Goal: Task Accomplishment & Management: Manage account settings

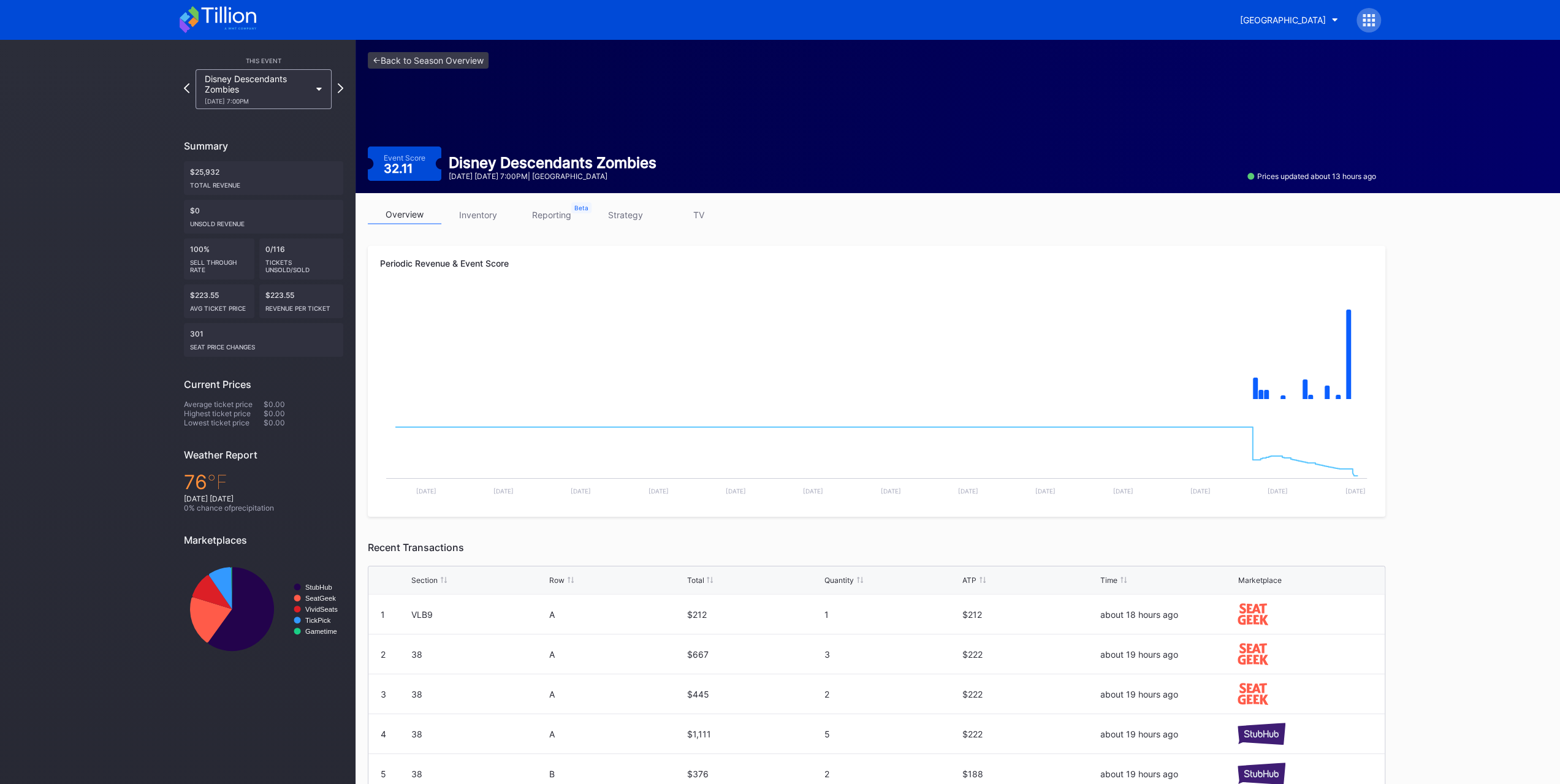
click at [286, 80] on div "Disney Descendants Zombies 8/24 Sunday 7:00PM" at bounding box center [257, 89] width 105 height 31
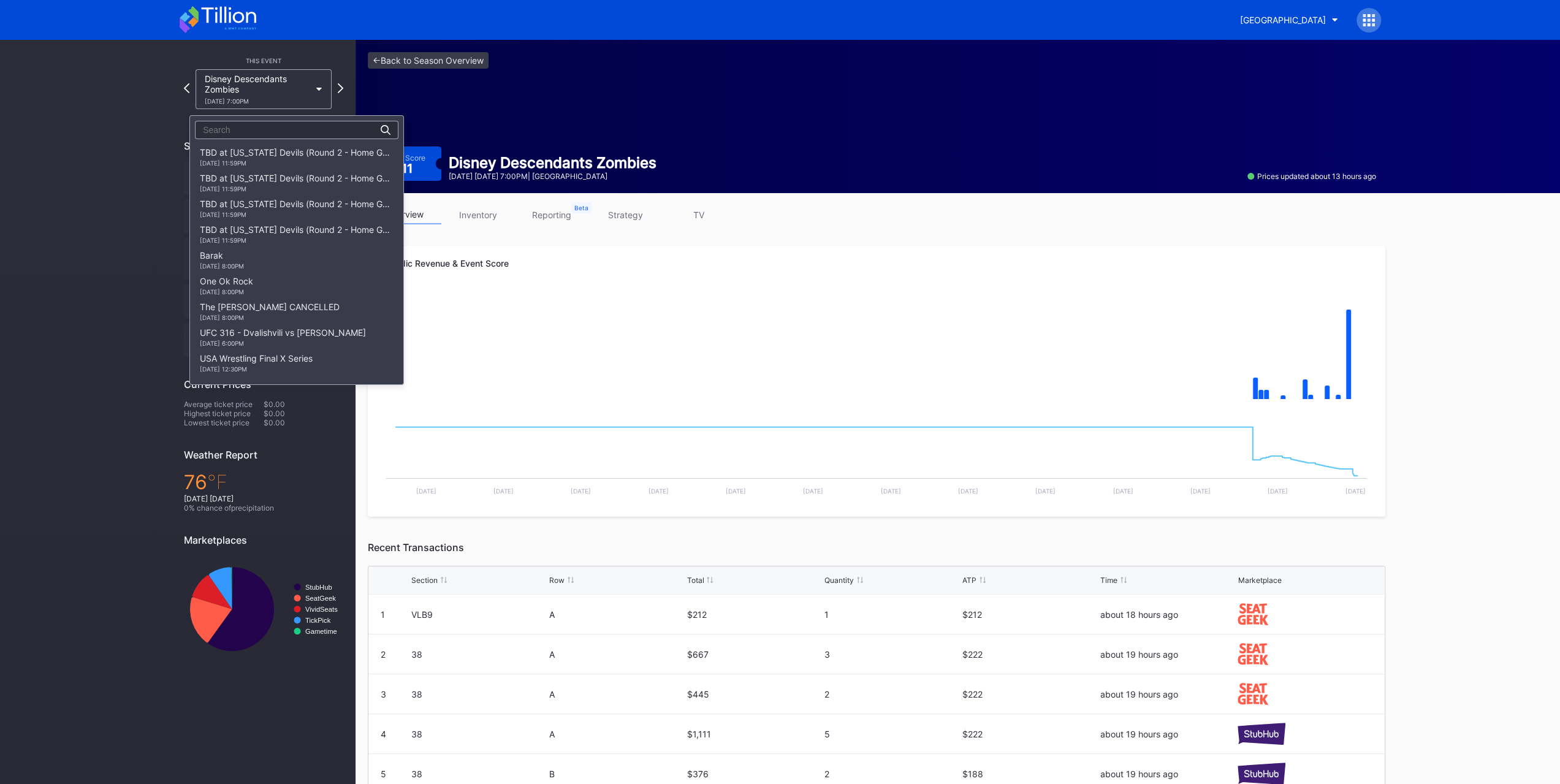
scroll to position [908, 0]
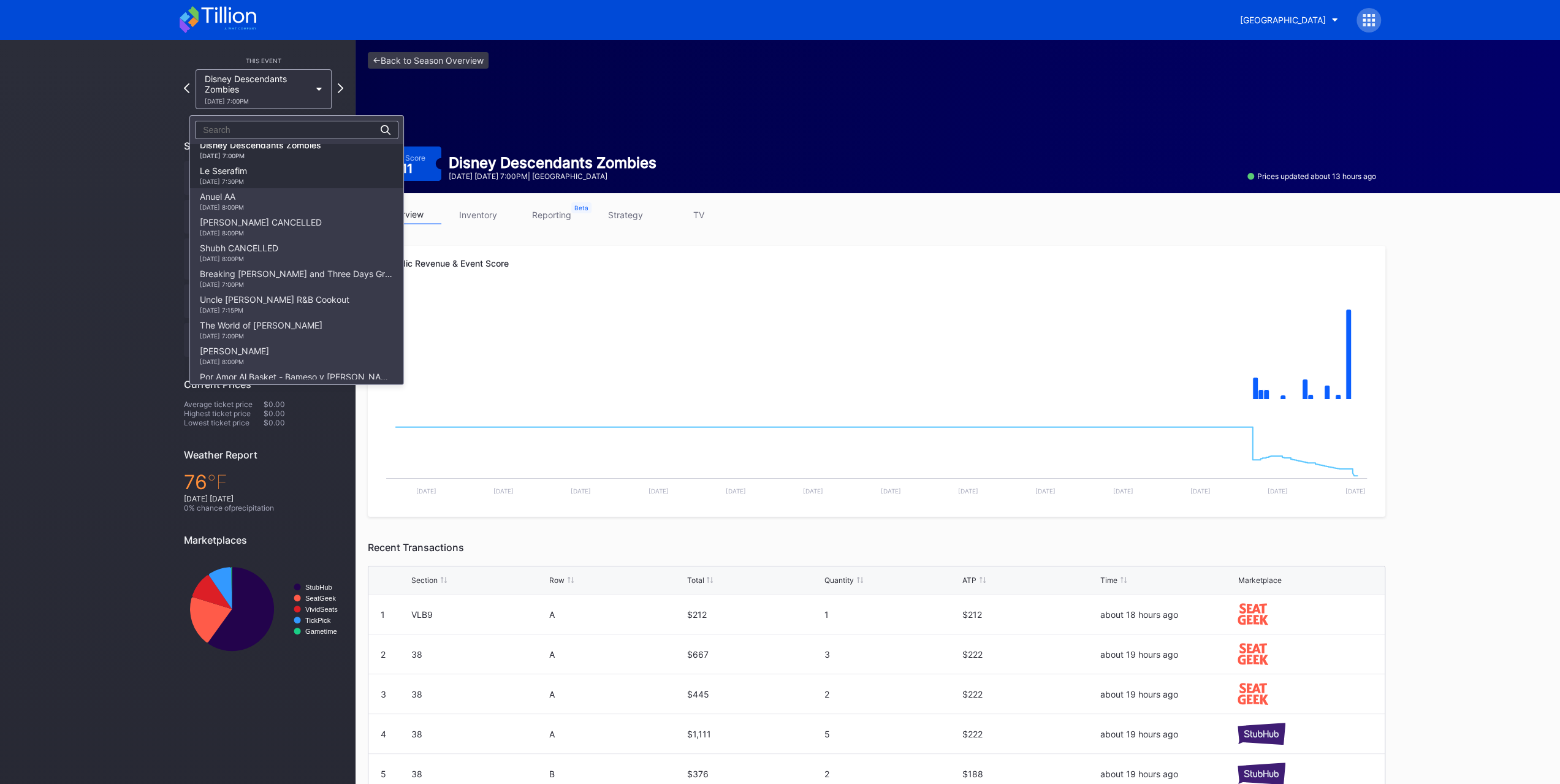
click at [302, 170] on div "Le Sserafim 9/3 Wednesday 7:30PM" at bounding box center [297, 175] width 214 height 26
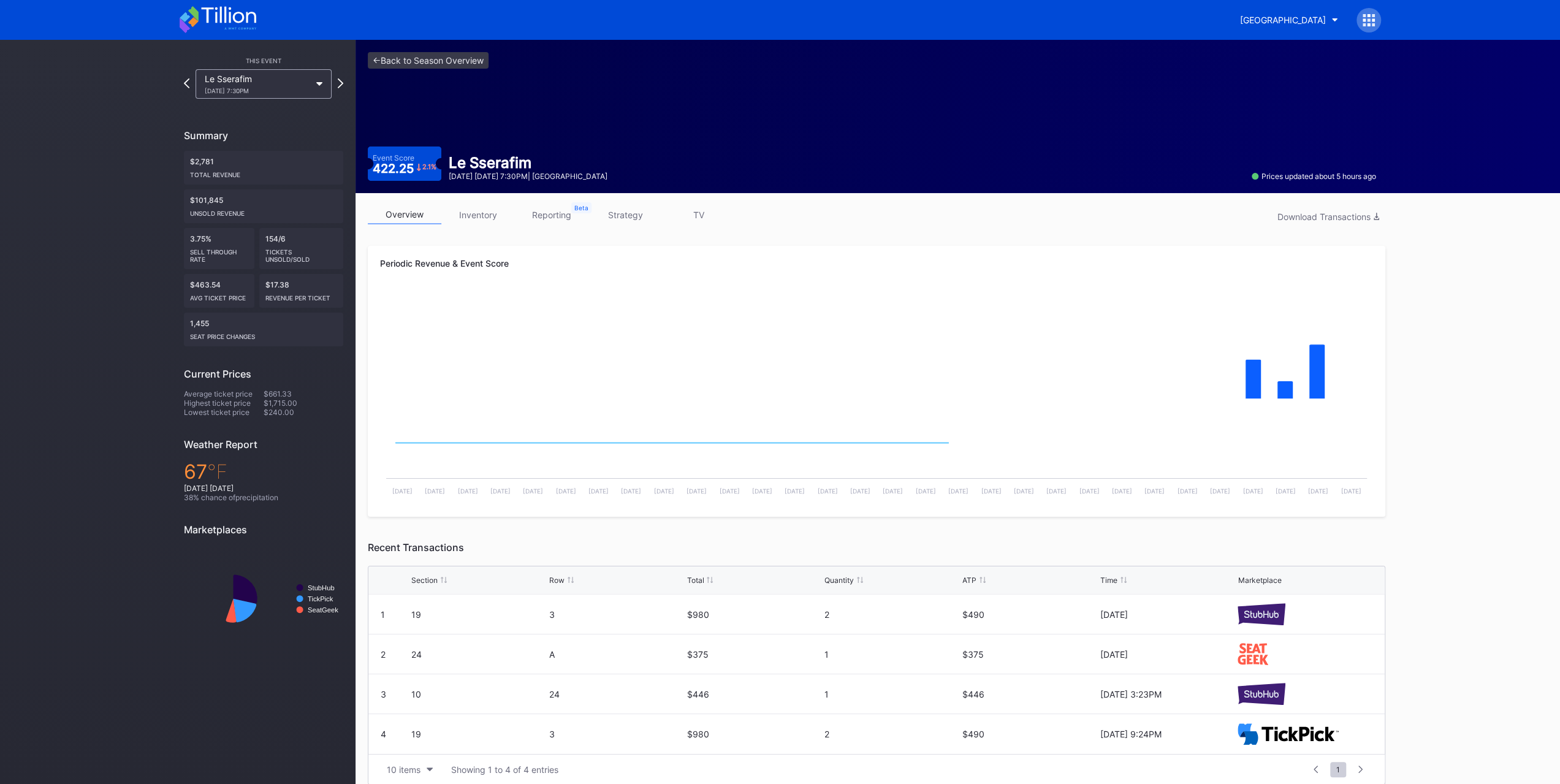
click at [272, 86] on div "Le Sserafim 9/3 Wednesday 7:30PM" at bounding box center [257, 84] width 105 height 21
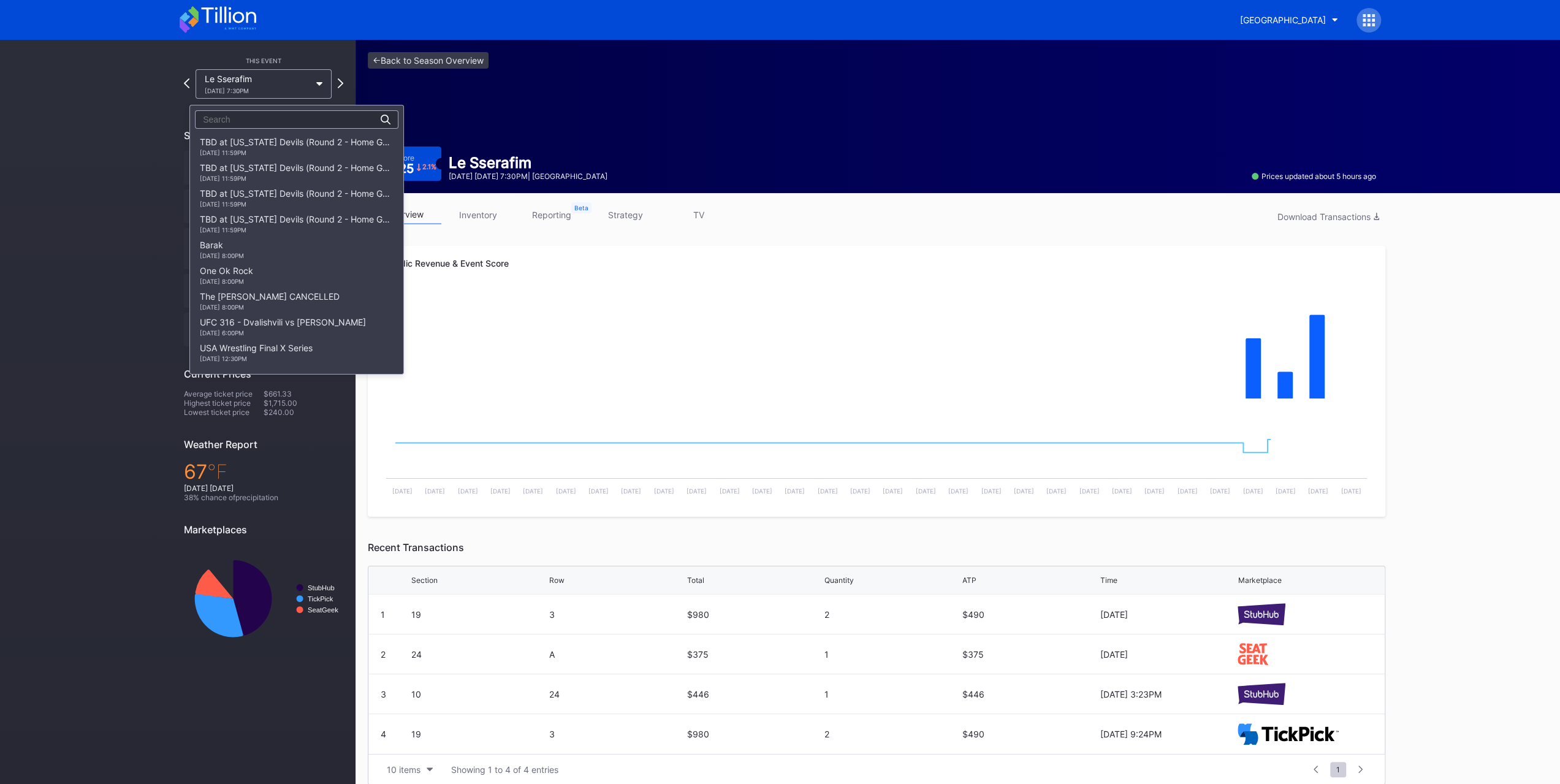
scroll to position [934, 0]
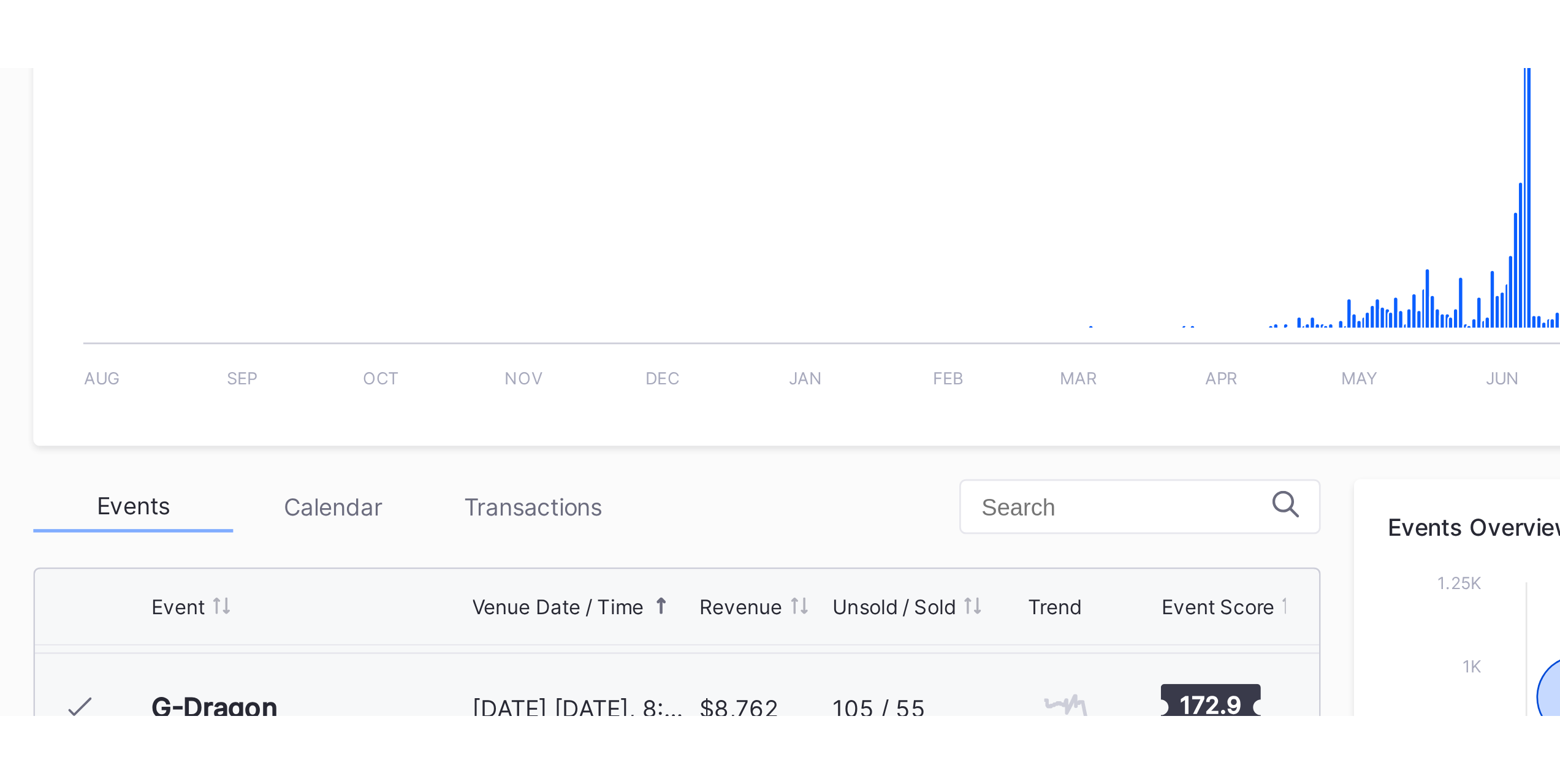
scroll to position [153, 0]
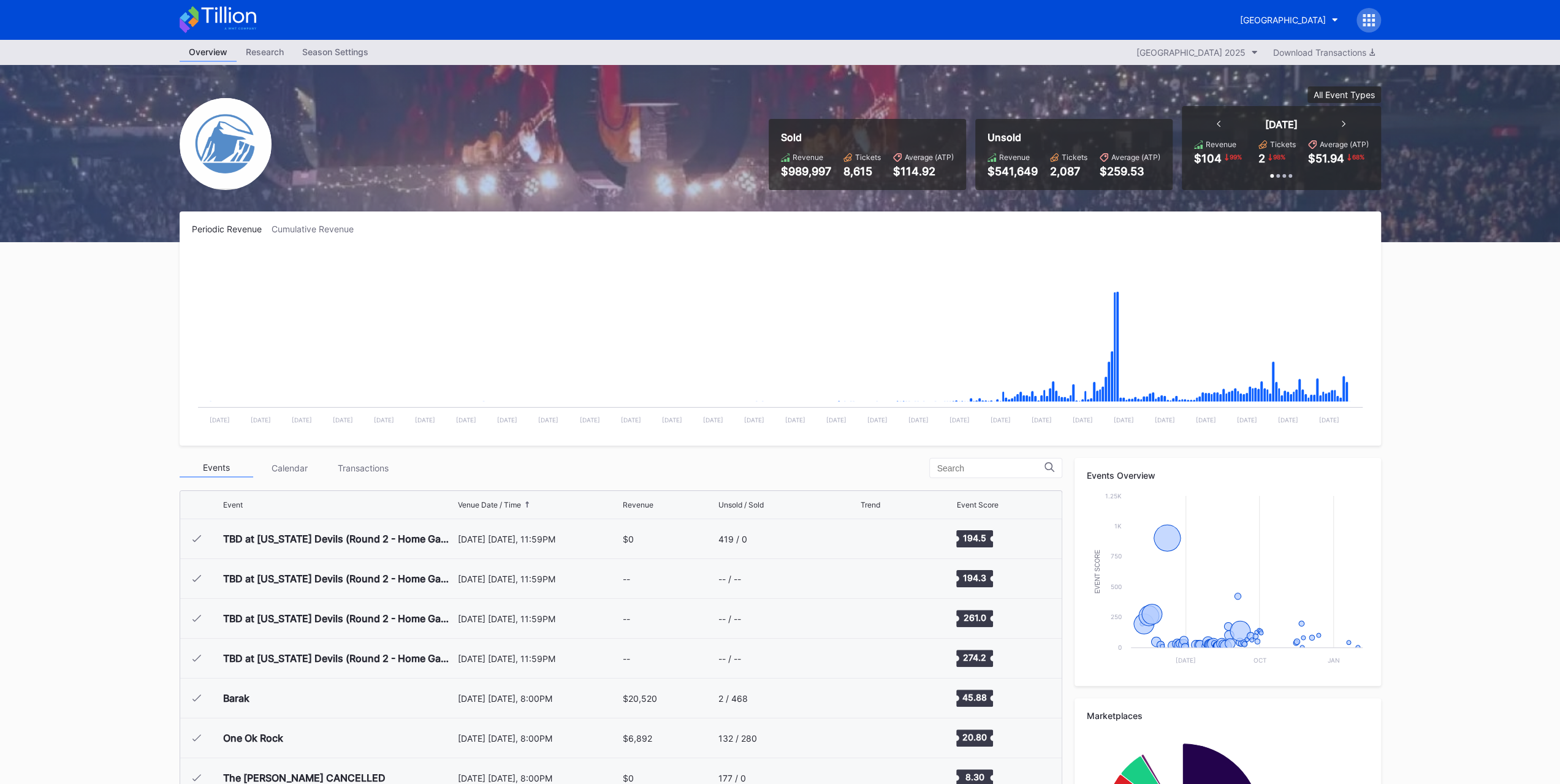
scroll to position [1434, 0]
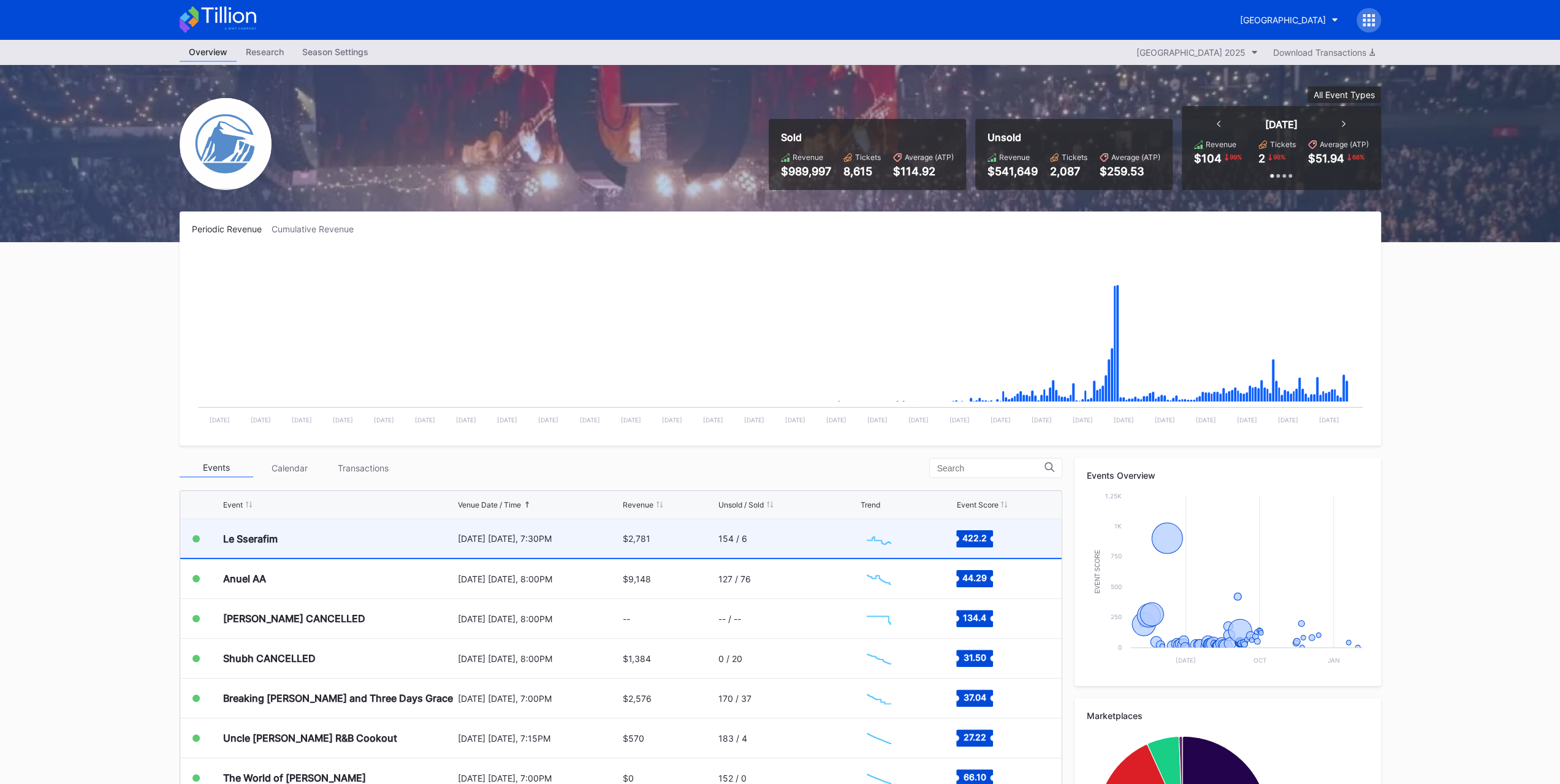
click at [796, 531] on div "154 / 6" at bounding box center [788, 538] width 139 height 39
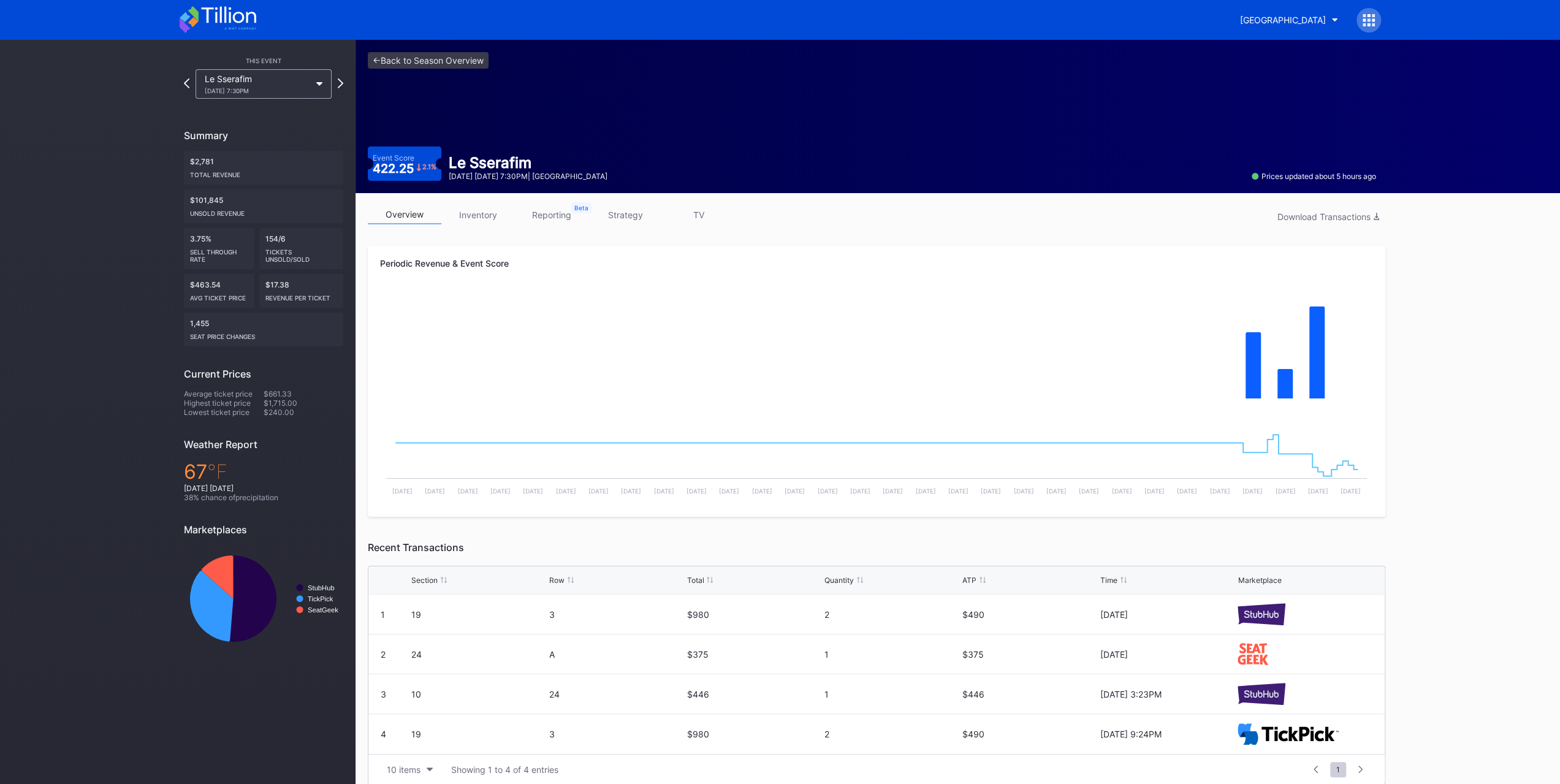
click at [500, 217] on link "inventory" at bounding box center [478, 215] width 74 height 19
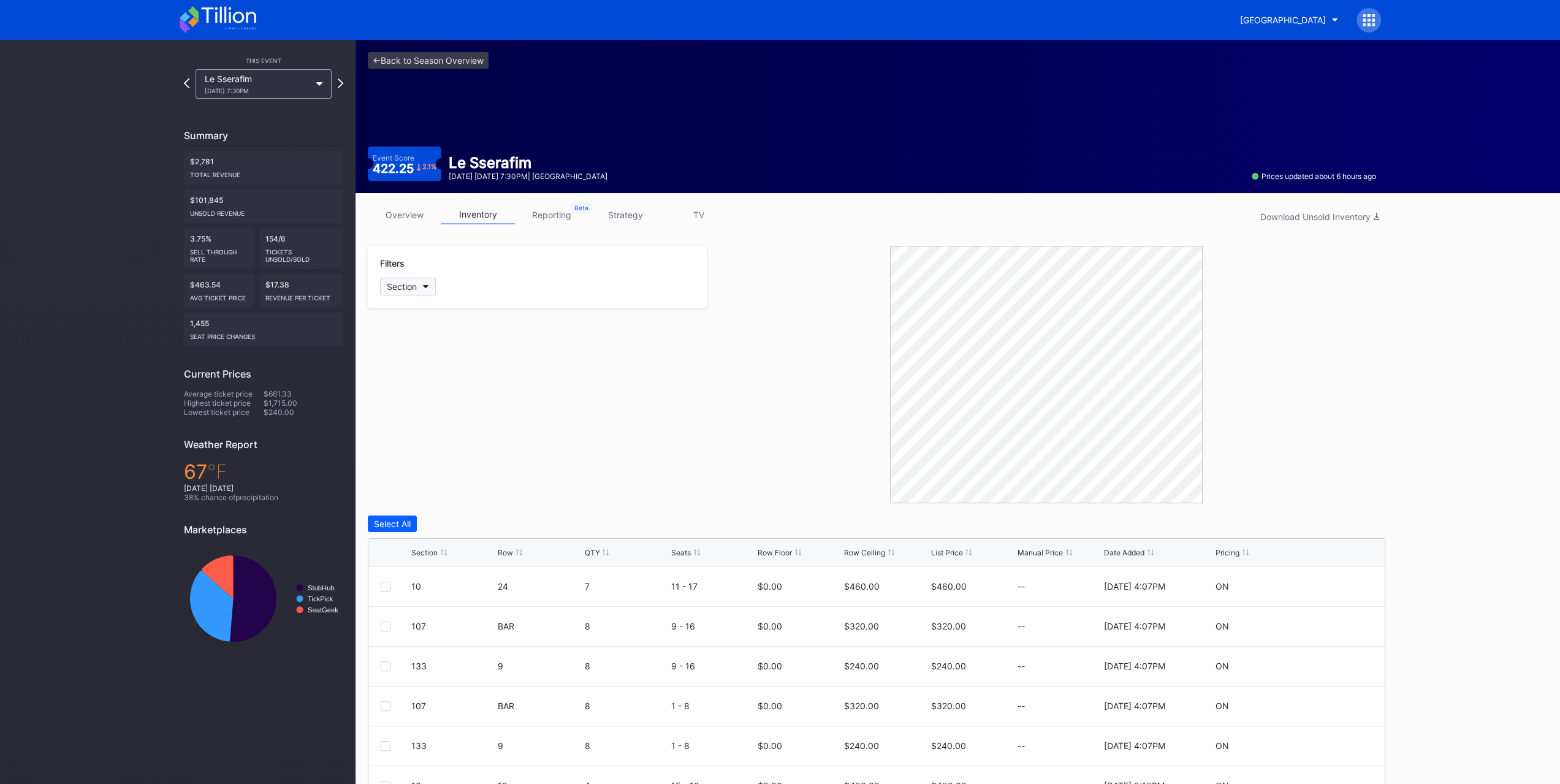
click at [431, 279] on button "Section" at bounding box center [408, 286] width 56 height 18
click at [440, 356] on div "10" at bounding box center [452, 354] width 143 height 23
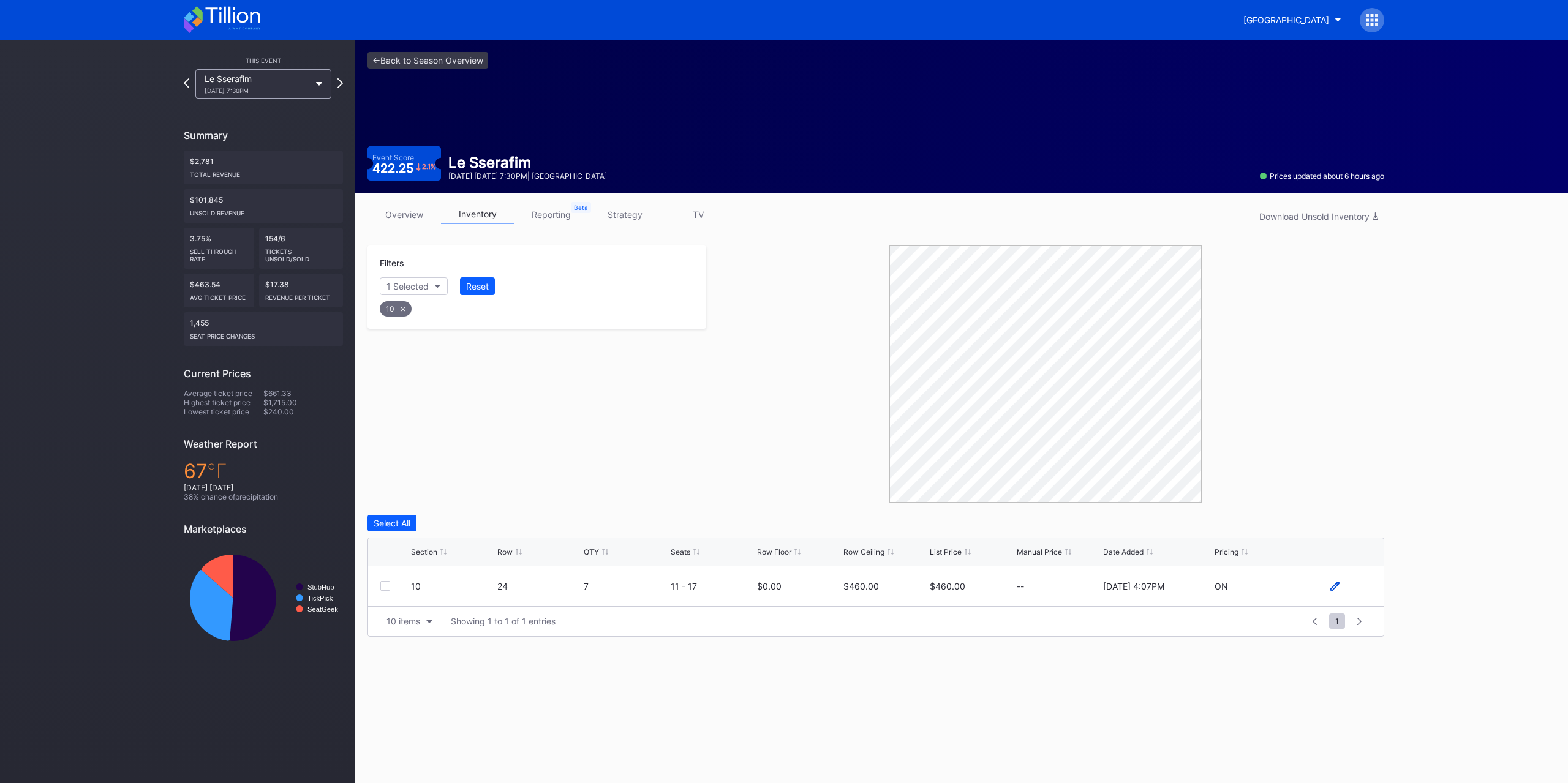
click at [1337, 581] on icon at bounding box center [1334, 586] width 9 height 9
click at [879, 582] on input "460" at bounding box center [884, 591] width 83 height 23
type input "410"
click at [1355, 588] on div "Save" at bounding box center [1353, 590] width 20 height 10
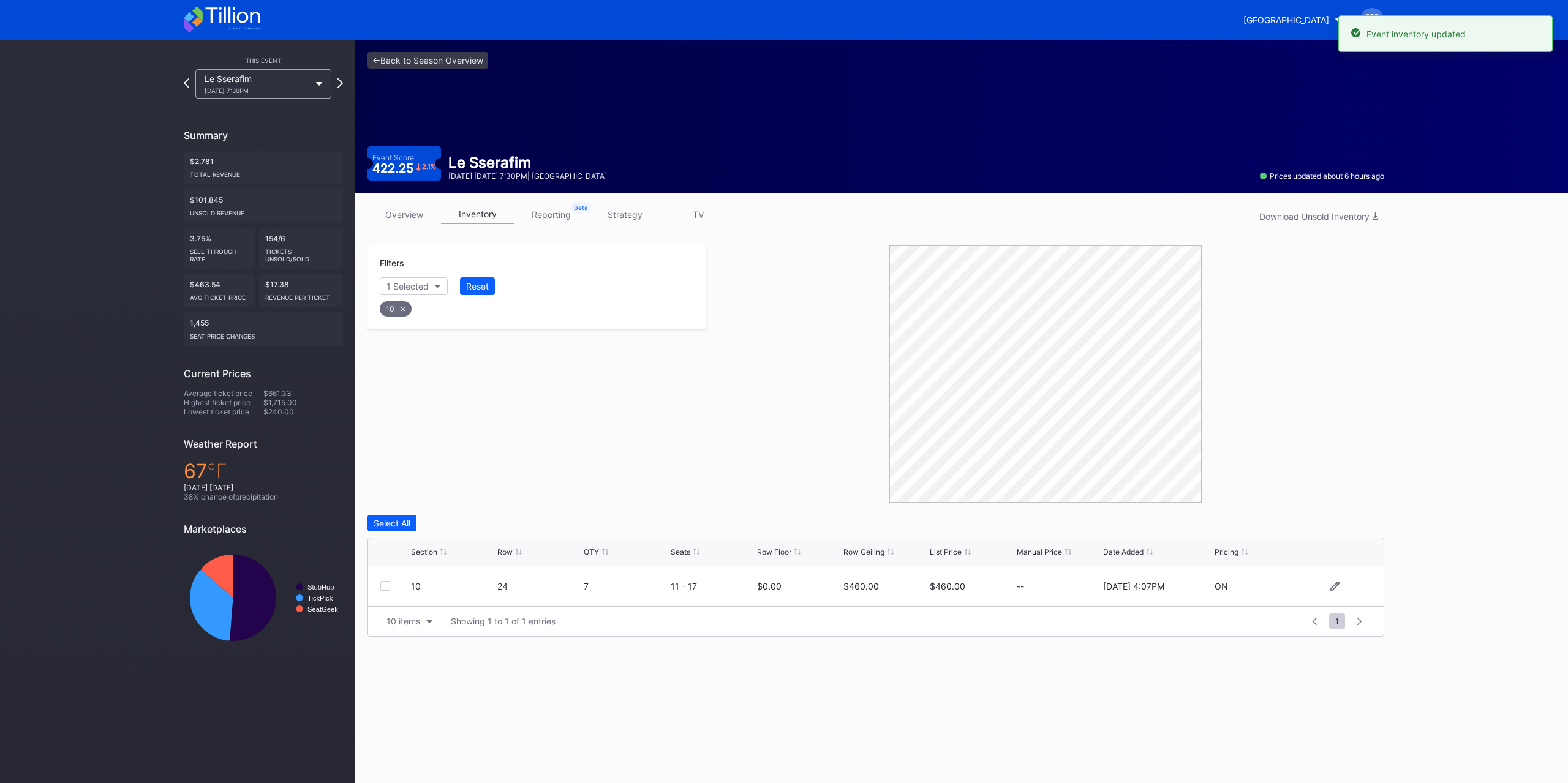
click at [1357, 589] on div at bounding box center [1334, 586] width 74 height 9
click at [397, 315] on div "10" at bounding box center [537, 305] width 318 height 25
click at [398, 303] on div "10" at bounding box center [396, 309] width 32 height 15
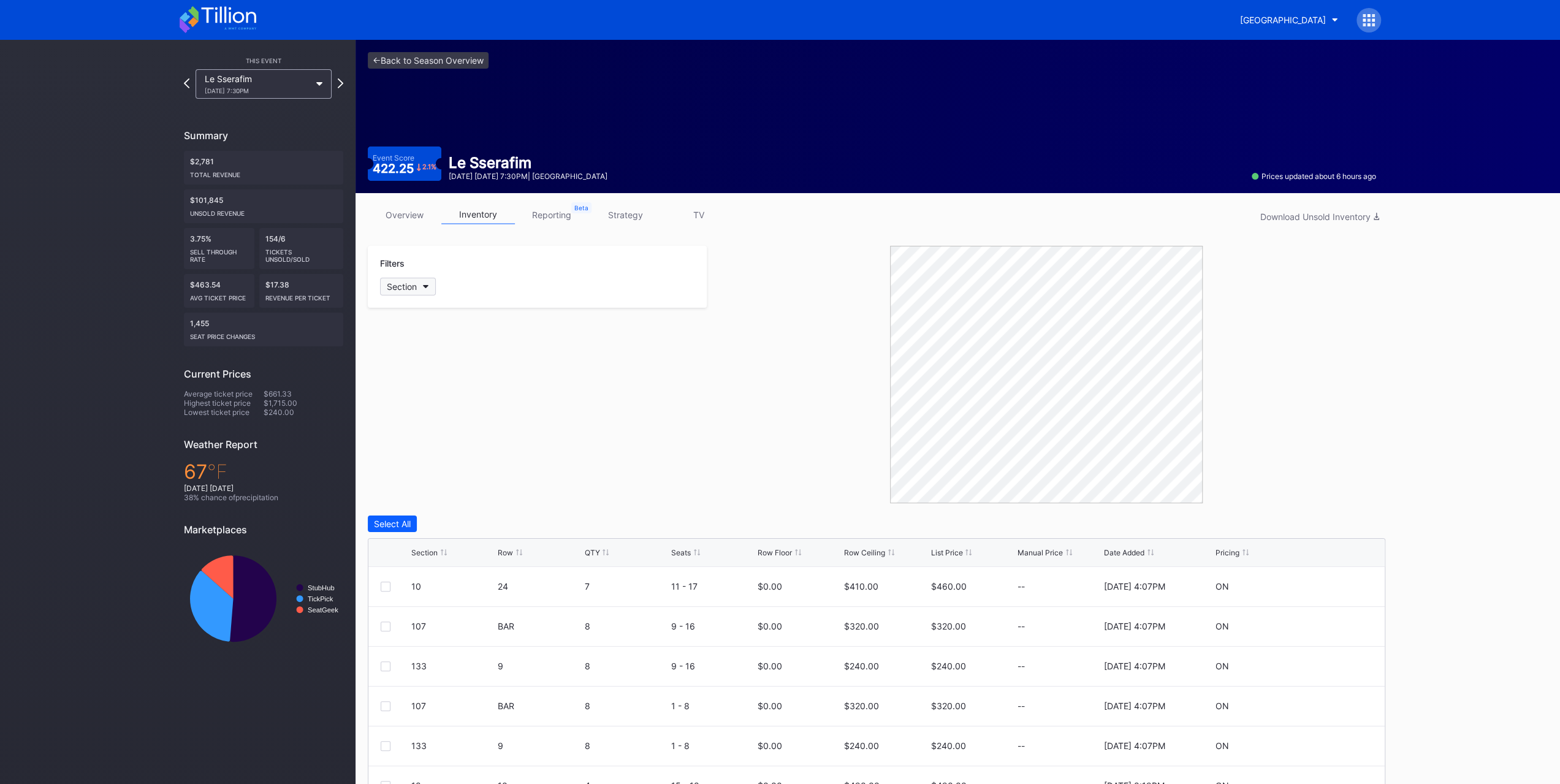
click at [415, 294] on button "Section" at bounding box center [408, 286] width 56 height 18
click at [459, 370] on div "18" at bounding box center [452, 377] width 143 height 23
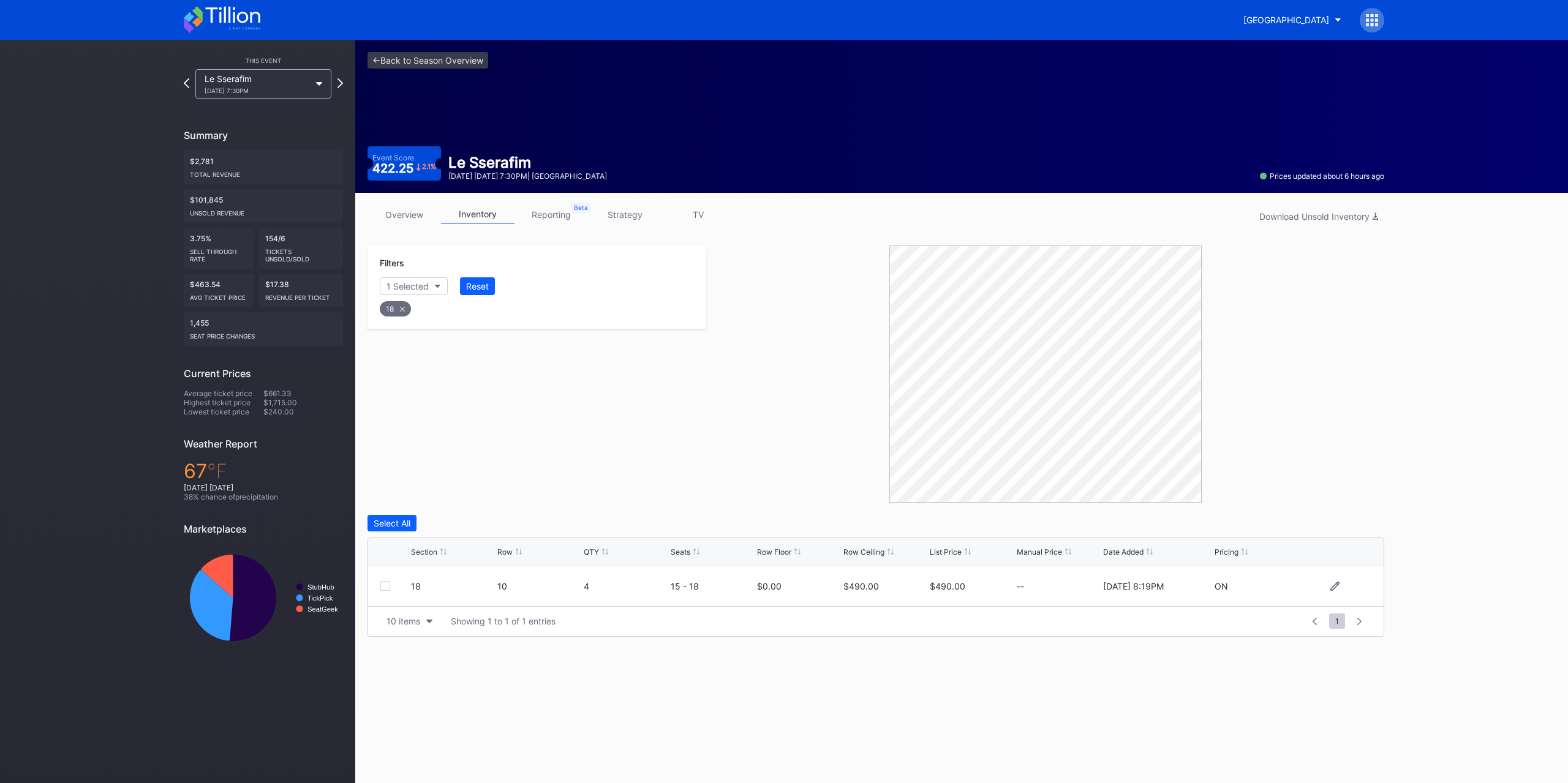
click at [1336, 591] on div "18 10 4 15 - 18 $0.00 $490.00 $490.00 -- 8/5/2025 8:19PM ON" at bounding box center [876, 586] width 1015 height 40
click at [1336, 588] on icon at bounding box center [1334, 586] width 9 height 9
click at [895, 591] on input "490" at bounding box center [884, 591] width 83 height 23
type input "420"
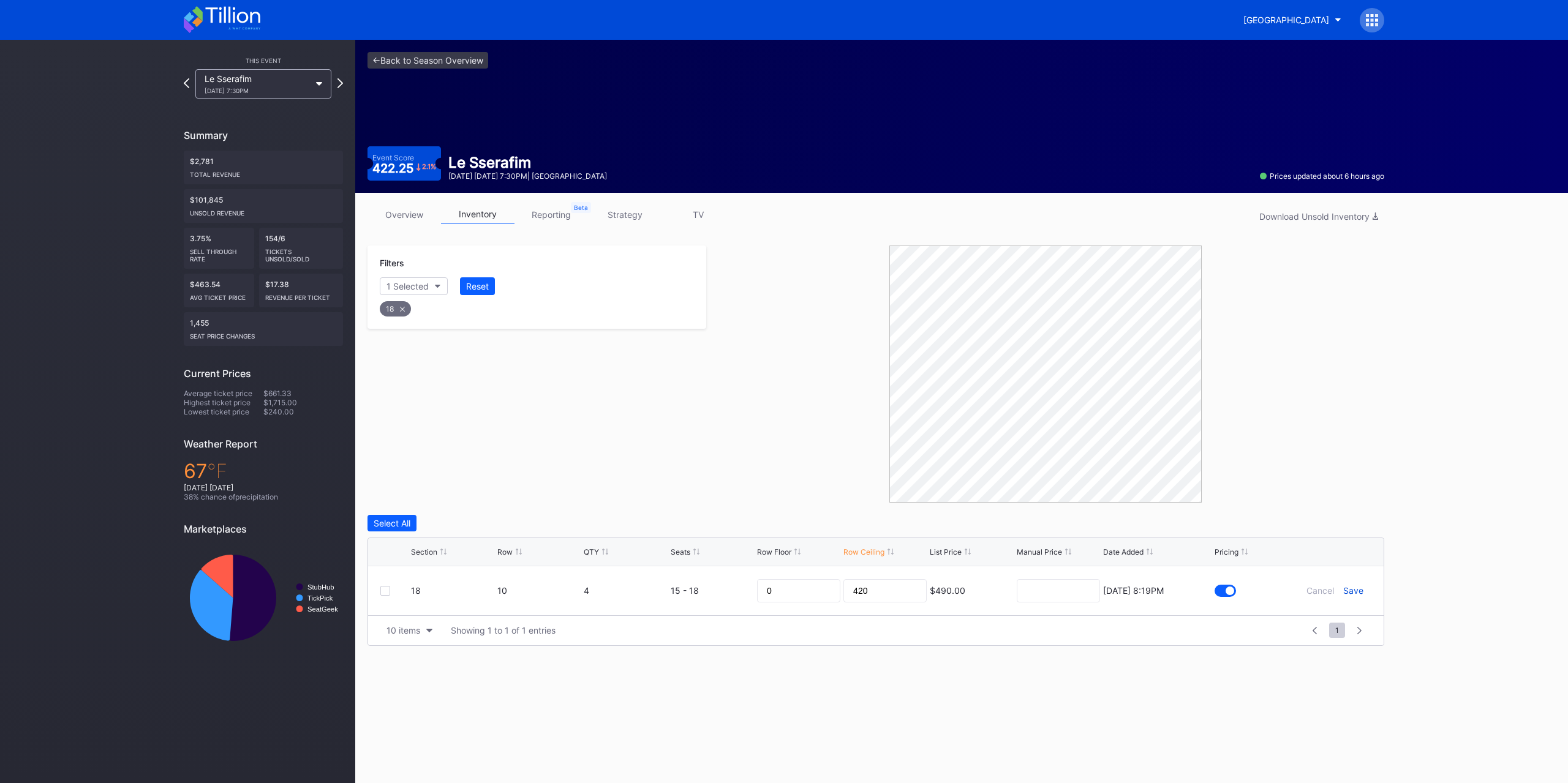
click at [1359, 586] on div "Save" at bounding box center [1353, 590] width 20 height 10
click at [474, 282] on div "Reset" at bounding box center [477, 286] width 23 height 10
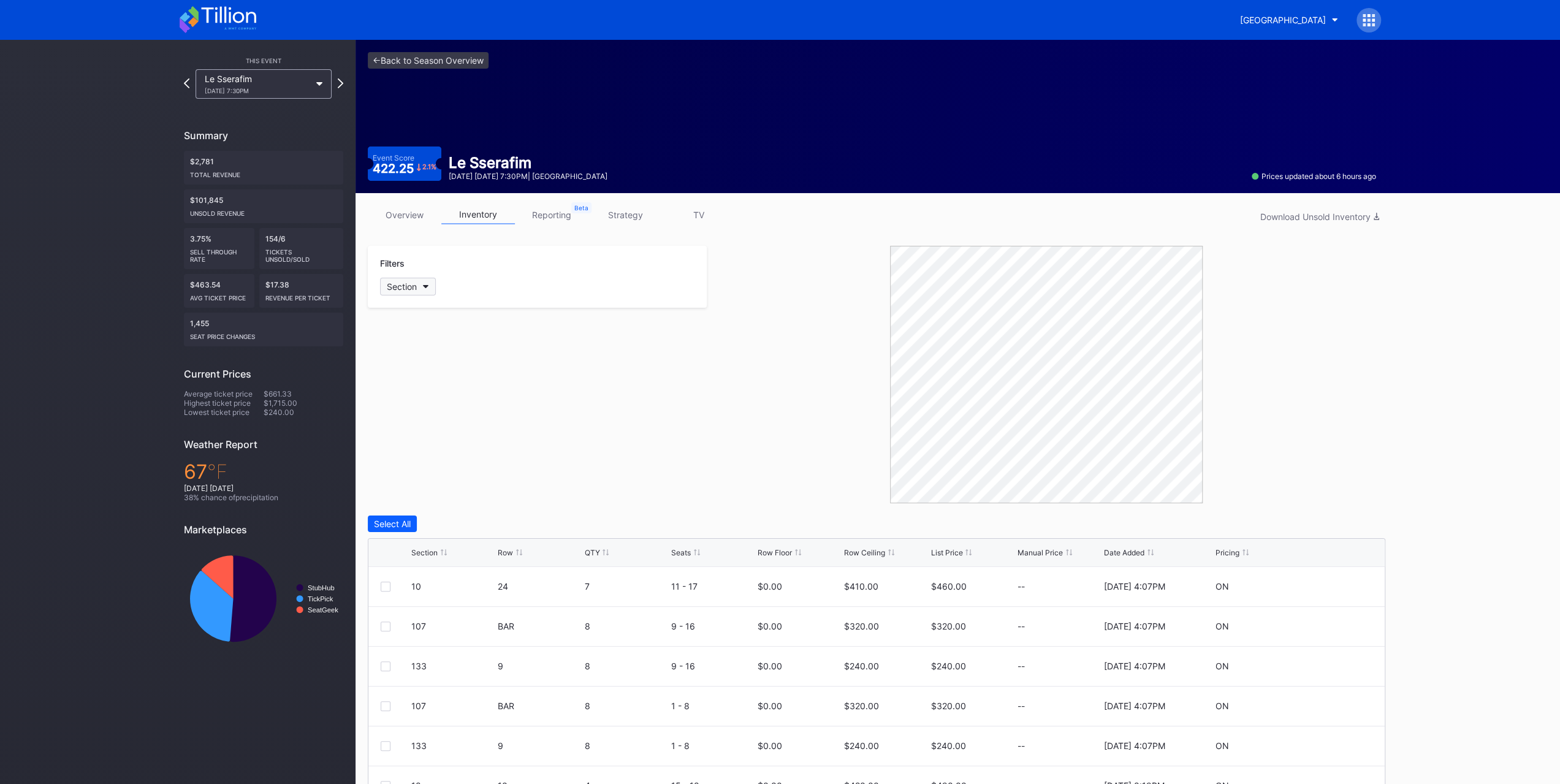
click at [408, 281] on div "Section" at bounding box center [401, 286] width 30 height 10
click at [466, 404] on div "23" at bounding box center [452, 399] width 143 height 23
click at [467, 415] on div "24" at bounding box center [452, 422] width 143 height 23
click at [473, 436] on div "26" at bounding box center [452, 444] width 143 height 23
click at [474, 468] on div "28" at bounding box center [452, 467] width 143 height 23
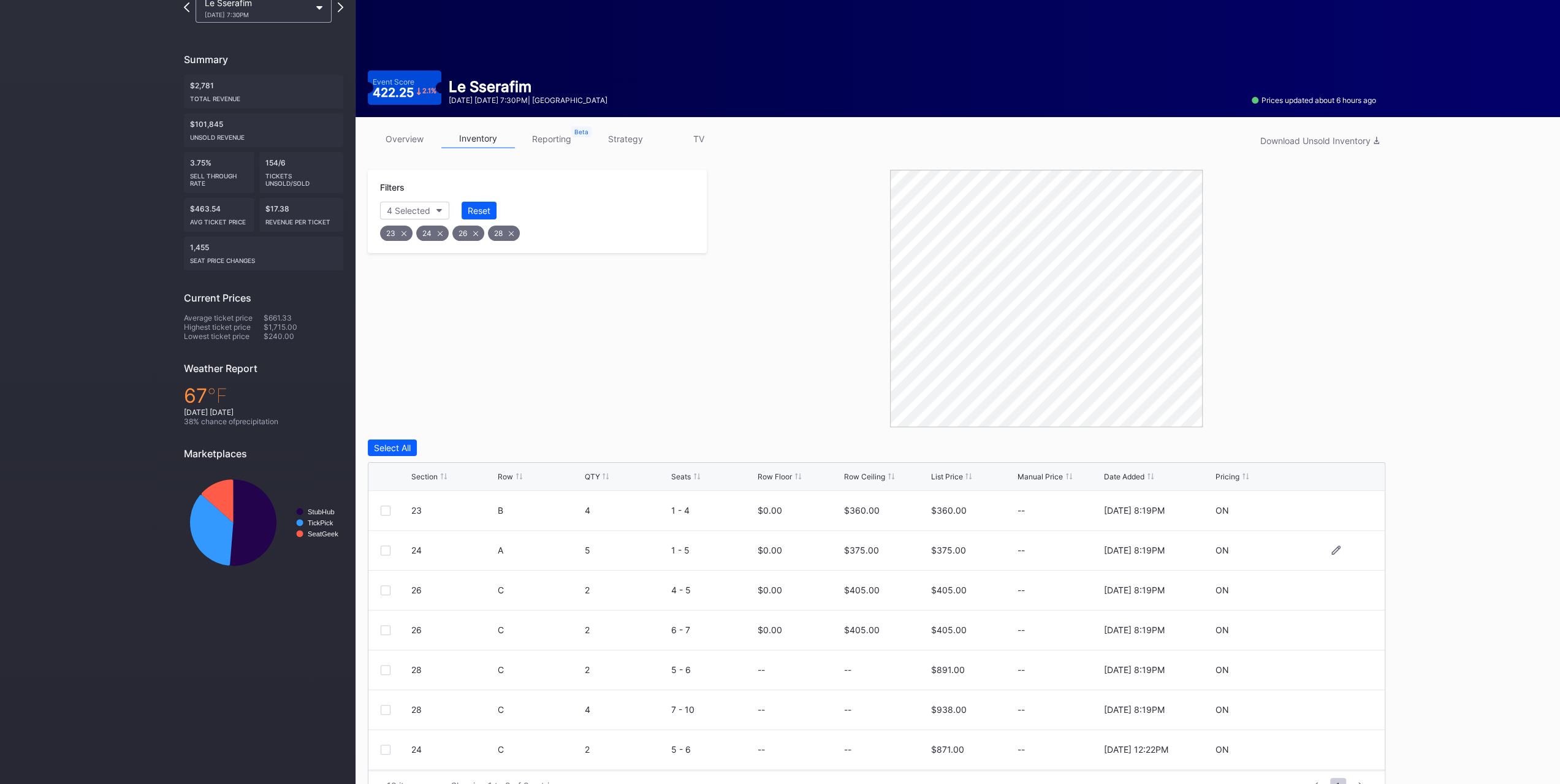
scroll to position [103, 0]
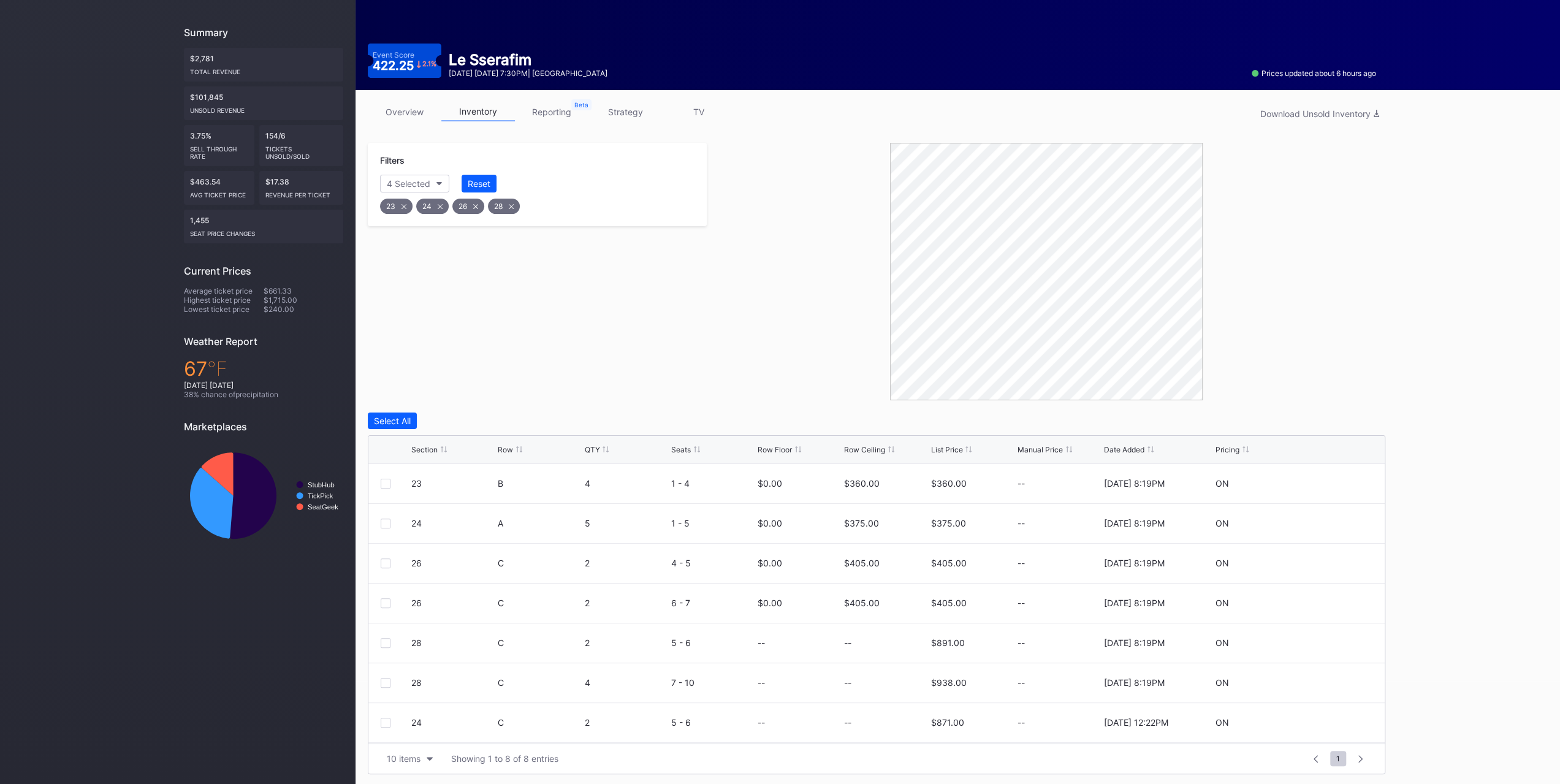
click at [514, 442] on div "Section Row QTY Seats Row Floor Row Ceiling List Price Manual Price Date Added …" at bounding box center [876, 450] width 1016 height 28
click at [514, 445] on div "Row" at bounding box center [539, 449] width 83 height 9
click at [1331, 722] on icon at bounding box center [1335, 722] width 9 height 9
click at [853, 729] on input at bounding box center [885, 727] width 83 height 23
type input "280"
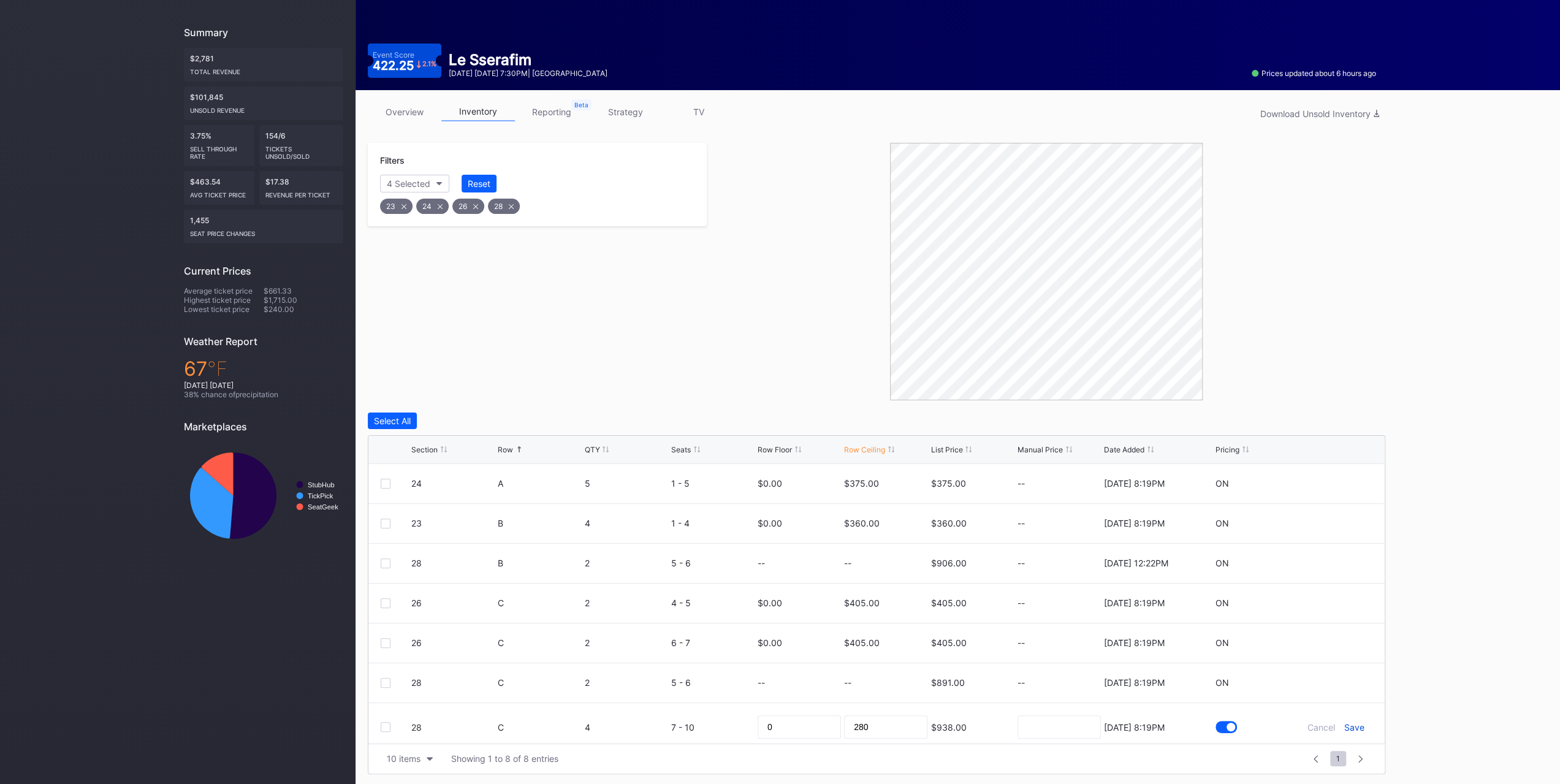
click at [1348, 722] on div "Save" at bounding box center [1354, 727] width 20 height 10
click at [1331, 678] on icon at bounding box center [1335, 682] width 9 height 9
click at [881, 682] on input at bounding box center [885, 687] width 83 height 23
type input "285"
click at [1352, 691] on form "28 C 2 5 - 6 0 285 $891.00 8/5/2025 8:19PM Cancel Save" at bounding box center [892, 687] width 961 height 49
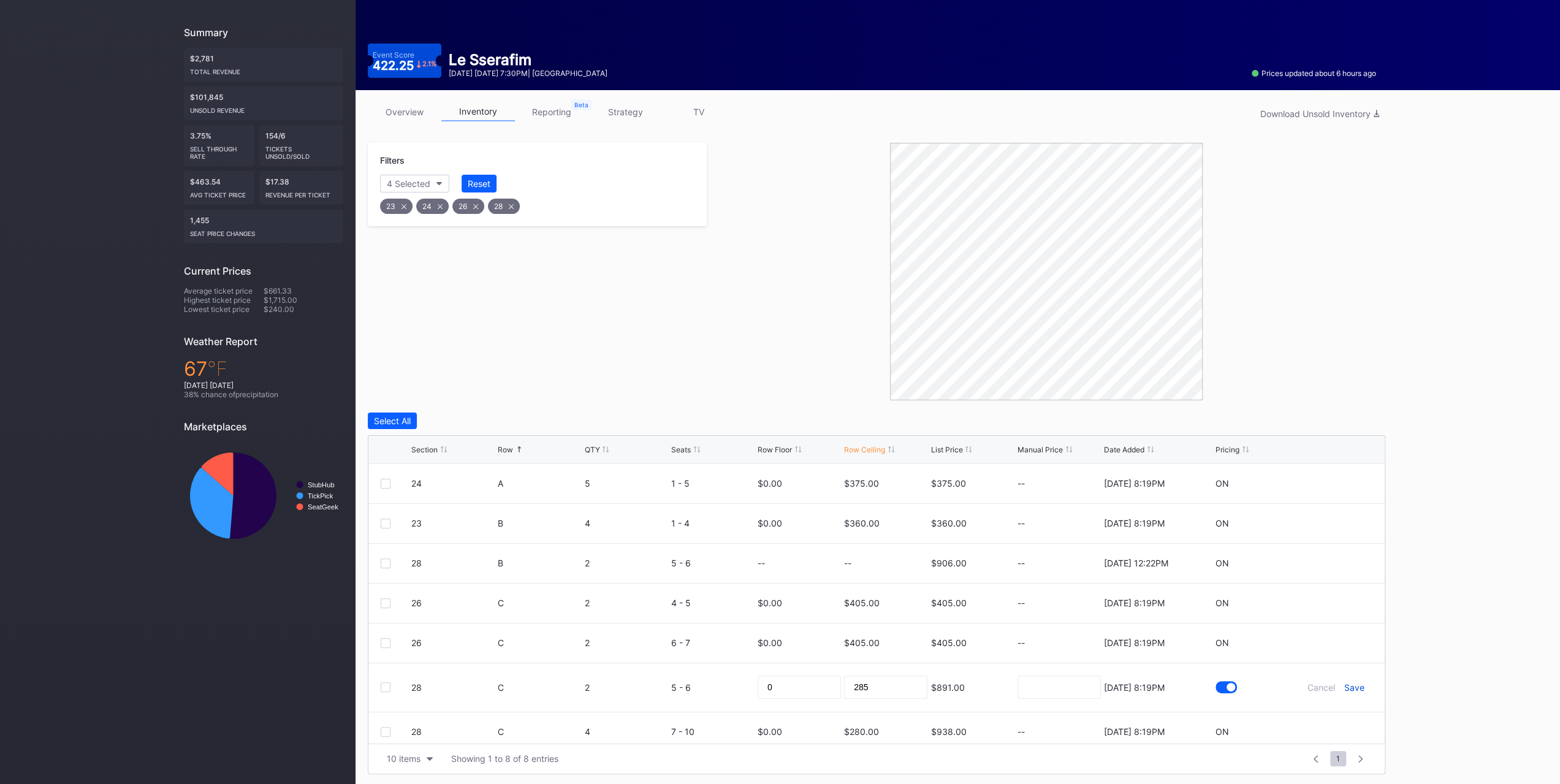
click at [1350, 682] on div "Save" at bounding box center [1354, 687] width 20 height 10
click at [1331, 641] on icon at bounding box center [1335, 642] width 9 height 9
click at [905, 631] on div "405" at bounding box center [885, 647] width 83 height 49
click at [902, 648] on input "405" at bounding box center [885, 647] width 83 height 23
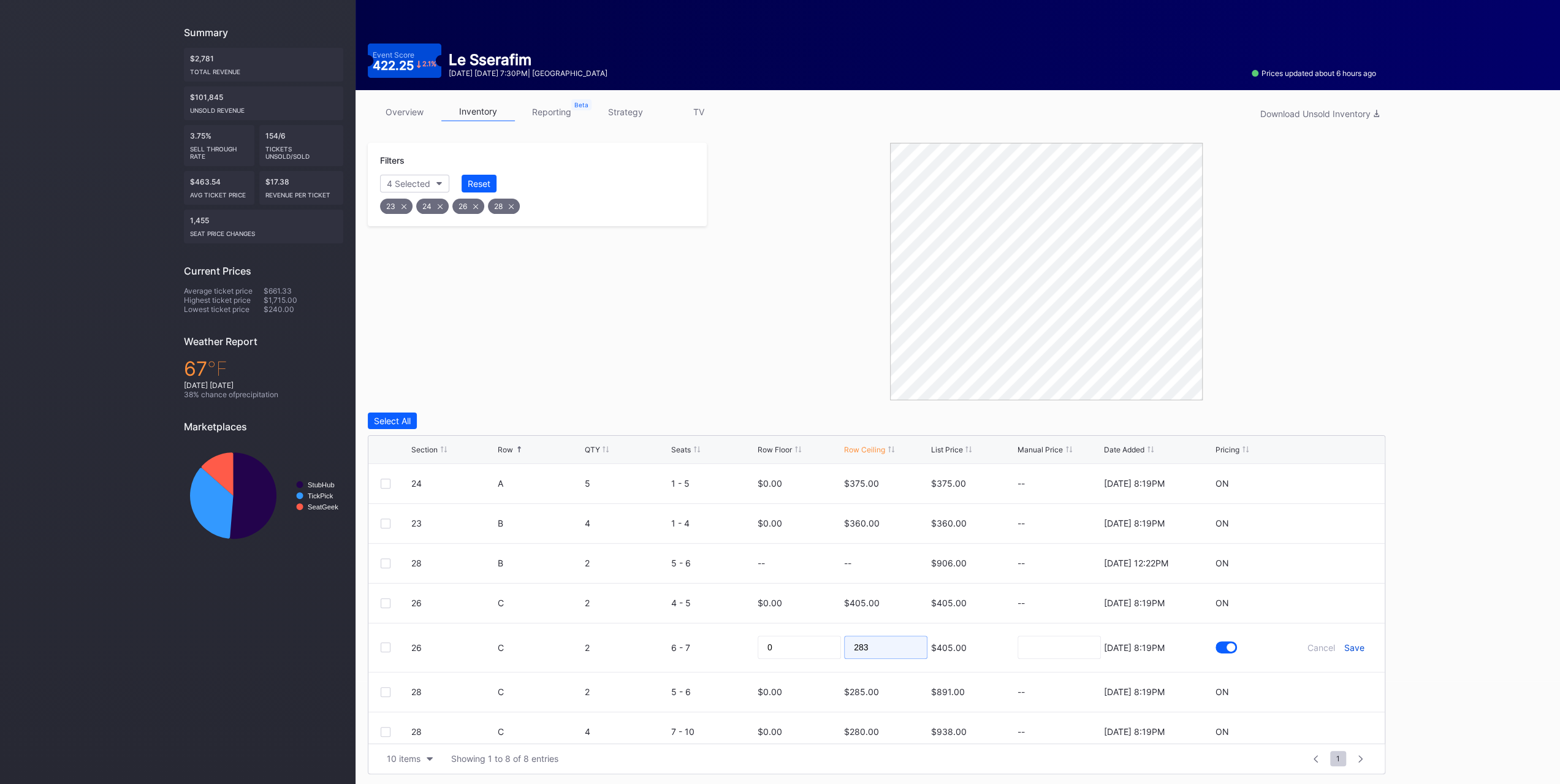
type input "283"
click at [1353, 647] on div "Save" at bounding box center [1354, 647] width 20 height 10
click at [1331, 604] on icon at bounding box center [1335, 602] width 9 height 9
click at [873, 601] on input "405" at bounding box center [885, 607] width 83 height 23
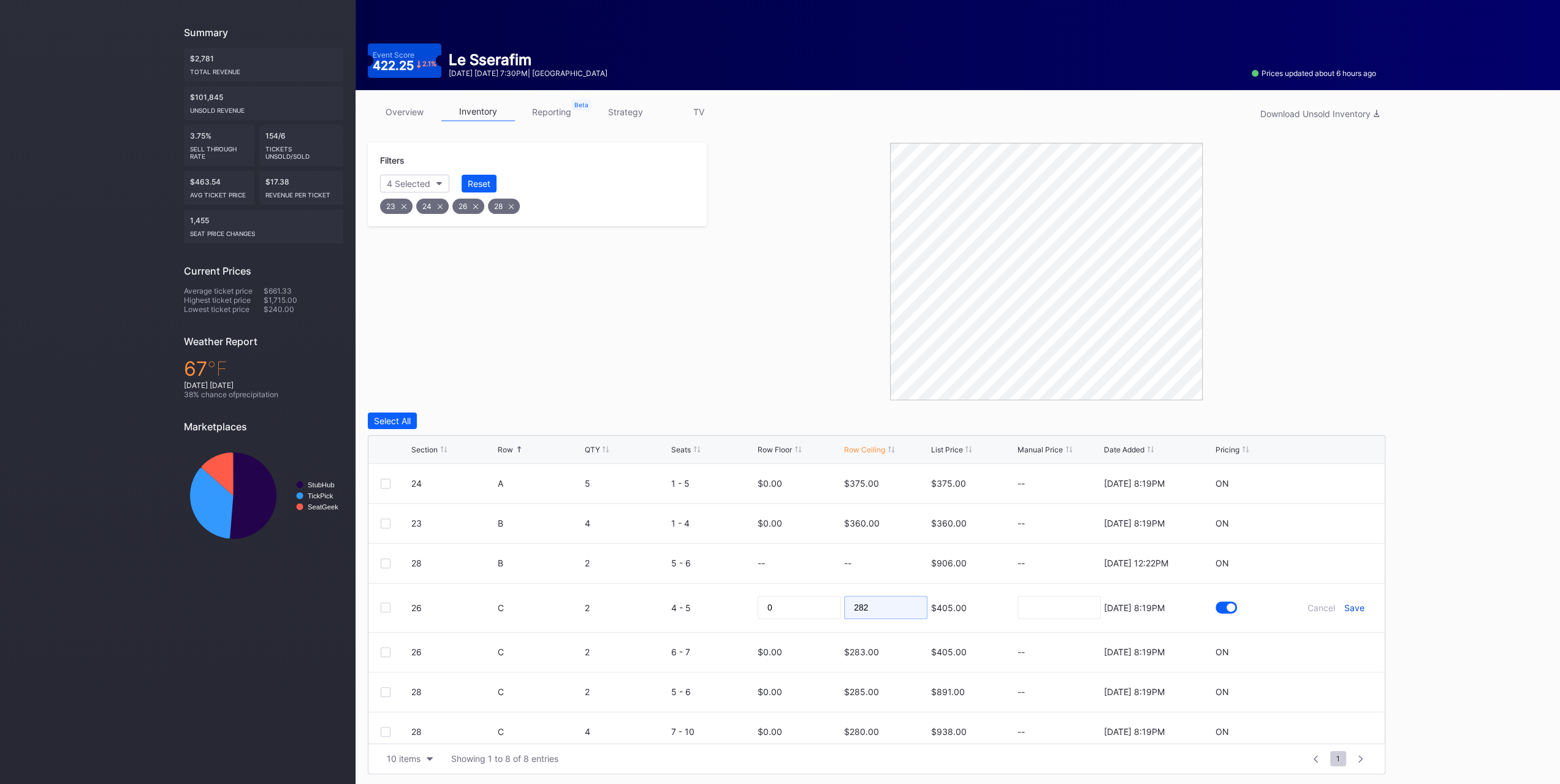
type input "282"
click at [1345, 606] on div "Save" at bounding box center [1354, 607] width 20 height 10
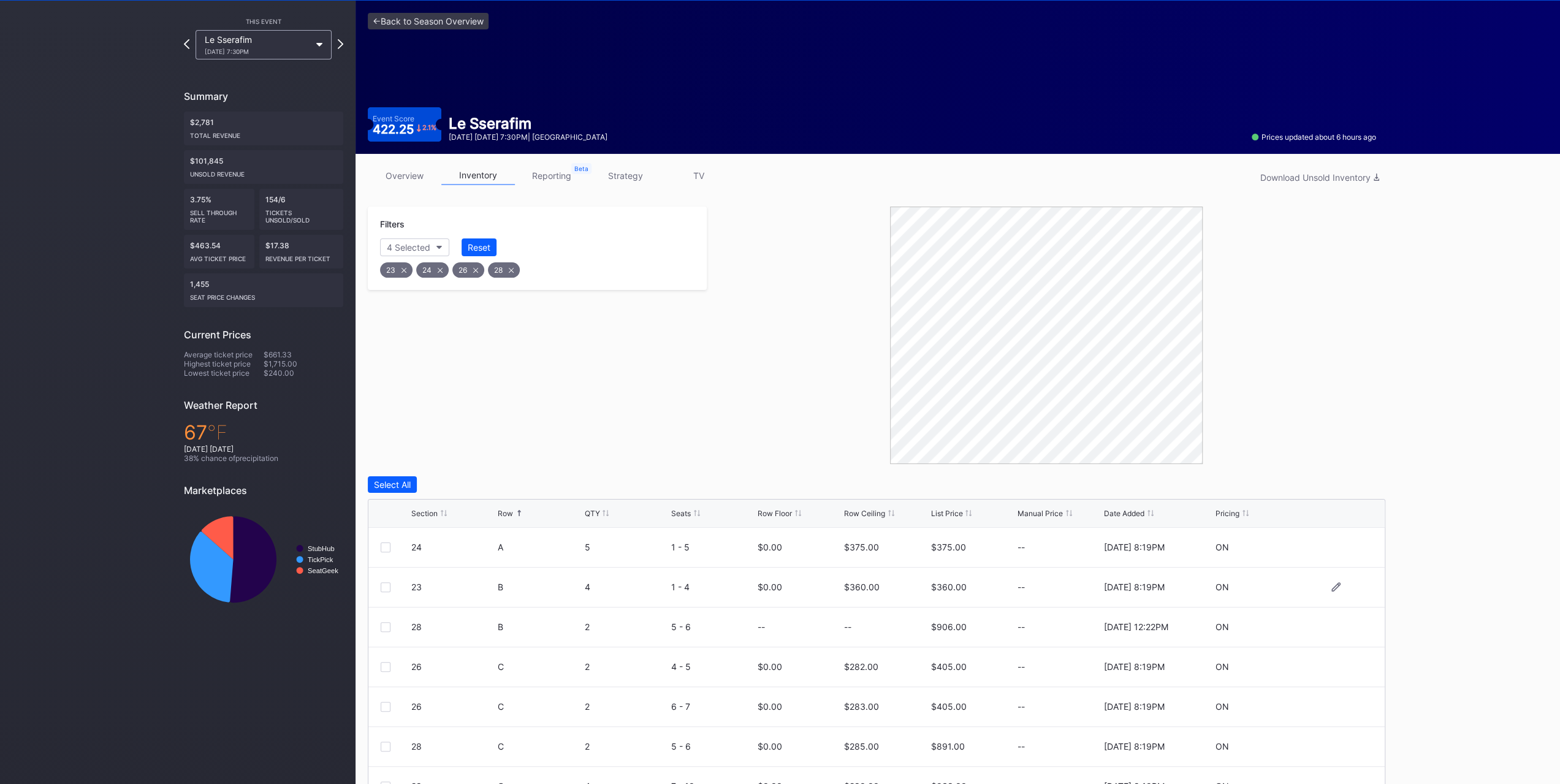
scroll to position [0, 0]
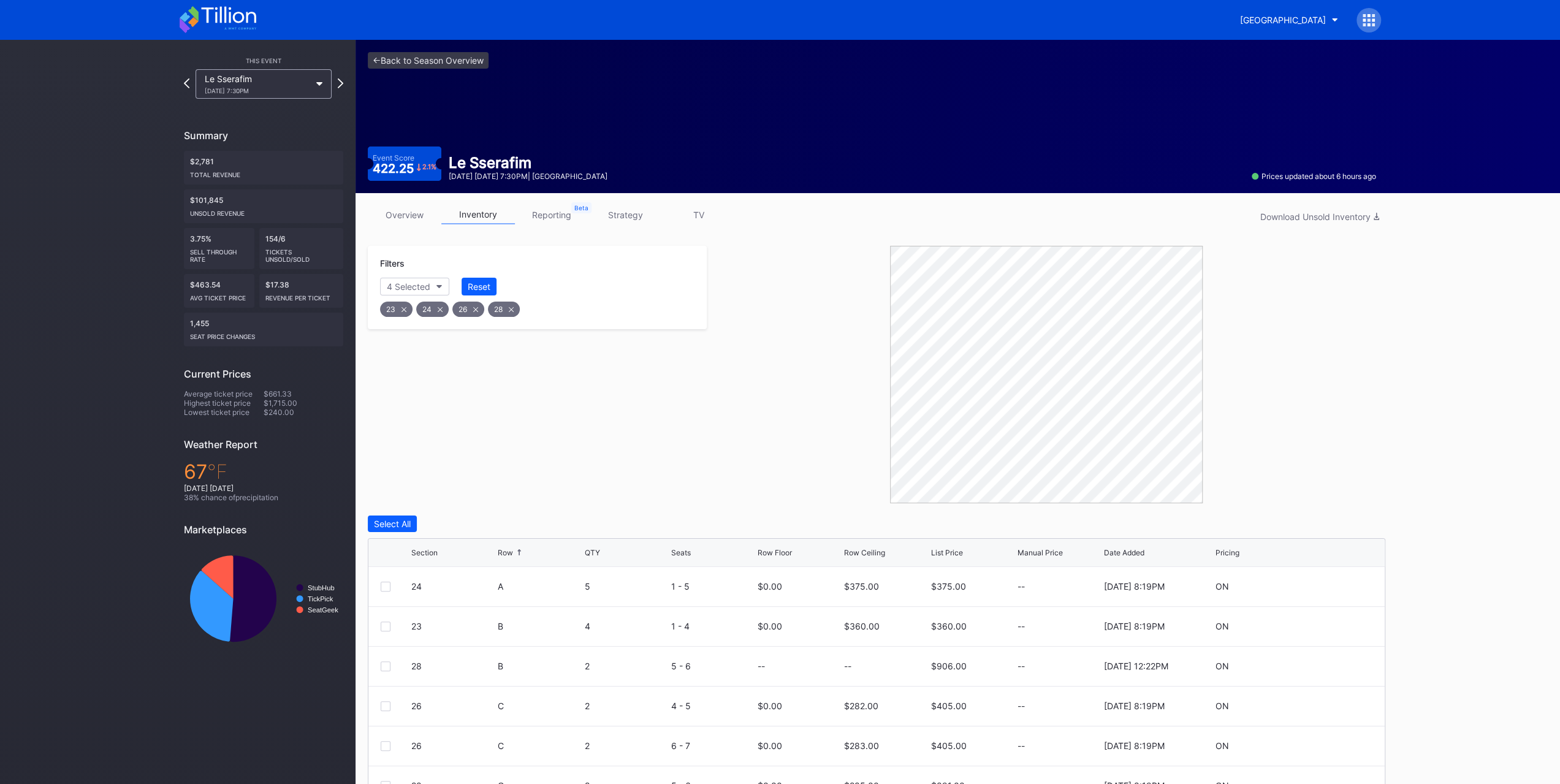
drag, startPoint x: 498, startPoint y: 379, endPoint x: 492, endPoint y: 367, distance: 13.4
click at [498, 378] on div "Filters 4 Selected Reset 23 24 26 28" at bounding box center [537, 374] width 339 height 257
click at [476, 287] on div "Reset" at bounding box center [479, 286] width 23 height 10
click at [396, 295] on div "Filters Section" at bounding box center [537, 276] width 339 height 62
click at [409, 282] on div "Section" at bounding box center [401, 286] width 30 height 10
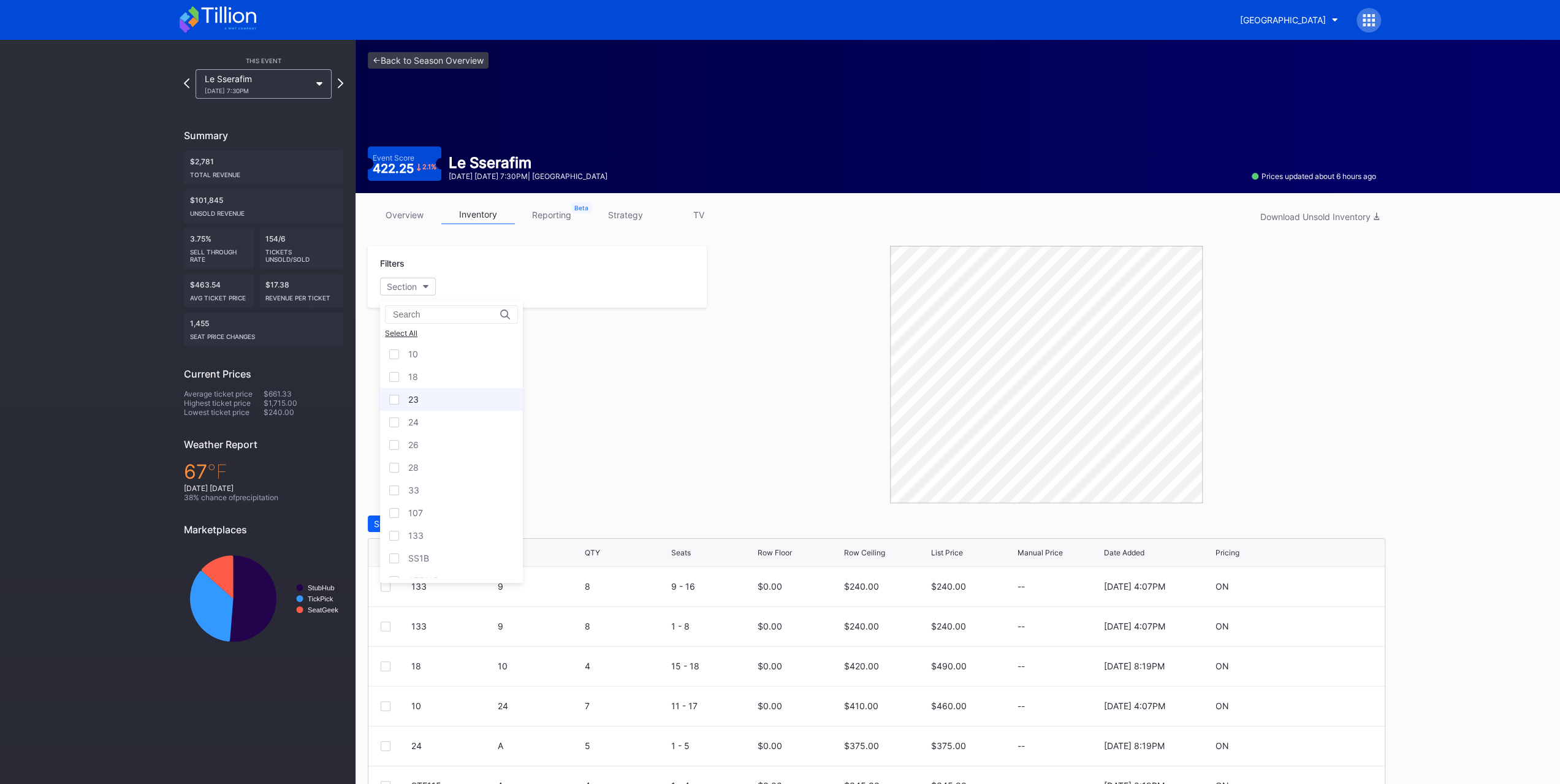
scroll to position [57, 0]
click at [483, 435] on div "33" at bounding box center [452, 433] width 143 height 23
click at [444, 498] on div "SS1B" at bounding box center [452, 502] width 143 height 23
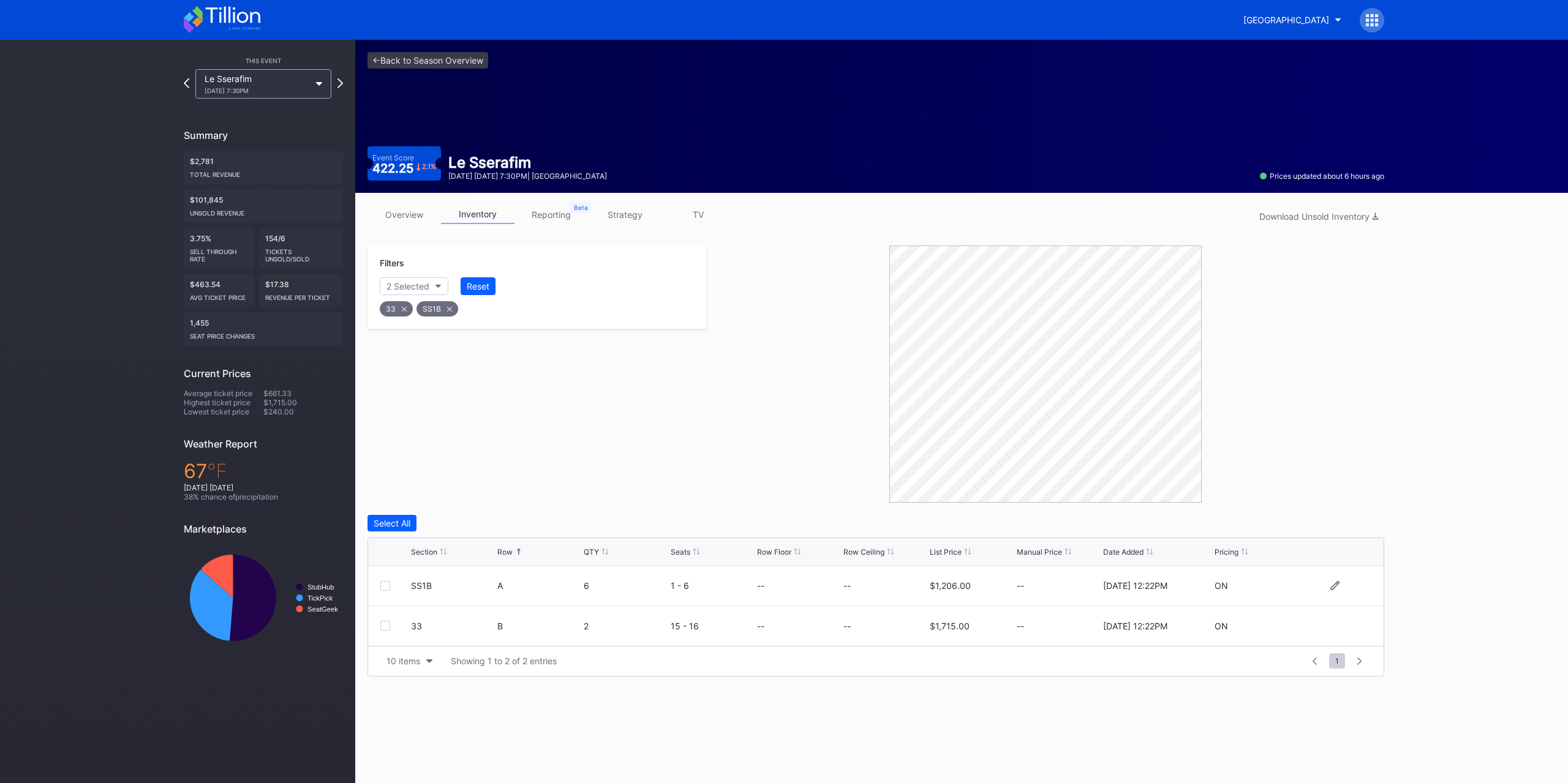
click at [1326, 583] on div at bounding box center [1334, 585] width 74 height 9
click at [1326, 583] on div at bounding box center [1334, 585] width 74 height 9
click at [1330, 586] on icon at bounding box center [1334, 585] width 9 height 9
click at [919, 591] on input at bounding box center [884, 590] width 83 height 23
type input "510"
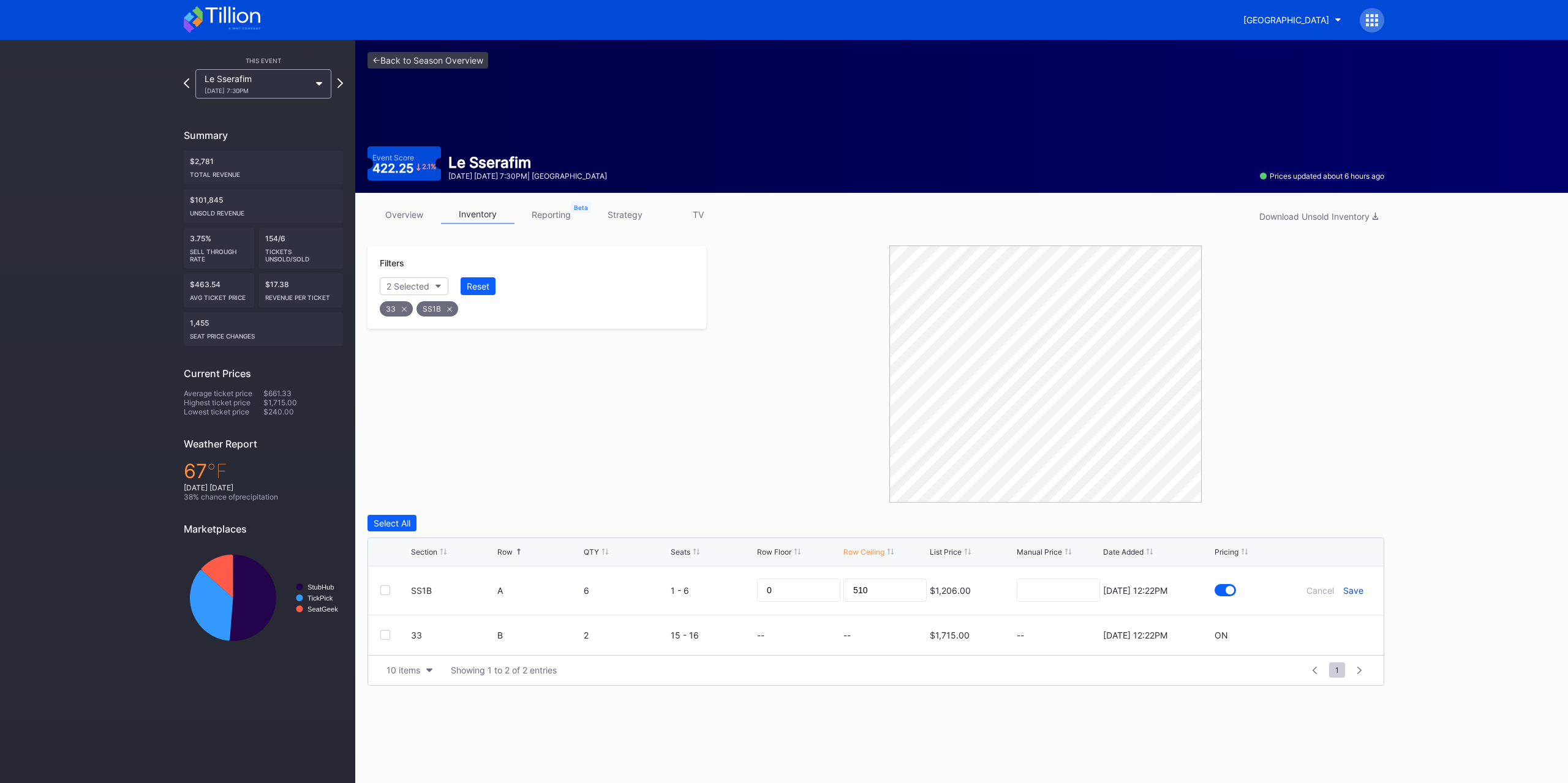
click at [1357, 591] on div "Save" at bounding box center [1353, 590] width 20 height 10
click at [1336, 623] on icon at bounding box center [1334, 626] width 9 height 9
click at [873, 637] on input at bounding box center [884, 631] width 83 height 23
type input "410"
click at [1357, 635] on form "33 B 2 15 - 16 0 410 $1,715.00 8/21/2025 12:22PM Cancel Save" at bounding box center [891, 631] width 960 height 49
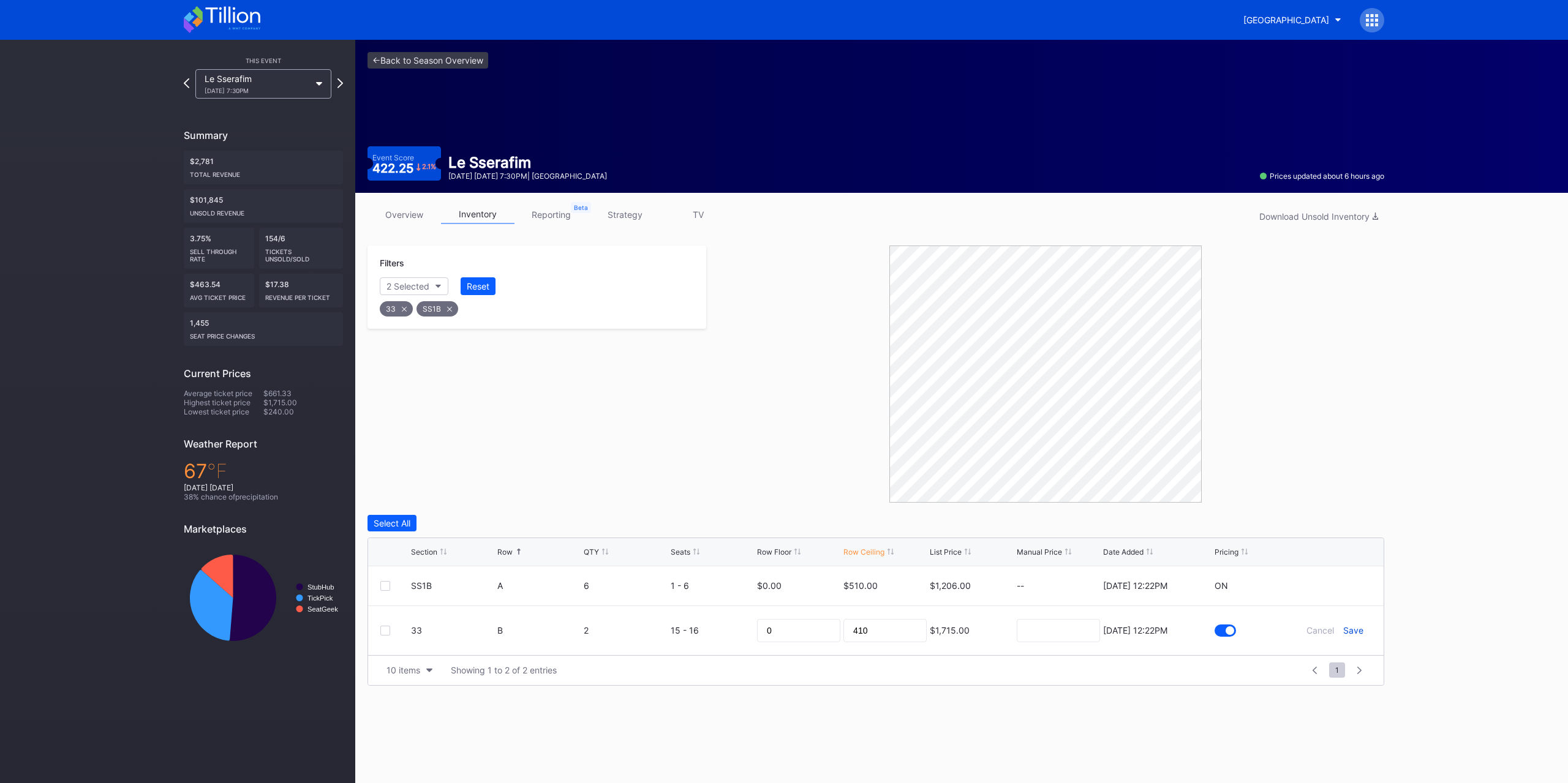
click at [1357, 632] on div "Save" at bounding box center [1353, 630] width 20 height 10
click at [479, 289] on div "Reset" at bounding box center [478, 286] width 23 height 10
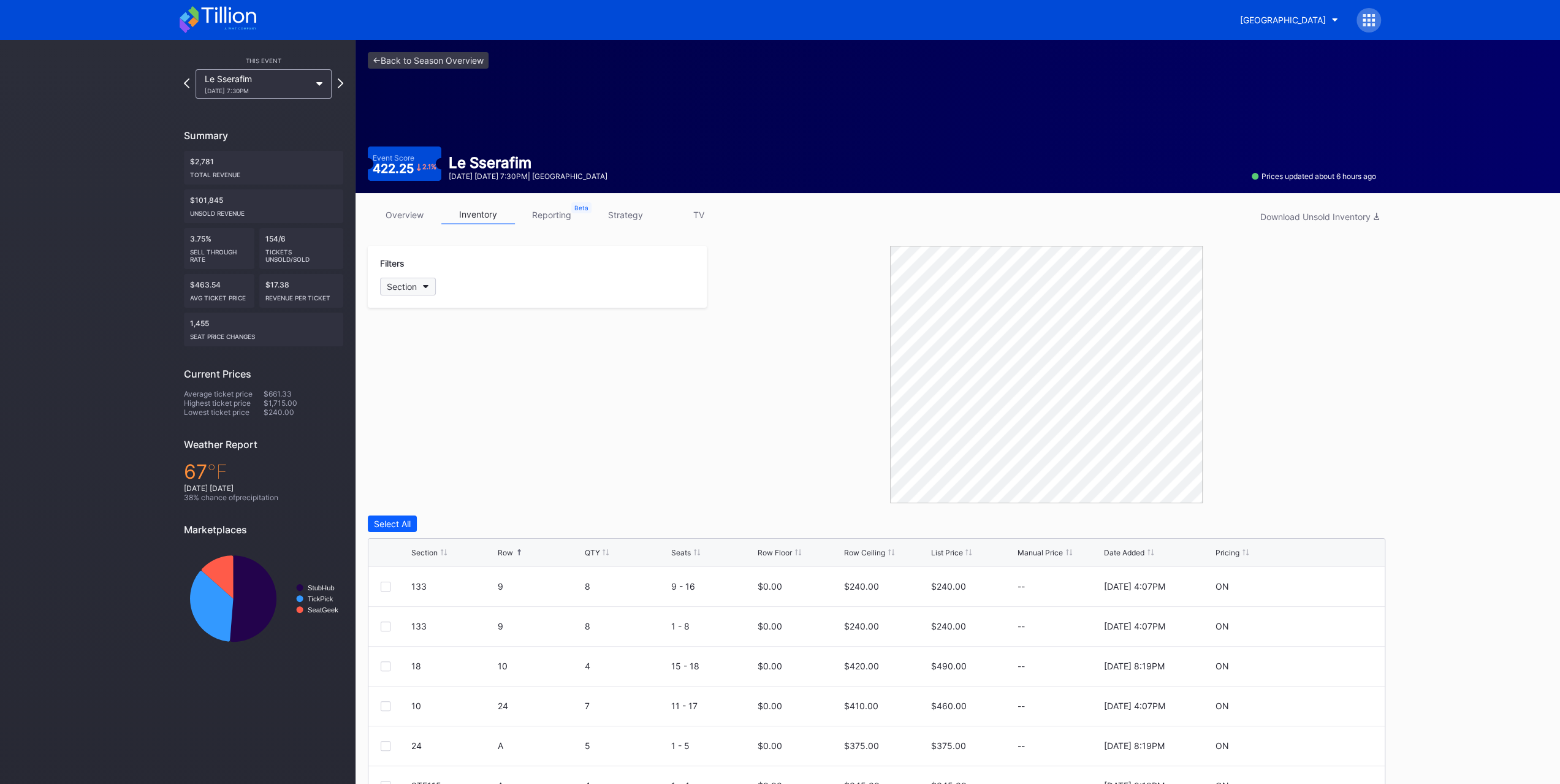
click at [419, 291] on button "Section" at bounding box center [408, 286] width 56 height 18
click at [462, 521] on div "STE115" at bounding box center [452, 524] width 143 height 23
click at [476, 541] on div "STE231" at bounding box center [452, 546] width 143 height 23
click at [476, 558] on div "STE233" at bounding box center [452, 569] width 143 height 23
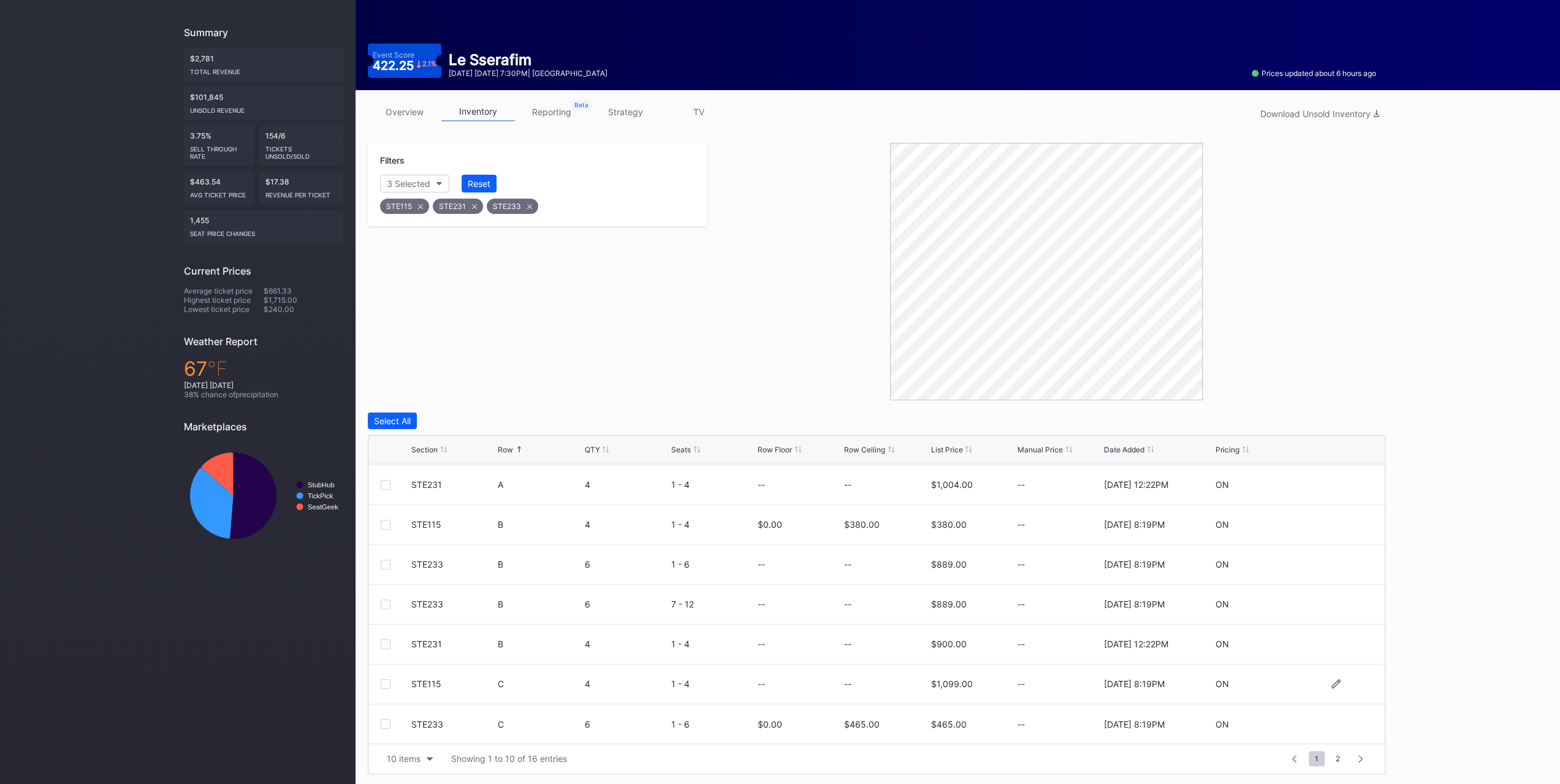
scroll to position [119, 0]
click at [1331, 521] on icon at bounding box center [1335, 524] width 9 height 9
click at [882, 526] on input "380" at bounding box center [885, 529] width 83 height 23
type input "325"
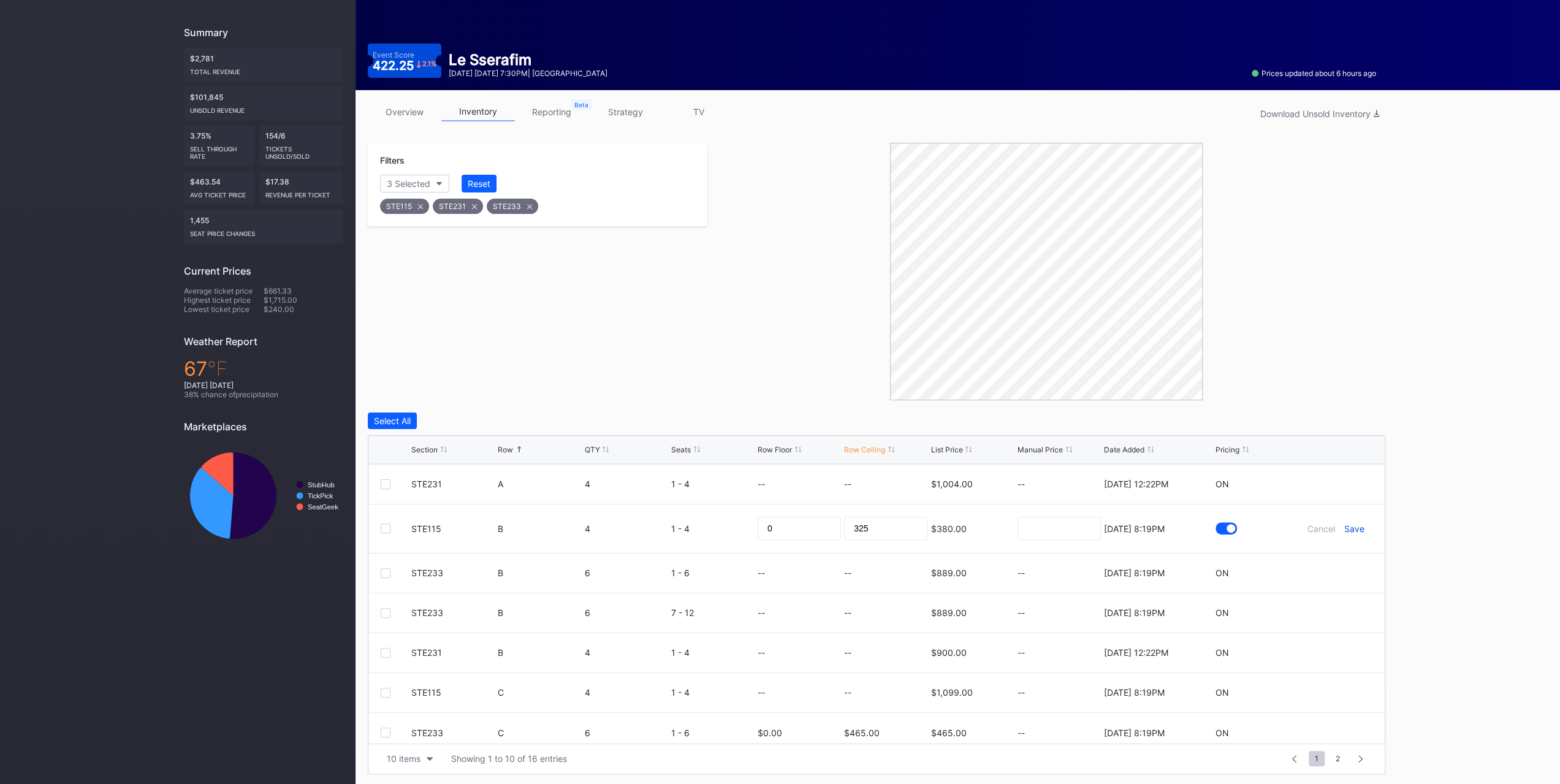
click at [1349, 524] on div "Save" at bounding box center [1354, 529] width 20 height 10
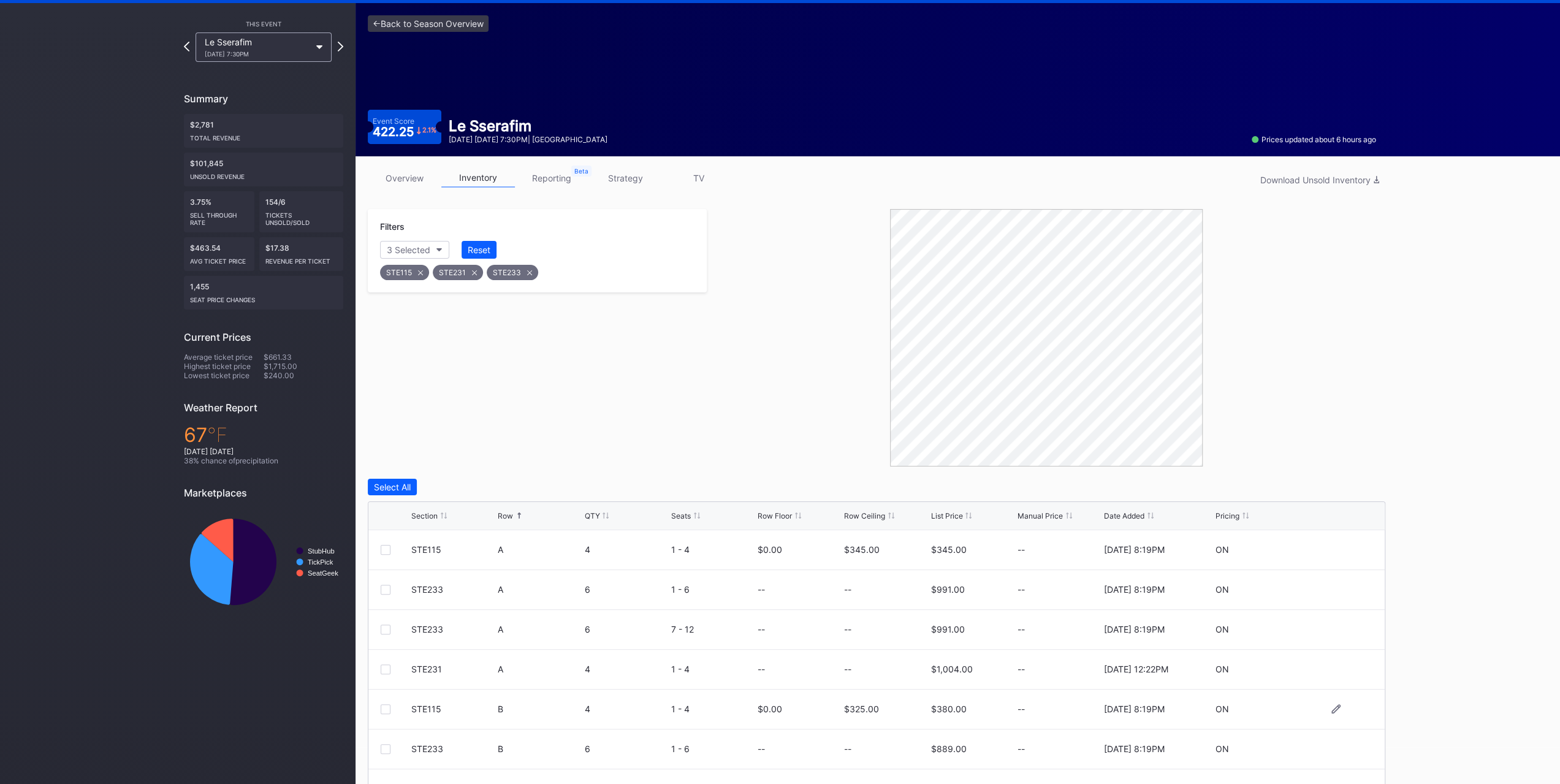
scroll to position [0, 0]
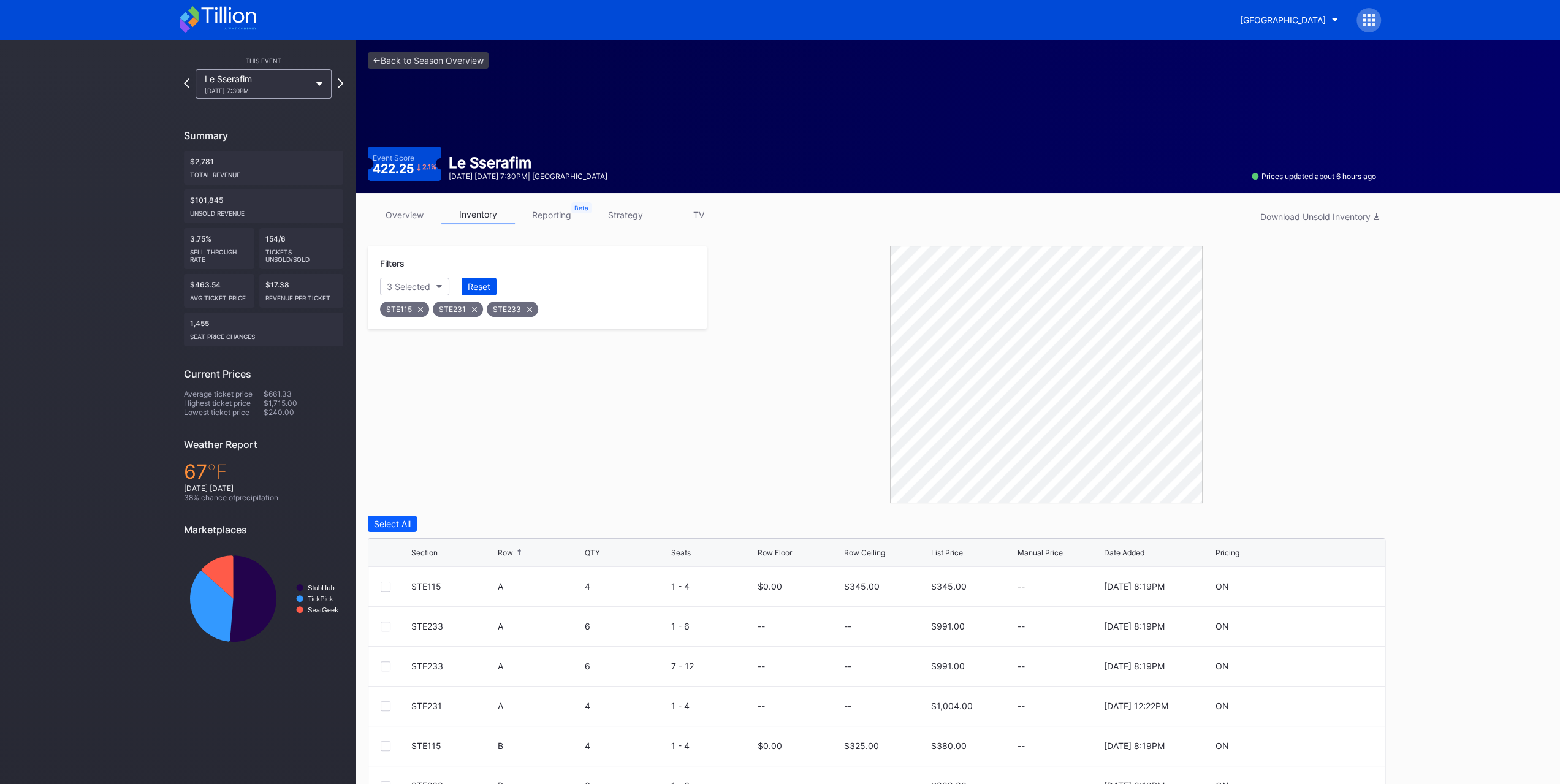
click at [484, 281] on div "Reset" at bounding box center [479, 286] width 23 height 10
click at [193, 0] on div "Prudential Center Secondary" at bounding box center [780, 20] width 1226 height 40
click at [198, 2] on div "Prudential Center Secondary" at bounding box center [780, 20] width 1226 height 40
click at [204, 14] on icon at bounding box center [218, 20] width 76 height 27
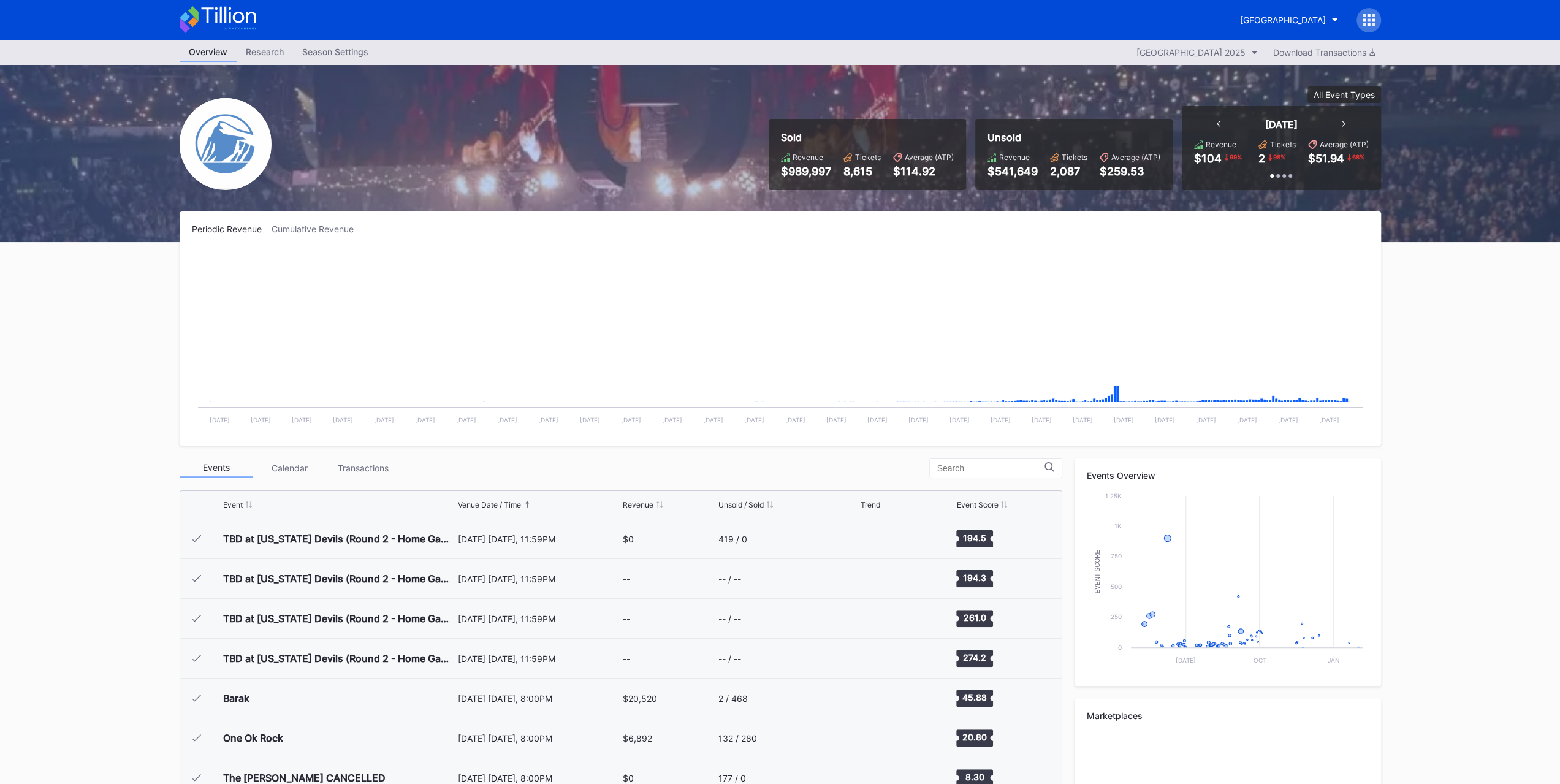
scroll to position [1434, 0]
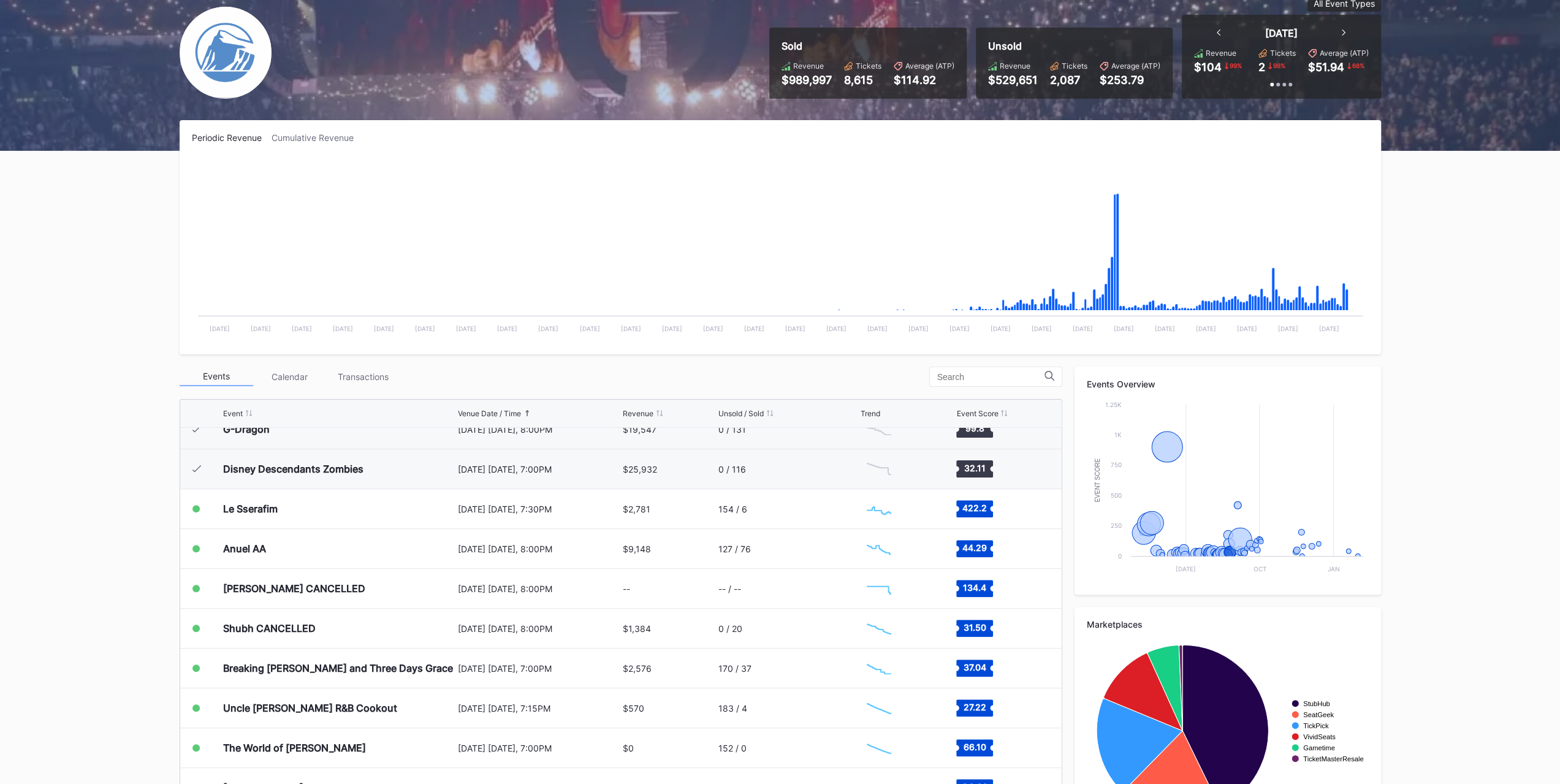
scroll to position [153, 0]
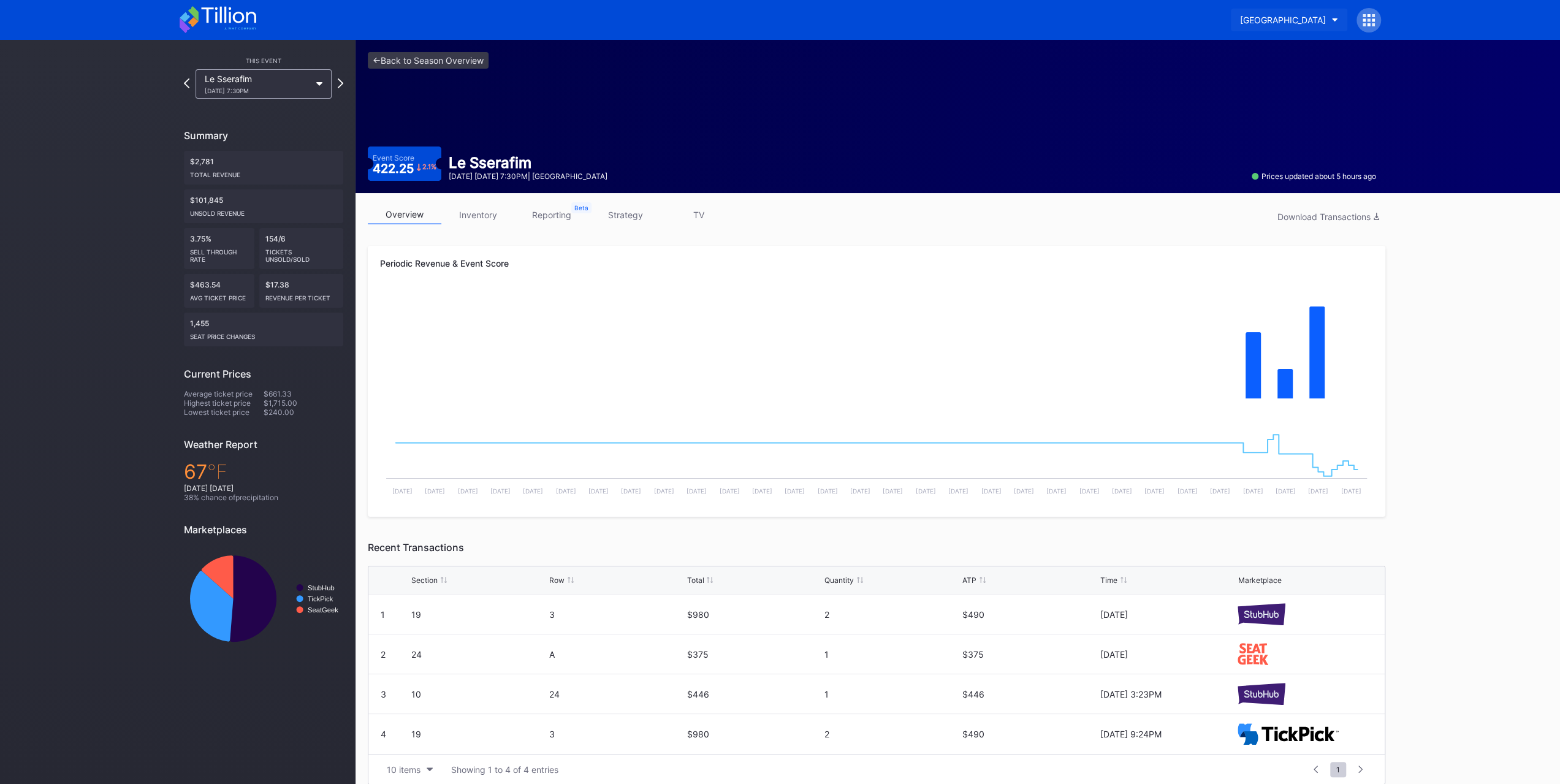
click at [1241, 17] on div "[GEOGRAPHIC_DATA]" at bounding box center [1282, 20] width 86 height 10
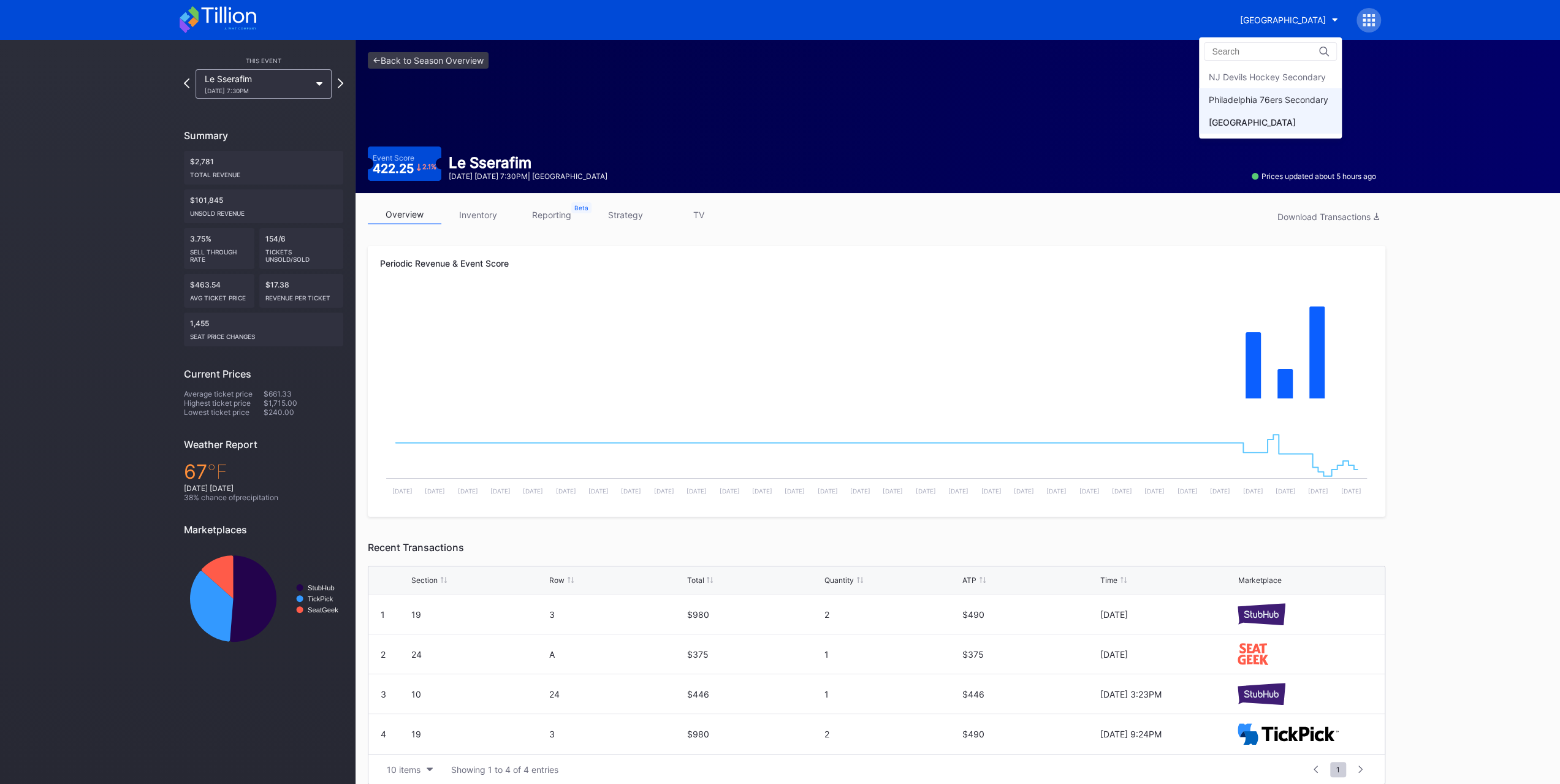
click at [1259, 90] on div "Philadelphia 76ers Secondary" at bounding box center [1270, 99] width 143 height 23
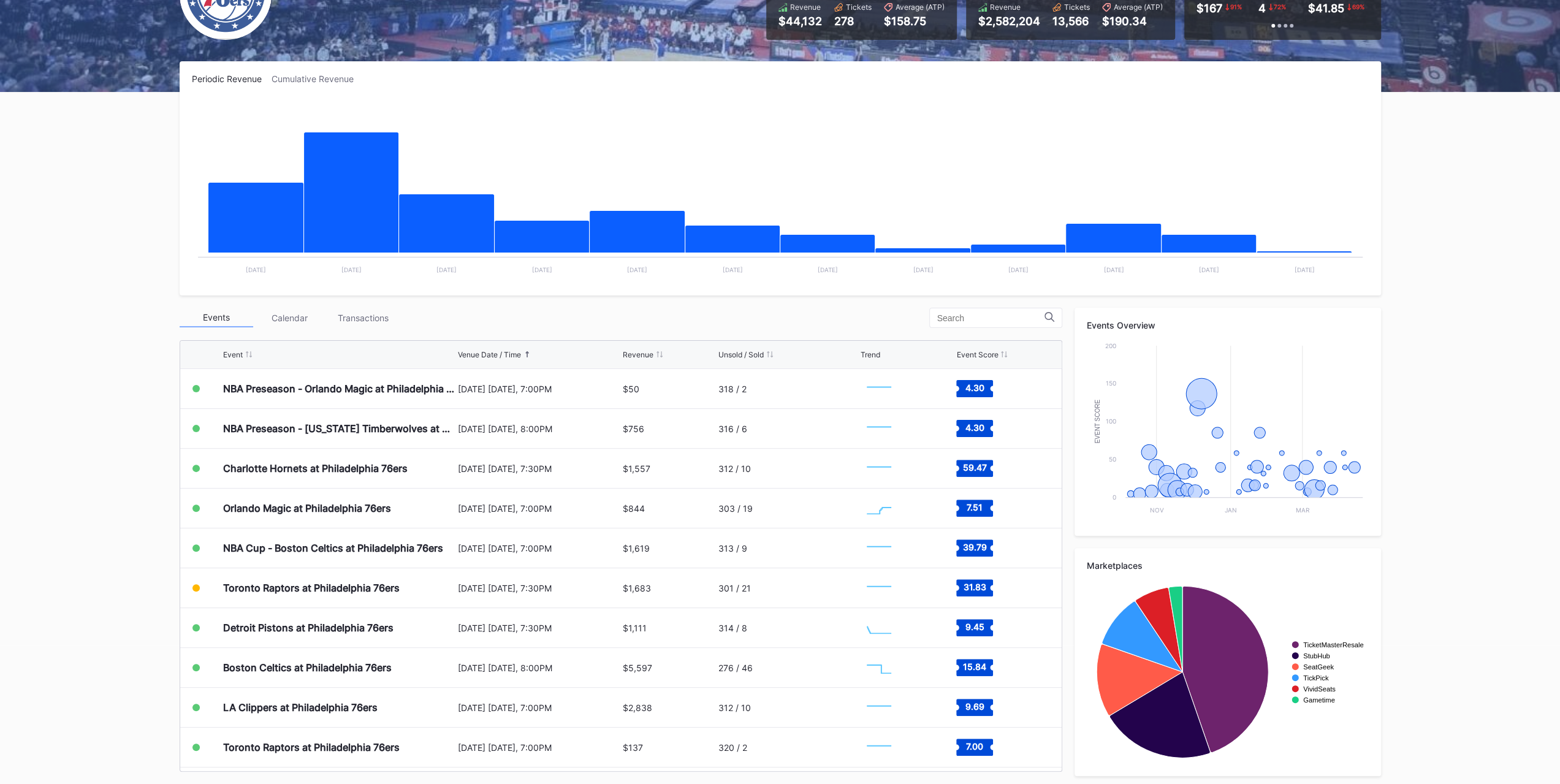
scroll to position [142, 0]
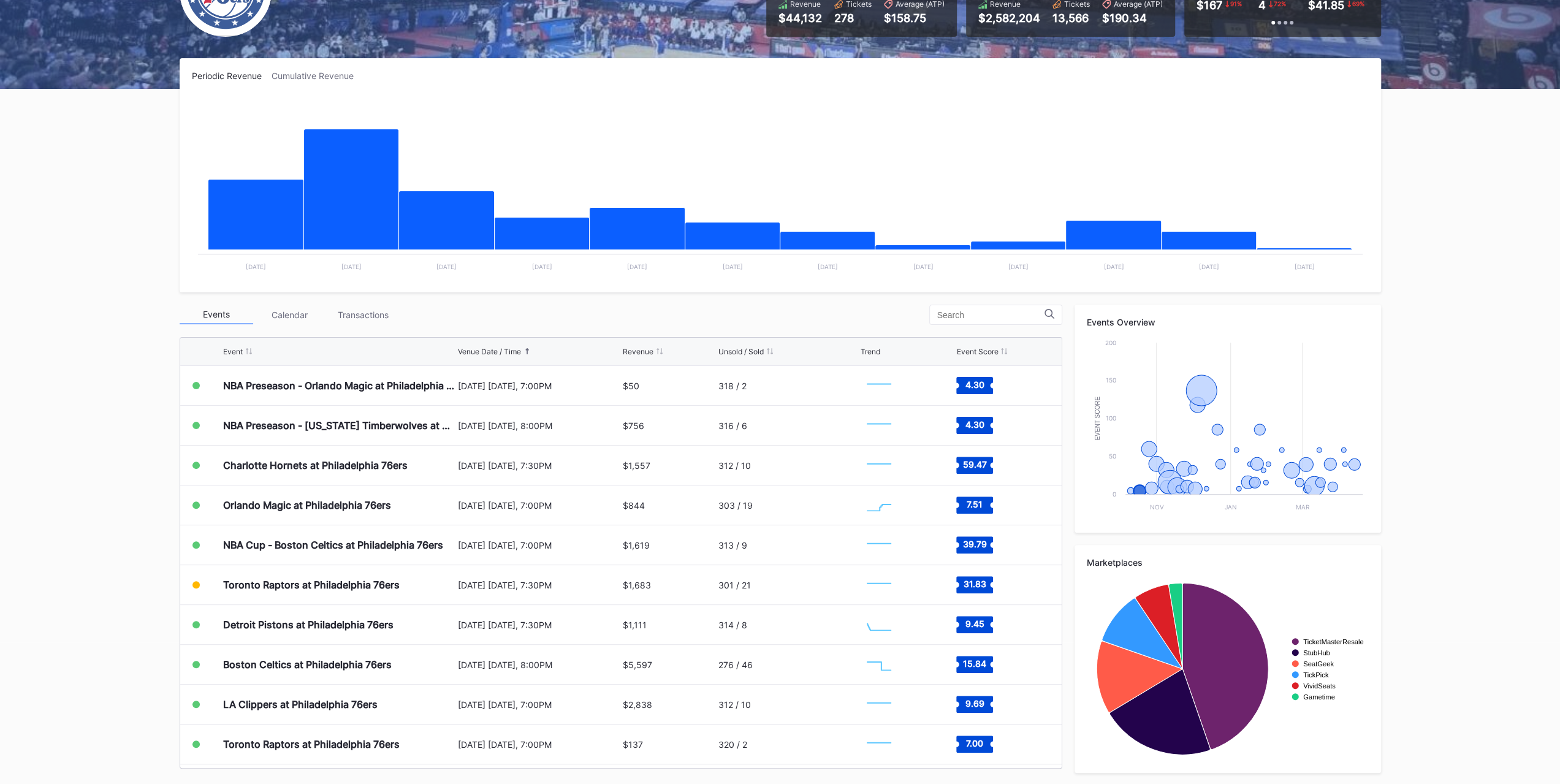
click at [357, 307] on div "Transactions" at bounding box center [364, 314] width 74 height 19
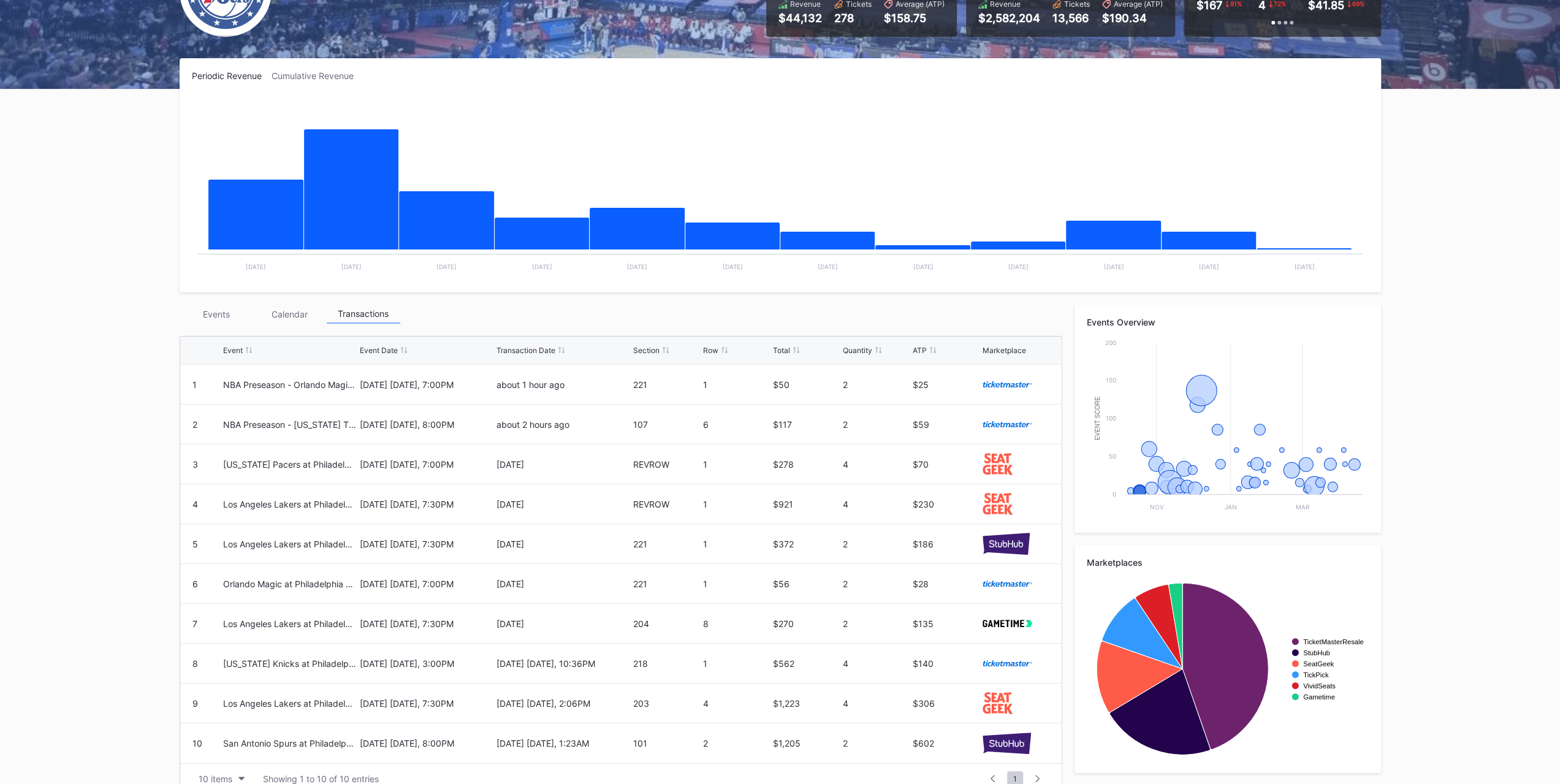
click at [220, 324] on div "Events Calendar Transactions Event Event Date Transaction Date Section Row Tota…" at bounding box center [621, 549] width 882 height 489
click at [221, 318] on div "Events" at bounding box center [217, 314] width 74 height 19
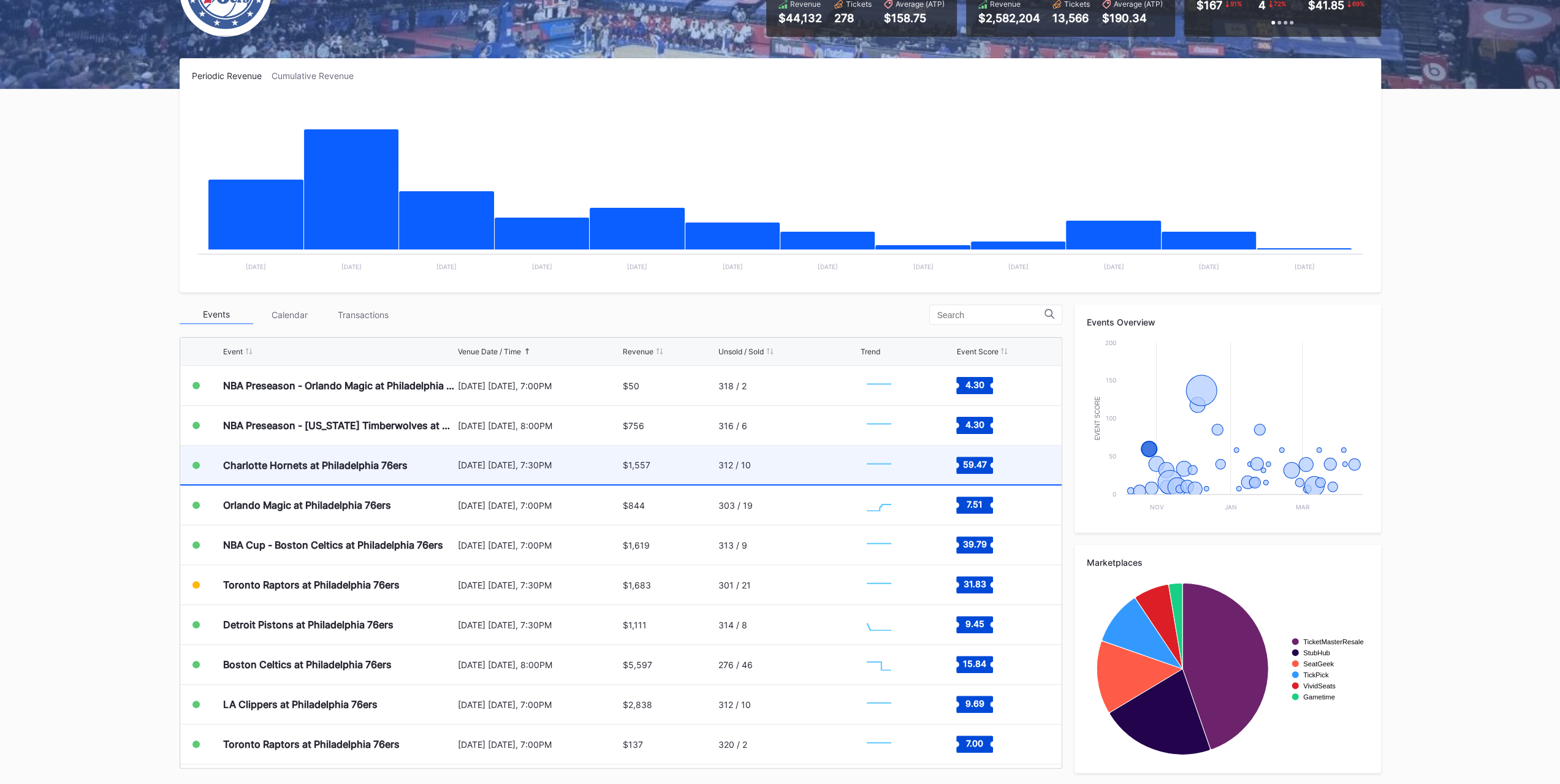
click at [299, 460] on div "Charlotte Hornets at Philadelphia 76ers" at bounding box center [316, 465] width 185 height 12
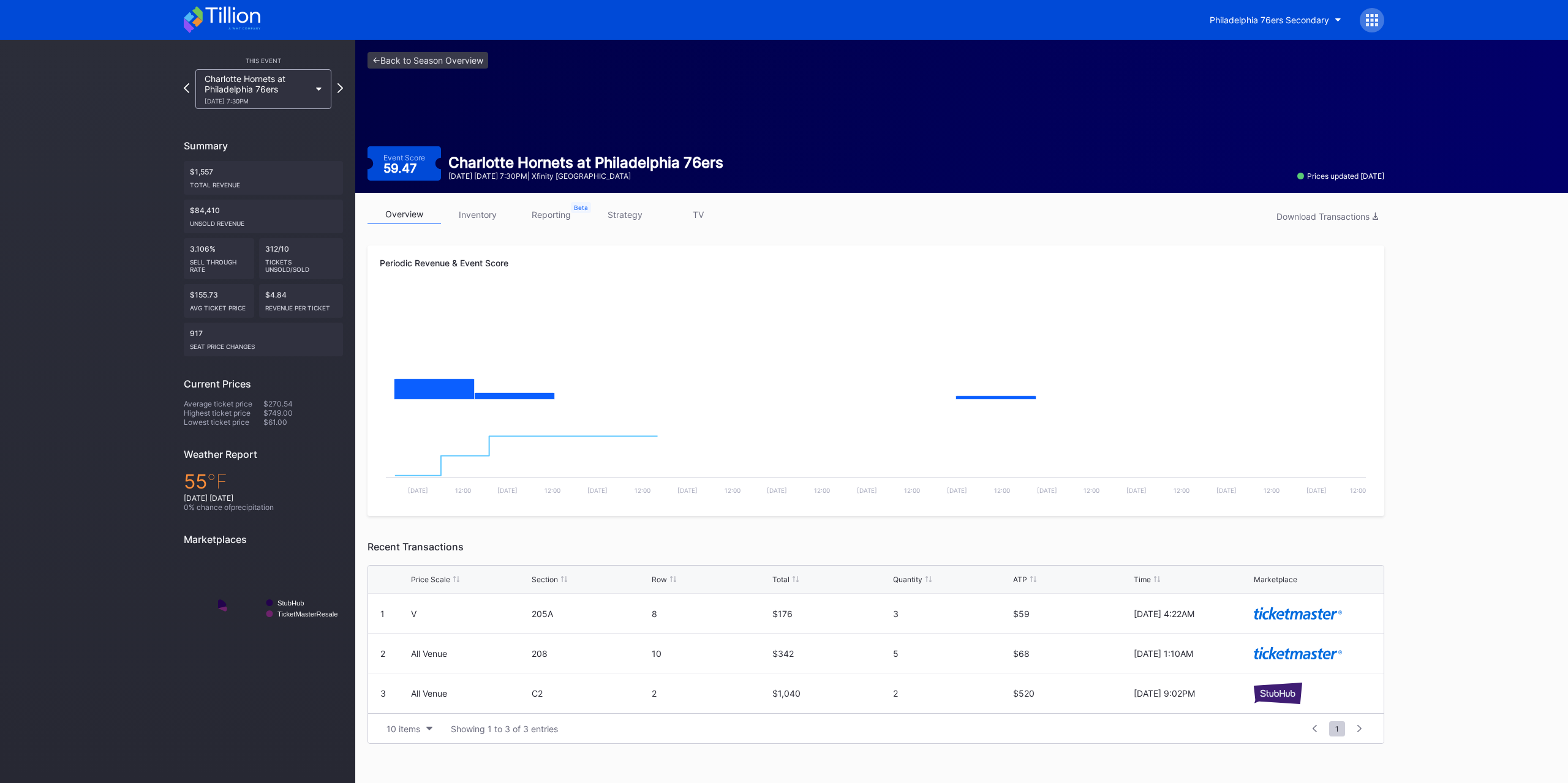
click at [475, 212] on link "inventory" at bounding box center [478, 214] width 74 height 19
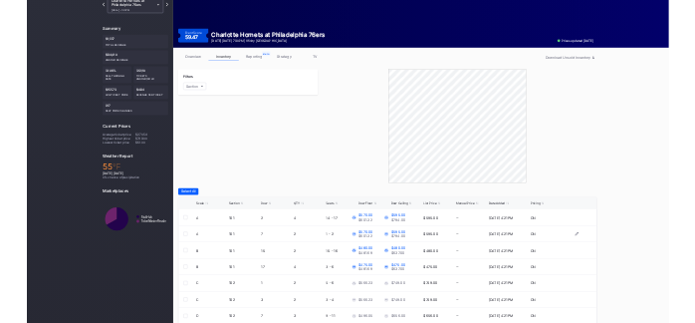
scroll to position [197, 0]
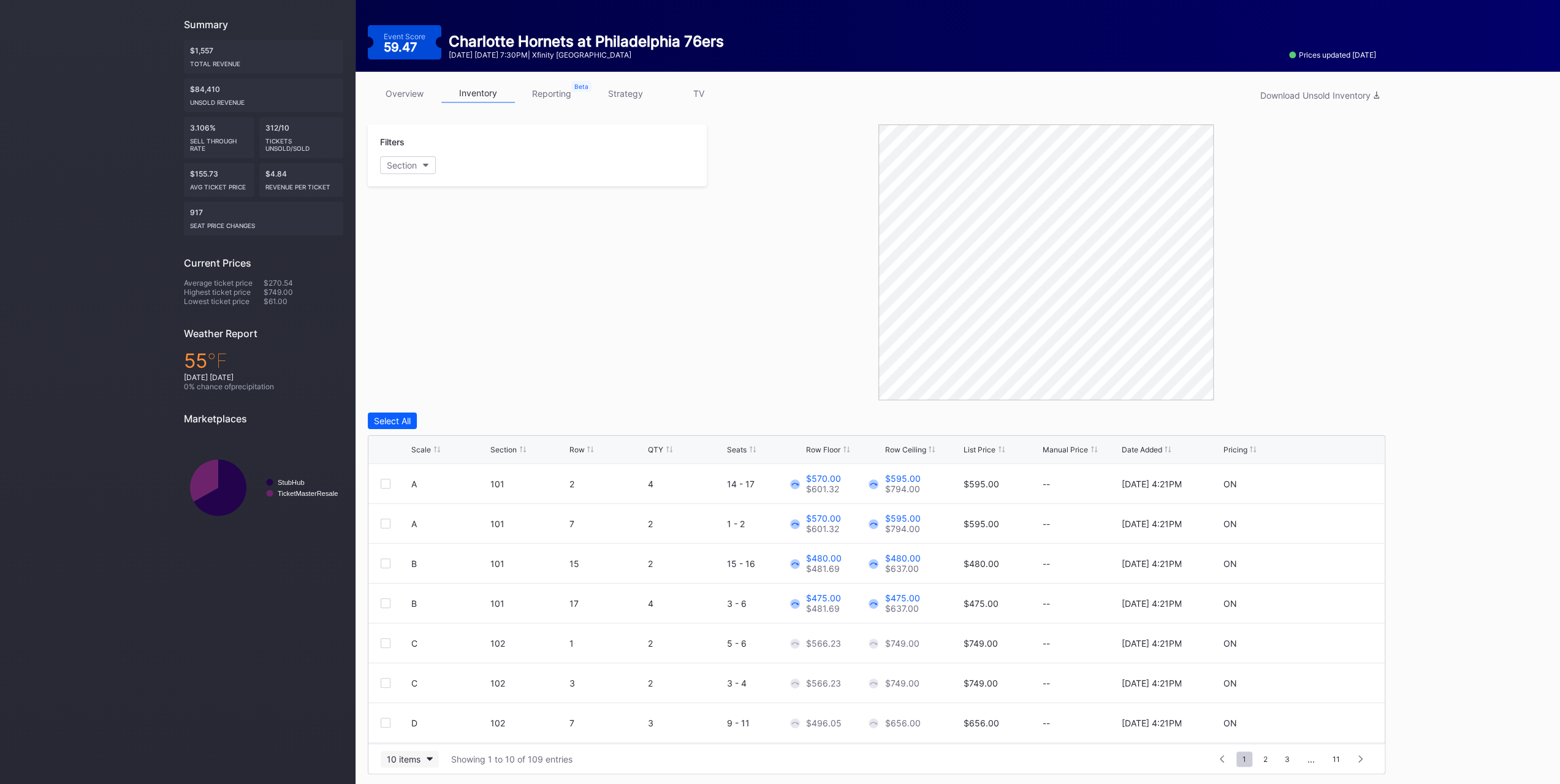
drag, startPoint x: 426, startPoint y: 754, endPoint x: 423, endPoint y: 748, distance: 6.7
click at [424, 754] on button "10 items" at bounding box center [410, 759] width 58 height 17
click at [426, 726] on div "200 items" at bounding box center [409, 726] width 40 height 10
click at [424, 455] on div "Scale Section Row QTY Seats Row Floor Row Ceiling List Price Manual Price Date …" at bounding box center [876, 450] width 1016 height 28
click at [425, 447] on div "Scale" at bounding box center [421, 449] width 20 height 9
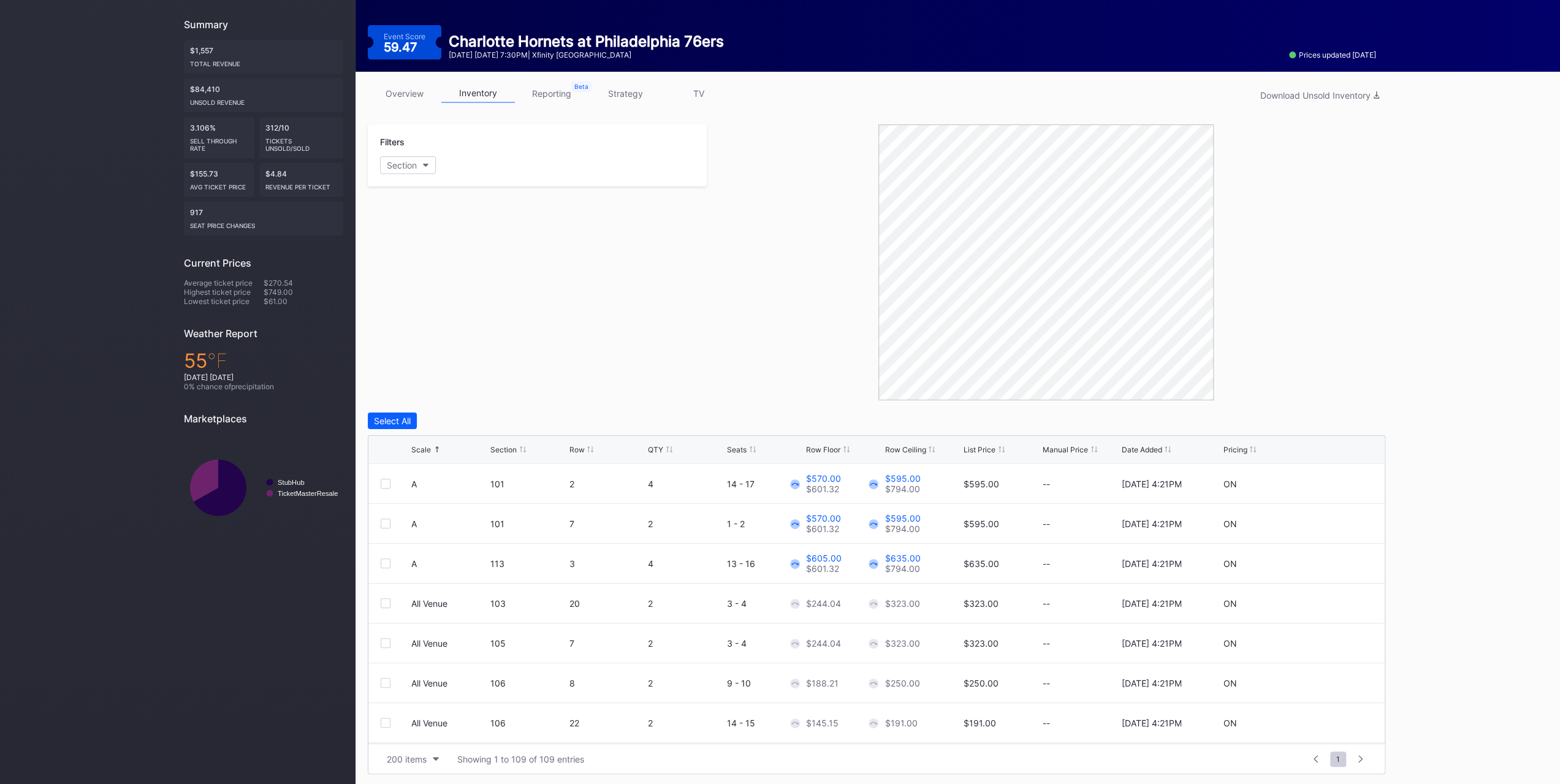
click at [425, 447] on div "Scale" at bounding box center [421, 449] width 20 height 9
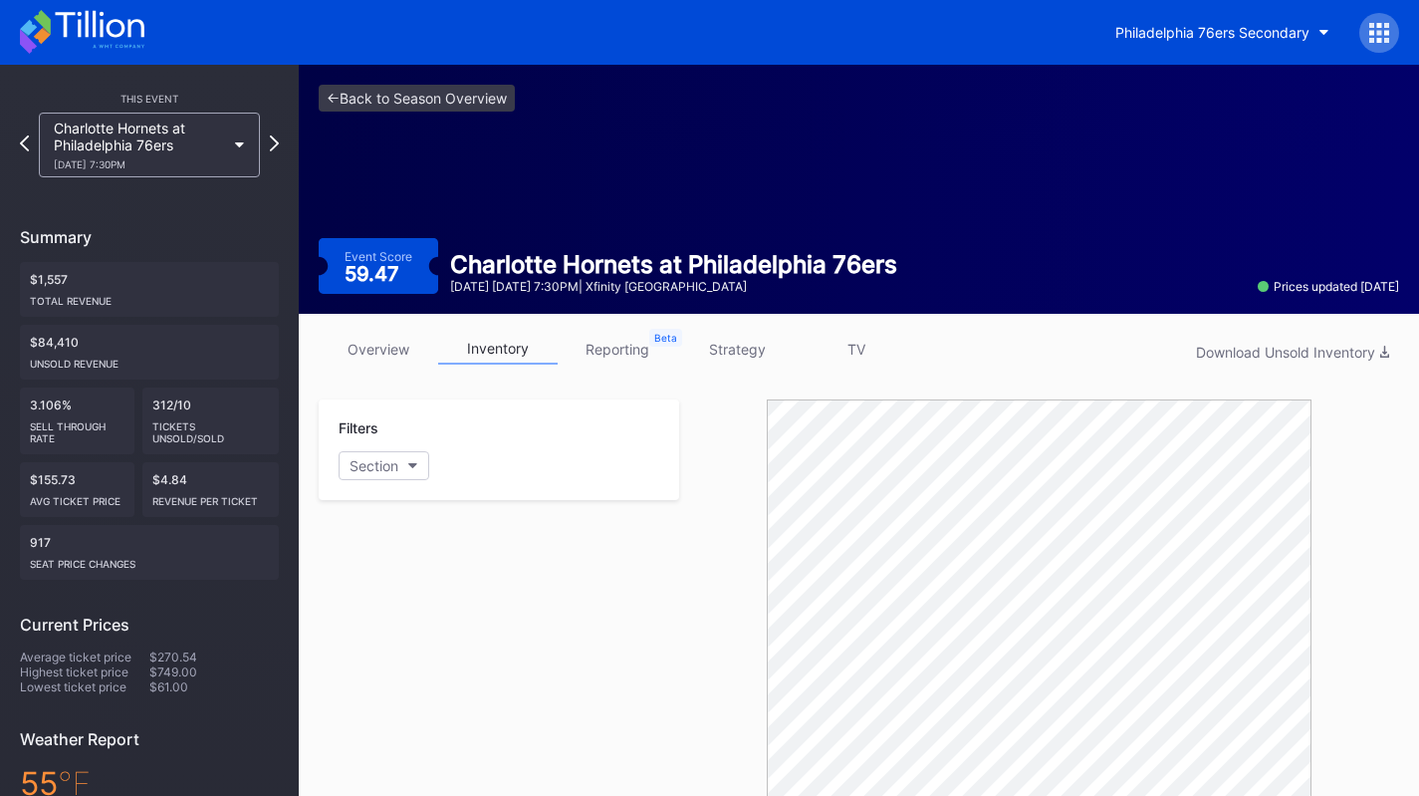
click at [117, 46] on icon at bounding box center [82, 32] width 124 height 44
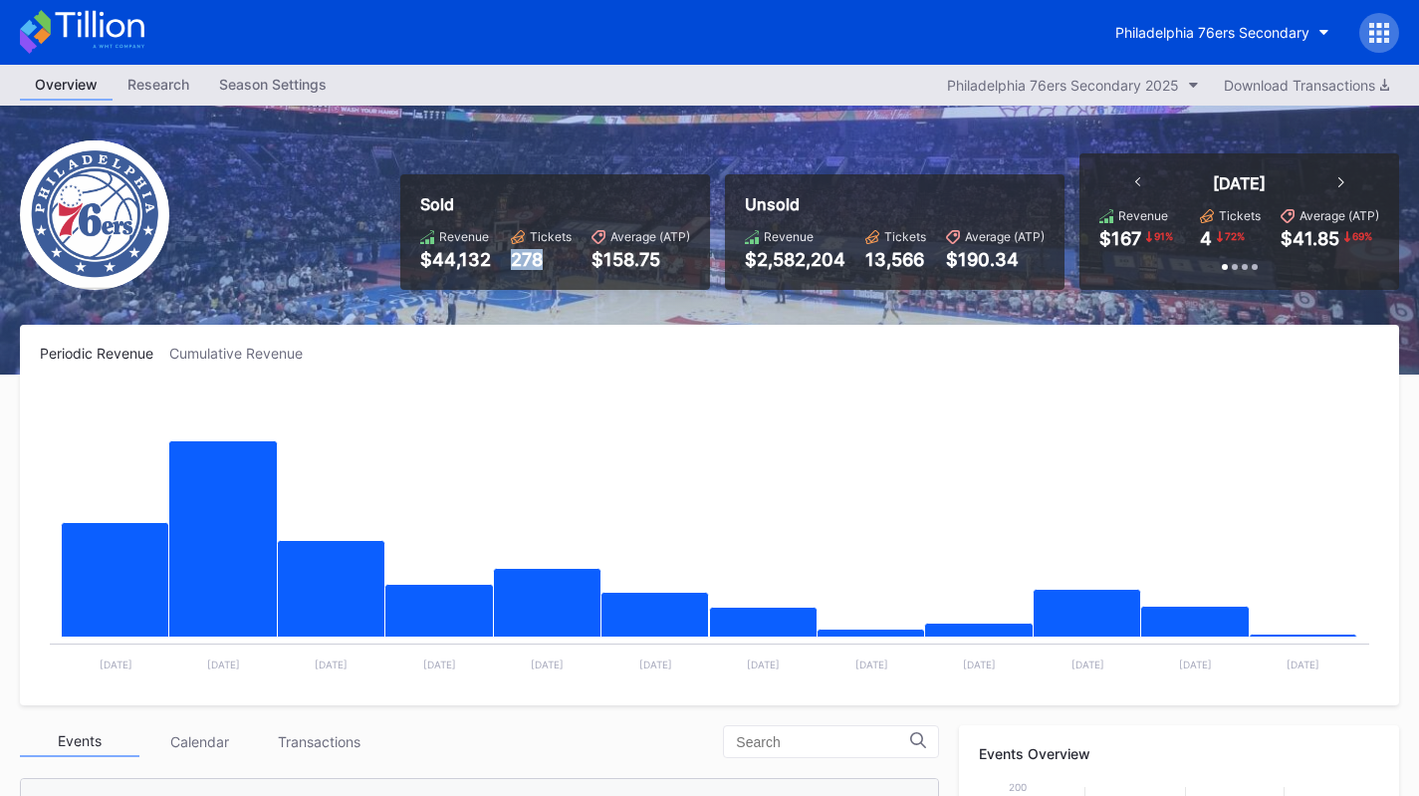
drag, startPoint x: 510, startPoint y: 256, endPoint x: 544, endPoint y: 257, distance: 33.9
click at [544, 257] on div "Revenue $44,132 Tickets 278 Average (ATP) $158.75" at bounding box center [555, 249] width 270 height 41
click at [544, 259] on div "278" at bounding box center [541, 259] width 61 height 21
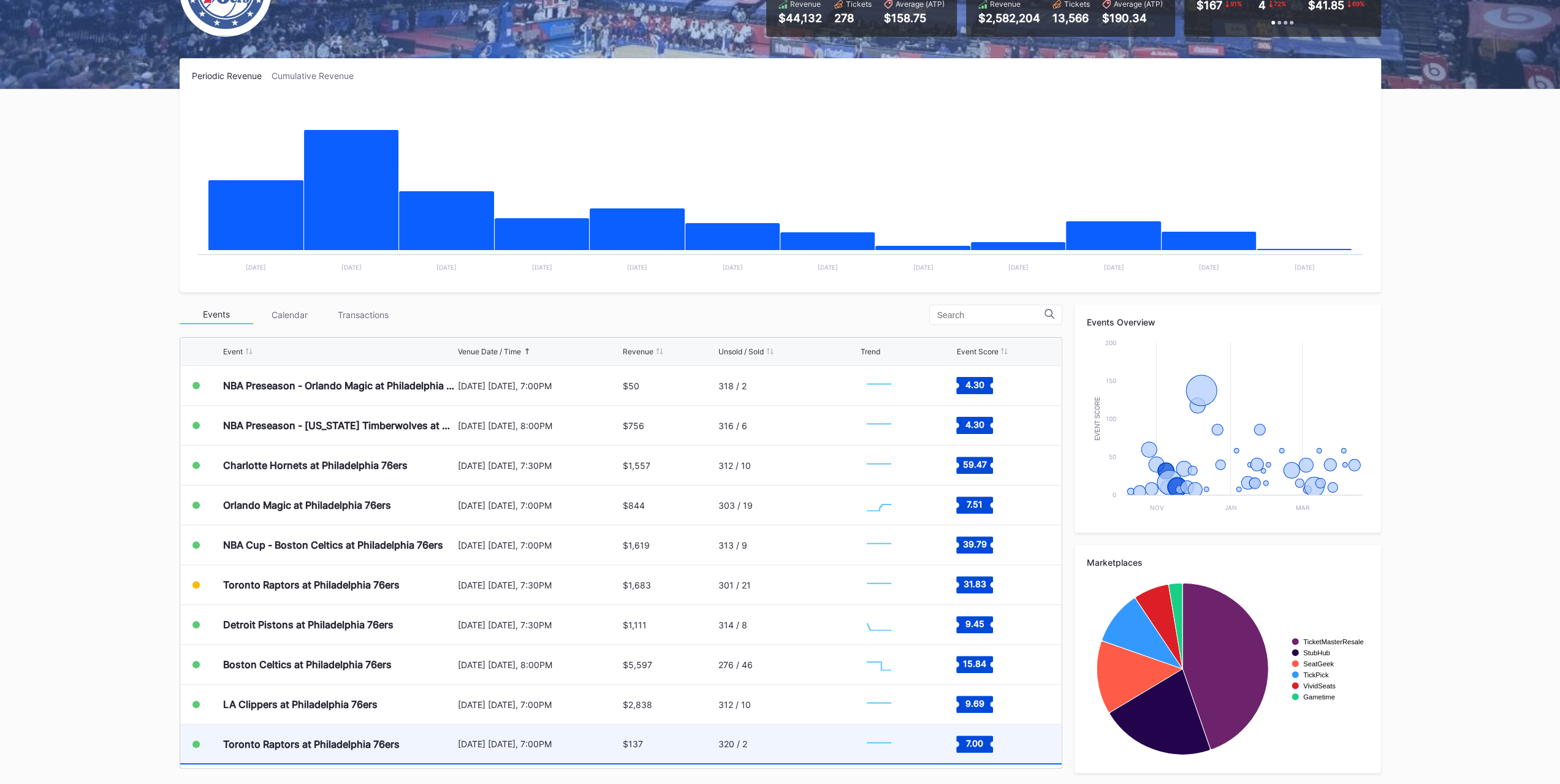
scroll to position [62, 0]
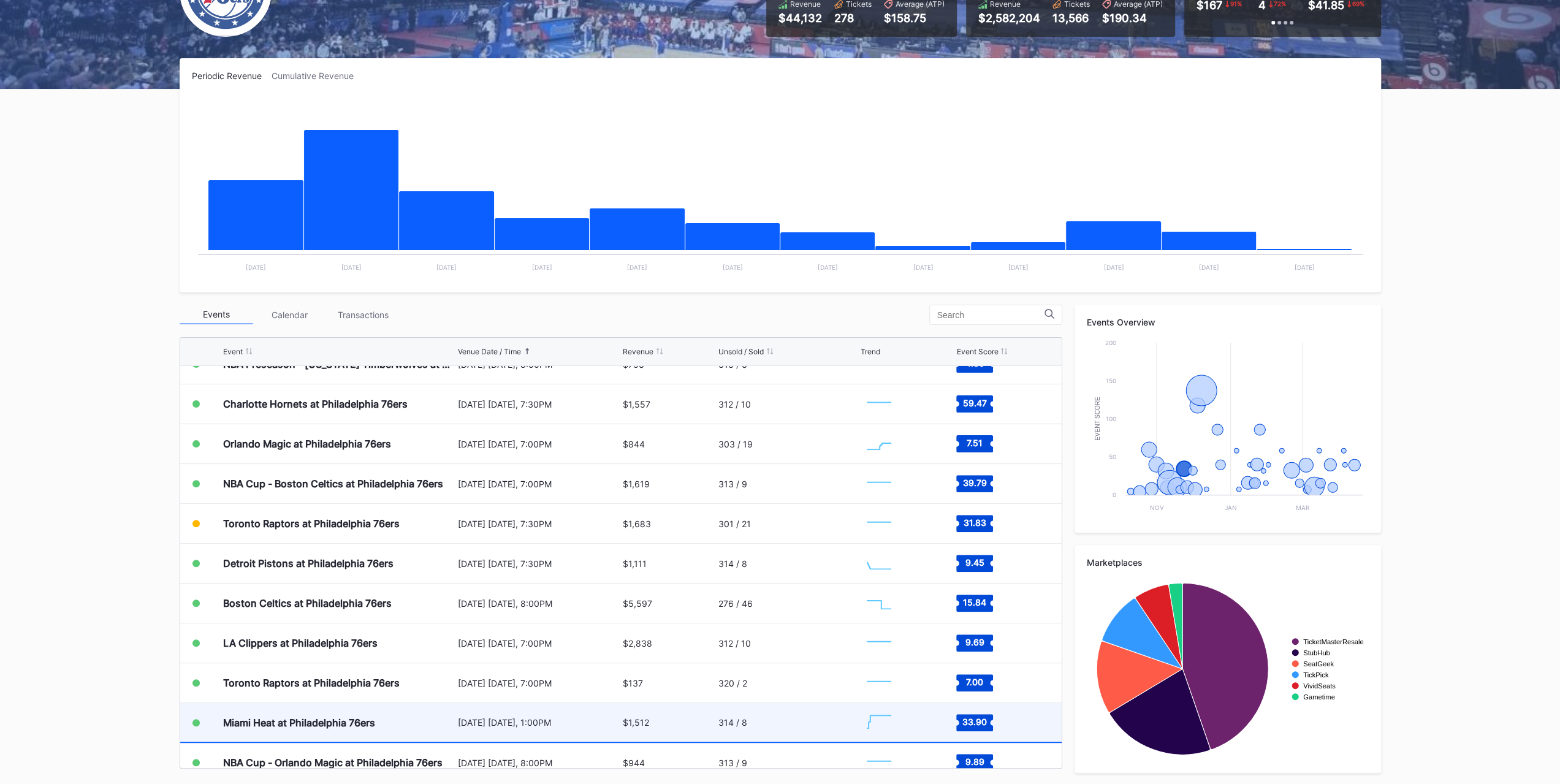
click at [649, 489] on div "$1,512" at bounding box center [669, 722] width 92 height 39
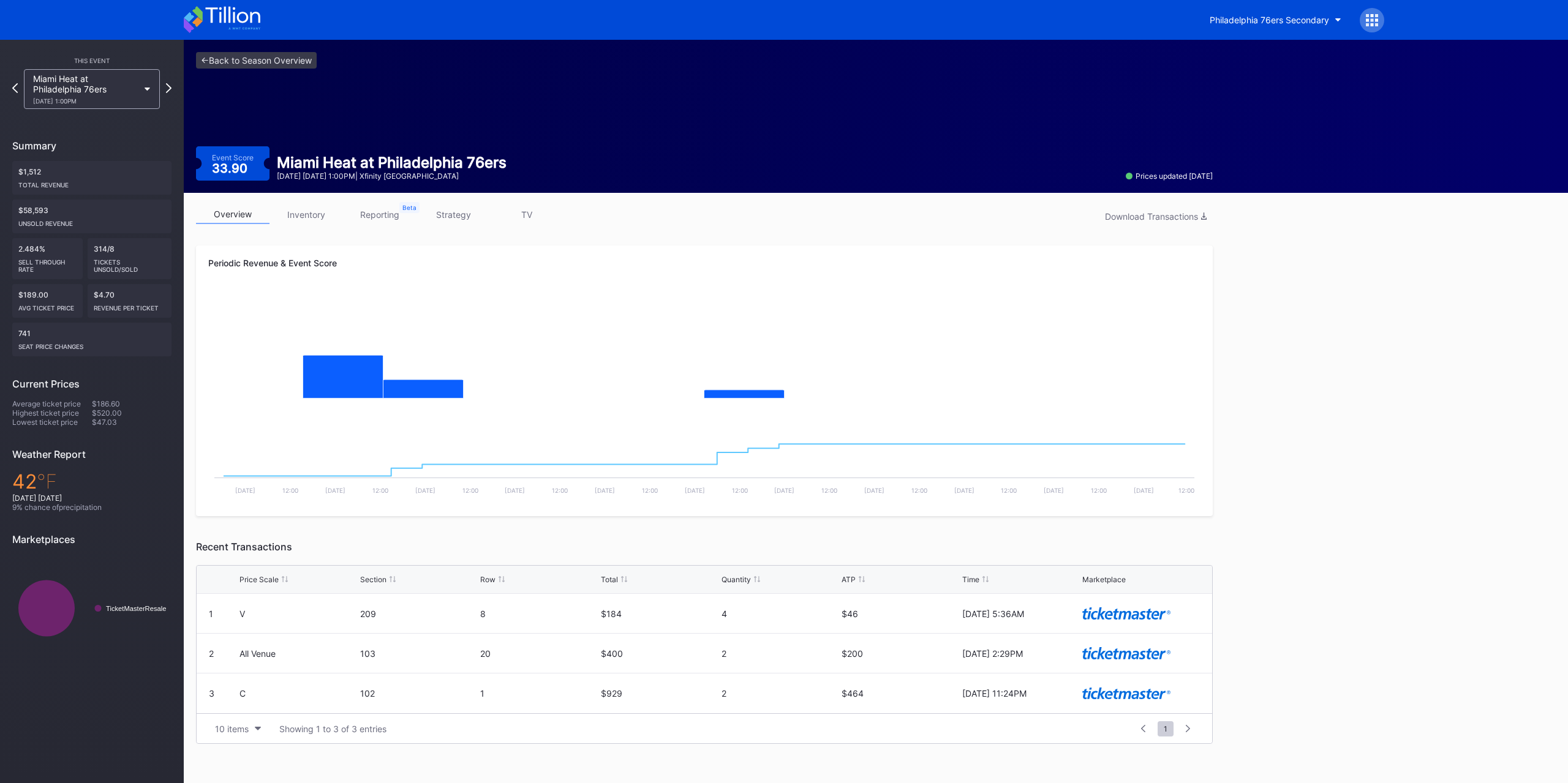
click at [312, 207] on link "inventory" at bounding box center [306, 214] width 74 height 19
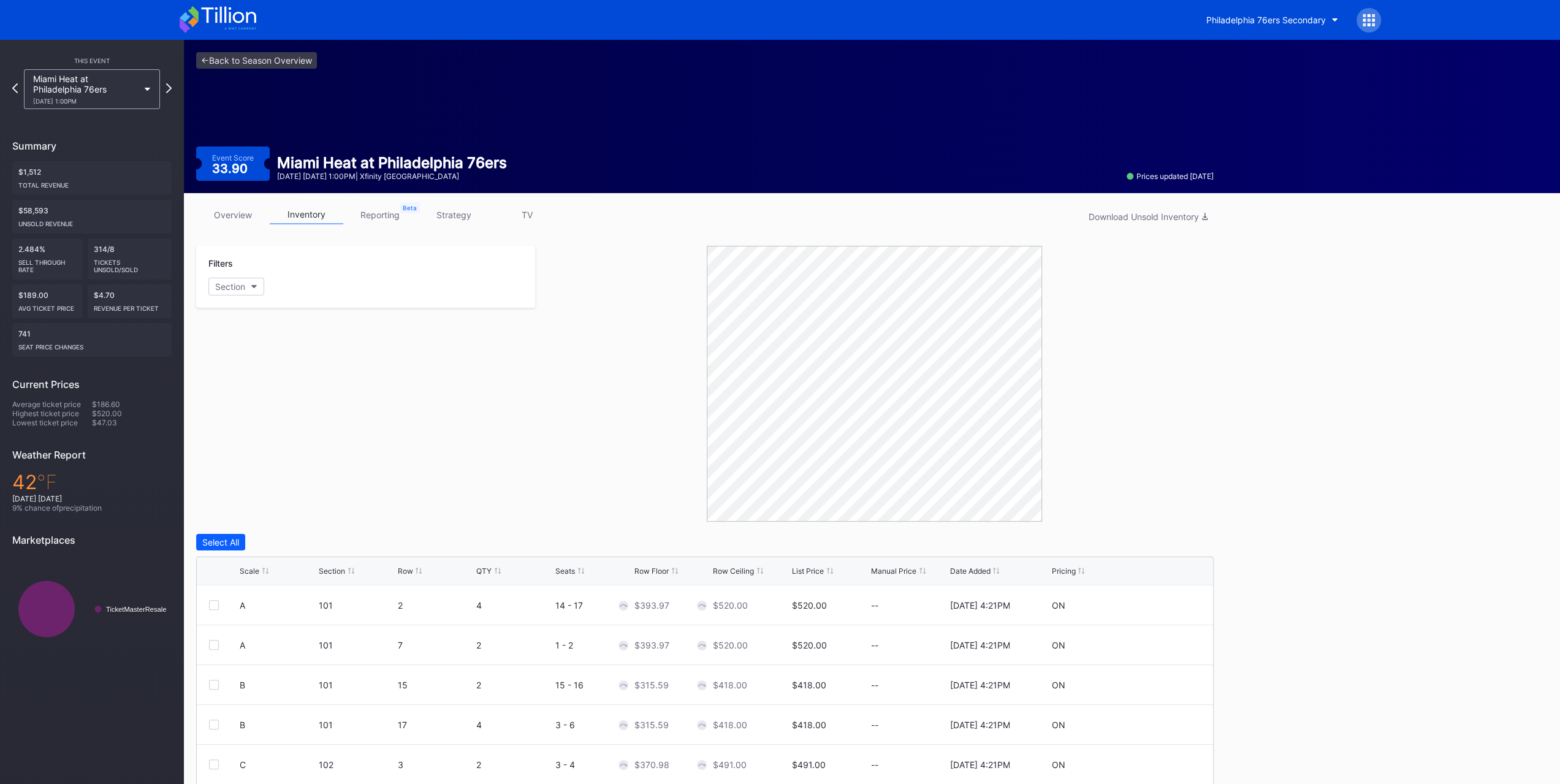
drag, startPoint x: 656, startPoint y: 578, endPoint x: 652, endPoint y: 572, distance: 7.2
click at [654, 489] on div "Scale Section Row QTY Seats Row Floor Row Ceiling List Price Manual Price Date …" at bounding box center [705, 571] width 1016 height 28
click at [255, 489] on div "Scale" at bounding box center [249, 570] width 20 height 9
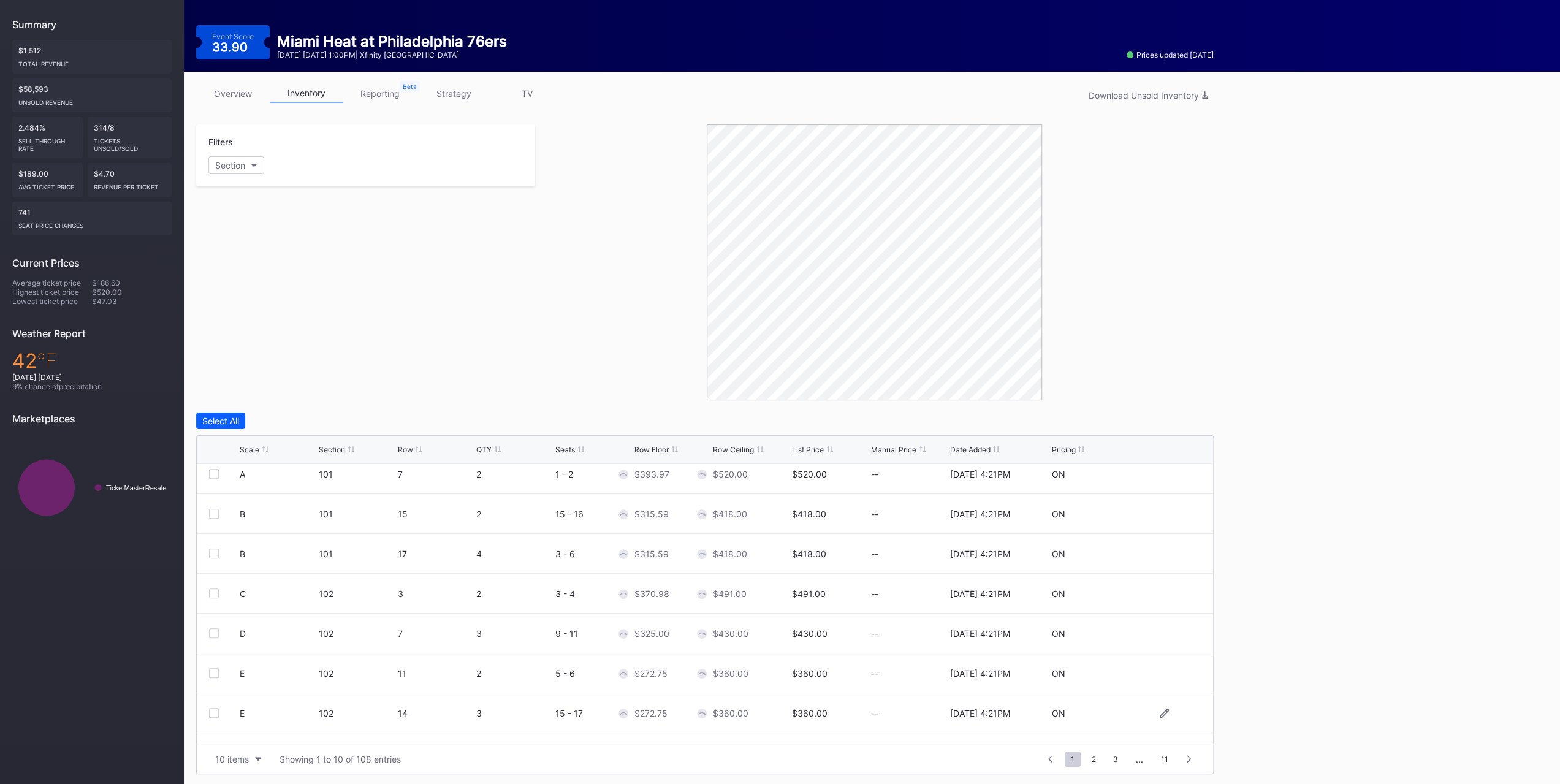
scroll to position [119, 0]
click at [255, 489] on button "10 items" at bounding box center [238, 759] width 58 height 17
click at [252, 489] on div "200 items" at bounding box center [238, 726] width 40 height 10
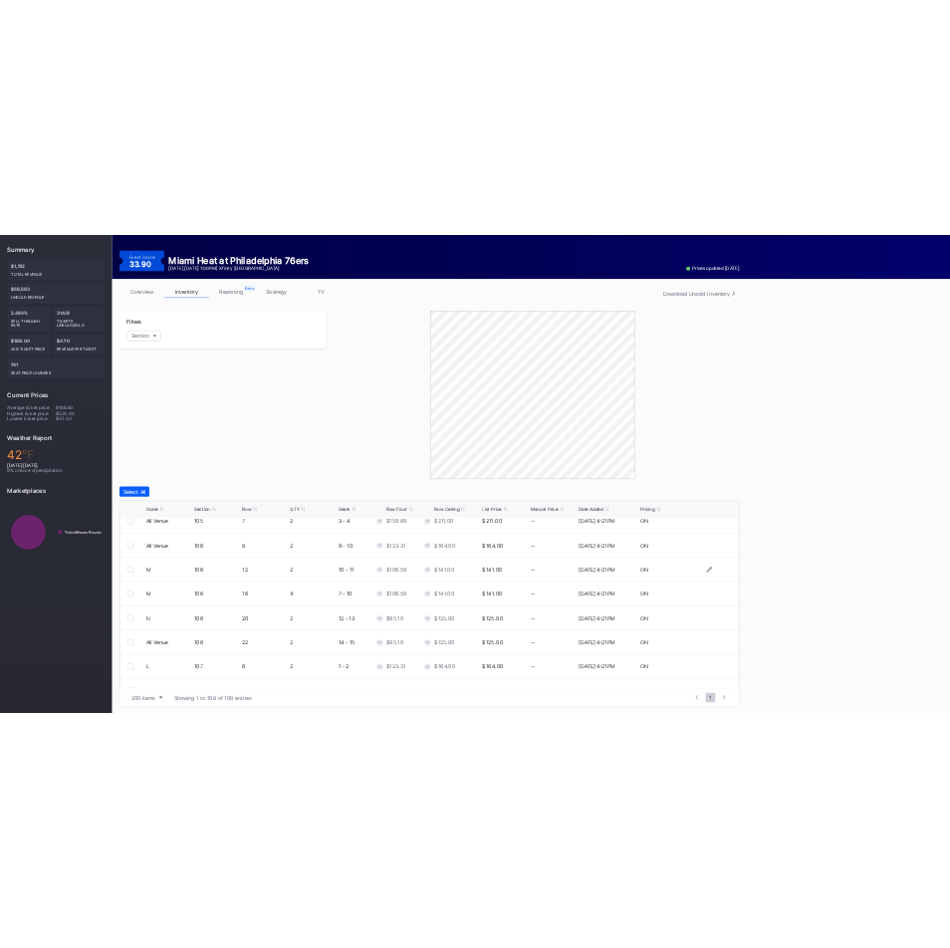
scroll to position [697, 0]
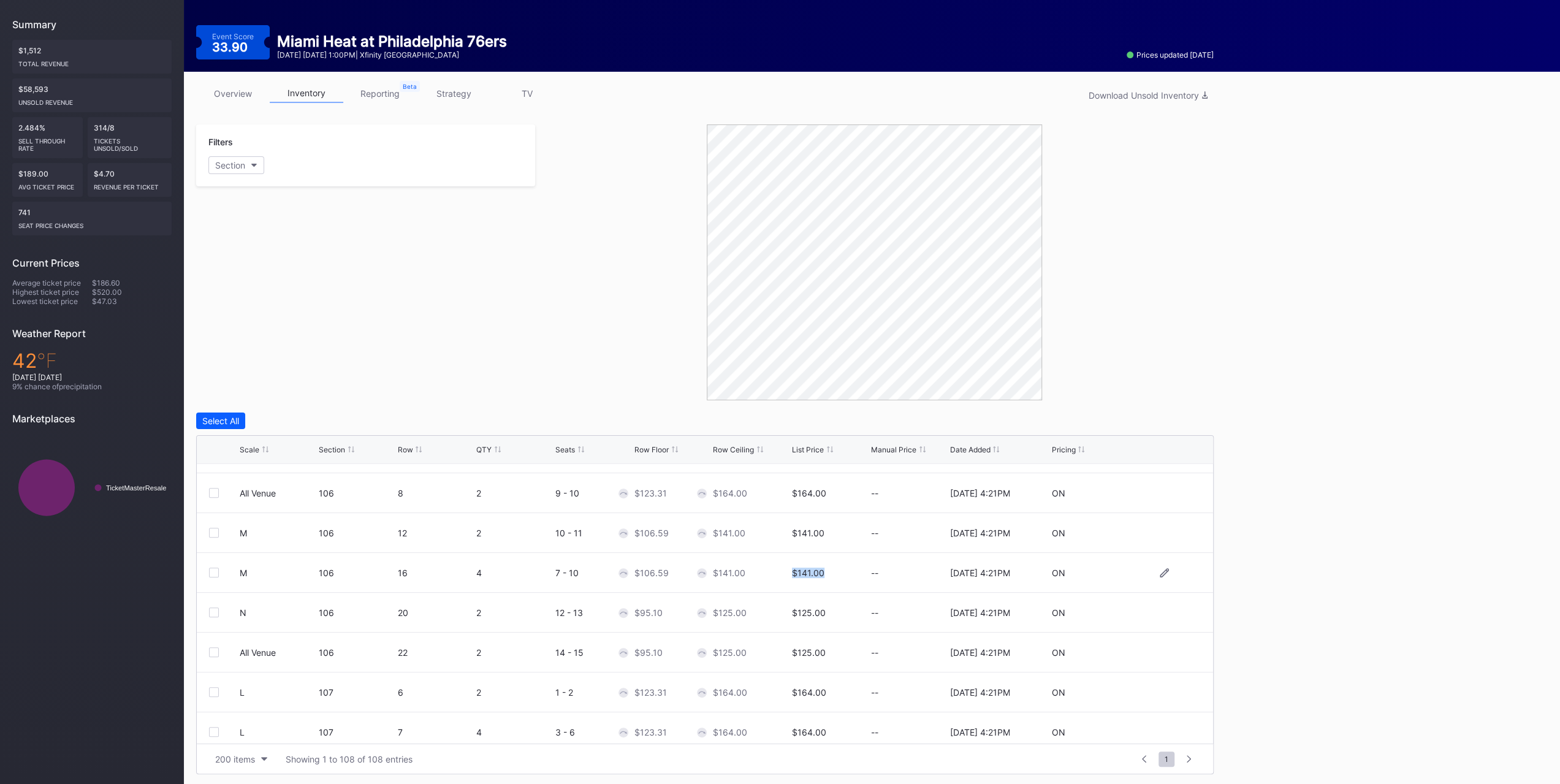
drag, startPoint x: 836, startPoint y: 569, endPoint x: 787, endPoint y: 567, distance: 49.0
click at [792, 489] on div "$141.00" at bounding box center [830, 572] width 76 height 39
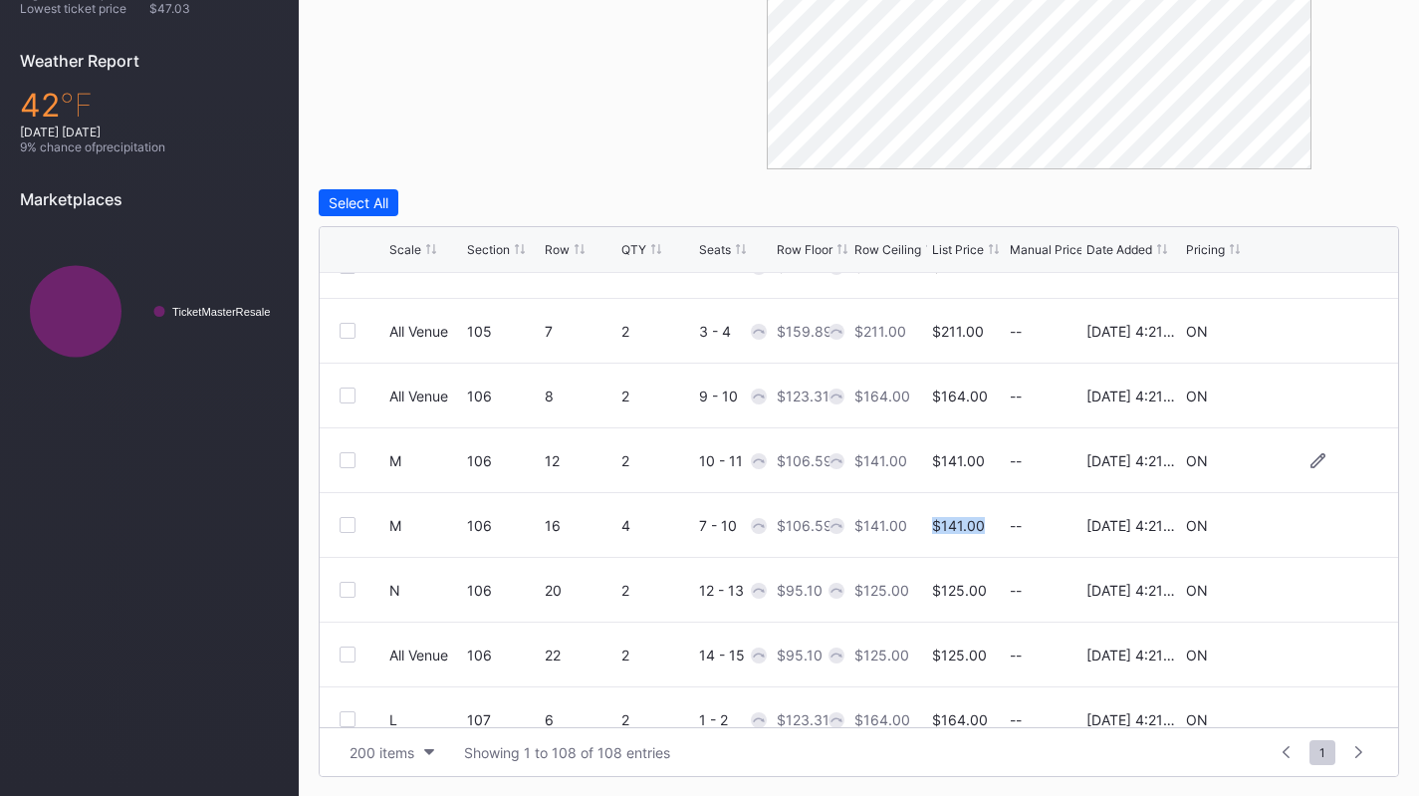
scroll to position [598, 0]
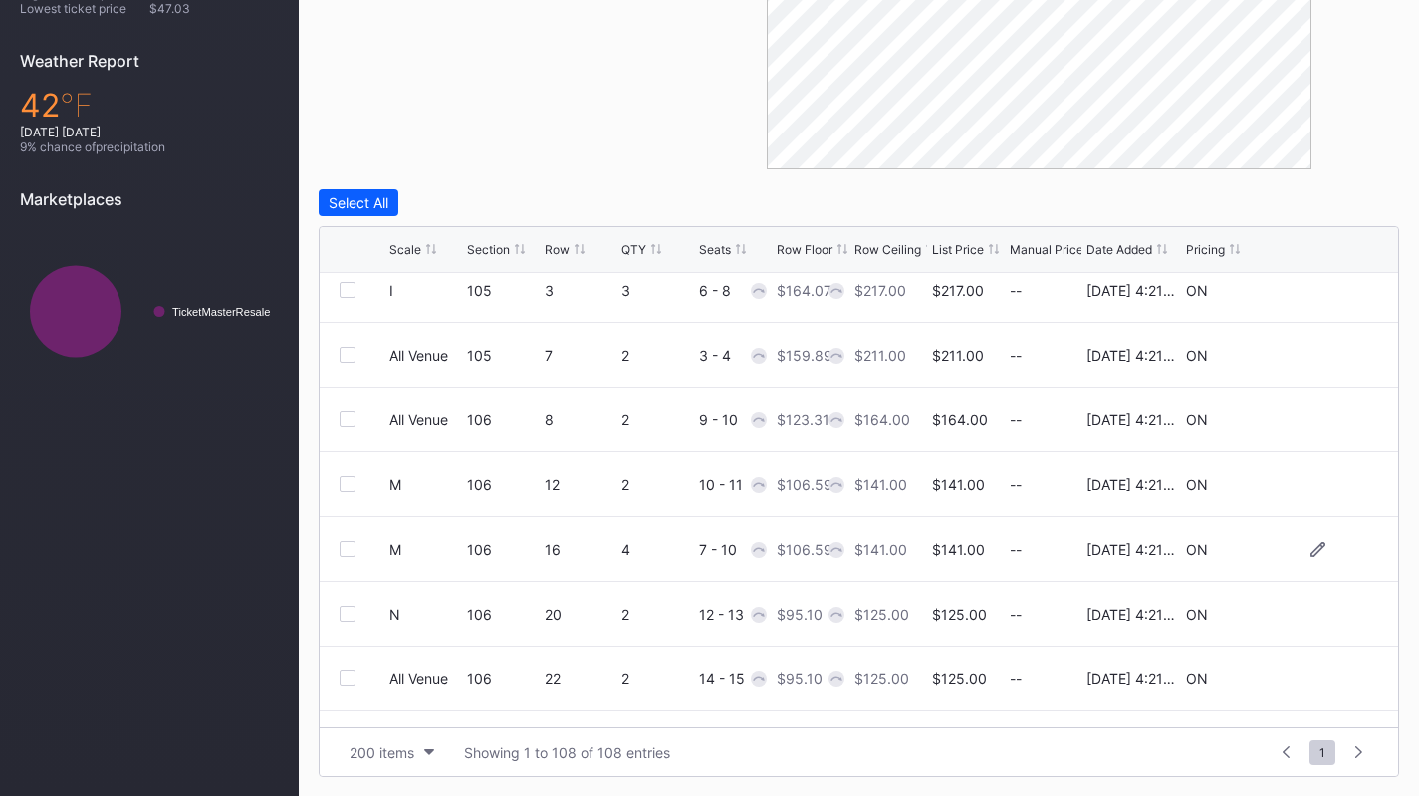
click at [784, 547] on div "$106.59" at bounding box center [805, 549] width 56 height 17
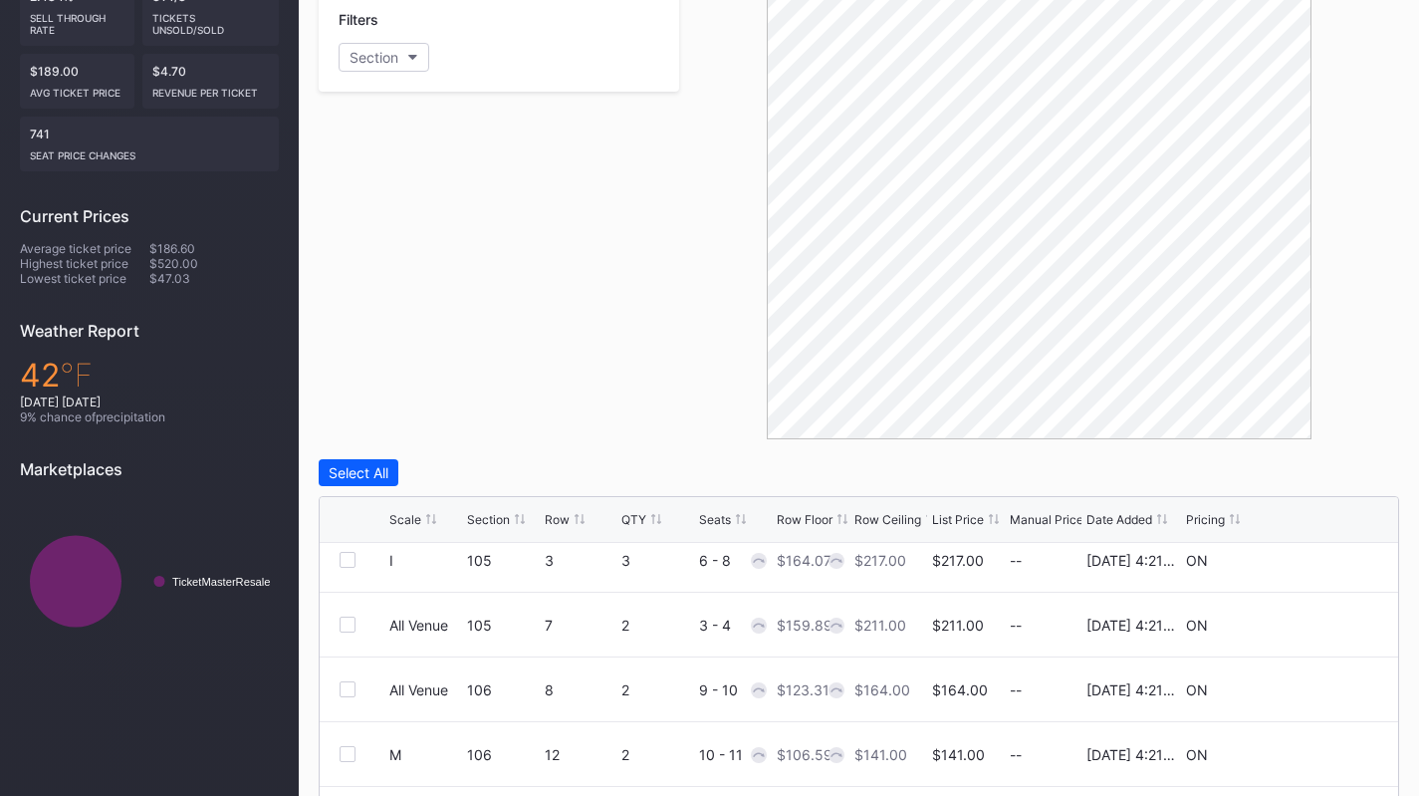
scroll to position [498, 0]
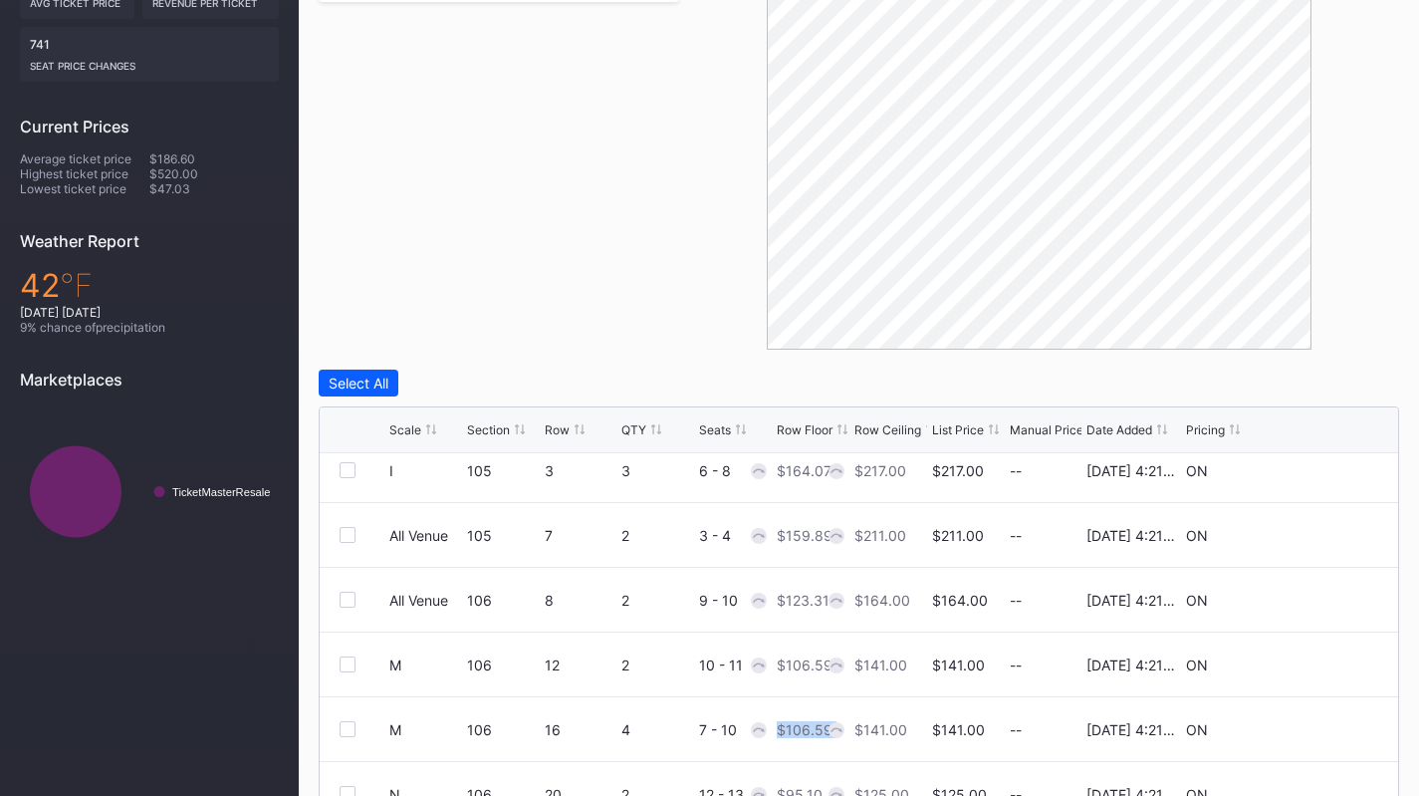
click at [827, 433] on div "Row Floor" at bounding box center [805, 429] width 56 height 15
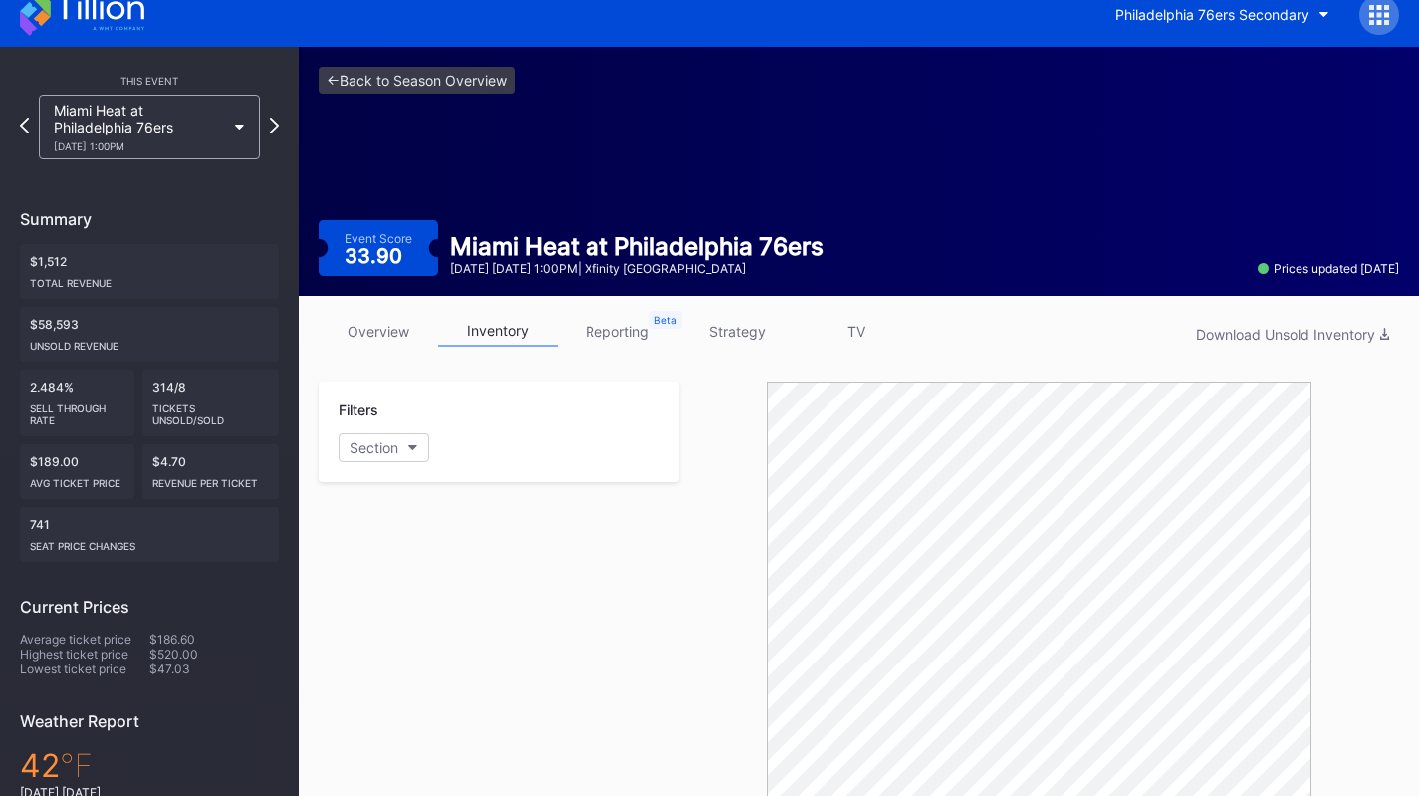
scroll to position [0, 0]
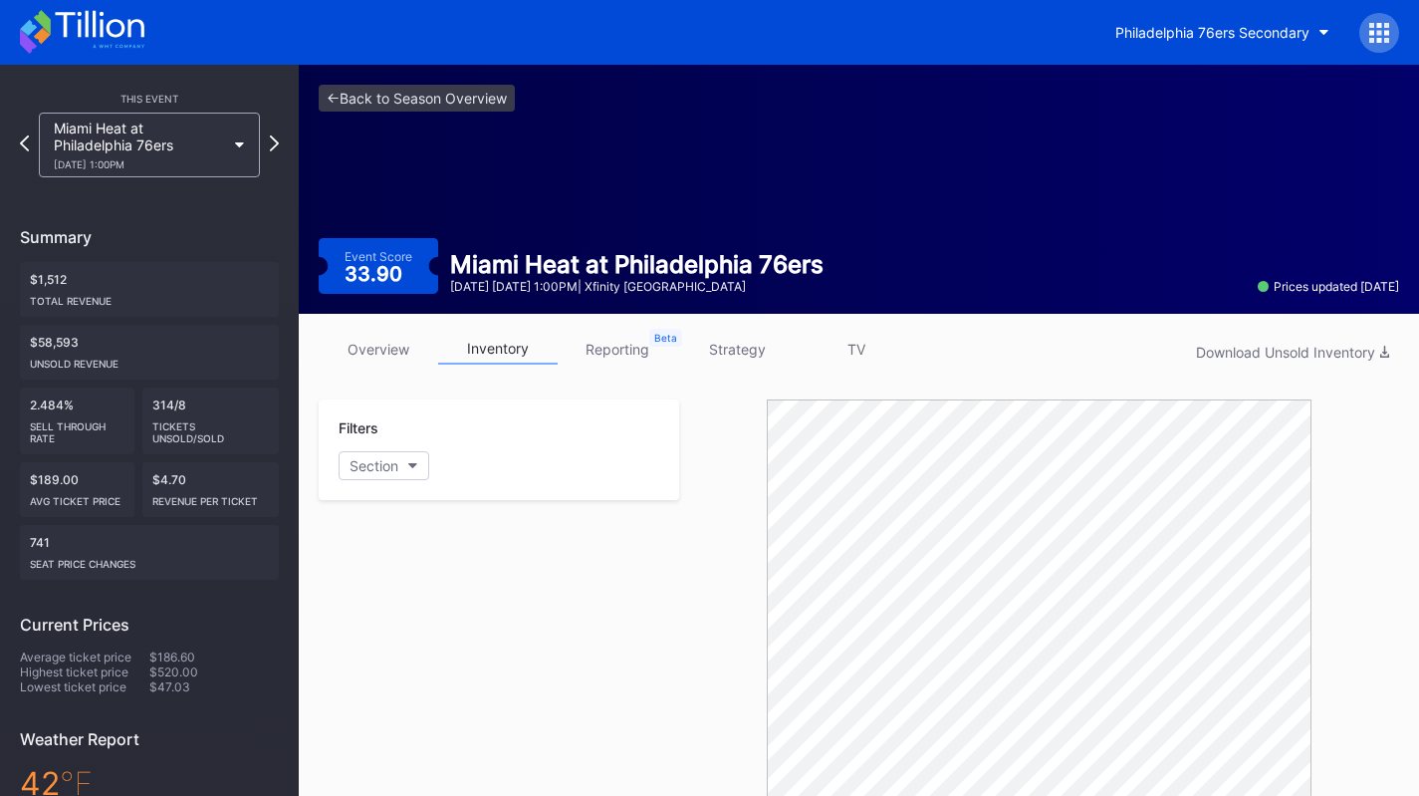
click at [757, 352] on link "strategy" at bounding box center [737, 349] width 120 height 31
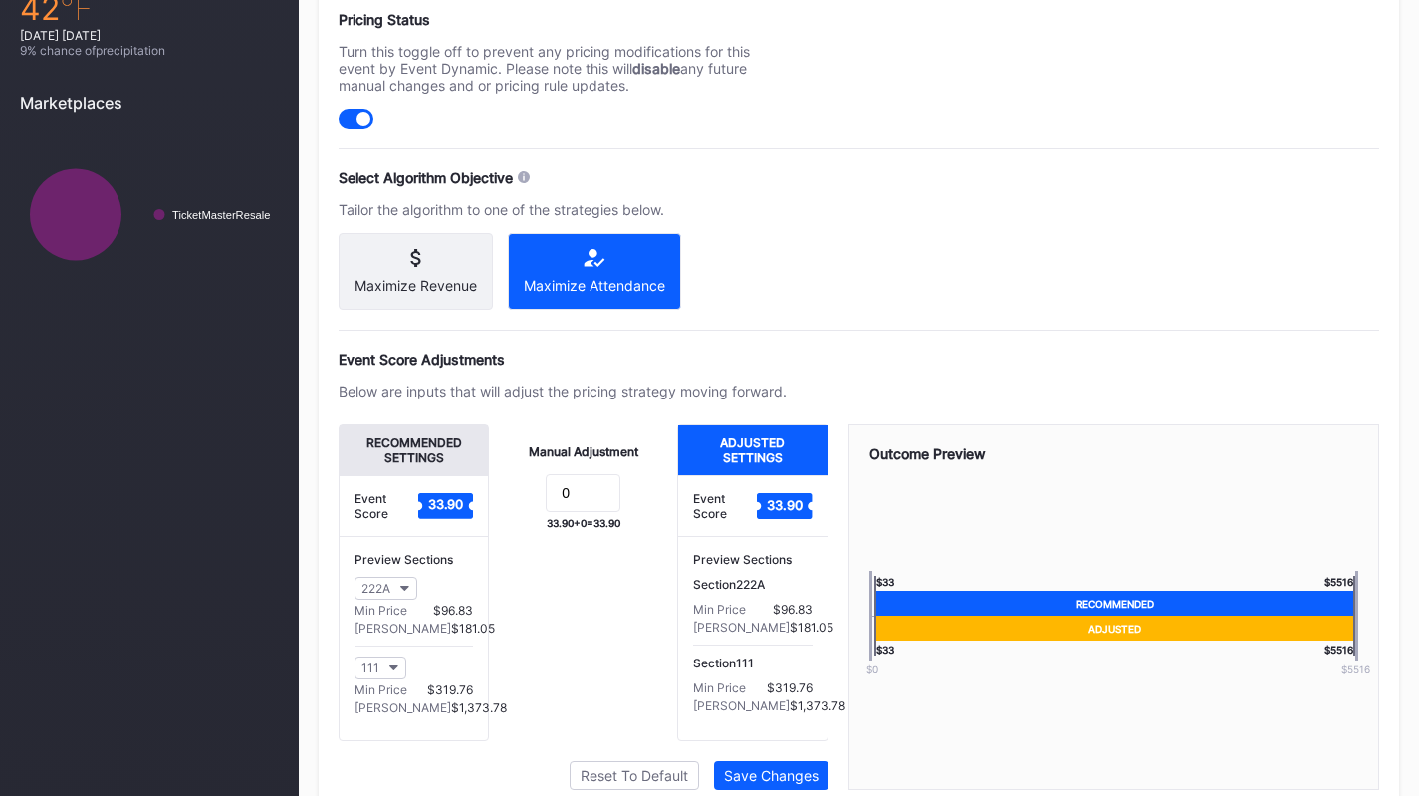
scroll to position [862, 0]
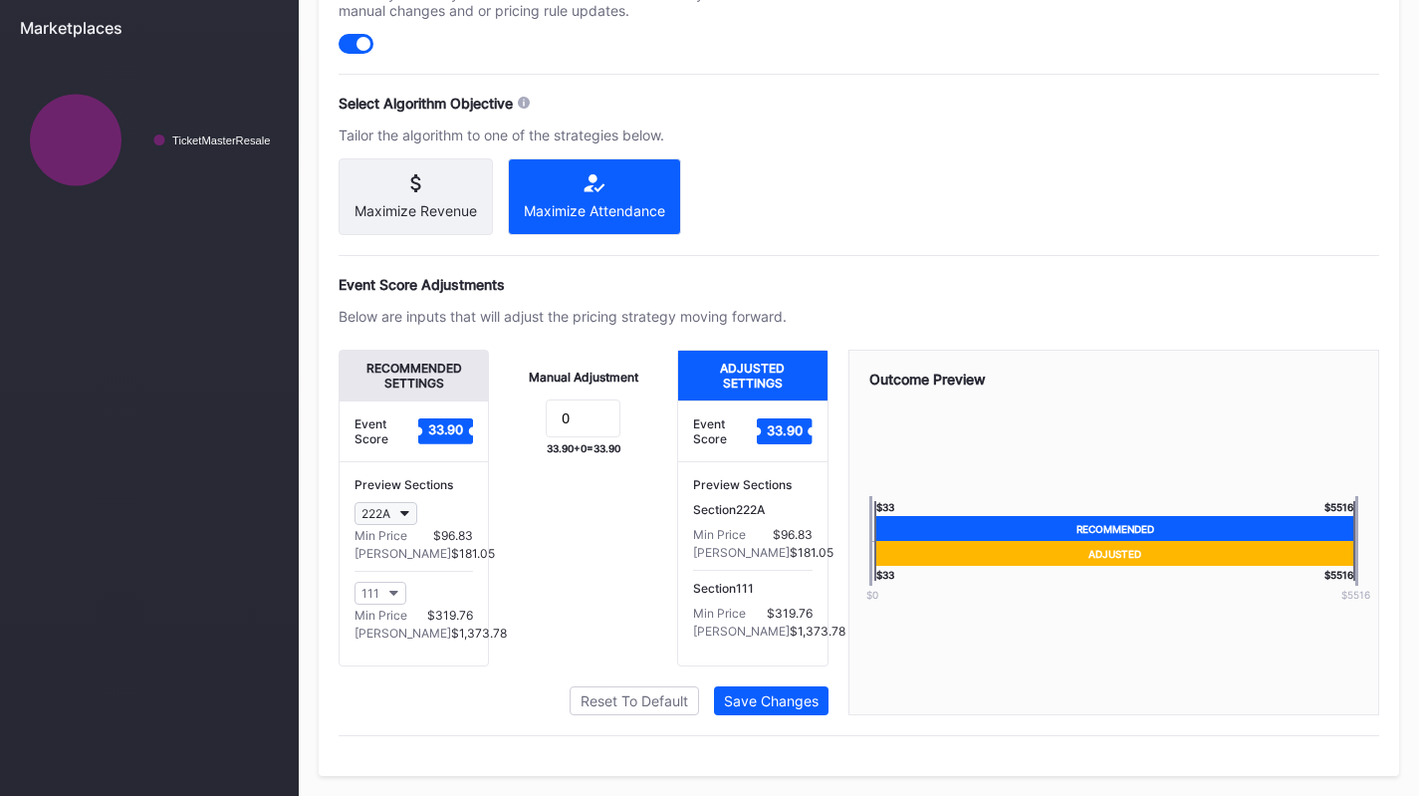
click at [385, 515] on div "222A" at bounding box center [376, 513] width 29 height 15
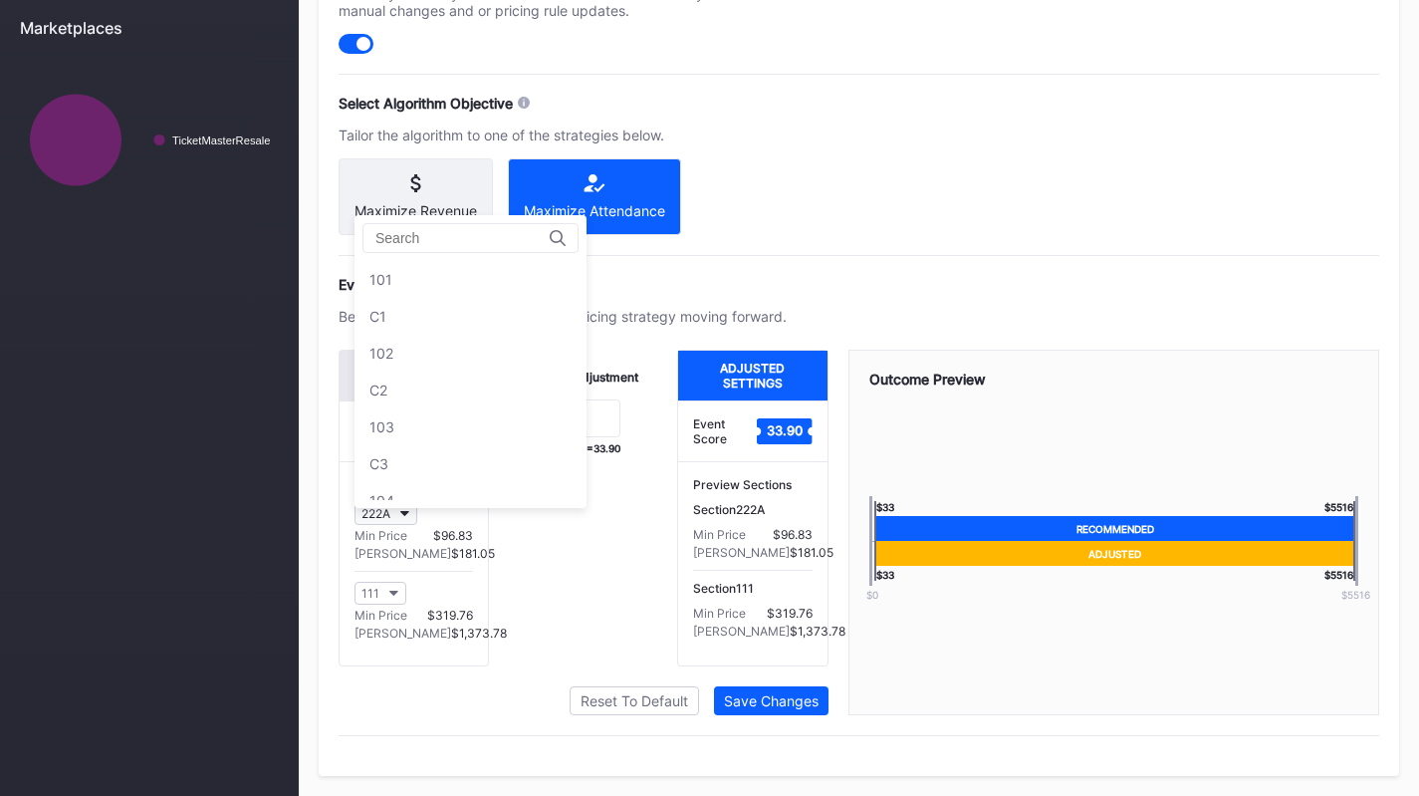
scroll to position [2580, 0]
click at [385, 515] on div "222A" at bounding box center [376, 513] width 29 height 15
click at [391, 517] on button "222A" at bounding box center [386, 513] width 63 height 23
click at [434, 223] on div at bounding box center [471, 238] width 216 height 30
click at [411, 230] on input at bounding box center [462, 238] width 174 height 16
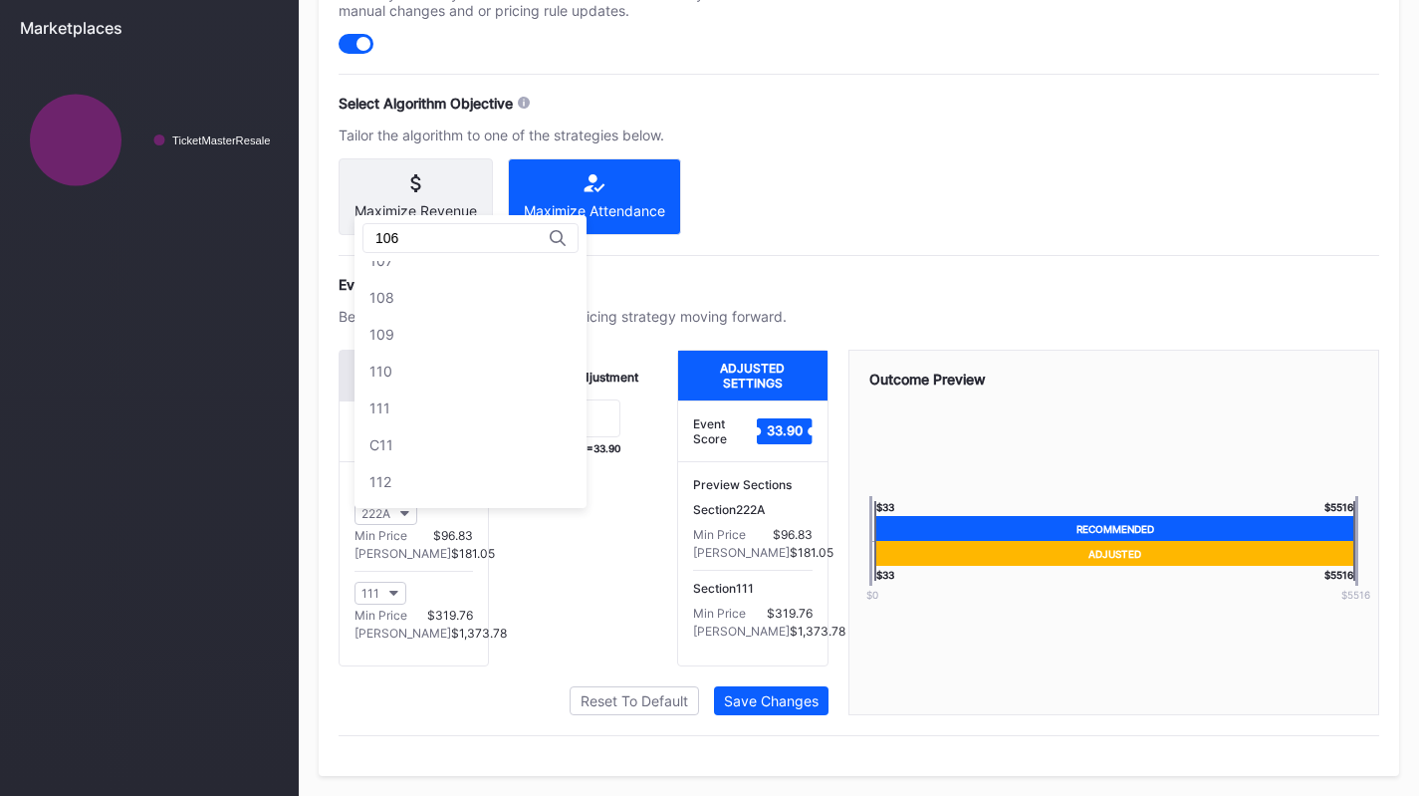
scroll to position [0, 0]
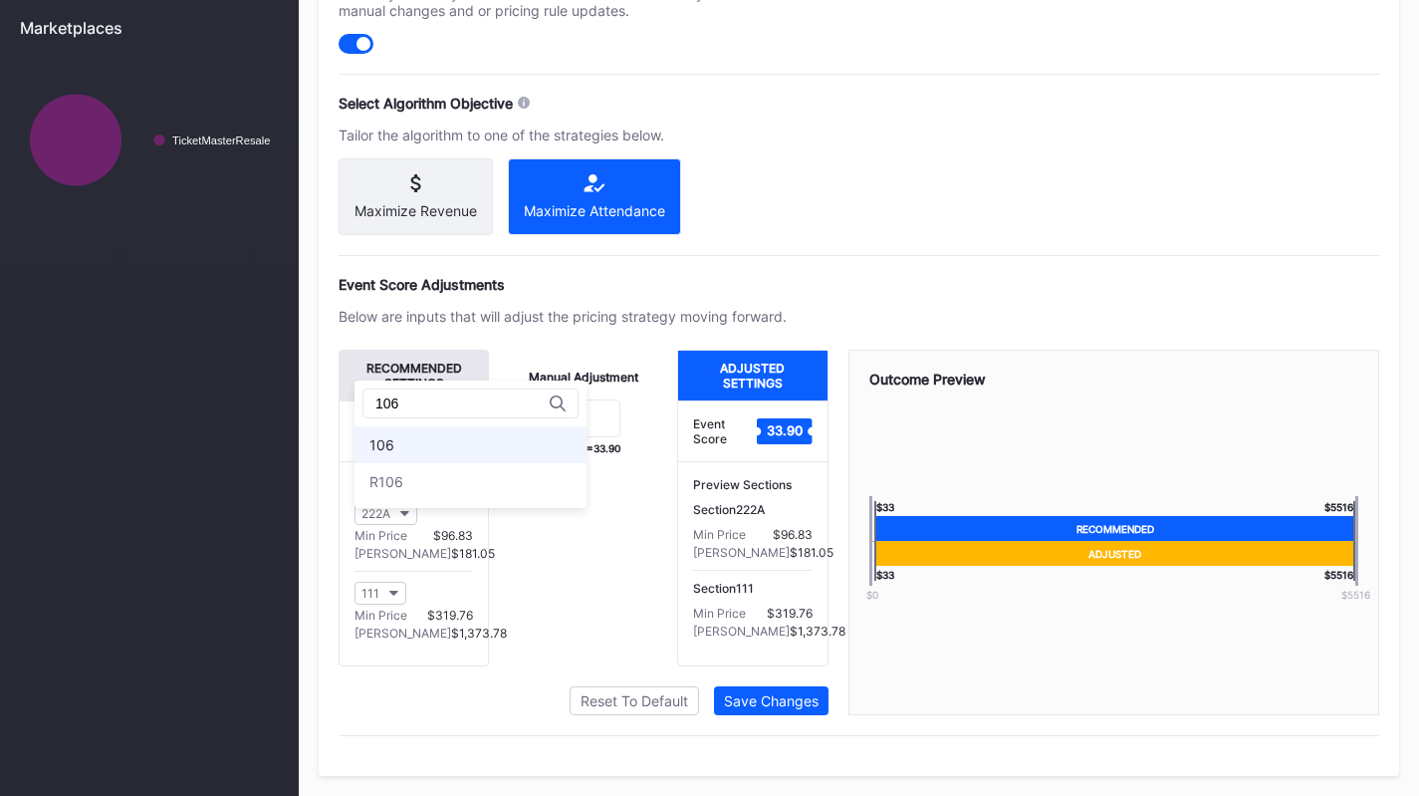
type input "106"
click at [384, 443] on div "106" at bounding box center [471, 444] width 232 height 37
click at [542, 538] on div "Manual Adjustment 0 33.90 + 0 = 33.90" at bounding box center [583, 508] width 188 height 317
drag, startPoint x: 568, startPoint y: 429, endPoint x: 526, endPoint y: 433, distance: 42.0
click at [526, 433] on form "0" at bounding box center [583, 420] width 148 height 43
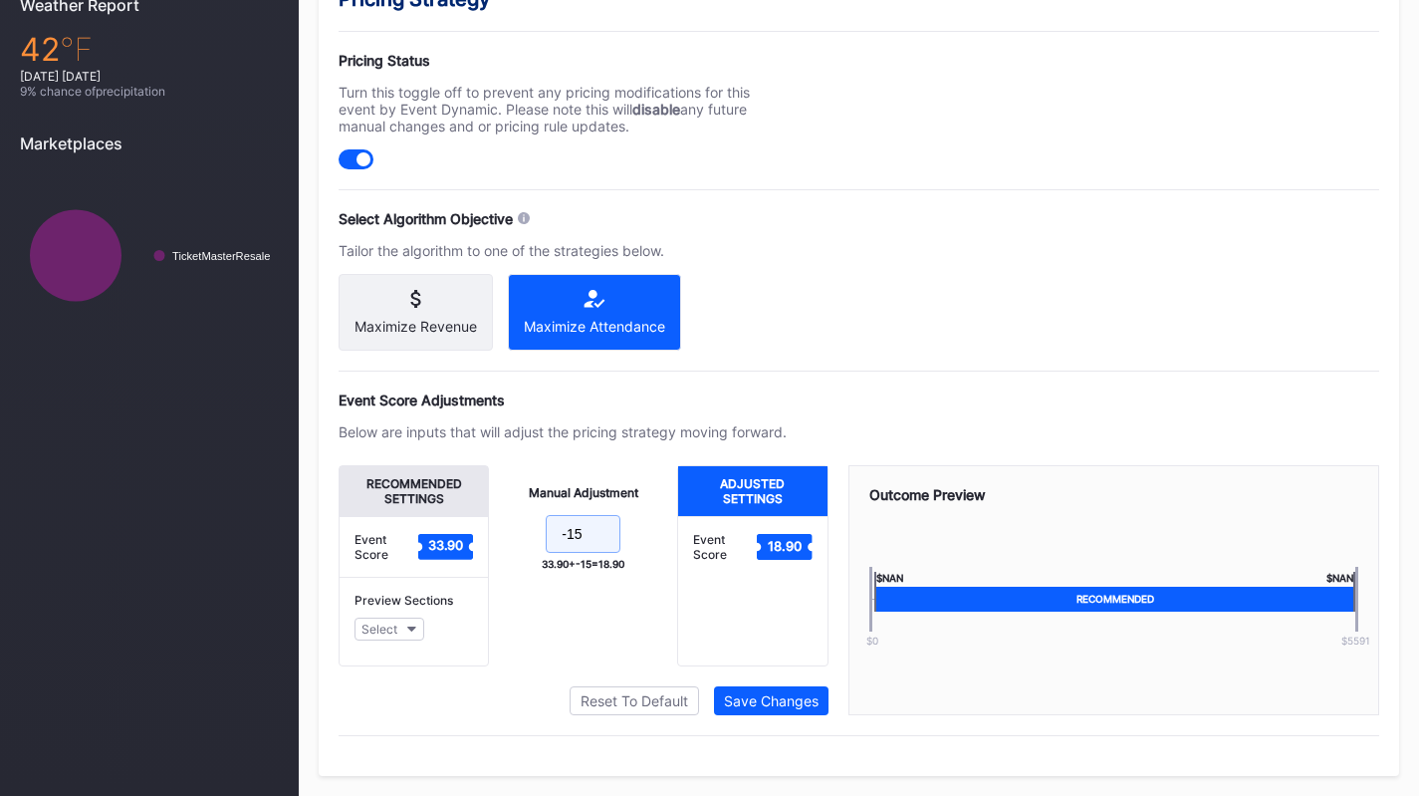
scroll to position [862, 0]
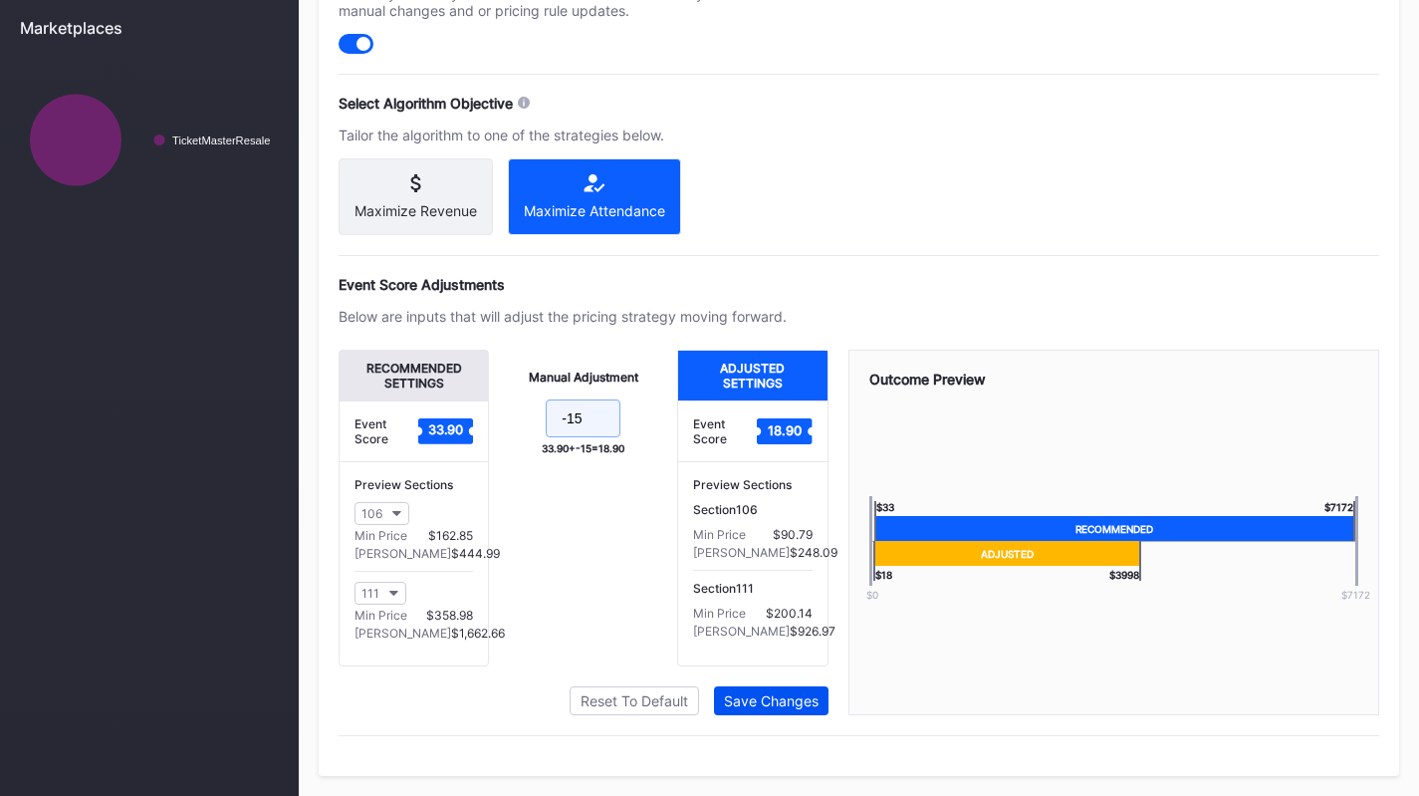
type input "-15"
click at [800, 706] on div "Save Changes" at bounding box center [771, 700] width 95 height 17
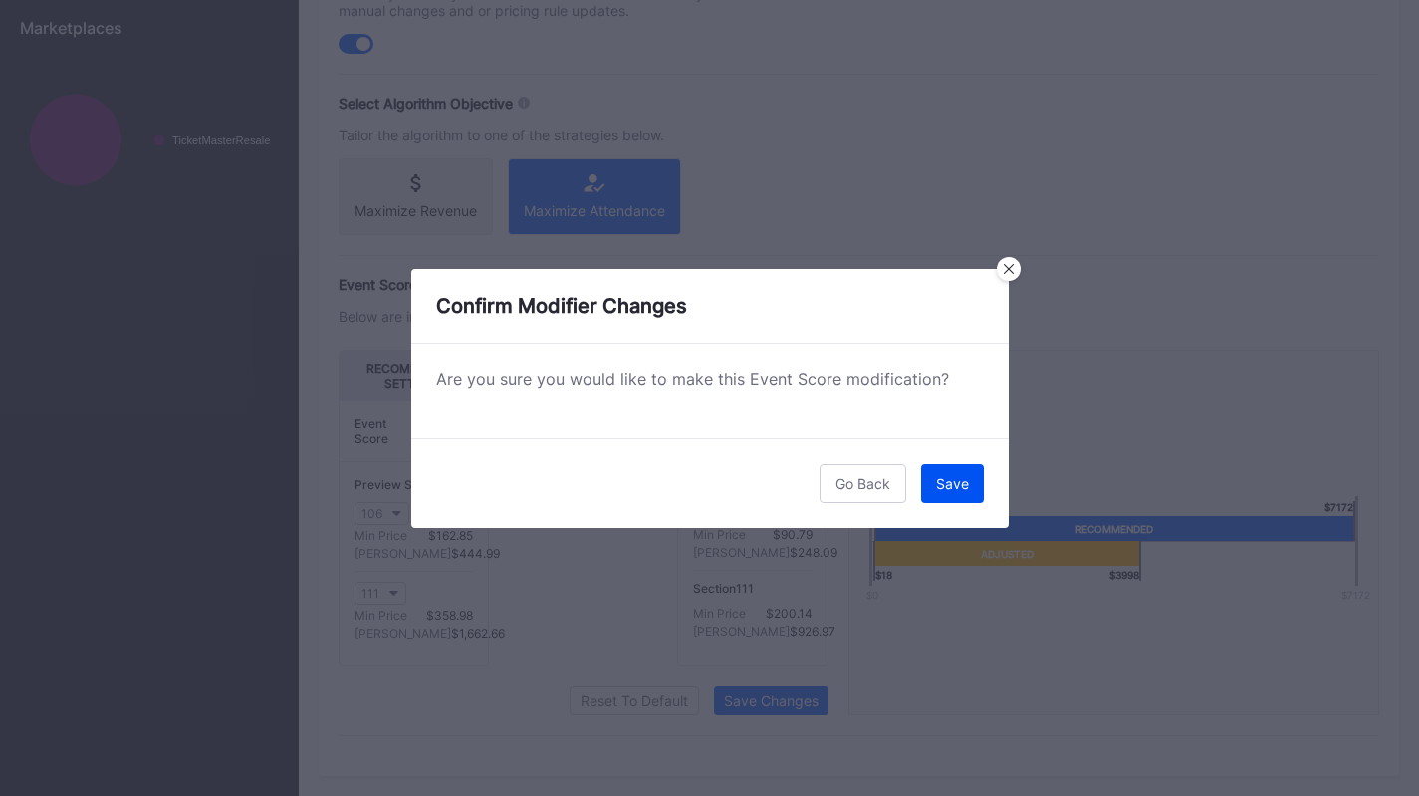
click at [962, 488] on div "Save" at bounding box center [952, 483] width 33 height 17
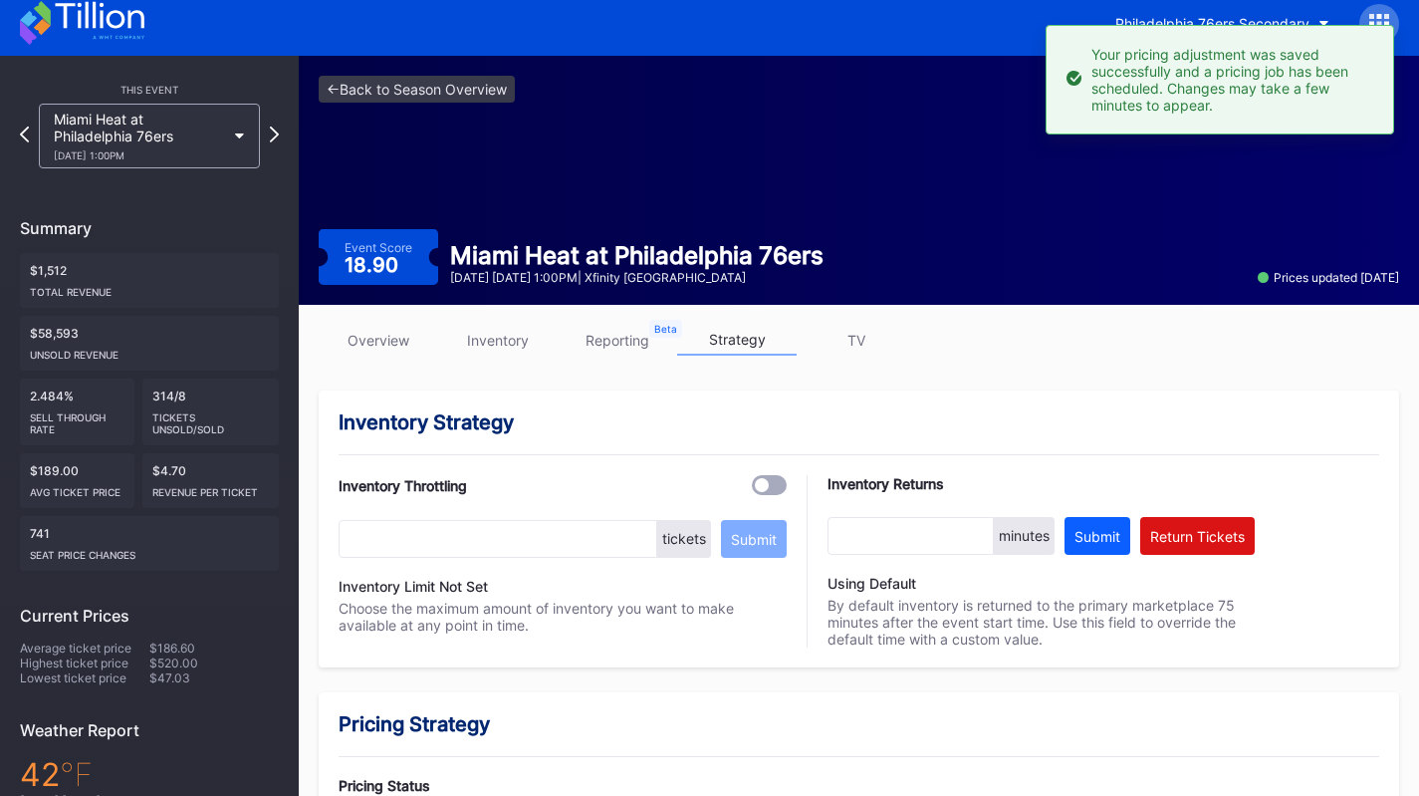
scroll to position [0, 0]
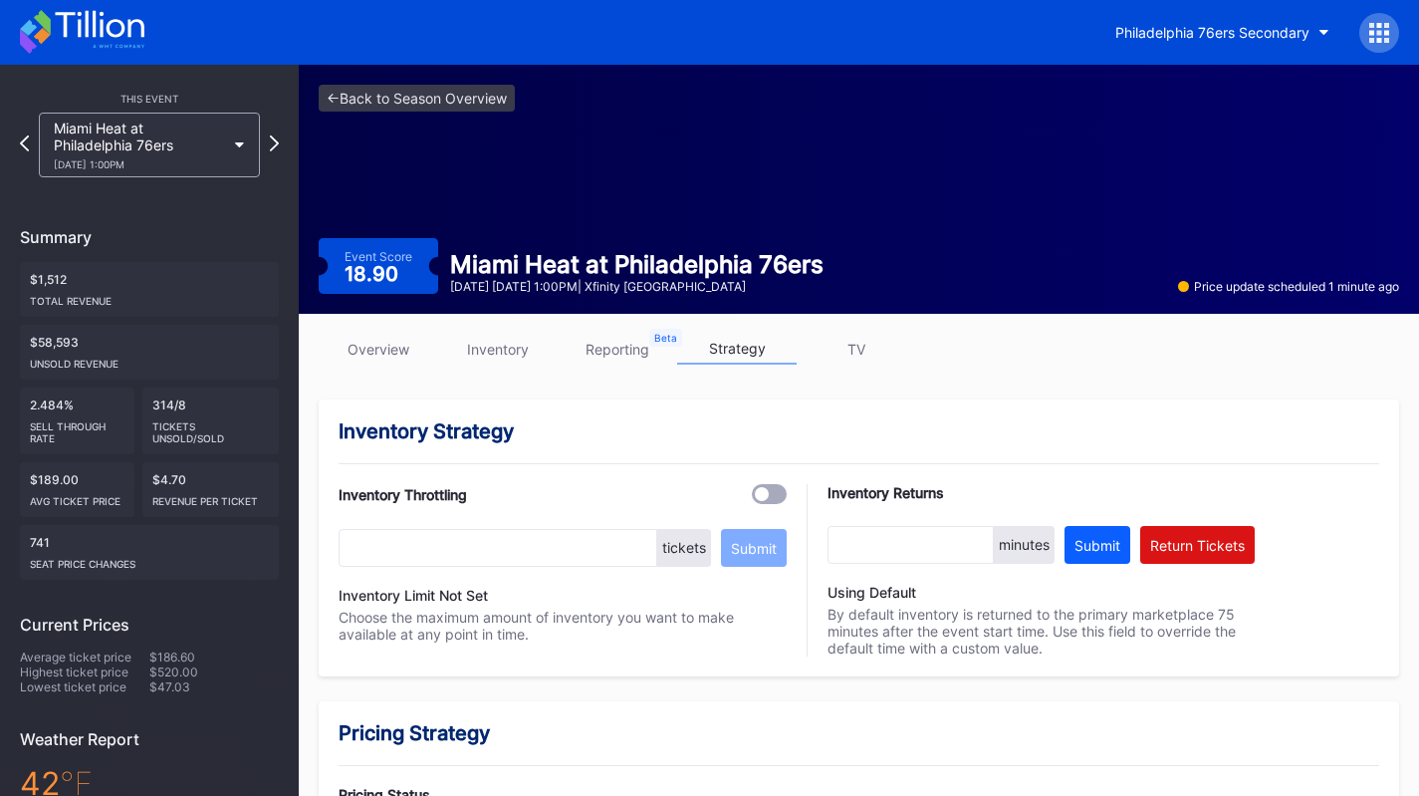
click at [362, 350] on link "overview" at bounding box center [379, 349] width 120 height 31
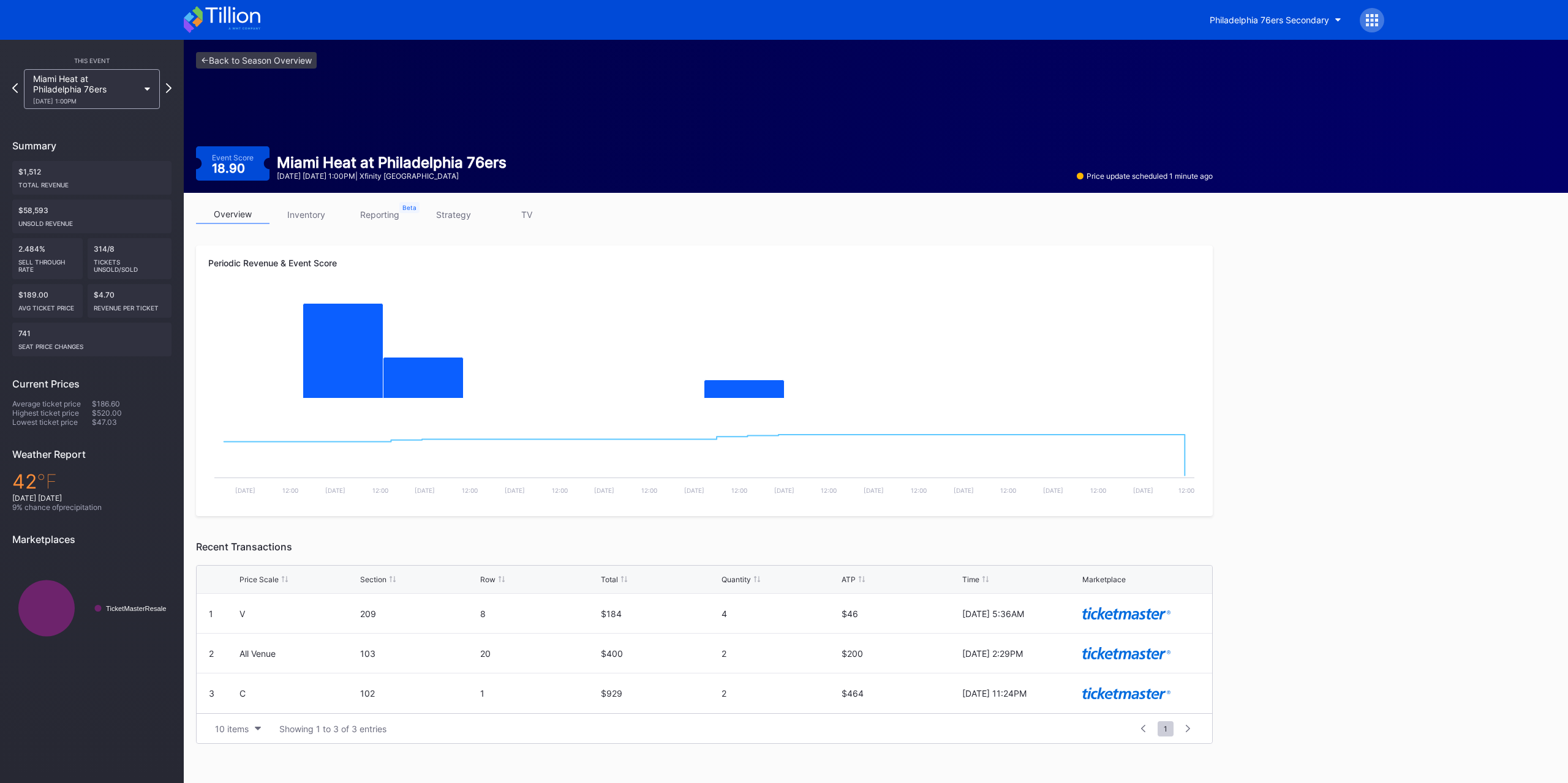
click at [328, 208] on link "inventory" at bounding box center [306, 214] width 74 height 19
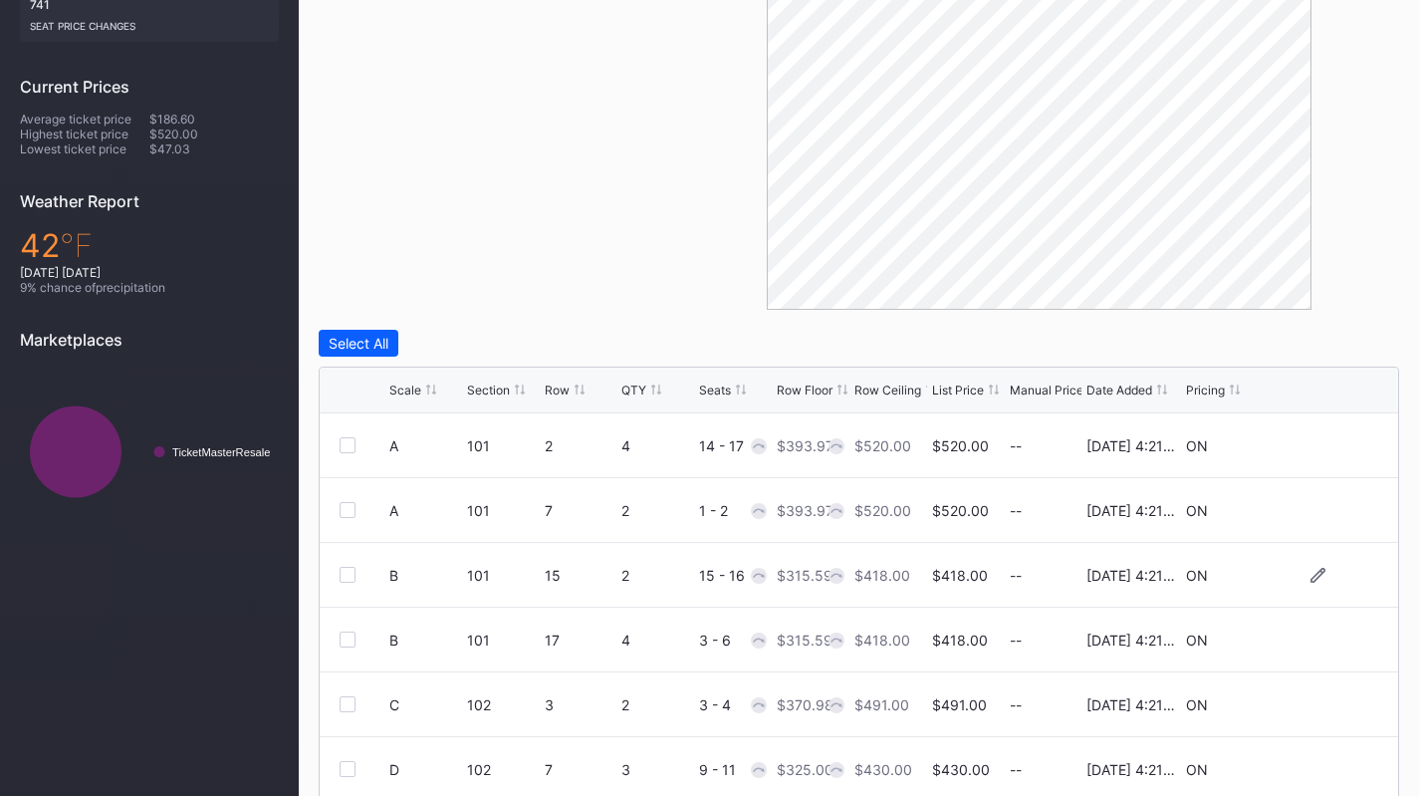
scroll to position [678, 0]
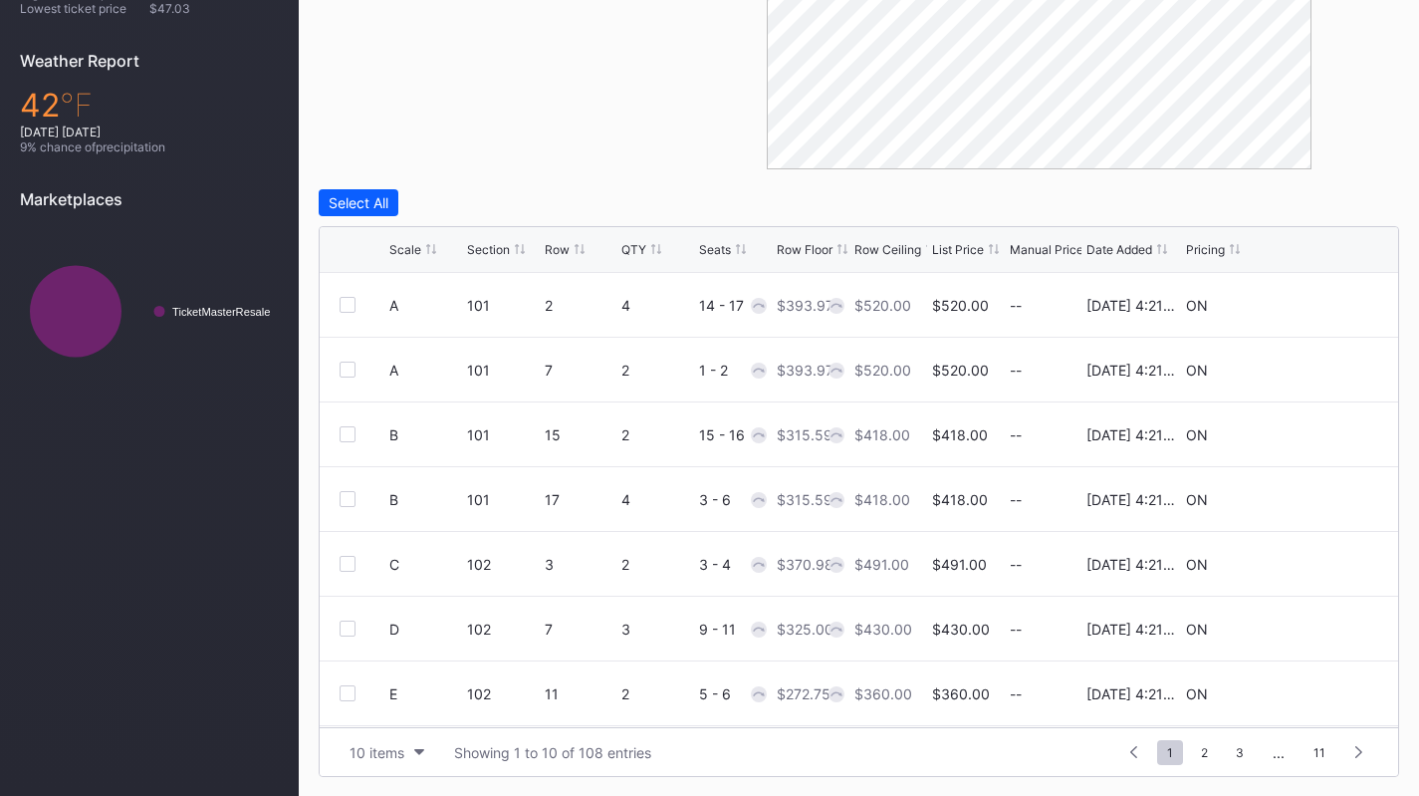
click at [819, 243] on div "Row Floor" at bounding box center [805, 249] width 56 height 15
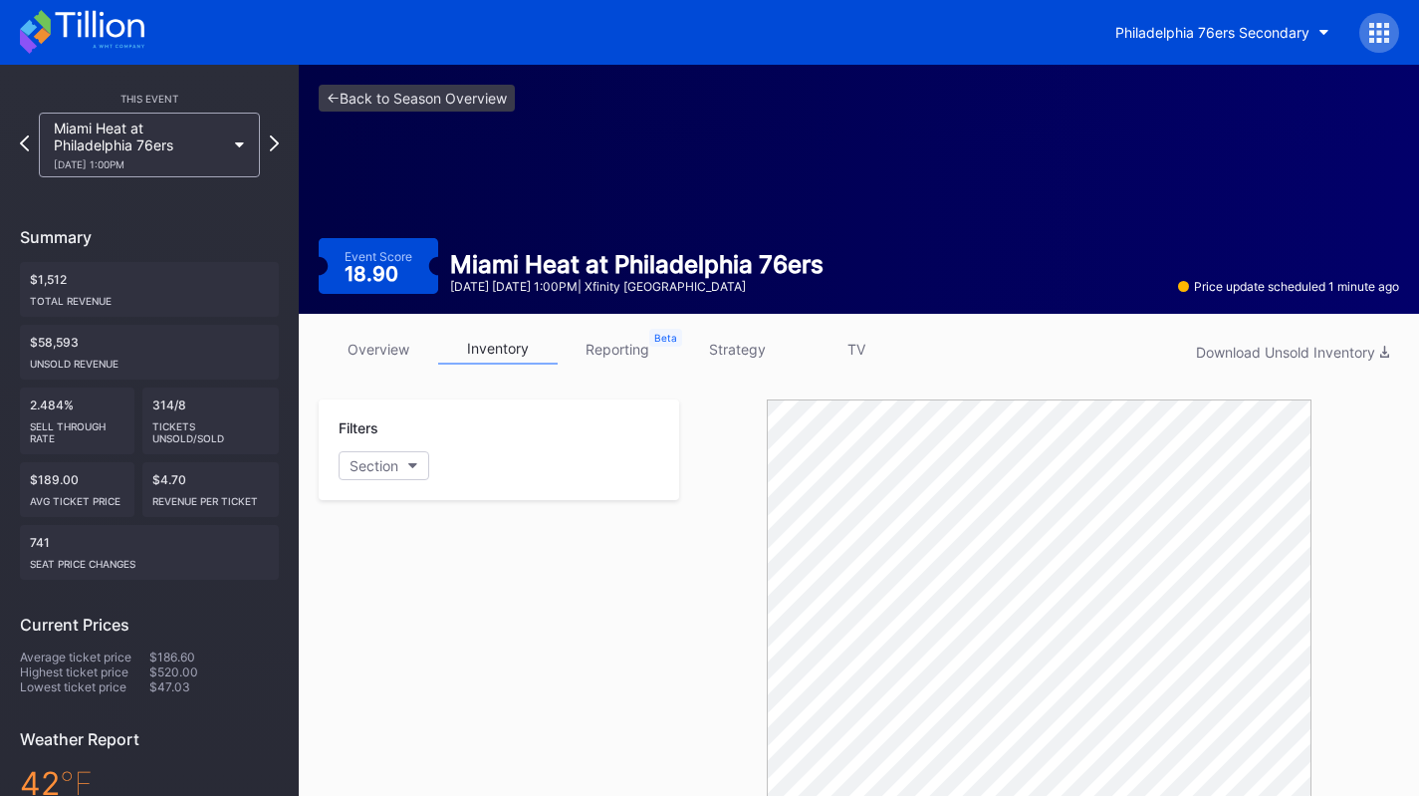
scroll to position [199, 0]
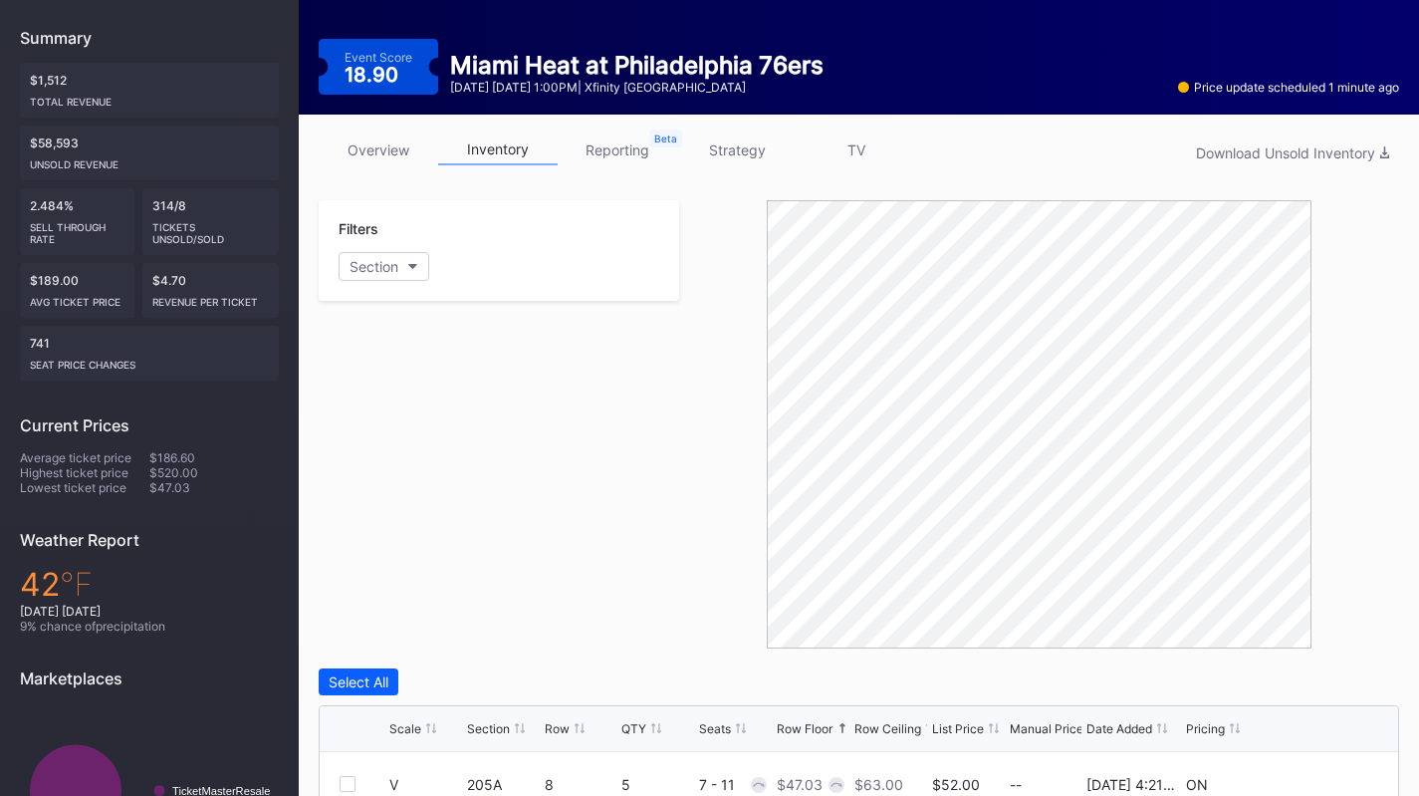
click at [707, 152] on link "strategy" at bounding box center [737, 149] width 120 height 31
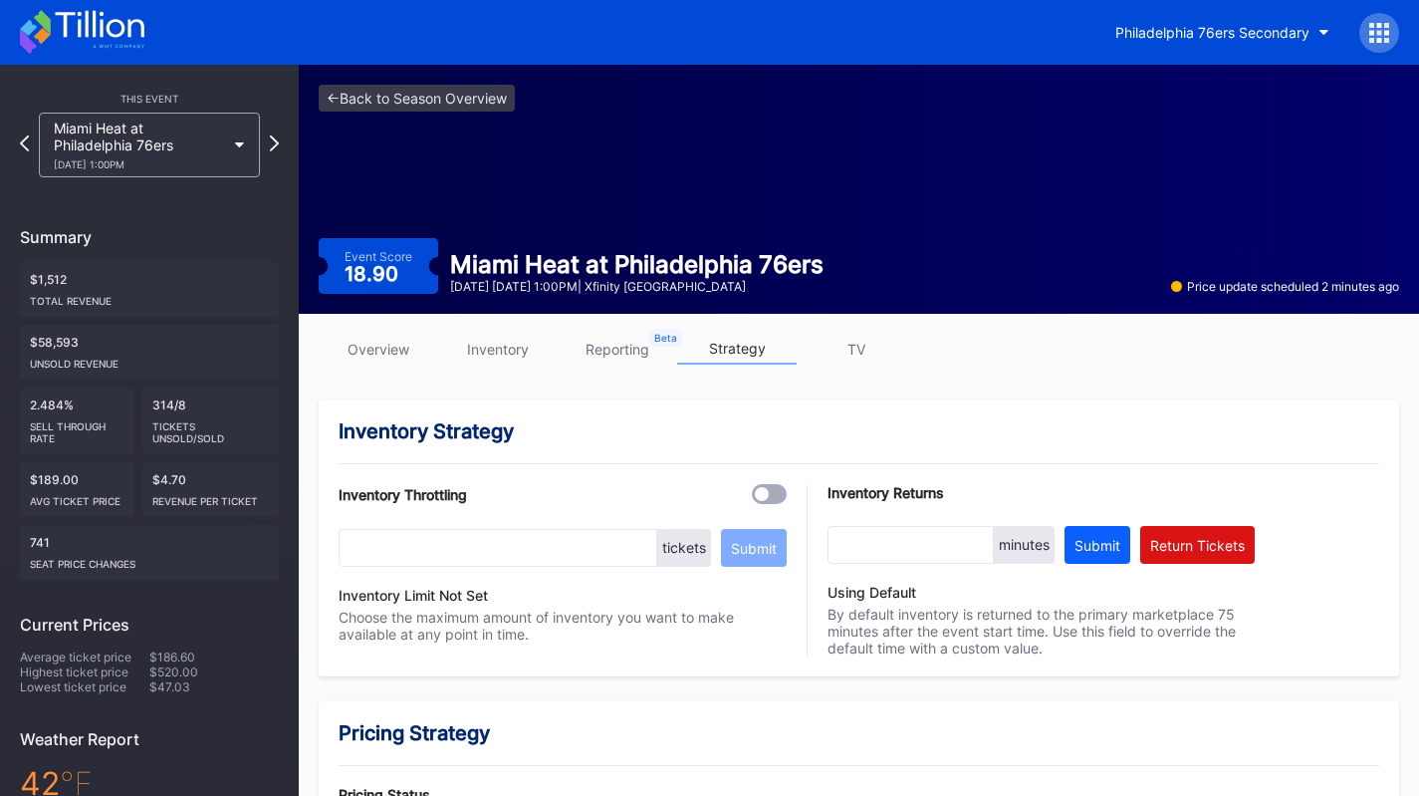
click at [531, 354] on link "inventory" at bounding box center [498, 349] width 120 height 31
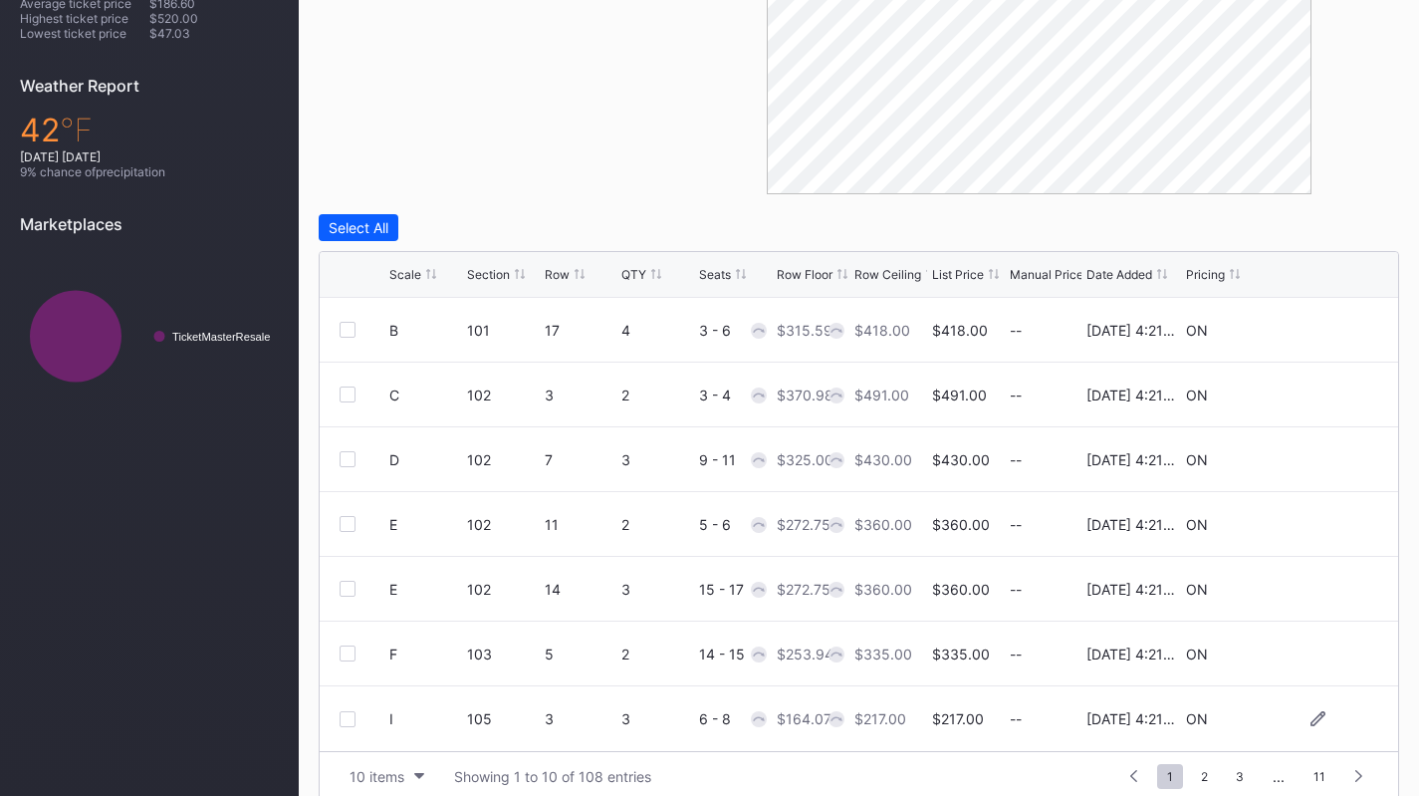
scroll to position [677, 0]
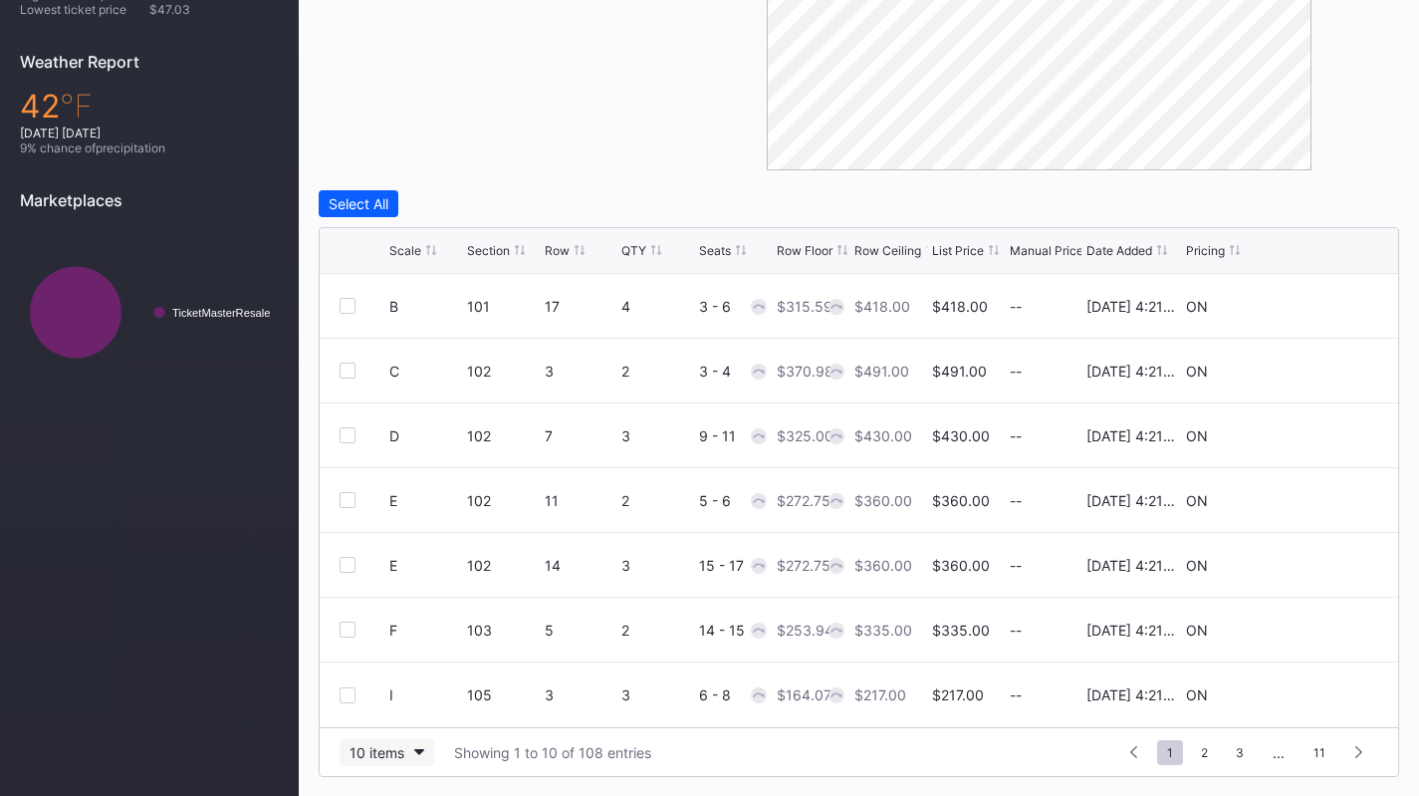
drag, startPoint x: 381, startPoint y: 738, endPoint x: 393, endPoint y: 752, distance: 18.4
click at [381, 739] on button "10 items" at bounding box center [387, 752] width 95 height 27
click at [381, 711] on div "200 items" at bounding box center [387, 701] width 95 height 37
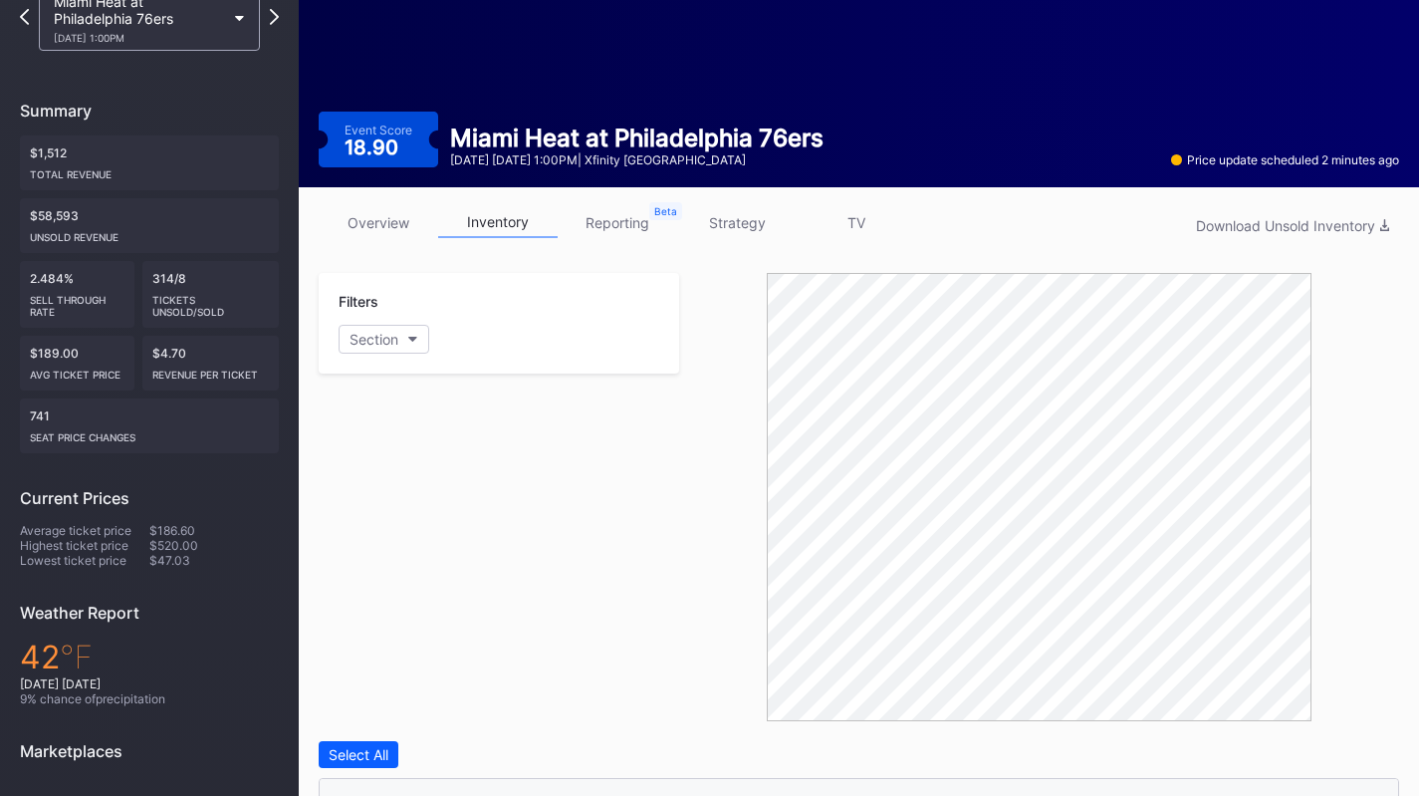
scroll to position [0, 0]
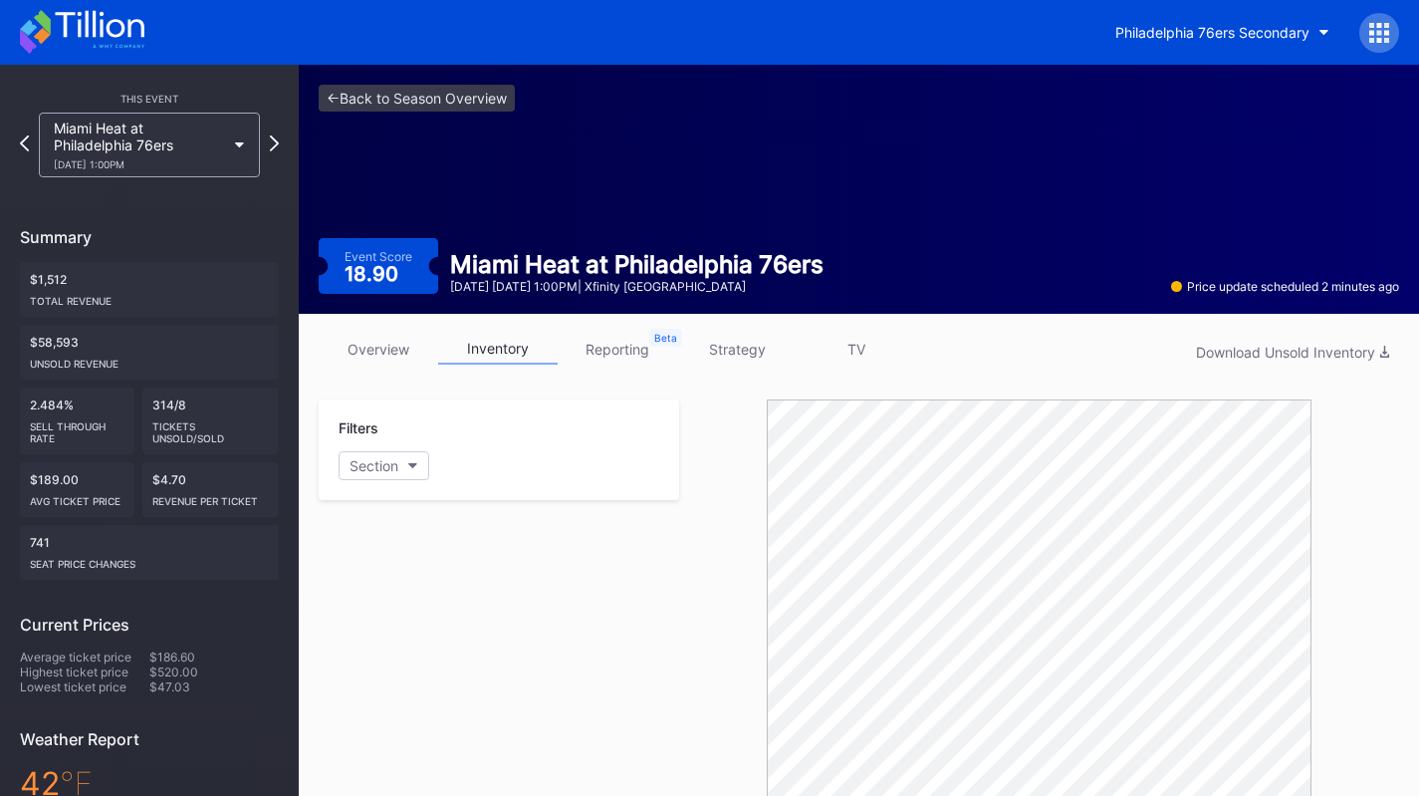
click at [620, 200] on div "<- Back to Season Overview Event Score 18.90 Miami Heat at [GEOGRAPHIC_DATA] 76…" at bounding box center [859, 189] width 1120 height 249
click at [235, 125] on div "Miami Heat at Philadelphia 76ers [DATE] 1:00PM" at bounding box center [149, 145] width 221 height 65
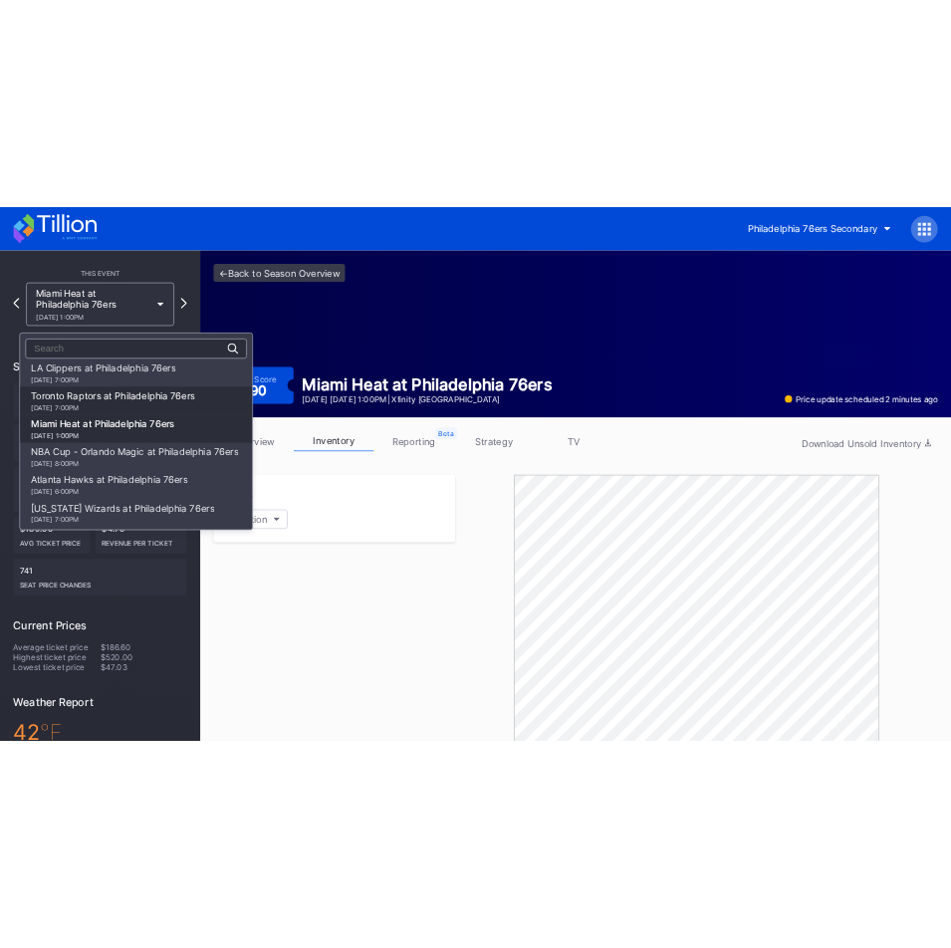
scroll to position [319, 0]
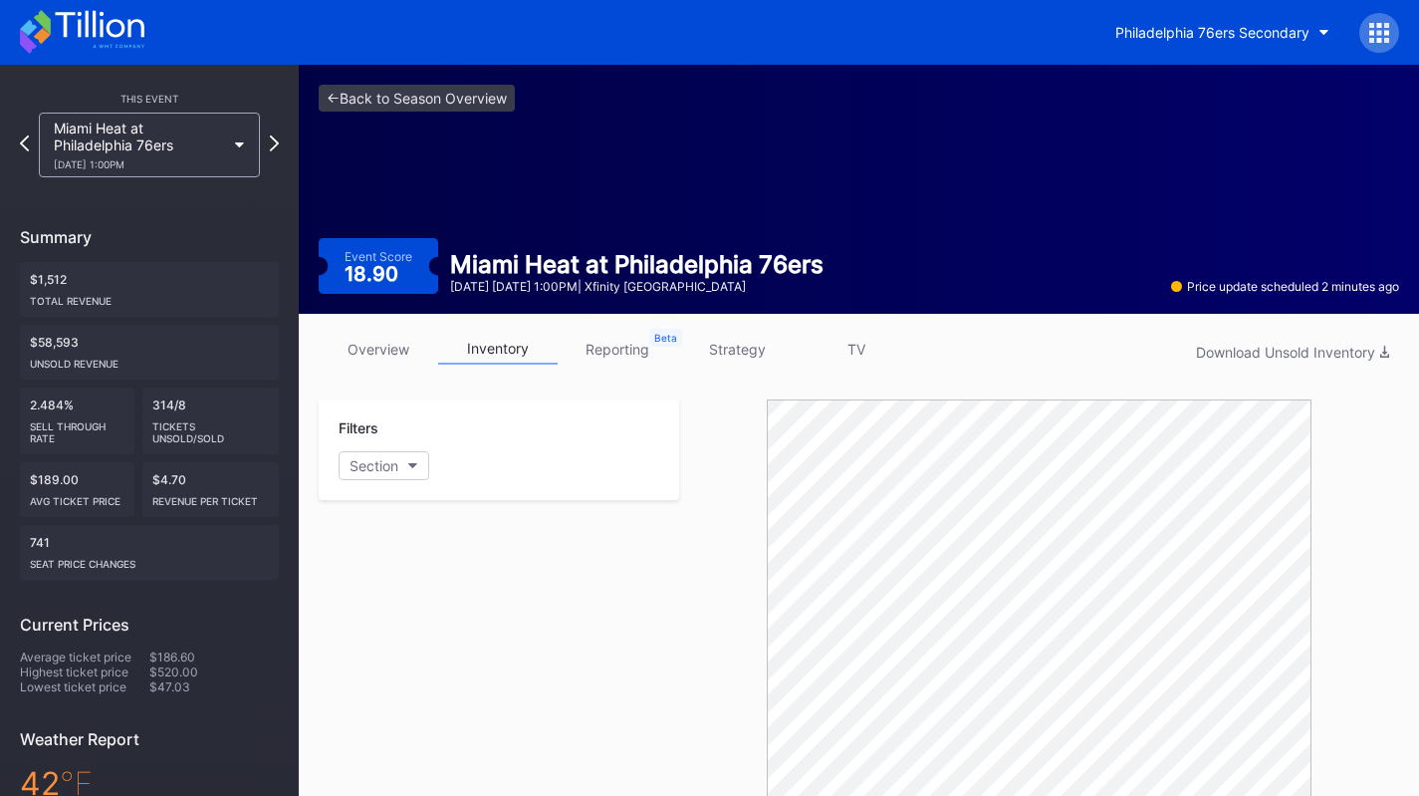
click at [551, 133] on div "<- Back to Season Overview Event Score 18.90 Miami Heat at Philadelphia 76ers N…" at bounding box center [859, 189] width 1120 height 249
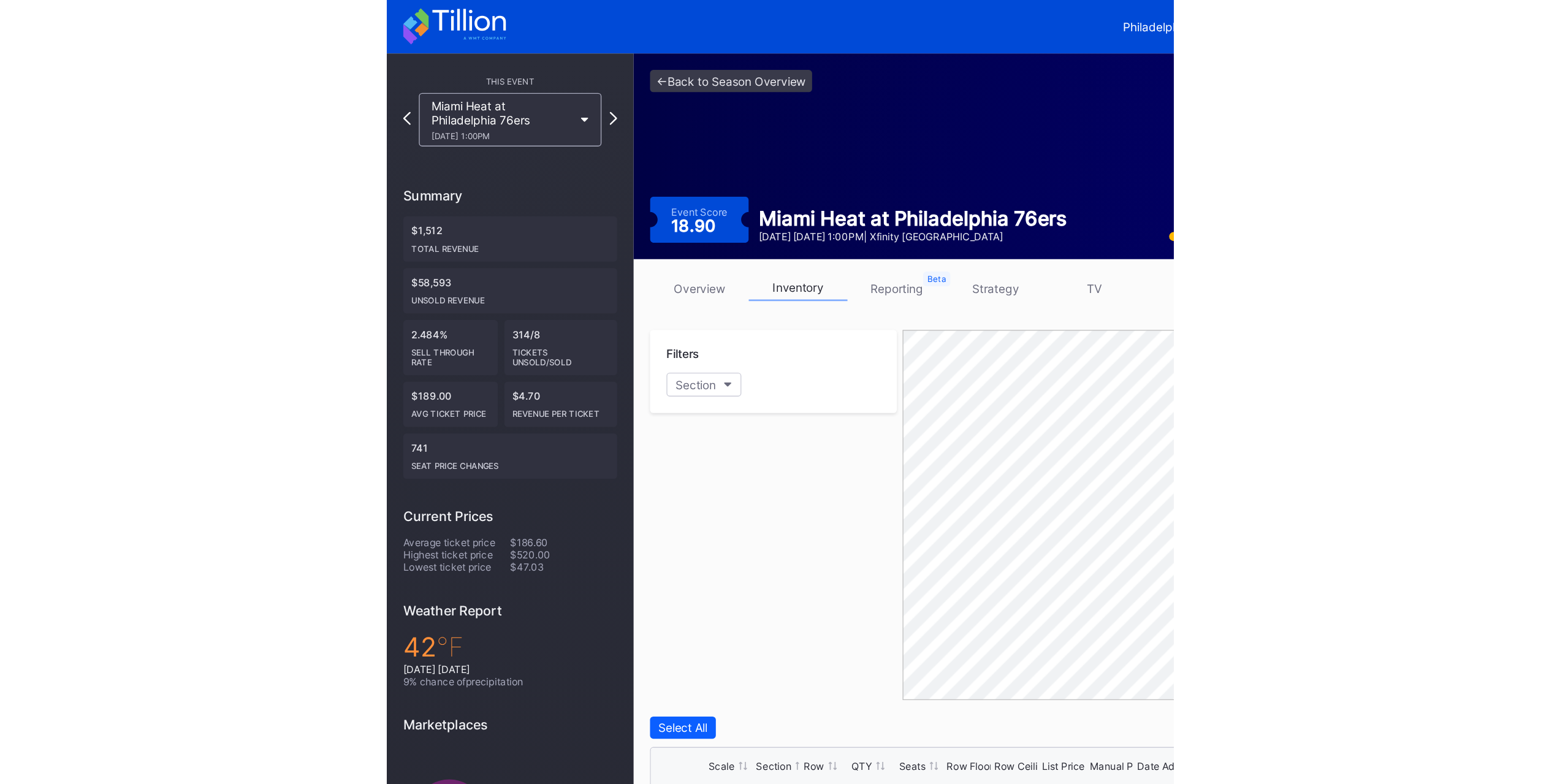
scroll to position [2145, 0]
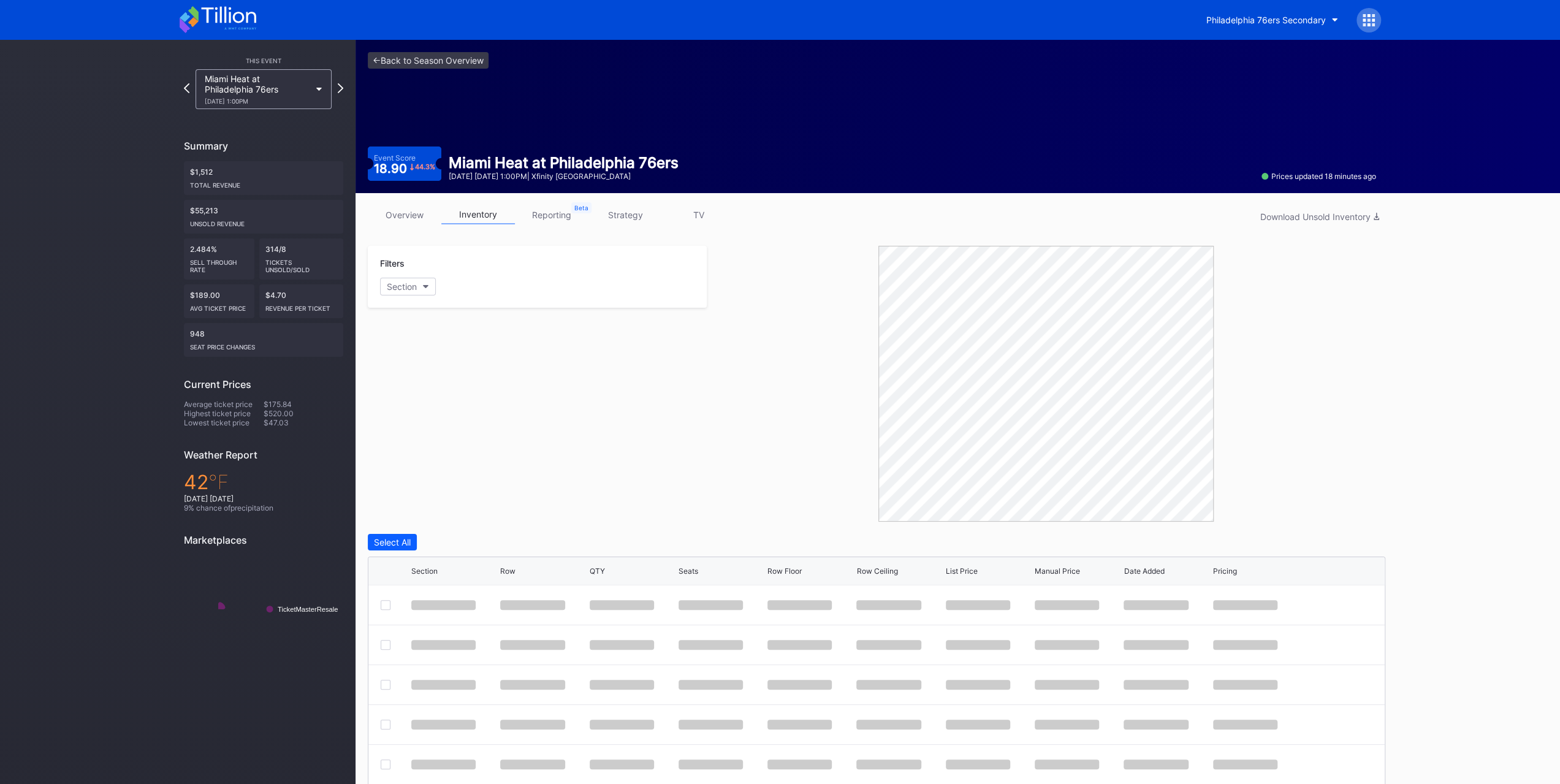
click at [238, 28] on icon at bounding box center [218, 20] width 76 height 27
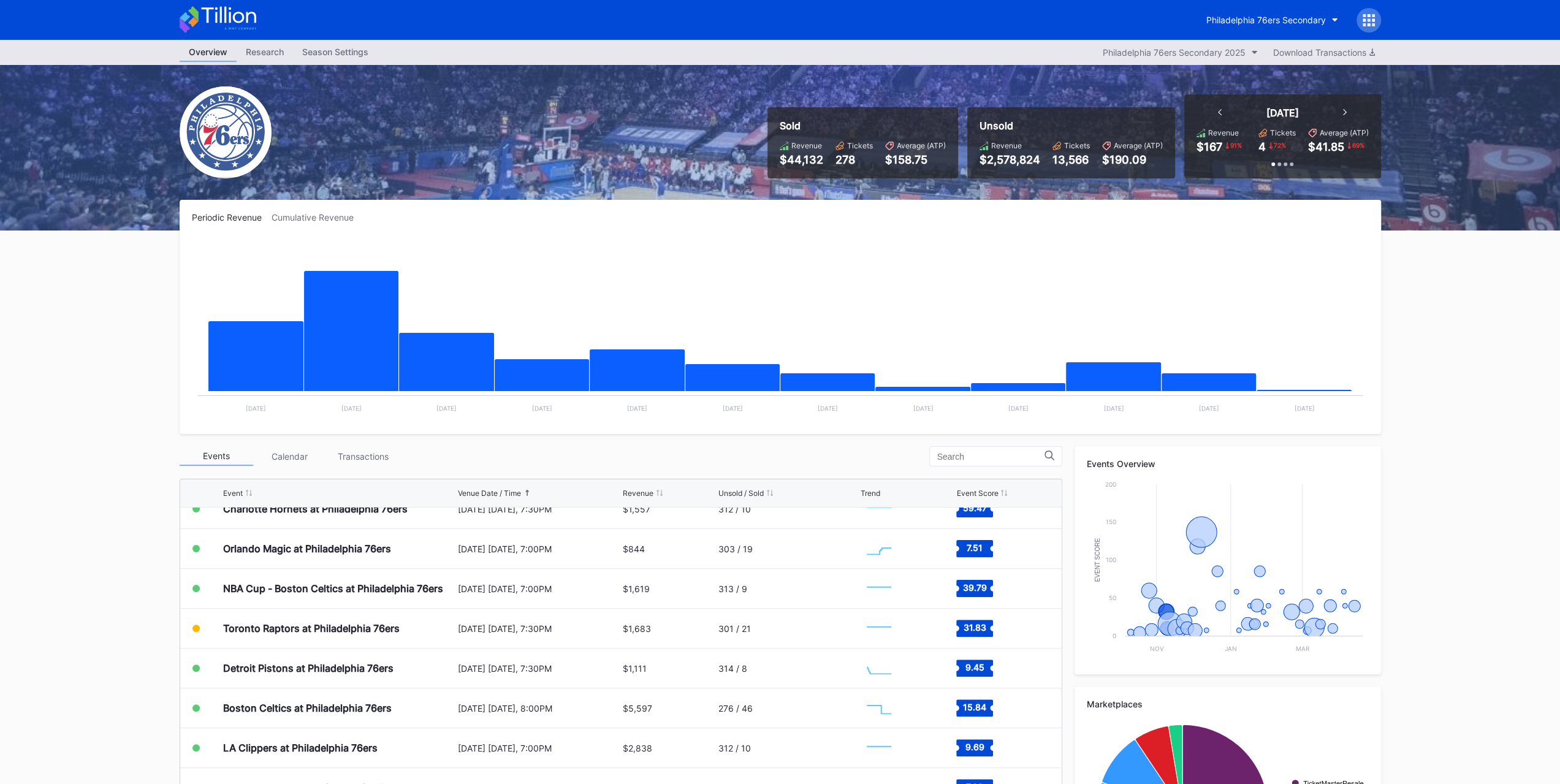
scroll to position [62, 0]
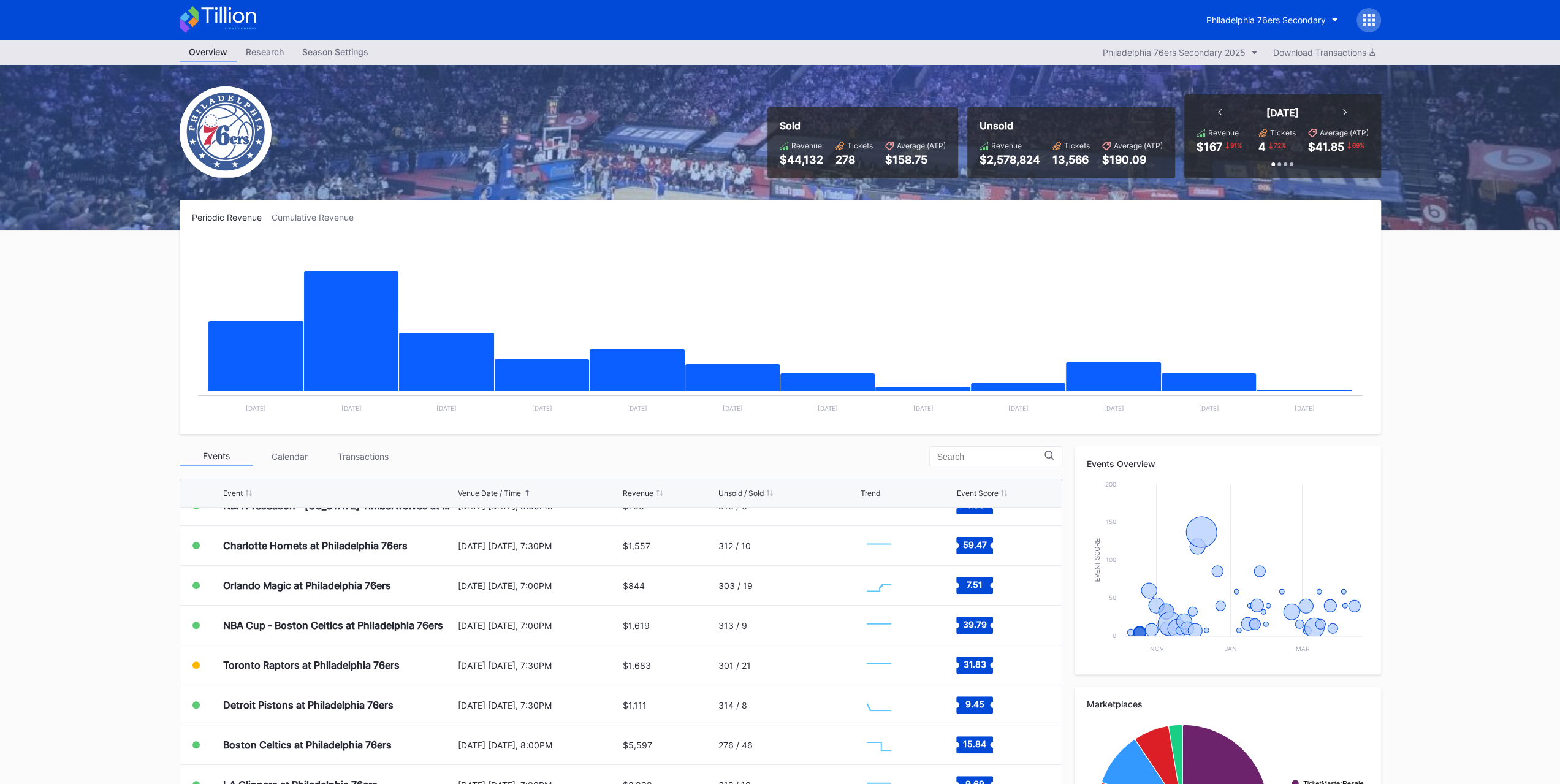
click at [380, 451] on div "Transactions" at bounding box center [364, 456] width 74 height 19
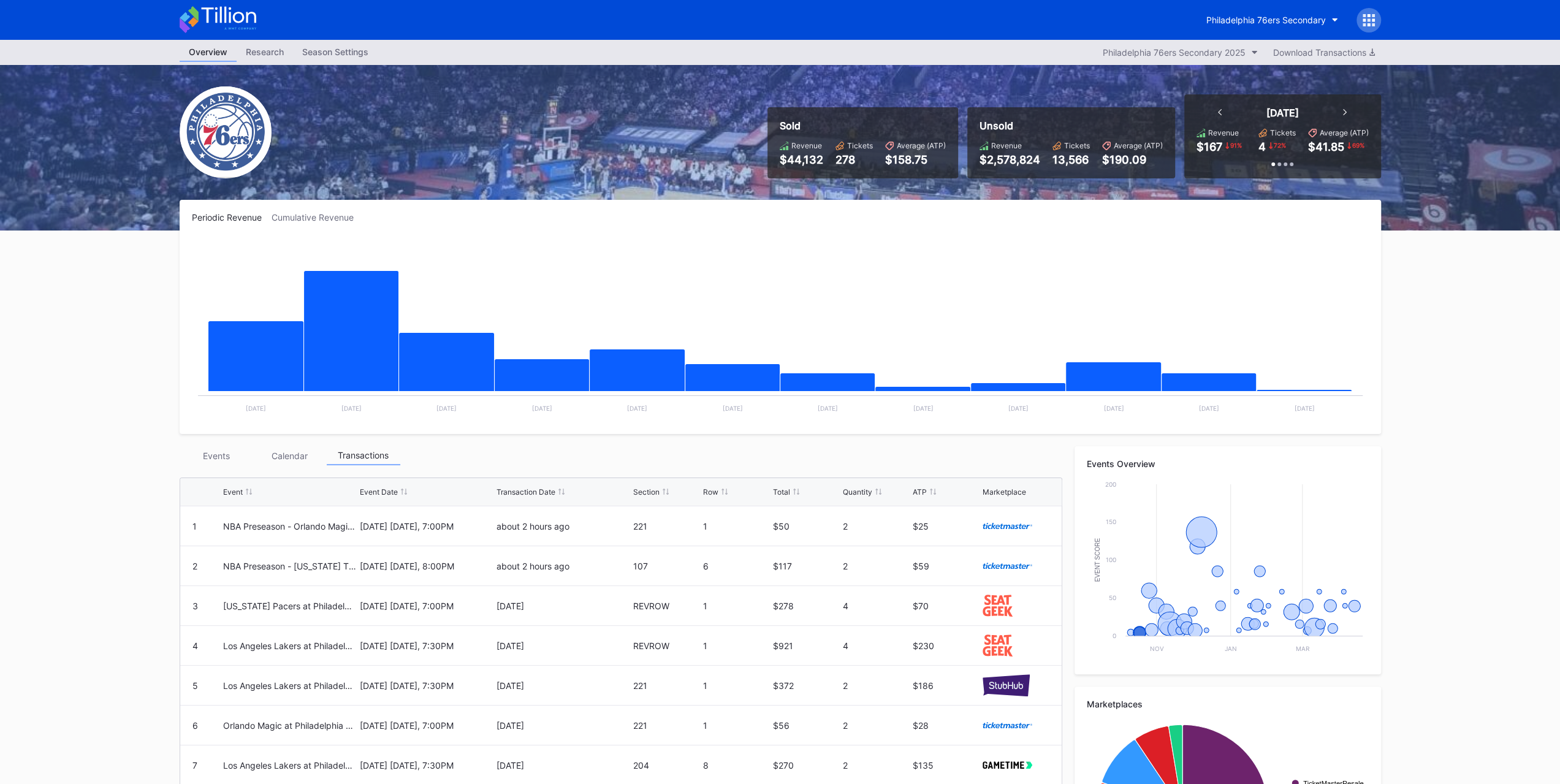
click at [226, 458] on div "Events" at bounding box center [217, 455] width 74 height 19
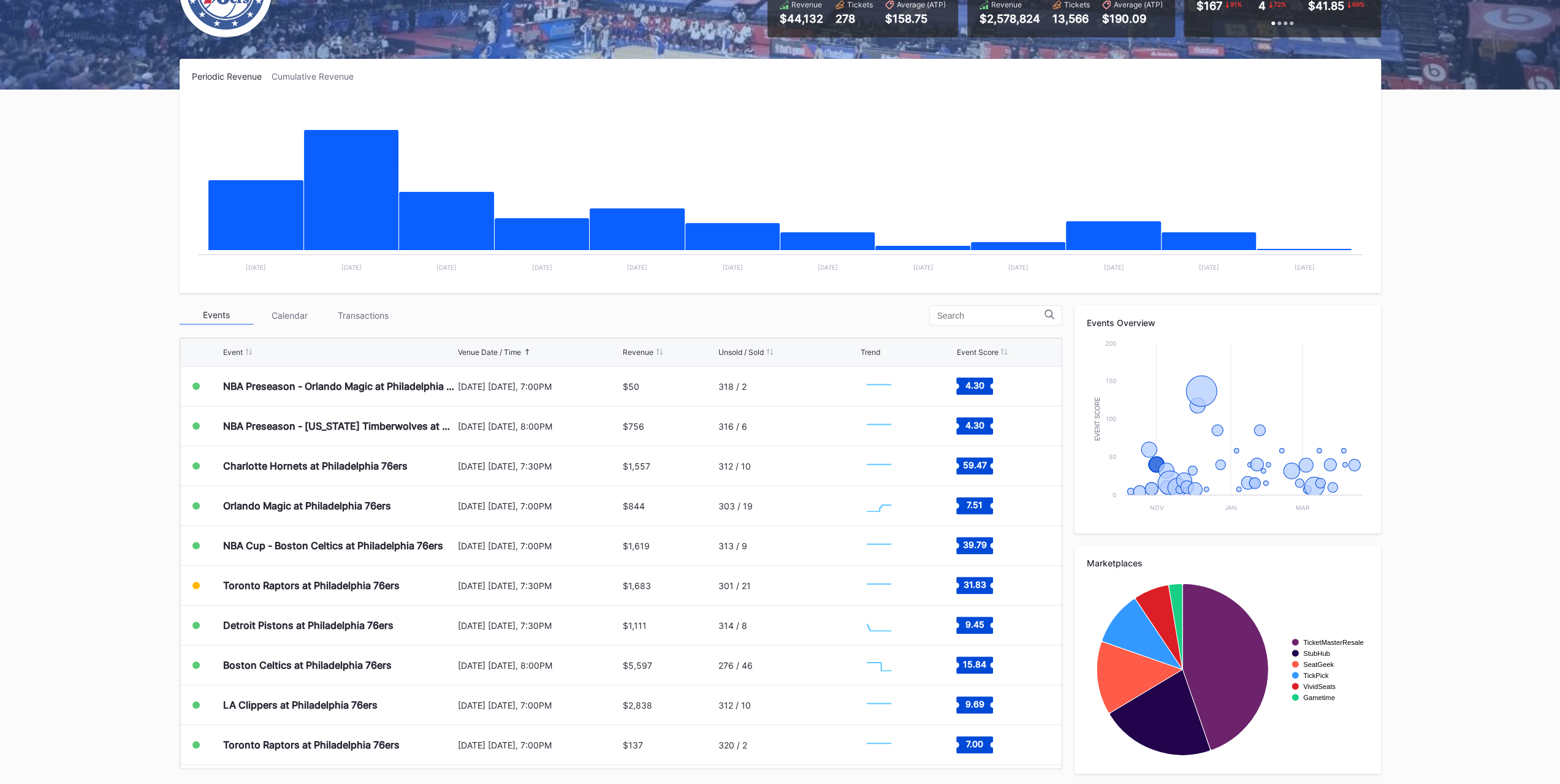
scroll to position [142, 0]
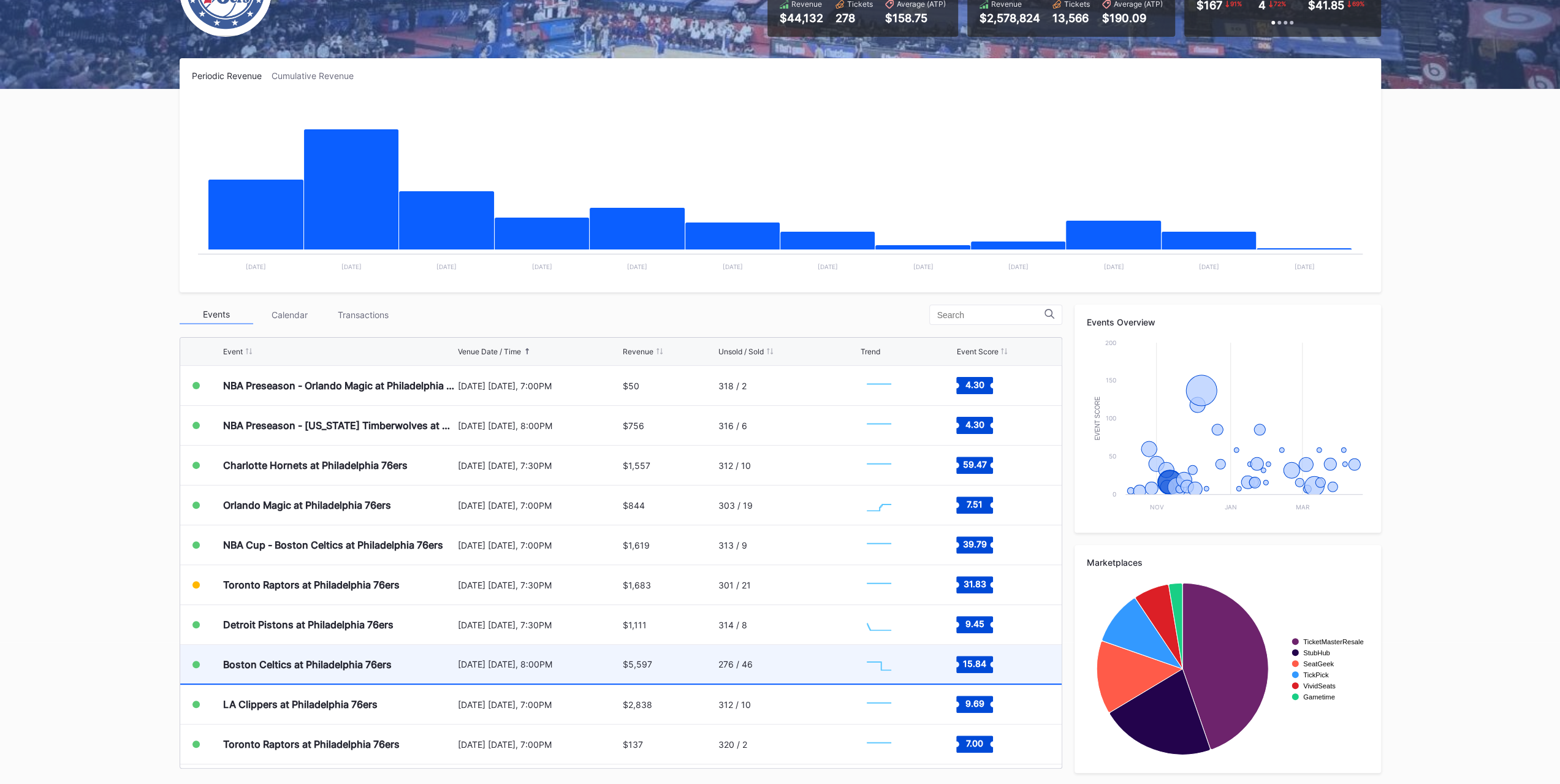
click at [499, 668] on div "[DATE] [DATE], 8:00PM" at bounding box center [539, 664] width 162 height 39
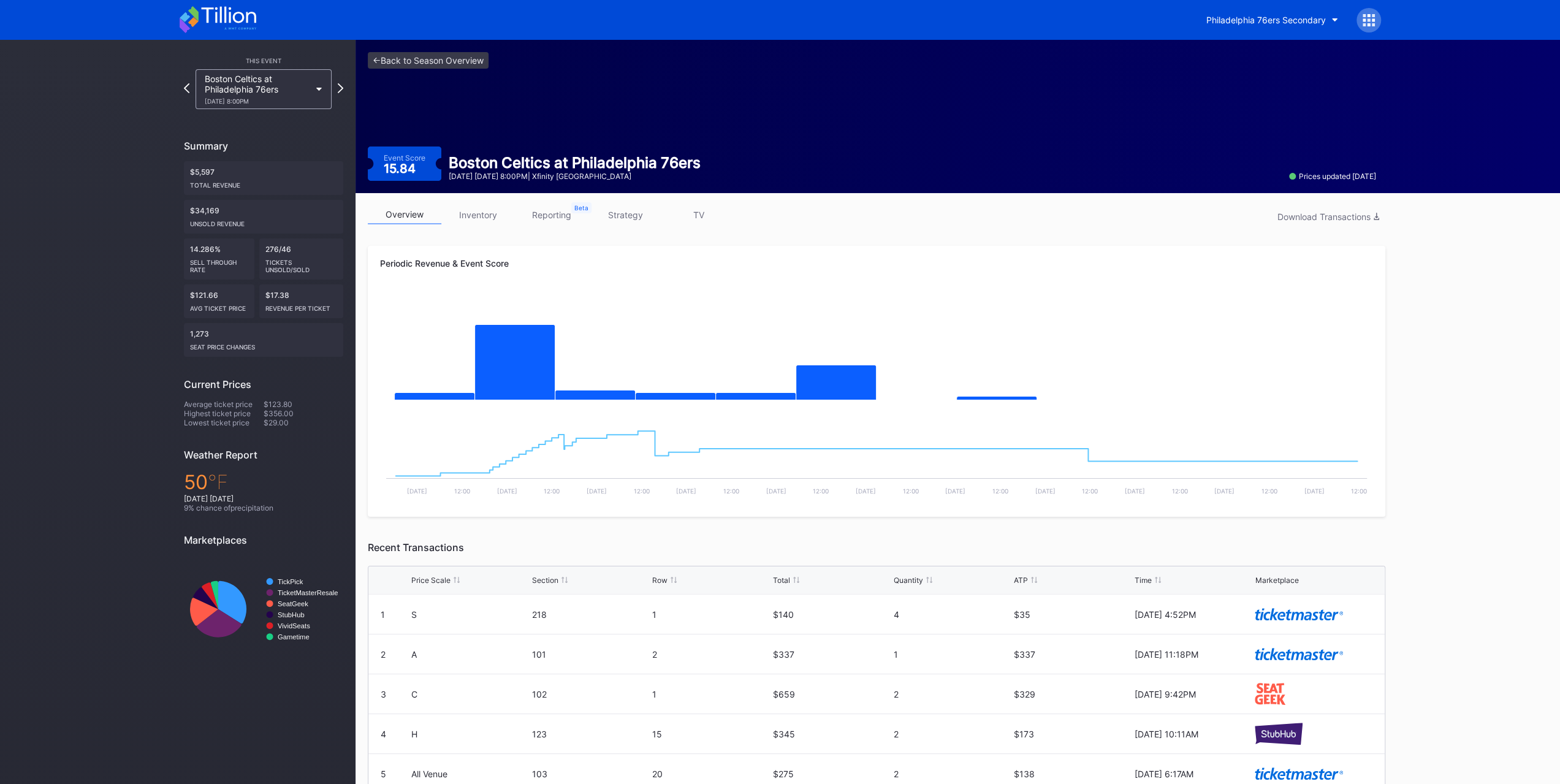
click at [488, 207] on link "inventory" at bounding box center [478, 215] width 74 height 19
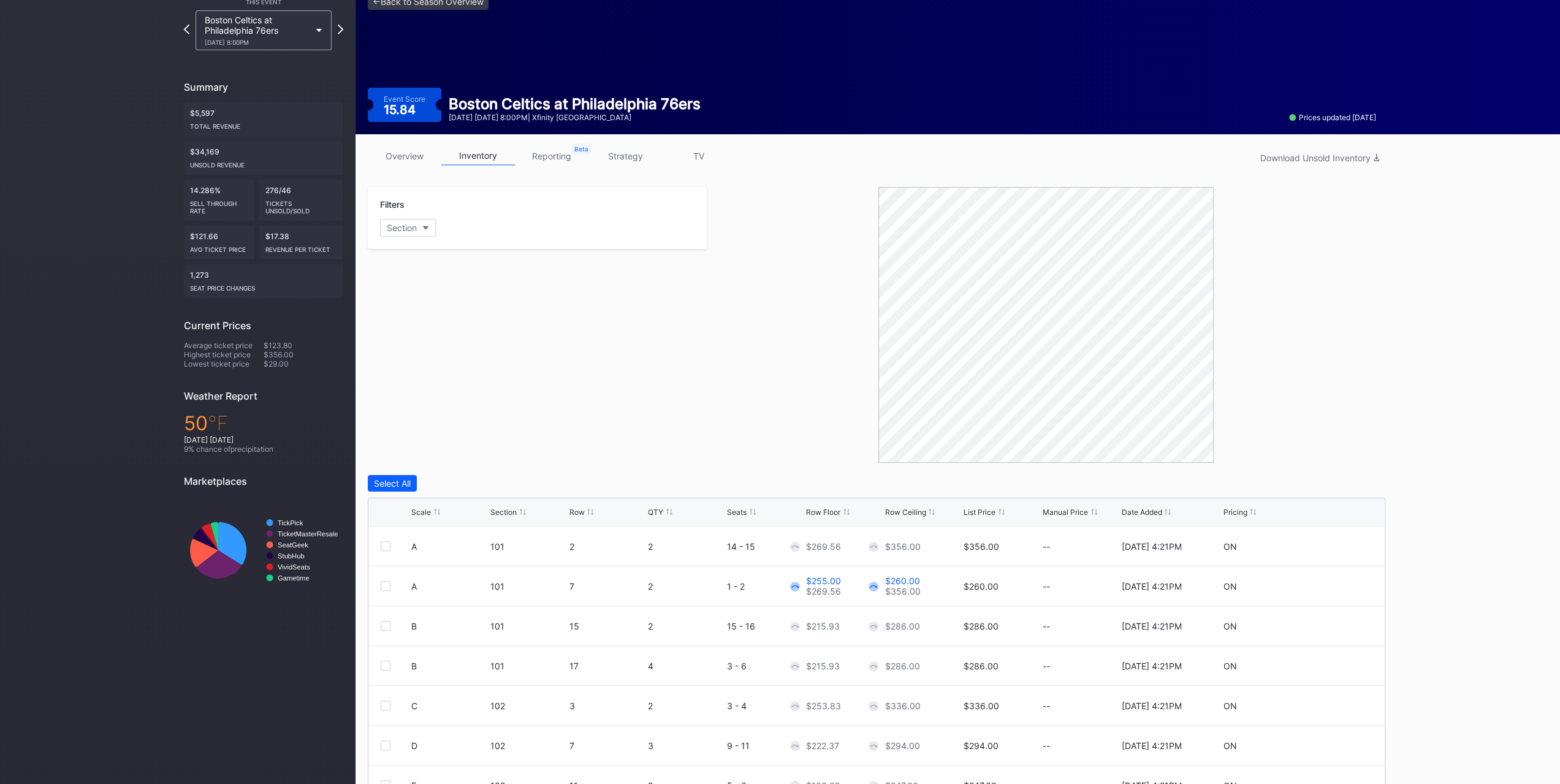
scroll to position [121, 0]
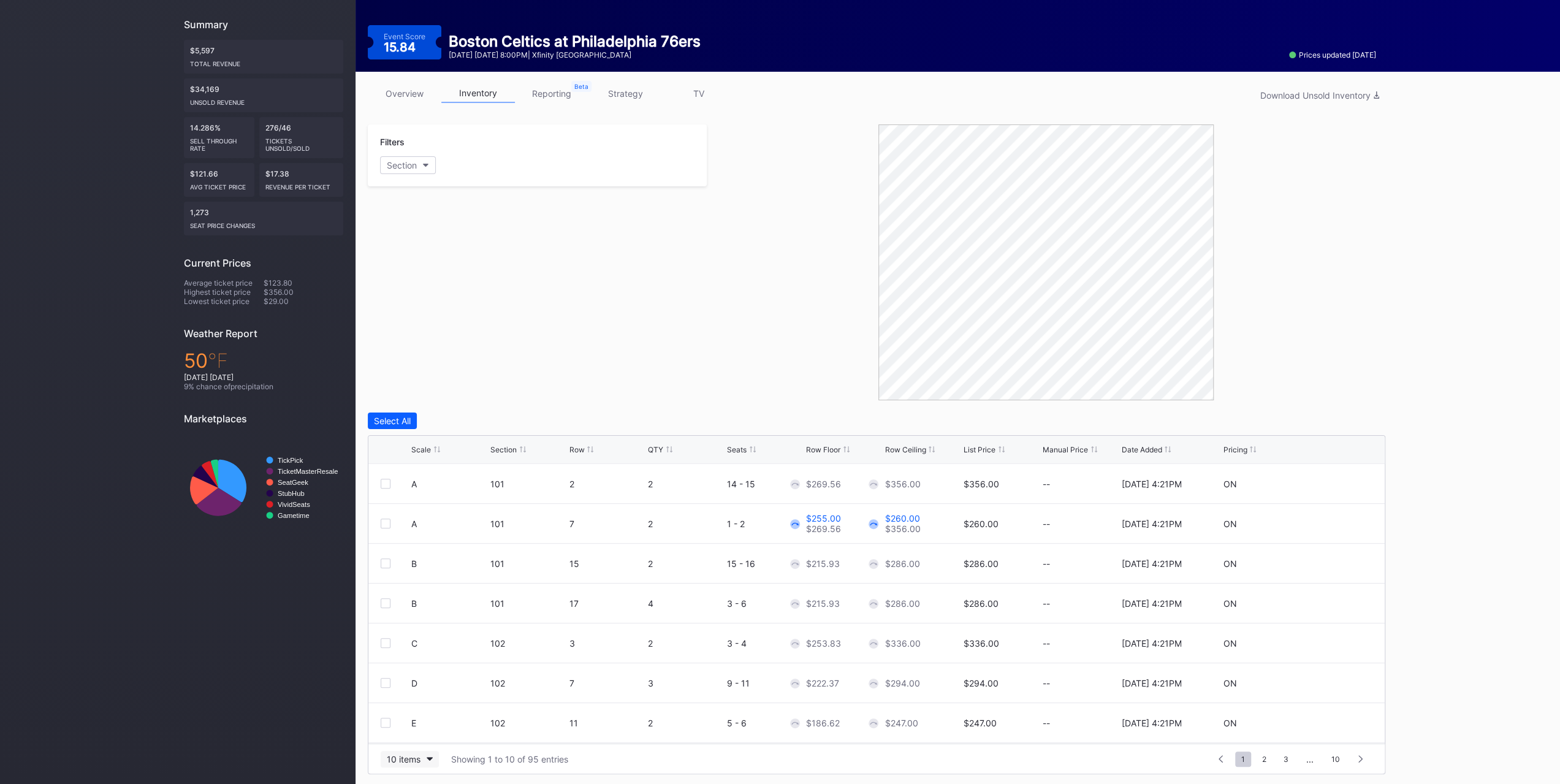
click at [399, 763] on button "10 items" at bounding box center [410, 759] width 58 height 17
click at [409, 729] on div "200 items" at bounding box center [409, 726] width 40 height 10
click at [820, 445] on div "Row Floor" at bounding box center [823, 449] width 34 height 9
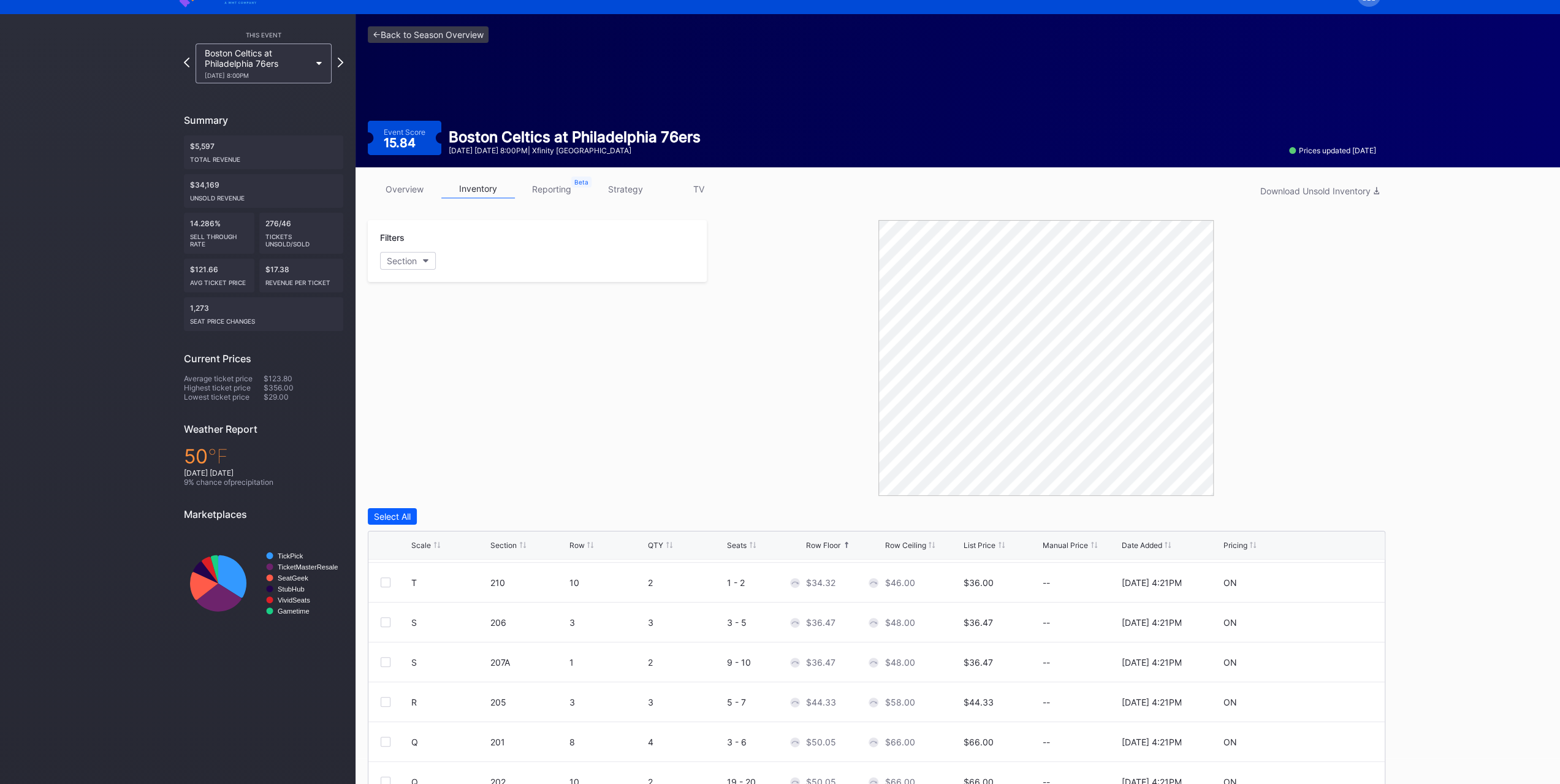
scroll to position [0, 0]
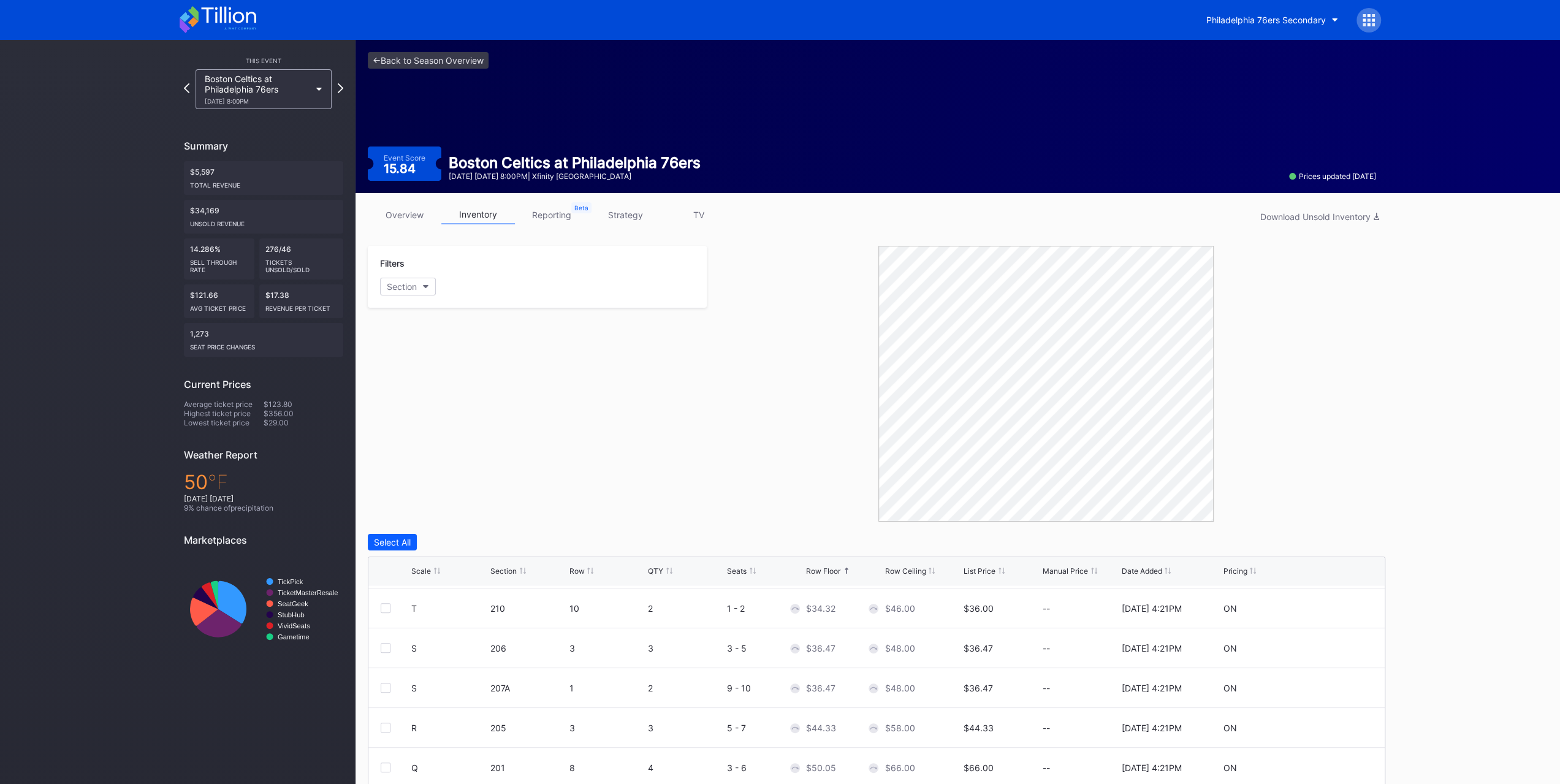
click at [619, 196] on div "overview inventory reporting strategy TV Download Unsold Inventory Filters Sect…" at bounding box center [876, 550] width 1042 height 714
click at [625, 218] on link "strategy" at bounding box center [625, 215] width 74 height 19
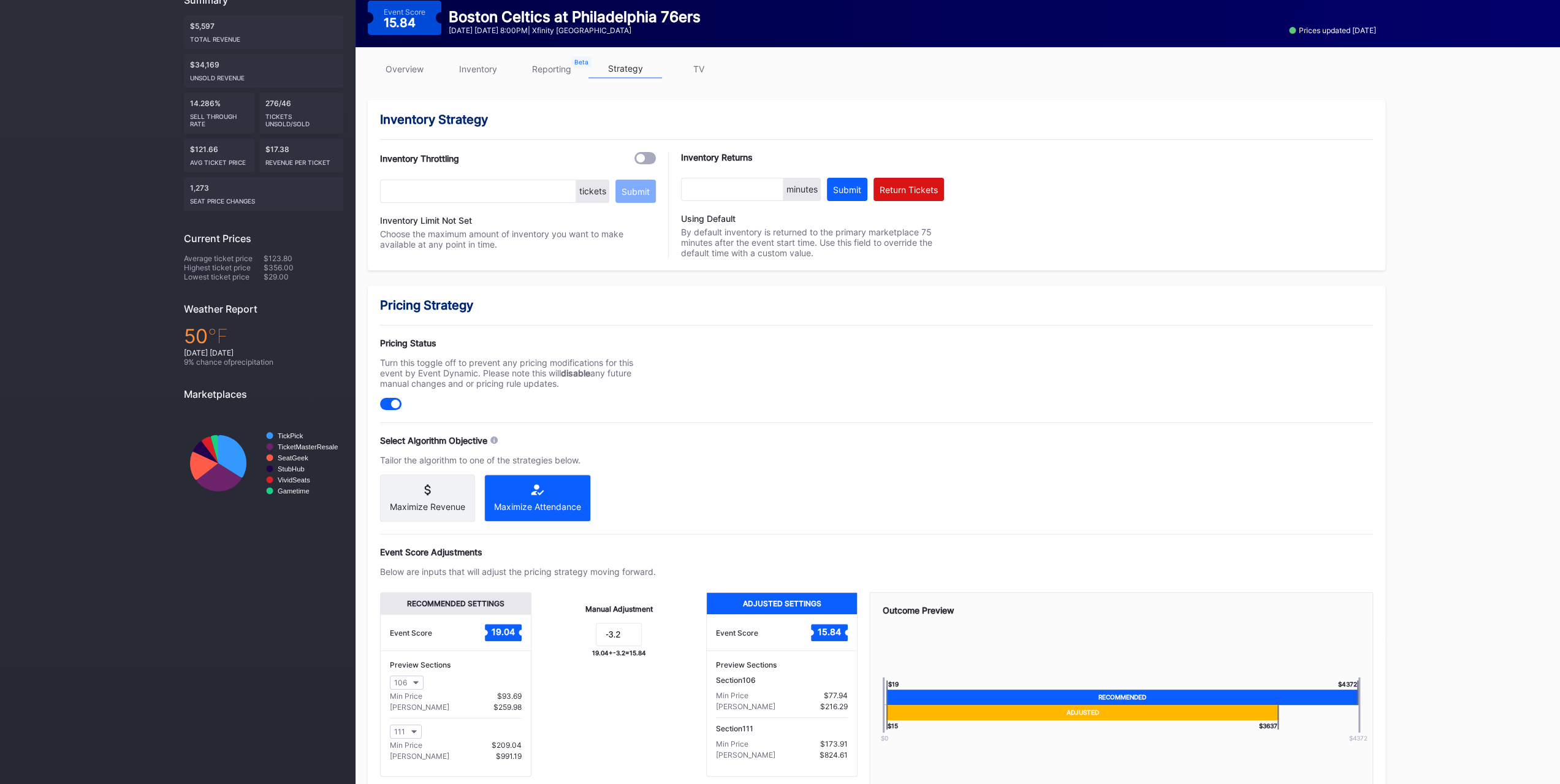
scroll to position [217, 0]
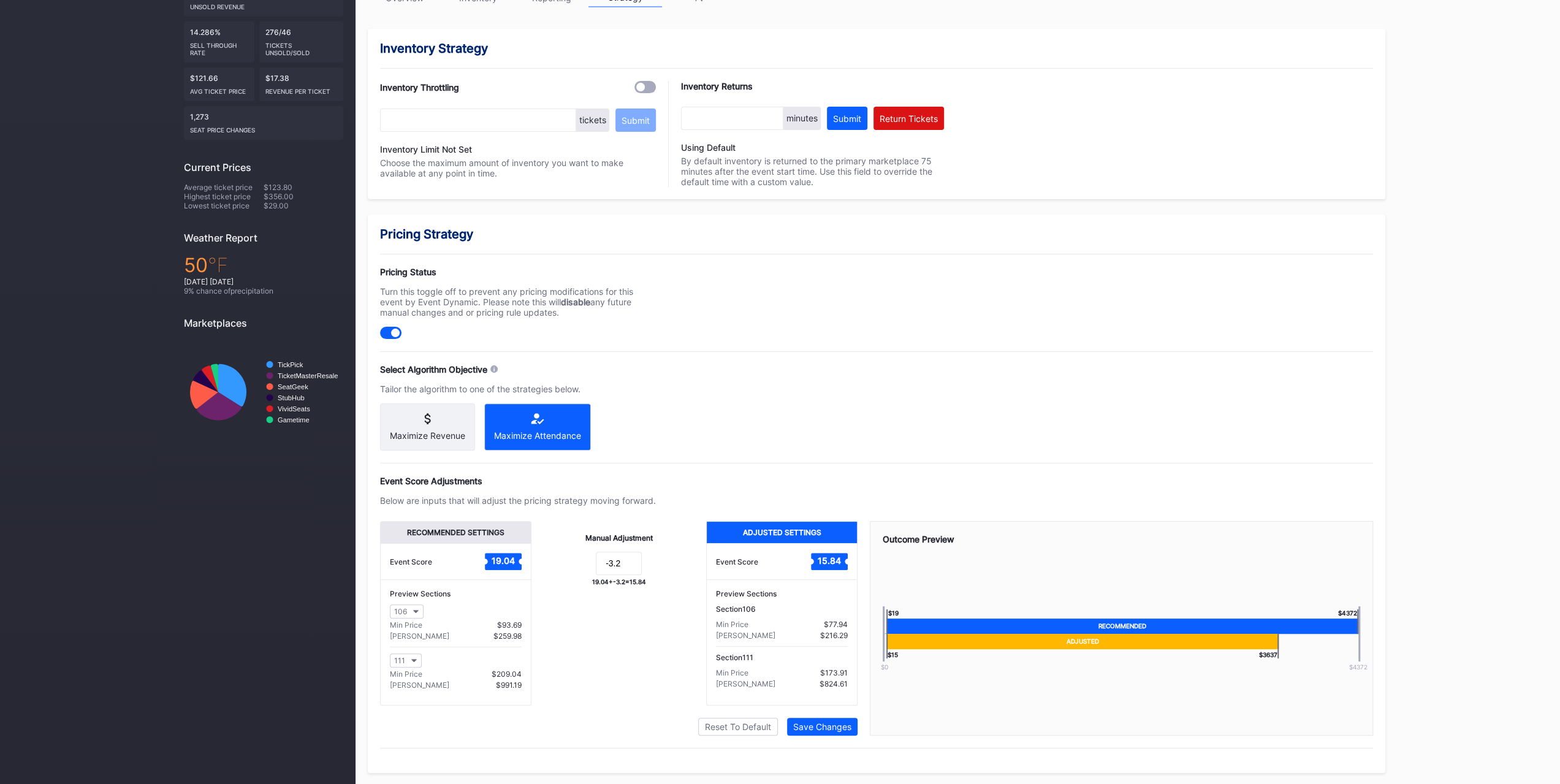
click at [398, 330] on div at bounding box center [395, 333] width 9 height 9
drag, startPoint x: 626, startPoint y: 566, endPoint x: 610, endPoint y: 563, distance: 16.3
click at [610, 563] on input at bounding box center [618, 563] width 46 height 23
type input "-4"
click at [817, 726] on div "Save Changes" at bounding box center [822, 726] width 58 height 10
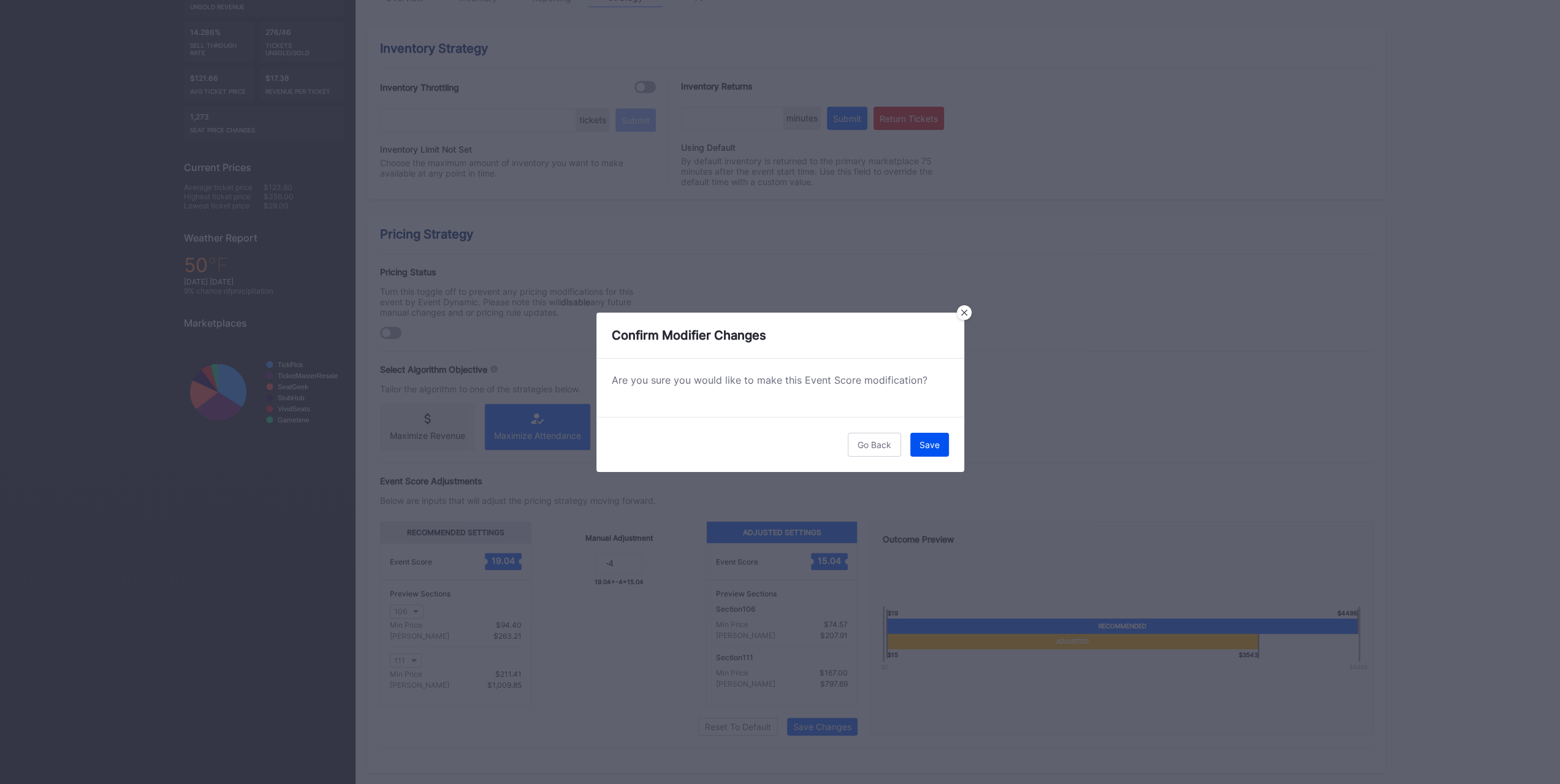
click at [932, 446] on div "Save" at bounding box center [929, 444] width 20 height 10
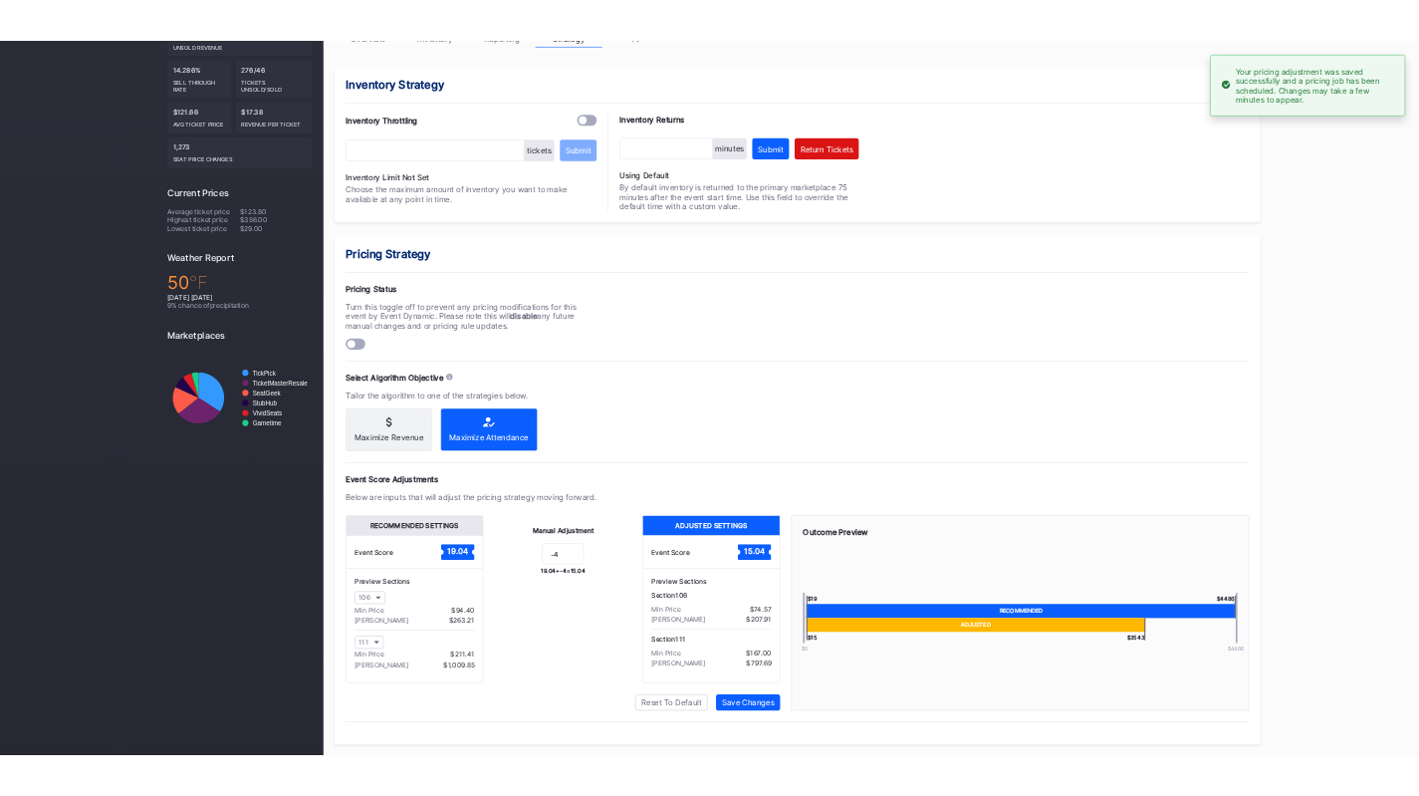
scroll to position [0, 0]
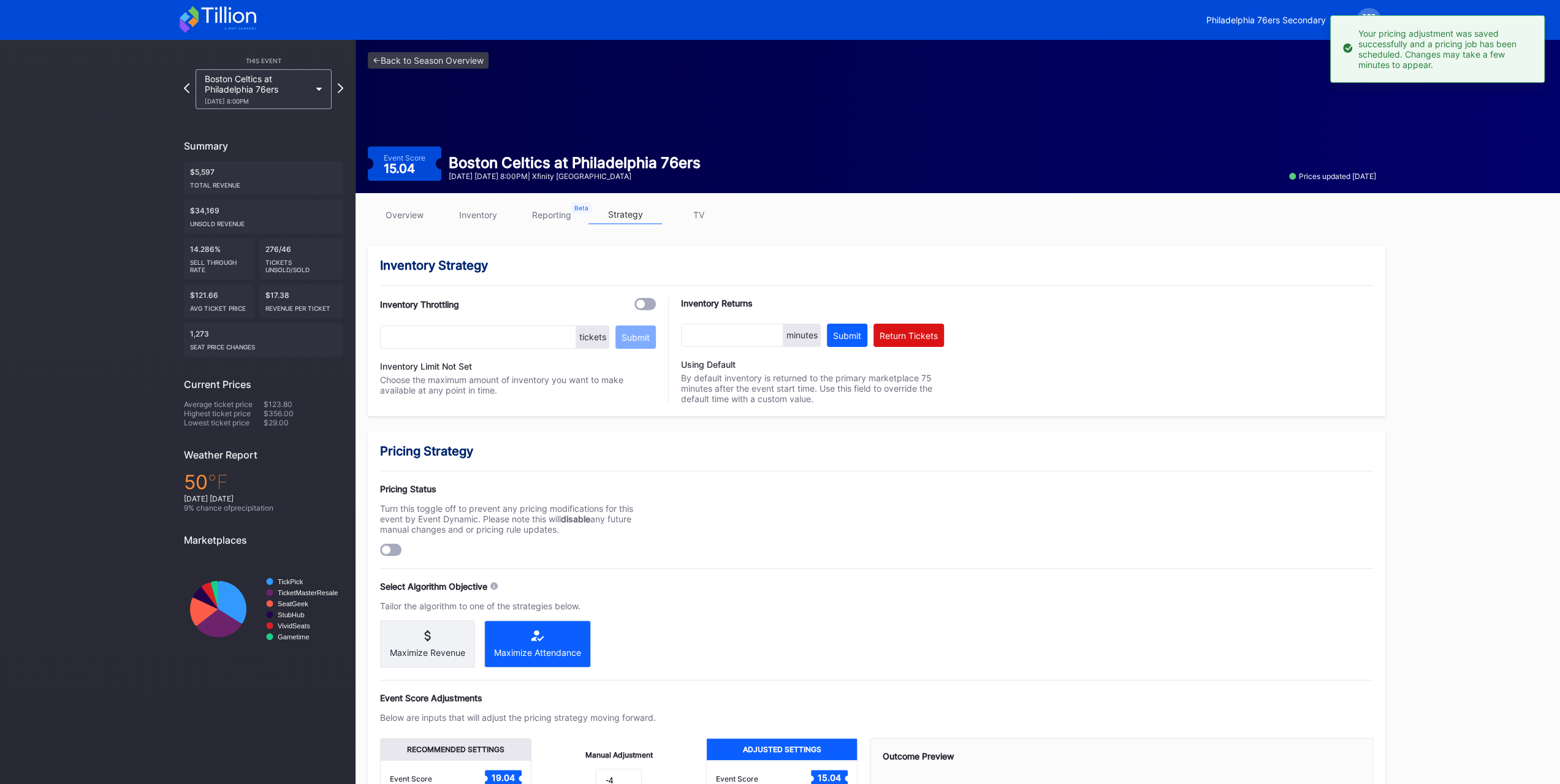
click at [398, 212] on link "overview" at bounding box center [405, 215] width 74 height 19
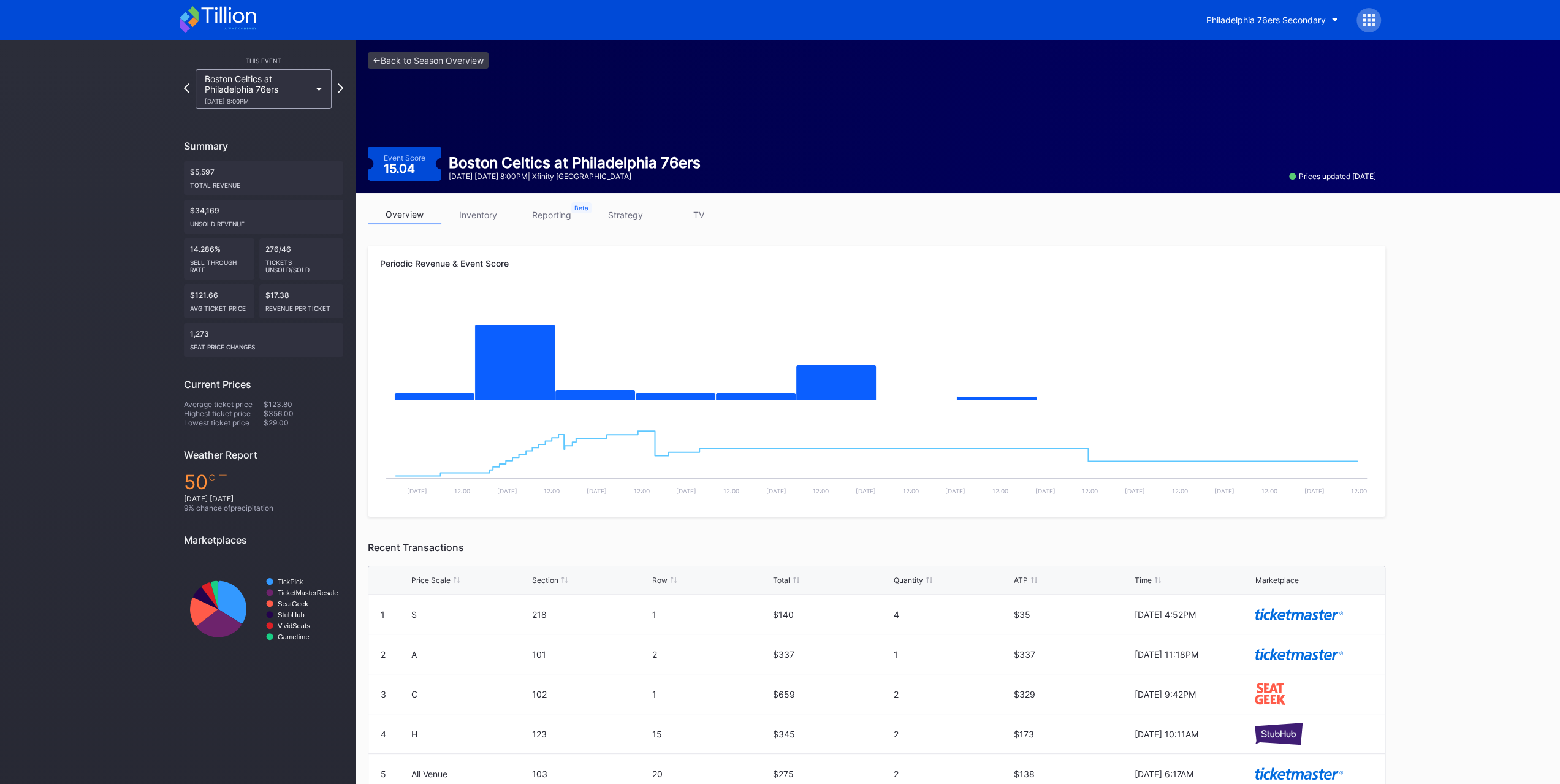
click at [227, 25] on icon at bounding box center [218, 20] width 76 height 27
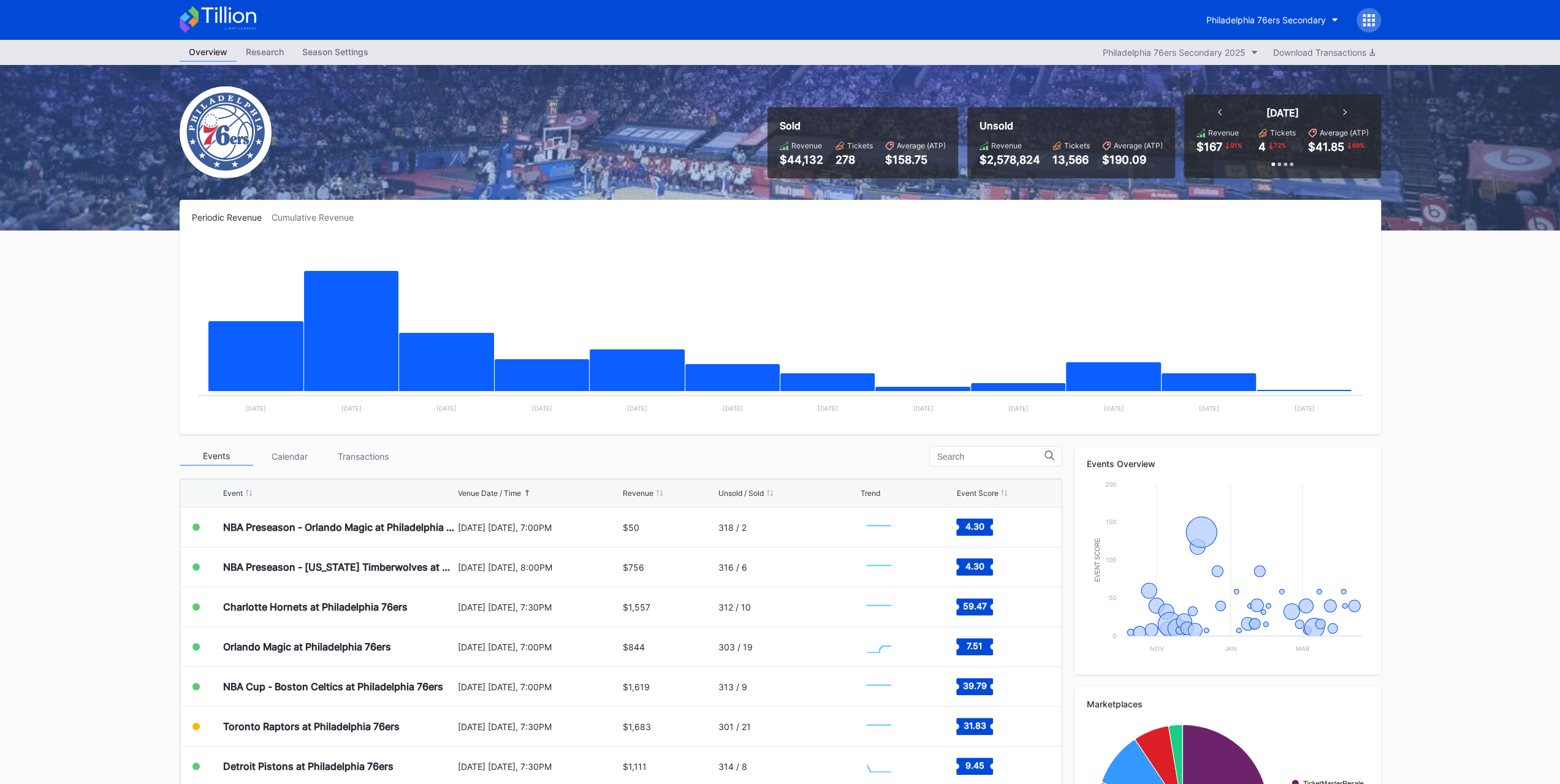
click at [351, 452] on div "Transactions" at bounding box center [364, 456] width 74 height 19
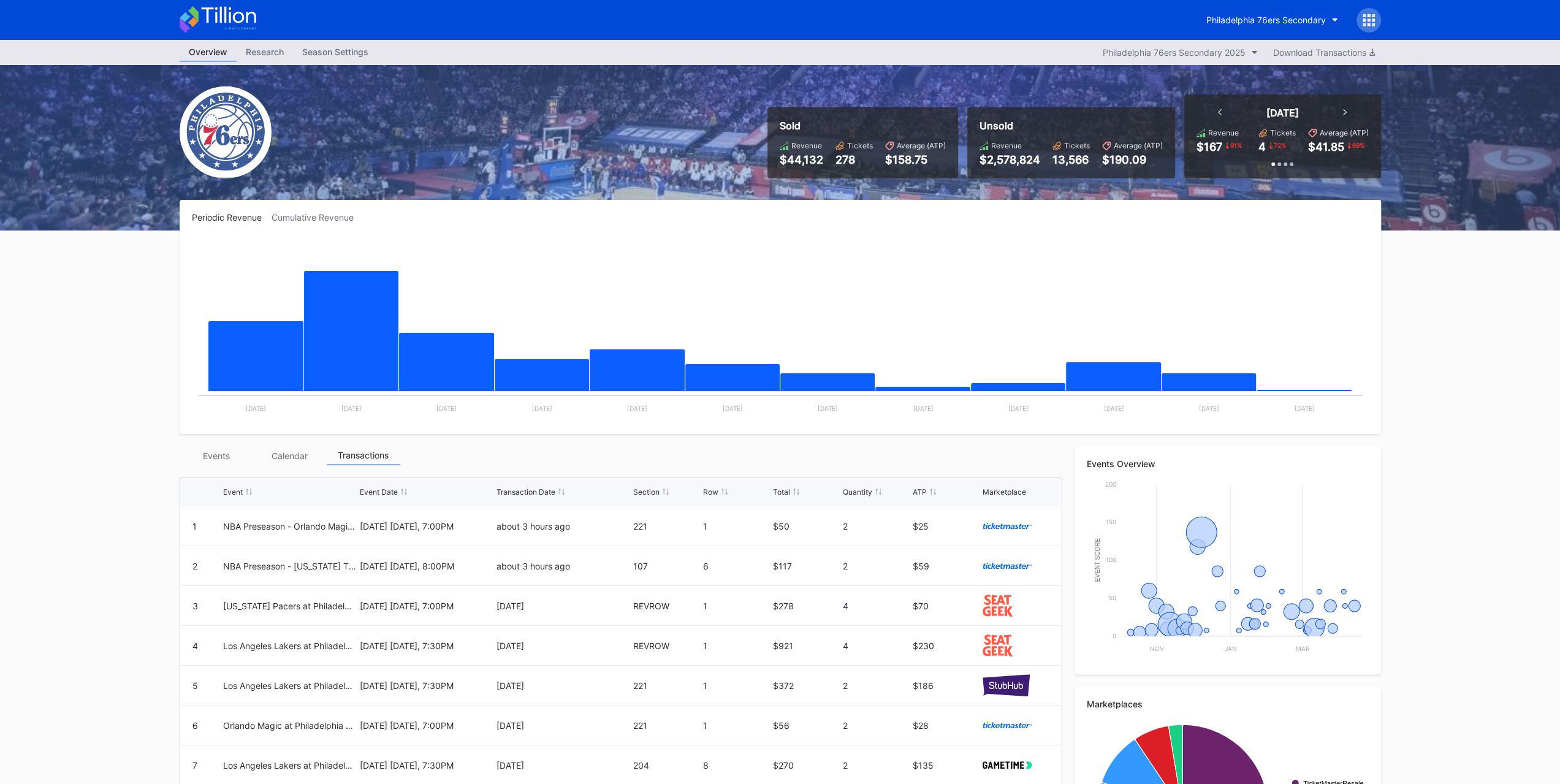
click at [216, 452] on div "Events" at bounding box center [217, 455] width 74 height 19
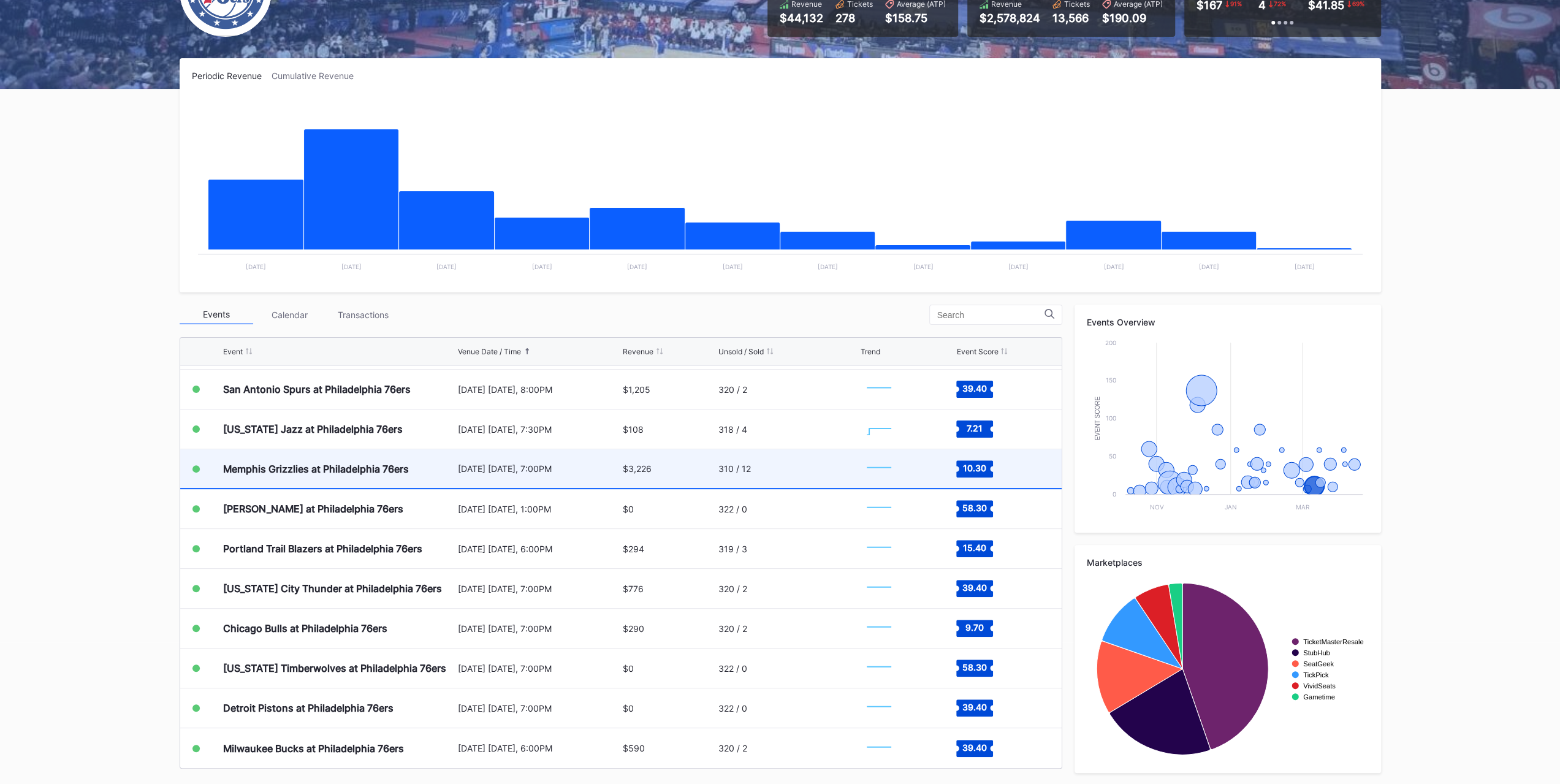
scroll to position [1250, 0]
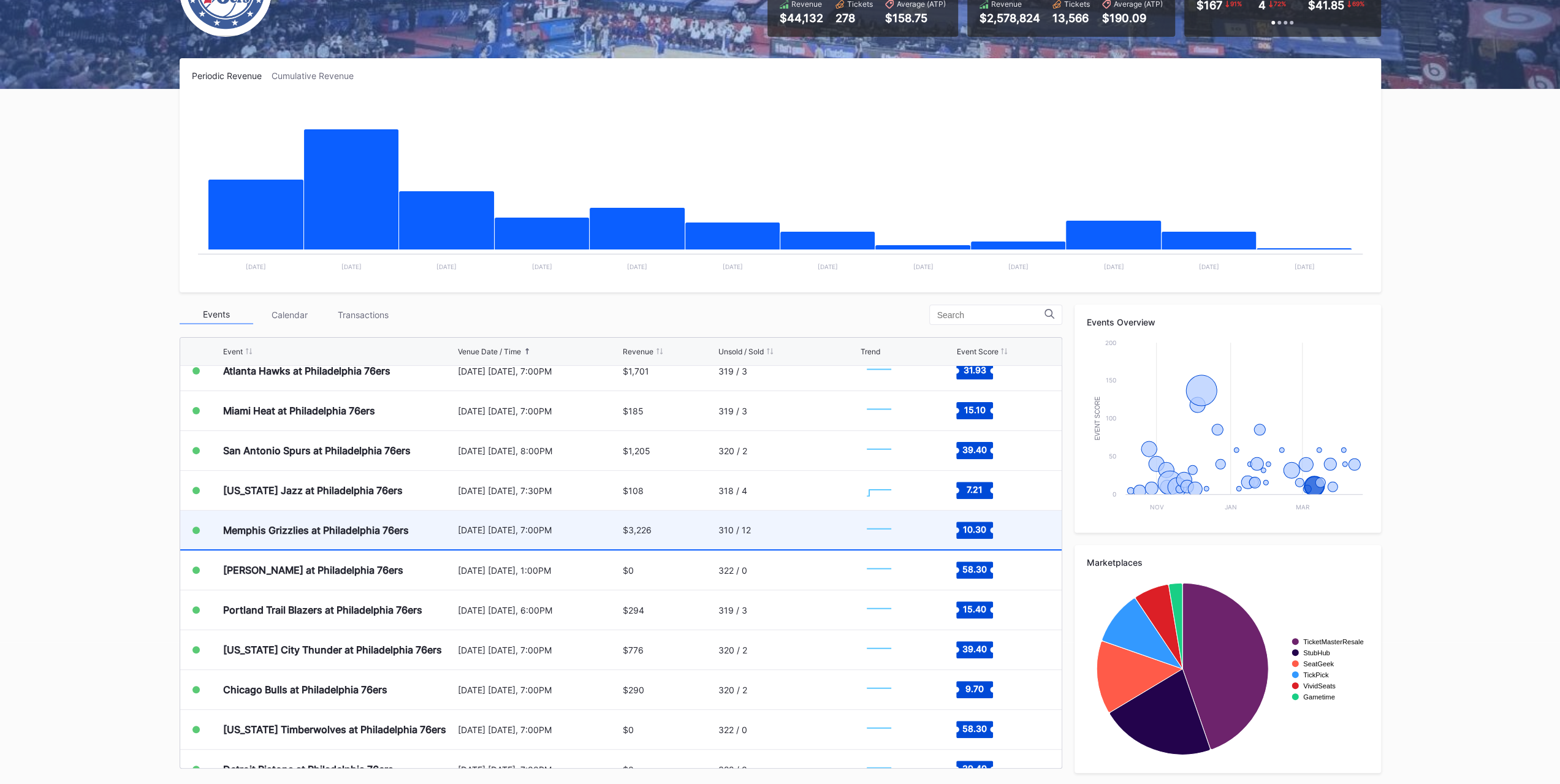
click at [424, 561] on div "[PERSON_NAME] at Philadelphia 76ers" at bounding box center [339, 570] width 231 height 39
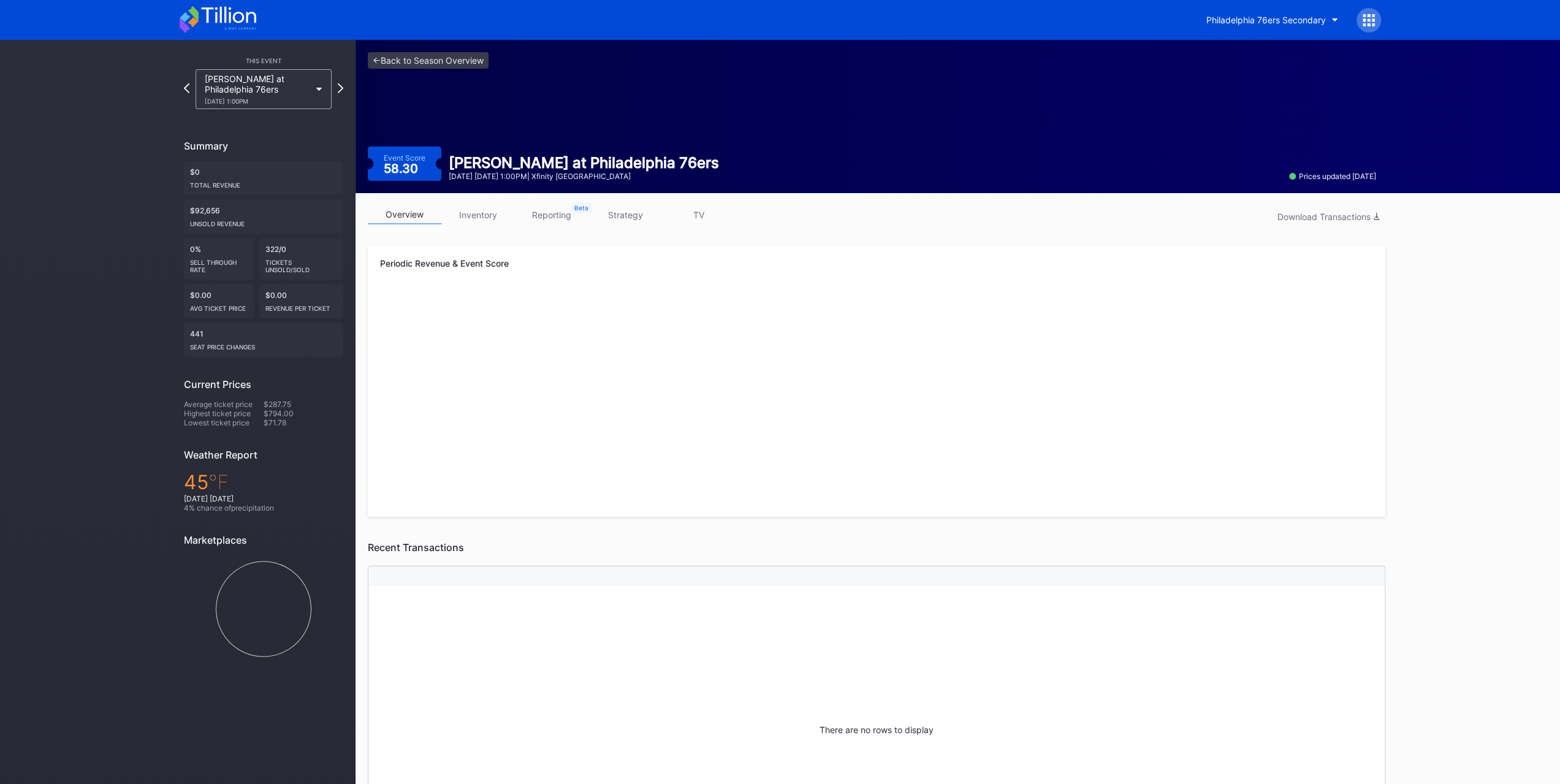
click at [250, 75] on div "[PERSON_NAME] at Philadelphia 76ers [DATE] 1:00PM" at bounding box center [257, 89] width 105 height 31
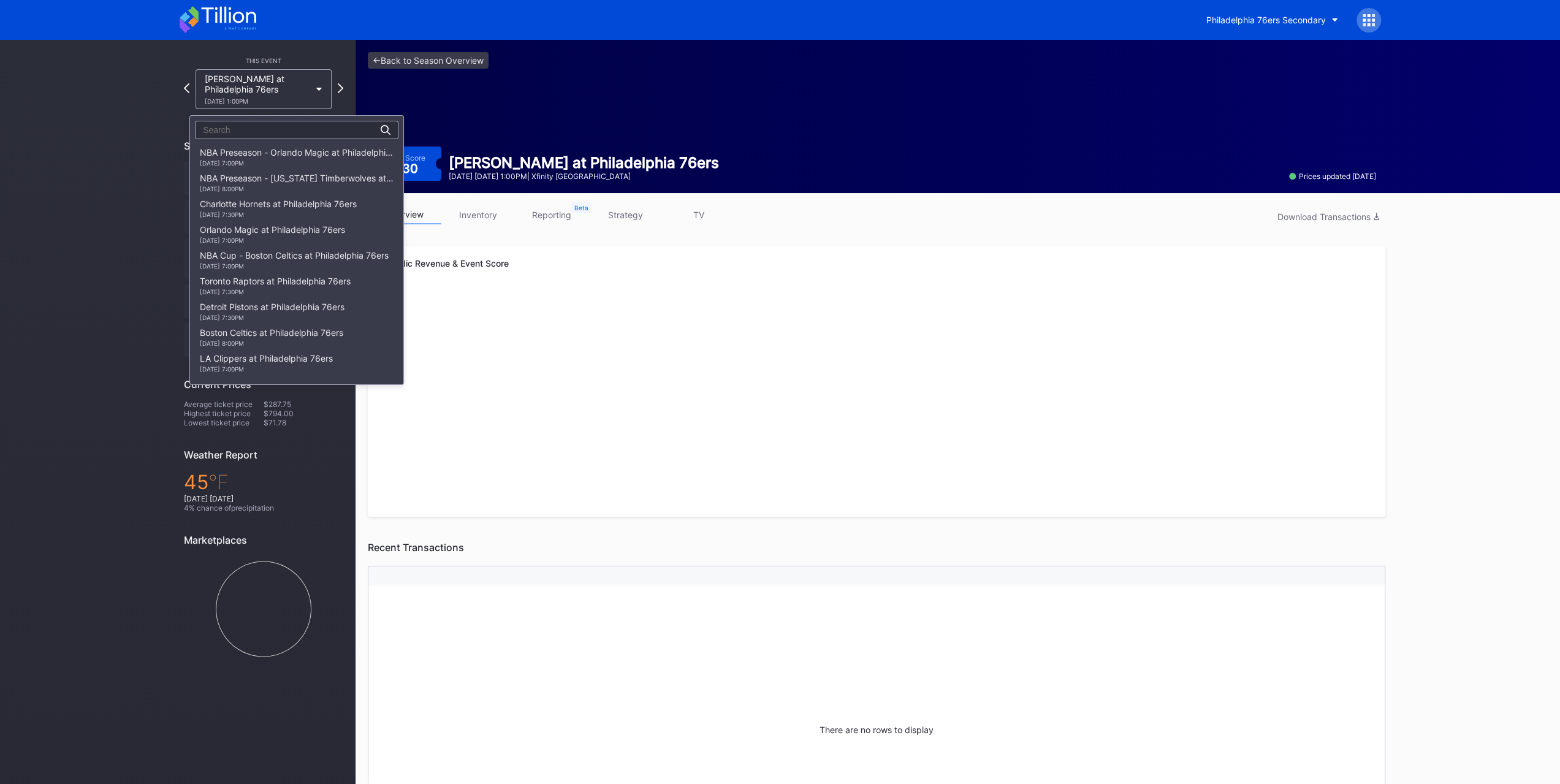
scroll to position [880, 0]
click at [276, 178] on div "Memphis Grizzlies at Philadelphia 76ers [DATE] 7:00PM" at bounding box center [279, 186] width 159 height 20
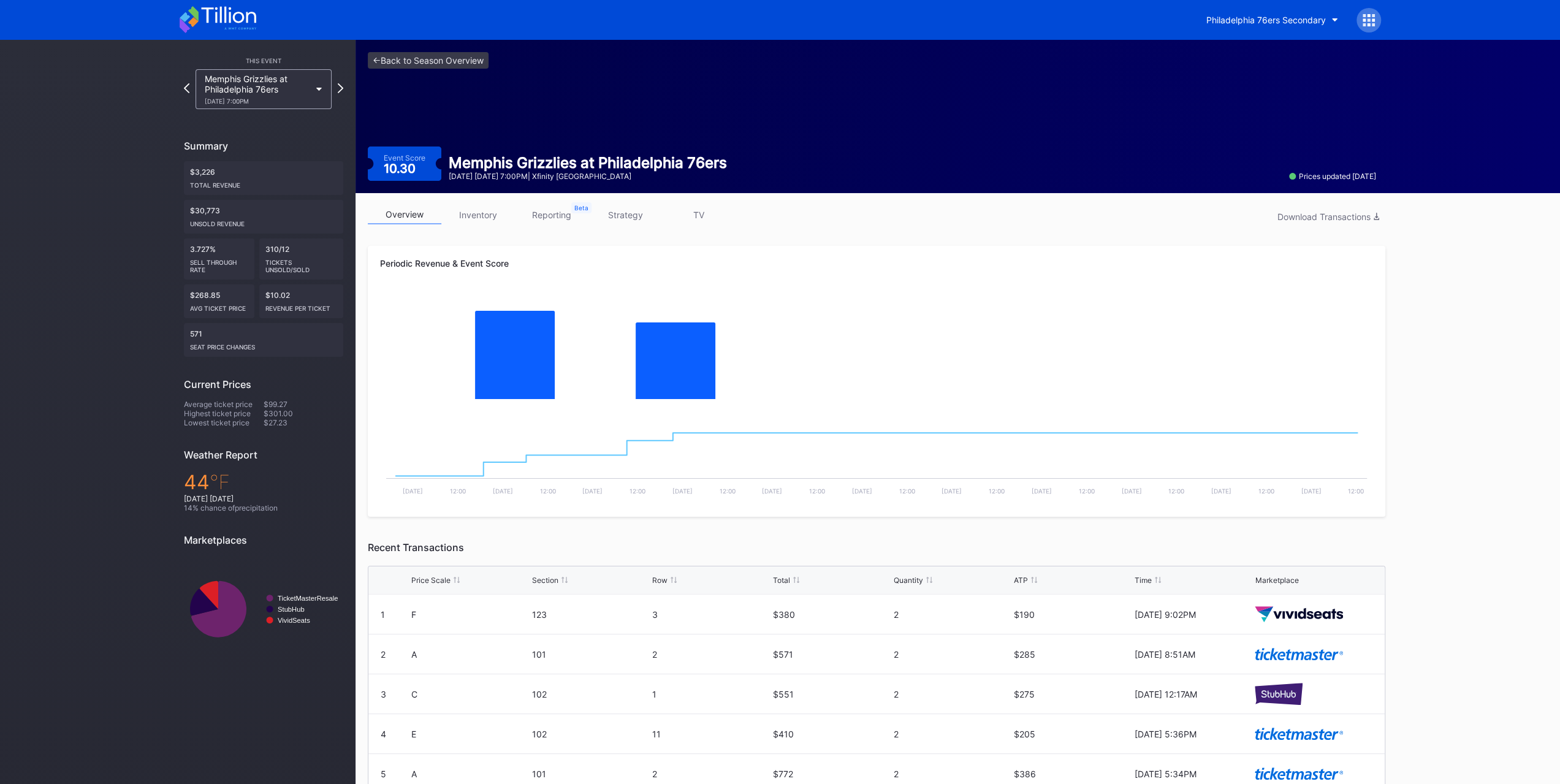
click at [617, 213] on link "strategy" at bounding box center [625, 215] width 74 height 19
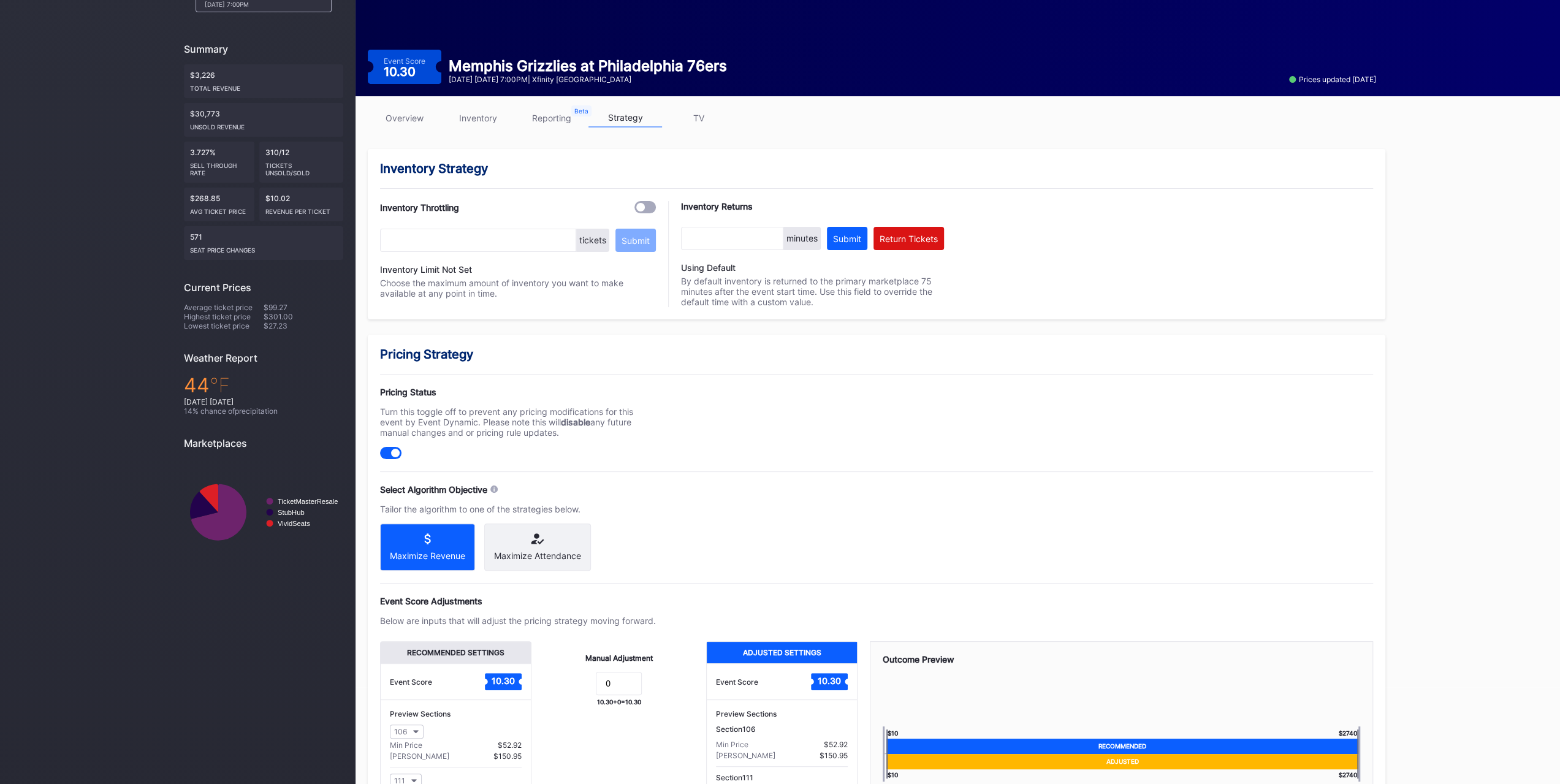
scroll to position [94, 0]
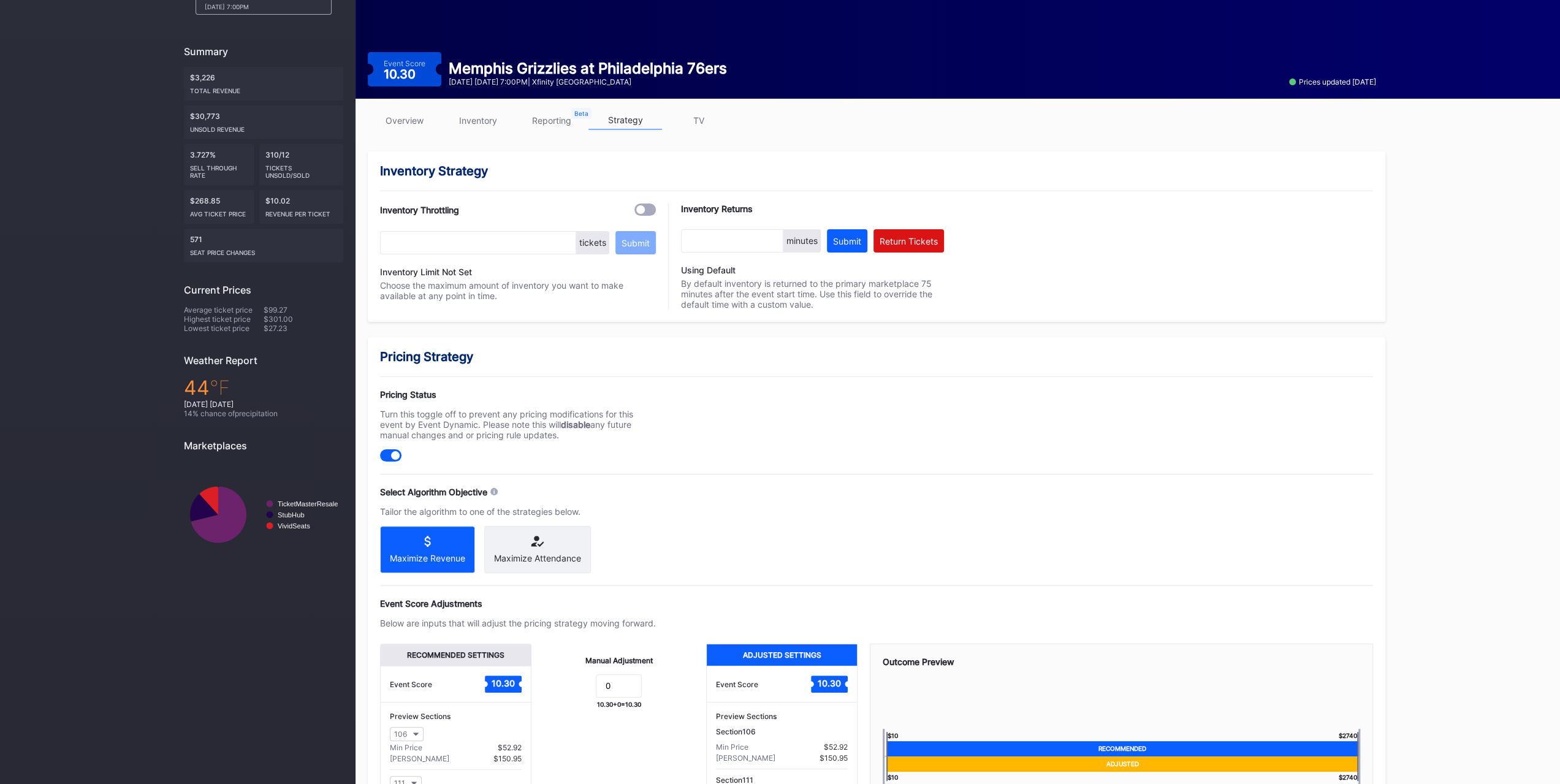
click at [497, 130] on div "overview inventory reporting strategy TV" at bounding box center [876, 123] width 1017 height 25
click at [497, 128] on link "inventory" at bounding box center [478, 120] width 74 height 19
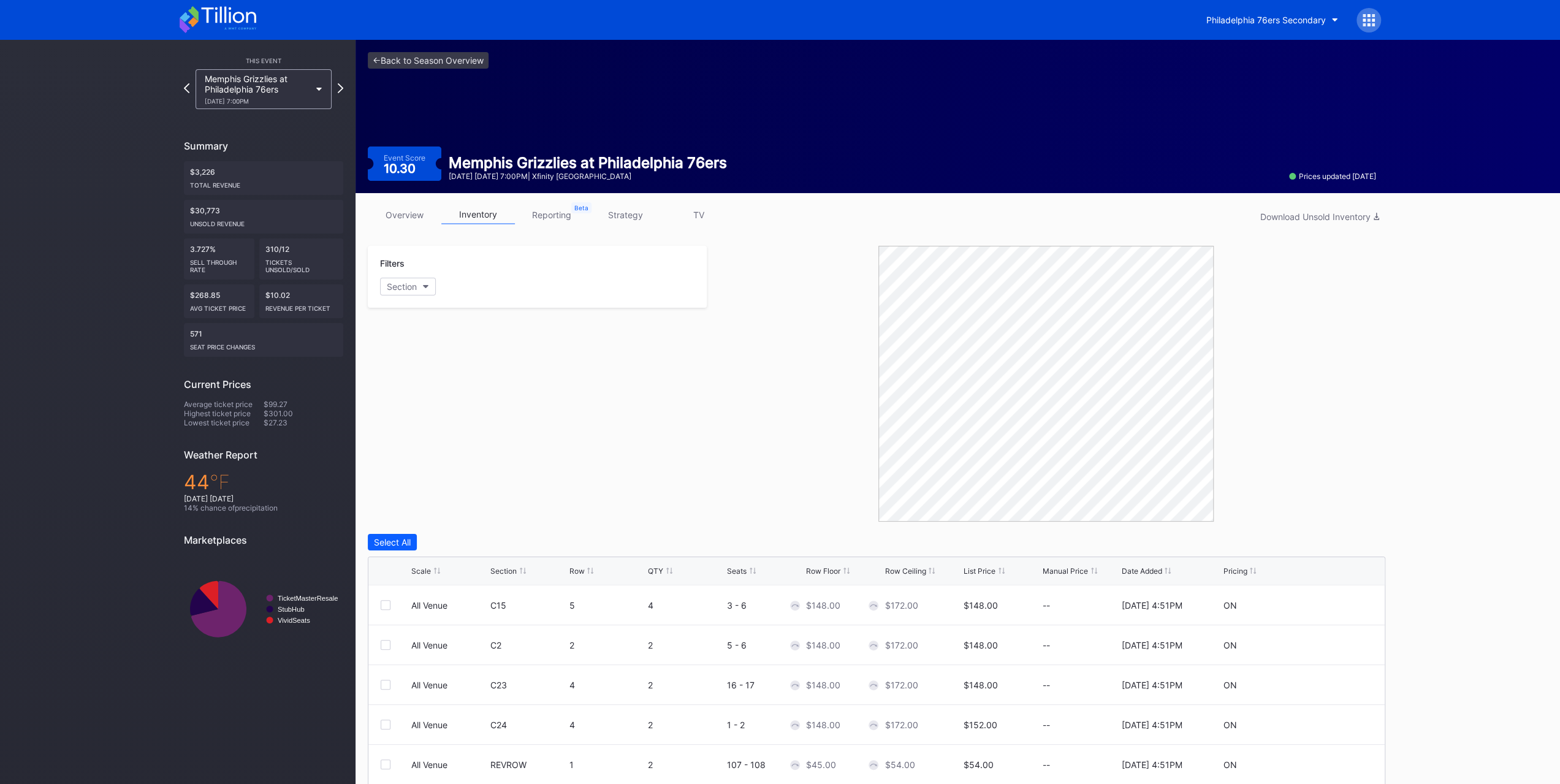
click at [846, 573] on div at bounding box center [846, 570] width 6 height 9
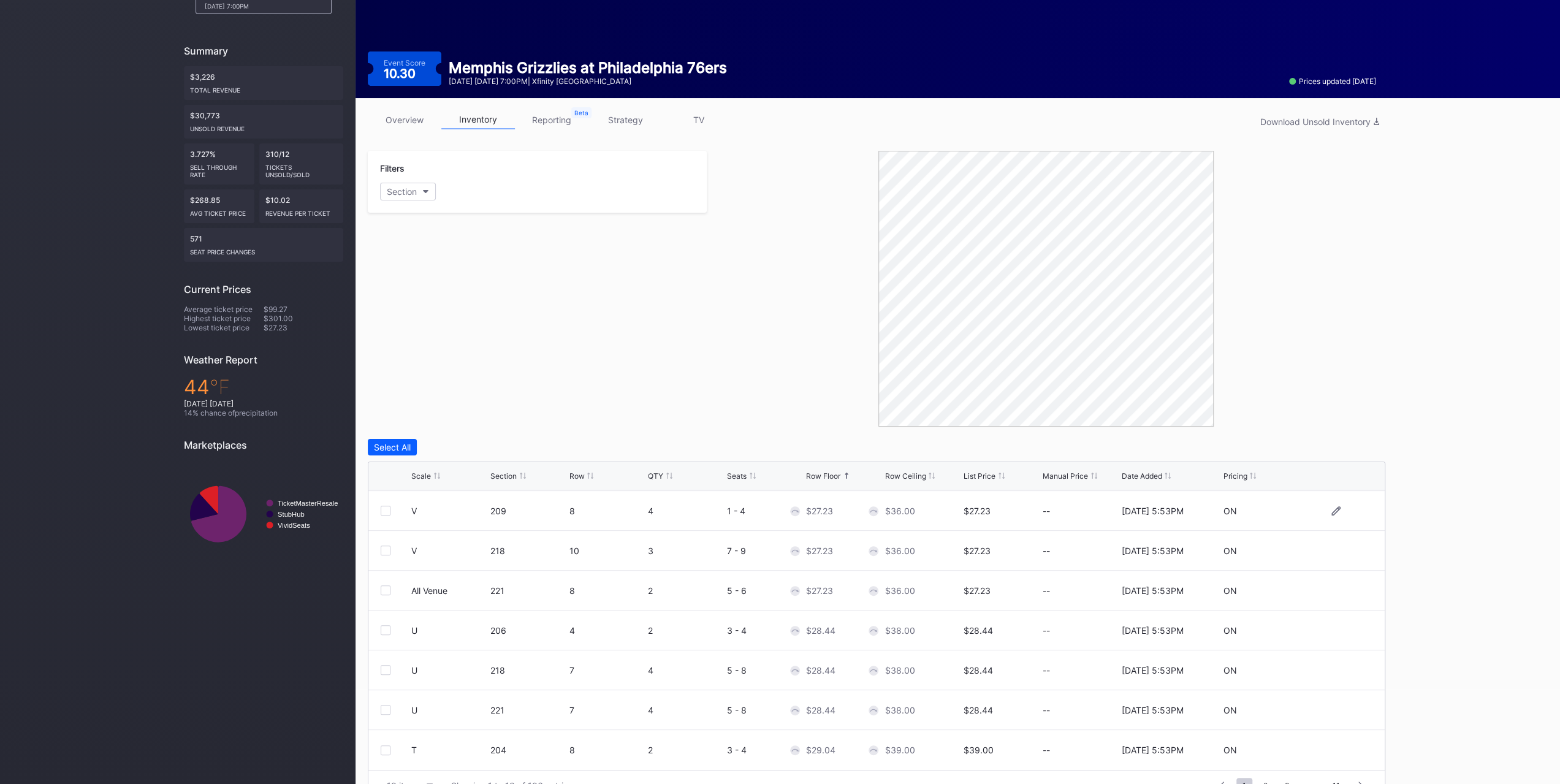
scroll to position [121, 0]
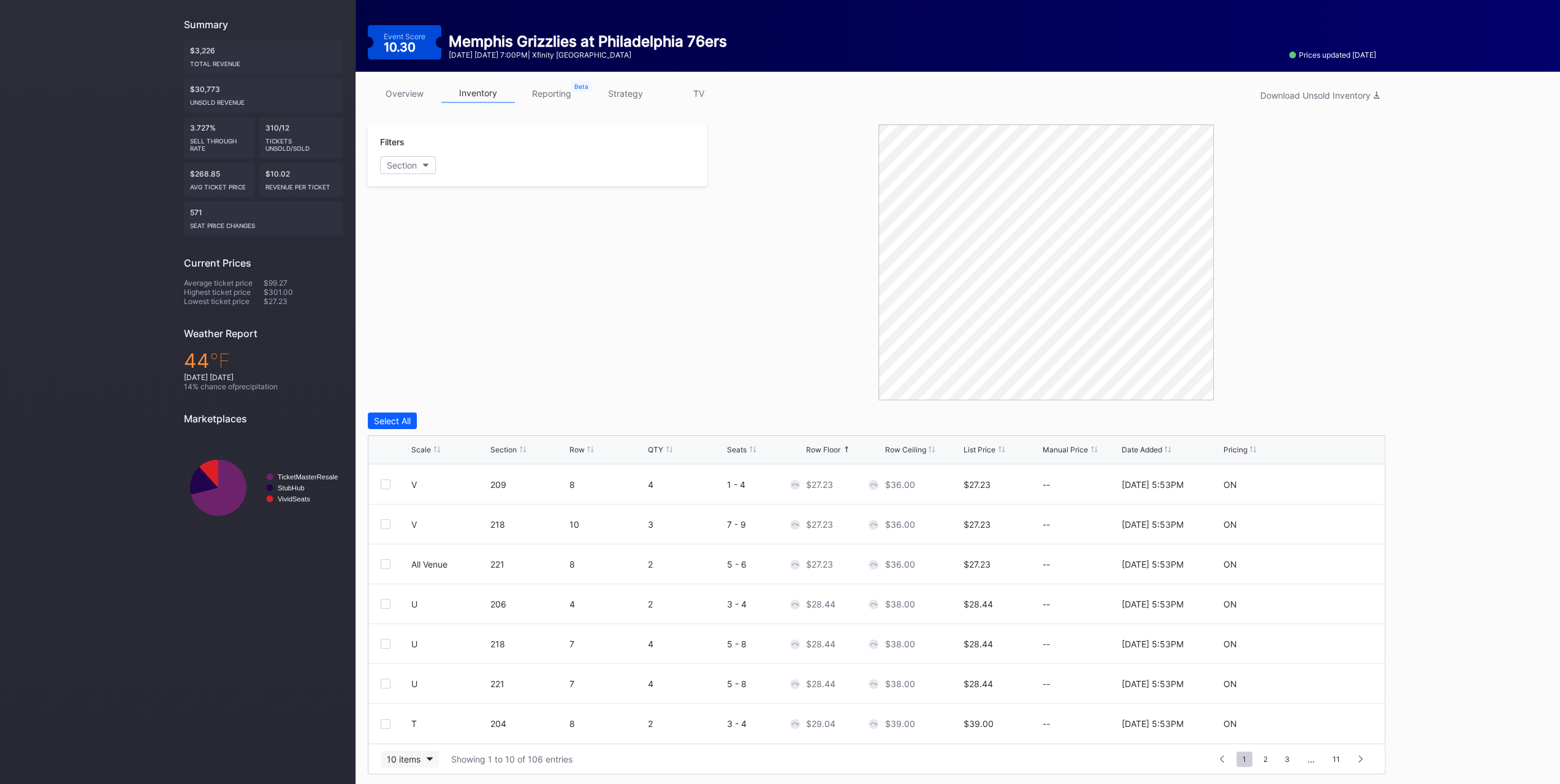
click at [422, 751] on button "10 items" at bounding box center [410, 759] width 58 height 17
click at [422, 729] on div "200 items" at bounding box center [409, 726] width 40 height 10
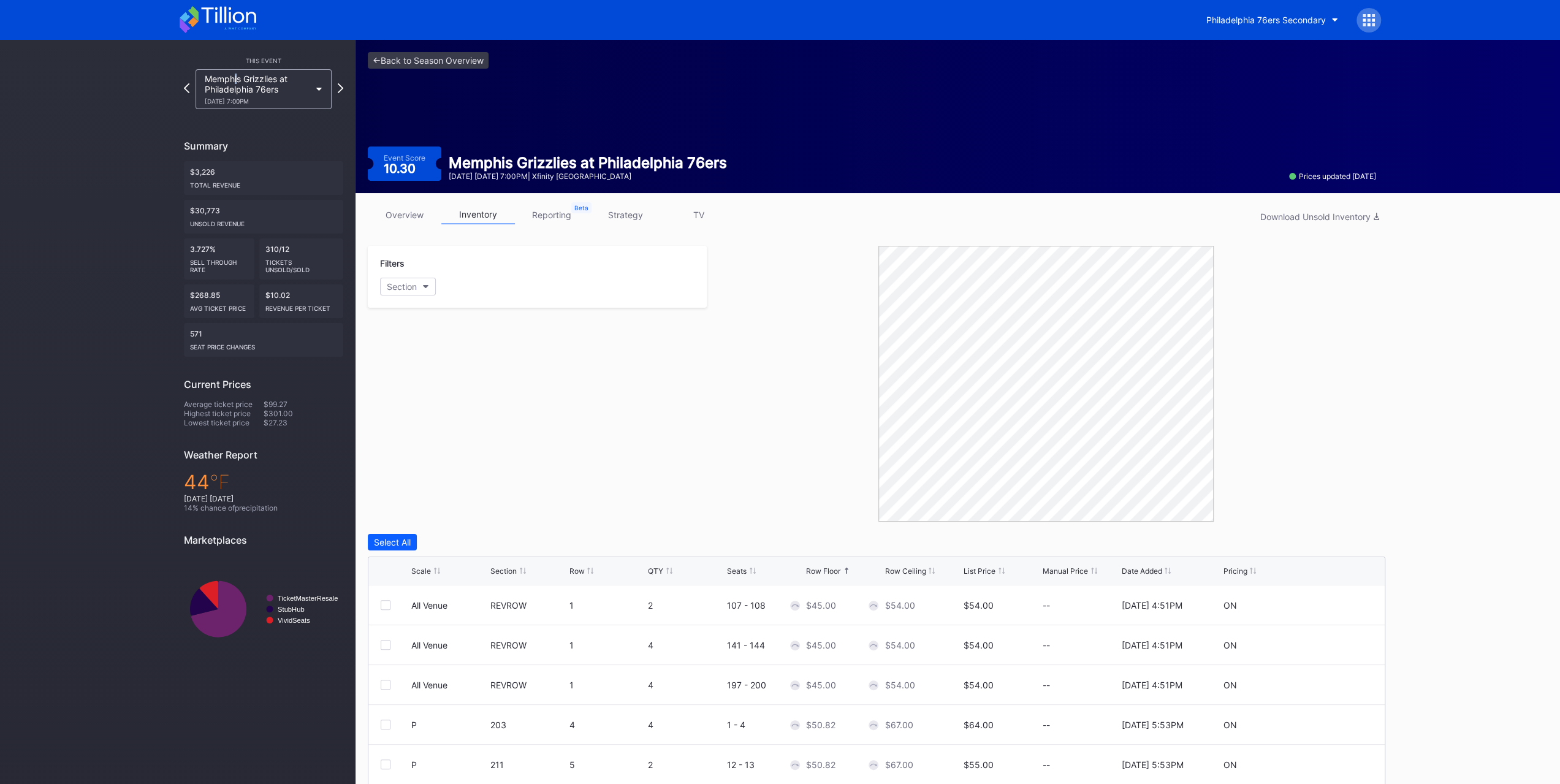
click at [236, 69] on div "This Event Memphis Grizzlies at Philadelphia 76ers 3/10 Tuesday 7:00PM" at bounding box center [263, 81] width 159 height 57
click at [245, 79] on div "Memphis Grizzlies at Philadelphia 76ers 3/10 Tuesday 7:00PM" at bounding box center [257, 89] width 105 height 31
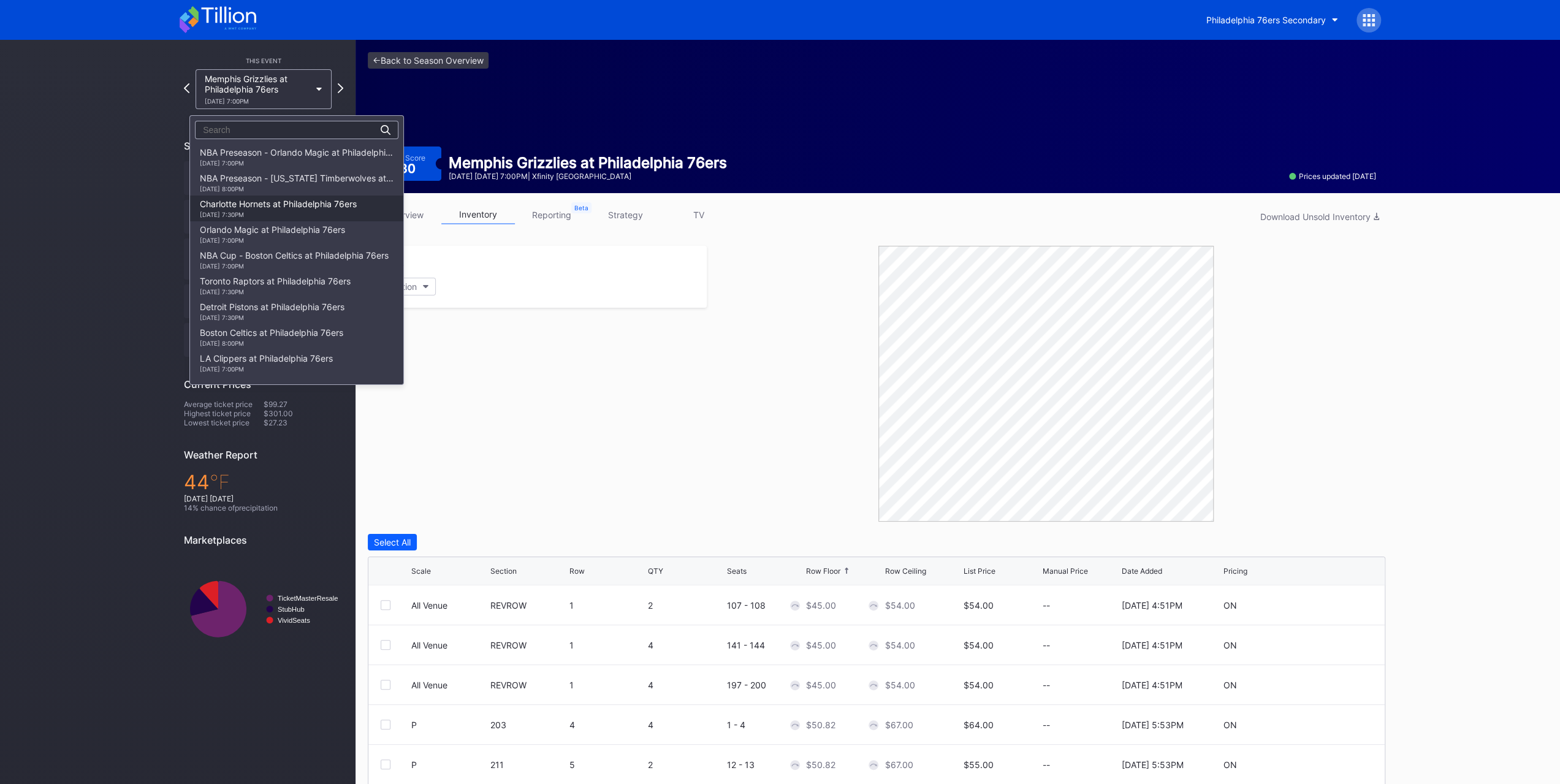
click at [288, 214] on div "[DATE] 7:30PM" at bounding box center [278, 215] width 157 height 7
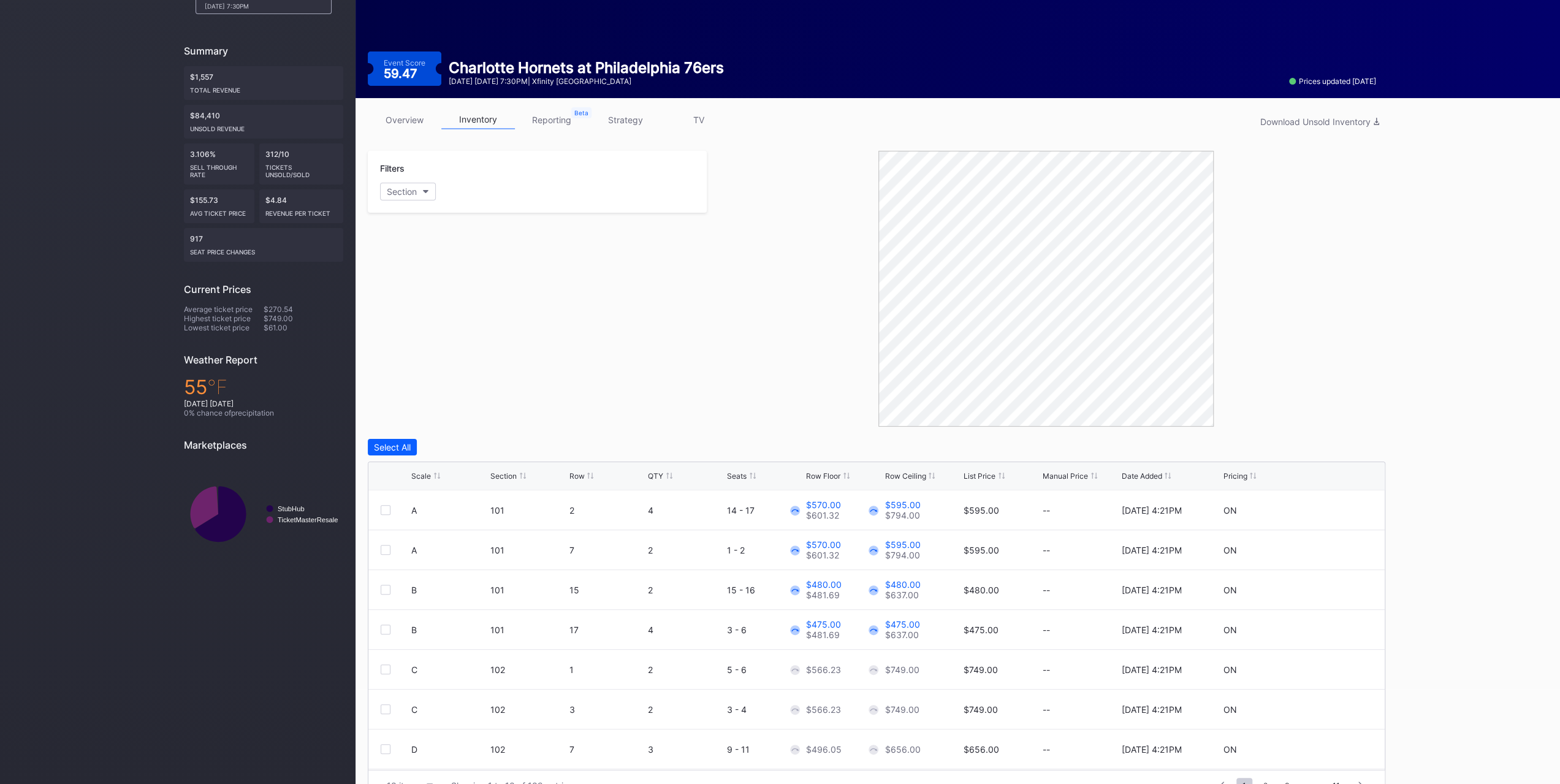
scroll to position [121, 0]
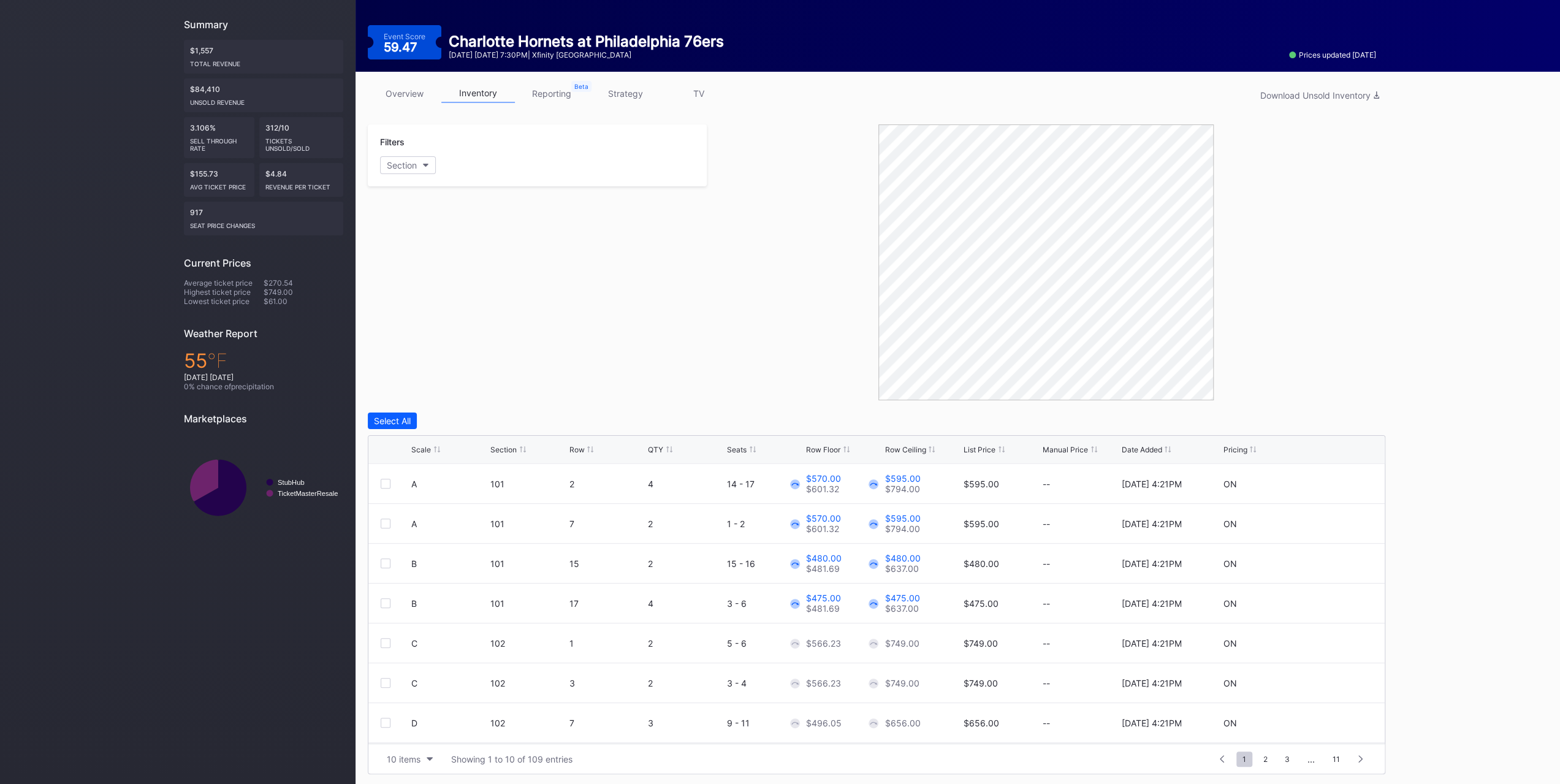
click at [820, 448] on div "Row Floor" at bounding box center [823, 449] width 34 height 9
click at [399, 764] on button "10 items" at bounding box center [410, 759] width 58 height 17
click at [405, 736] on div "200 items" at bounding box center [410, 726] width 58 height 23
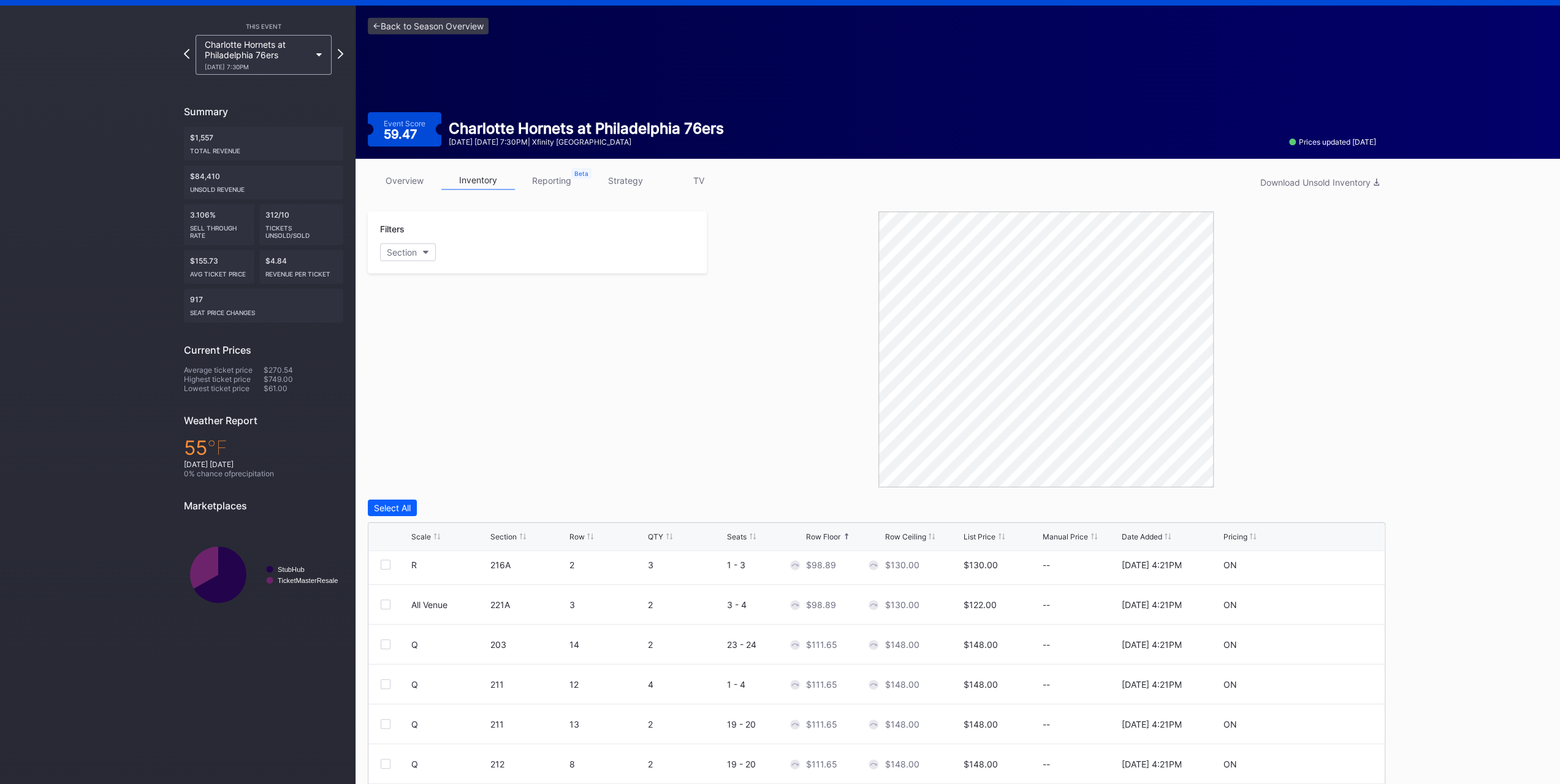
scroll to position [0, 0]
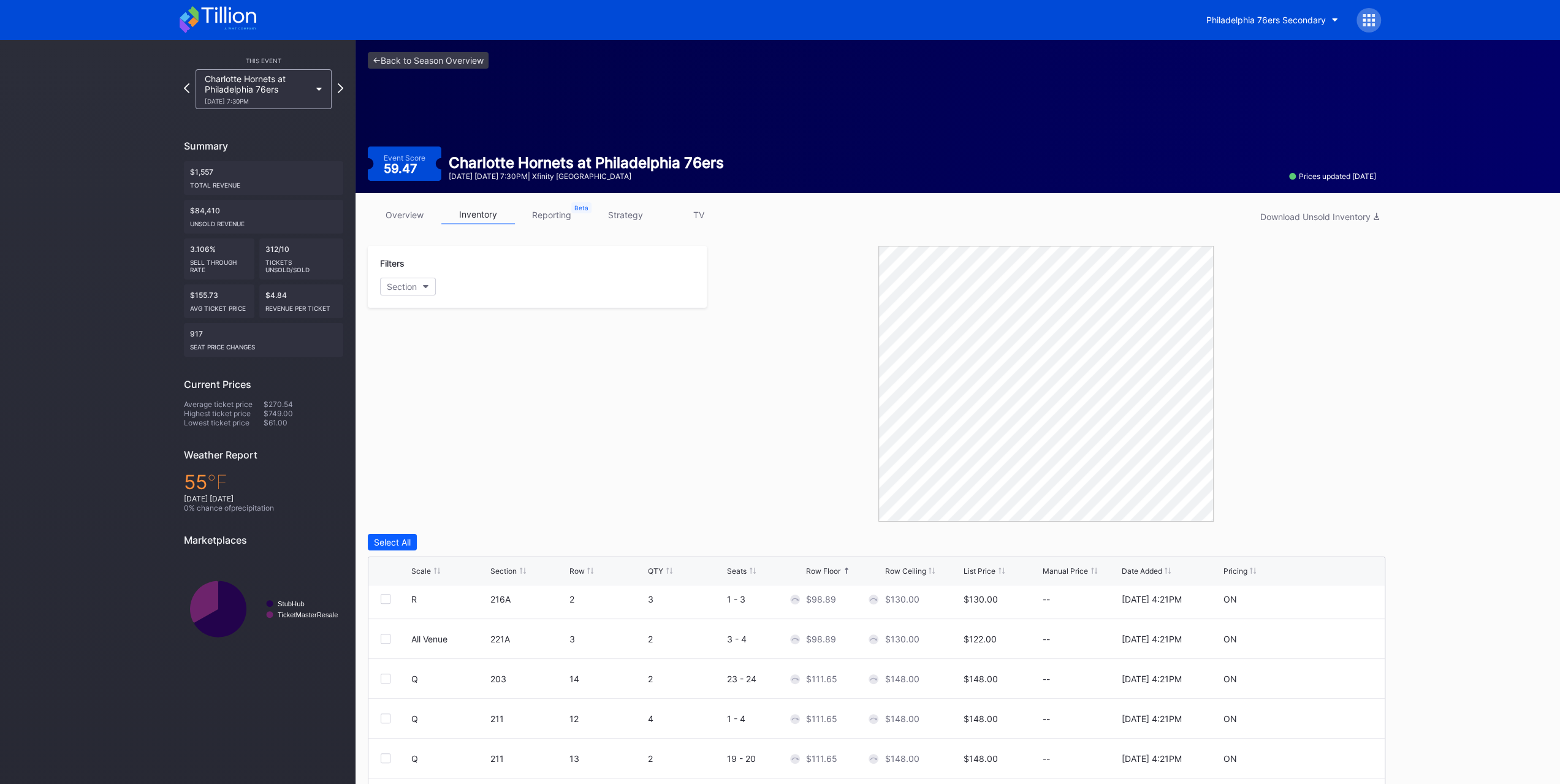
click at [647, 212] on link "strategy" at bounding box center [625, 215] width 74 height 19
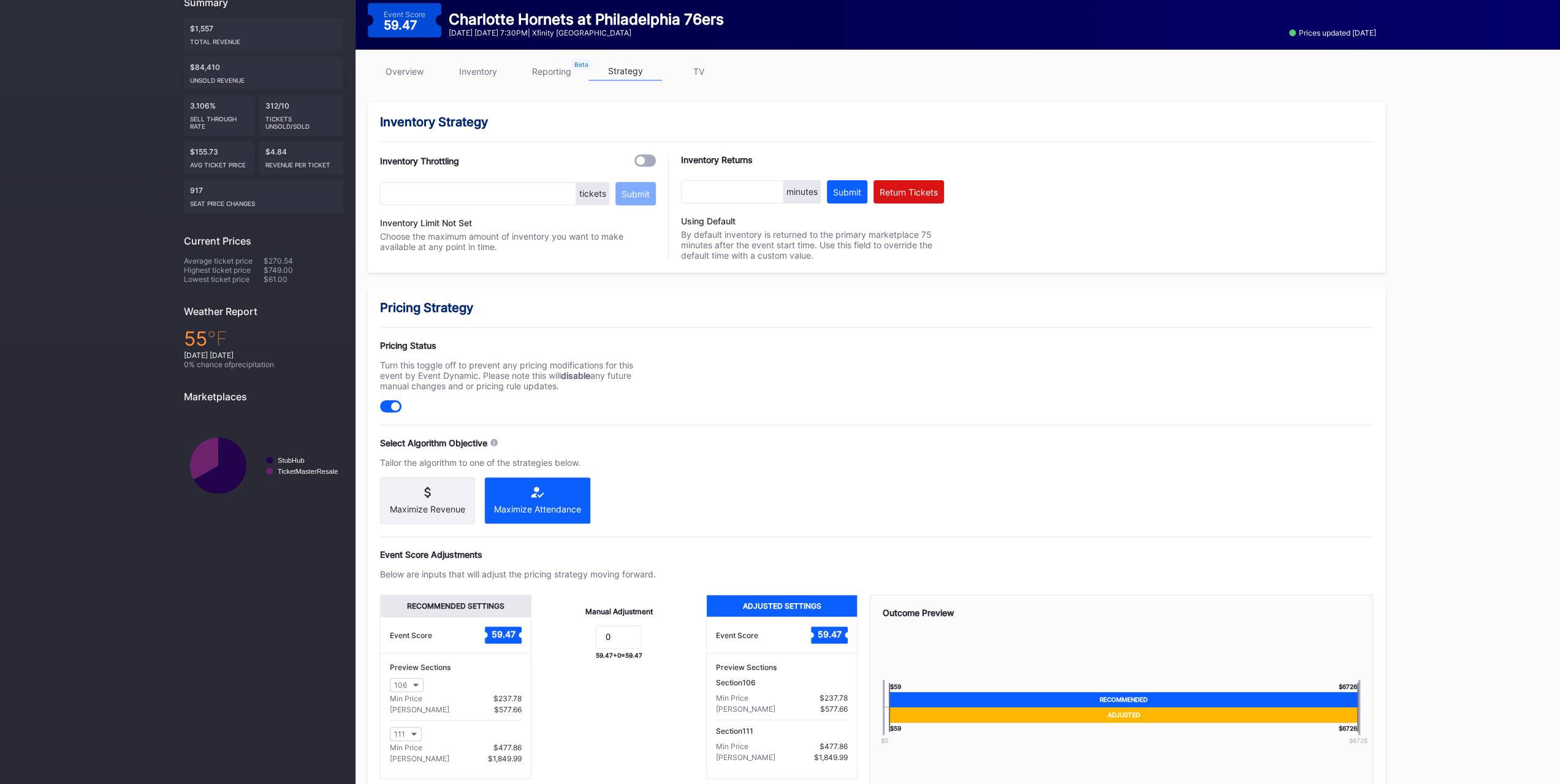
scroll to position [217, 0]
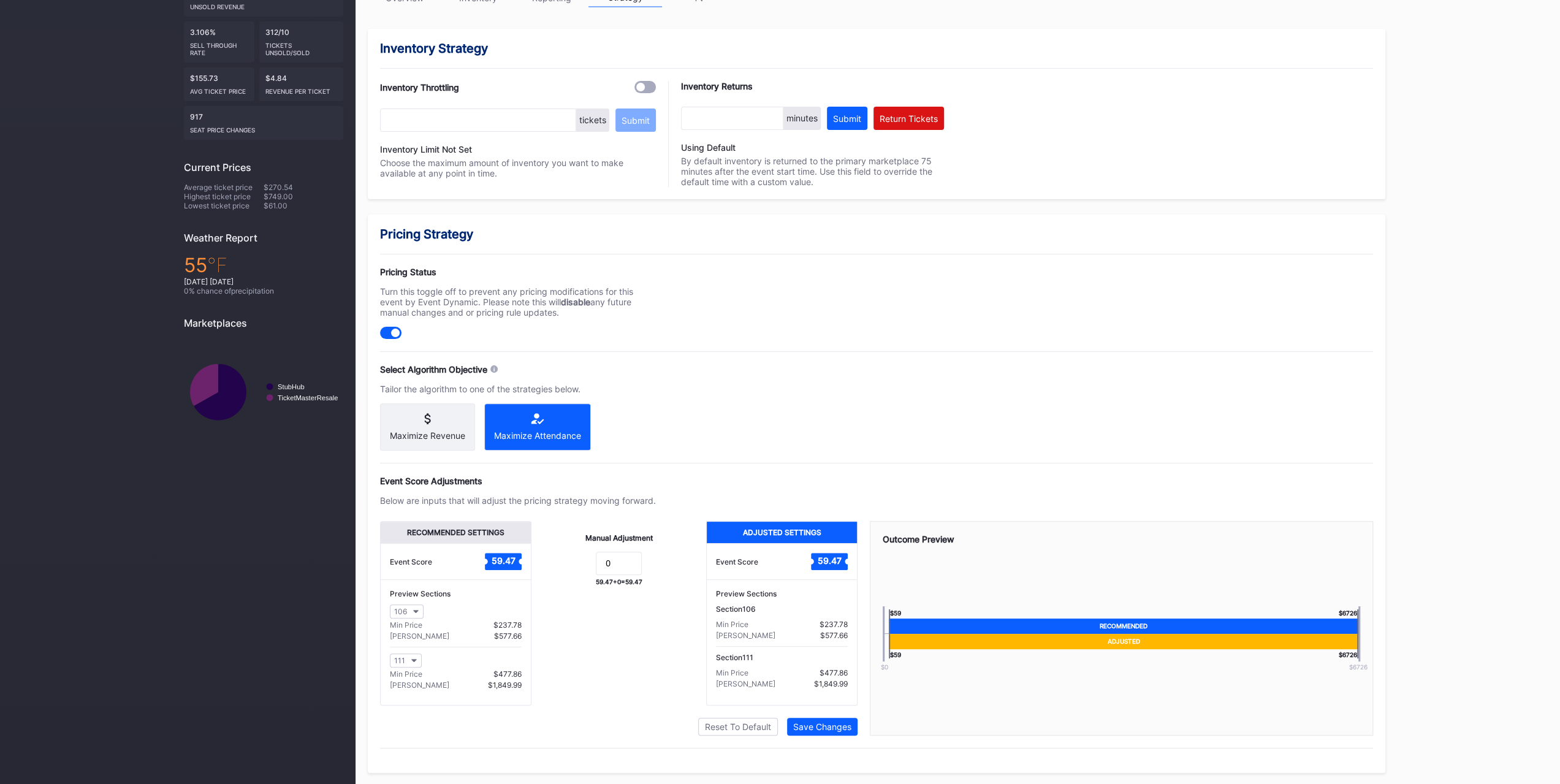
click at [390, 327] on div at bounding box center [391, 333] width 22 height 12
click at [943, 333] on div "Pricing Status Turn this toggle off to prevent any pricing modifications for th…" at bounding box center [876, 303] width 993 height 73
drag, startPoint x: 618, startPoint y: 569, endPoint x: 601, endPoint y: 569, distance: 17.0
click at [601, 569] on input "0" at bounding box center [618, 563] width 46 height 23
click at [689, 463] on div "Pricing Strategy Pricing Status Turn this toggle off to prevent any pricing mod…" at bounding box center [876, 494] width 1017 height 558
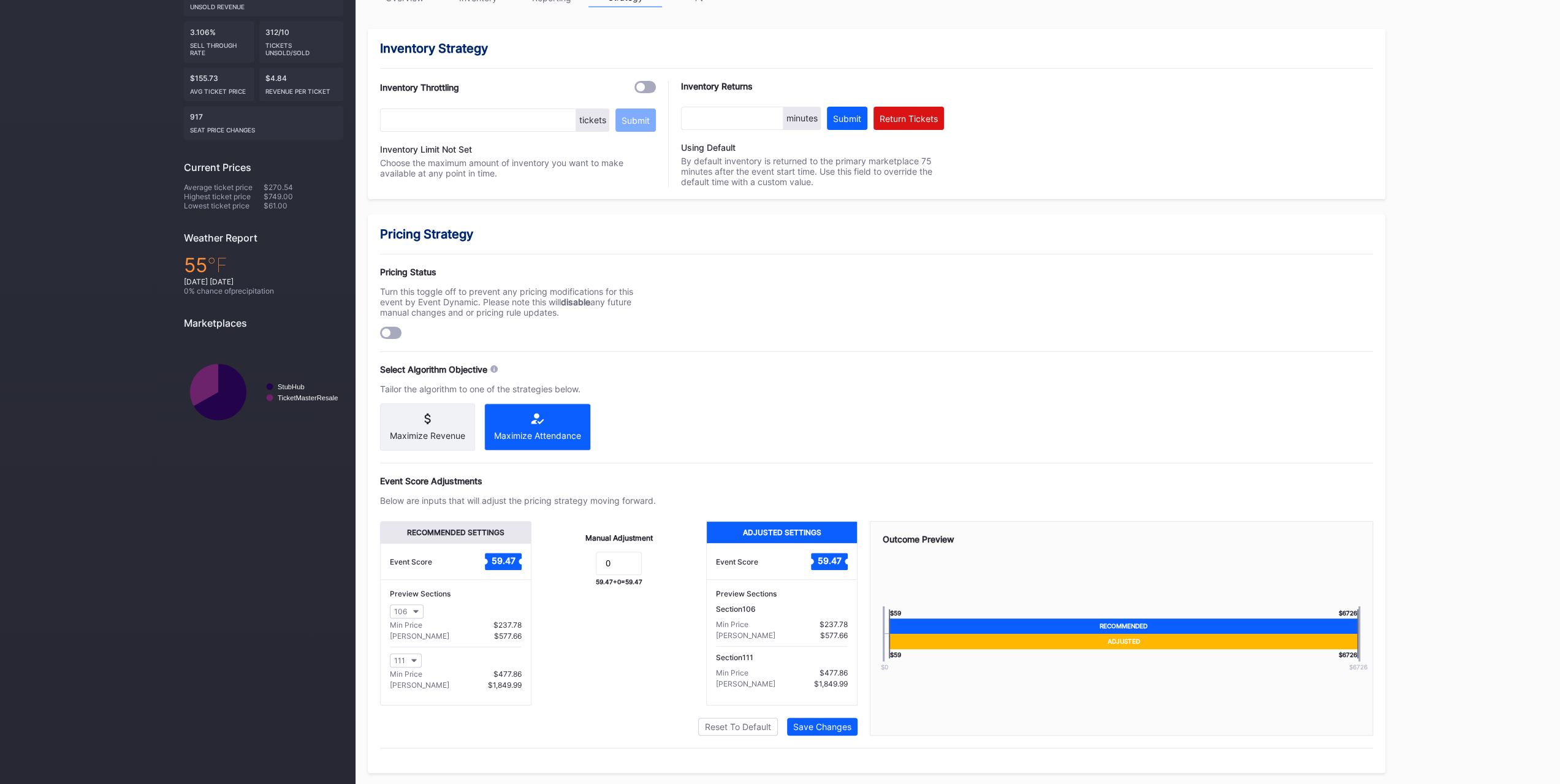
click at [676, 342] on div "Pricing Strategy Pricing Status Turn this toggle off to prevent any pricing mod…" at bounding box center [876, 494] width 1017 height 558
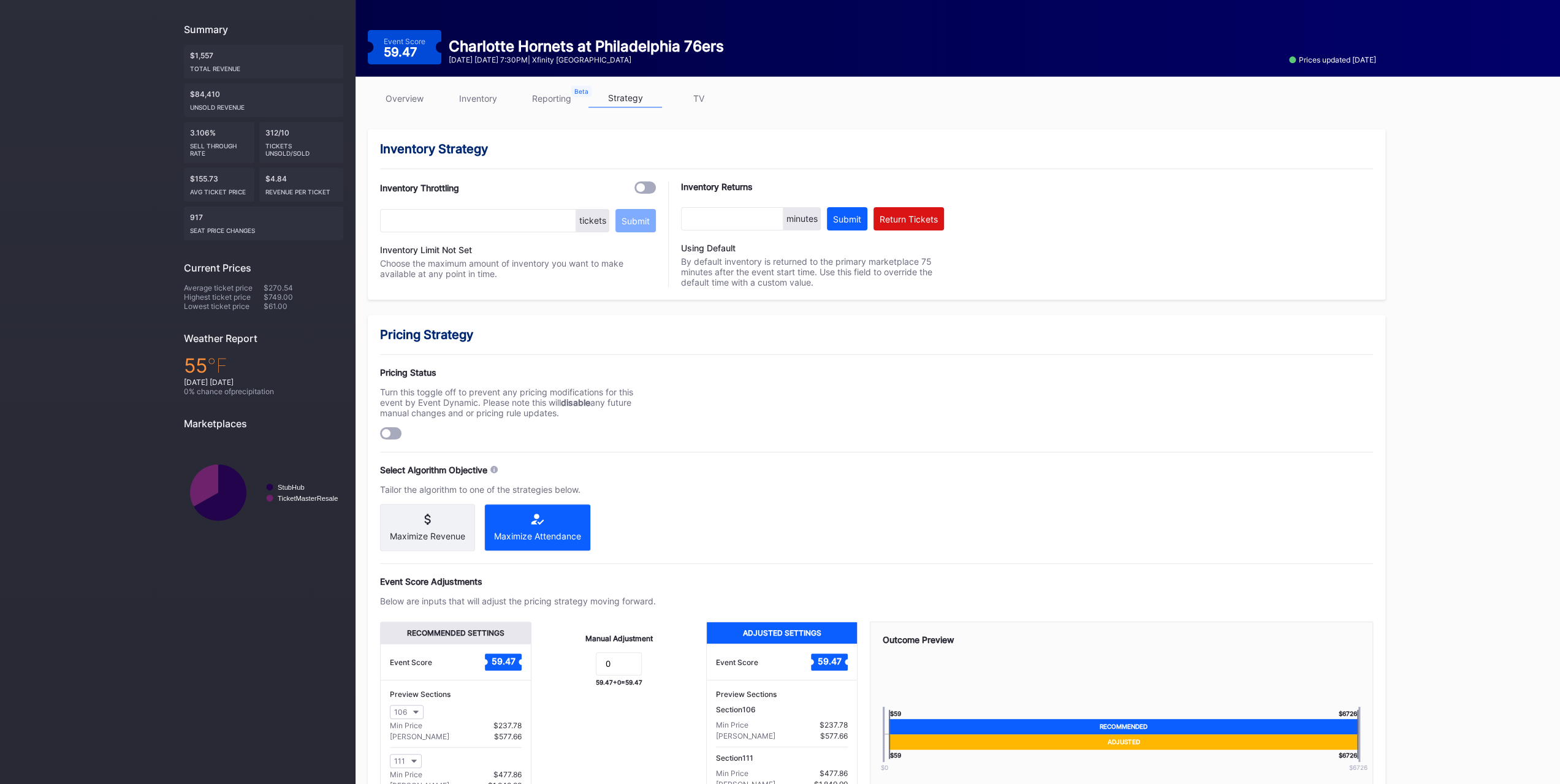
scroll to position [33, 0]
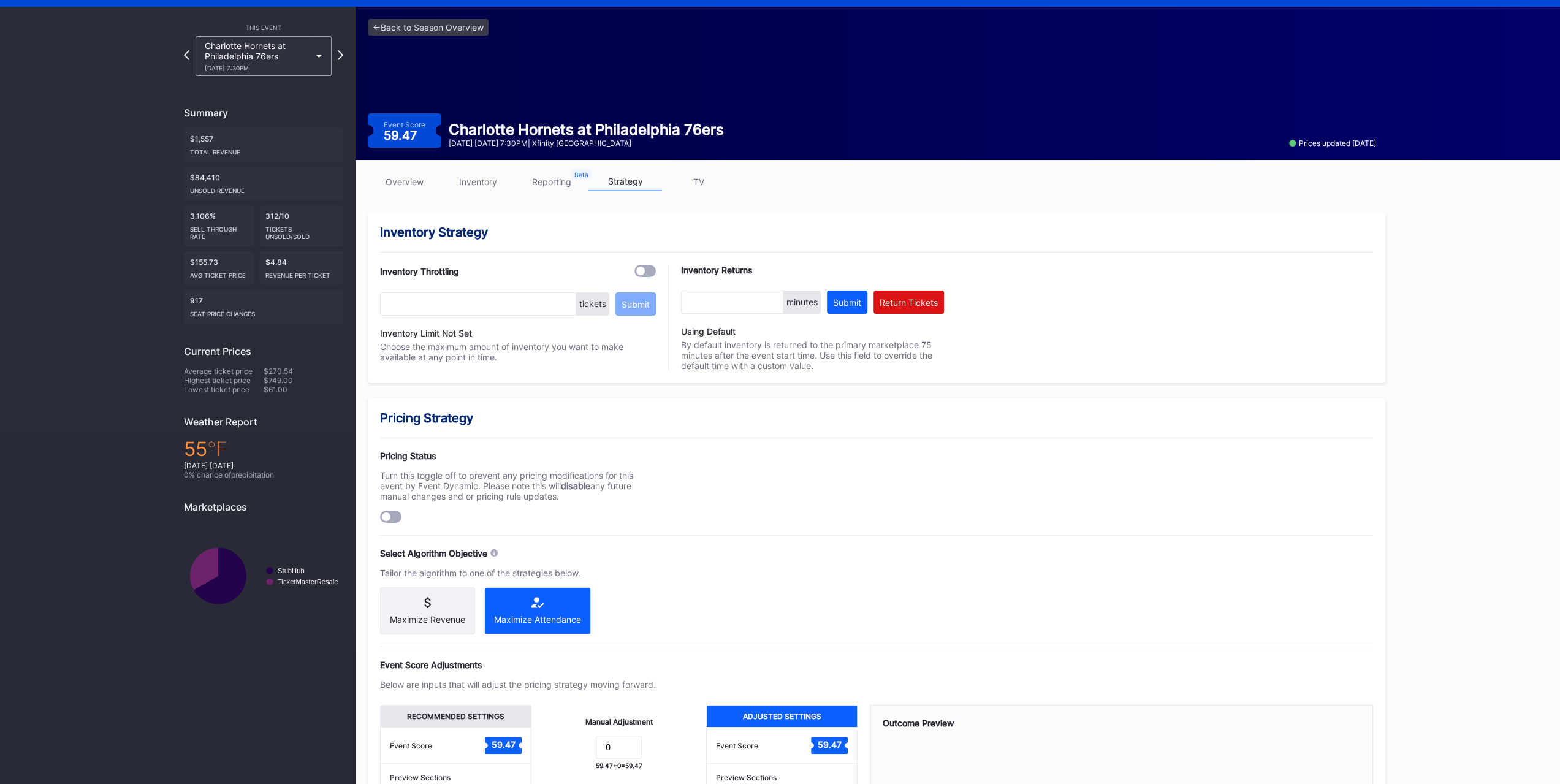
click at [473, 186] on link "inventory" at bounding box center [478, 182] width 74 height 19
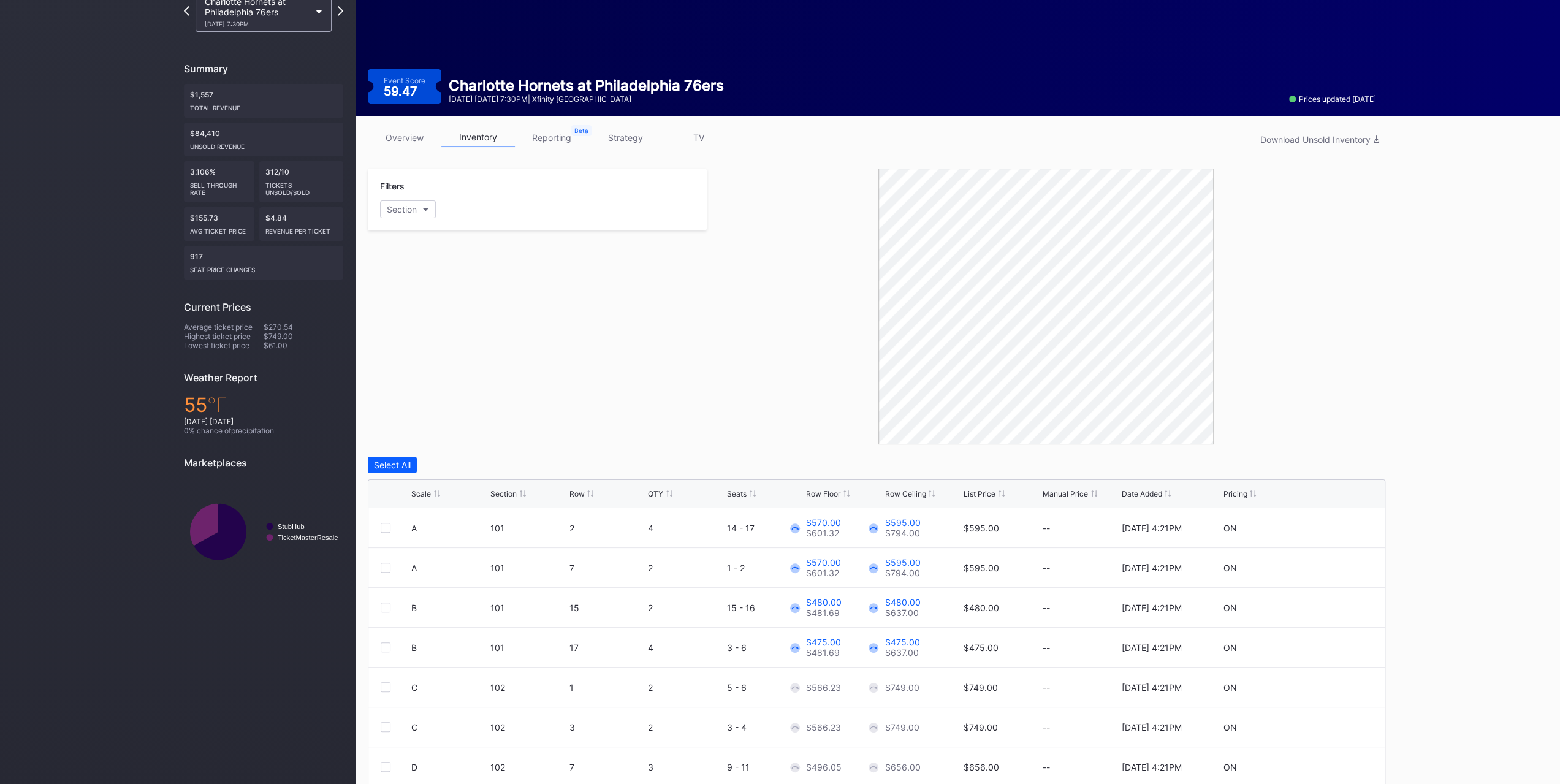
scroll to position [121, 0]
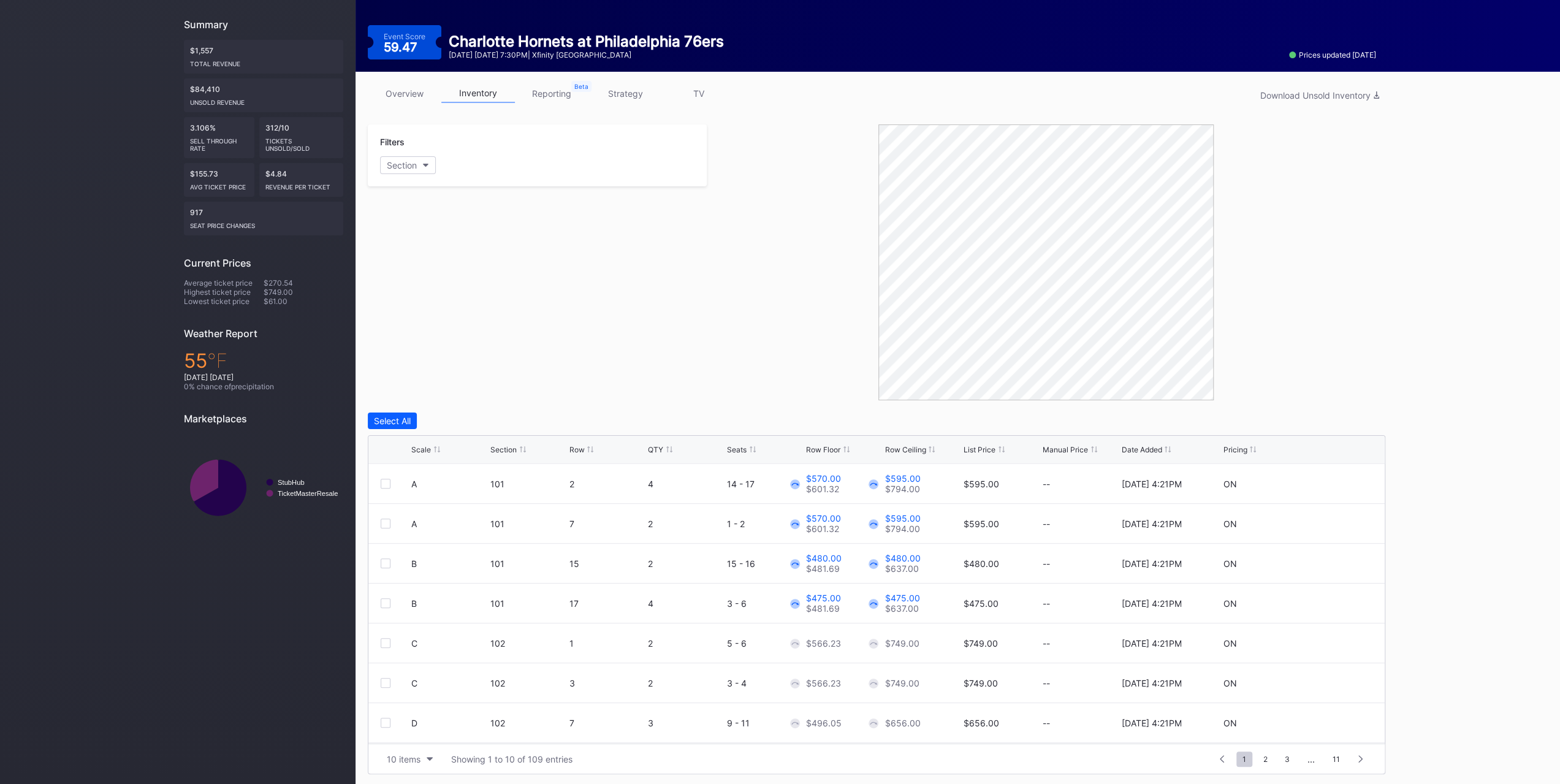
click at [515, 448] on div "Section" at bounding box center [503, 449] width 26 height 9
click at [418, 758] on div "10 items" at bounding box center [403, 759] width 34 height 10
click at [424, 728] on div "200 items" at bounding box center [409, 726] width 40 height 10
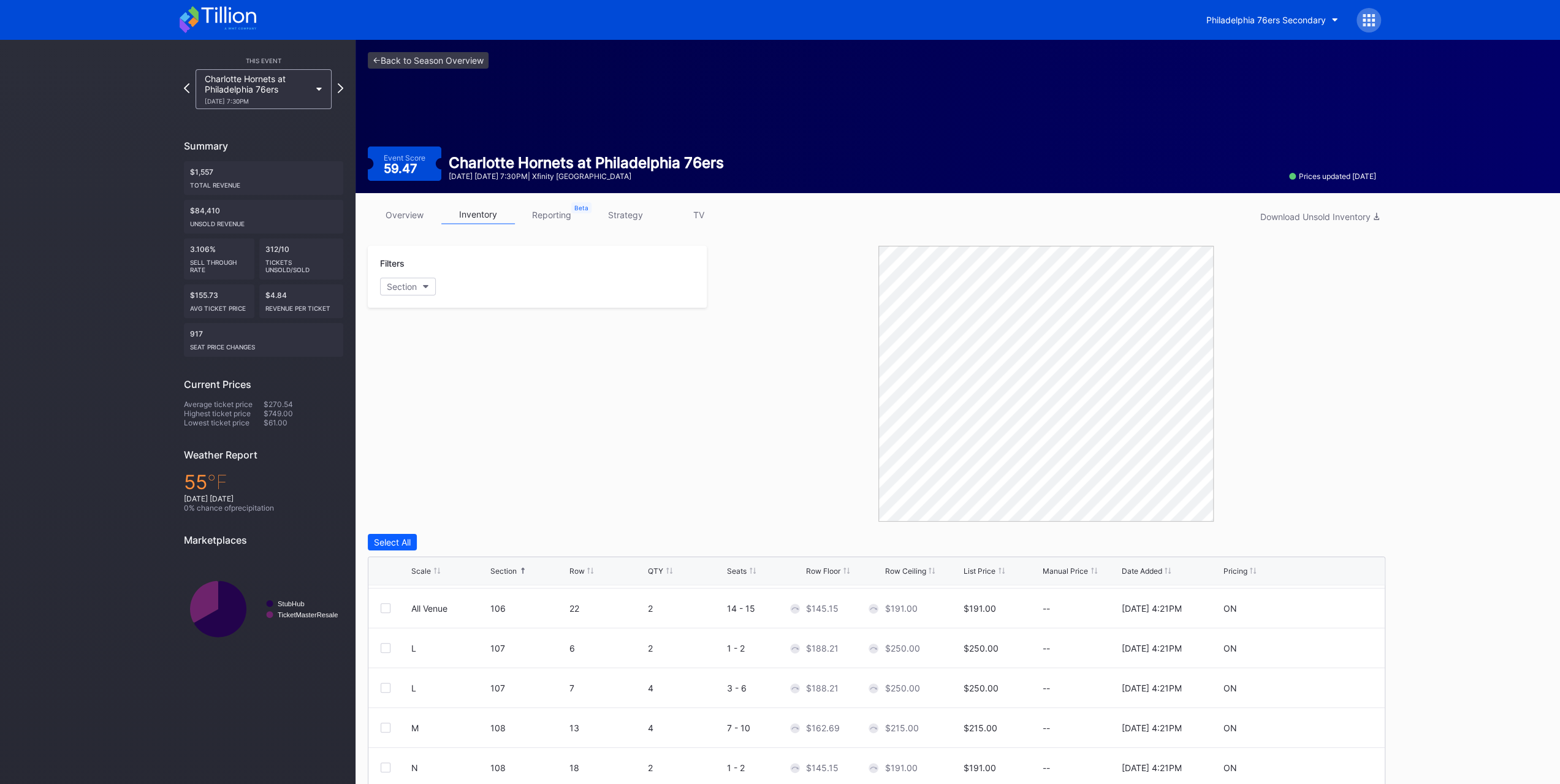
click at [642, 225] on div "overview inventory reporting strategy TV Download Unsold Inventory" at bounding box center [876, 218] width 1017 height 25
click at [641, 225] on div "overview inventory reporting strategy TV Download Unsold Inventory" at bounding box center [876, 218] width 1017 height 25
click at [623, 210] on link "strategy" at bounding box center [625, 215] width 74 height 19
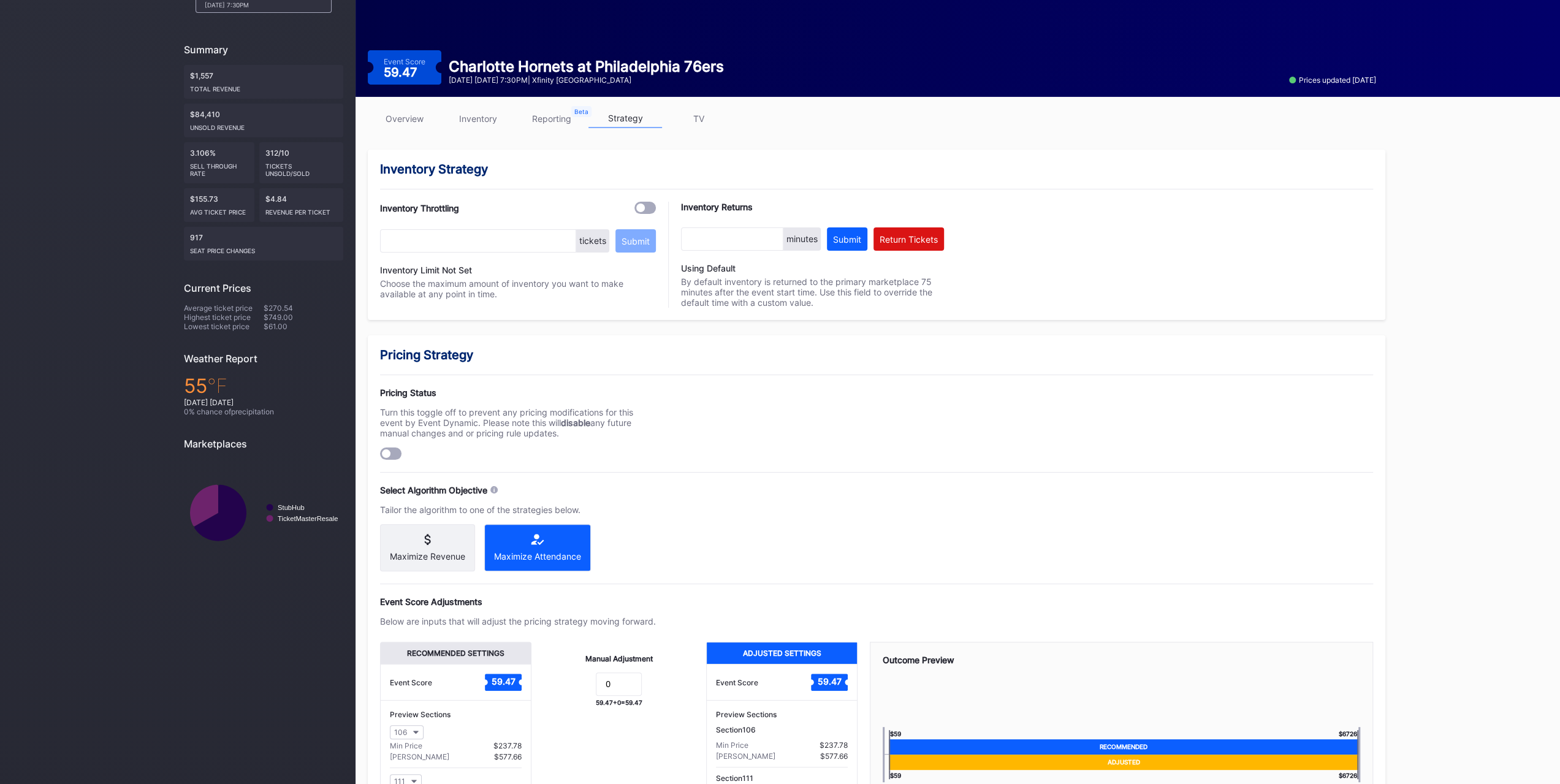
scroll to position [217, 0]
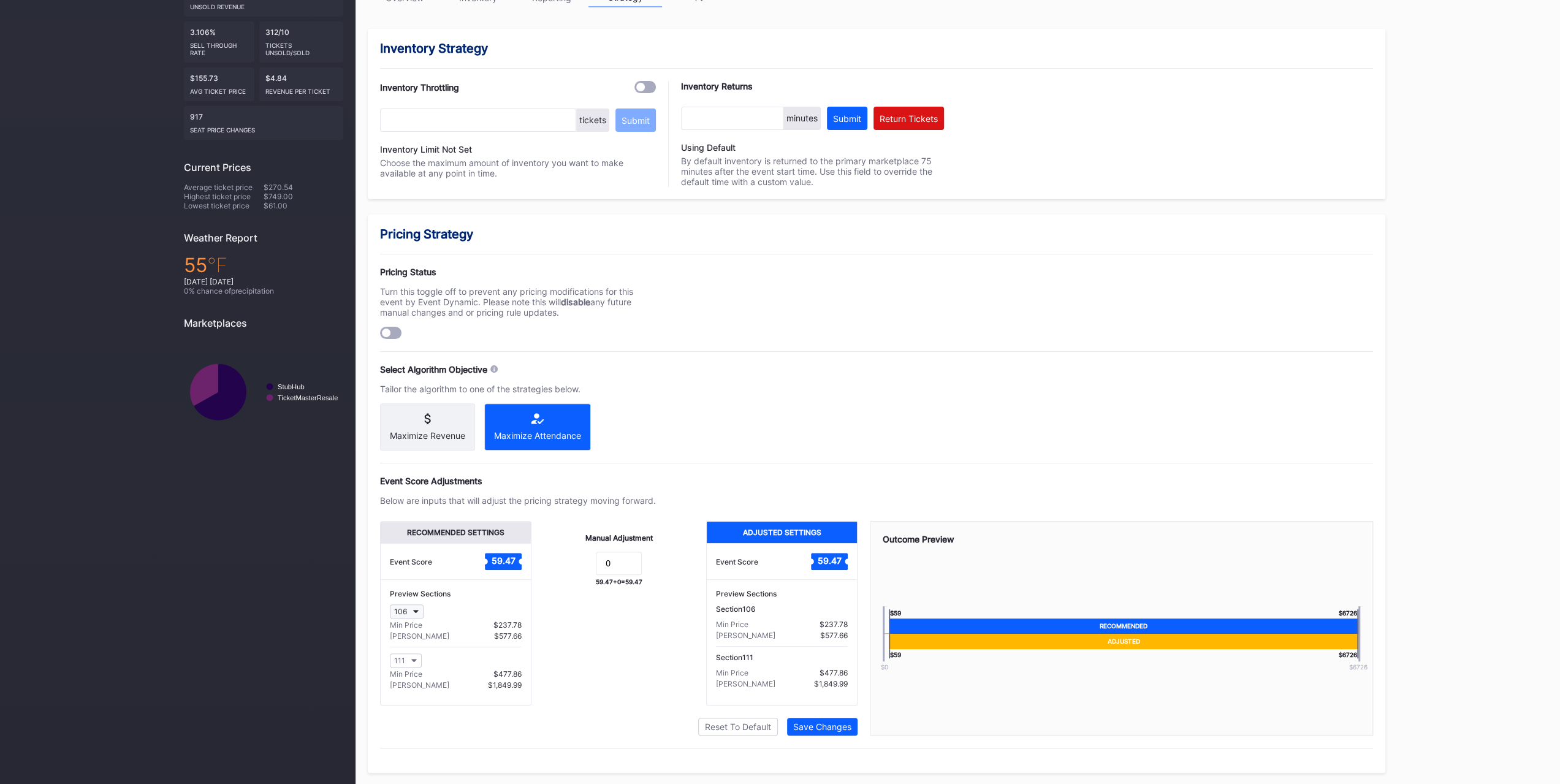
click at [412, 617] on button "106" at bounding box center [406, 611] width 34 height 14
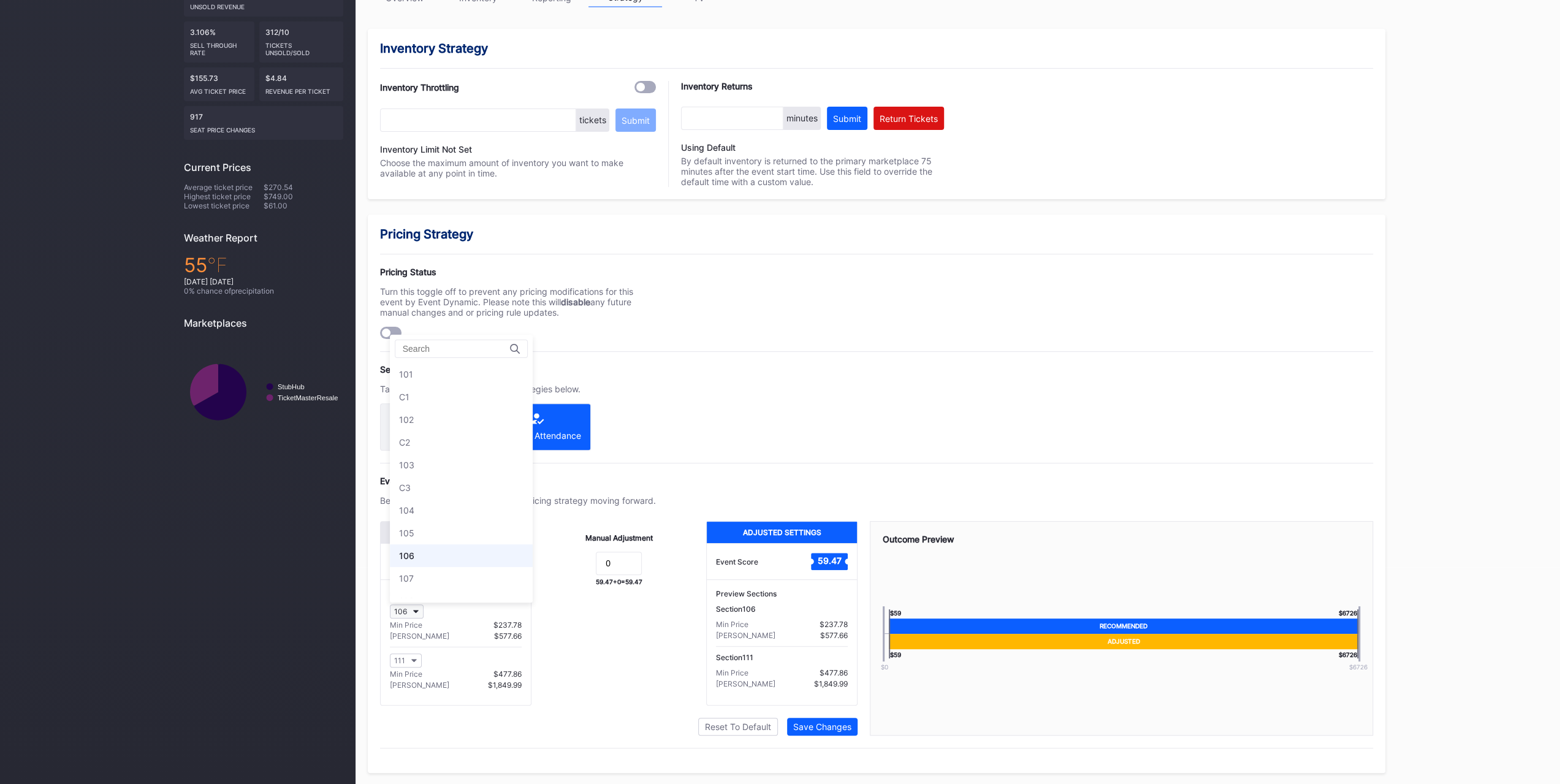
scroll to position [180, 0]
click at [439, 426] on div "108" at bounding box center [461, 420] width 143 height 23
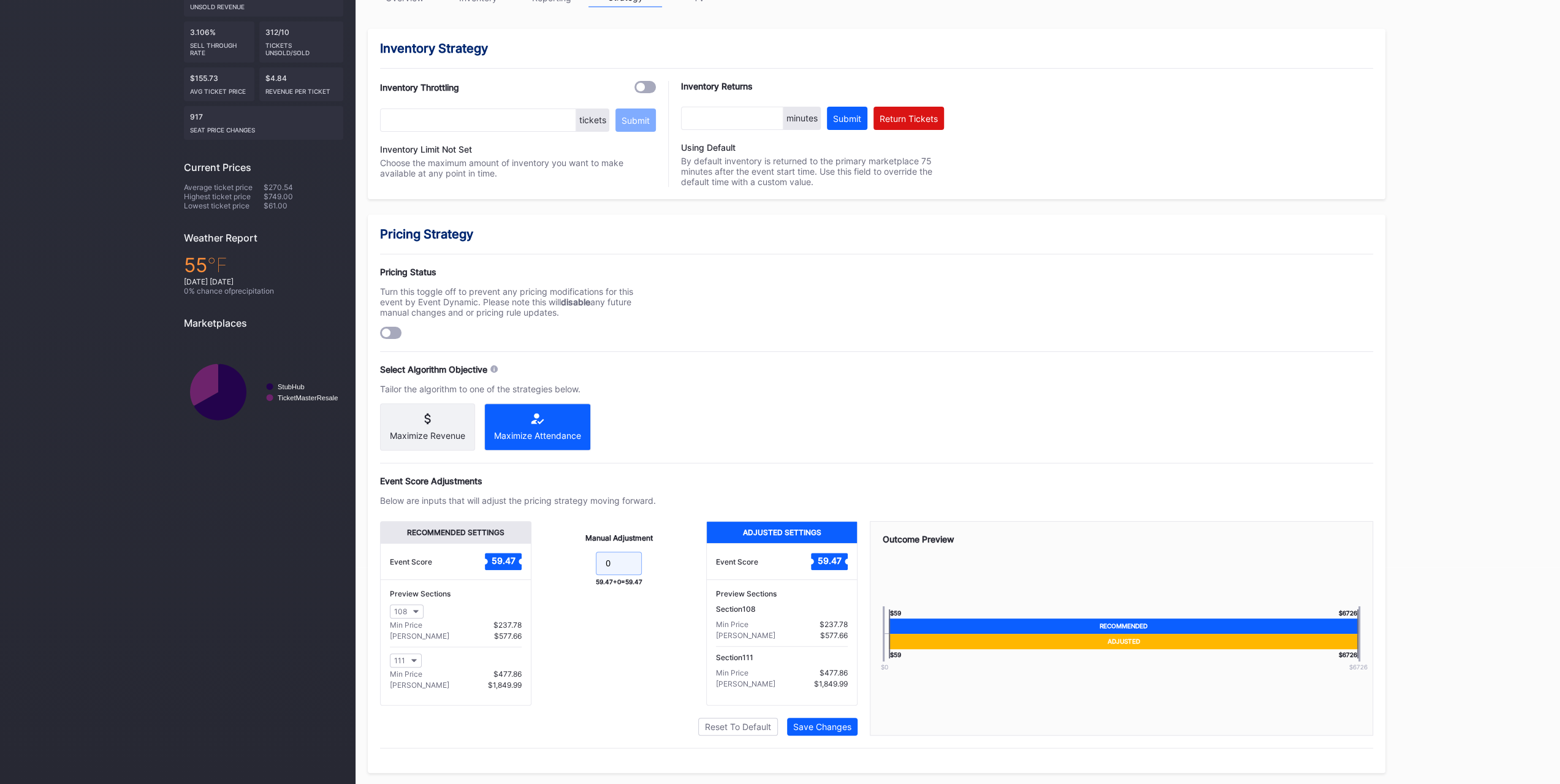
drag, startPoint x: 630, startPoint y: 572, endPoint x: 559, endPoint y: 571, distance: 71.0
click at [559, 571] on form "0" at bounding box center [618, 564] width 150 height 26
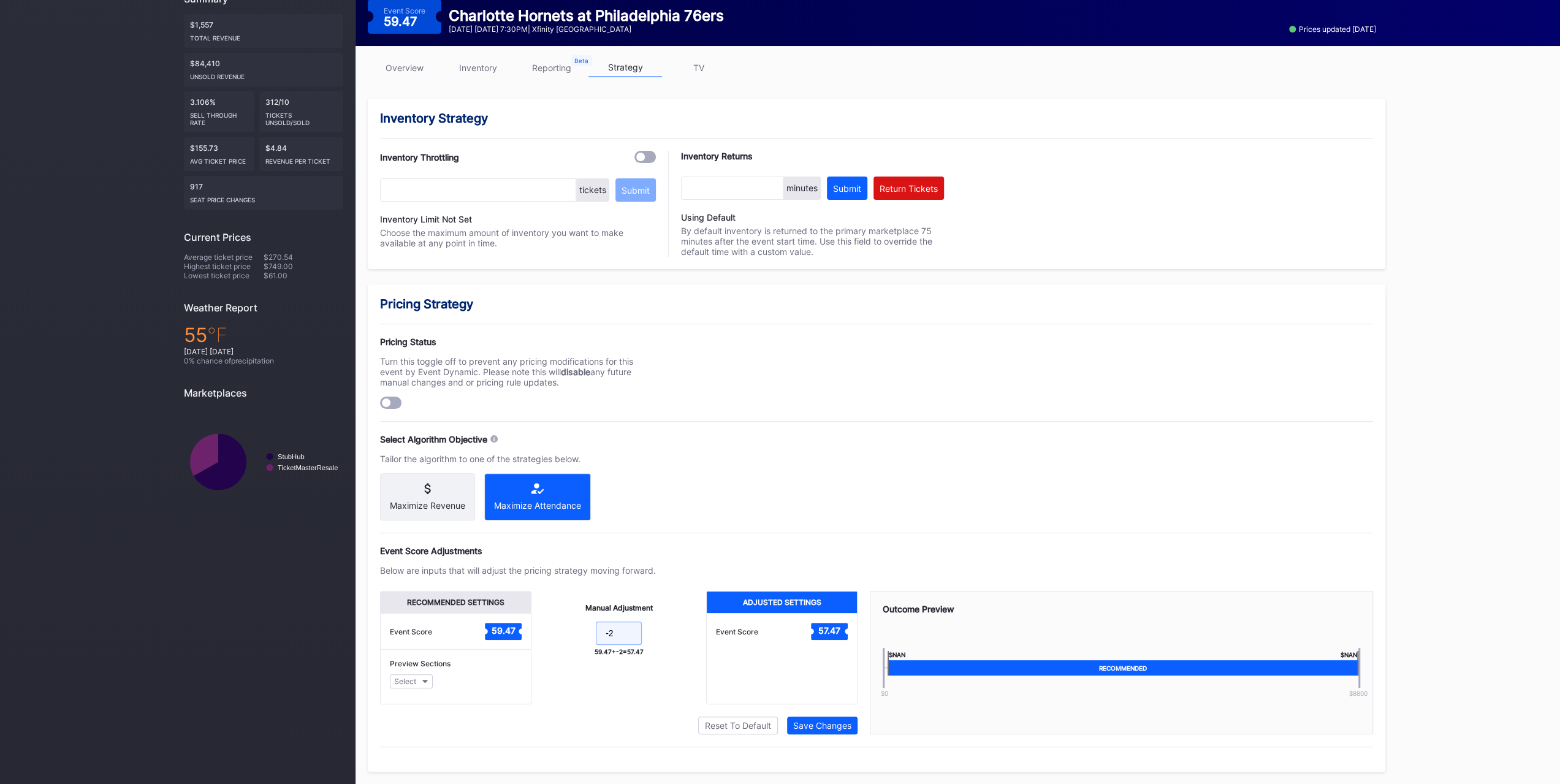
scroll to position [217, 0]
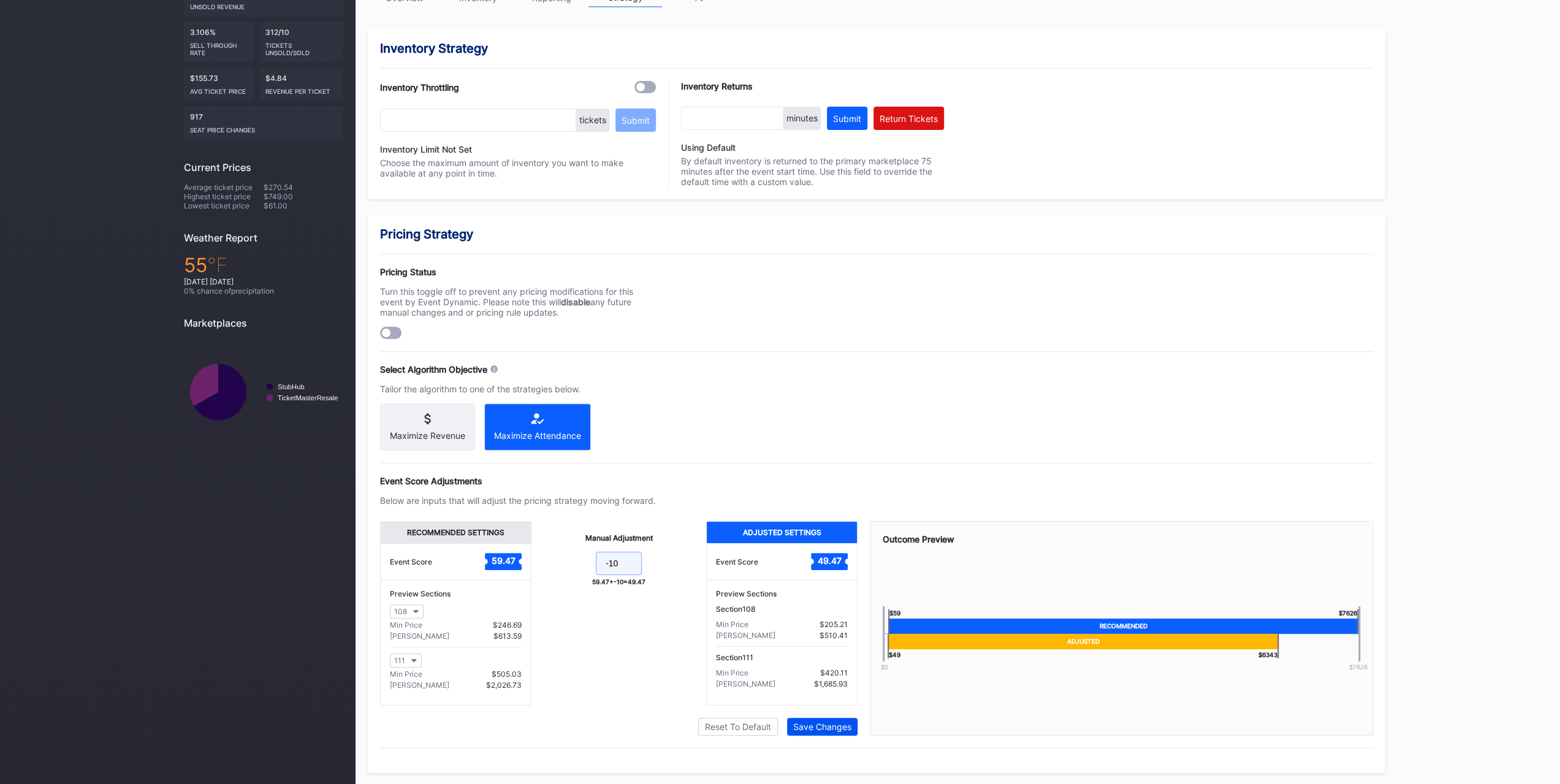
type input "-10"
click at [826, 721] on div "Save Changes" at bounding box center [822, 726] width 58 height 10
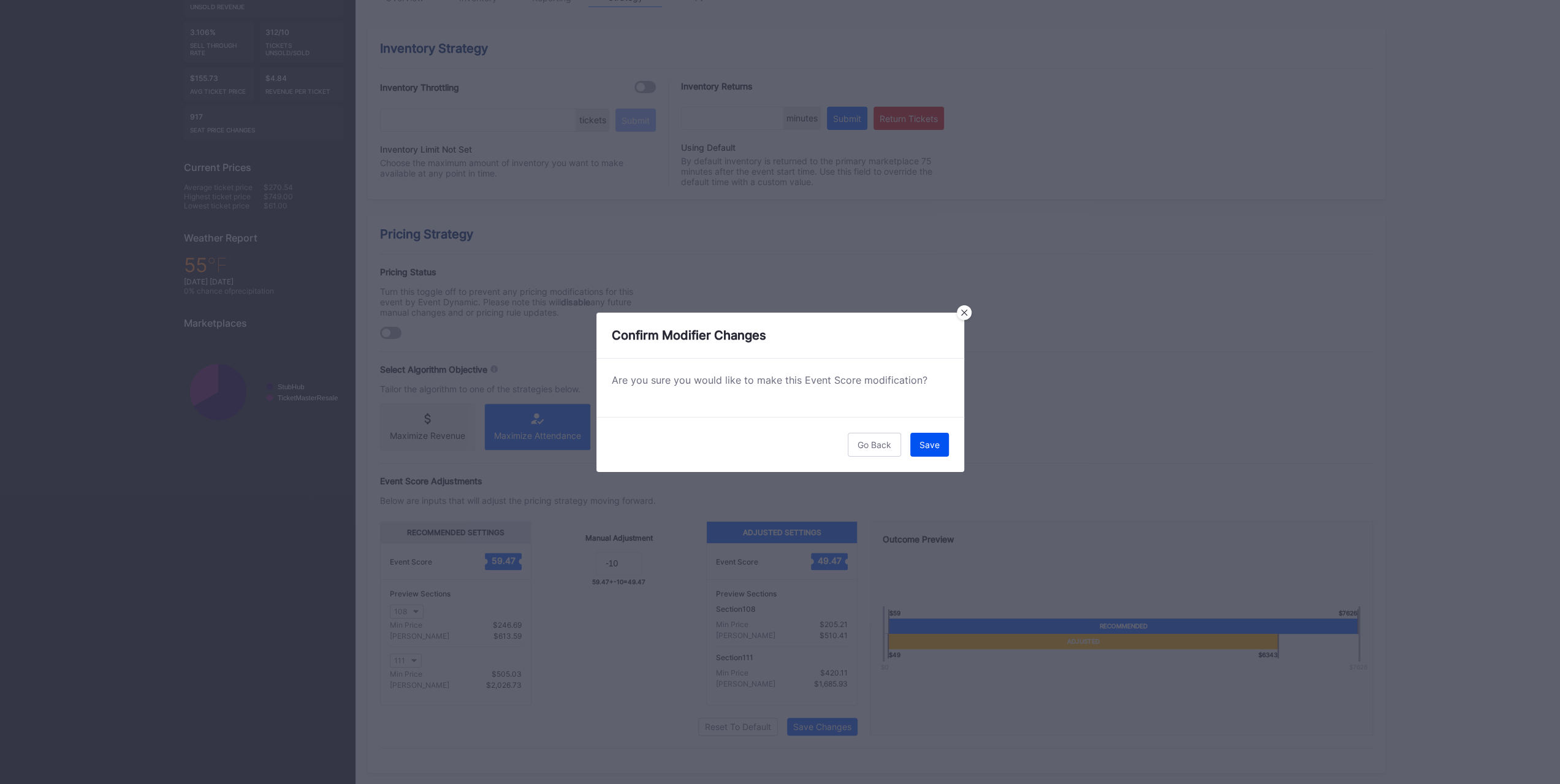
click at [942, 441] on button "Save" at bounding box center [929, 444] width 39 height 24
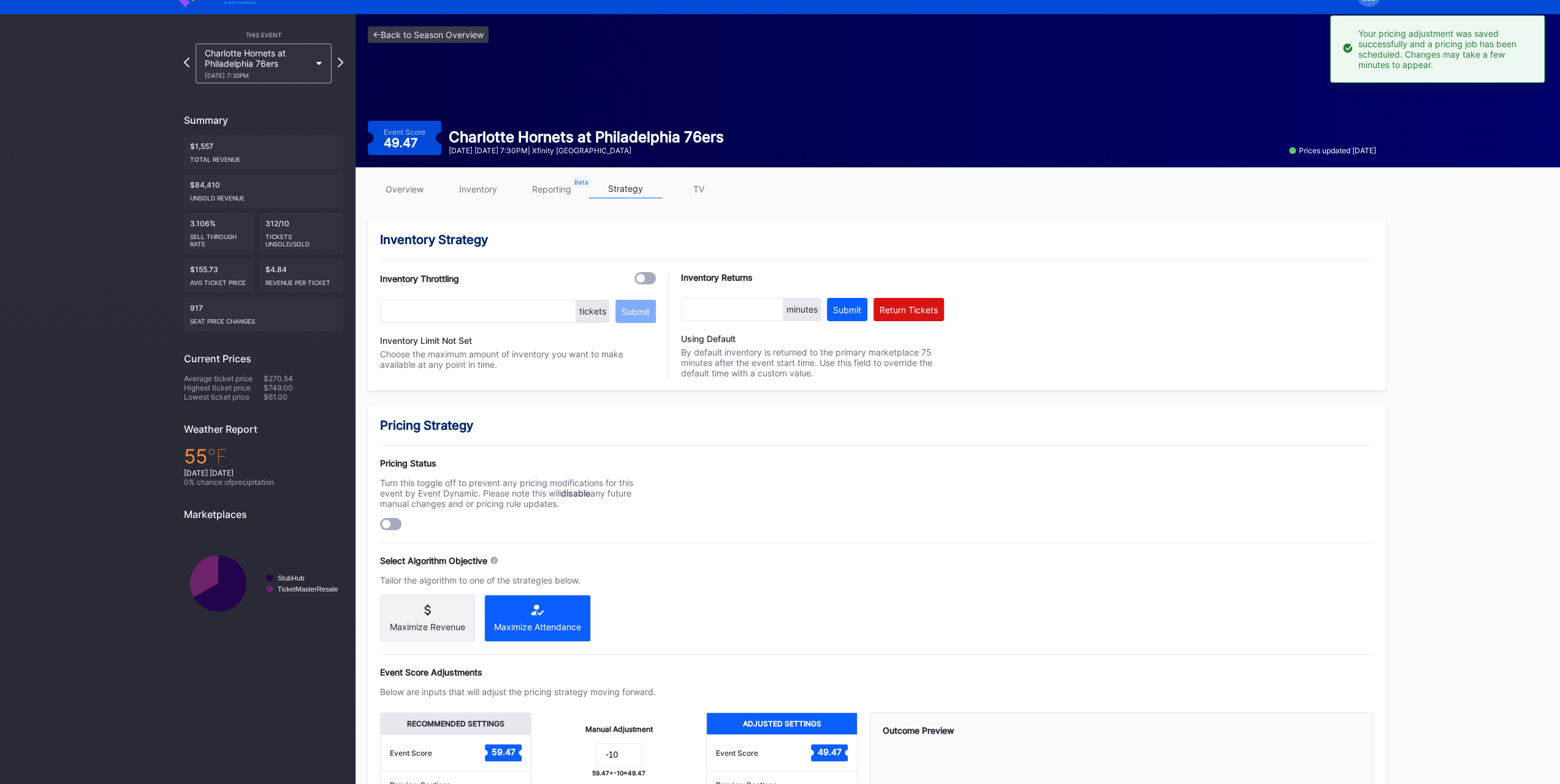
scroll to position [0, 0]
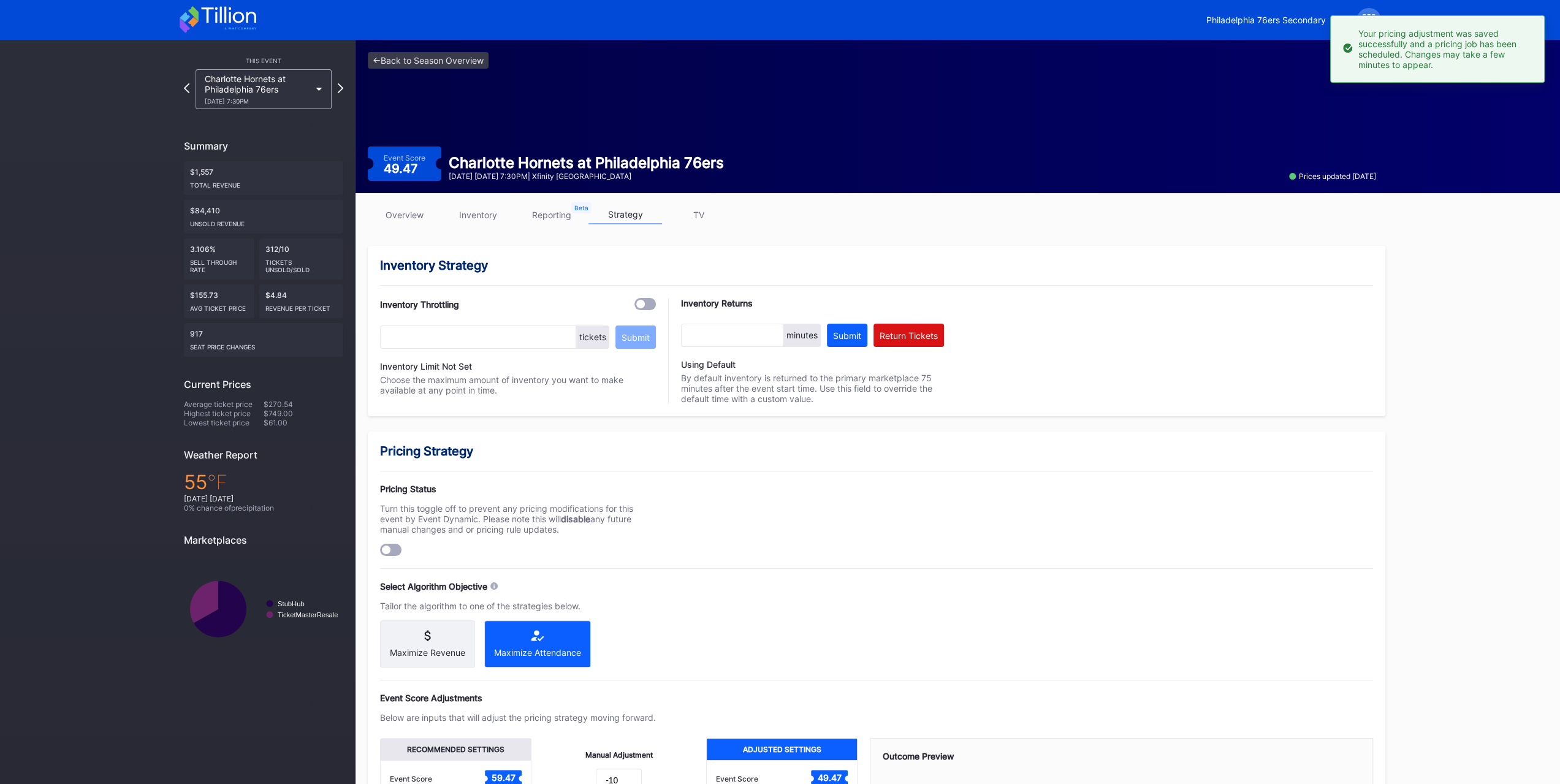
click at [422, 212] on link "overview" at bounding box center [405, 215] width 74 height 19
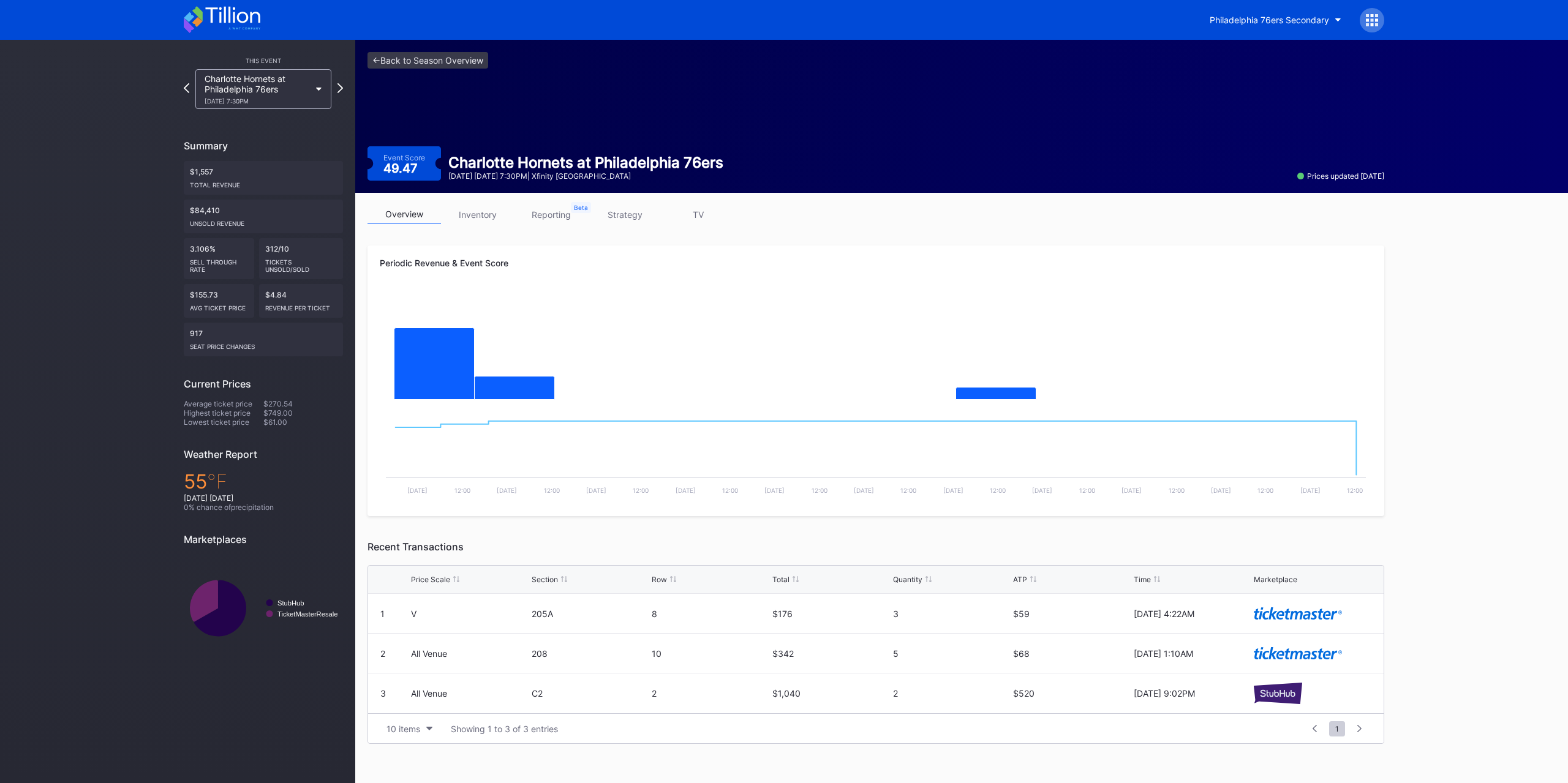
click at [199, 25] on icon at bounding box center [197, 22] width 10 height 10
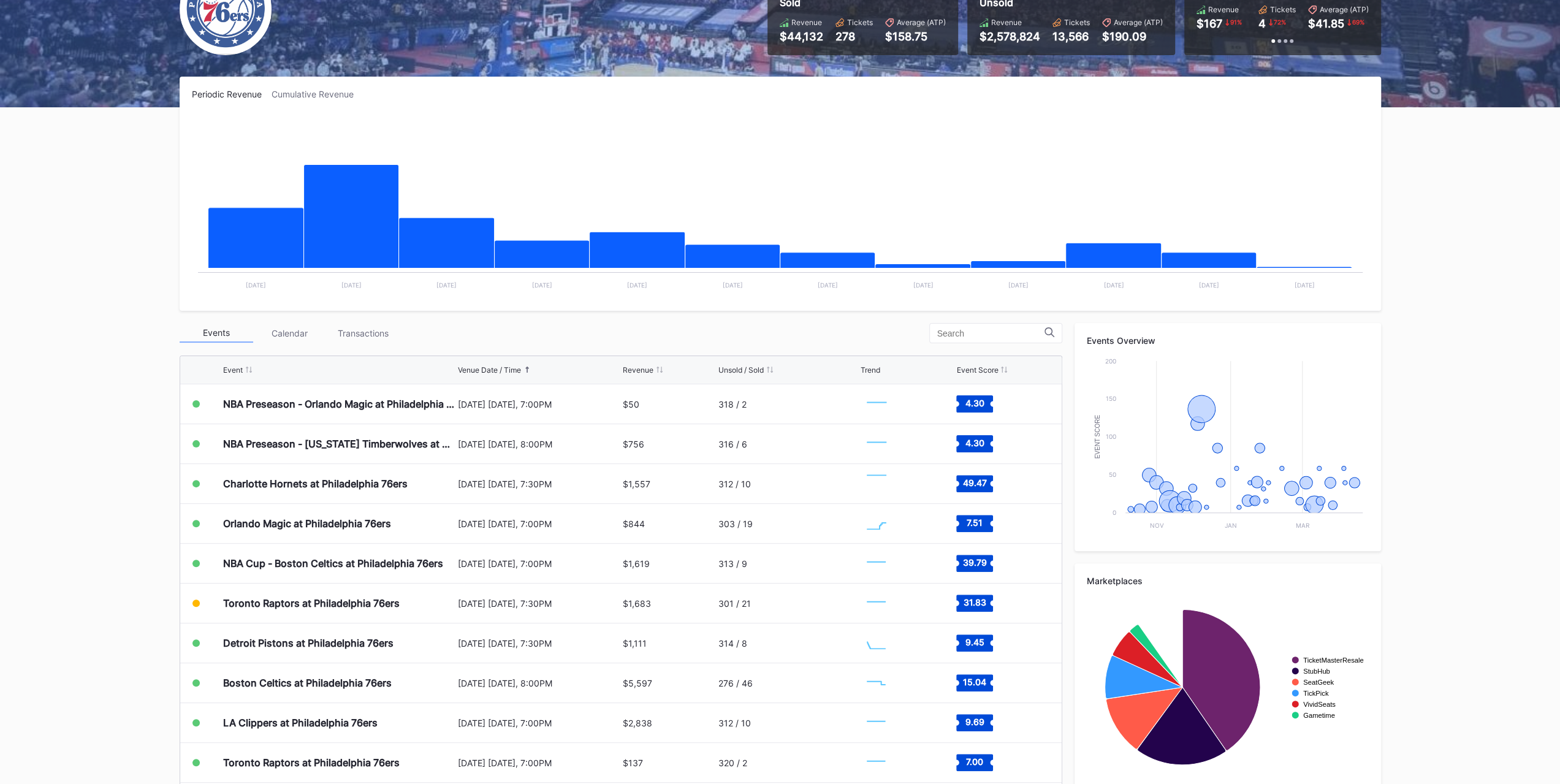
scroll to position [142, 0]
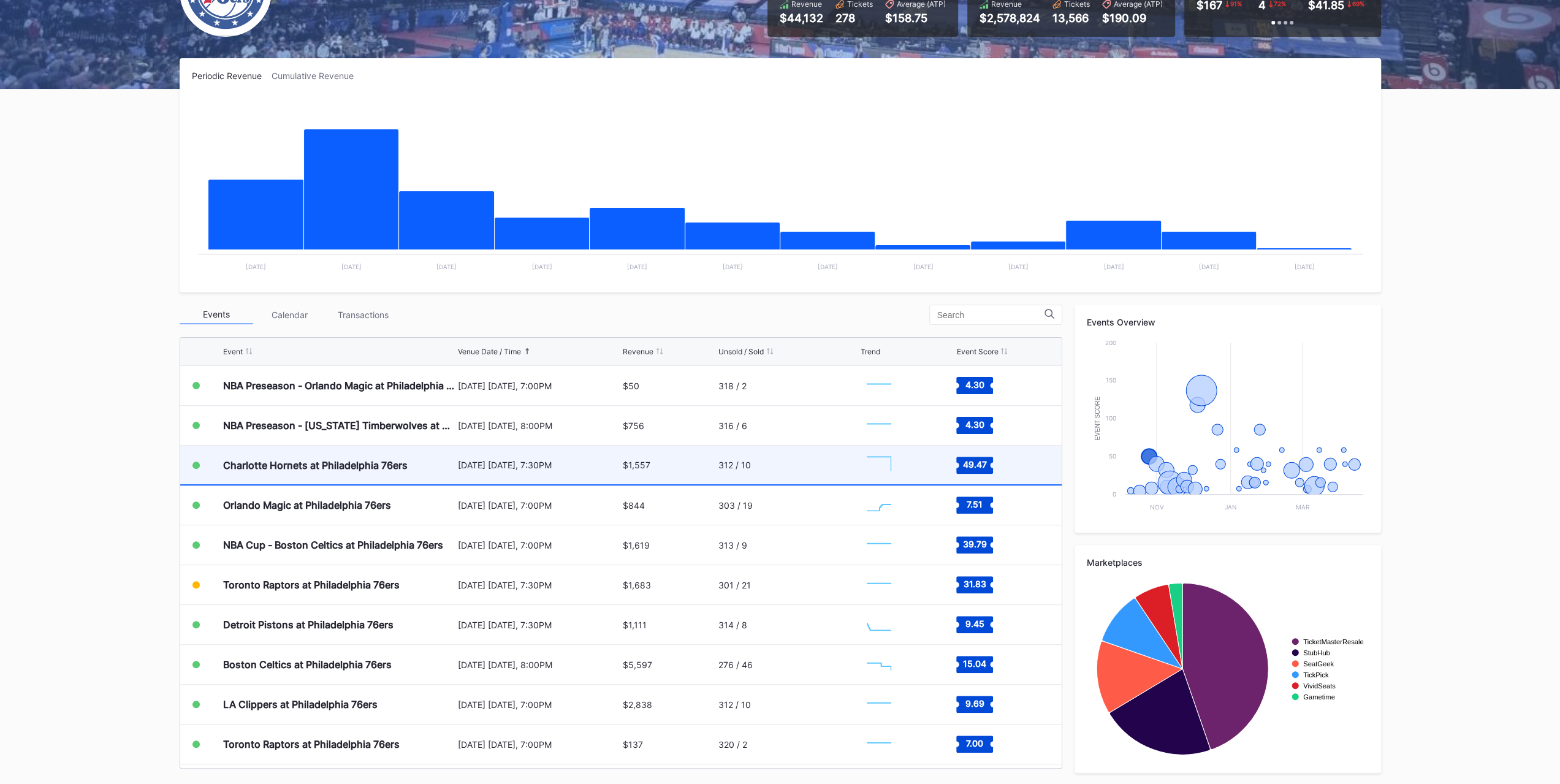
click at [223, 455] on div "Charlotte Hornets at Philadelphia 76ers" at bounding box center [339, 465] width 231 height 39
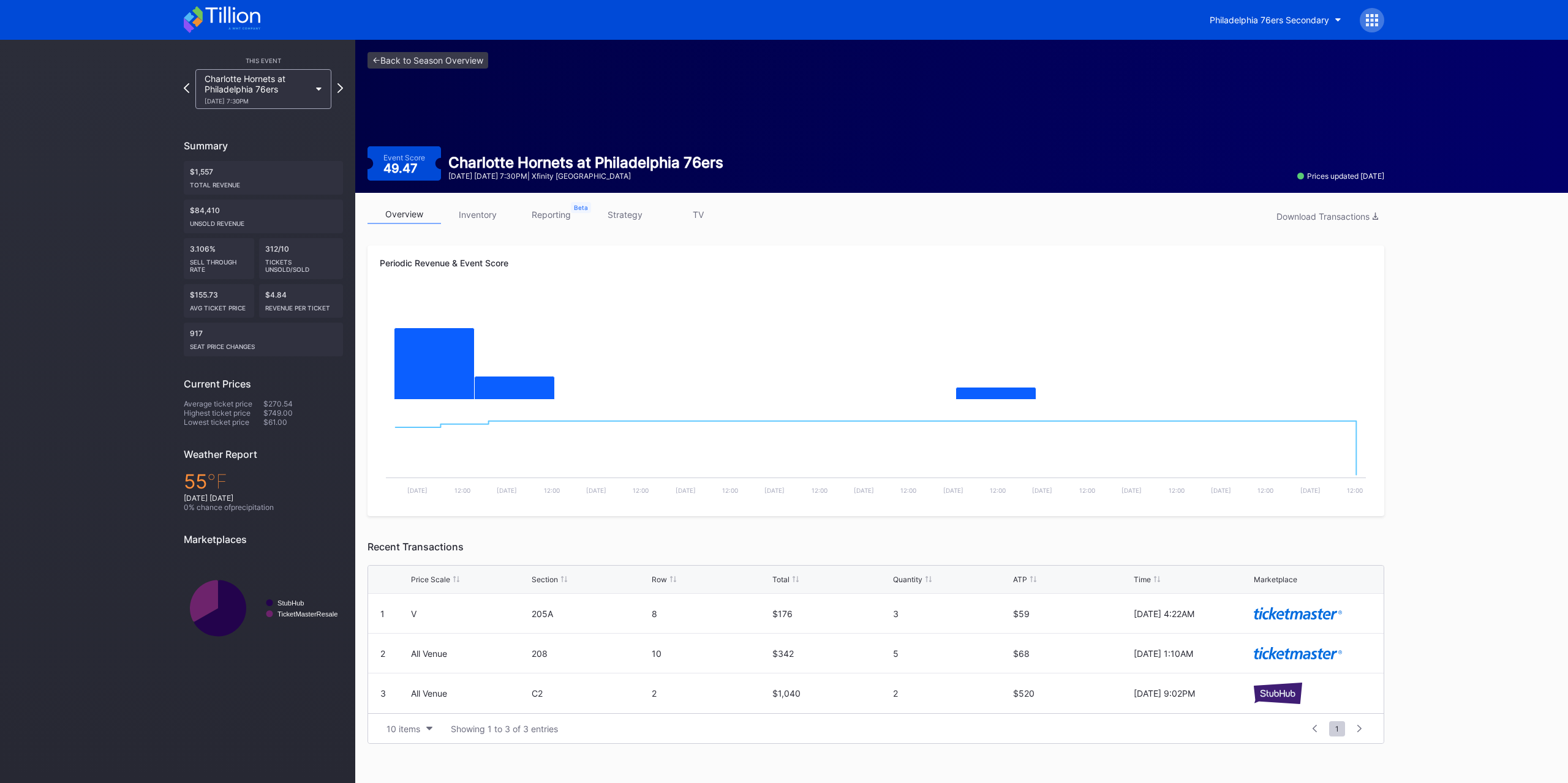
click at [207, 28] on icon at bounding box center [222, 20] width 76 height 27
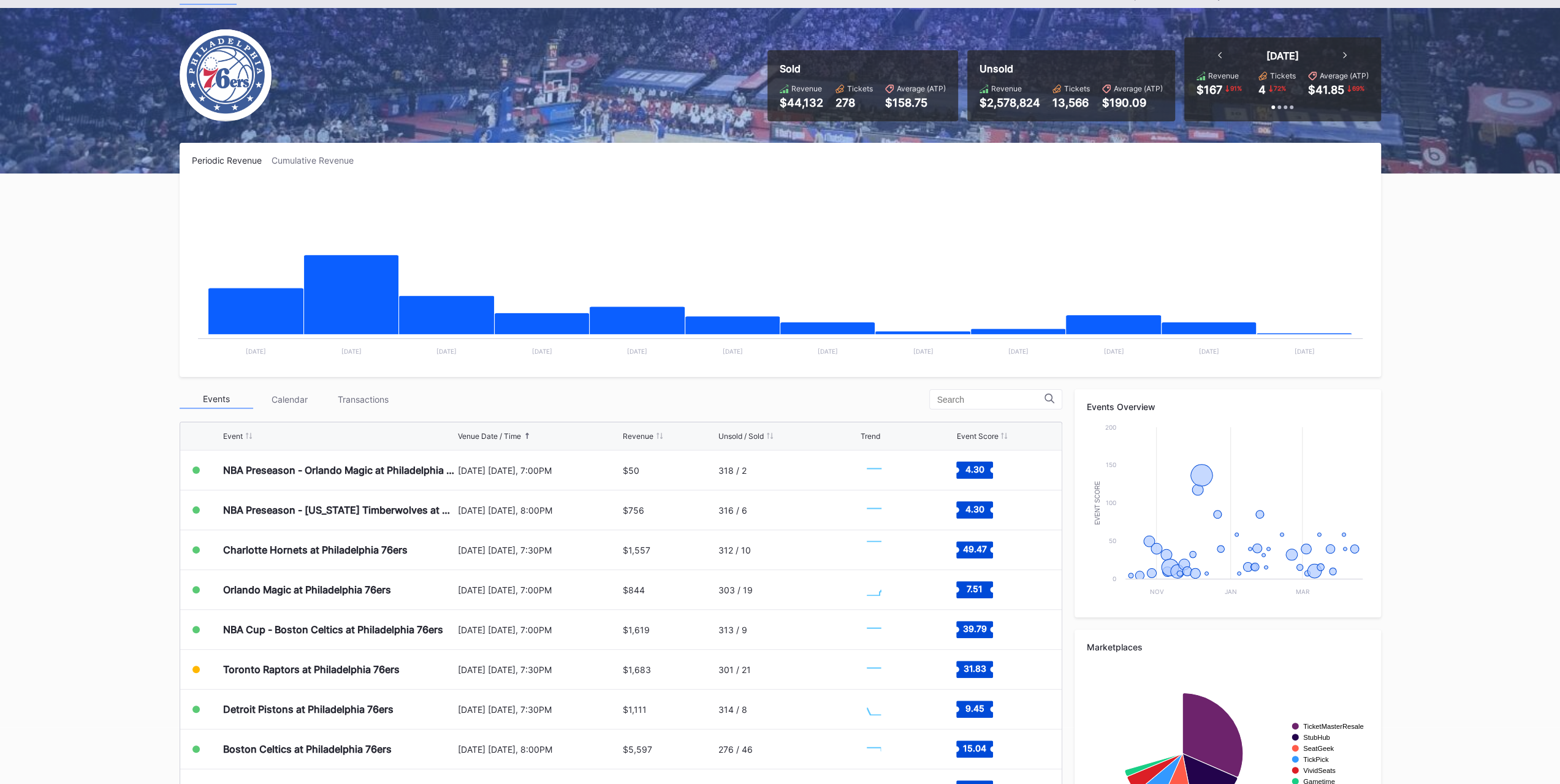
scroll to position [122, 0]
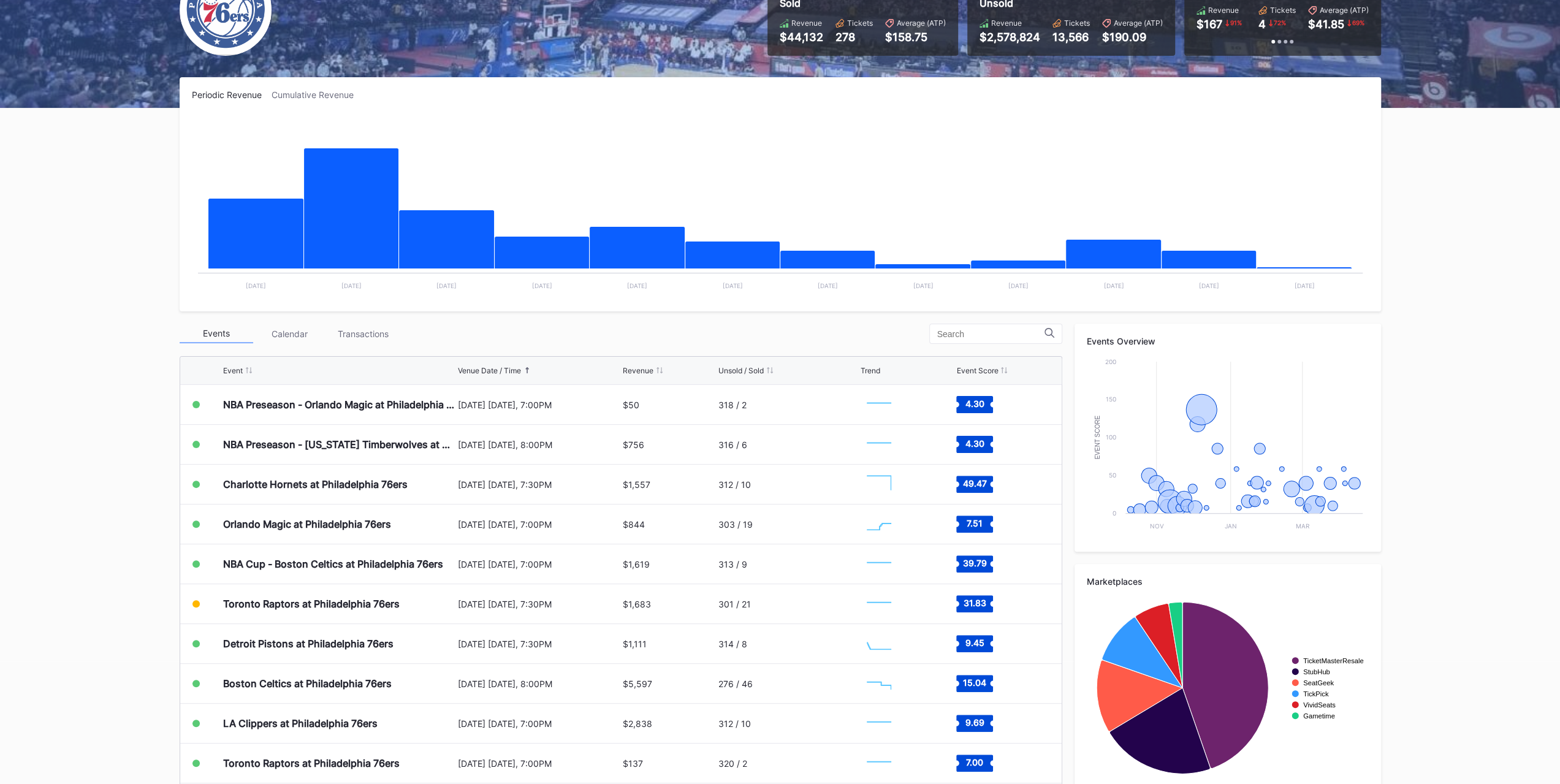
click at [380, 346] on div "Events Calendar Transactions Event Venue Date / Time Revenue Unsold / Sold Tren…" at bounding box center [621, 556] width 882 height 464
click at [375, 342] on div "Transactions" at bounding box center [364, 334] width 74 height 19
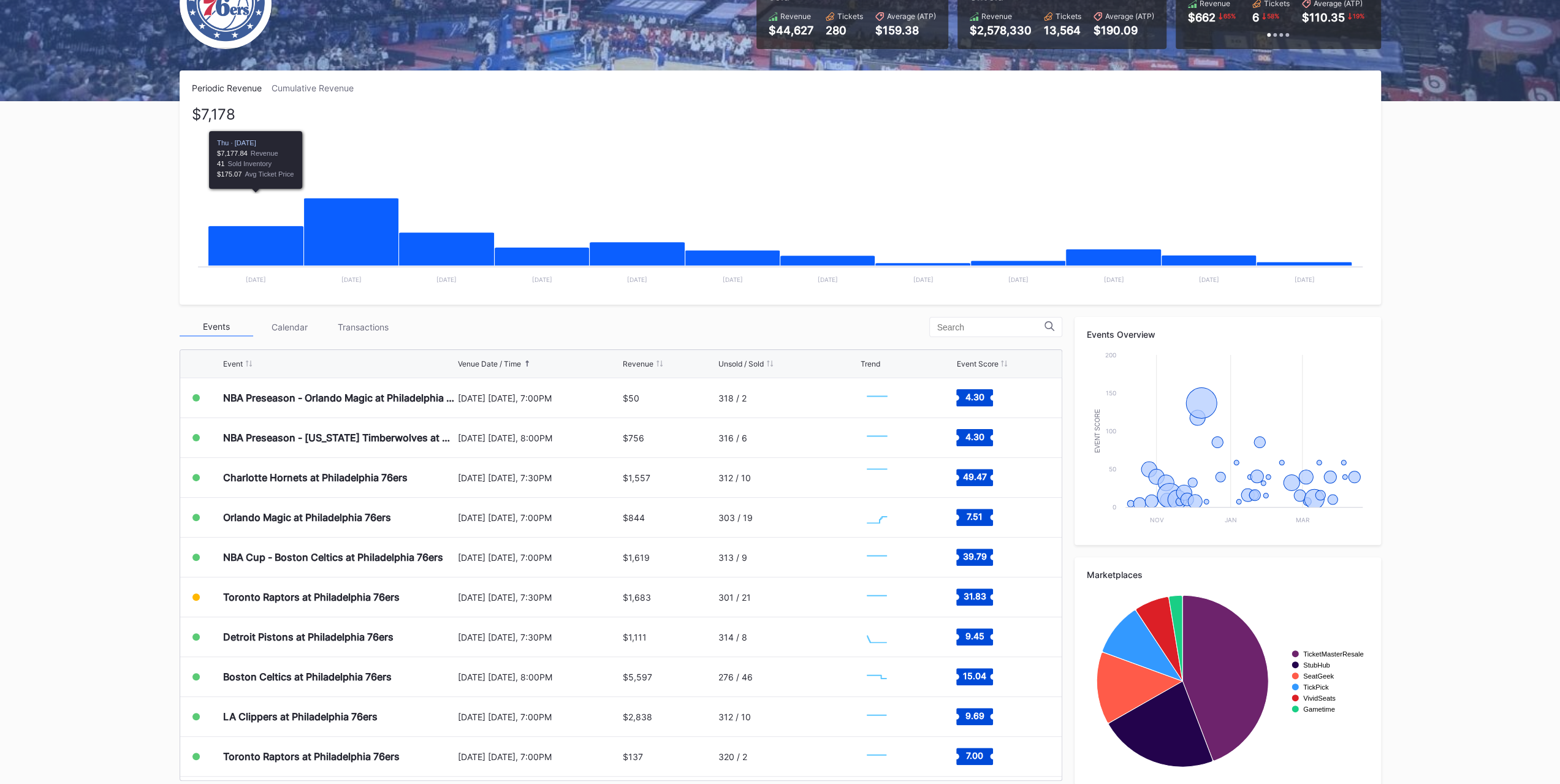
scroll to position [142, 0]
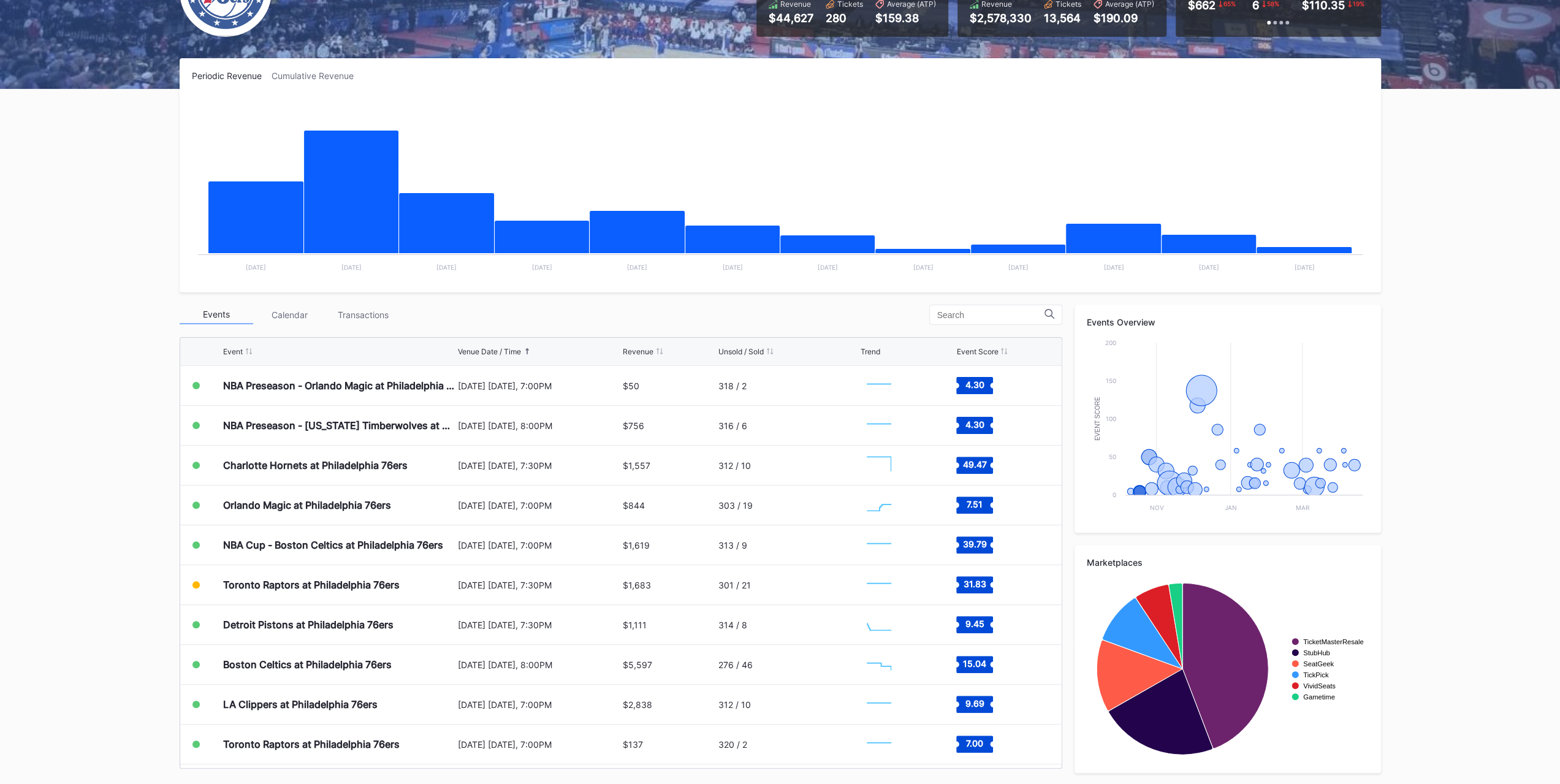
click at [354, 313] on div "Transactions" at bounding box center [364, 314] width 74 height 19
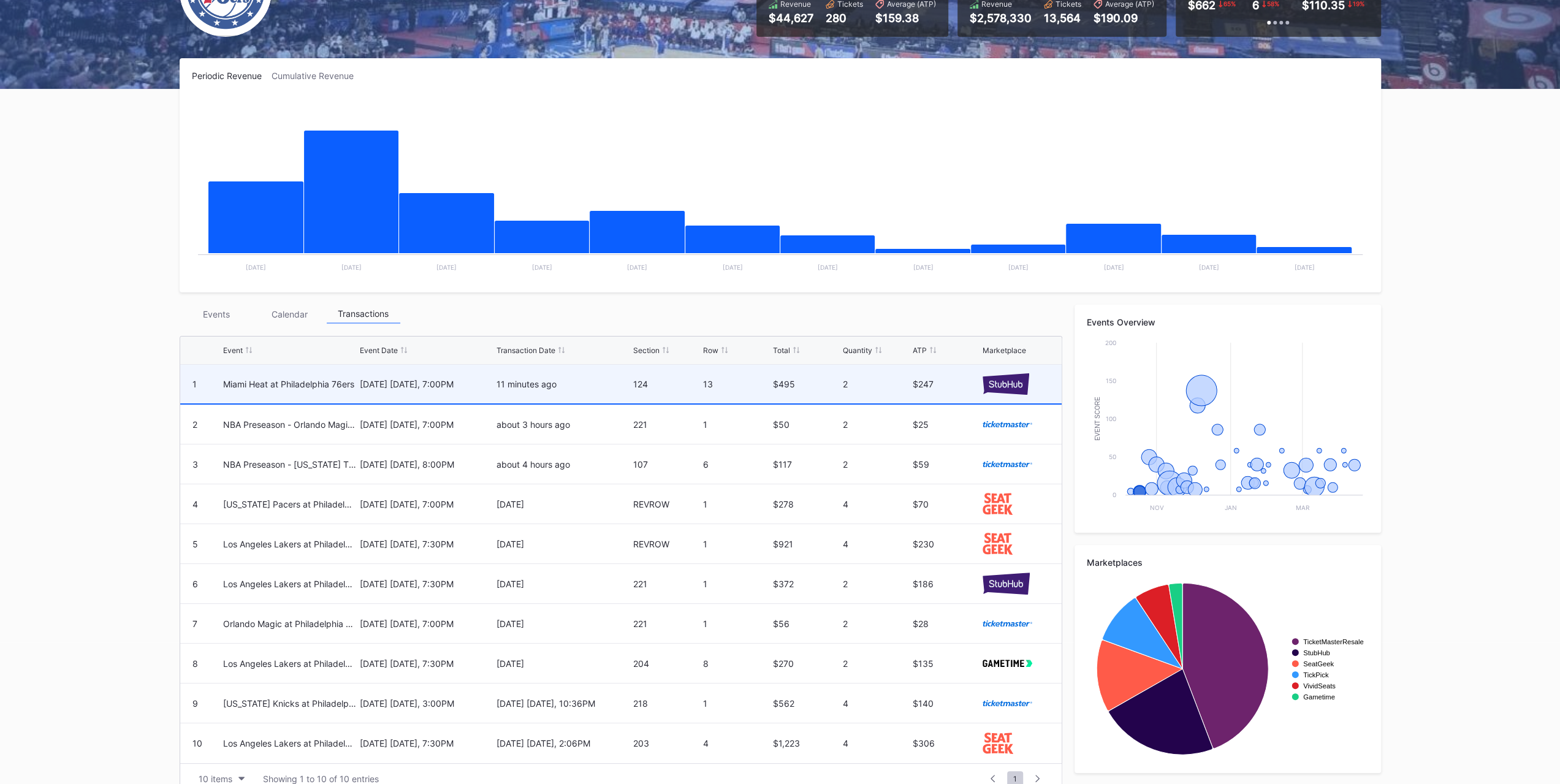
click at [249, 390] on div "Miami Heat at Philadelphia 76ers" at bounding box center [290, 384] width 134 height 39
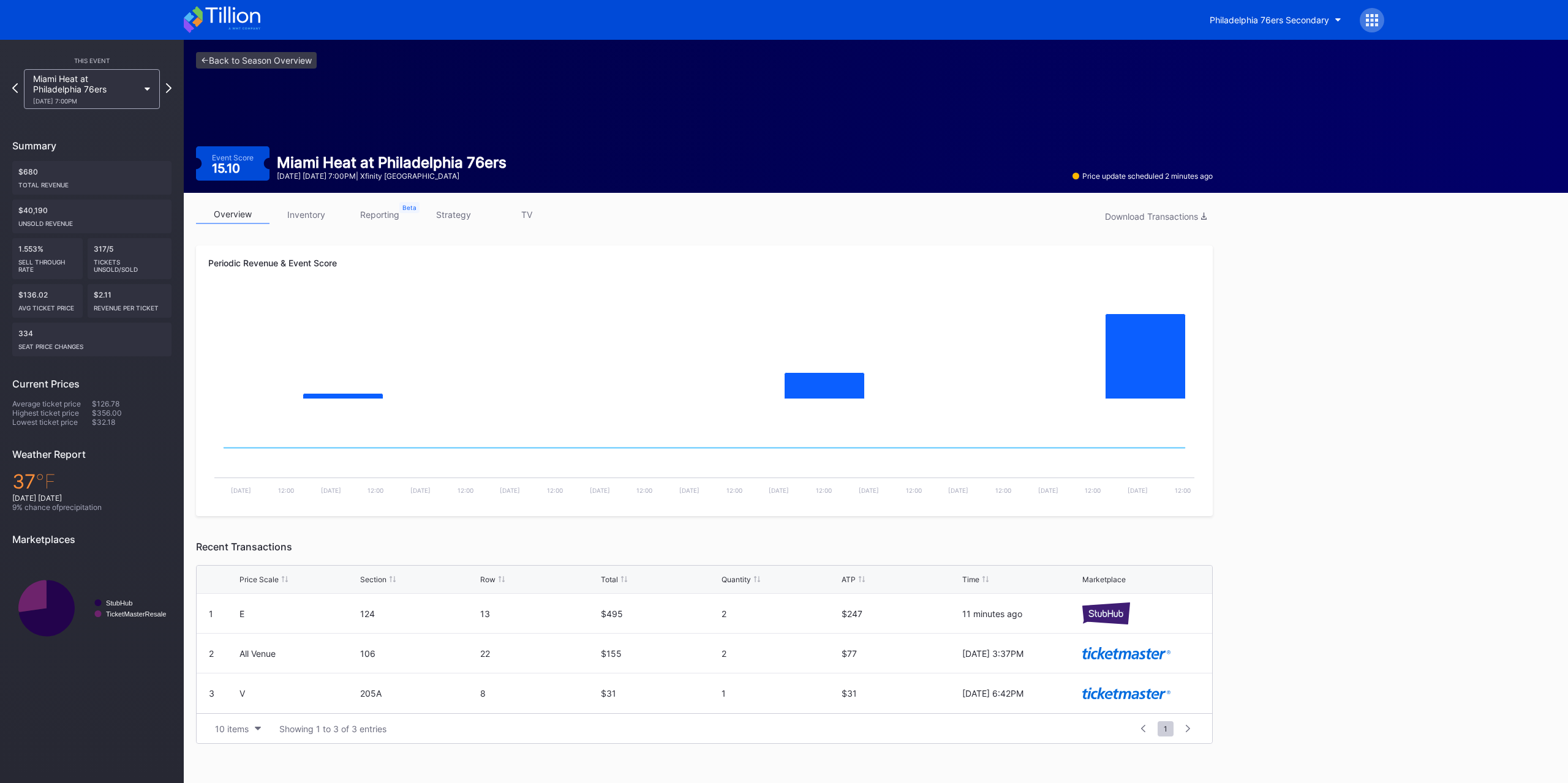
click at [290, 214] on link "inventory" at bounding box center [306, 214] width 74 height 19
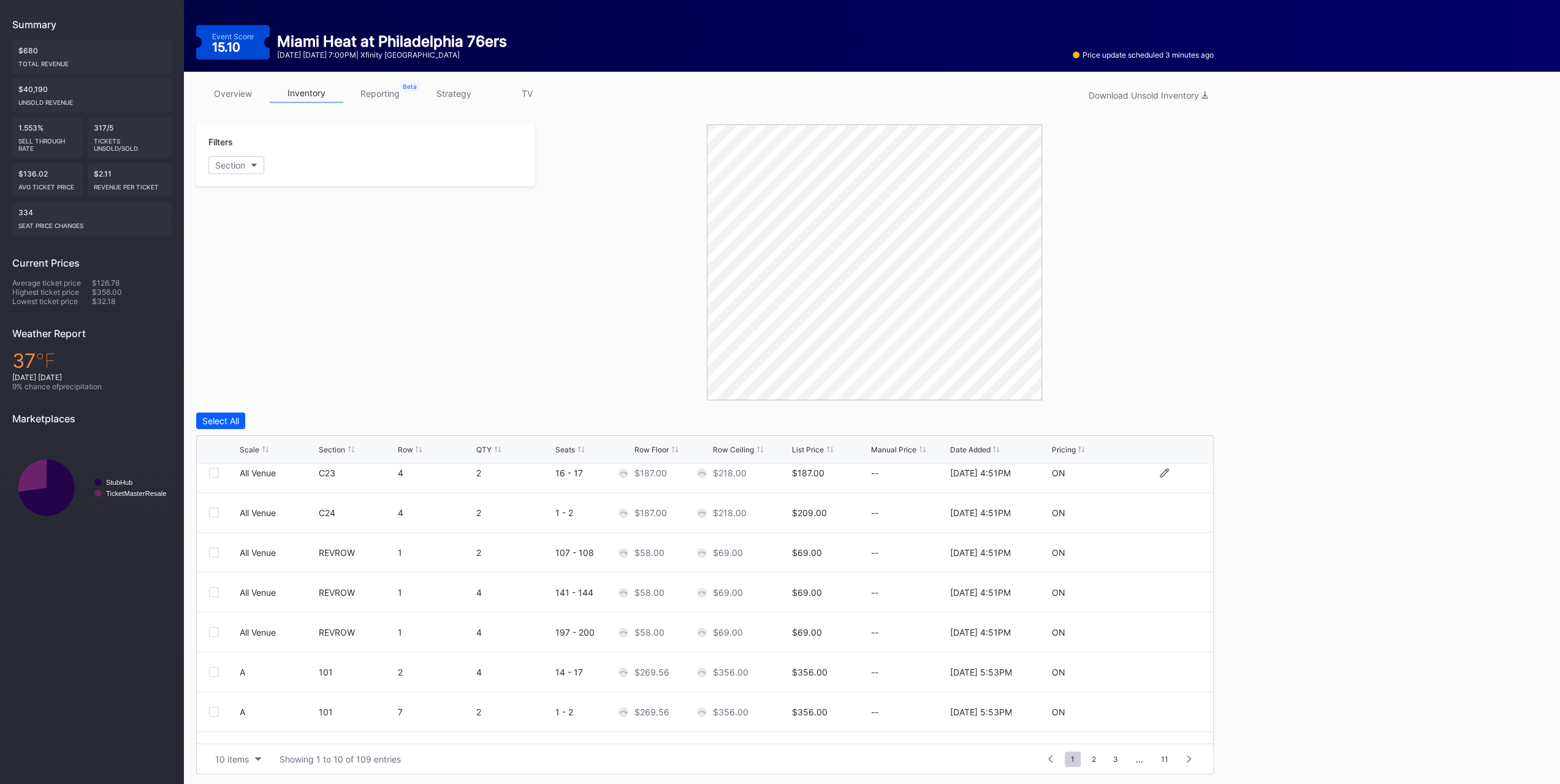
scroll to position [119, 0]
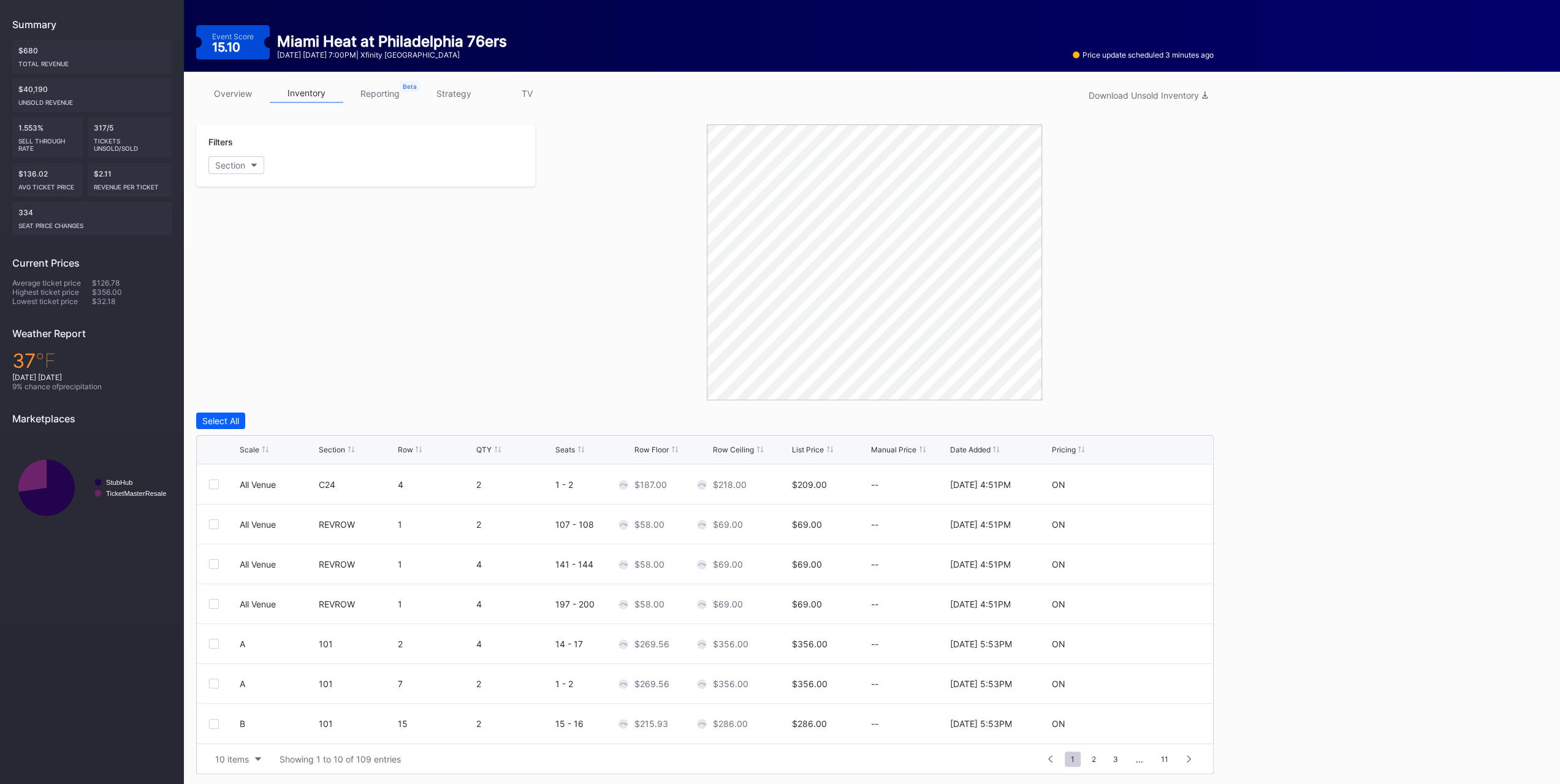
click at [261, 489] on div "10 items Showing 1 to 10 of 109 entries 1 ... -1 0 1 2 3 ... 11" at bounding box center [705, 758] width 1016 height 30
click at [261, 489] on button "10 items" at bounding box center [238, 759] width 58 height 17
click at [261, 489] on div "200 items" at bounding box center [238, 726] width 58 height 23
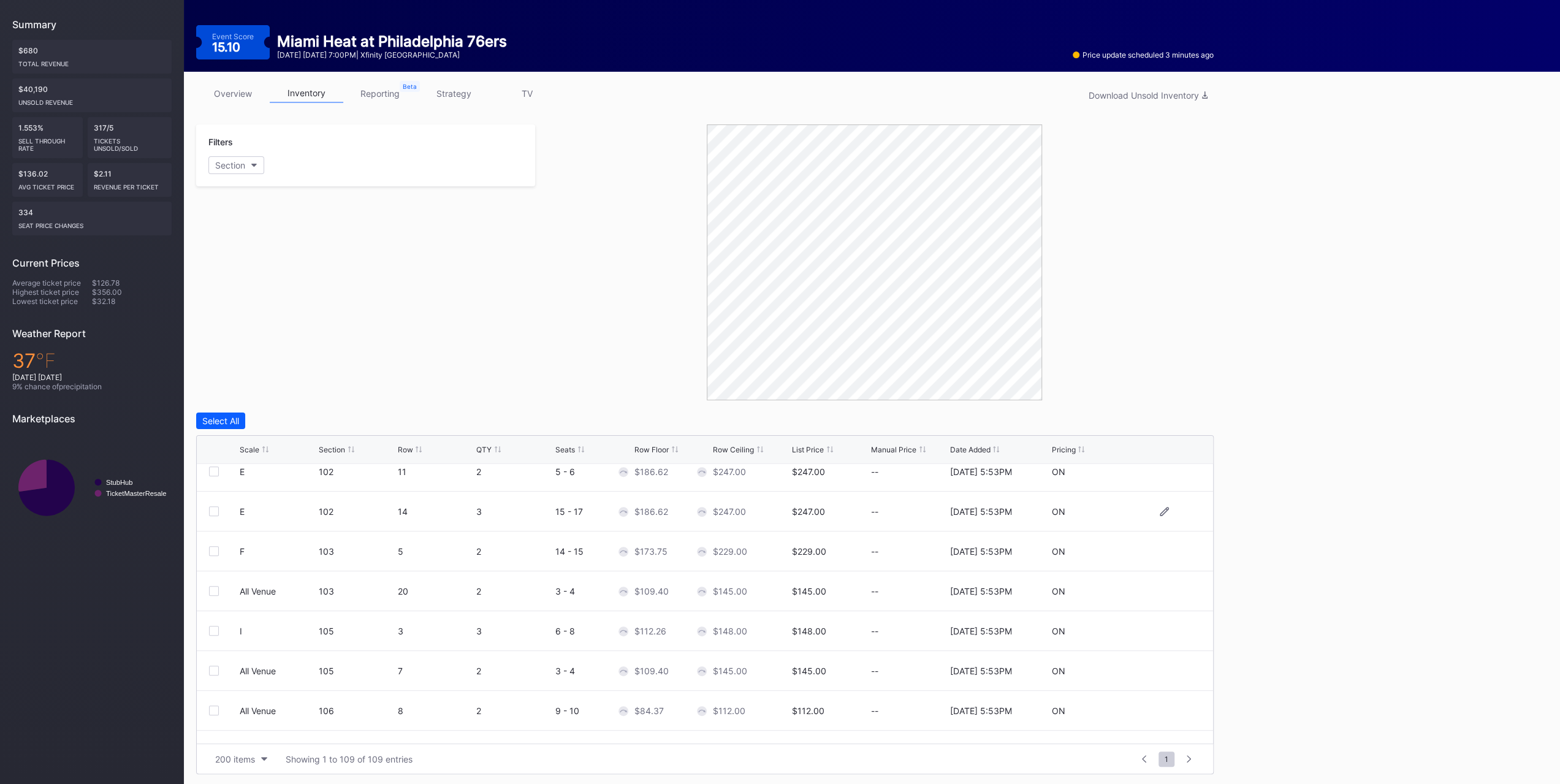
scroll to position [551, 0]
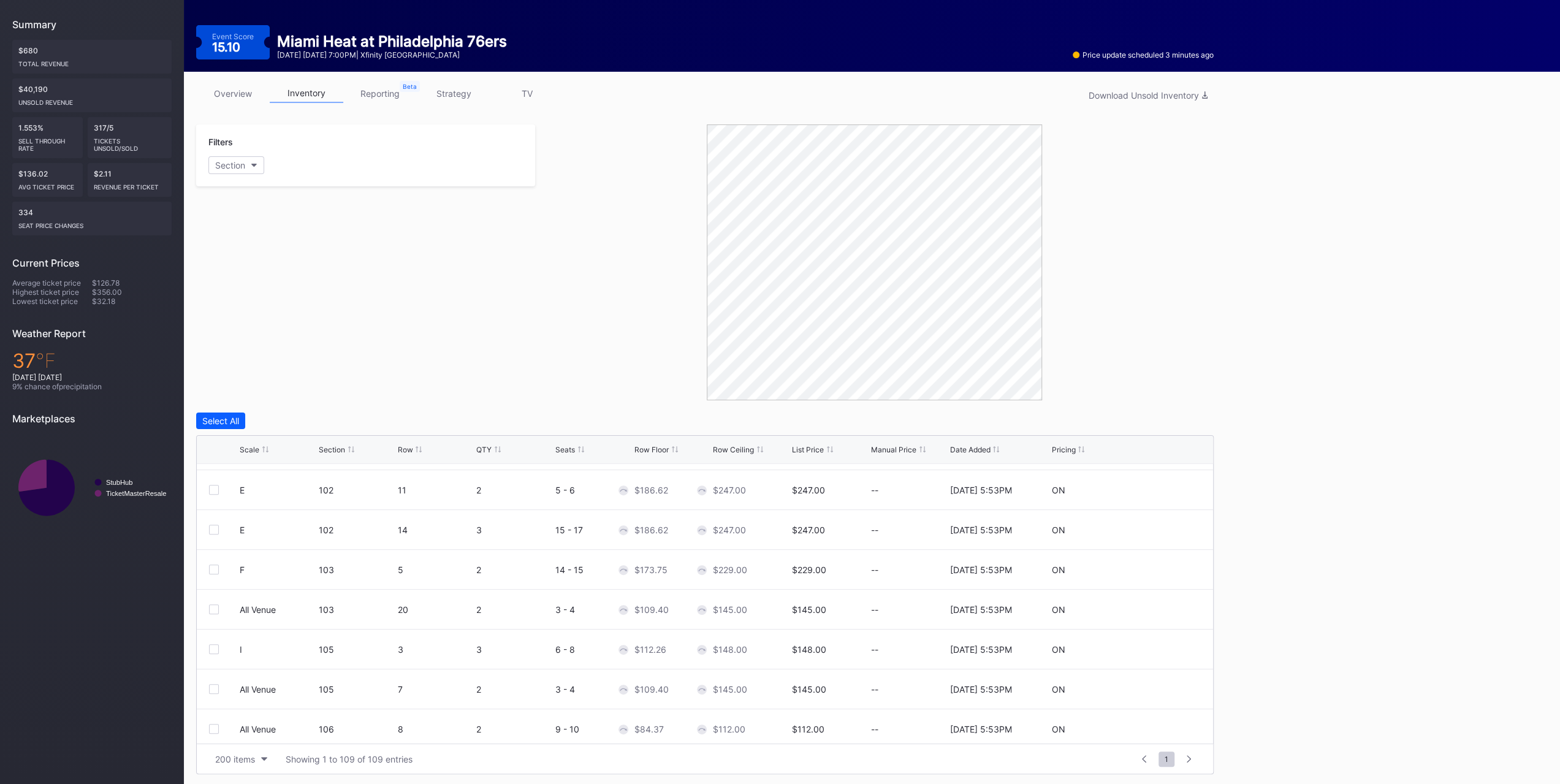
click at [402, 243] on div "Filters Section" at bounding box center [366, 262] width 339 height 276
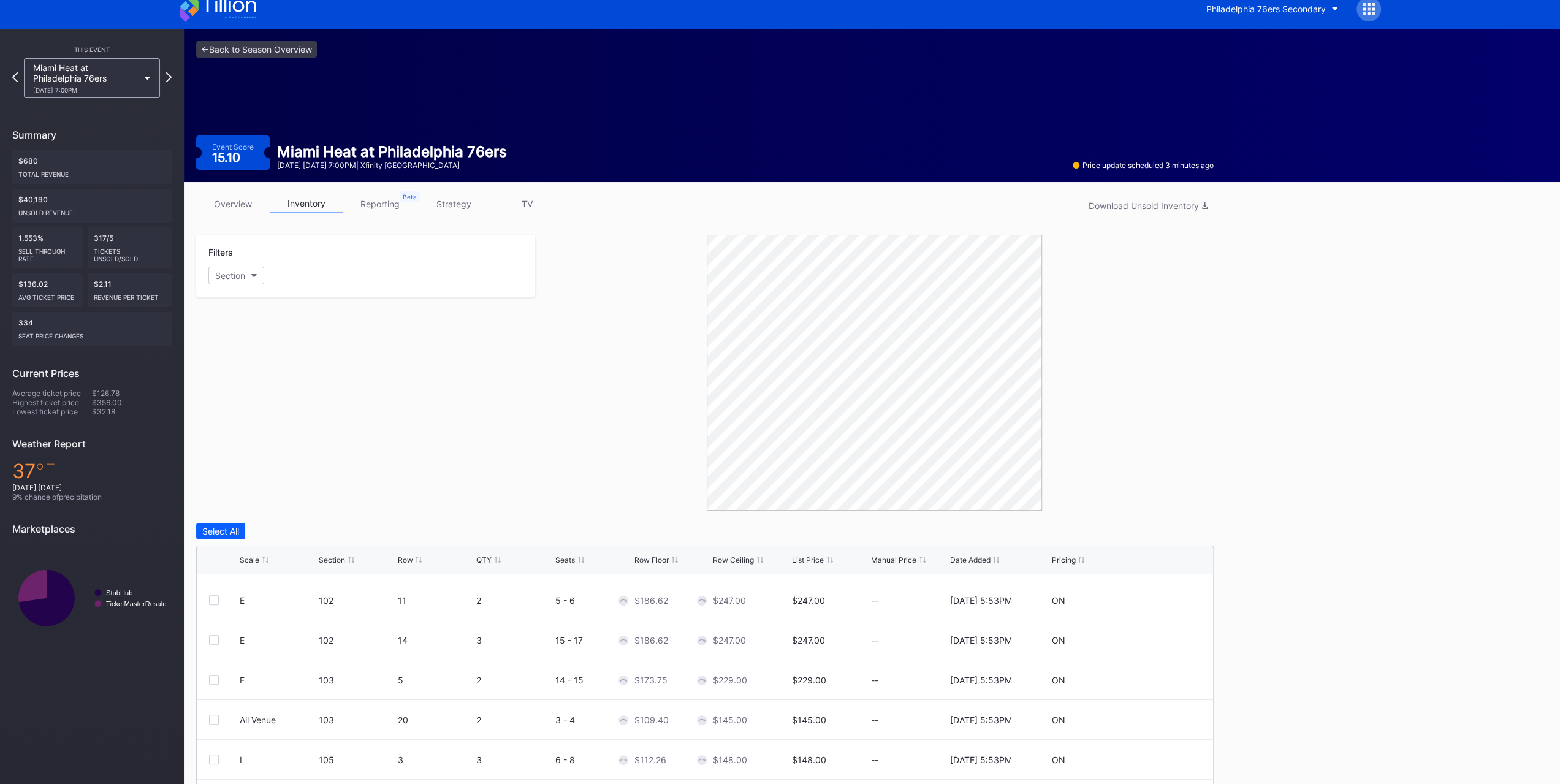
scroll to position [0, 0]
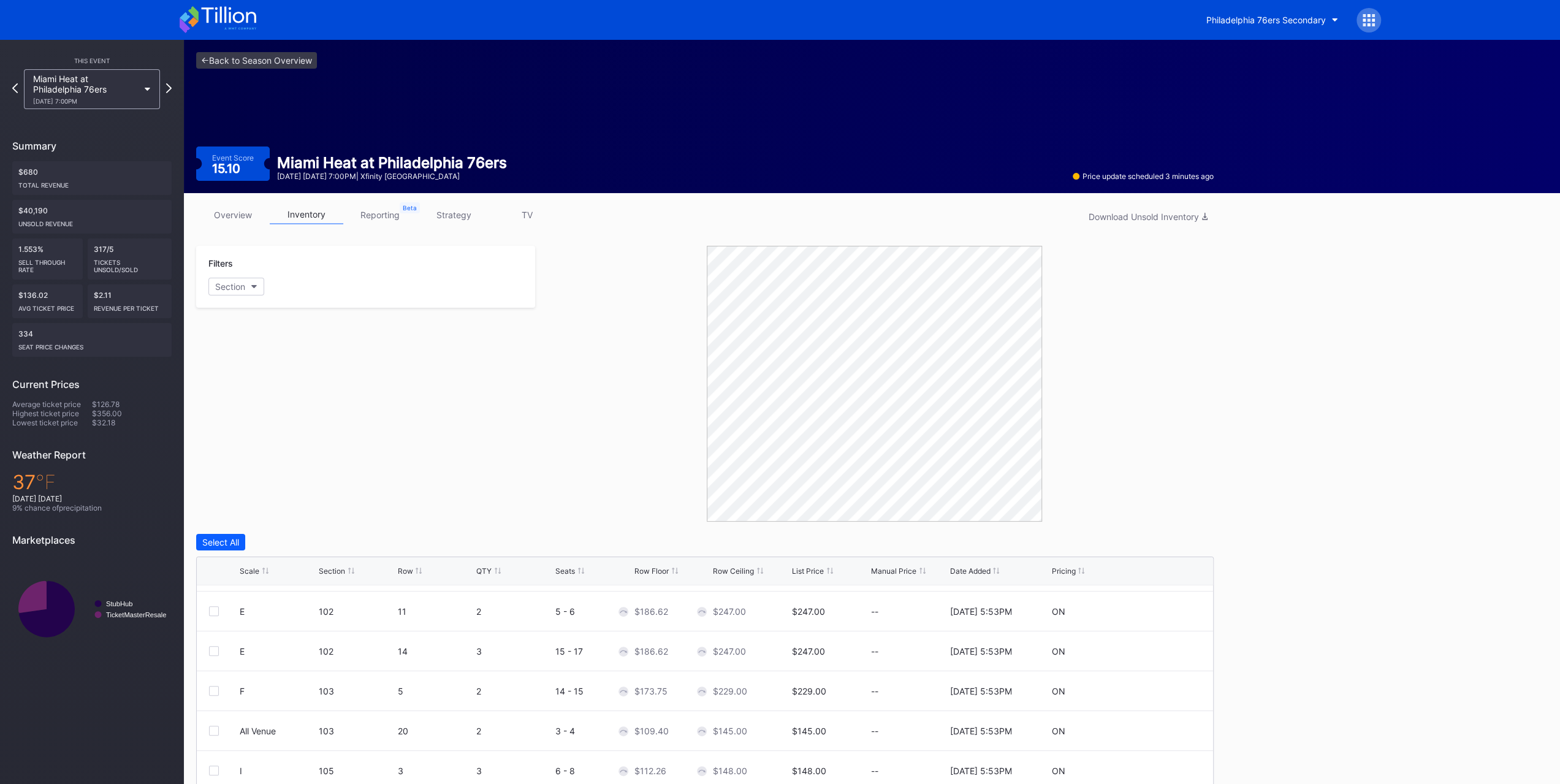
click at [57, 116] on div "This Event Miami Heat at Philadelphia 76ers [DATE] 7:00PM Summary $680 Total Re…" at bounding box center [92, 358] width 184 height 635
click at [84, 86] on div "Miami Heat at Philadelphia 76ers [DATE] 7:00PM" at bounding box center [86, 89] width 105 height 31
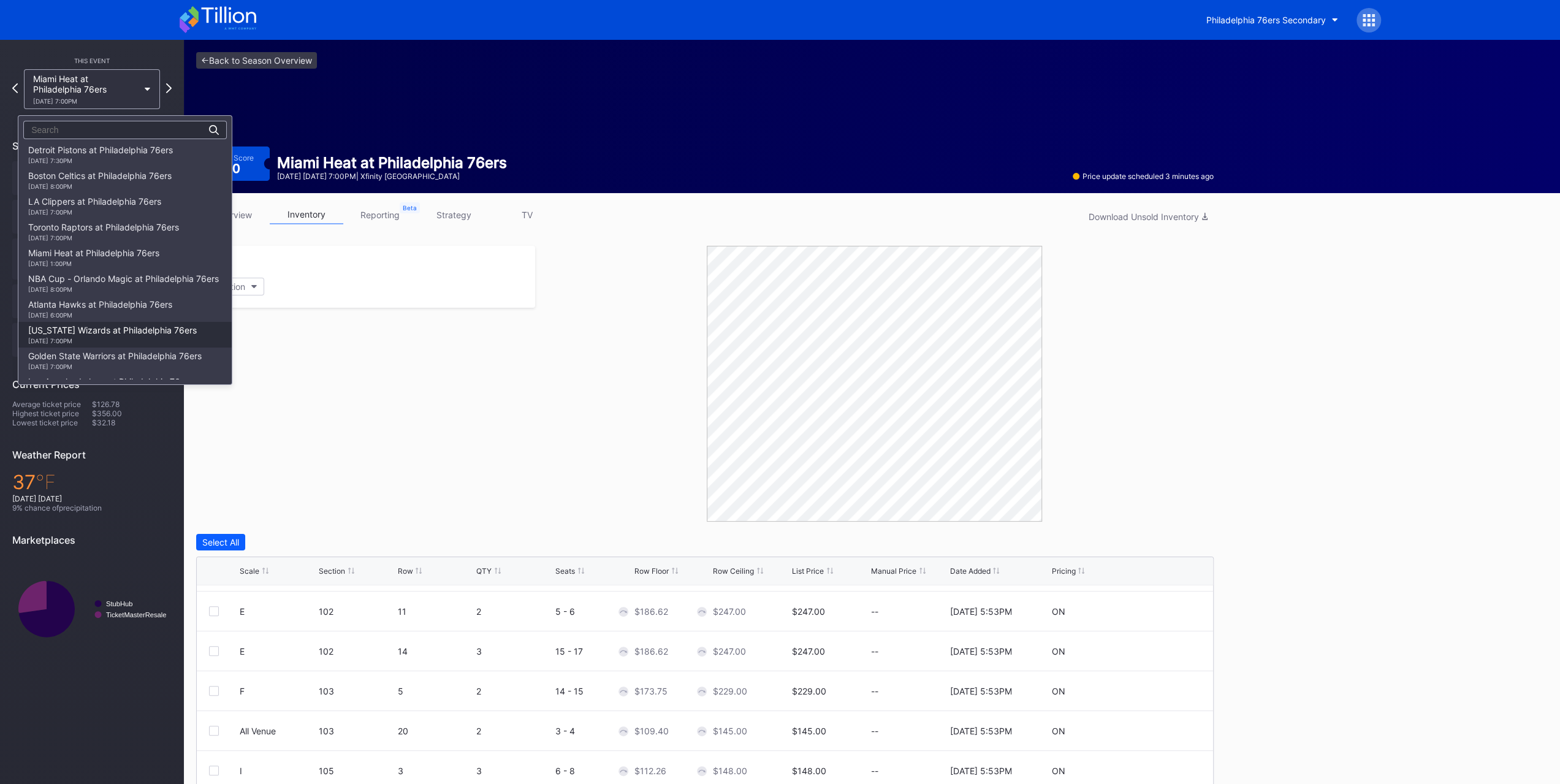
scroll to position [156, 0]
click at [151, 262] on div "[DATE] 1:00PM" at bounding box center [94, 264] width 131 height 7
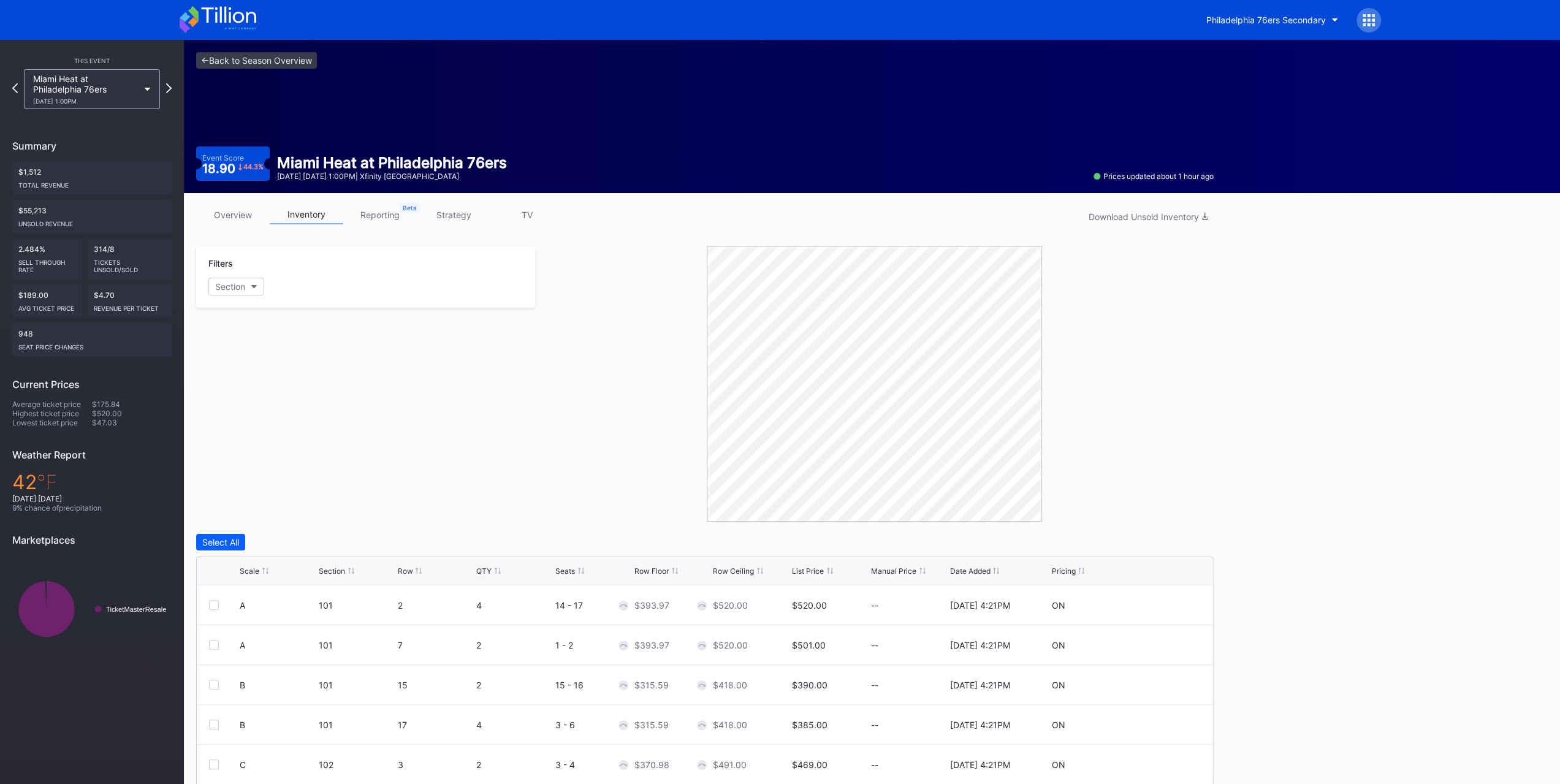
click at [252, 220] on link "overview" at bounding box center [233, 215] width 74 height 19
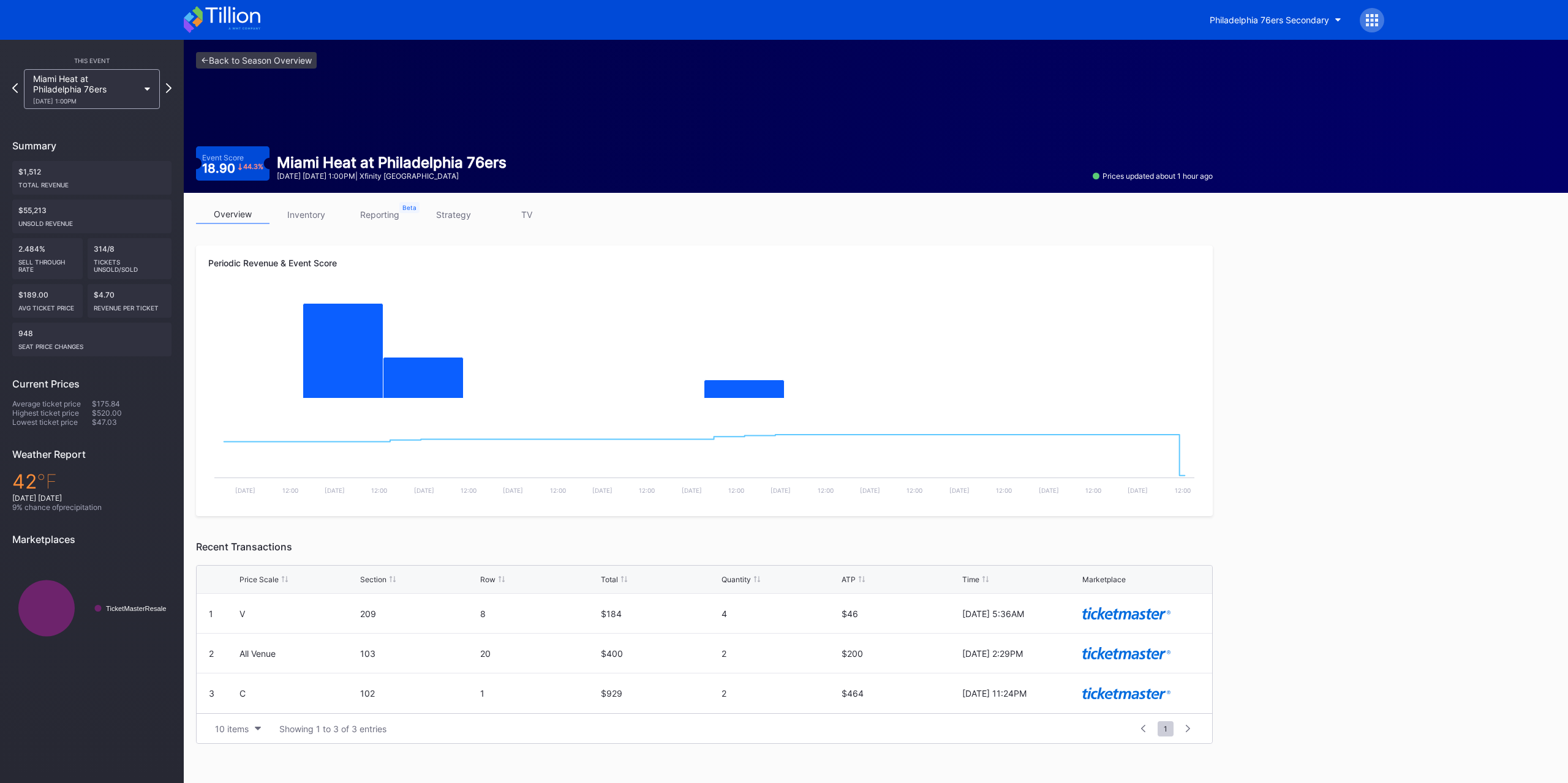
click at [308, 211] on link "inventory" at bounding box center [306, 214] width 74 height 19
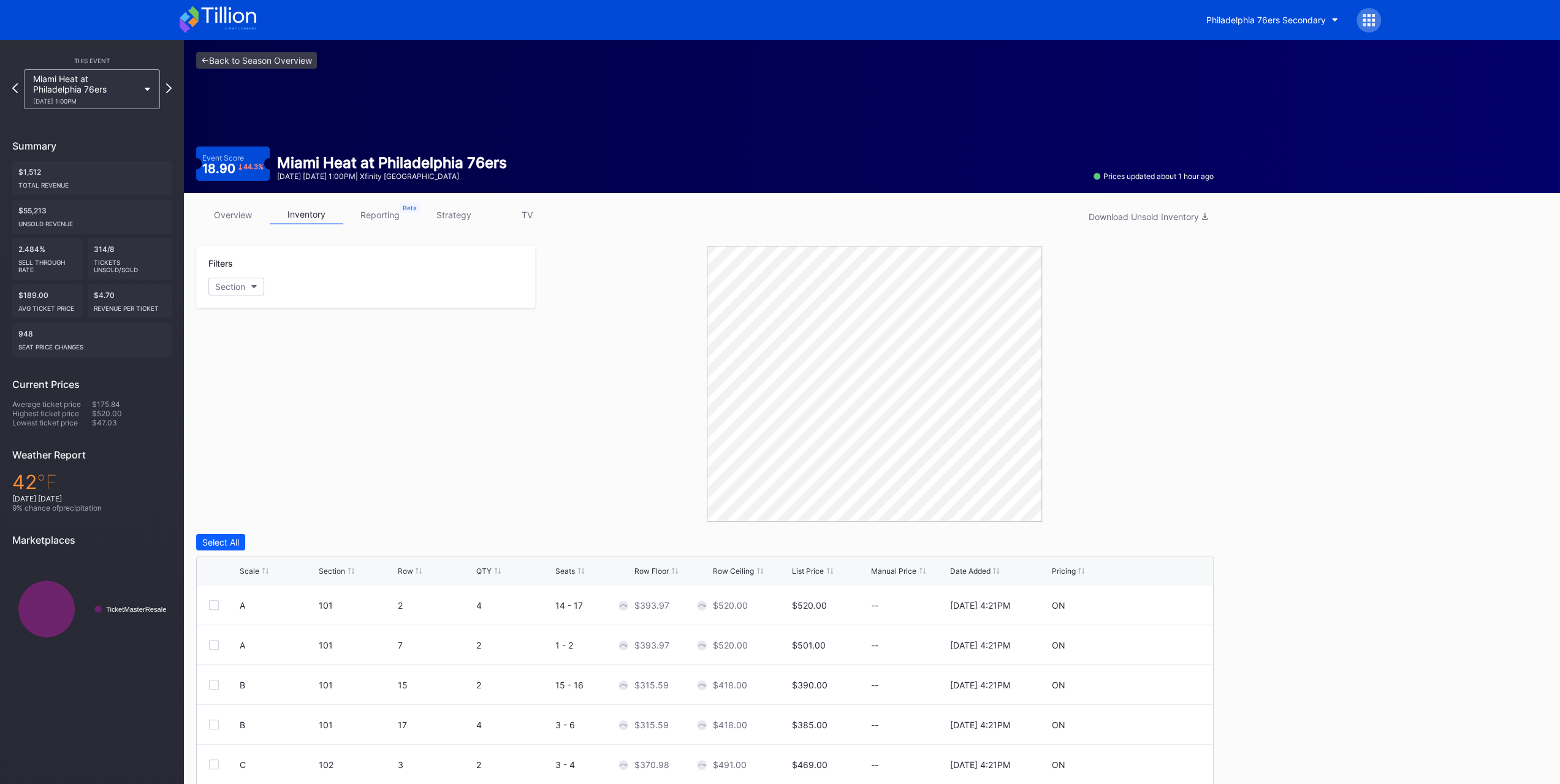
click at [308, 211] on link "inventory" at bounding box center [306, 215] width 74 height 19
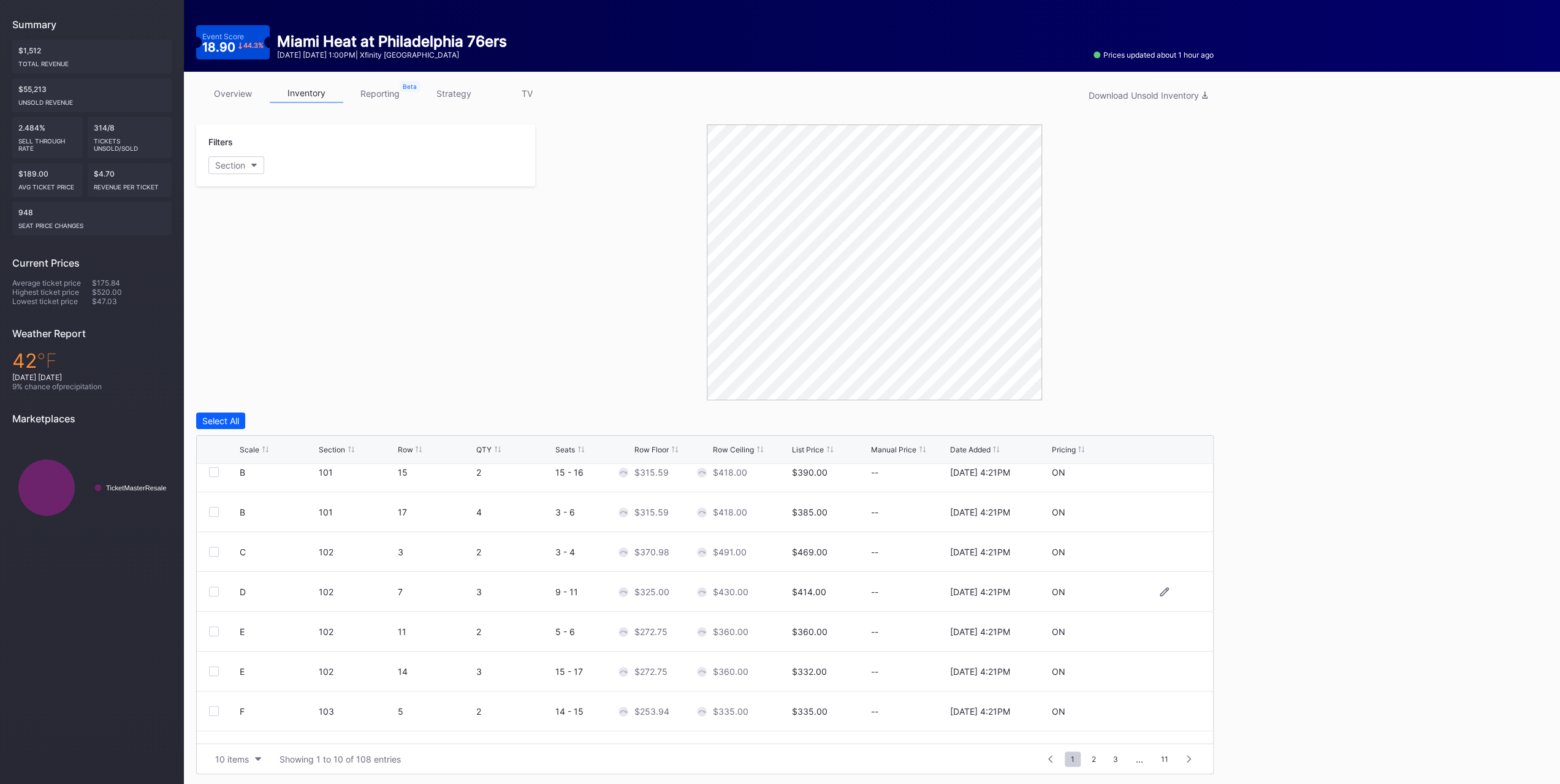
scroll to position [119, 0]
click at [230, 489] on div "10 items Showing 1 to 10 of 108 entries 1 ... -1 0 1 2 3 ... 11" at bounding box center [705, 758] width 1016 height 30
click at [233, 489] on button "10 items" at bounding box center [238, 759] width 58 height 17
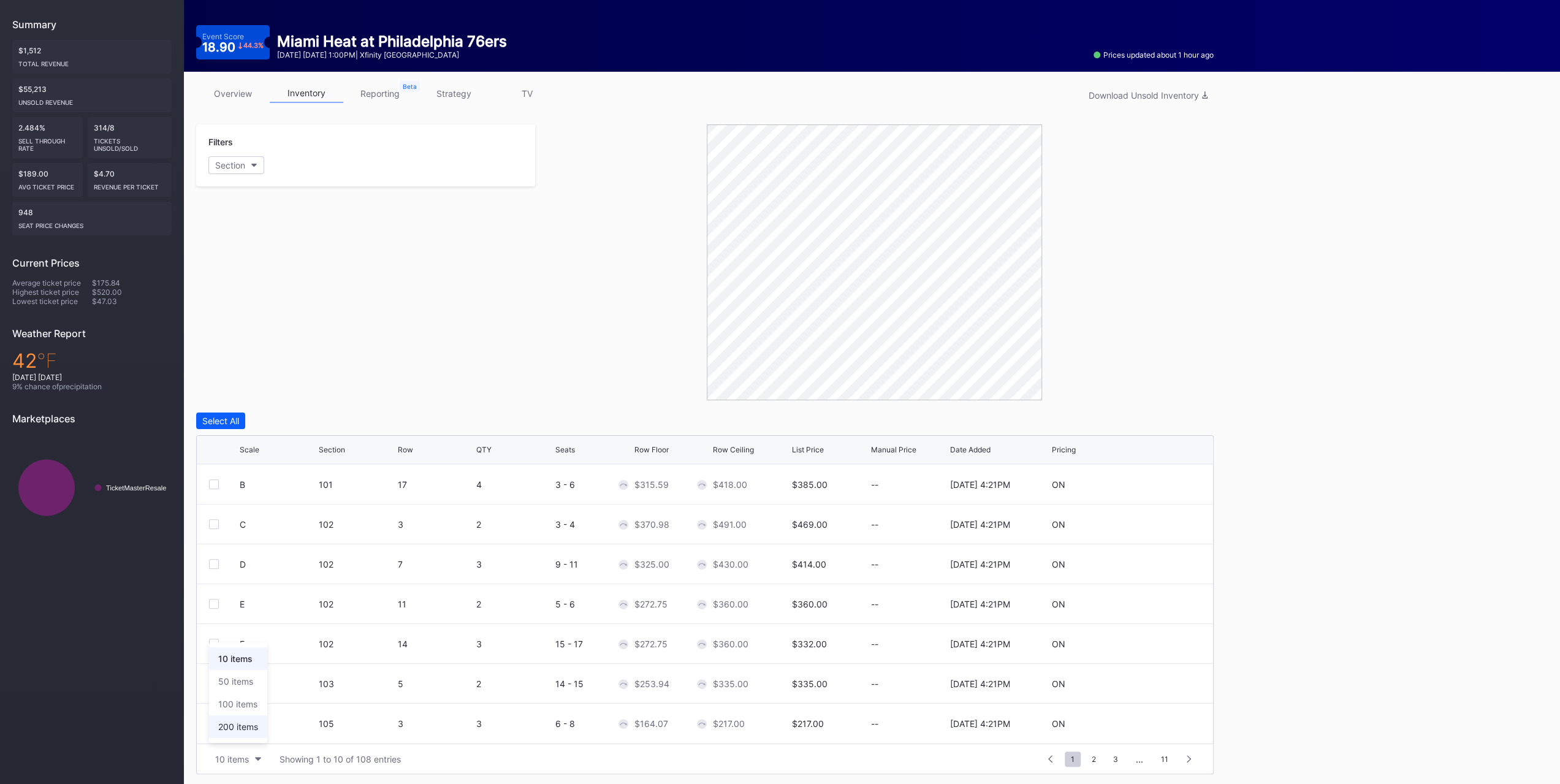
click at [238, 489] on div "200 items" at bounding box center [238, 726] width 58 height 23
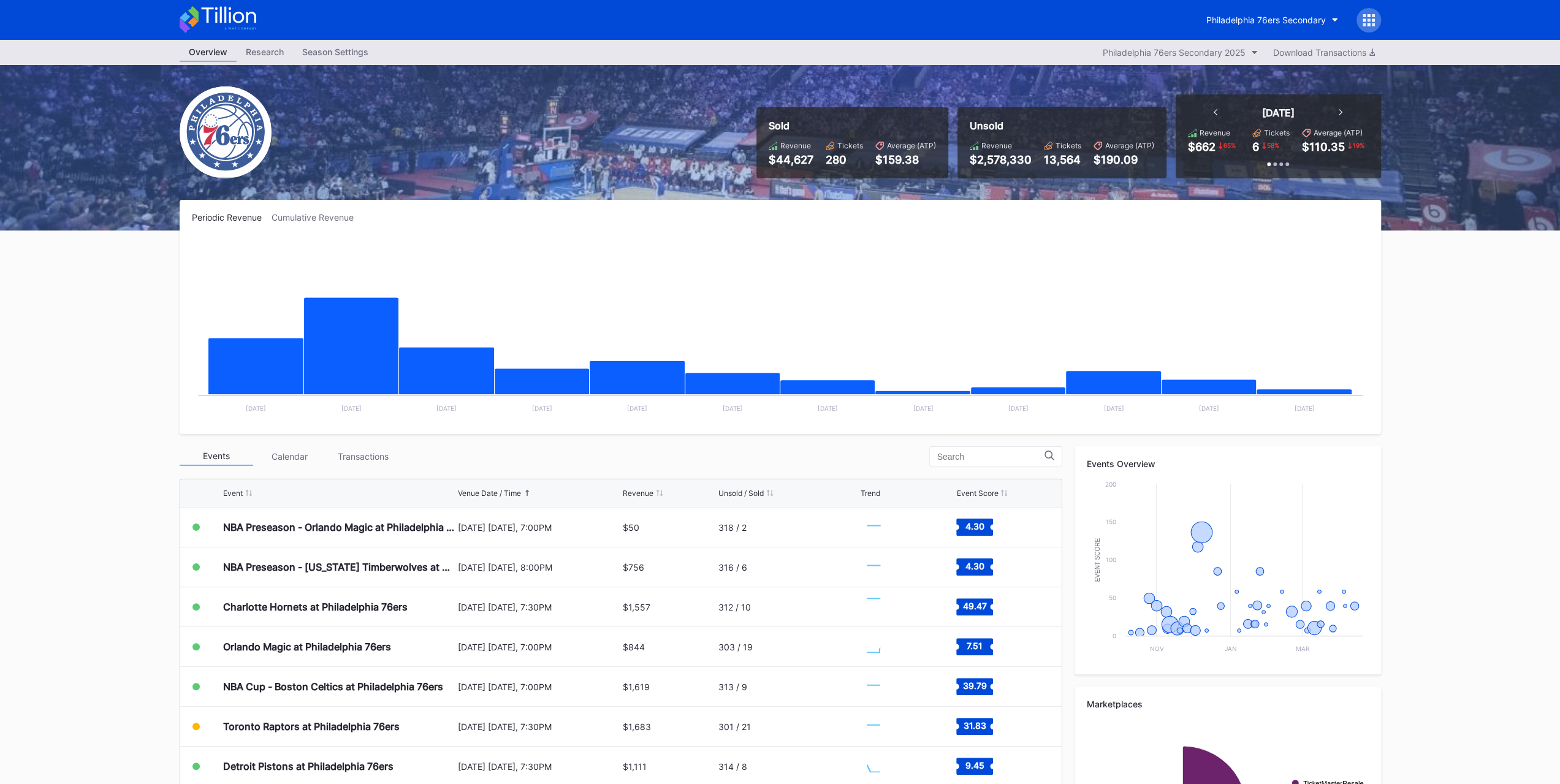
click at [392, 448] on div "Transactions" at bounding box center [364, 456] width 74 height 19
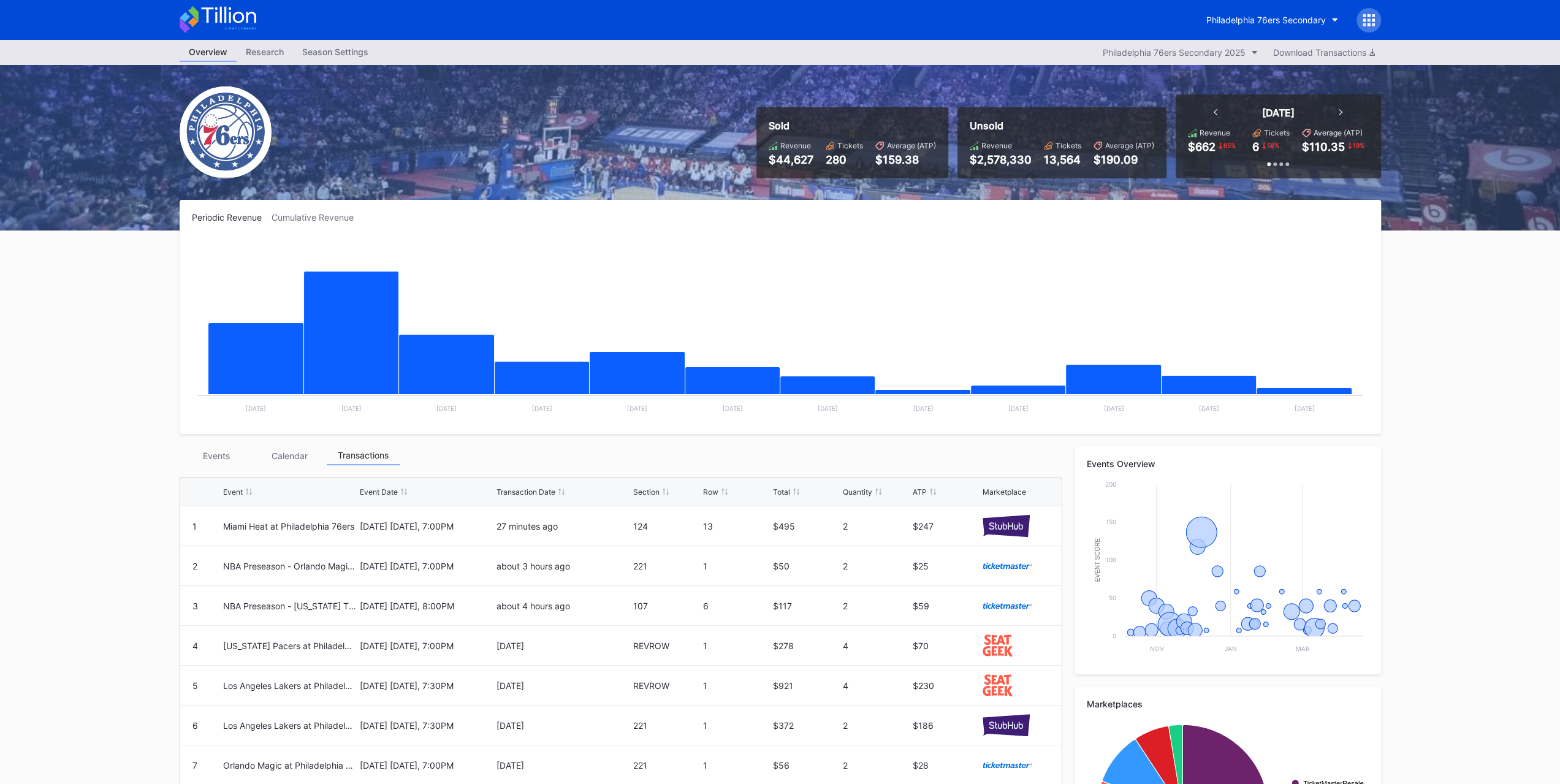
click at [209, 455] on div "Events" at bounding box center [217, 455] width 74 height 19
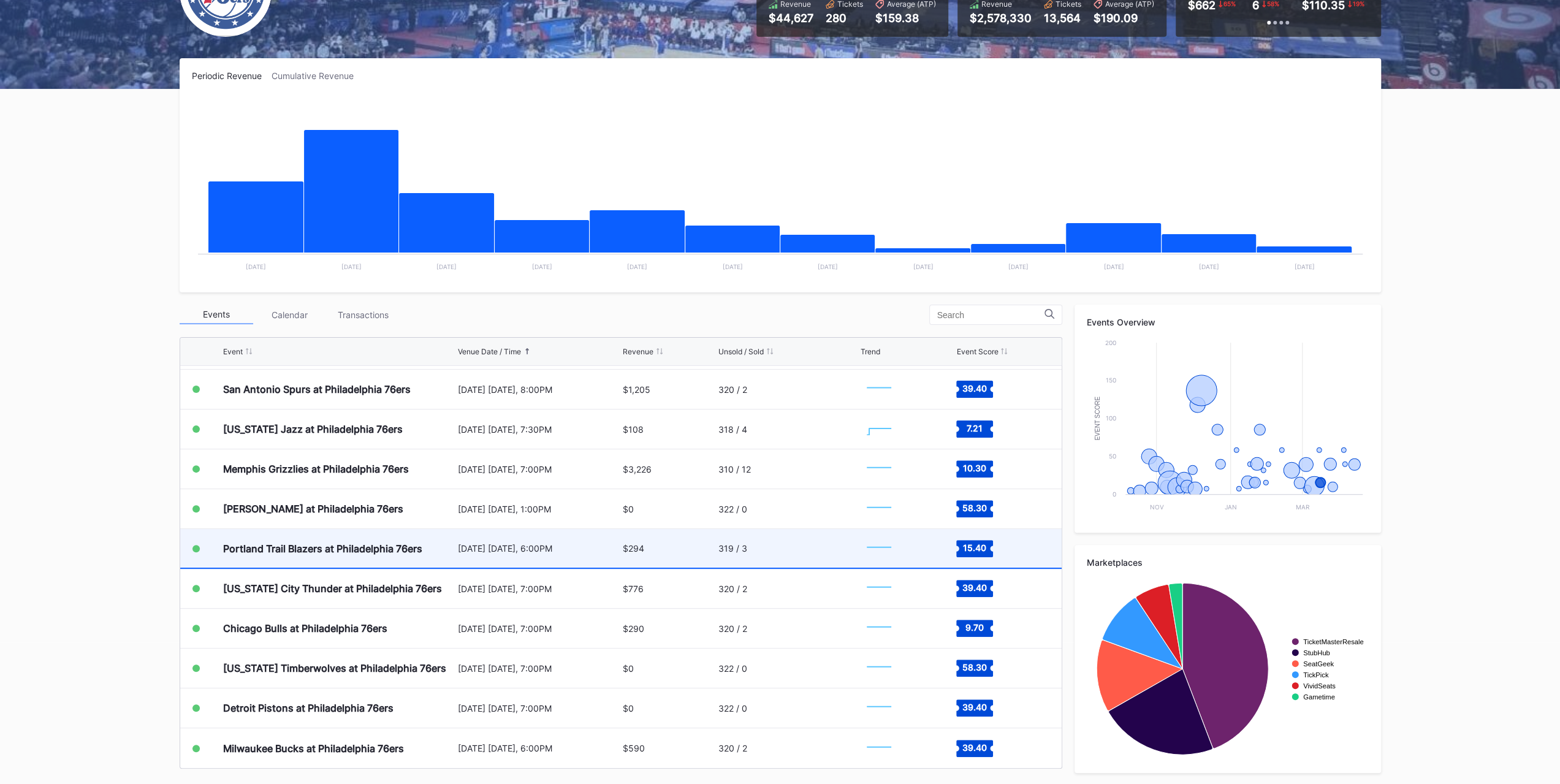
scroll to position [943, 0]
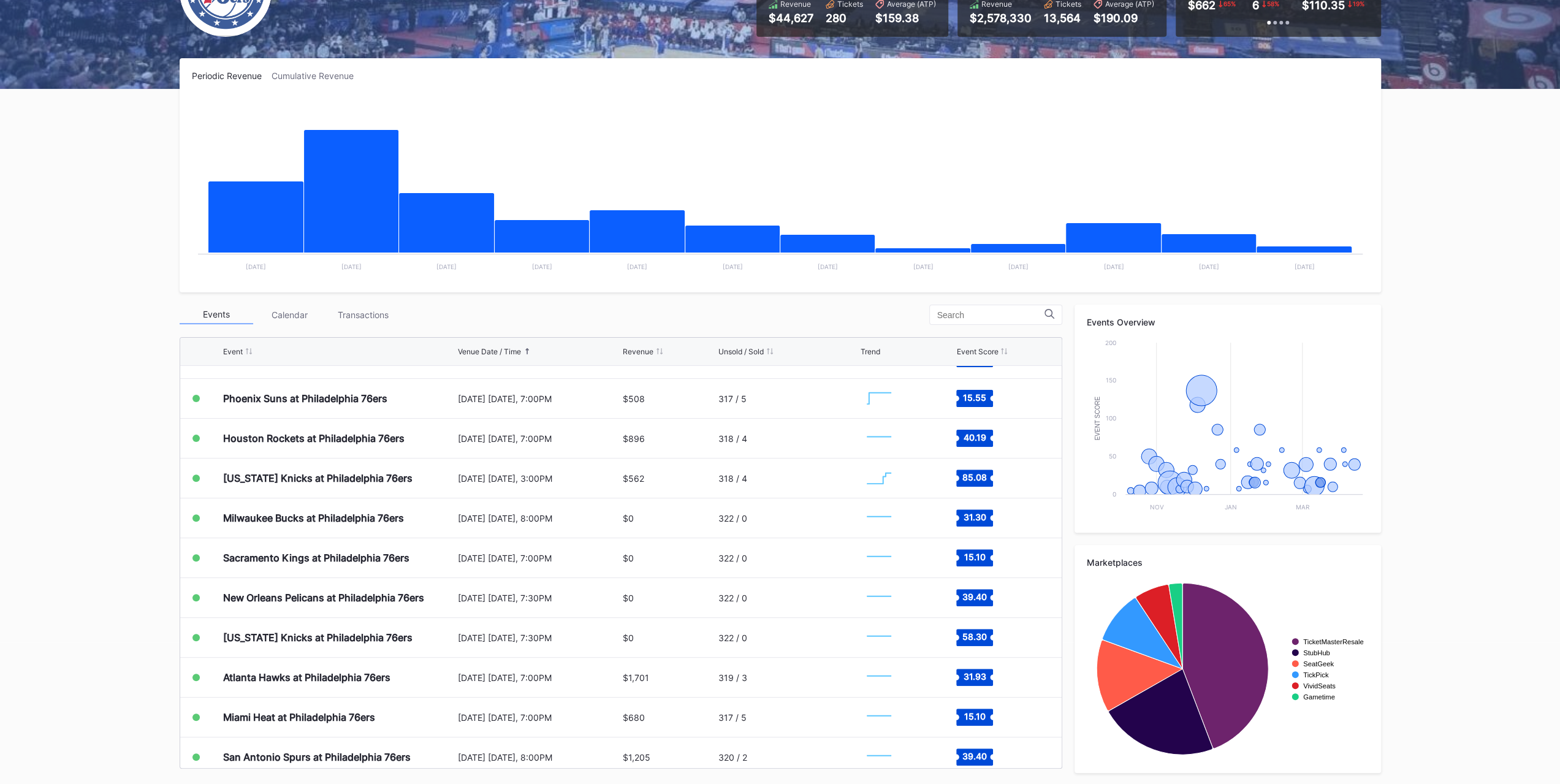
click at [375, 318] on div "Transactions" at bounding box center [364, 314] width 74 height 19
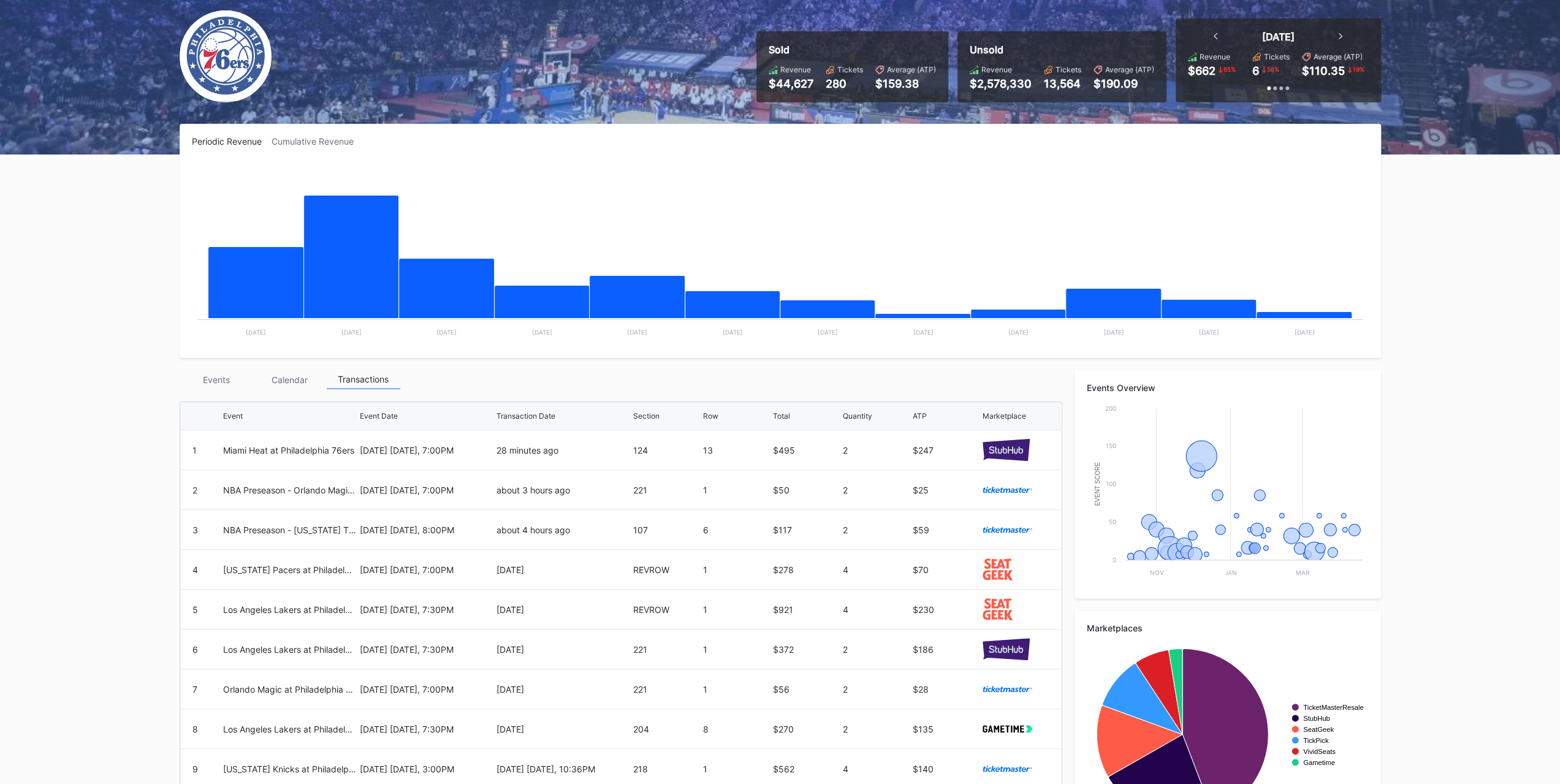
scroll to position [0, 0]
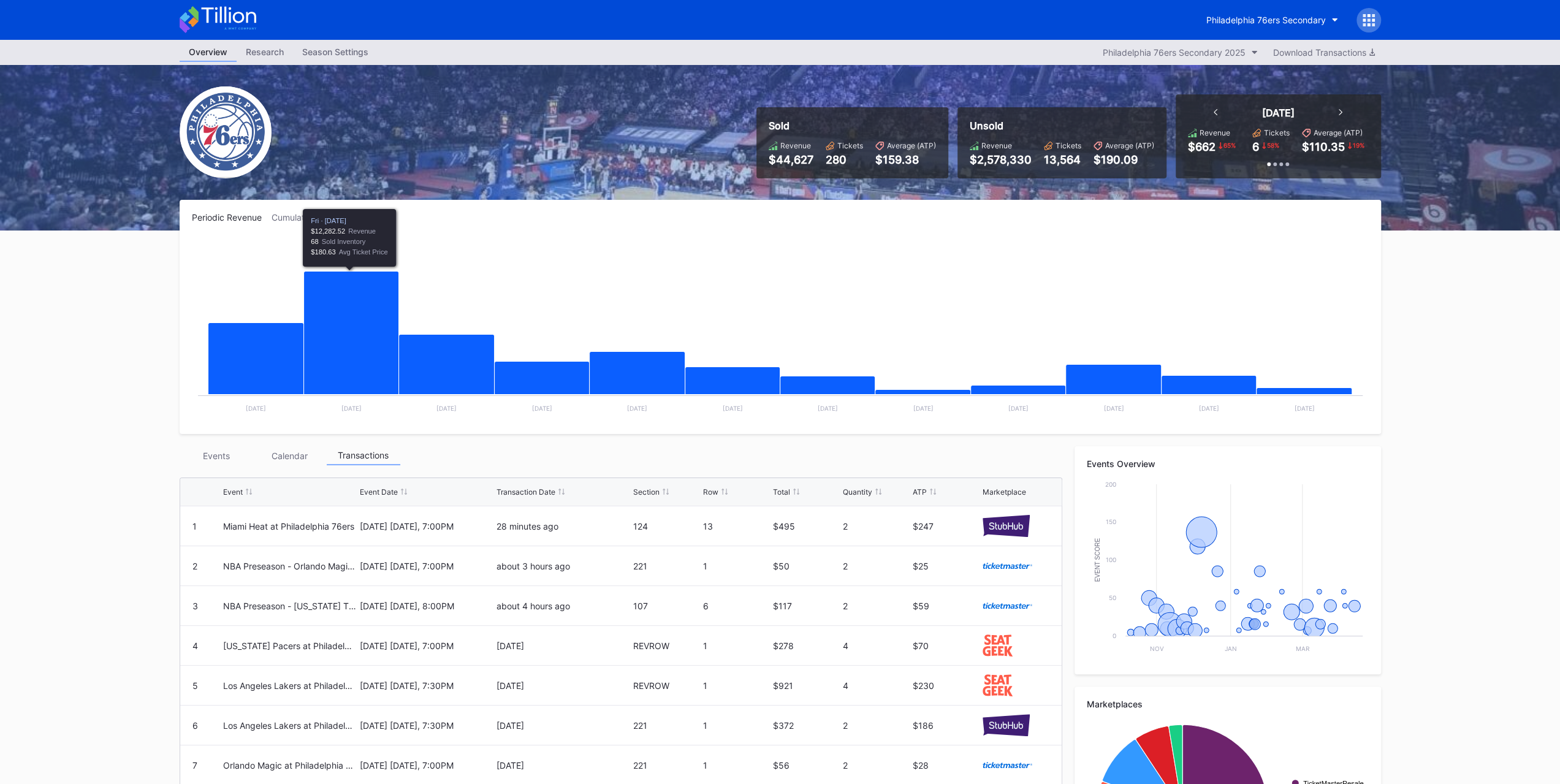
click at [205, 452] on div "Events" at bounding box center [217, 455] width 74 height 19
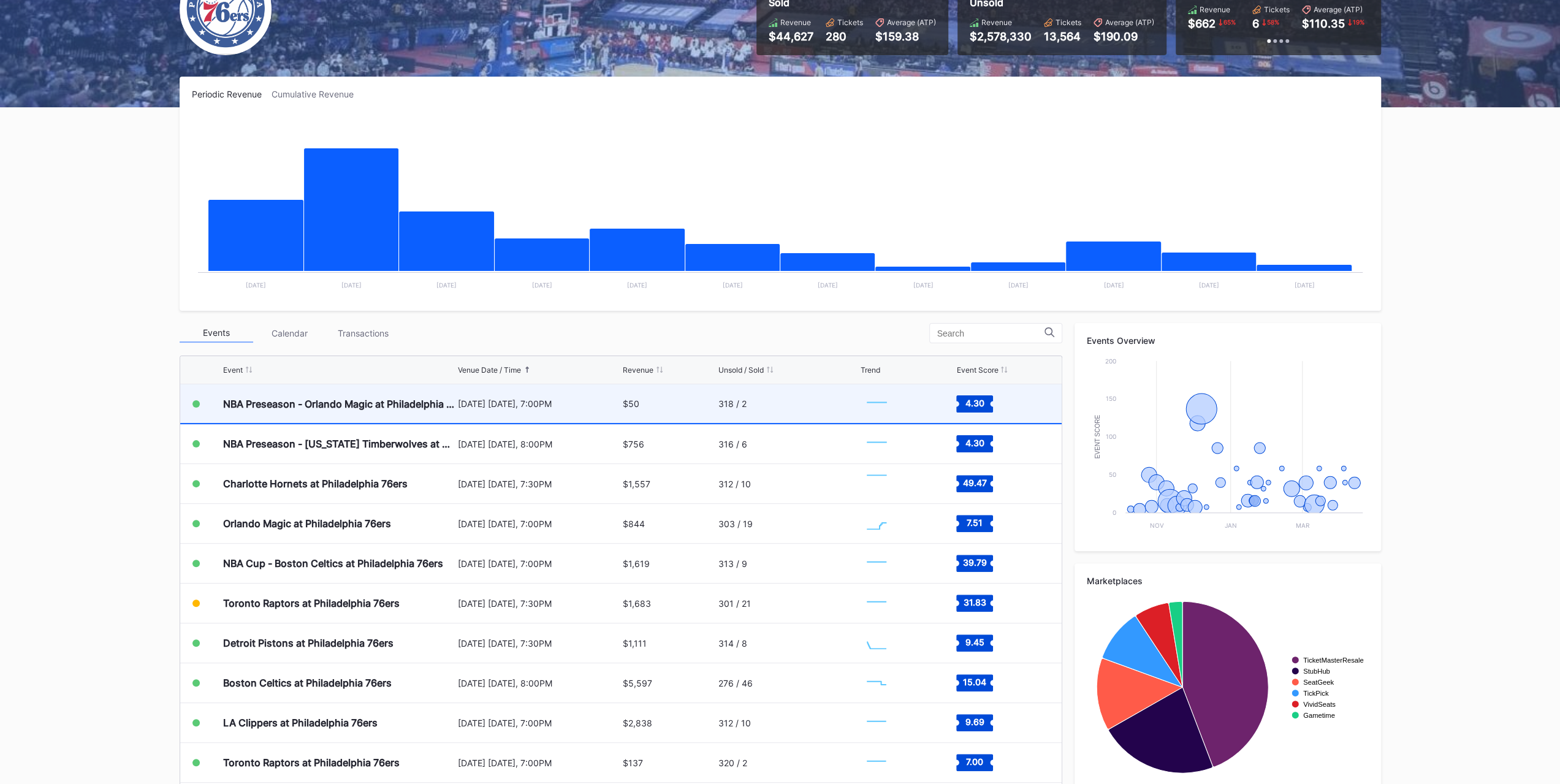
scroll to position [142, 0]
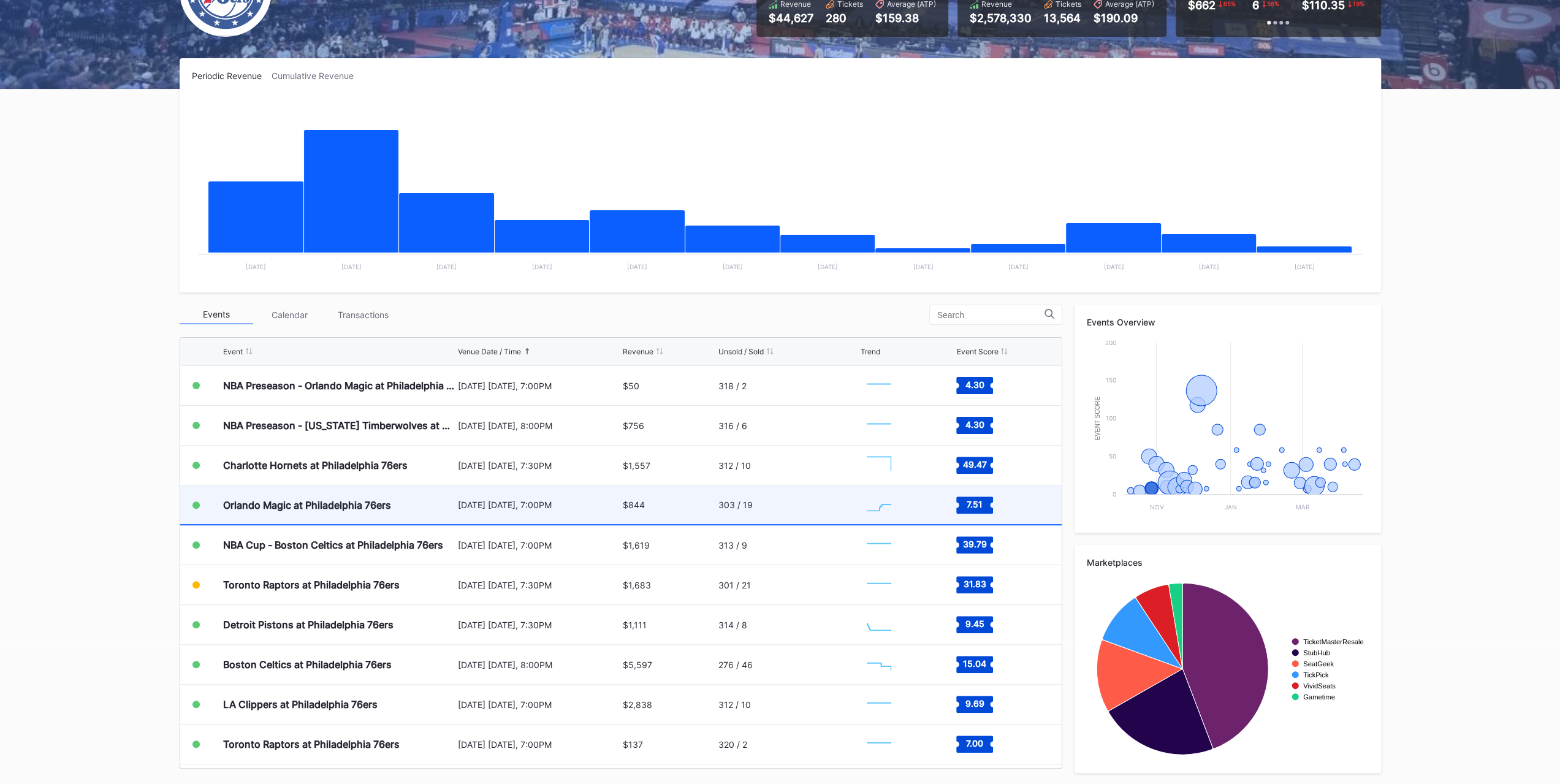
click at [321, 505] on div "Orlando Magic at Philadelphia 76ers" at bounding box center [307, 505] width 168 height 12
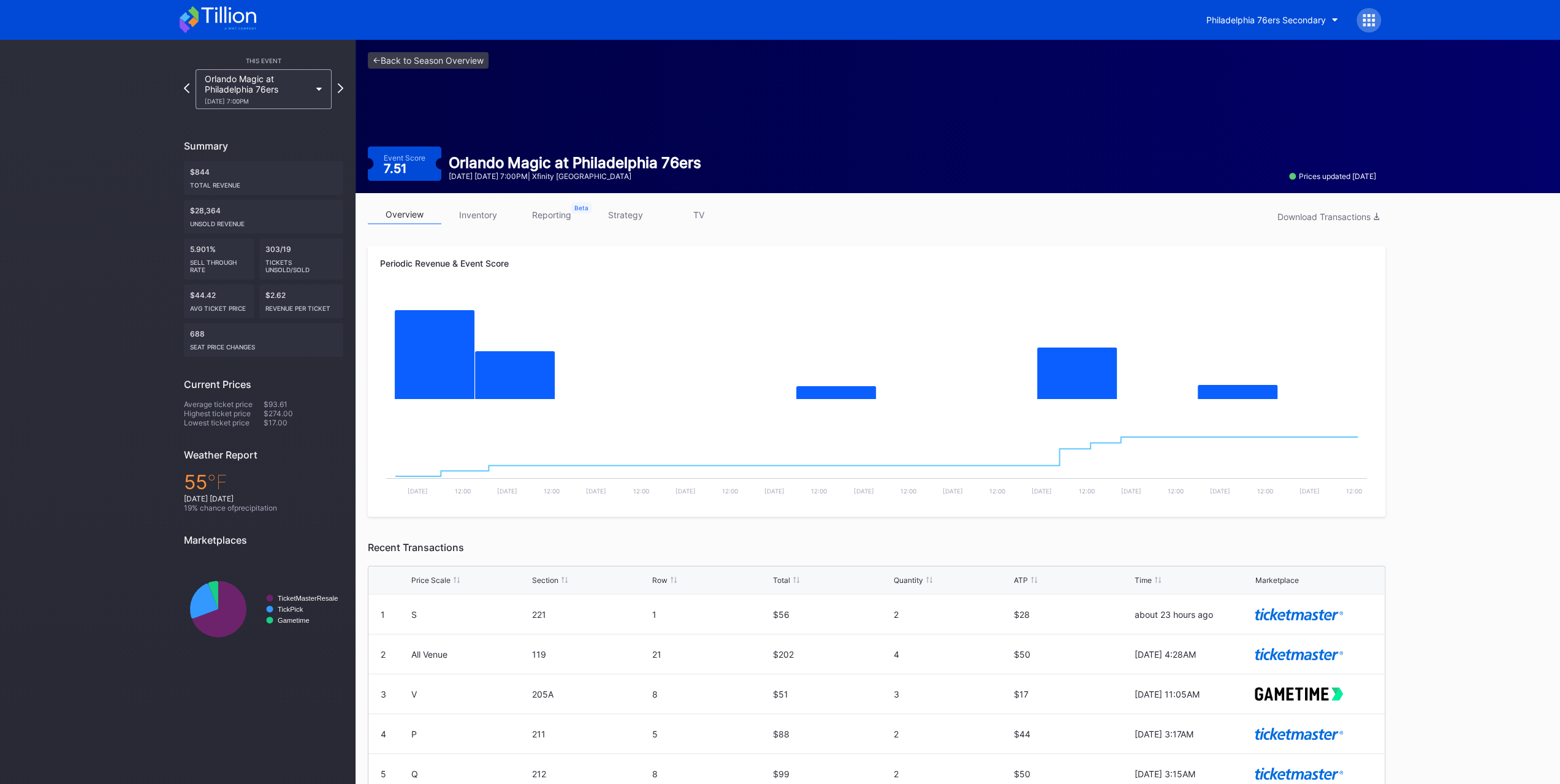
click at [500, 214] on link "inventory" at bounding box center [478, 215] width 74 height 19
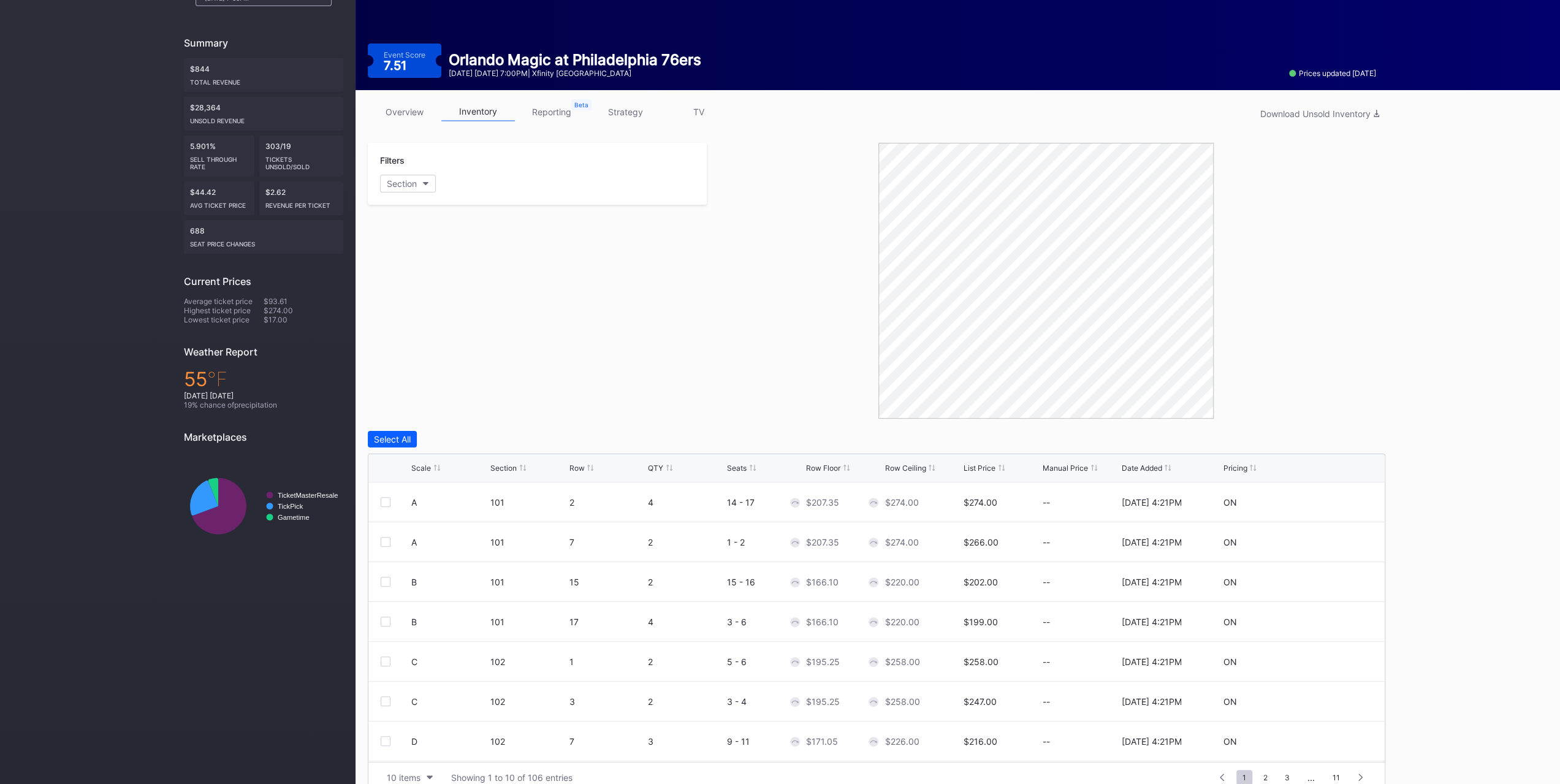
scroll to position [121, 0]
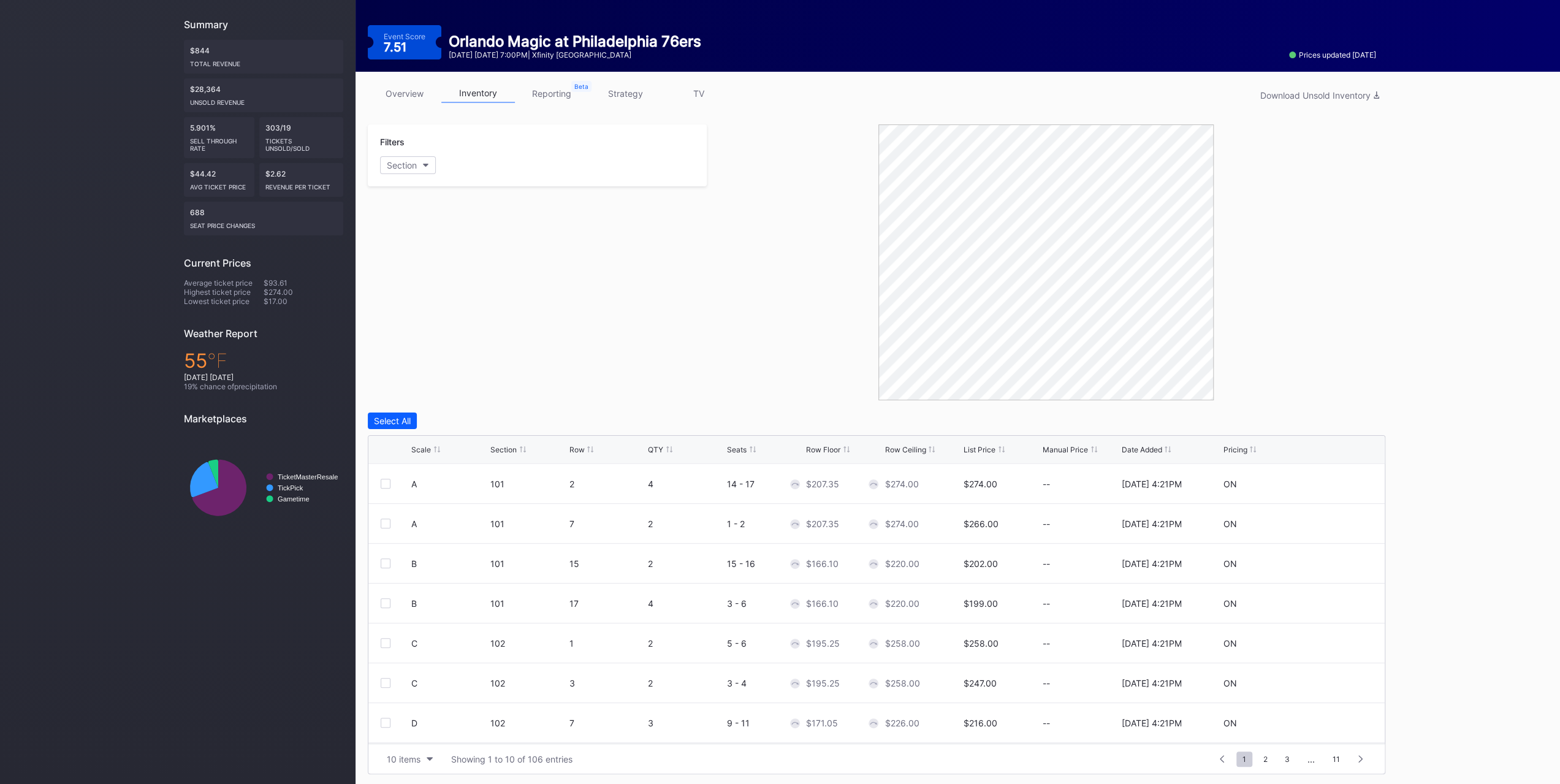
click at [513, 448] on div "Section" at bounding box center [503, 449] width 26 height 9
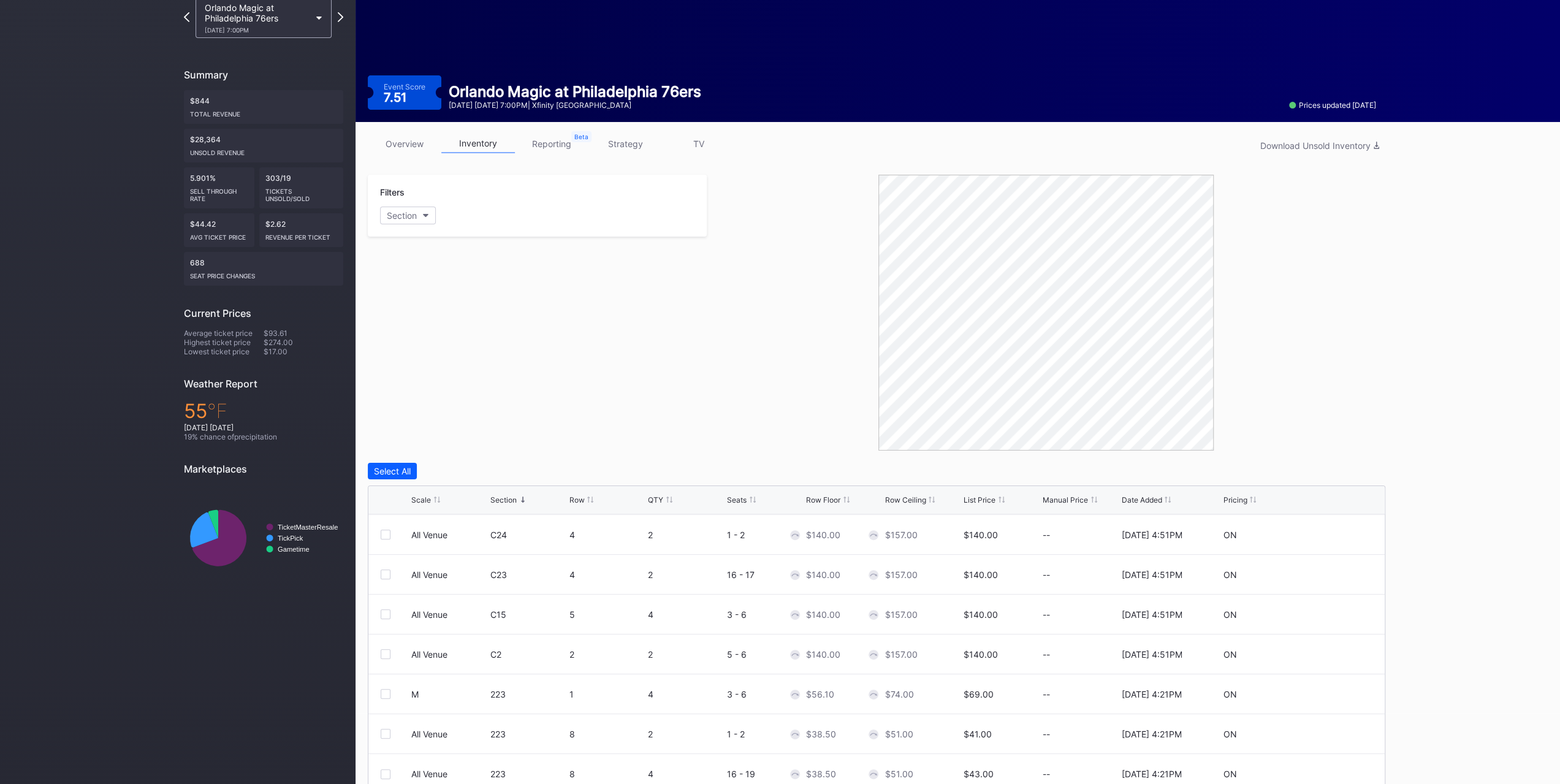
scroll to position [0, 0]
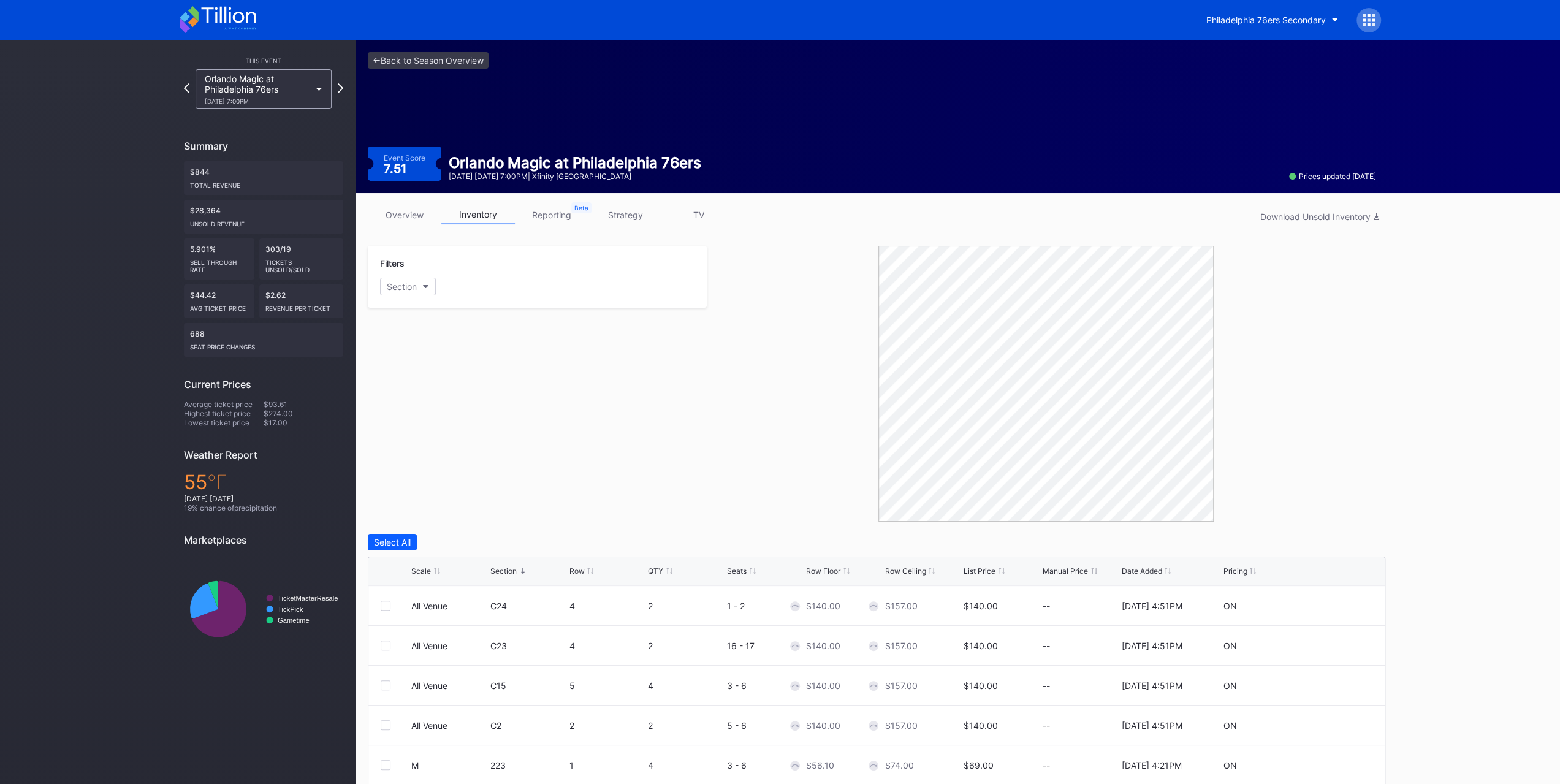
click at [649, 230] on div "overview inventory reporting strategy TV Download Unsold Inventory Filters Sect…" at bounding box center [876, 550] width 1042 height 714
click at [639, 217] on link "strategy" at bounding box center [625, 215] width 74 height 19
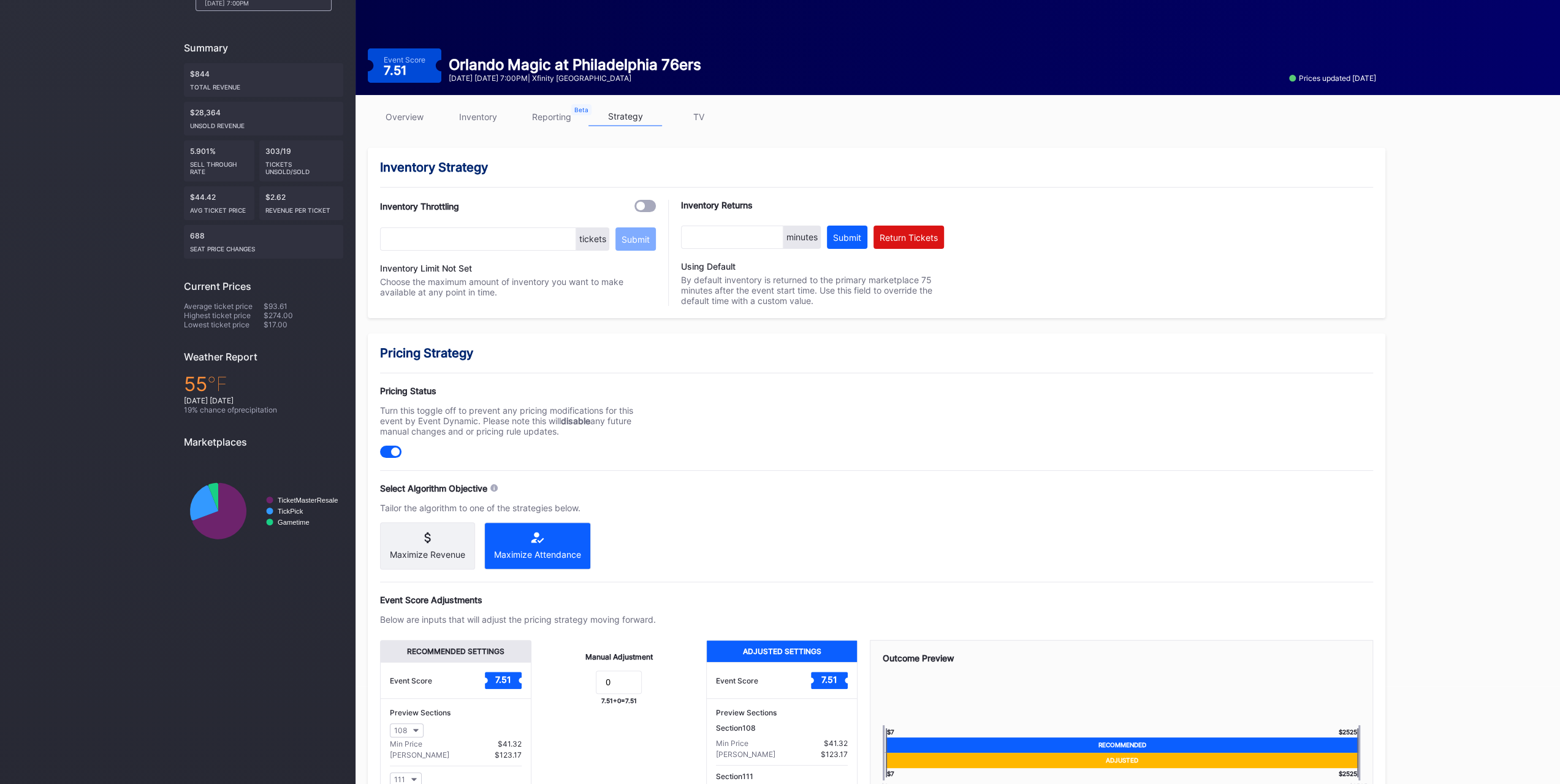
scroll to position [217, 0]
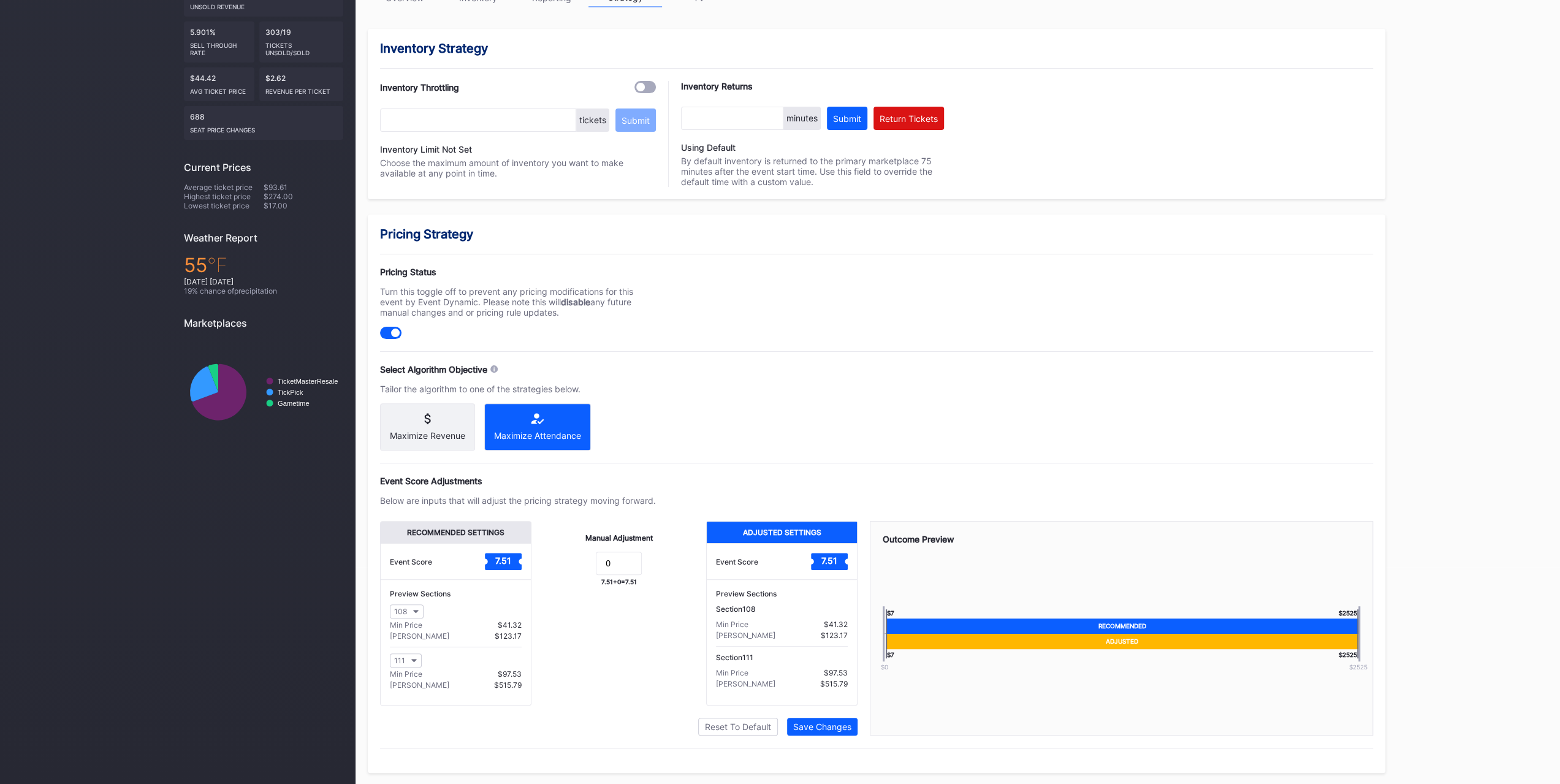
click at [398, 327] on div at bounding box center [391, 333] width 22 height 12
drag, startPoint x: 629, startPoint y: 571, endPoint x: 546, endPoint y: 562, distance: 83.5
click at [554, 568] on form "0" at bounding box center [618, 564] width 150 height 26
type input "-1"
click at [845, 726] on div "Save Changes" at bounding box center [822, 726] width 58 height 10
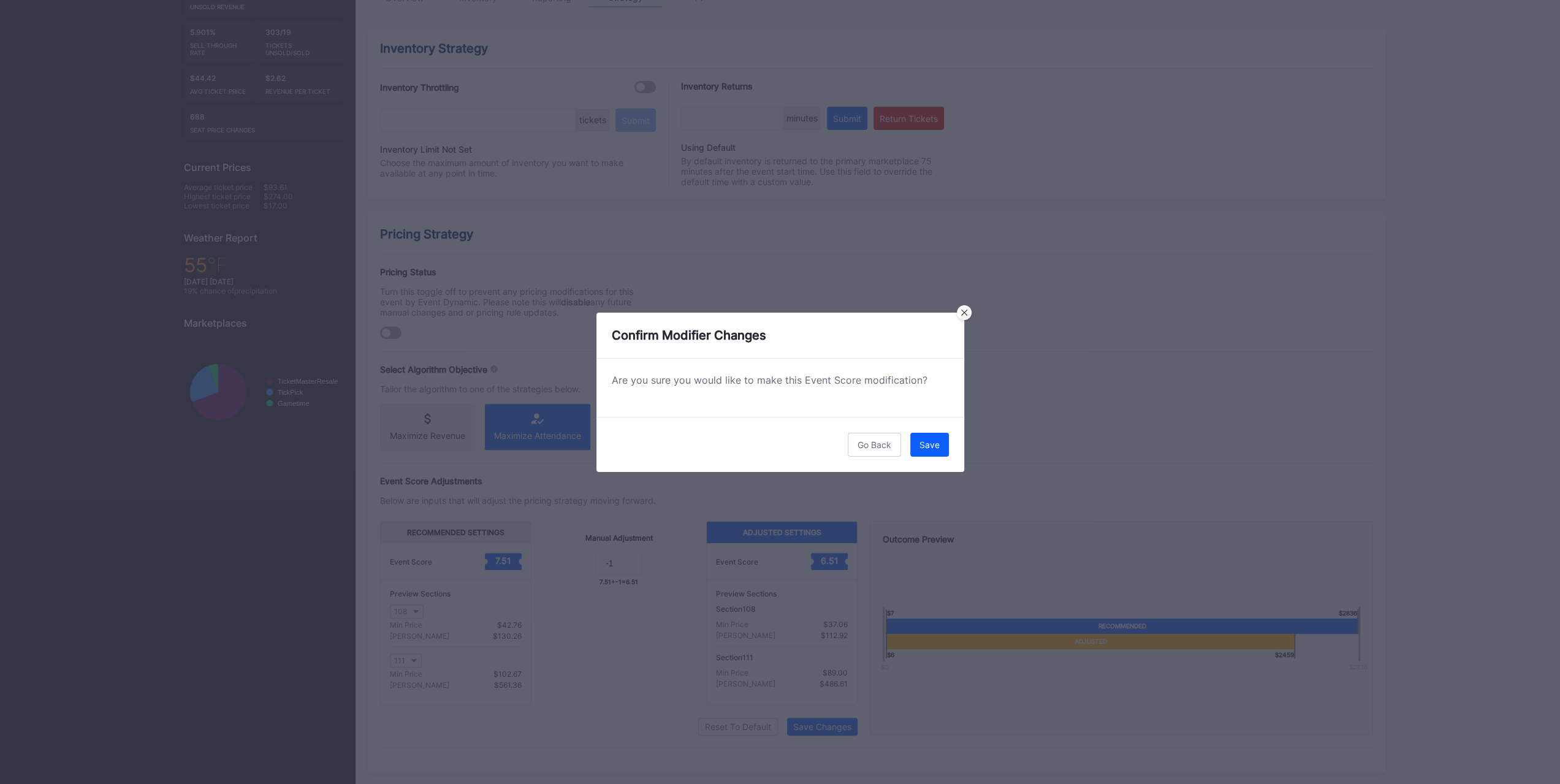
click at [924, 438] on button "Save" at bounding box center [929, 444] width 39 height 24
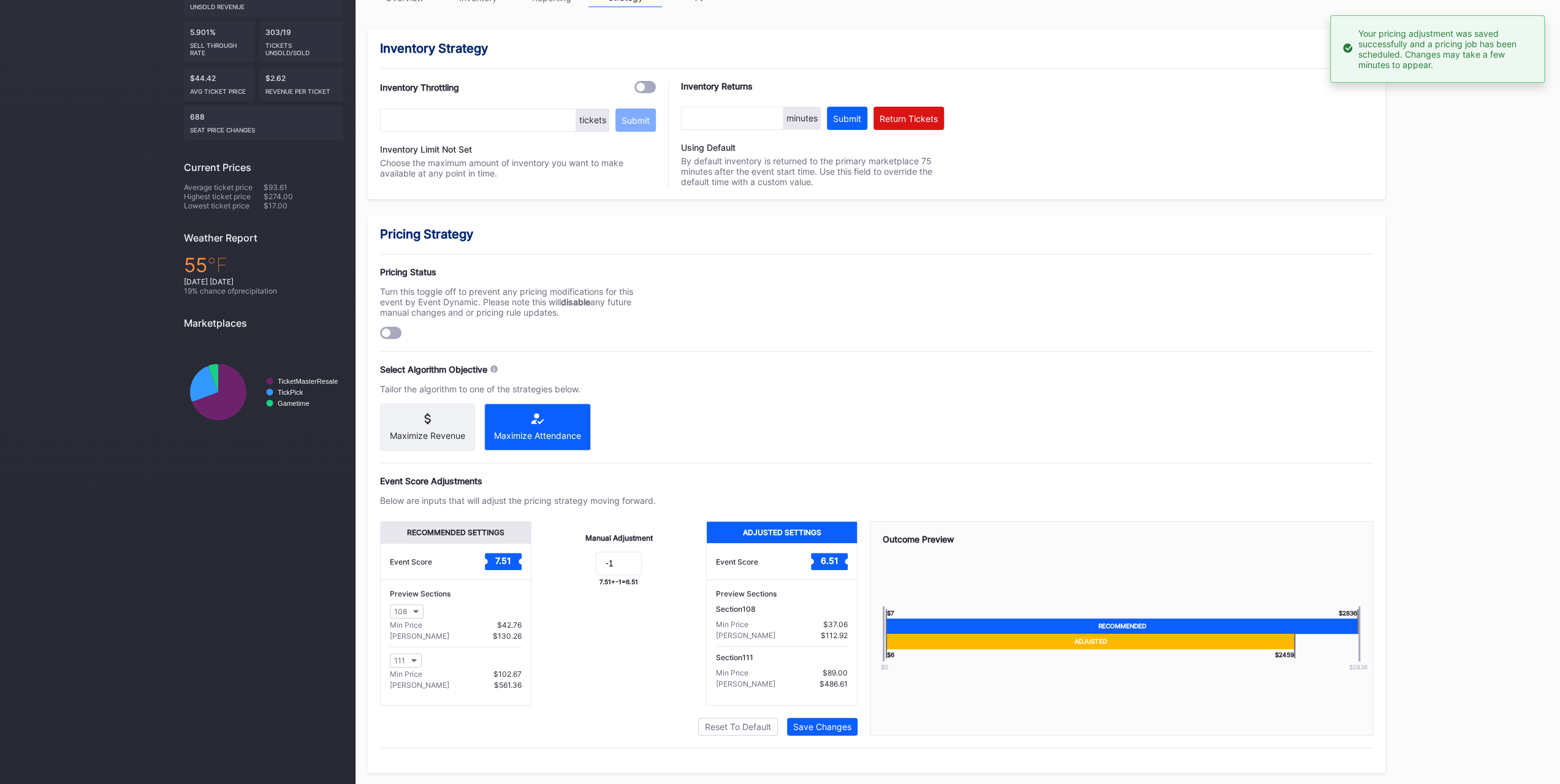
scroll to position [0, 0]
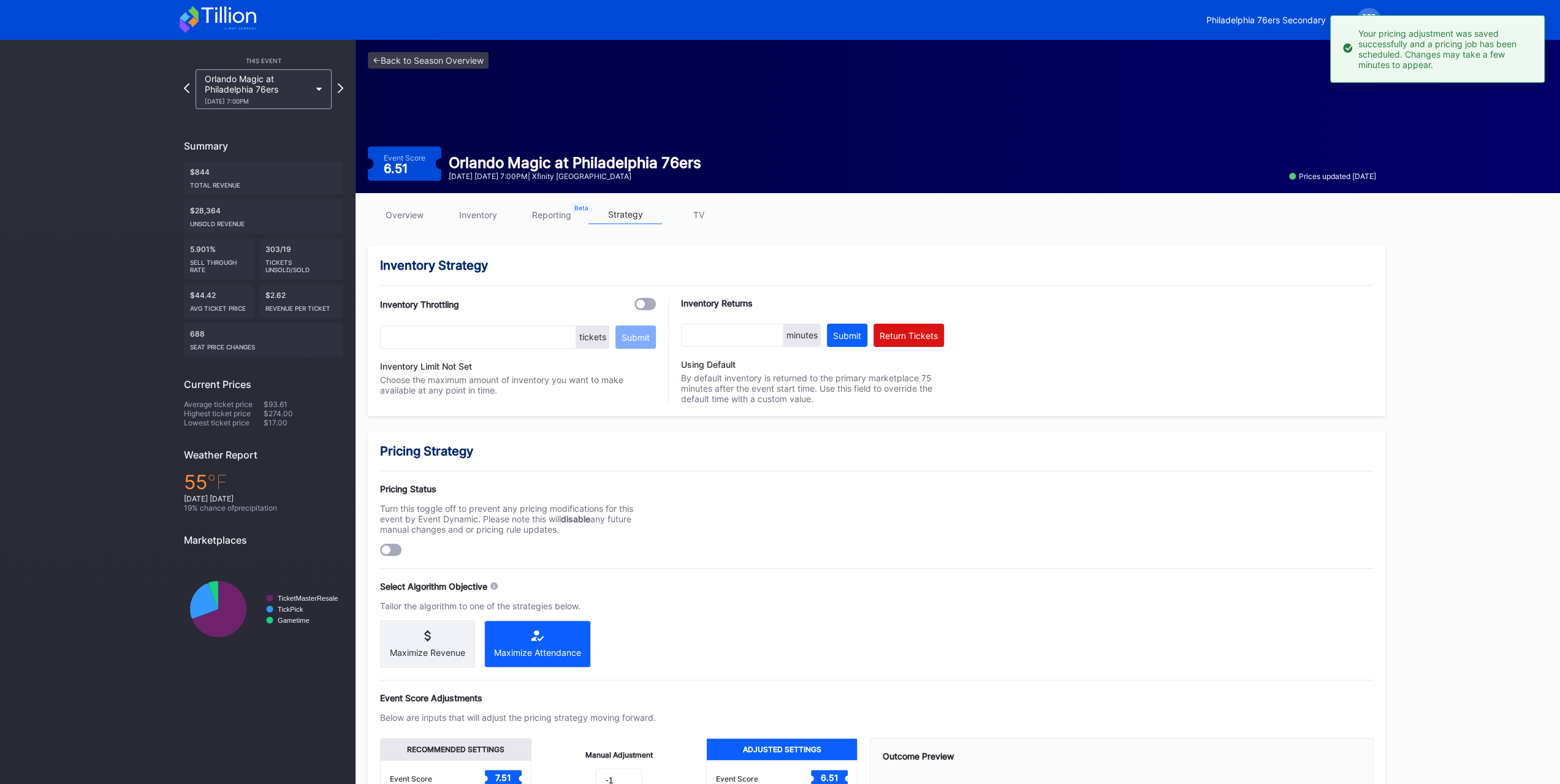
click at [210, 30] on icon at bounding box center [218, 20] width 76 height 27
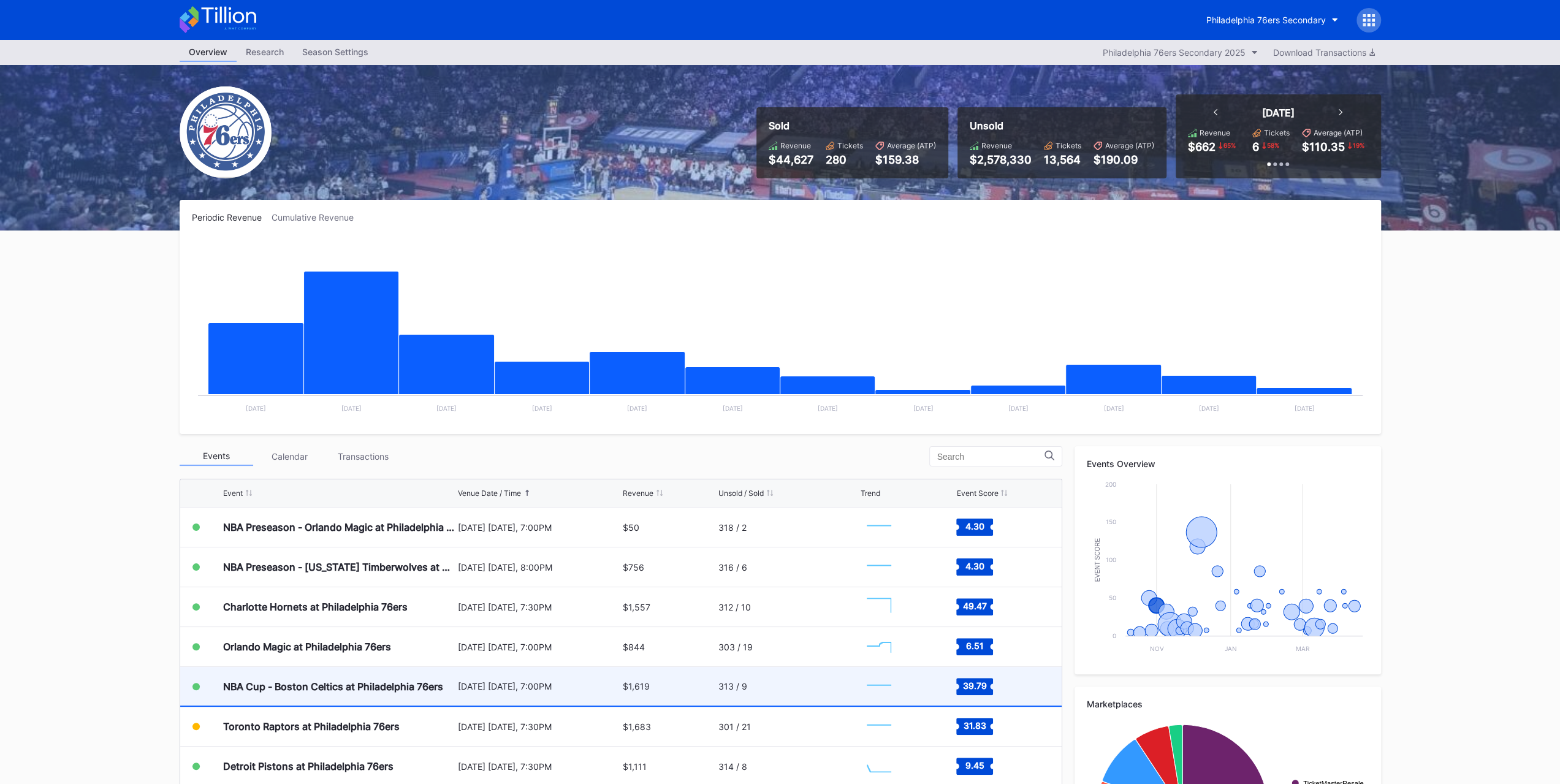
click at [644, 693] on div "$1,619" at bounding box center [669, 686] width 92 height 39
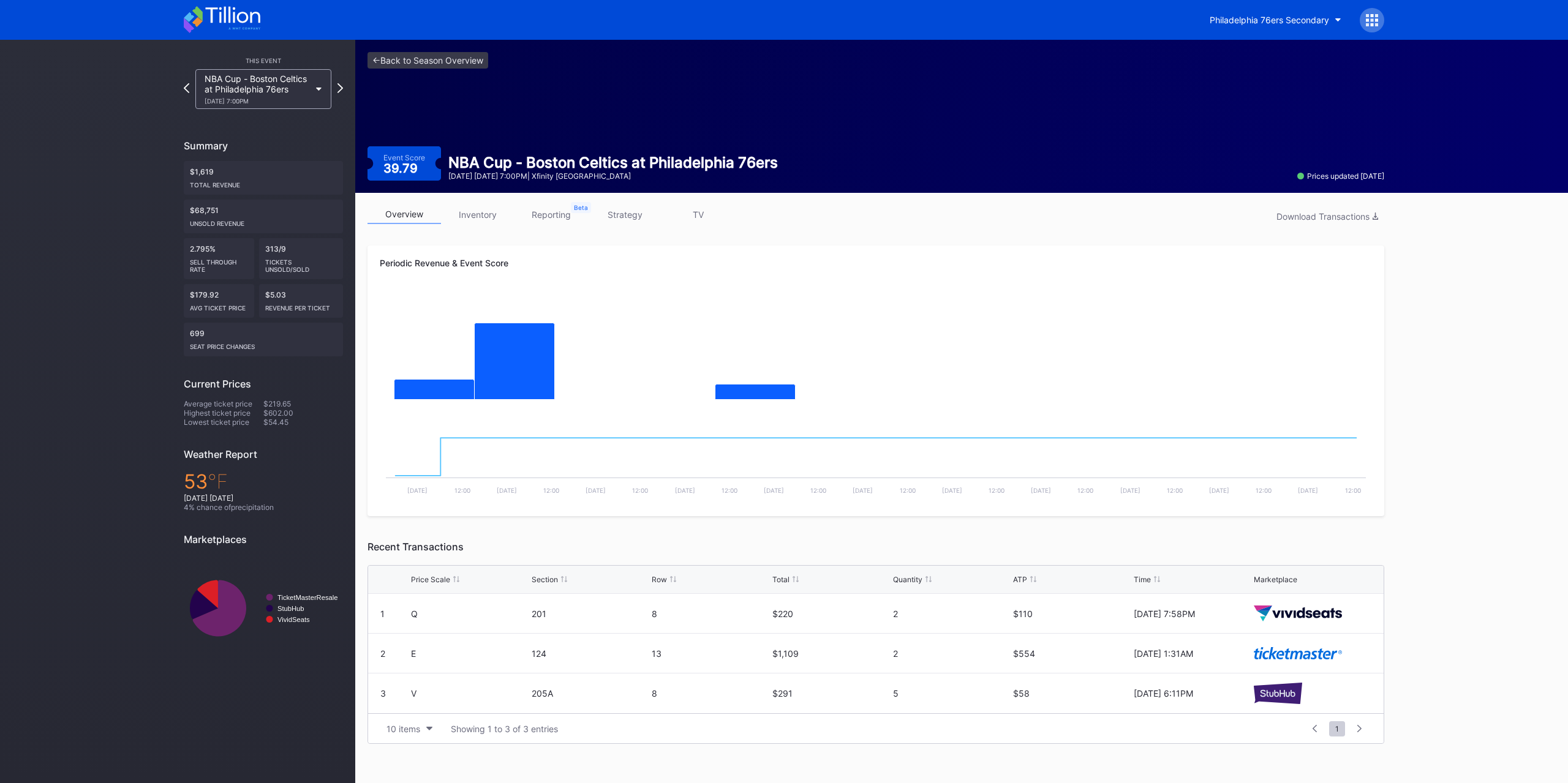
click at [493, 204] on div "overview inventory reporting strategy TV Download Transactions Periodic Revenue…" at bounding box center [876, 474] width 1041 height 563
click at [491, 207] on link "inventory" at bounding box center [478, 214] width 74 height 19
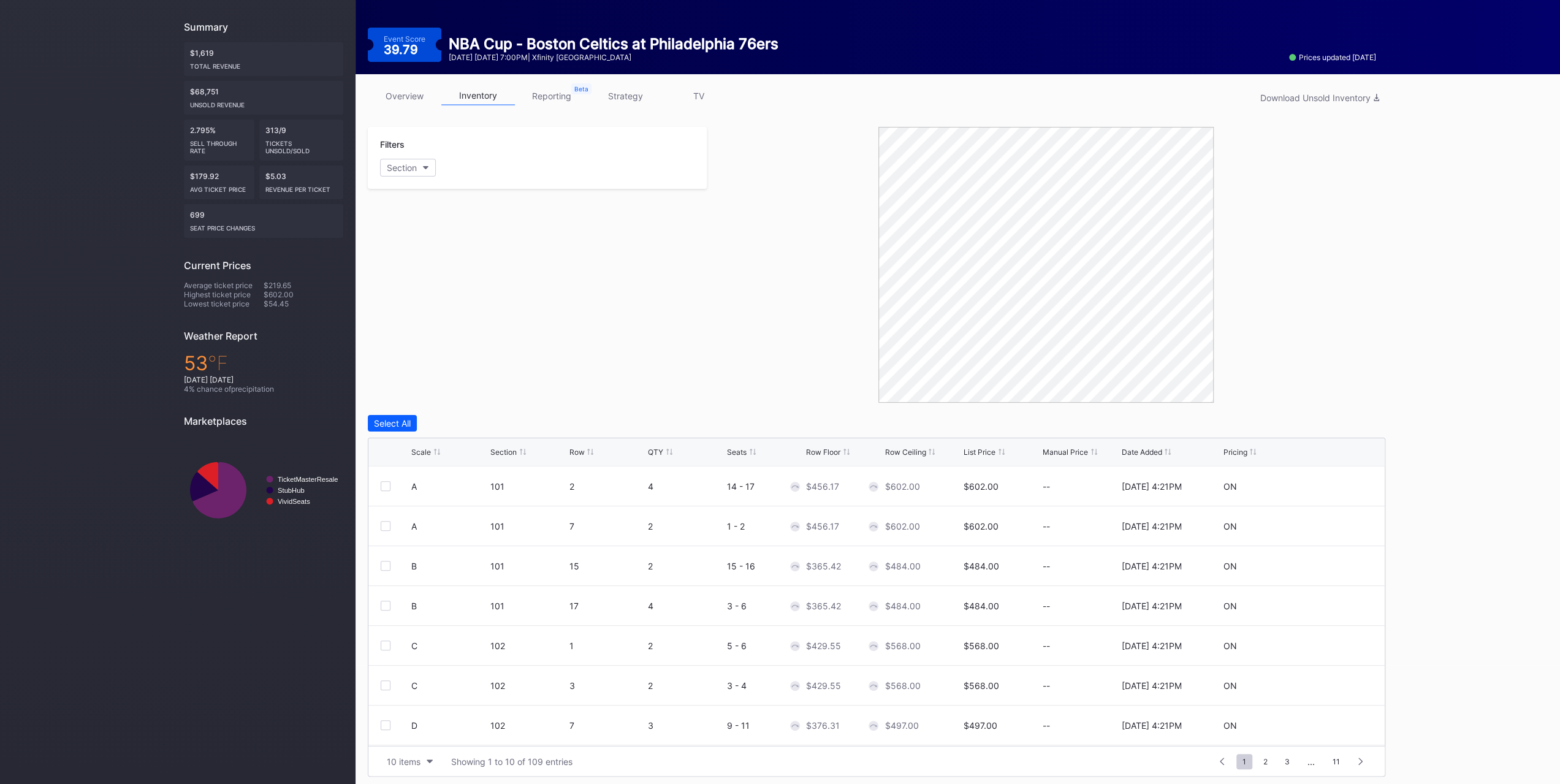
scroll to position [121, 0]
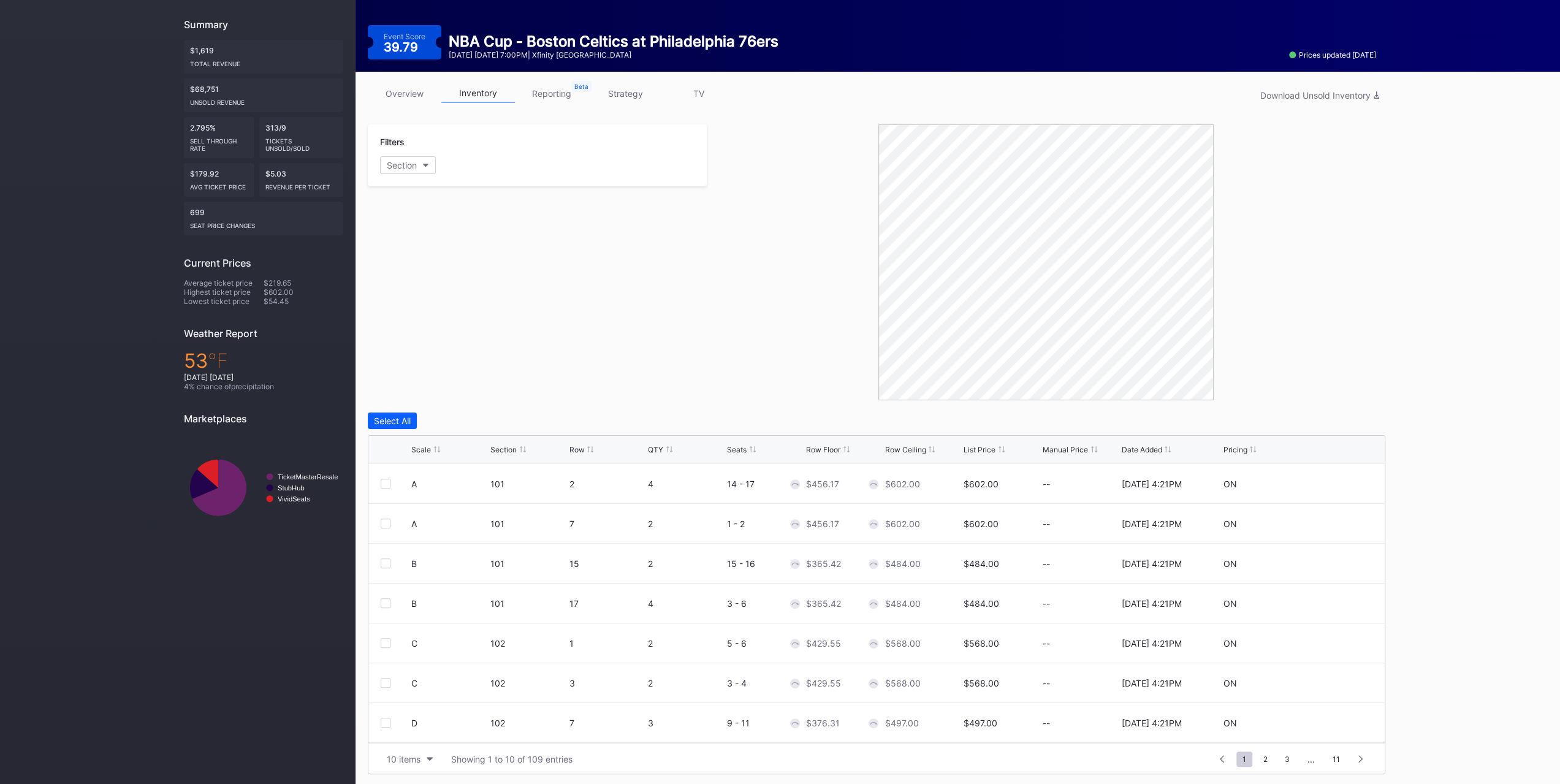
click at [826, 449] on div "Row Floor" at bounding box center [823, 449] width 34 height 9
click at [396, 764] on button "10 items" at bounding box center [410, 759] width 58 height 17
click at [406, 732] on div "200 items" at bounding box center [410, 726] width 58 height 23
drag, startPoint x: 440, startPoint y: 443, endPoint x: 430, endPoint y: 450, distance: 12.2
click at [436, 446] on div "Scale Section Row QTY Seats Row Floor Row Ceiling List Price Manual Price Date …" at bounding box center [876, 450] width 1016 height 28
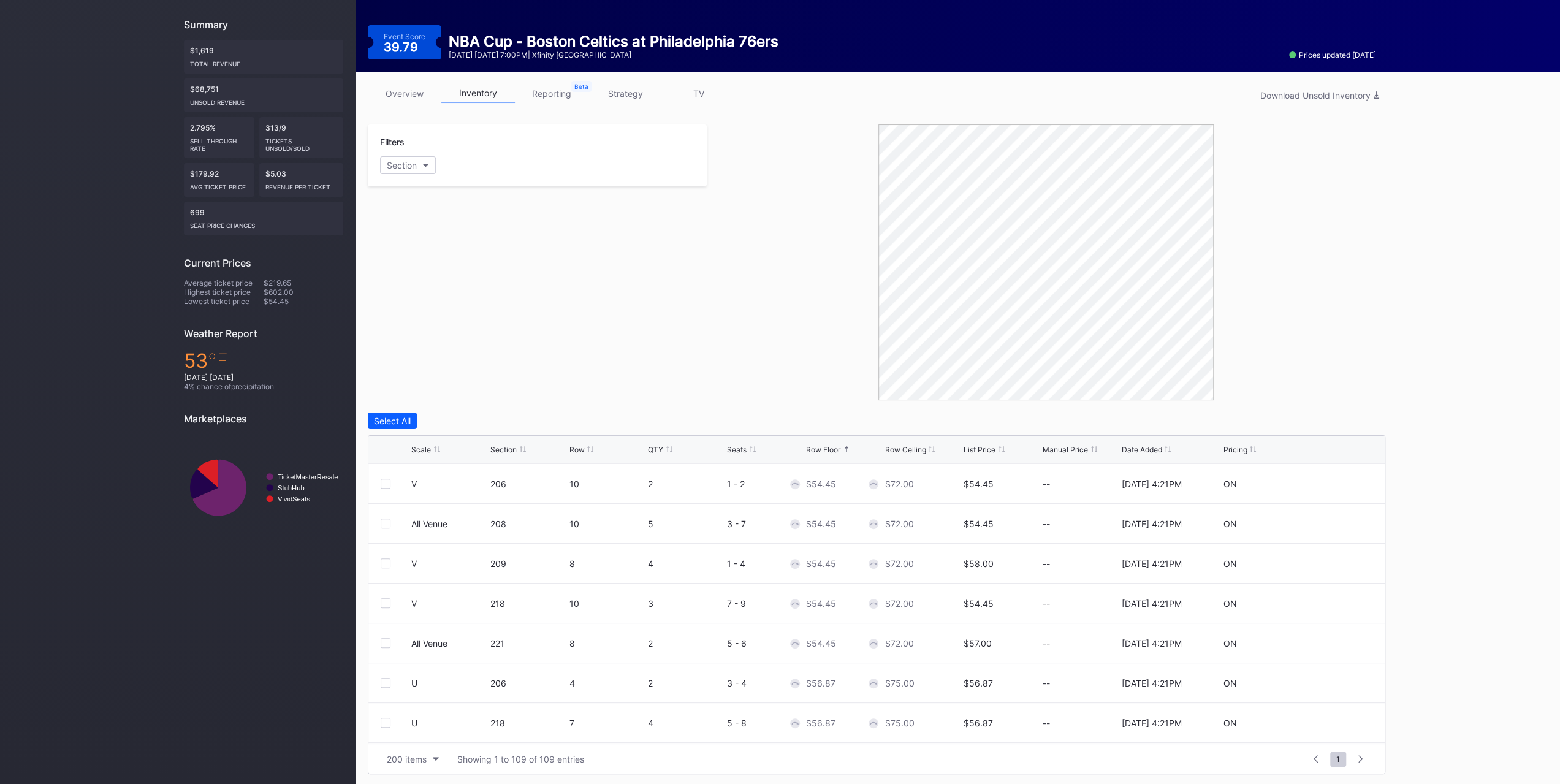
click at [429, 451] on div "Scale" at bounding box center [421, 449] width 20 height 9
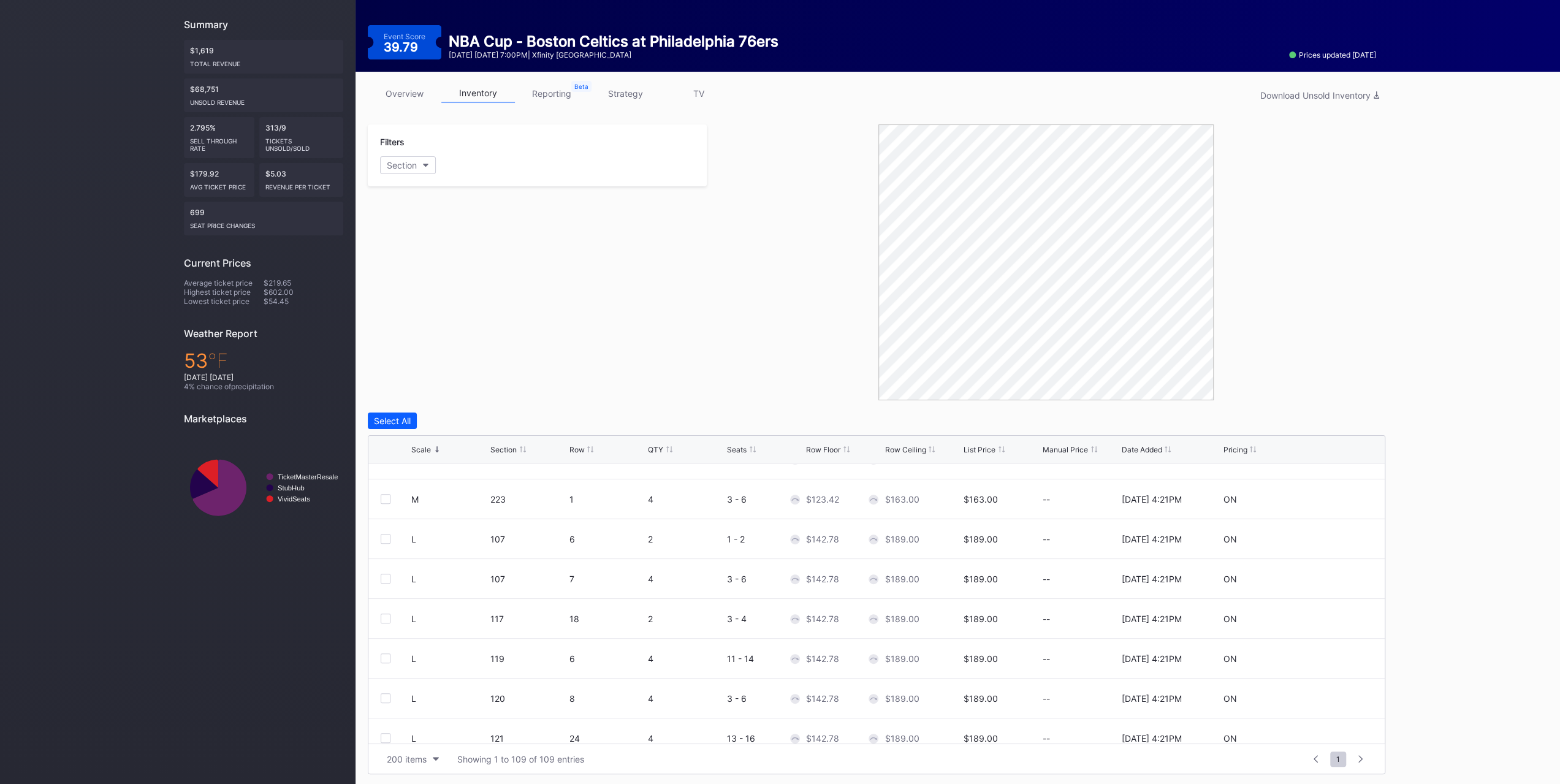
click at [638, 98] on link "strategy" at bounding box center [625, 93] width 74 height 19
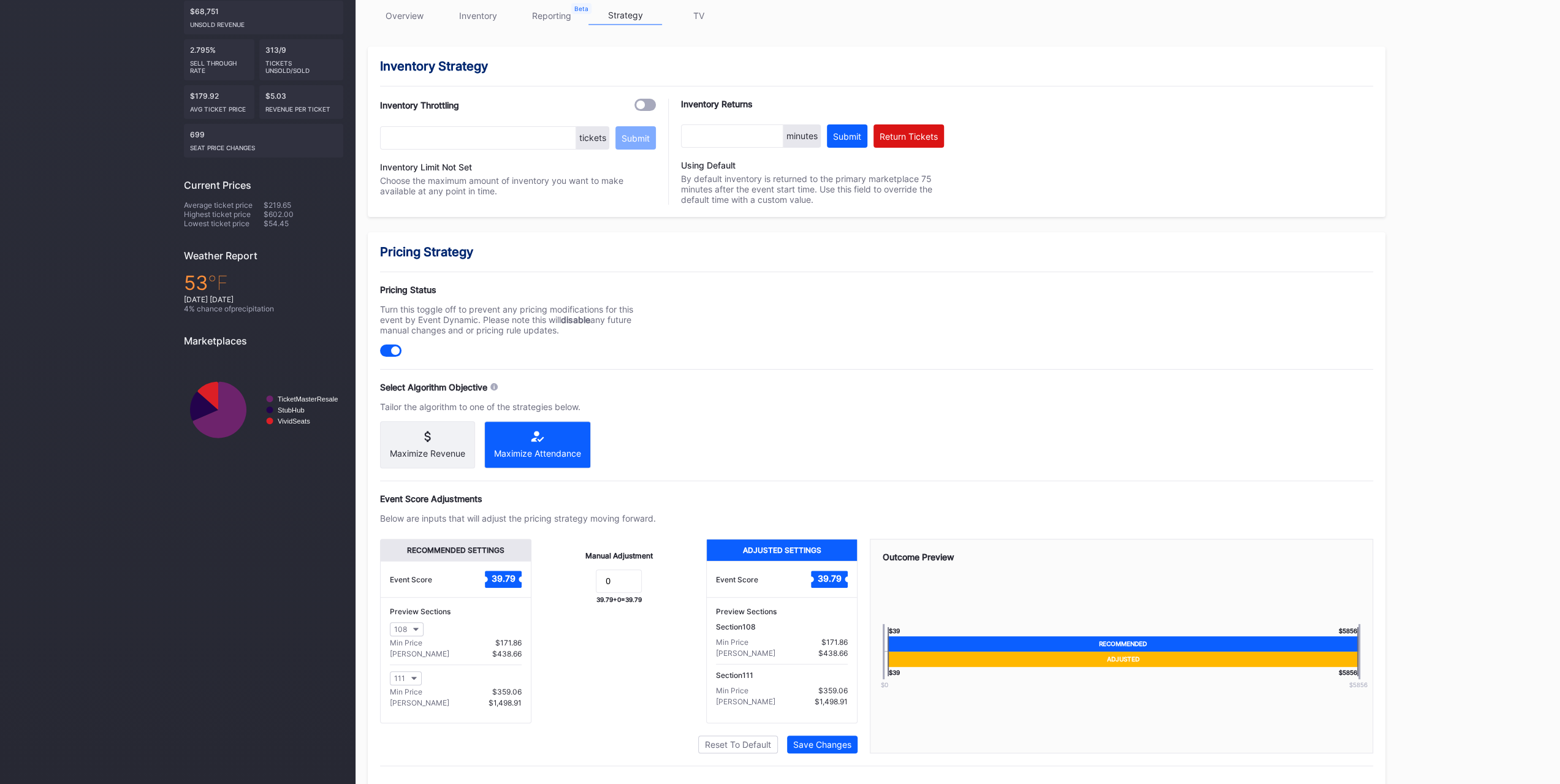
scroll to position [217, 0]
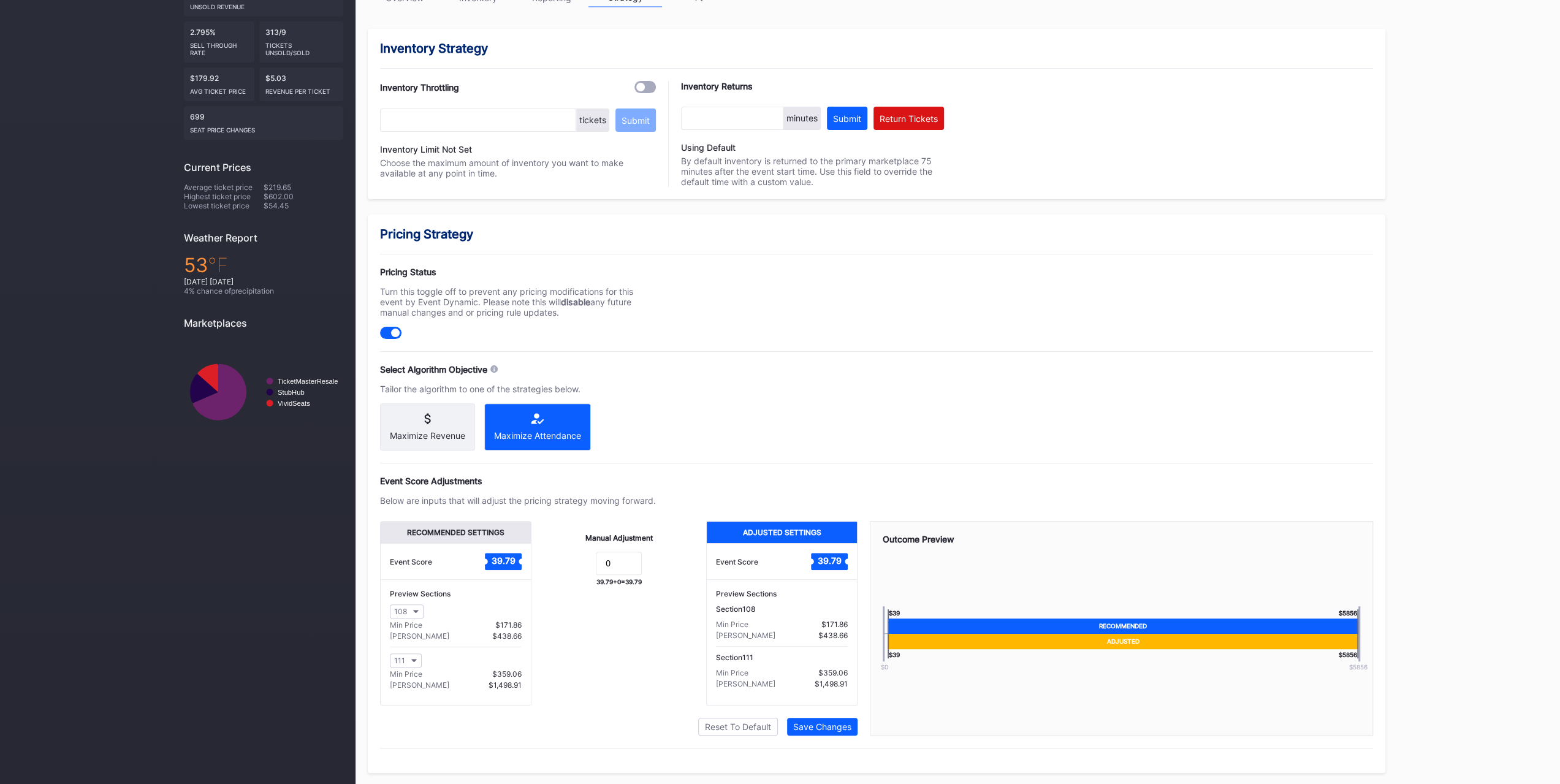
click at [393, 329] on div at bounding box center [395, 333] width 9 height 9
click at [406, 616] on button "108" at bounding box center [406, 611] width 34 height 14
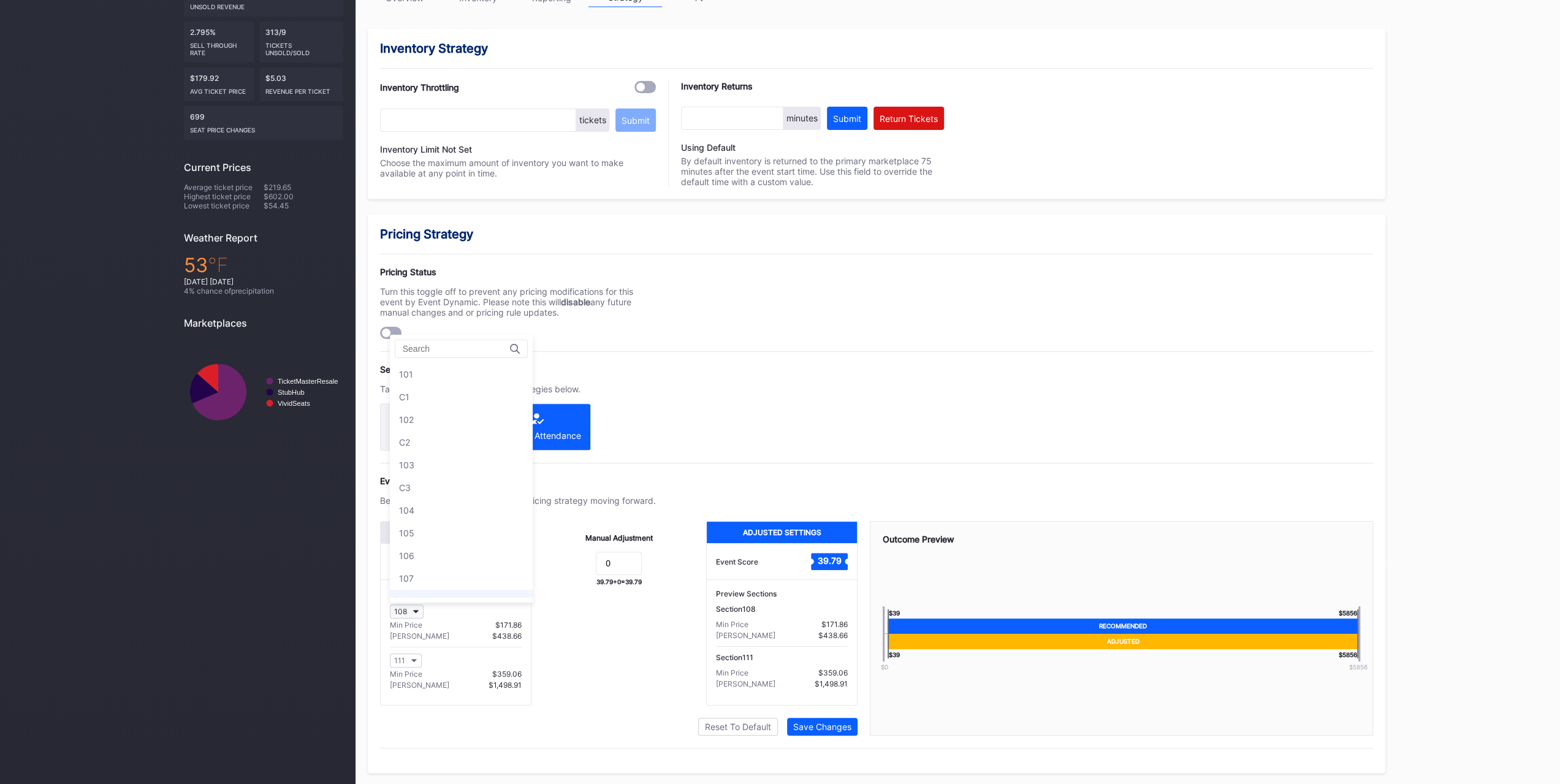
scroll to position [225, 0]
click at [408, 616] on button "108" at bounding box center [406, 611] width 34 height 14
click at [413, 614] on icon "button" at bounding box center [416, 612] width 6 height 4
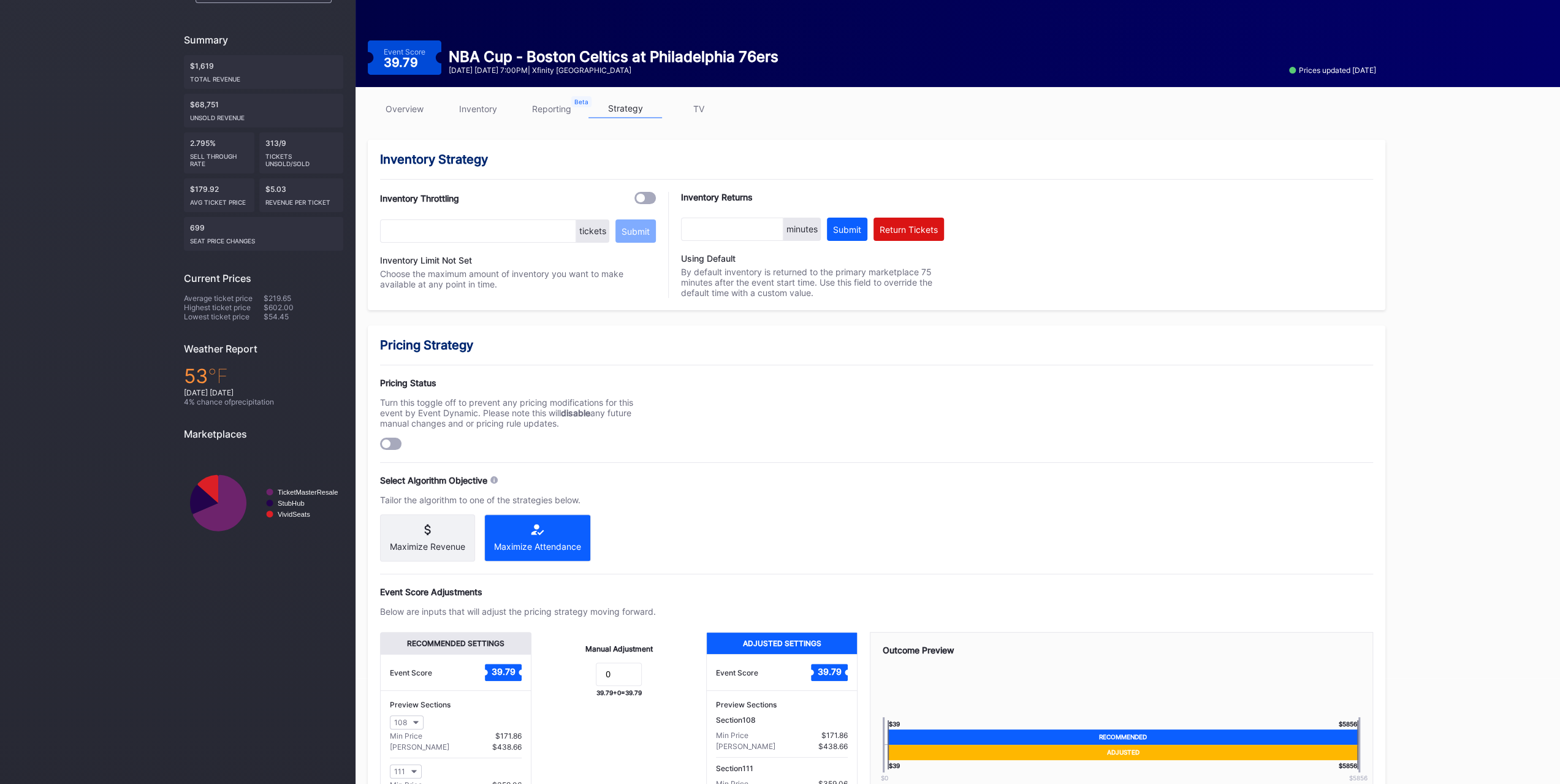
scroll to position [0, 0]
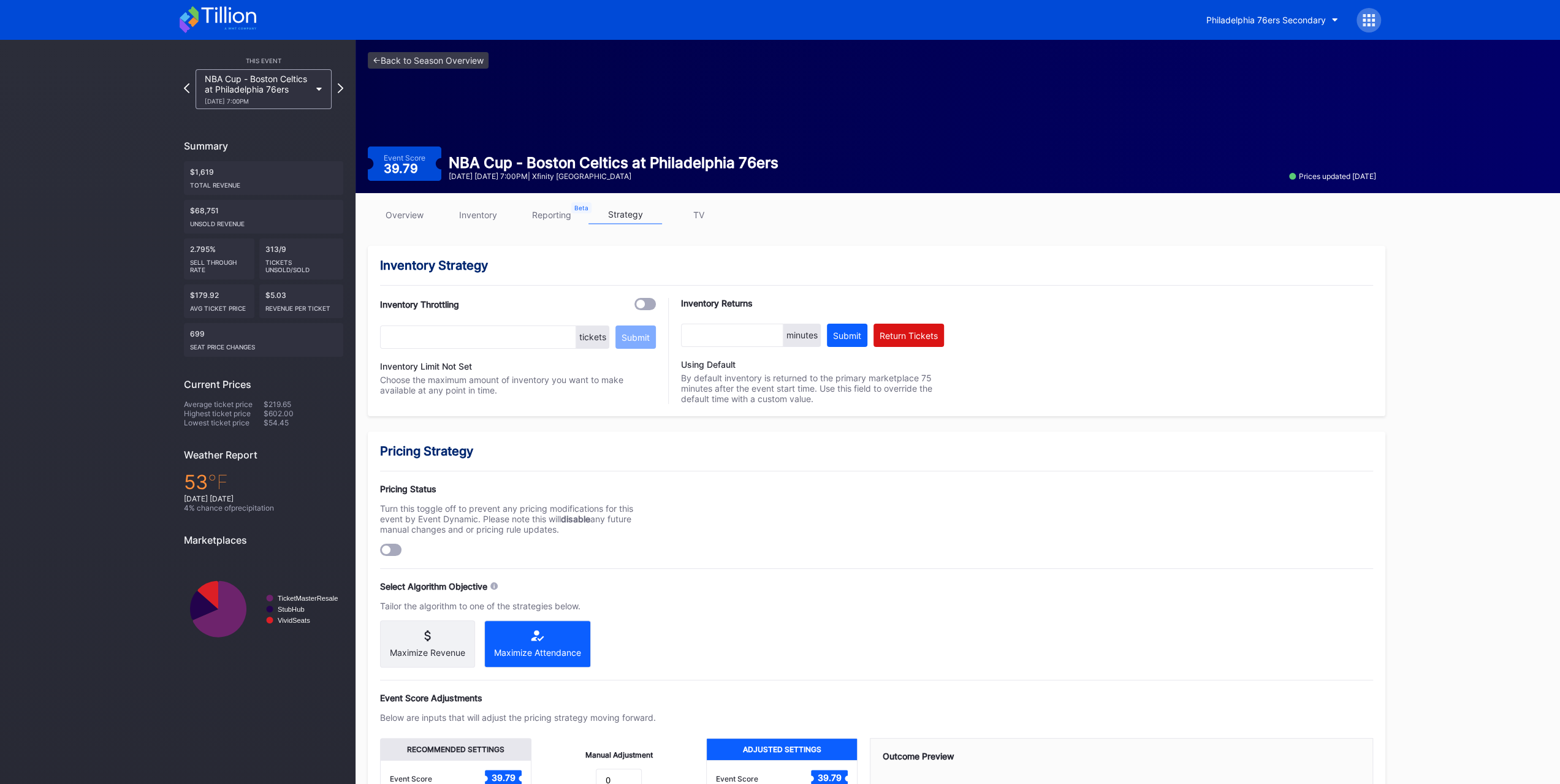
click at [494, 207] on link "inventory" at bounding box center [478, 215] width 74 height 19
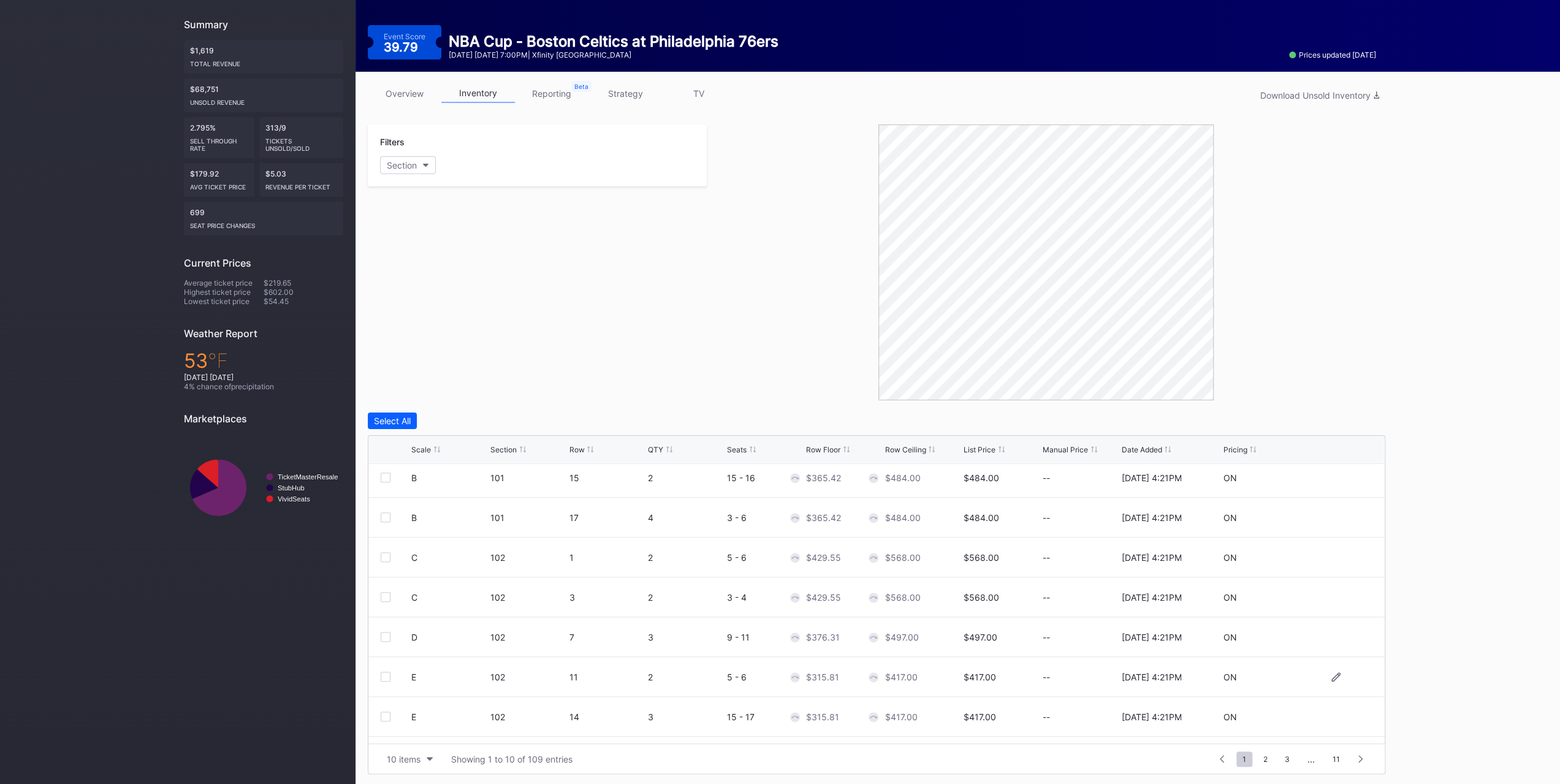
scroll to position [119, 0]
click at [420, 751] on button "10 items" at bounding box center [410, 759] width 58 height 17
click at [423, 728] on div "200 items" at bounding box center [409, 726] width 40 height 10
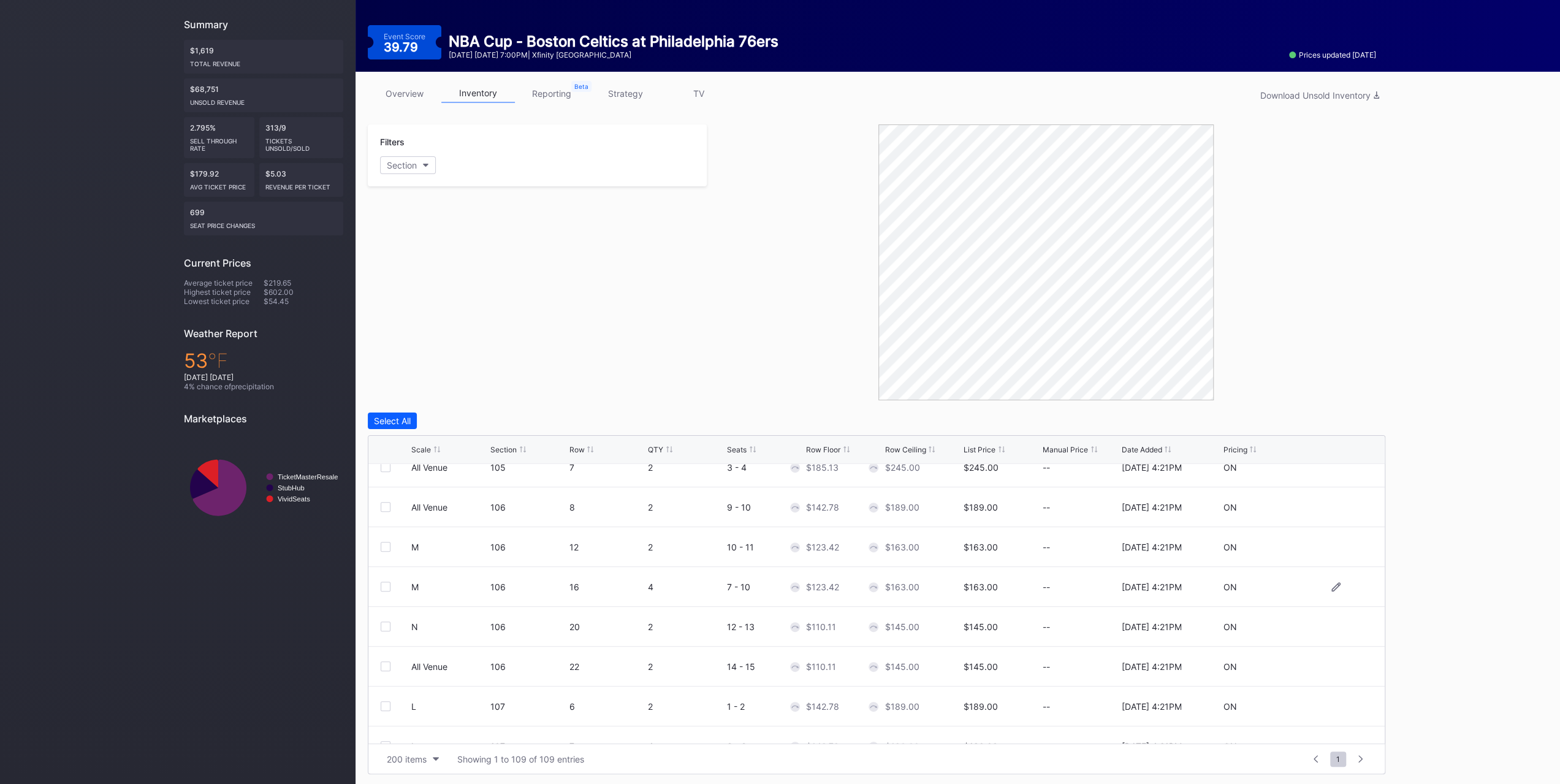
scroll to position [613, 0]
click at [620, 94] on link "strategy" at bounding box center [625, 93] width 74 height 19
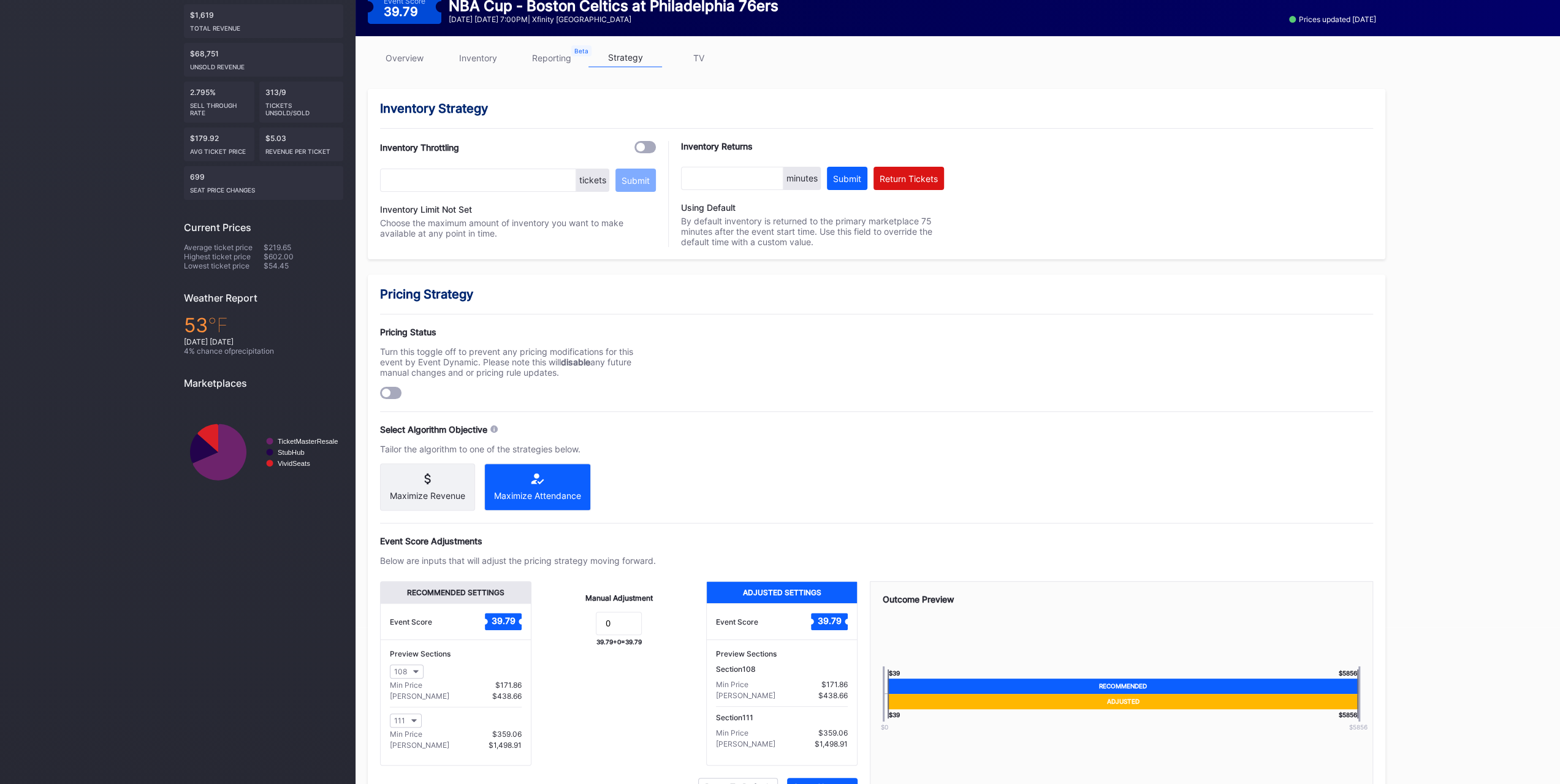
scroll to position [217, 0]
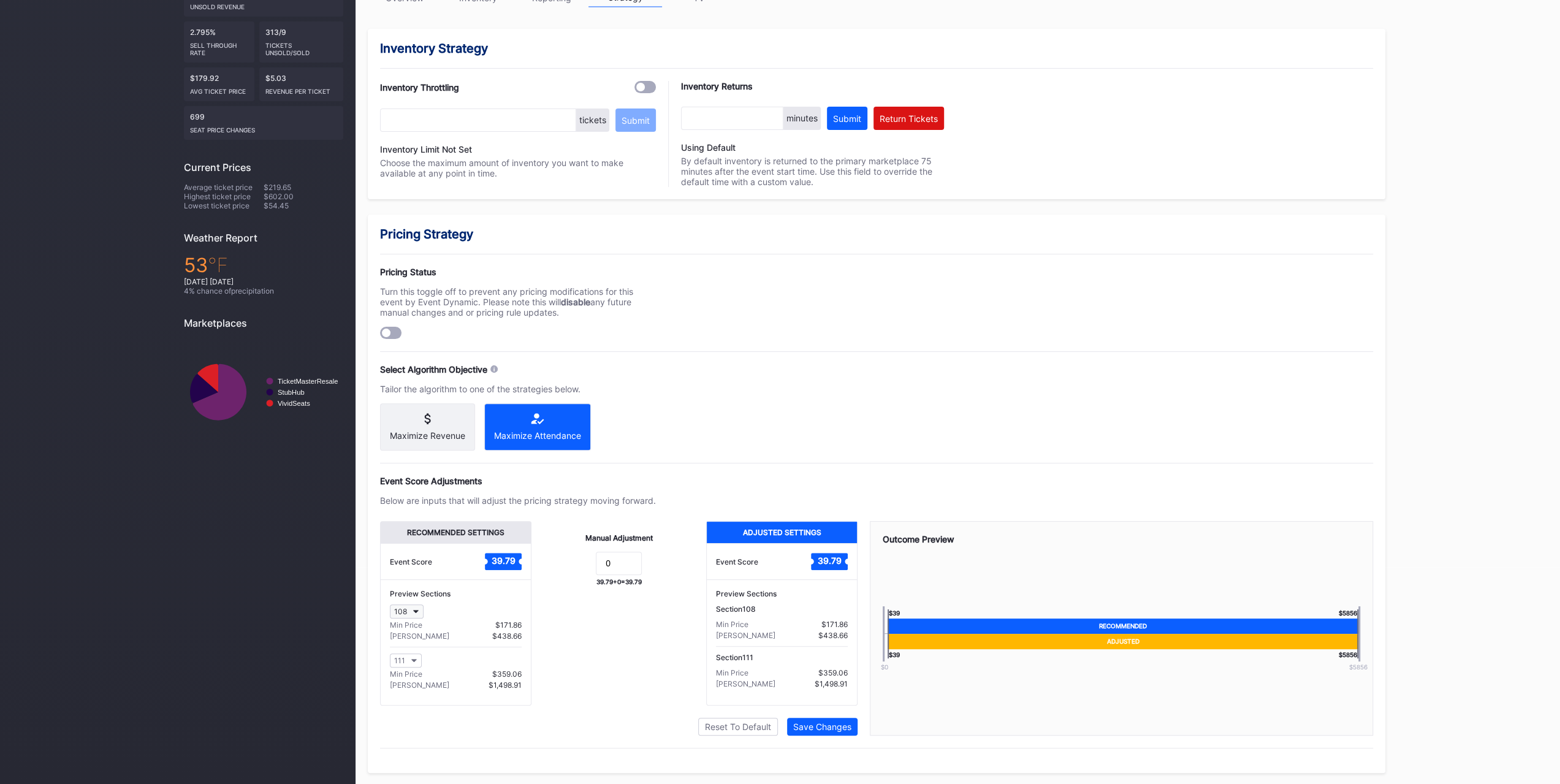
click at [413, 614] on icon "button" at bounding box center [416, 612] width 6 height 4
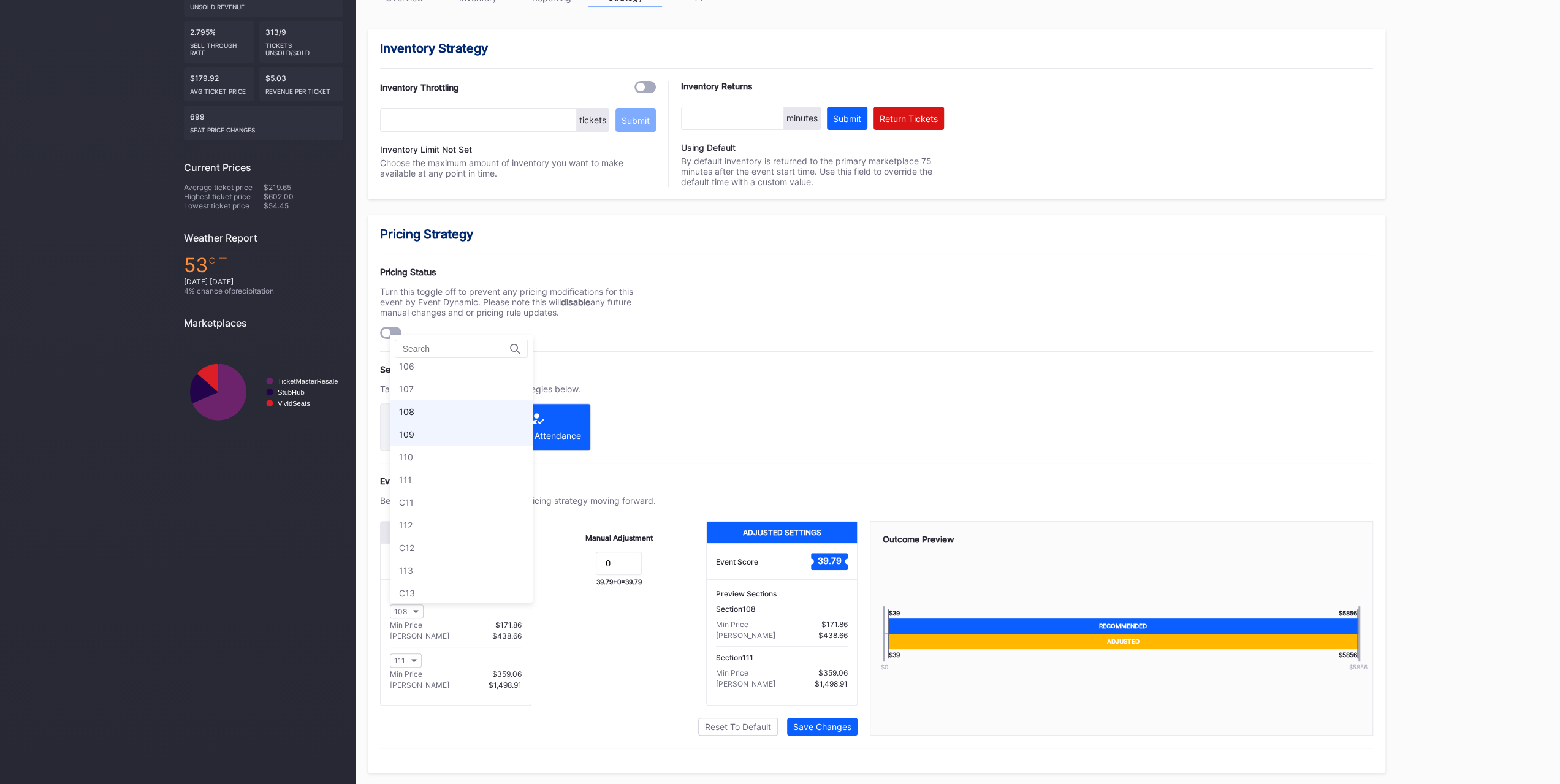
scroll to position [164, 0]
click at [450, 414] on div "107" at bounding box center [461, 414] width 143 height 23
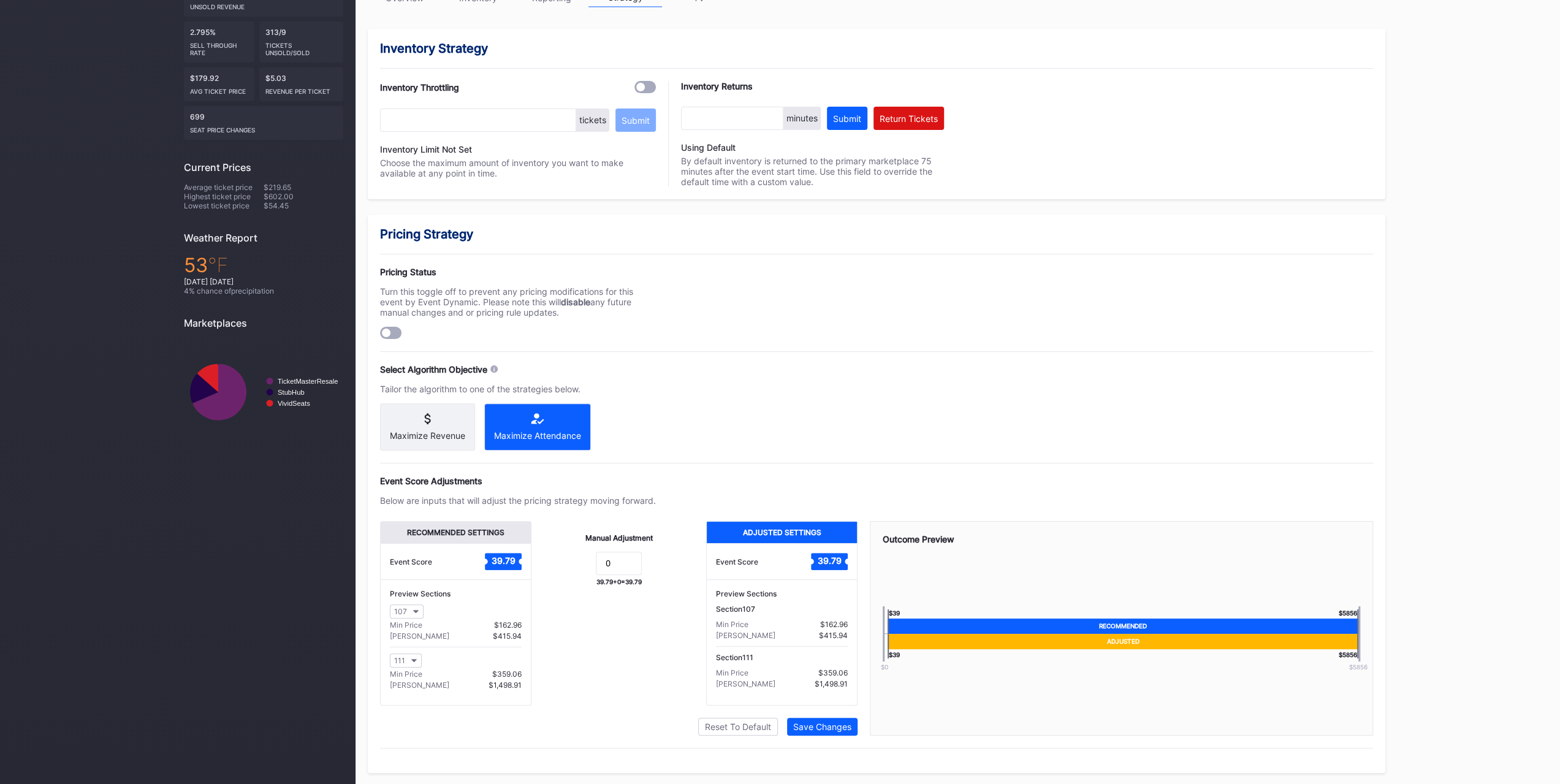
click at [599, 684] on div "Manual Adjustment 0 39.79 + 0 = 39.79" at bounding box center [619, 614] width 175 height 185
click at [759, 312] on div "Pricing Status Turn this toggle off to prevent any pricing modifications for th…" at bounding box center [876, 303] width 993 height 73
drag, startPoint x: 627, startPoint y: 573, endPoint x: 544, endPoint y: 570, distance: 83.1
click at [551, 578] on form "0" at bounding box center [618, 564] width 150 height 26
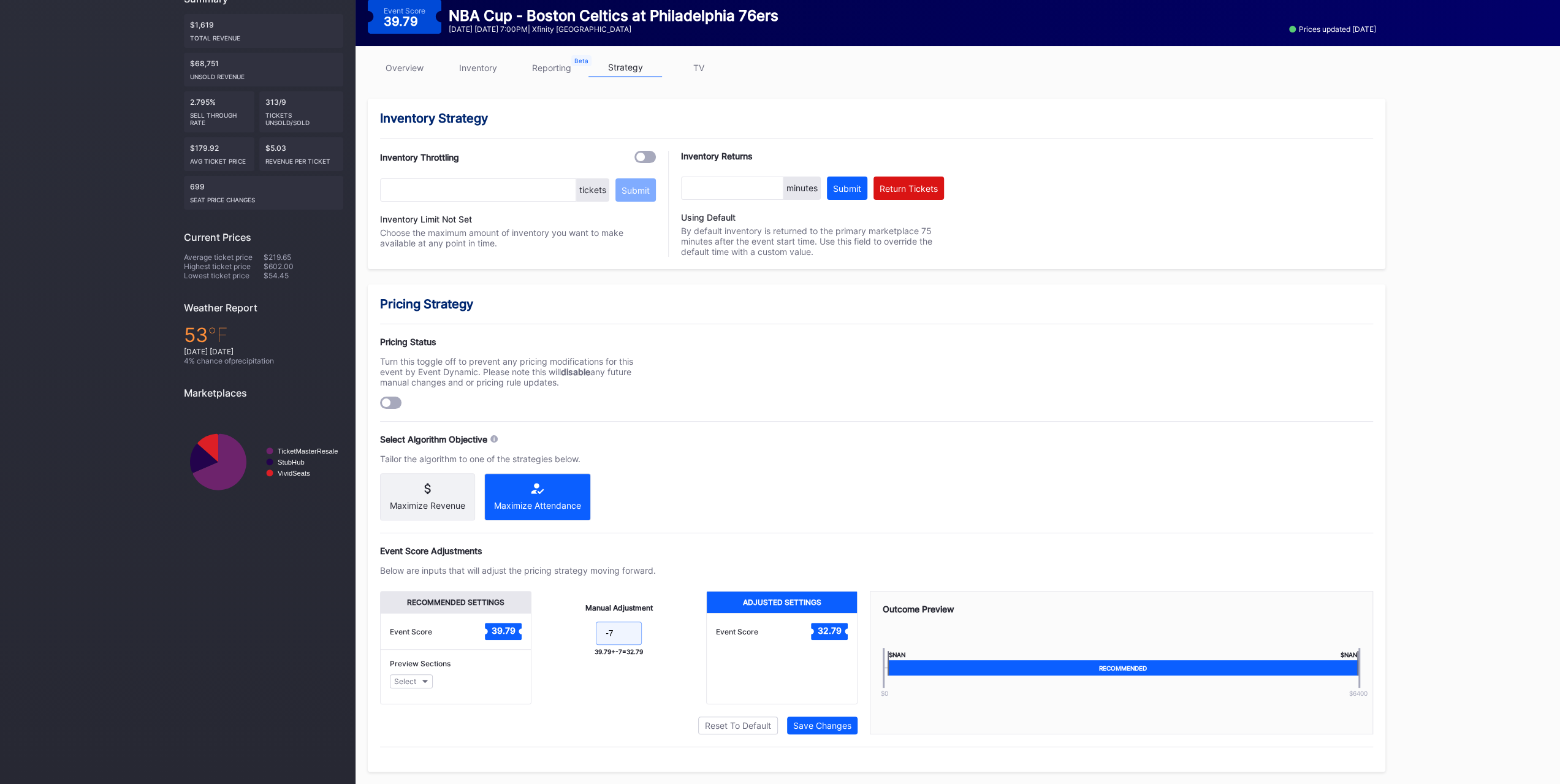
scroll to position [217, 0]
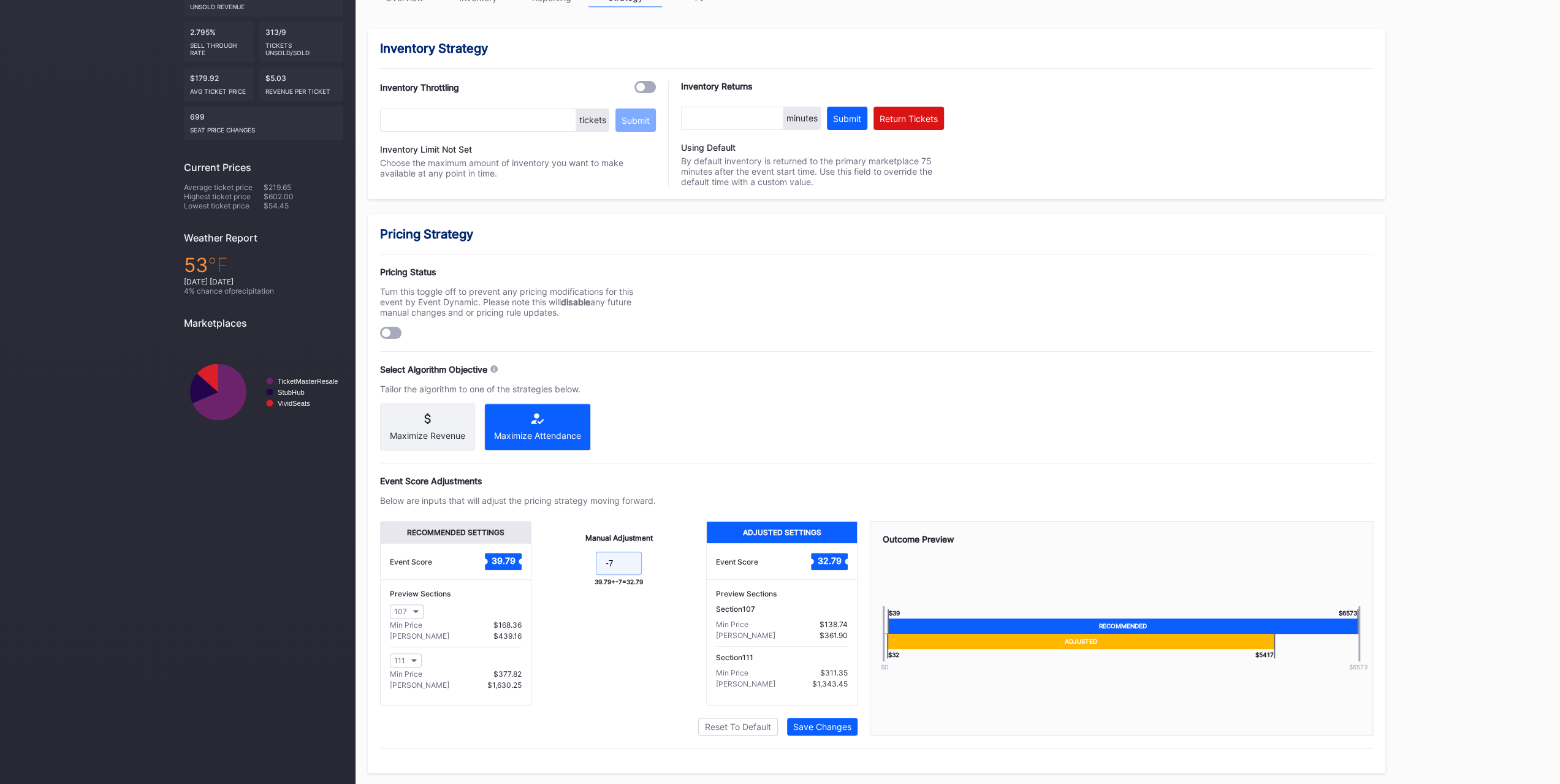
type input "-7"
click at [838, 738] on div "Pricing Strategy Pricing Status Turn this toggle off to prevent any pricing mod…" at bounding box center [876, 494] width 1017 height 558
click at [836, 722] on div "Save Changes" at bounding box center [822, 726] width 58 height 10
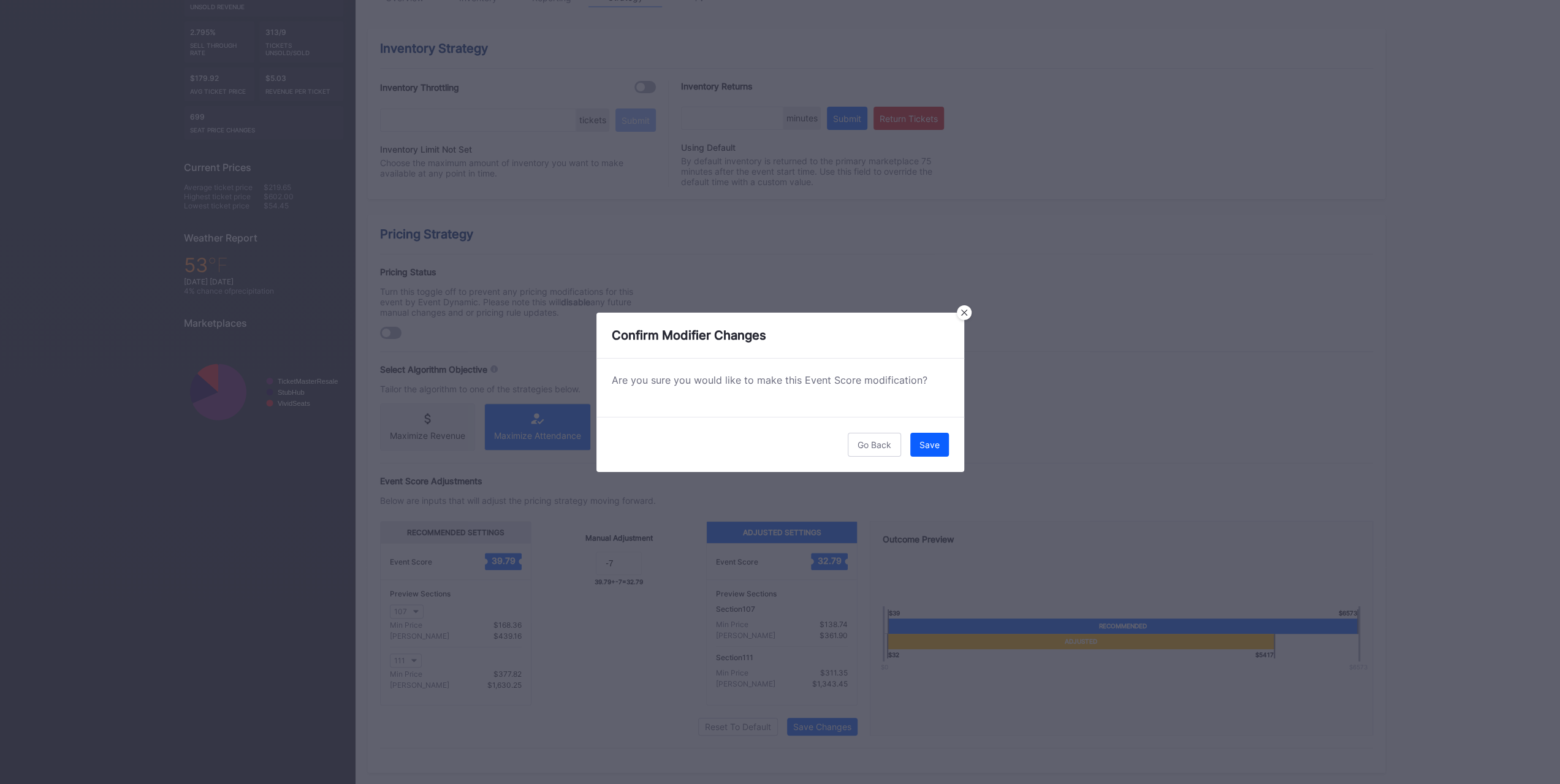
click at [922, 441] on div "Save" at bounding box center [929, 444] width 20 height 10
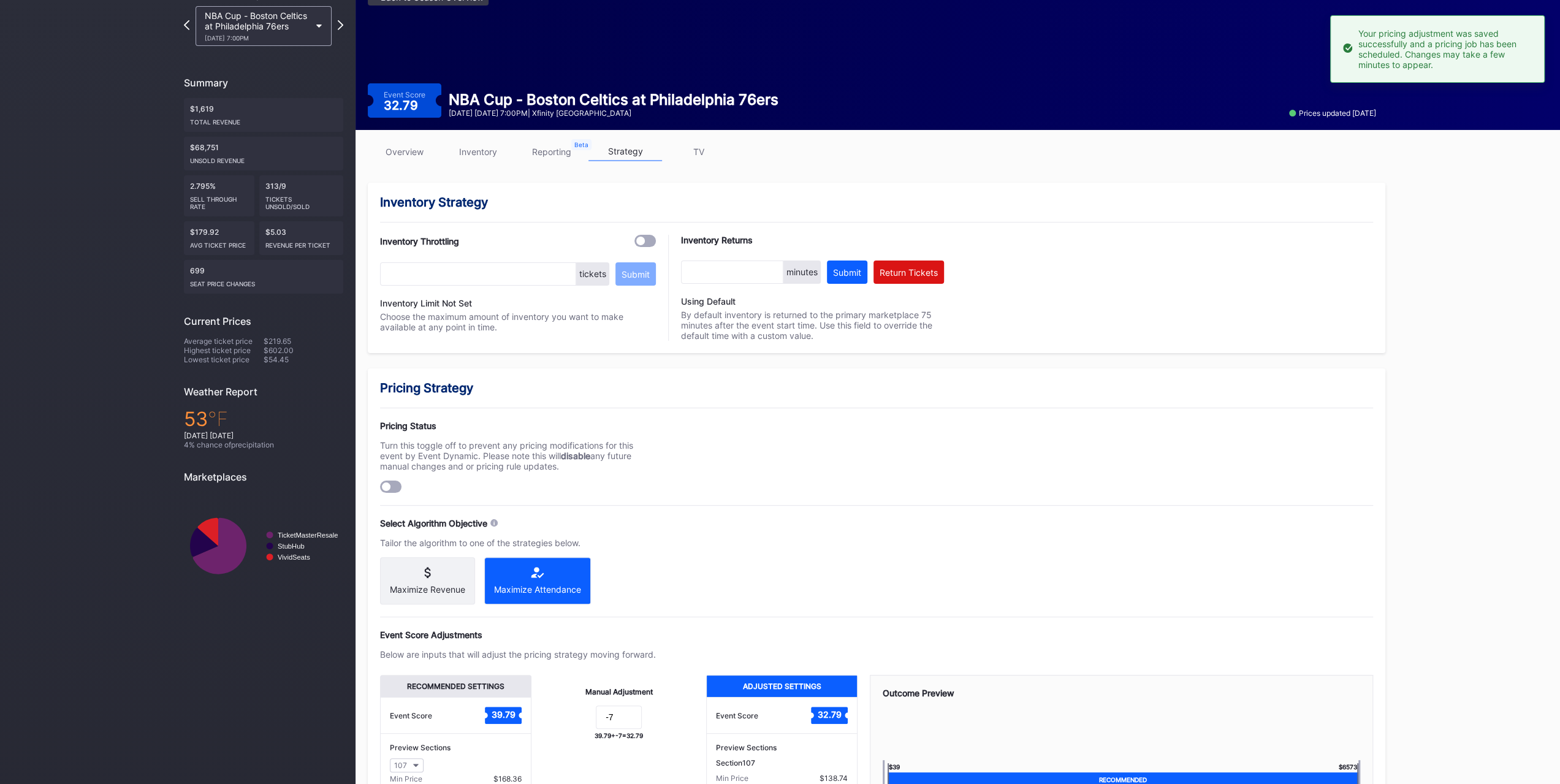
scroll to position [0, 0]
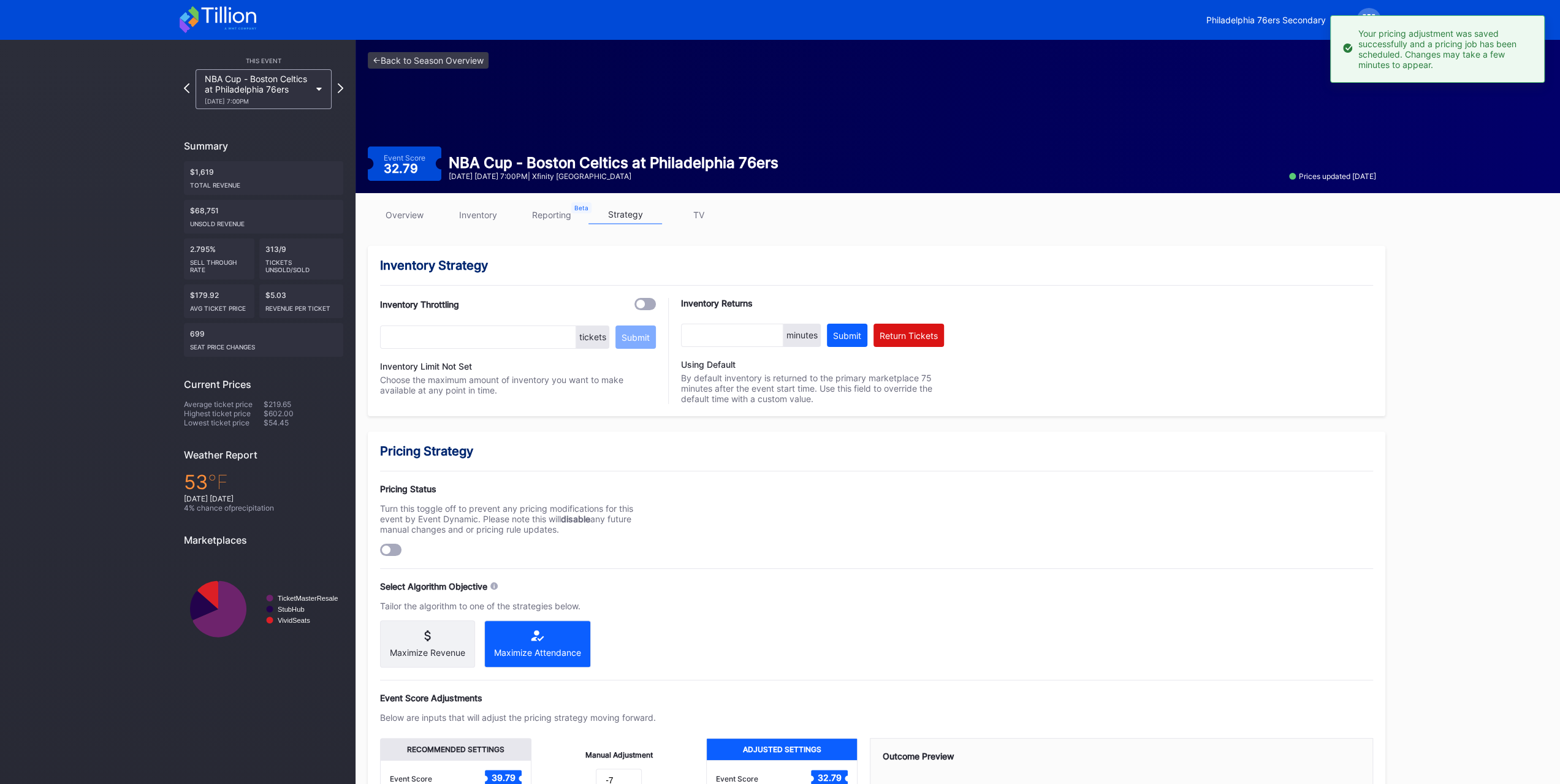
click at [502, 215] on link "inventory" at bounding box center [478, 215] width 74 height 19
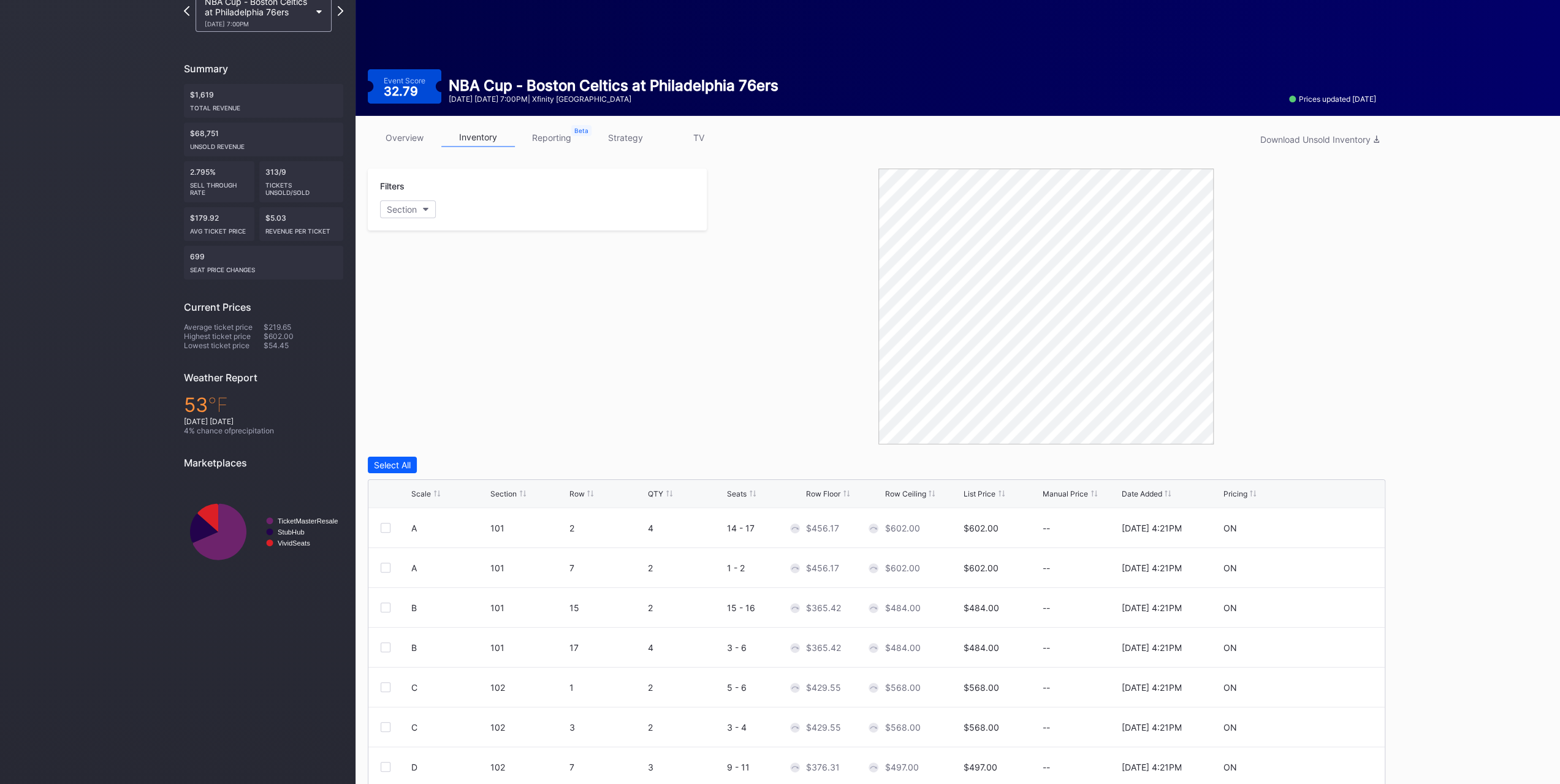
scroll to position [121, 0]
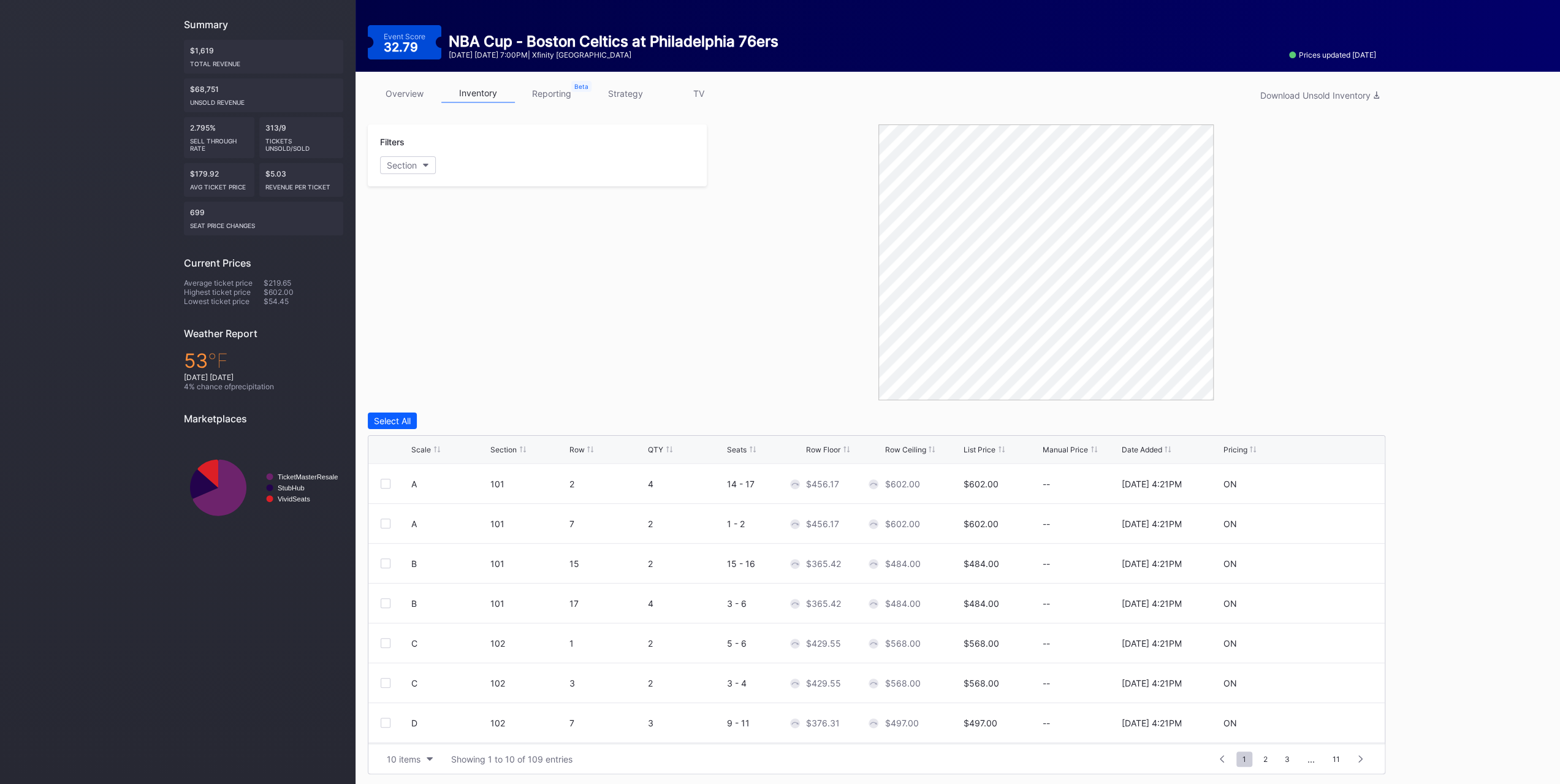
click at [402, 92] on link "overview" at bounding box center [405, 93] width 74 height 19
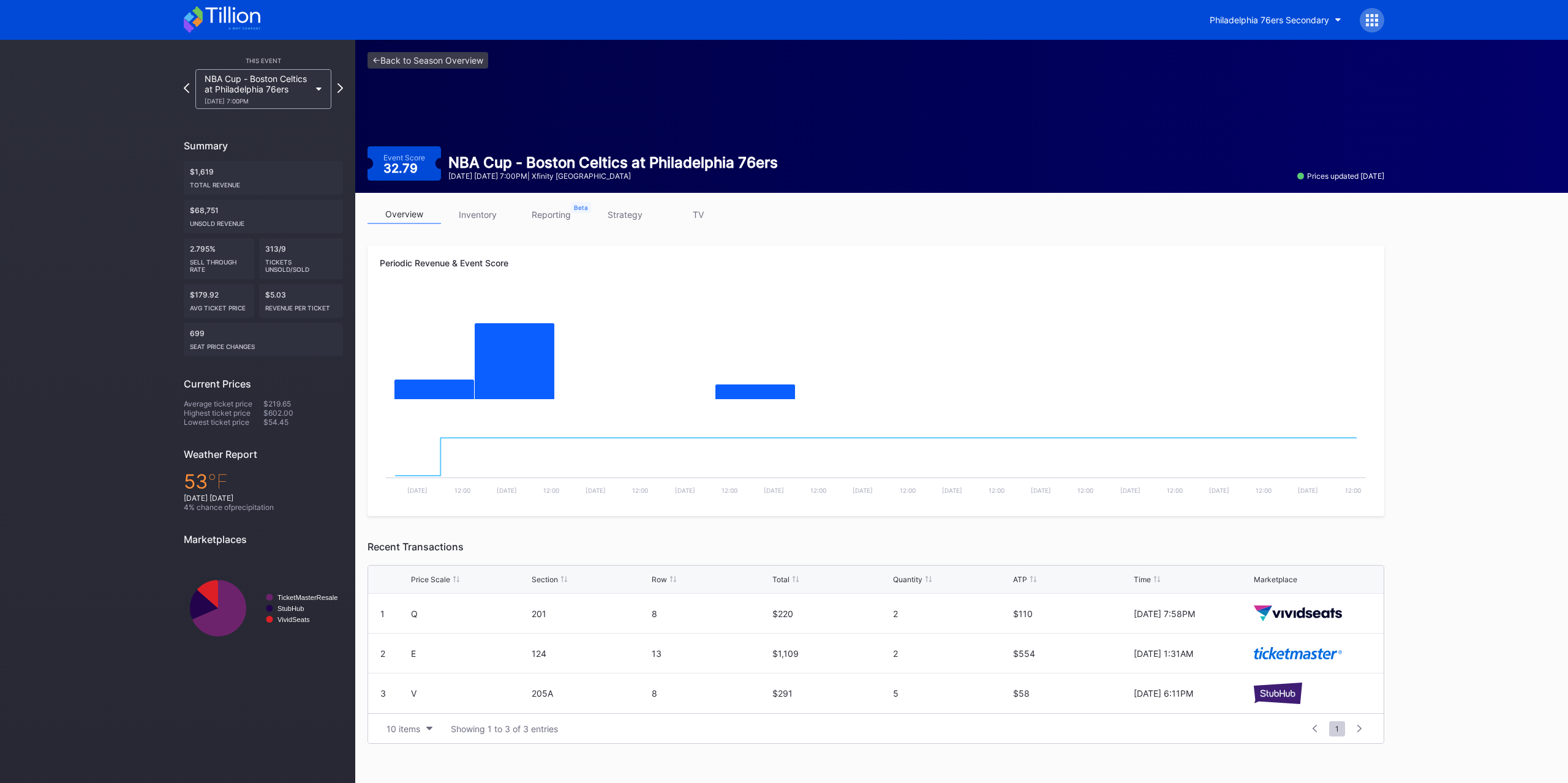
click at [228, 15] on icon at bounding box center [222, 20] width 76 height 27
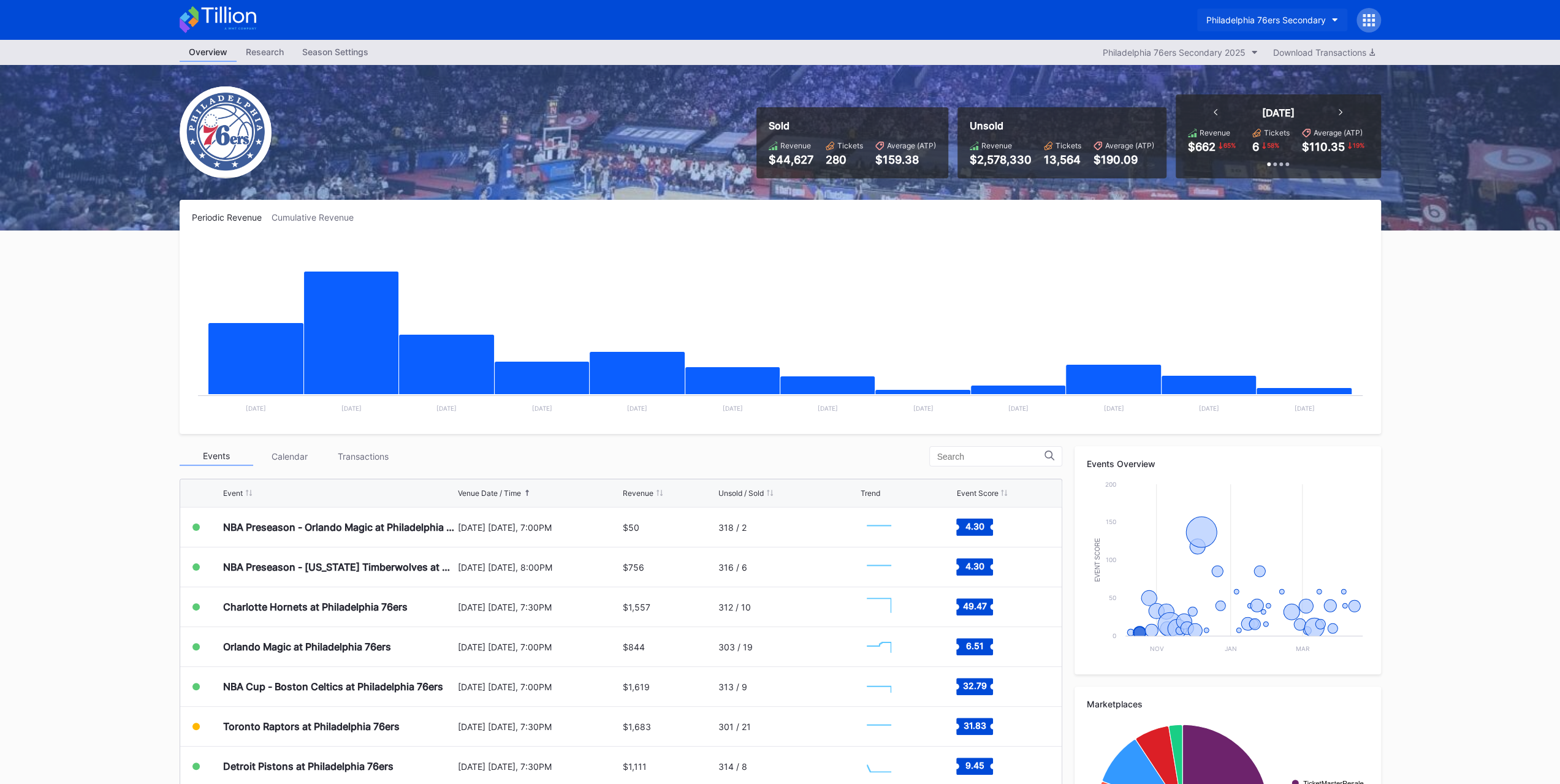
click at [1311, 30] on button "Philadelphia 76ers Secondary" at bounding box center [1272, 20] width 150 height 23
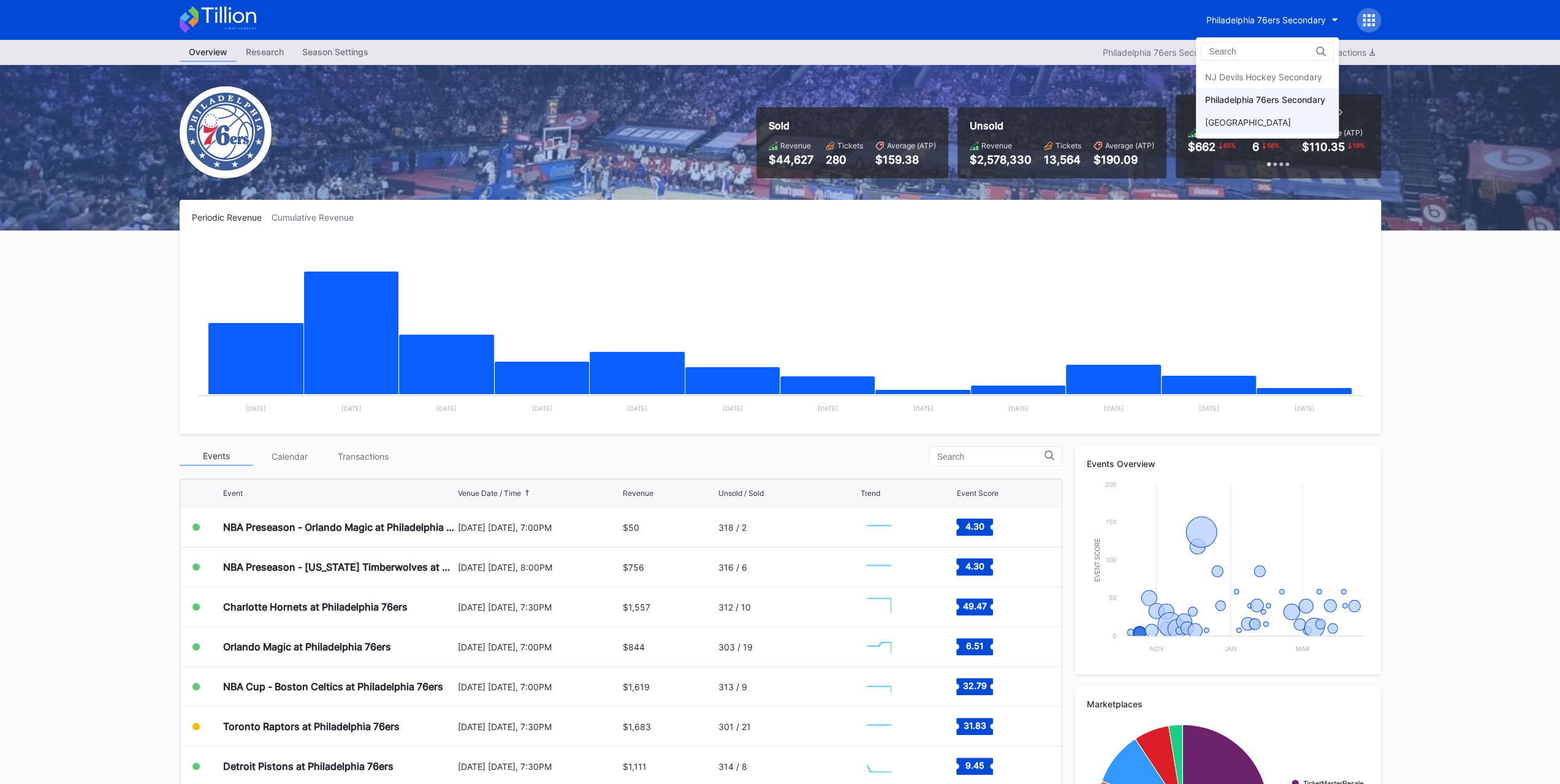
click at [1297, 114] on div "Prudential Center Secondary" at bounding box center [1267, 122] width 143 height 23
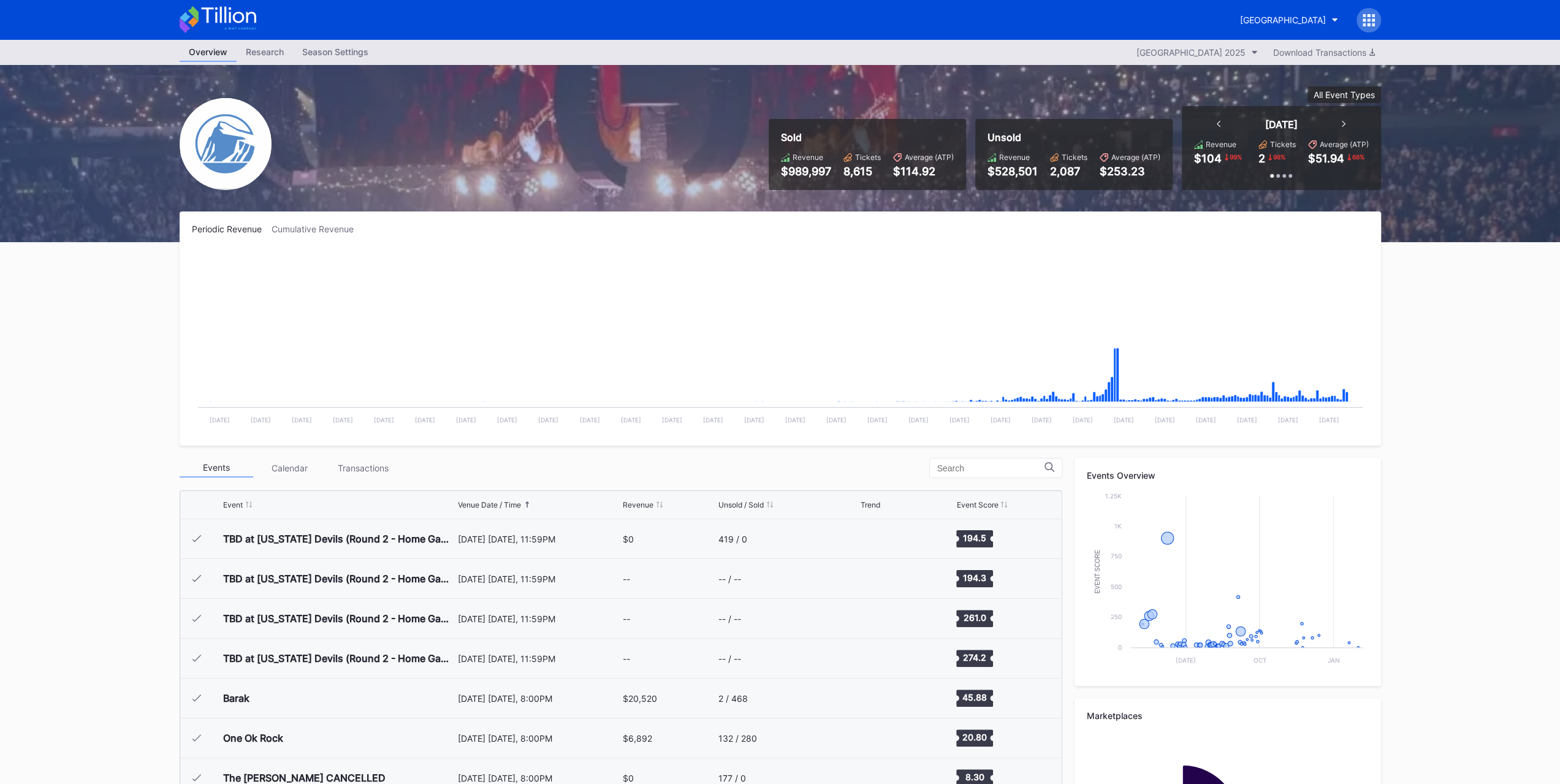
scroll to position [1434, 0]
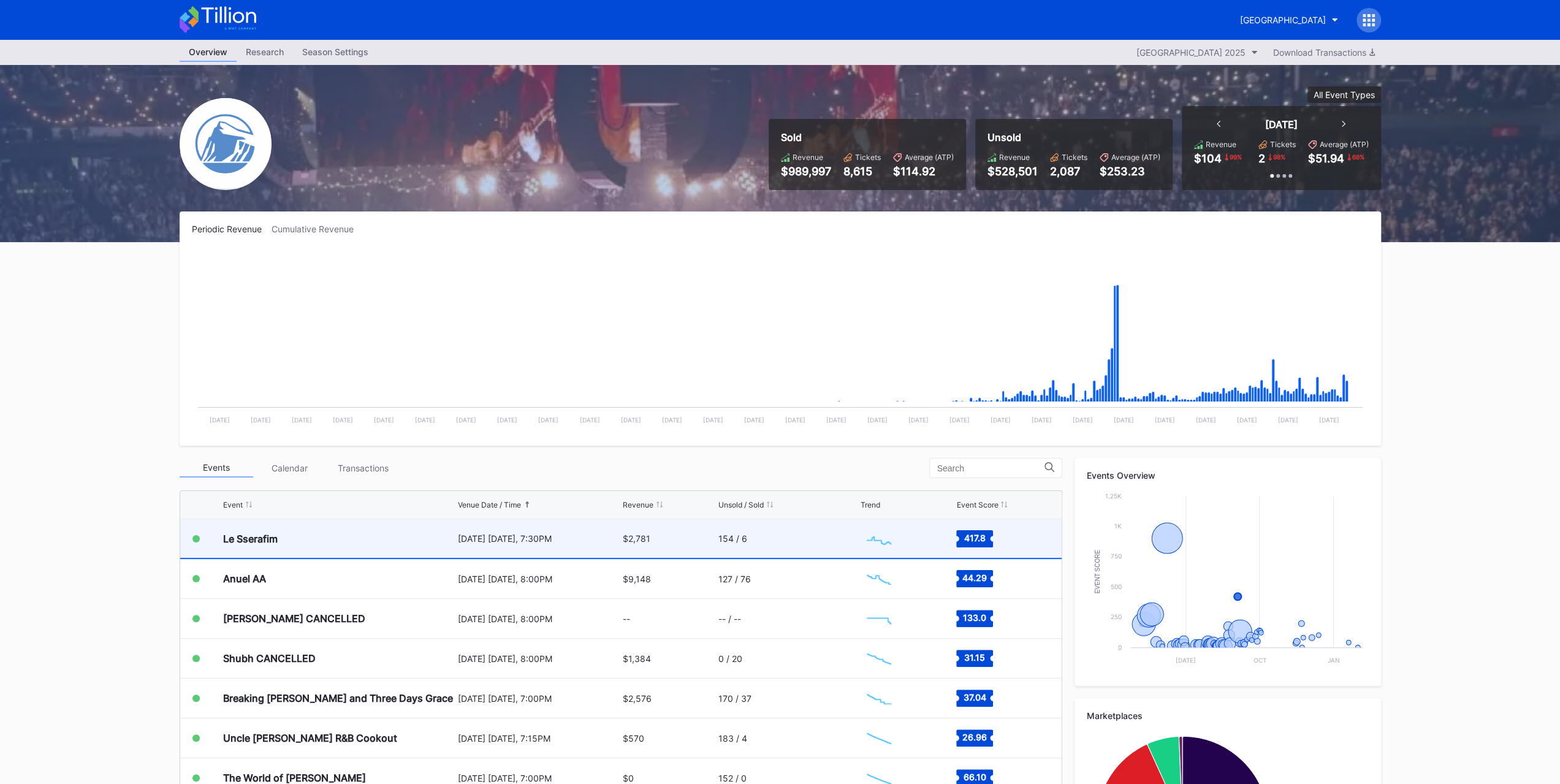
click at [224, 543] on div "Le Sserafim" at bounding box center [339, 538] width 231 height 39
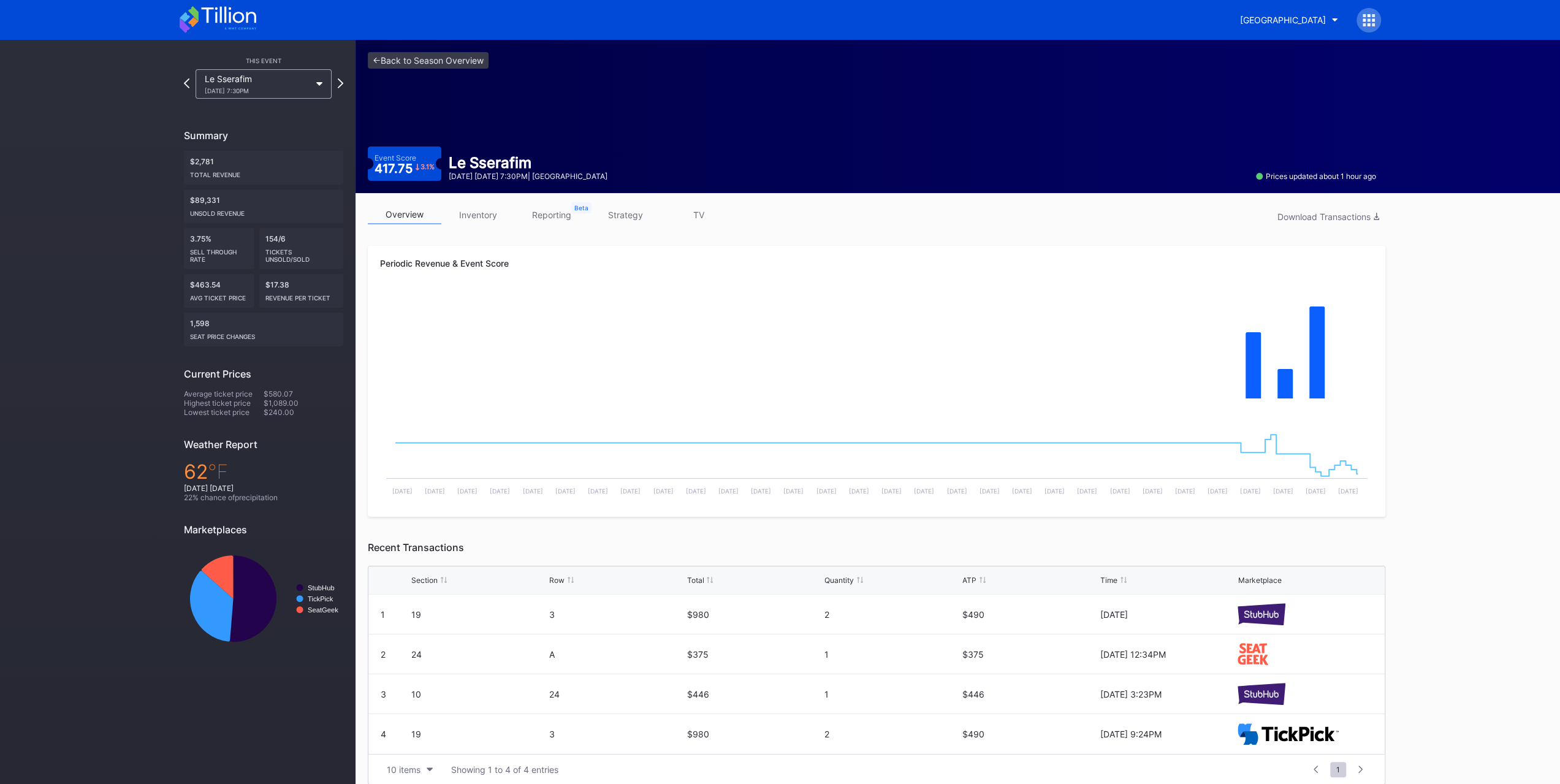
click at [228, 24] on icon at bounding box center [218, 20] width 76 height 27
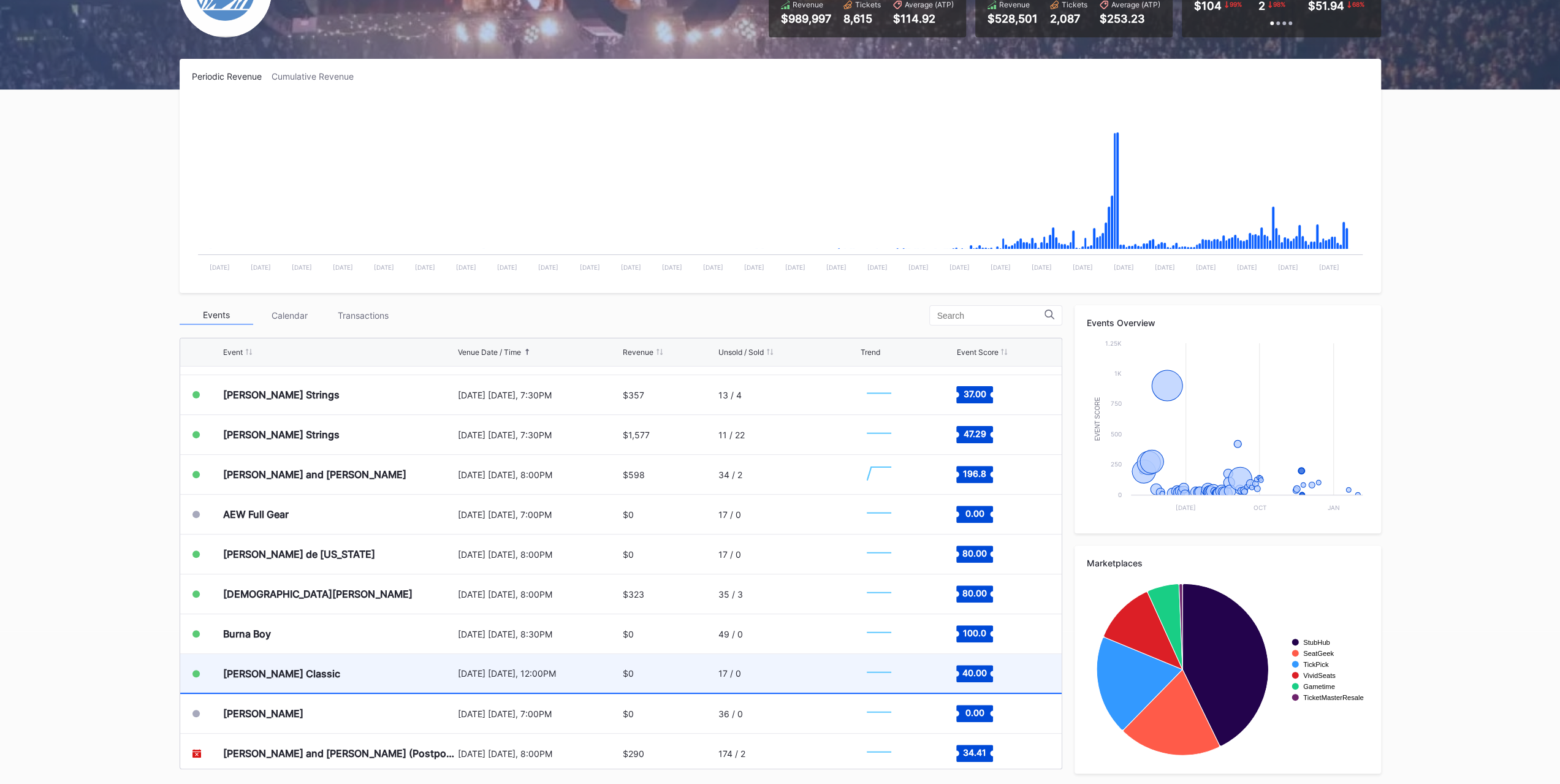
scroll to position [2108, 0]
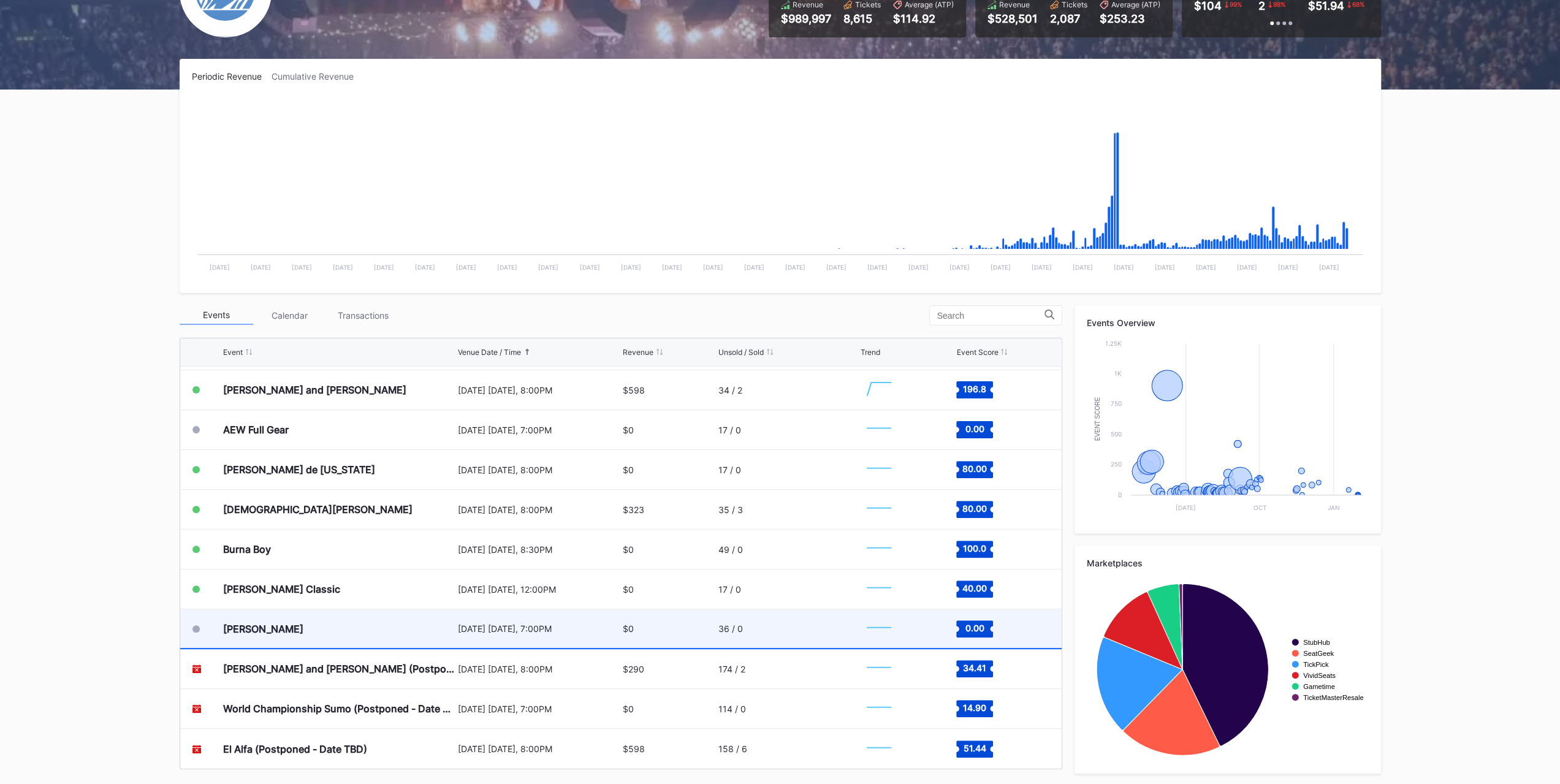
click at [426, 617] on div "[PERSON_NAME]" at bounding box center [339, 628] width 231 height 39
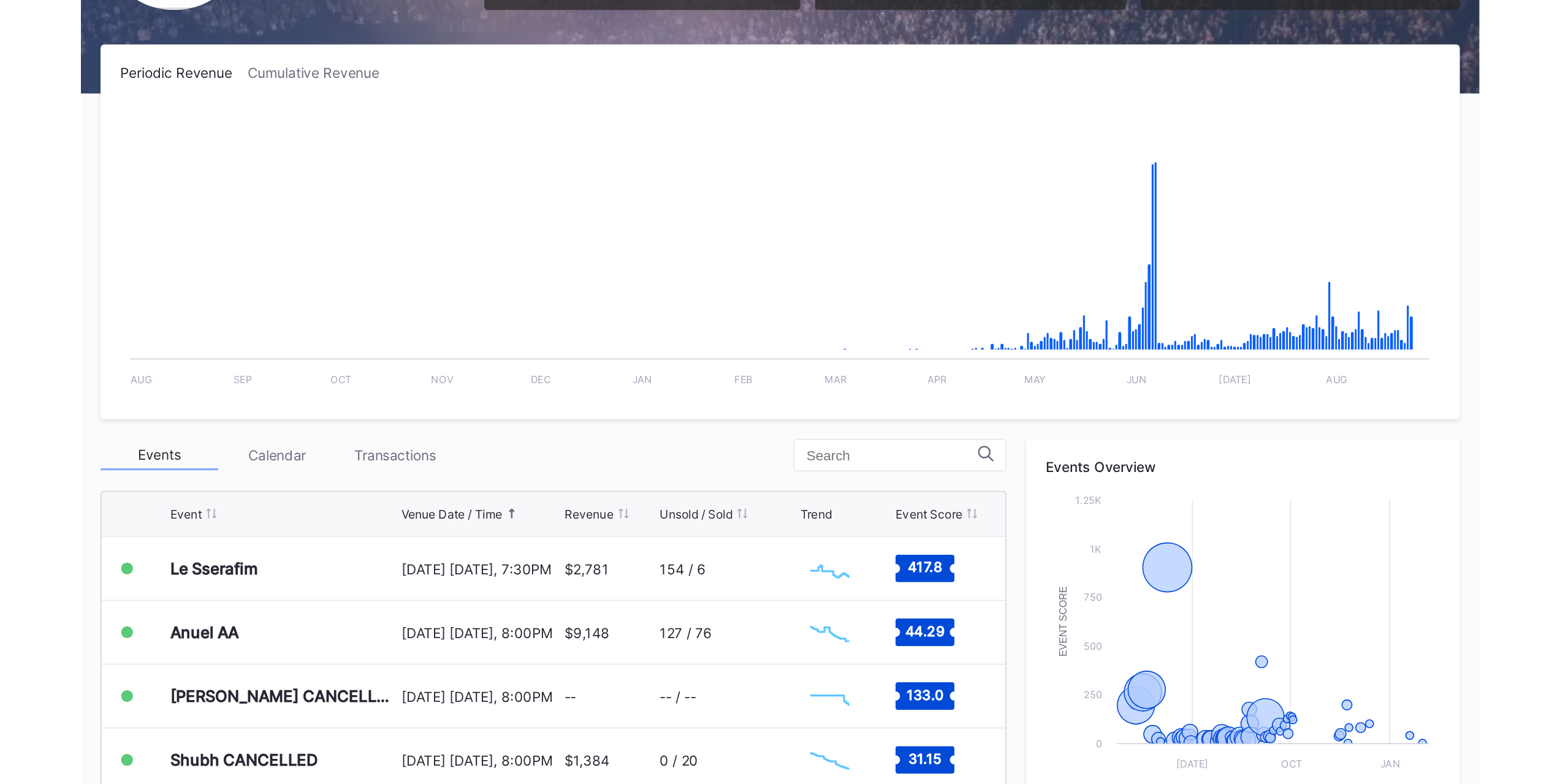
scroll to position [153, 0]
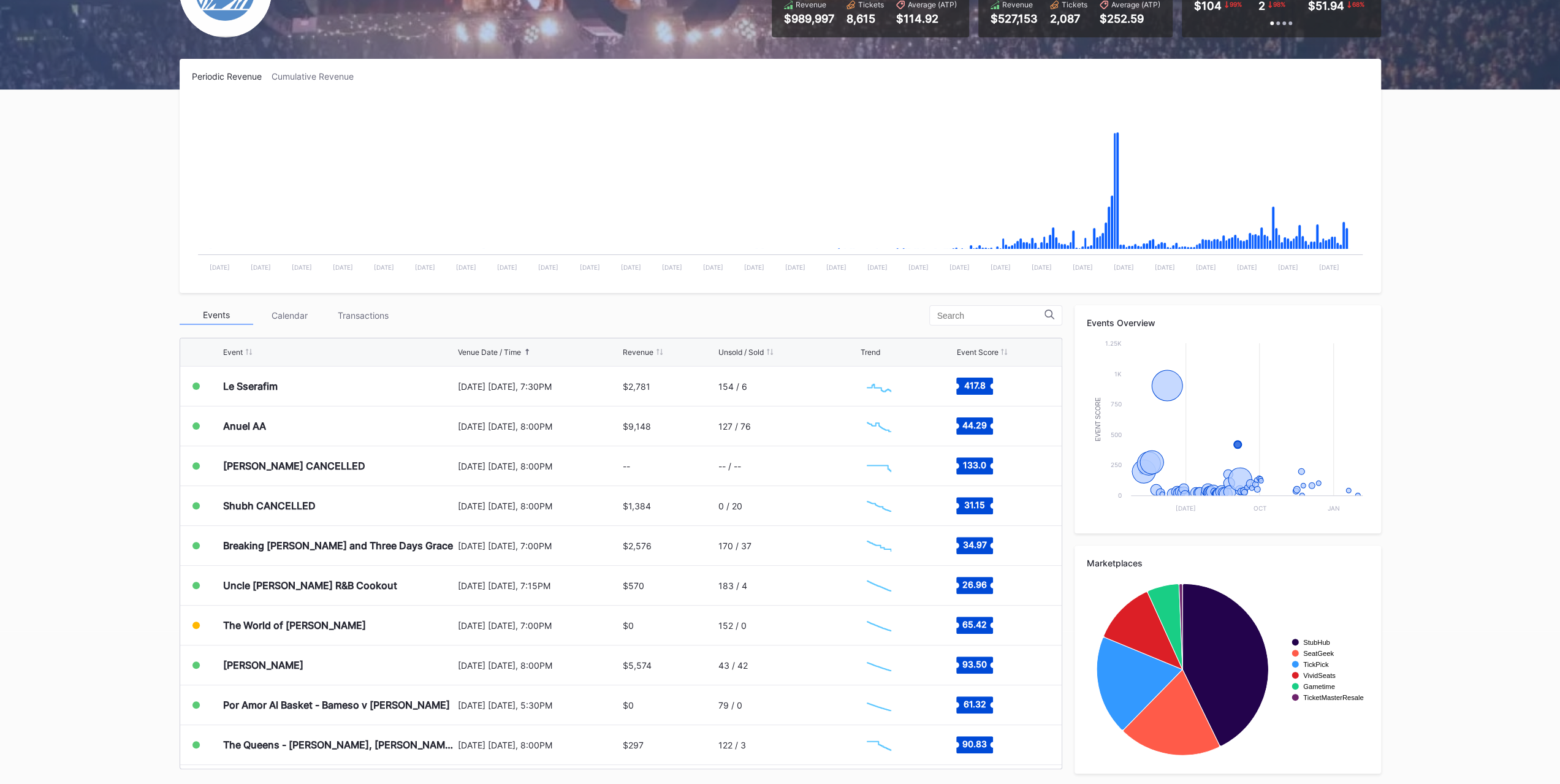
click at [354, 322] on div "Transactions" at bounding box center [364, 315] width 74 height 19
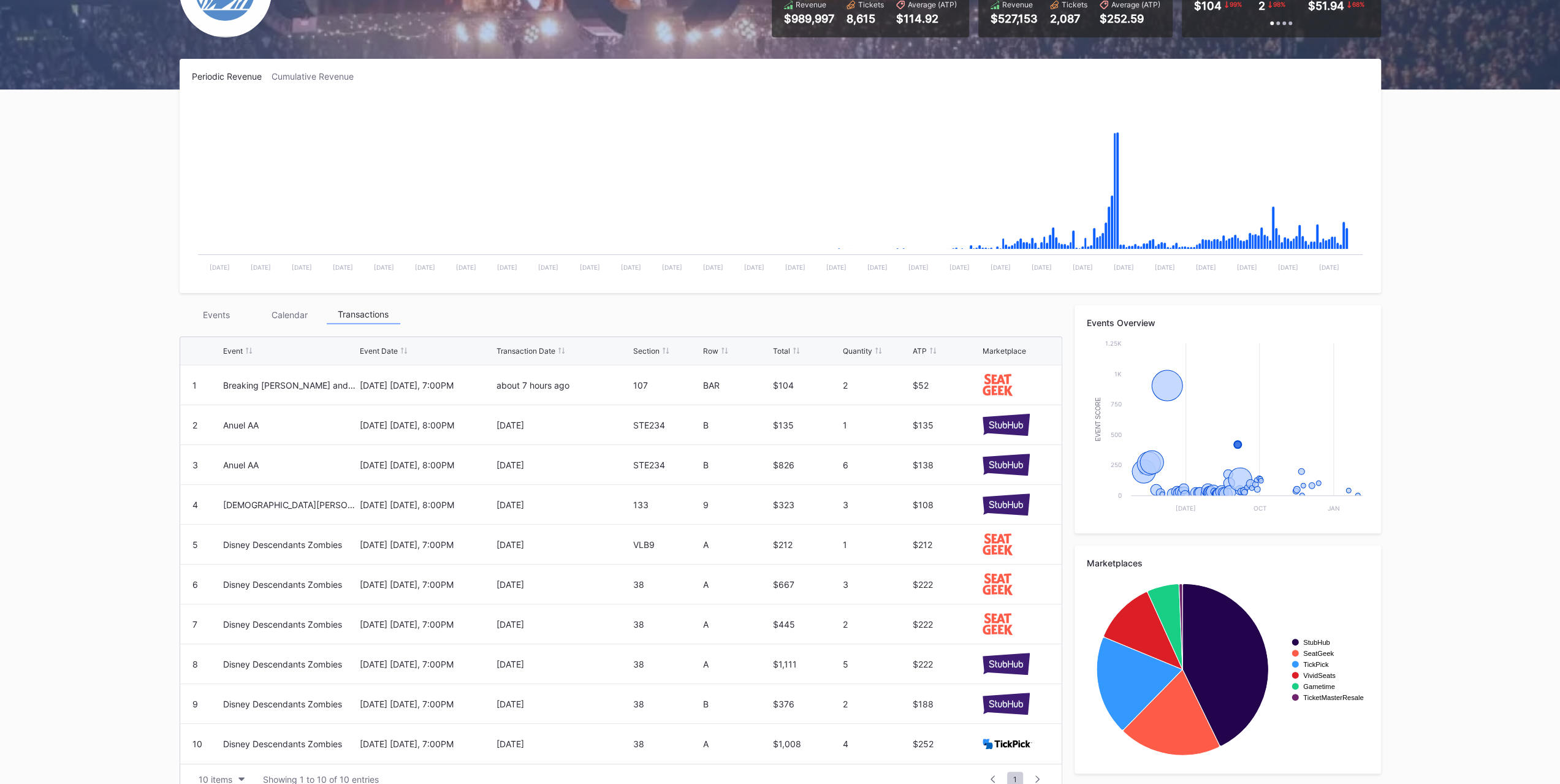
click at [210, 318] on div "Events" at bounding box center [217, 314] width 74 height 19
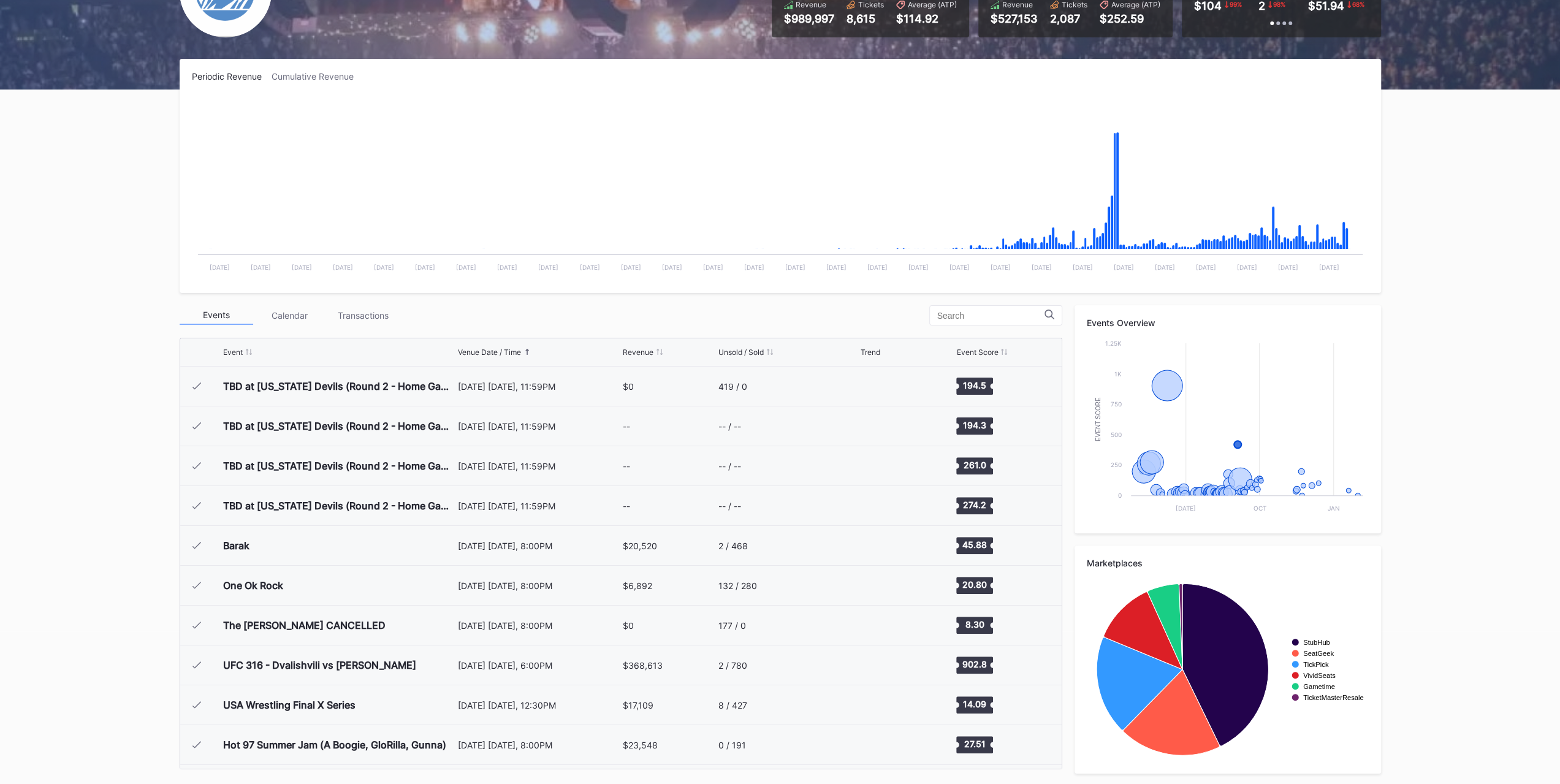
scroll to position [1434, 0]
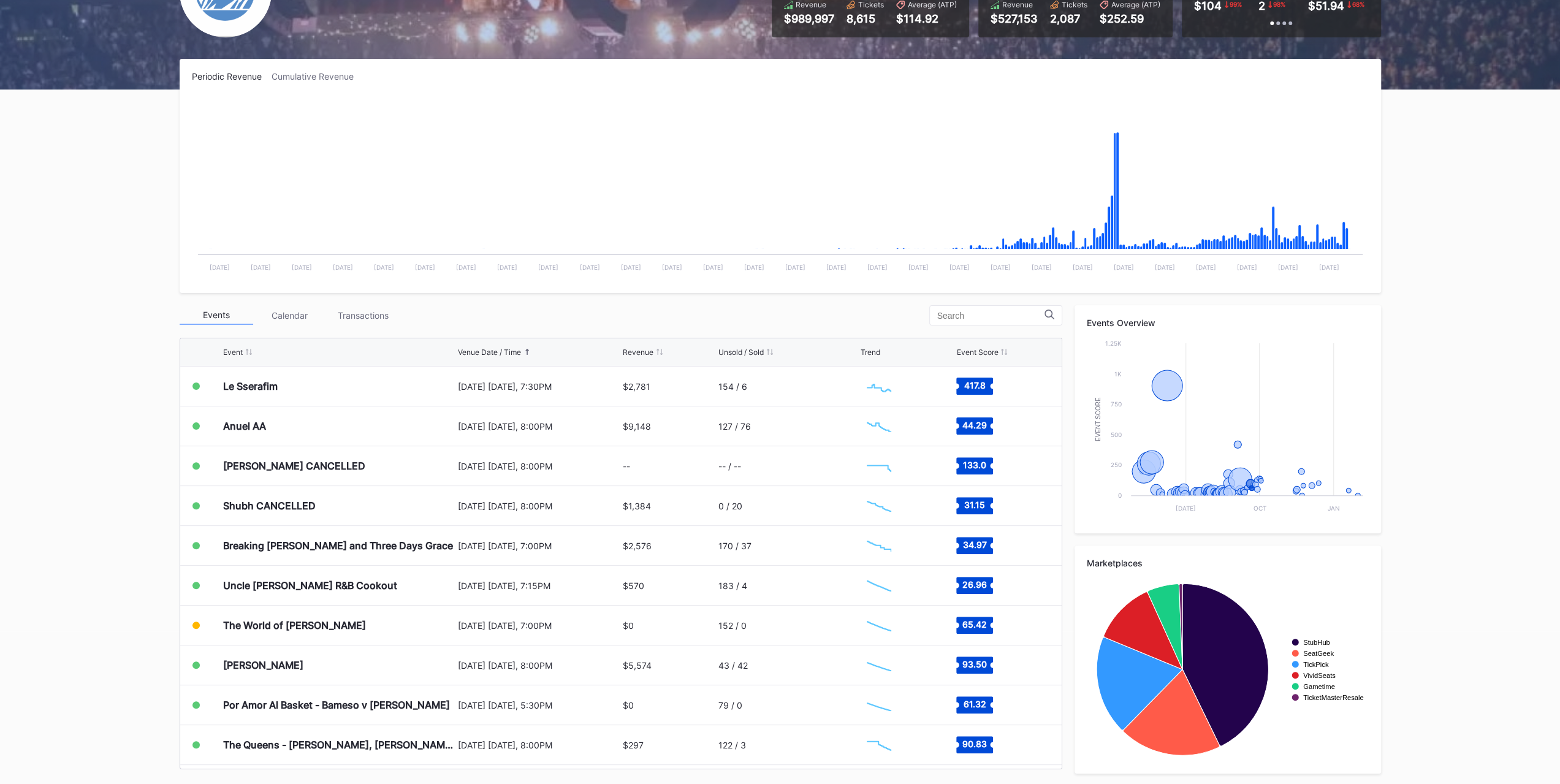
click at [86, 489] on div "Overview Research Season Settings Prudential Center Secondary 2025 Download Tra…" at bounding box center [780, 337] width 1560 height 898
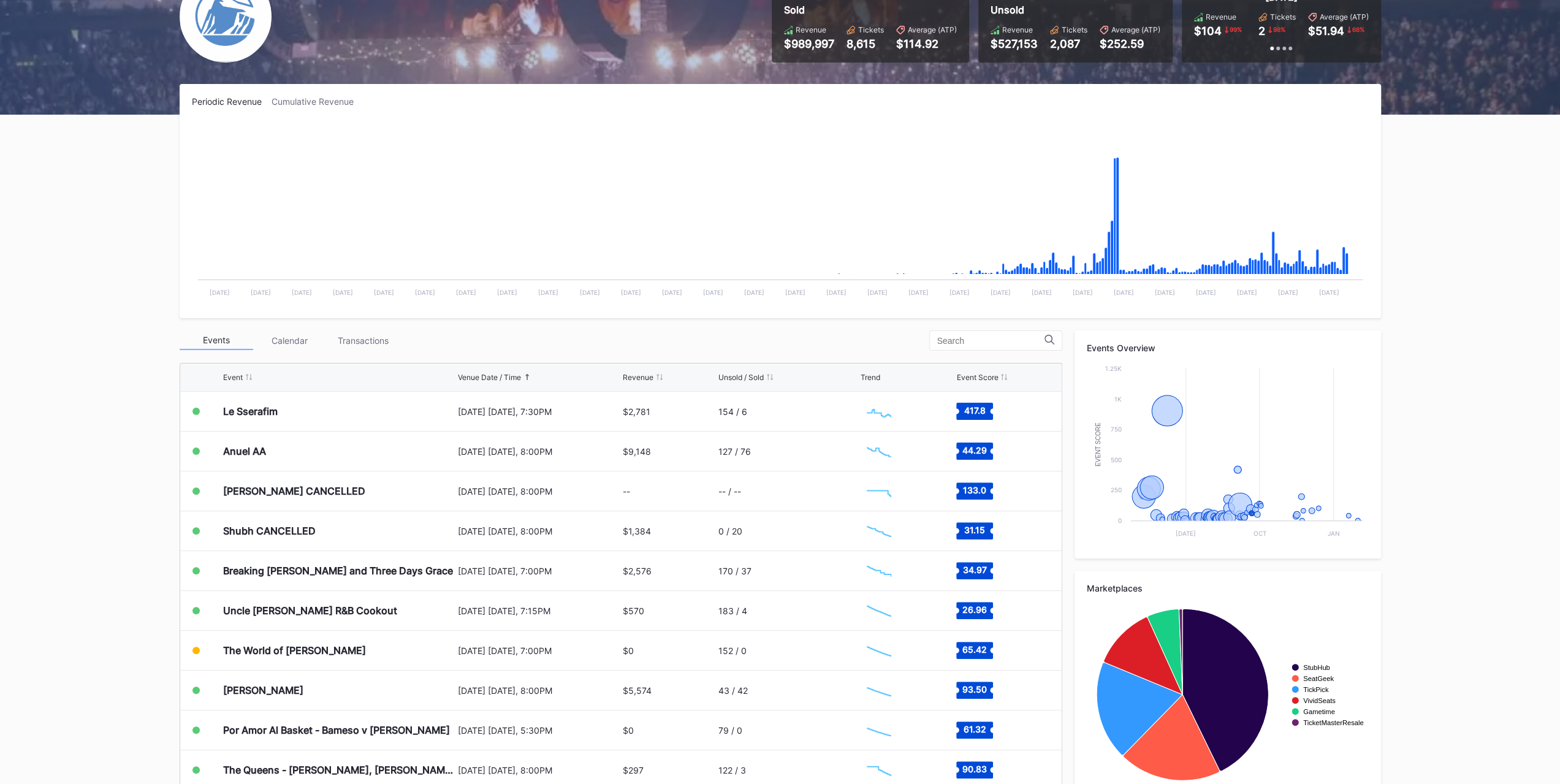
scroll to position [0, 0]
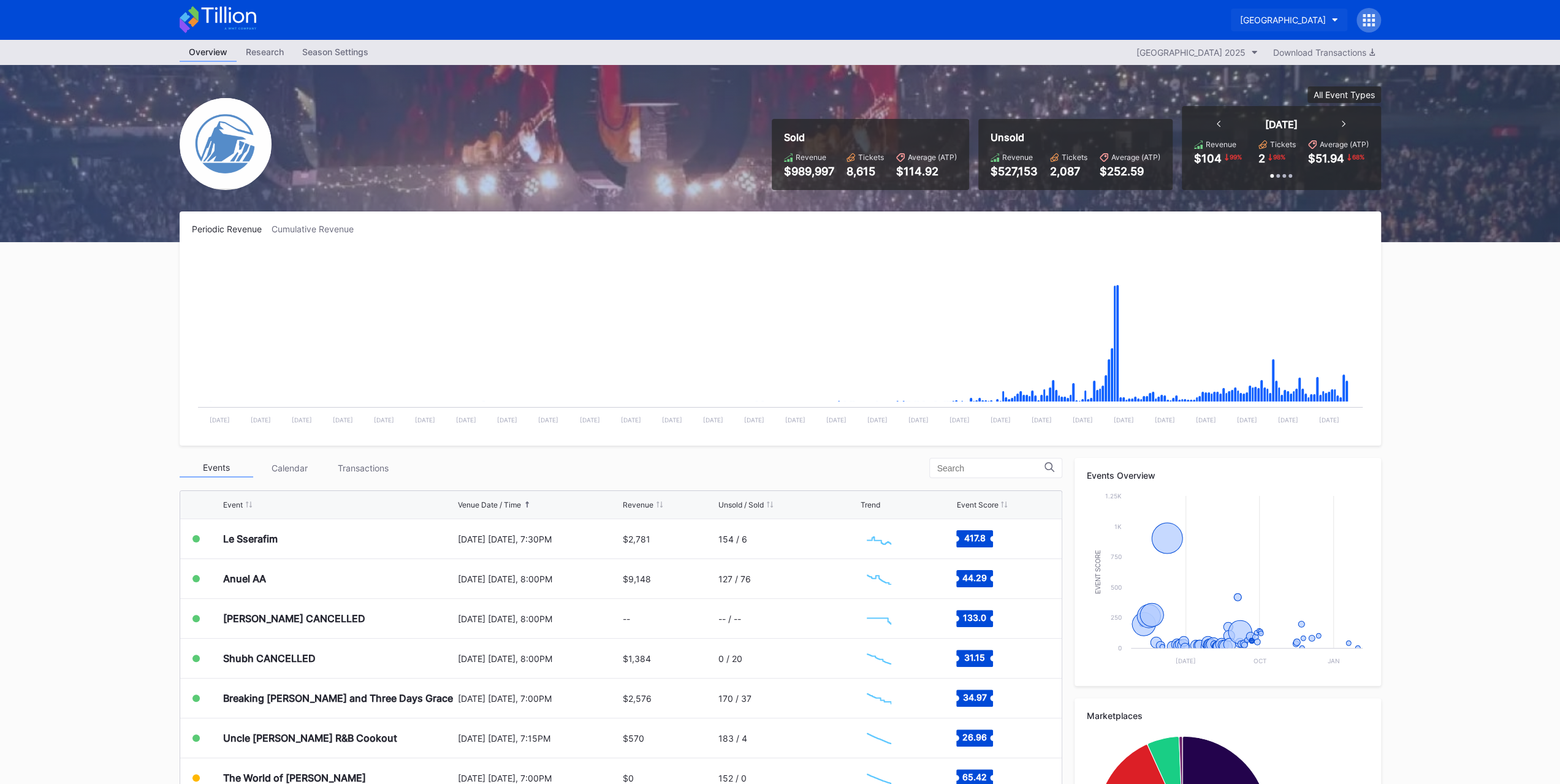
click at [873, 15] on div "Prudential Center Secondary" at bounding box center [1282, 20] width 86 height 10
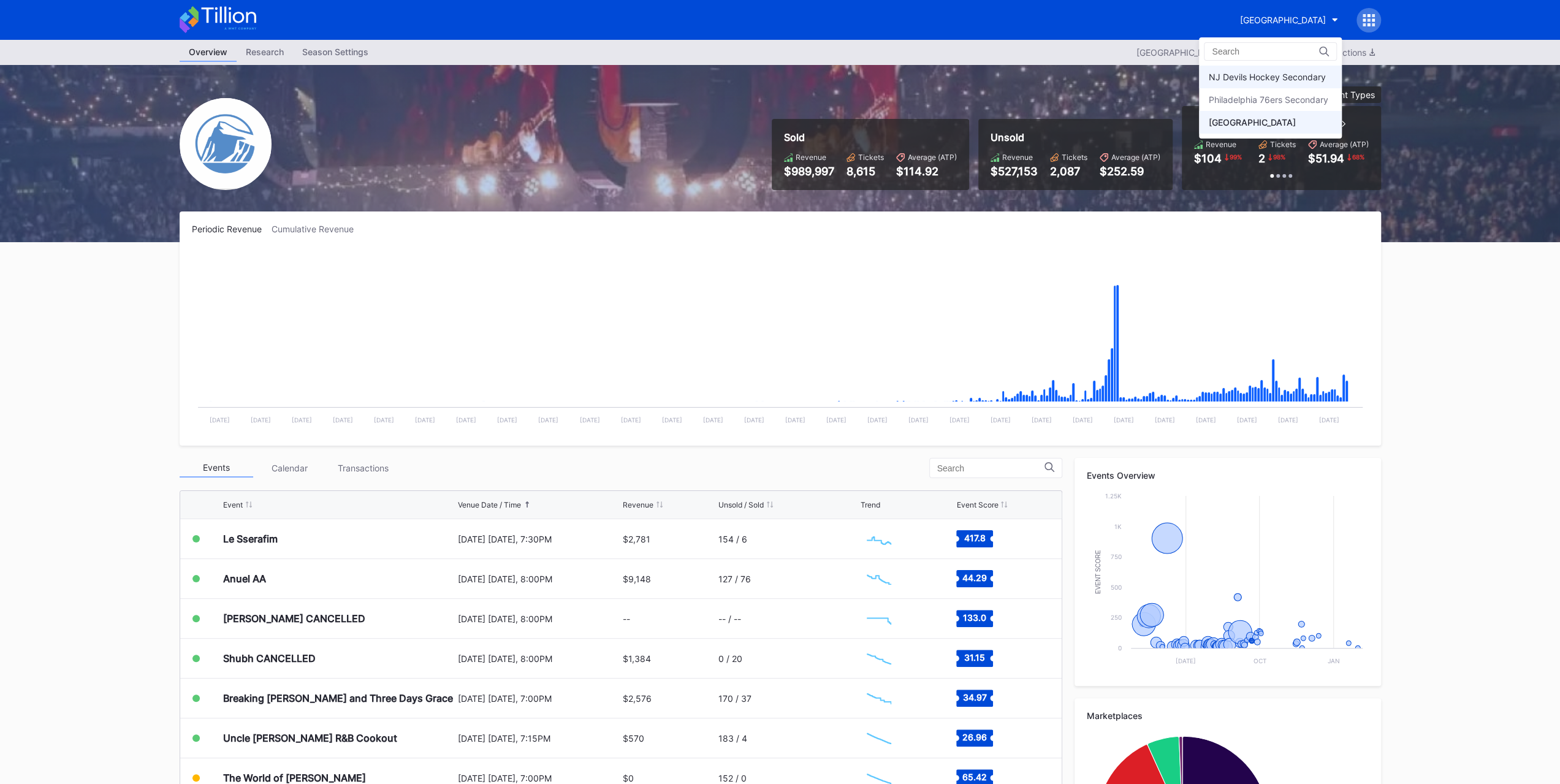
click at [873, 81] on div "NJ Devils Hockey Secondary" at bounding box center [1270, 77] width 143 height 23
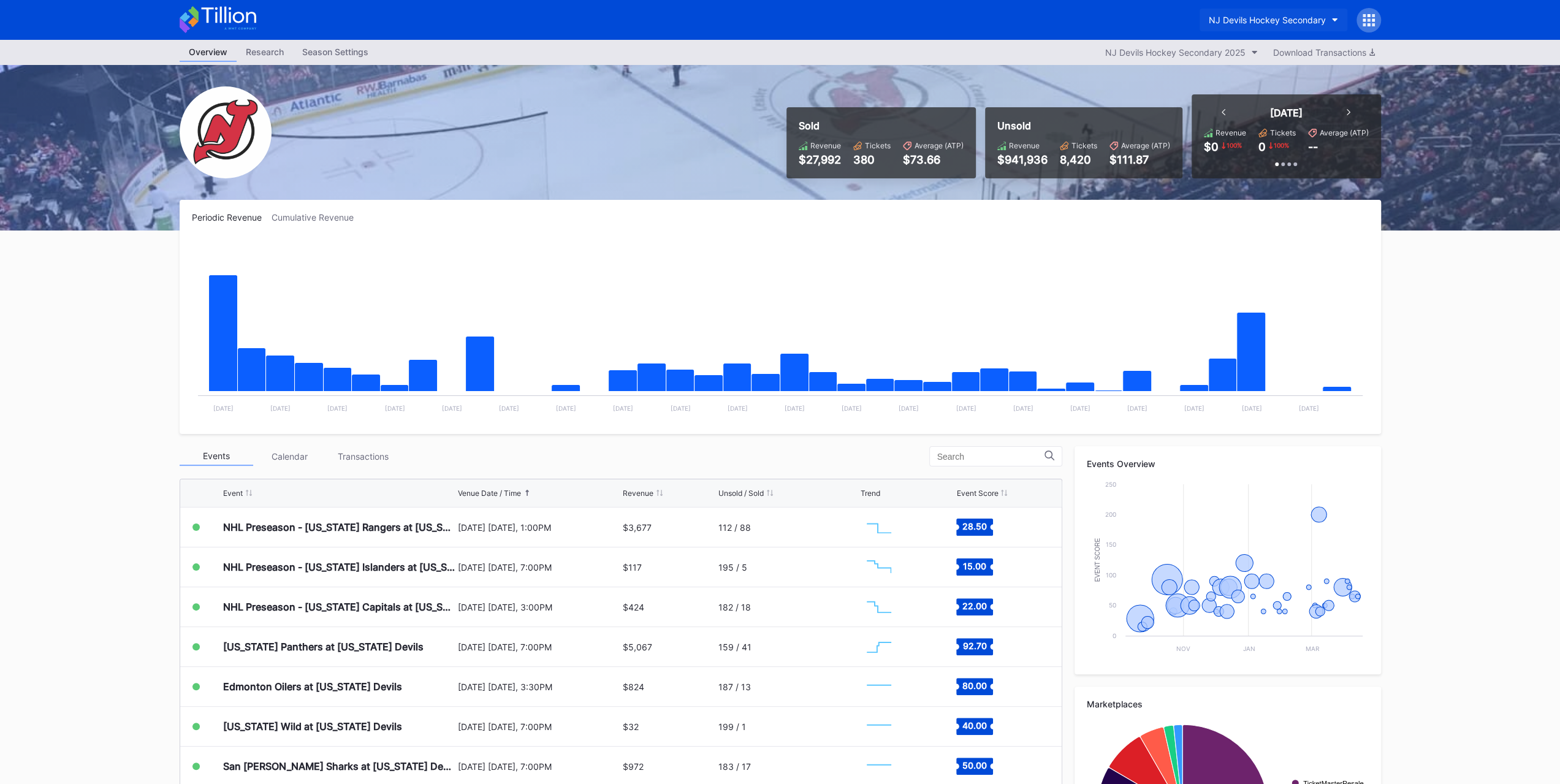
click at [873, 13] on button "NJ Devils Hockey Secondary" at bounding box center [1273, 20] width 148 height 23
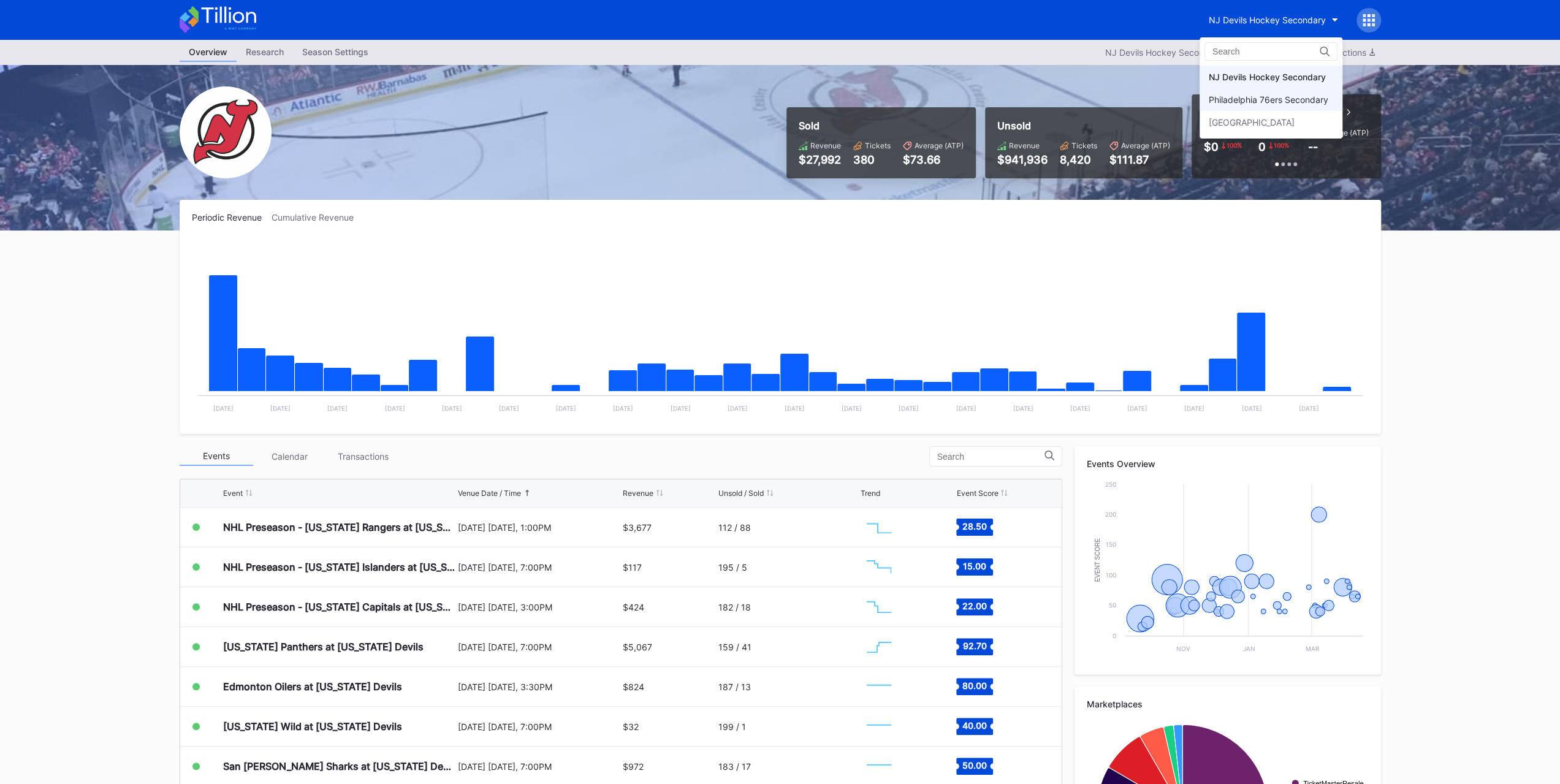
click at [873, 94] on div "Philadelphia 76ers Secondary" at bounding box center [1268, 99] width 119 height 10
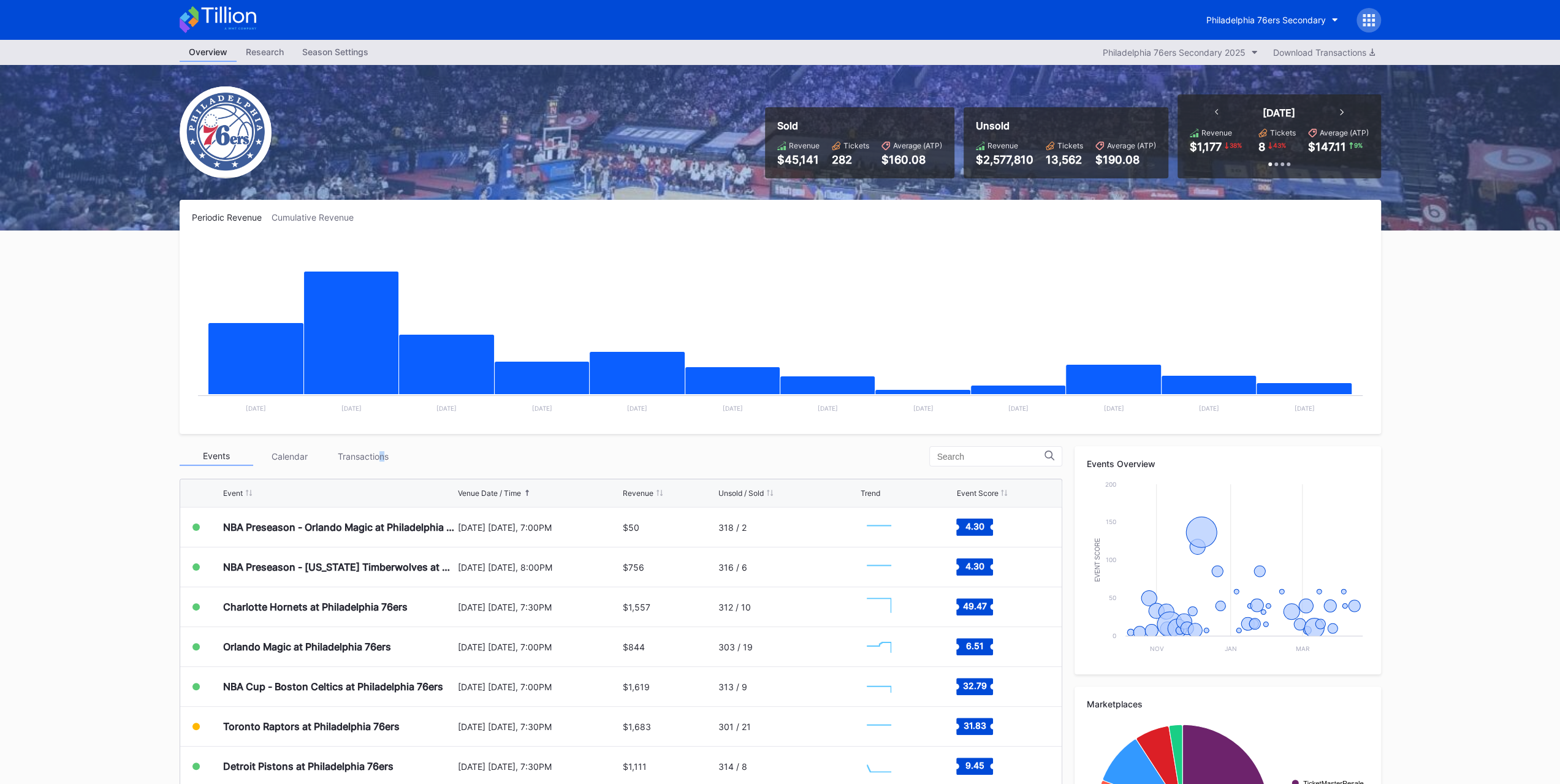
click at [384, 462] on div "Transactions" at bounding box center [364, 456] width 74 height 19
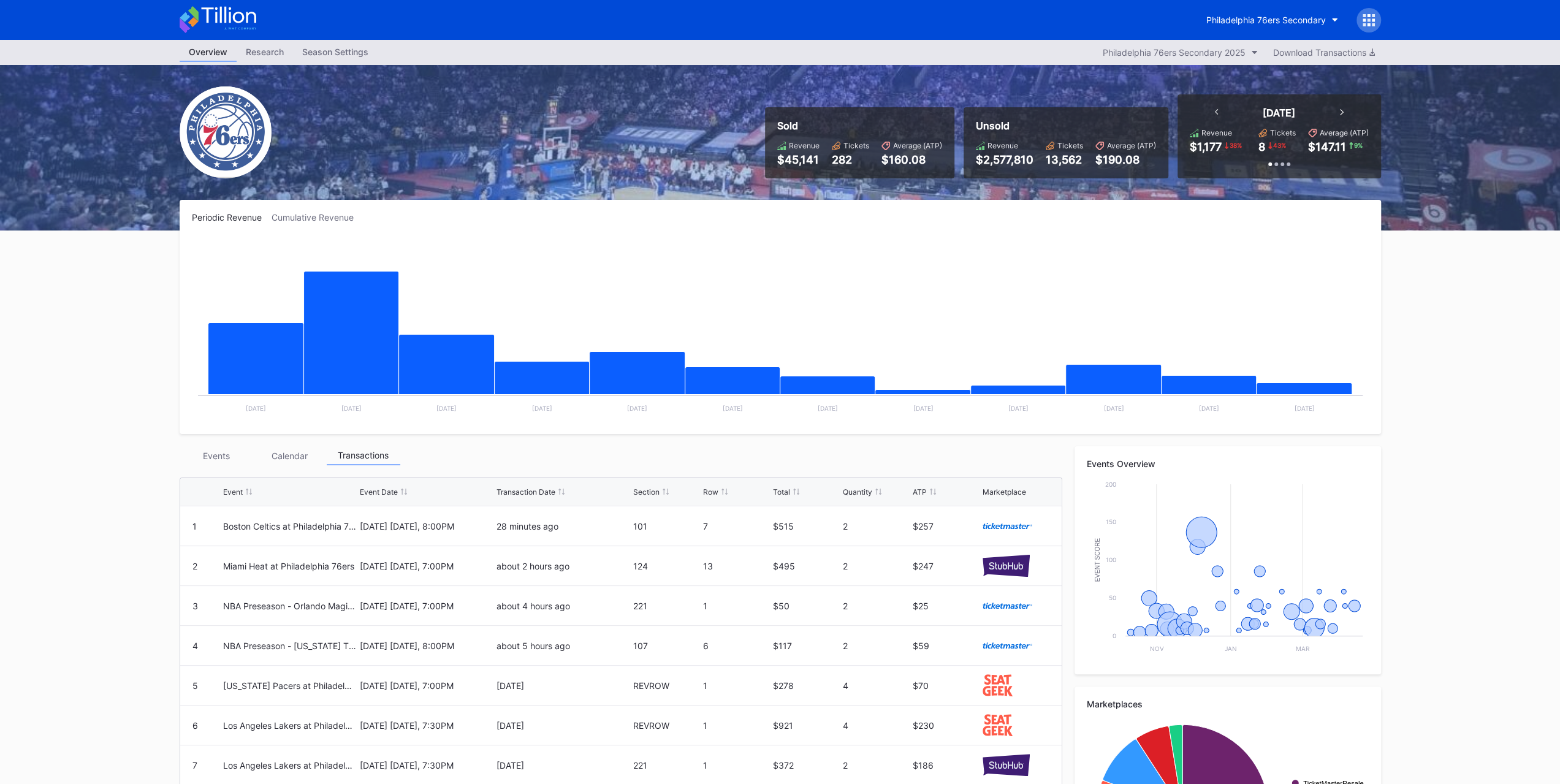
click at [88, 462] on div "Overview Research Season Settings Philadelphia 76ers Secondary 2025 Download Tr…" at bounding box center [780, 494] width 1560 height 908
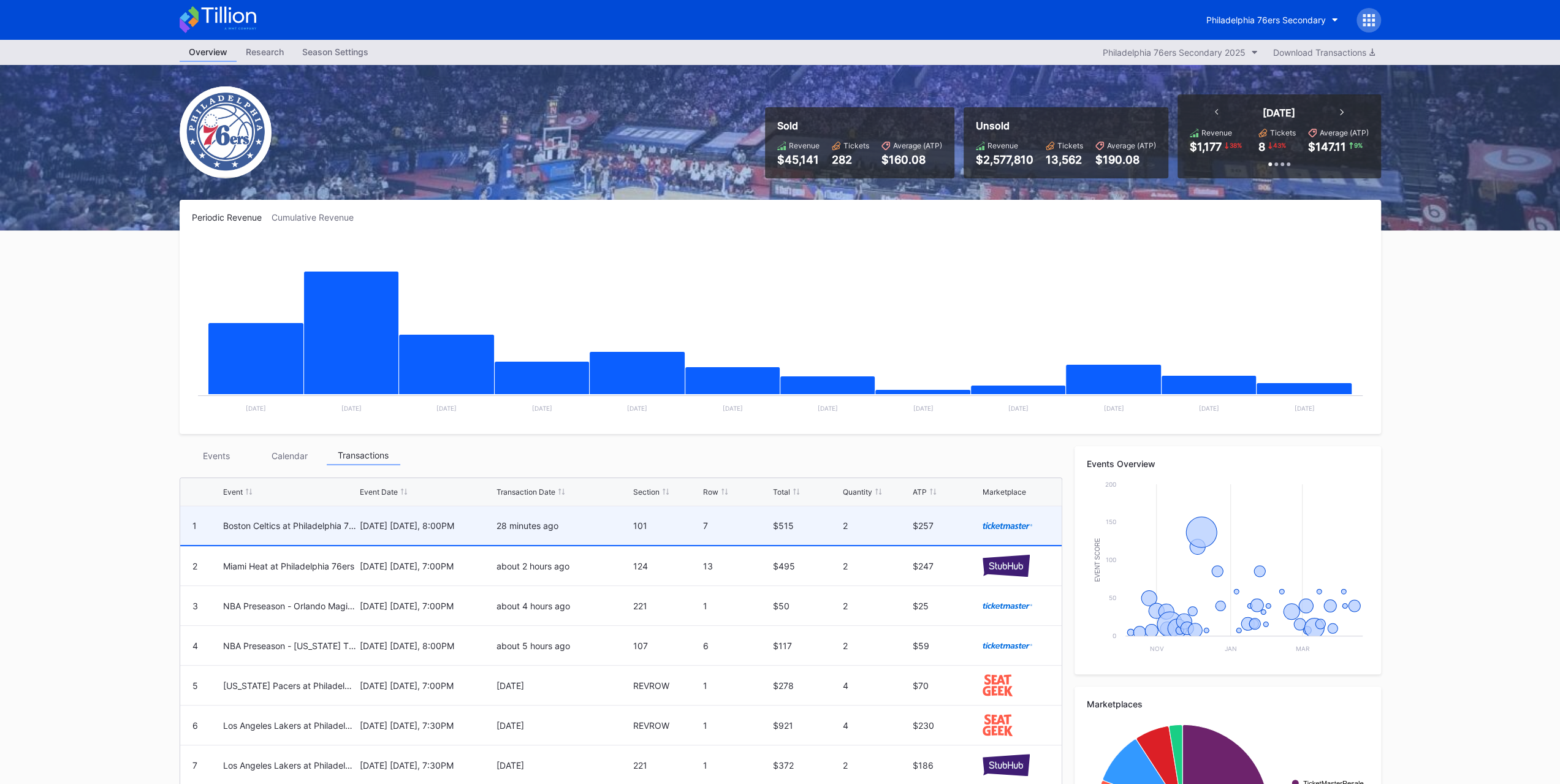
click at [420, 489] on div "[DATE] [DATE], 8:00PM" at bounding box center [426, 526] width 134 height 39
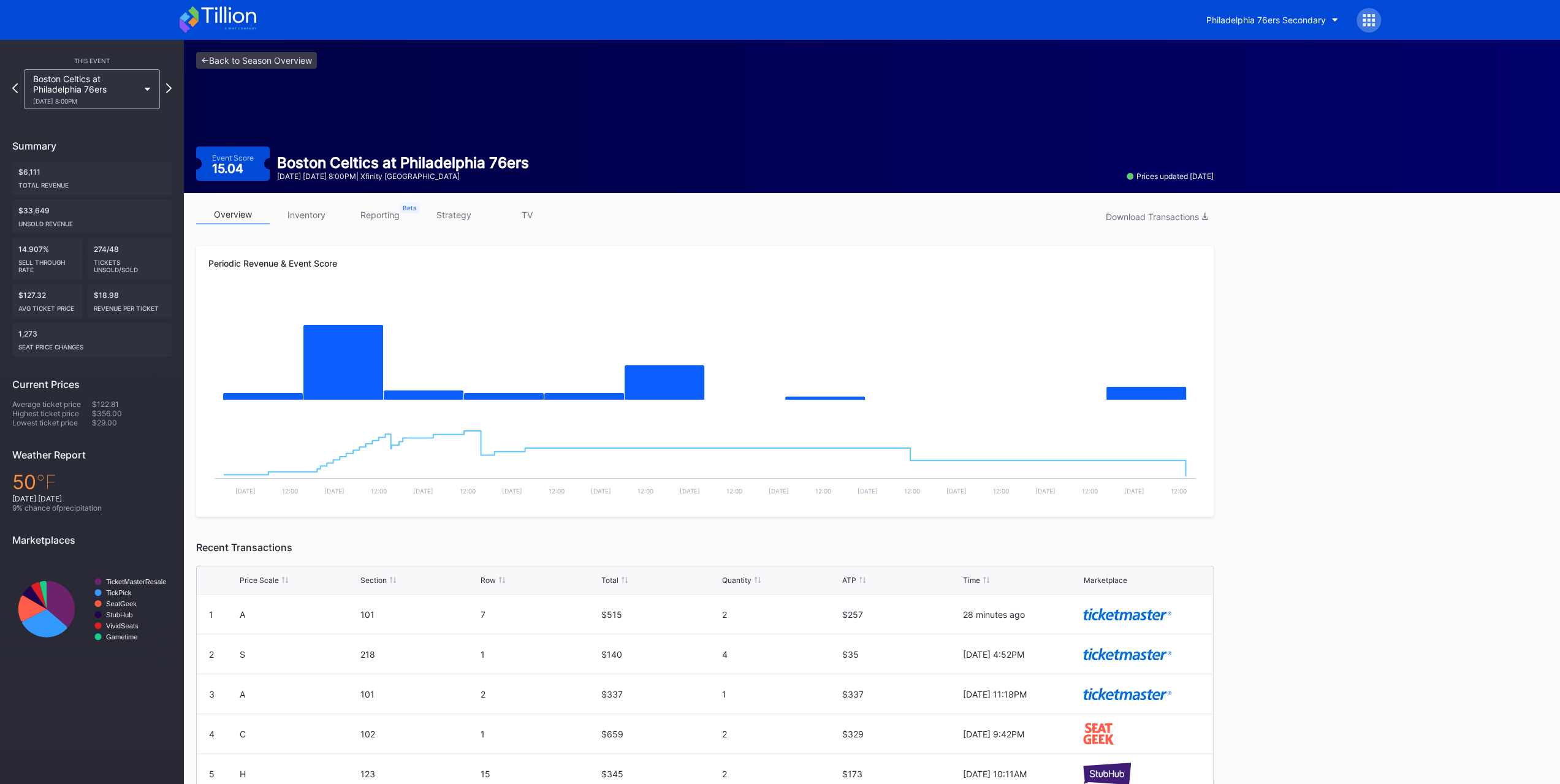
click at [447, 212] on link "strategy" at bounding box center [454, 215] width 74 height 19
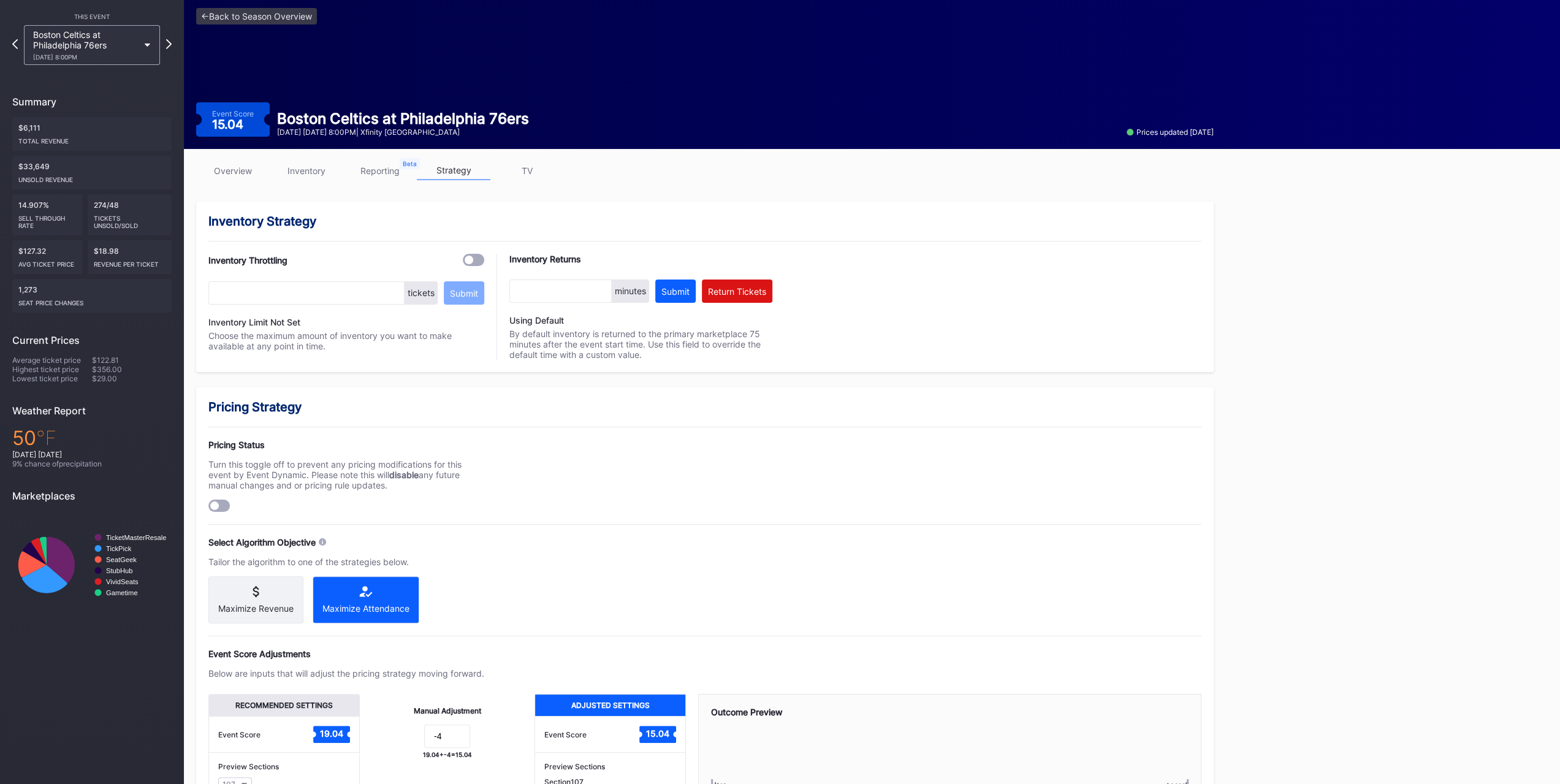
scroll to position [62, 0]
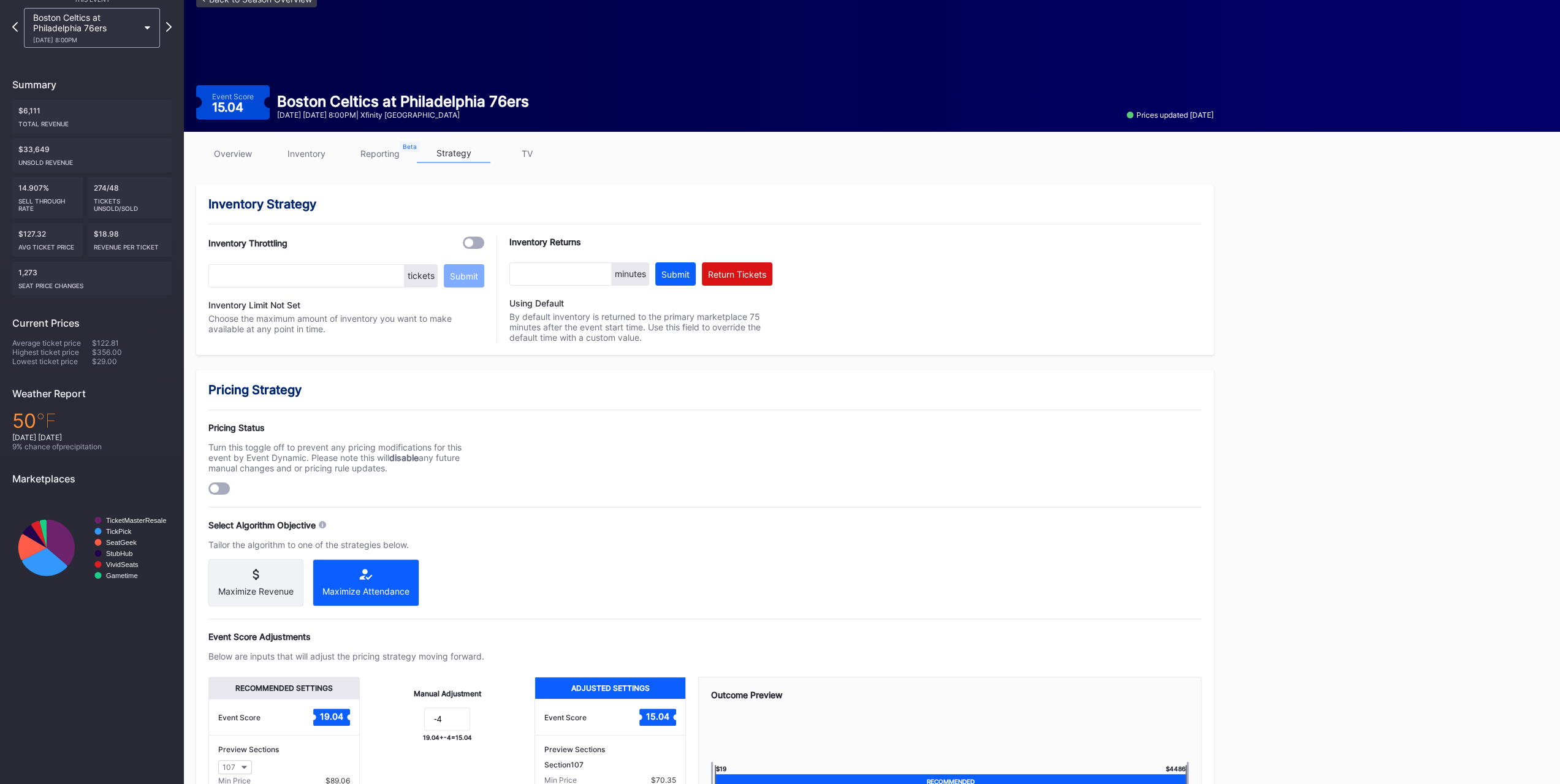
click at [257, 153] on link "overview" at bounding box center [233, 153] width 74 height 19
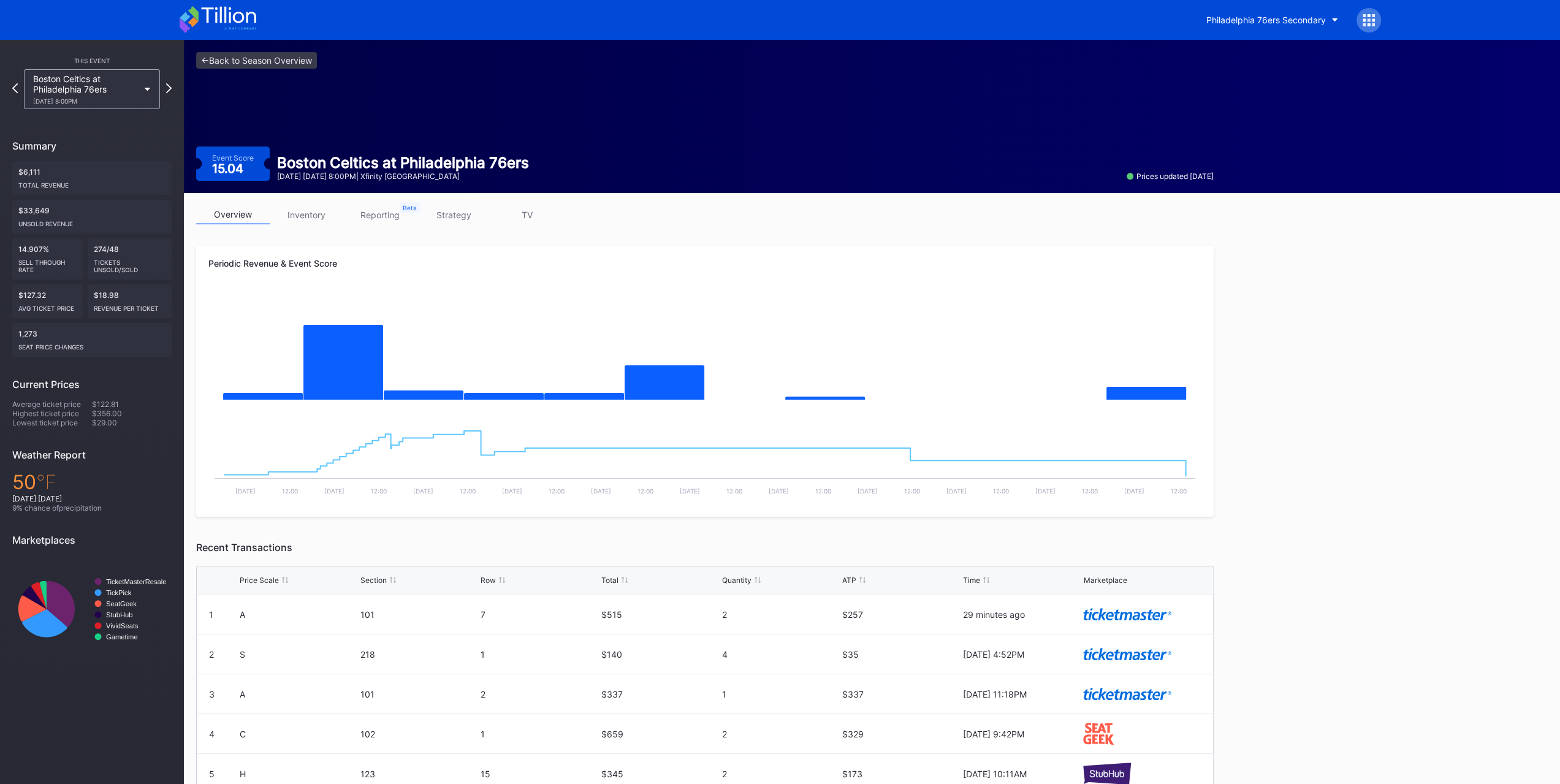
click at [462, 217] on link "strategy" at bounding box center [454, 215] width 74 height 19
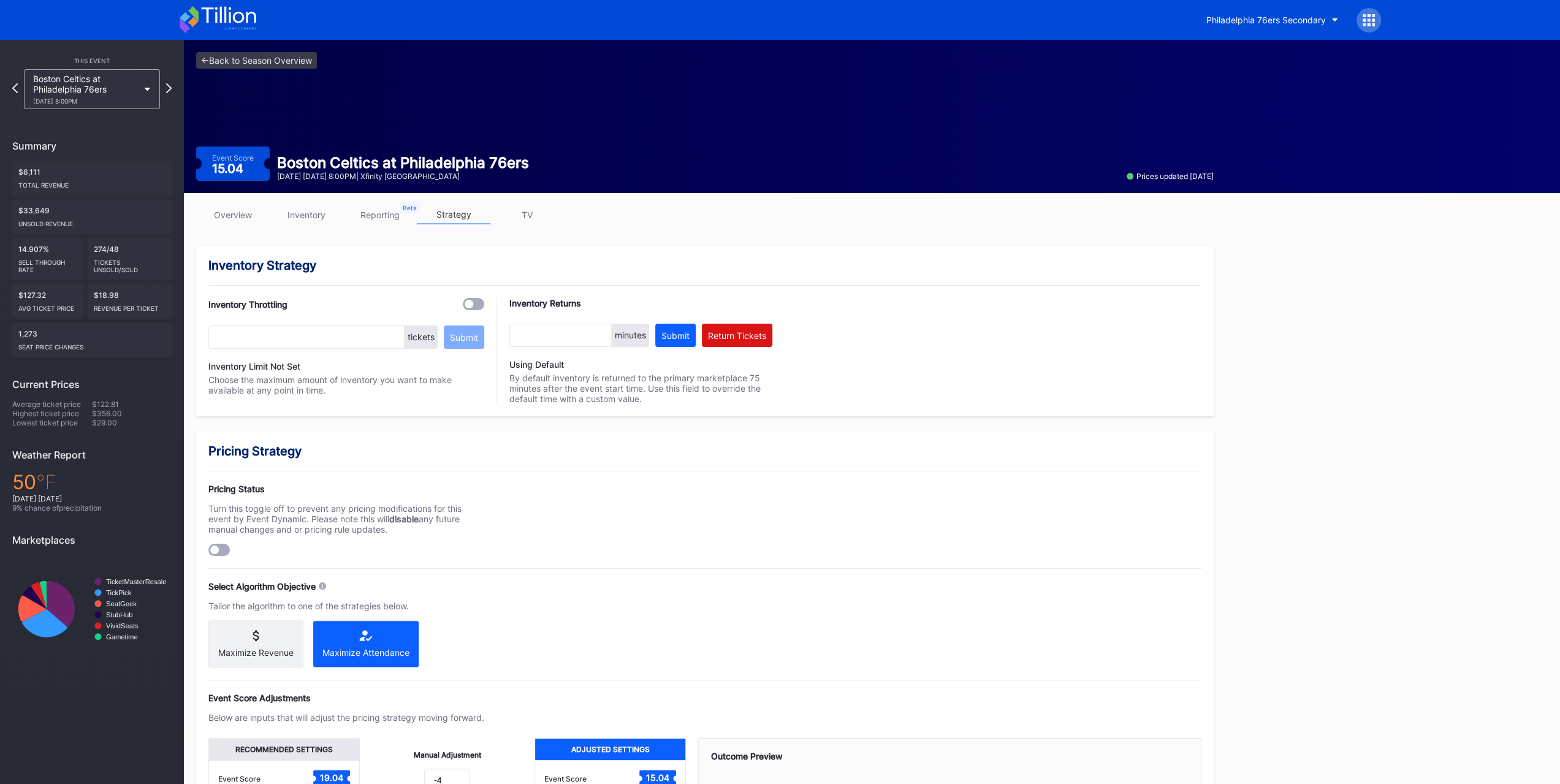
click at [326, 217] on link "inventory" at bounding box center [306, 215] width 74 height 19
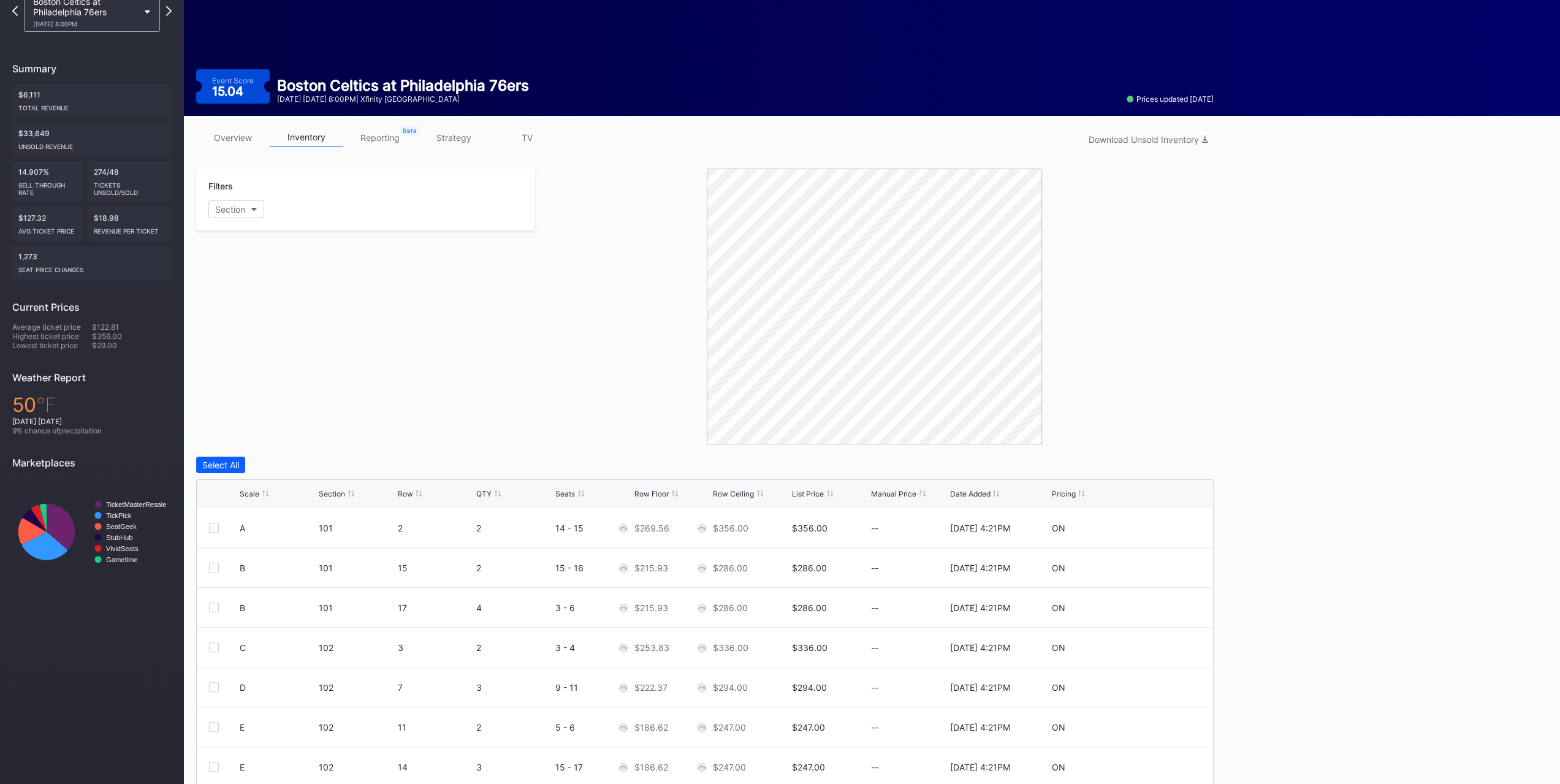
scroll to position [121, 0]
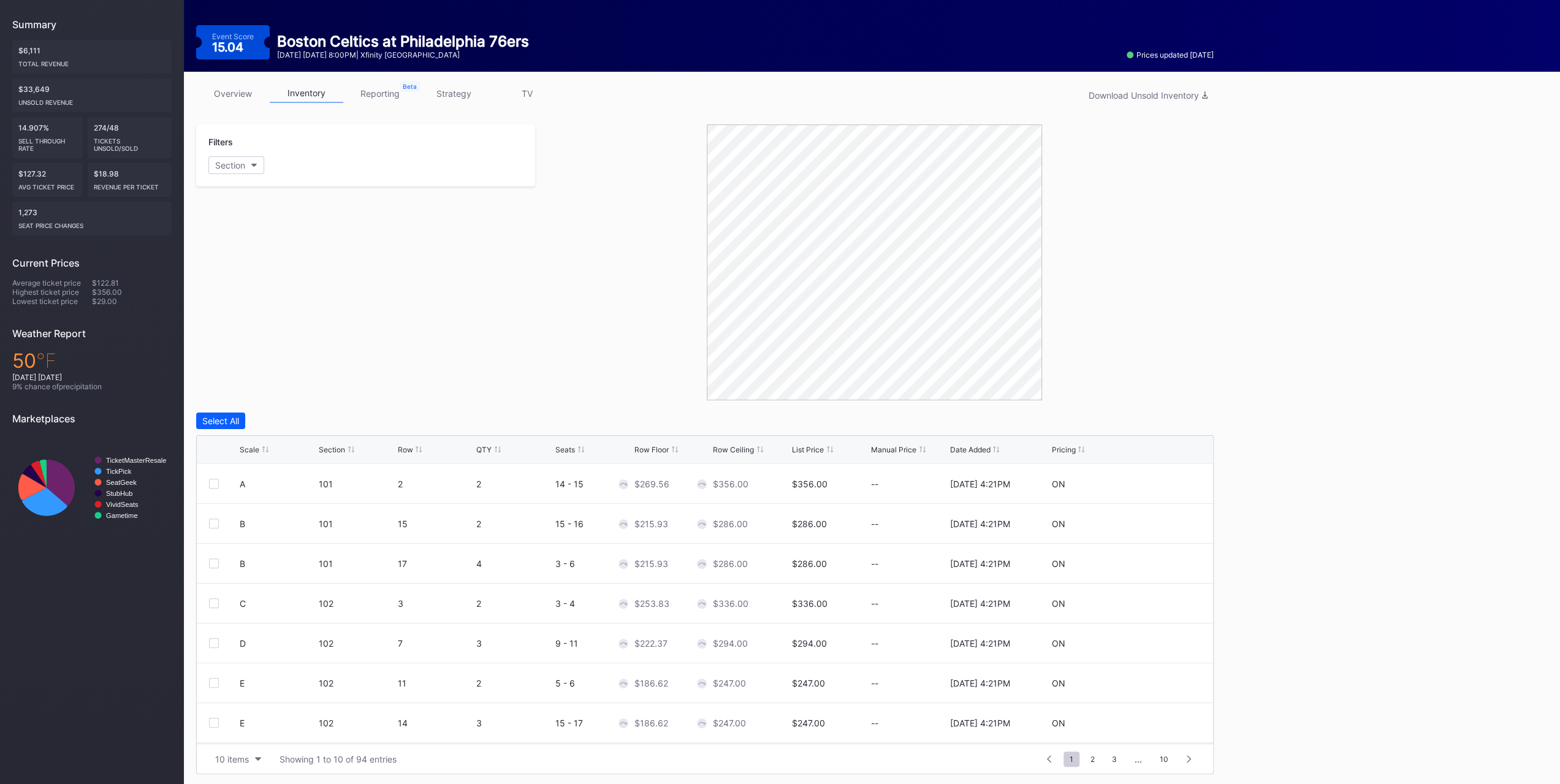
click at [401, 452] on div "Row" at bounding box center [404, 449] width 15 height 9
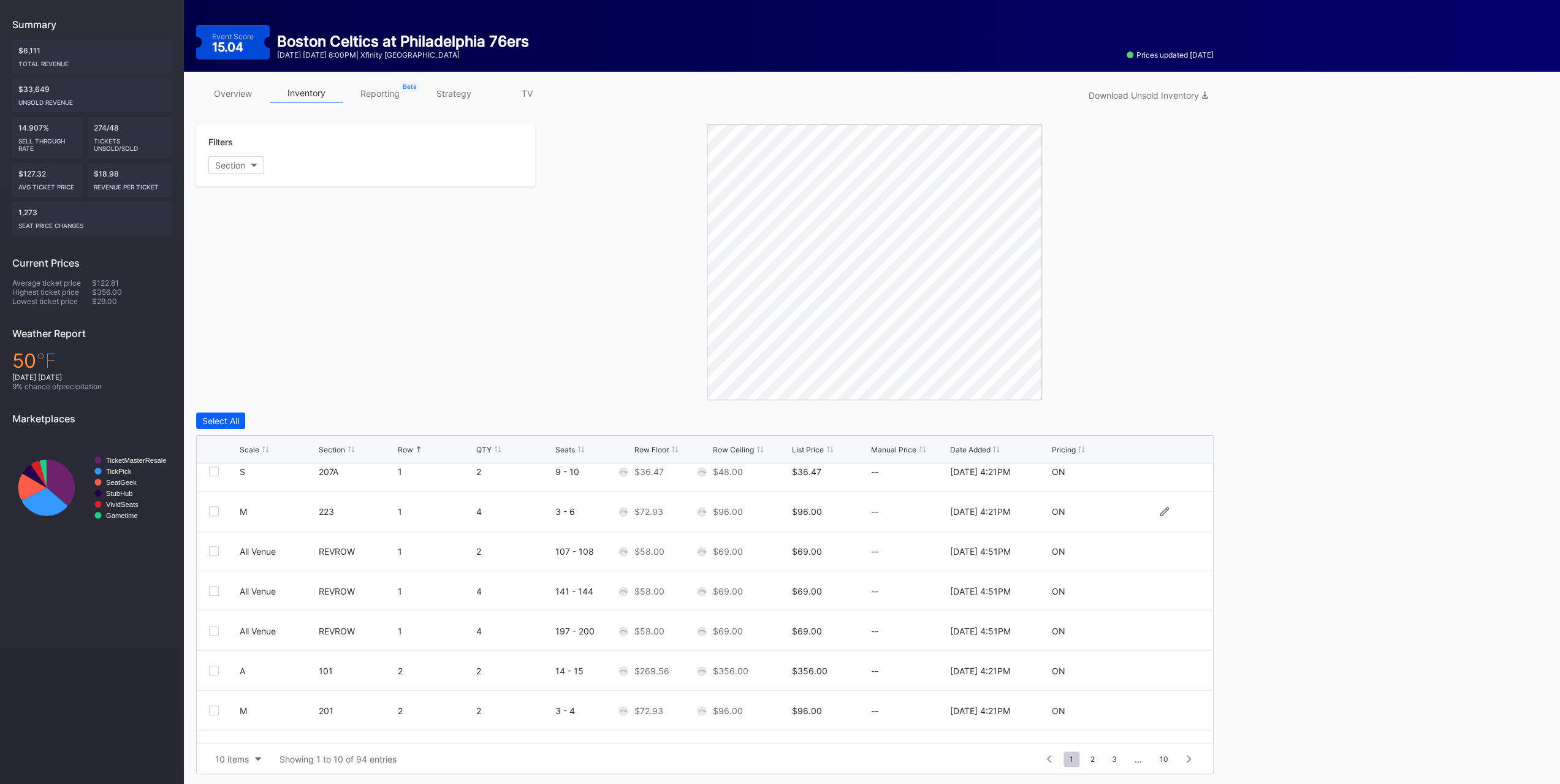
scroll to position [119, 0]
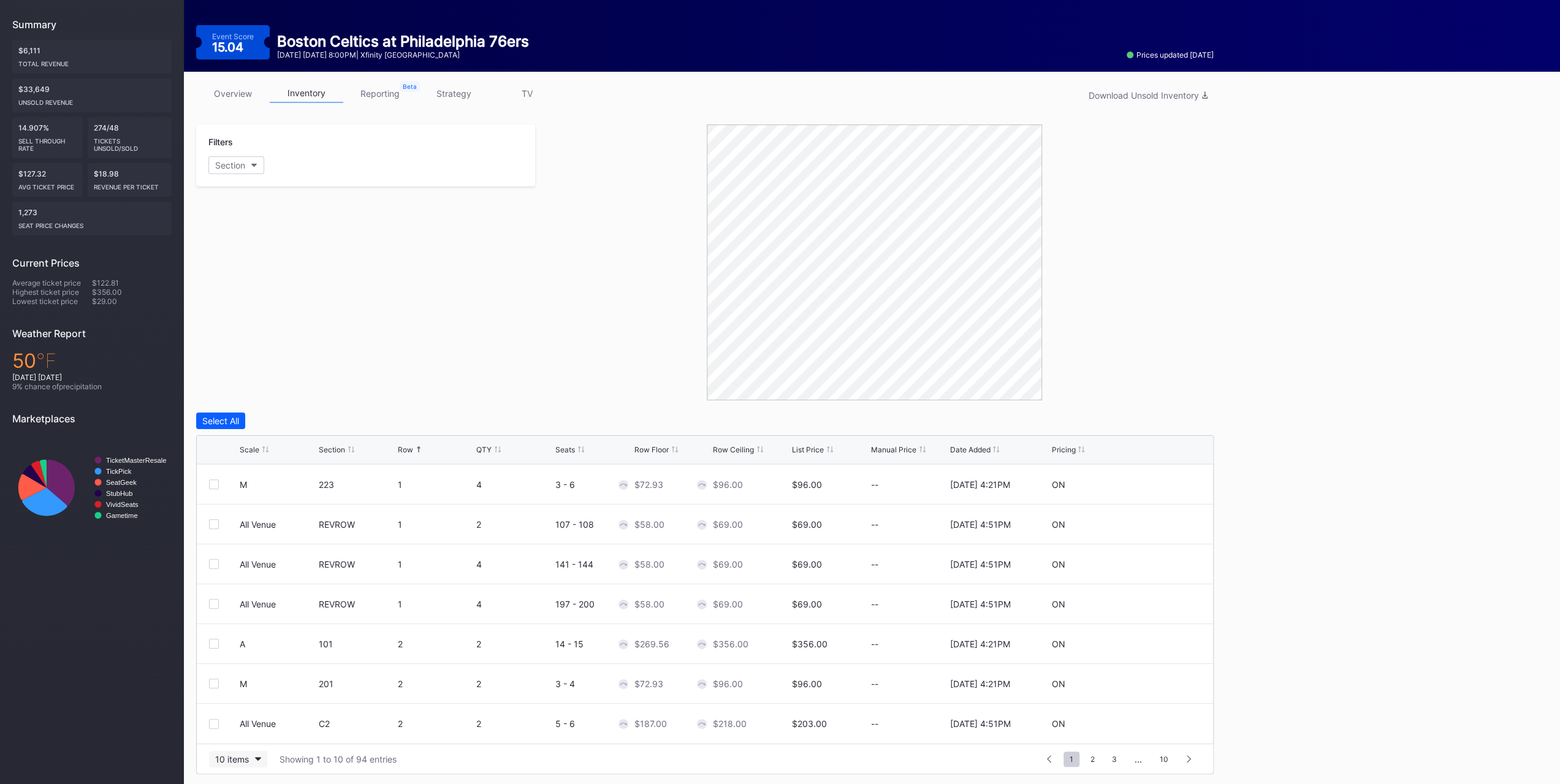
click at [220, 489] on div "10 items" at bounding box center [232, 759] width 34 height 10
click at [220, 489] on div "200 items" at bounding box center [238, 726] width 58 height 23
click at [251, 453] on div "Scale Section Row QTY Seats Row Floor Row Ceiling List Price Manual Price Date …" at bounding box center [705, 450] width 1016 height 28
click at [254, 450] on div "Scale" at bounding box center [249, 449] width 20 height 9
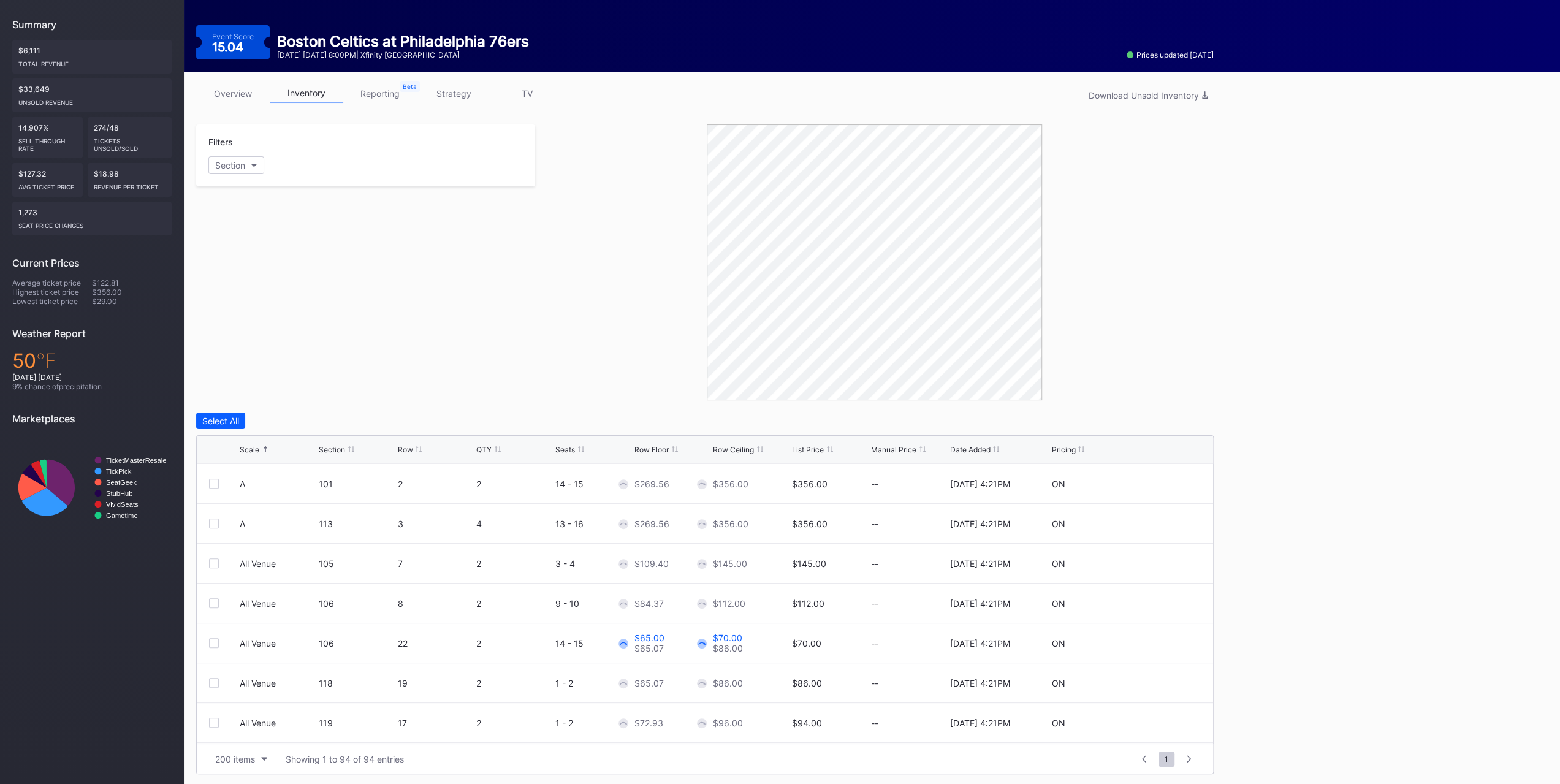
click at [464, 94] on link "strategy" at bounding box center [454, 93] width 74 height 19
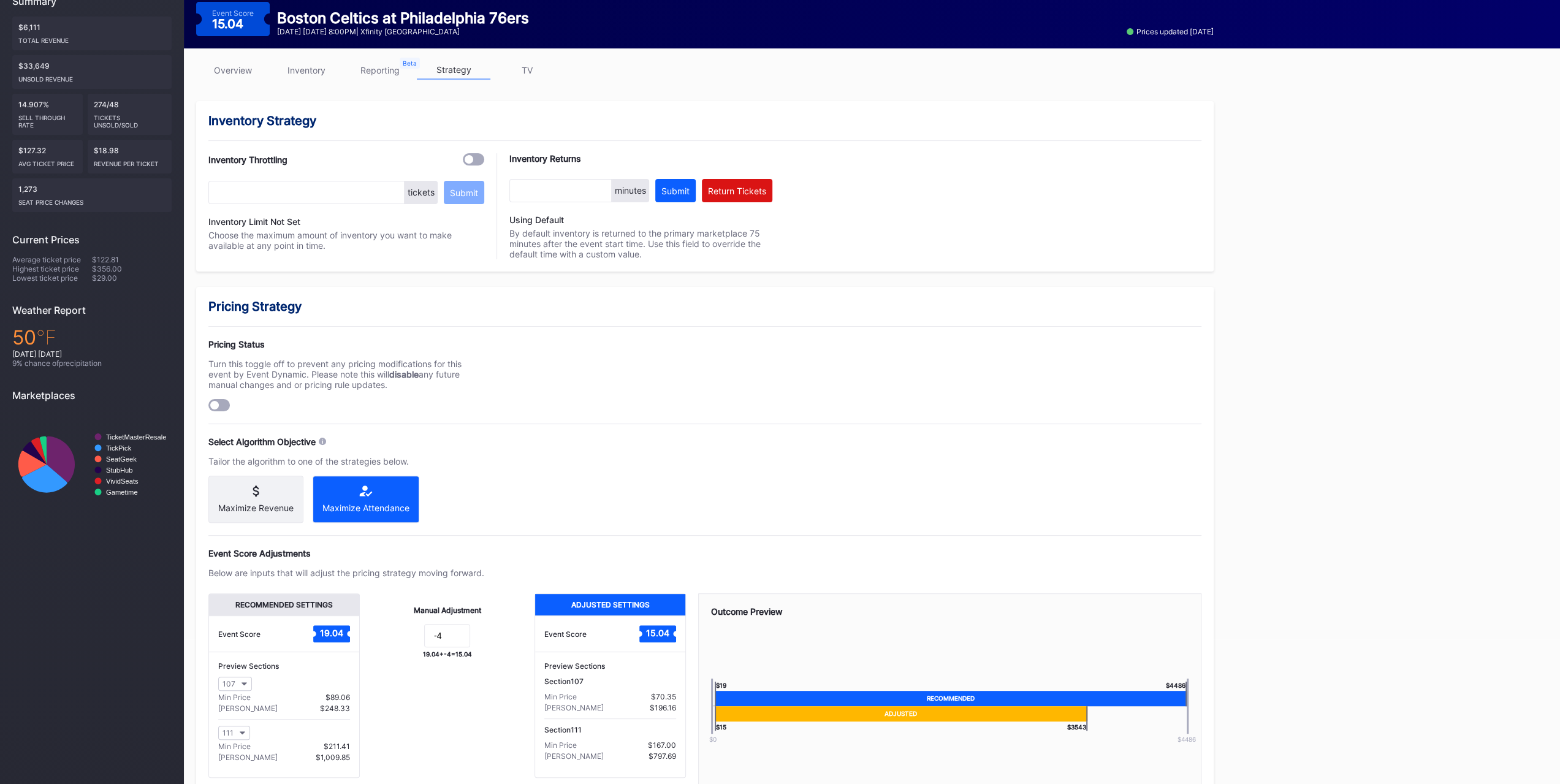
scroll to position [217, 0]
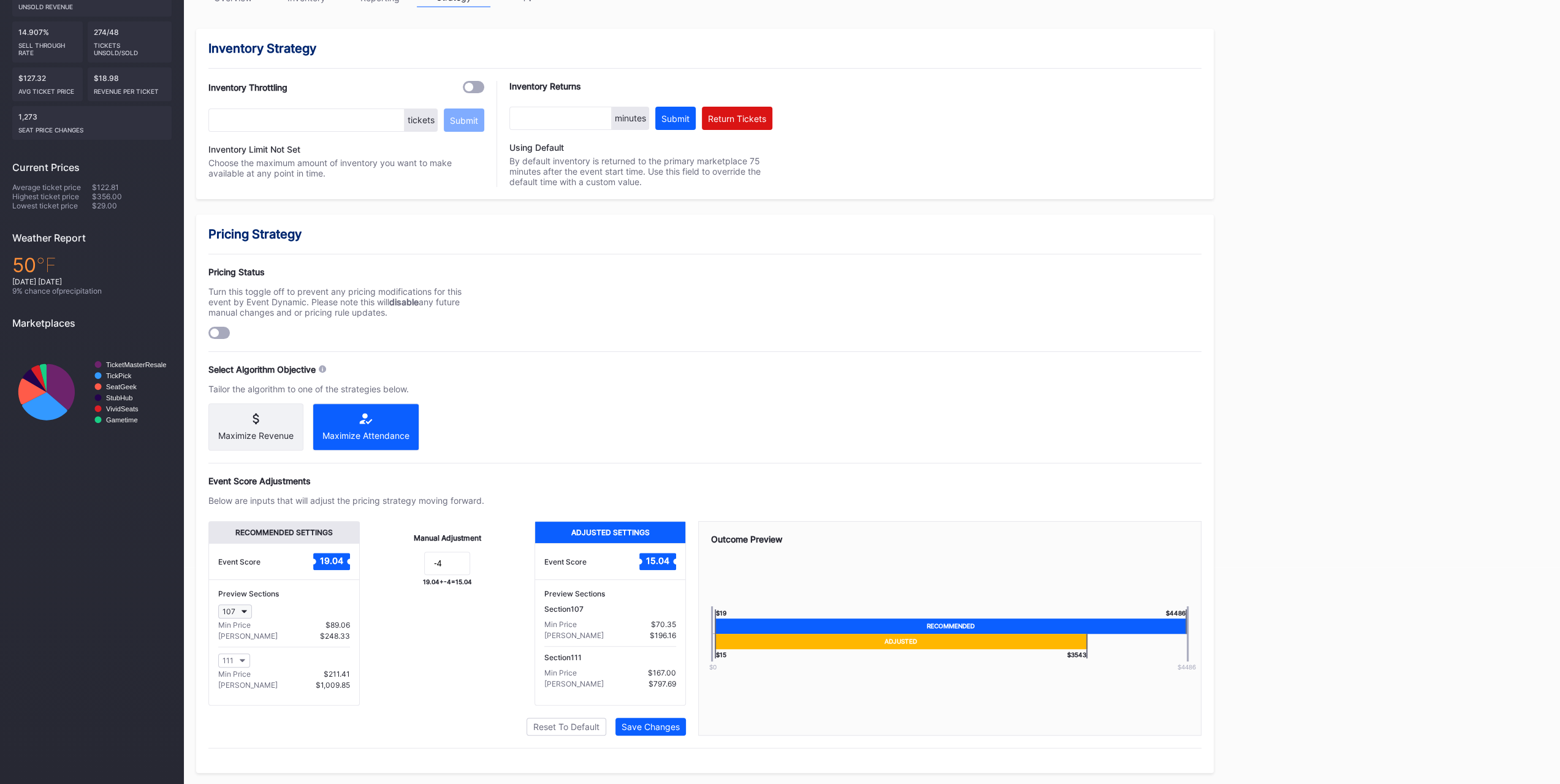
click at [233, 489] on button "107" at bounding box center [235, 611] width 34 height 14
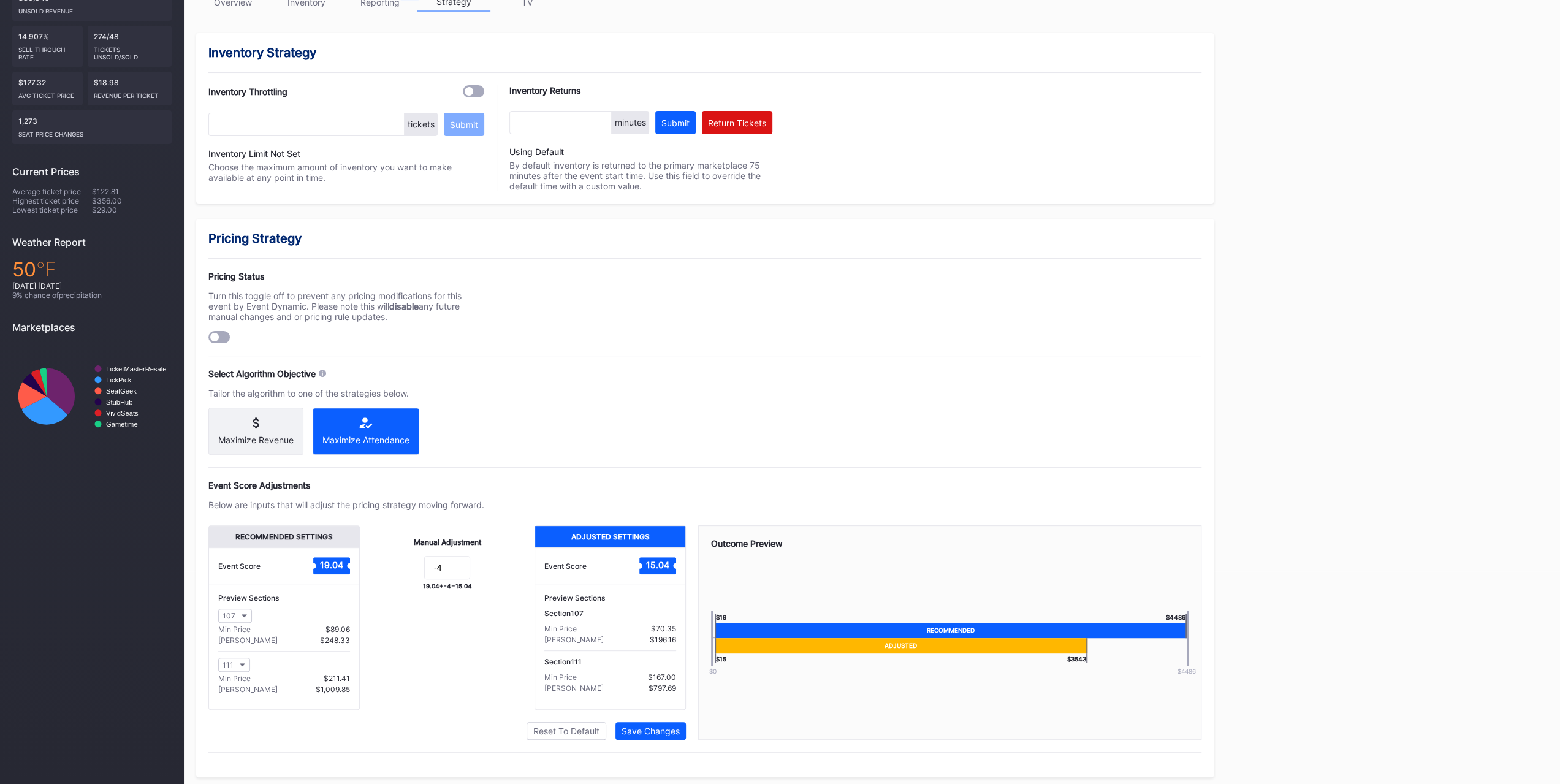
scroll to position [0, 0]
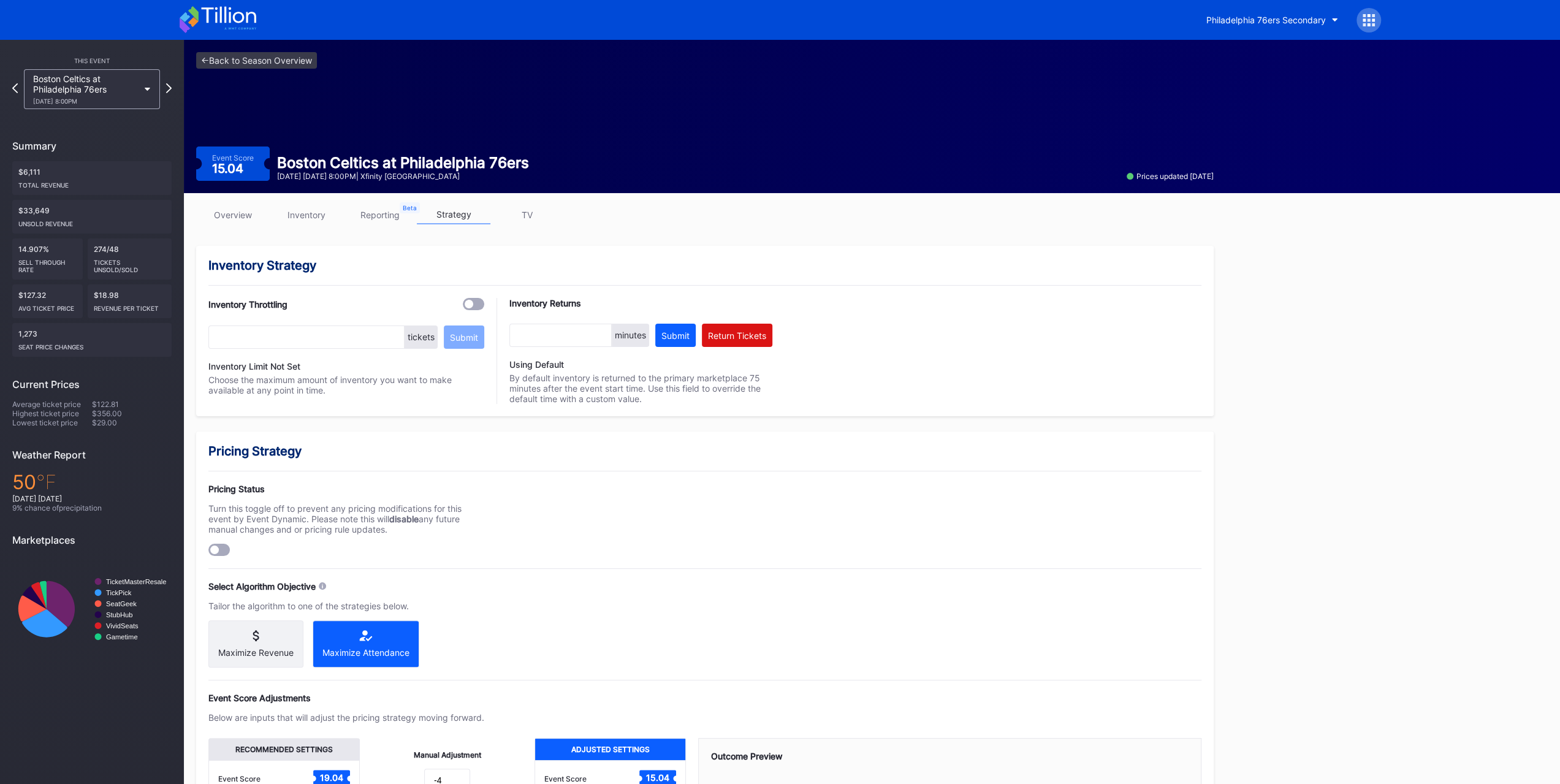
click at [316, 213] on link "inventory" at bounding box center [306, 215] width 74 height 19
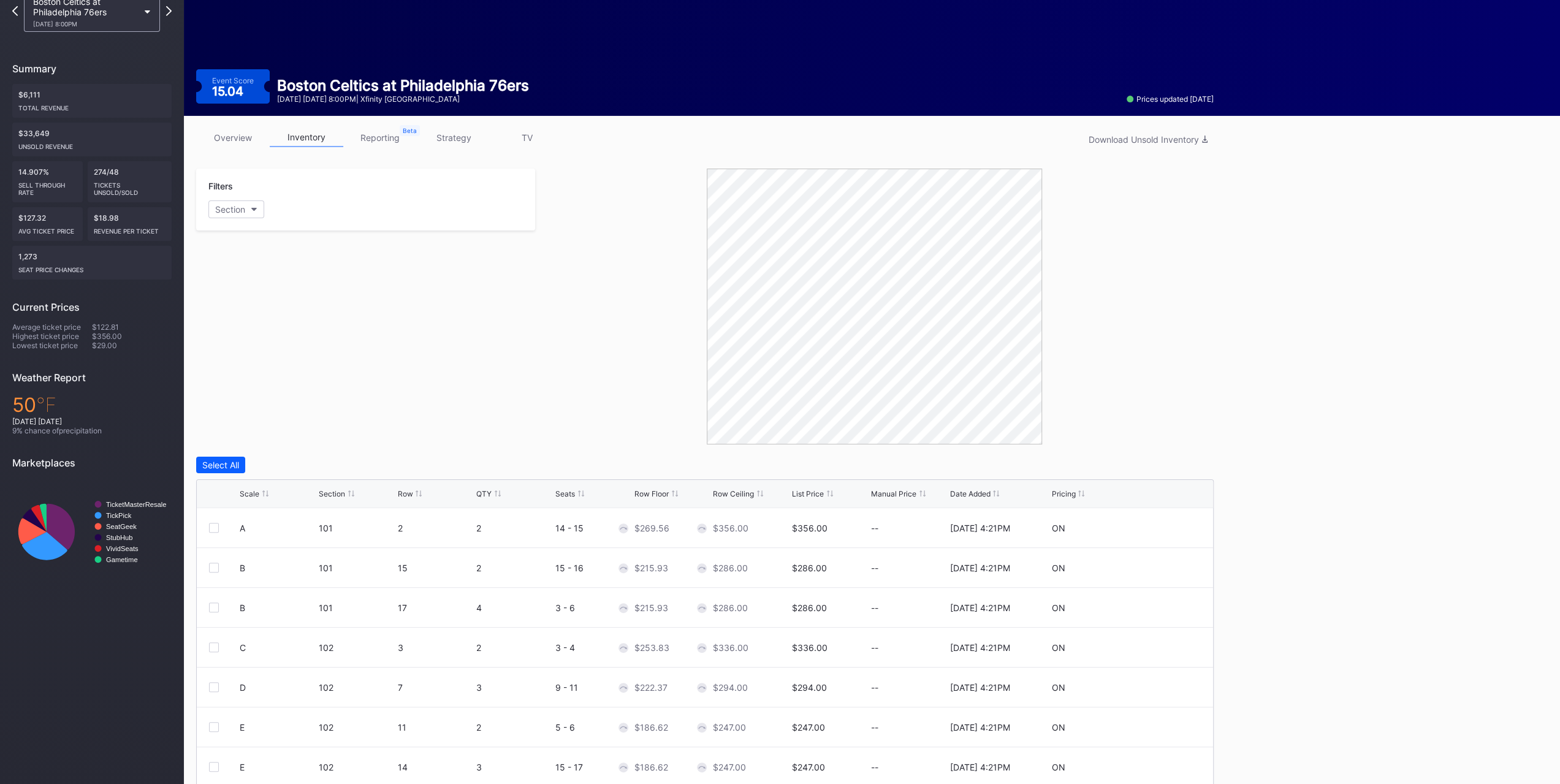
scroll to position [121, 0]
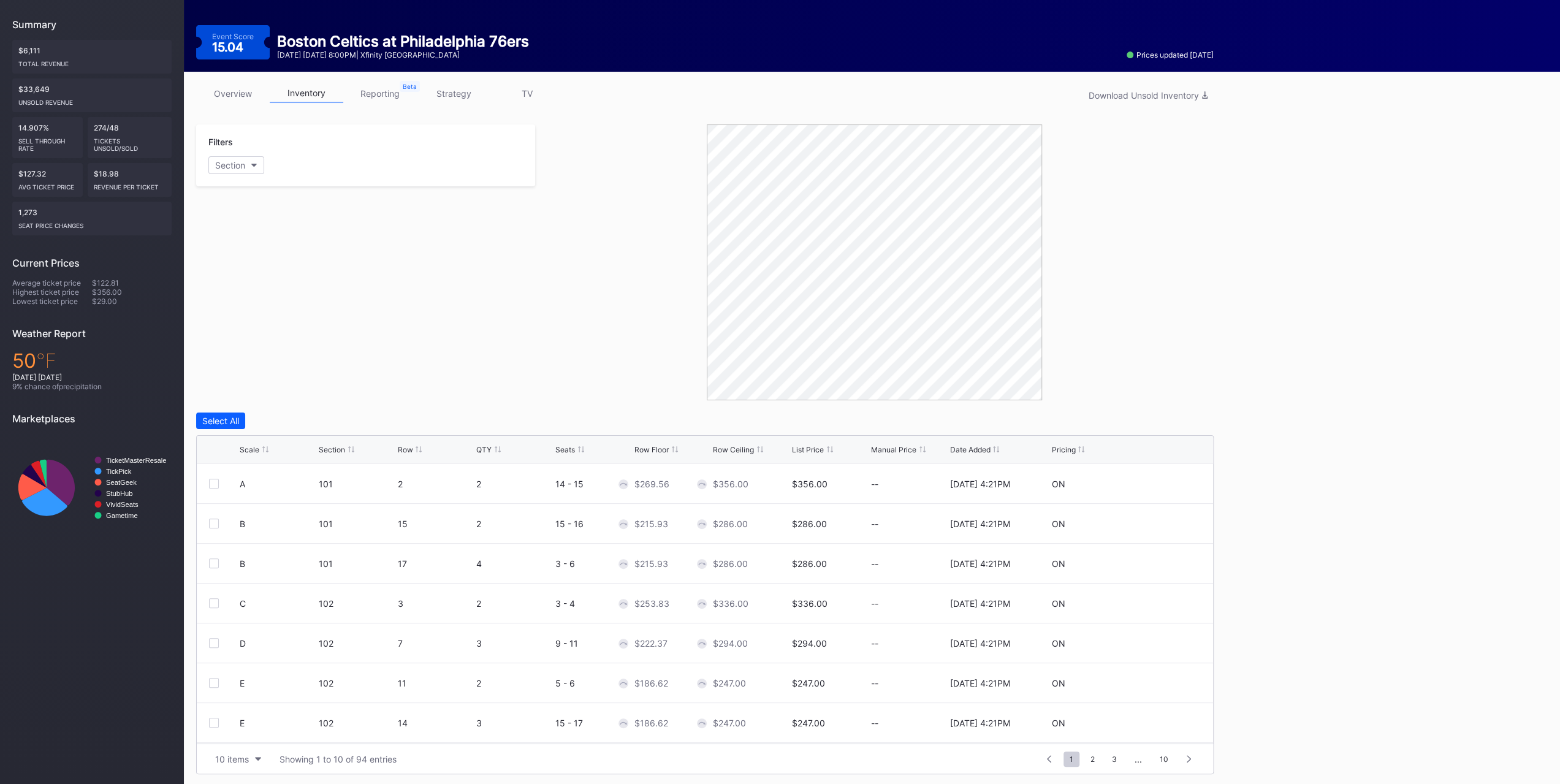
click at [318, 280] on div "Filters Section" at bounding box center [366, 262] width 339 height 276
click at [235, 489] on div "10 items" at bounding box center [232, 759] width 34 height 10
click at [238, 489] on div "200 items" at bounding box center [238, 726] width 40 height 10
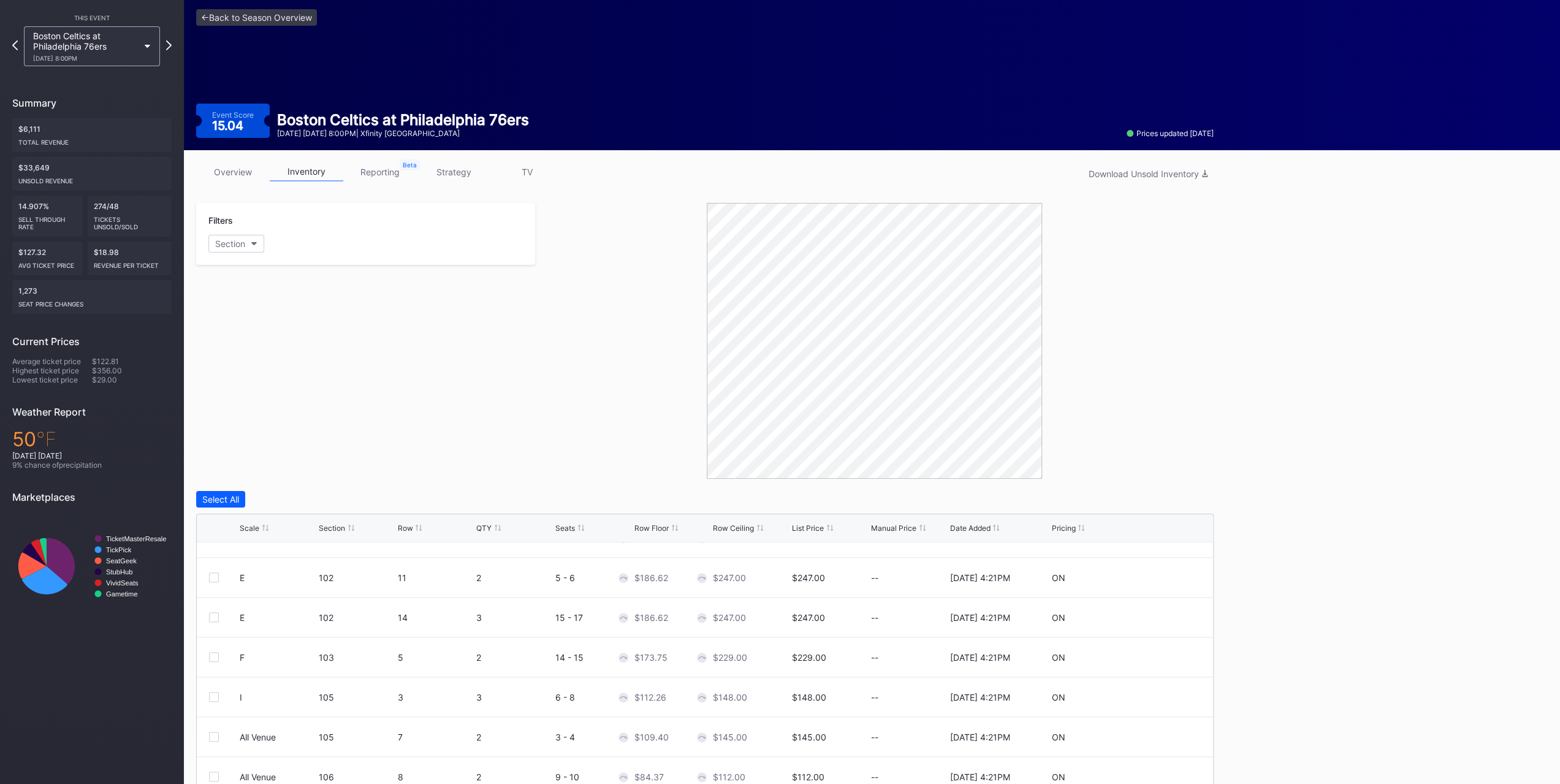
scroll to position [0, 0]
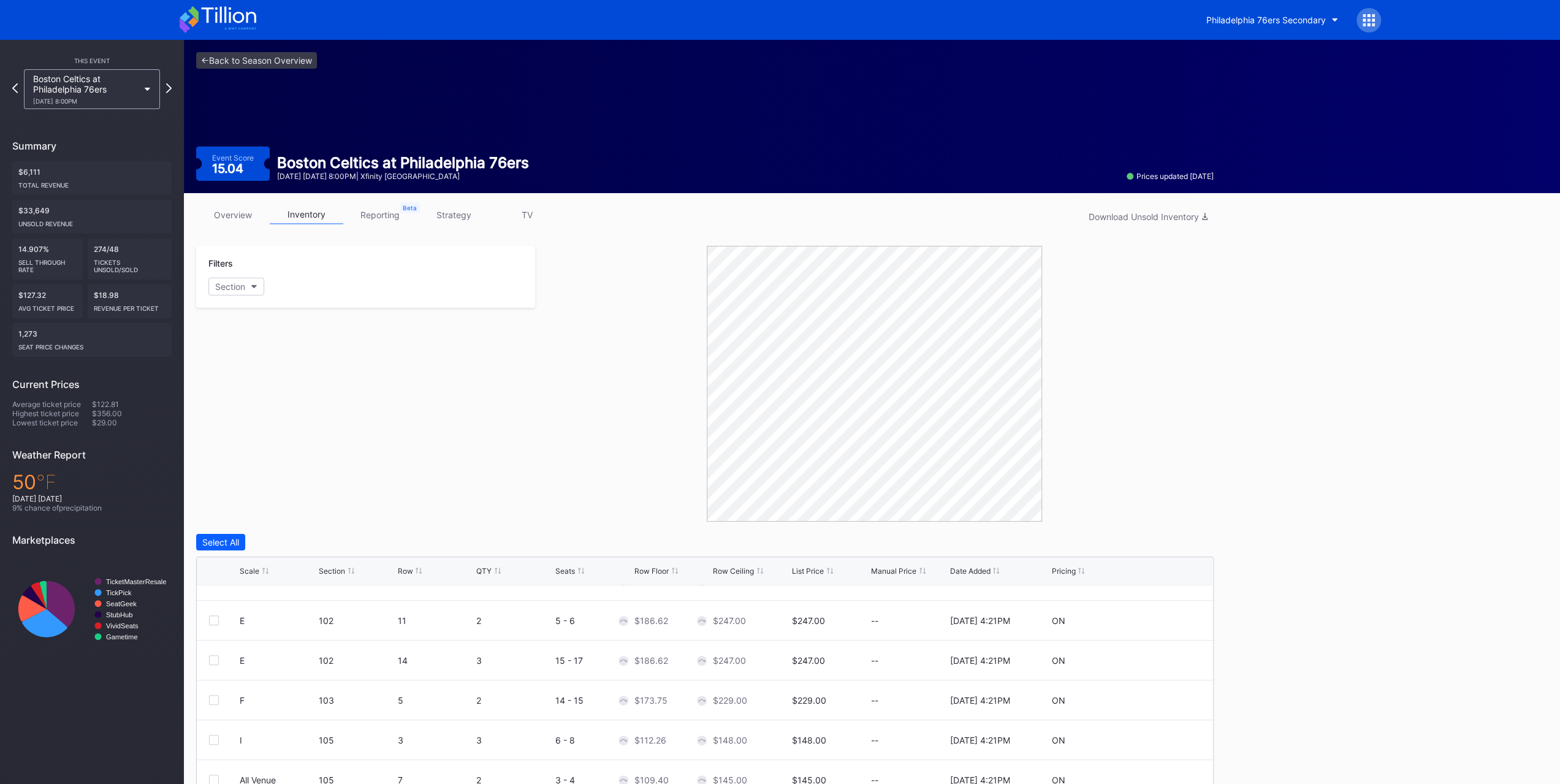
click at [447, 211] on link "strategy" at bounding box center [454, 215] width 74 height 19
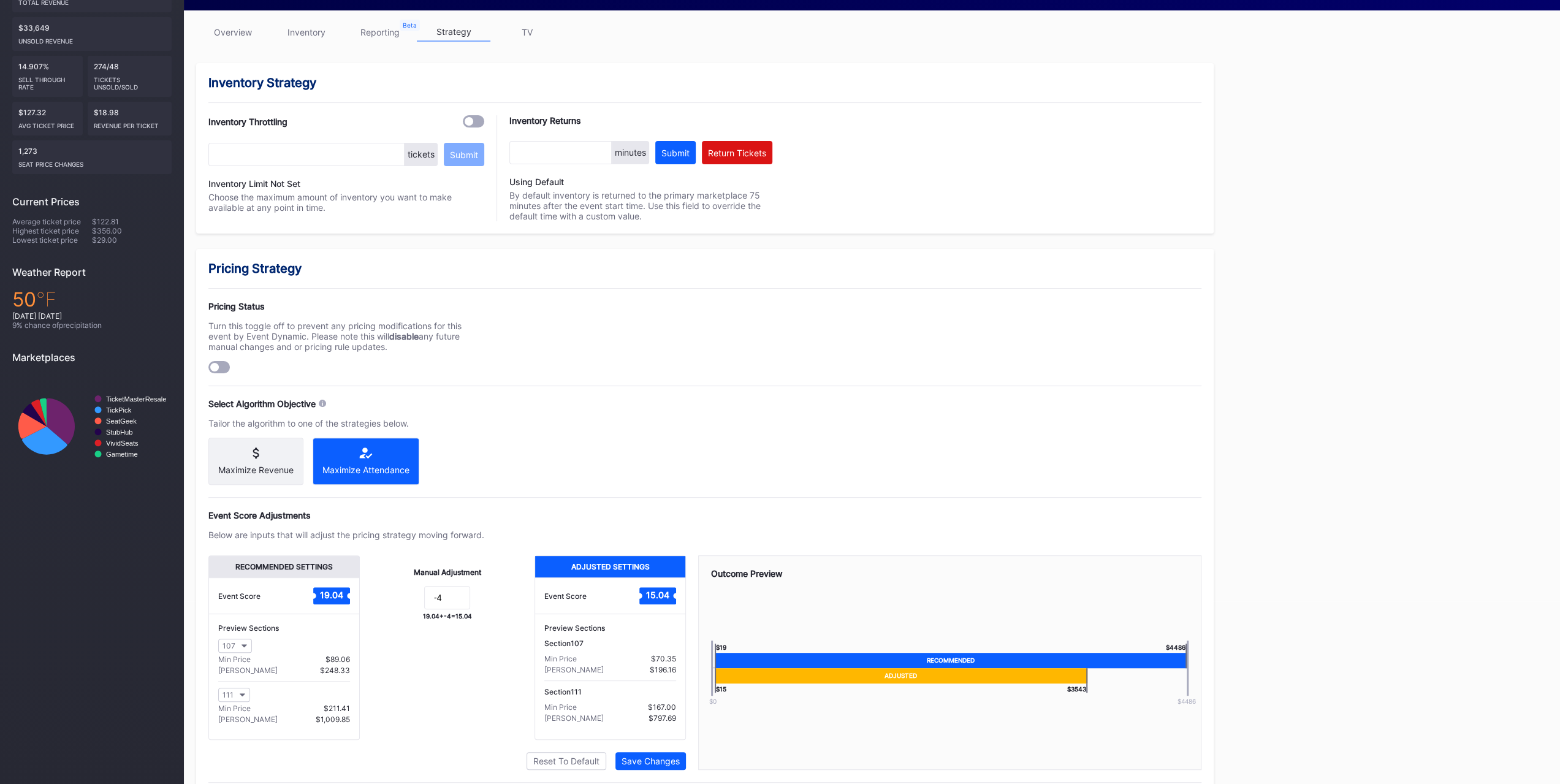
scroll to position [217, 0]
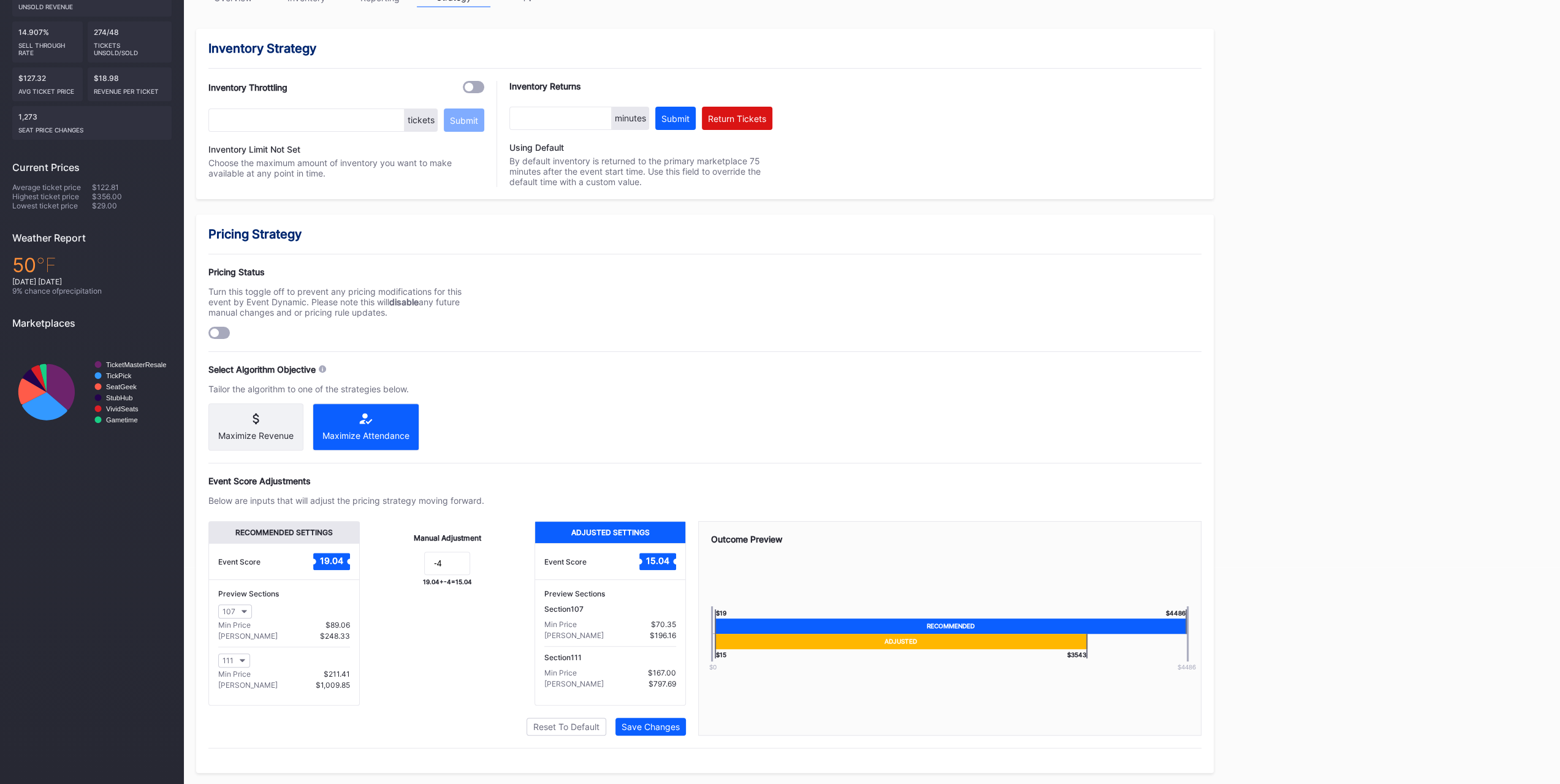
click at [229, 489] on div "Min Price" at bounding box center [234, 625] width 33 height 9
click at [234, 489] on button "107" at bounding box center [235, 611] width 34 height 14
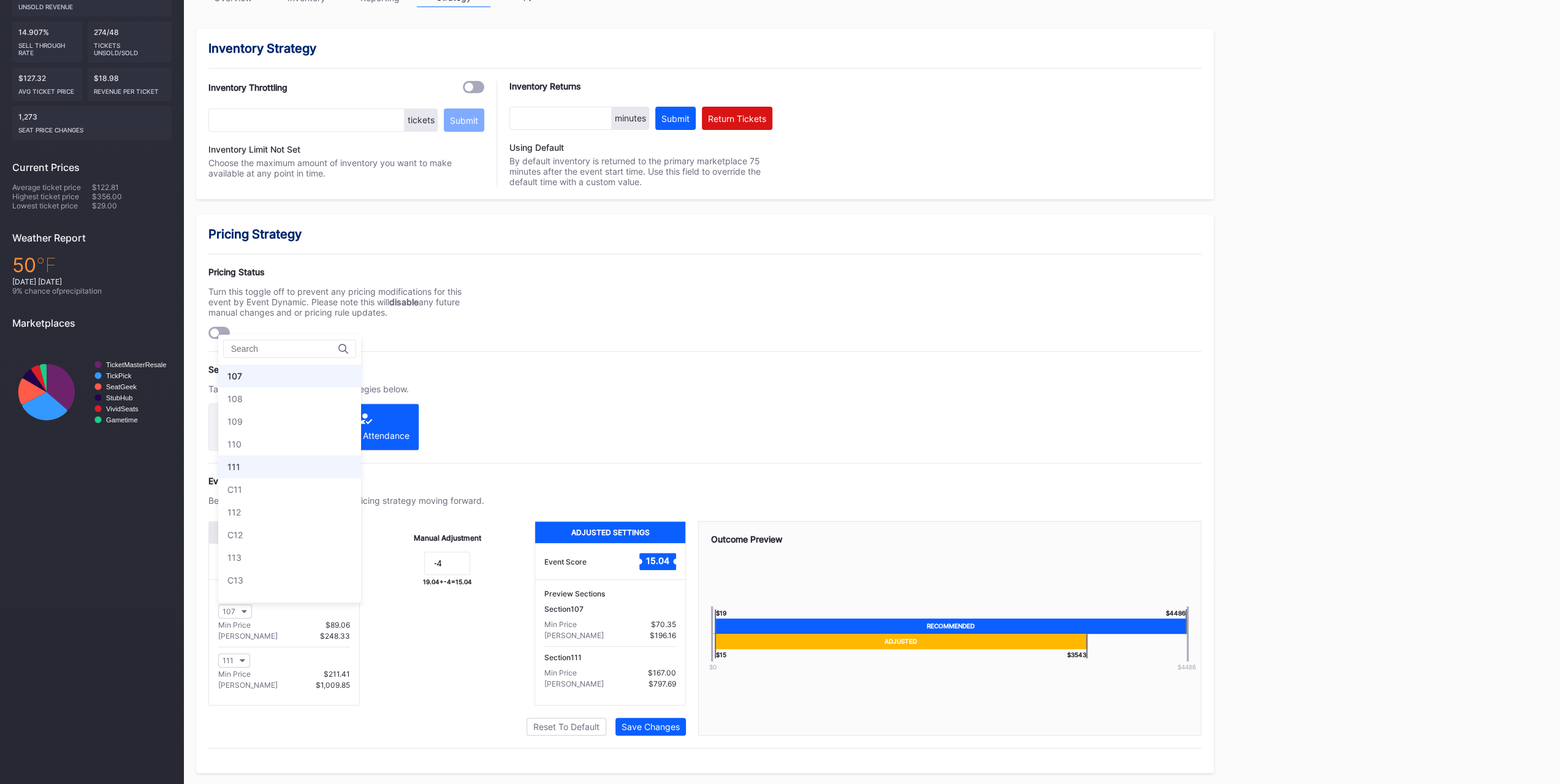
scroll to position [141, 0]
click at [271, 398] on div "105" at bounding box center [290, 392] width 143 height 23
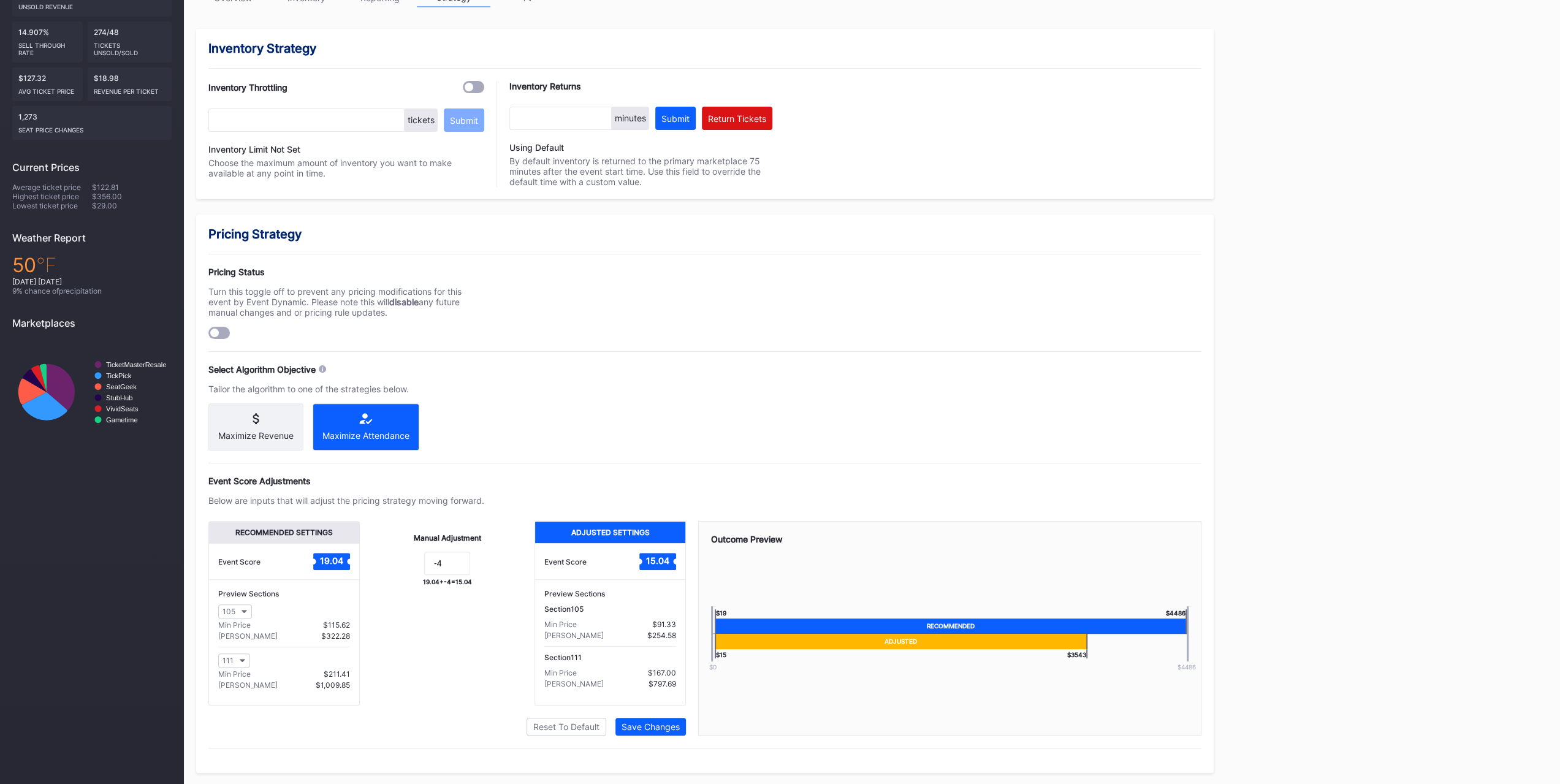
click at [441, 411] on div "Maximize Revenue Maximize Attendance" at bounding box center [346, 426] width 276 height 47
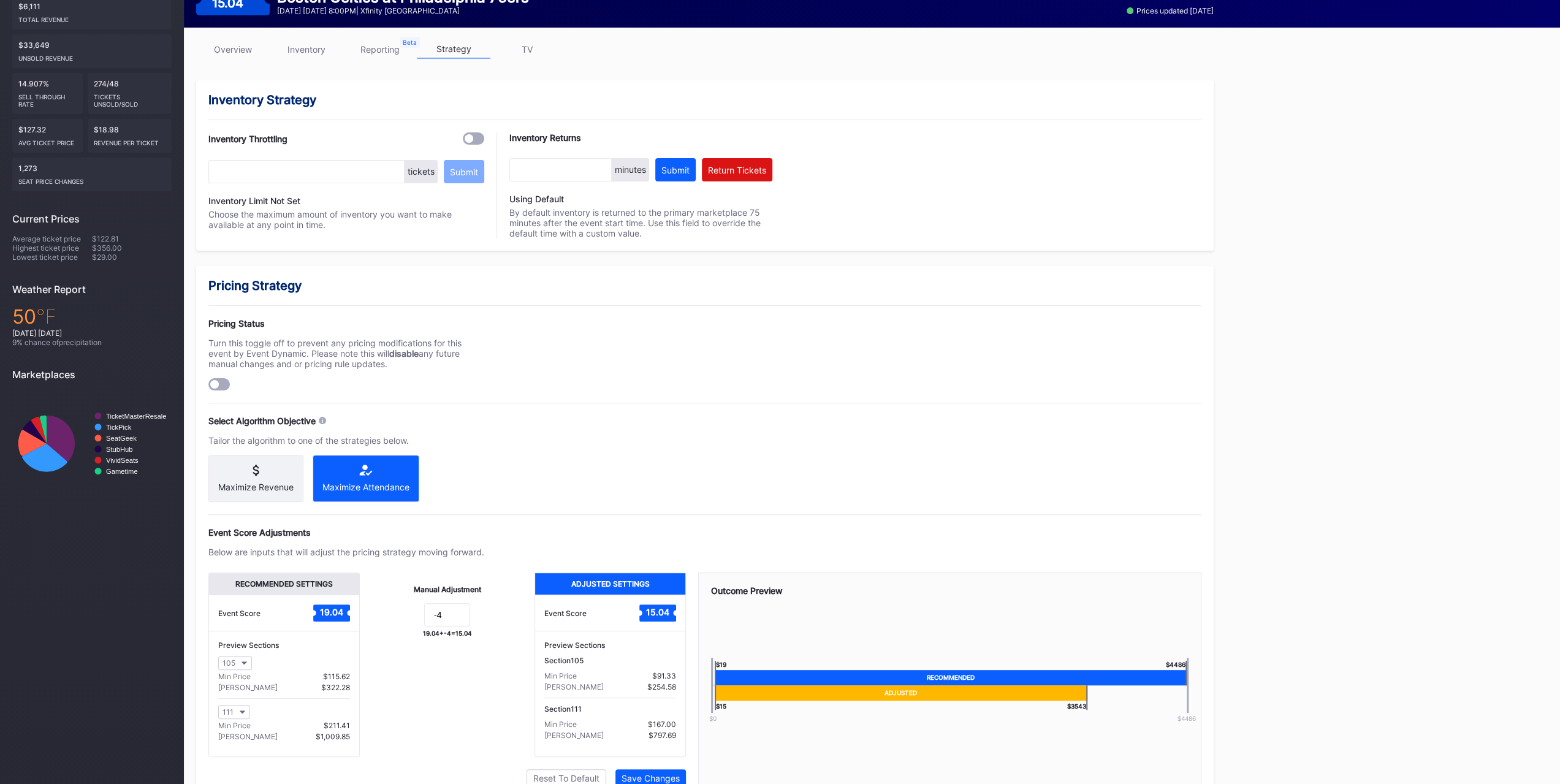
scroll to position [94, 0]
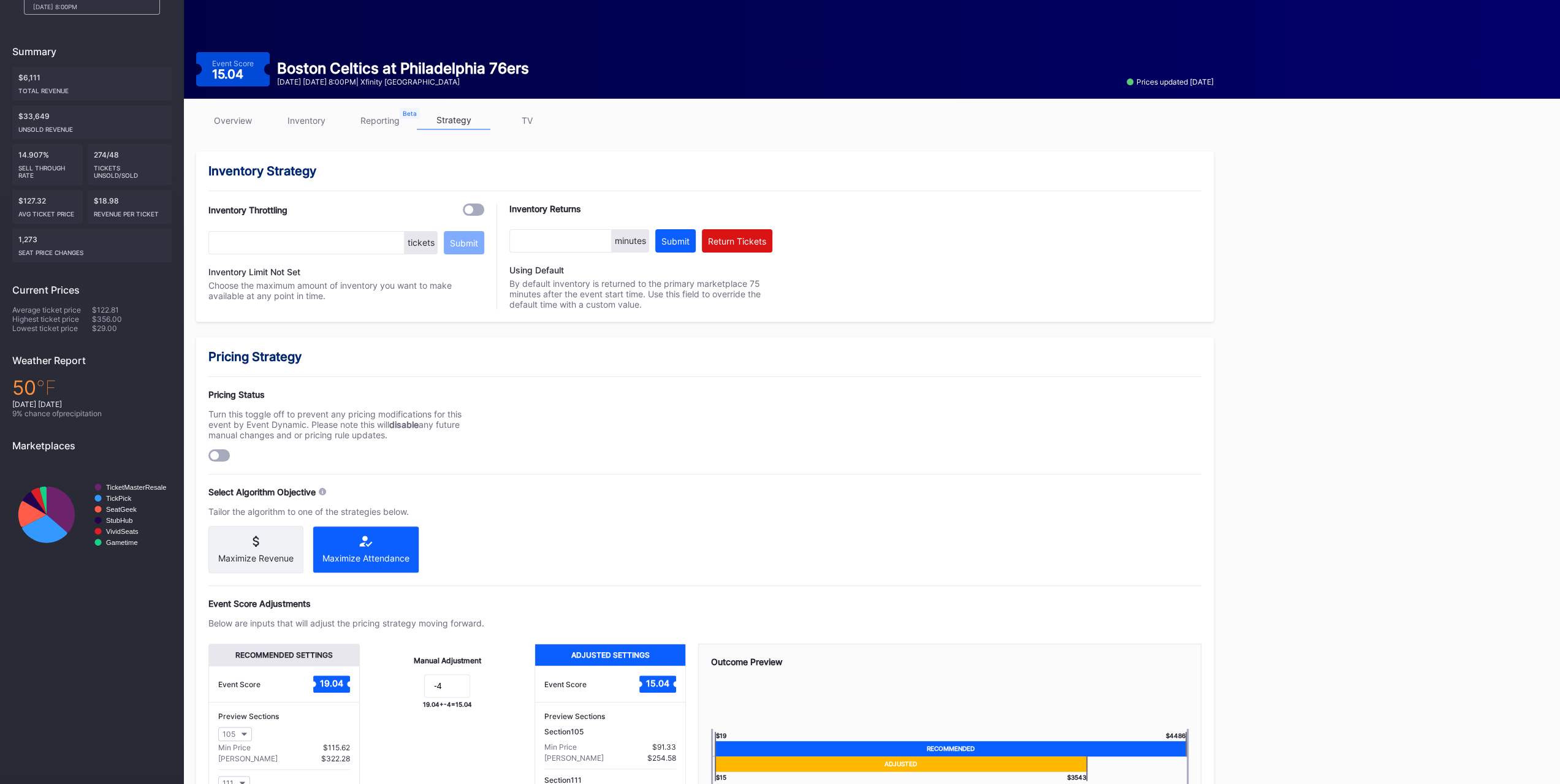
click at [278, 139] on div "overview inventory reporting strategy TV Inventory Strategy Inventory Throttlin…" at bounding box center [705, 503] width 1042 height 809
click at [289, 129] on div "overview inventory reporting strategy TV" at bounding box center [705, 123] width 1017 height 25
click at [308, 116] on link "inventory" at bounding box center [306, 120] width 74 height 19
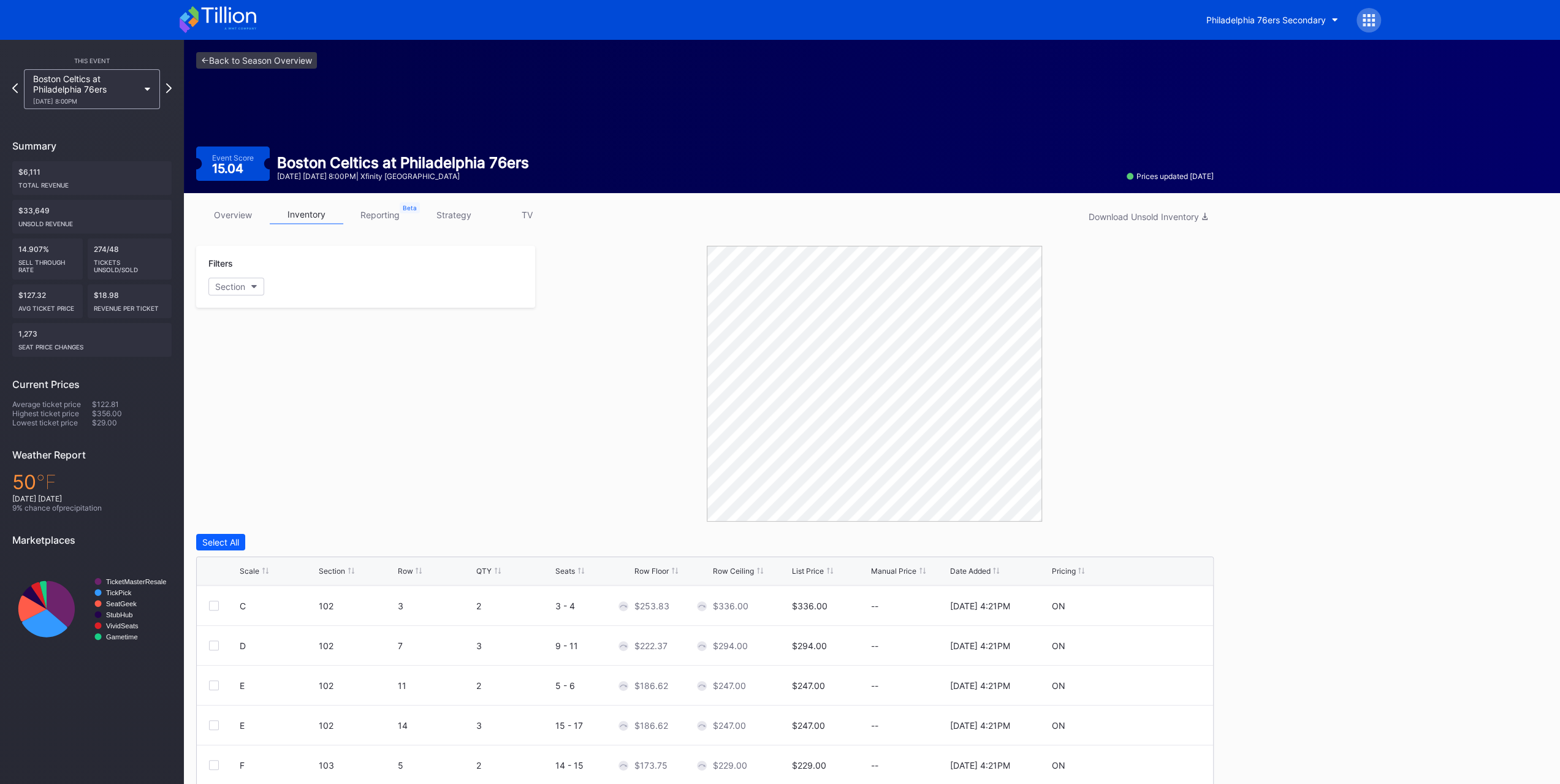
scroll to position [121, 0]
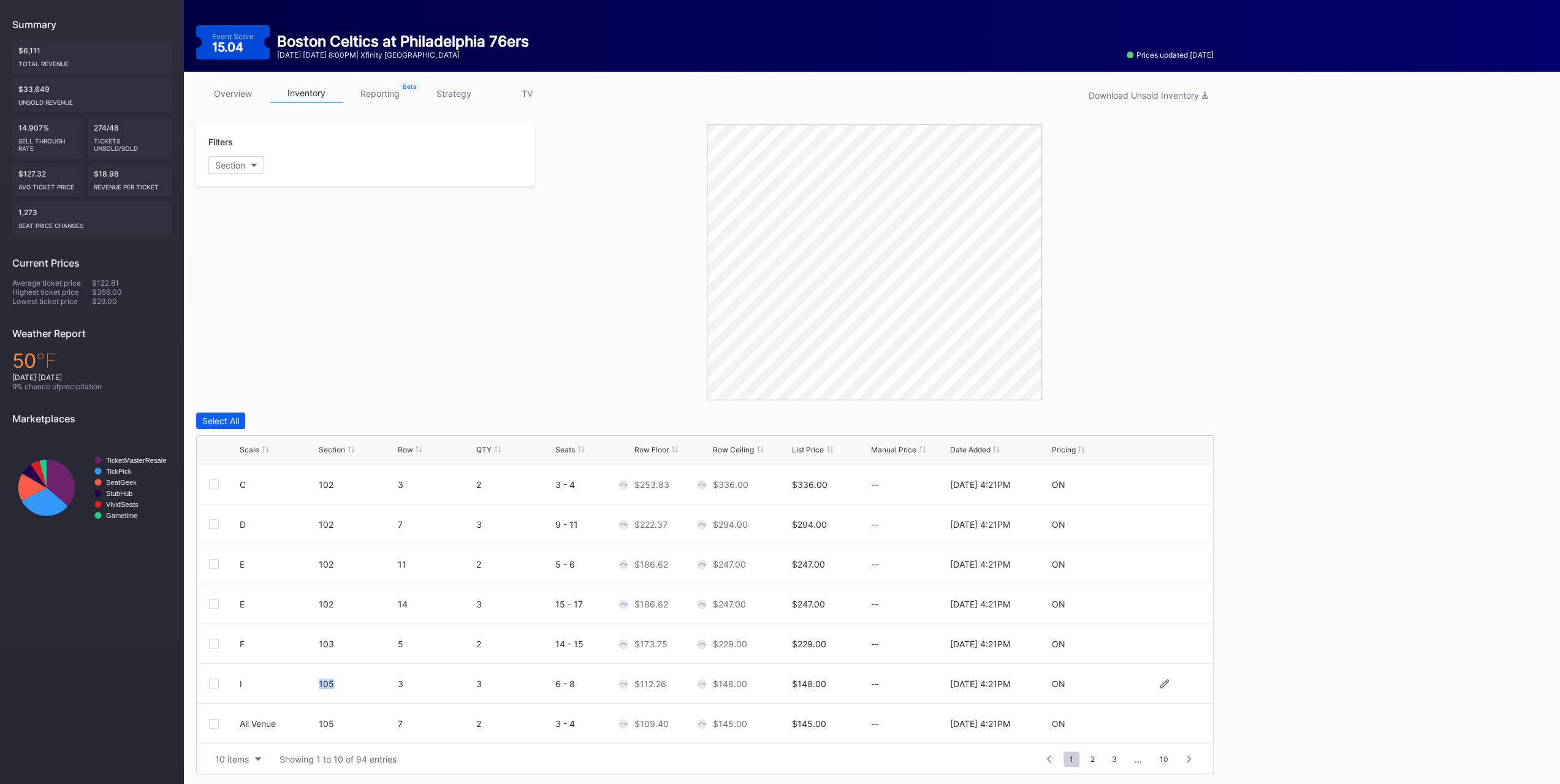
drag, startPoint x: 314, startPoint y: 684, endPoint x: 363, endPoint y: 676, distance: 49.6
click at [363, 489] on div "I 105 3 3 6 - 8 $112.26 $148.00 $148.00 -- 8/14/2025 4:21PM ON" at bounding box center [705, 684] width 1016 height 40
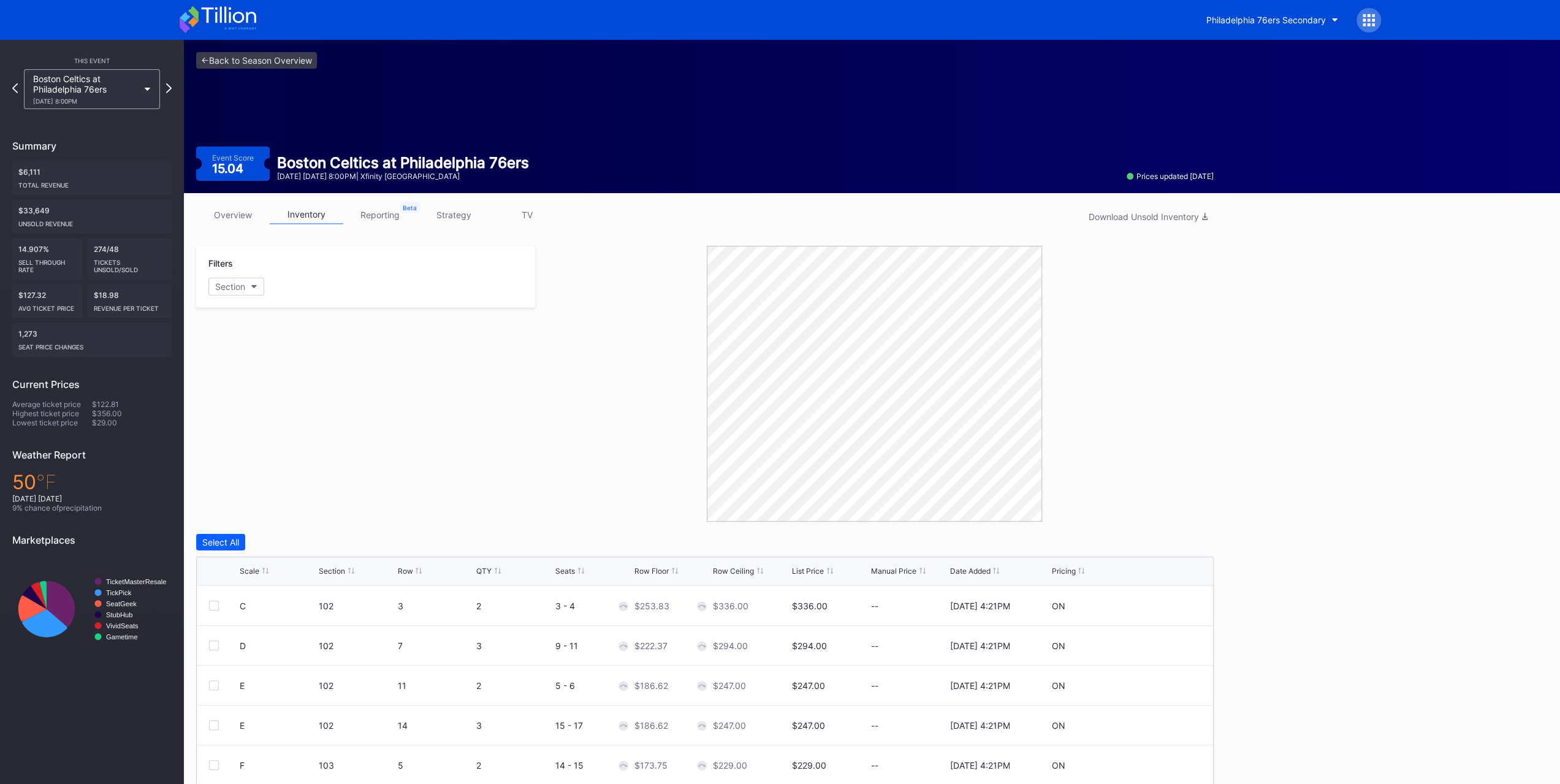
click at [448, 217] on link "strategy" at bounding box center [454, 215] width 74 height 19
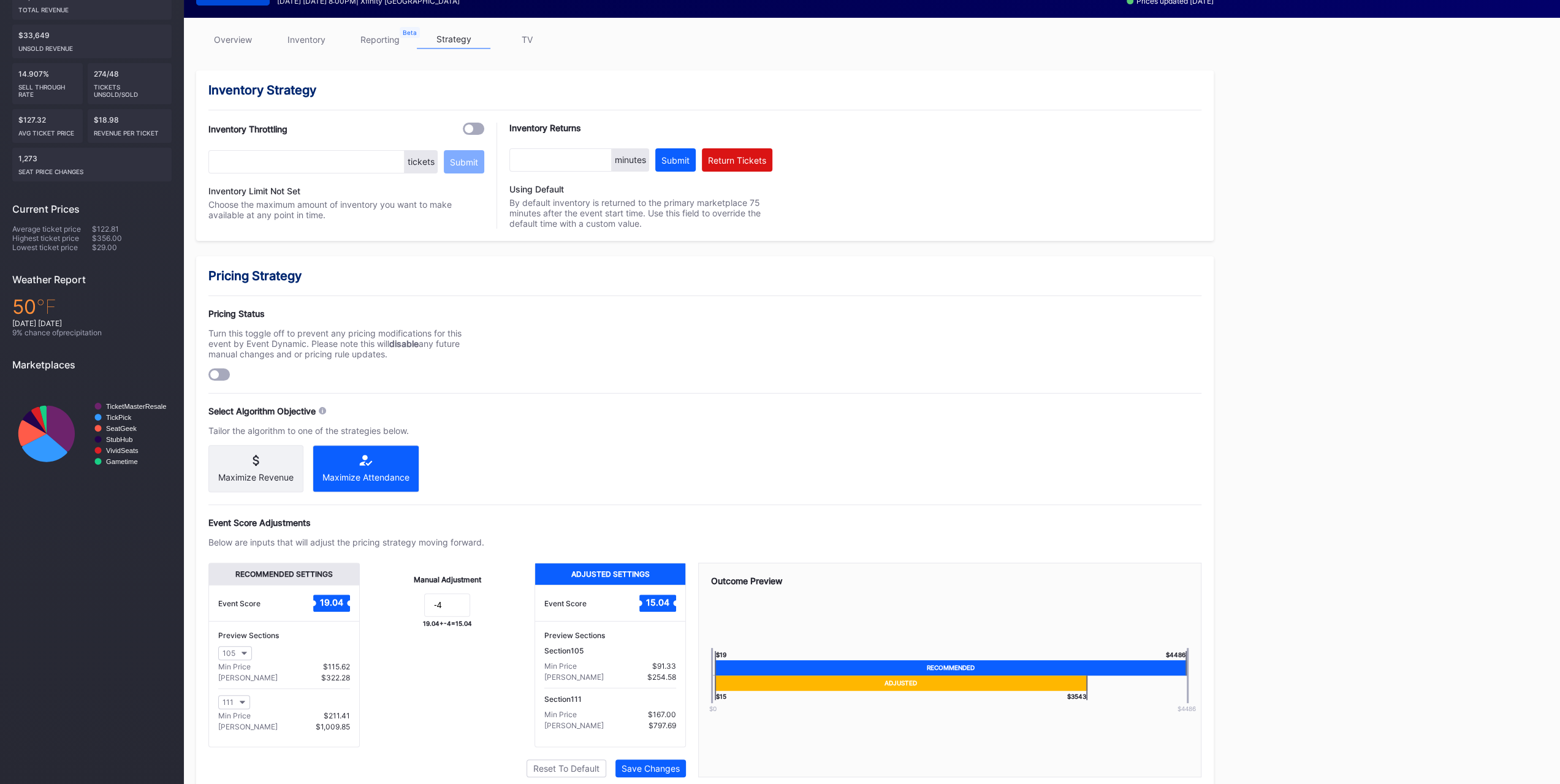
scroll to position [184, 0]
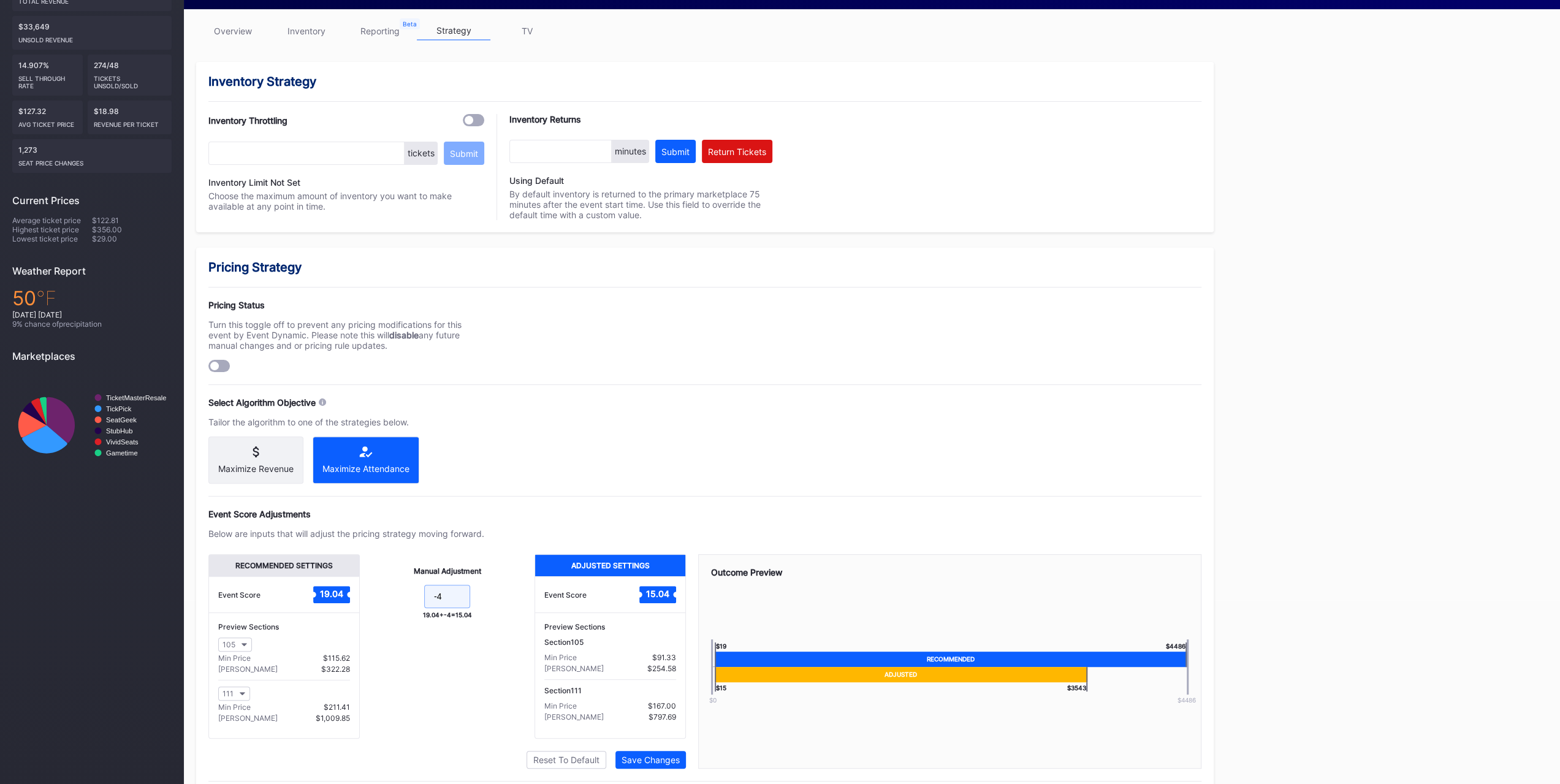
click at [451, 489] on input "-4" at bounding box center [447, 596] width 46 height 23
type input "-6"
click at [615, 433] on div "Pricing Strategy Pricing Status Turn this toggle off to prevent any pricing mod…" at bounding box center [705, 526] width 1017 height 558
click at [673, 489] on div "Save Changes" at bounding box center [650, 759] width 58 height 10
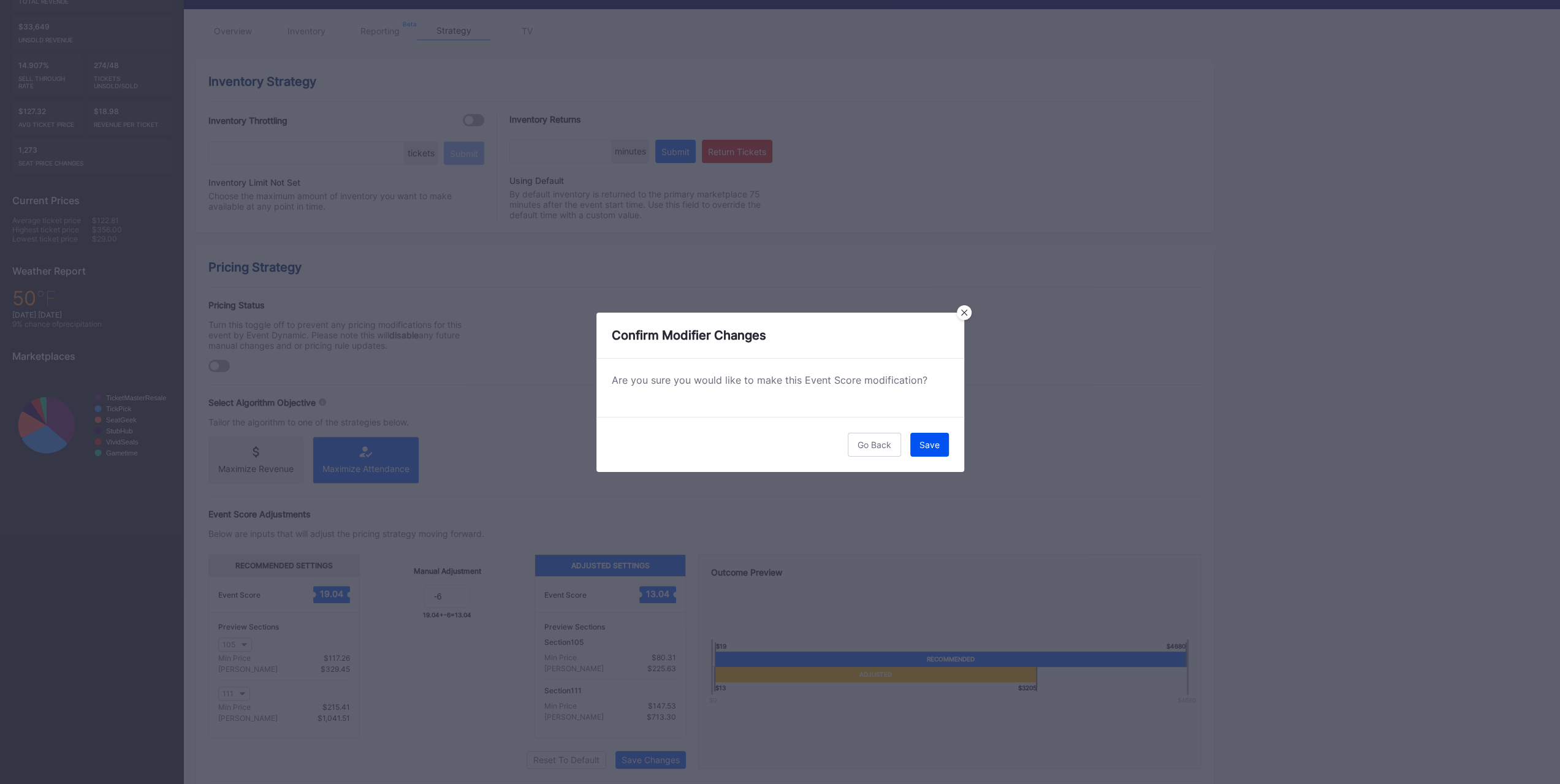
click at [873, 433] on button "Save" at bounding box center [929, 444] width 39 height 24
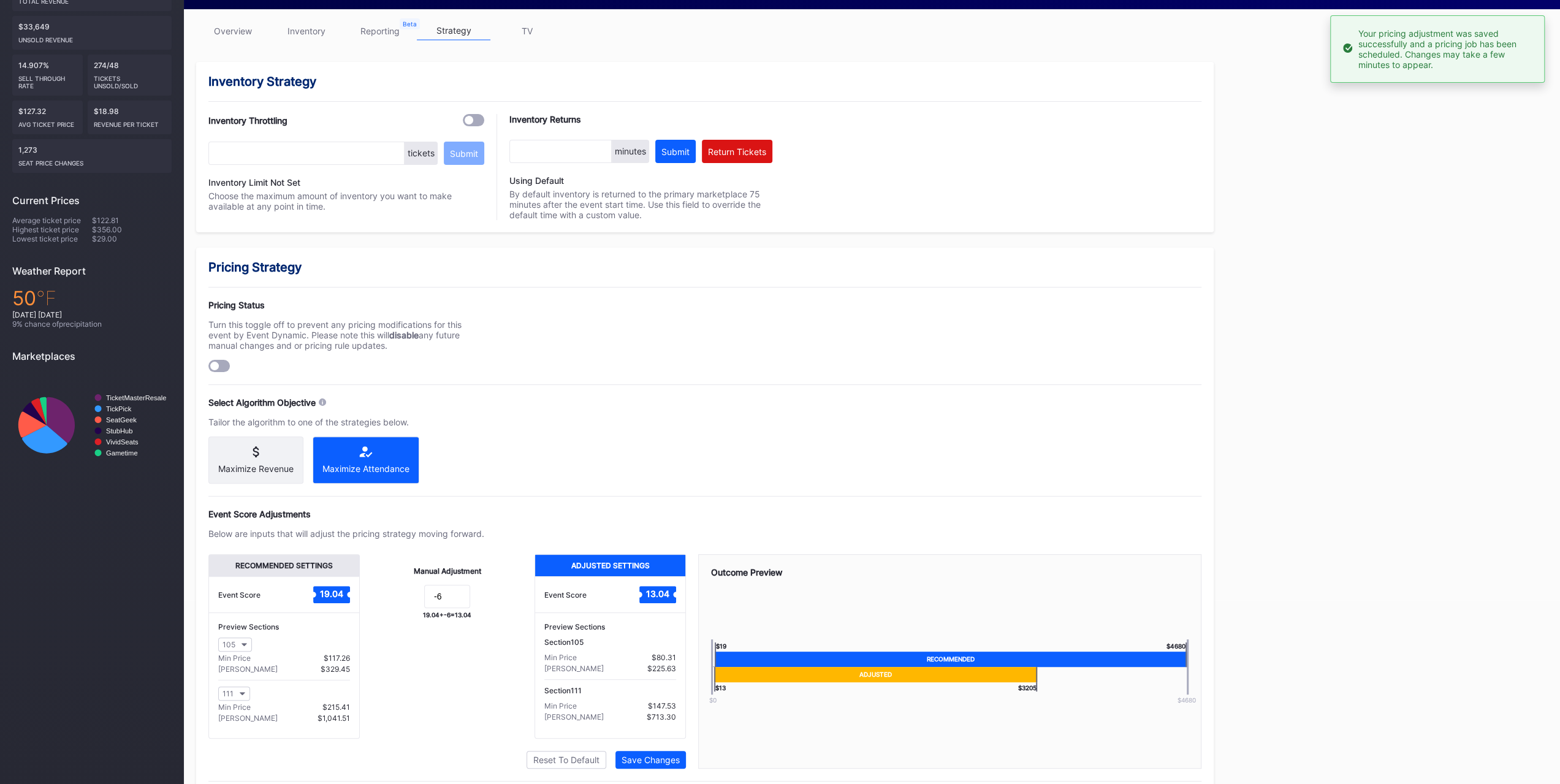
scroll to position [0, 0]
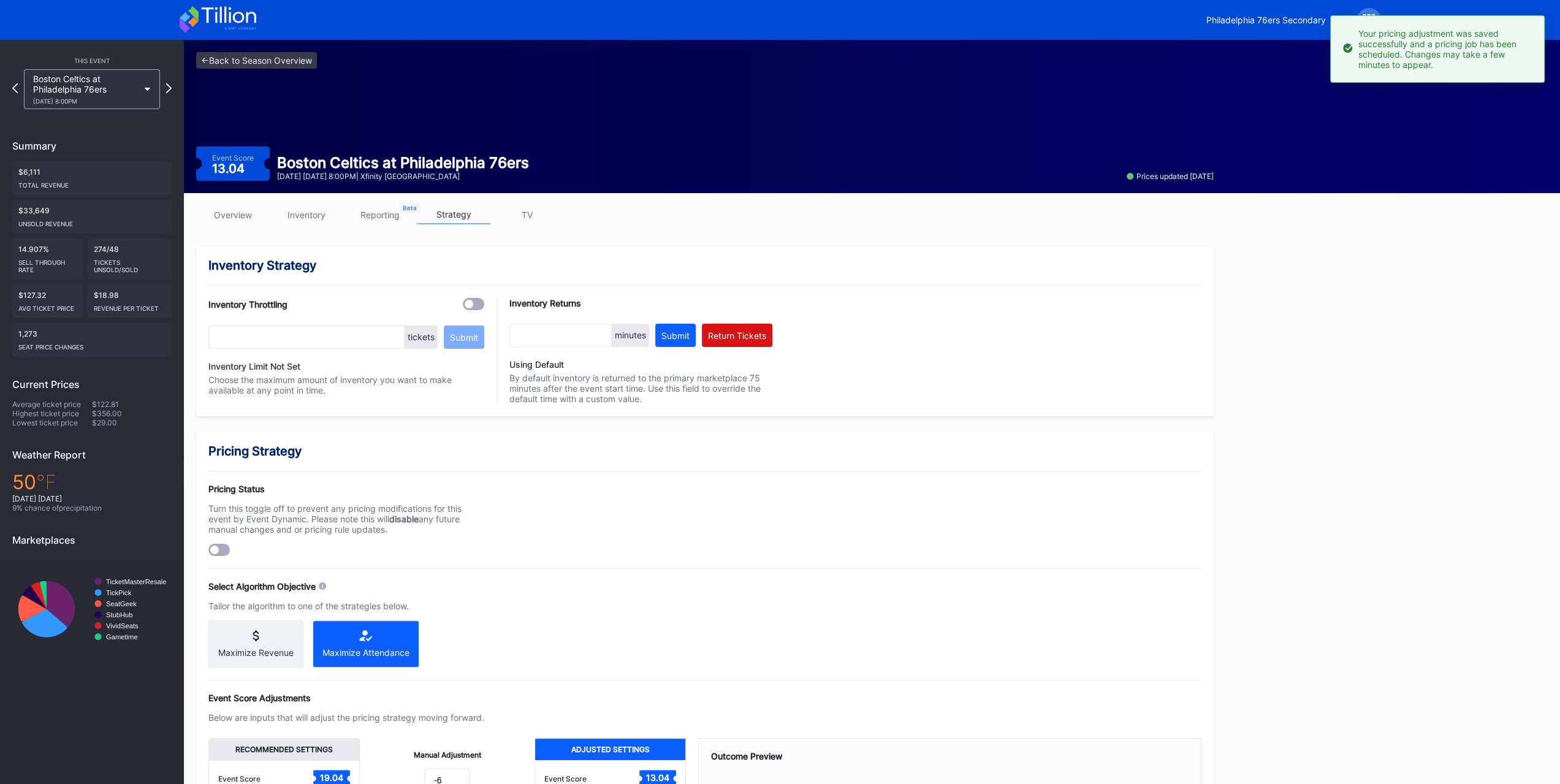
click at [118, 73] on div "Boston Celtics at Philadelphia 76ers 11/11 Tuesday 8:00PM" at bounding box center [92, 89] width 136 height 40
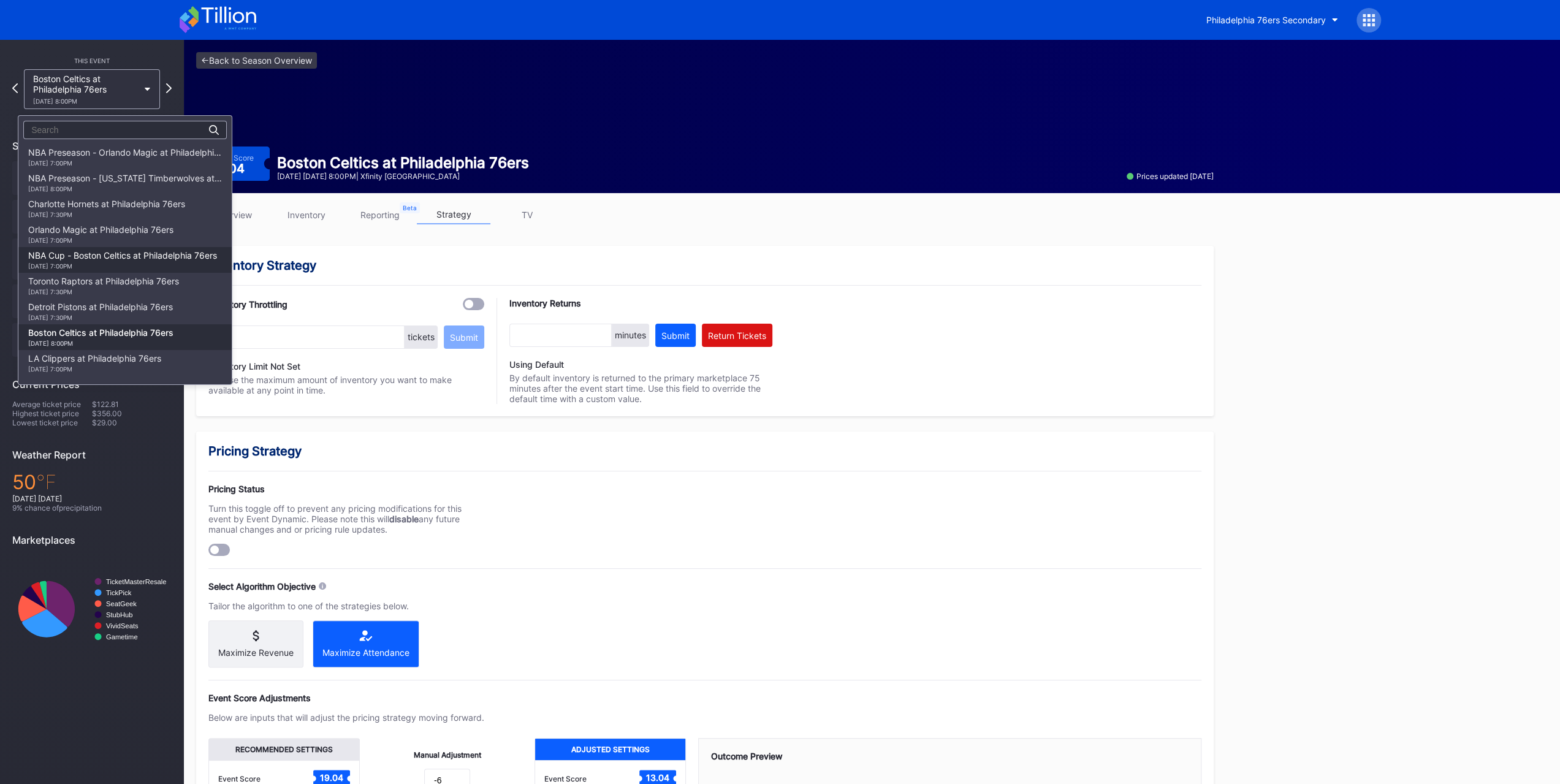
click at [136, 257] on div "NBA Cup - Boston Celtics at Philadelphia 76ers 10/31 Friday 7:00PM" at bounding box center [122, 260] width 189 height 20
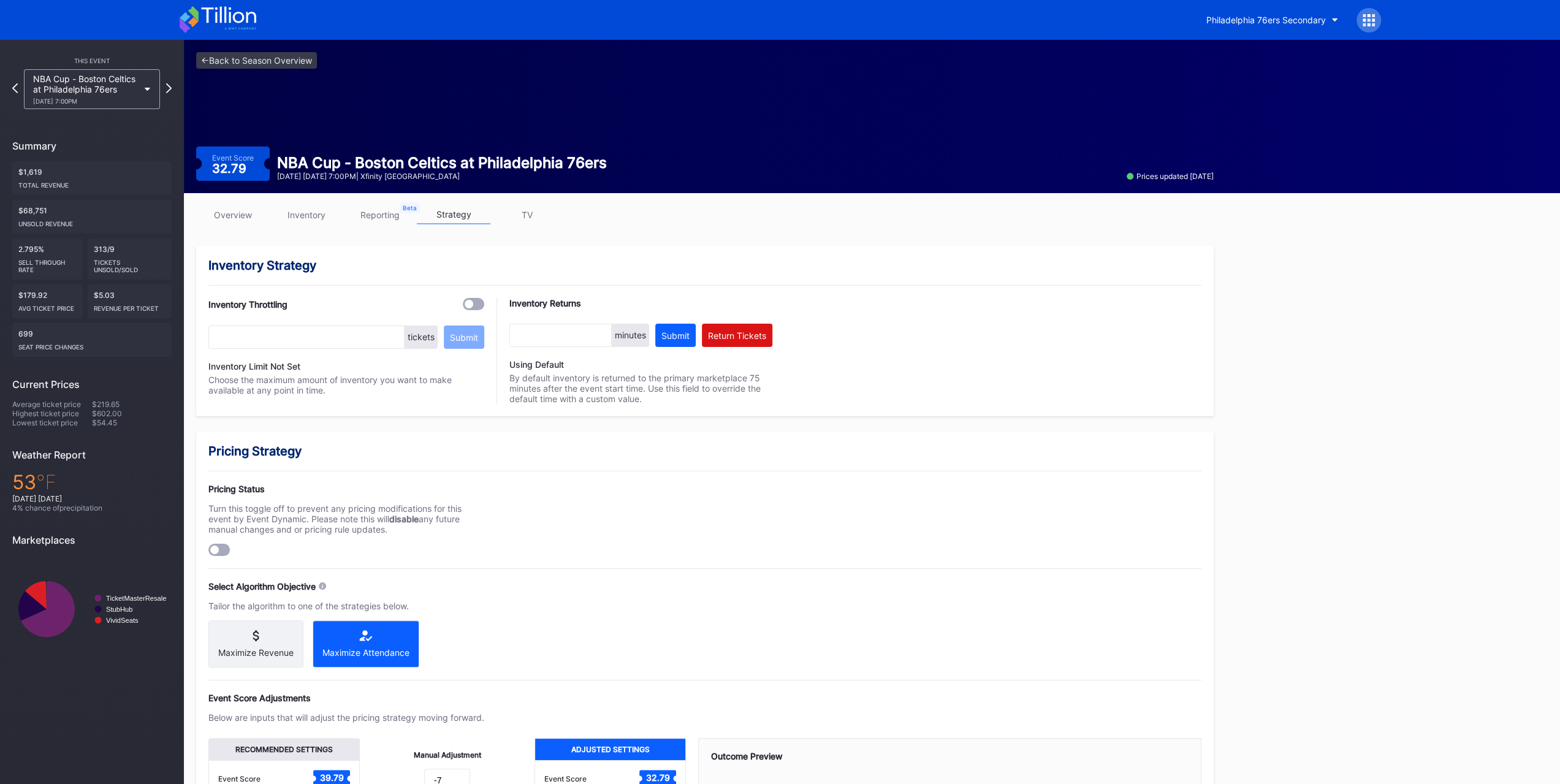
click at [311, 213] on link "inventory" at bounding box center [306, 215] width 74 height 19
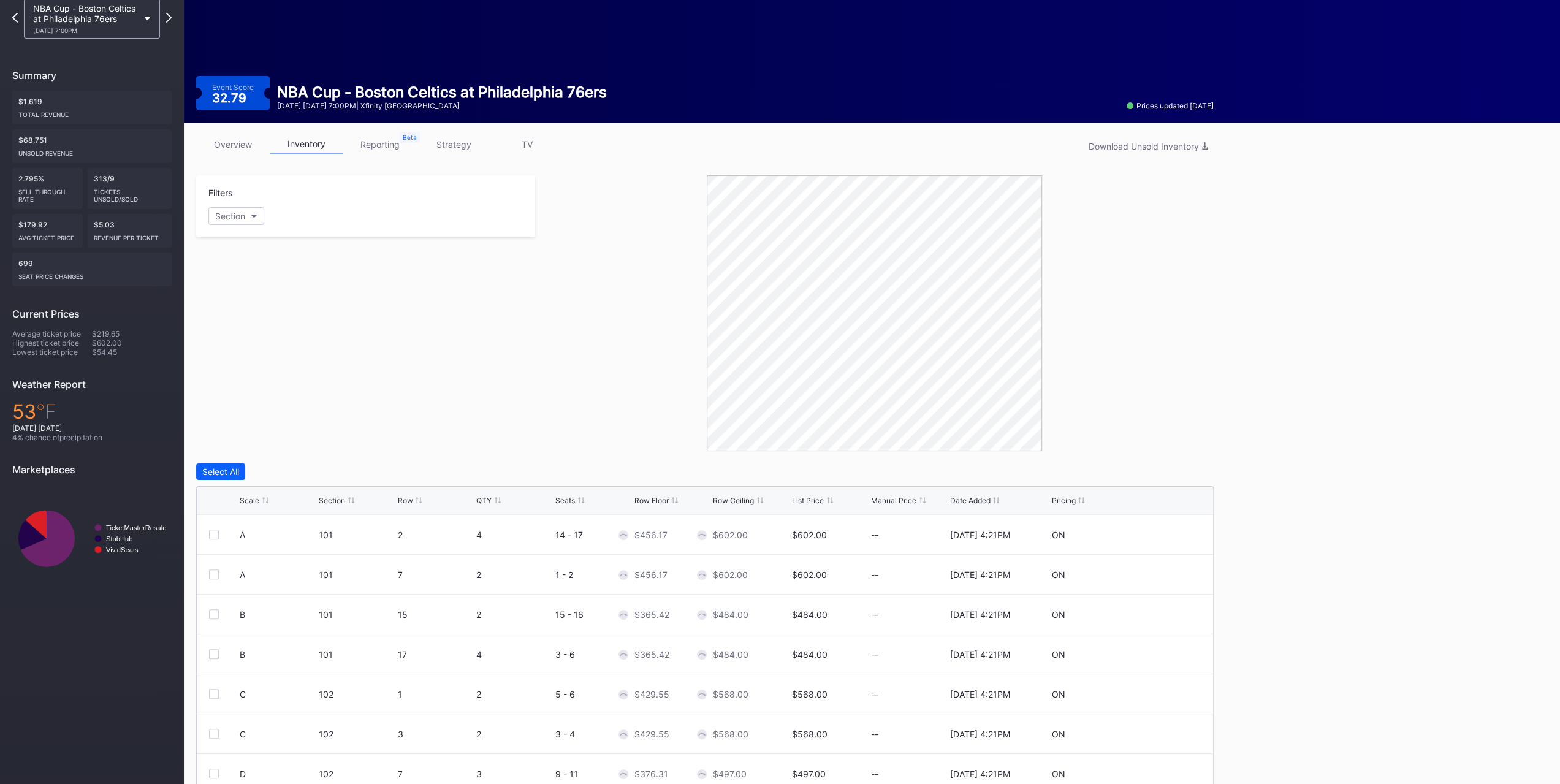
scroll to position [121, 0]
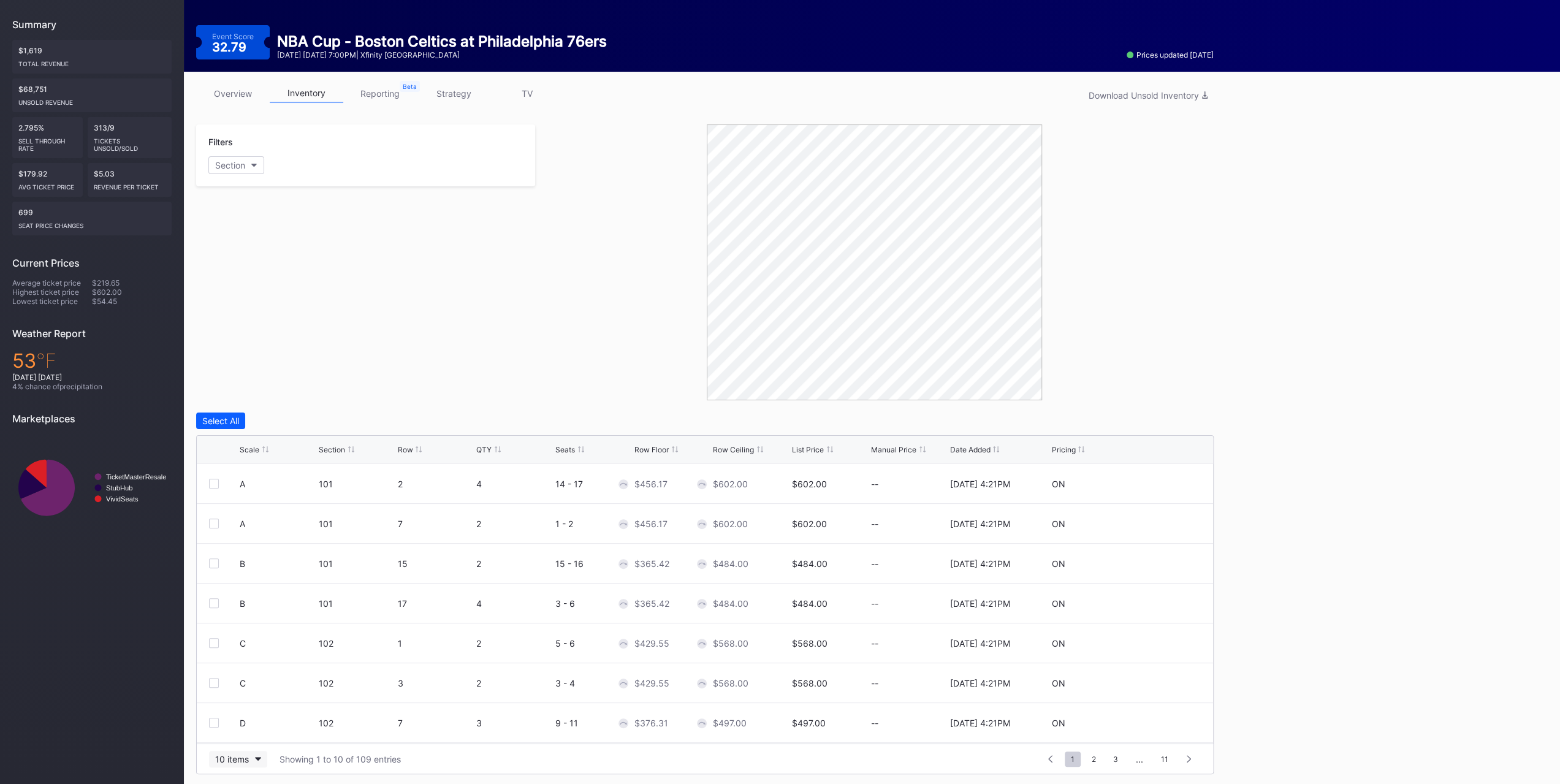
click at [254, 489] on button "10 items" at bounding box center [238, 759] width 58 height 17
click at [233, 489] on div "200 items" at bounding box center [238, 726] width 58 height 23
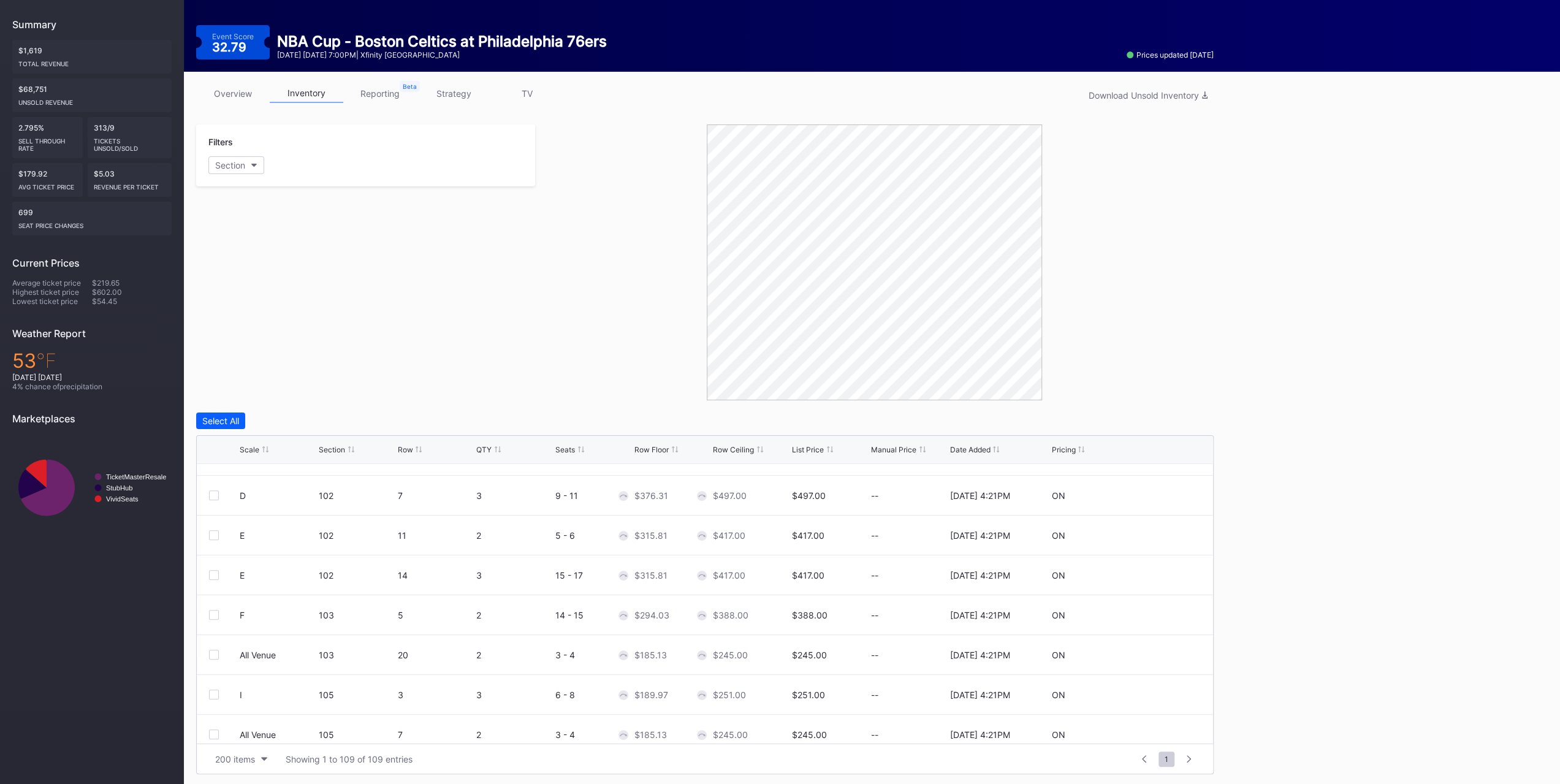
scroll to position [0, 0]
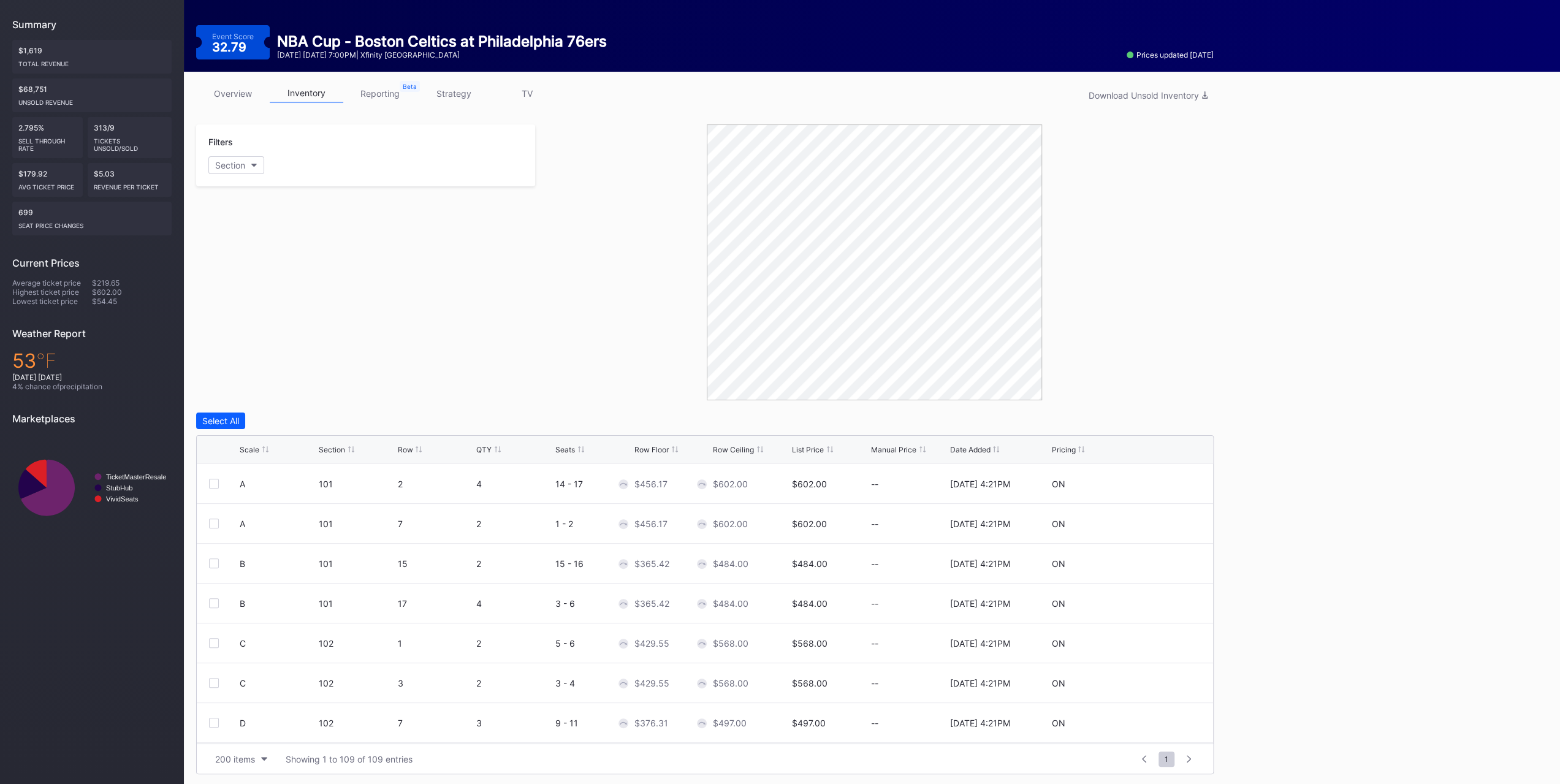
click at [271, 445] on div "Scale" at bounding box center [278, 449] width 76 height 9
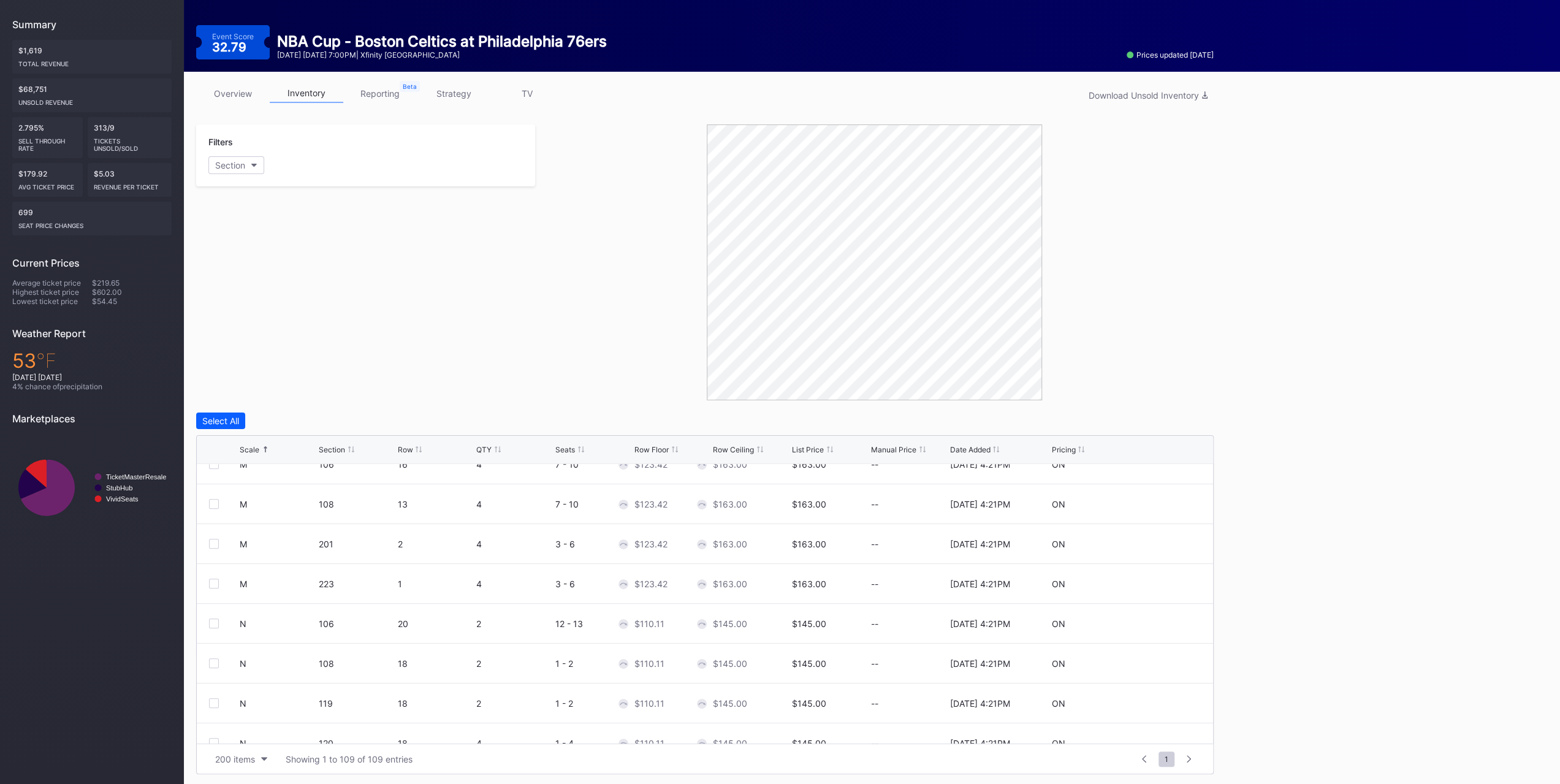
scroll to position [2697, 0]
click at [486, 342] on div "Filters Section" at bounding box center [366, 262] width 339 height 276
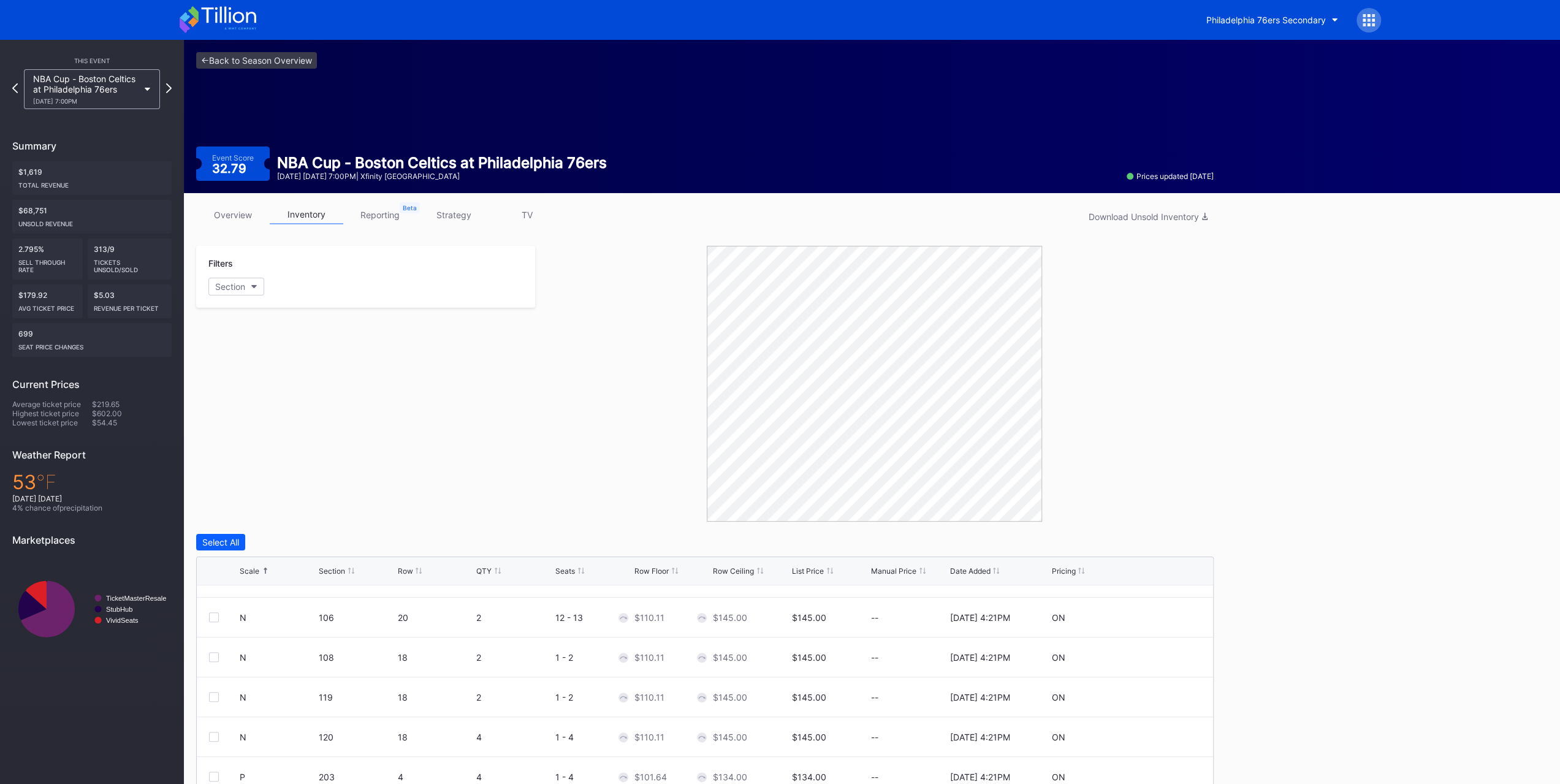
click at [454, 225] on div "overview inventory reporting strategy TV Download Unsold Inventory" at bounding box center [705, 218] width 1017 height 25
click at [453, 218] on link "strategy" at bounding box center [454, 215] width 74 height 19
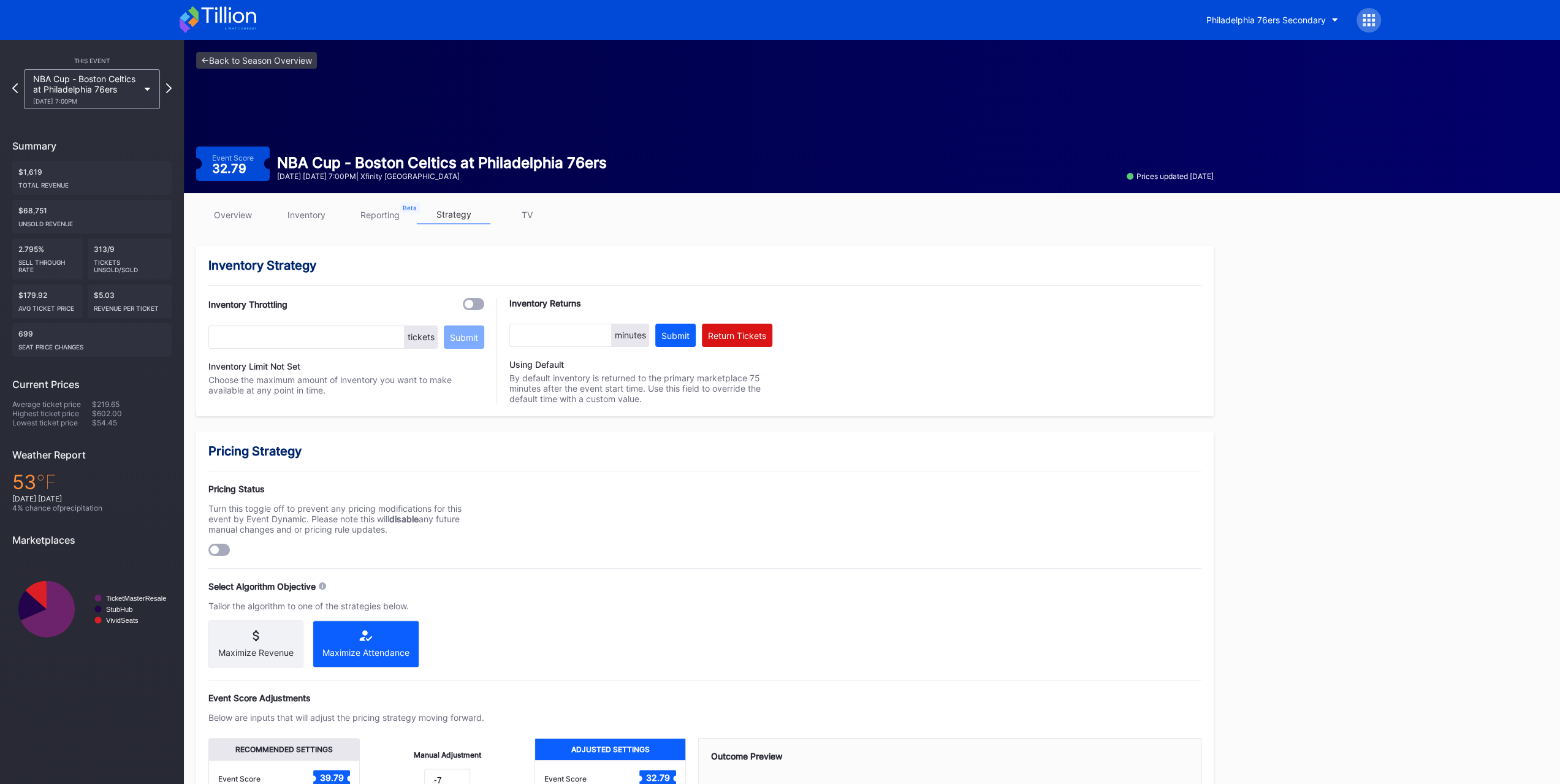
click at [221, 489] on div "Pricing Strategy Pricing Status Turn this toggle off to prevent any pricing mod…" at bounding box center [705, 710] width 1017 height 558
click at [222, 489] on div at bounding box center [219, 550] width 22 height 12
click at [338, 489] on div "Pricing Status Turn this toggle off to prevent any pricing modifications for th…" at bounding box center [346, 520] width 276 height 73
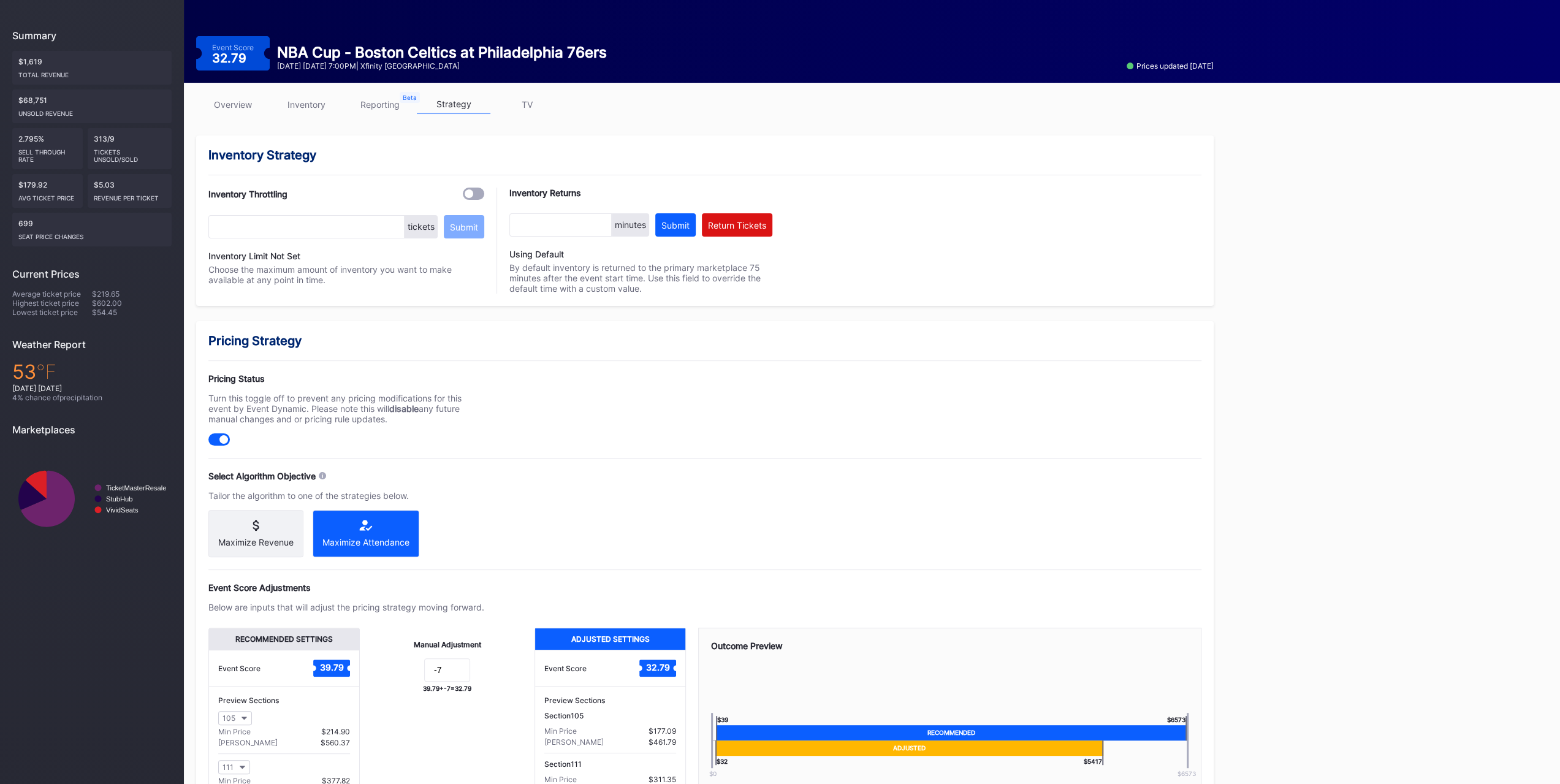
scroll to position [217, 0]
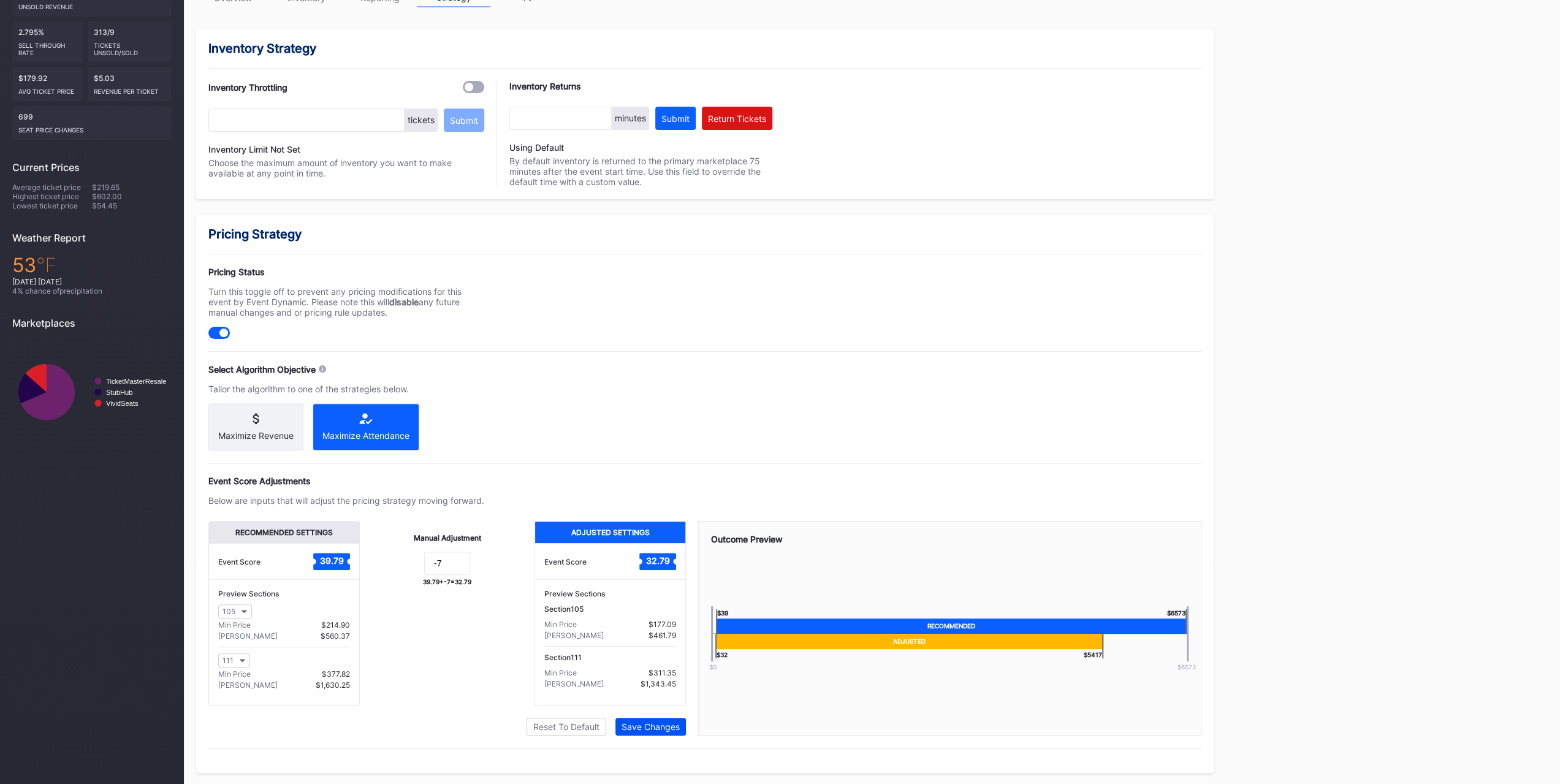
click at [670, 489] on div "Save Changes" at bounding box center [650, 726] width 58 height 10
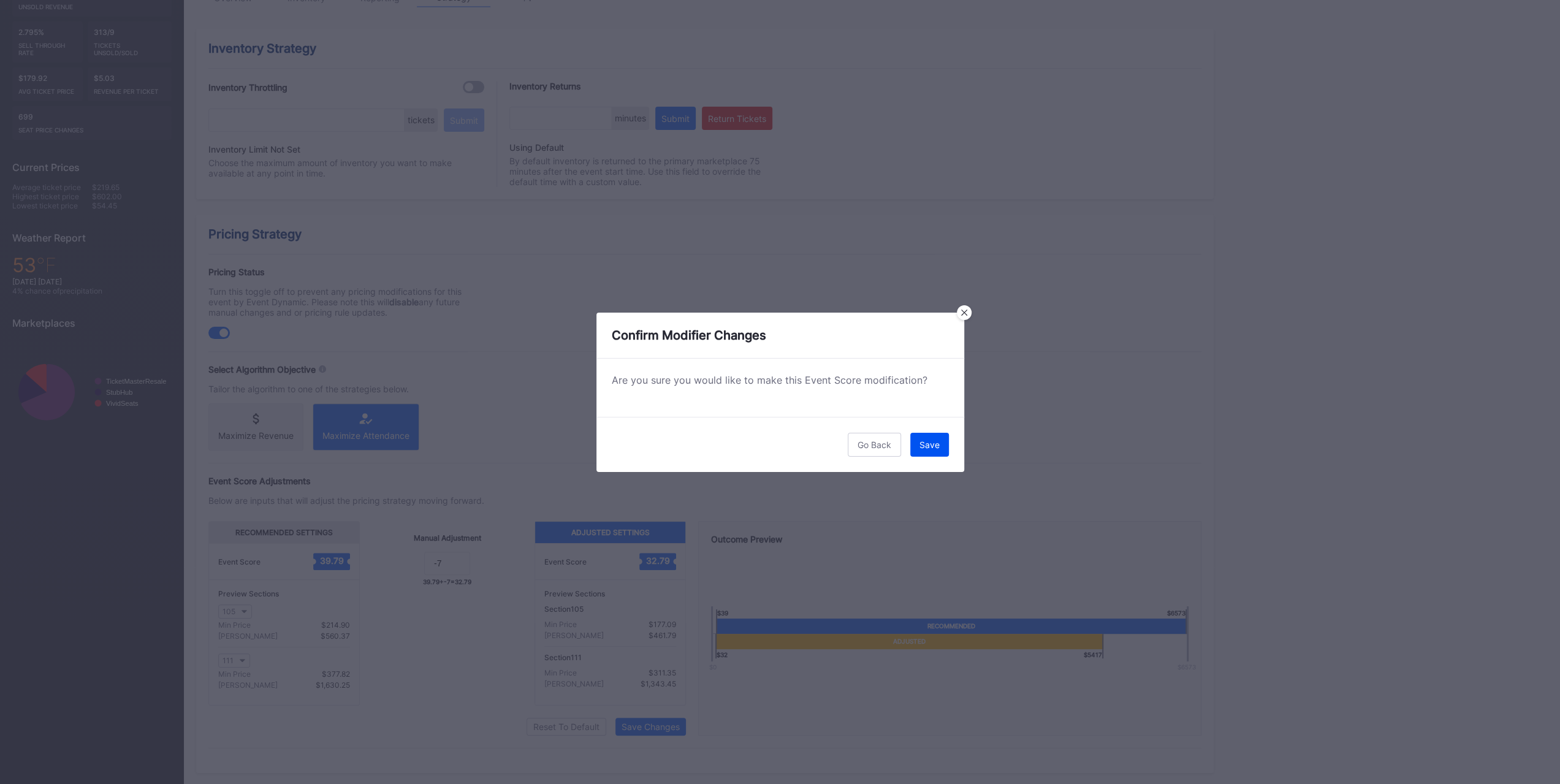
click at [873, 454] on button "Save" at bounding box center [929, 444] width 39 height 24
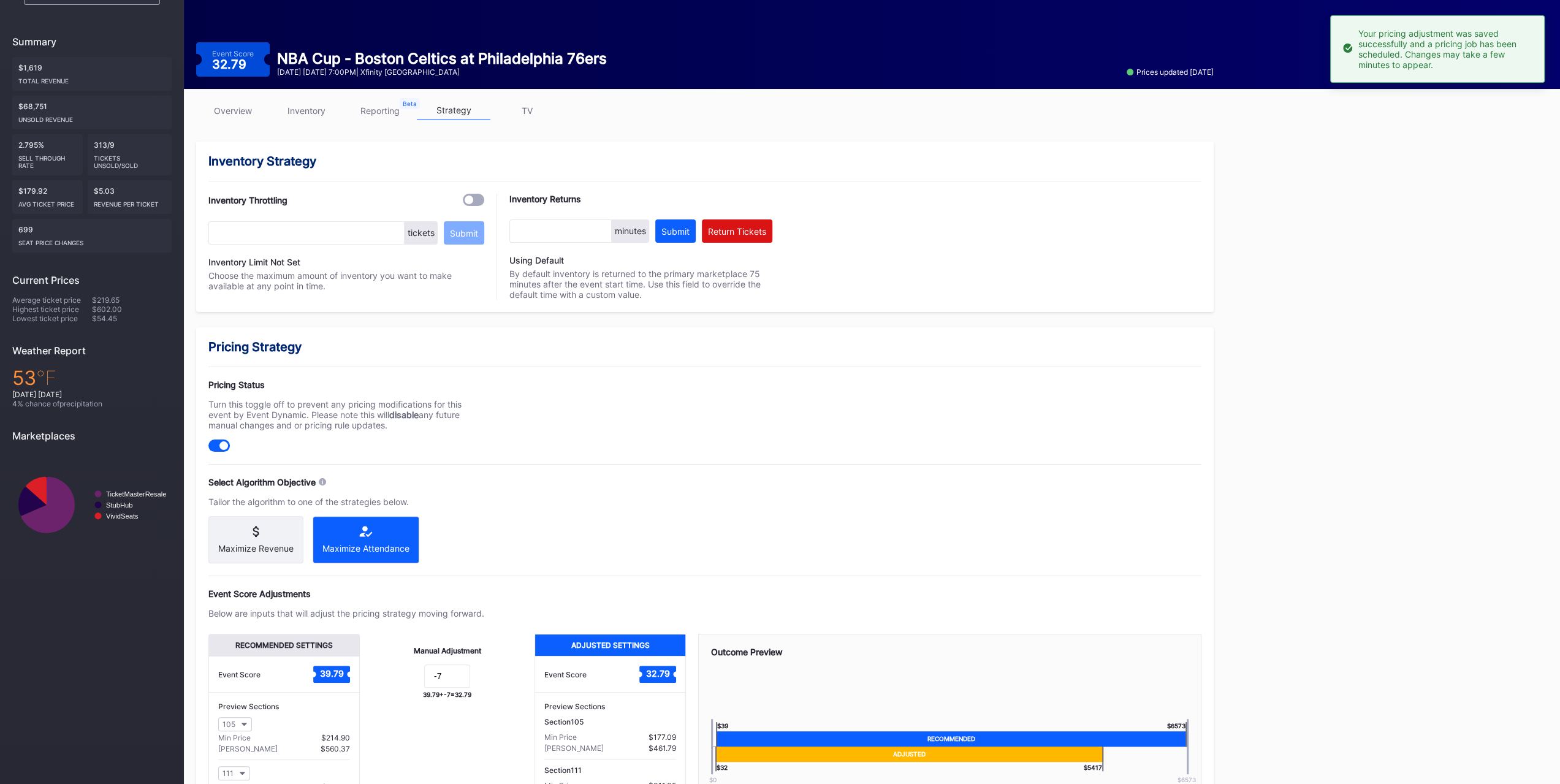
scroll to position [33, 0]
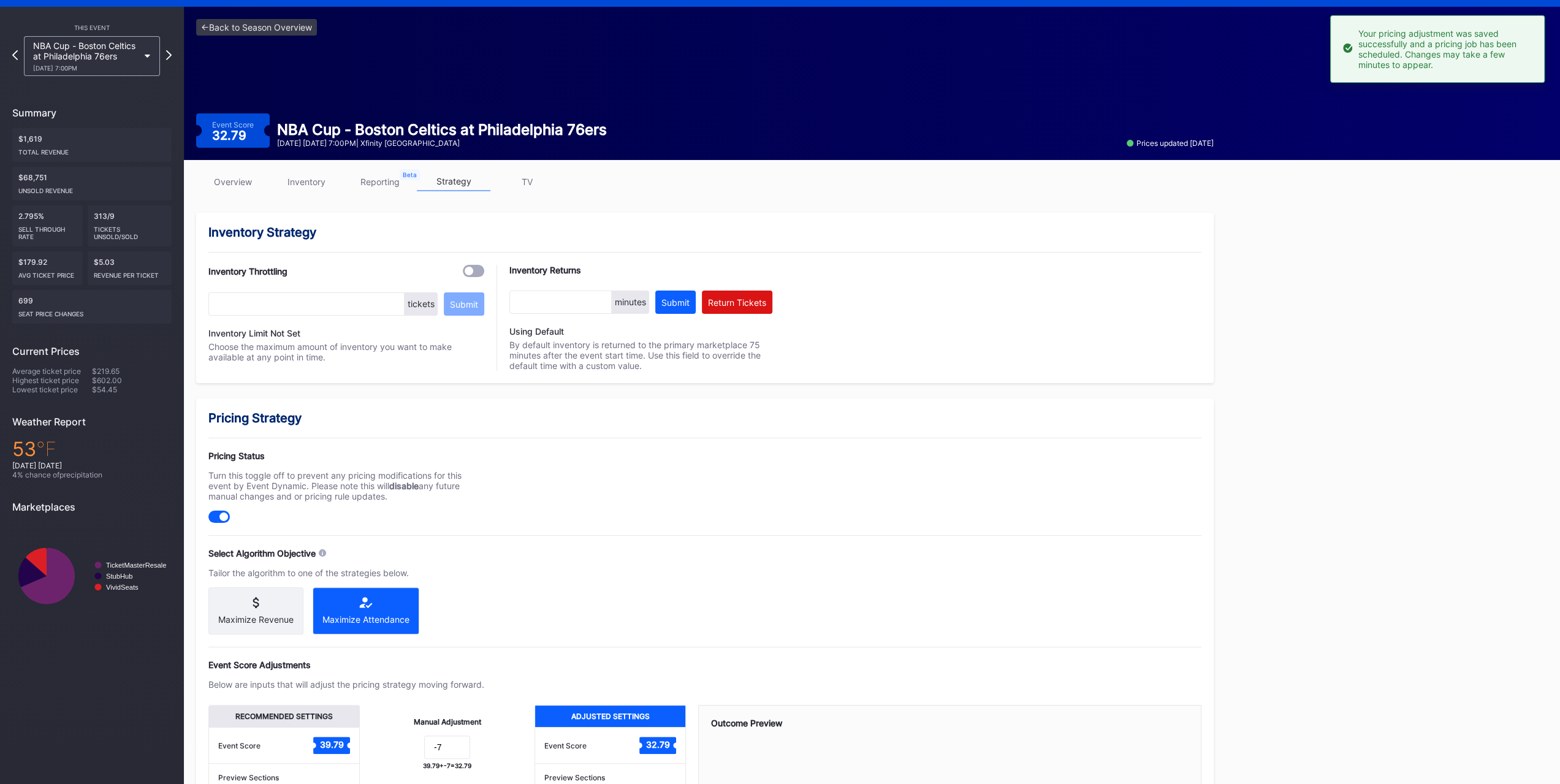
click at [296, 191] on div "overview inventory reporting strategy TV" at bounding box center [705, 185] width 1017 height 25
click at [296, 180] on link "inventory" at bounding box center [306, 182] width 74 height 19
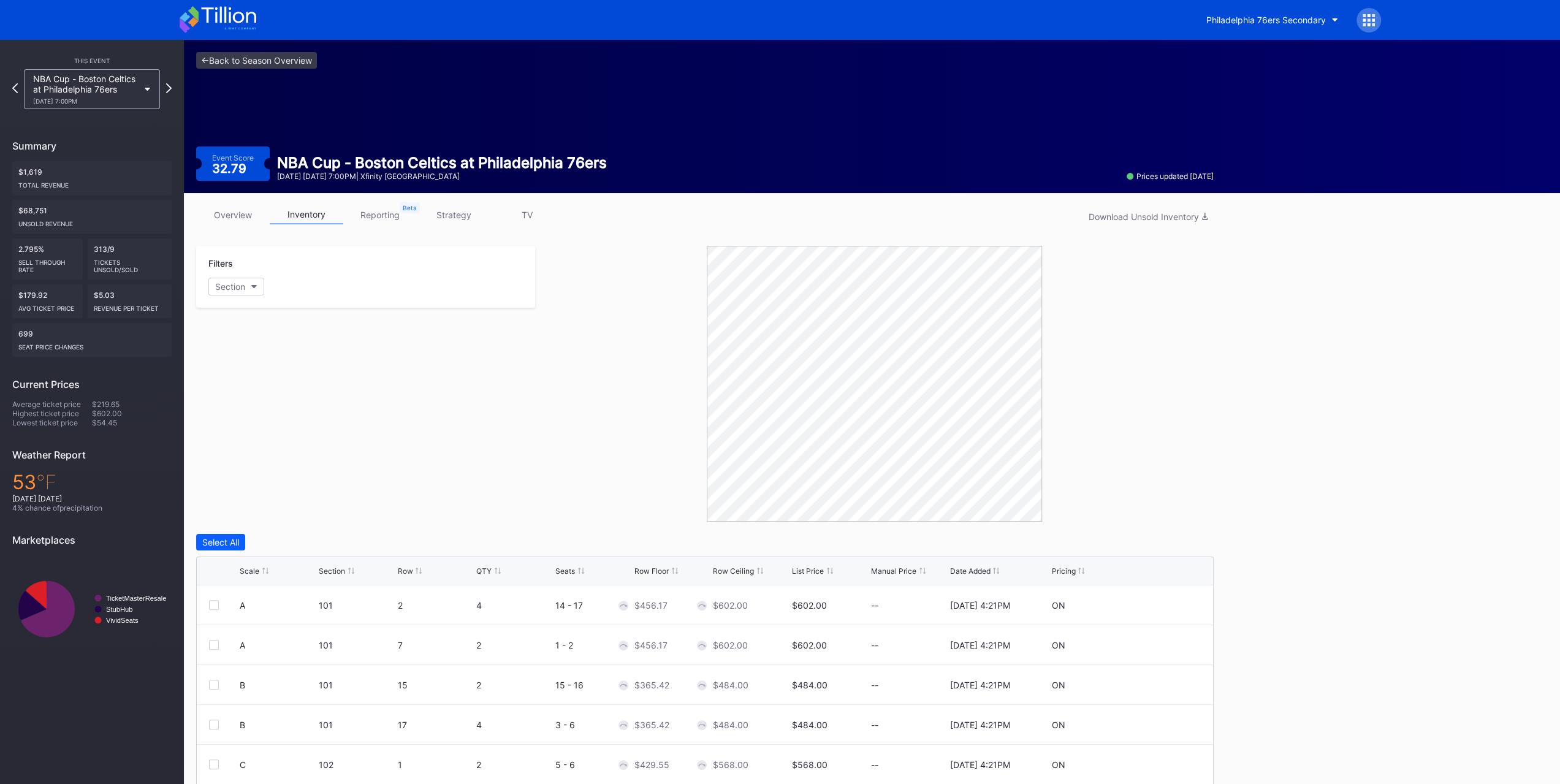
click at [428, 386] on div "Filters Section" at bounding box center [366, 383] width 339 height 276
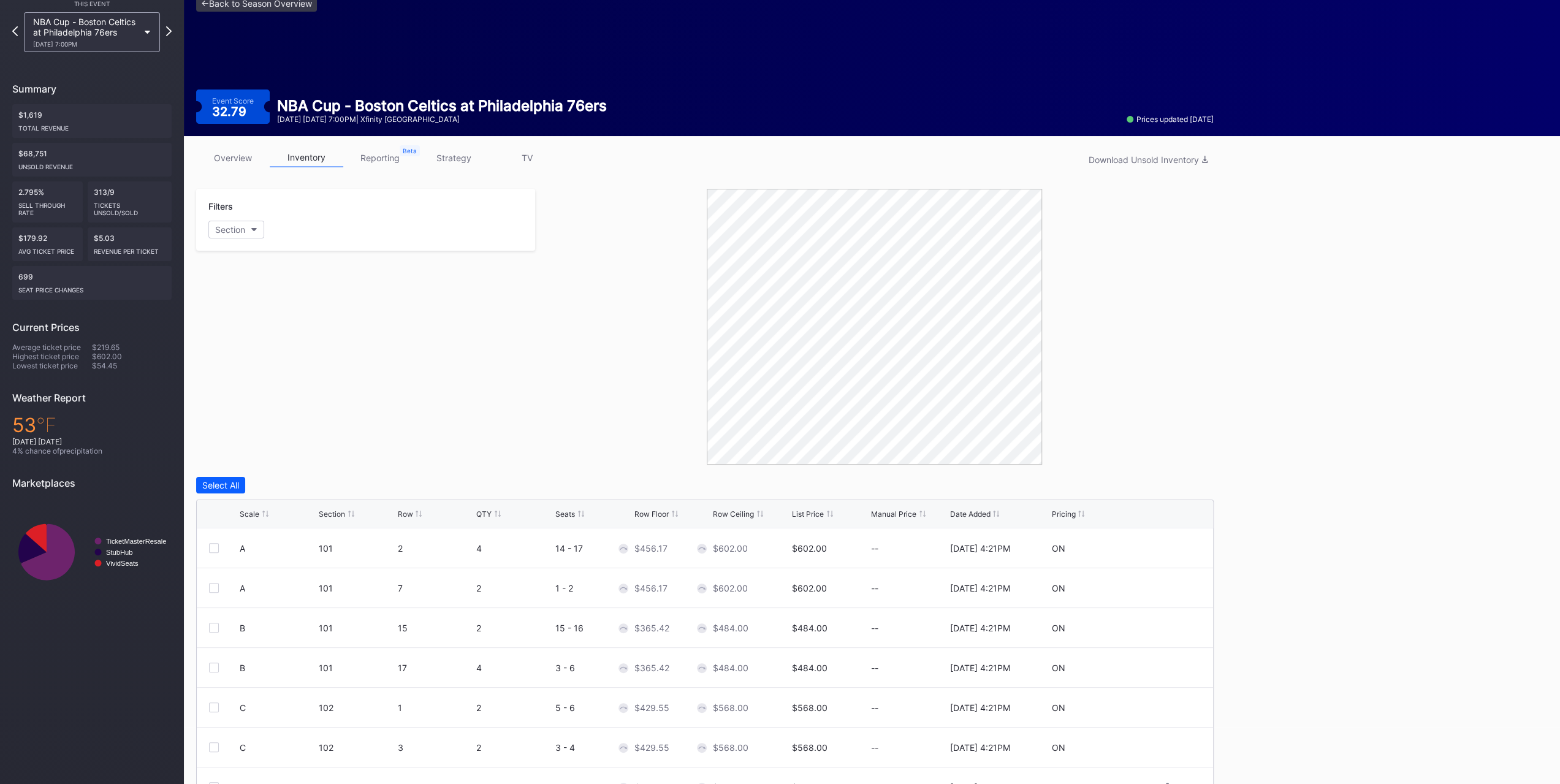
scroll to position [121, 0]
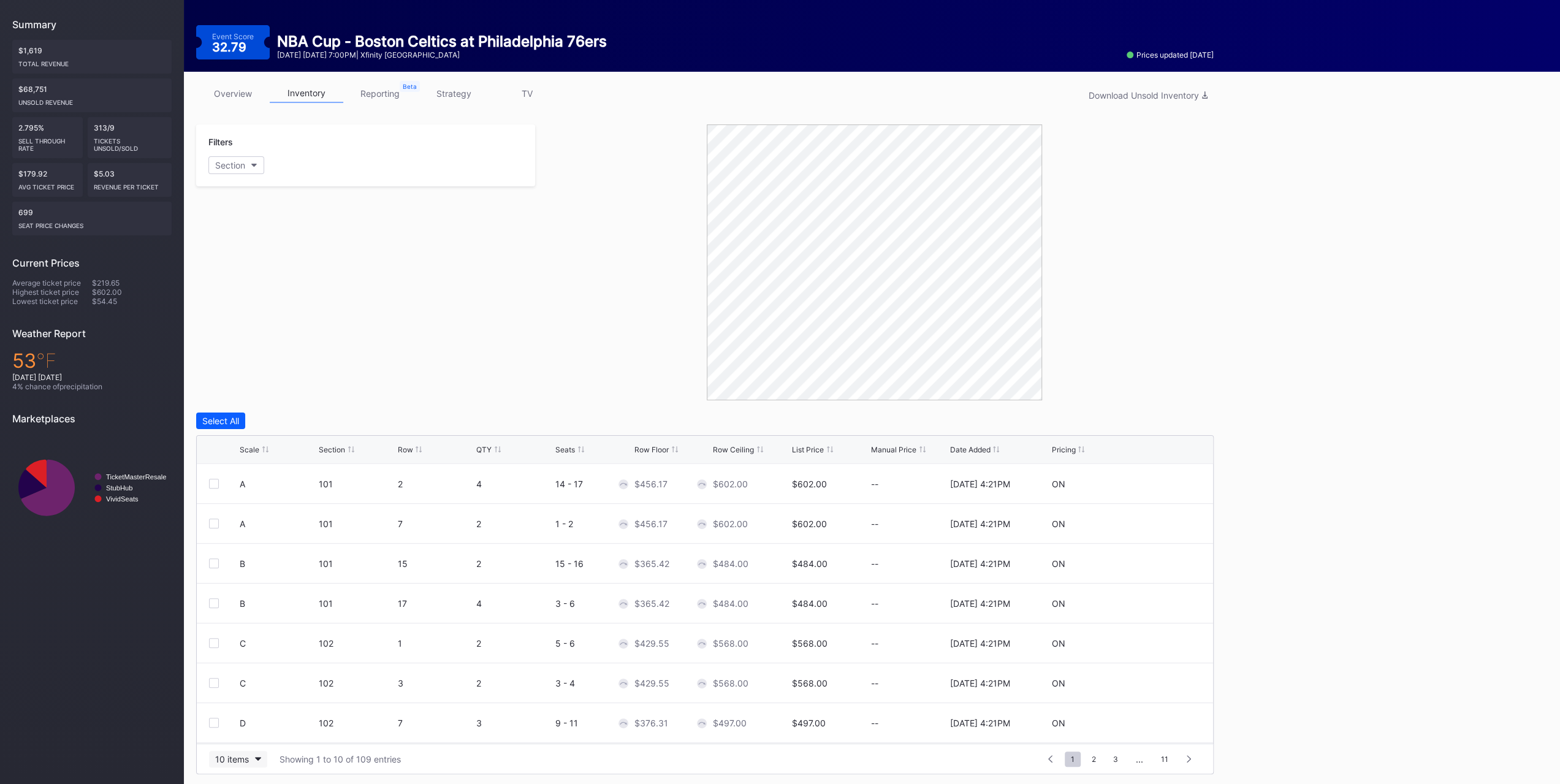
click at [231, 489] on div "10 items" at bounding box center [232, 759] width 34 height 10
click at [233, 489] on div "200 items" at bounding box center [238, 726] width 40 height 10
click at [217, 481] on div at bounding box center [214, 484] width 10 height 10
click at [207, 489] on div "A 101 7 2 1 - 2 $456.17 $602.00 $602.00 -- 8/14/2025 4:21PM ON" at bounding box center [705, 524] width 1016 height 40
click at [208, 489] on div "A 101 7 2 1 - 2 $456.17 $602.00 $602.00 -- 8/14/2025 4:21PM ON" at bounding box center [705, 524] width 1016 height 40
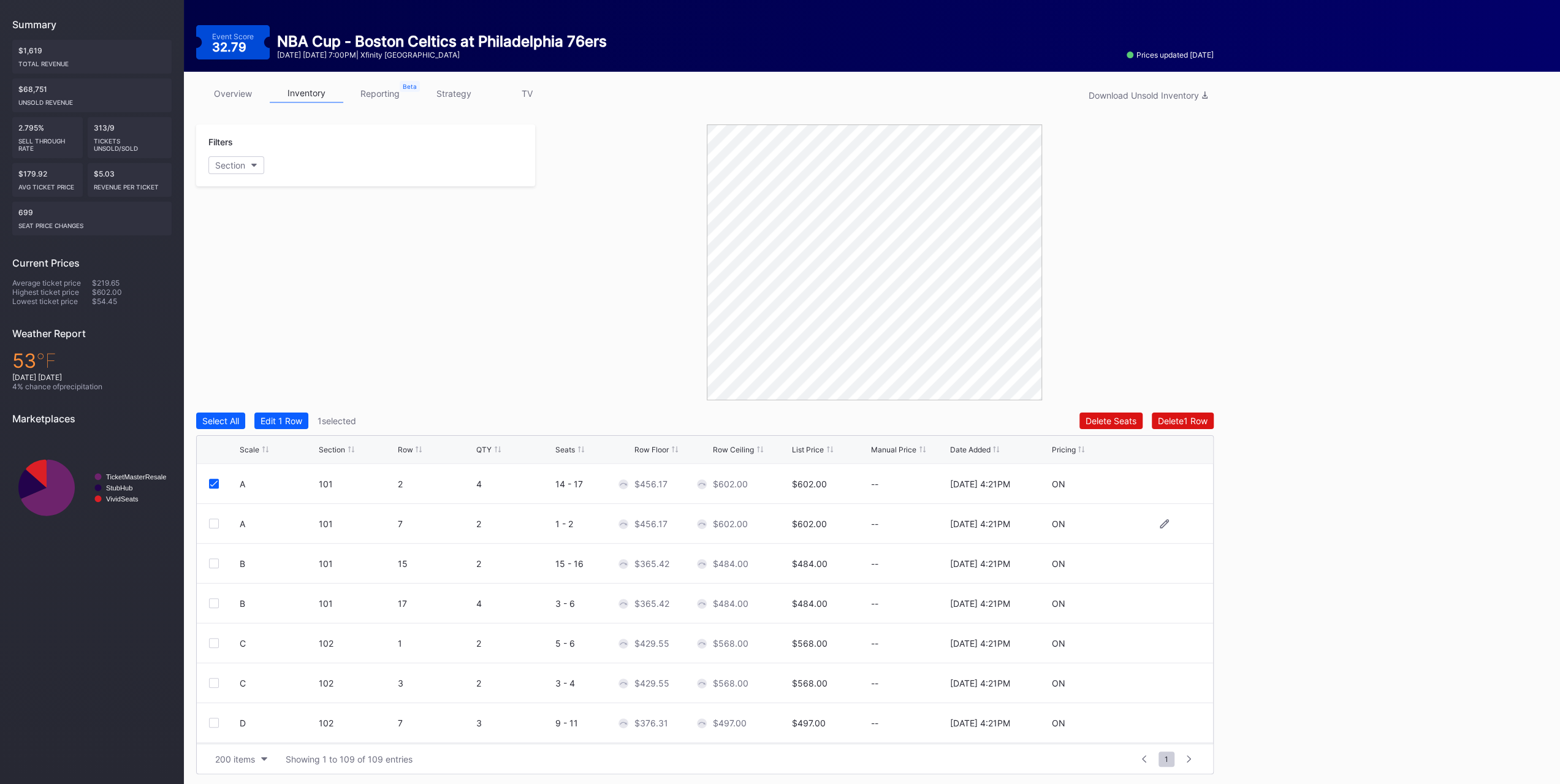
click at [213, 489] on div at bounding box center [214, 524] width 10 height 10
click at [294, 418] on div "Edit 2 Rows" at bounding box center [284, 420] width 47 height 10
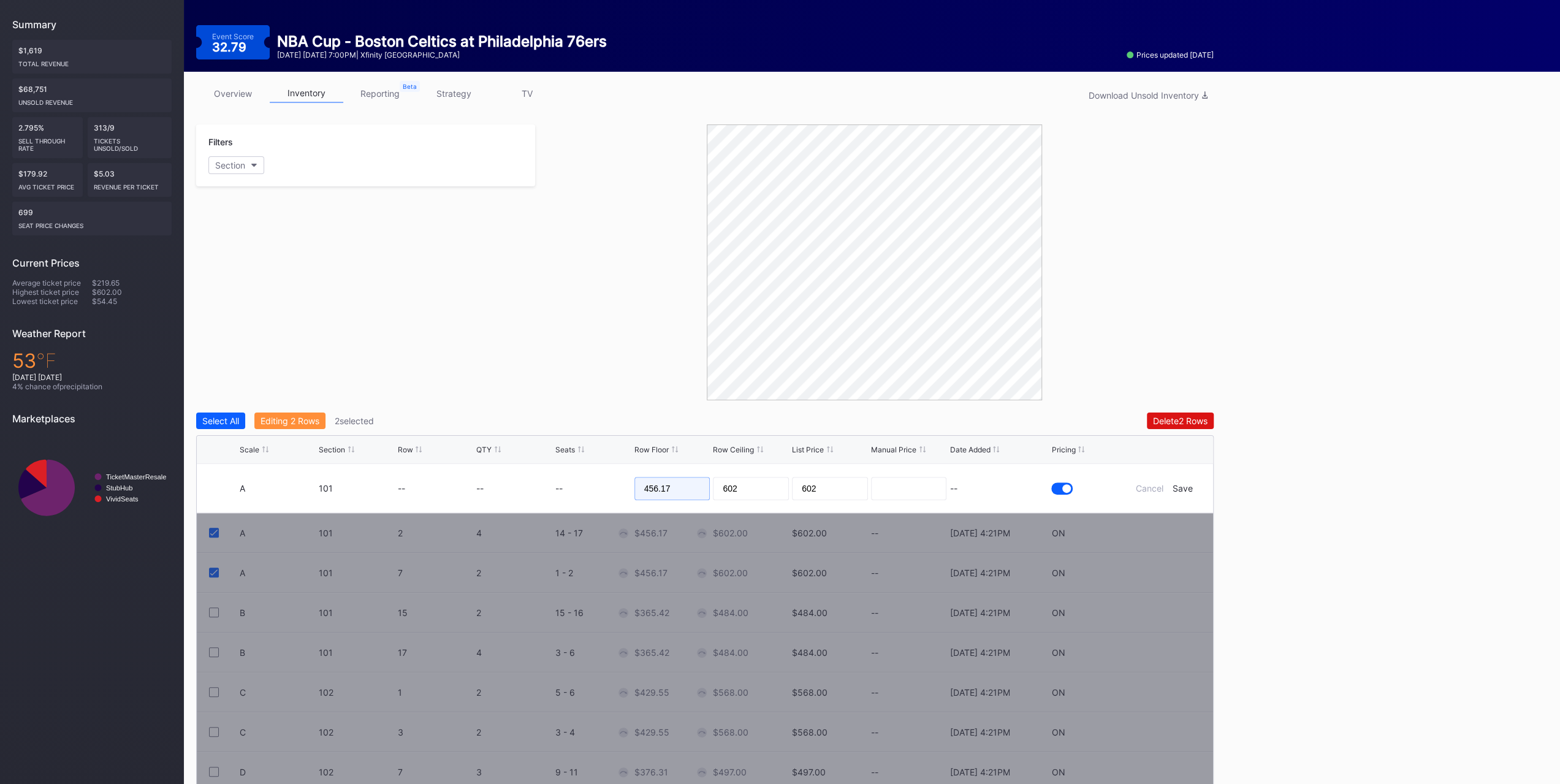
click at [700, 489] on input "456.17" at bounding box center [673, 489] width 76 height 23
type input "455"
type input "457"
click at [873, 489] on div "Save" at bounding box center [1182, 488] width 20 height 10
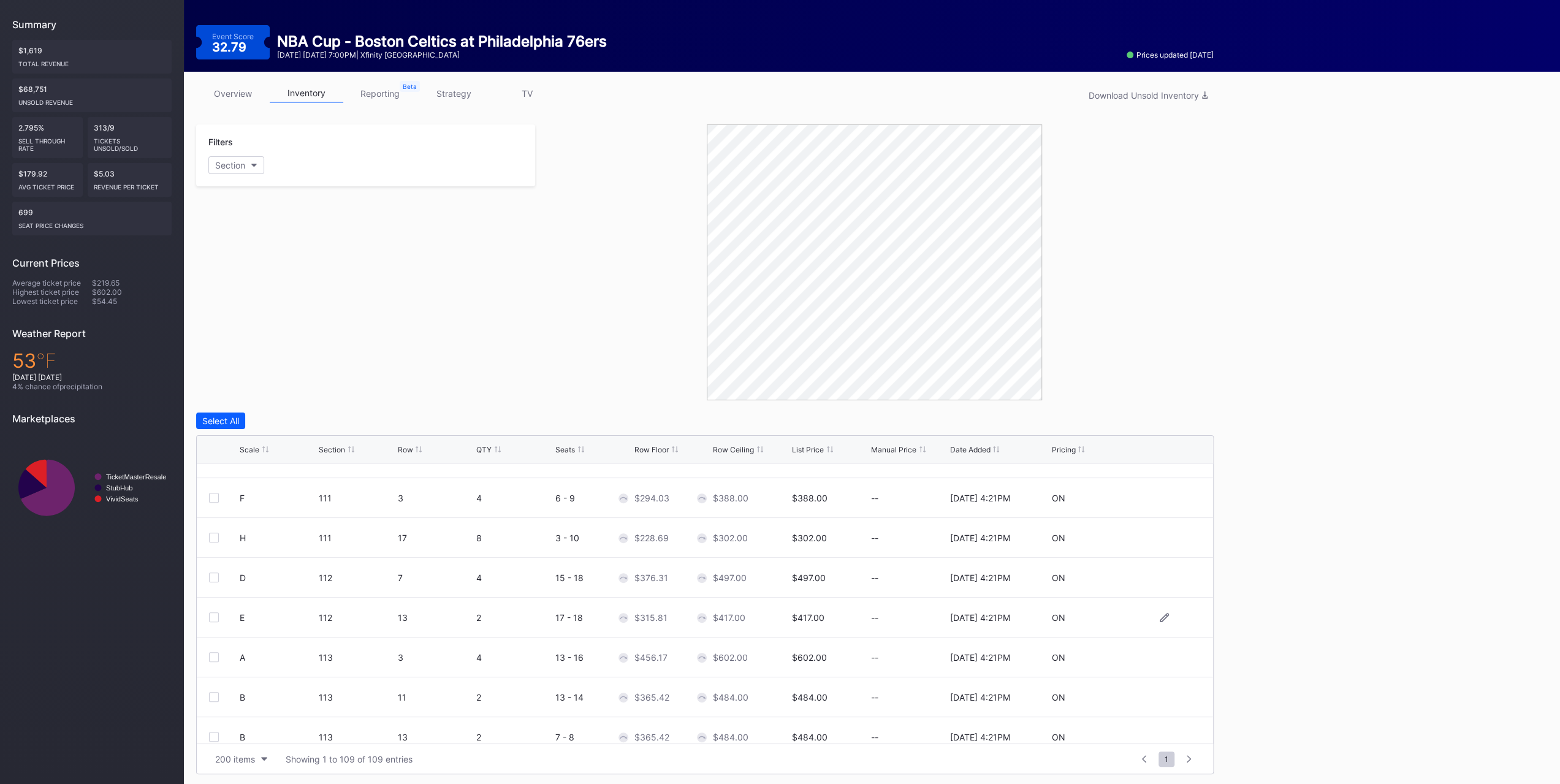
scroll to position [919, 0]
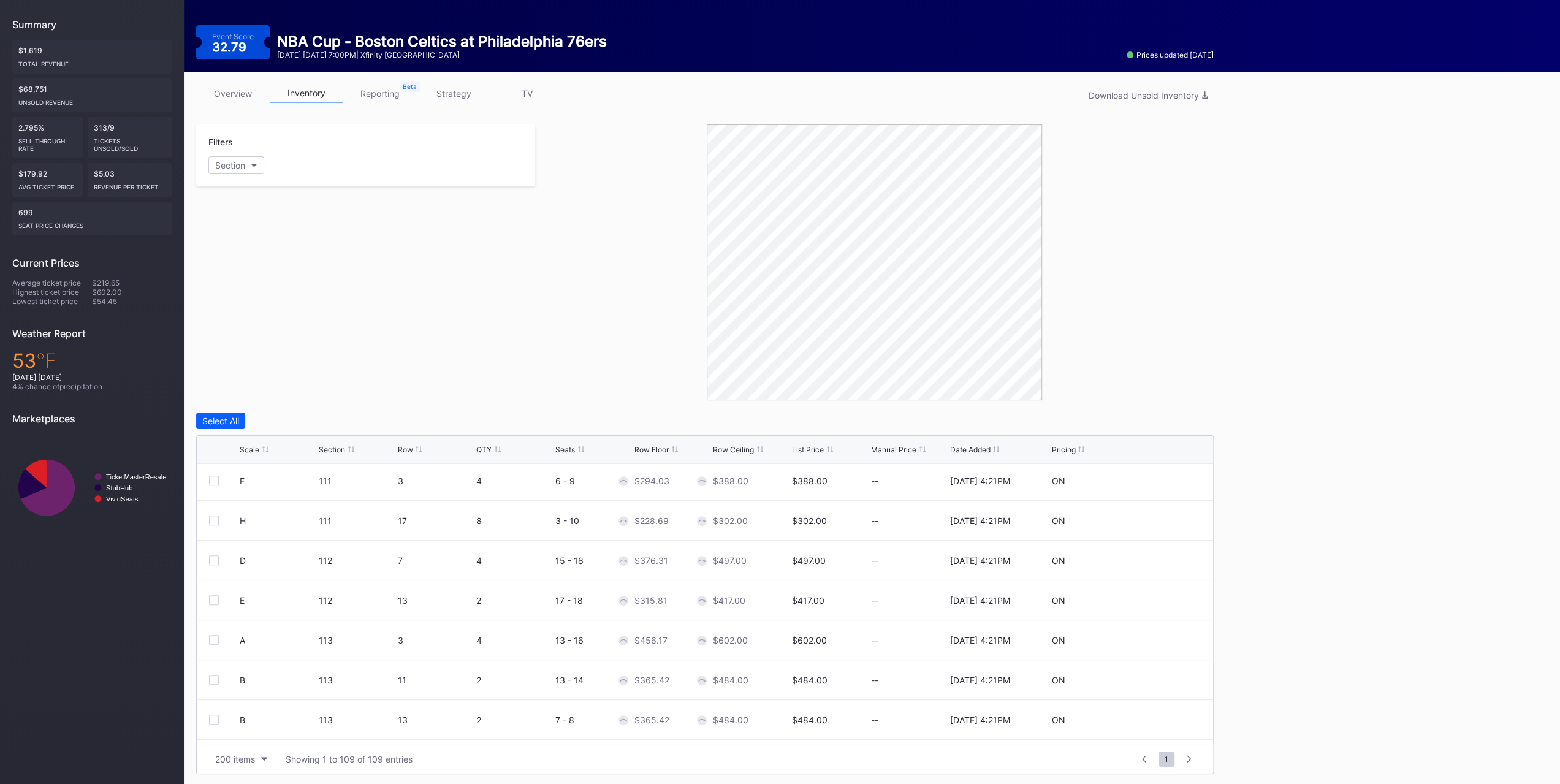
click at [254, 446] on div "Scale" at bounding box center [249, 449] width 20 height 9
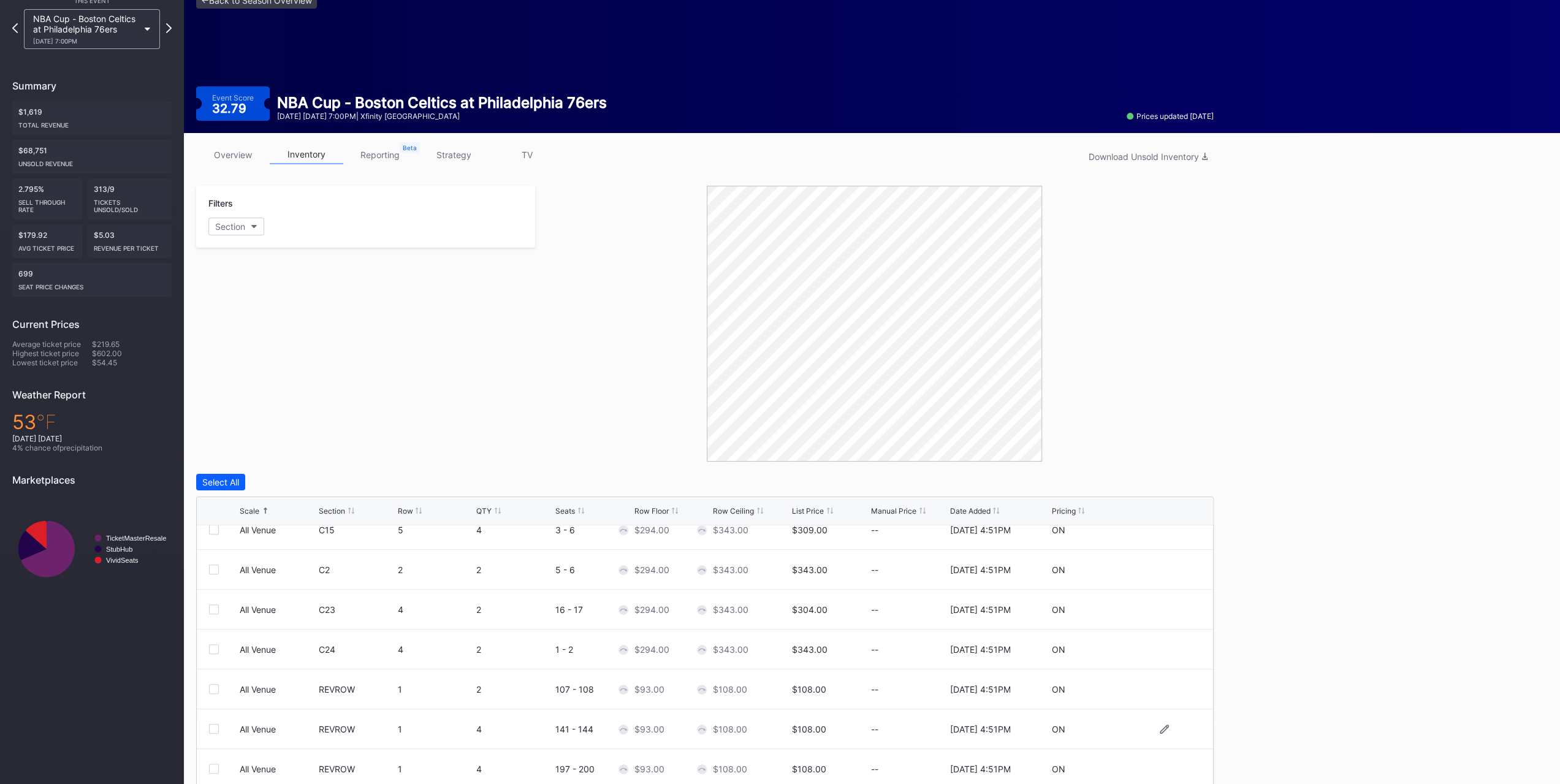
scroll to position [674, 0]
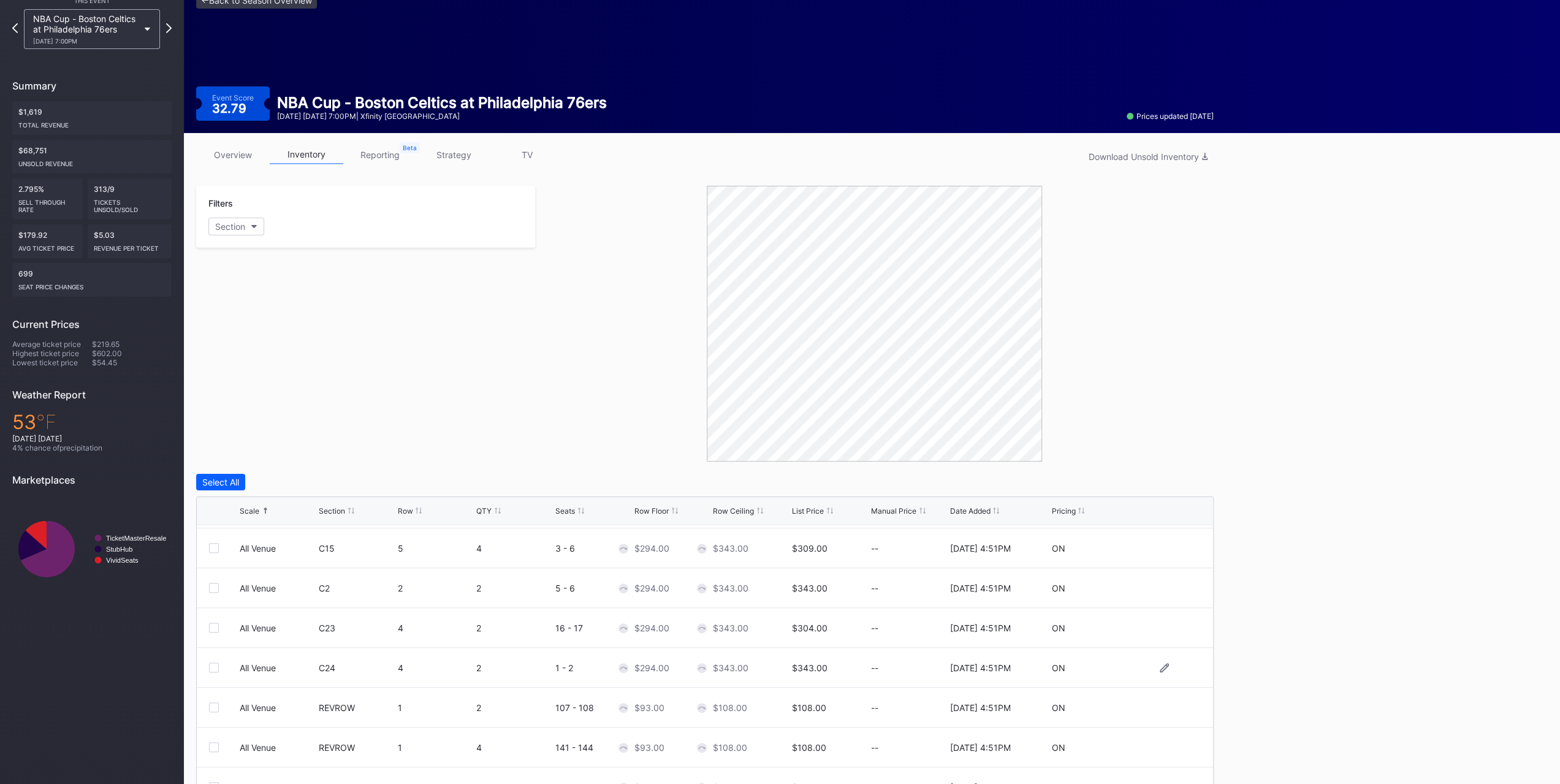
click at [215, 489] on div at bounding box center [214, 668] width 10 height 10
click at [211, 489] on div at bounding box center [214, 628] width 10 height 10
click at [275, 486] on div "Edit 2 Rows" at bounding box center [284, 482] width 47 height 10
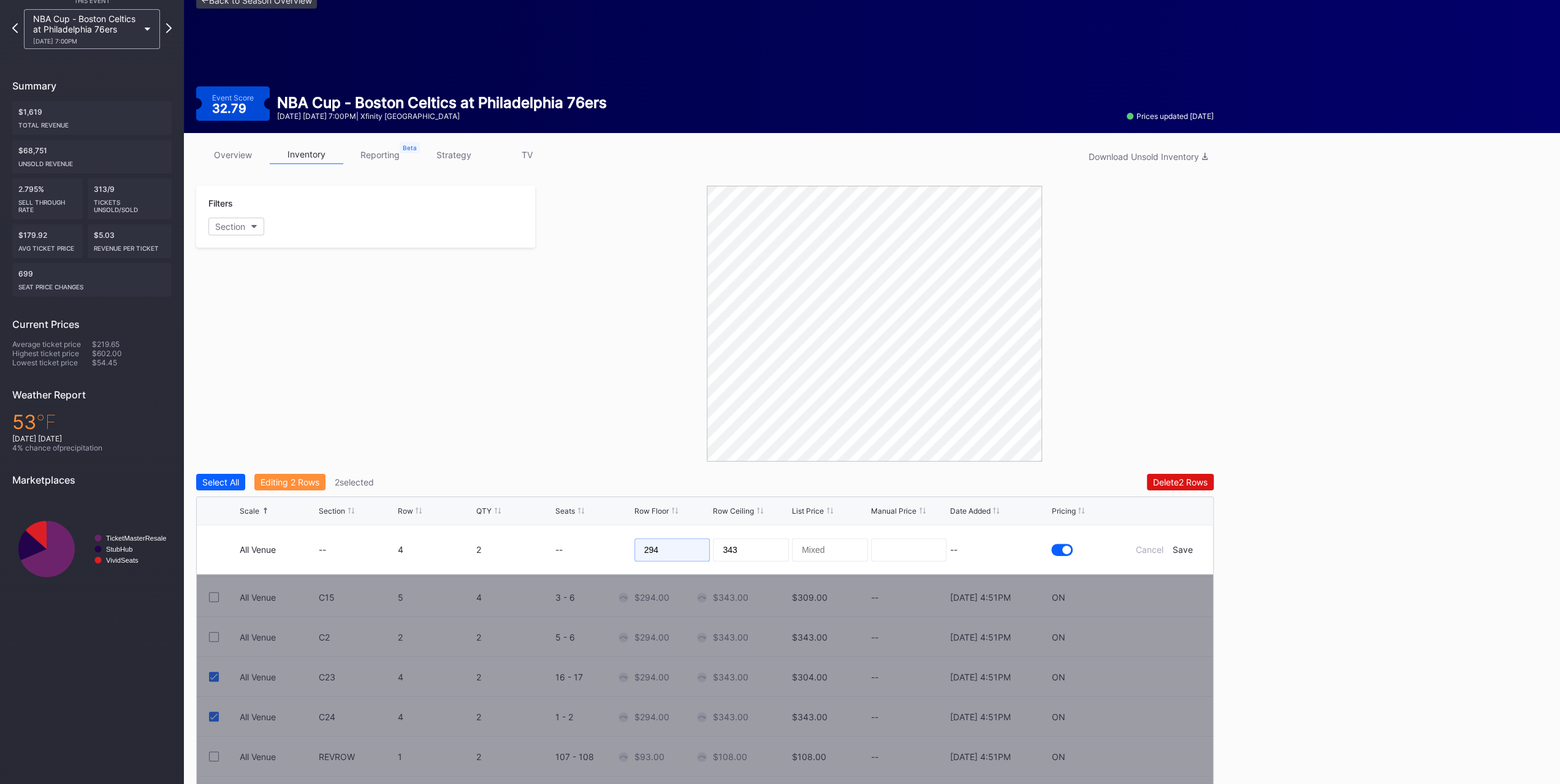
click at [655, 489] on input "294" at bounding box center [673, 550] width 76 height 23
click at [777, 489] on input "343" at bounding box center [751, 550] width 76 height 23
type input "297"
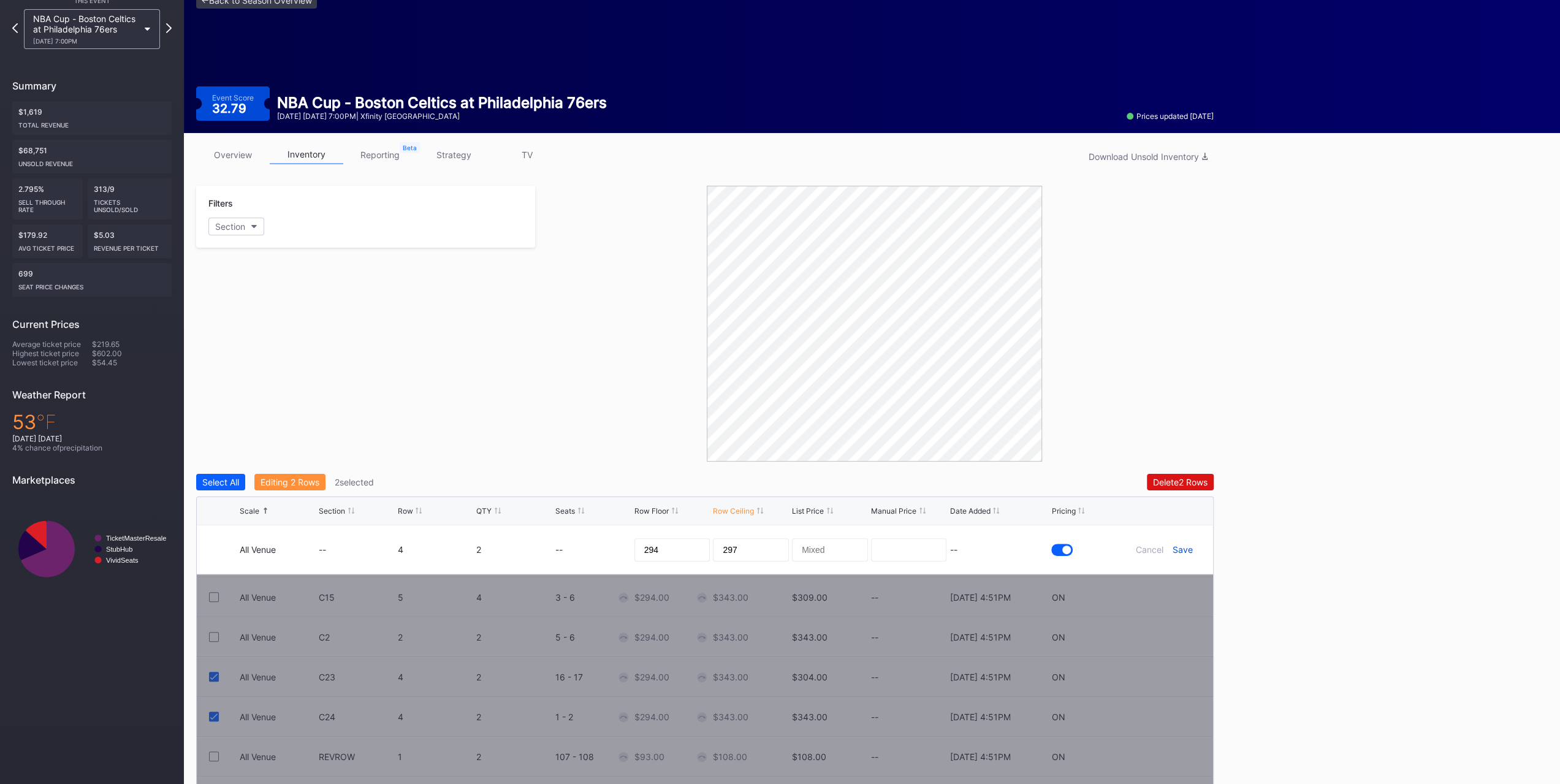
click at [873, 489] on div "Save" at bounding box center [1182, 549] width 20 height 10
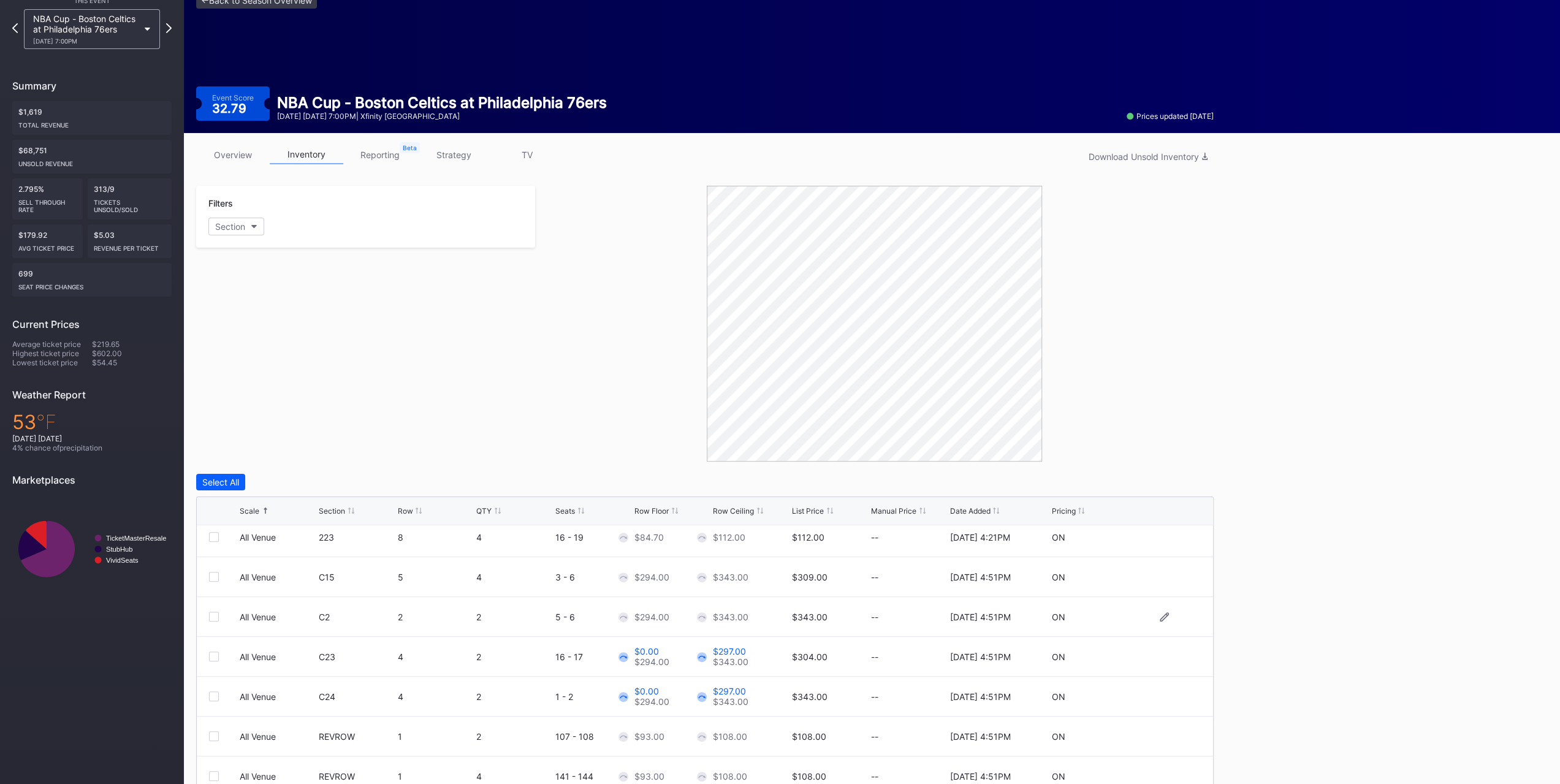
scroll to position [613, 0]
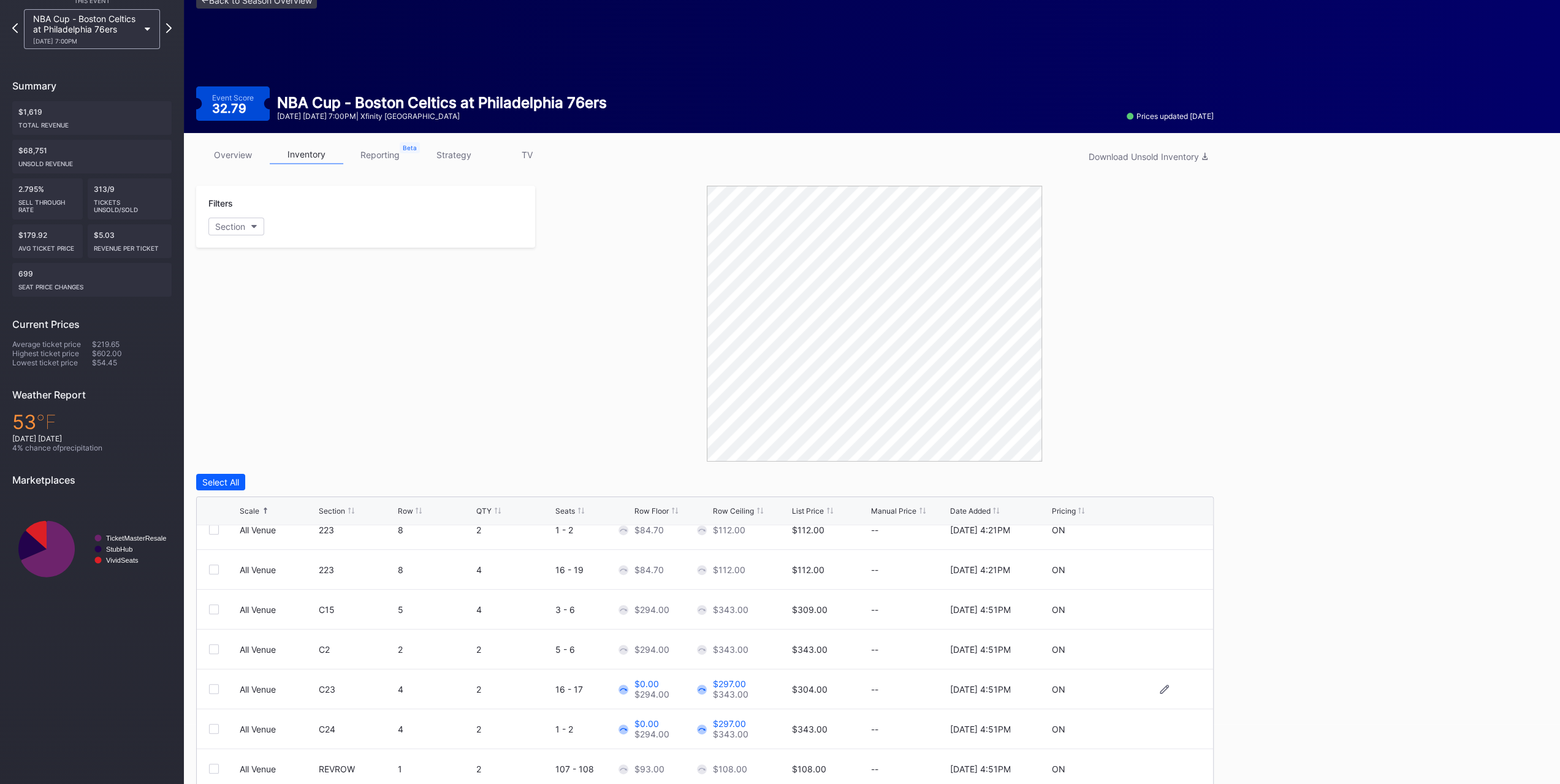
click at [218, 489] on div at bounding box center [214, 689] width 10 height 10
click at [216, 489] on div at bounding box center [214, 729] width 10 height 10
click at [278, 477] on div "Edit 2 Rows" at bounding box center [284, 482] width 47 height 10
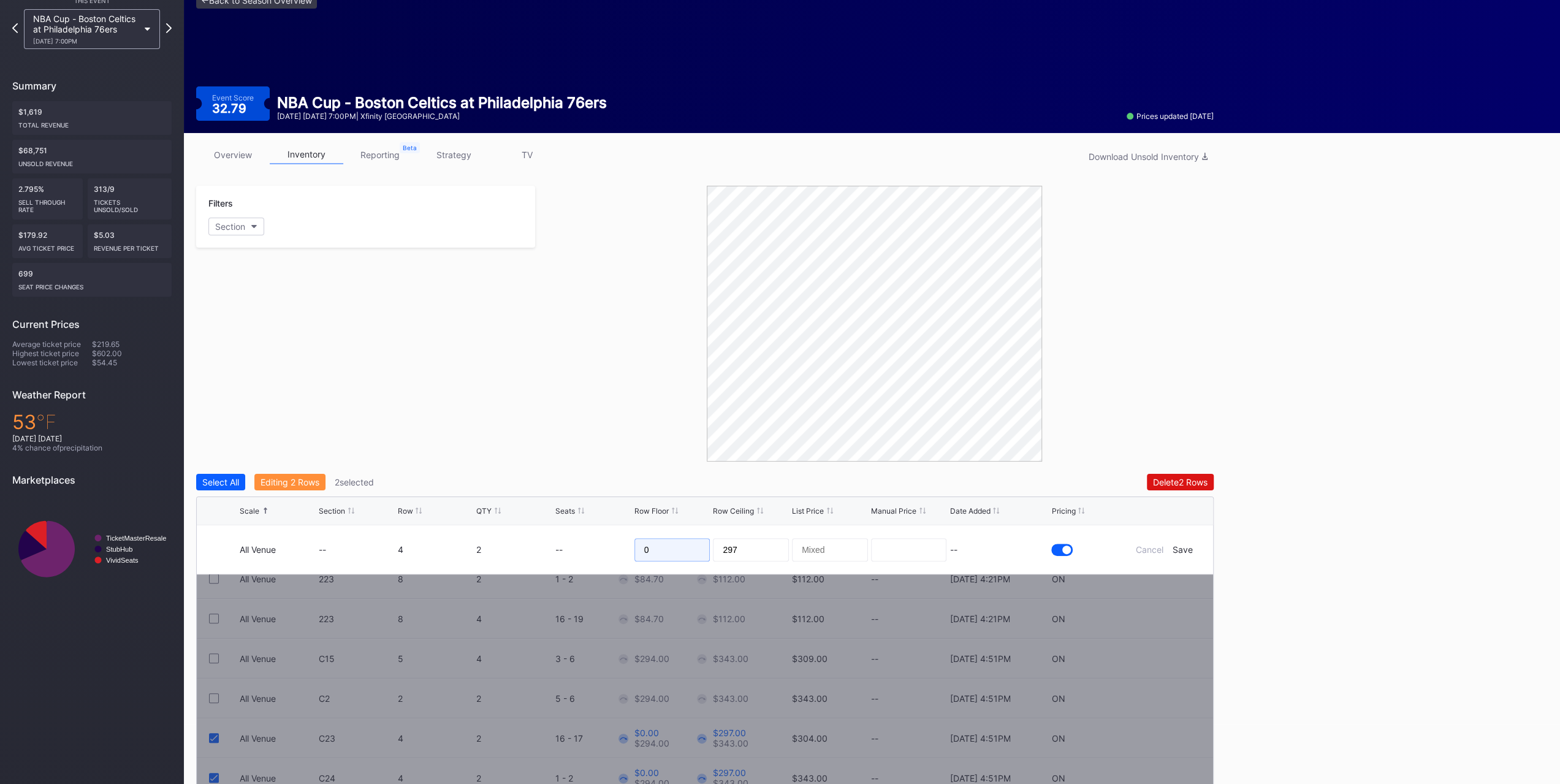
click at [681, 489] on input "0" at bounding box center [673, 550] width 76 height 23
click at [679, 489] on input "0" at bounding box center [673, 550] width 76 height 23
type input "294"
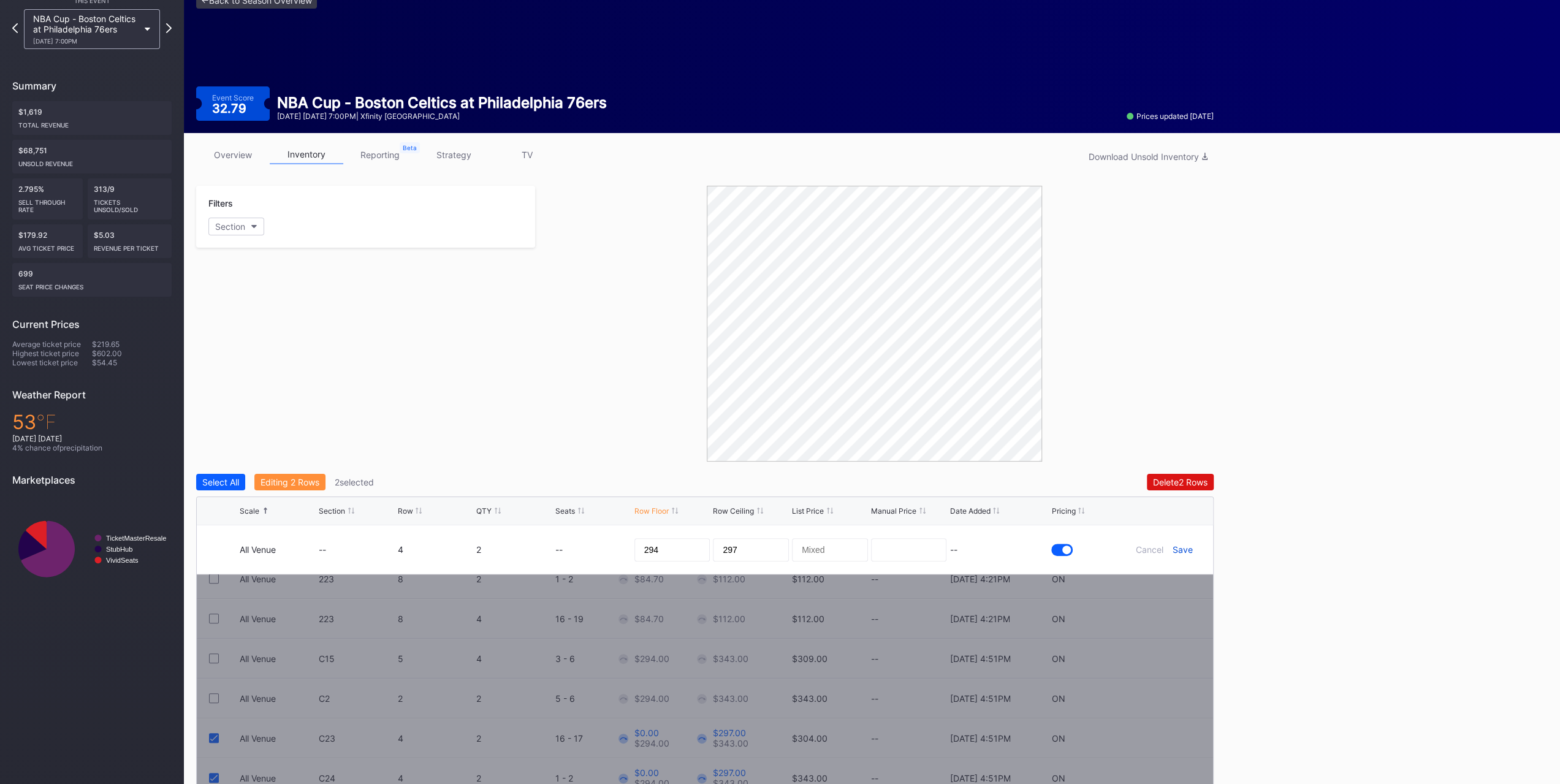
click at [873, 489] on div "Save" at bounding box center [1182, 549] width 20 height 10
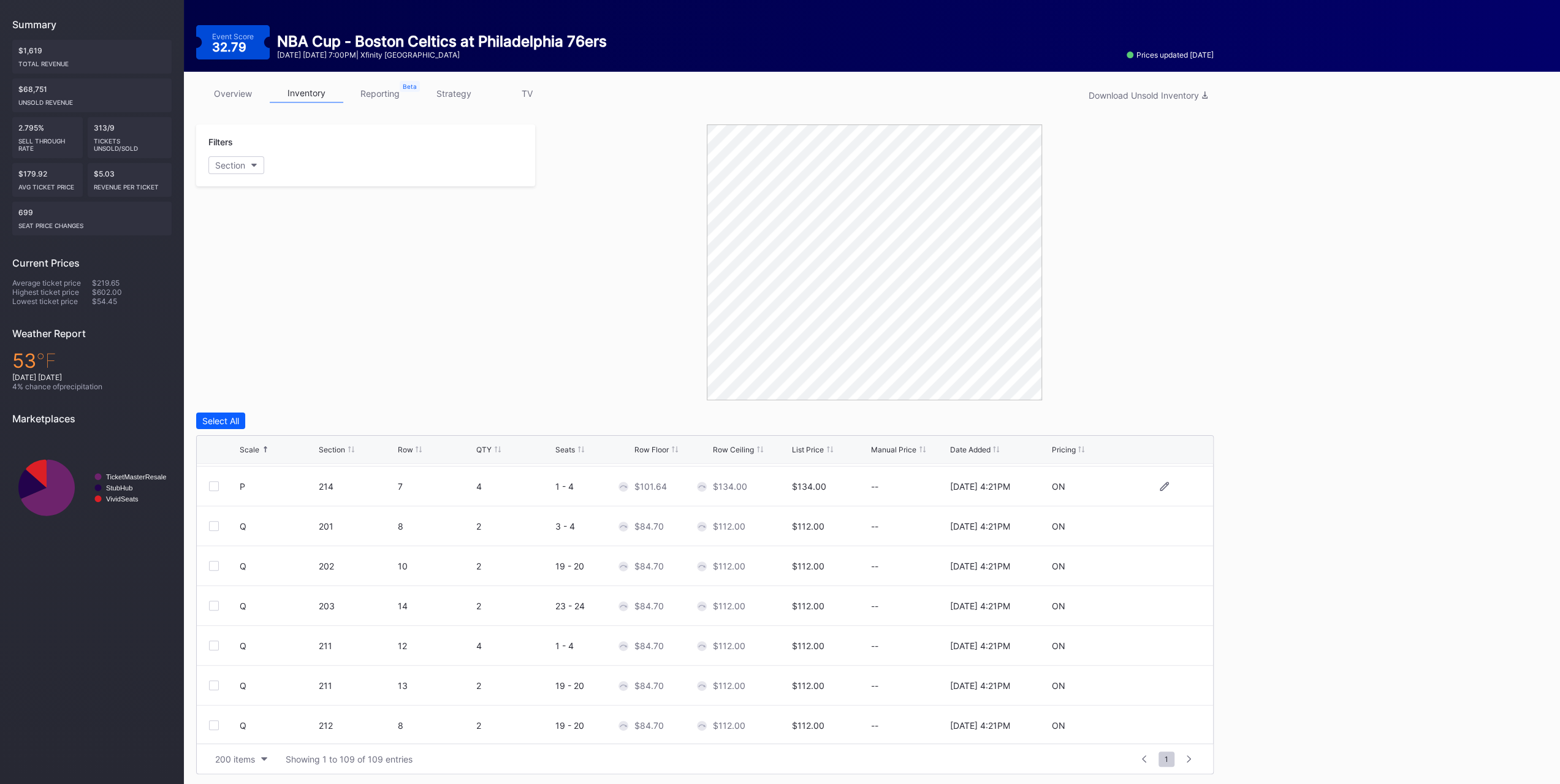
scroll to position [2819, 0]
click at [485, 254] on div "Filters Section" at bounding box center [366, 262] width 339 height 276
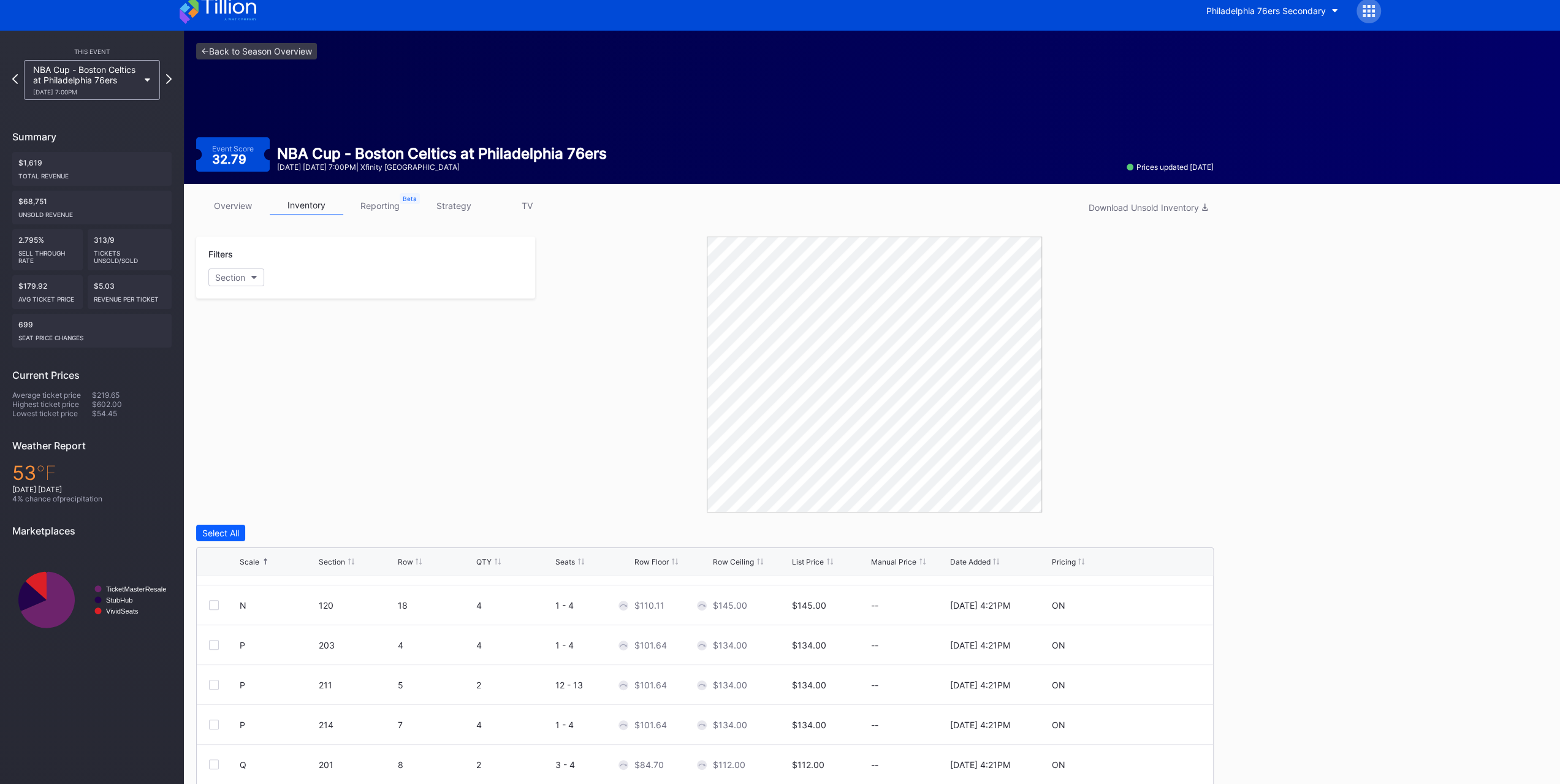
scroll to position [0, 0]
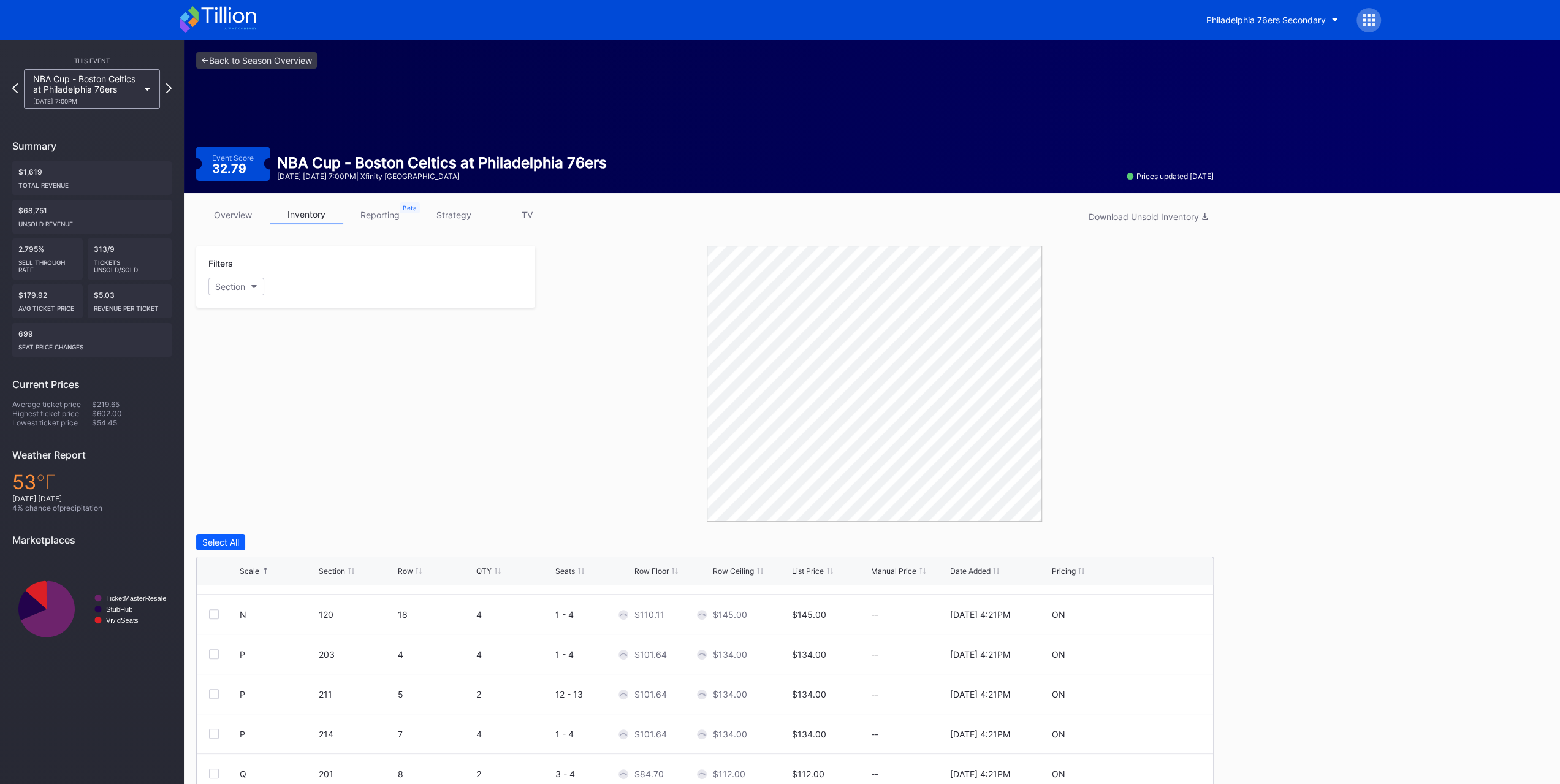
click at [270, 7] on div "Philadelphia 76ers Secondary" at bounding box center [780, 20] width 1226 height 40
click at [247, 18] on icon at bounding box center [228, 15] width 55 height 17
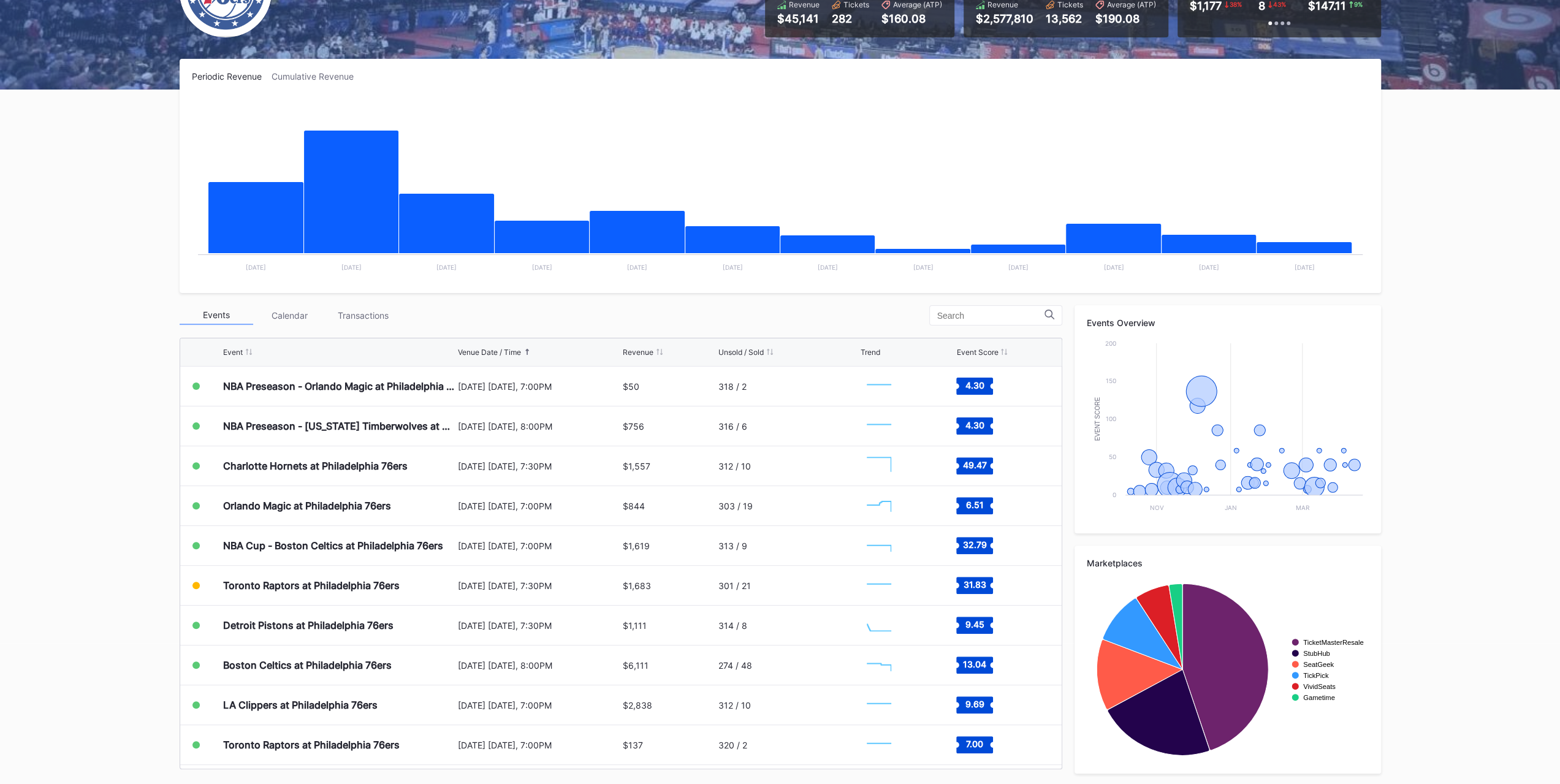
scroll to position [142, 0]
click at [385, 306] on div "Transactions" at bounding box center [364, 314] width 74 height 19
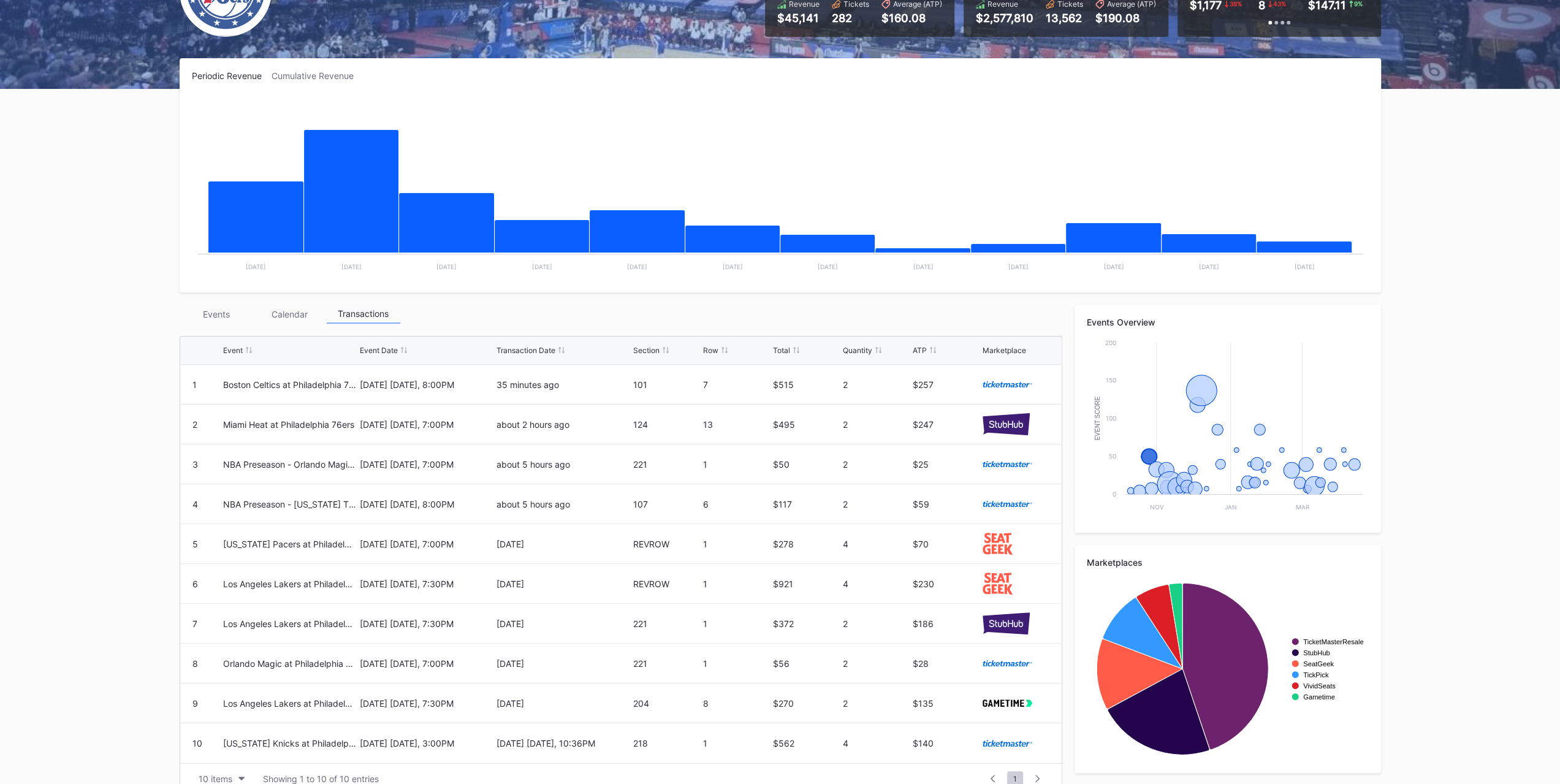
click at [238, 314] on div "Events" at bounding box center [217, 314] width 74 height 19
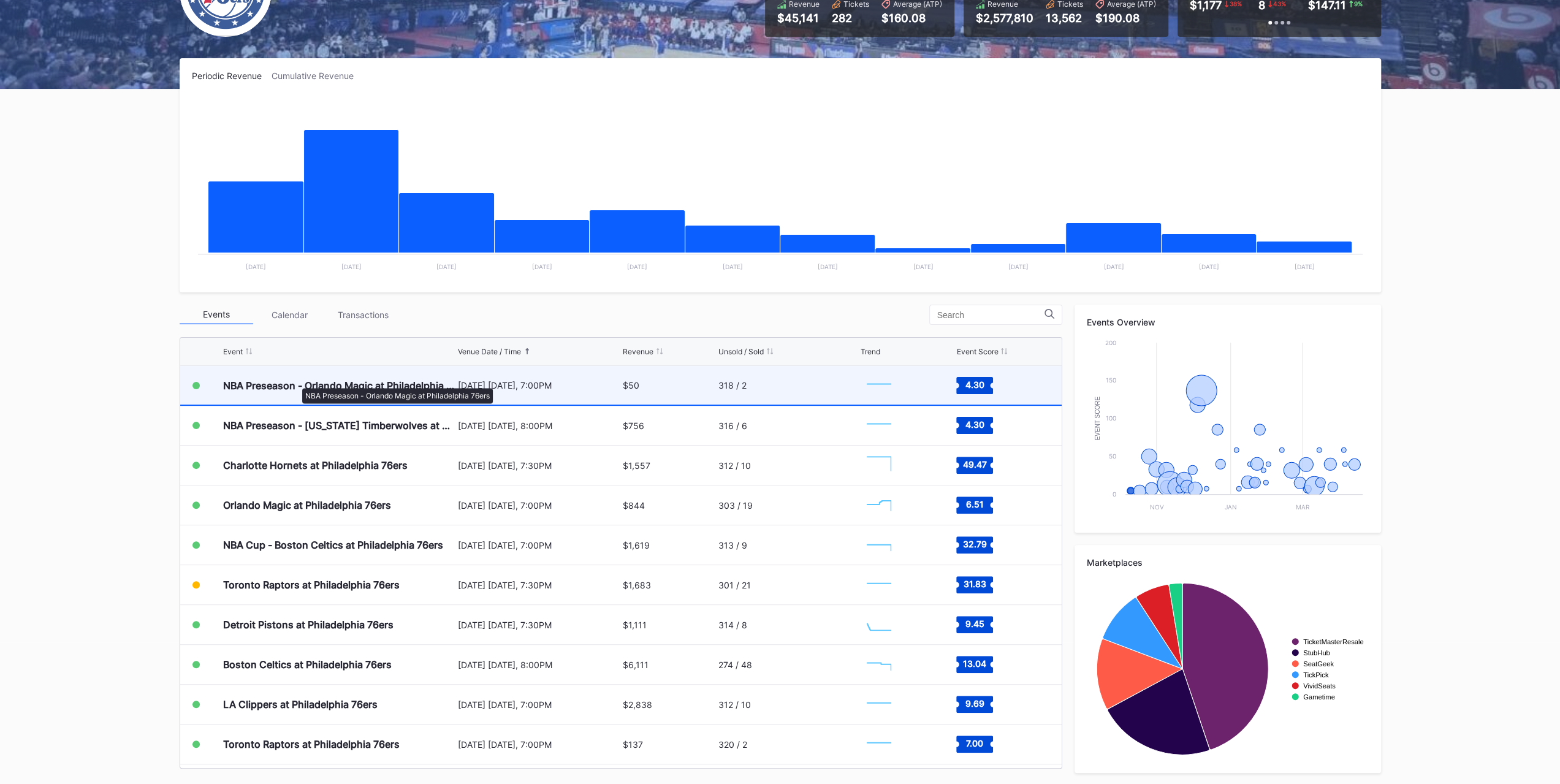
click at [296, 382] on div "NBA Preseason - Orlando Magic at Philadelphia 76ers" at bounding box center [339, 386] width 231 height 12
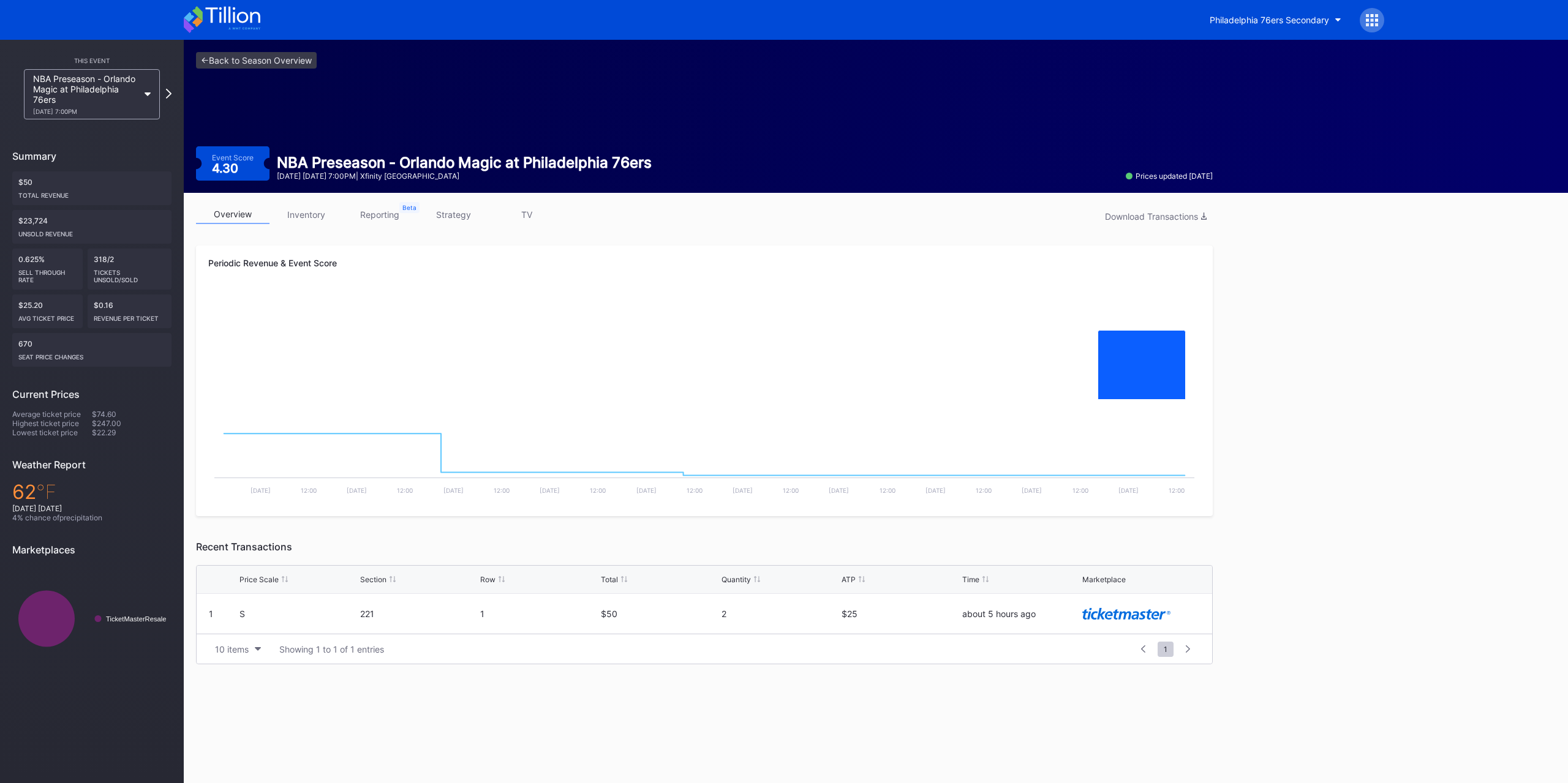
click at [440, 214] on link "strategy" at bounding box center [453, 214] width 74 height 19
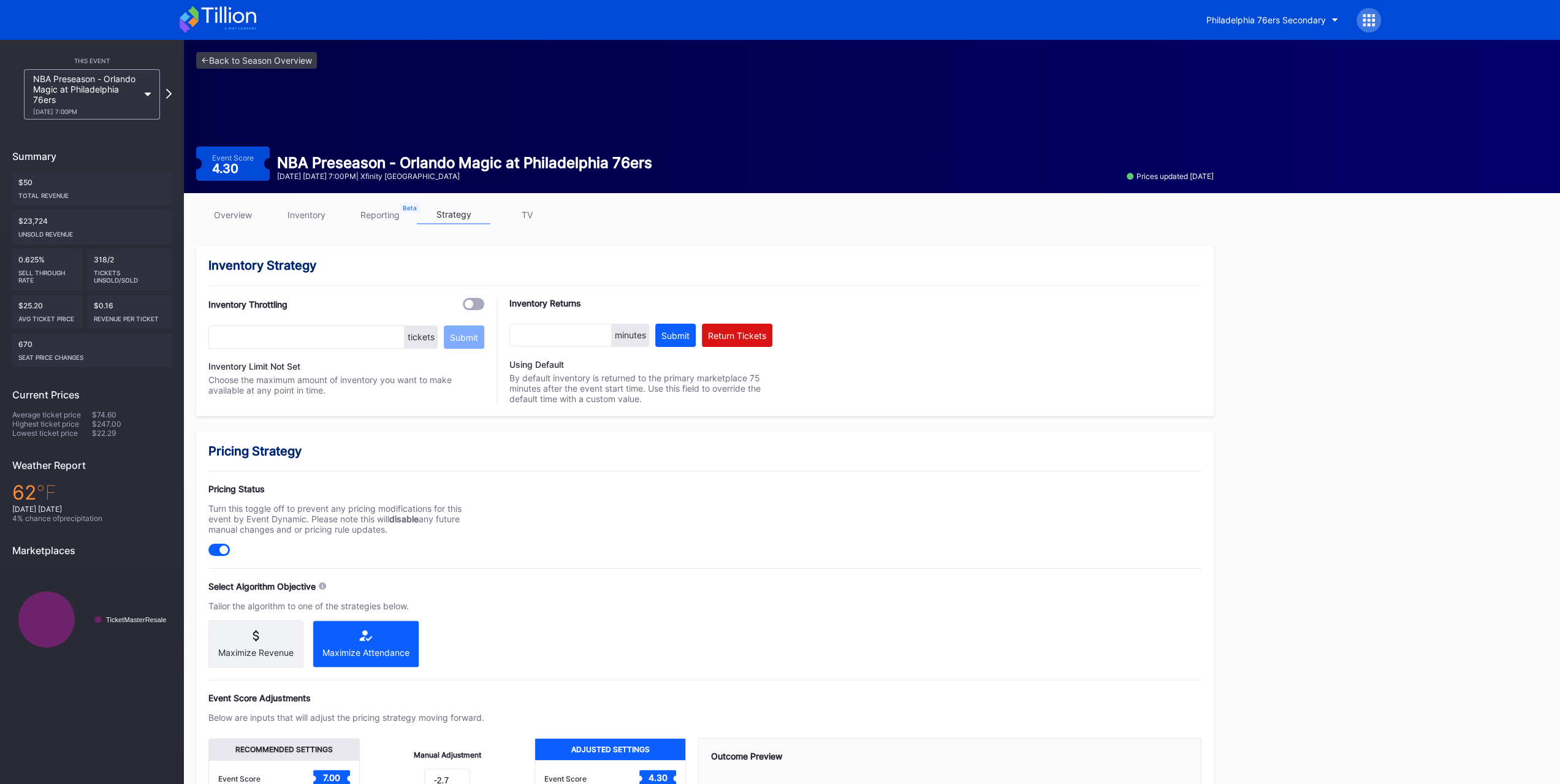
click at [86, 97] on div "NBA Preseason - Orlando Magic at Philadelphia 76ers 10/10 Friday 7:00PM" at bounding box center [86, 95] width 105 height 42
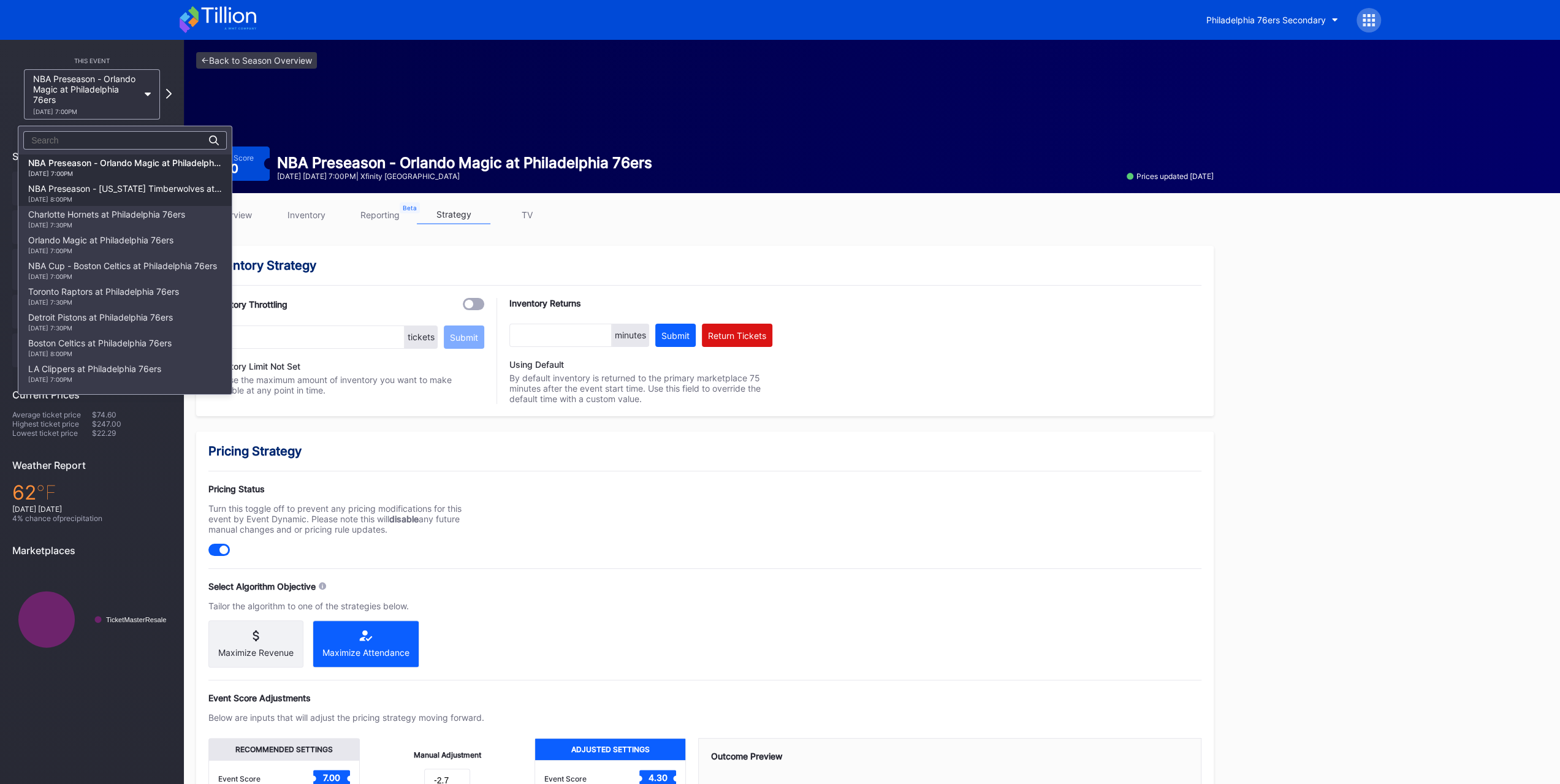
click at [124, 193] on div "NBA Preseason - Minnesota Timberwolves at Philadelphia 76ers 10/17 Friday 8:00PM" at bounding box center [125, 193] width 194 height 20
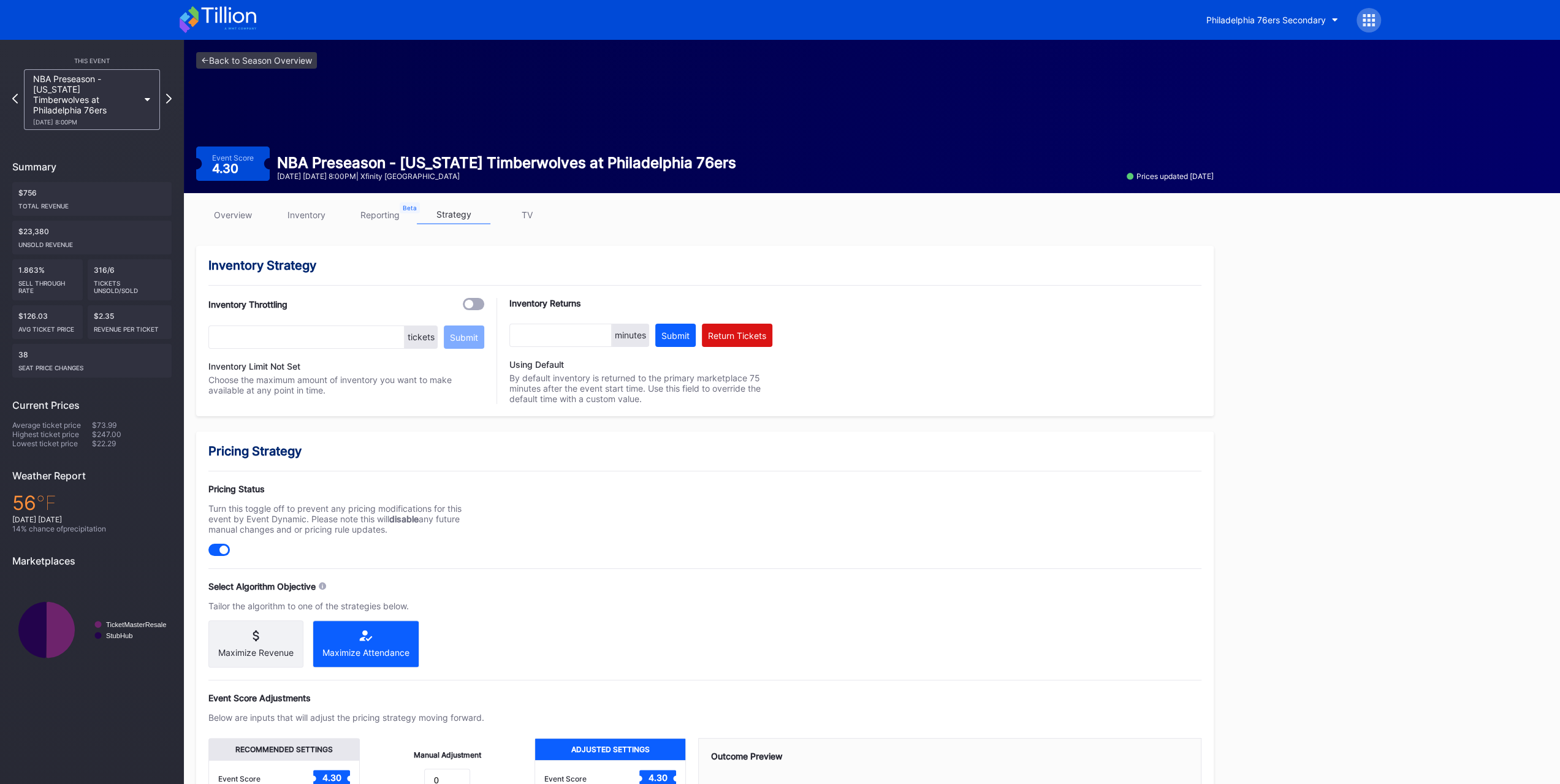
click at [114, 118] on div "NBA Preseason - Minnesota Timberwolves at Philadelphia 76ers 10/17 Friday 8:00PM" at bounding box center [92, 100] width 136 height 61
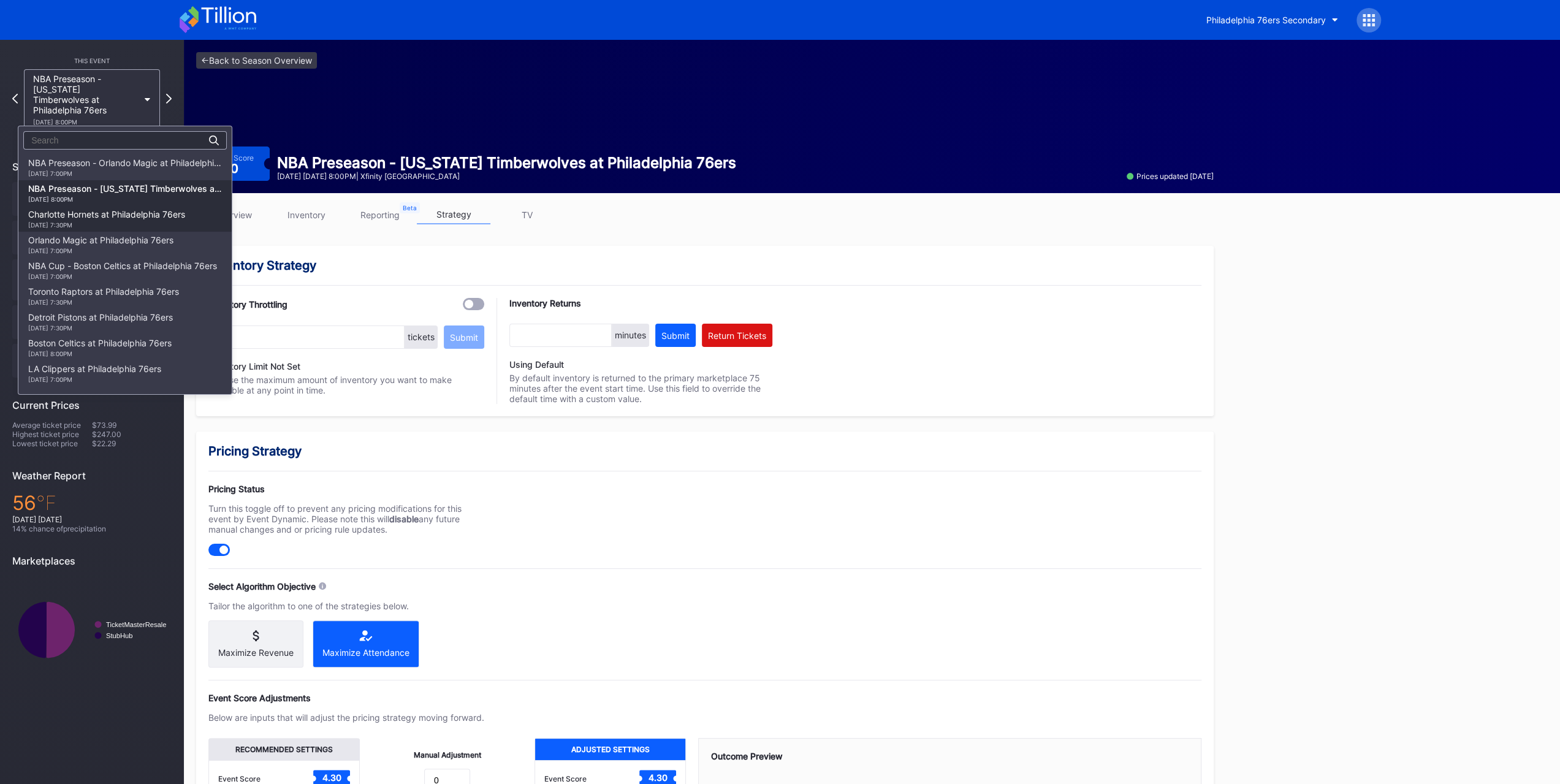
scroll to position [26, 0]
click at [115, 196] on div "10/25 Saturday 7:30PM" at bounding box center [106, 199] width 157 height 7
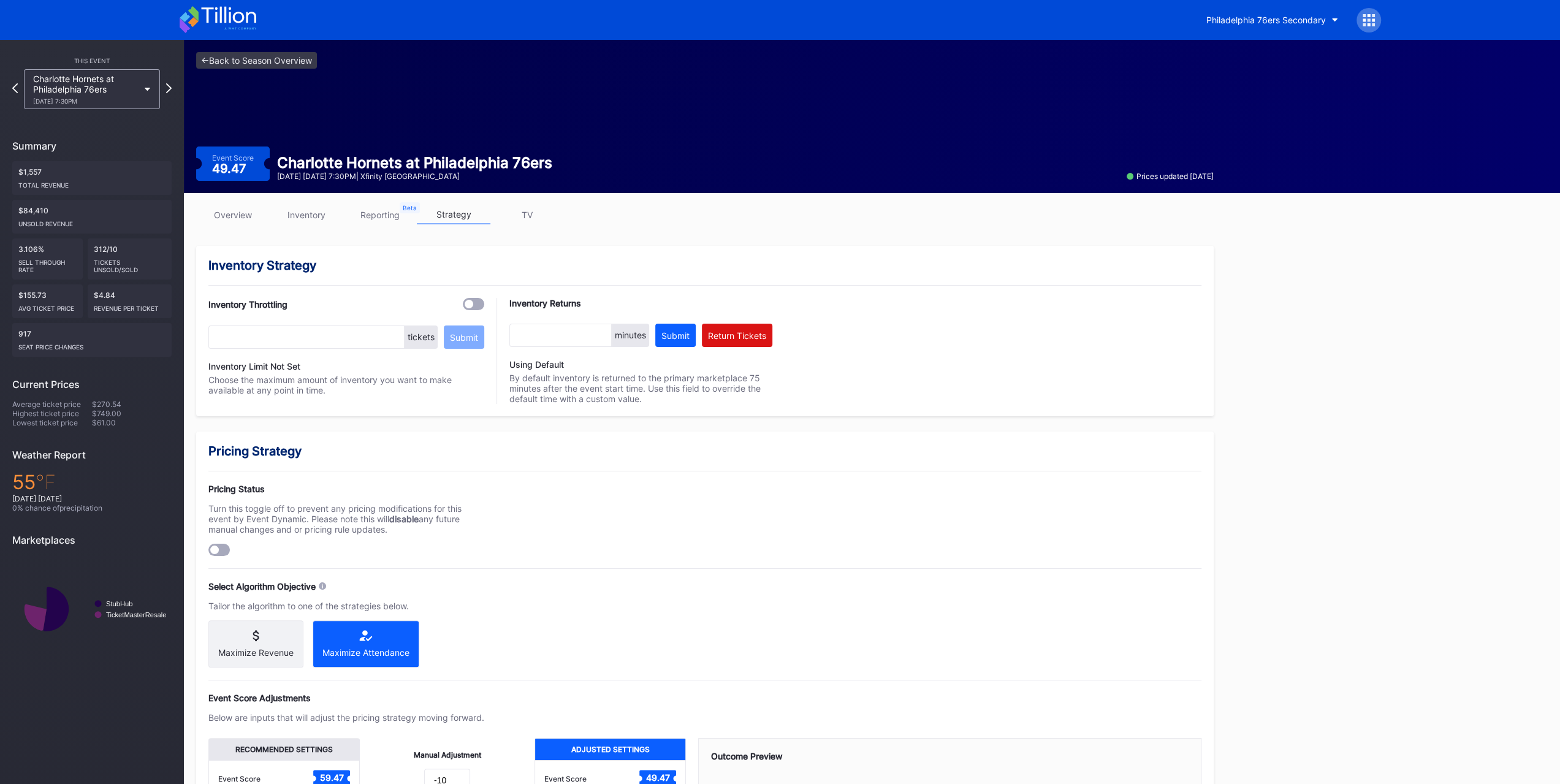
click at [211, 489] on div at bounding box center [219, 550] width 22 height 12
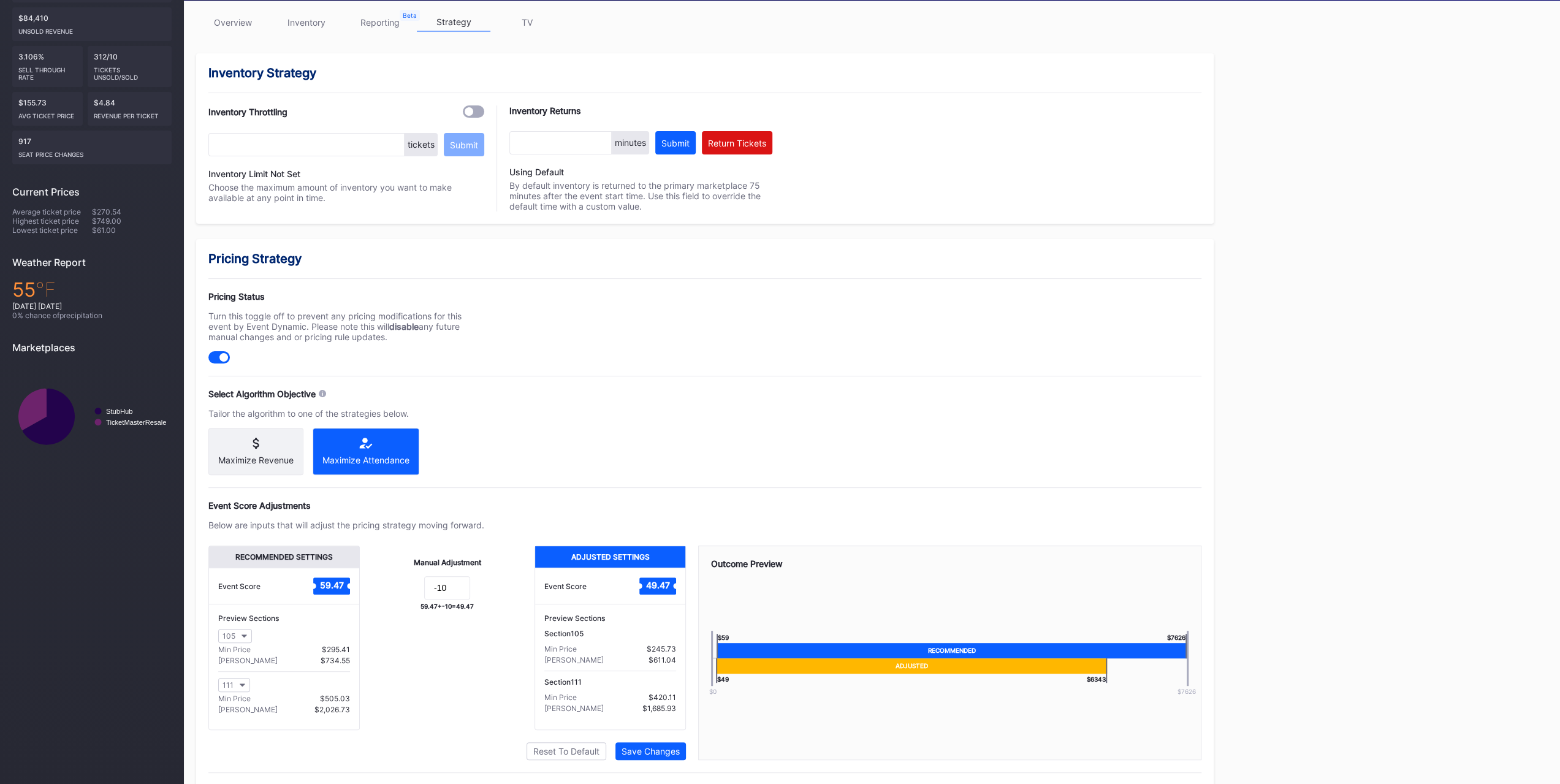
scroll to position [217, 0]
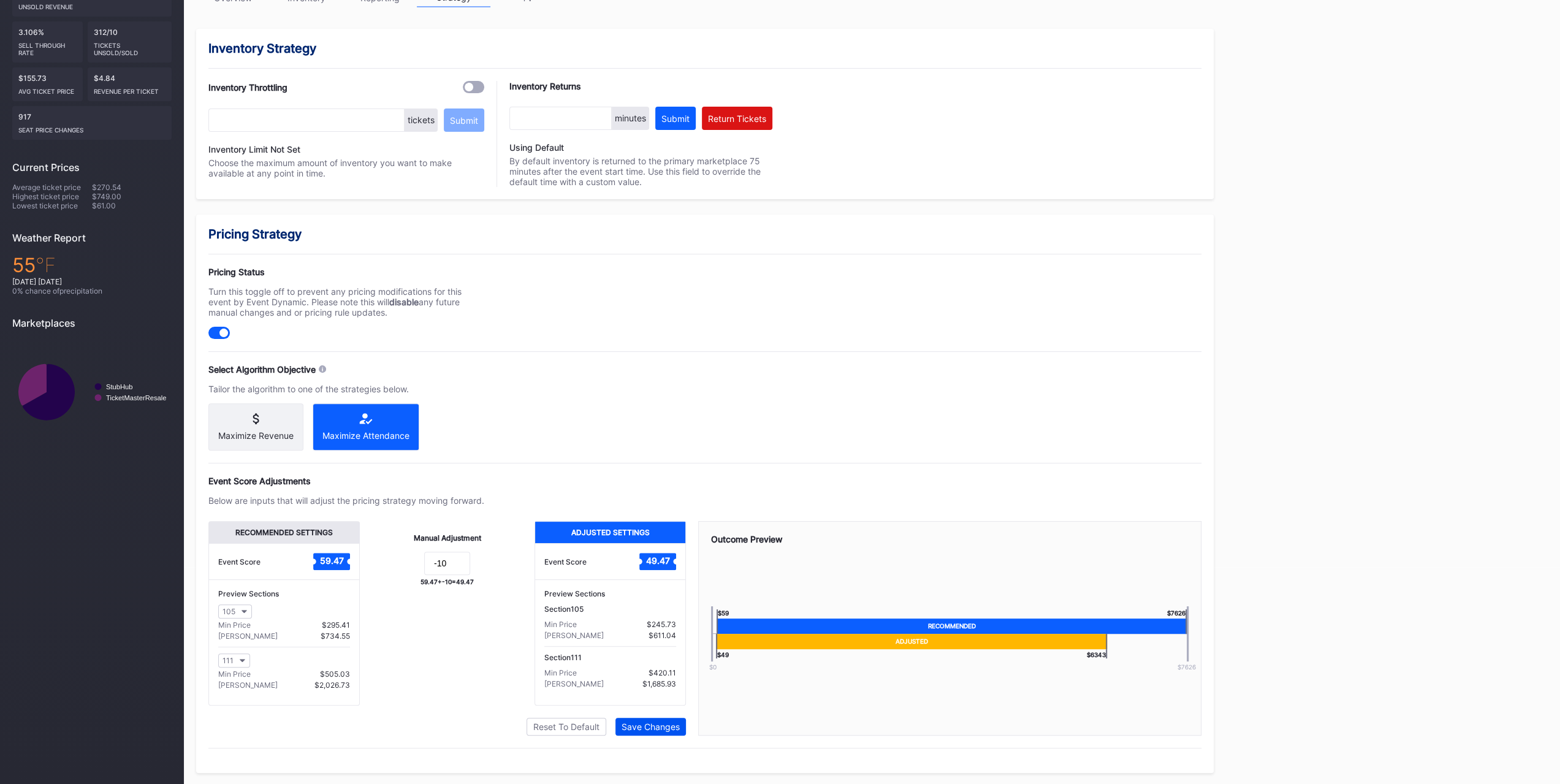
click at [663, 489] on div "Save Changes" at bounding box center [650, 726] width 58 height 10
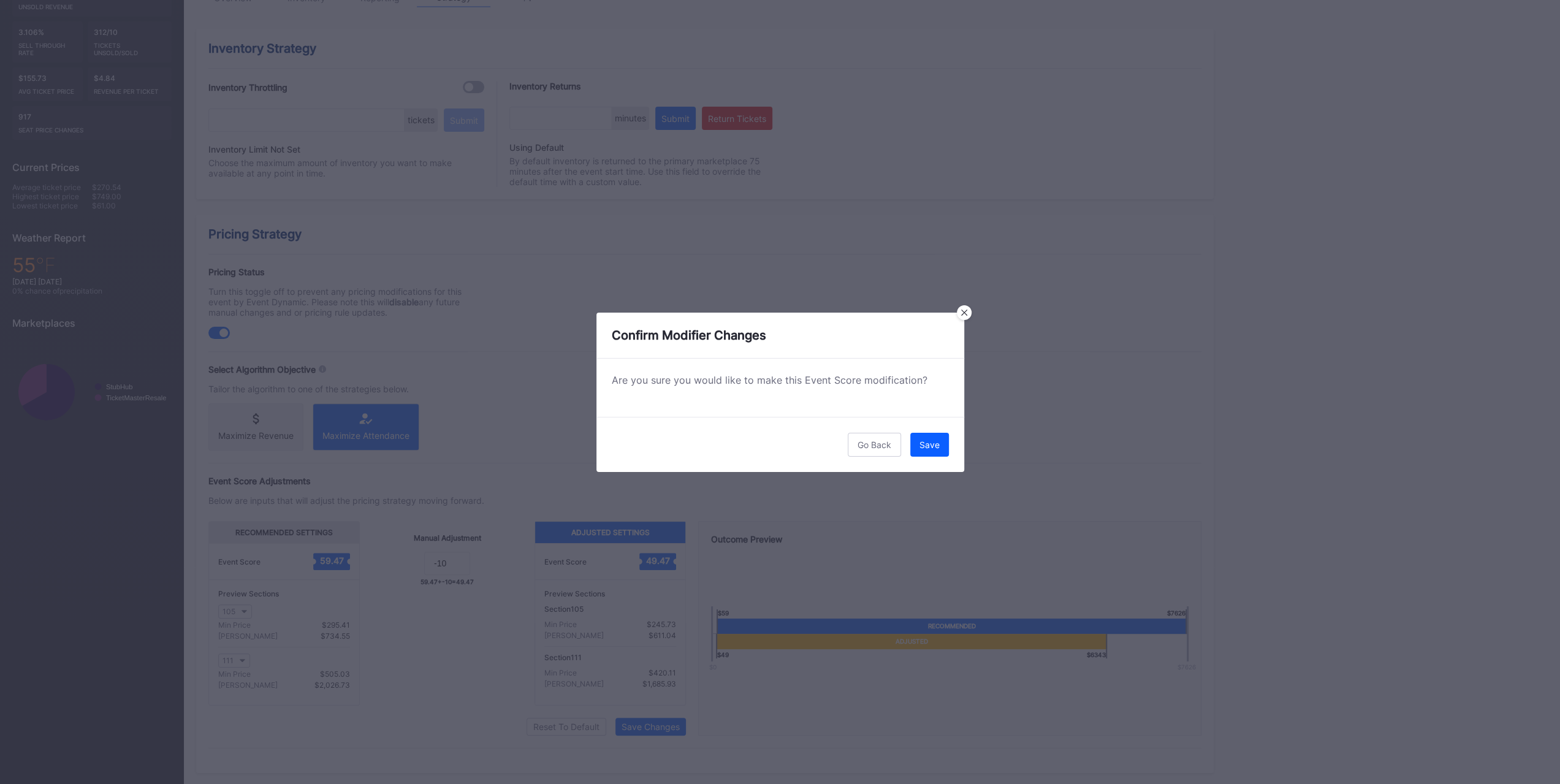
click at [873, 431] on div "Go Back Save" at bounding box center [780, 444] width 368 height 55
click at [873, 454] on button "Save" at bounding box center [929, 444] width 39 height 24
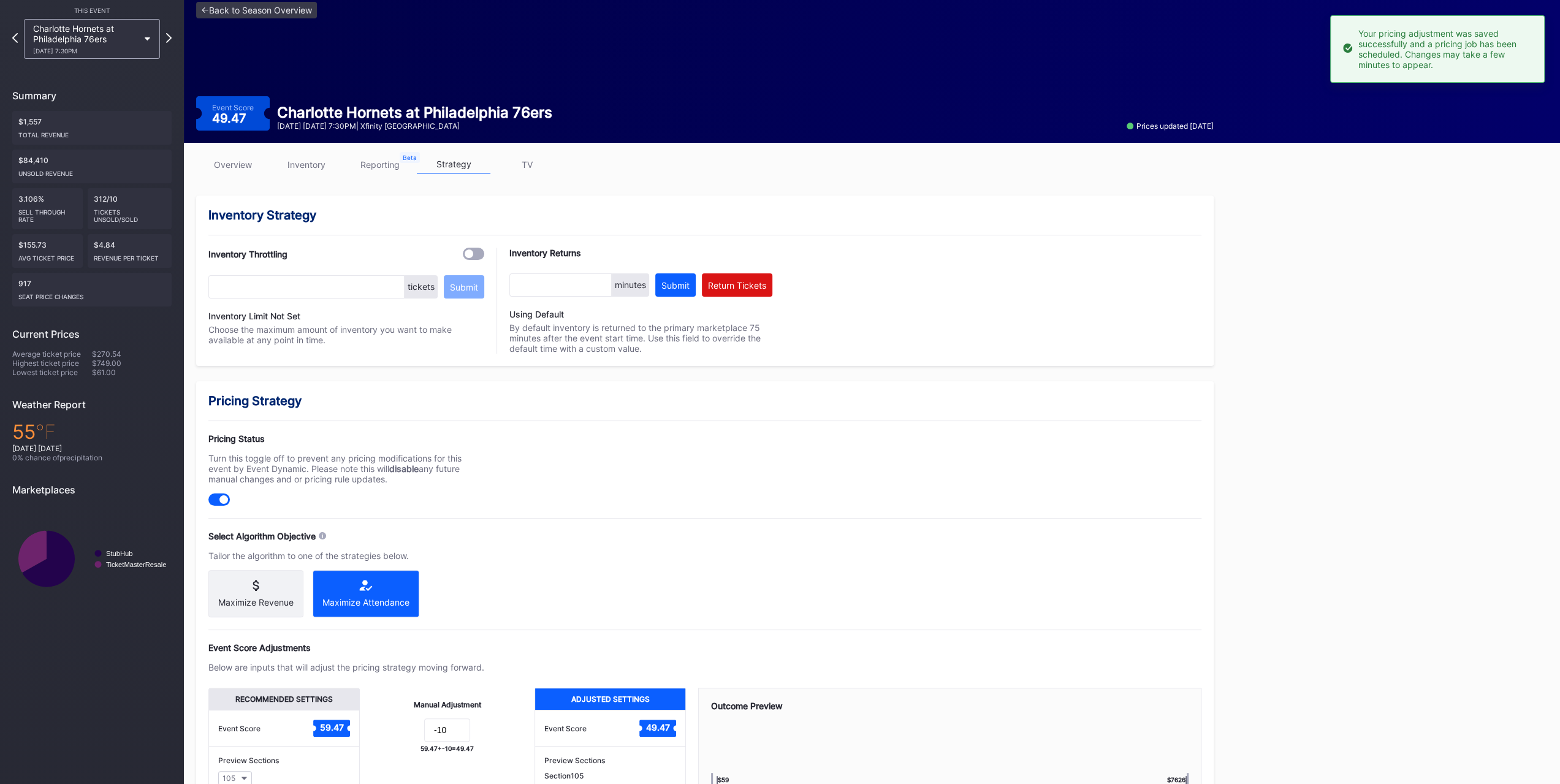
scroll to position [0, 0]
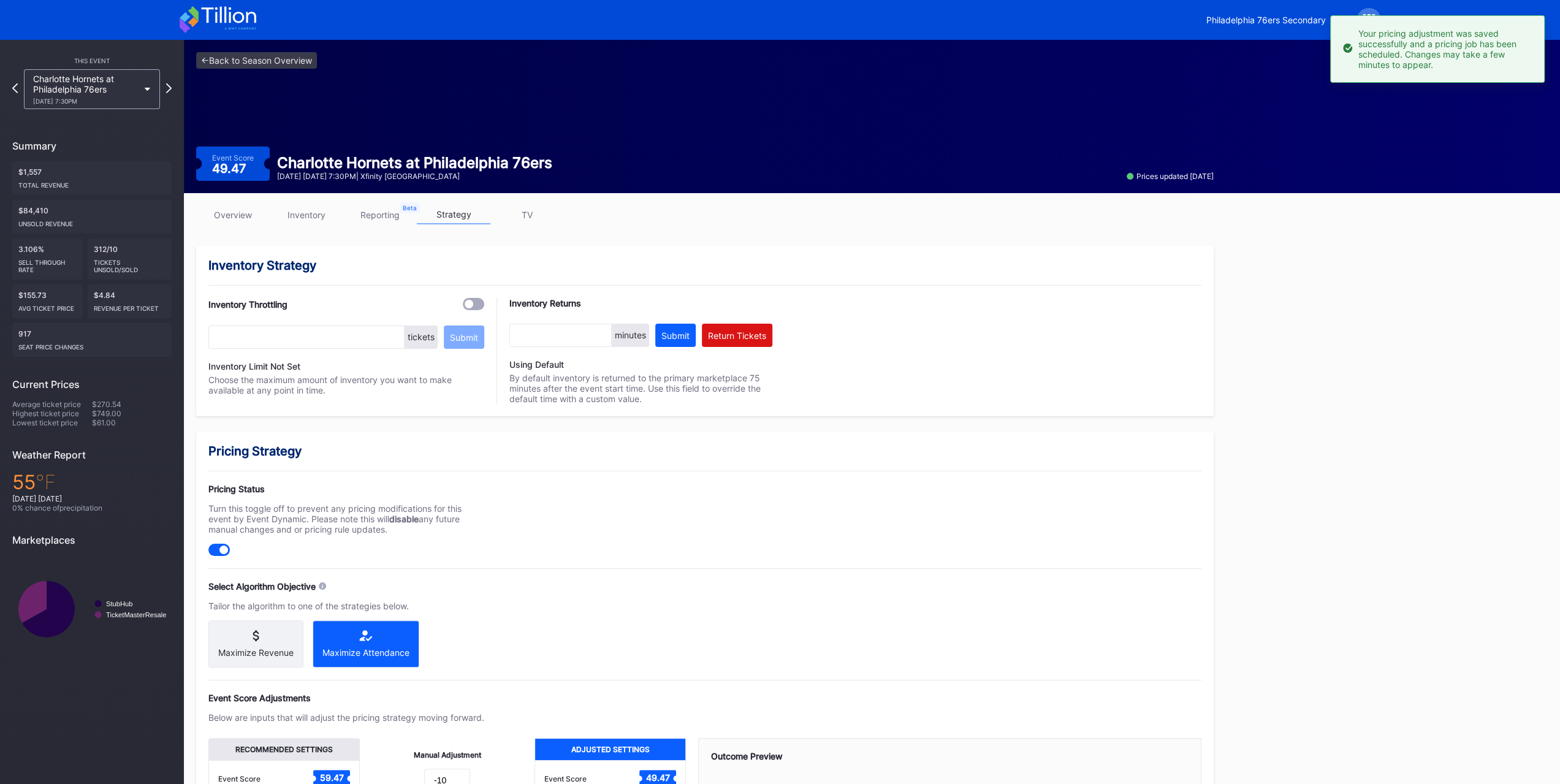
click at [148, 113] on div "This Event Charlotte Hornets at Philadelphia 76ers 10/25 Saturday 7:30PM Summar…" at bounding box center [92, 358] width 184 height 635
click at [121, 98] on div "10/25 Saturday 7:30PM" at bounding box center [86, 101] width 105 height 7
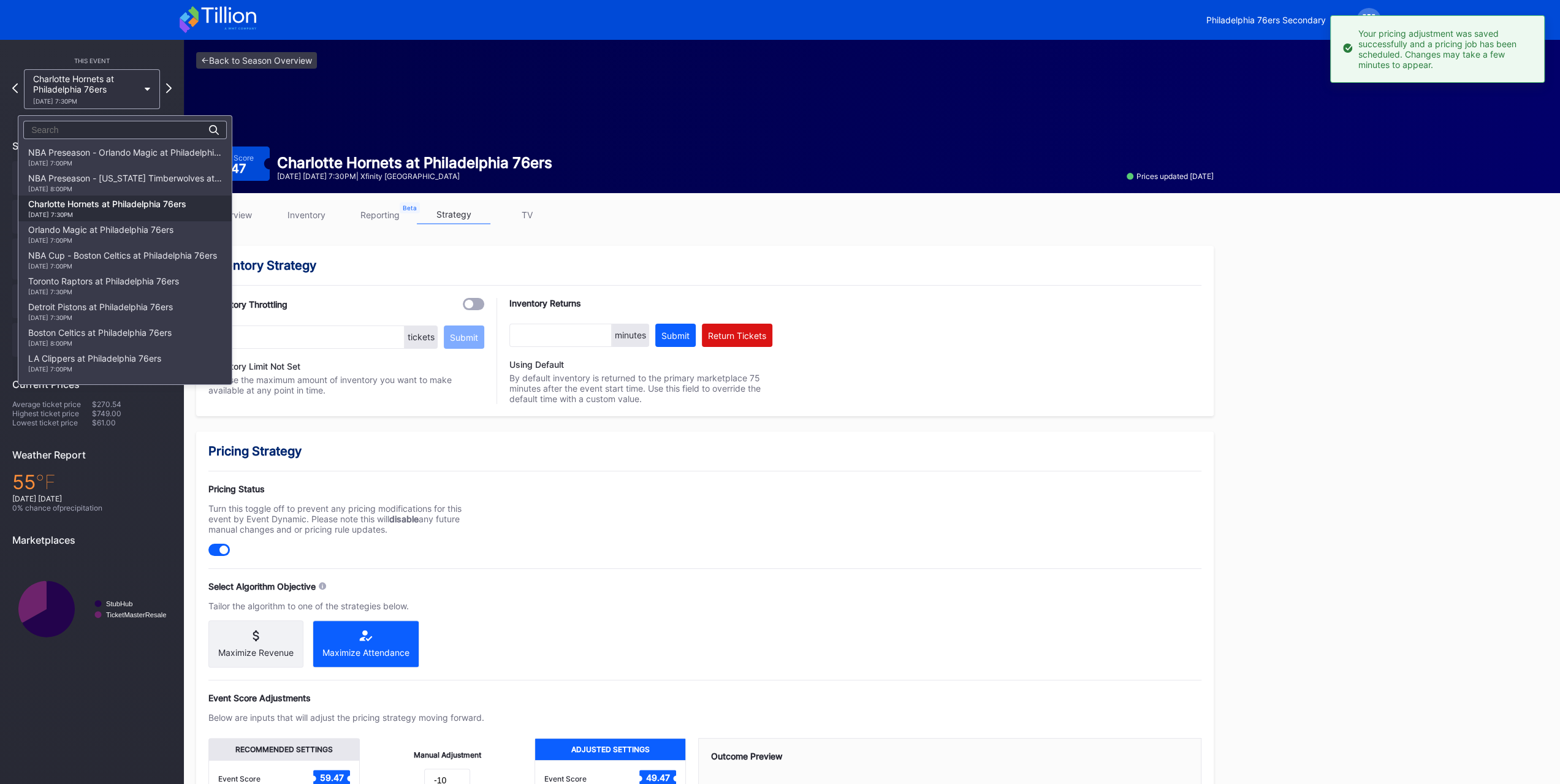
scroll to position [52, 0]
click at [120, 176] on div "Orlando Magic at Philadelphia 76ers 10/27 Monday 7:00PM" at bounding box center [101, 182] width 145 height 20
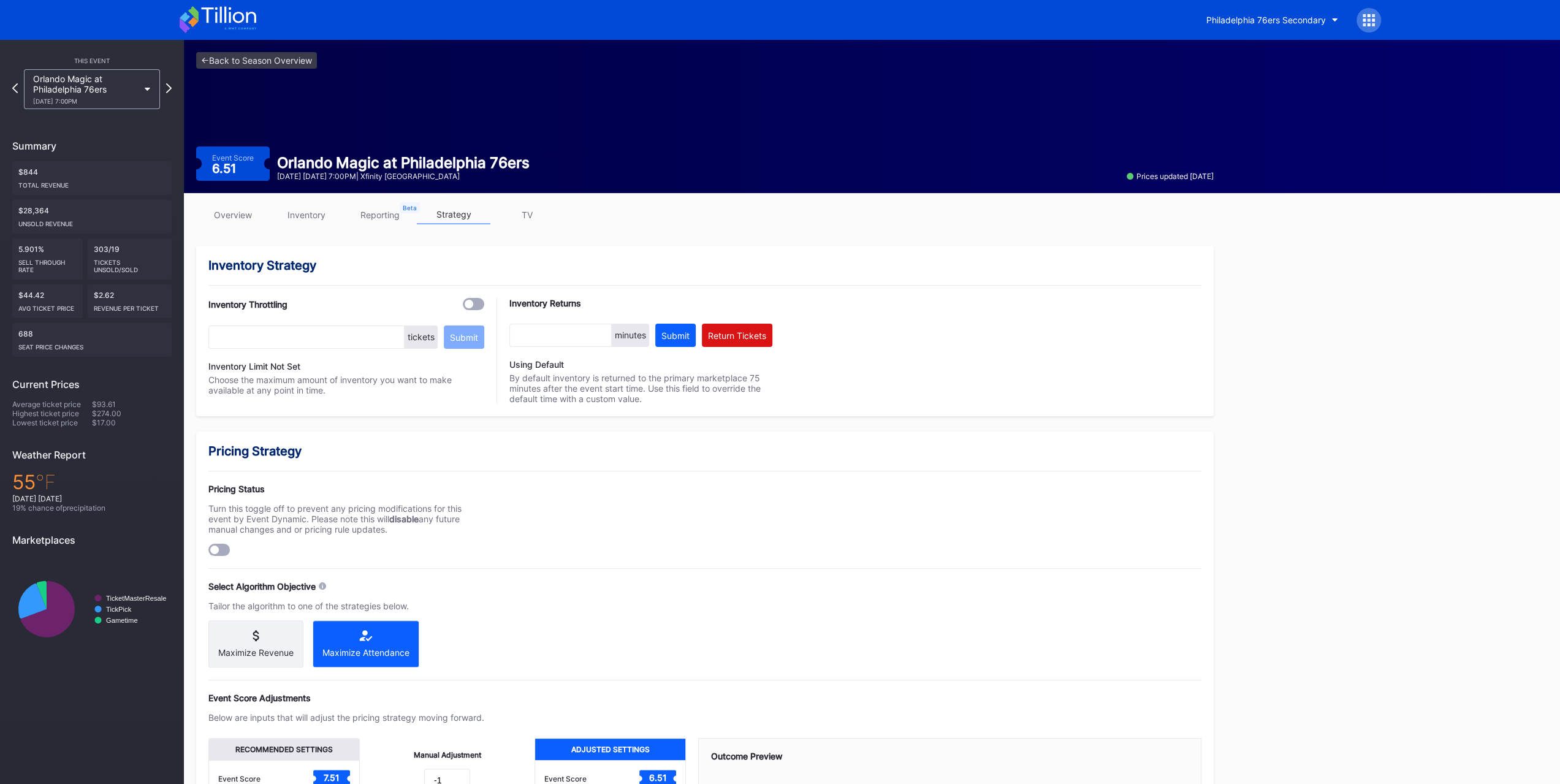
click at [225, 489] on div at bounding box center [219, 550] width 22 height 12
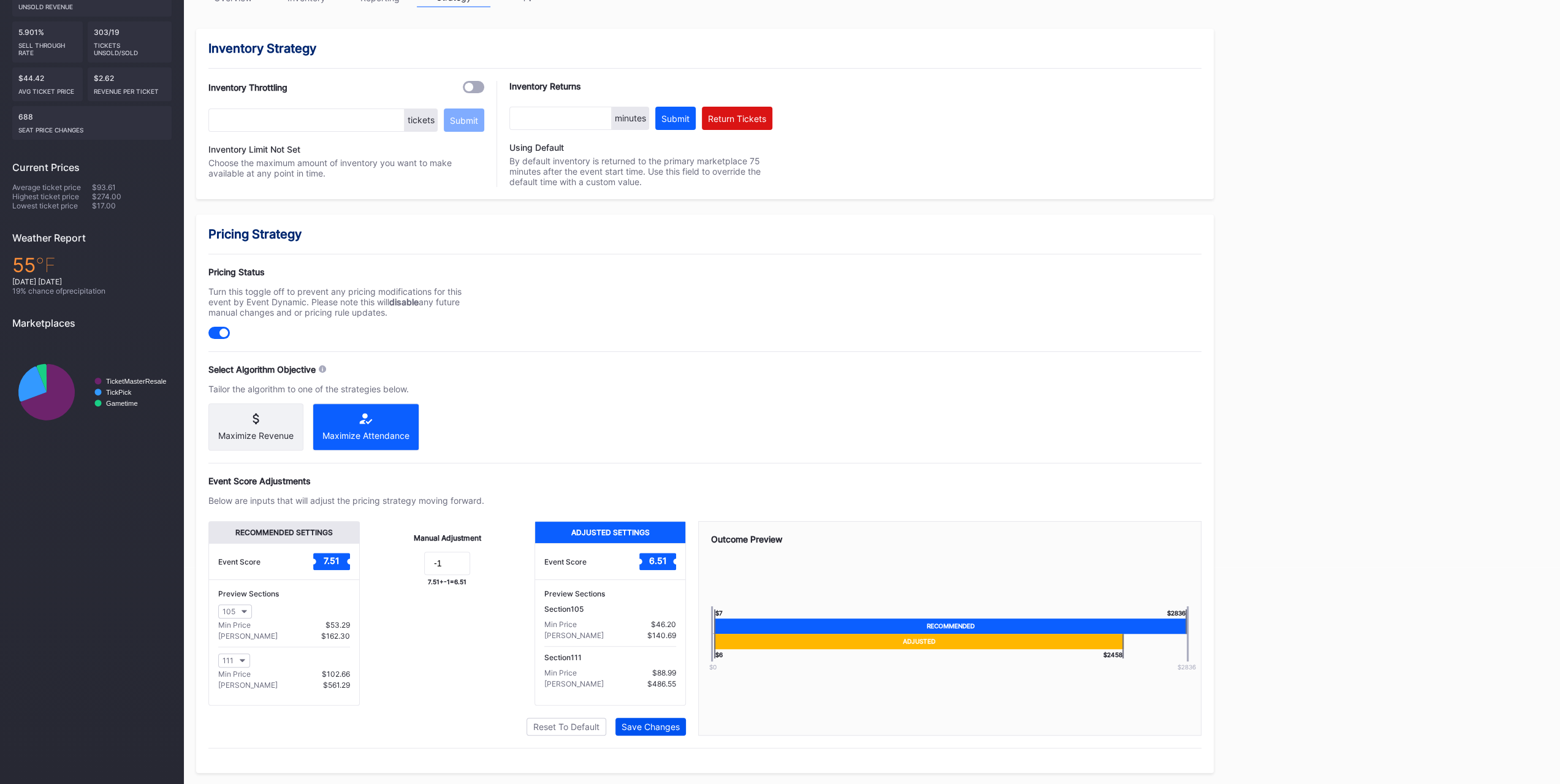
click at [659, 489] on button "Save Changes" at bounding box center [650, 726] width 71 height 18
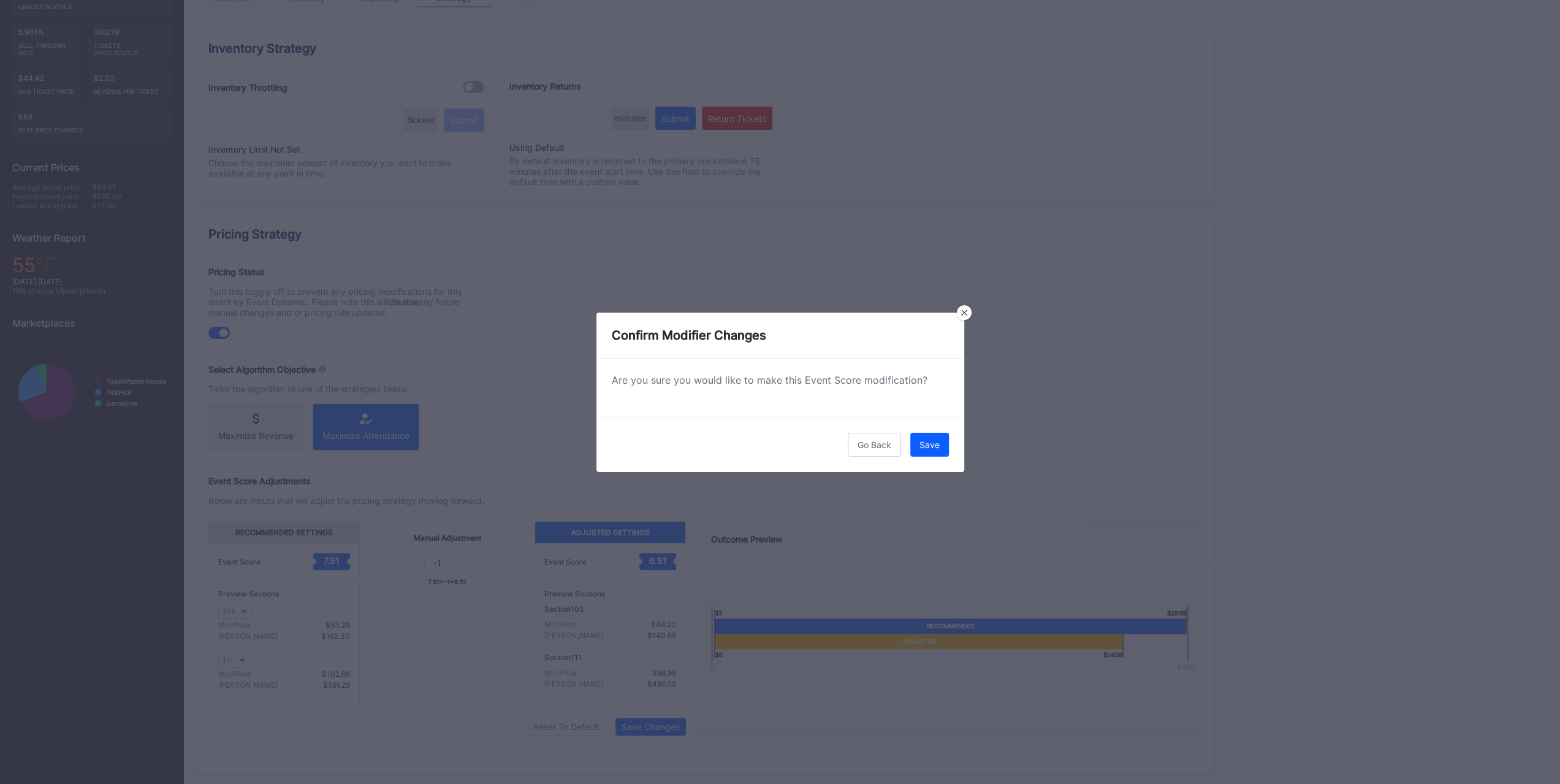
click at [873, 444] on div "Save" at bounding box center [929, 444] width 20 height 10
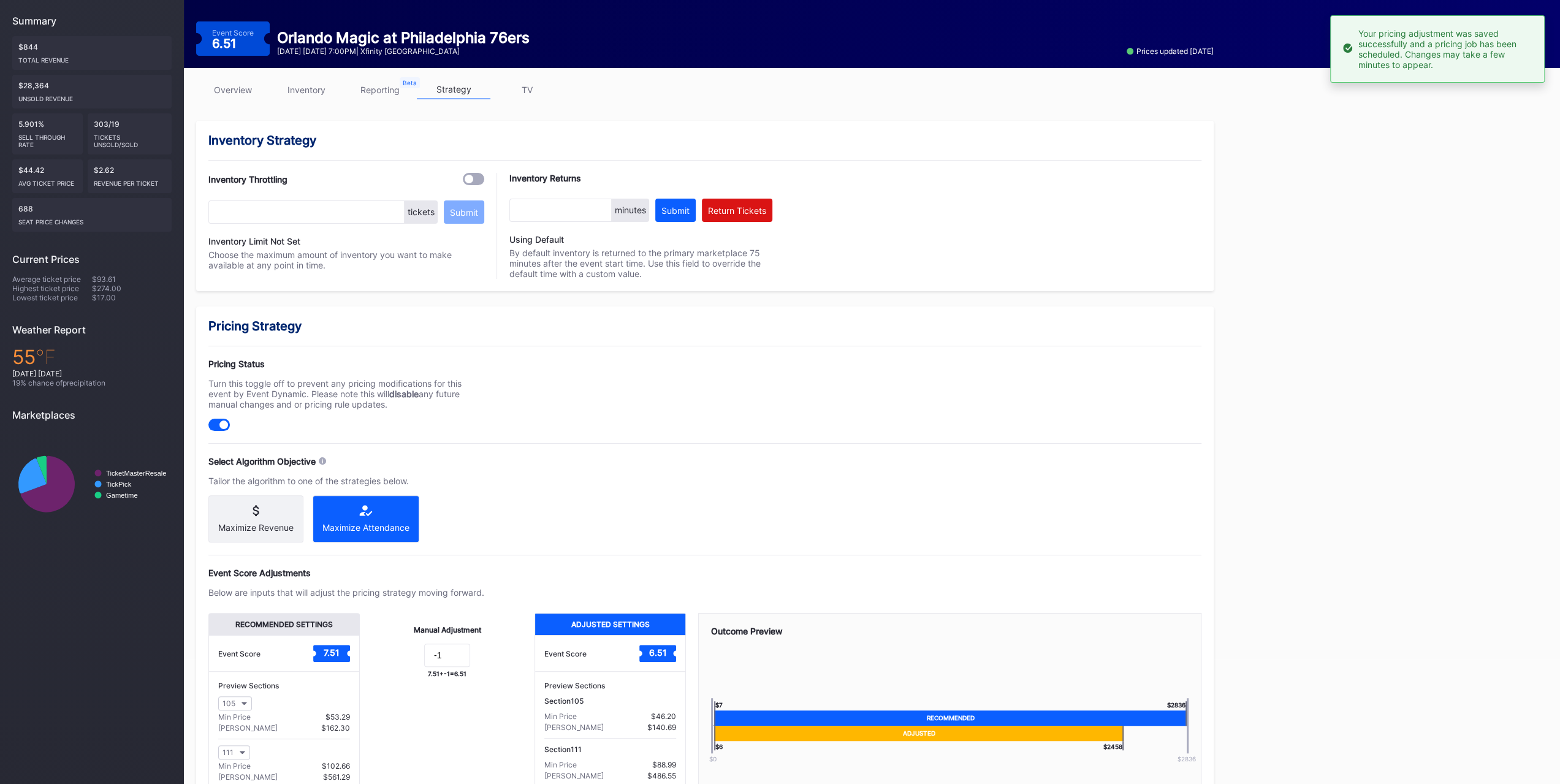
scroll to position [0, 0]
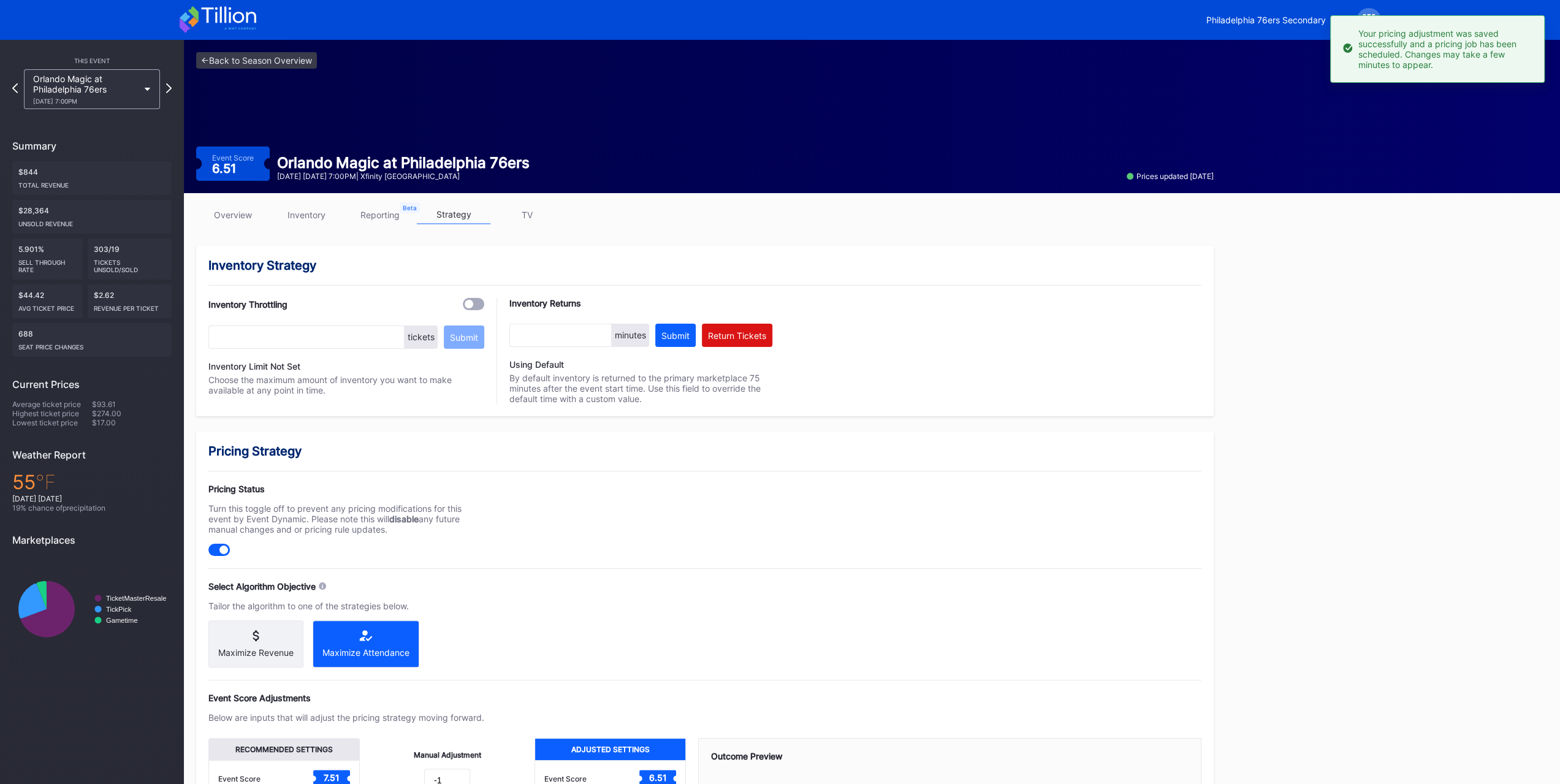
click at [134, 87] on div "Orlando Magic at Philadelphia 76ers 10/27 Monday 7:00PM" at bounding box center [86, 89] width 105 height 31
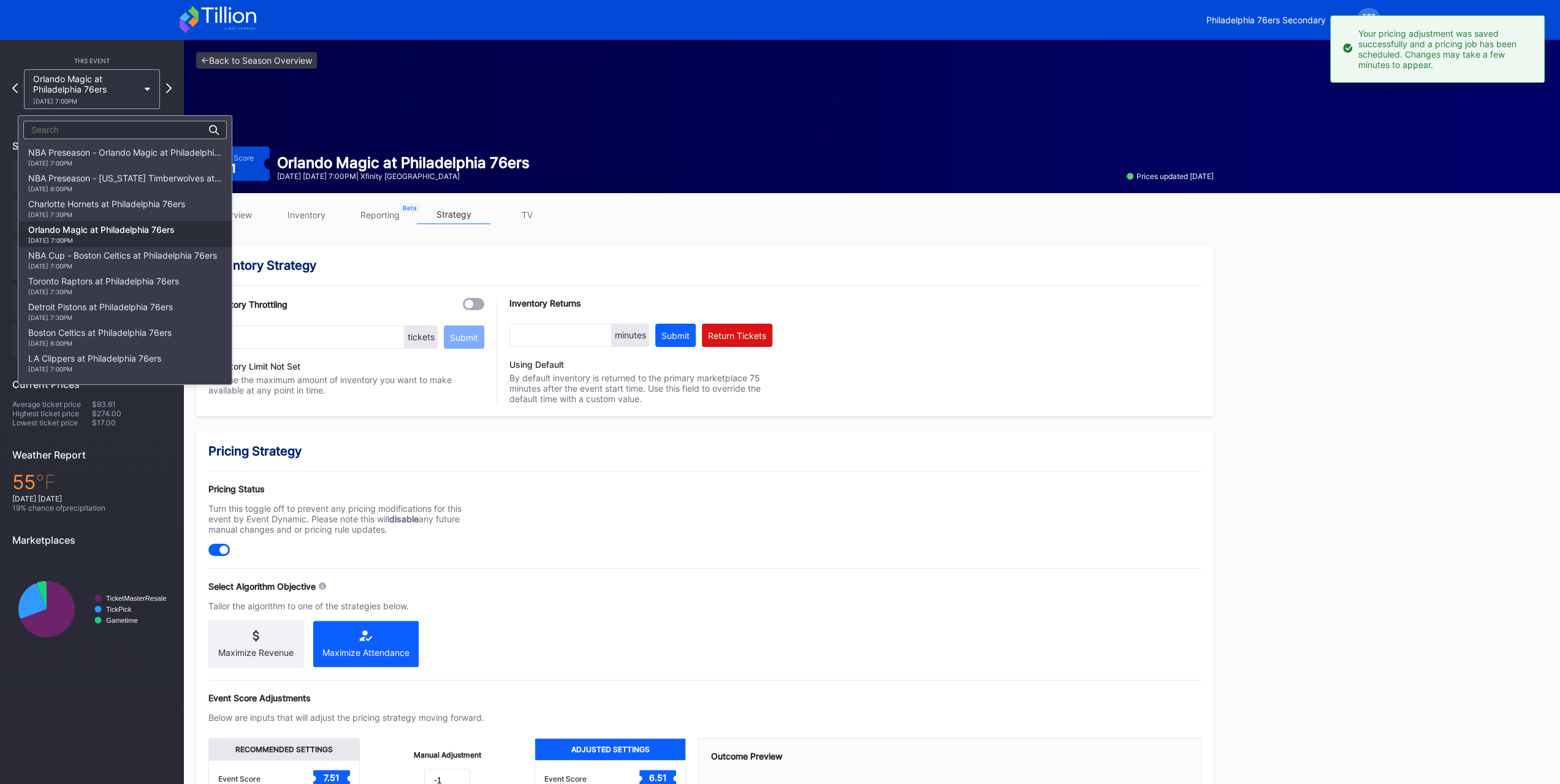
scroll to position [78, 0]
click at [115, 178] on div "NBA Cup - Boston Celtics at Philadelphia 76ers 10/31 Friday 7:00PM" at bounding box center [122, 182] width 189 height 20
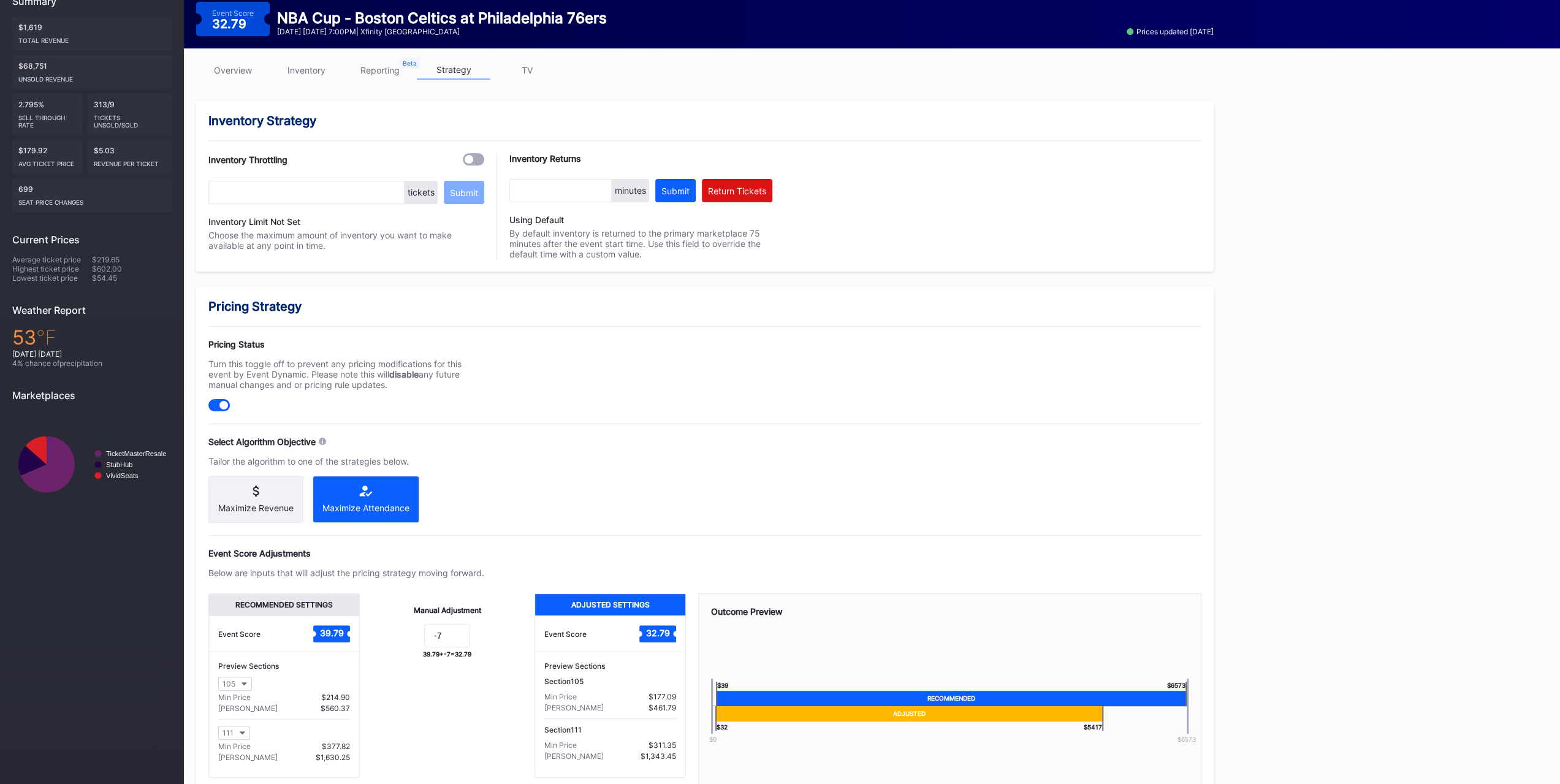
scroll to position [217, 0]
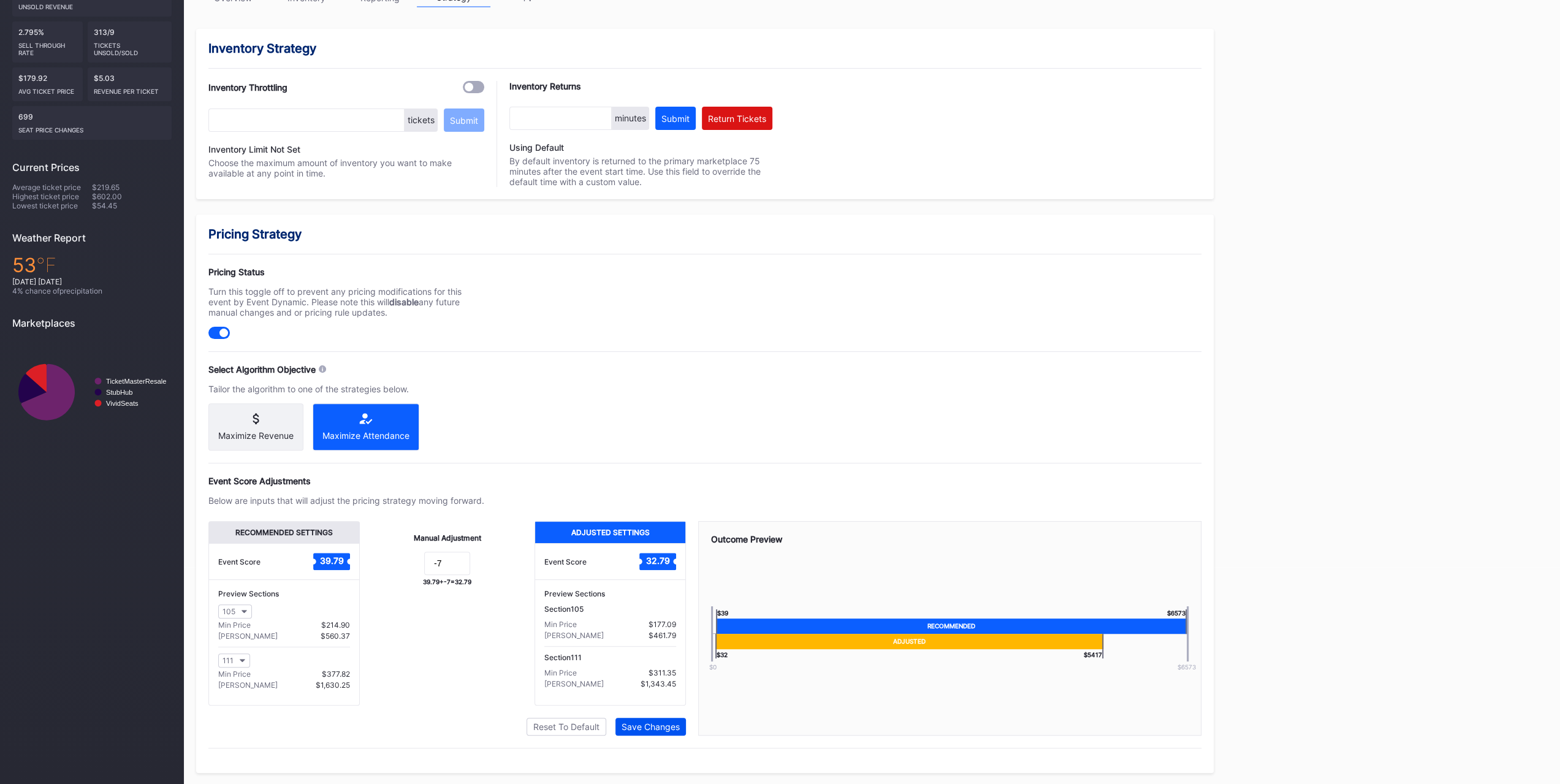
click at [638, 489] on div "Save Changes" at bounding box center [650, 726] width 58 height 10
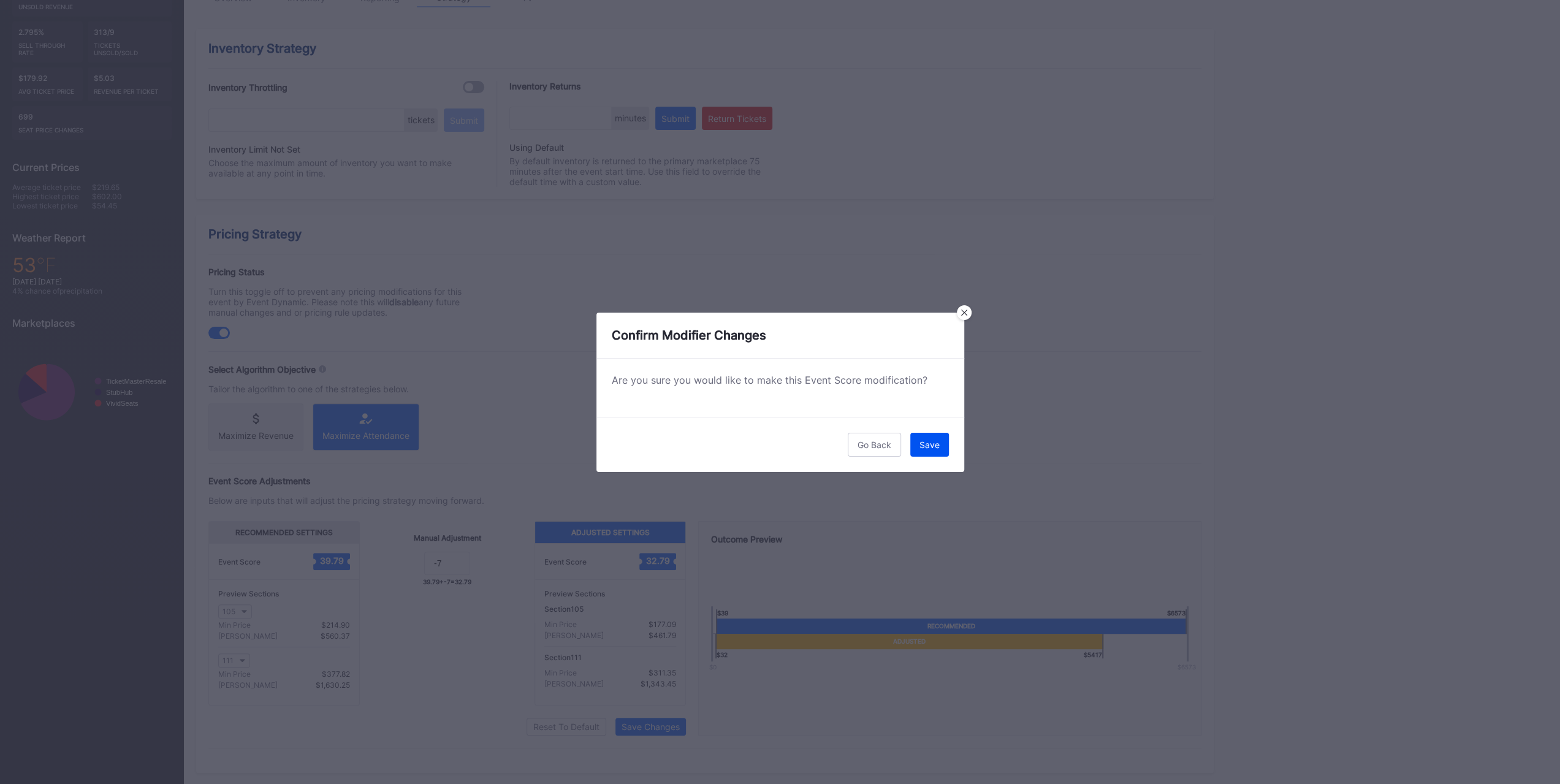
click at [873, 449] on button "Save" at bounding box center [929, 444] width 39 height 24
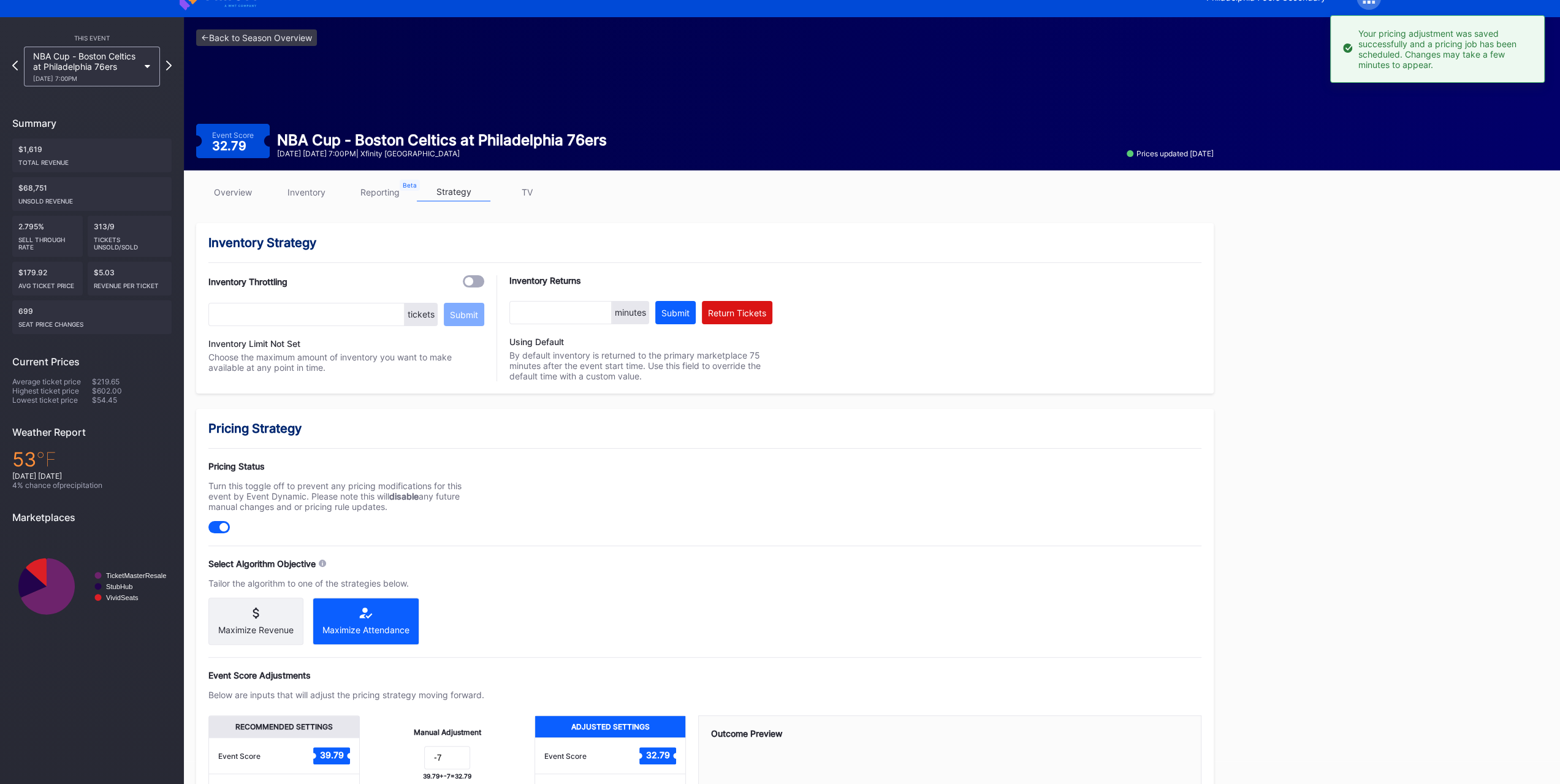
scroll to position [0, 0]
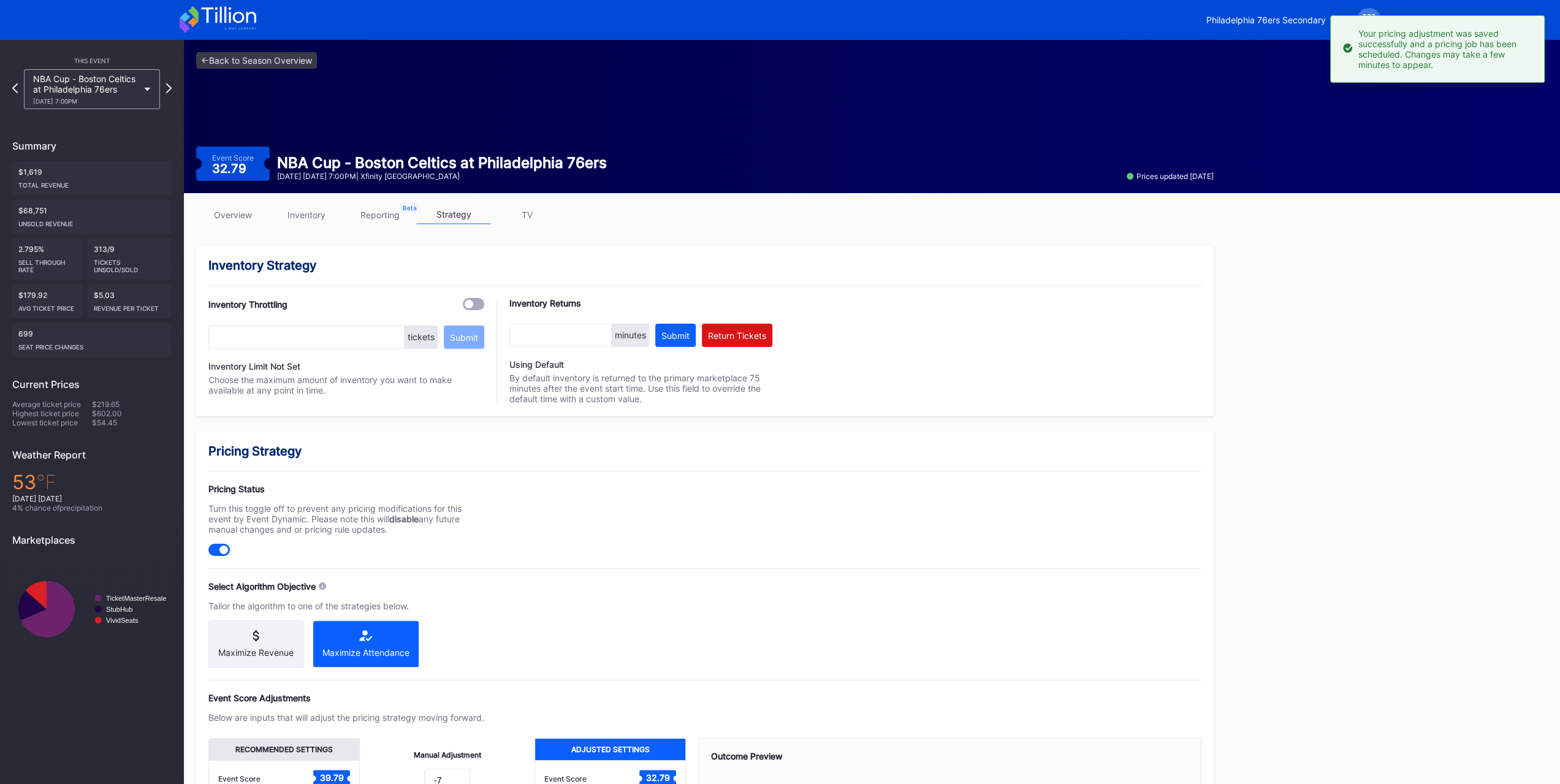
click at [124, 103] on div "10/31 Friday 7:00PM" at bounding box center [86, 101] width 105 height 7
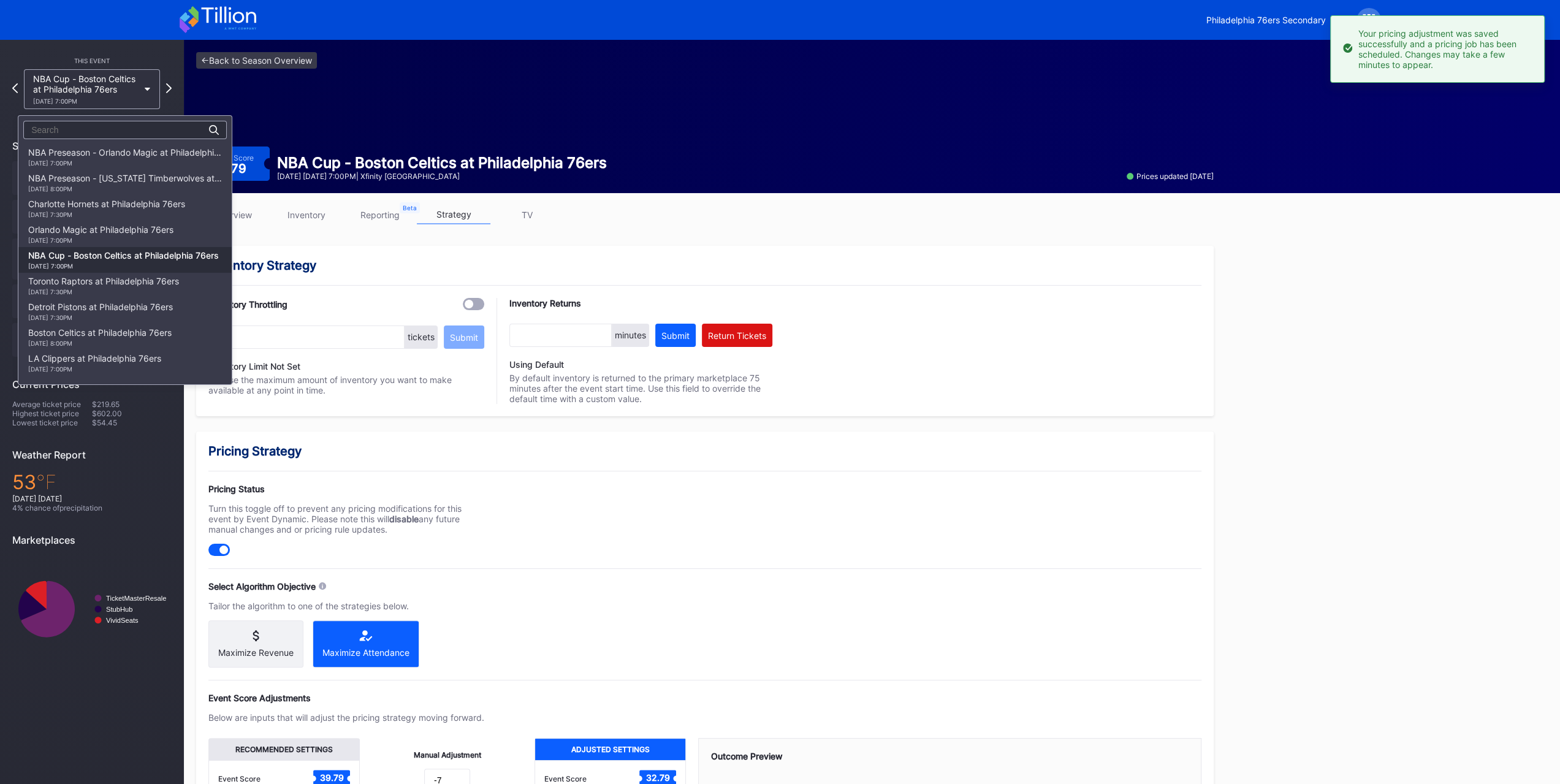
scroll to position [104, 0]
click at [131, 178] on div "Toronto Raptors at Philadelphia 76ers 11/8 Saturday 7:30PM" at bounding box center [103, 182] width 151 height 20
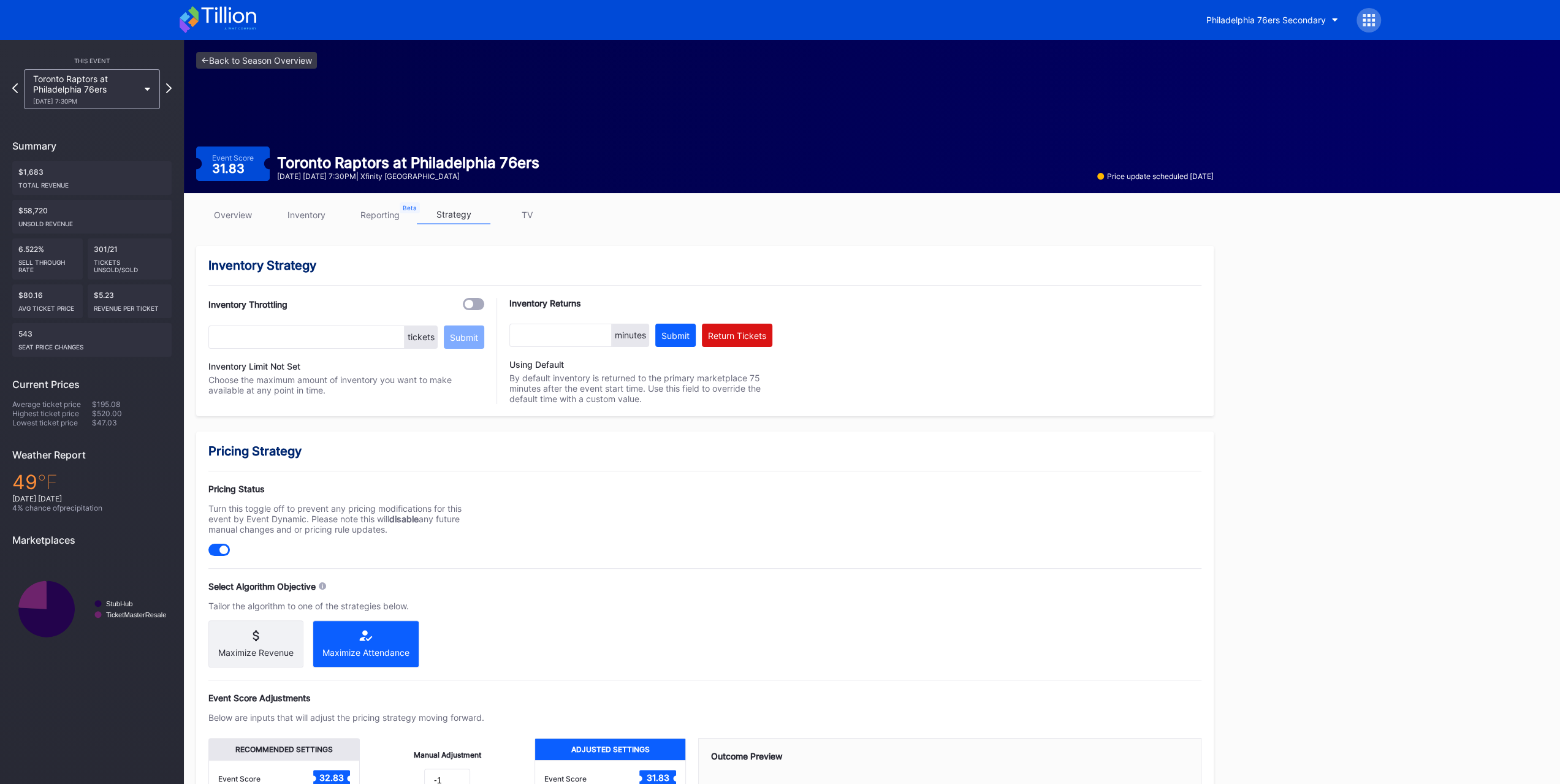
click at [140, 94] on div "Toronto Raptors at Philadelphia 76ers 11/8 Saturday 7:30PM" at bounding box center [92, 89] width 136 height 40
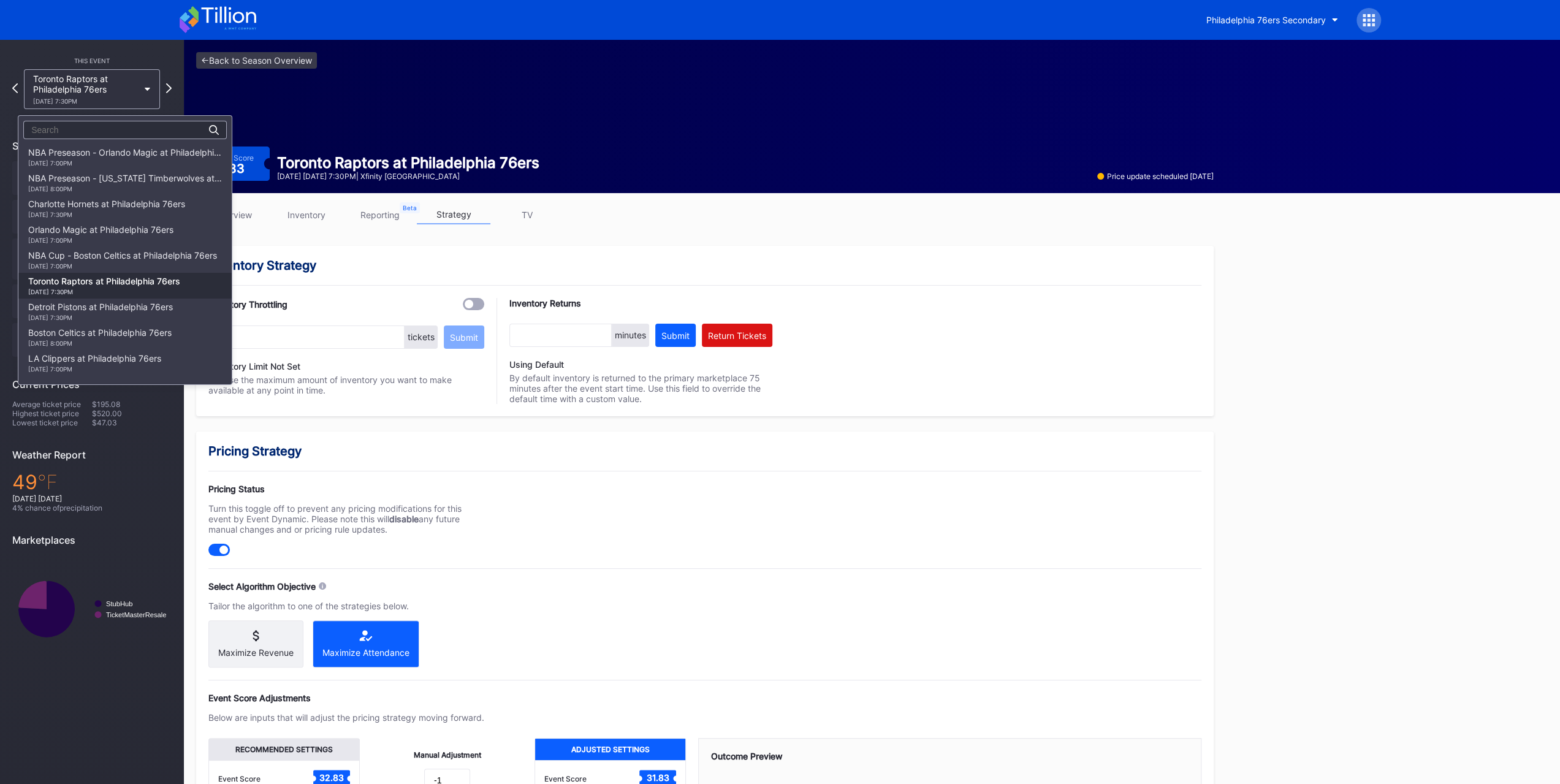
scroll to position [130, 0]
click at [121, 175] on div "Detroit Pistons at Philadelphia 76ers 11/9 Sunday 7:30PM" at bounding box center [100, 182] width 145 height 20
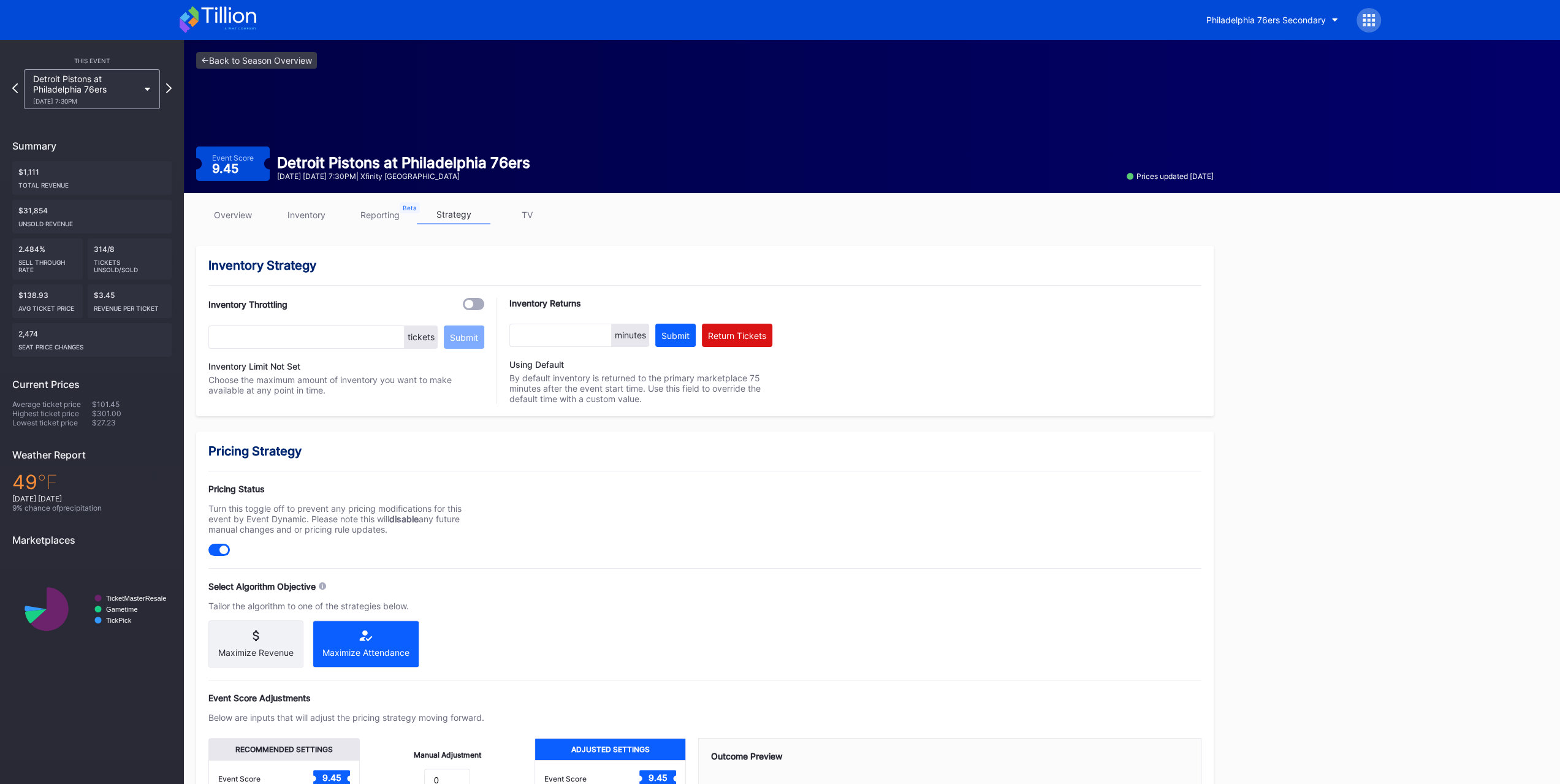
click at [106, 94] on div "Detroit Pistons at Philadelphia 76ers 11/9 Sunday 7:30PM" at bounding box center [86, 89] width 105 height 31
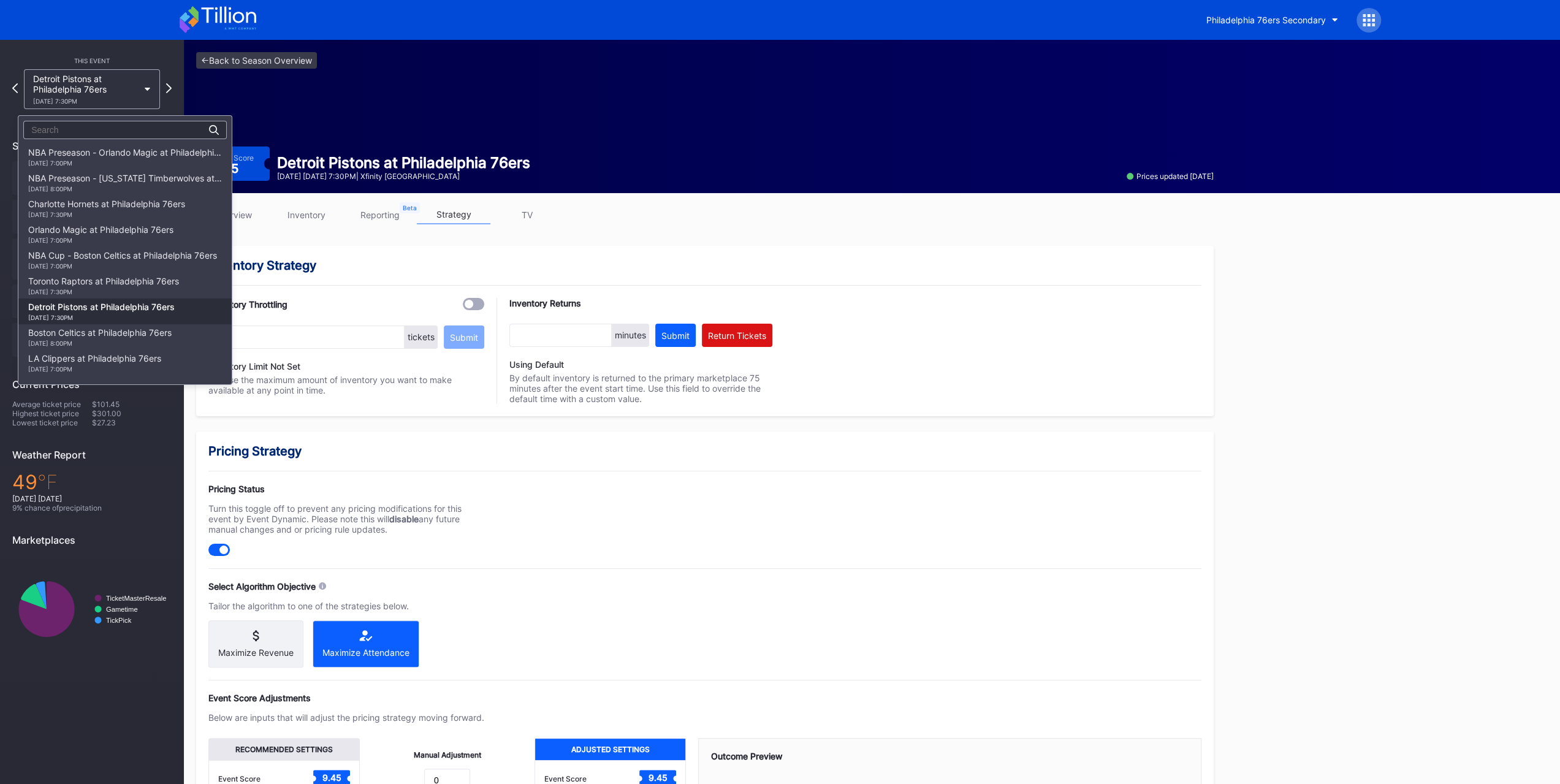
scroll to position [156, 0]
click at [116, 176] on div "Boston Celtics at Philadelphia 76ers 11/11 Tuesday 8:00PM" at bounding box center [100, 182] width 143 height 20
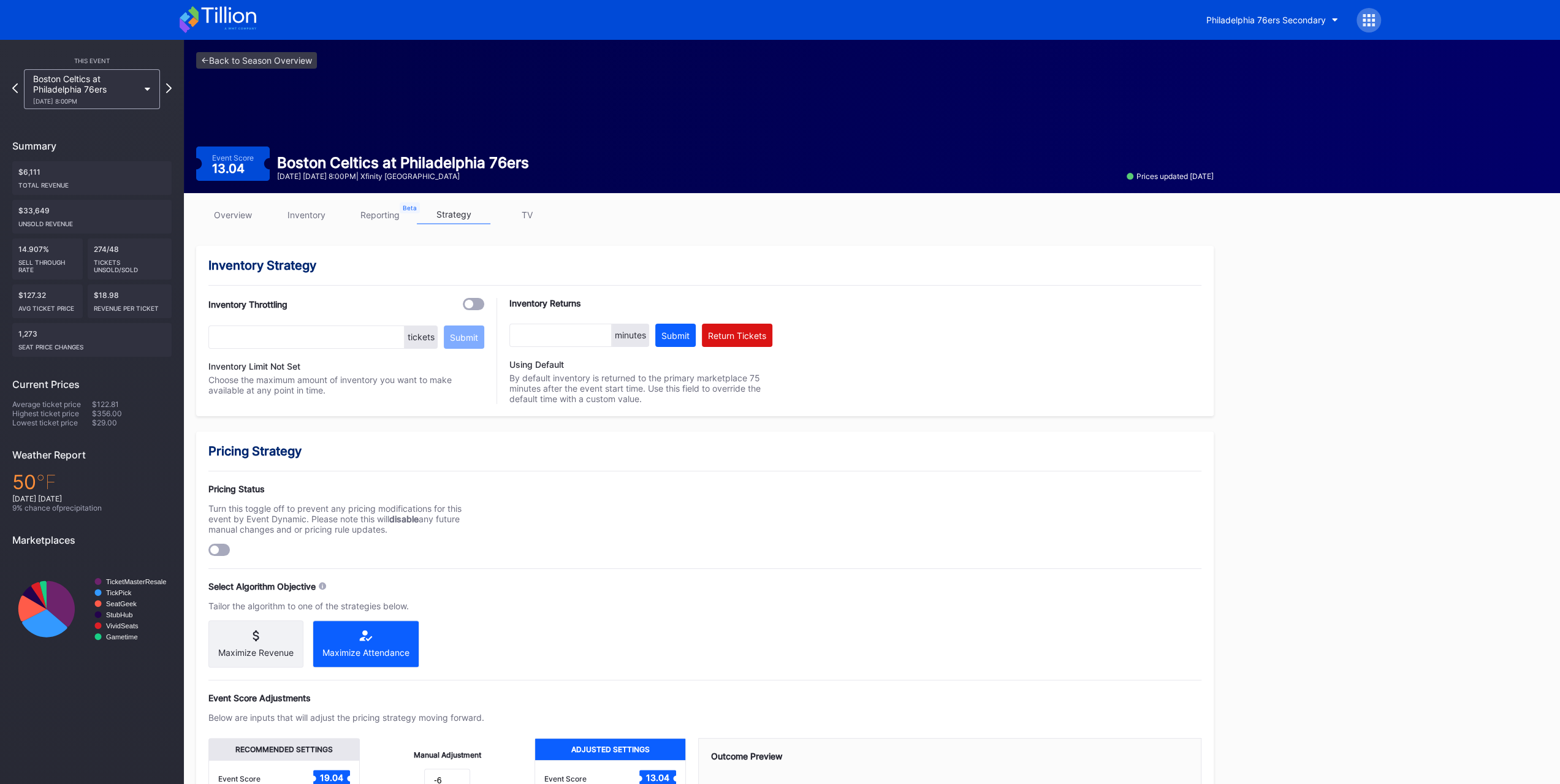
click at [220, 489] on div at bounding box center [219, 550] width 22 height 12
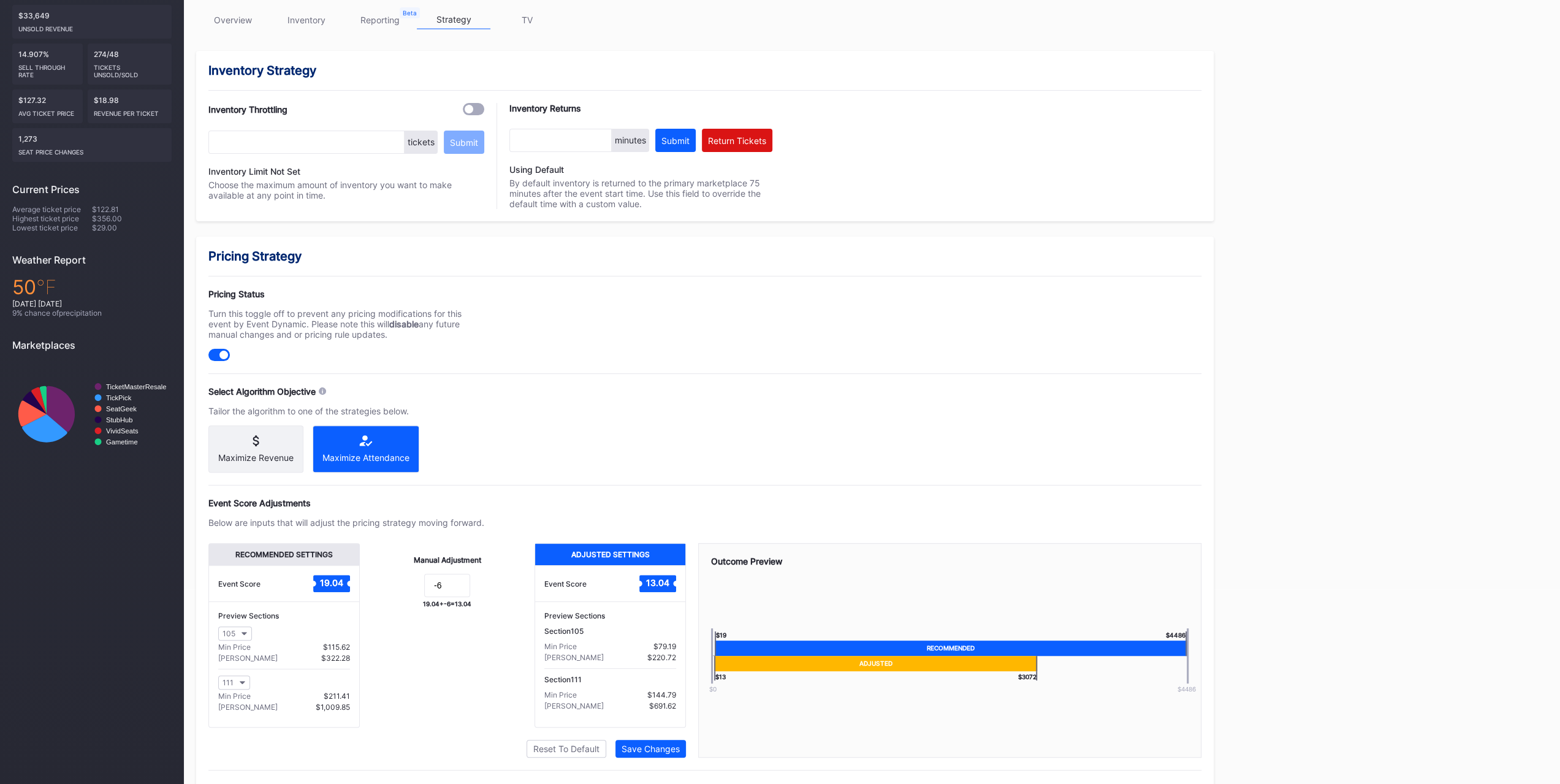
scroll to position [217, 0]
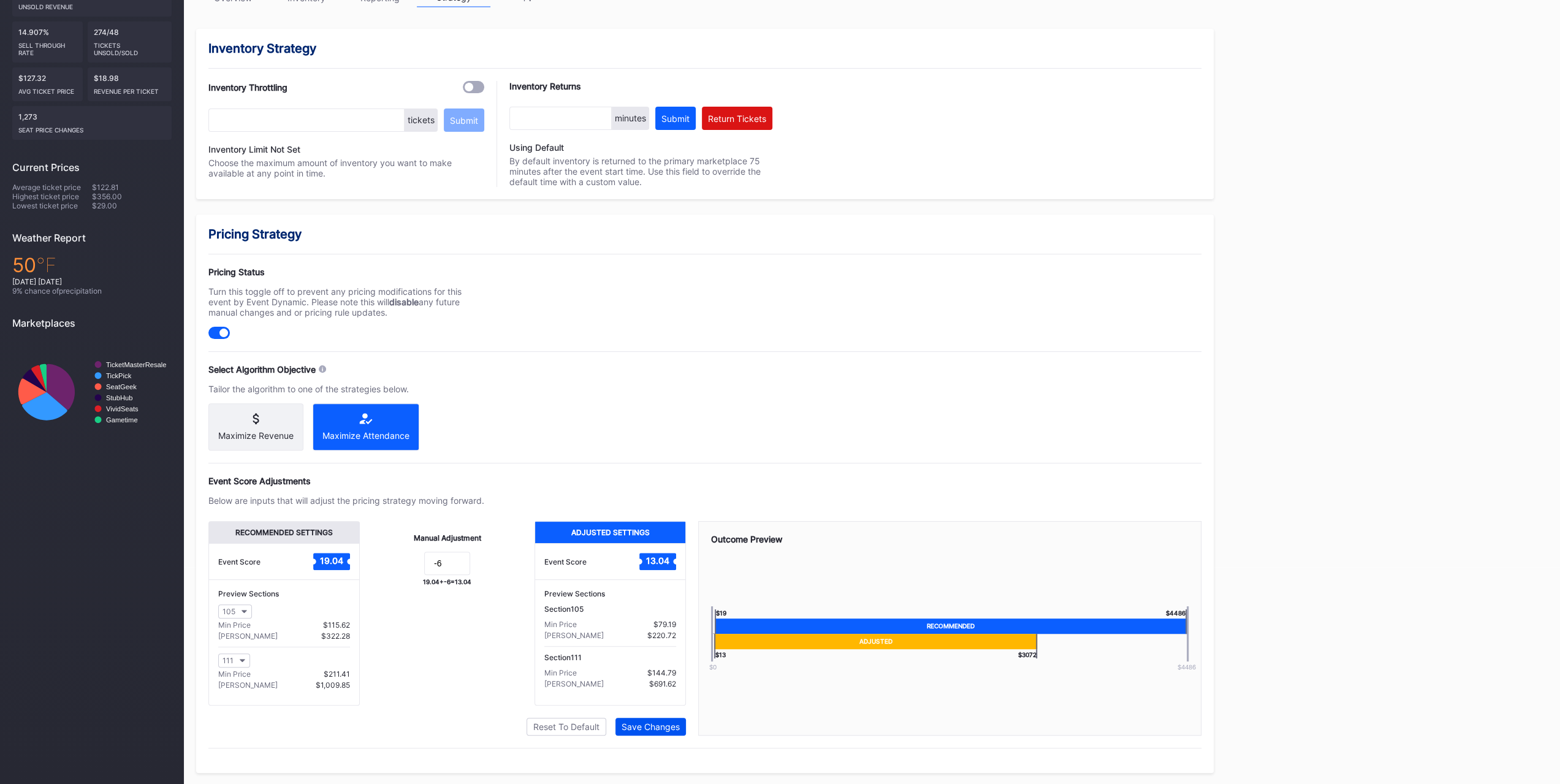
click at [649, 489] on div "Save Changes" at bounding box center [650, 726] width 58 height 10
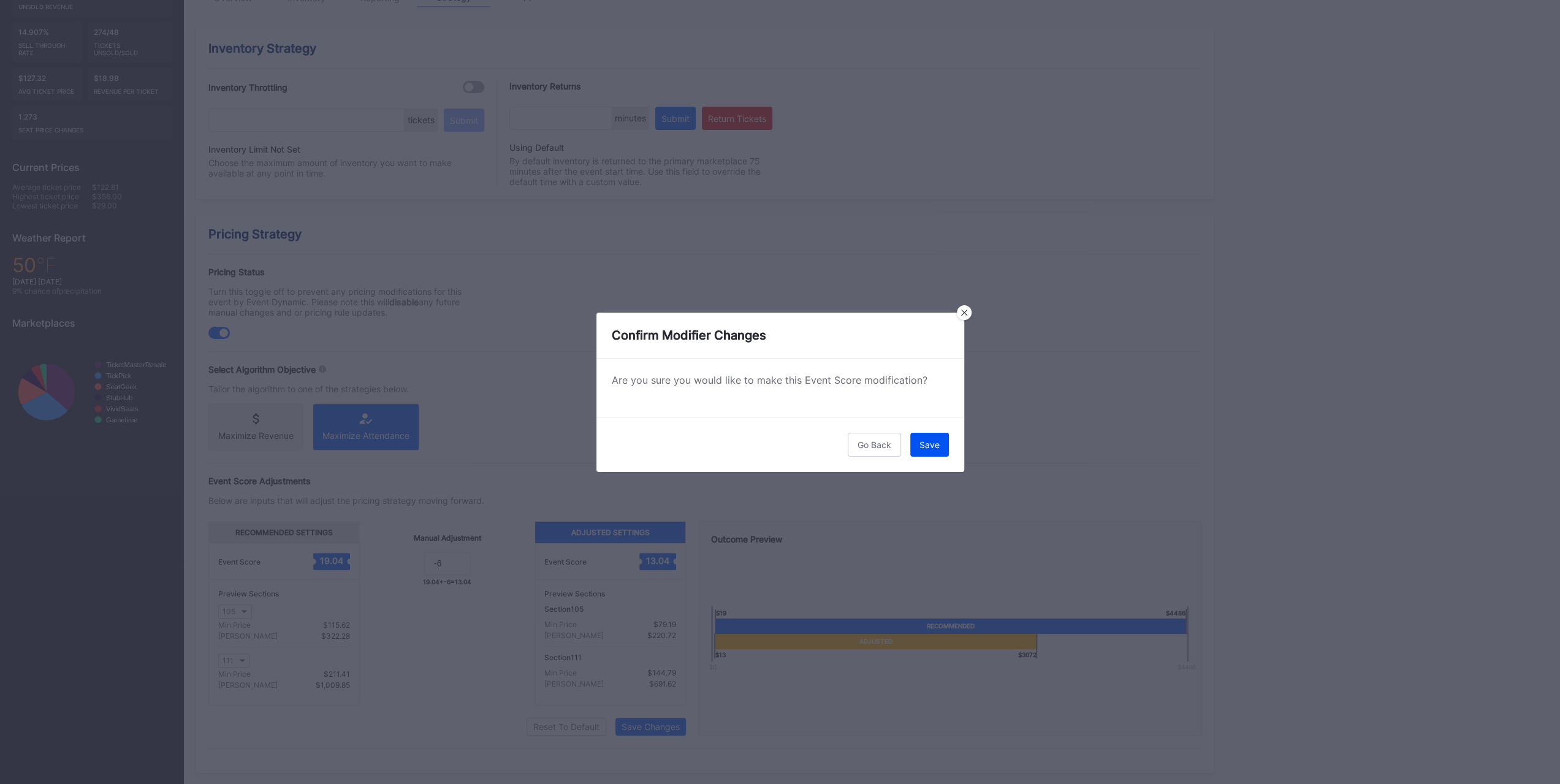
click at [873, 434] on button "Save" at bounding box center [929, 444] width 39 height 24
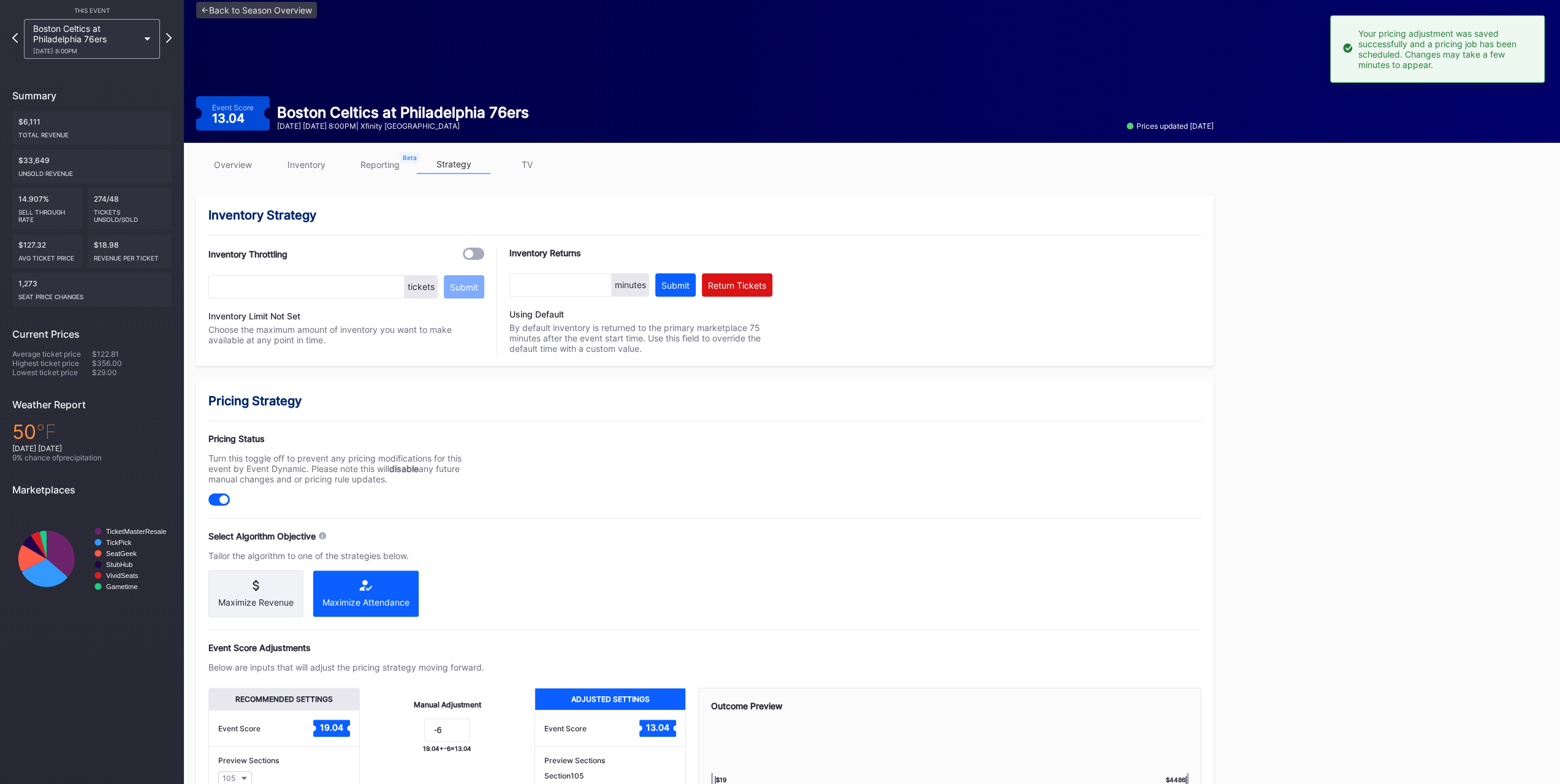
scroll to position [0, 0]
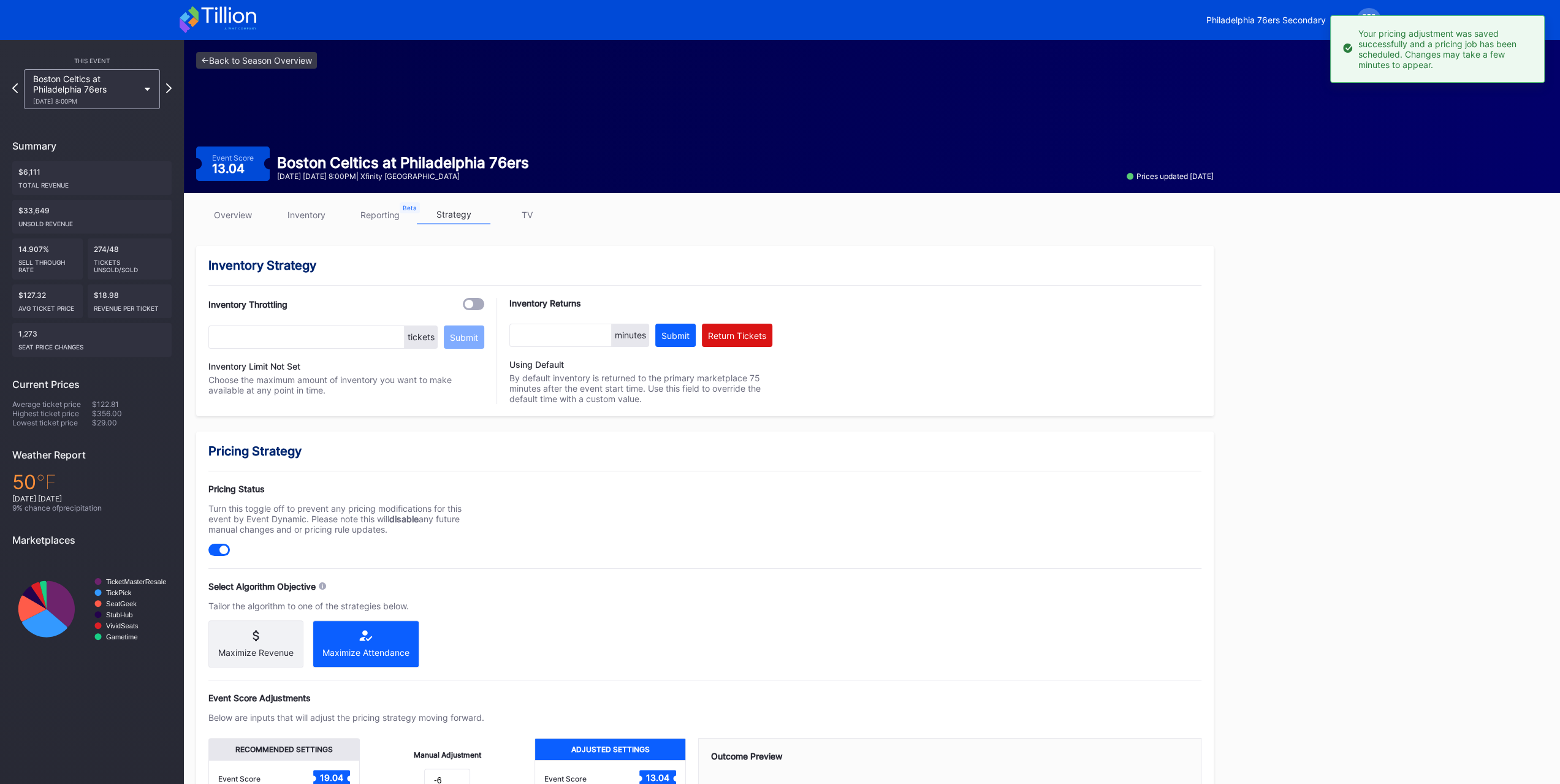
click at [54, 106] on div "Boston Celtics at Philadelphia 76ers 11/11 Tuesday 8:00PM" at bounding box center [92, 89] width 136 height 40
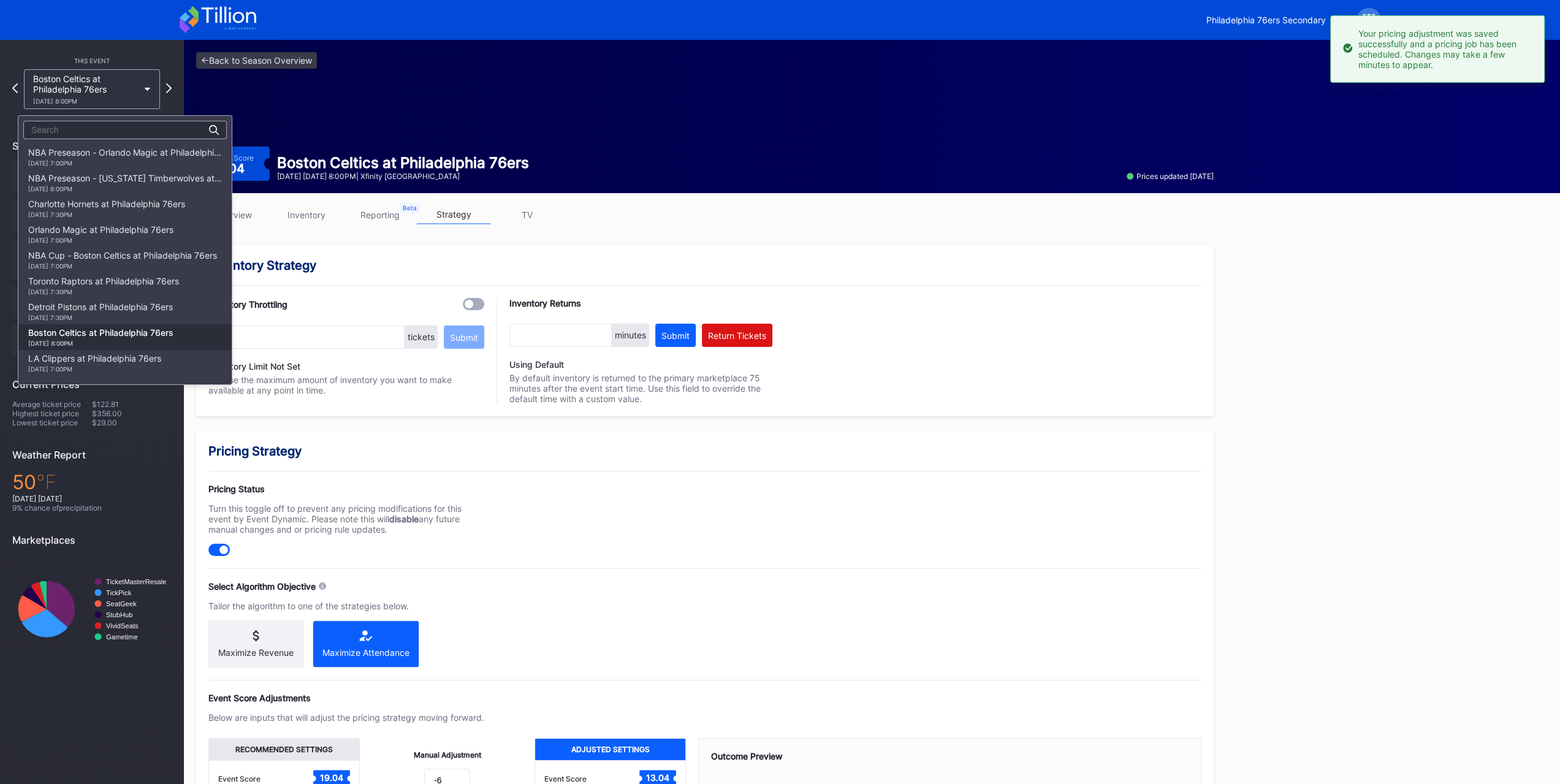
scroll to position [182, 0]
click at [92, 170] on div "LA Clippers at Philadelphia 76ers 11/17 Monday 7:00PM" at bounding box center [125, 181] width 214 height 26
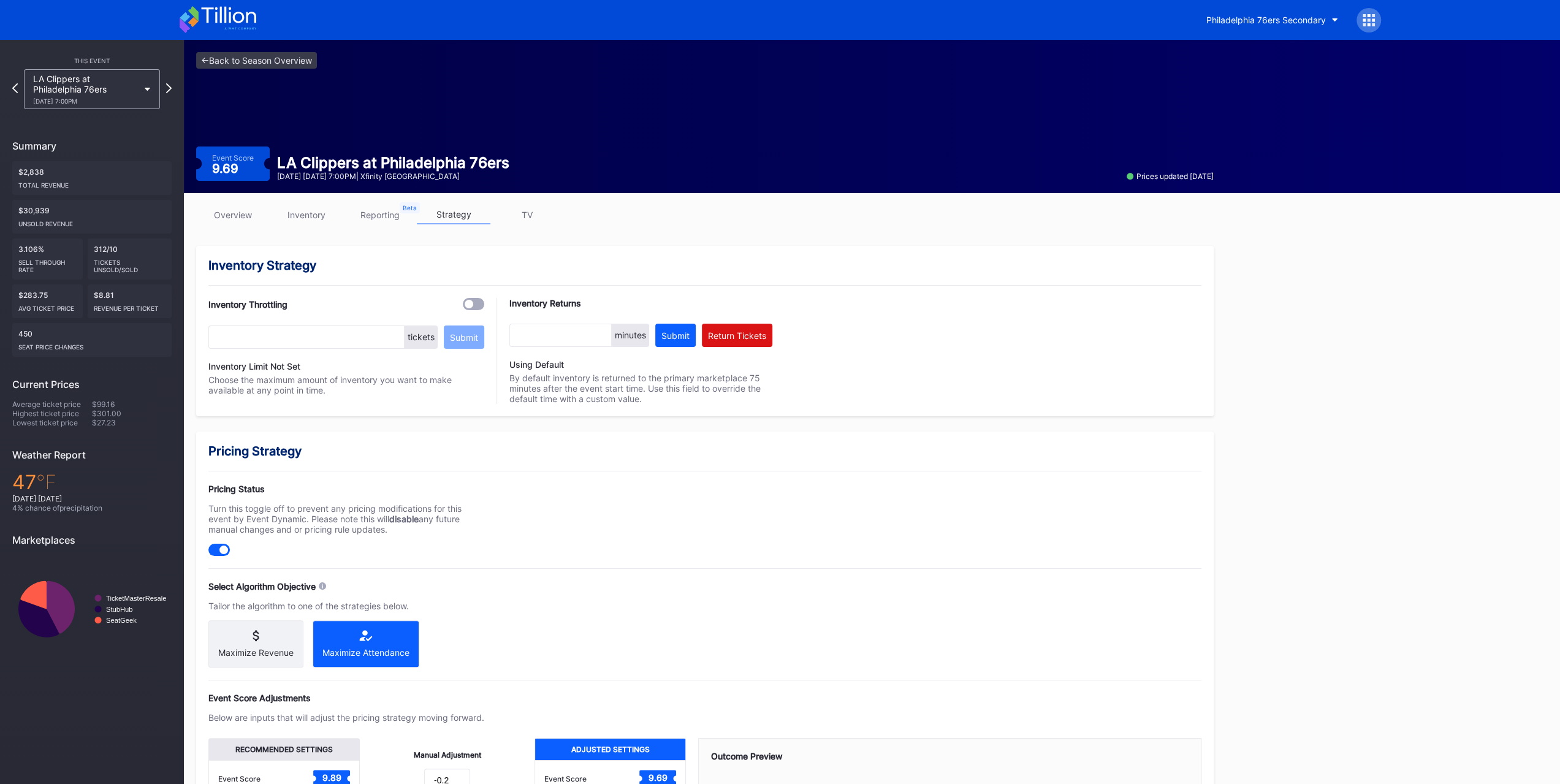
click at [126, 101] on div "11/17 Monday 7:00PM" at bounding box center [86, 101] width 105 height 7
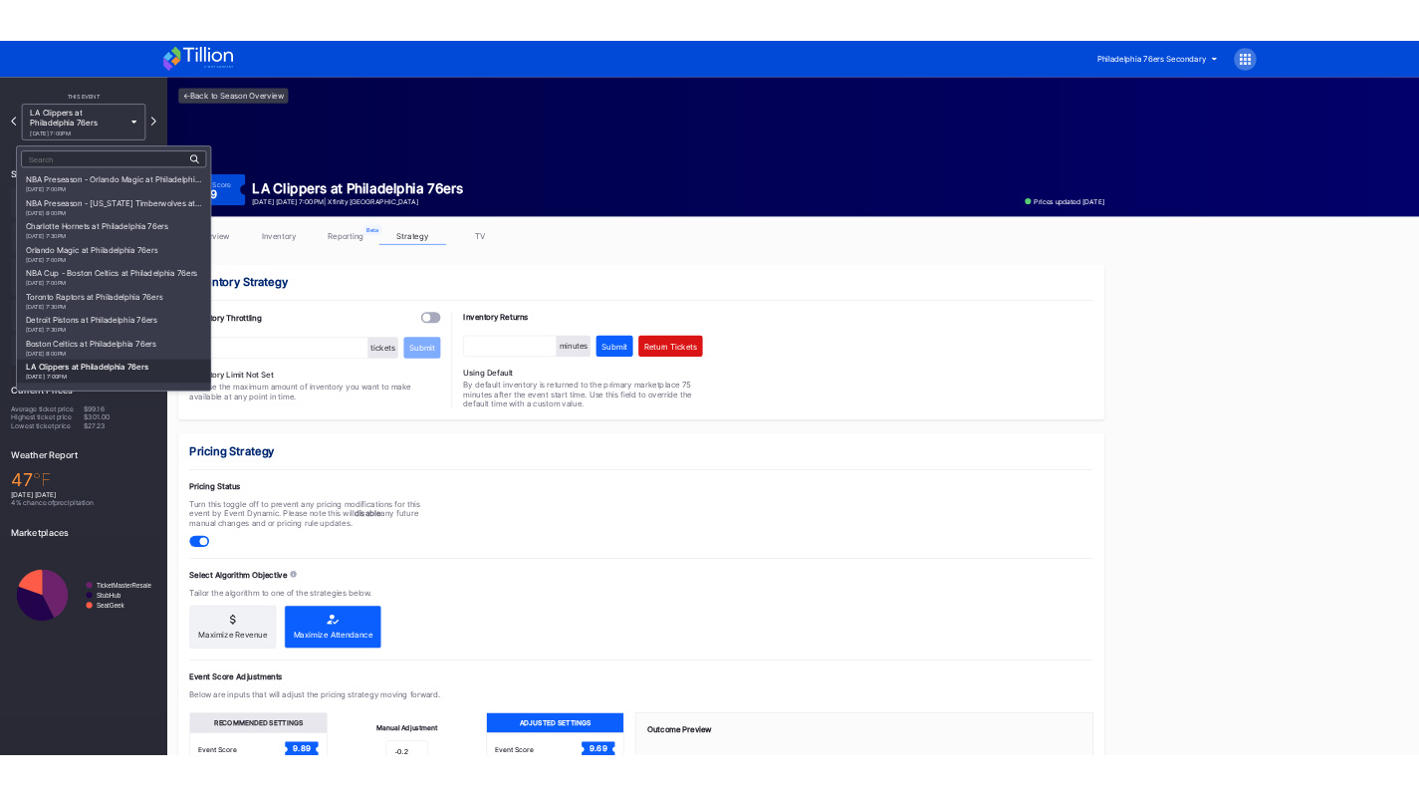
scroll to position [338, 0]
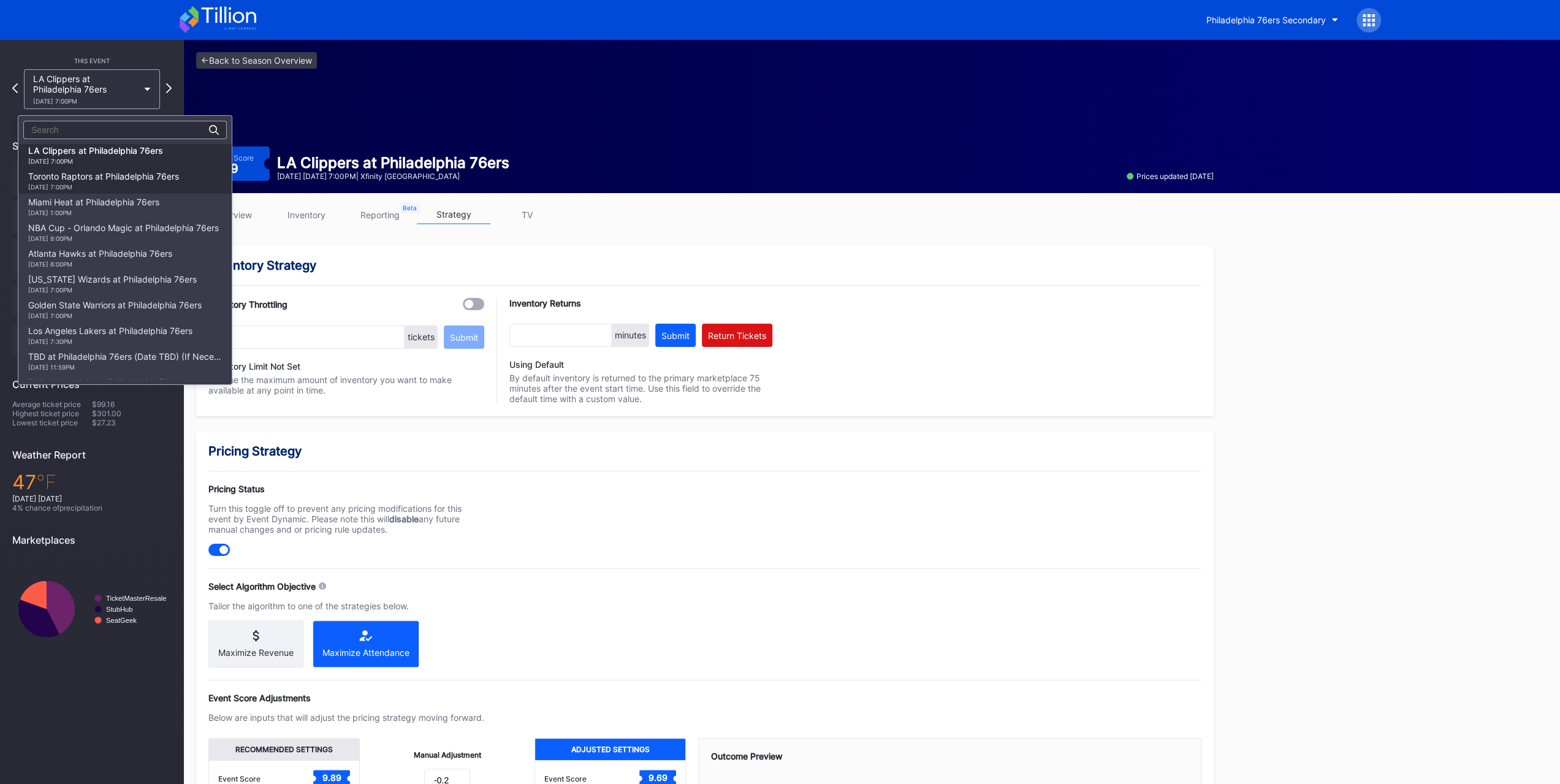
click at [124, 190] on div "11/19 Wednesday 7:00PM" at bounding box center [103, 187] width 151 height 7
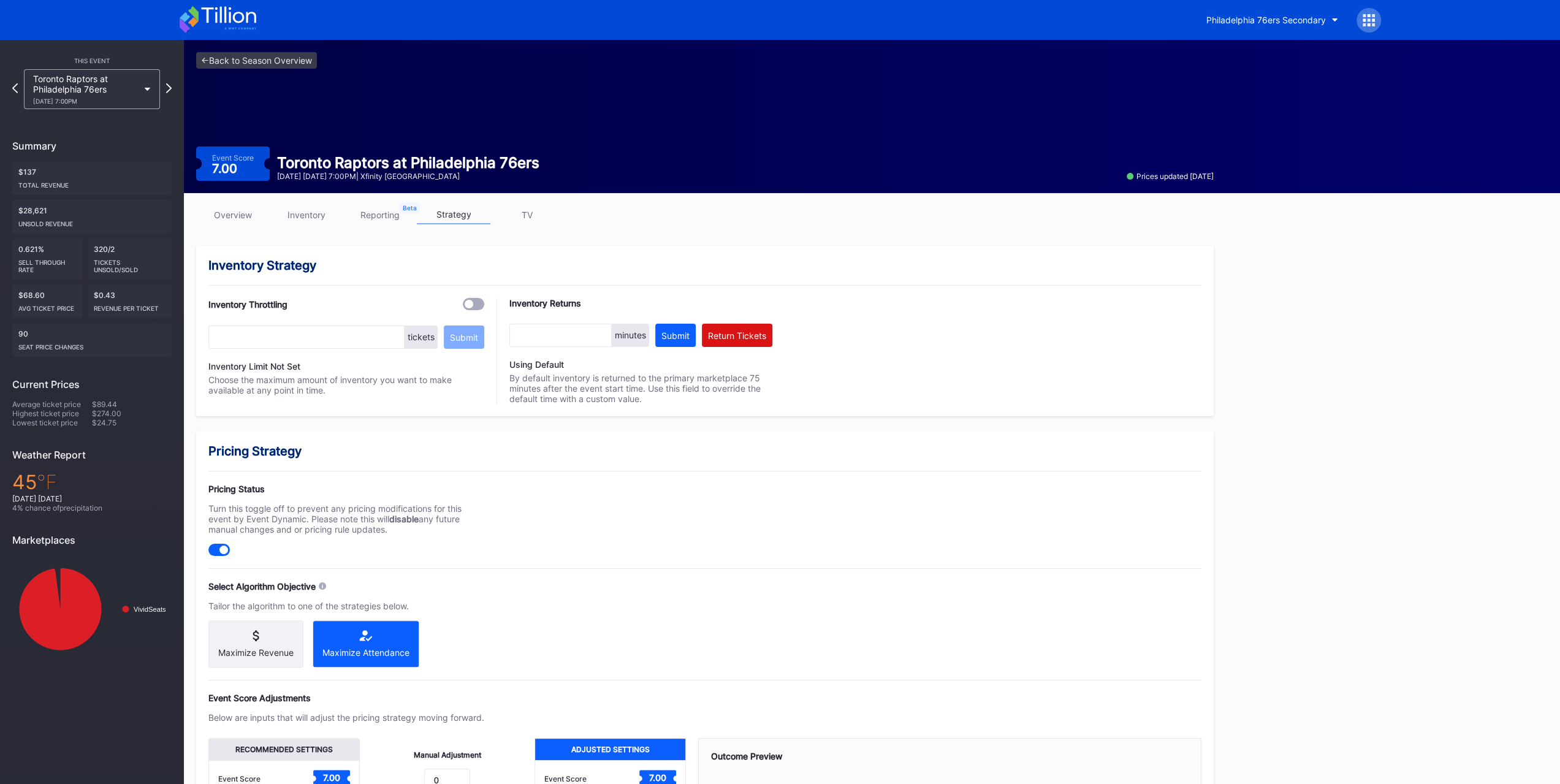
click at [873, 471] on div at bounding box center [705, 471] width 993 height 1
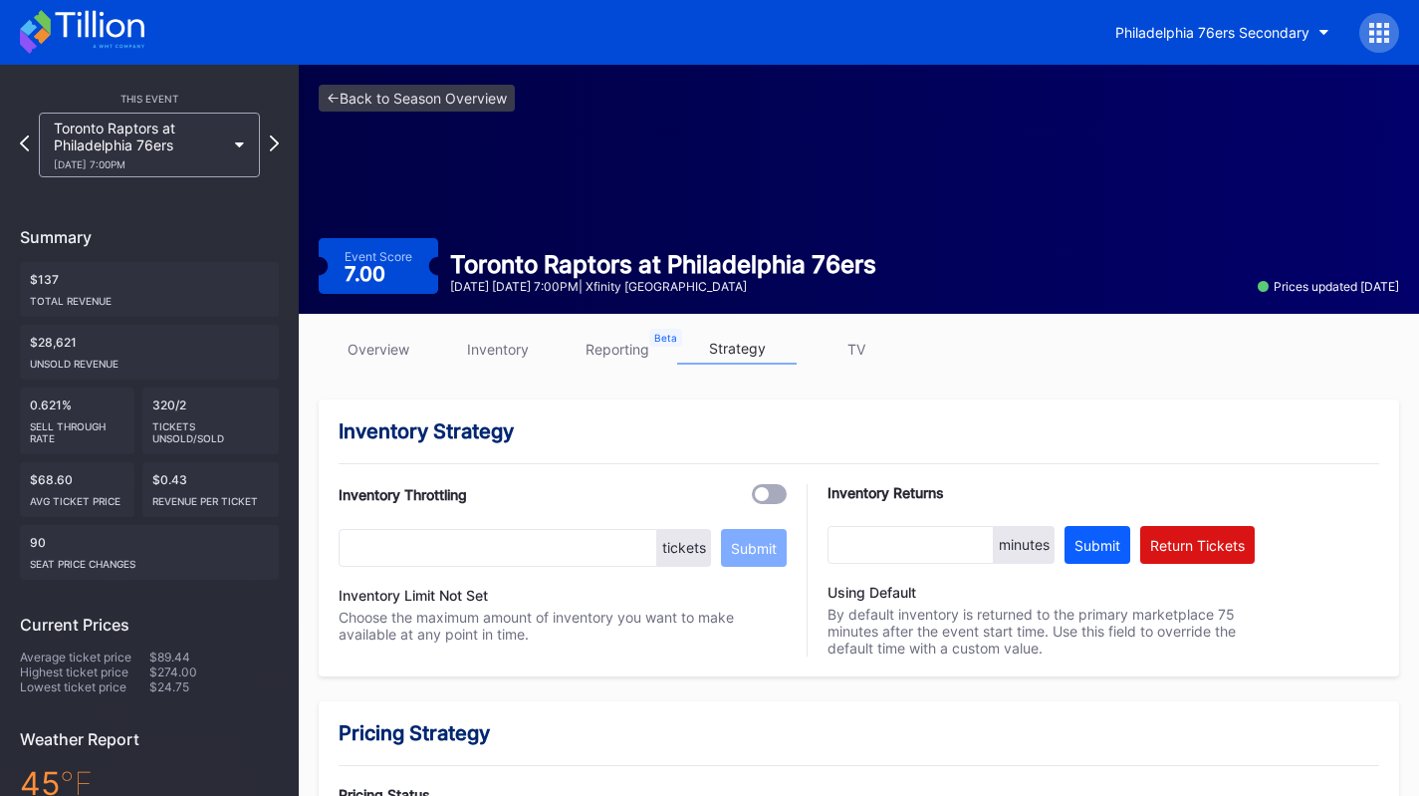
click at [212, 116] on div "Toronto Raptors at Philadelphia 76ers 11/19 Wednesday 7:00PM" at bounding box center [149, 145] width 221 height 65
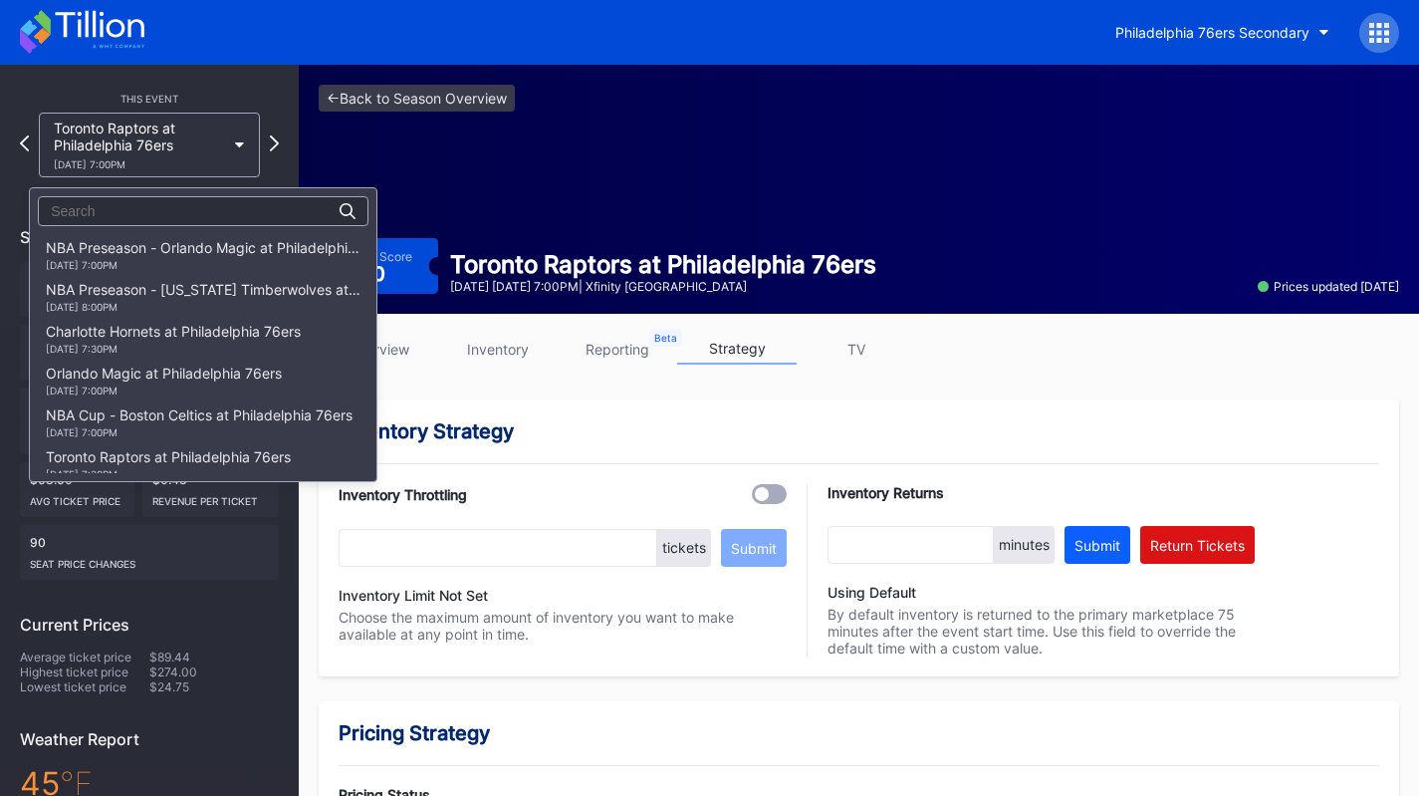
scroll to position [376, 0]
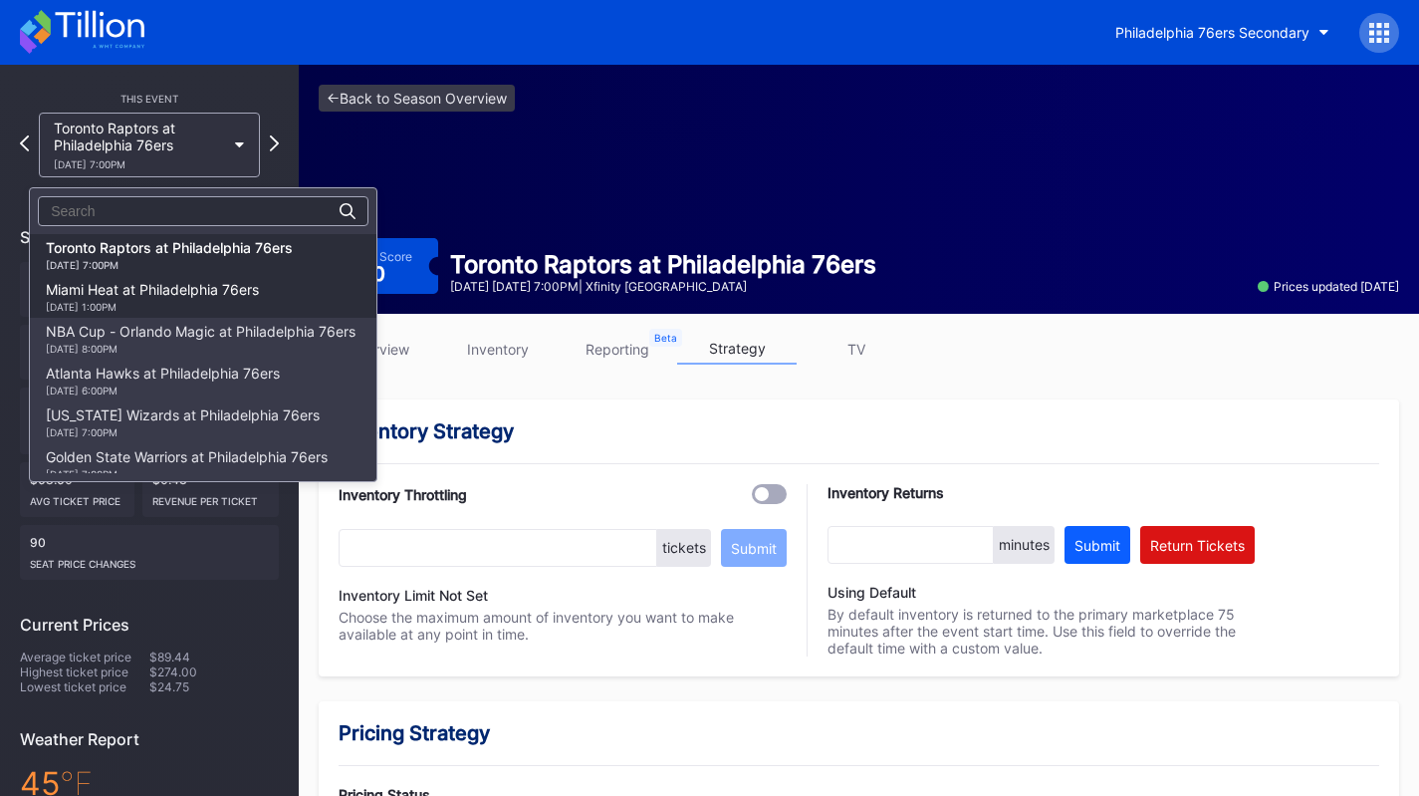
click at [194, 306] on div "11/23 Sunday 1:00PM" at bounding box center [152, 307] width 213 height 12
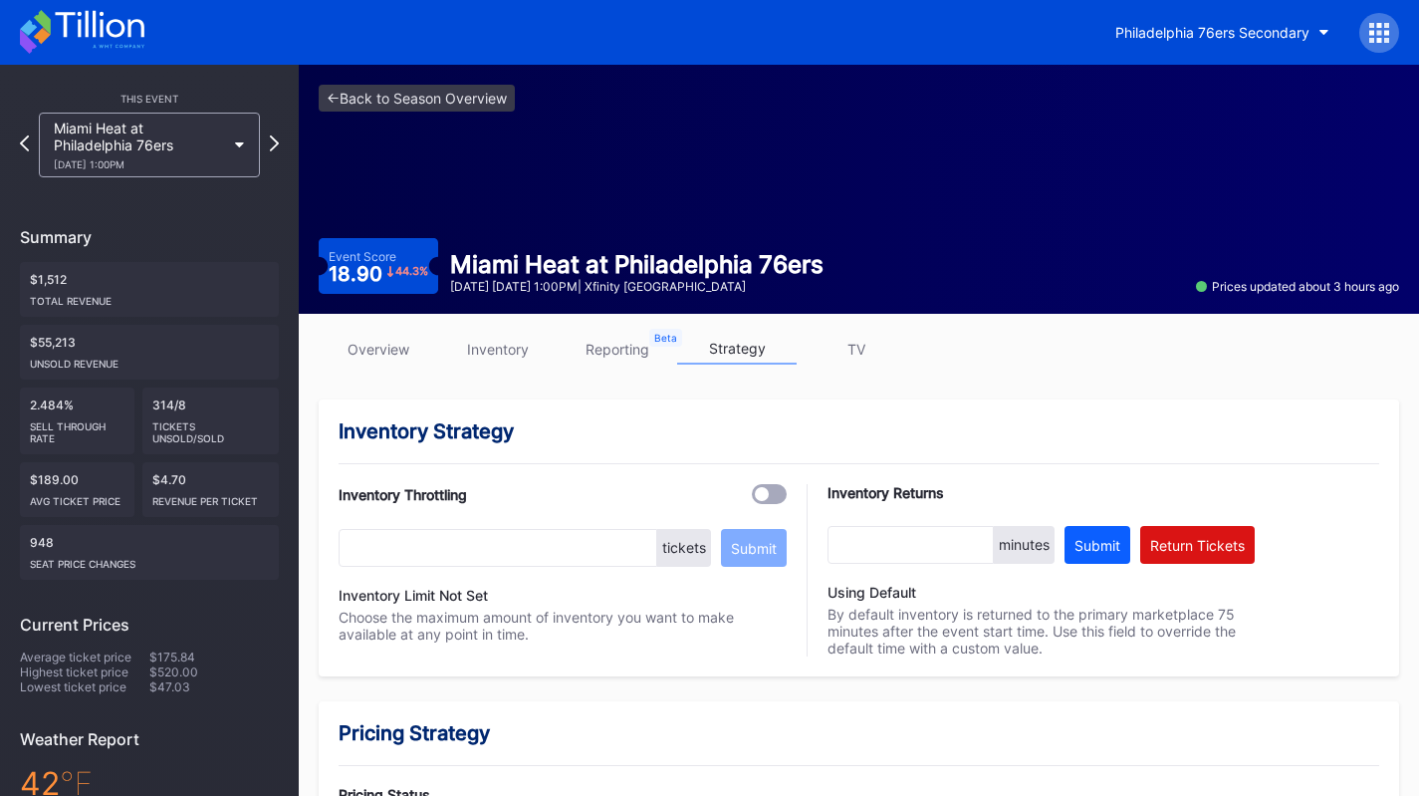
click at [235, 169] on div "Miami Heat at Philadelphia 76ers 11/23 Sunday 1:00PM" at bounding box center [149, 145] width 221 height 65
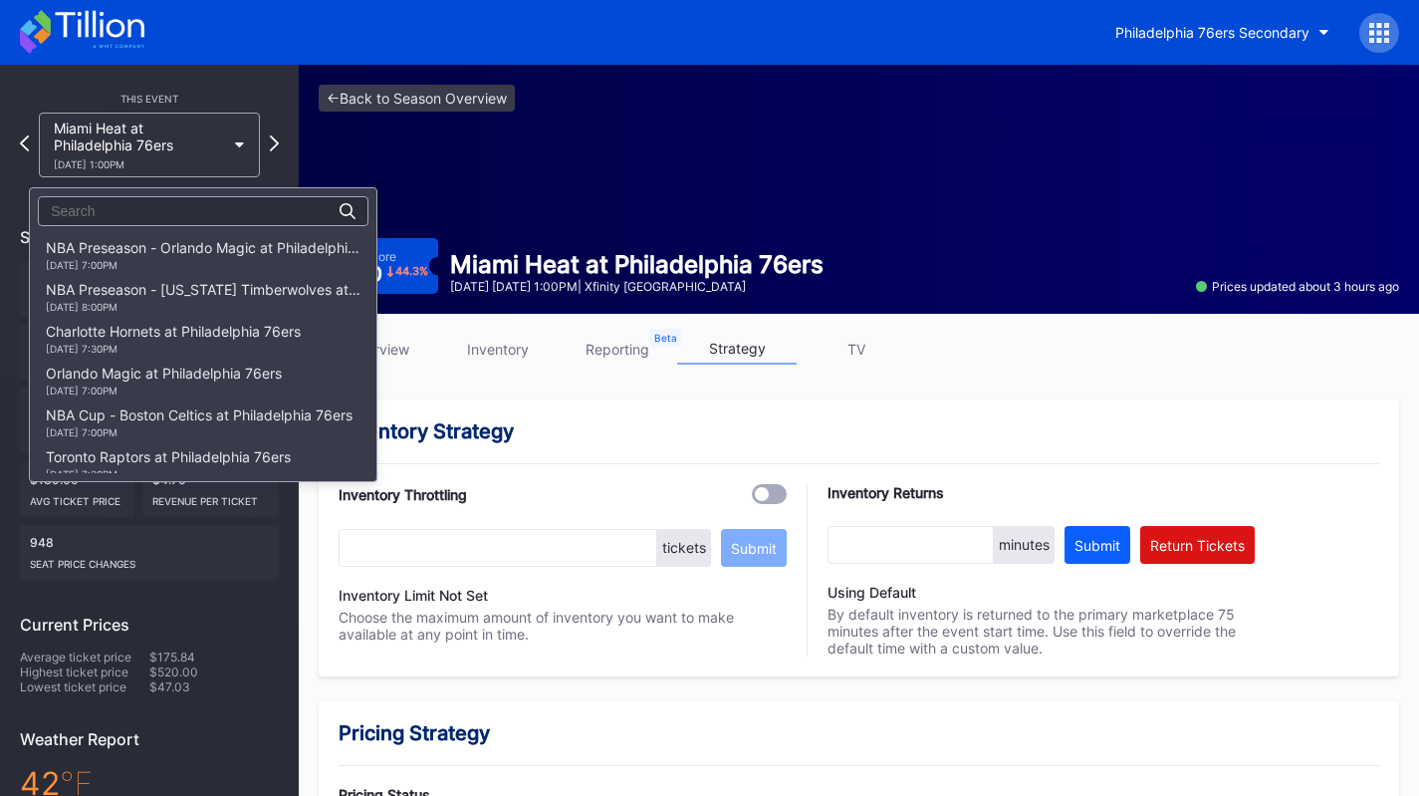
scroll to position [418, 0]
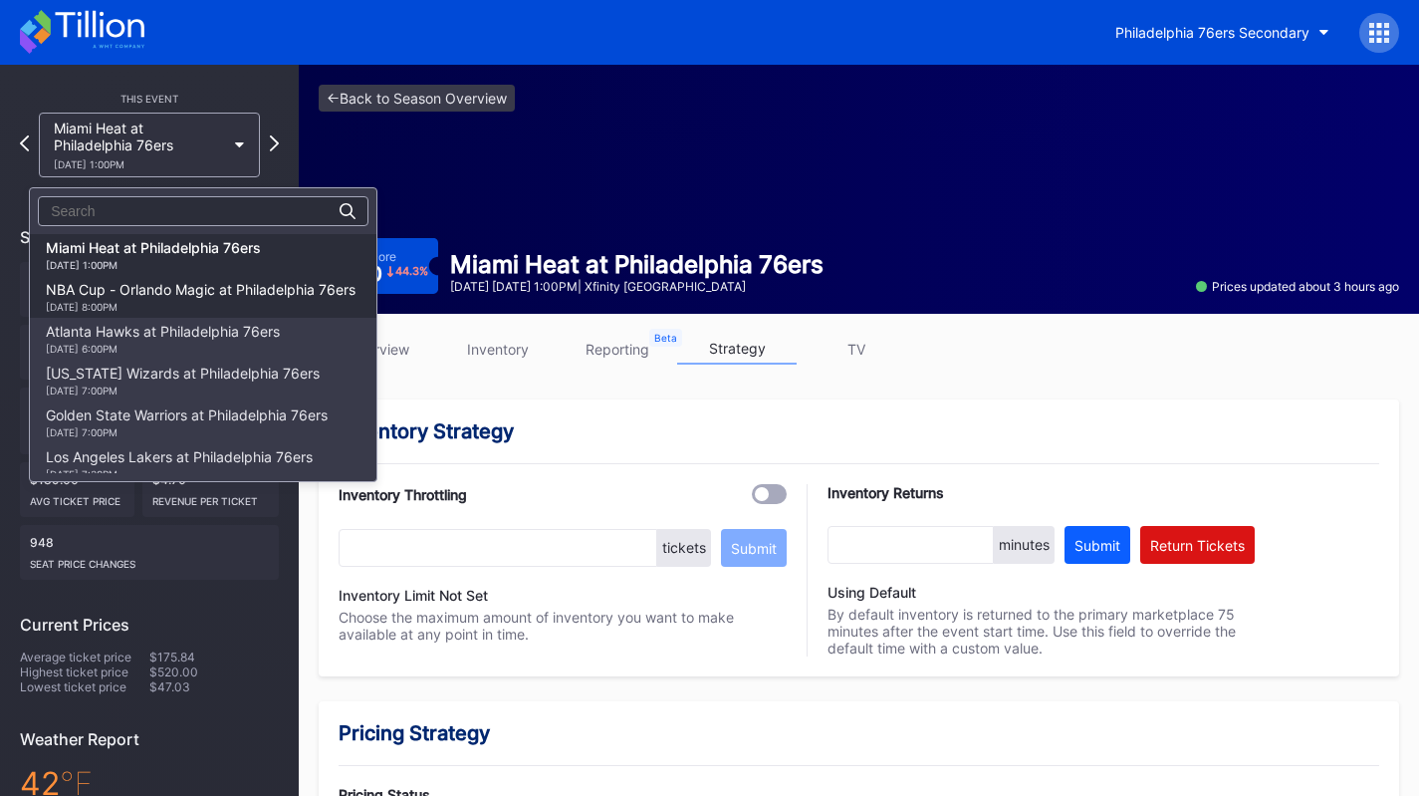
click at [239, 297] on div "NBA Cup - Orlando Magic at Philadelphia 76ers 11/25 Tuesday 8:00PM" at bounding box center [201, 297] width 310 height 32
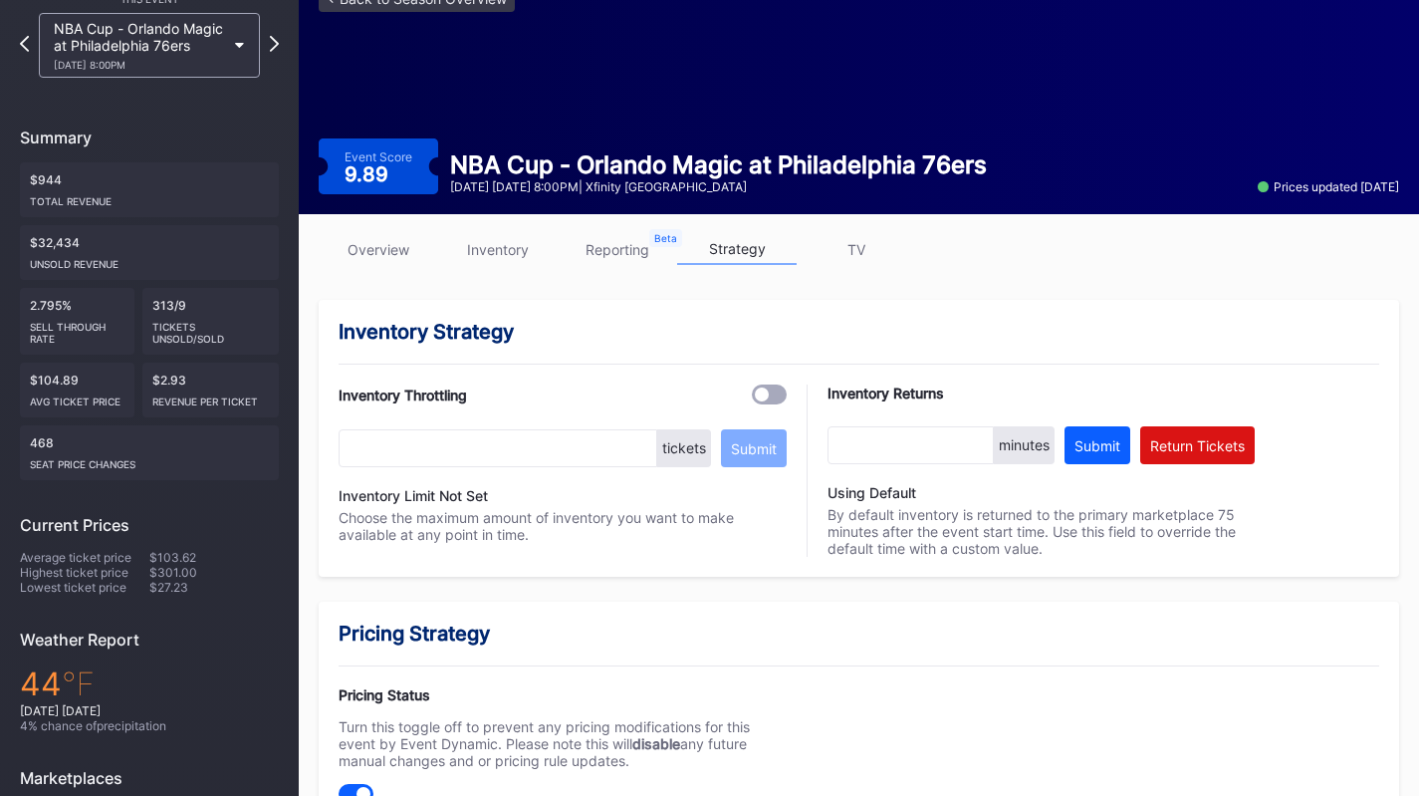
click at [155, 59] on div "11/25 Tuesday 8:00PM" at bounding box center [139, 65] width 171 height 12
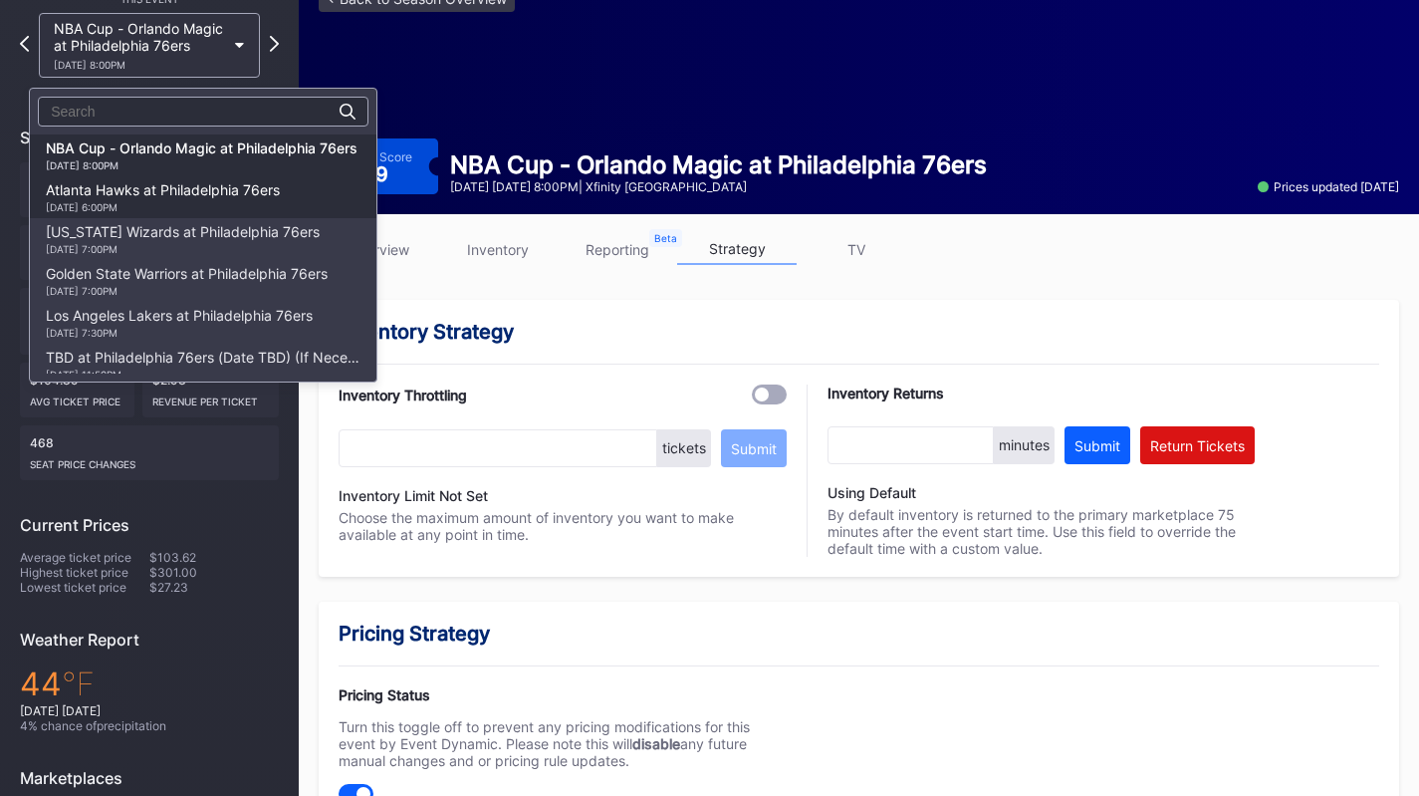
click at [163, 209] on div "11/30 Sunday 6:00PM" at bounding box center [163, 207] width 234 height 12
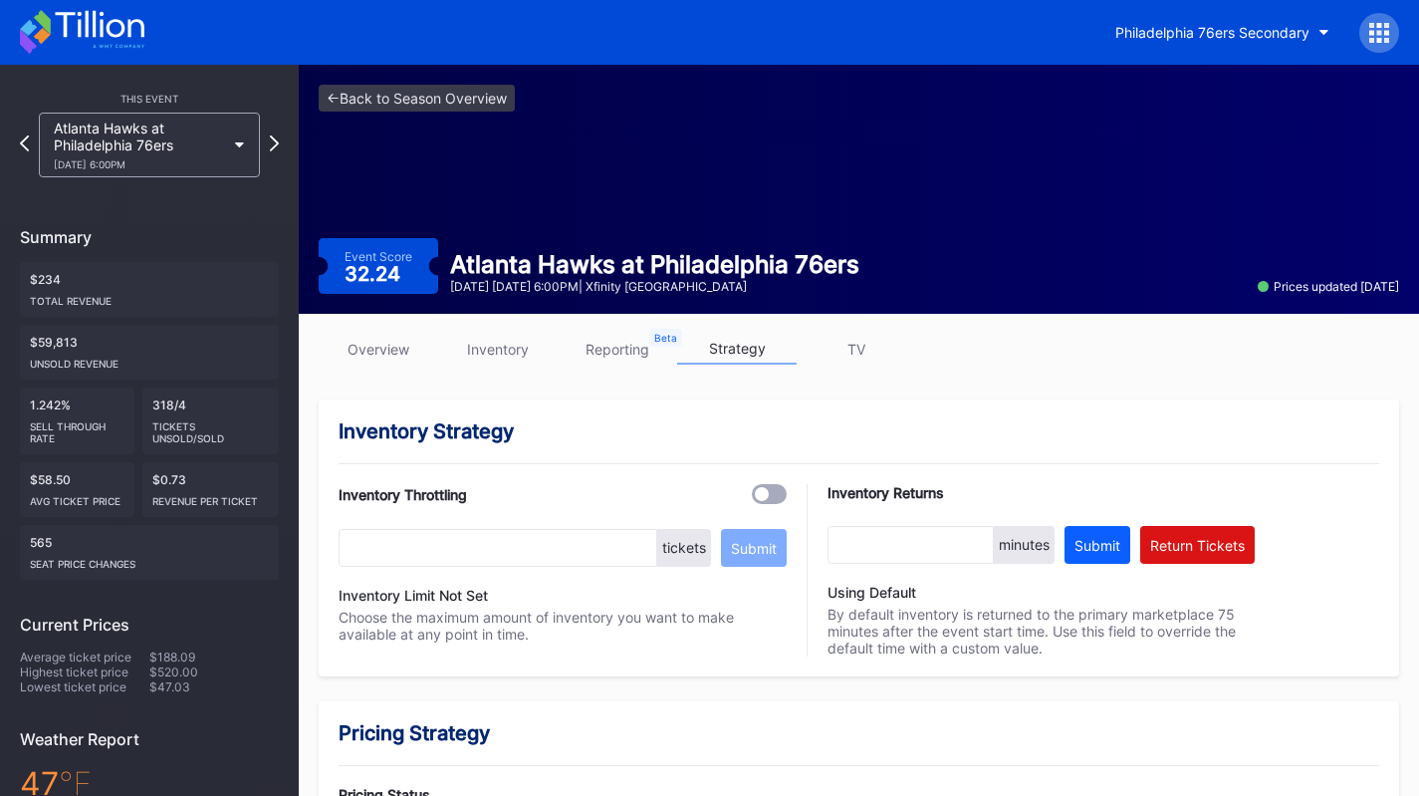
click at [174, 149] on div "Atlanta Hawks at Philadelphia 76ers 11/30 Sunday 6:00PM" at bounding box center [139, 145] width 171 height 51
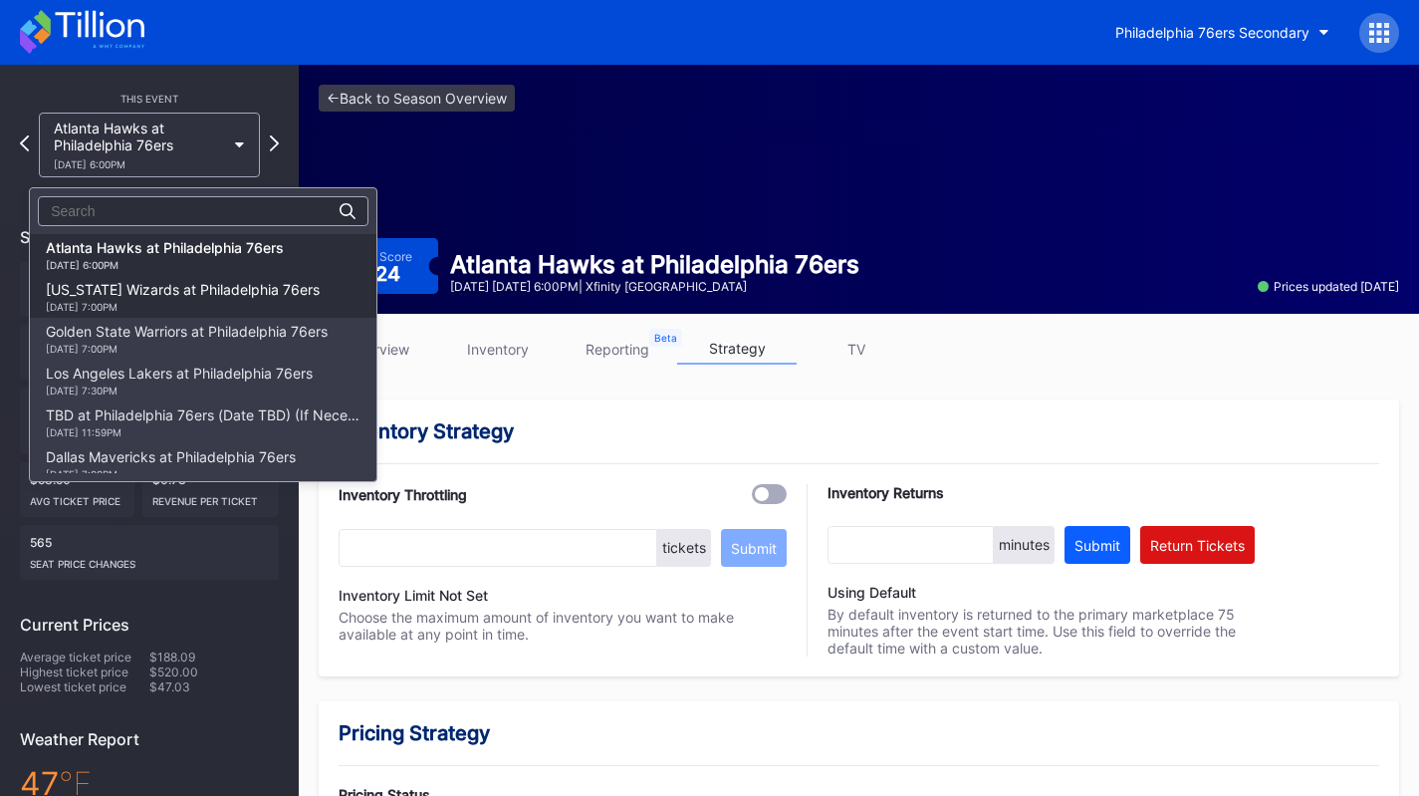
click at [185, 317] on div "Washington Wizards at Philadelphia 76ers 12/2 Tuesday 7:00PM" at bounding box center [203, 297] width 347 height 42
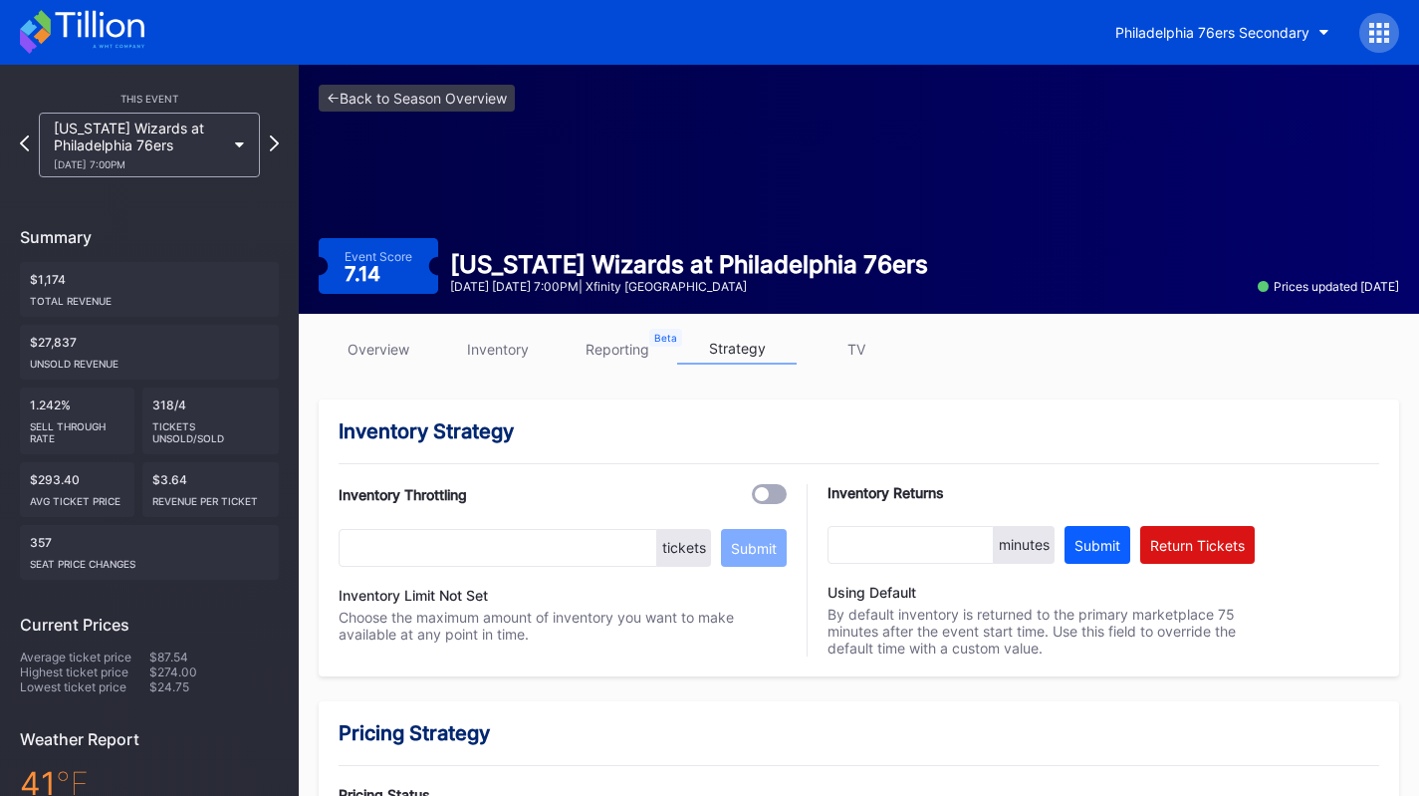
click at [167, 124] on div "Washington Wizards at Philadelphia 76ers 12/2 Tuesday 7:00PM" at bounding box center [139, 145] width 171 height 51
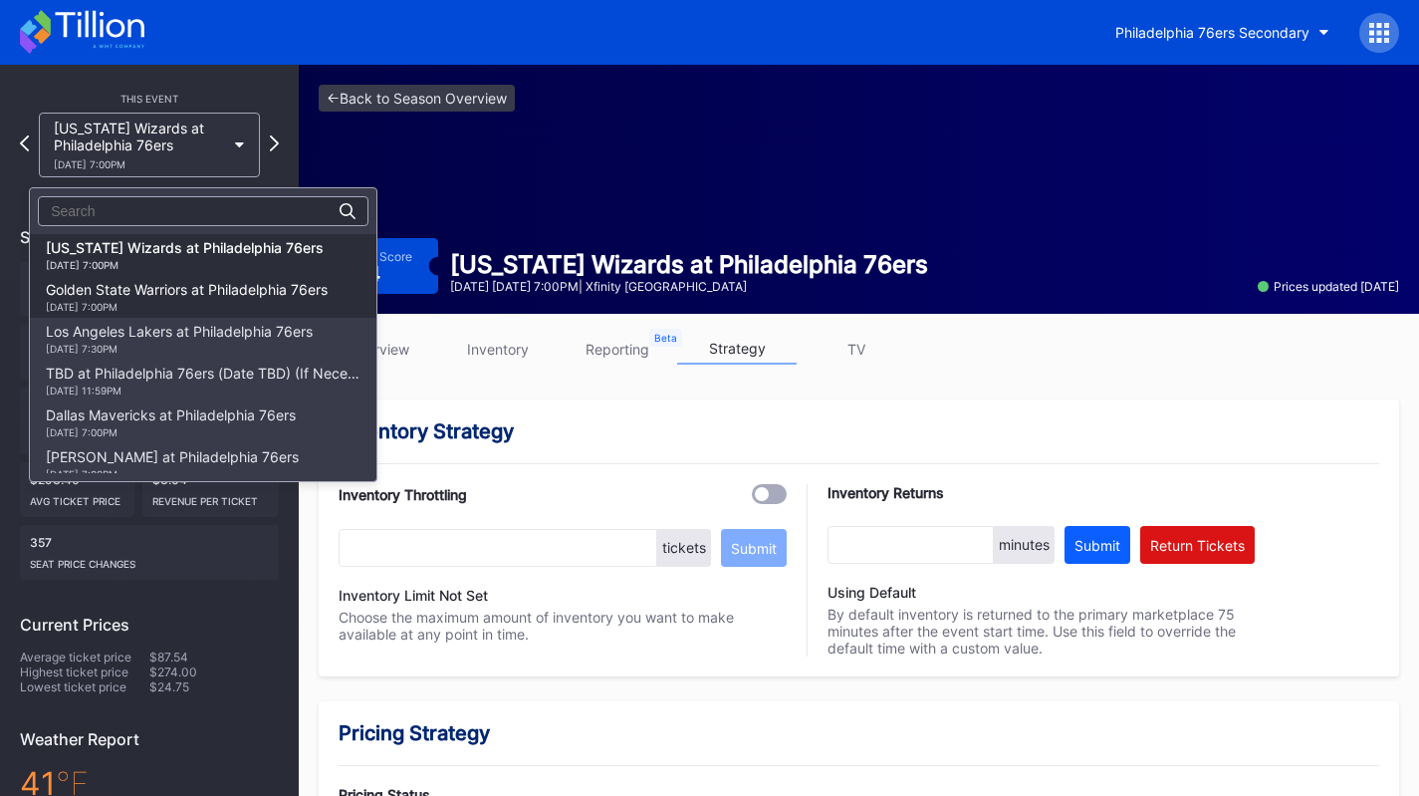
click at [191, 288] on div "Golden State Warriors at Philadelphia 76ers 12/4 Thursday 7:00PM" at bounding box center [187, 297] width 282 height 32
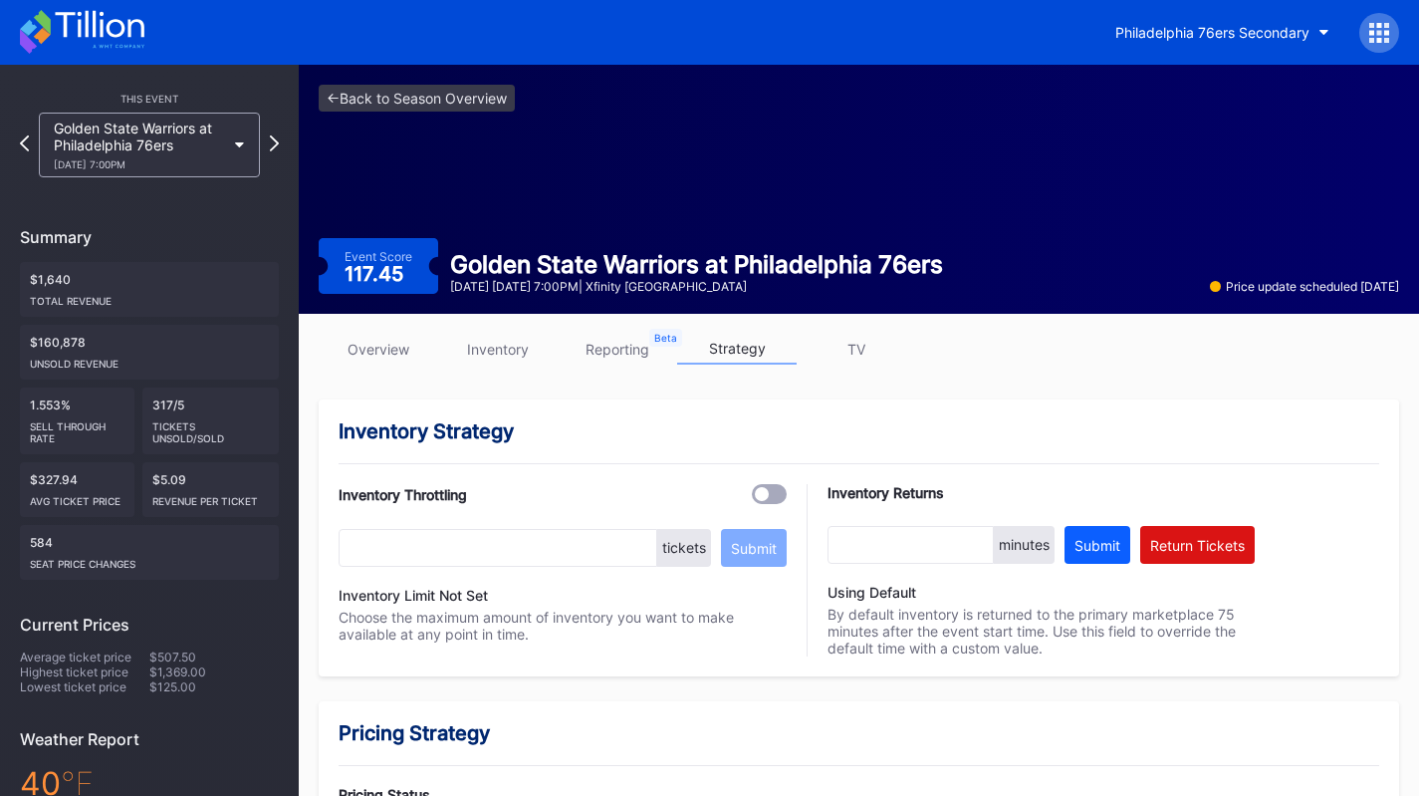
click at [168, 145] on div "Golden State Warriors at Philadelphia 76ers 12/4 Thursday 7:00PM" at bounding box center [139, 145] width 171 height 51
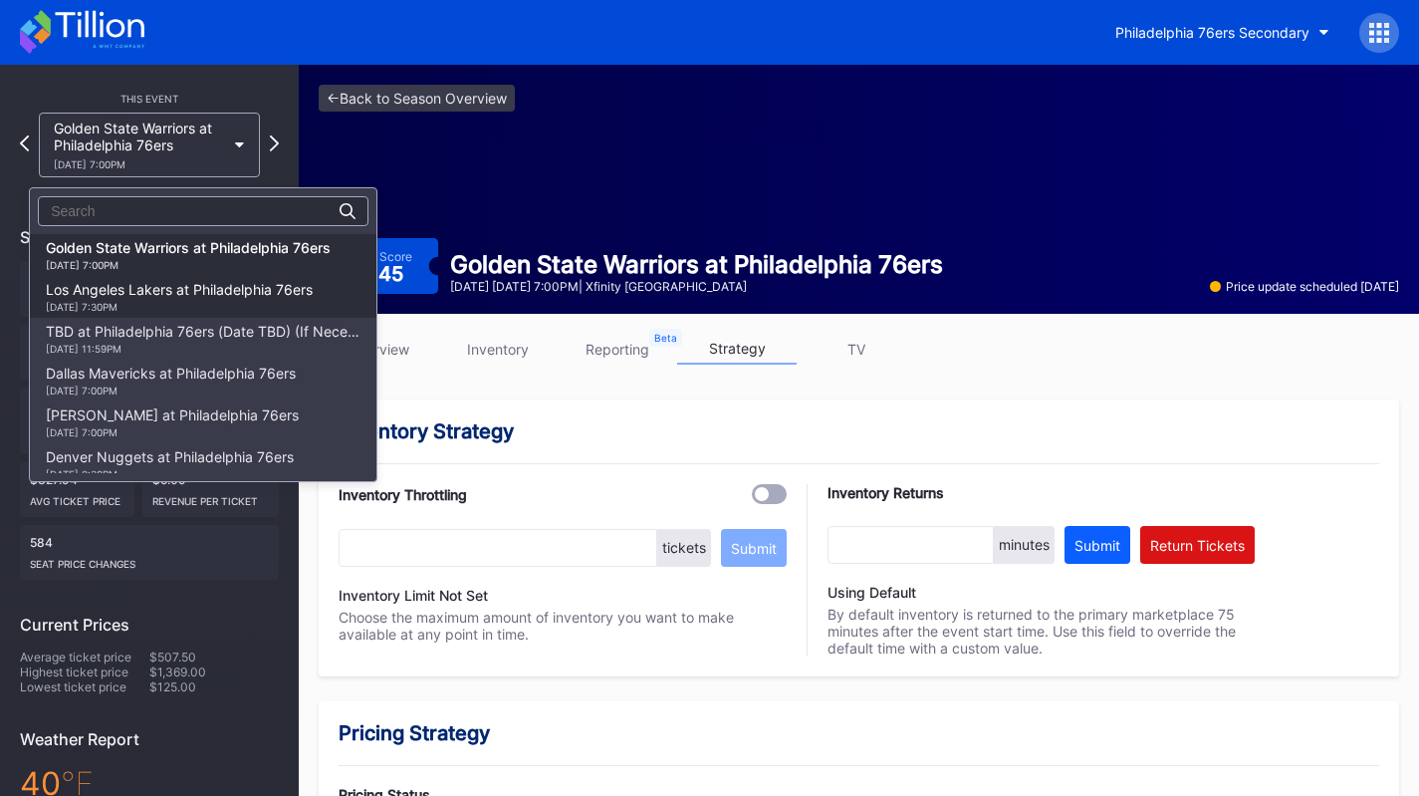
click at [182, 283] on div "Los Angeles Lakers at Philadelphia 76ers 12/7 Sunday 7:30PM" at bounding box center [179, 297] width 267 height 32
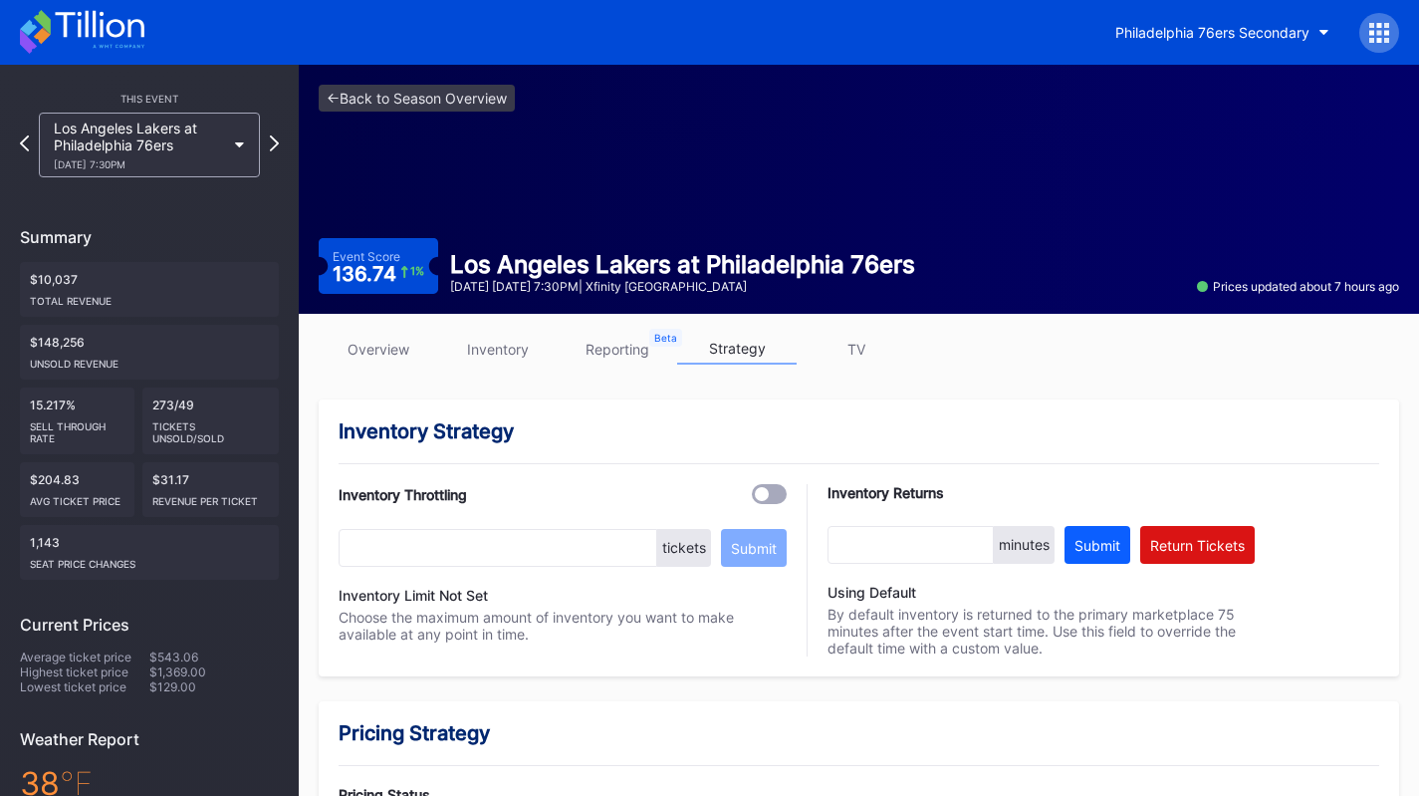
click at [133, 169] on div "12/7 Sunday 7:30PM" at bounding box center [139, 164] width 171 height 12
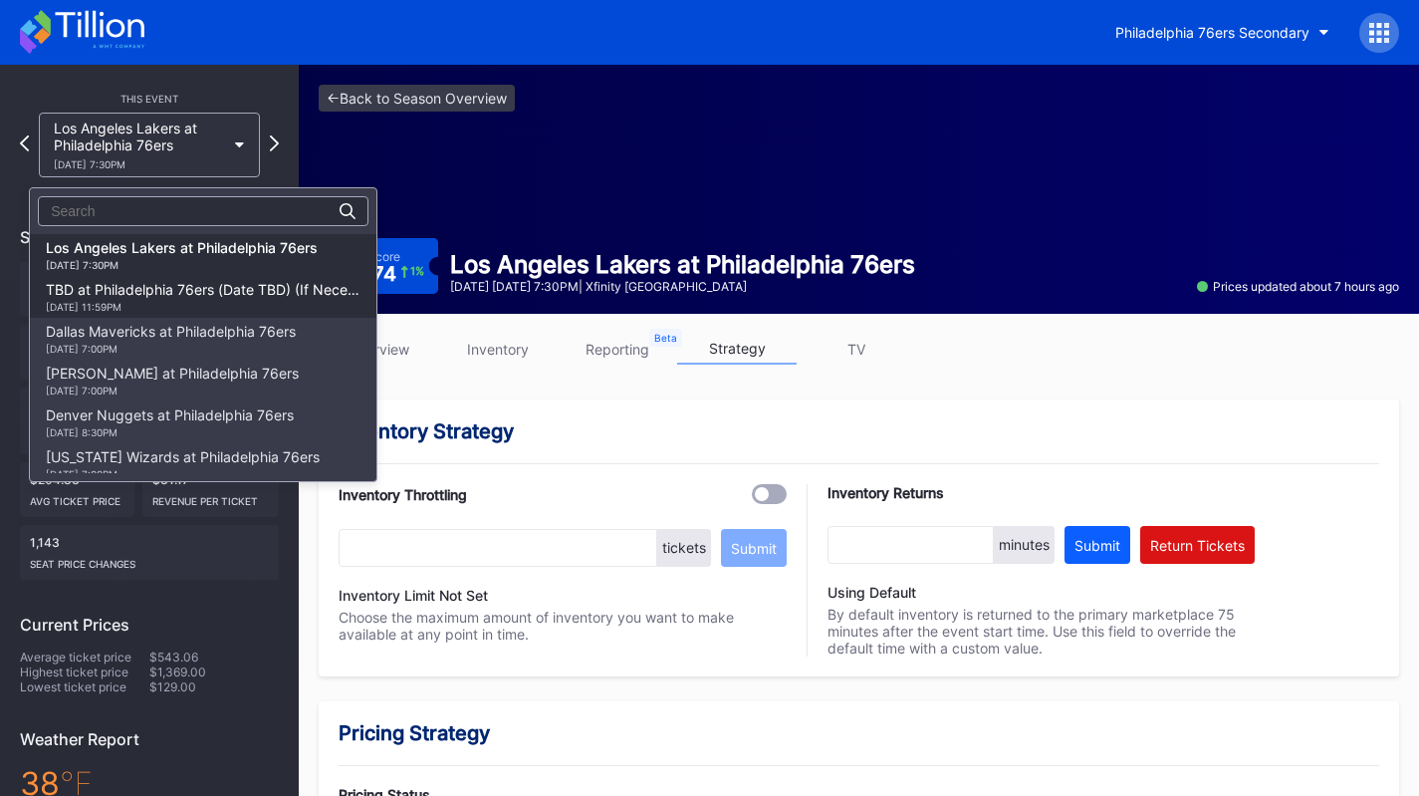
click at [152, 286] on div "TBD at Philadelphia 76ers (Date TBD) (If Necessary) 12/11 Thursday 11:59PM" at bounding box center [203, 297] width 315 height 32
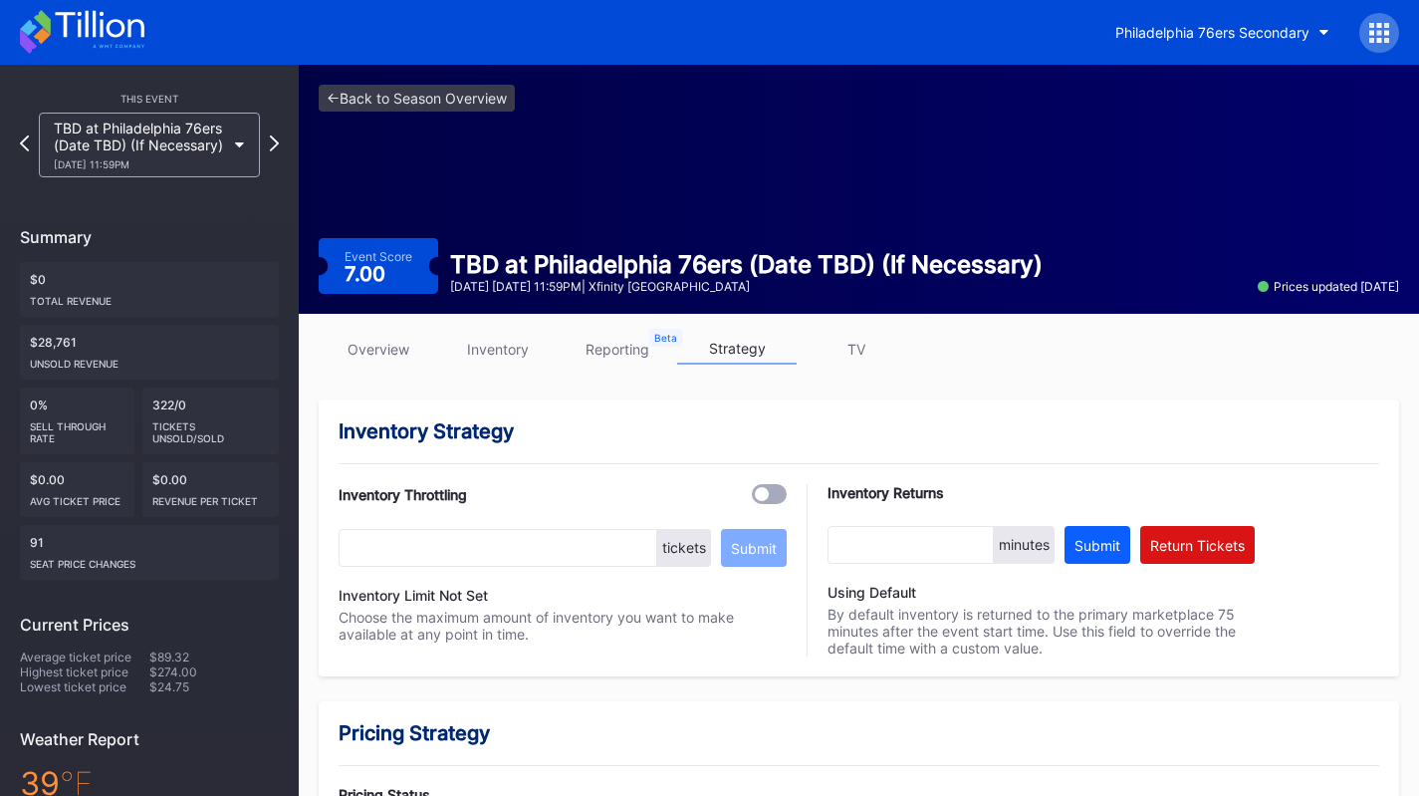
click at [188, 143] on div "TBD at Philadelphia 76ers (Date TBD) (If Necessary) 12/11 Thursday 11:59PM" at bounding box center [139, 145] width 171 height 51
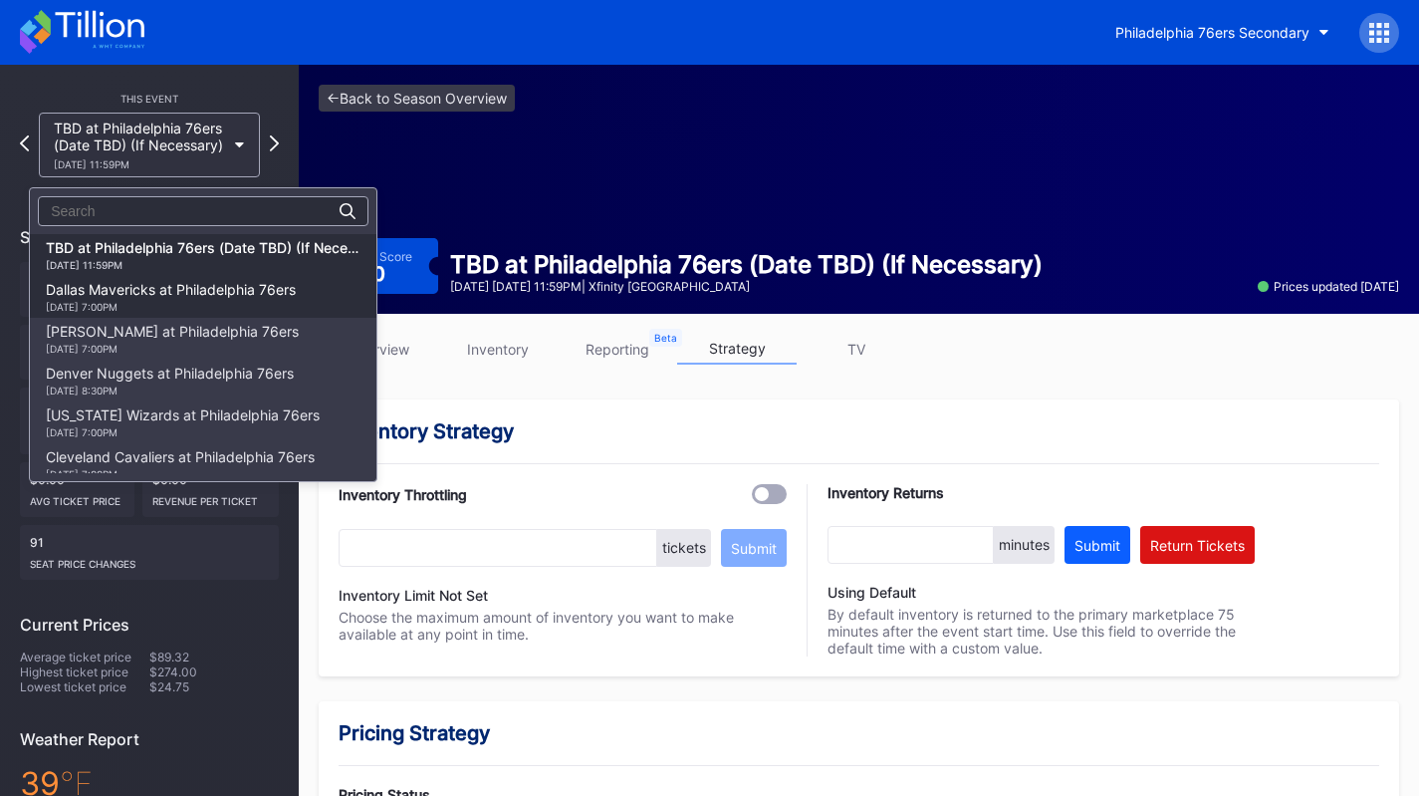
click at [189, 291] on div "Dallas Mavericks at Philadelphia 76ers 12/20 Saturday 7:00PM" at bounding box center [171, 297] width 250 height 32
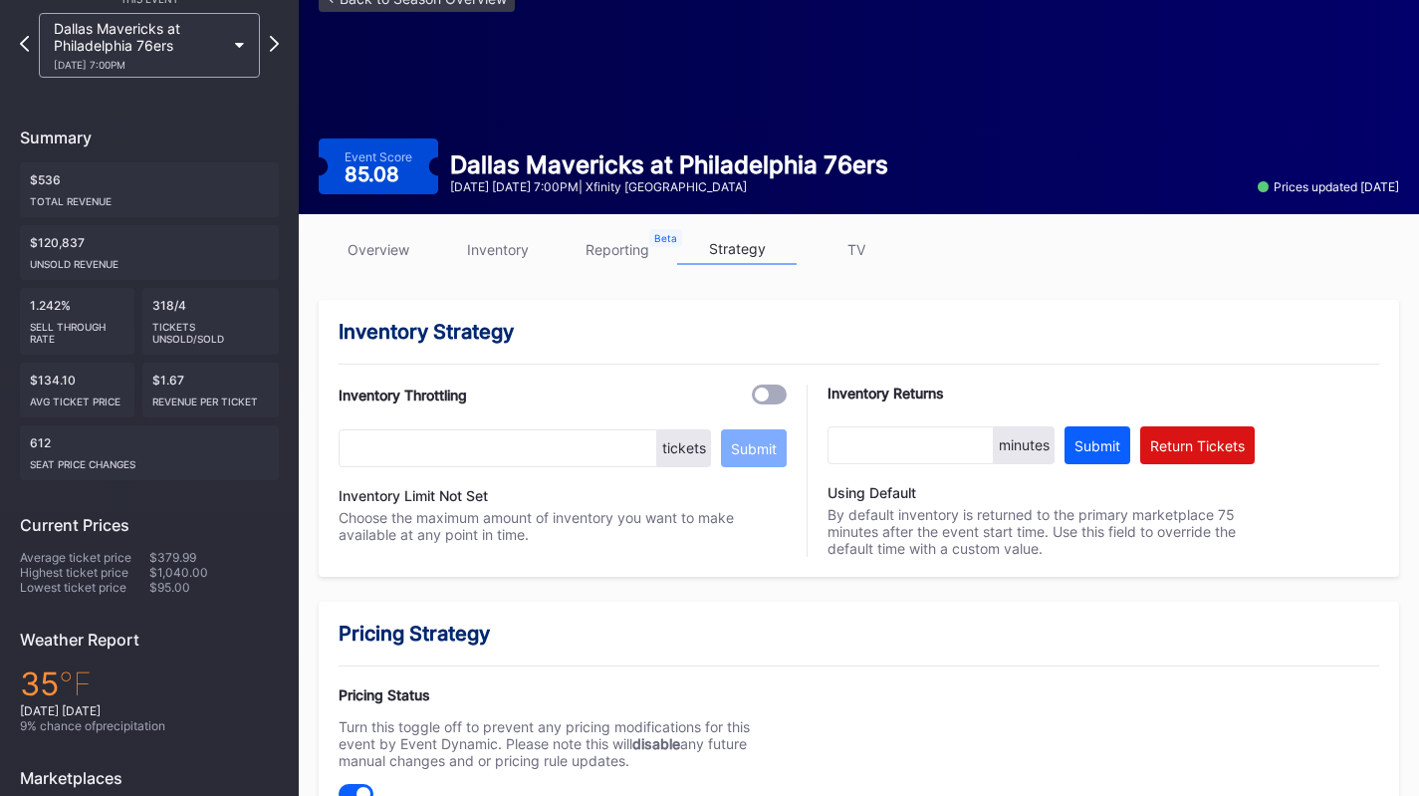
click at [152, 74] on div "Dallas Mavericks at Philadelphia 76ers 12/20 Saturday 7:00PM" at bounding box center [149, 45] width 221 height 65
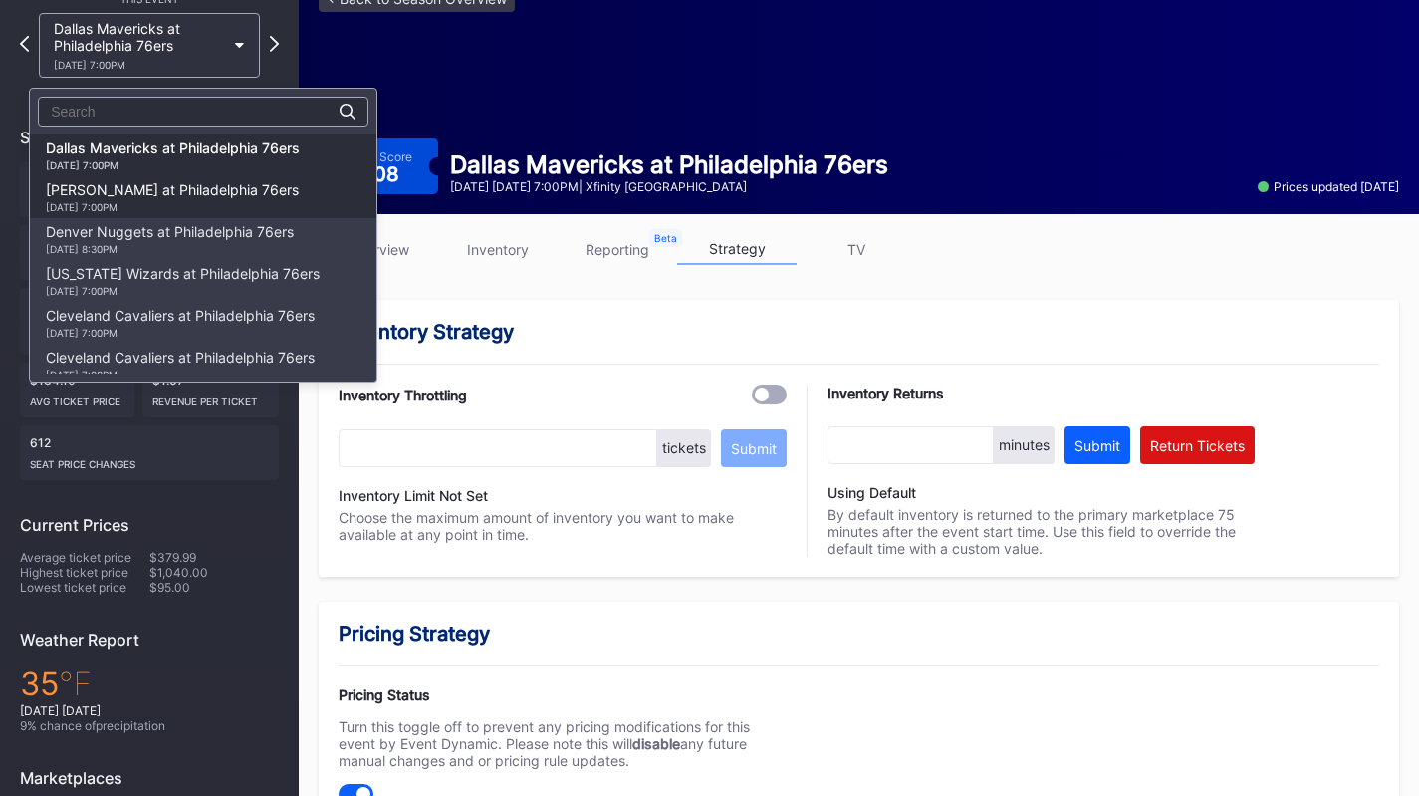
click at [165, 182] on div "Brooklyn Nets at Philadelphia 76ers 12/23 Tuesday 7:00PM" at bounding box center [172, 197] width 253 height 32
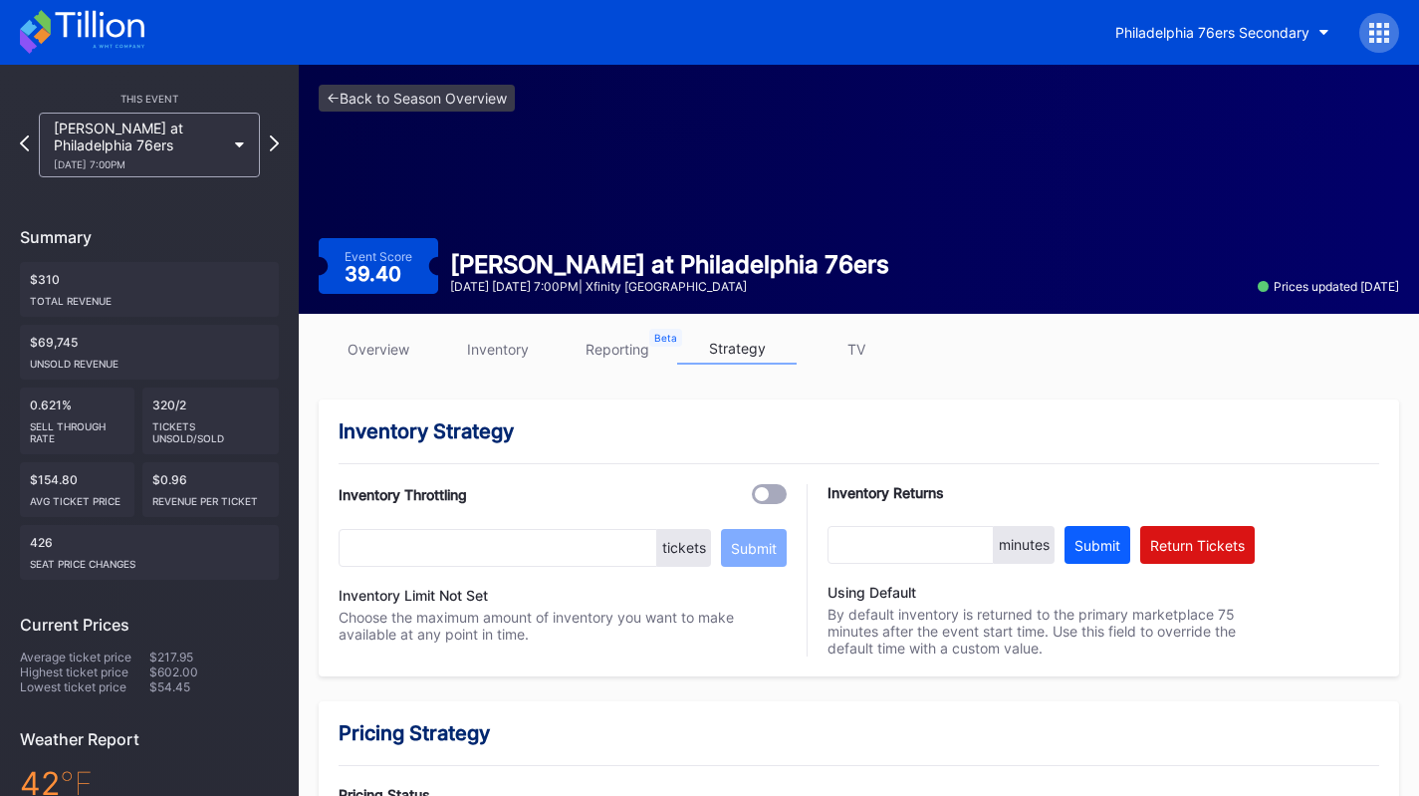
click at [203, 167] on div "12/23 Tuesday 7:00PM" at bounding box center [139, 164] width 171 height 12
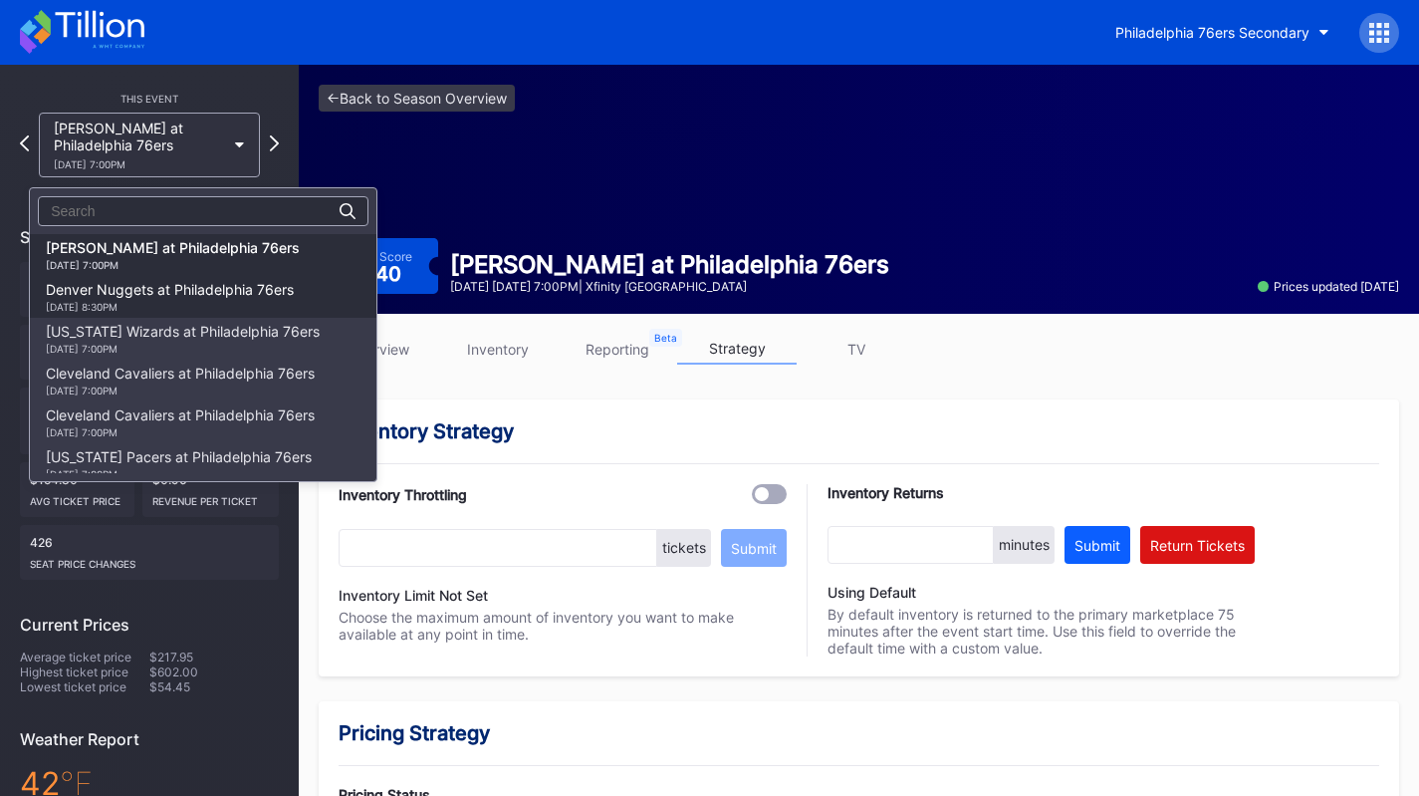
click at [184, 308] on div "1/5 Monday 8:30PM" at bounding box center [170, 307] width 248 height 12
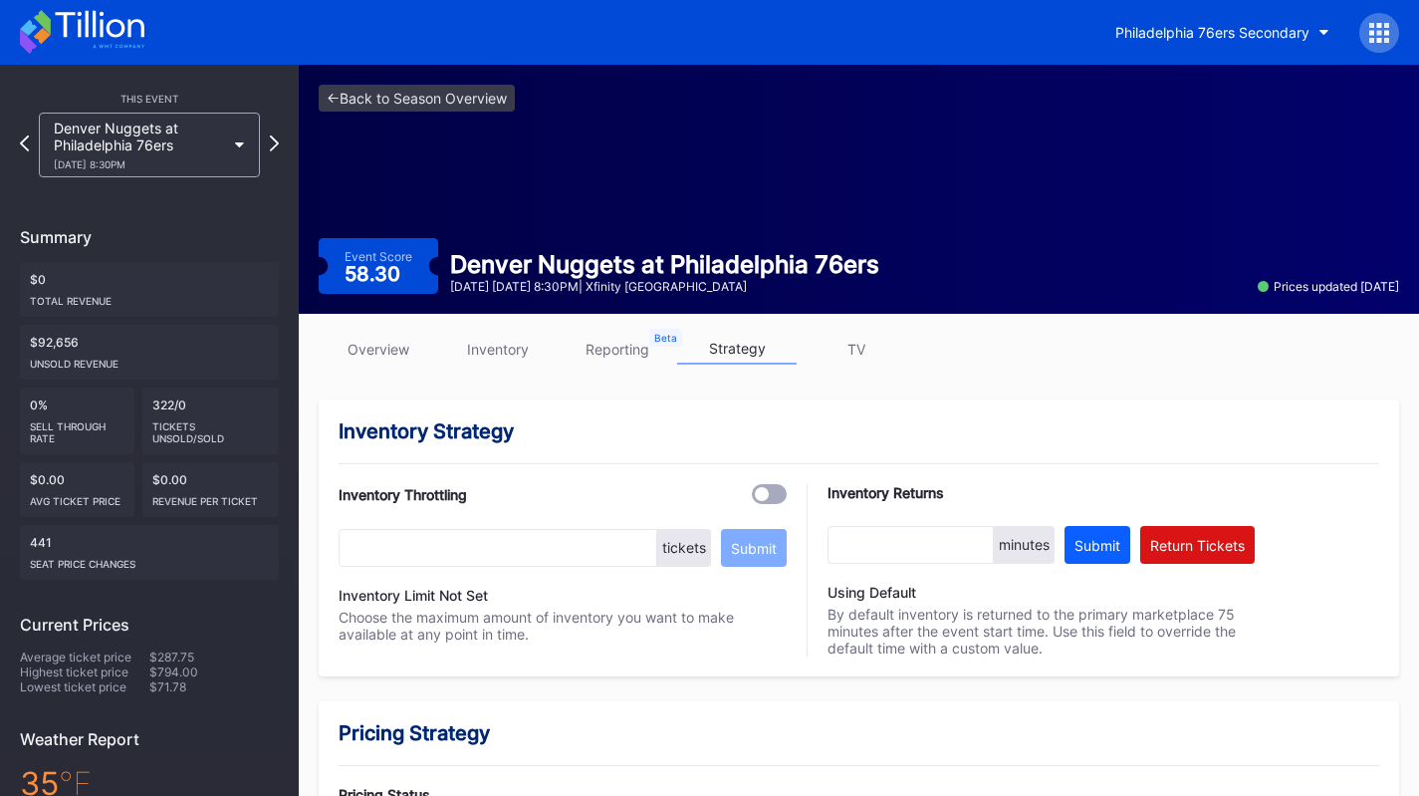
click at [178, 168] on div "1/5 Monday 8:30PM" at bounding box center [139, 164] width 171 height 12
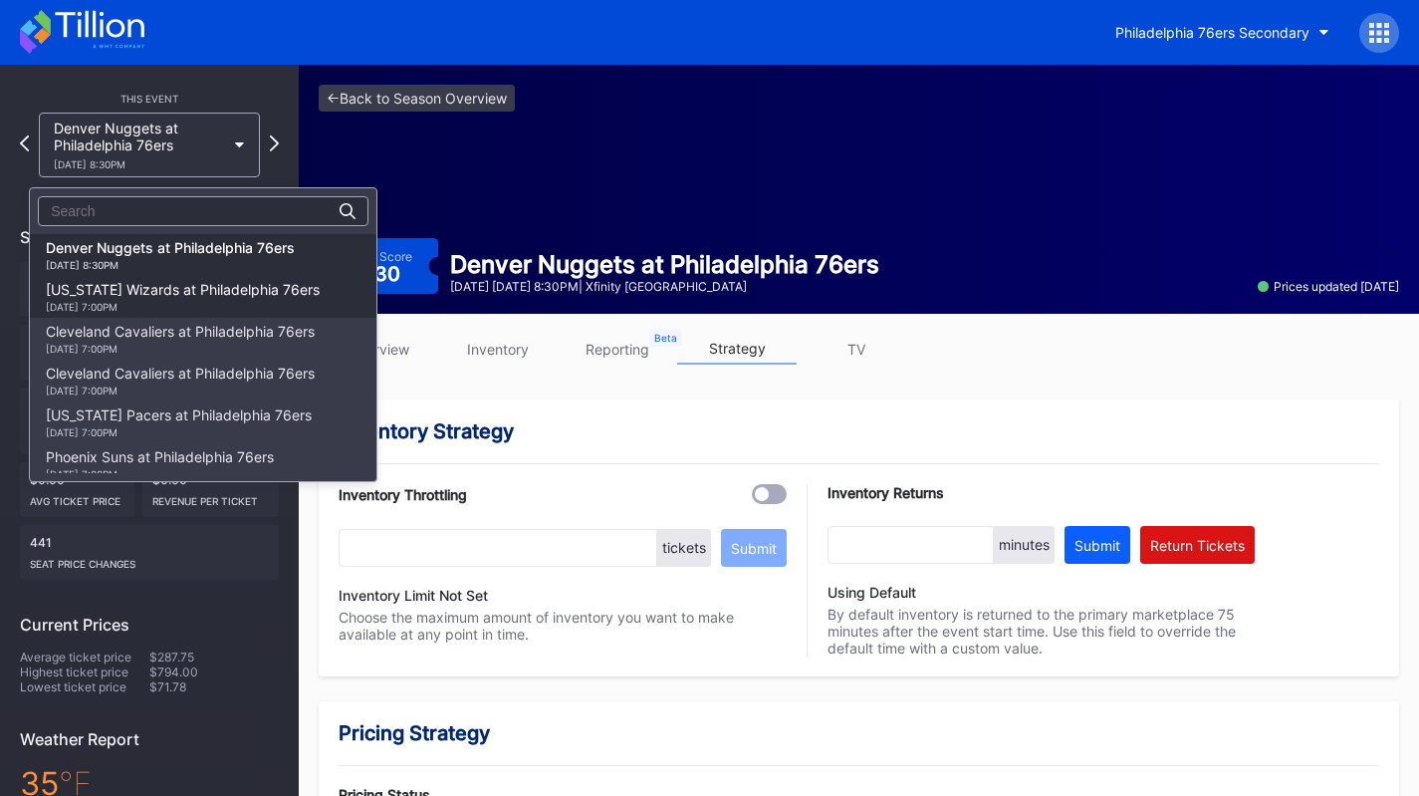
click at [193, 301] on div "1/7 Wednesday 7:00PM" at bounding box center [183, 307] width 274 height 12
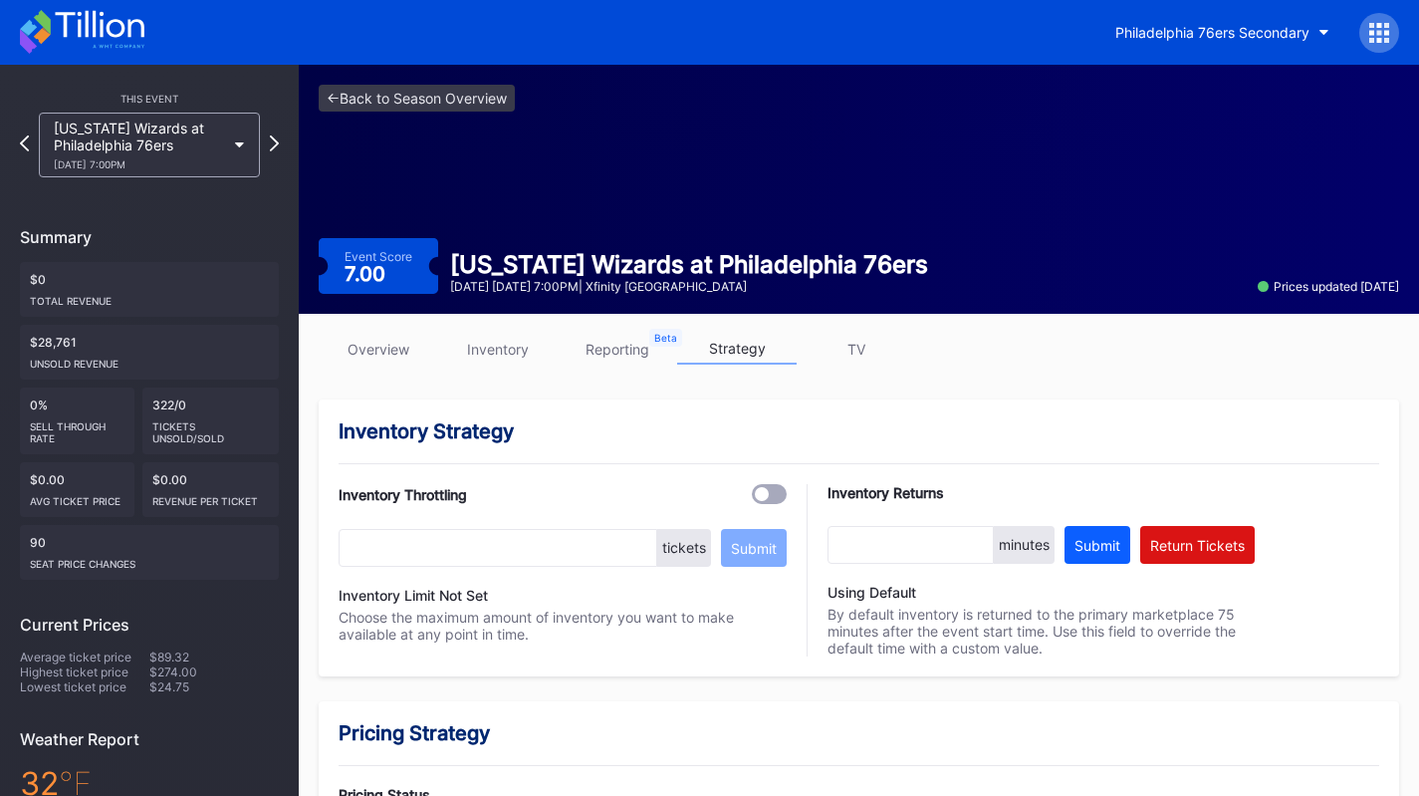
click at [184, 146] on div "Washington Wizards at Philadelphia 76ers 1/7 Wednesday 7:00PM" at bounding box center [139, 145] width 171 height 51
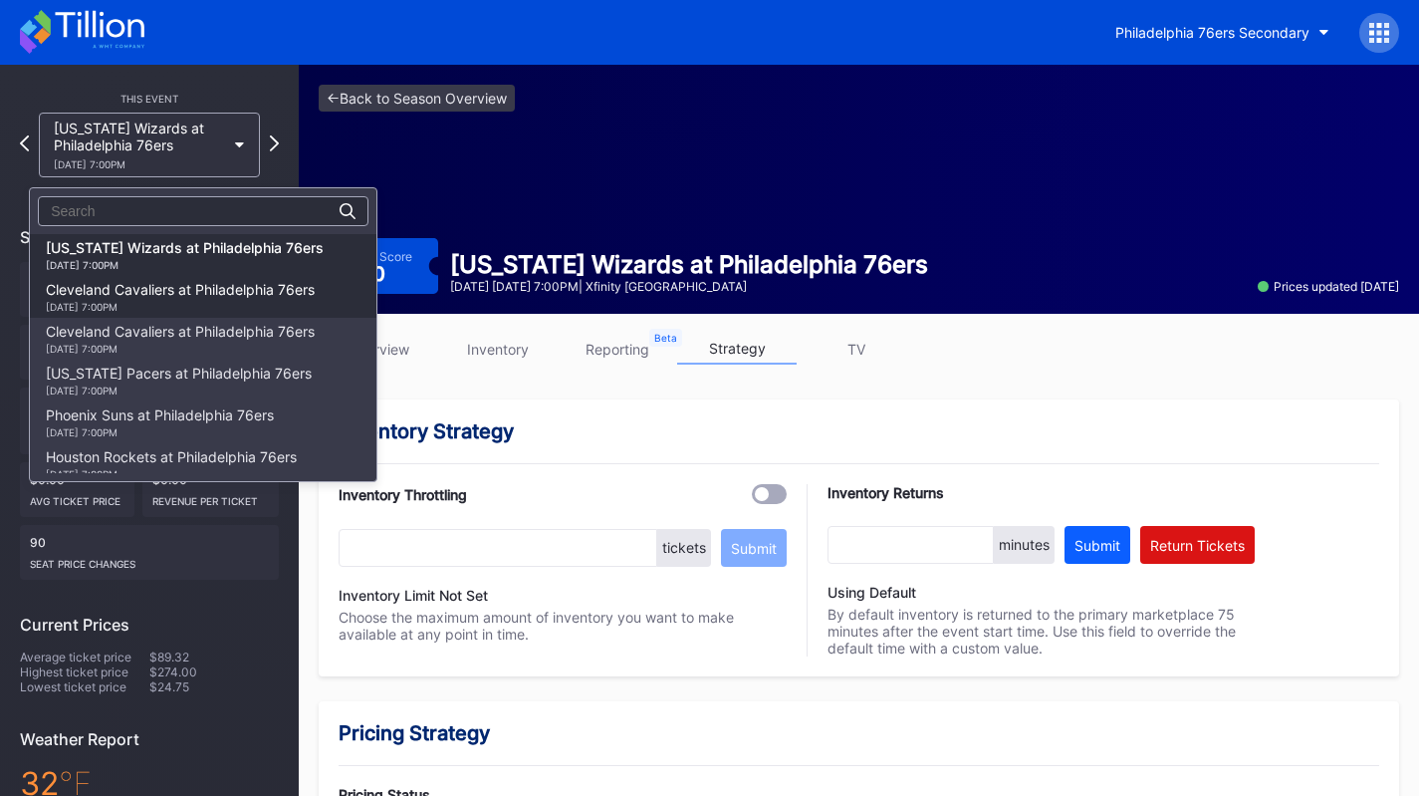
click at [203, 302] on div "1/14 Wednesday 7:00PM" at bounding box center [180, 307] width 269 height 12
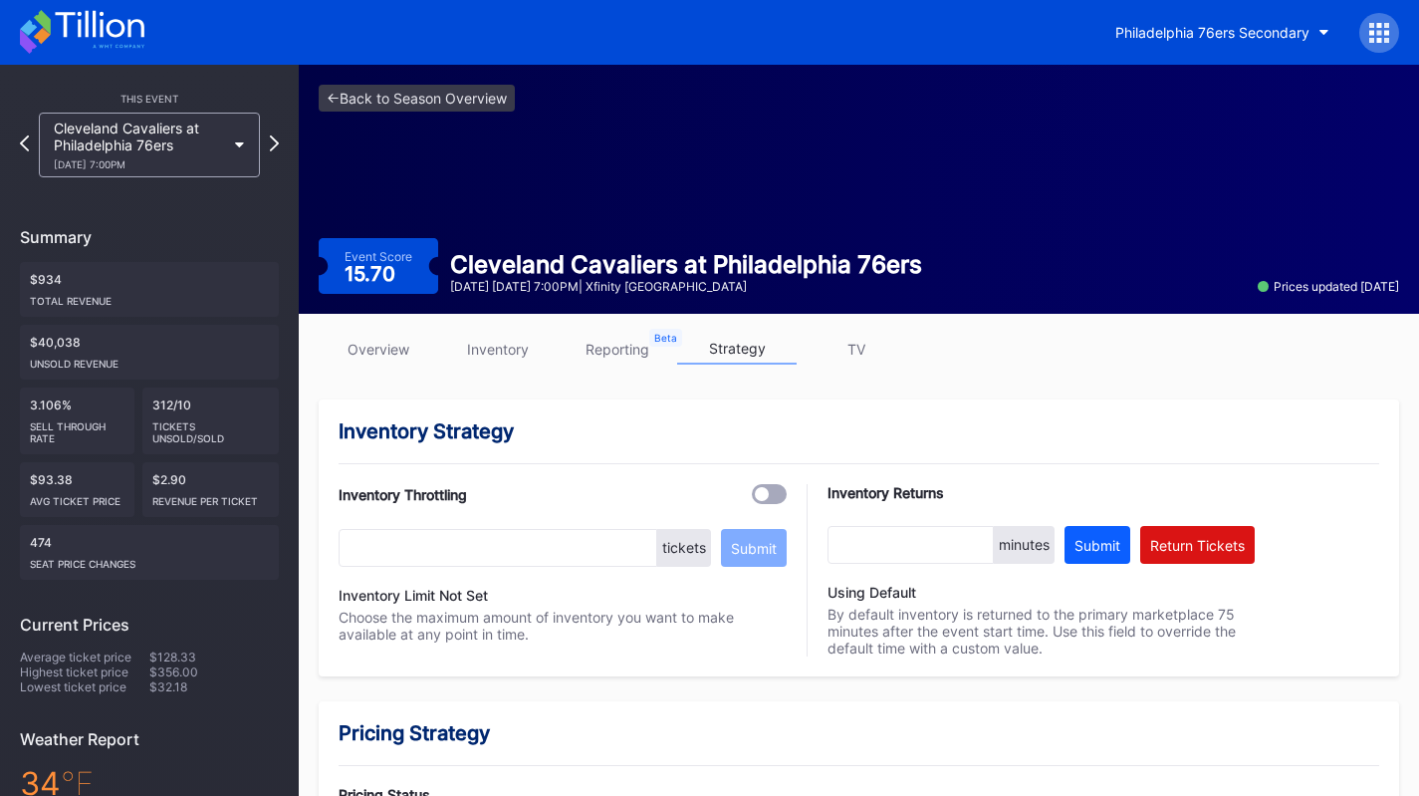
click at [186, 172] on div "Cleveland Cavaliers at Philadelphia 76ers 1/14 Wednesday 7:00PM" at bounding box center [149, 145] width 221 height 65
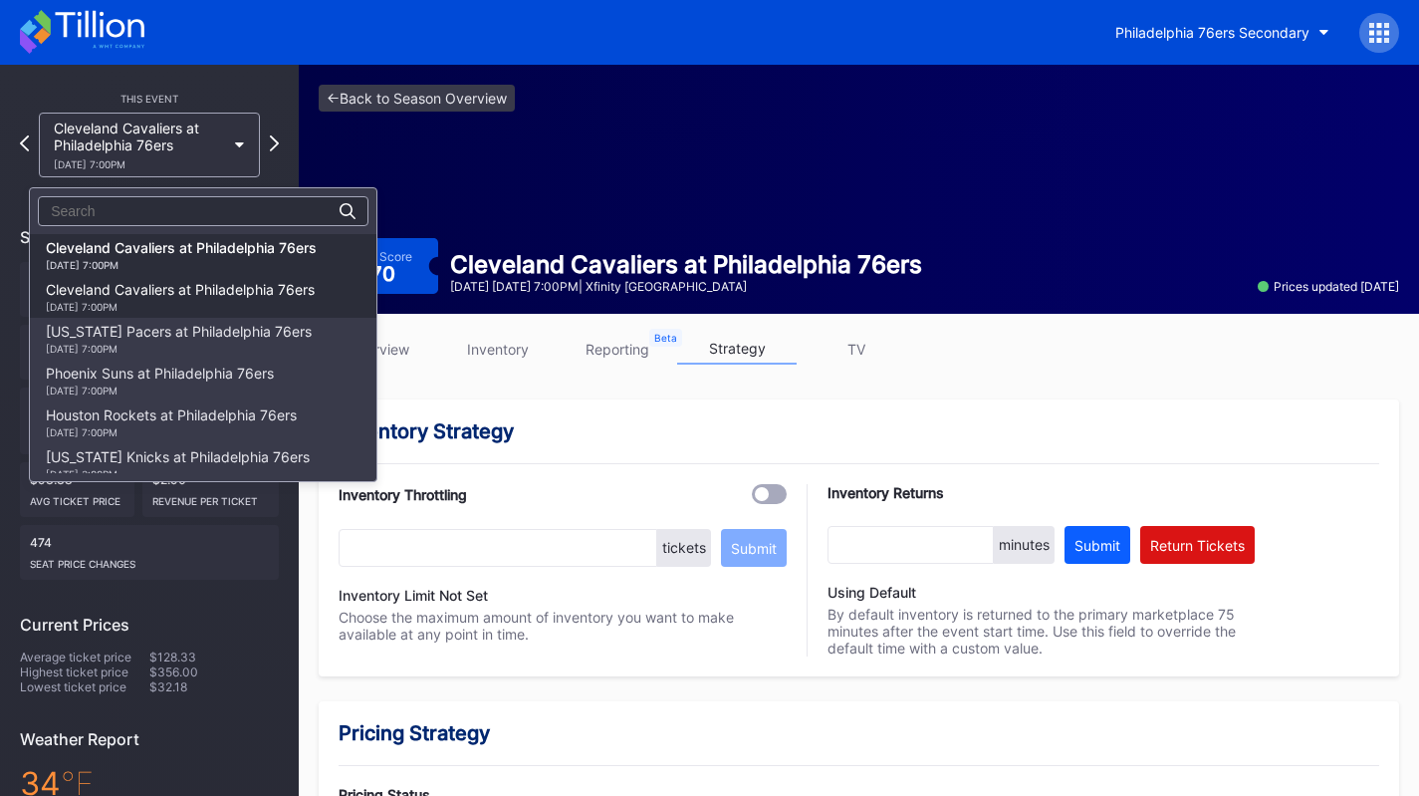
click at [187, 291] on div "Cleveland Cavaliers at Philadelphia 76ers 1/16 Friday 7:00PM" at bounding box center [180, 297] width 269 height 32
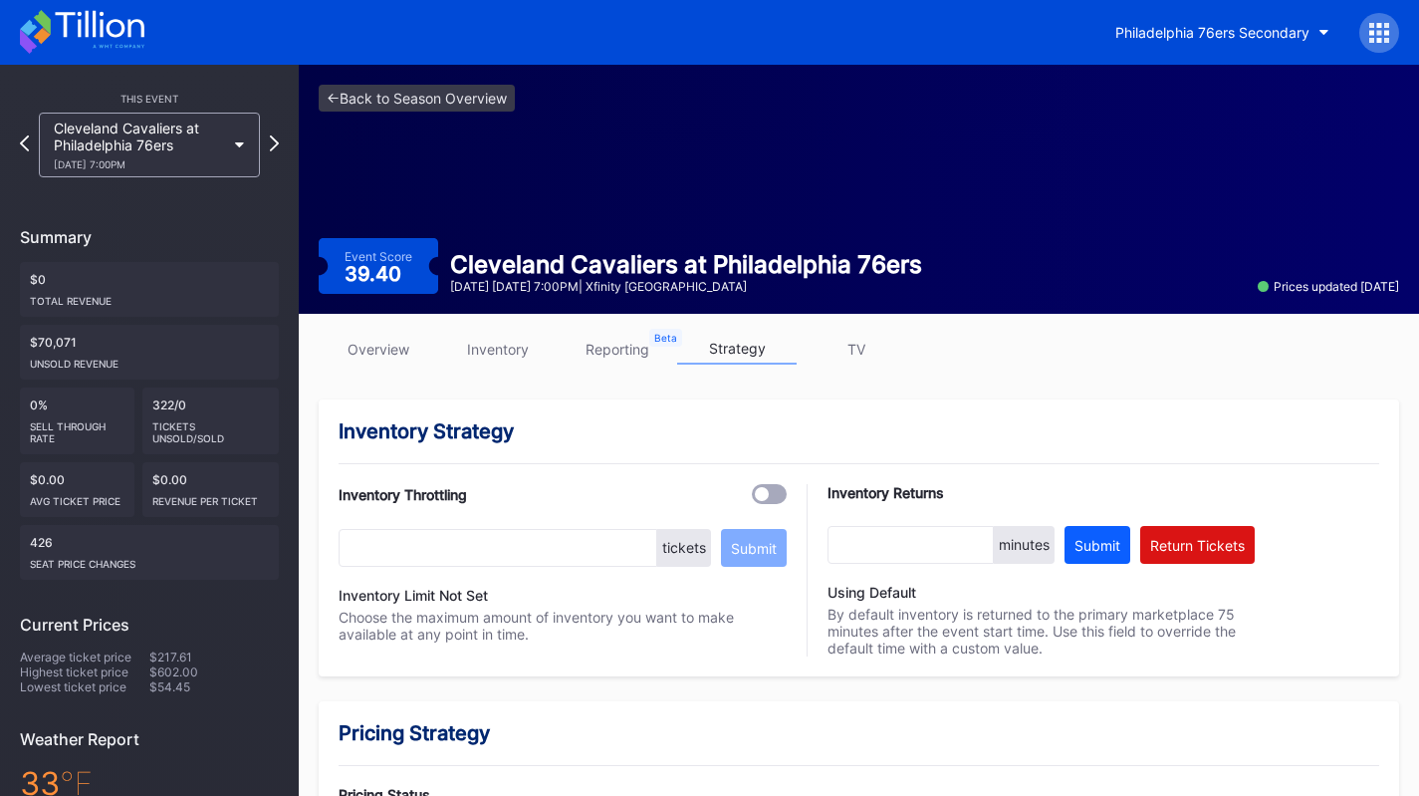
click at [192, 160] on div "1/16 Friday 7:00PM" at bounding box center [139, 164] width 171 height 12
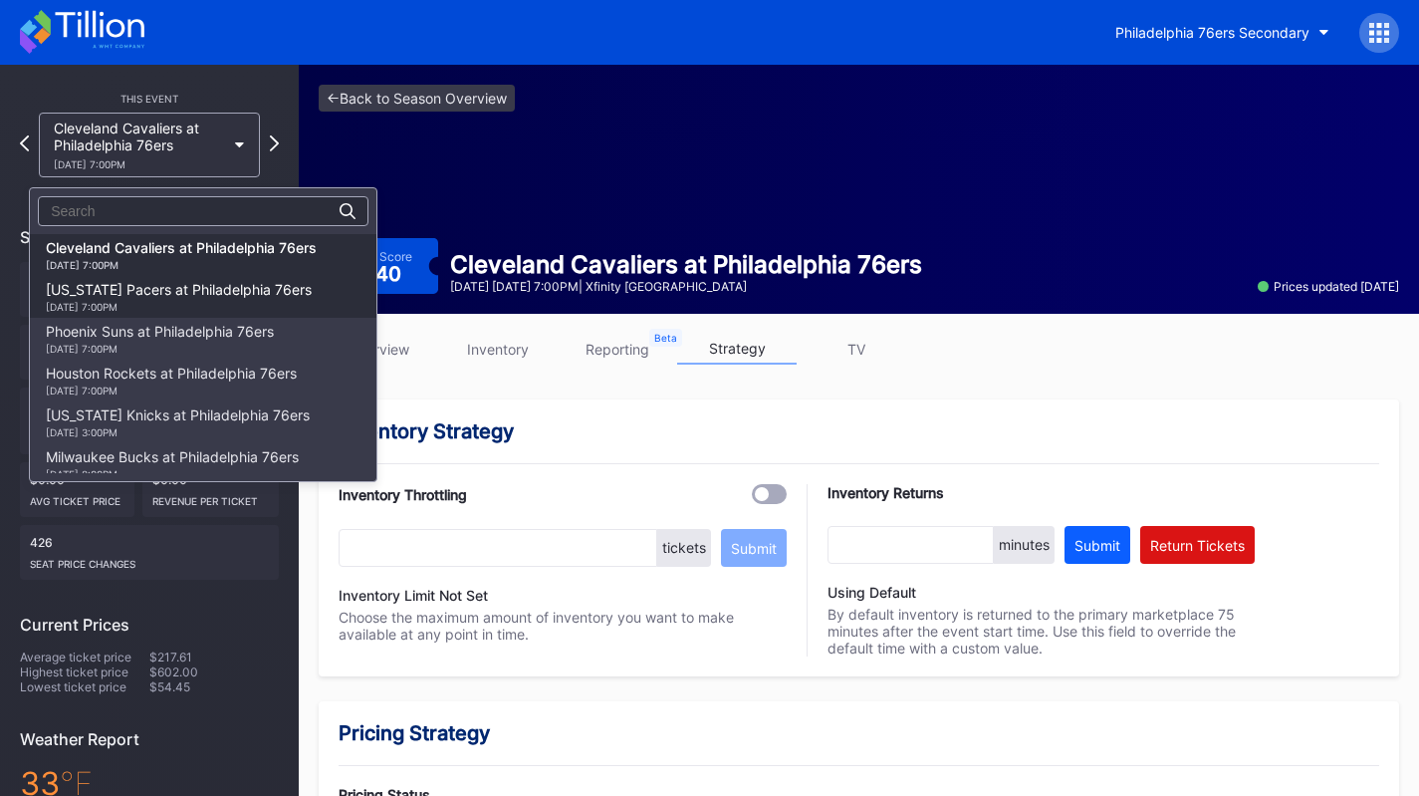
click at [200, 282] on div "Indiana Pacers at Philadelphia 76ers 1/19 Monday 7:00PM" at bounding box center [179, 297] width 266 height 32
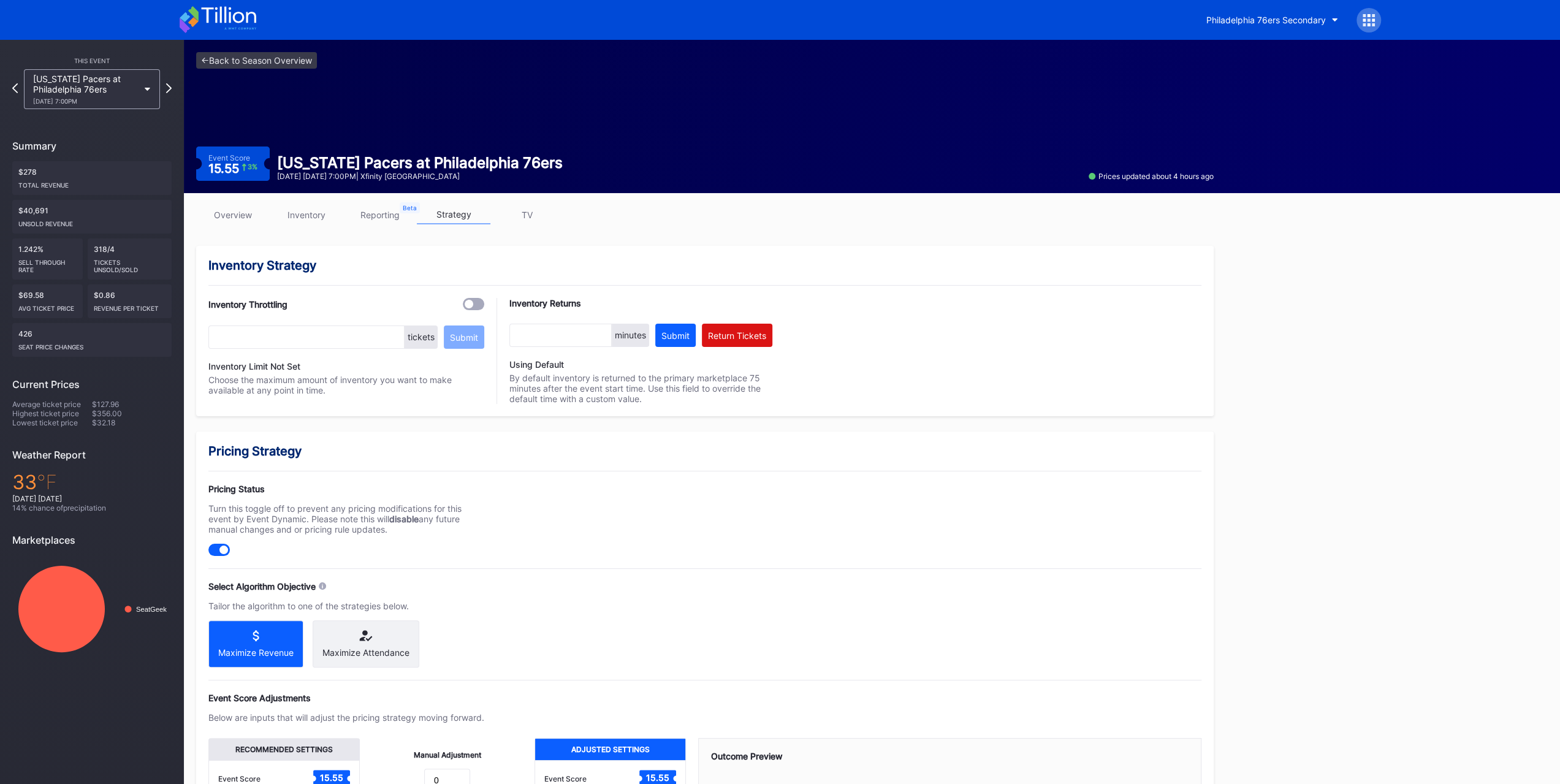
click at [141, 95] on div "Indiana Pacers at Philadelphia 76ers 1/19 Monday 7:00PM" at bounding box center [92, 89] width 136 height 40
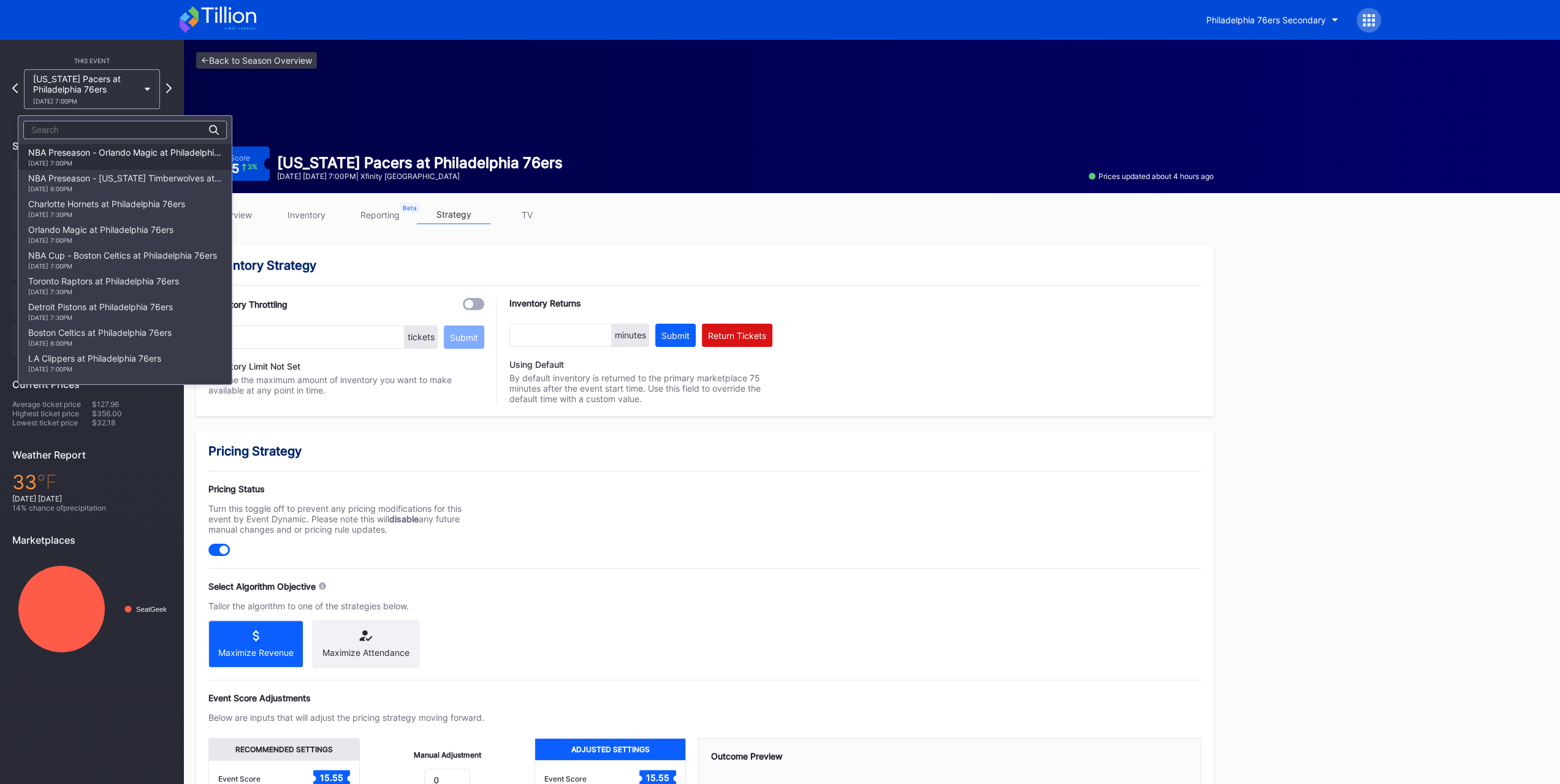
click at [145, 159] on div "10/10 Friday 7:00PM" at bounding box center [125, 163] width 194 height 7
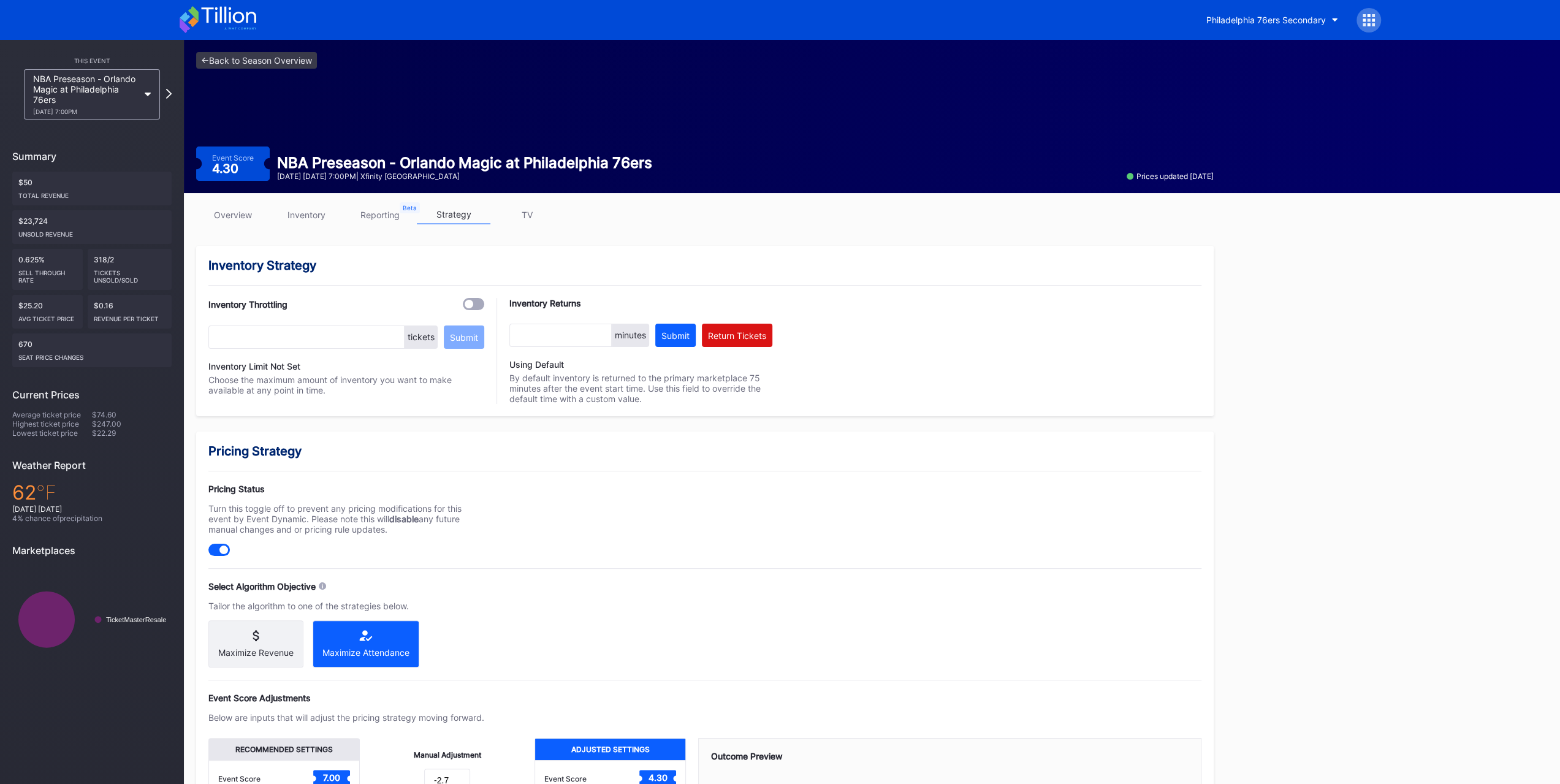
click at [105, 103] on div "NBA Preseason - Orlando Magic at Philadelphia 76ers 10/10 Friday 7:00PM" at bounding box center [86, 95] width 105 height 42
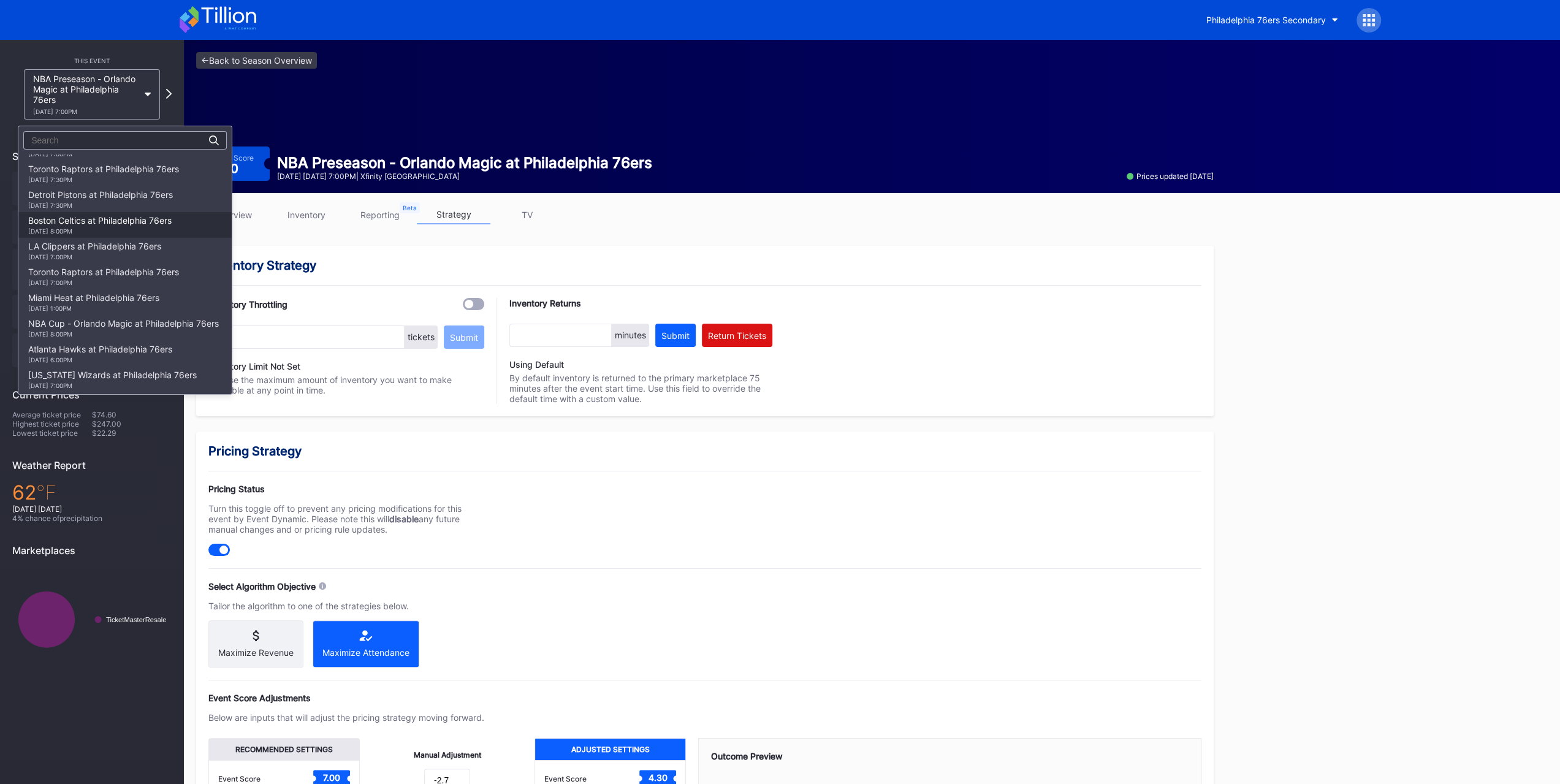
click at [111, 234] on div "11/11 Tuesday 8:00PM" at bounding box center [100, 231] width 143 height 7
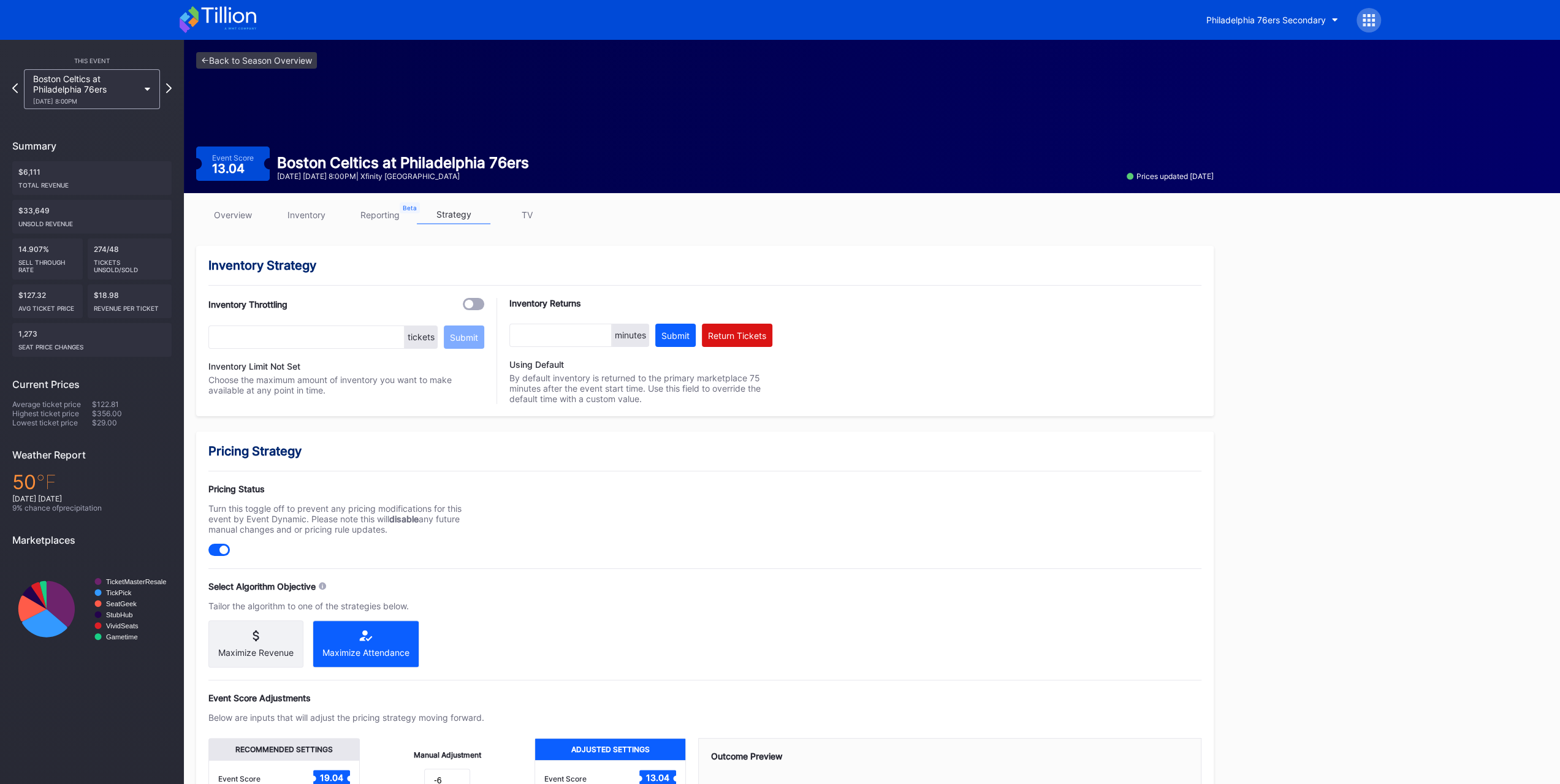
click at [99, 108] on div "Boston Celtics at Philadelphia 76ers 11/11 Tuesday 8:00PM" at bounding box center [92, 89] width 136 height 40
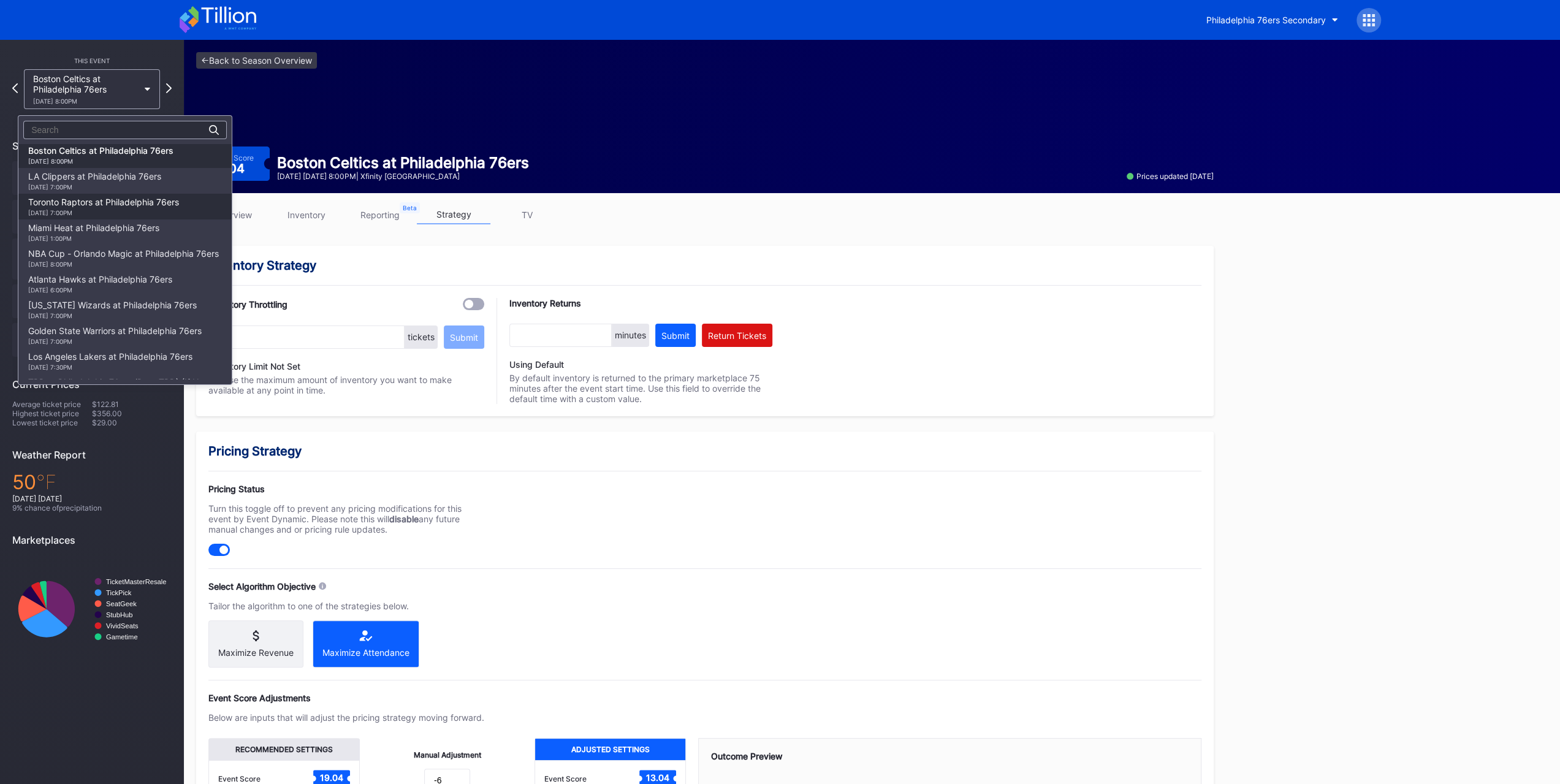
click at [110, 212] on div "11/19 Wednesday 7:00PM" at bounding box center [103, 213] width 151 height 7
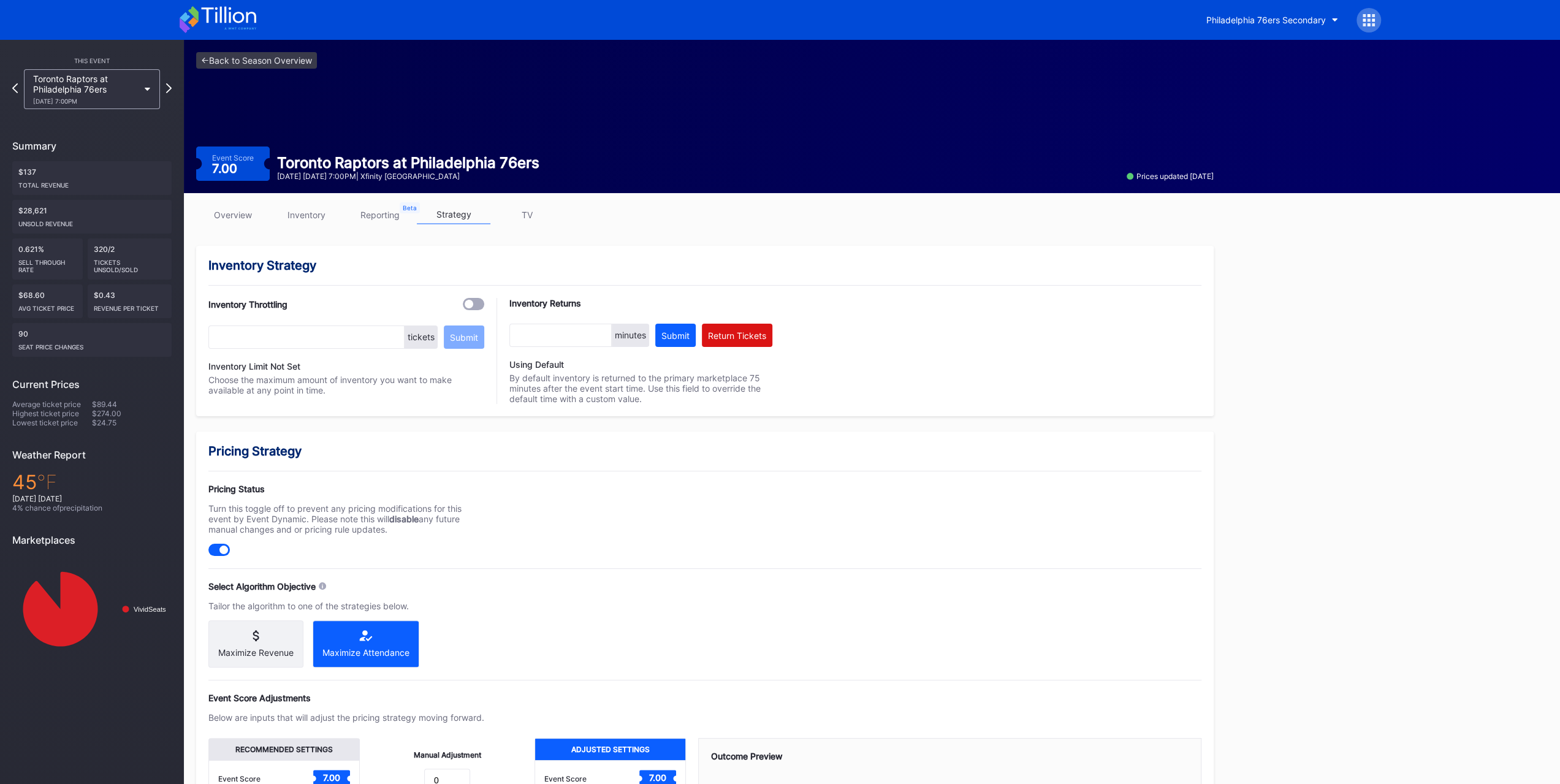
click at [108, 109] on div "This Event Toronto Raptors at Philadelphia 76ers 11/19 Wednesday 7:00PM Summary…" at bounding box center [92, 358] width 184 height 635
click at [108, 104] on div "11/19 Wednesday 7:00PM" at bounding box center [86, 101] width 105 height 7
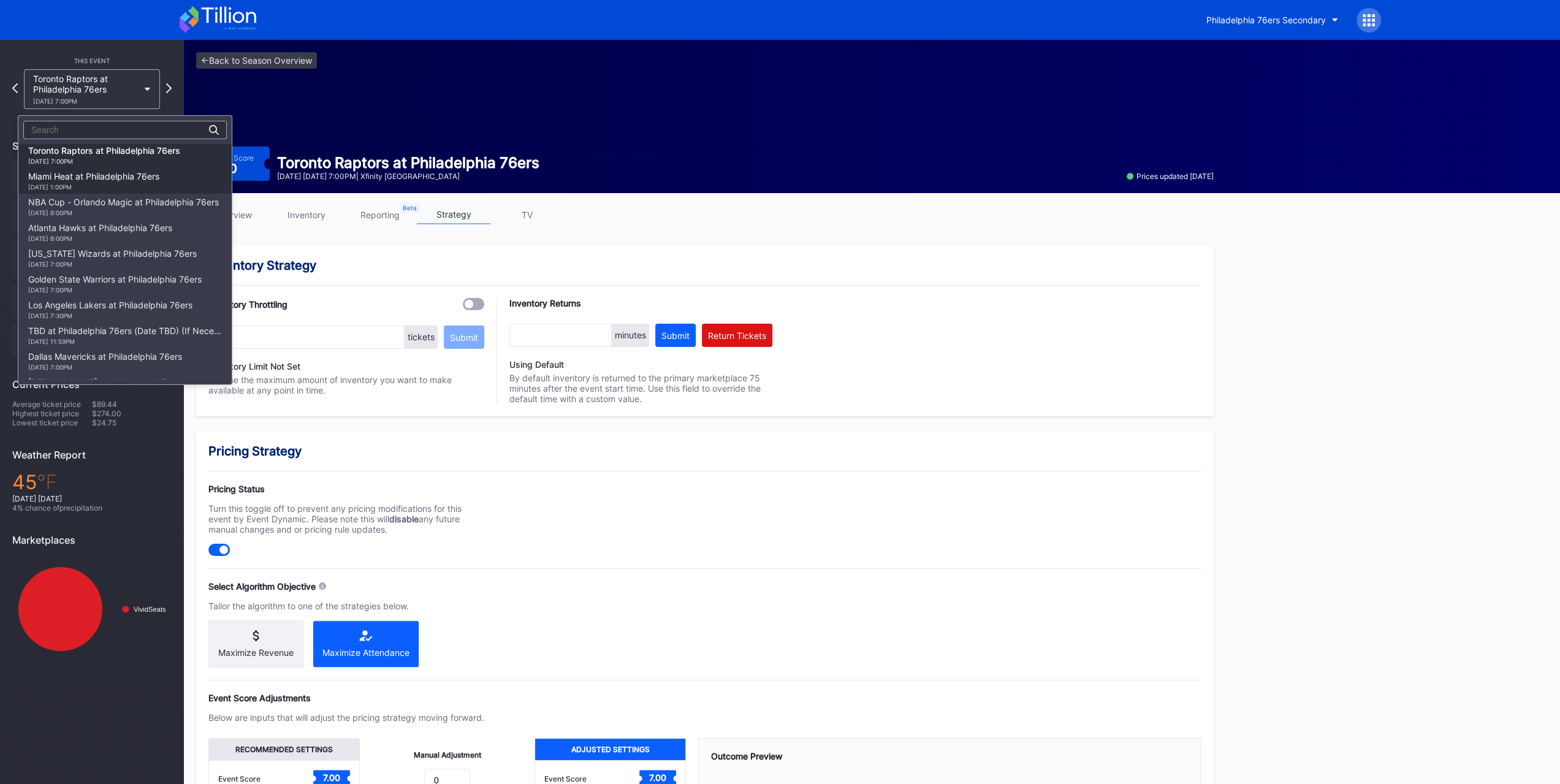
click at [118, 183] on div "Miami Heat at Philadelphia 76ers 11/23 Sunday 1:00PM" at bounding box center [94, 181] width 131 height 20
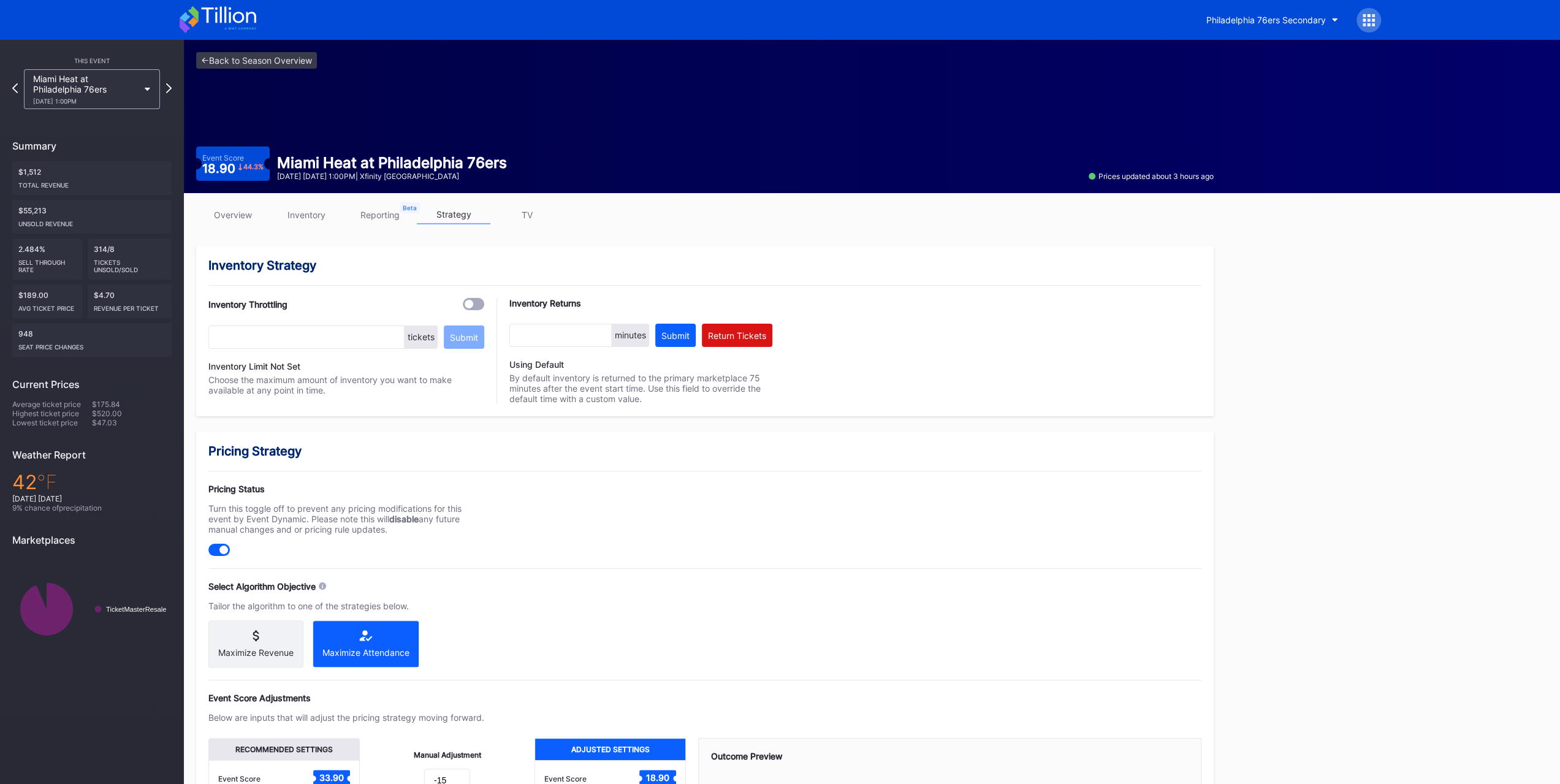
click at [115, 111] on div "This Event Miami Heat at Philadelphia 76ers 11/23 Sunday 1:00PM Summary $1,512 …" at bounding box center [92, 358] width 184 height 635
click at [116, 107] on div "Miami Heat at Philadelphia 76ers 11/23 Sunday 1:00PM" at bounding box center [92, 89] width 136 height 40
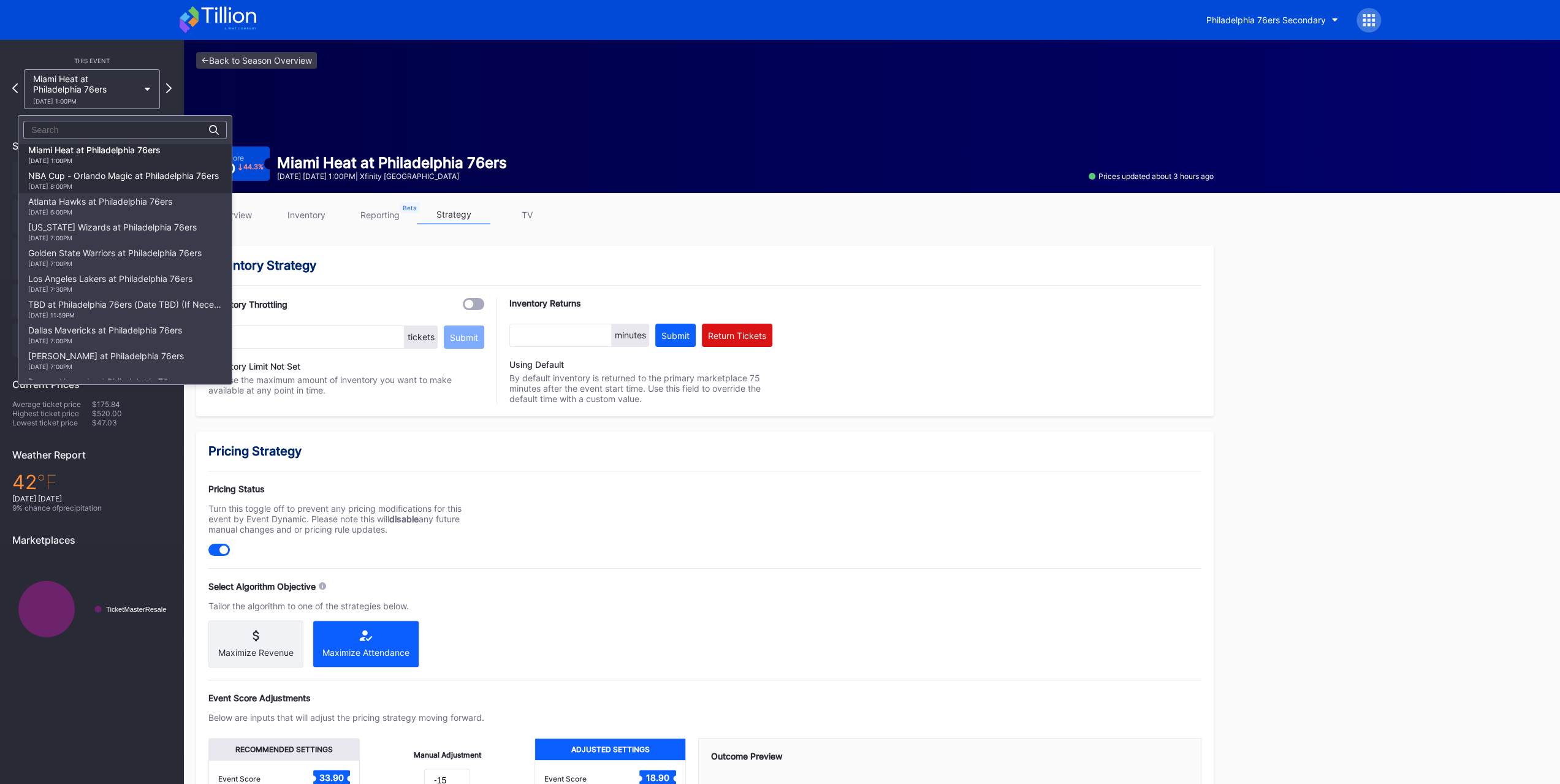
click at [124, 187] on div "11/25 Tuesday 8:00PM" at bounding box center [124, 186] width 191 height 7
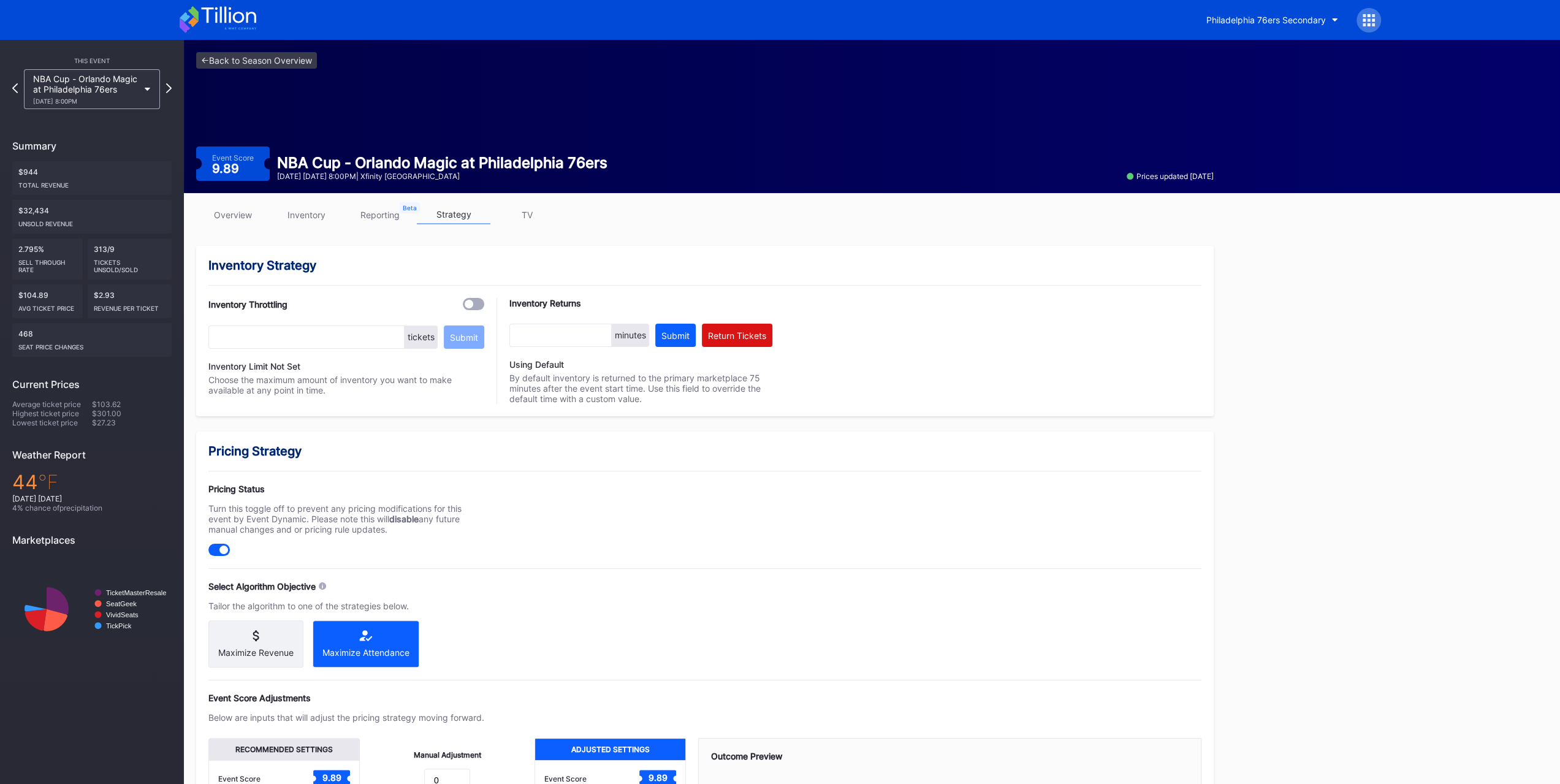
click at [103, 103] on div "11/25 Tuesday 8:00PM" at bounding box center [86, 101] width 105 height 7
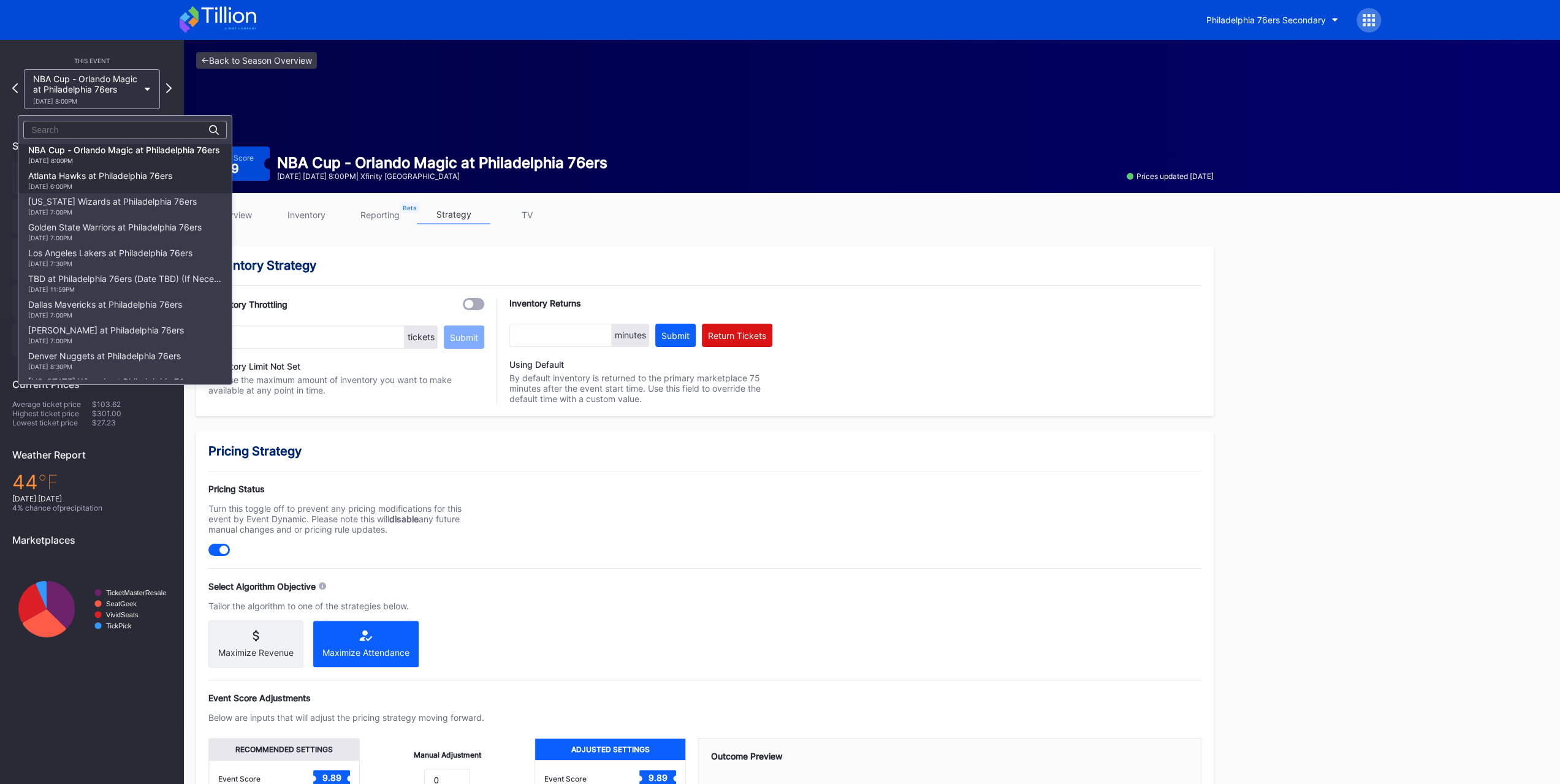
click at [124, 180] on div "Atlanta Hawks at Philadelphia 76ers 11/30 Sunday 6:00PM" at bounding box center [100, 180] width 144 height 20
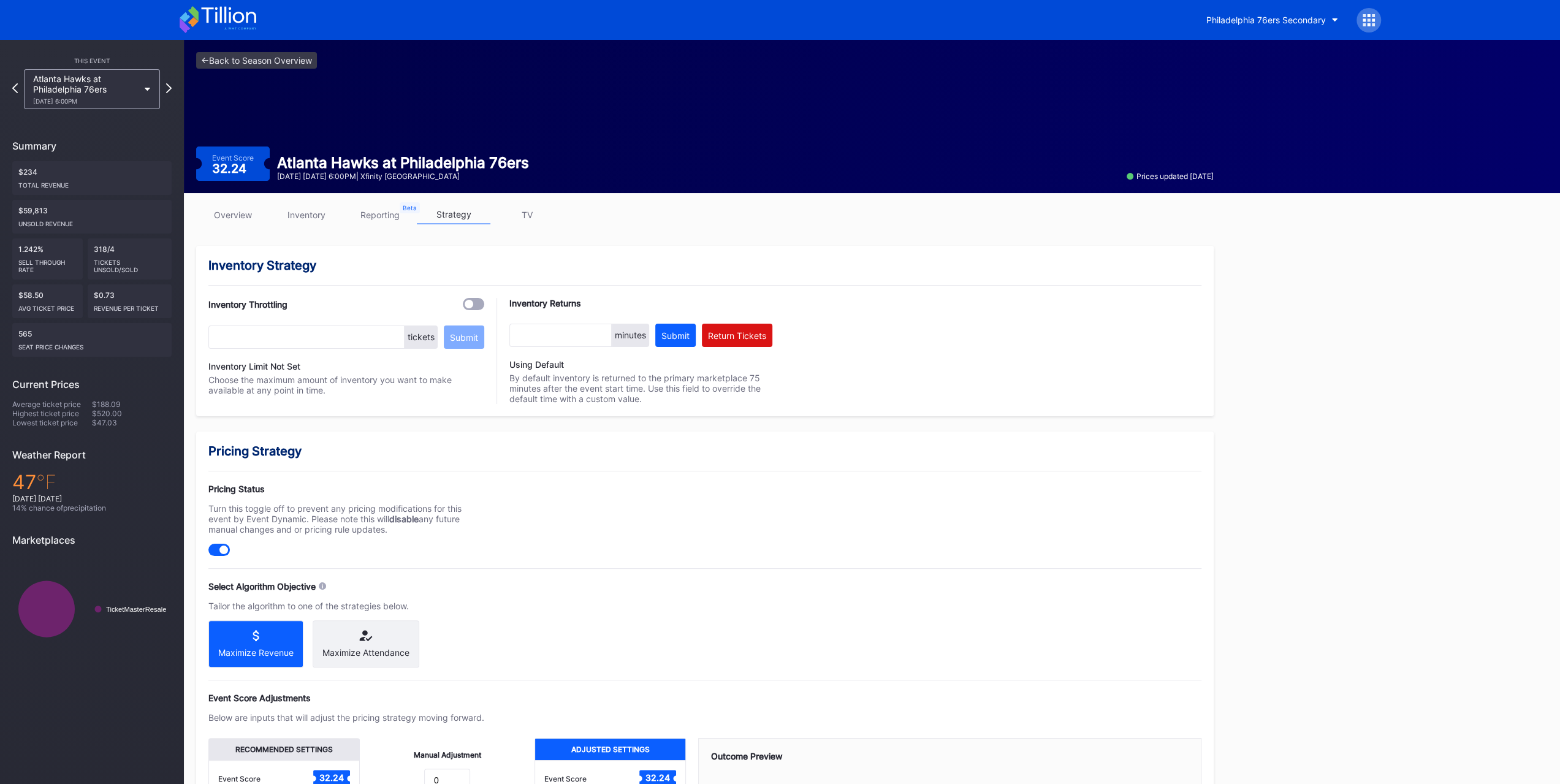
click at [380, 489] on icon at bounding box center [366, 636] width 87 height 11
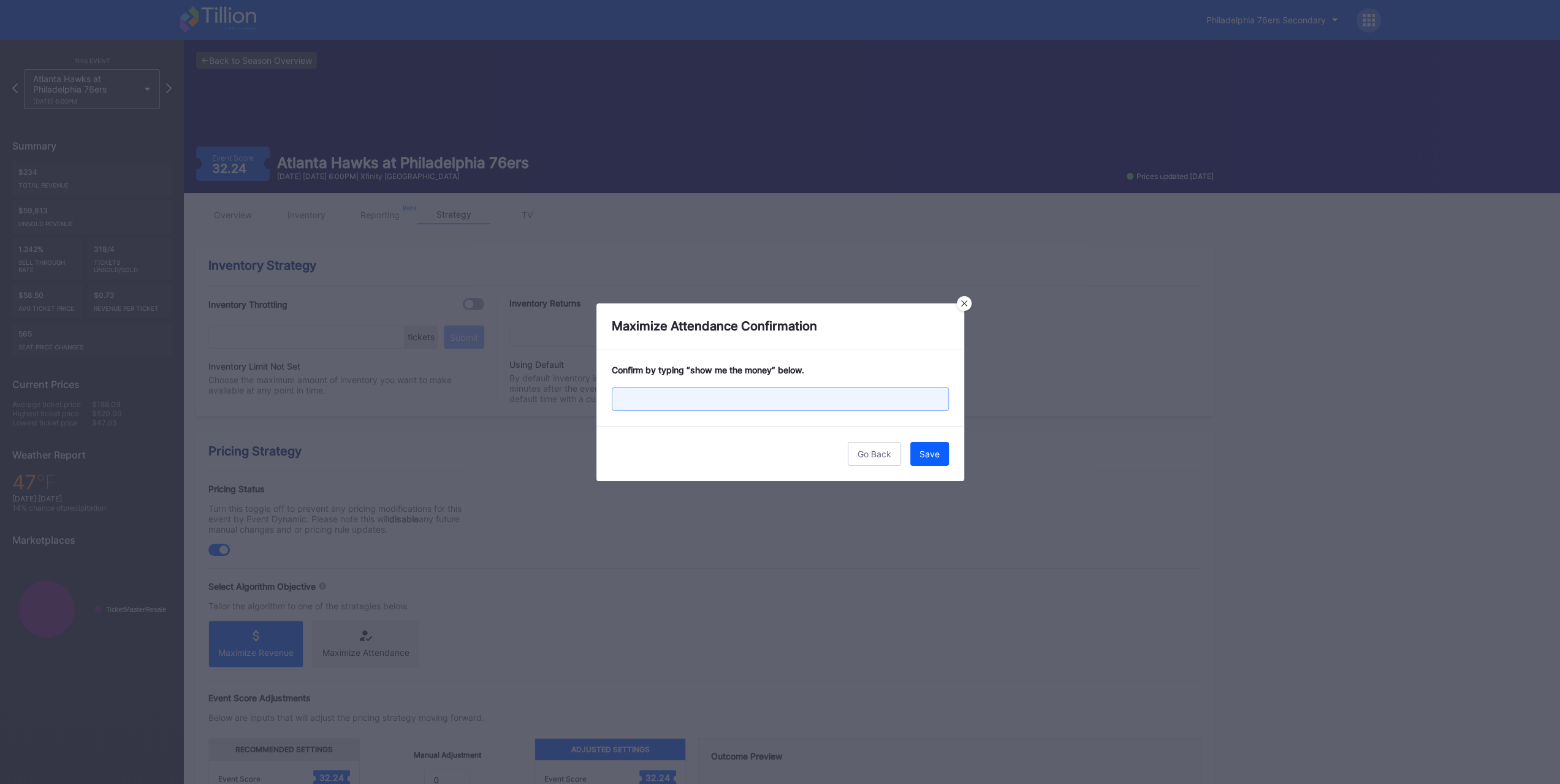
click at [692, 399] on input "text" at bounding box center [780, 399] width 337 height 23
type input "show me the money"
click at [873, 449] on div "Save" at bounding box center [929, 454] width 20 height 10
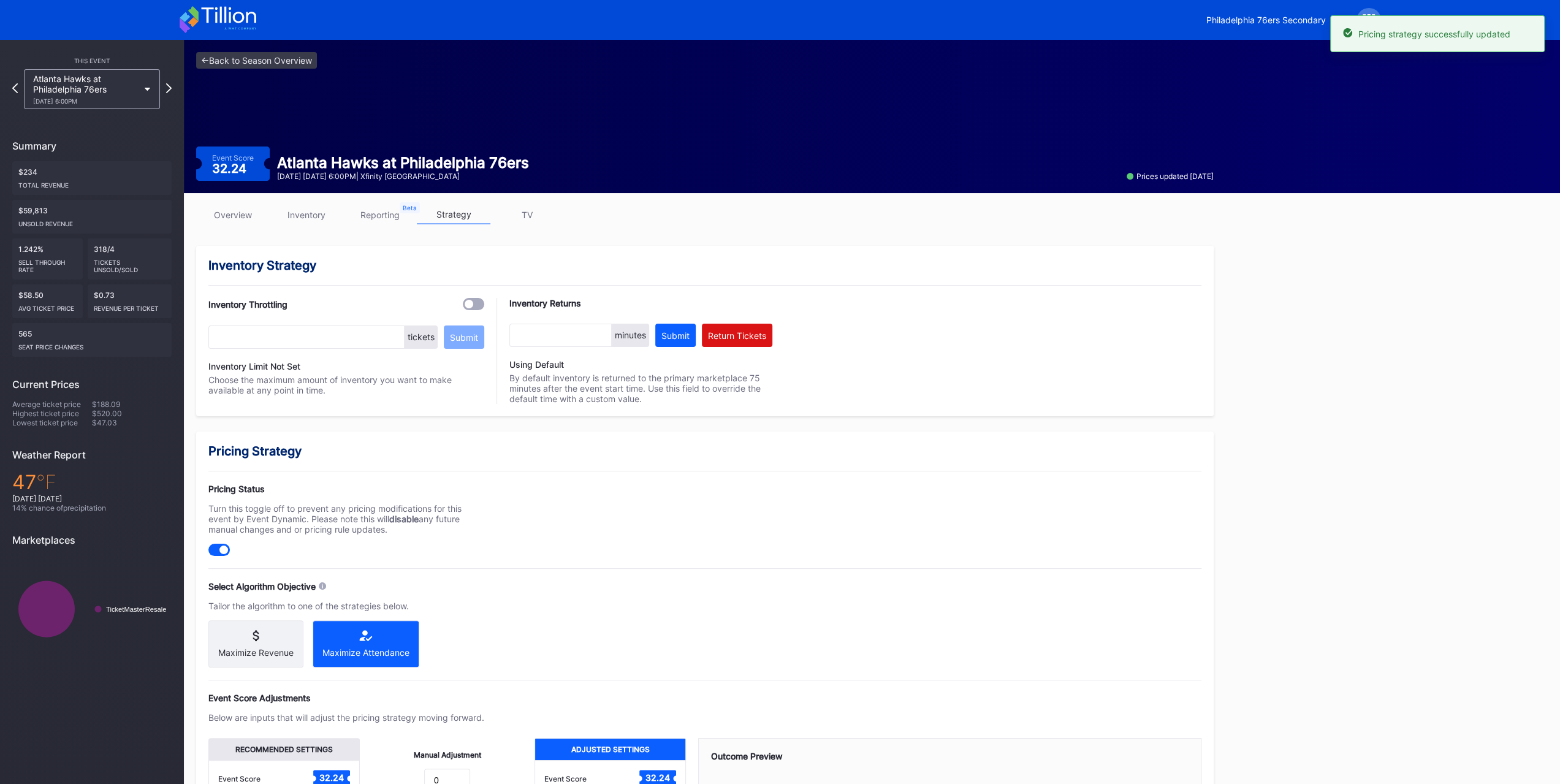
click at [140, 80] on div "Atlanta Hawks at Philadelphia 76ers 11/30 Sunday 6:00PM" at bounding box center [92, 89] width 136 height 40
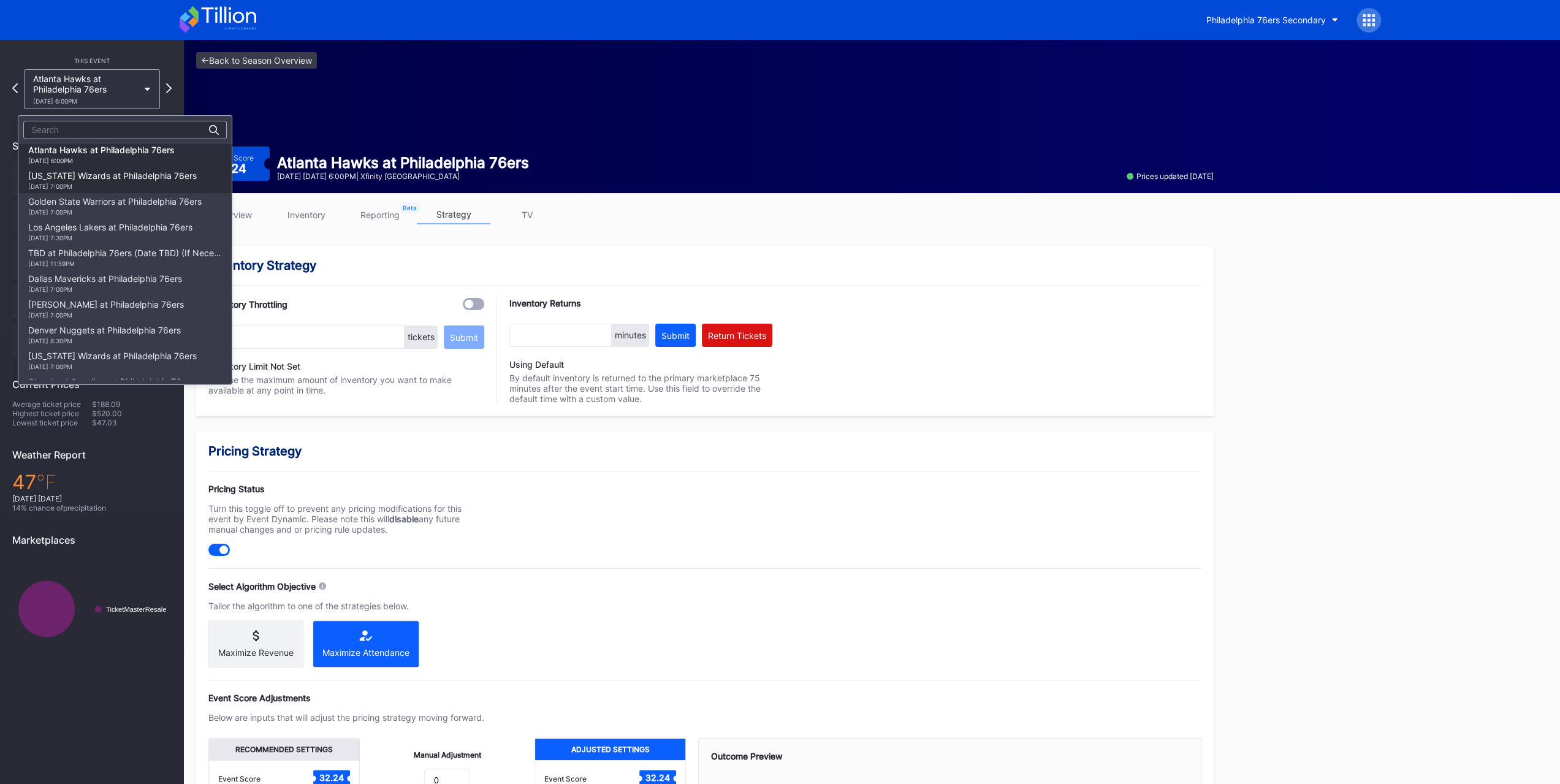
click at [110, 170] on div "Washington Wizards at Philadelphia 76ers 12/2 Tuesday 7:00PM" at bounding box center [125, 180] width 214 height 26
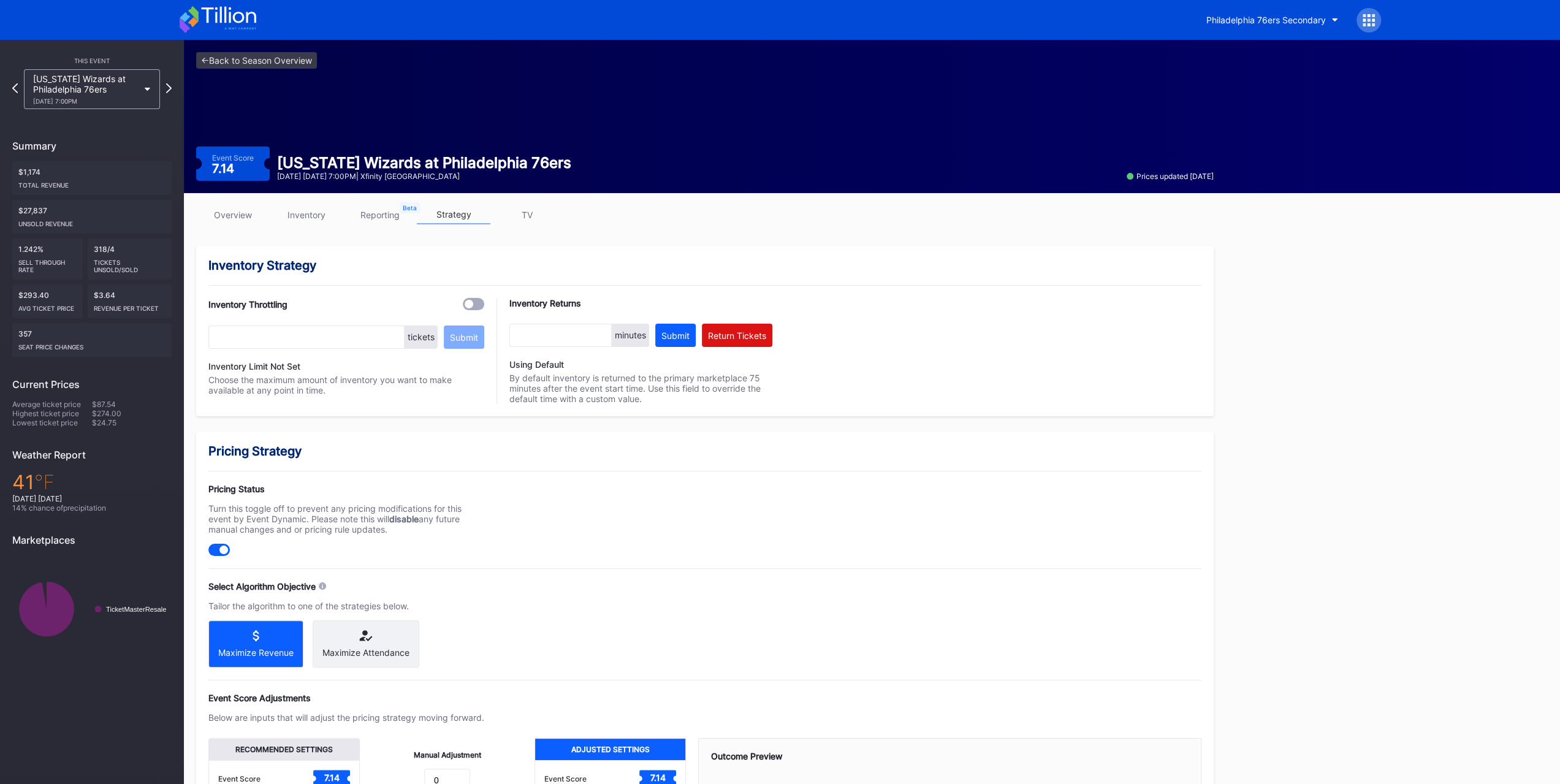
click at [359, 489] on div "Pricing Strategy Pricing Status Turn this toggle off to prevent any pricing mod…" at bounding box center [705, 710] width 1017 height 558
click at [361, 489] on div "Maximize Attendance" at bounding box center [366, 644] width 106 height 47
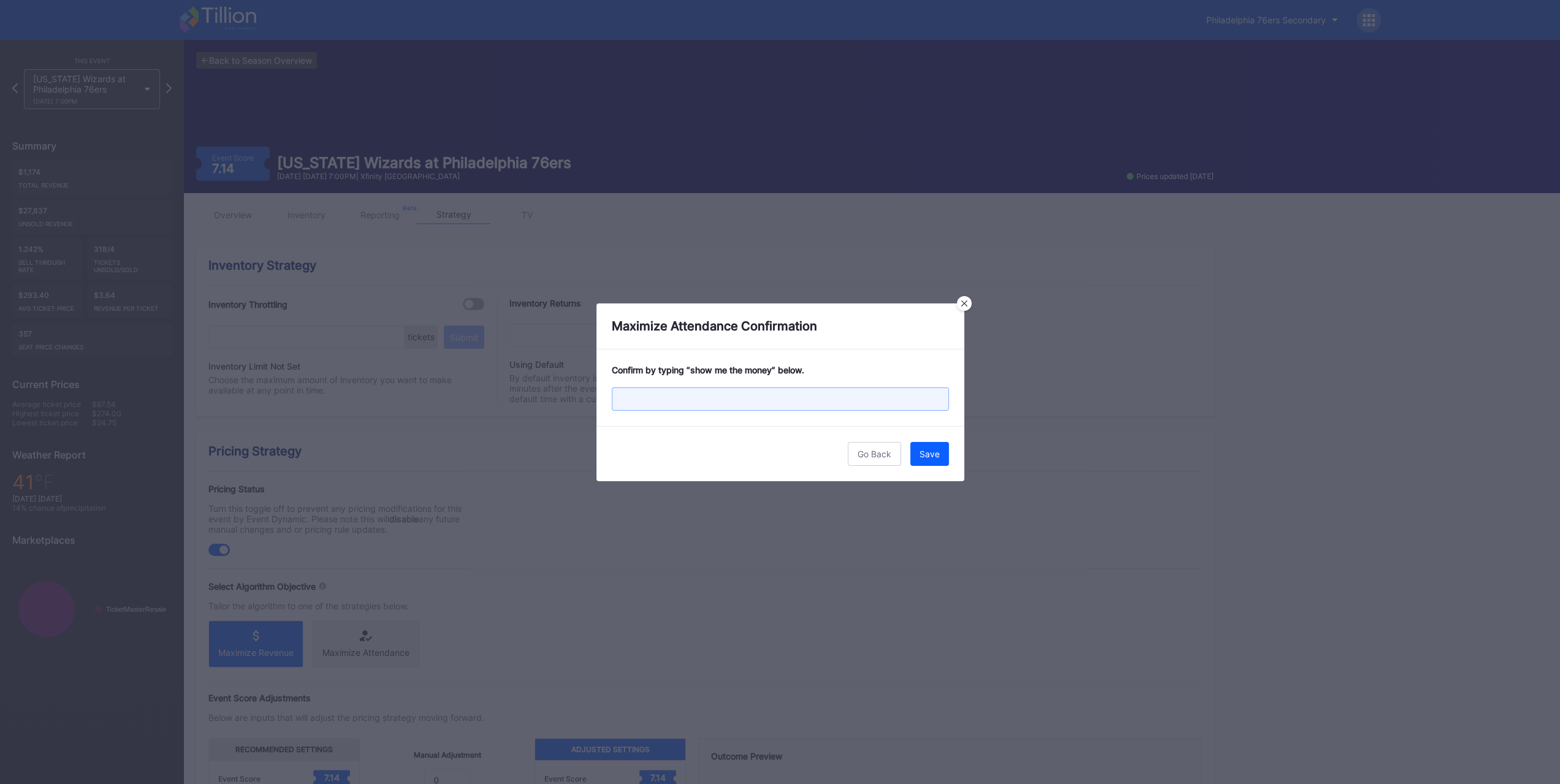
click at [873, 394] on input "text" at bounding box center [780, 399] width 337 height 23
paste input "show me the money"
type input "show me the money"
click at [873, 441] on div "Go Back Save" at bounding box center [780, 454] width 368 height 55
click at [873, 443] on button "Save" at bounding box center [929, 454] width 39 height 24
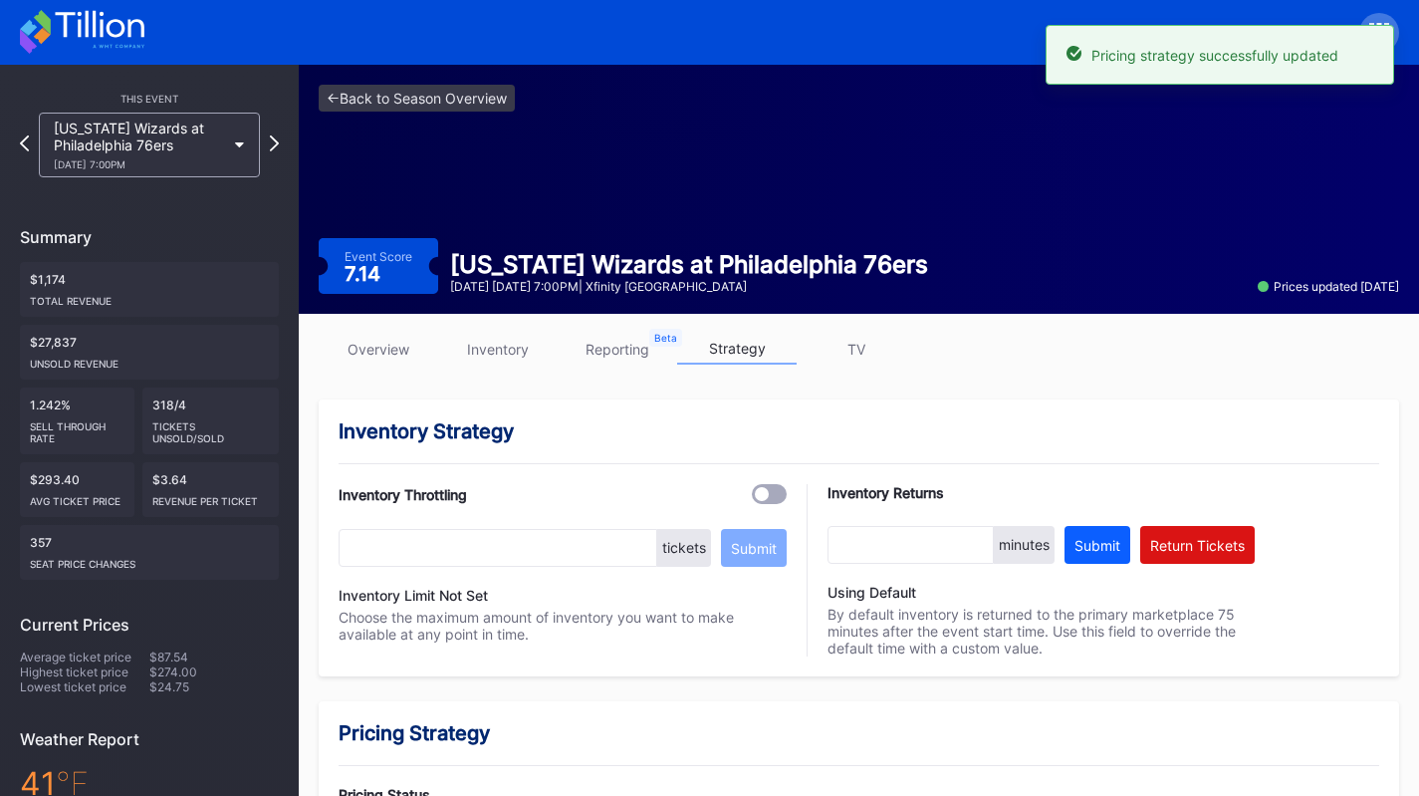
click at [199, 102] on div "This Event" at bounding box center [149, 99] width 259 height 12
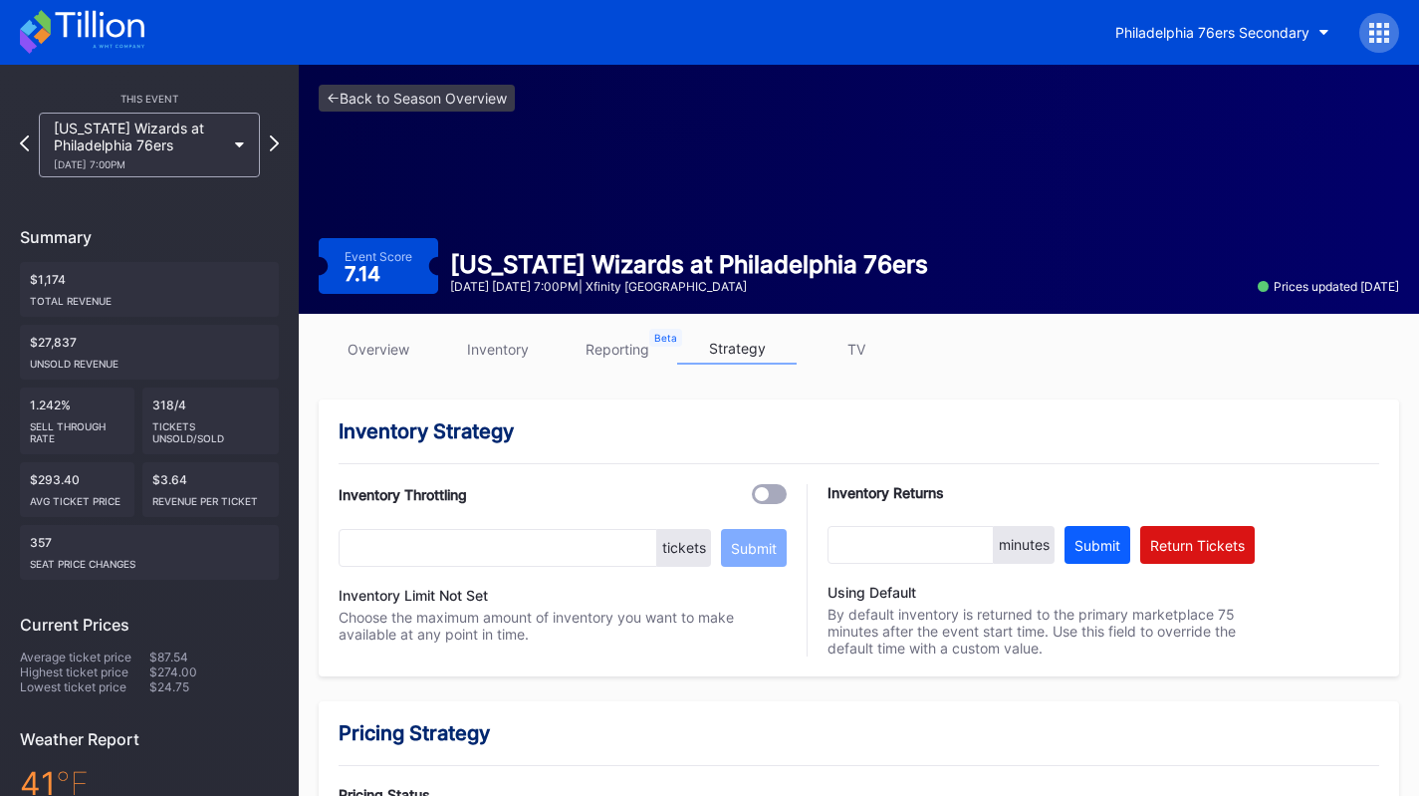
click at [200, 136] on div "Washington Wizards at Philadelphia 76ers 12/2 Tuesday 7:00PM" at bounding box center [139, 145] width 171 height 51
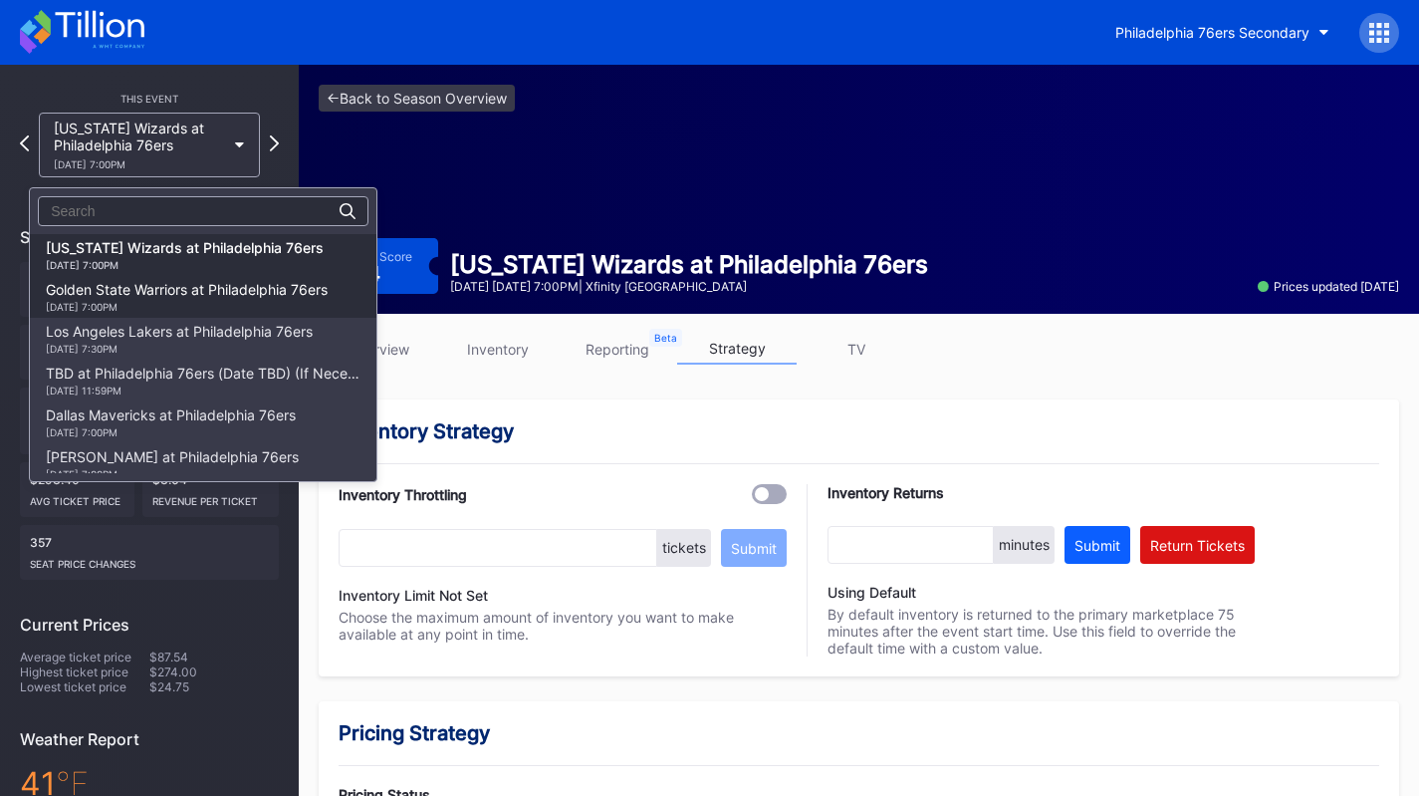
click at [210, 278] on div "Golden State Warriors at Philadelphia 76ers 12/4 Thursday 7:00PM" at bounding box center [203, 297] width 347 height 42
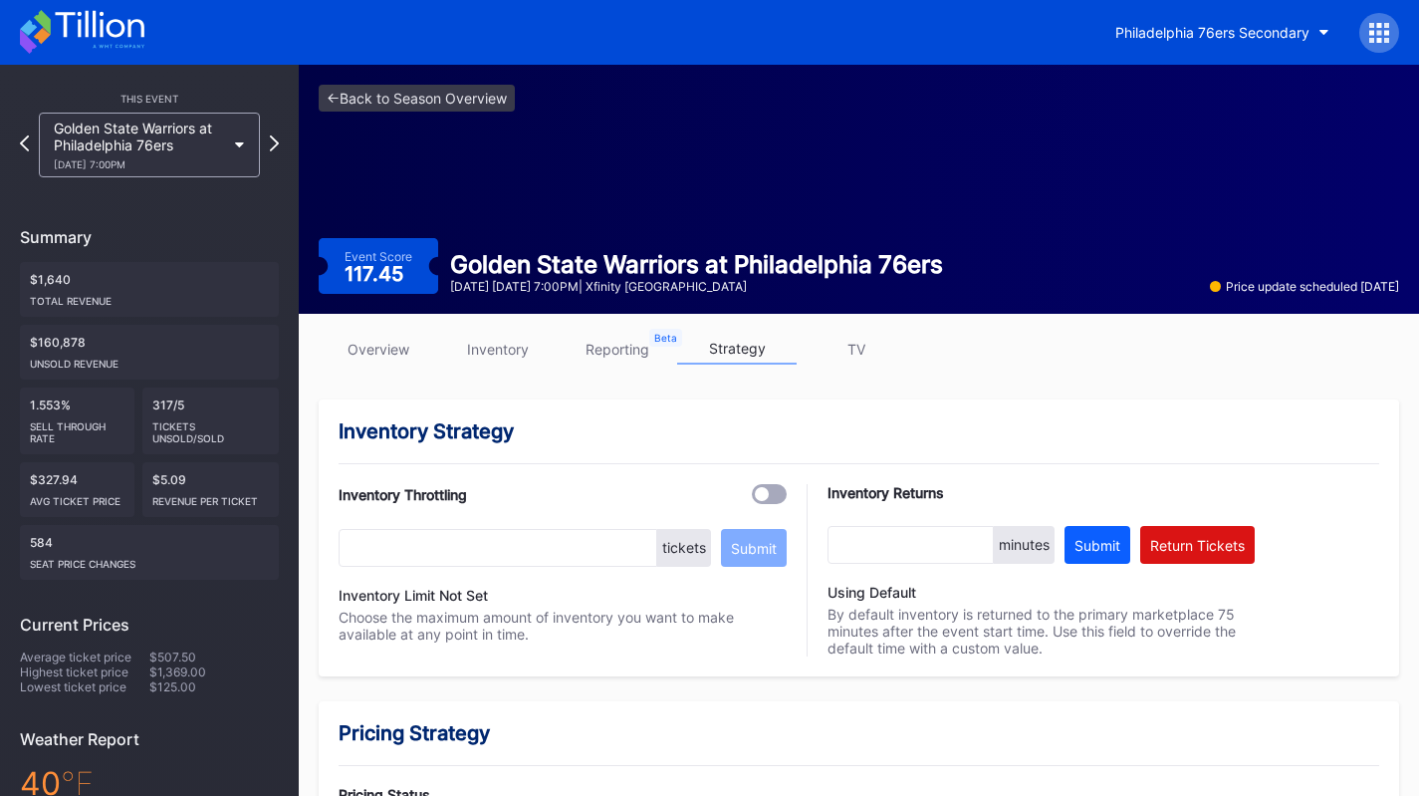
click at [196, 145] on div "Golden State Warriors at Philadelphia 76ers 12/4 Thursday 7:00PM" at bounding box center [139, 145] width 171 height 51
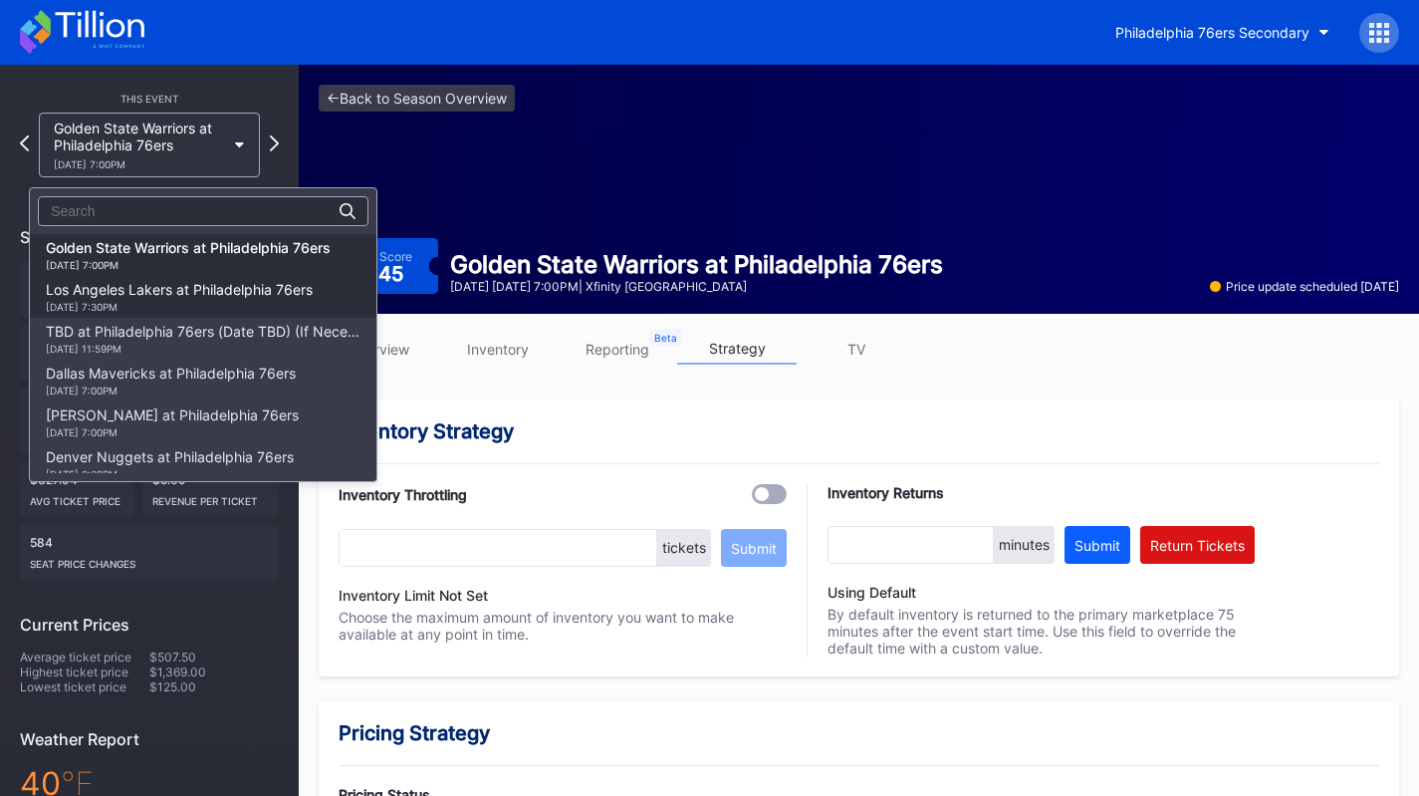
click at [168, 301] on div "12/7 Sunday 7:30PM" at bounding box center [179, 307] width 267 height 12
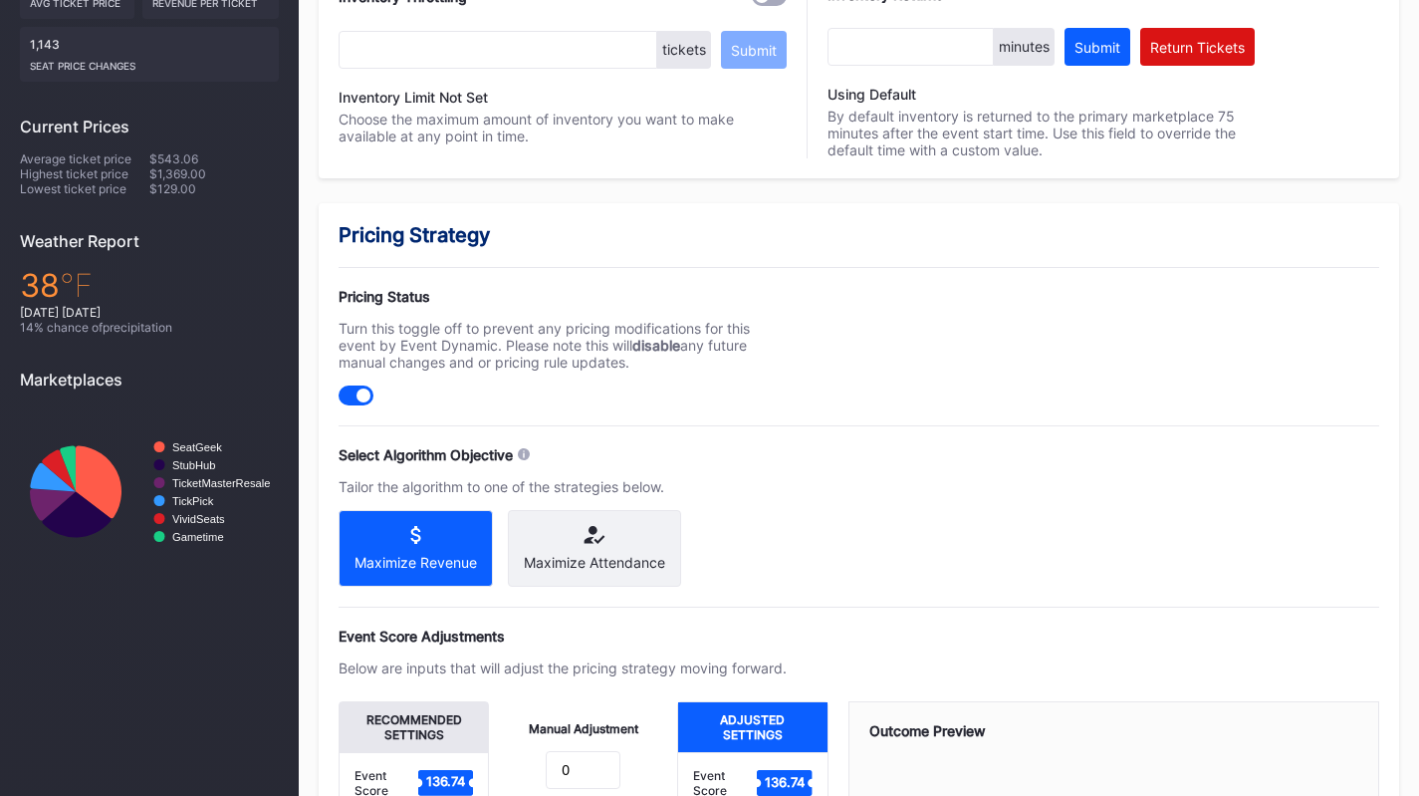
click at [602, 542] on icon at bounding box center [594, 535] width 141 height 18
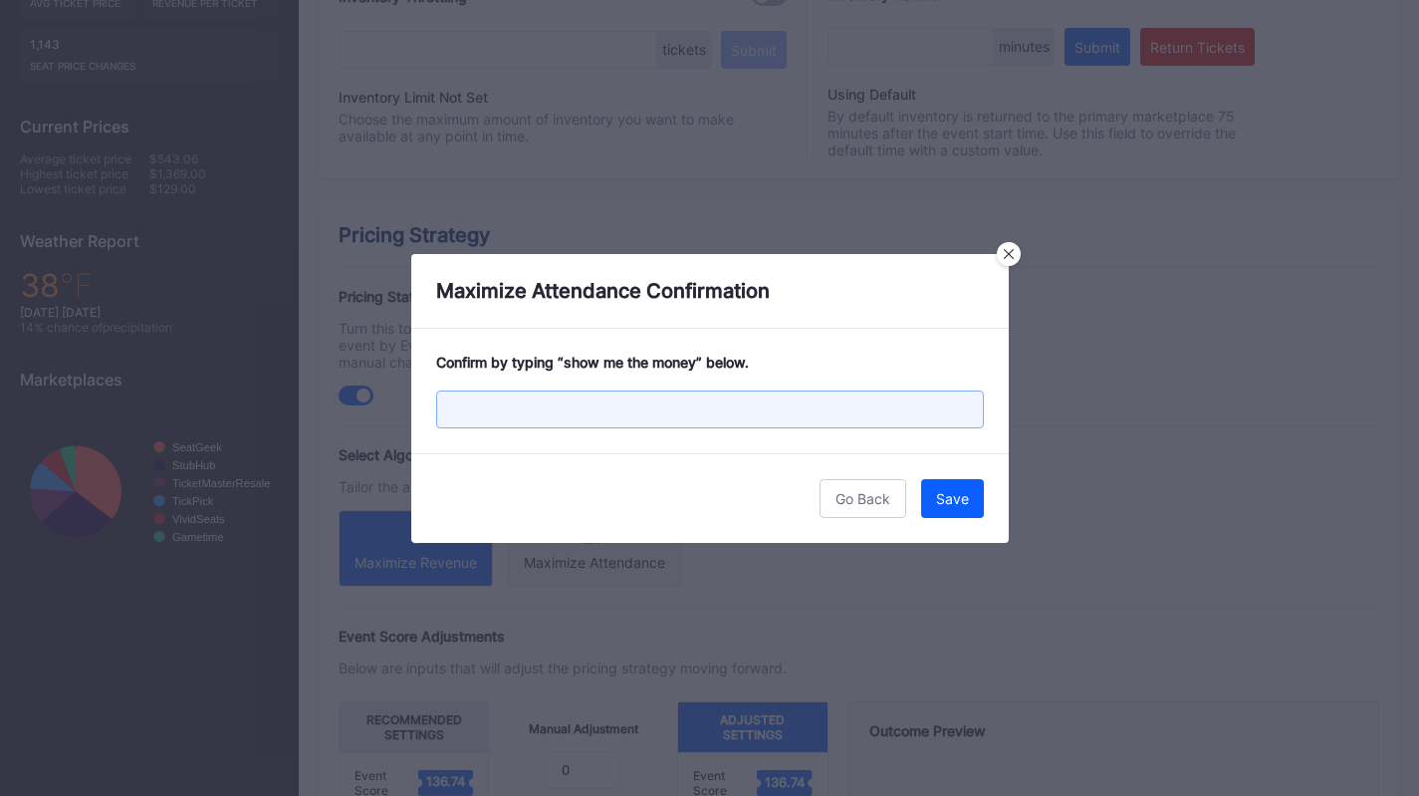
click at [823, 403] on input "text" at bounding box center [710, 409] width 548 height 38
paste input "show me the money"
type input "show me the money"
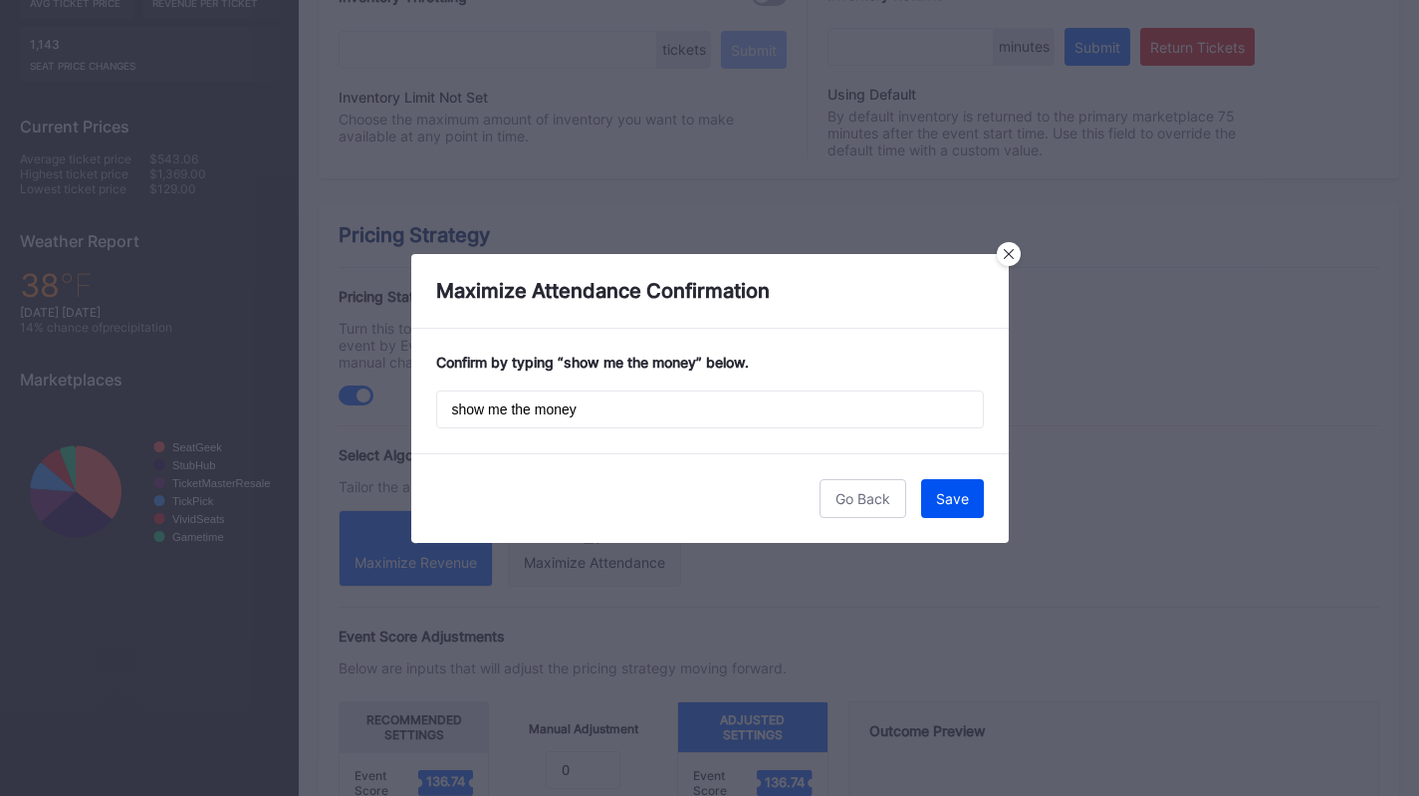
click at [953, 484] on button "Save" at bounding box center [952, 498] width 63 height 39
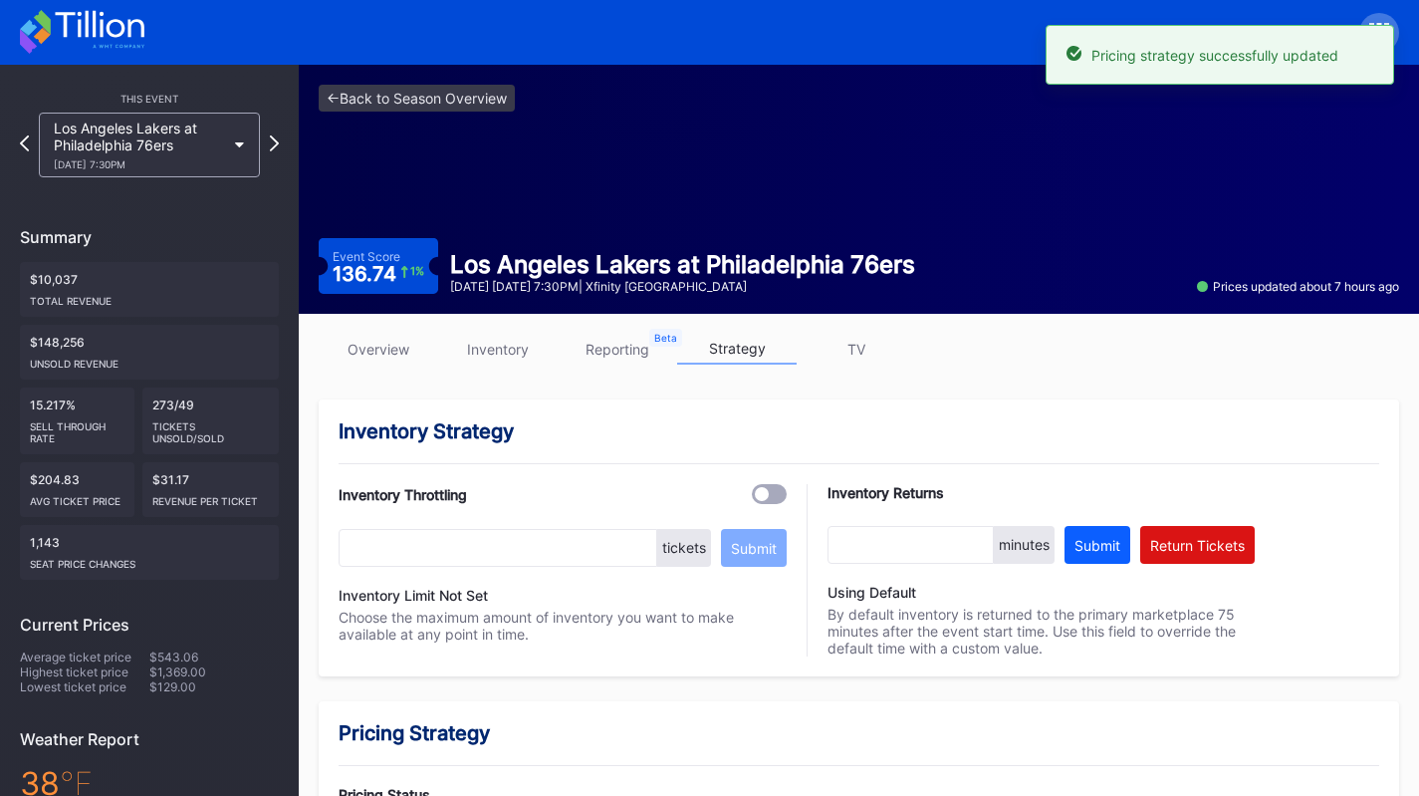
click at [138, 147] on div "Los Angeles Lakers at Philadelphia 76ers 12/7 Sunday 7:30PM" at bounding box center [139, 145] width 171 height 51
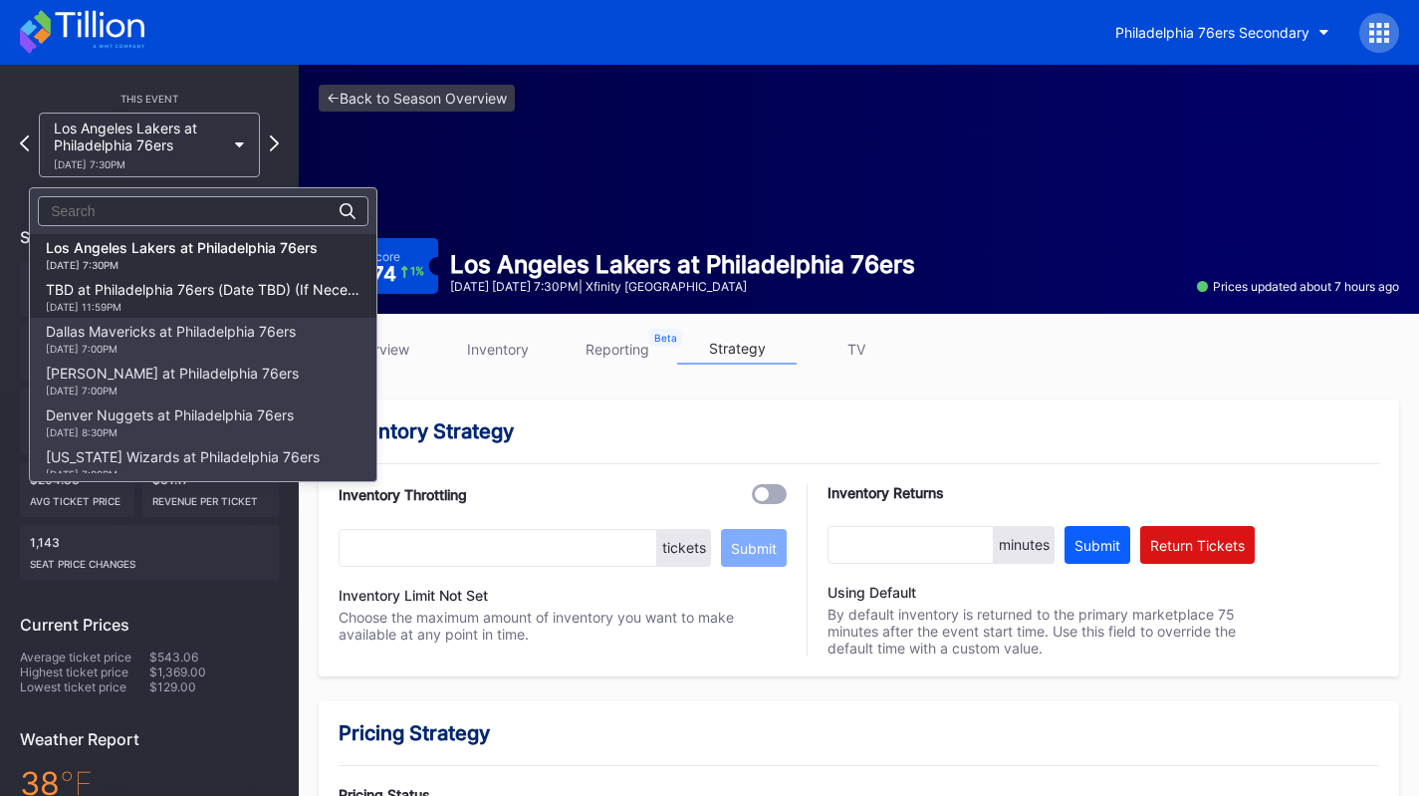
click at [191, 286] on div "TBD at Philadelphia 76ers (Date TBD) (If Necessary) 12/11 Thursday 11:59PM" at bounding box center [203, 297] width 315 height 32
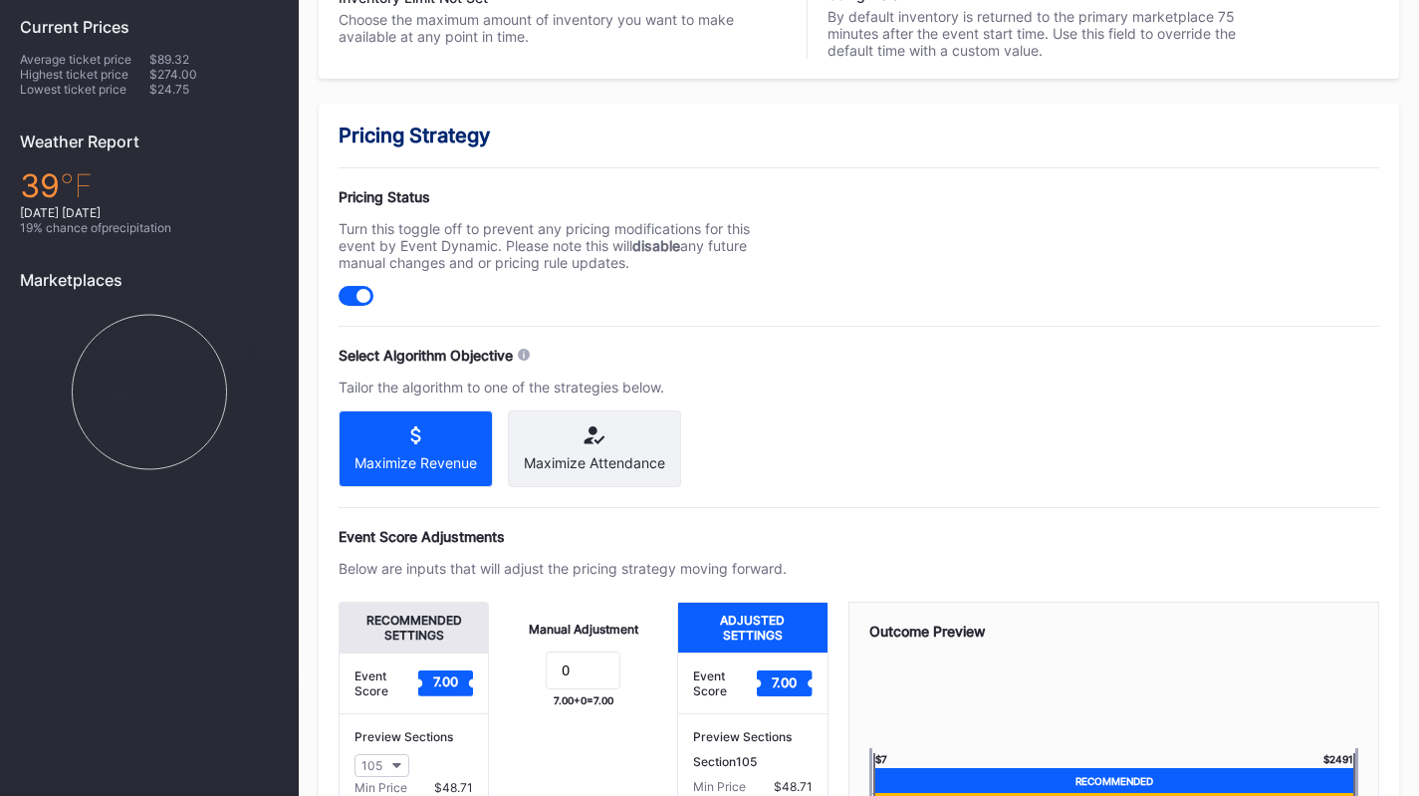
click at [621, 456] on div "Maximize Attendance" at bounding box center [594, 462] width 141 height 17
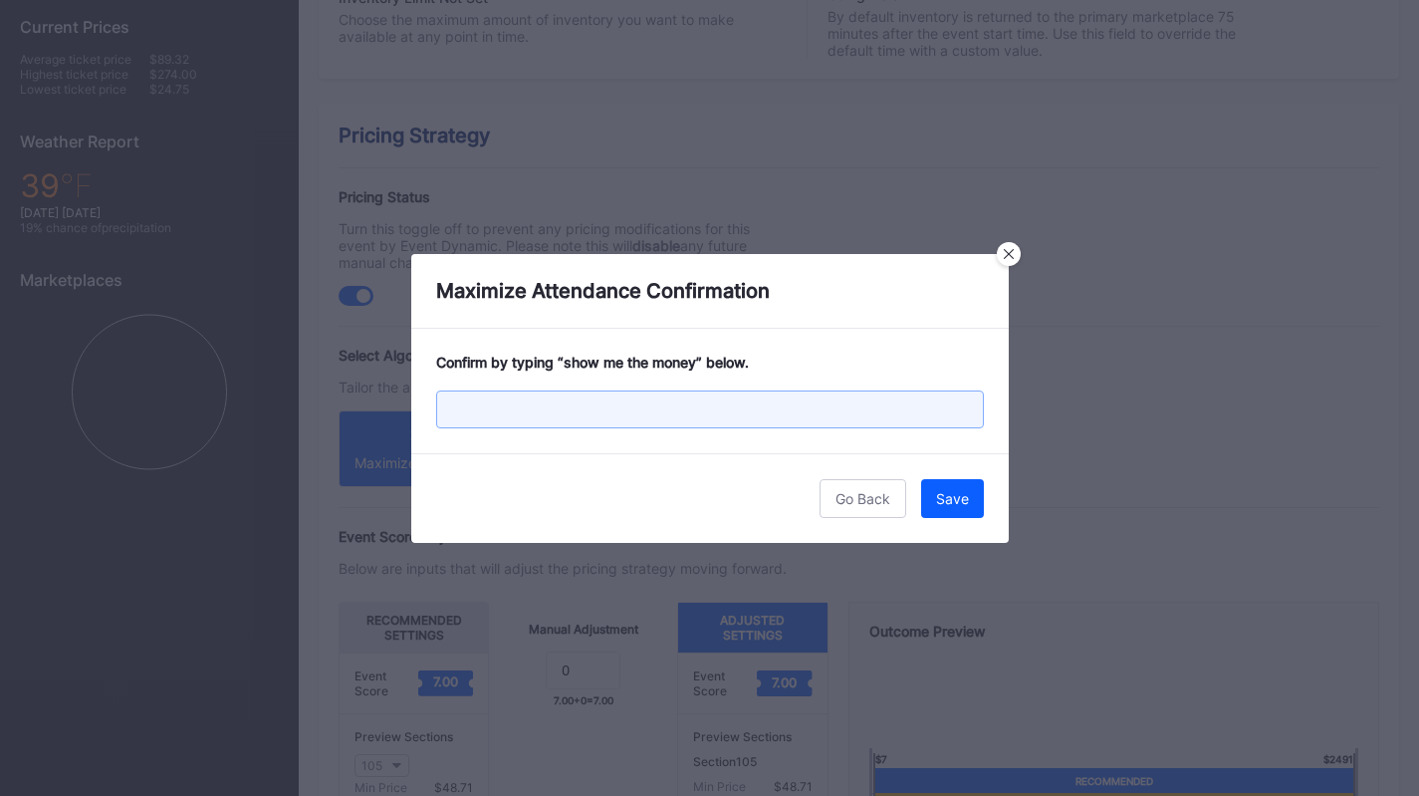
click at [887, 398] on input "text" at bounding box center [710, 409] width 548 height 38
paste input "show me the money"
type input "show me the money"
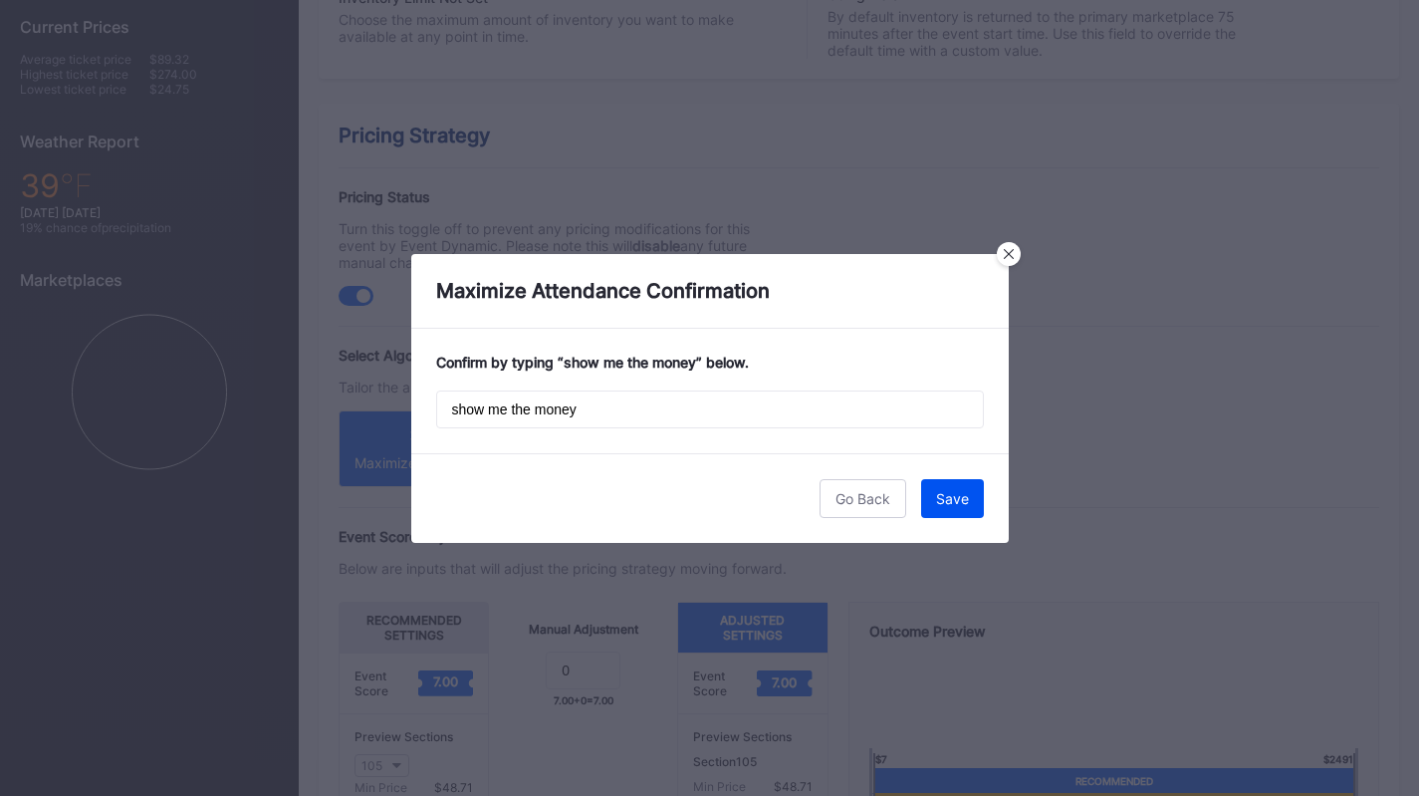
click at [954, 488] on button "Save" at bounding box center [952, 498] width 63 height 39
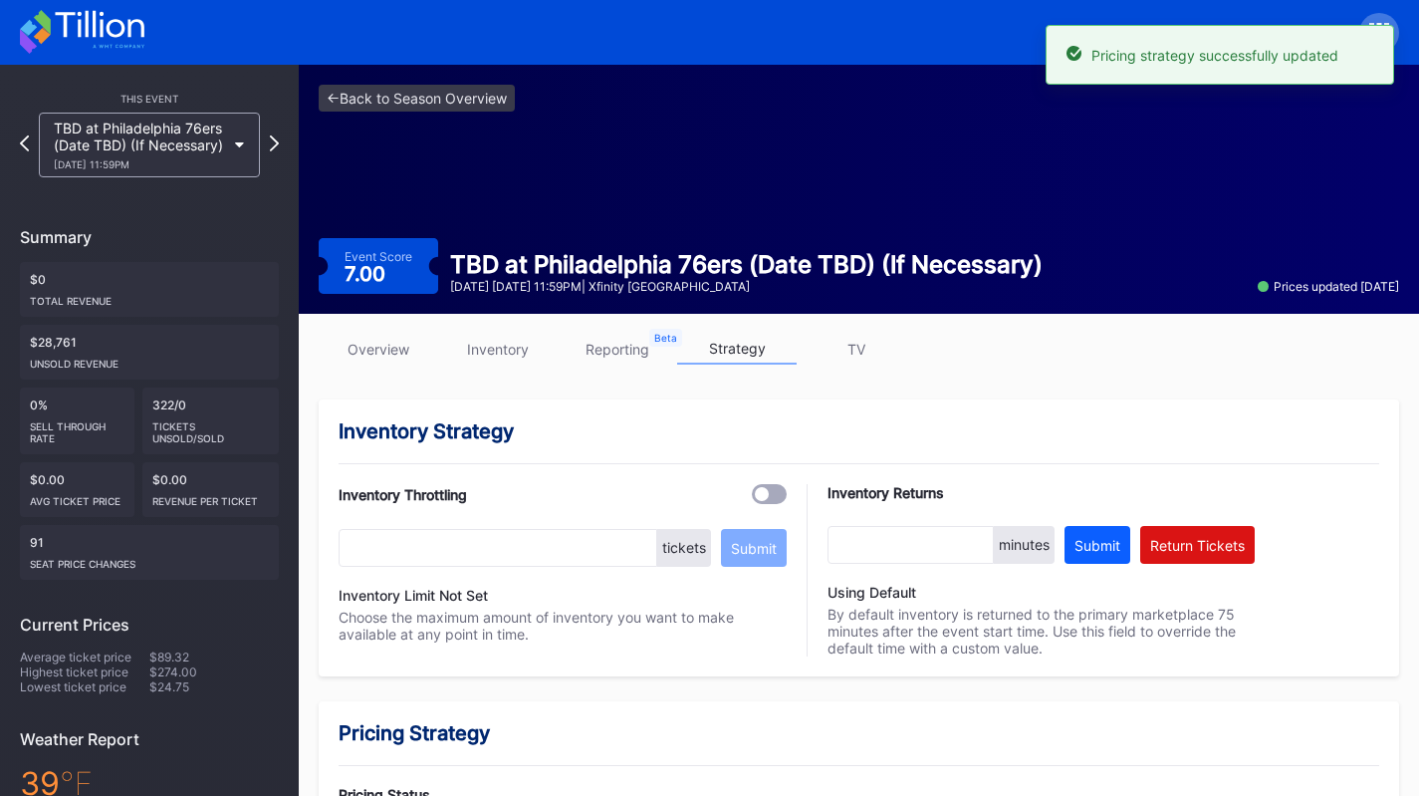
click at [191, 143] on div "TBD at Philadelphia 76ers (Date TBD) (If Necessary) 12/11 Thursday 11:59PM" at bounding box center [139, 145] width 171 height 51
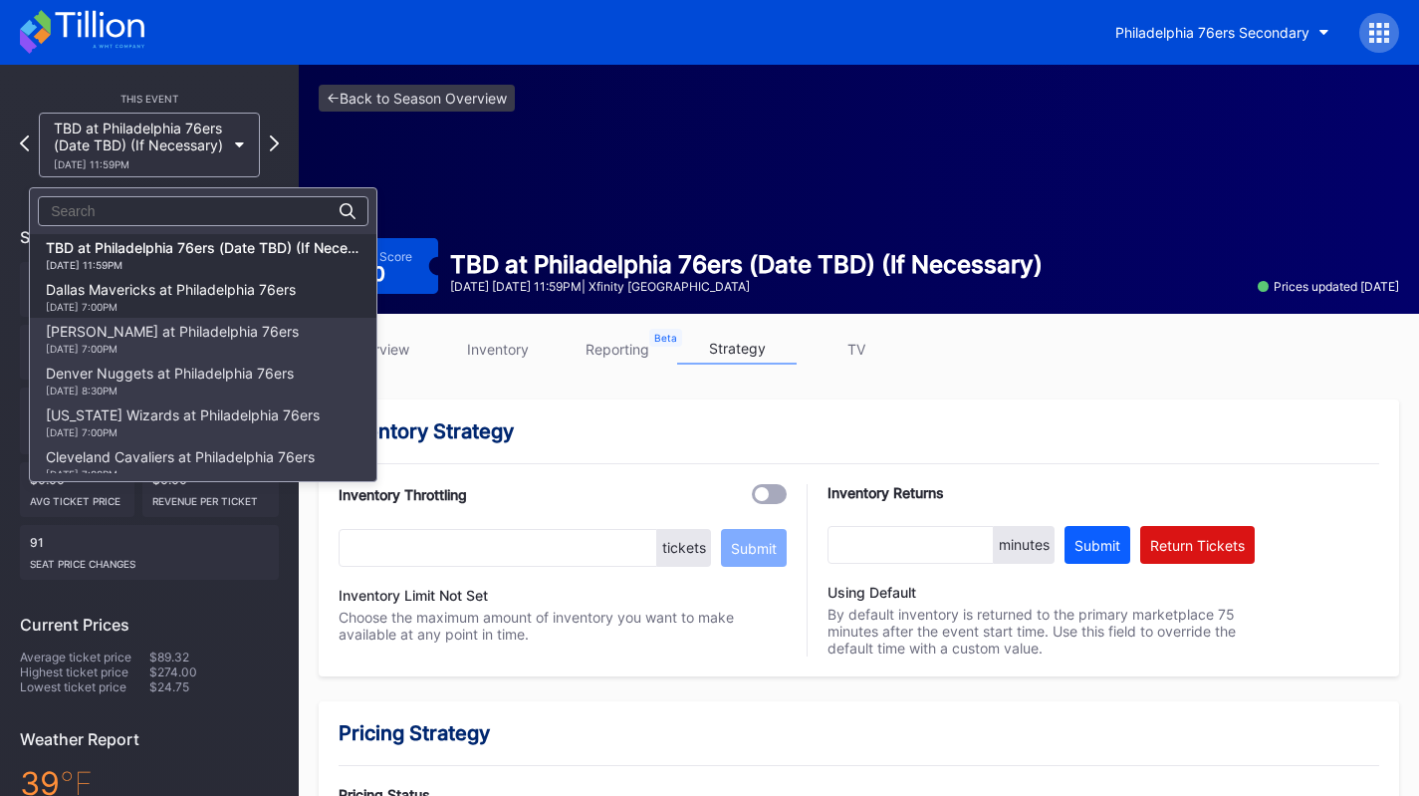
click at [209, 284] on div "Dallas Mavericks at Philadelphia 76ers 12/20 Saturday 7:00PM" at bounding box center [171, 297] width 250 height 32
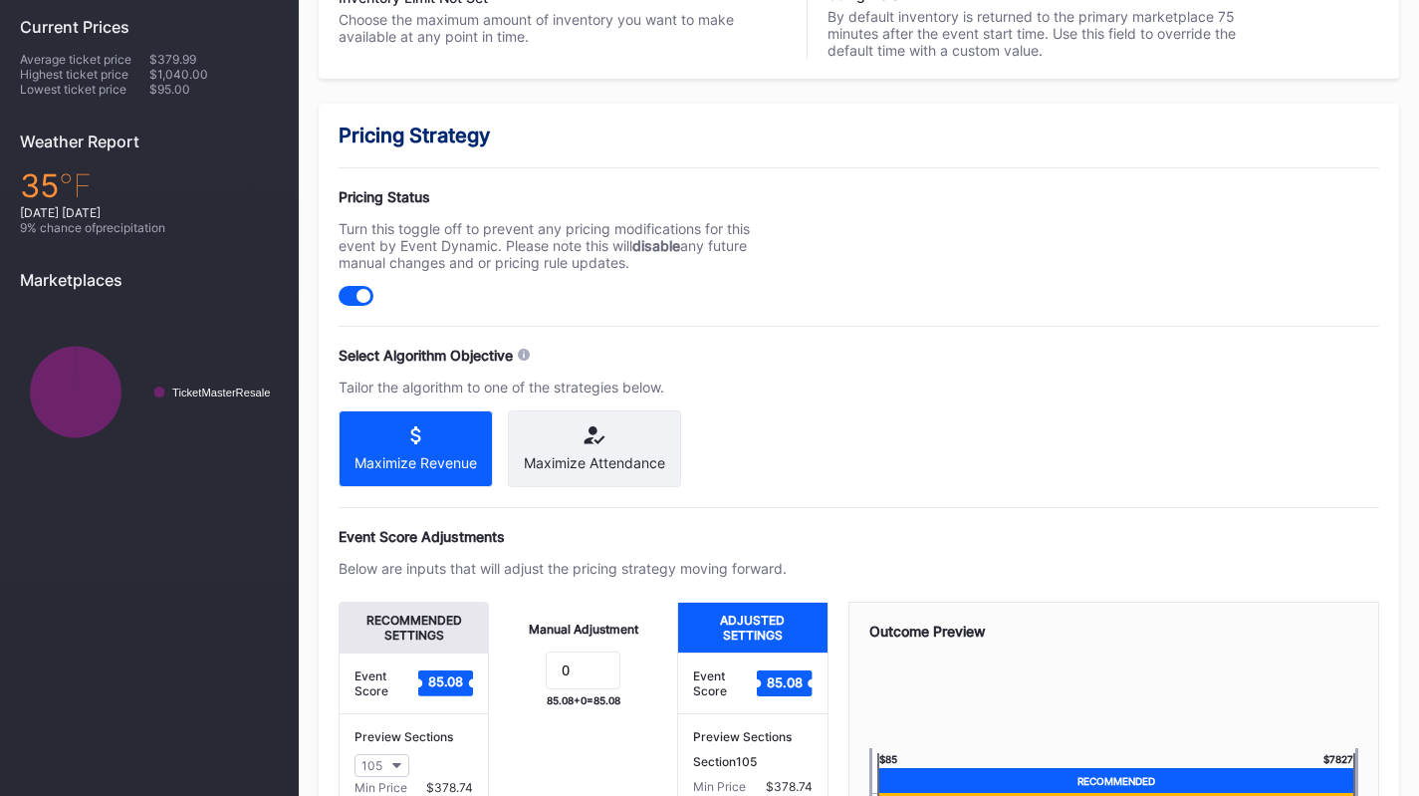
click at [561, 424] on div "Maximize Attendance" at bounding box center [594, 448] width 173 height 77
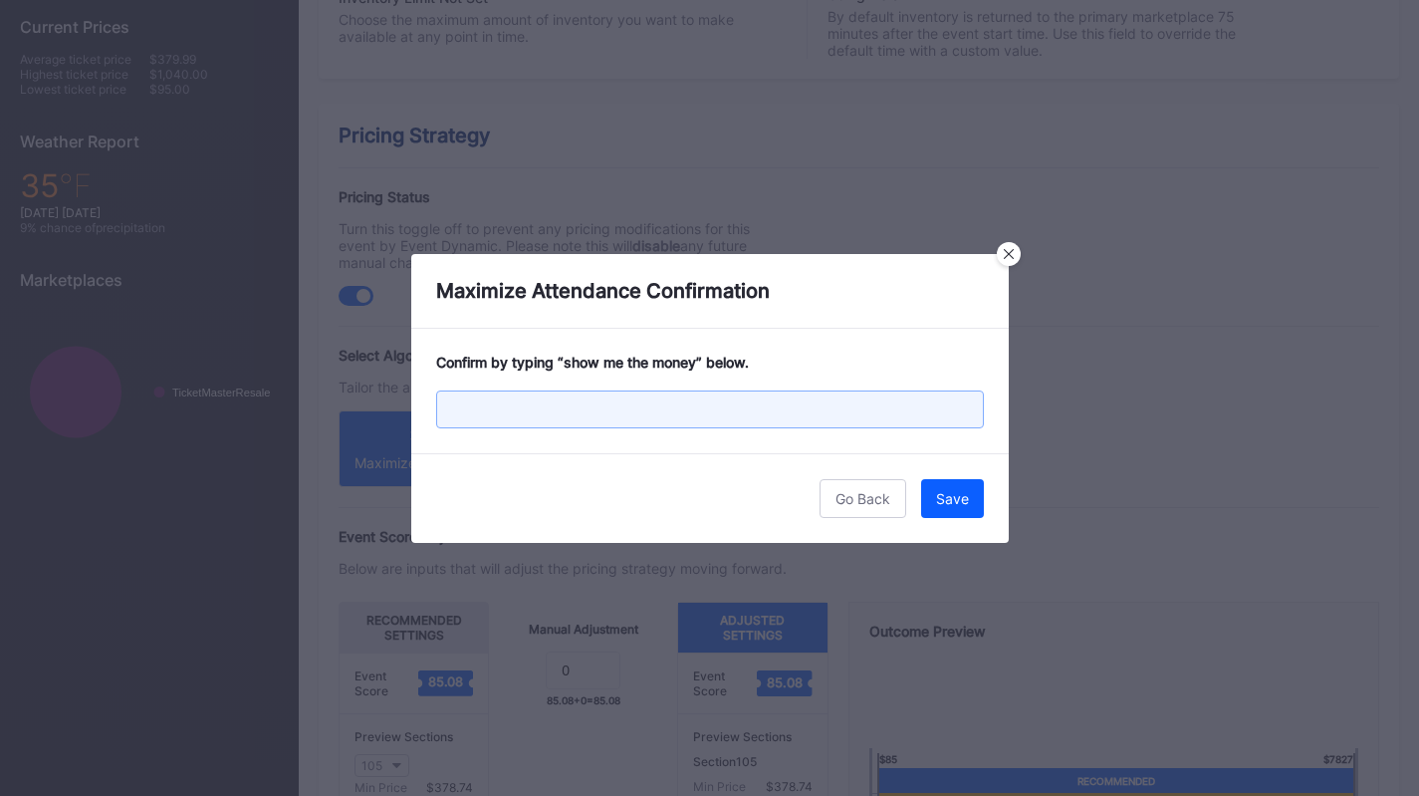
click at [908, 405] on input "text" at bounding box center [710, 409] width 548 height 38
paste input "show me the money"
type input "show me the money"
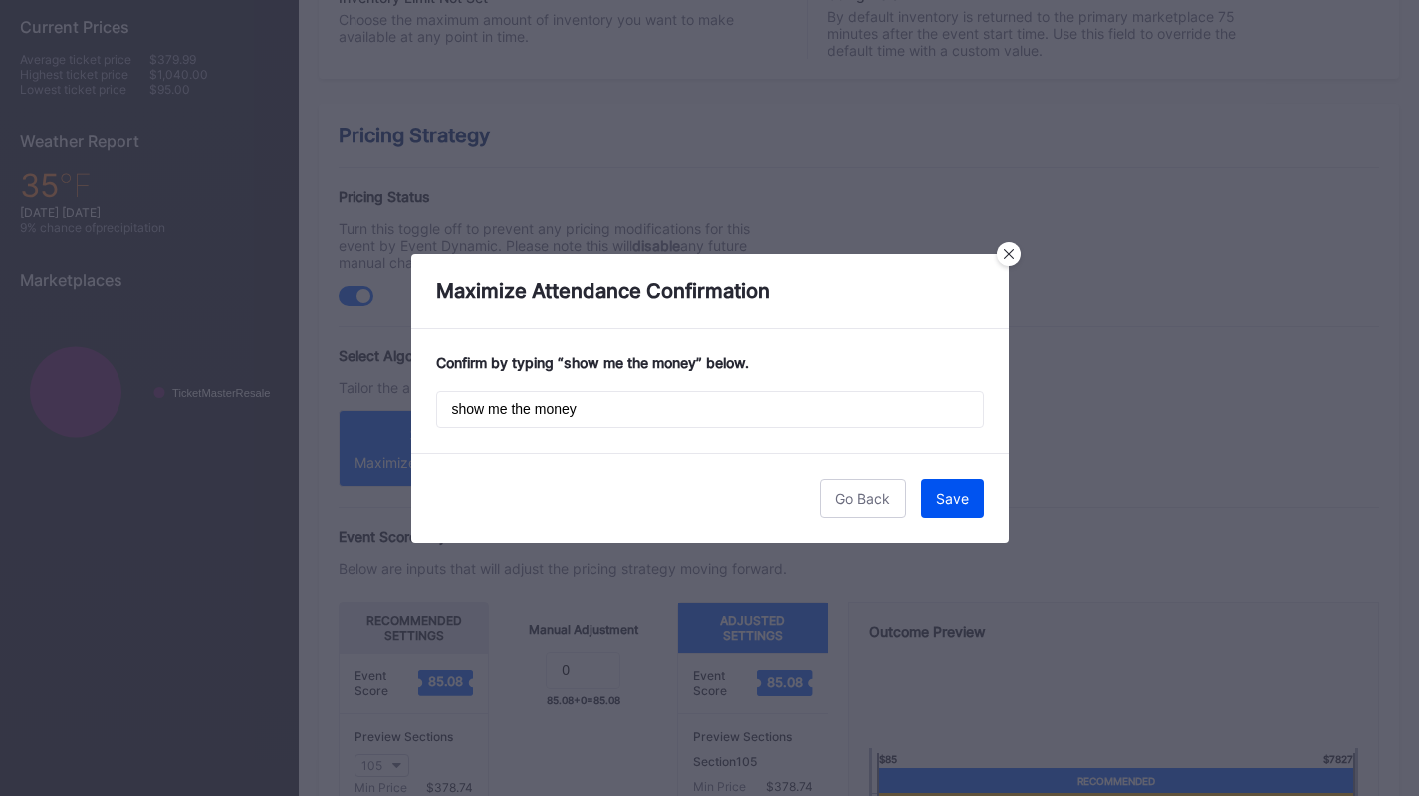
click at [956, 491] on div "Save" at bounding box center [952, 498] width 33 height 17
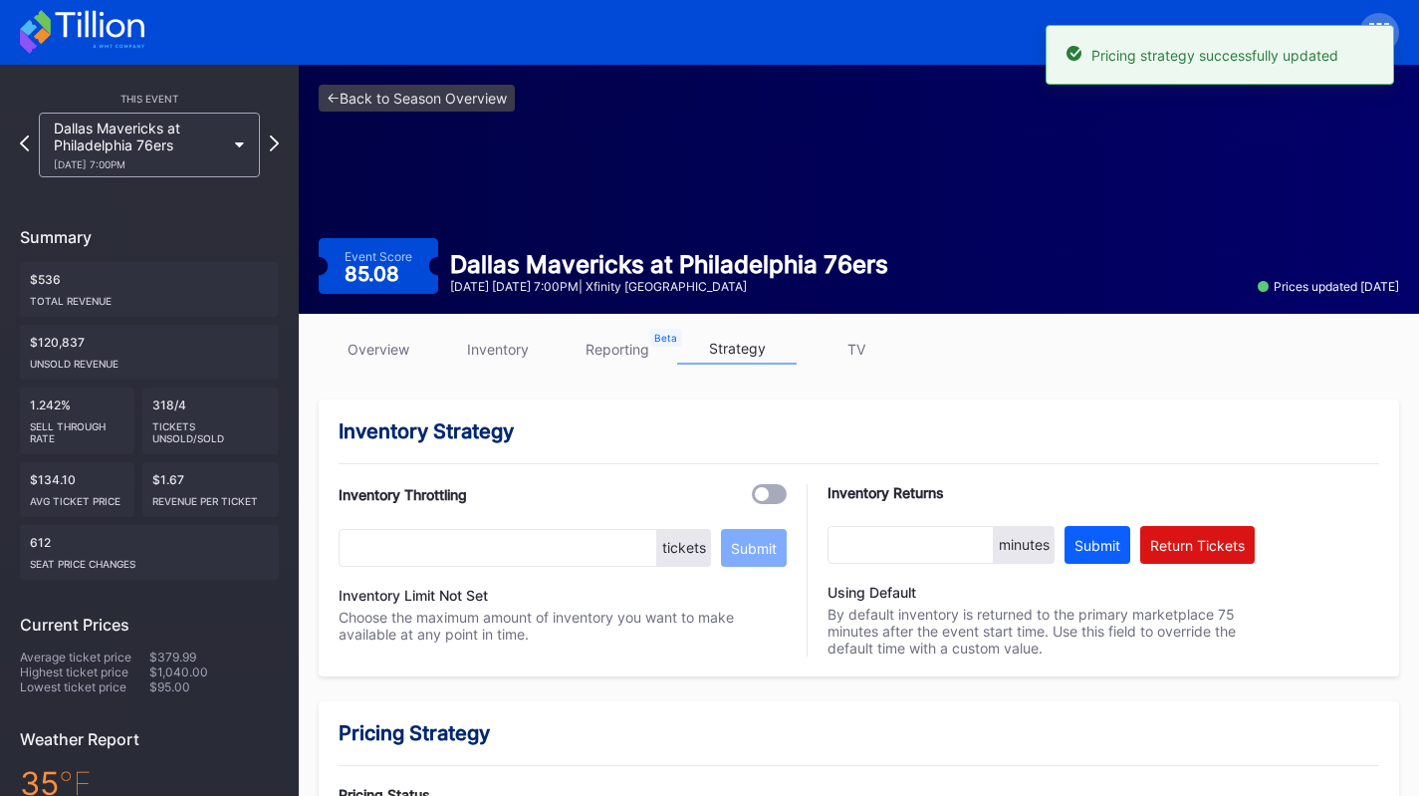
click at [240, 147] on icon at bounding box center [240, 145] width 10 height 6
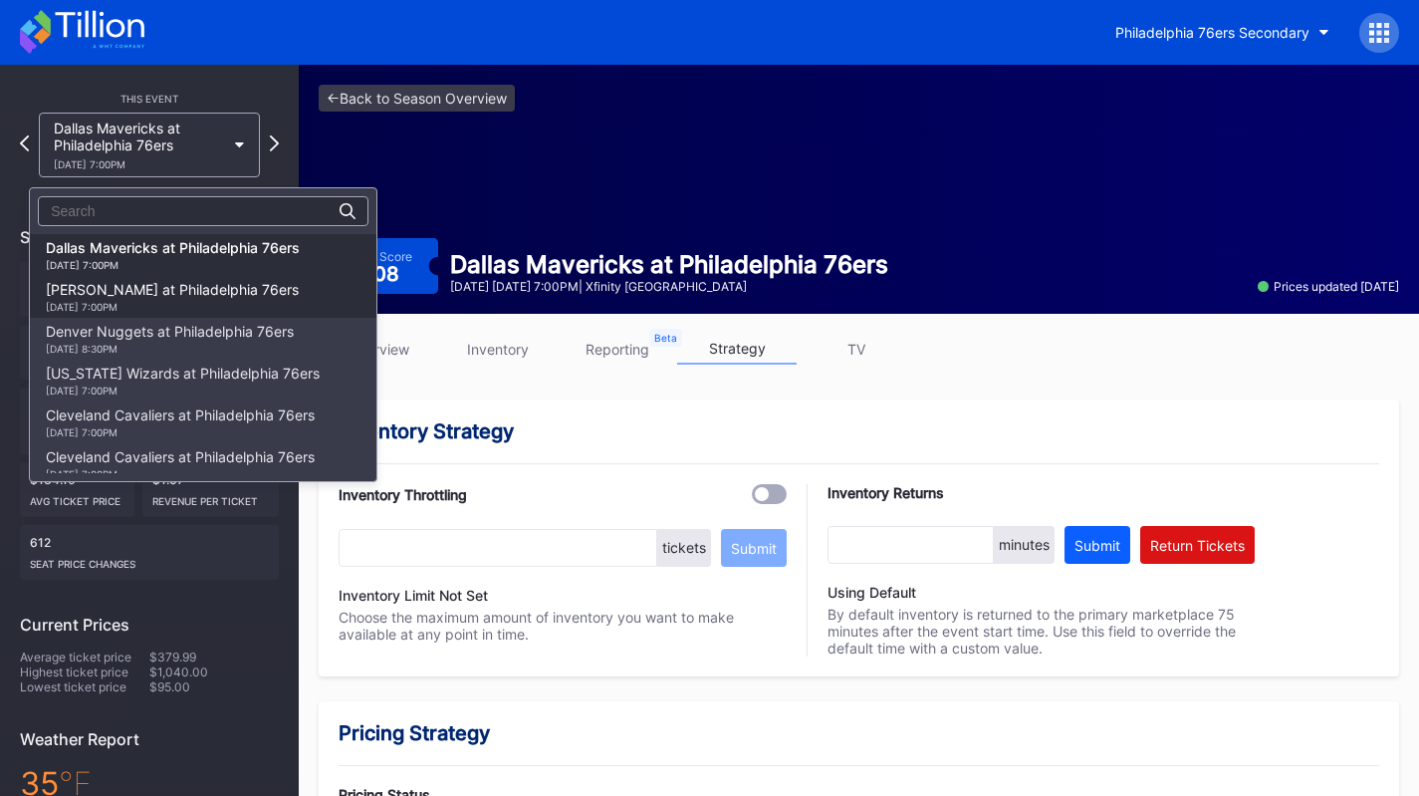
click at [198, 293] on div "Brooklyn Nets at Philadelphia 76ers 12/23 Tuesday 7:00PM" at bounding box center [172, 297] width 253 height 32
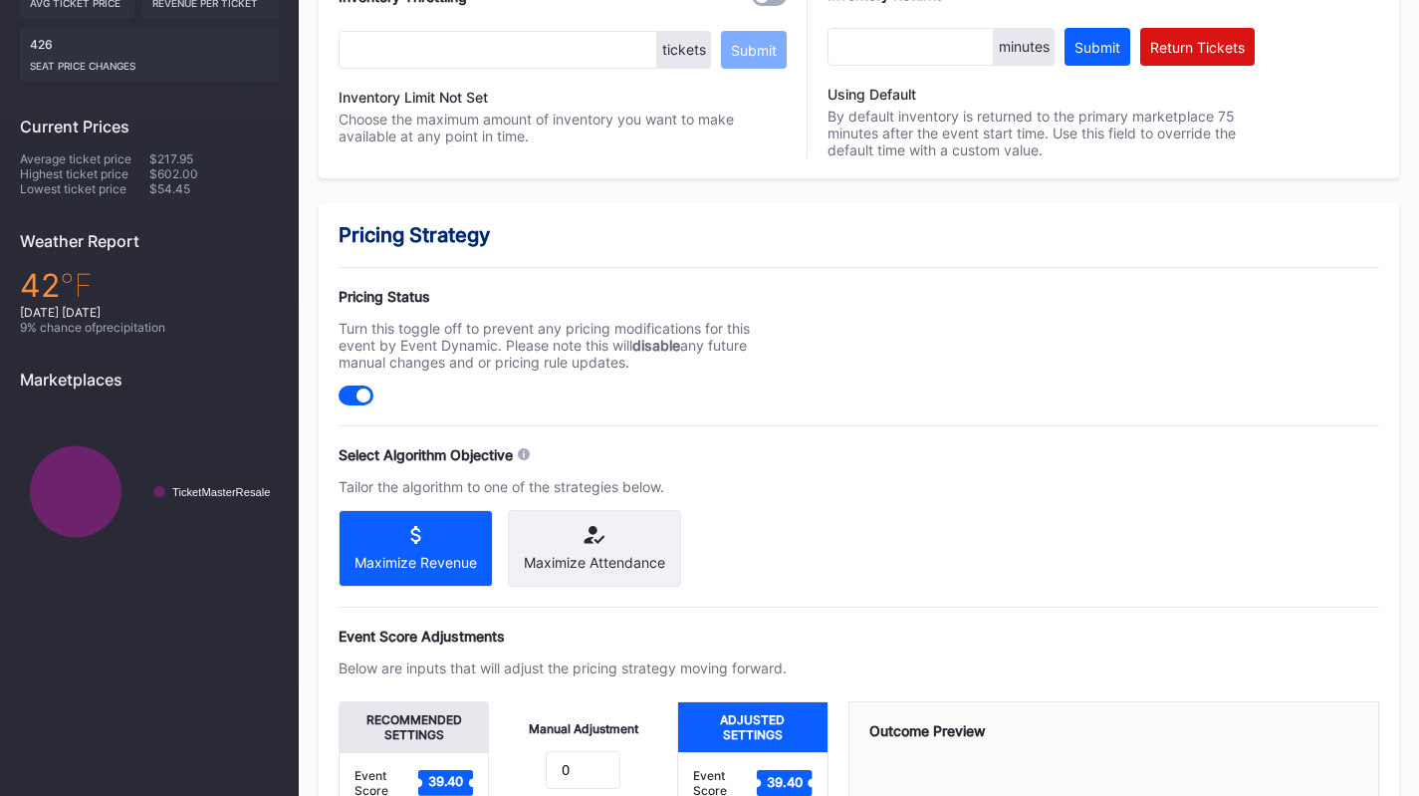
click at [652, 531] on icon at bounding box center [594, 535] width 141 height 18
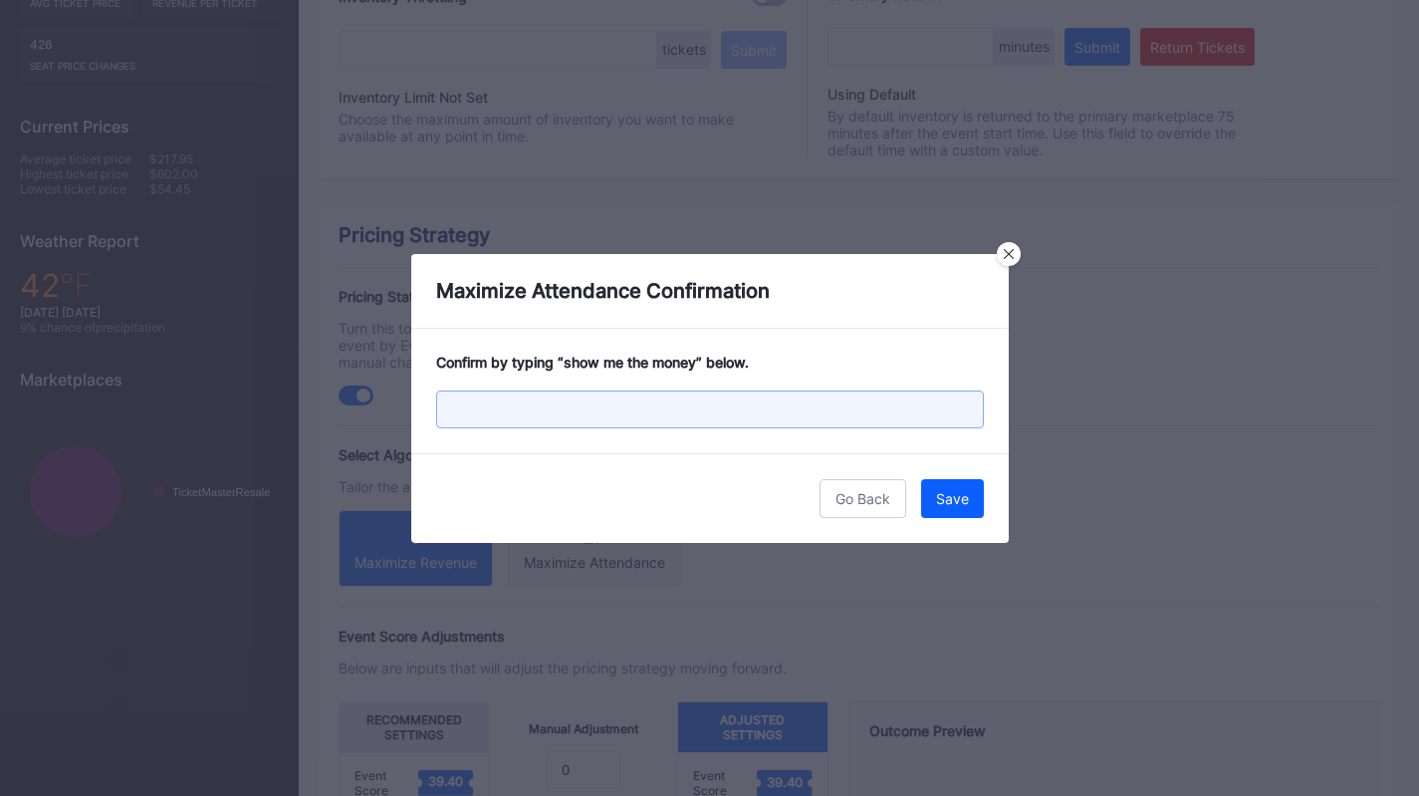
click at [818, 405] on input "text" at bounding box center [710, 409] width 548 height 38
paste input "show me the money"
type input "show me the money"
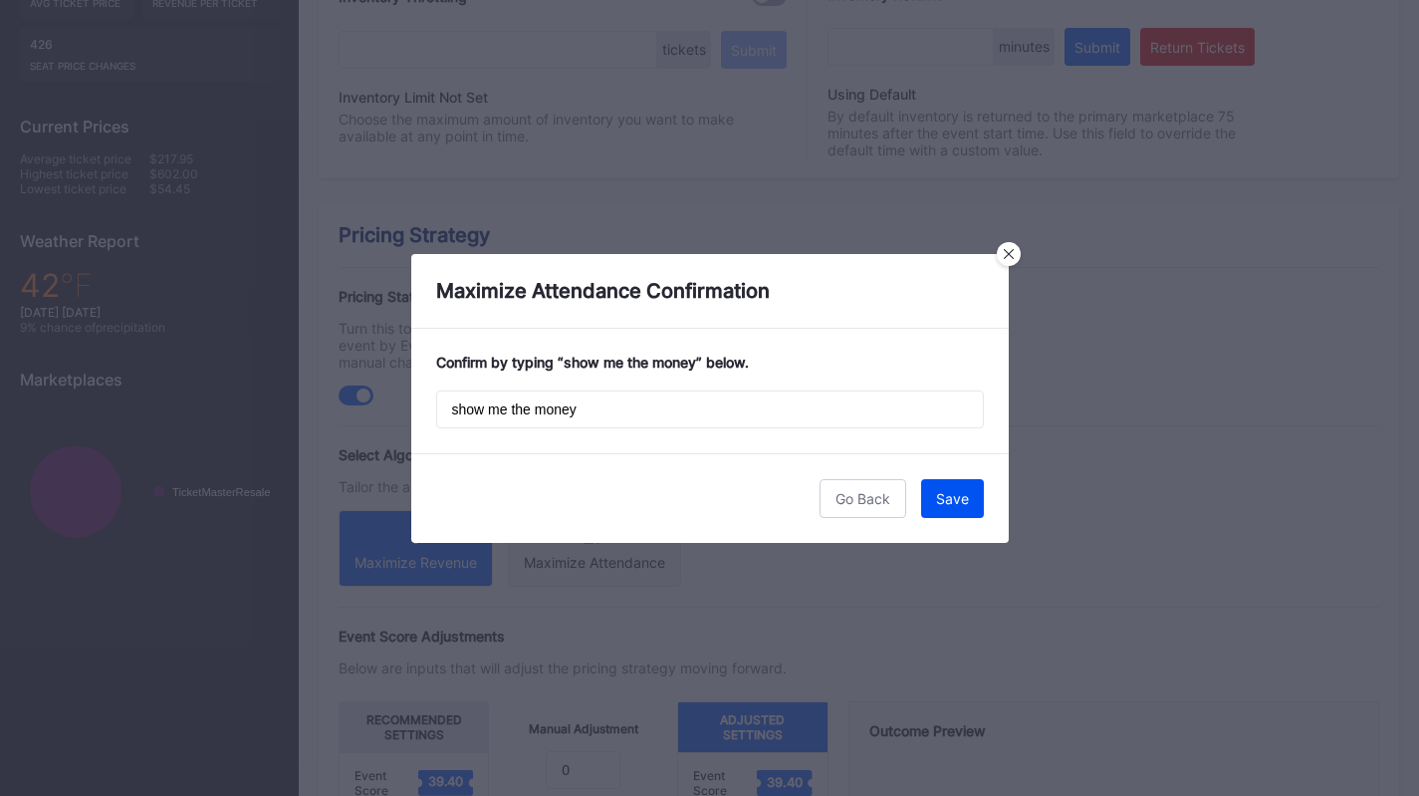
click at [951, 488] on button "Save" at bounding box center [952, 498] width 63 height 39
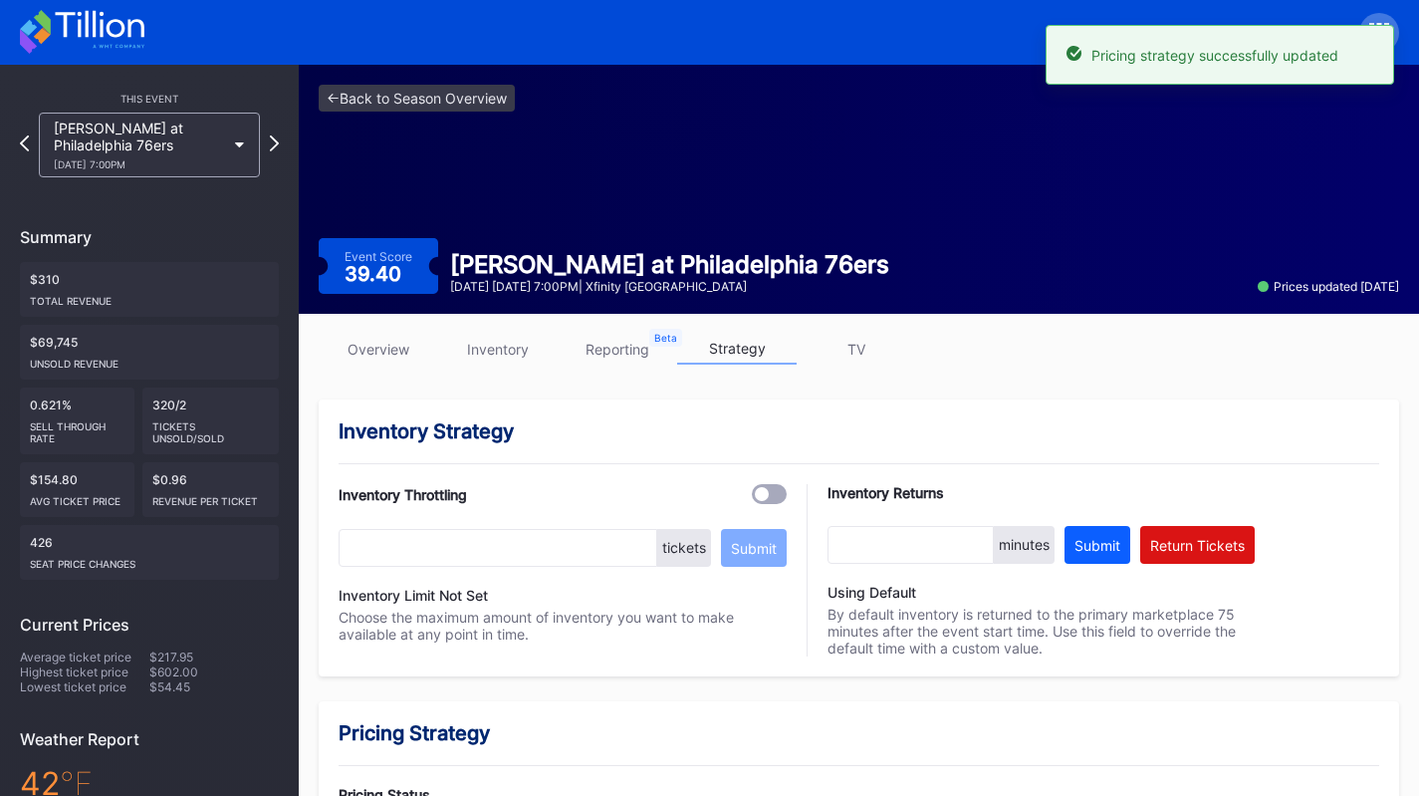
click at [183, 138] on div "Brooklyn Nets at Philadelphia 76ers 12/23 Tuesday 7:00PM" at bounding box center [139, 145] width 171 height 51
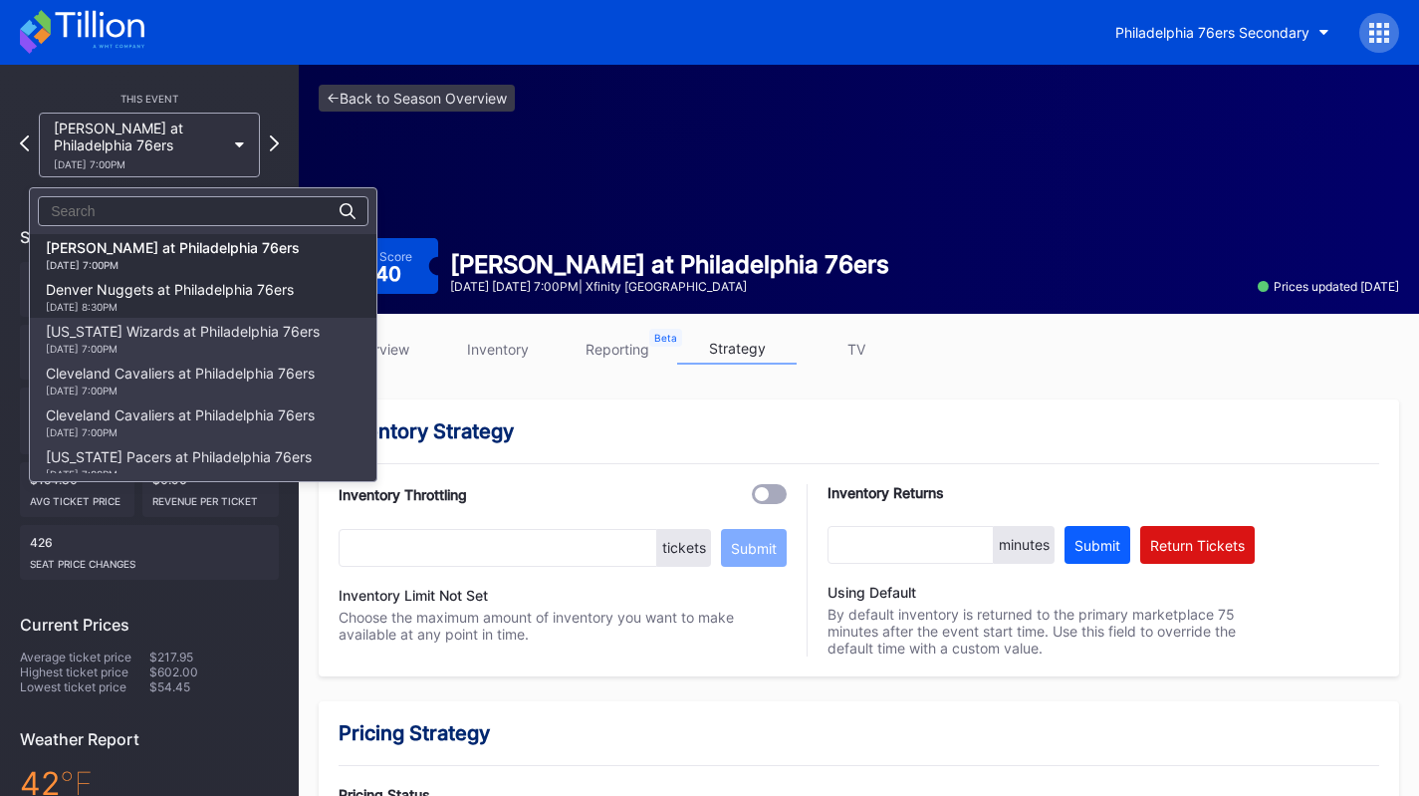
click at [217, 286] on div "Denver Nuggets at Philadelphia 76ers 1/5 Monday 8:30PM" at bounding box center [170, 297] width 248 height 32
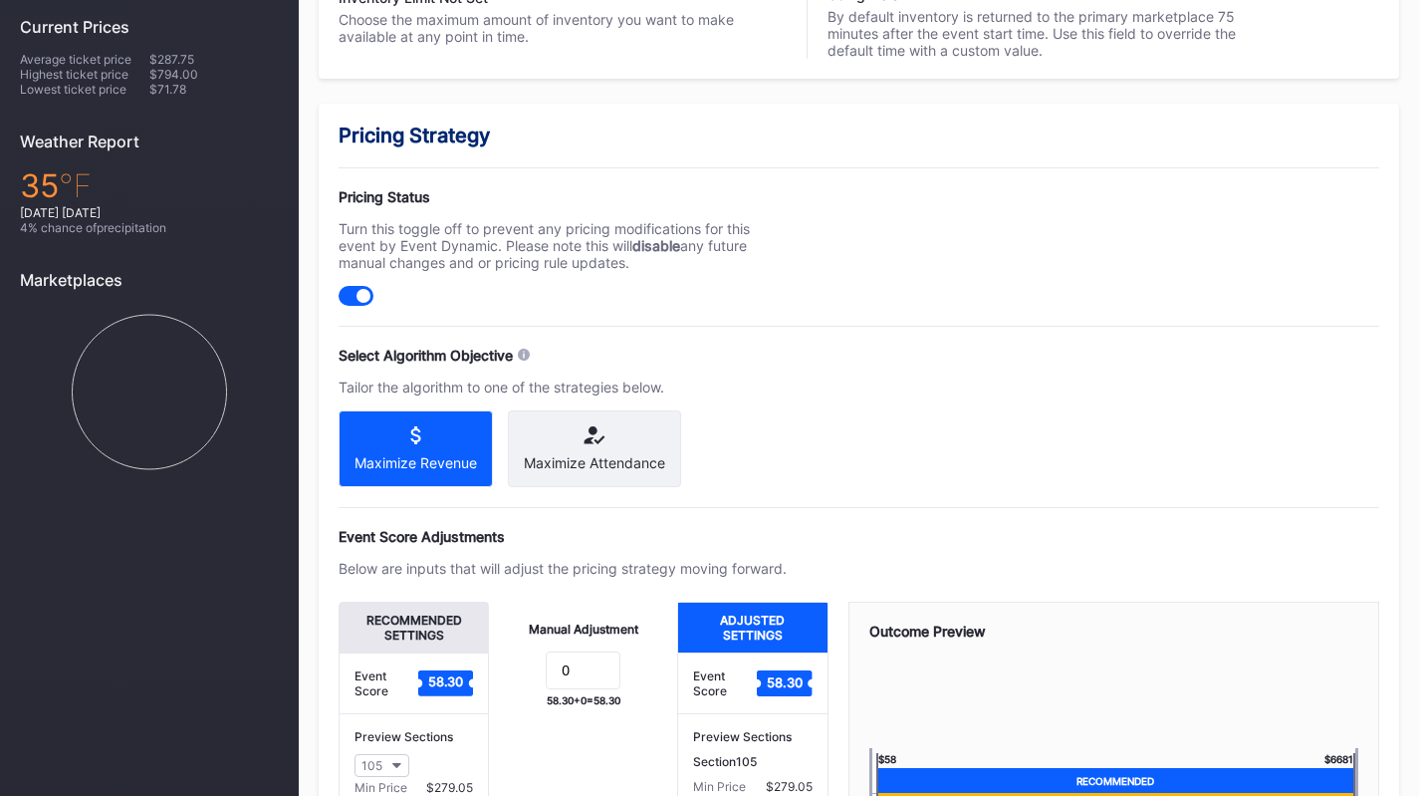
click at [619, 430] on icon at bounding box center [594, 435] width 141 height 18
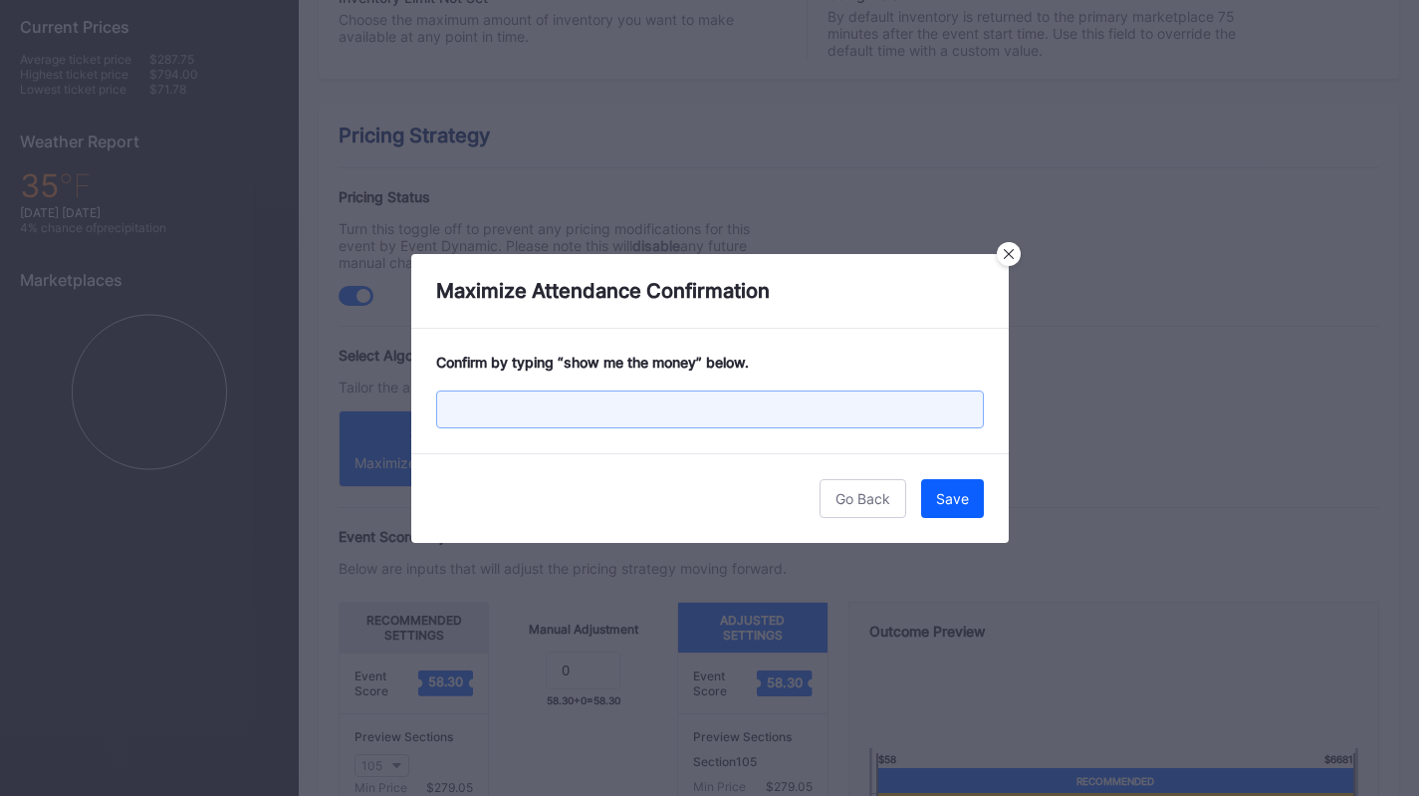
click at [791, 393] on input "text" at bounding box center [710, 409] width 548 height 38
paste input "show me the money"
type input "show me the money"
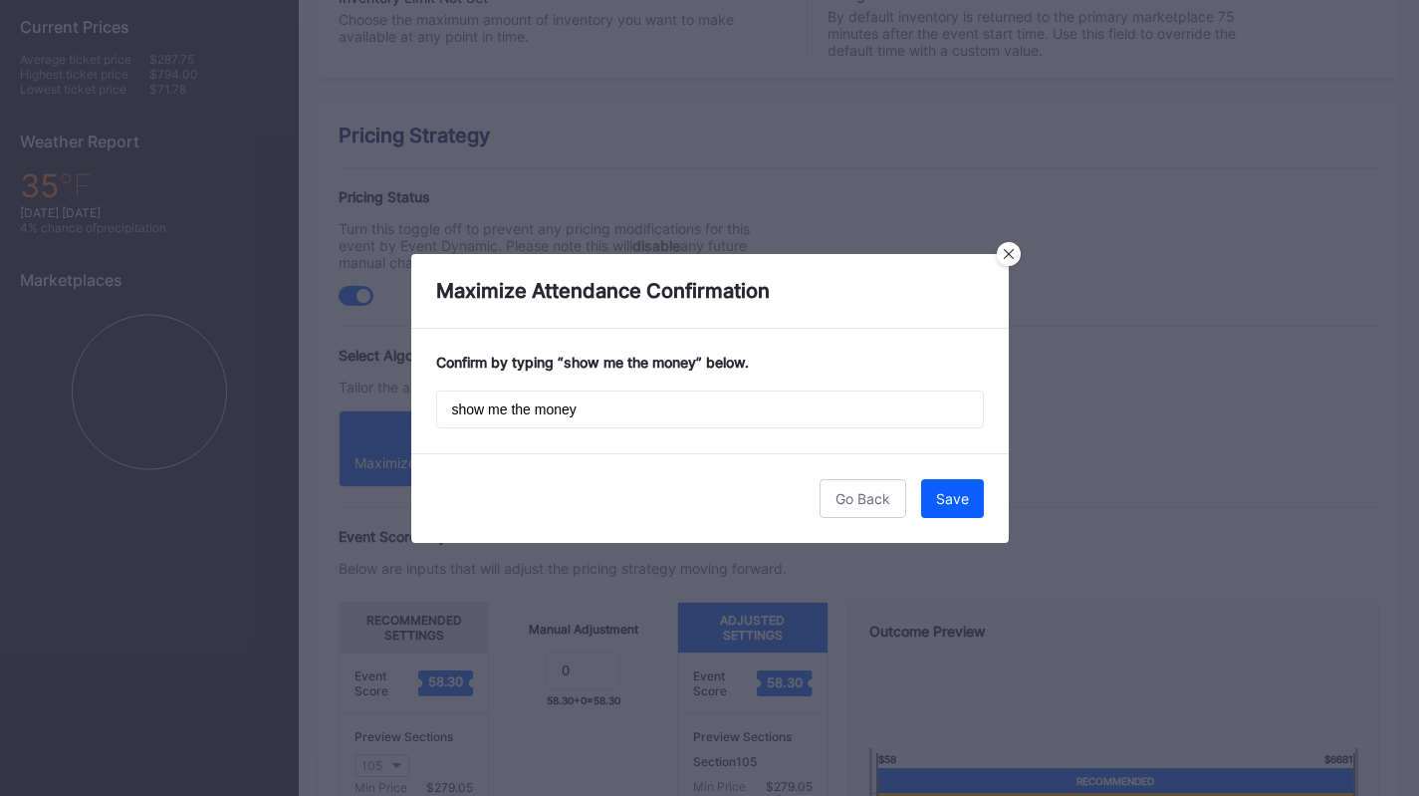
click at [963, 474] on div "Go Back Save" at bounding box center [710, 498] width 598 height 90
click at [968, 492] on div "Save" at bounding box center [952, 498] width 33 height 17
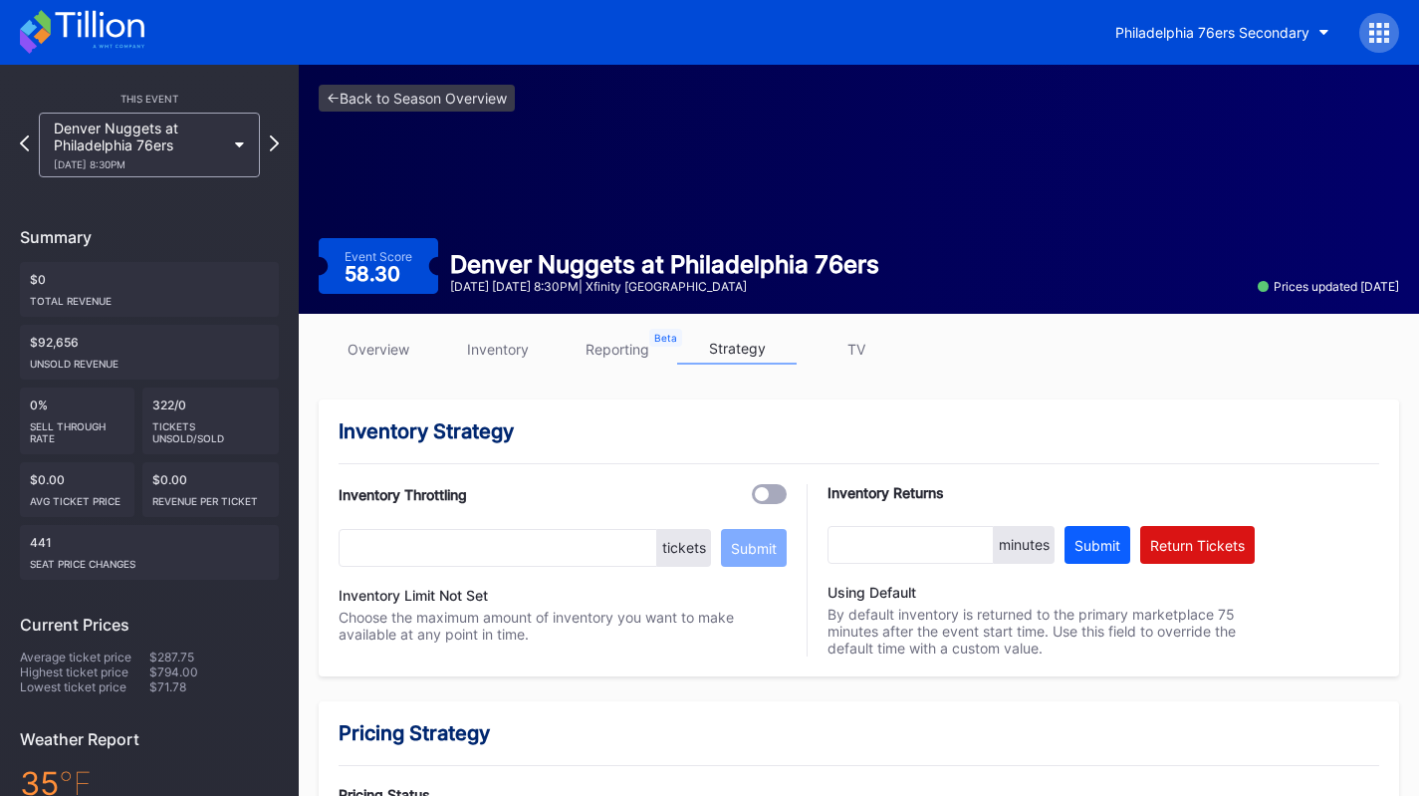
click at [136, 137] on div "Denver Nuggets at Philadelphia 76ers 1/5 Monday 8:30PM" at bounding box center [139, 145] width 171 height 51
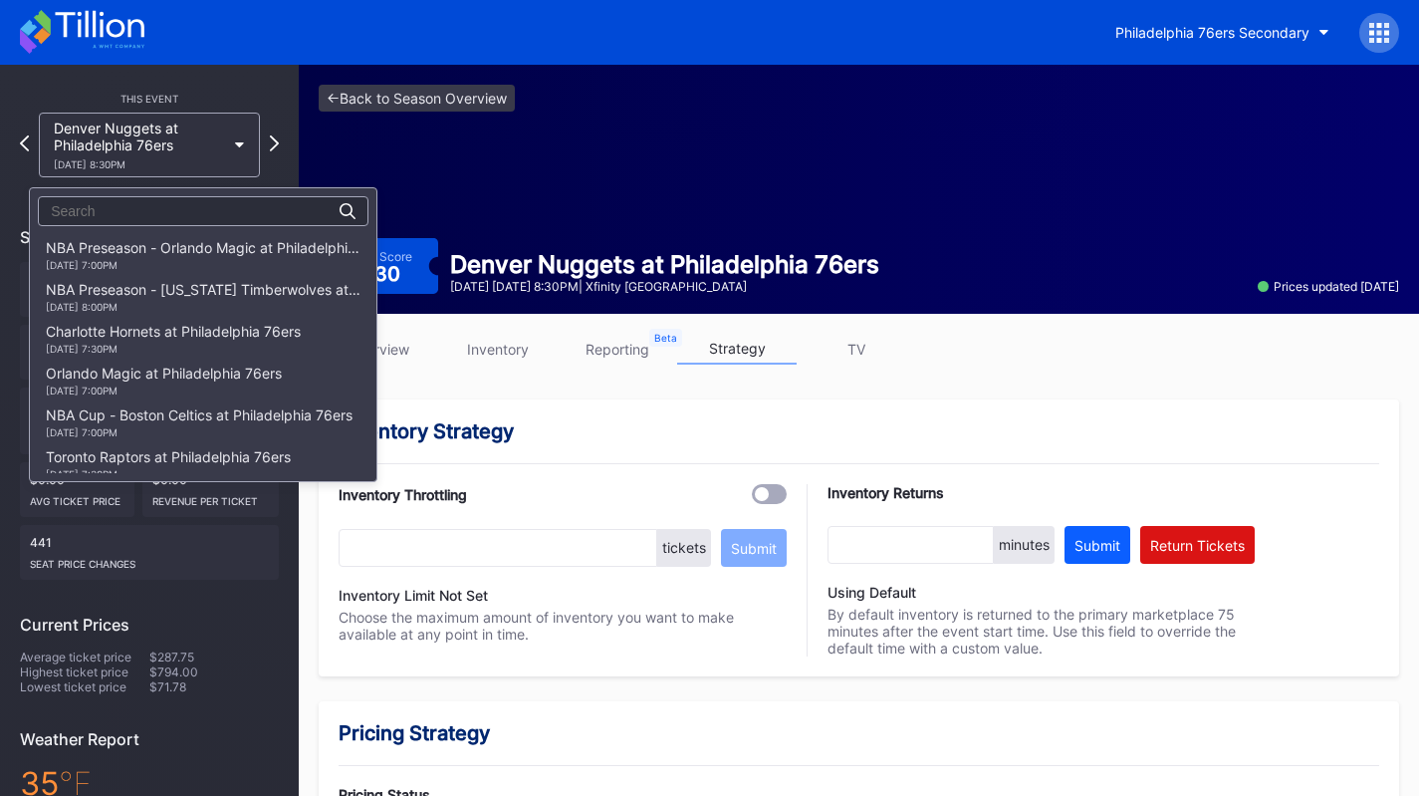
scroll to position [795, 0]
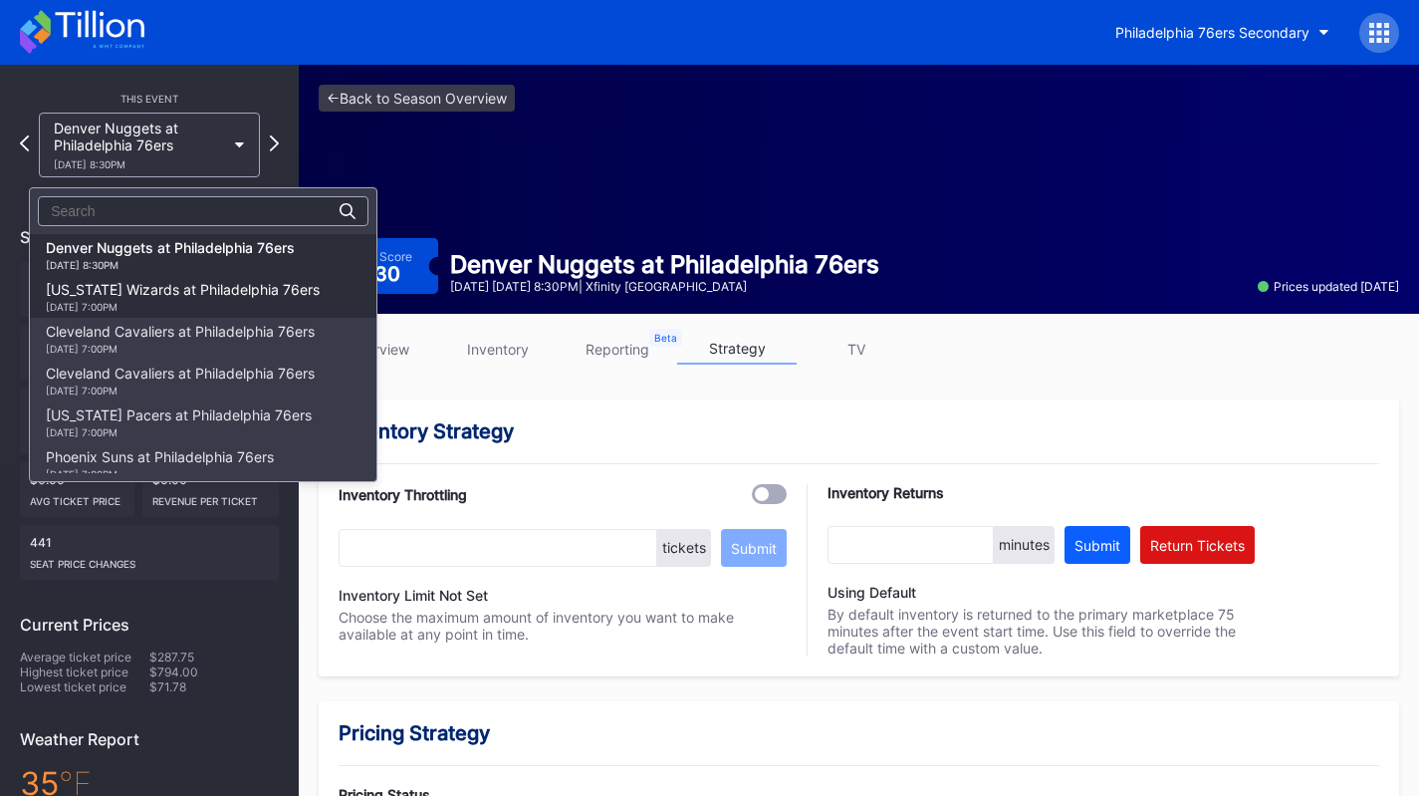
click at [193, 282] on div "Washington Wizards at Philadelphia 76ers 1/7 Wednesday 7:00PM" at bounding box center [183, 297] width 274 height 32
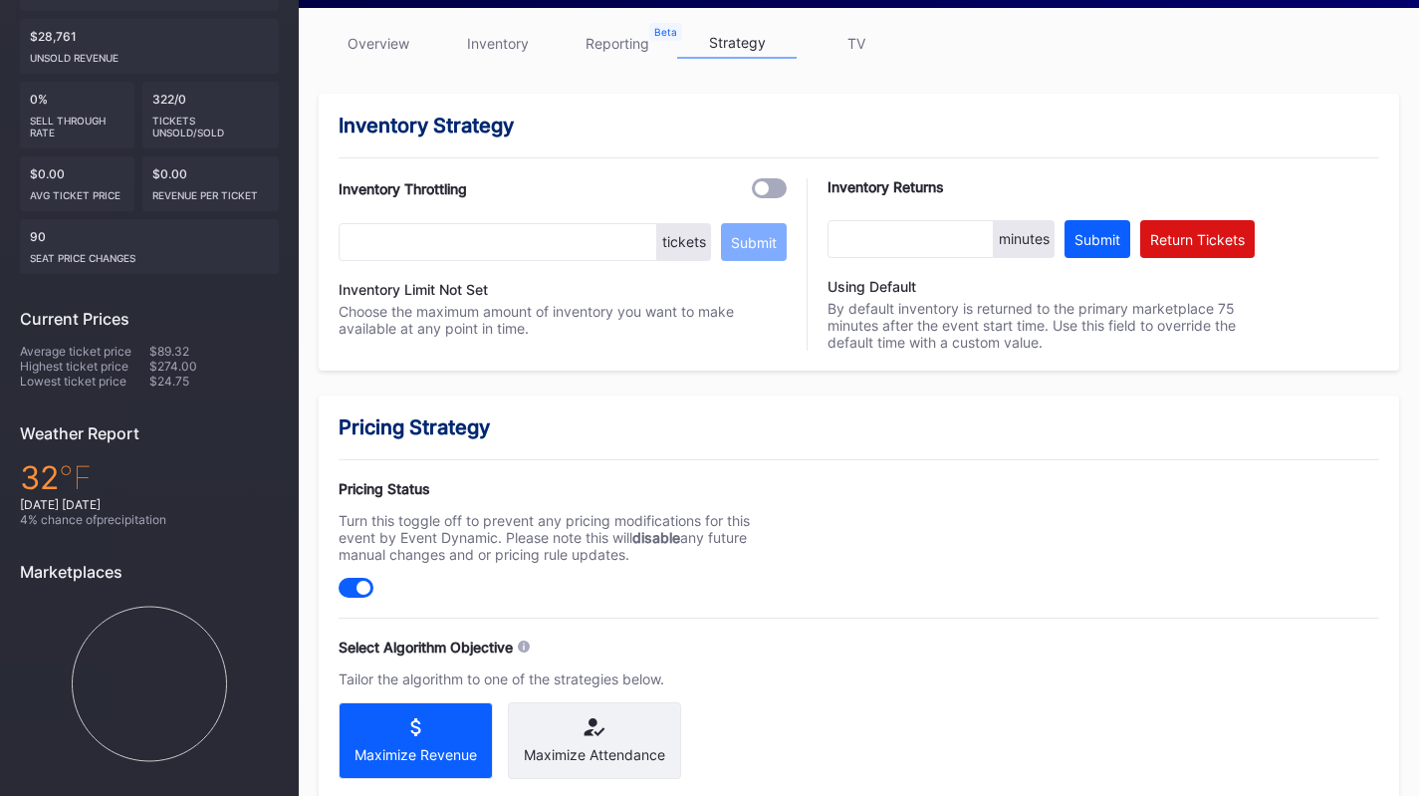
scroll to position [598, 0]
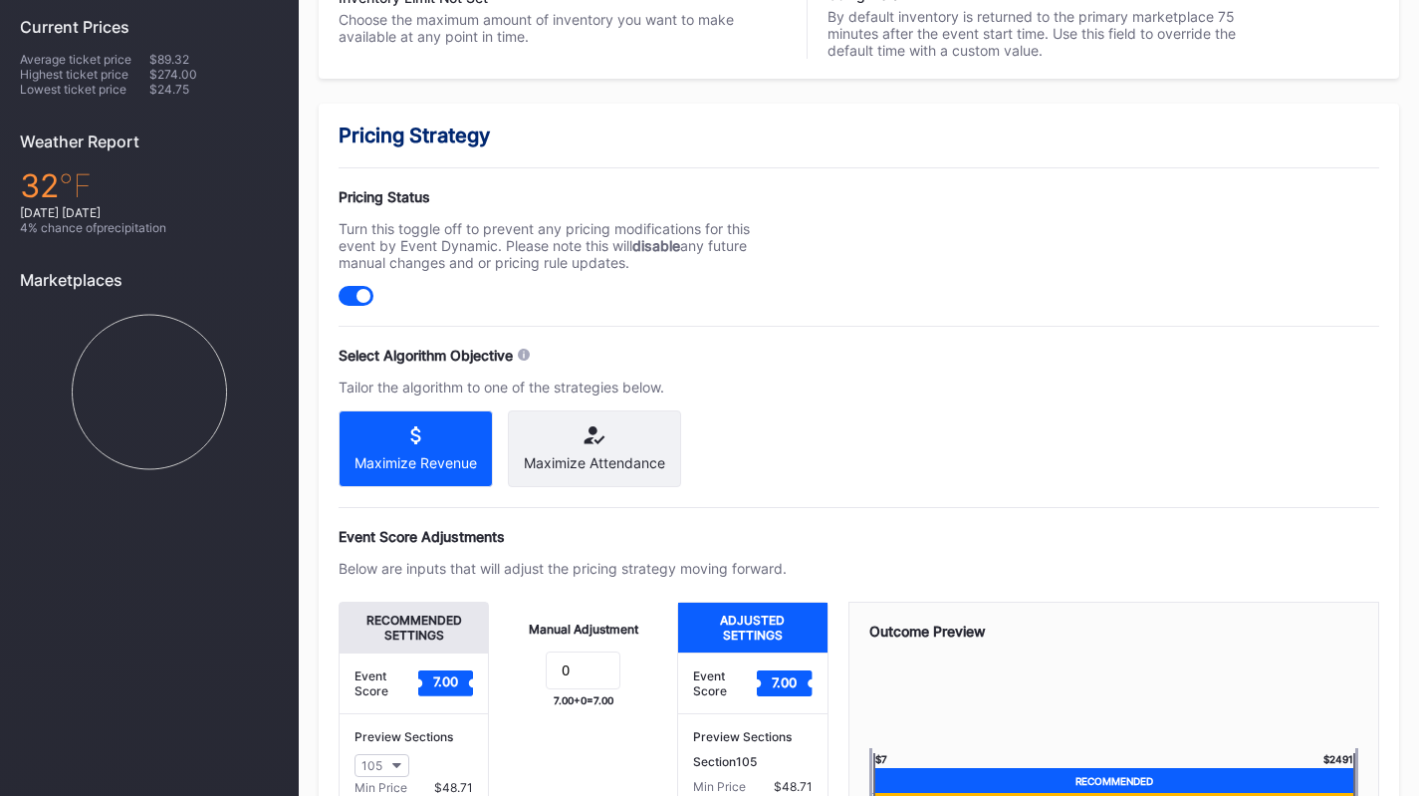
click at [648, 434] on icon at bounding box center [594, 435] width 141 height 18
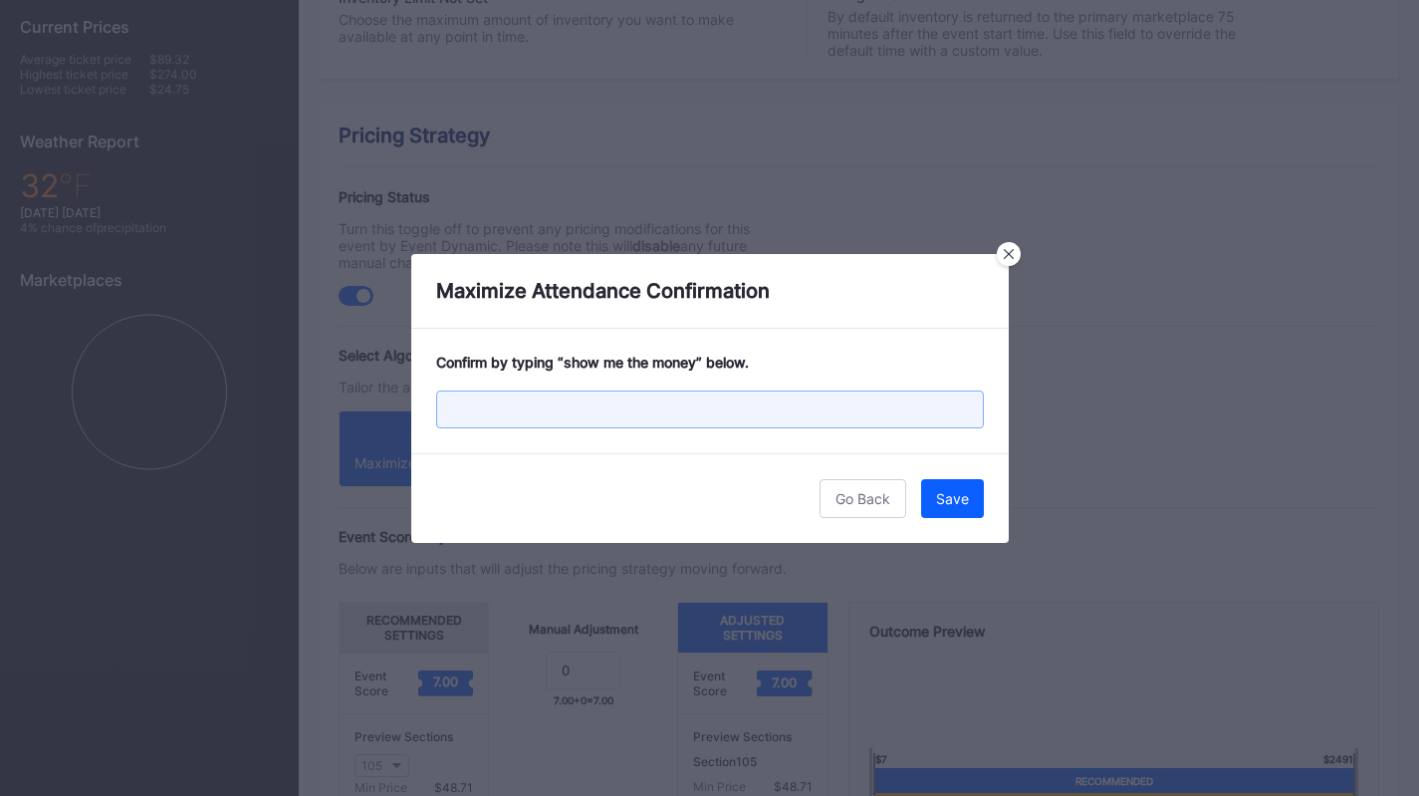
click at [709, 399] on input "text" at bounding box center [710, 409] width 548 height 38
paste input "show me the money"
type input "show me the money"
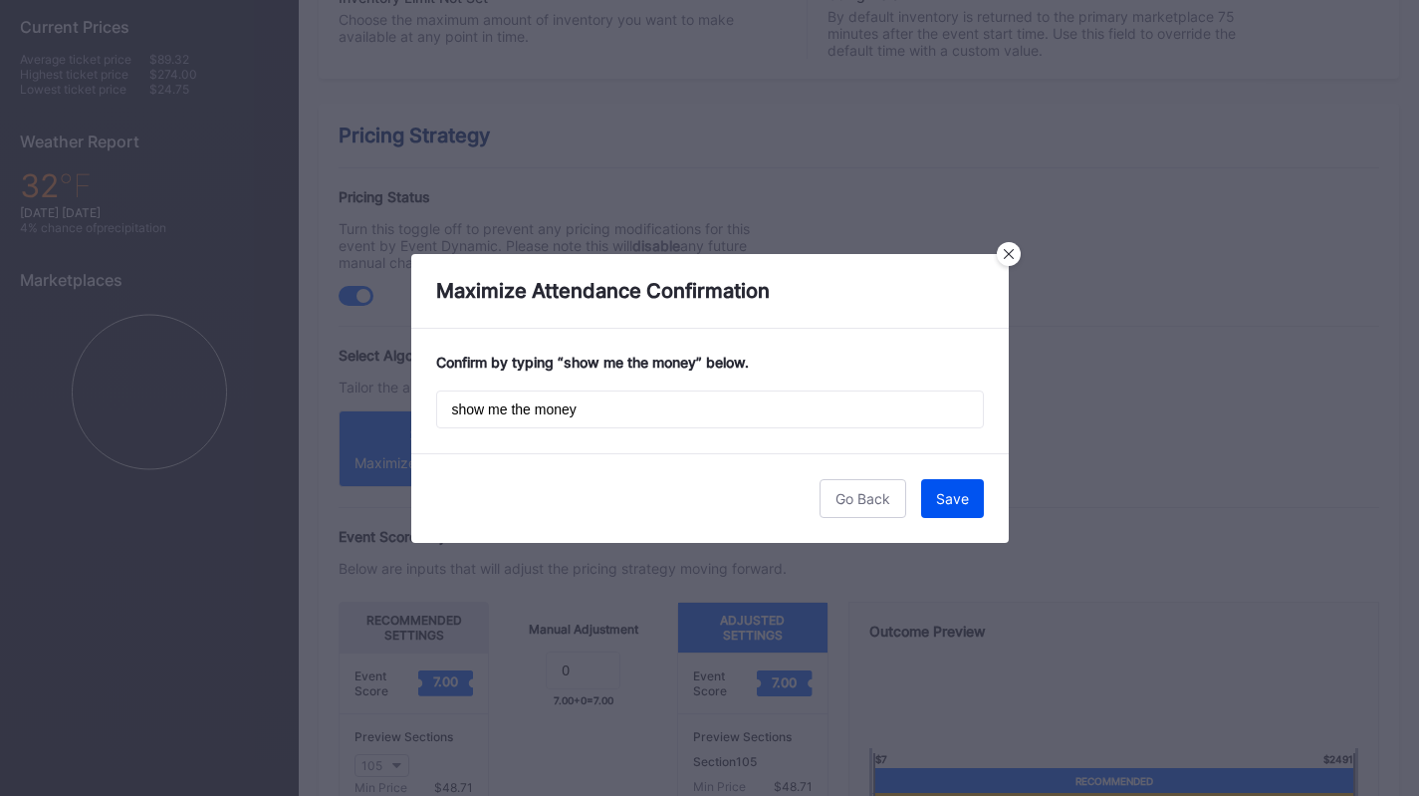
click at [953, 496] on div "Save" at bounding box center [952, 498] width 33 height 17
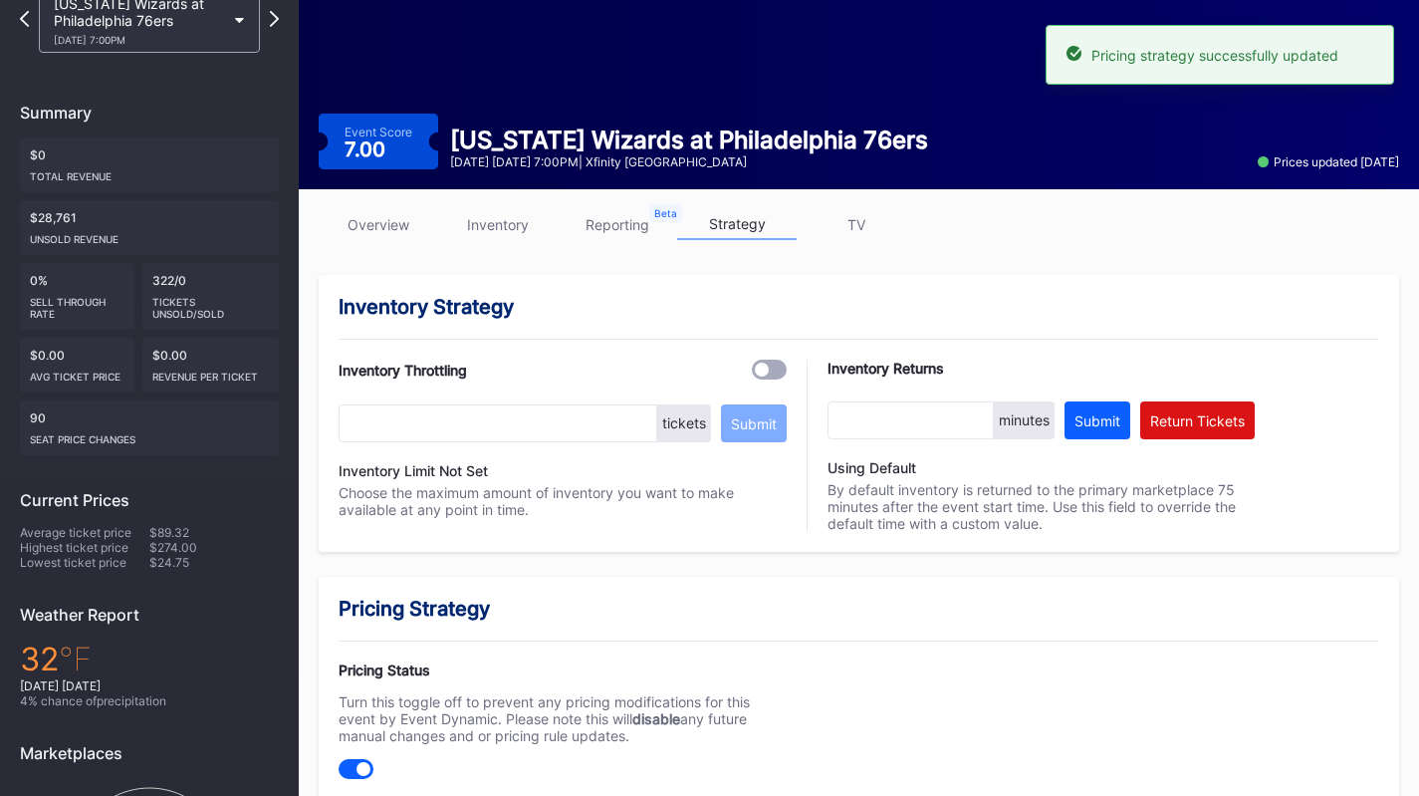
scroll to position [0, 0]
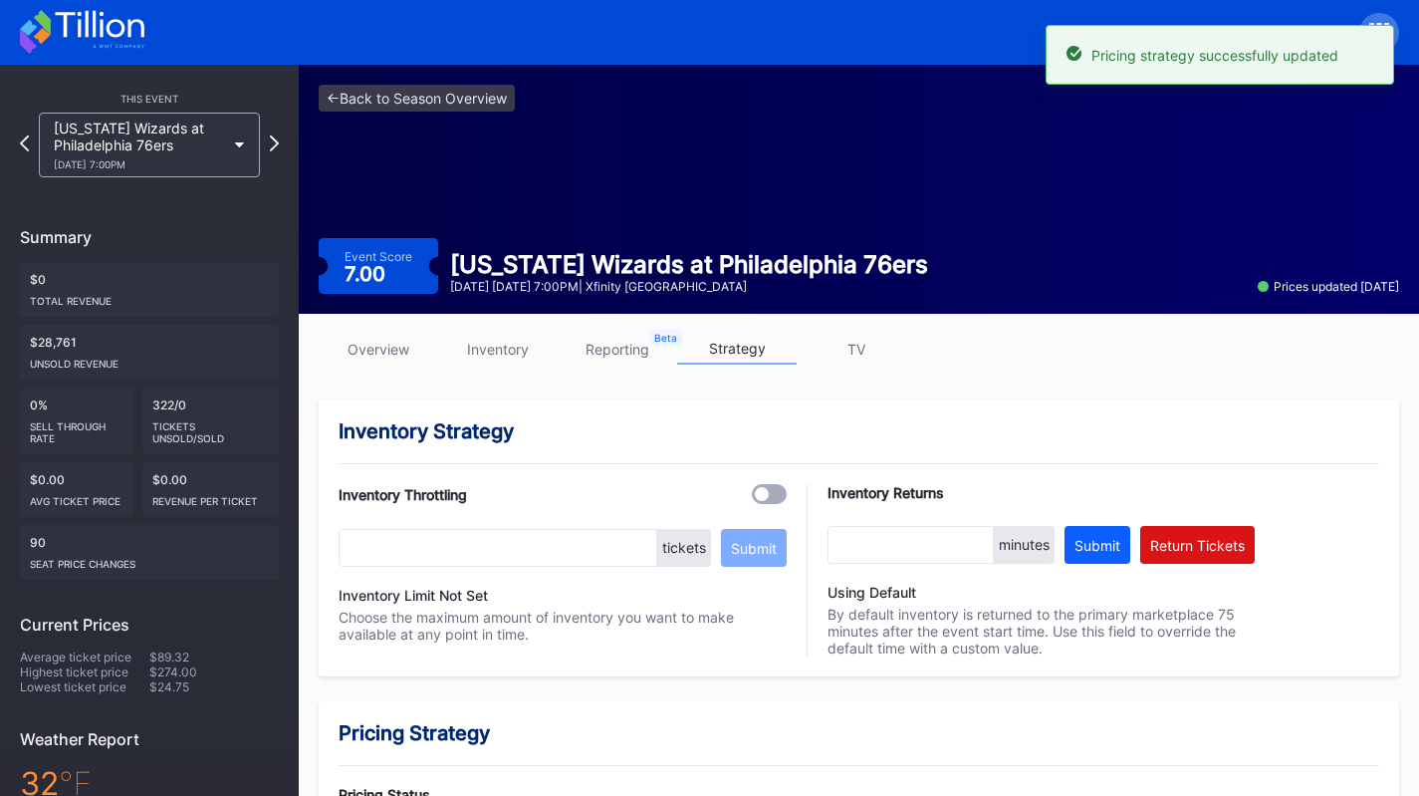
click at [225, 135] on div "Washington Wizards at Philadelphia 76ers 1/7 Wednesday 7:00PM" at bounding box center [149, 145] width 221 height 65
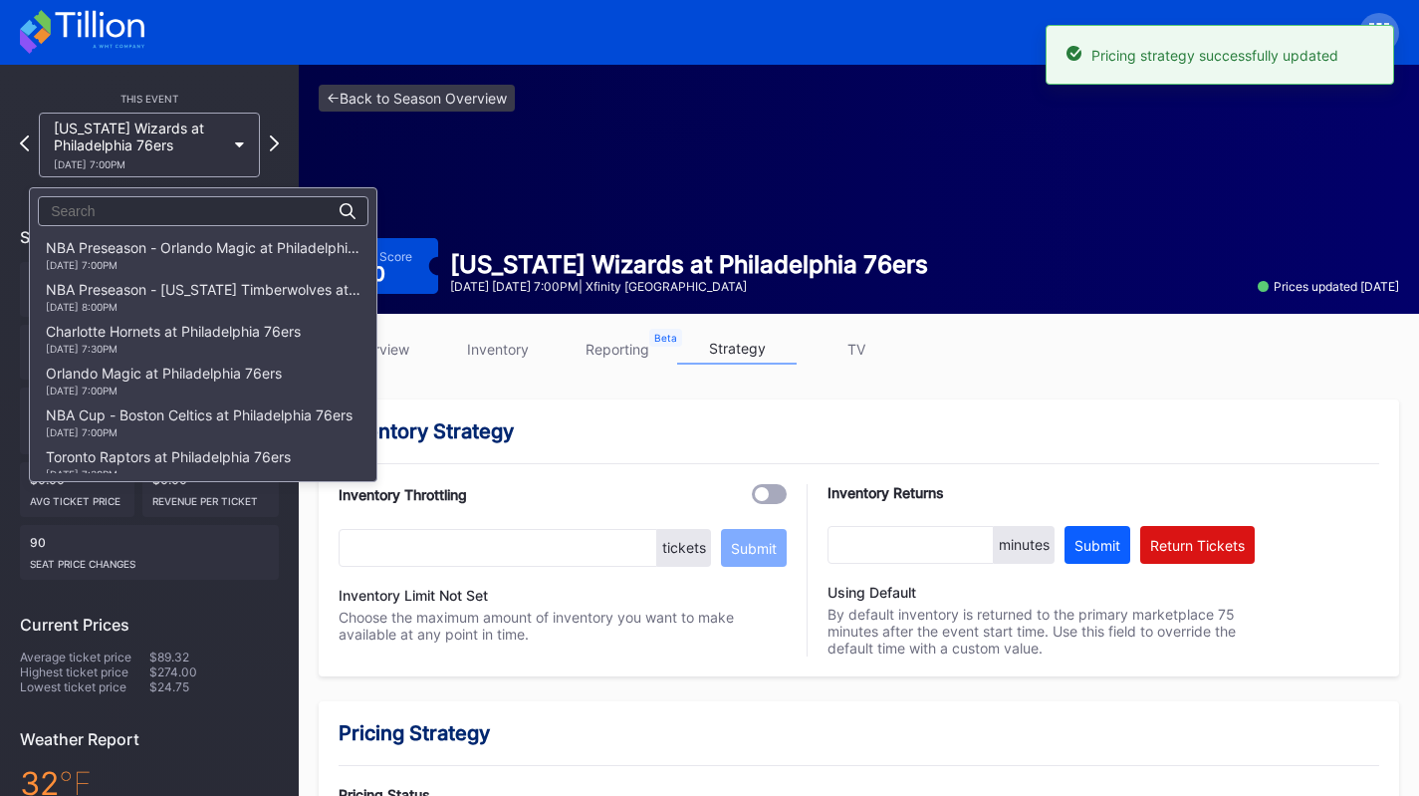
scroll to position [837, 0]
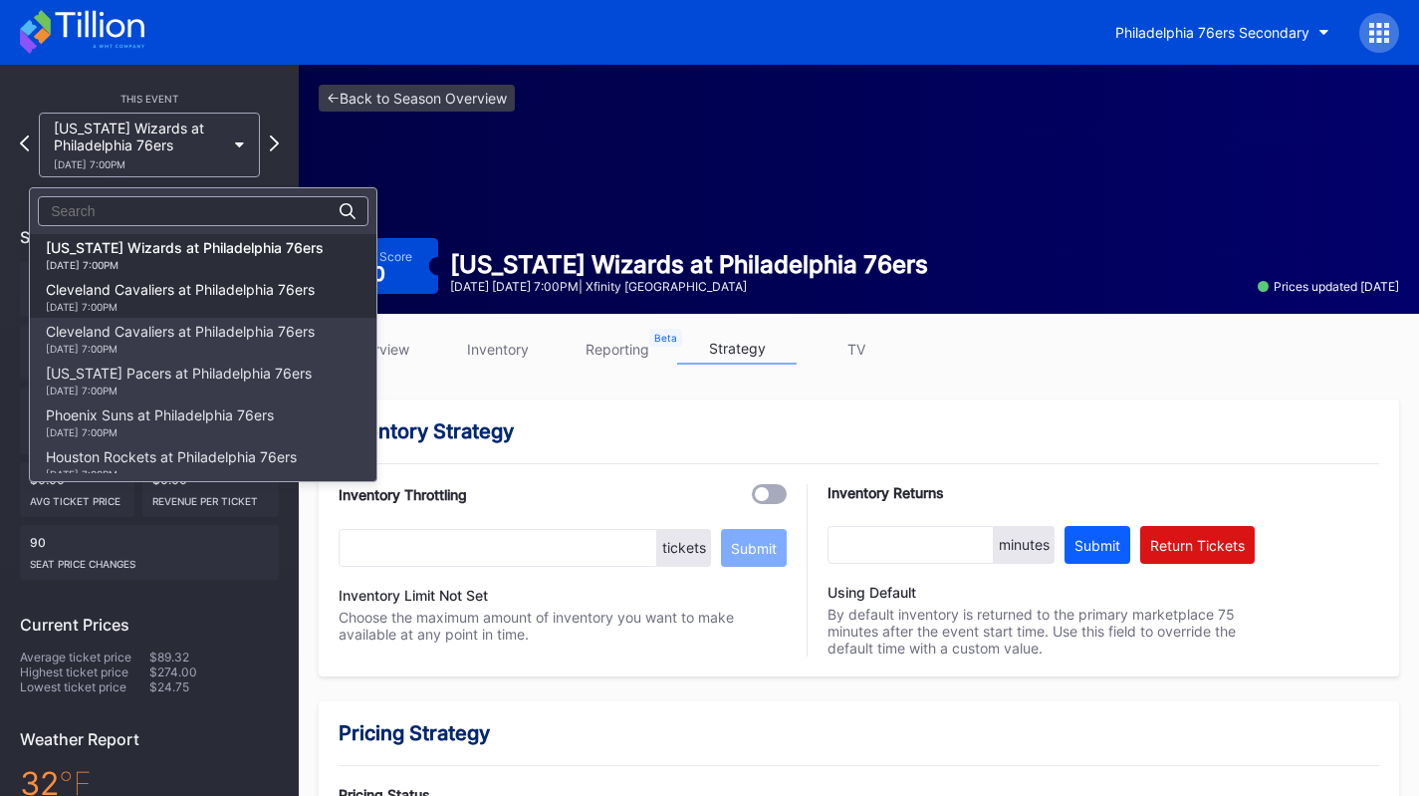
click at [257, 290] on div "Cleveland Cavaliers at Philadelphia 76ers 1/14 Wednesday 7:00PM" at bounding box center [180, 297] width 269 height 32
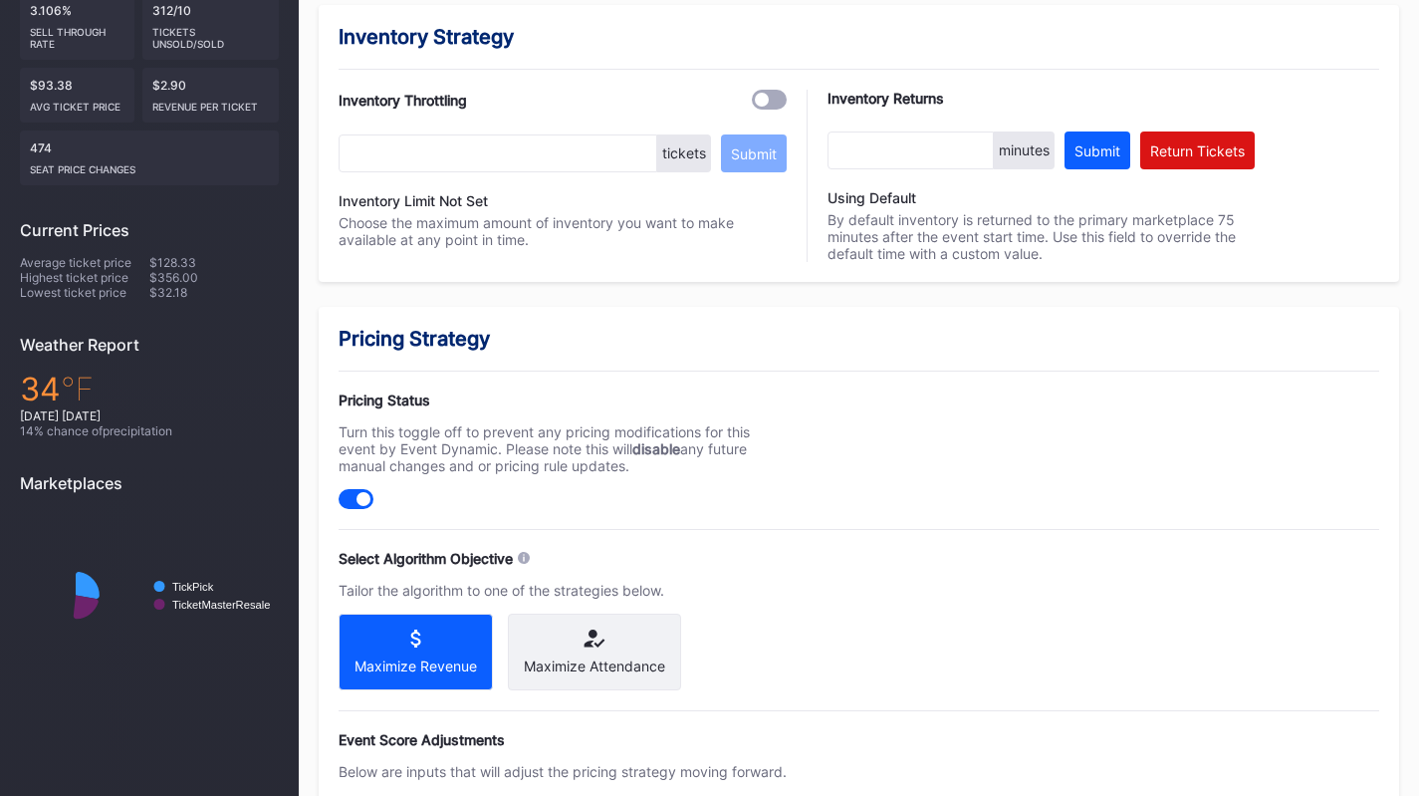
scroll to position [598, 0]
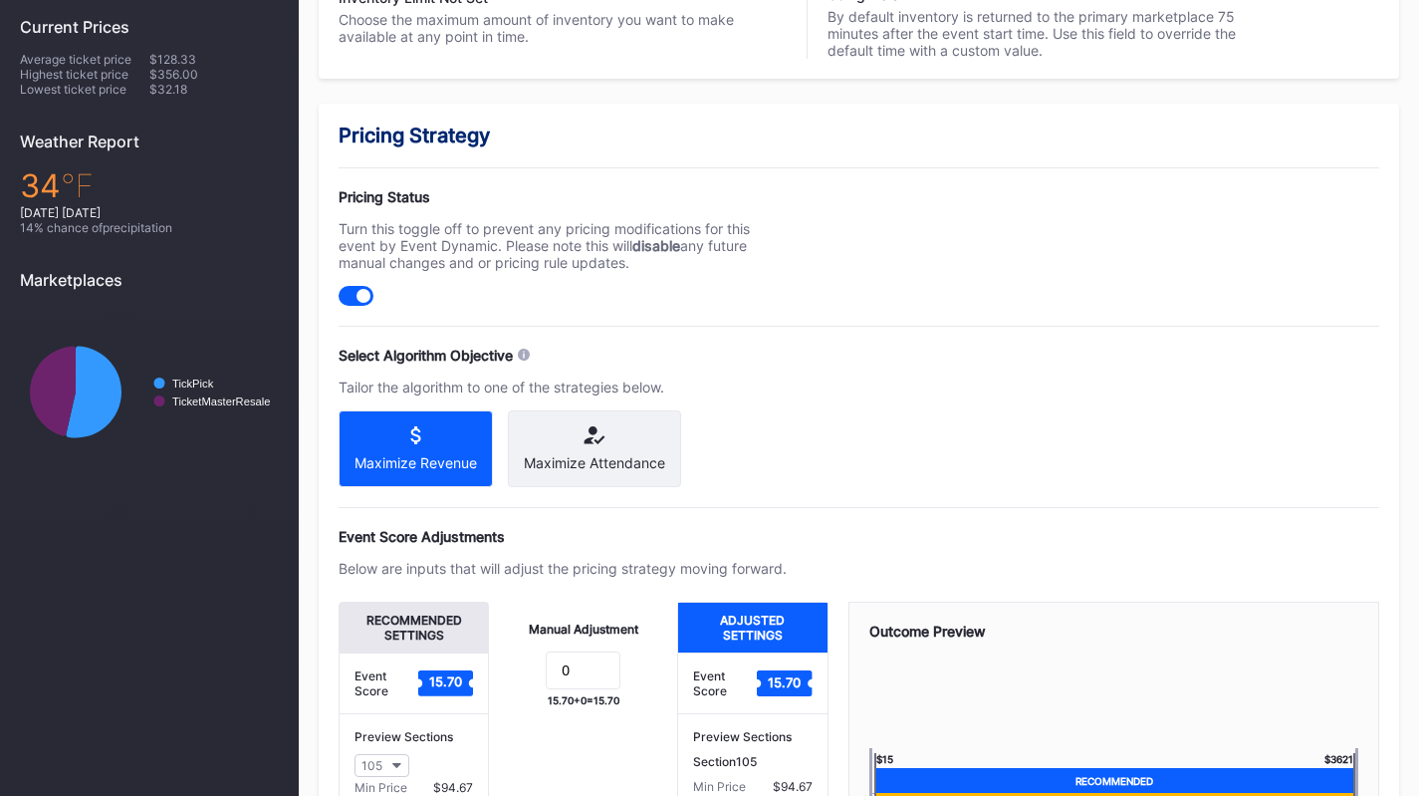
click at [594, 451] on div "Maximize Attendance" at bounding box center [594, 448] width 173 height 77
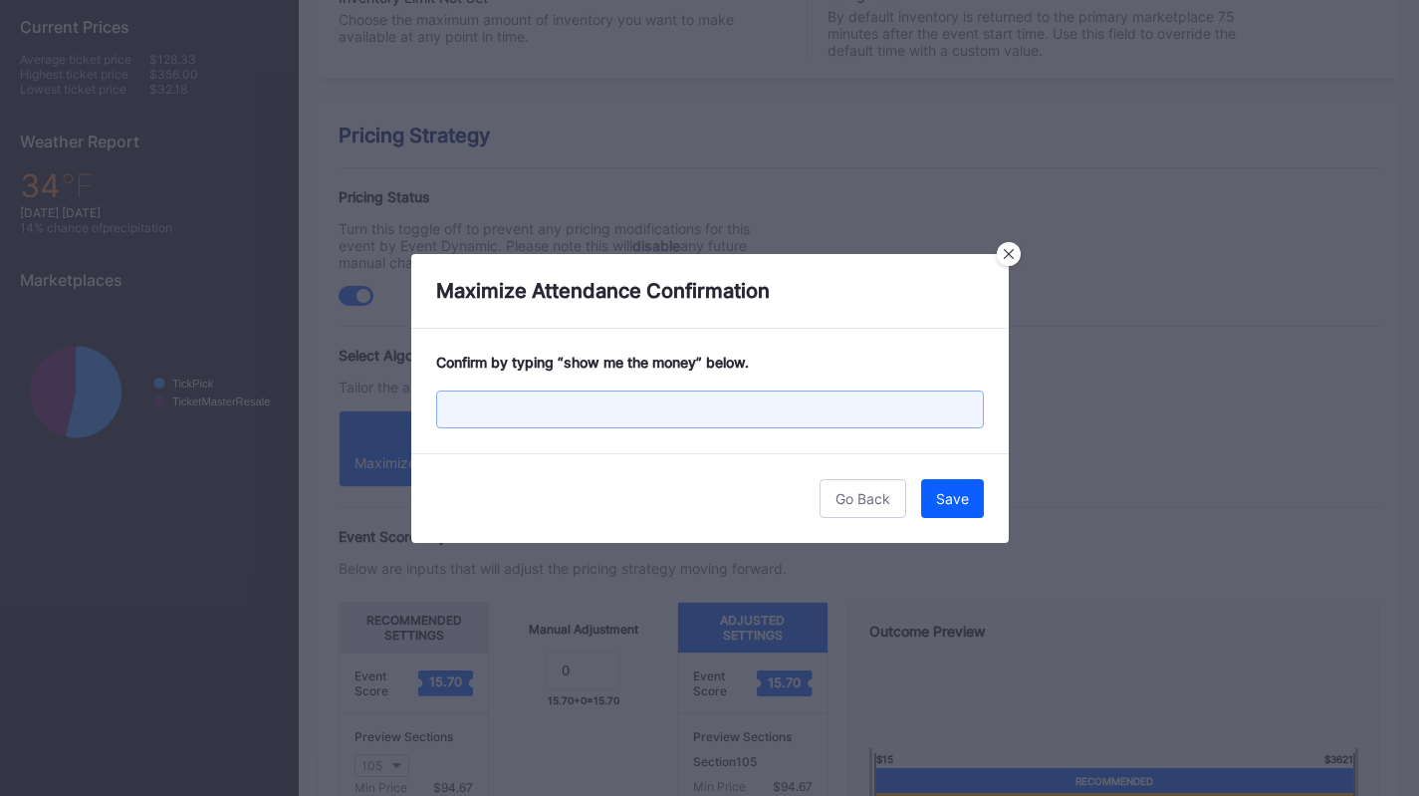
click at [574, 398] on input "text" at bounding box center [710, 409] width 548 height 38
paste input "show me the money"
type input "show me the money"
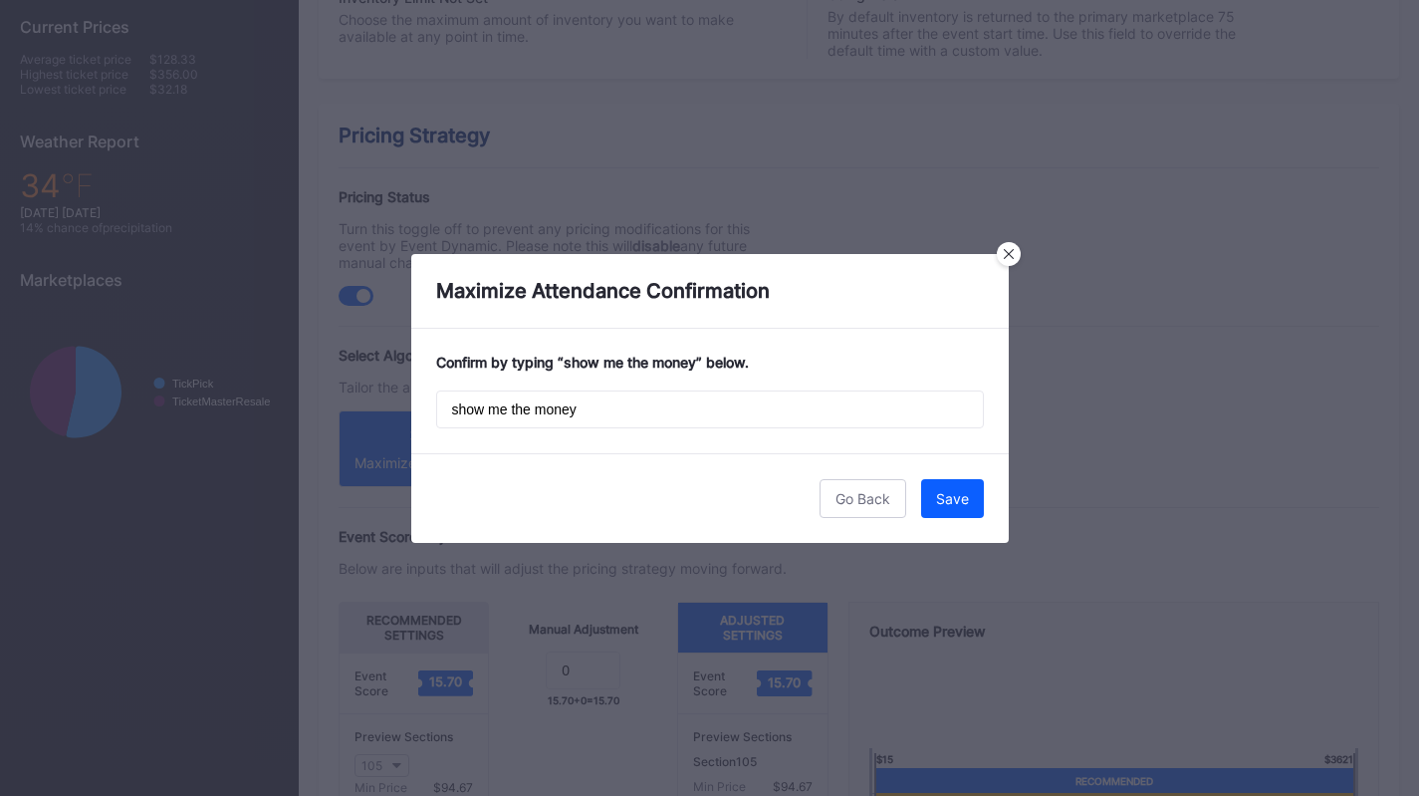
click at [926, 473] on div "Go Back Save" at bounding box center [710, 498] width 598 height 90
click at [960, 489] on button "Save" at bounding box center [952, 498] width 63 height 39
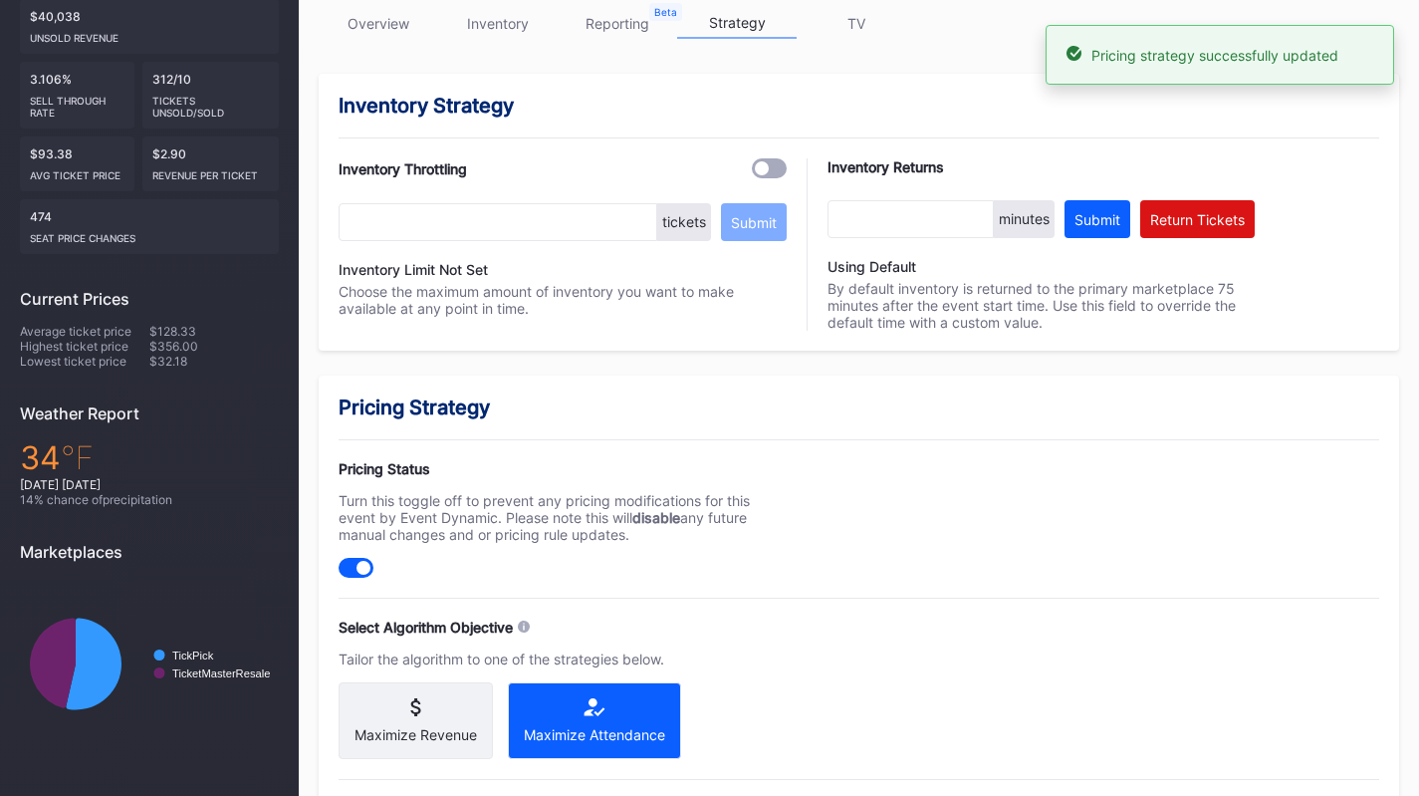
scroll to position [65, 0]
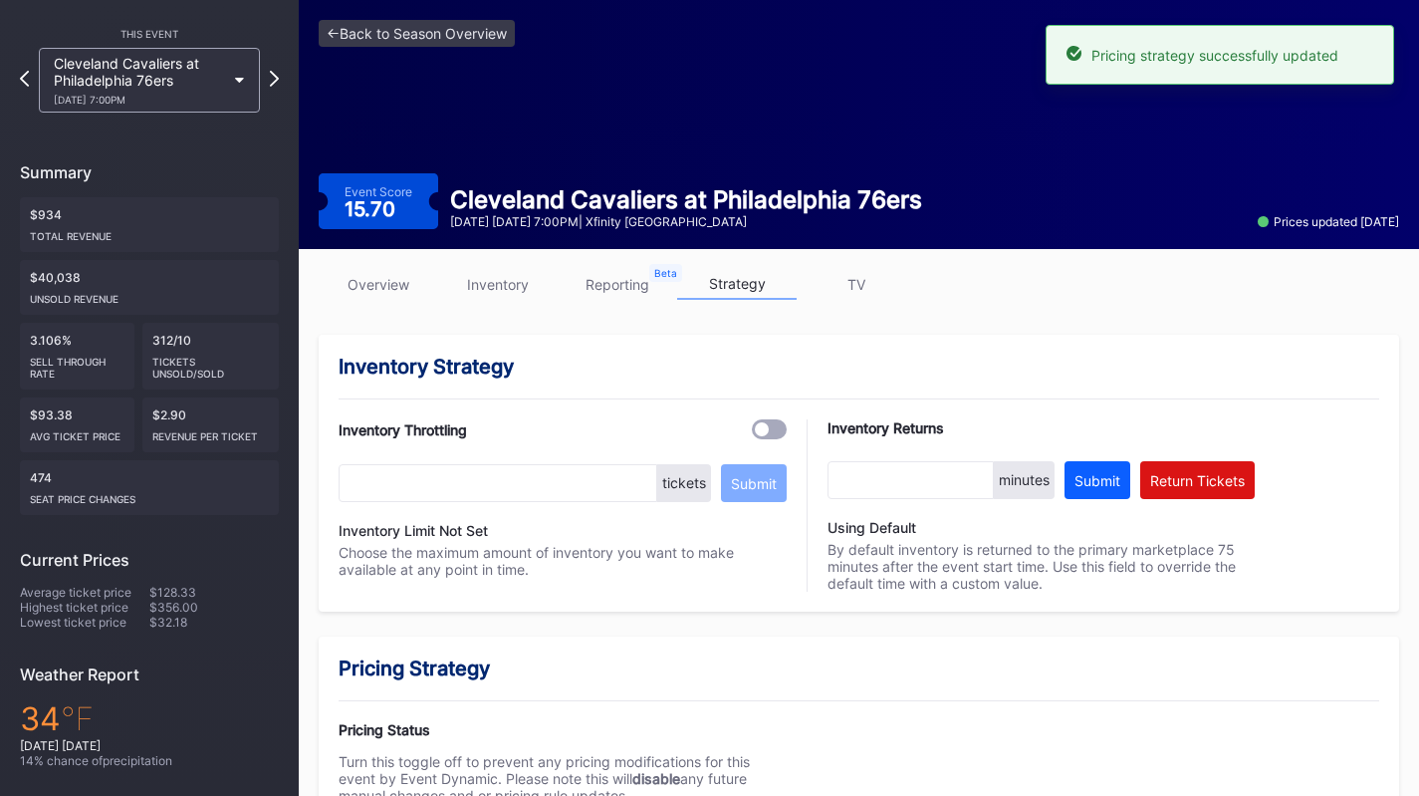
click at [129, 68] on div "Cleveland Cavaliers at Philadelphia 76ers 1/14 Wednesday 7:00PM" at bounding box center [139, 80] width 171 height 51
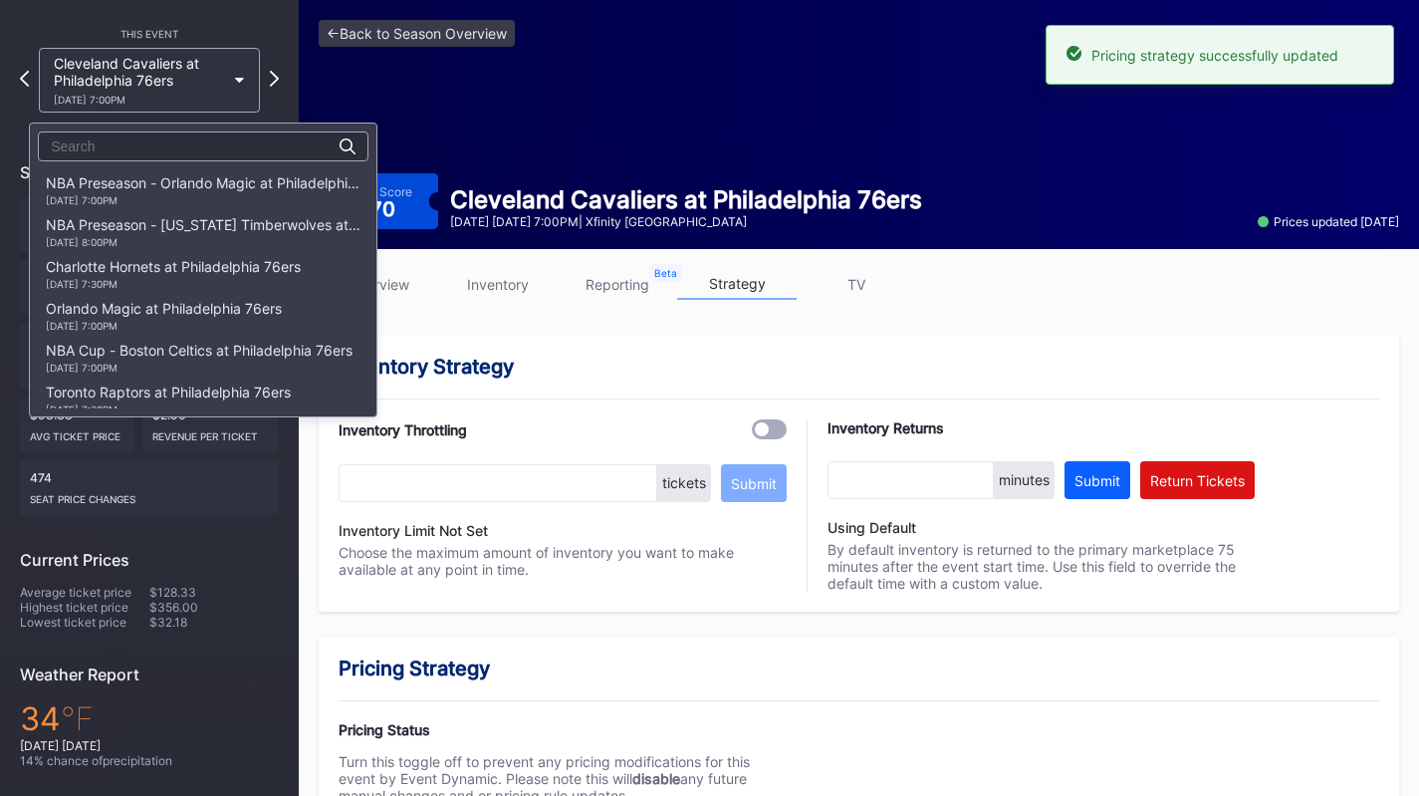
scroll to position [878, 0]
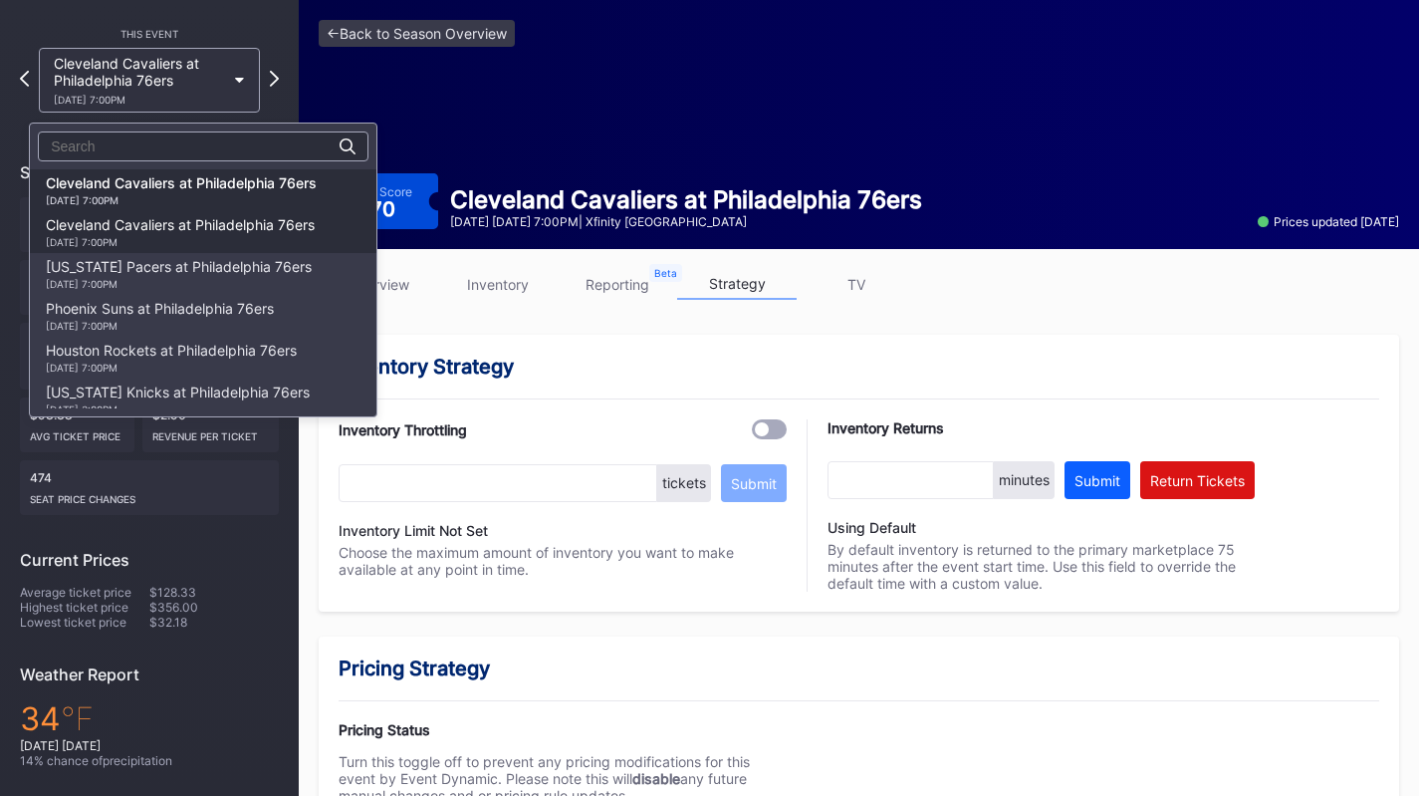
click at [181, 221] on div "Cleveland Cavaliers at Philadelphia 76ers 1/16 Friday 7:00PM" at bounding box center [180, 232] width 269 height 32
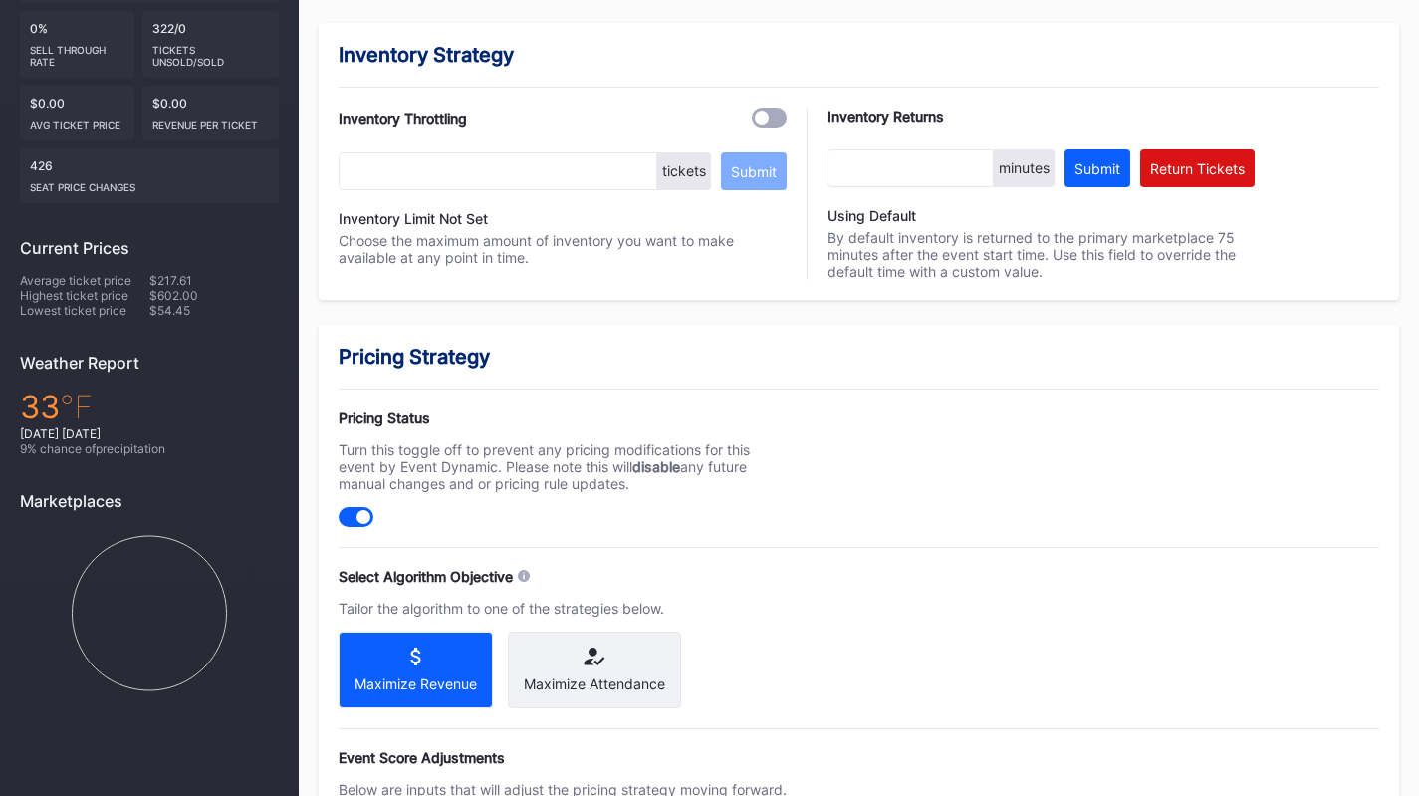
scroll to position [598, 0]
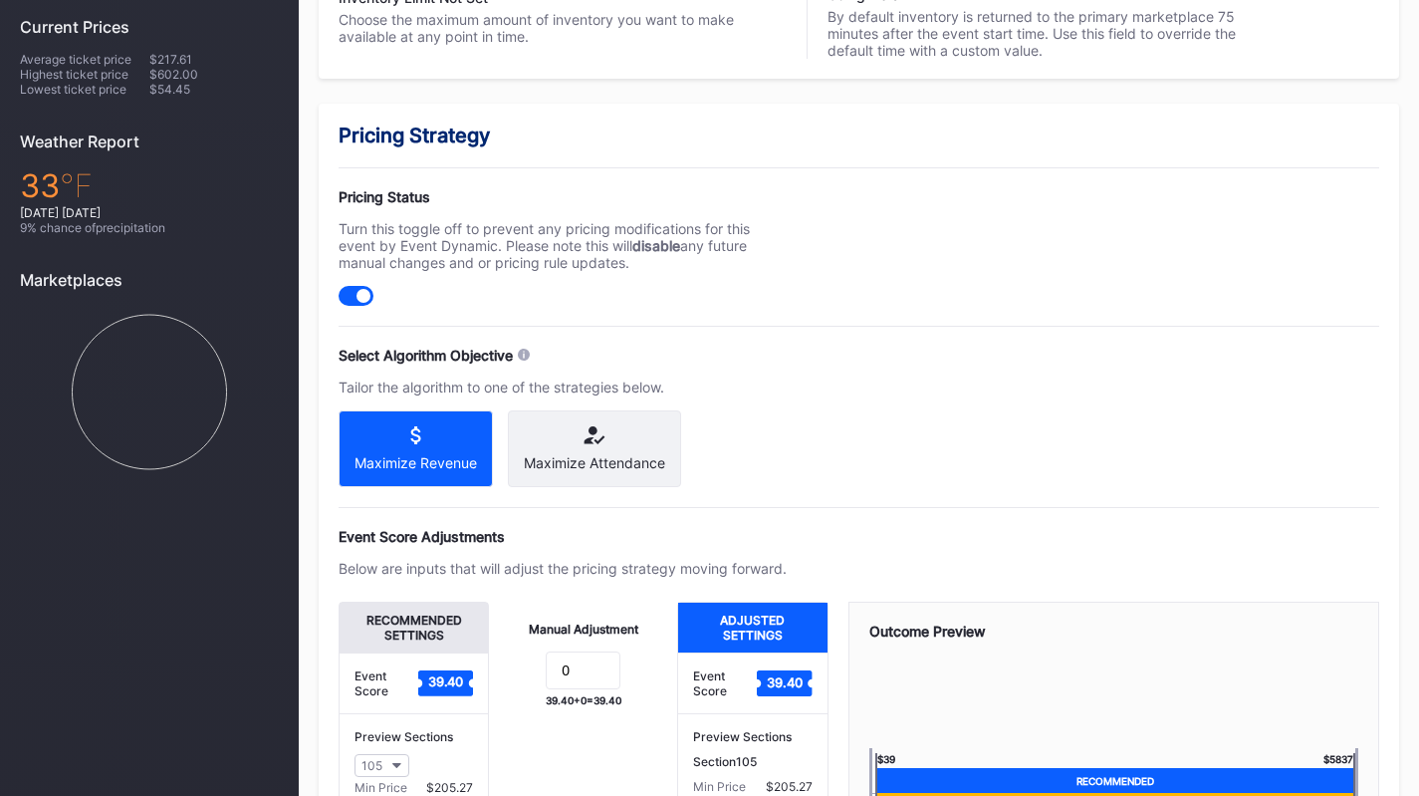
click at [629, 450] on div "Maximize Attendance" at bounding box center [594, 448] width 173 height 77
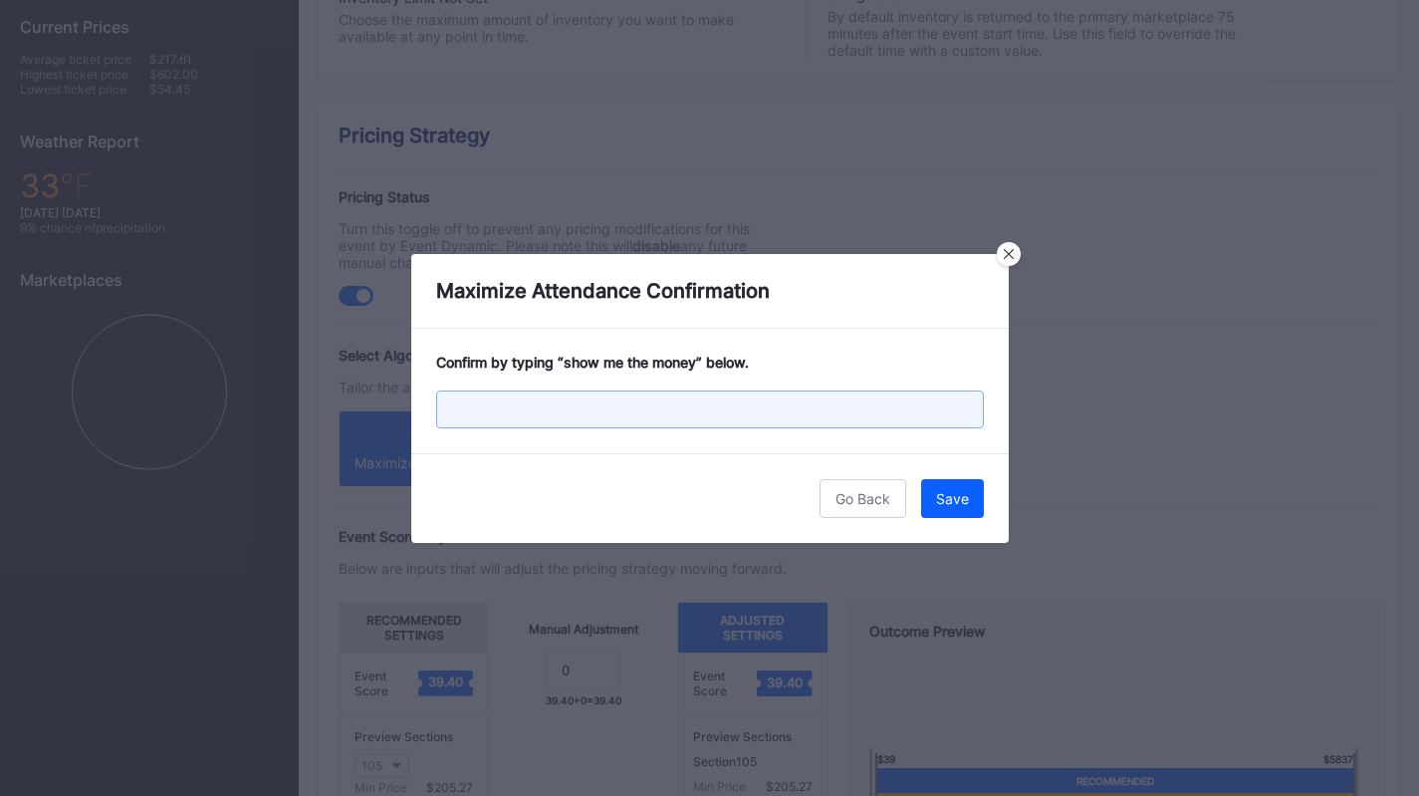
click at [633, 413] on input "text" at bounding box center [710, 409] width 548 height 38
paste input "show me the money"
type input "show me the money"
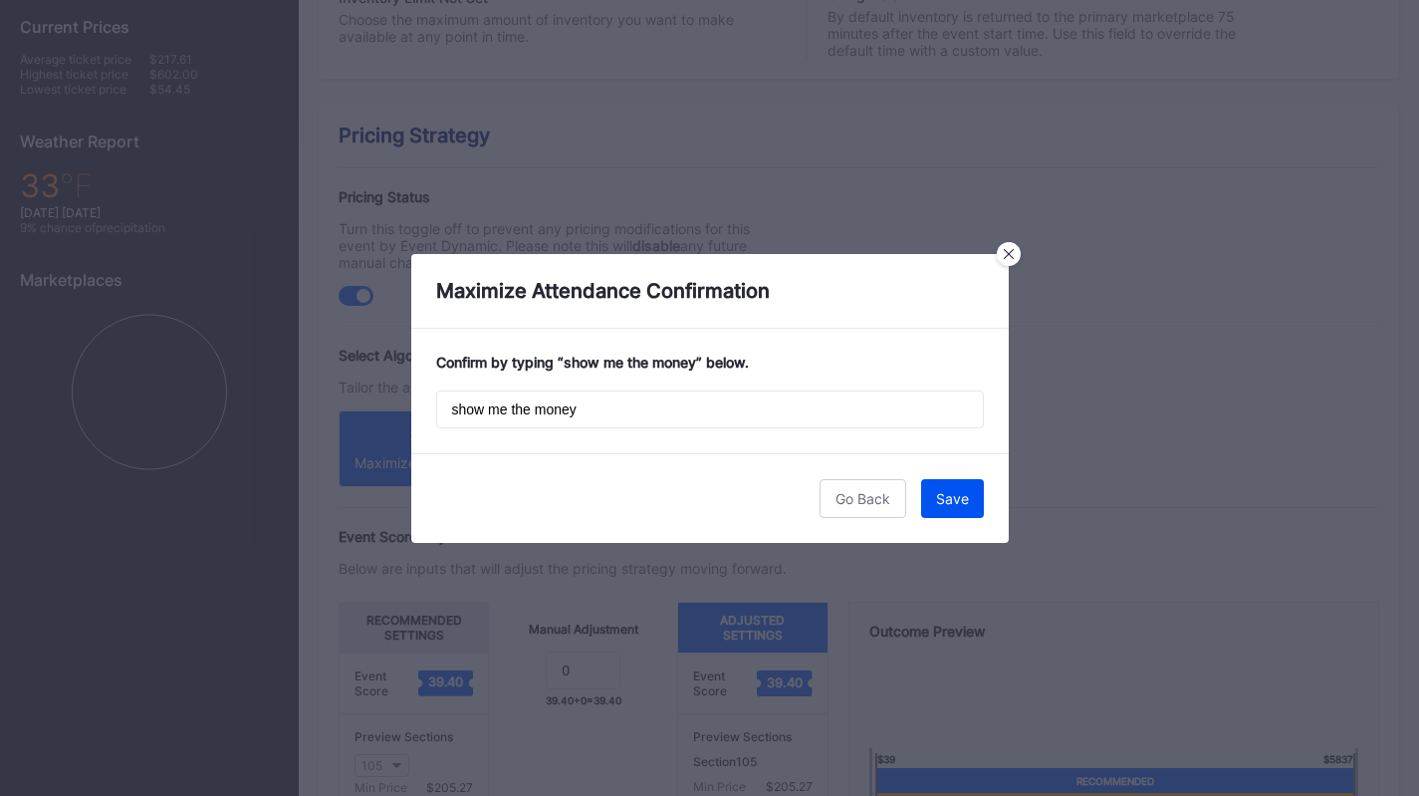
click at [977, 490] on button "Save" at bounding box center [952, 498] width 63 height 39
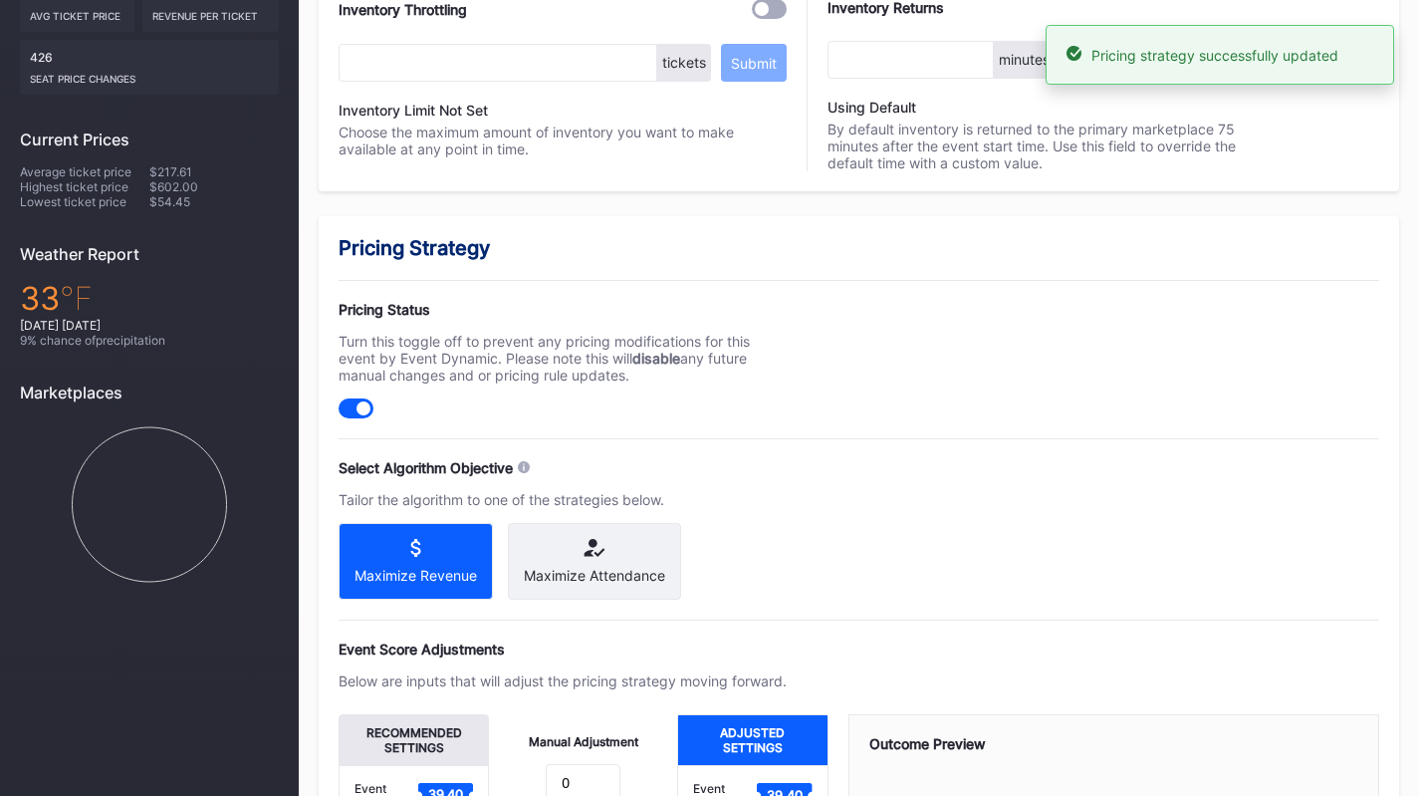
scroll to position [0, 0]
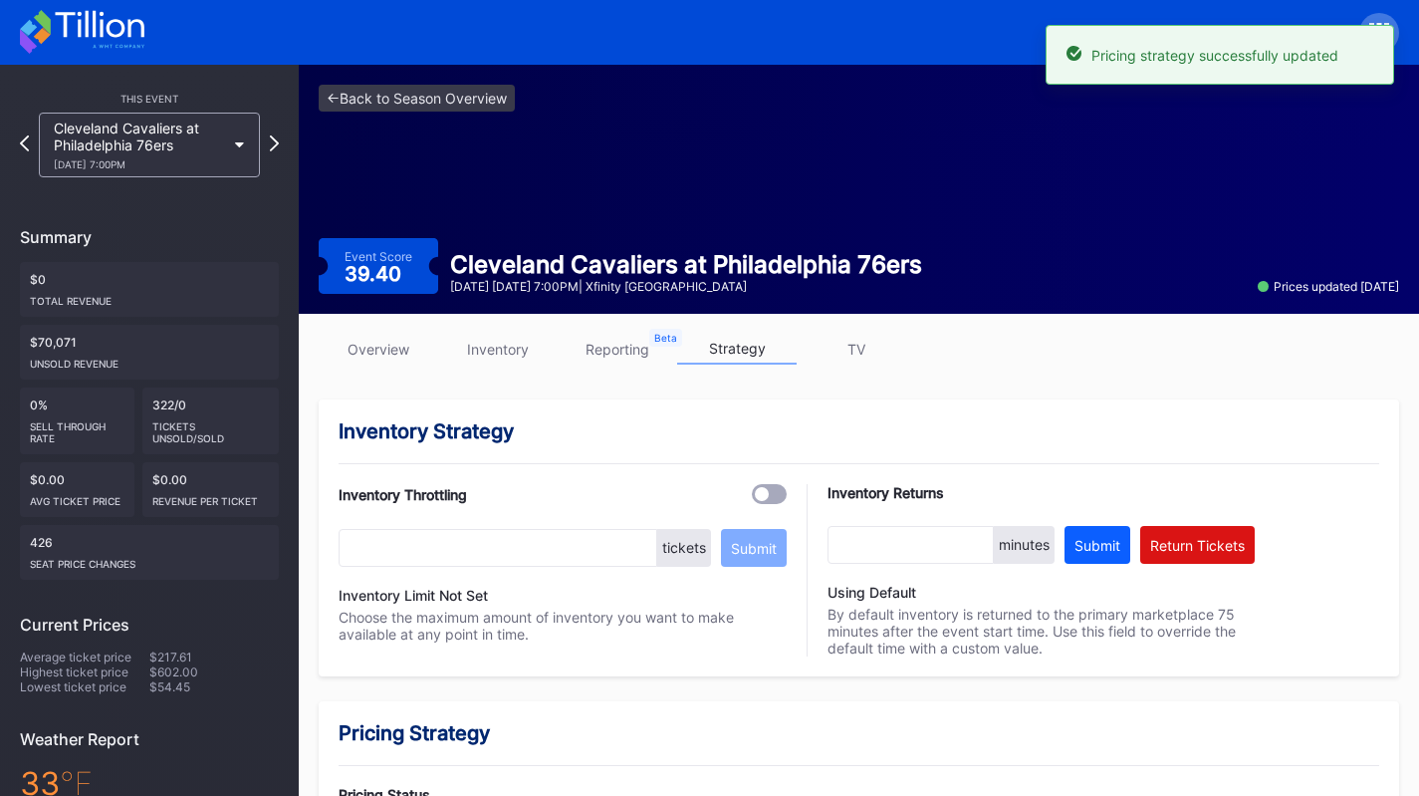
click at [197, 130] on div "Cleveland Cavaliers at Philadelphia 76ers 1/16 Friday 7:00PM" at bounding box center [139, 145] width 171 height 51
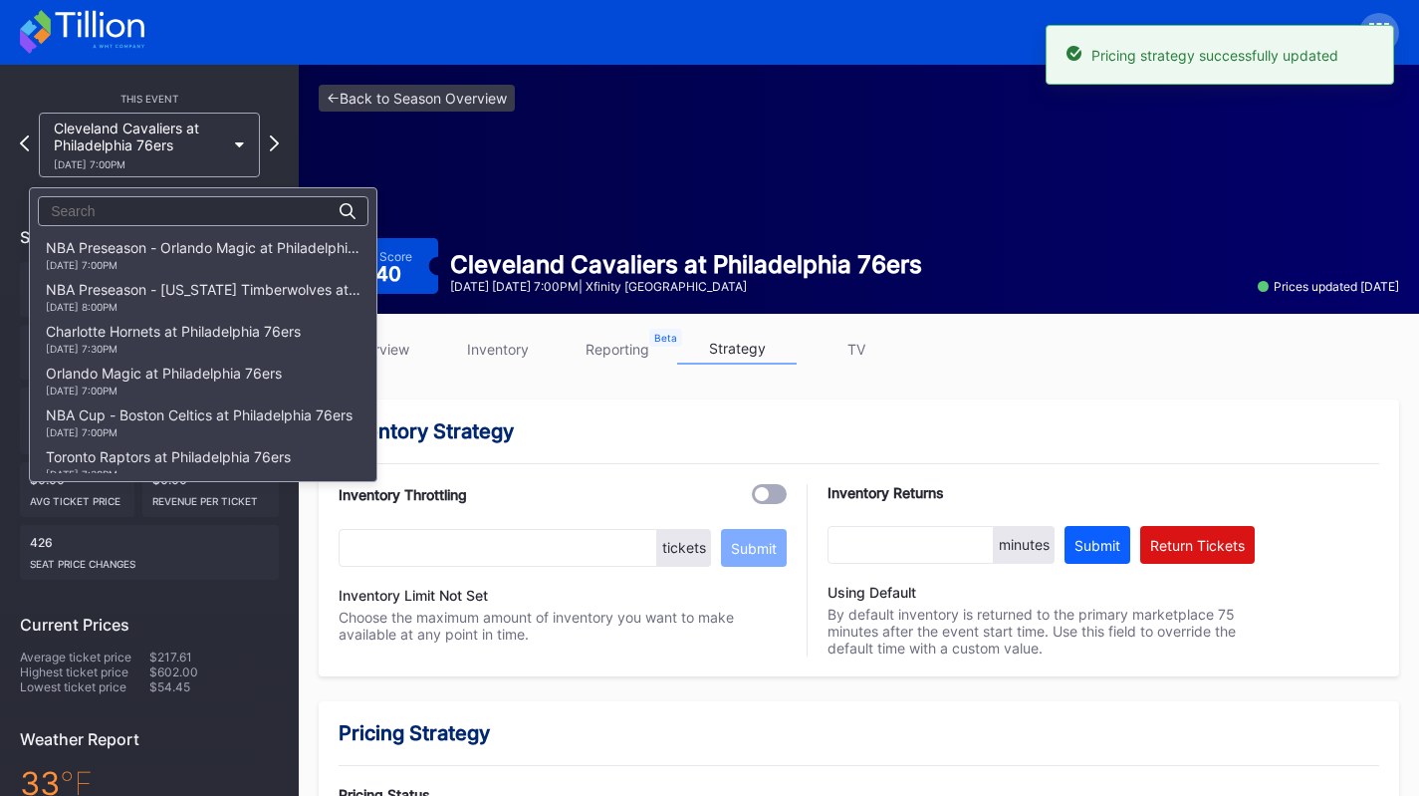
scroll to position [920, 0]
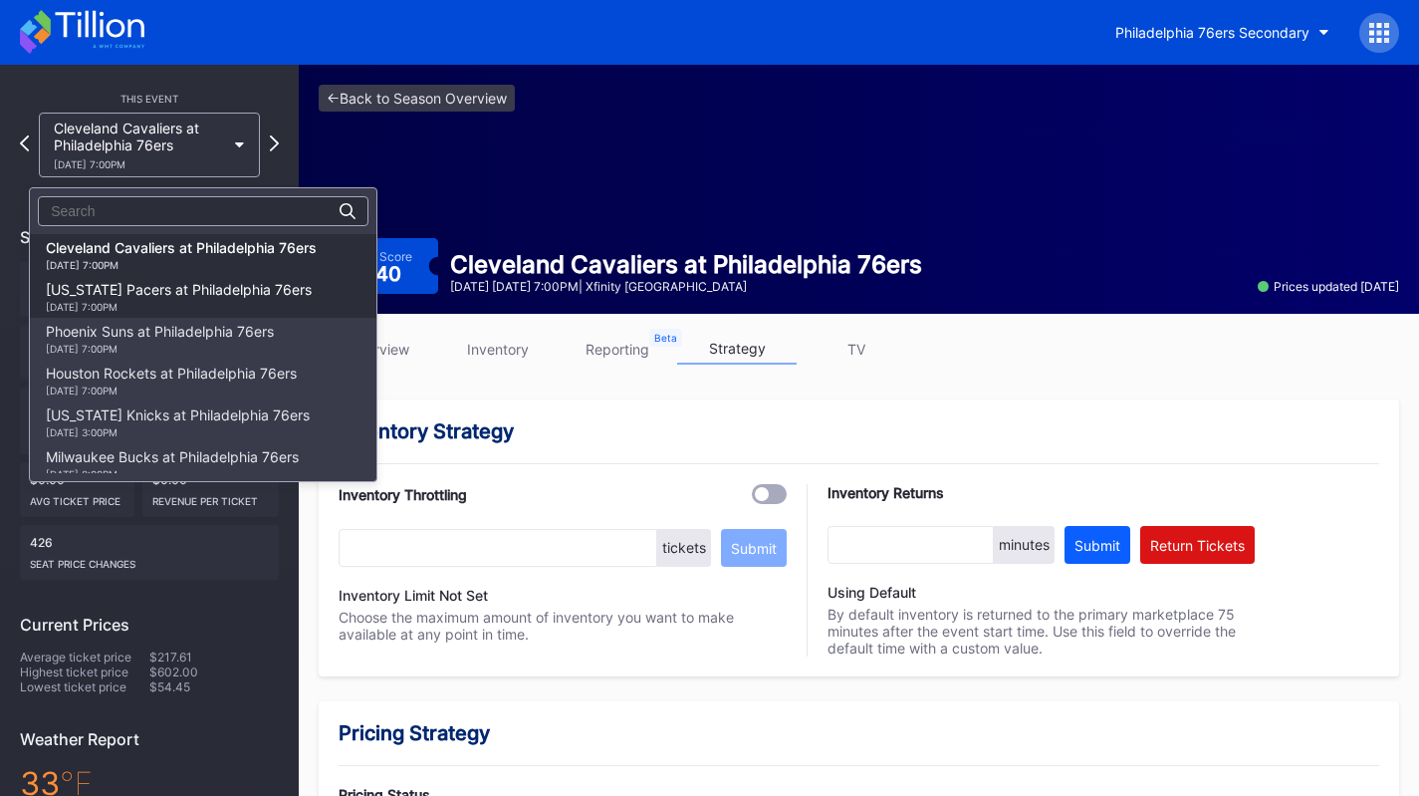
click at [237, 303] on div "1/19 Monday 7:00PM" at bounding box center [179, 307] width 266 height 12
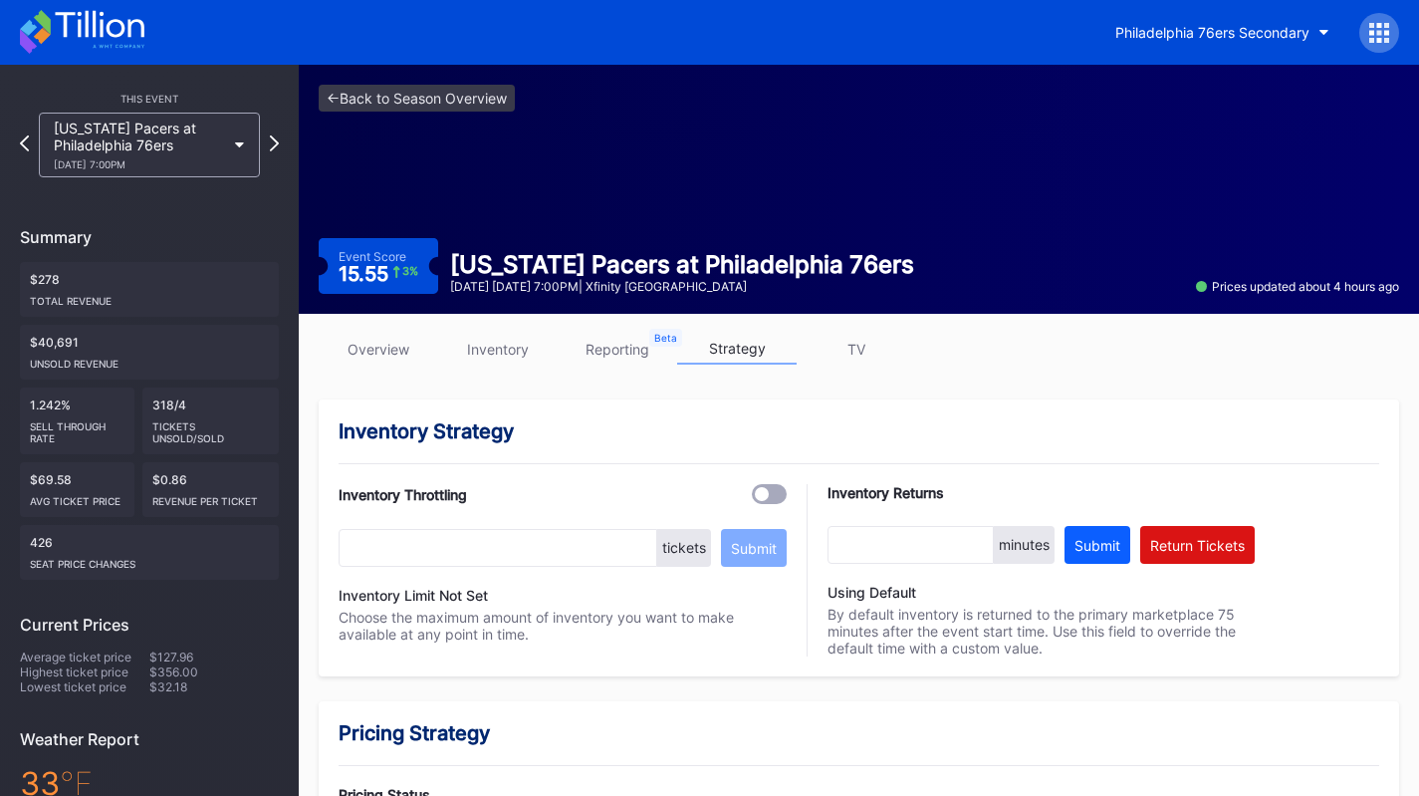
scroll to position [697, 0]
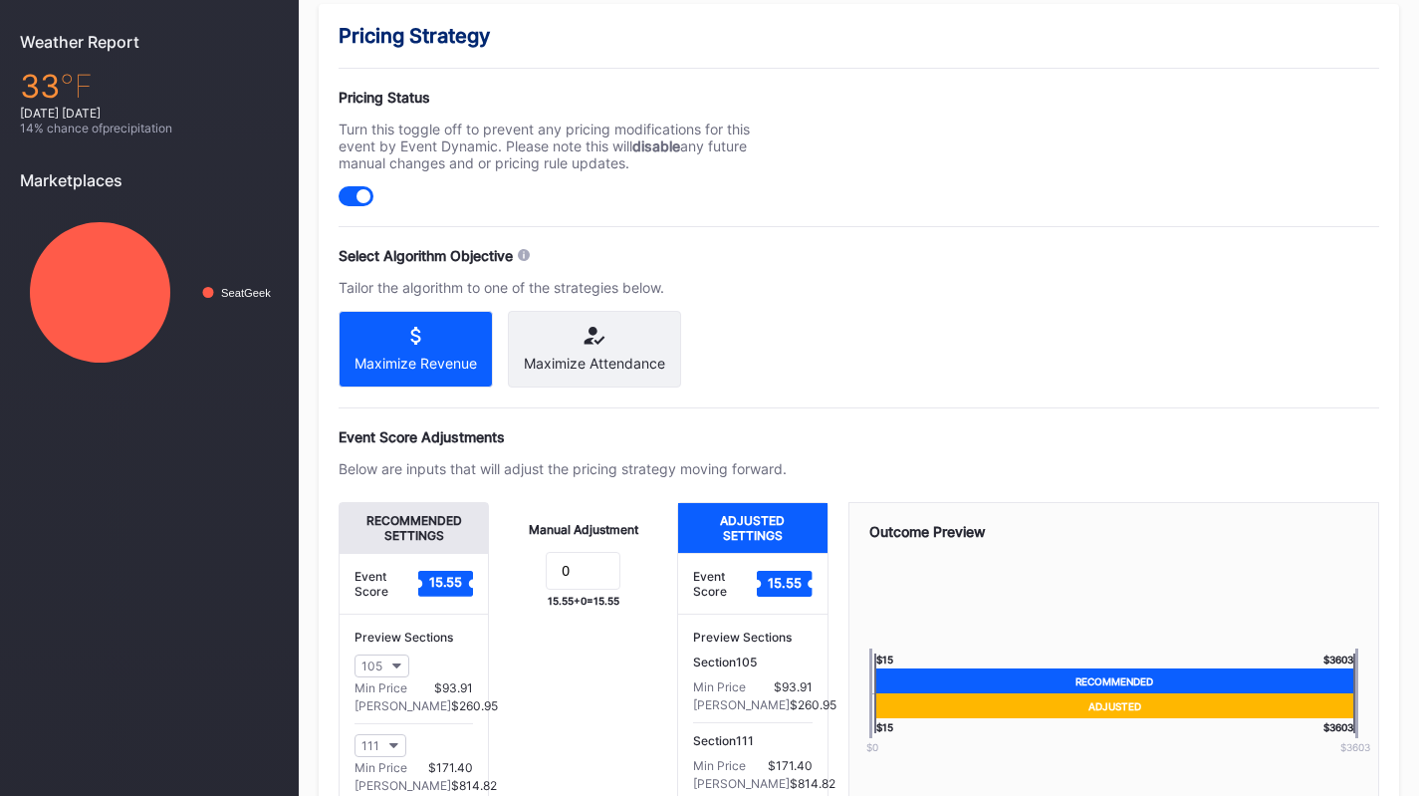
click at [658, 371] on div "Maximize Attendance" at bounding box center [594, 363] width 141 height 17
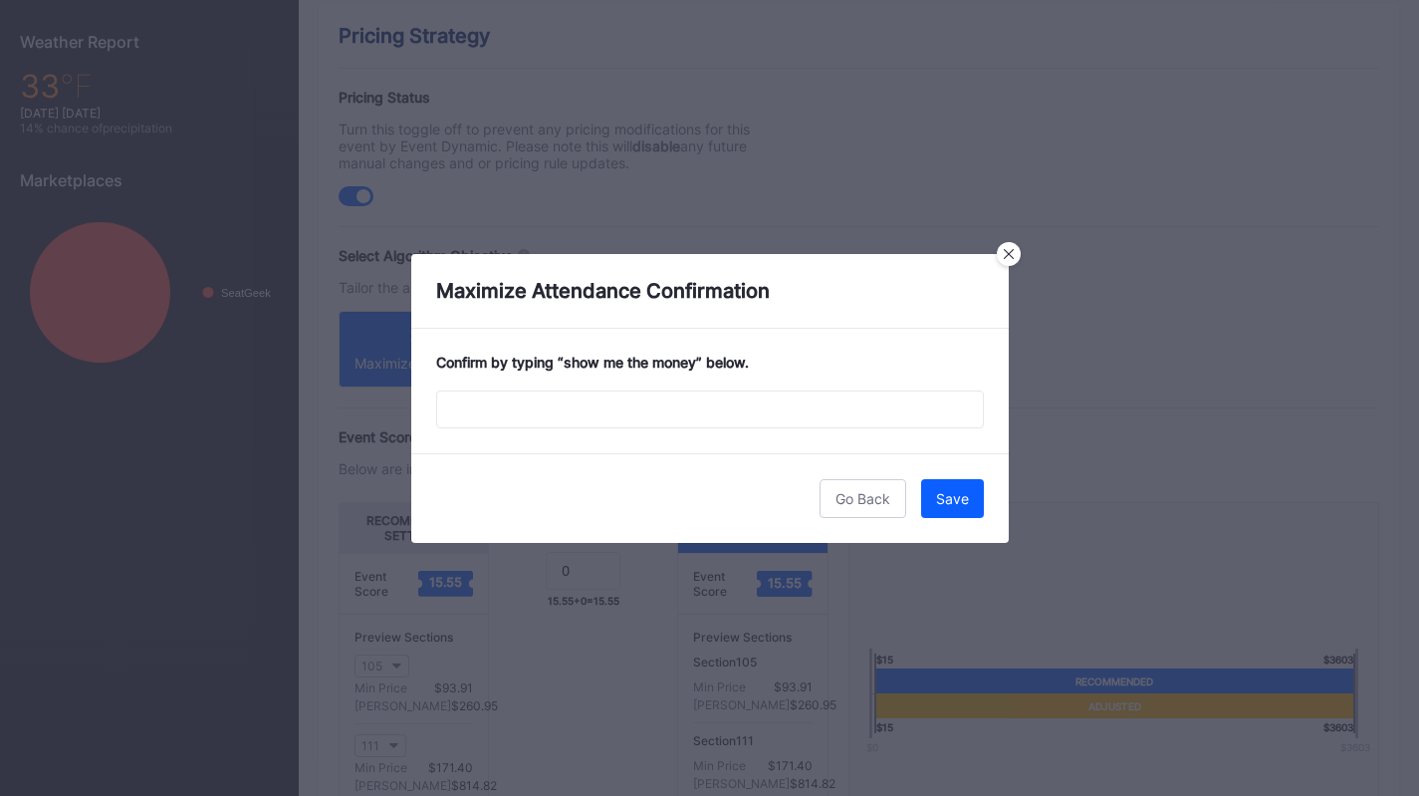
click at [678, 379] on div "Confirm by typing “ show me the money ” below." at bounding box center [710, 391] width 598 height 124
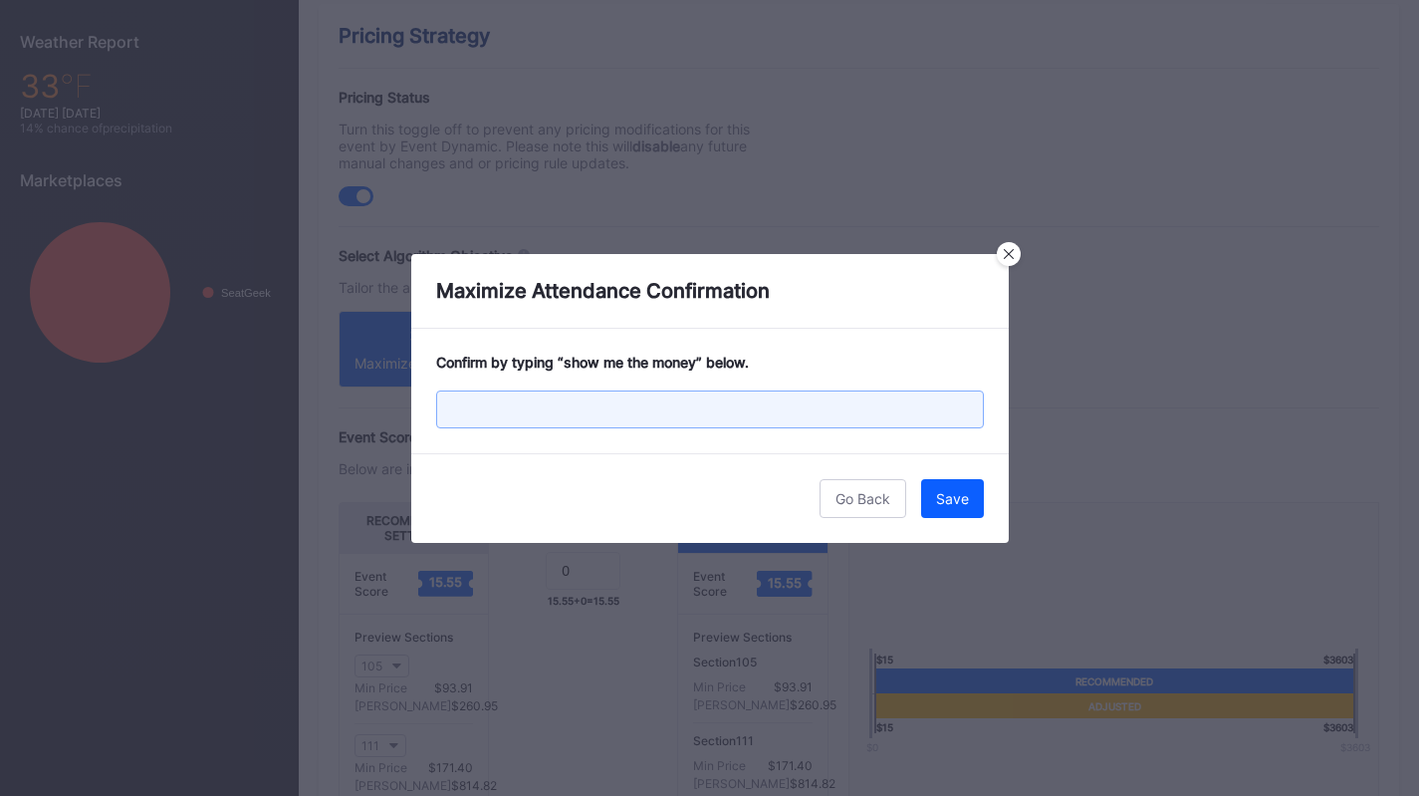
click at [689, 403] on input "text" at bounding box center [710, 409] width 548 height 38
paste input "show me the money"
type input "show me the money"
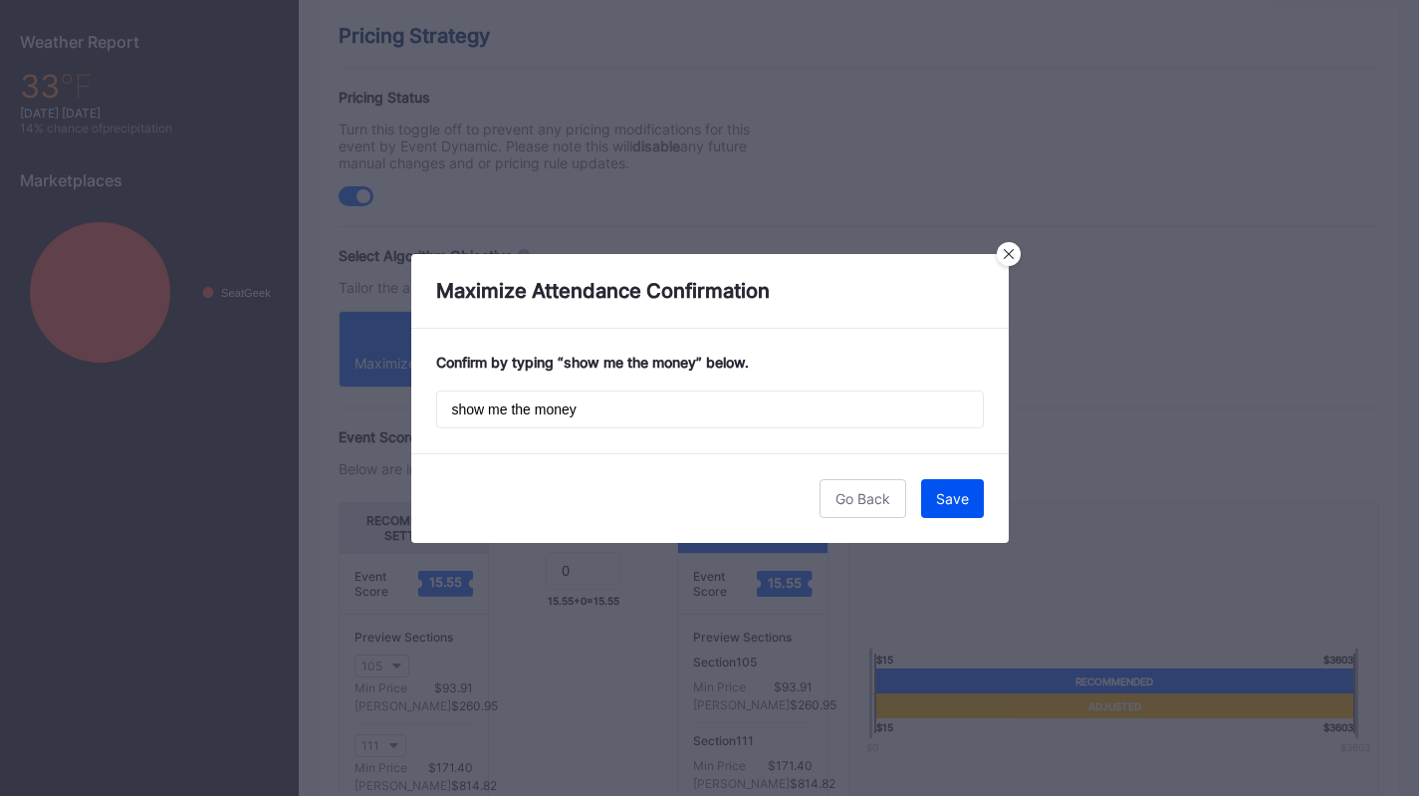
click at [974, 496] on button "Save" at bounding box center [952, 498] width 63 height 39
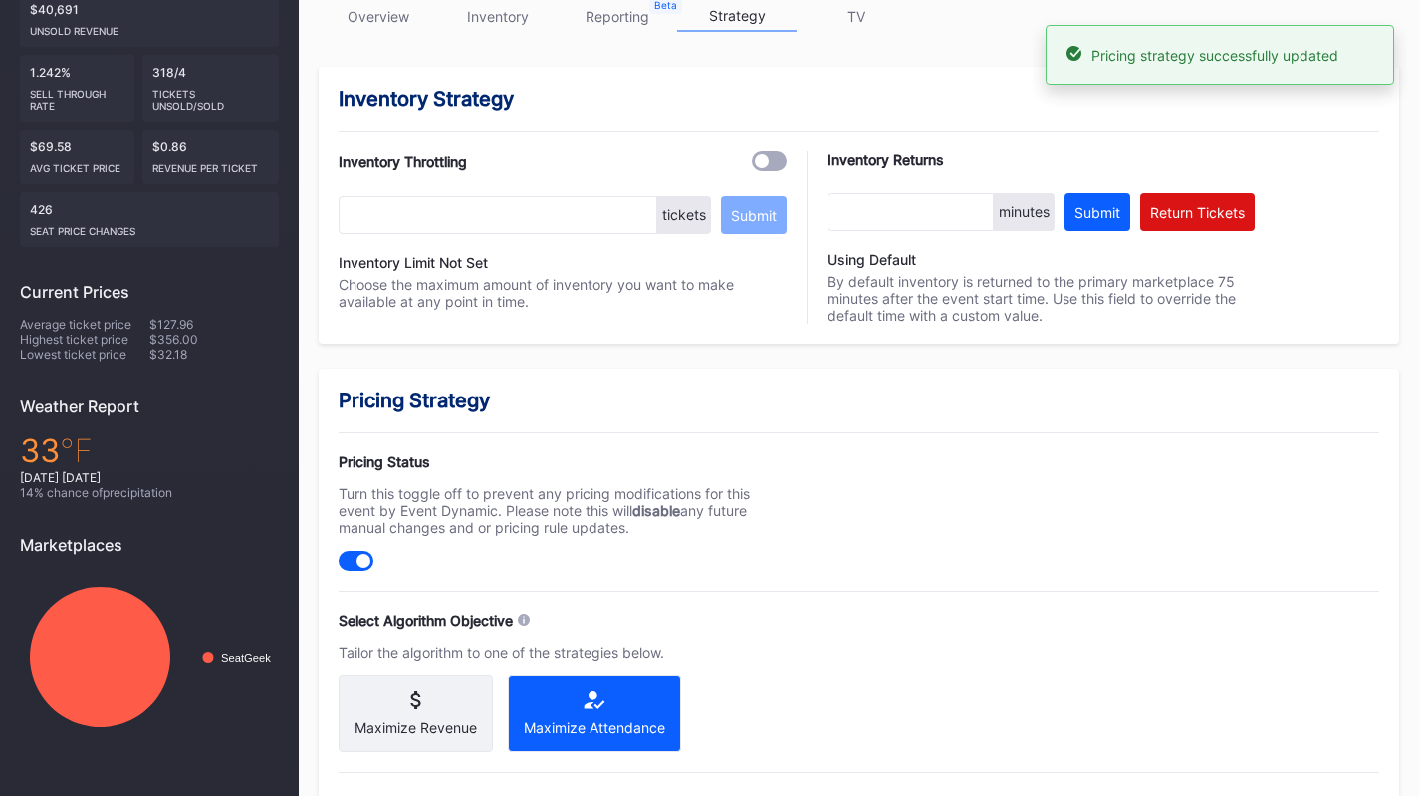
scroll to position [0, 0]
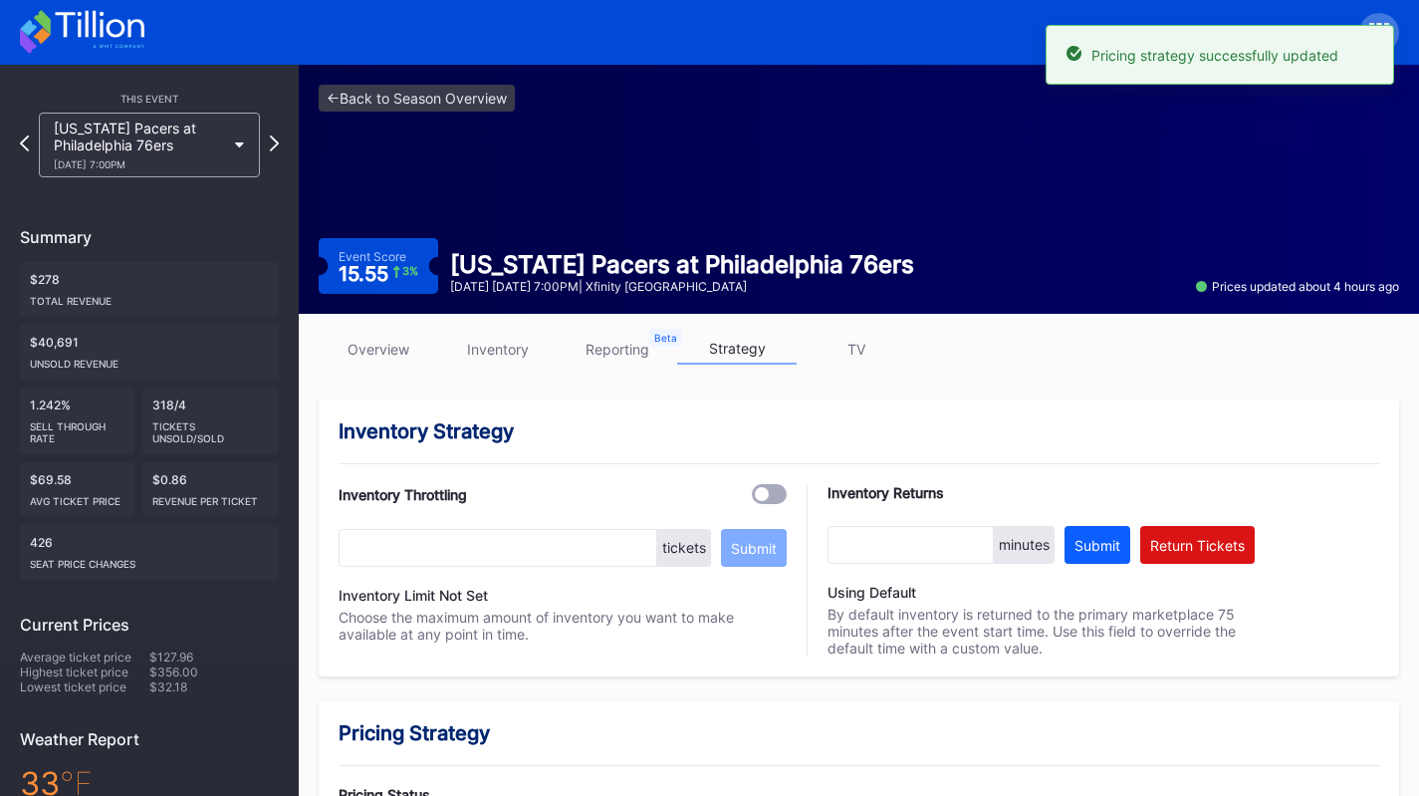
click at [56, 133] on div "Indiana Pacers at Philadelphia 76ers 1/19 Monday 7:00PM" at bounding box center [139, 145] width 171 height 51
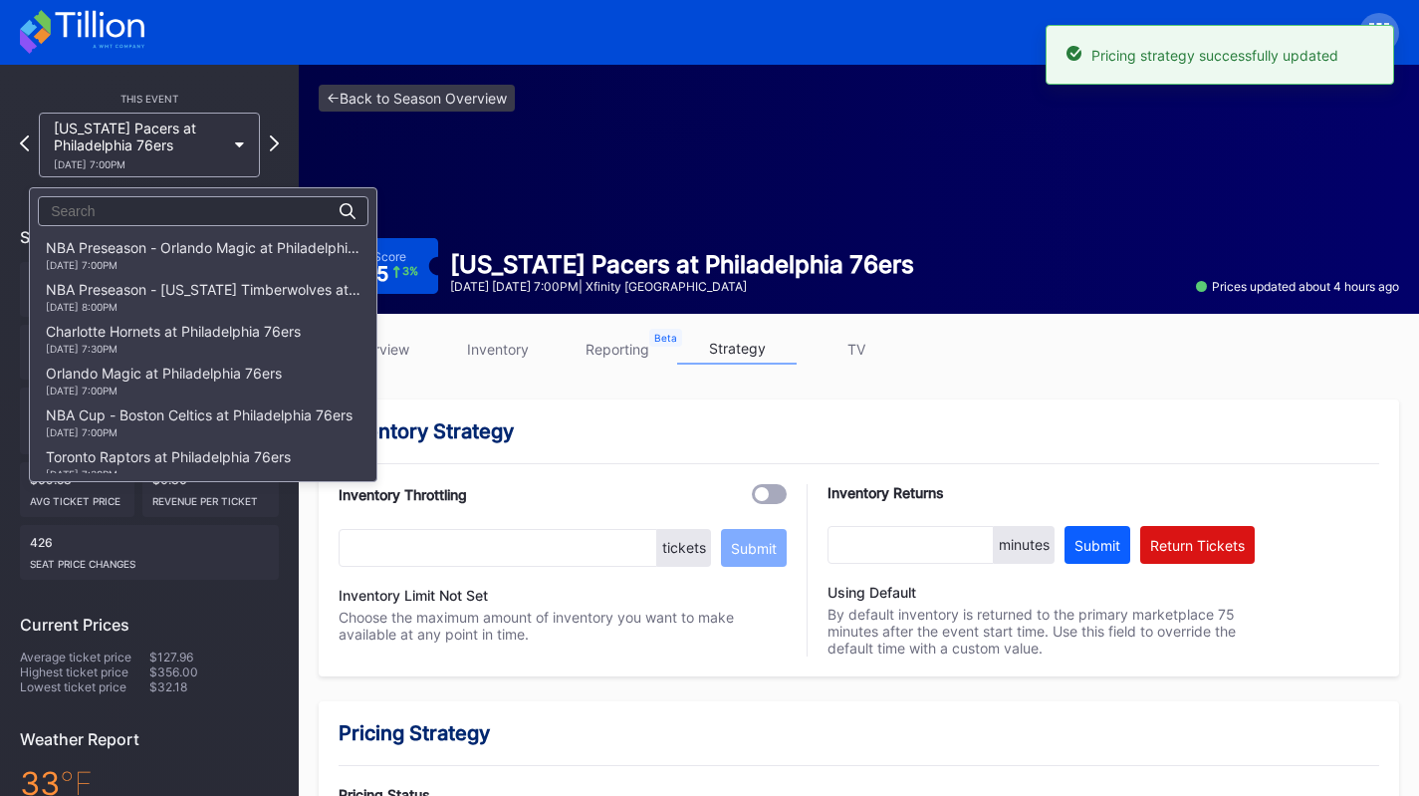
scroll to position [962, 0]
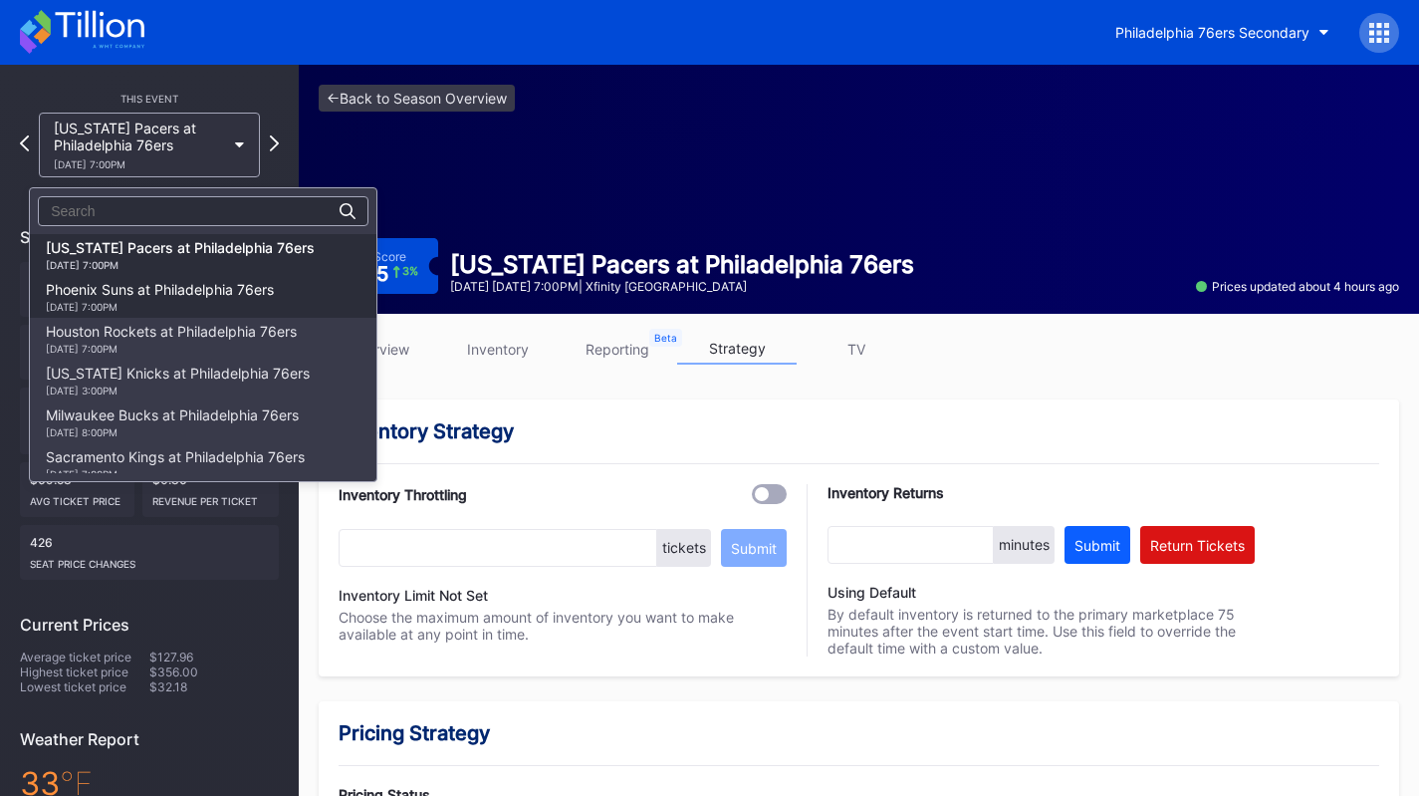
click at [134, 290] on div "Phoenix Suns at Philadelphia 76ers 1/20 Tuesday 7:00PM" at bounding box center [160, 297] width 228 height 32
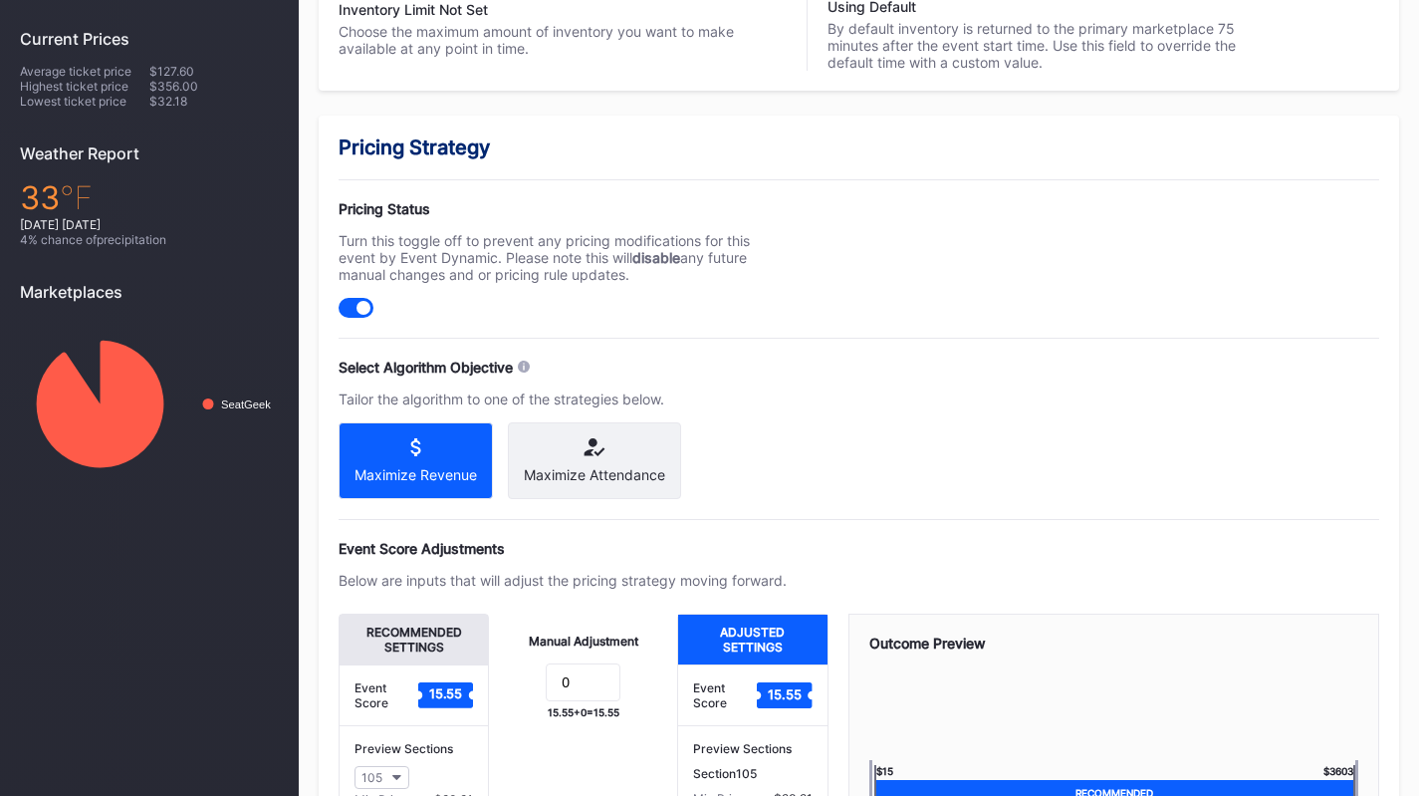
scroll to position [598, 0]
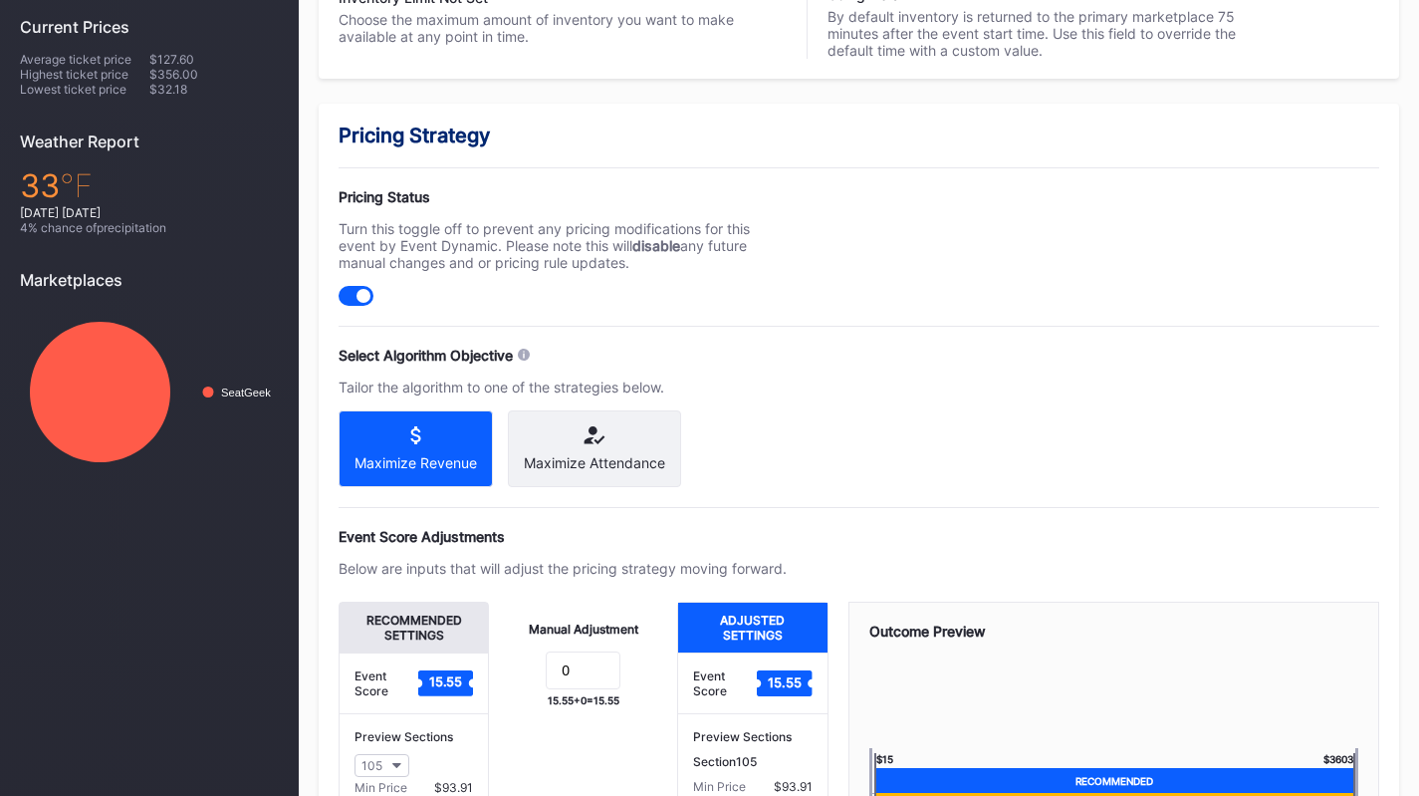
click at [640, 436] on icon at bounding box center [594, 435] width 141 height 18
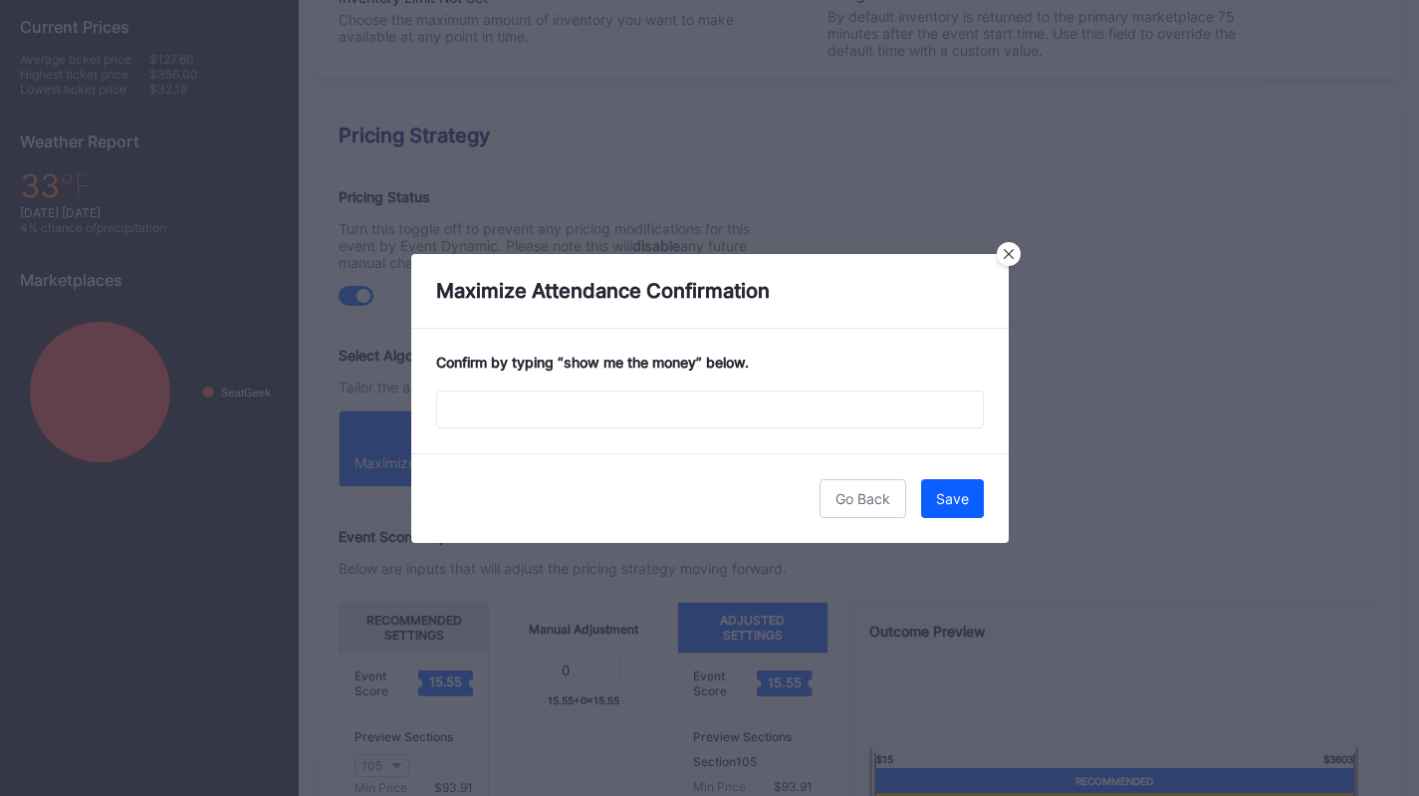
click at [649, 389] on div "Confirm by typing “ show me the money ” below." at bounding box center [710, 391] width 598 height 124
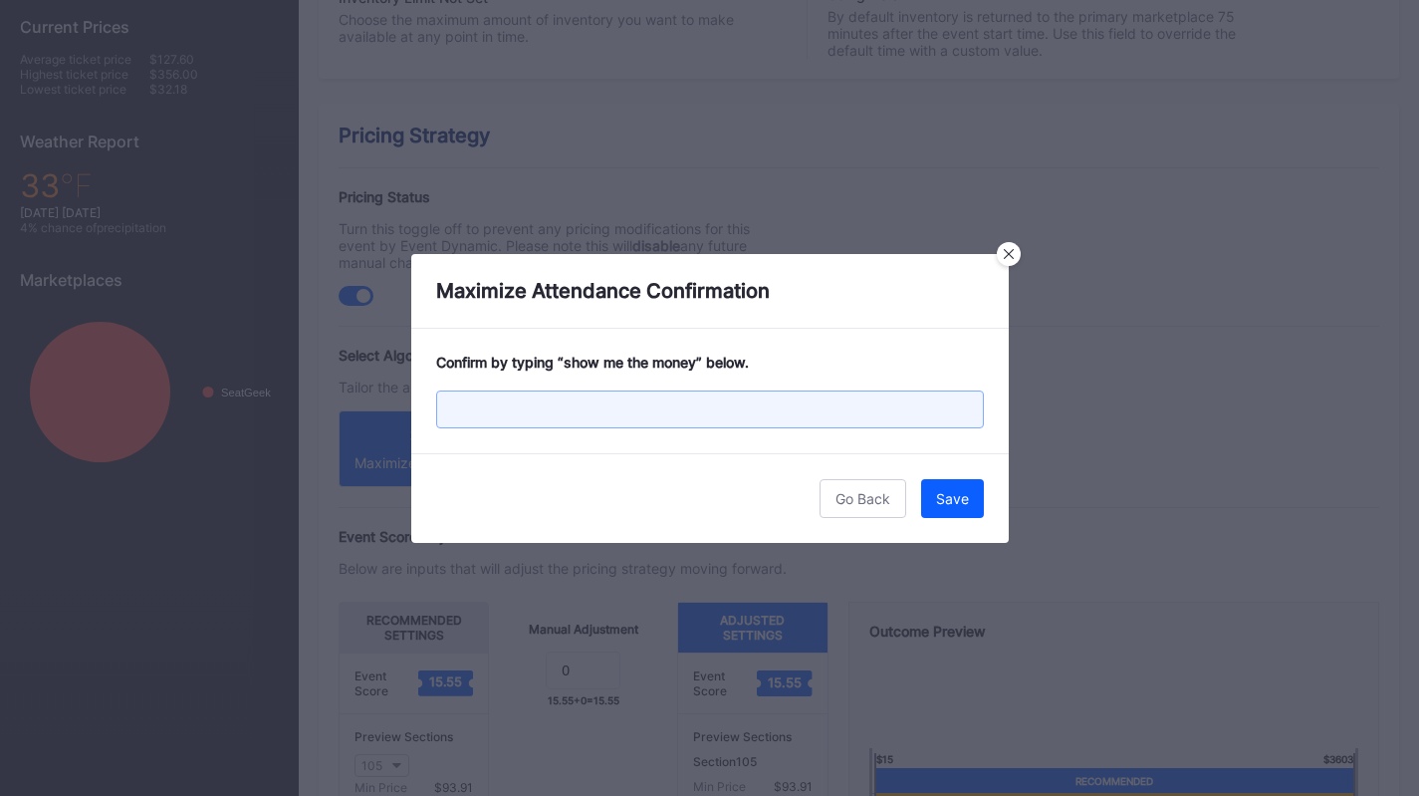
click at [664, 409] on input "text" at bounding box center [710, 409] width 548 height 38
paste input "show me the money"
type input "show me the money"
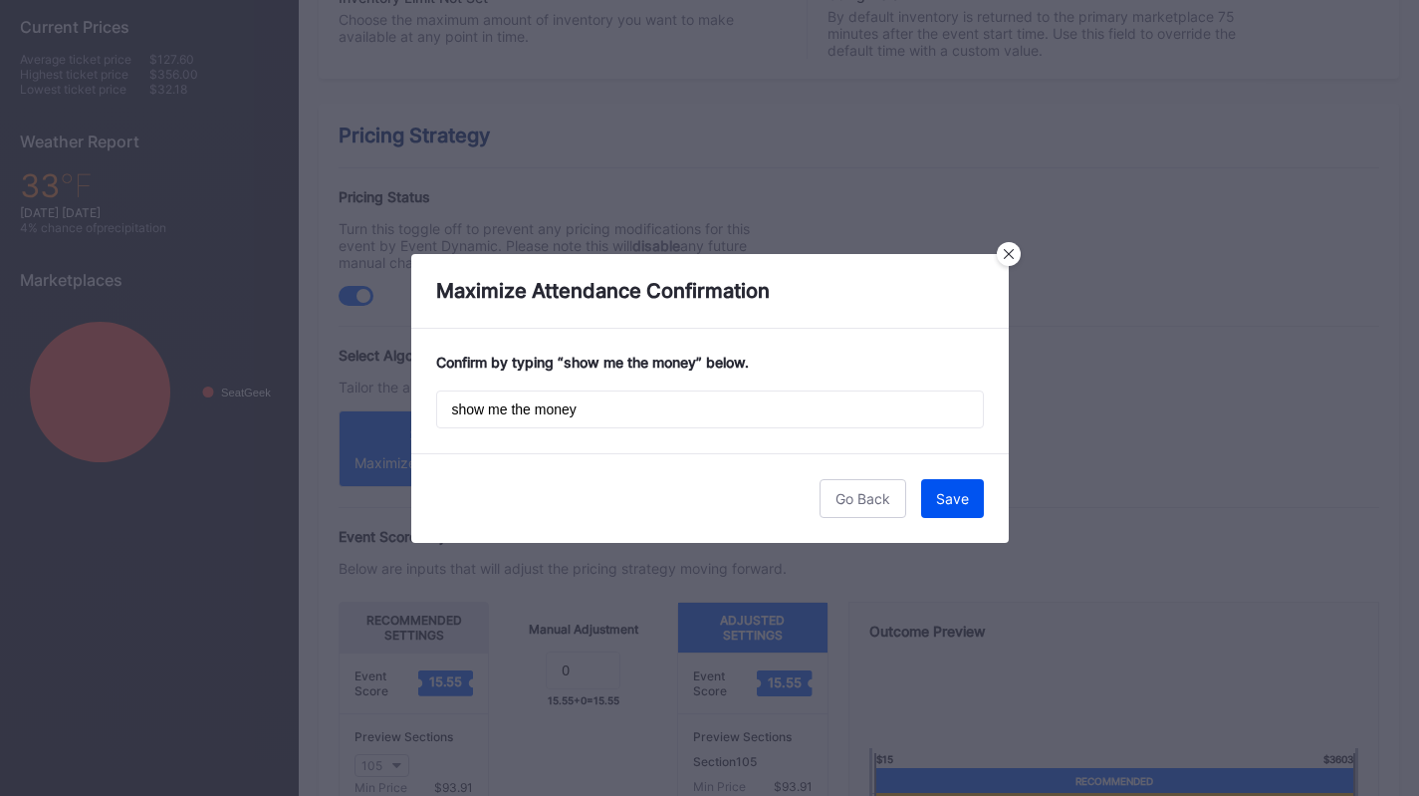
click at [975, 496] on button "Save" at bounding box center [952, 498] width 63 height 39
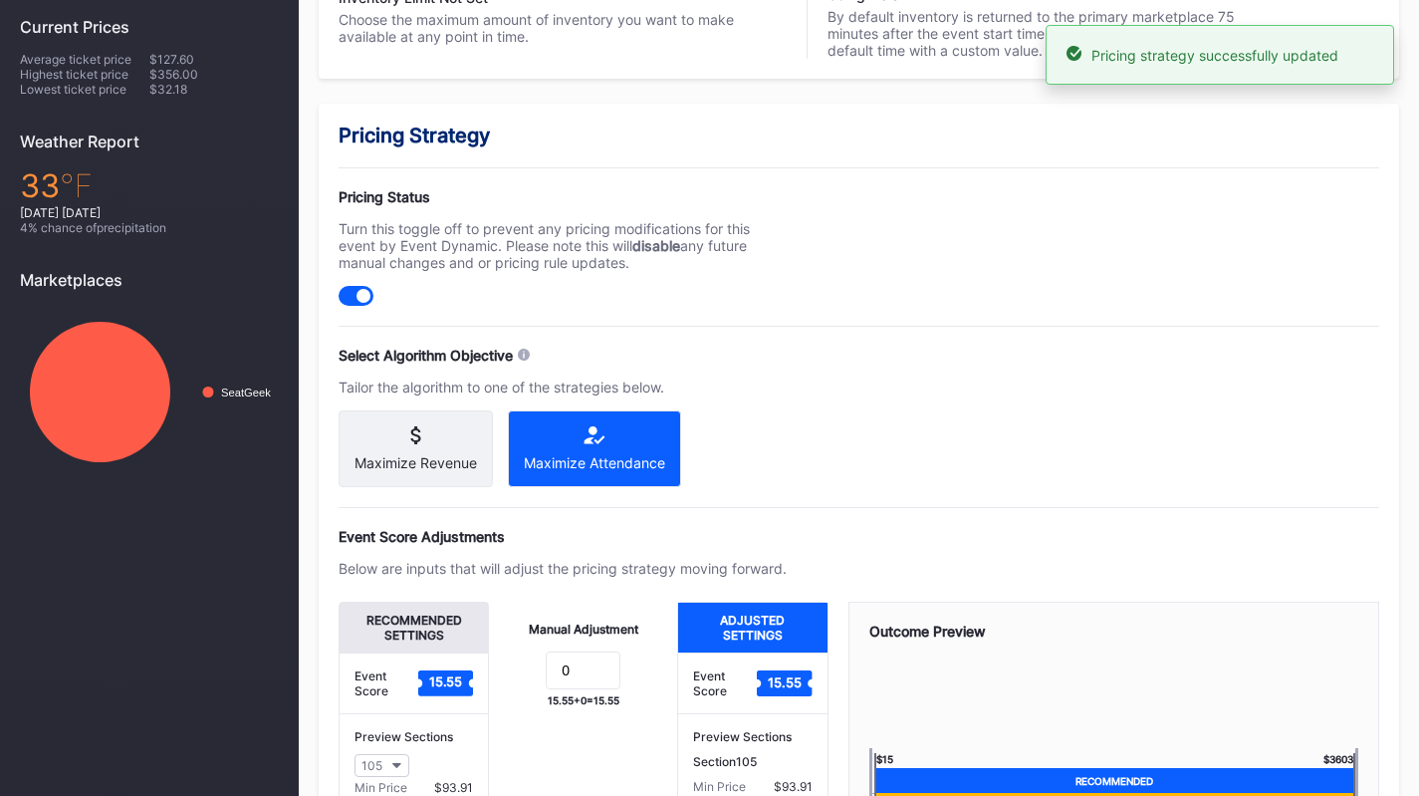
scroll to position [0, 0]
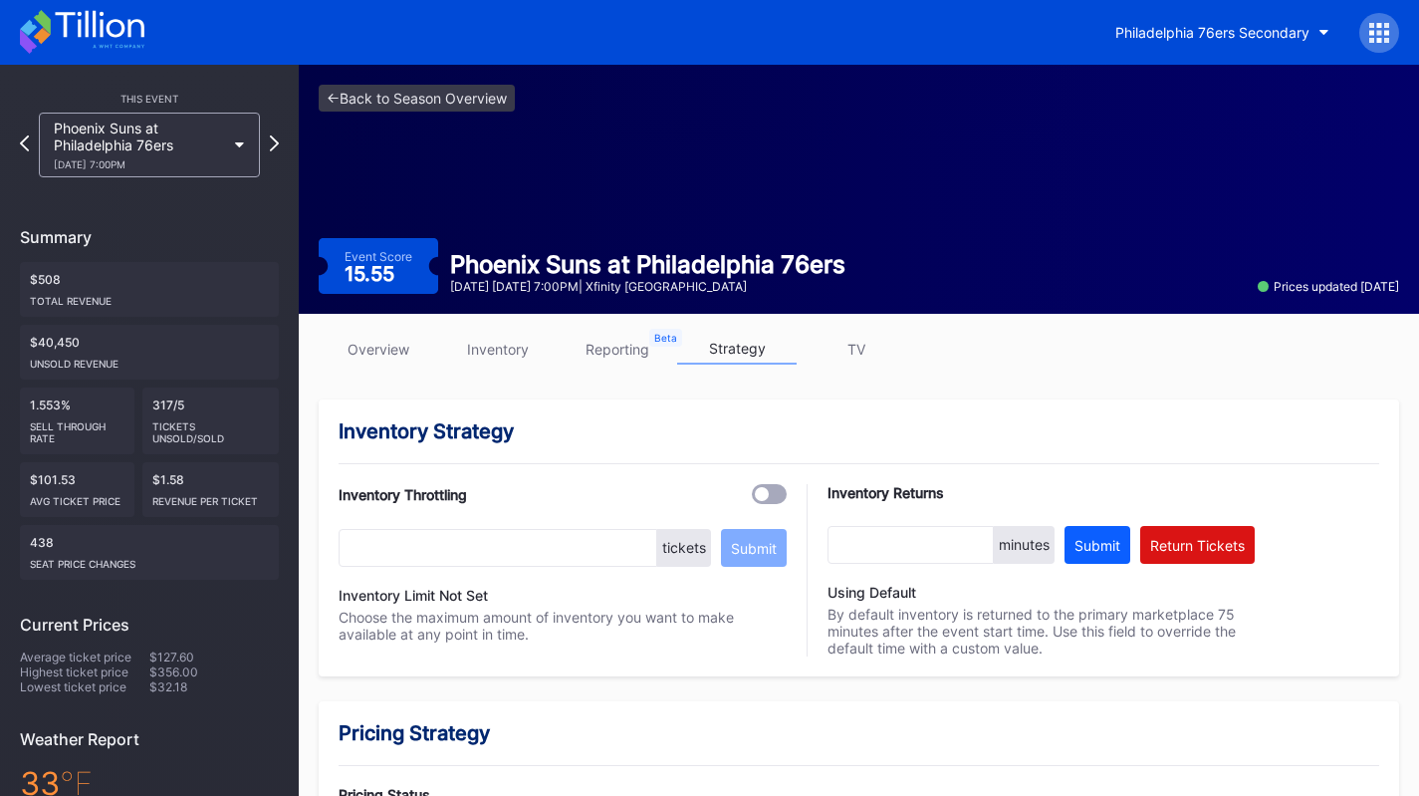
click at [246, 149] on div "Phoenix Suns at Philadelphia 76ers 1/20 Tuesday 7:00PM" at bounding box center [149, 145] width 221 height 65
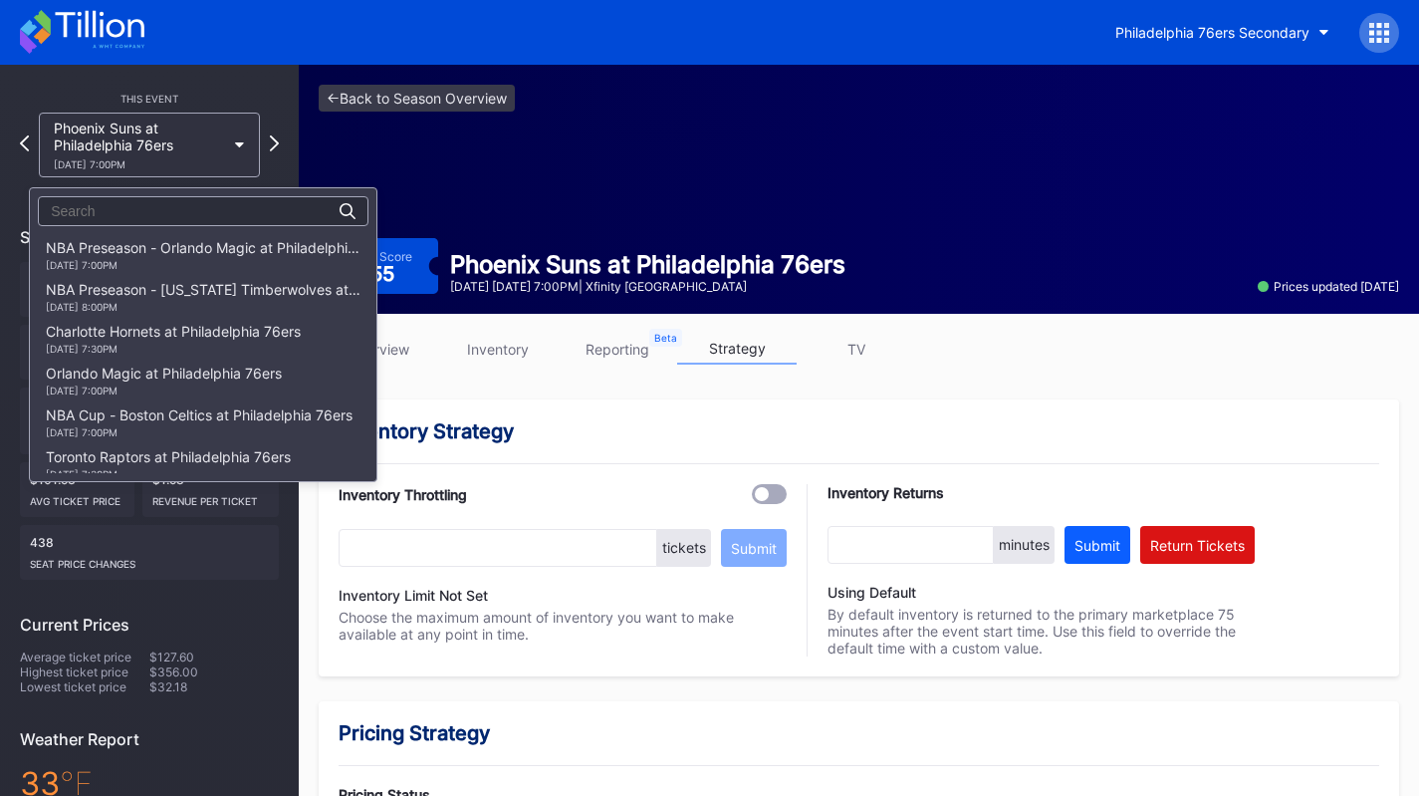
scroll to position [1004, 0]
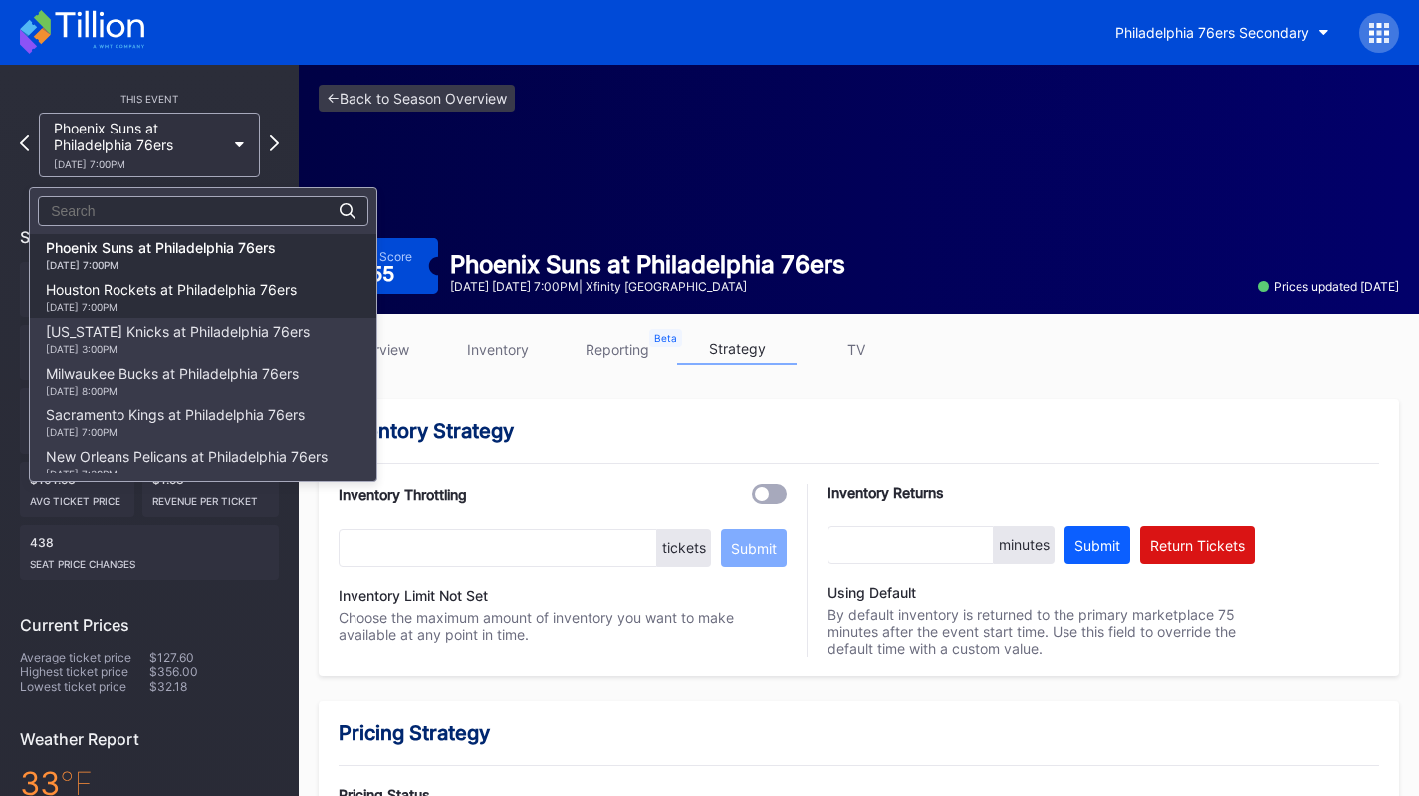
click at [273, 304] on div "1/22 Thursday 7:00PM" at bounding box center [171, 307] width 251 height 12
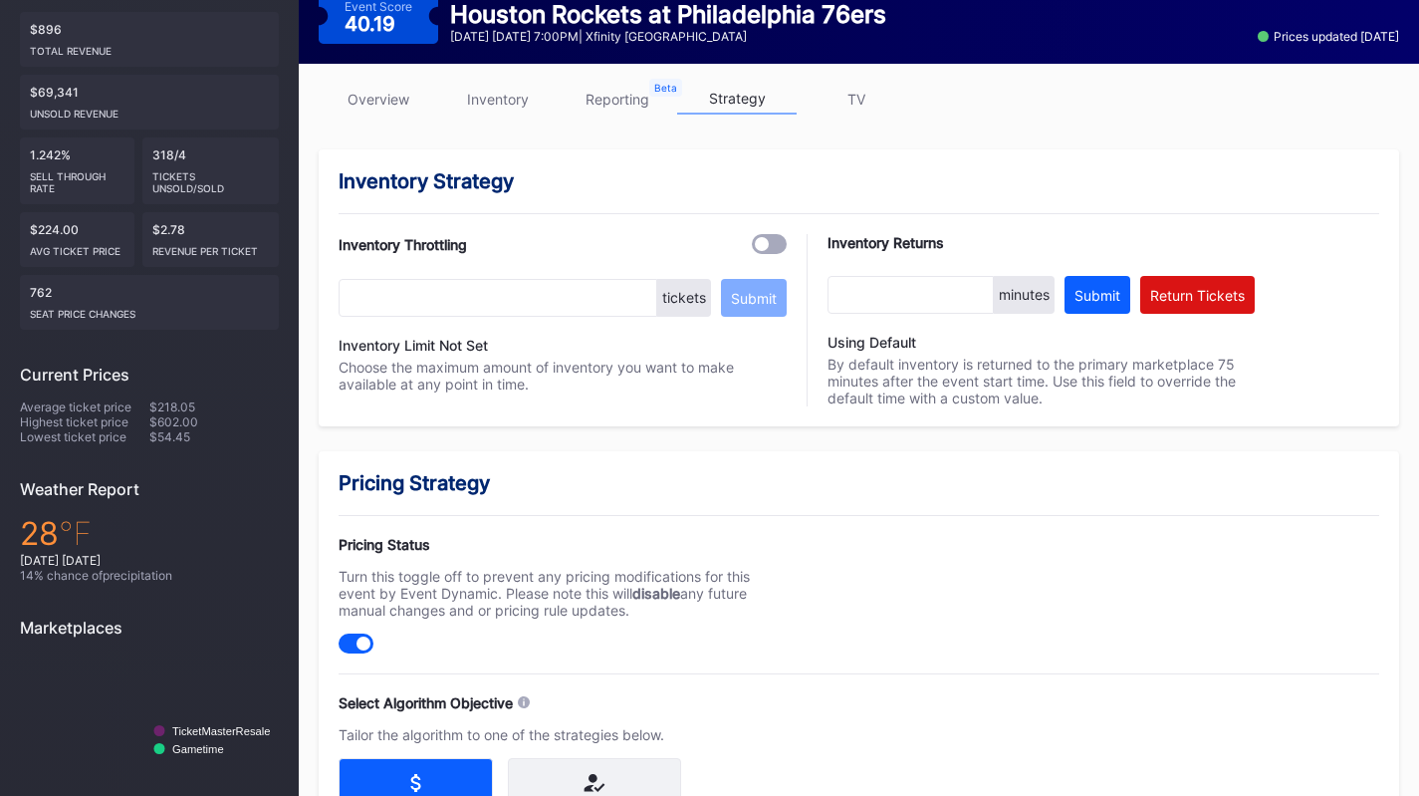
scroll to position [398, 0]
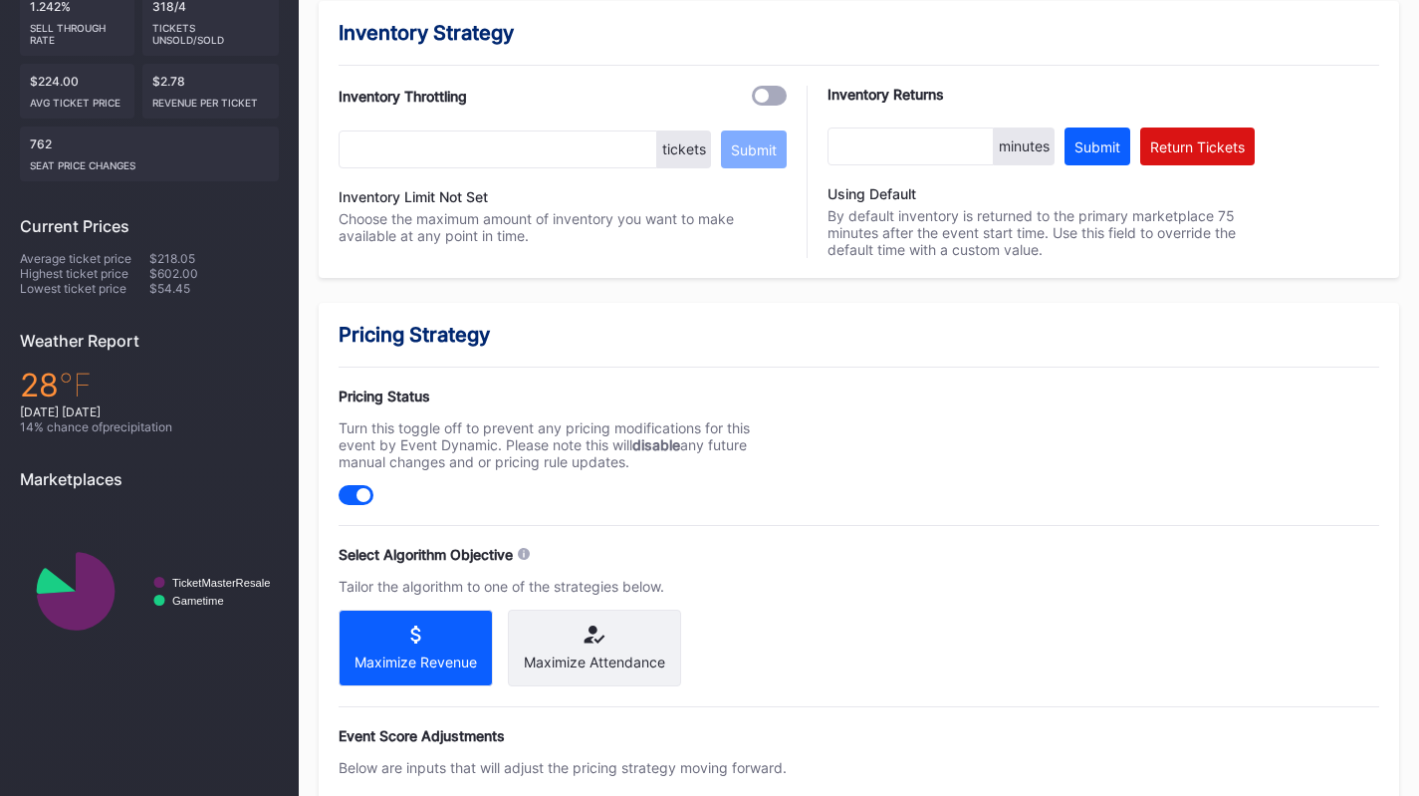
click at [630, 686] on div "Maximize Attendance" at bounding box center [594, 648] width 173 height 77
click at [609, 624] on div "Maximize Attendance" at bounding box center [594, 648] width 173 height 77
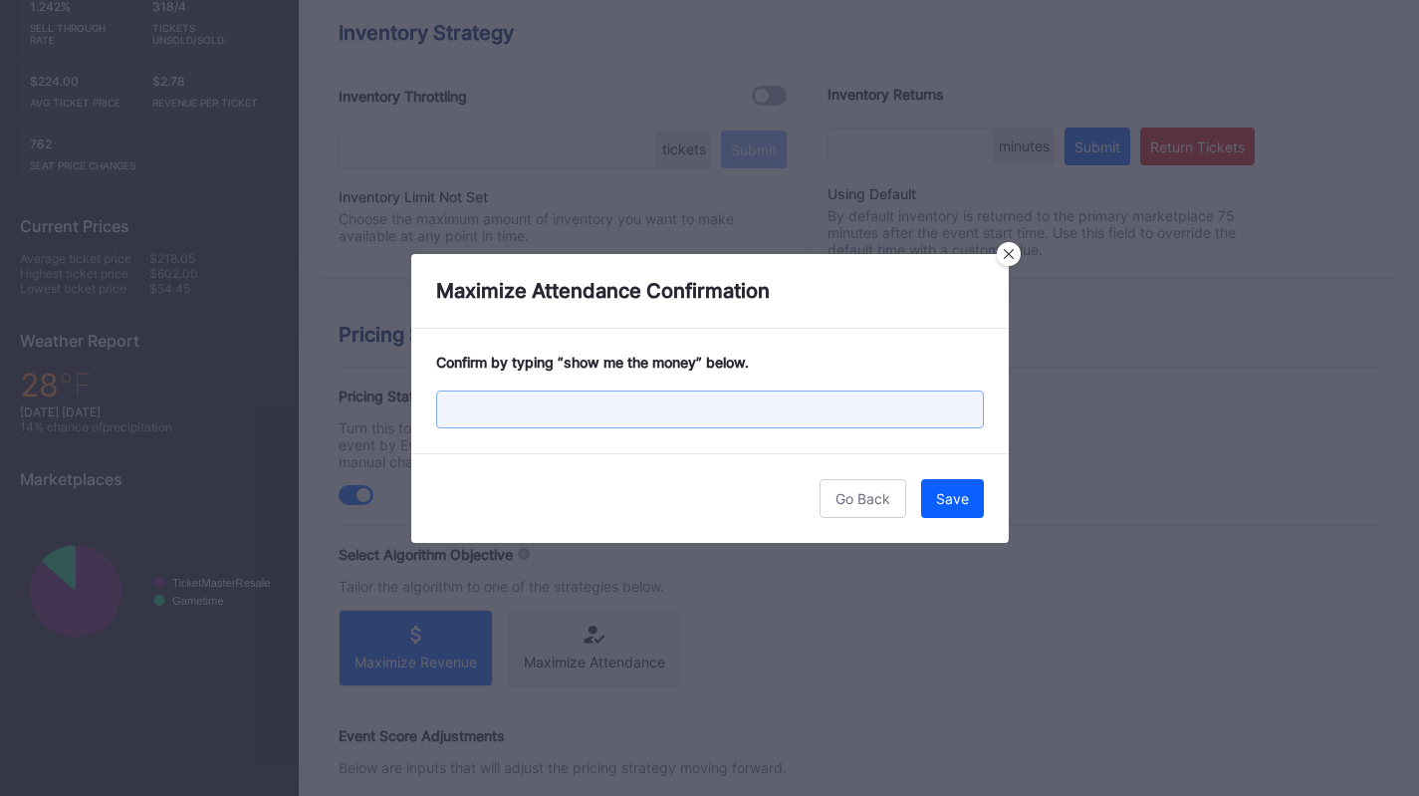
click at [661, 394] on input "text" at bounding box center [710, 409] width 548 height 38
paste input "show me the money"
type input "show me the money"
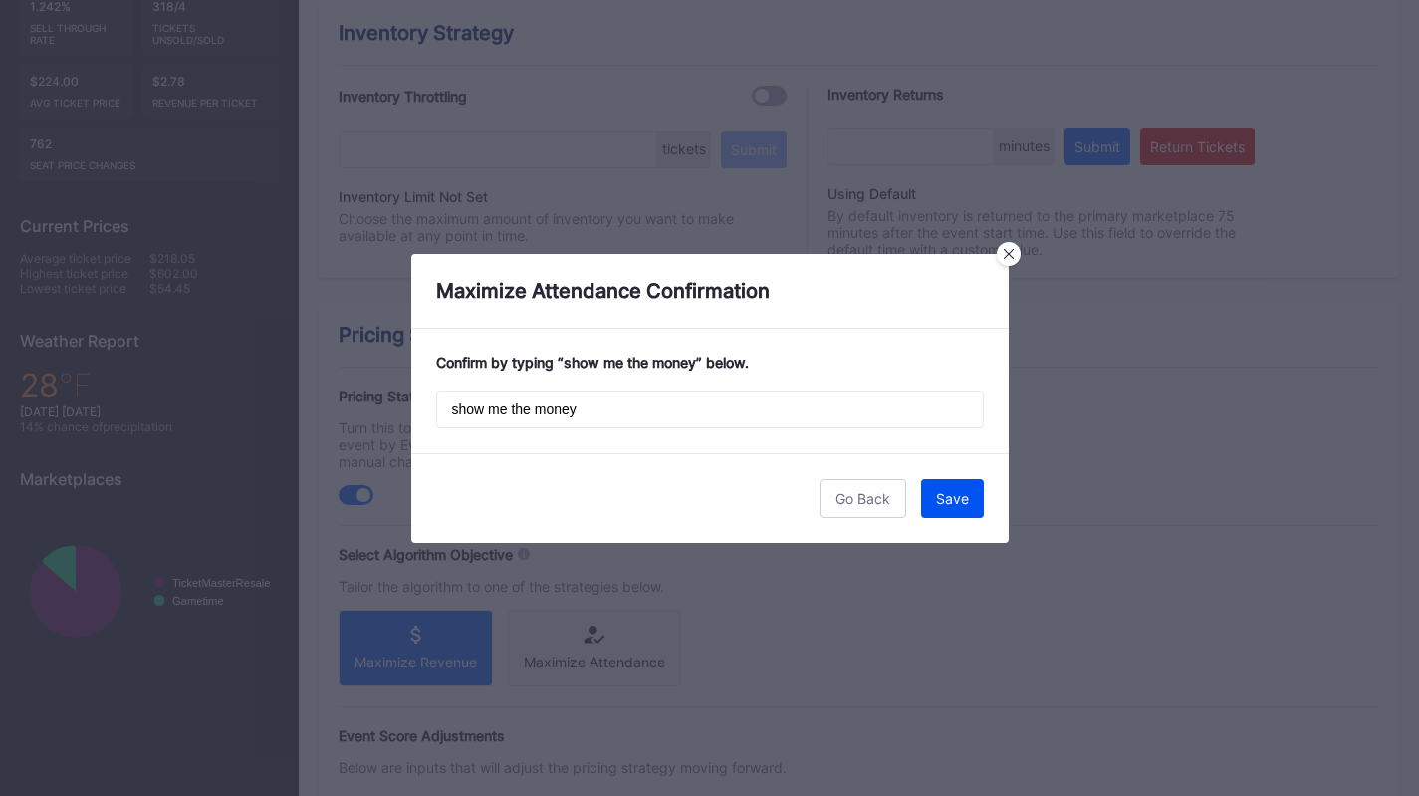
click at [951, 496] on div "Save" at bounding box center [952, 498] width 33 height 17
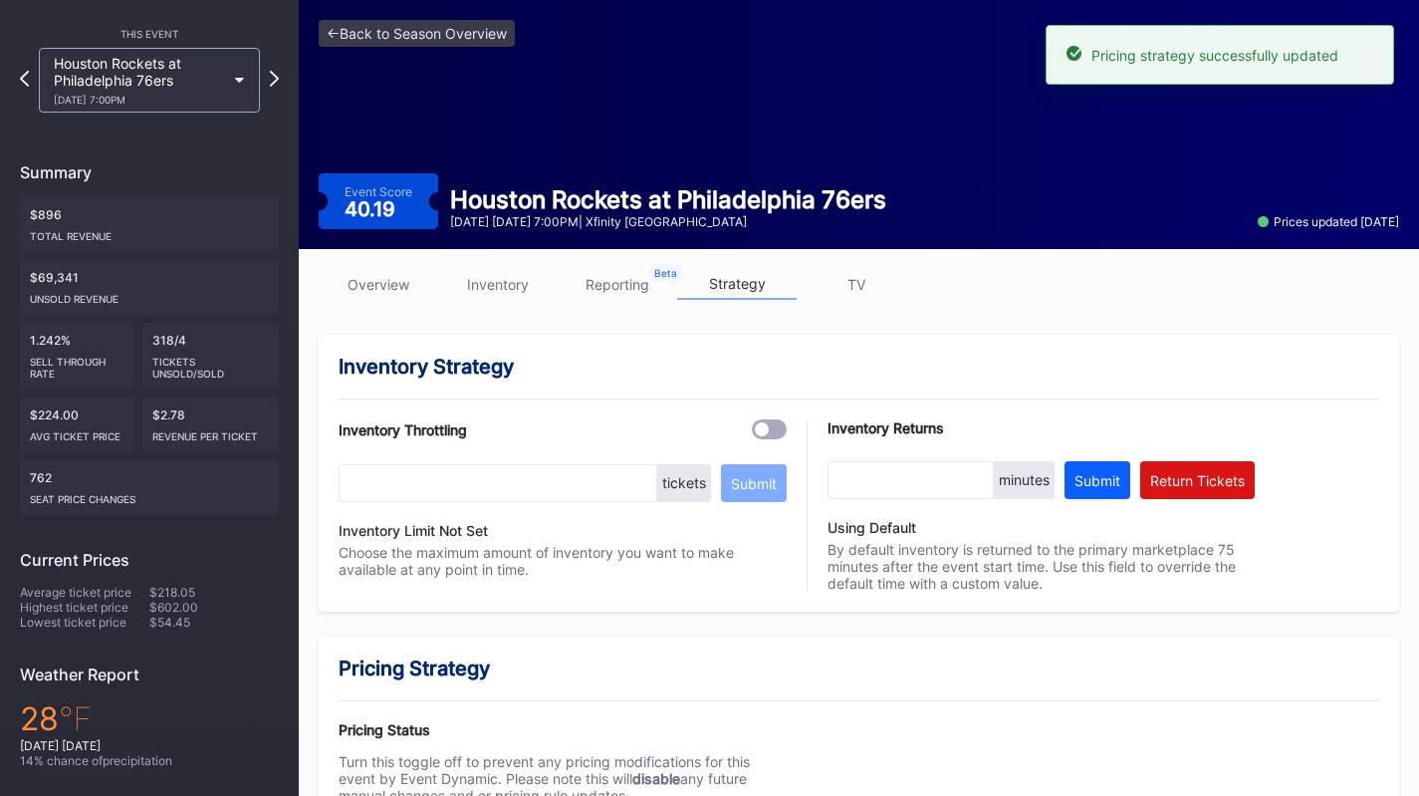
scroll to position [0, 0]
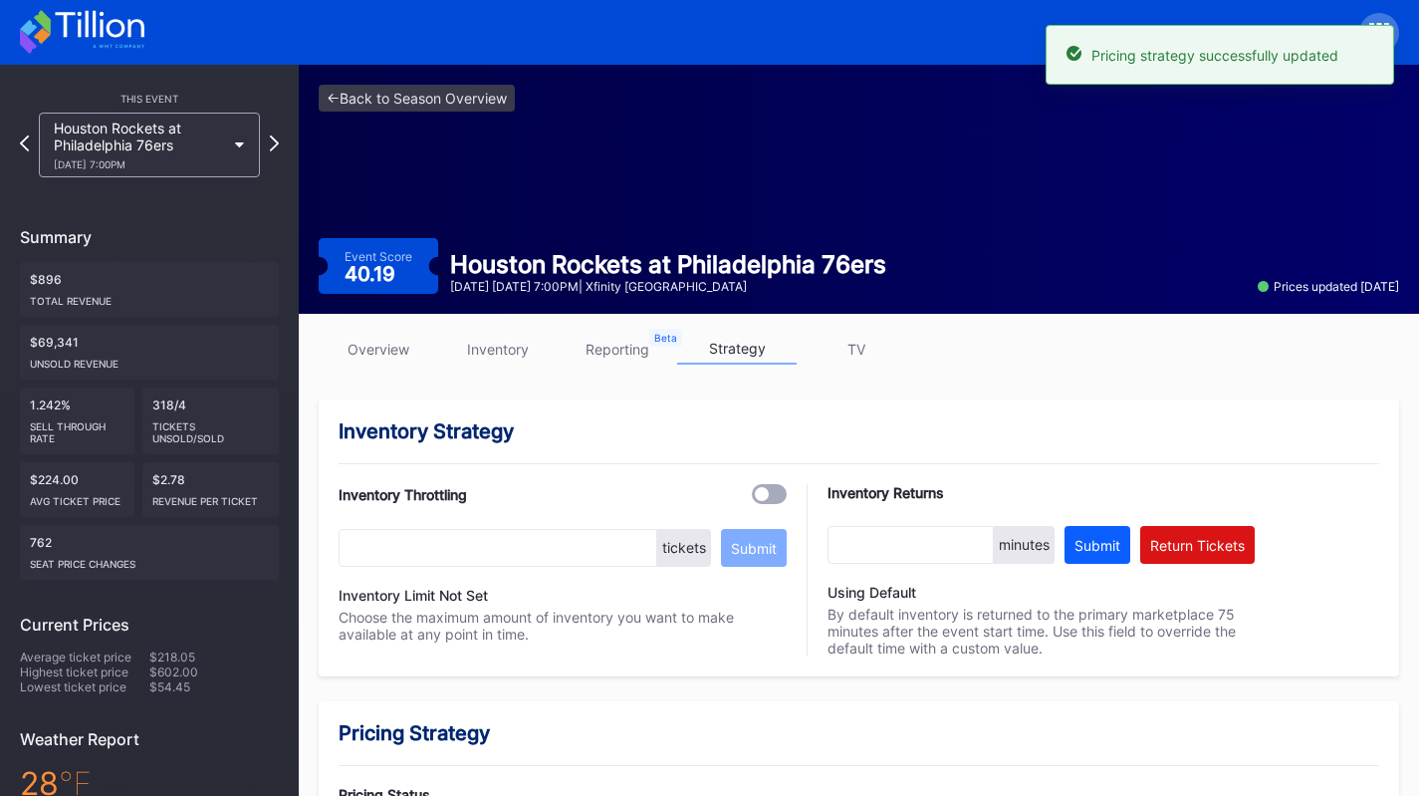
click at [103, 141] on div "Houston Rockets at Philadelphia 76ers 1/22 Thursday 7:00PM" at bounding box center [139, 145] width 171 height 51
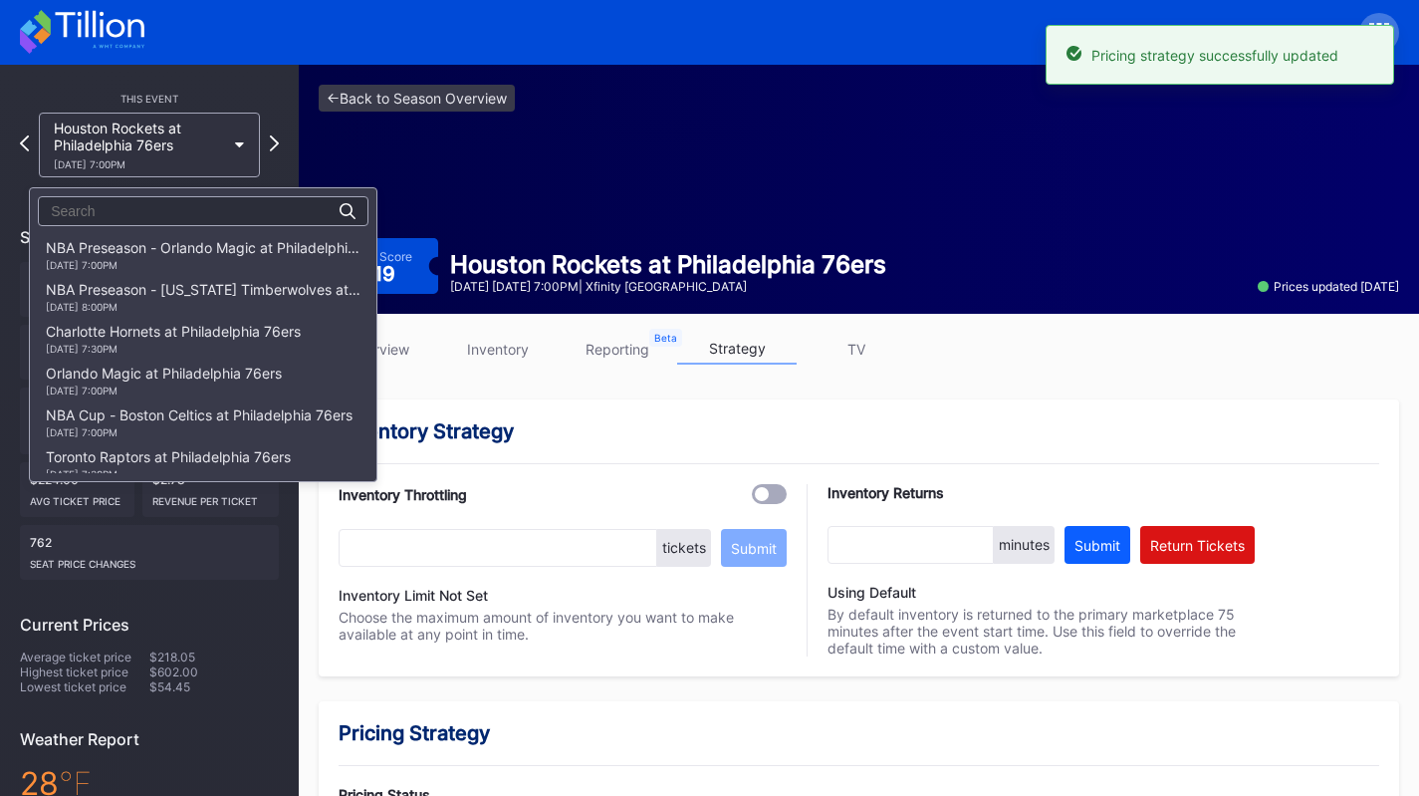
scroll to position [1046, 0]
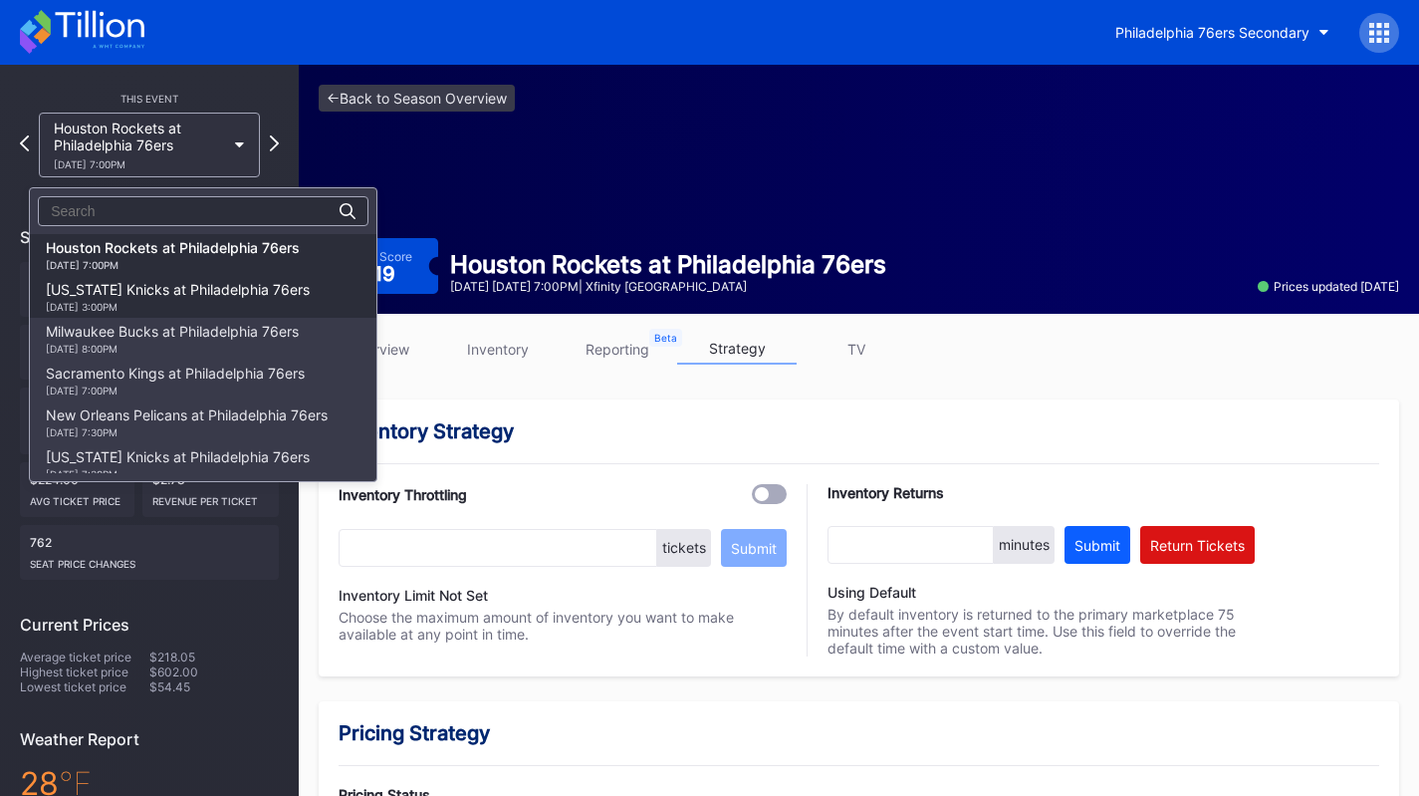
click at [157, 293] on div "New York Knicks at Philadelphia 76ers 1/24 Saturday 3:00PM" at bounding box center [178, 297] width 264 height 32
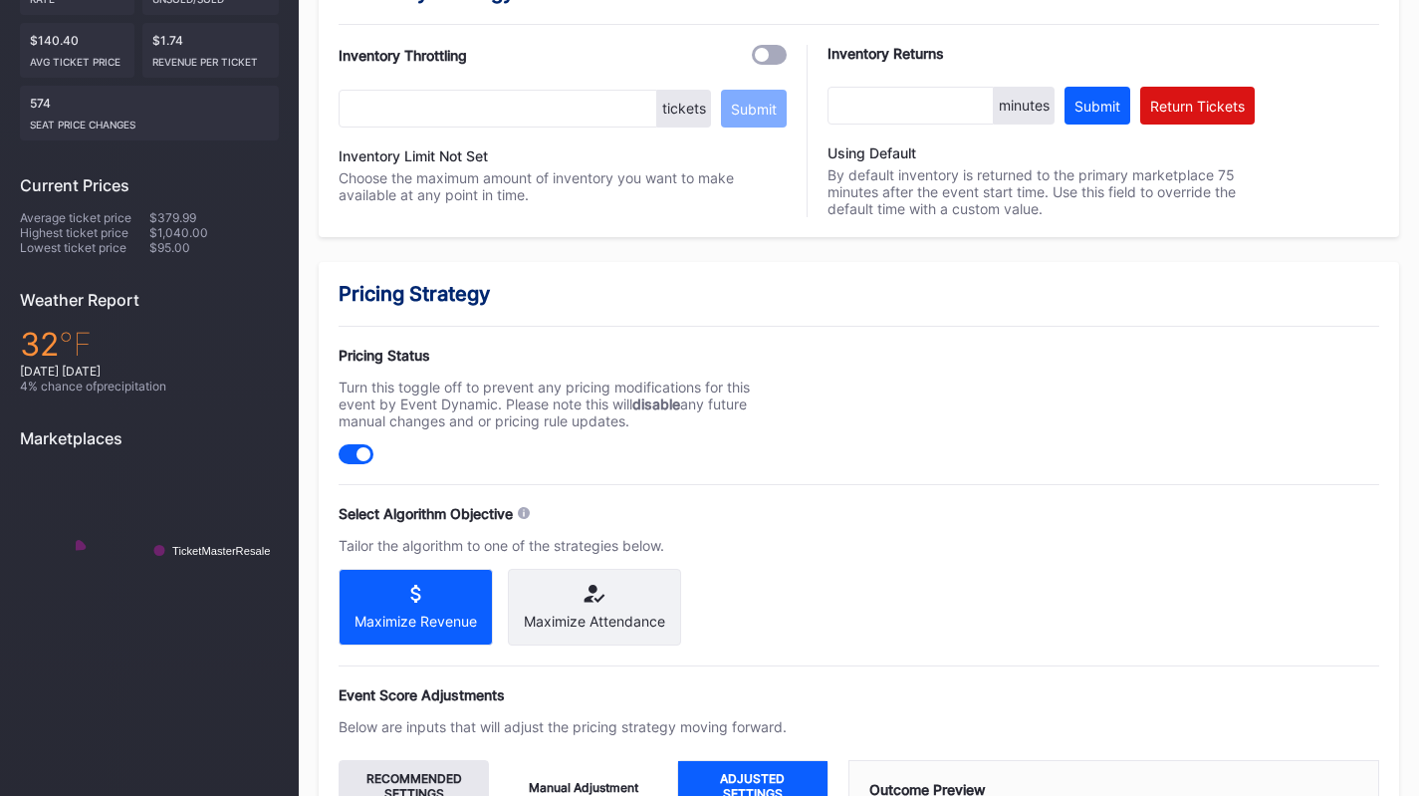
scroll to position [697, 0]
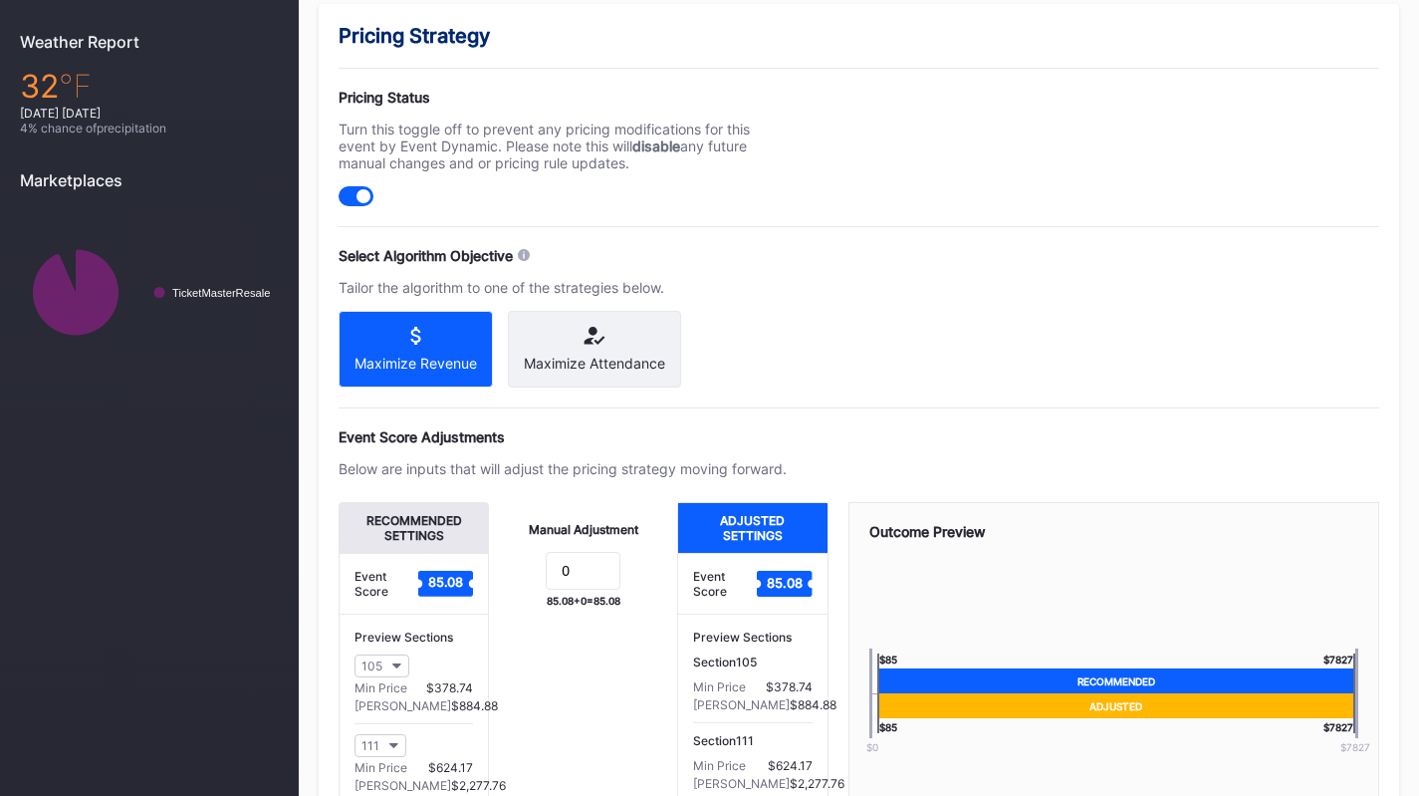
click at [600, 347] on div "Maximize Attendance" at bounding box center [594, 349] width 173 height 77
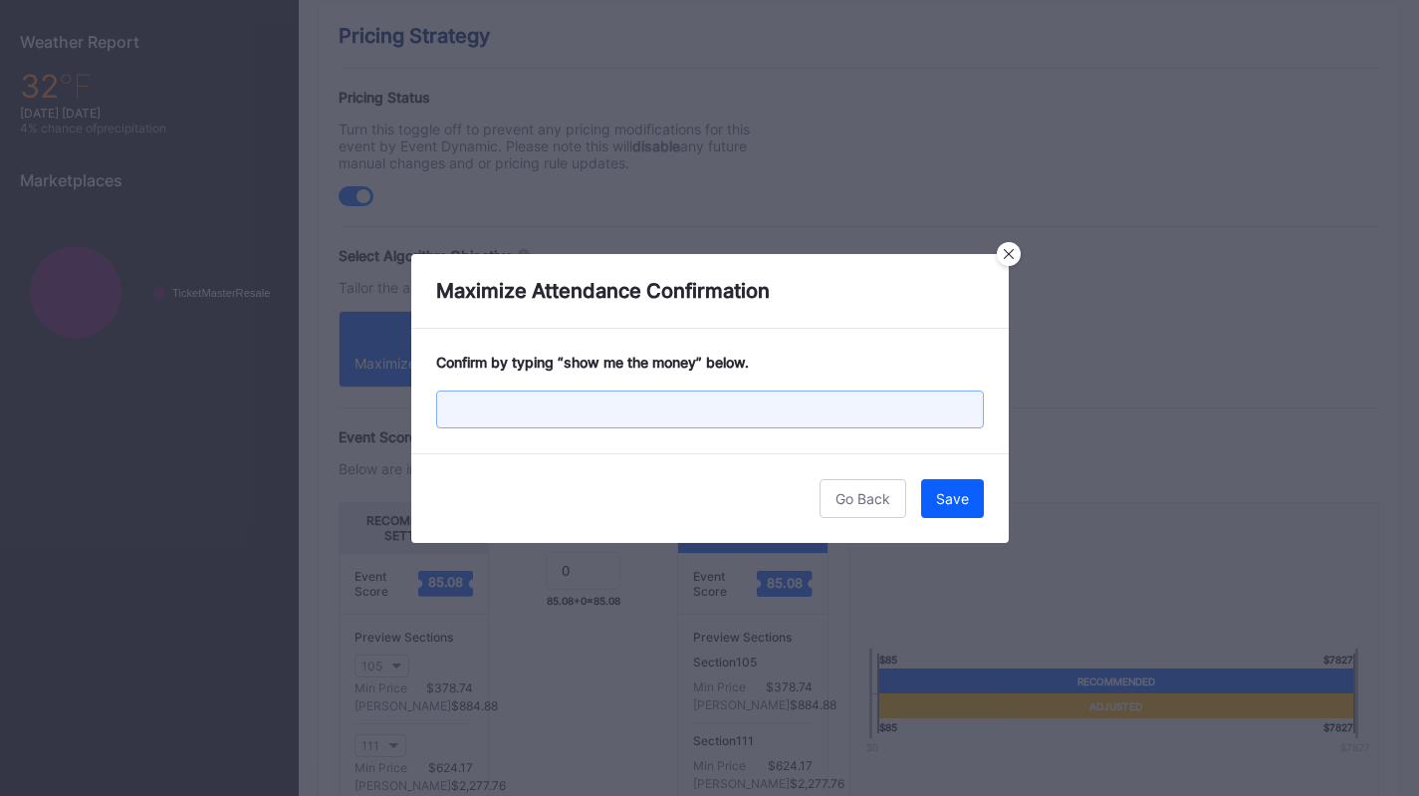
click at [684, 412] on input "text" at bounding box center [710, 409] width 548 height 38
paste input "show me the money"
type input "show me the money"
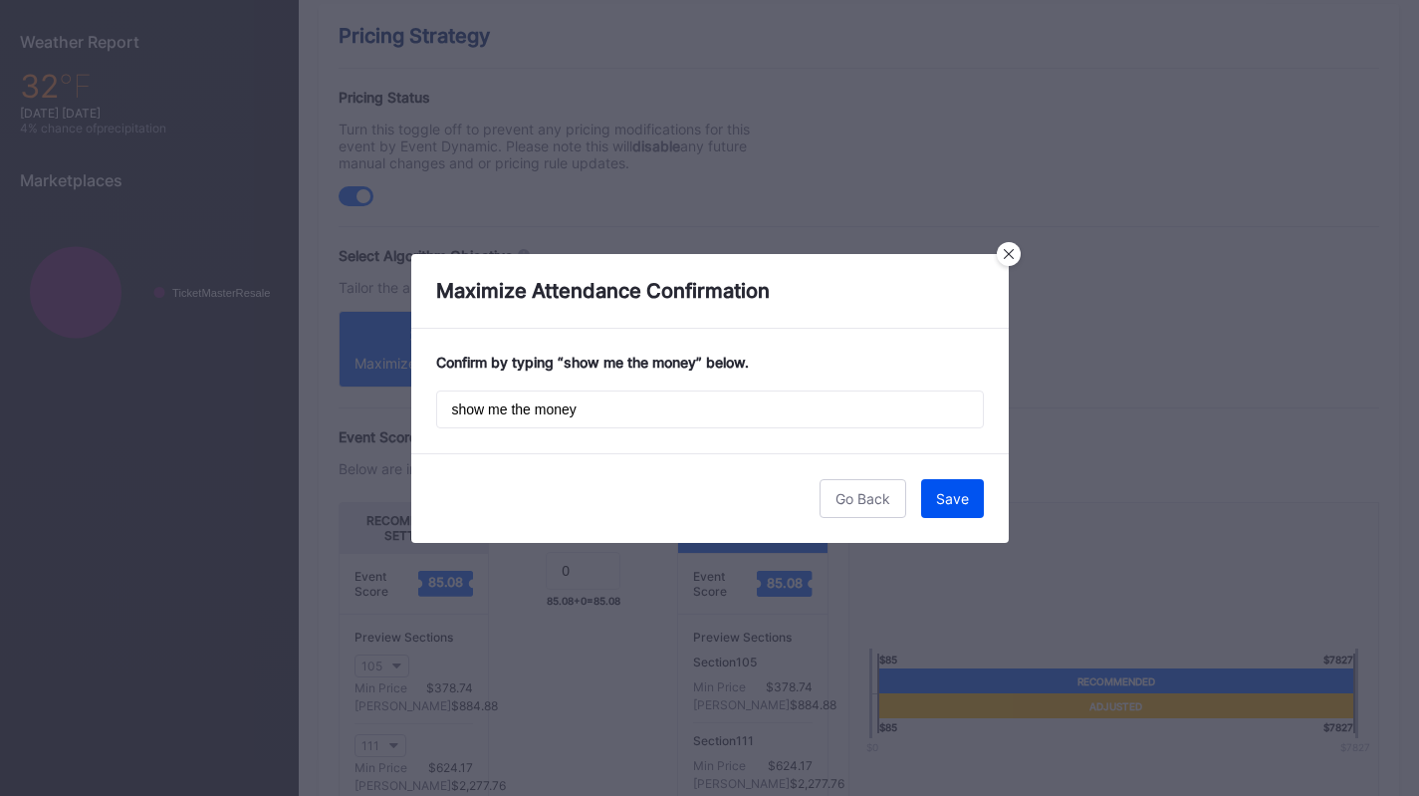
click at [956, 492] on div "Save" at bounding box center [952, 498] width 33 height 17
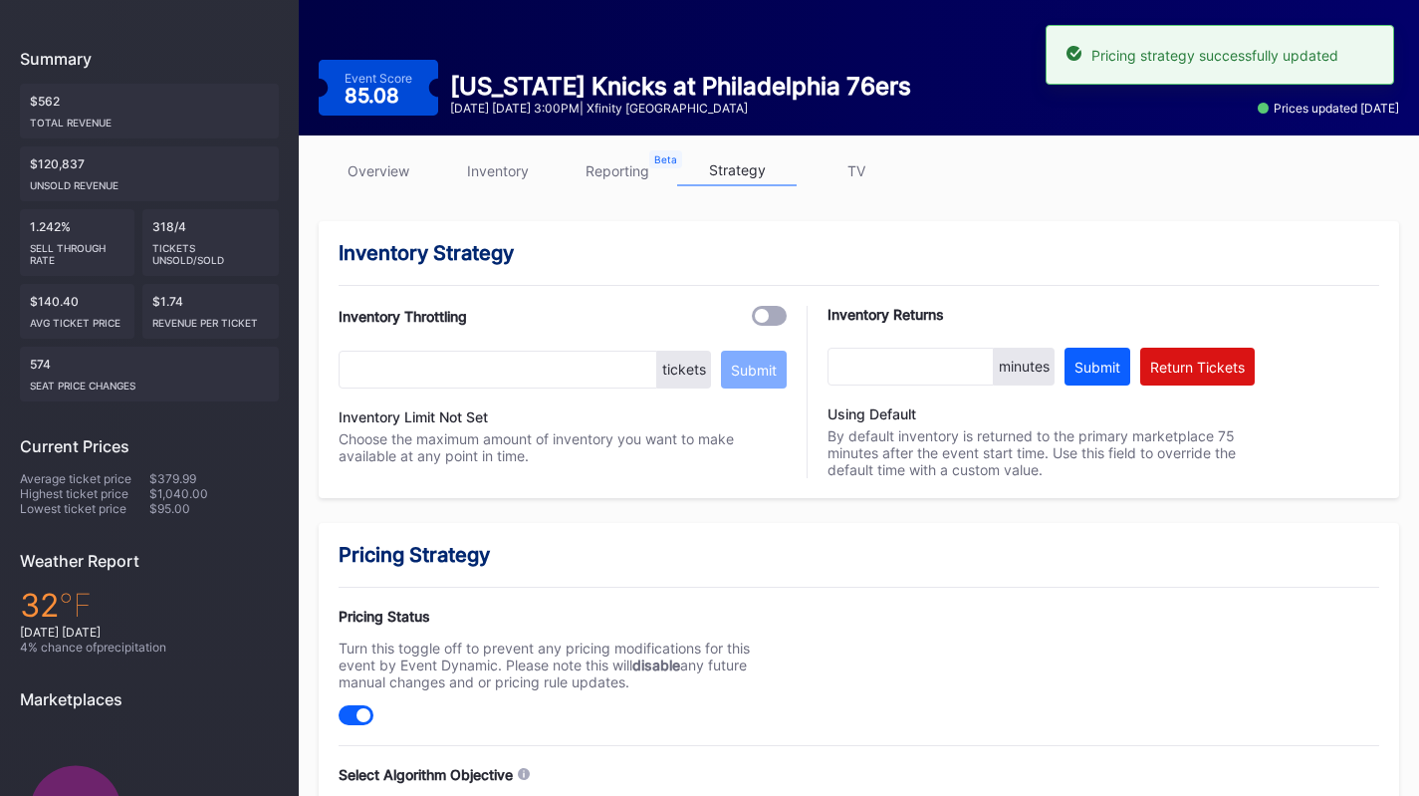
scroll to position [0, 0]
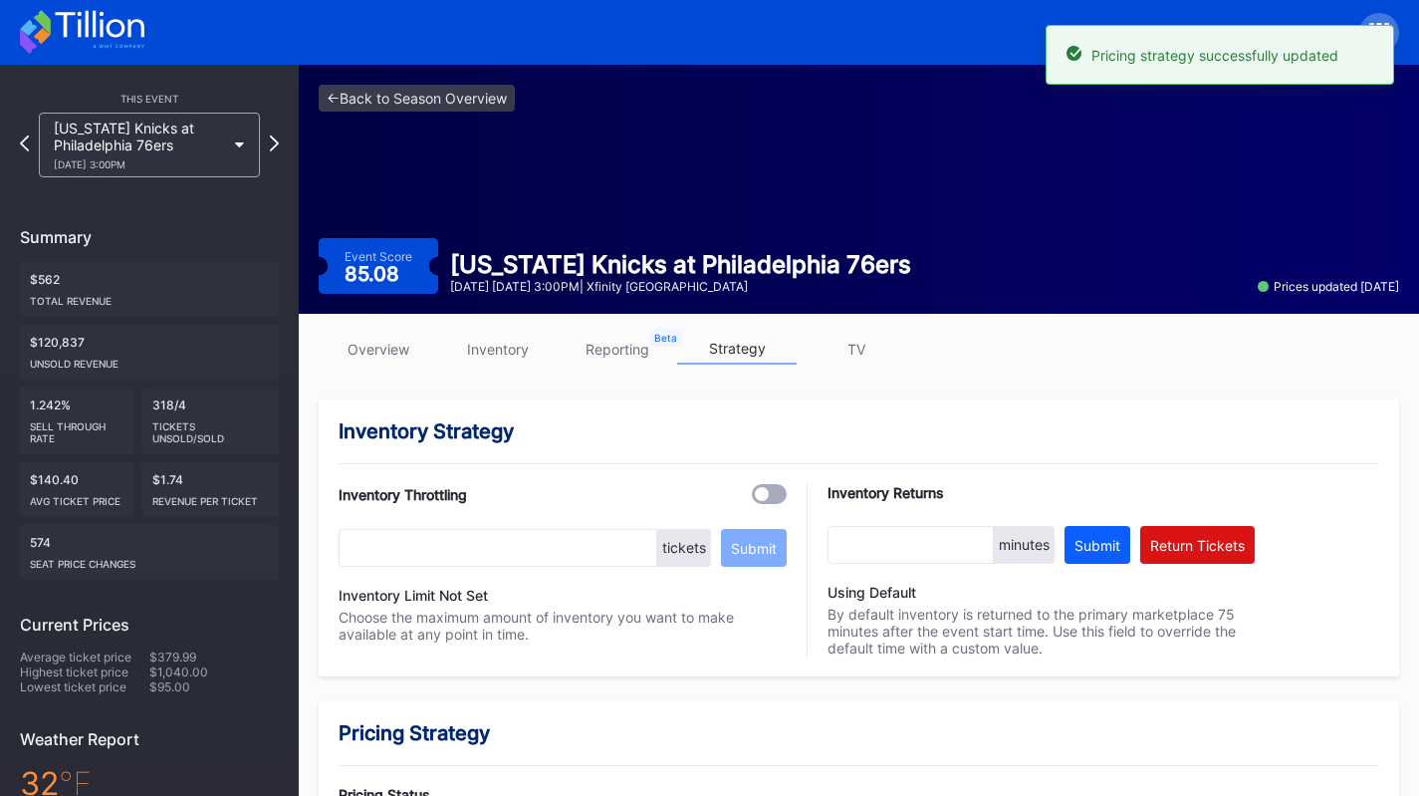
click at [233, 138] on div "New York Knicks at Philadelphia 76ers 1/24 Saturday 3:00PM" at bounding box center [149, 145] width 221 height 65
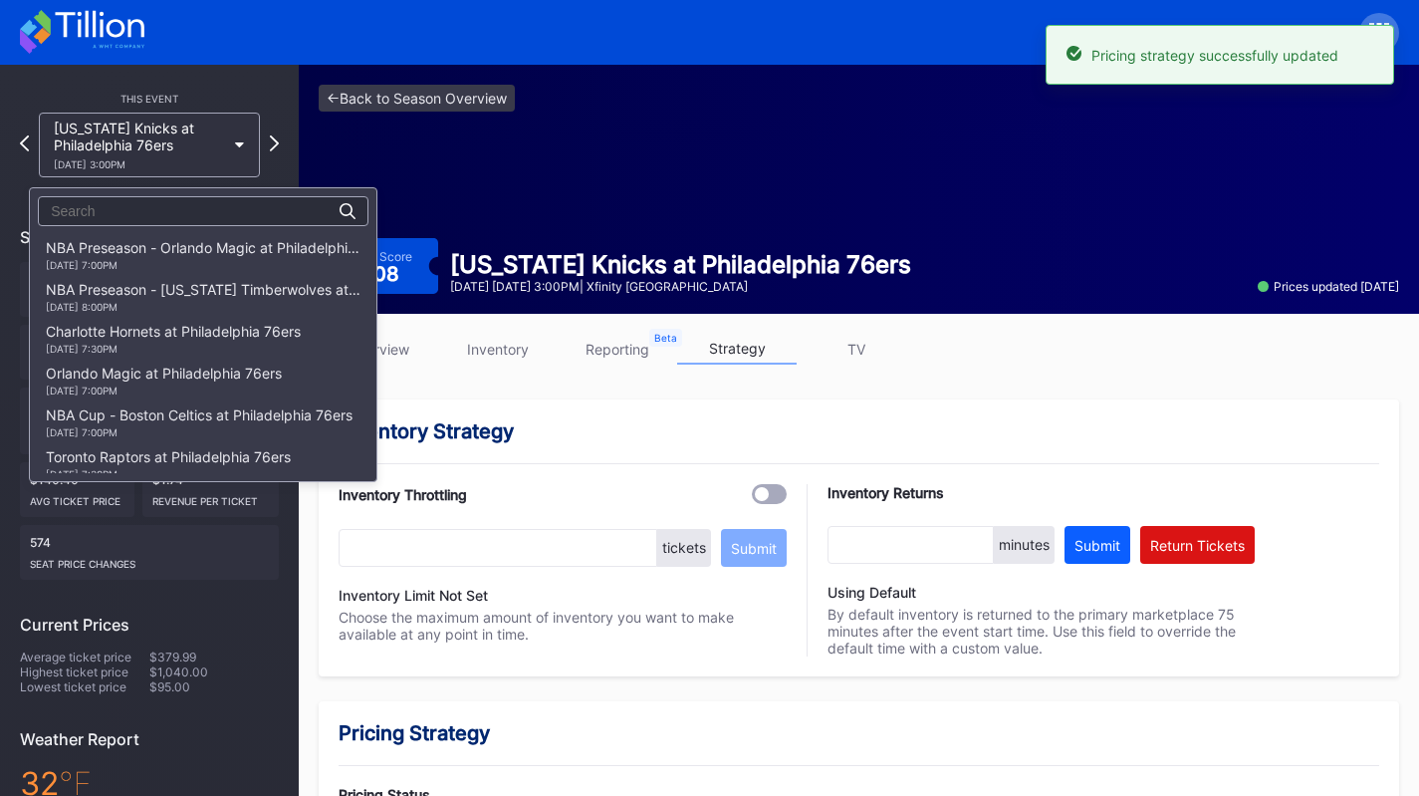
scroll to position [1088, 0]
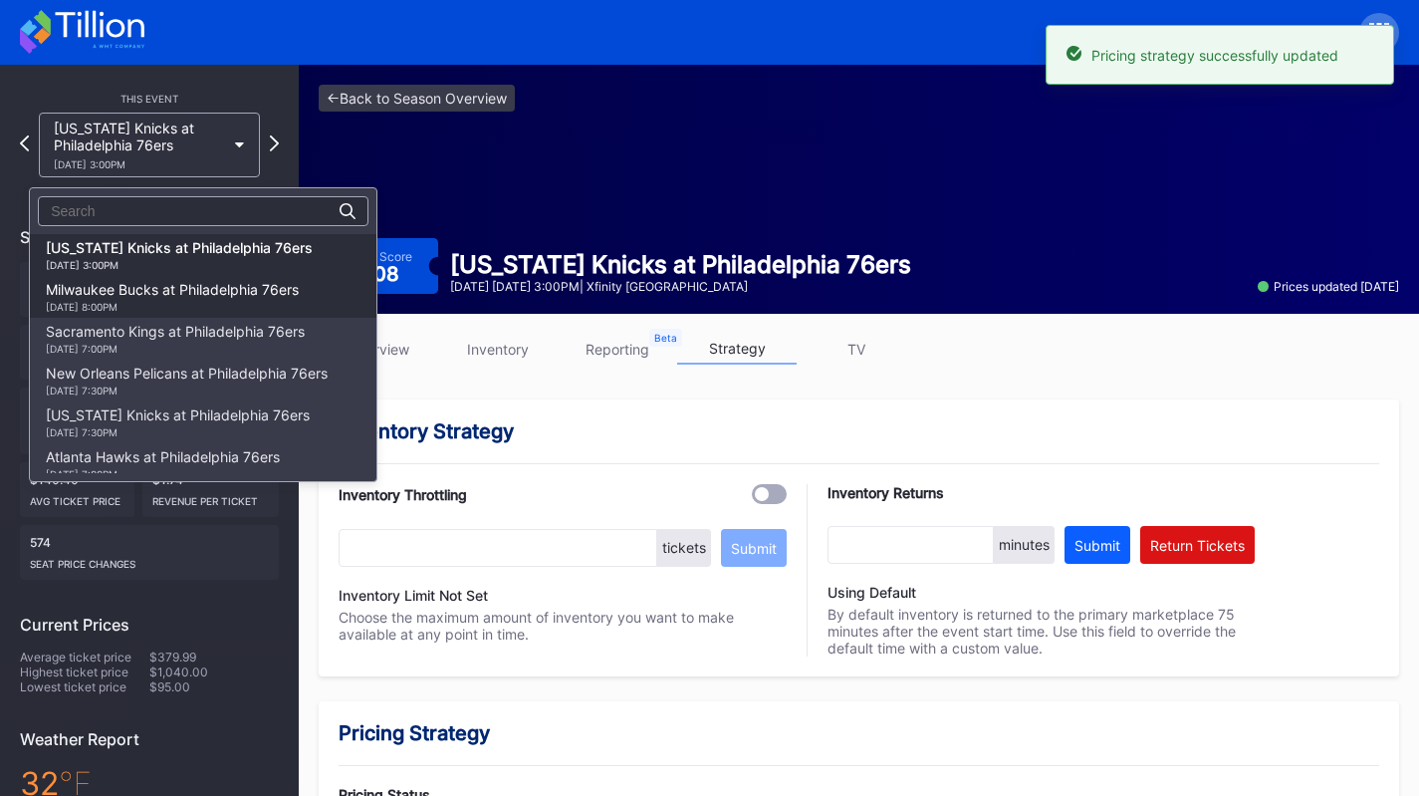
click at [247, 281] on div "Milwaukee Bucks at Philadelphia 76ers 1/27 Tuesday 8:00PM" at bounding box center [172, 297] width 253 height 32
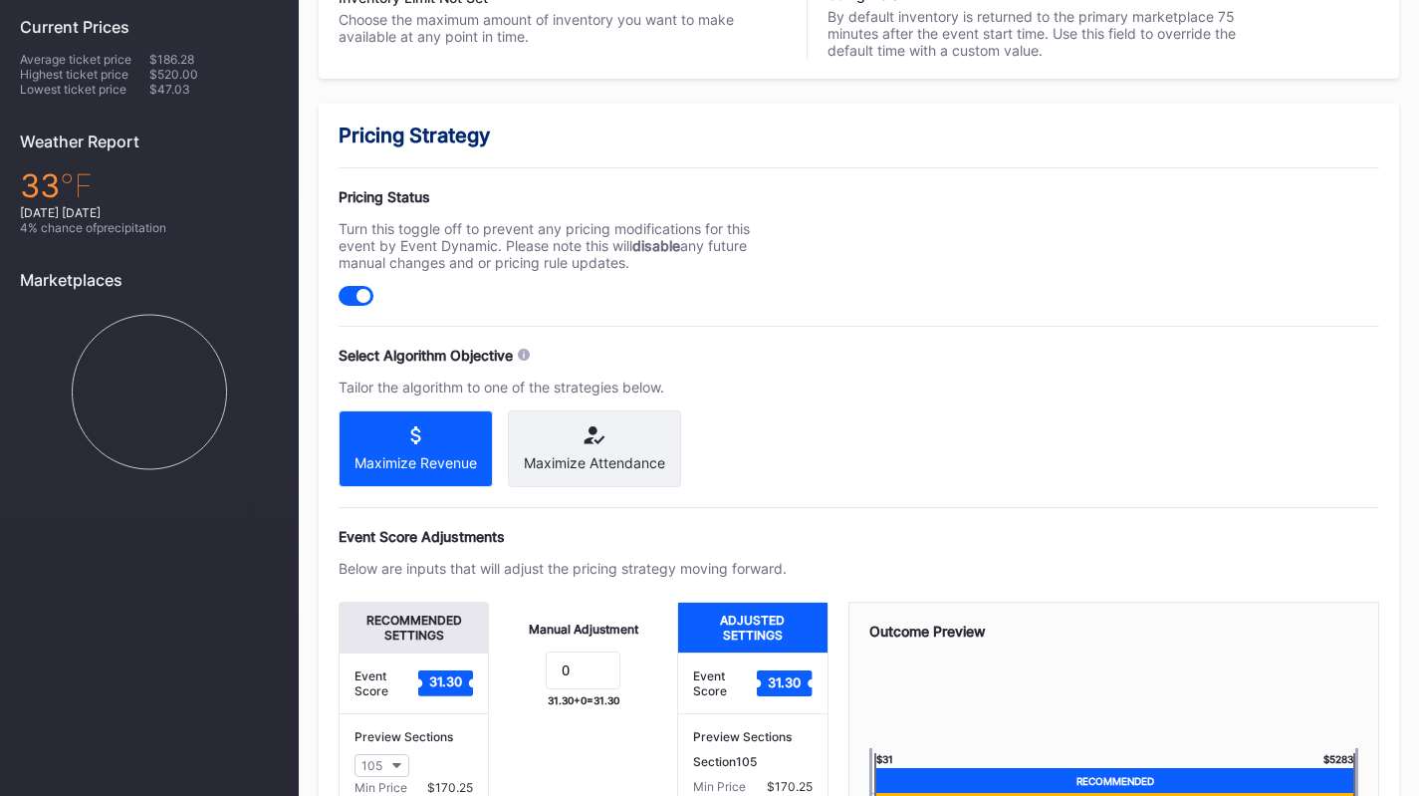
click at [563, 454] on div "Maximize Attendance" at bounding box center [594, 448] width 173 height 77
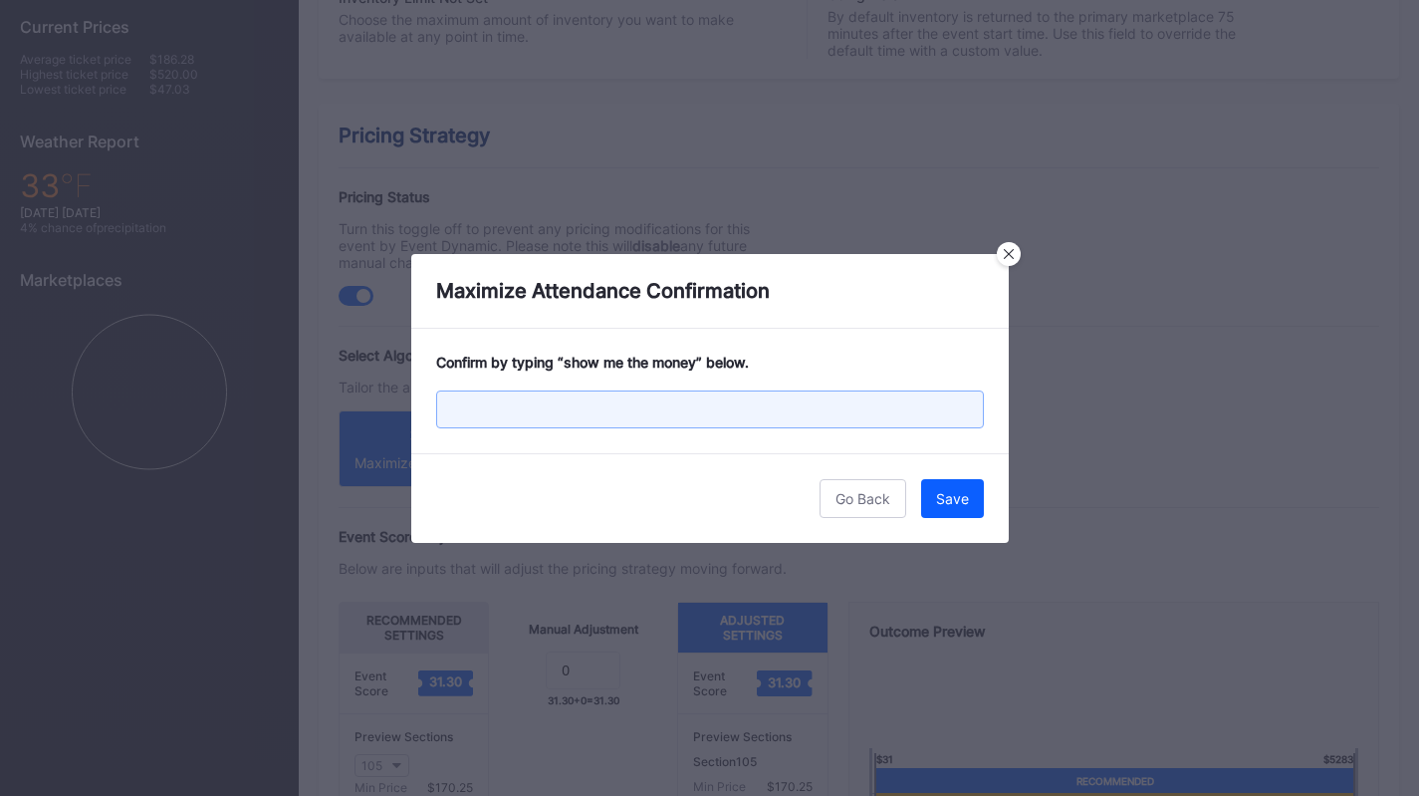
click at [610, 403] on input "text" at bounding box center [710, 409] width 548 height 38
paste input "show me the money"
type input "show me the money"
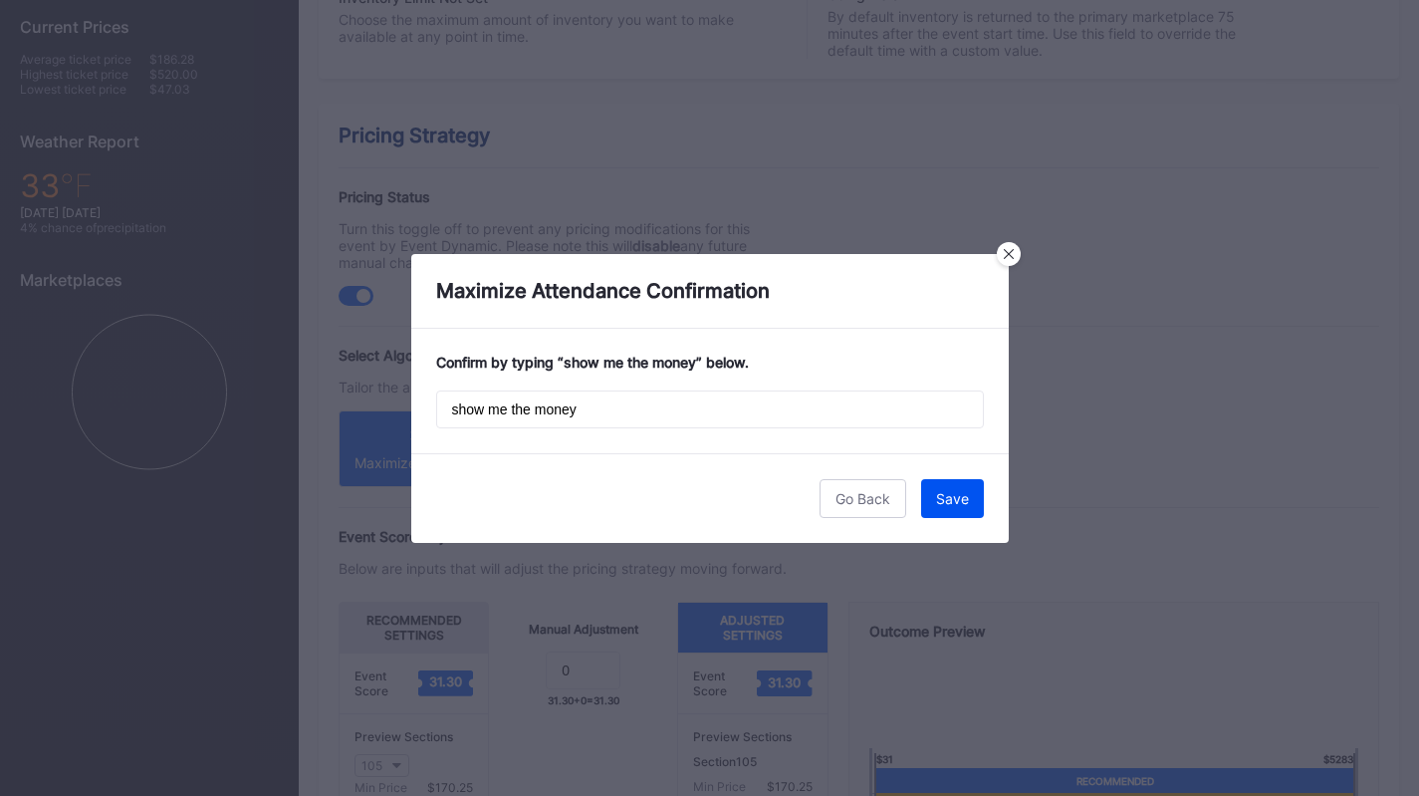
click at [937, 504] on div "Save" at bounding box center [952, 498] width 33 height 17
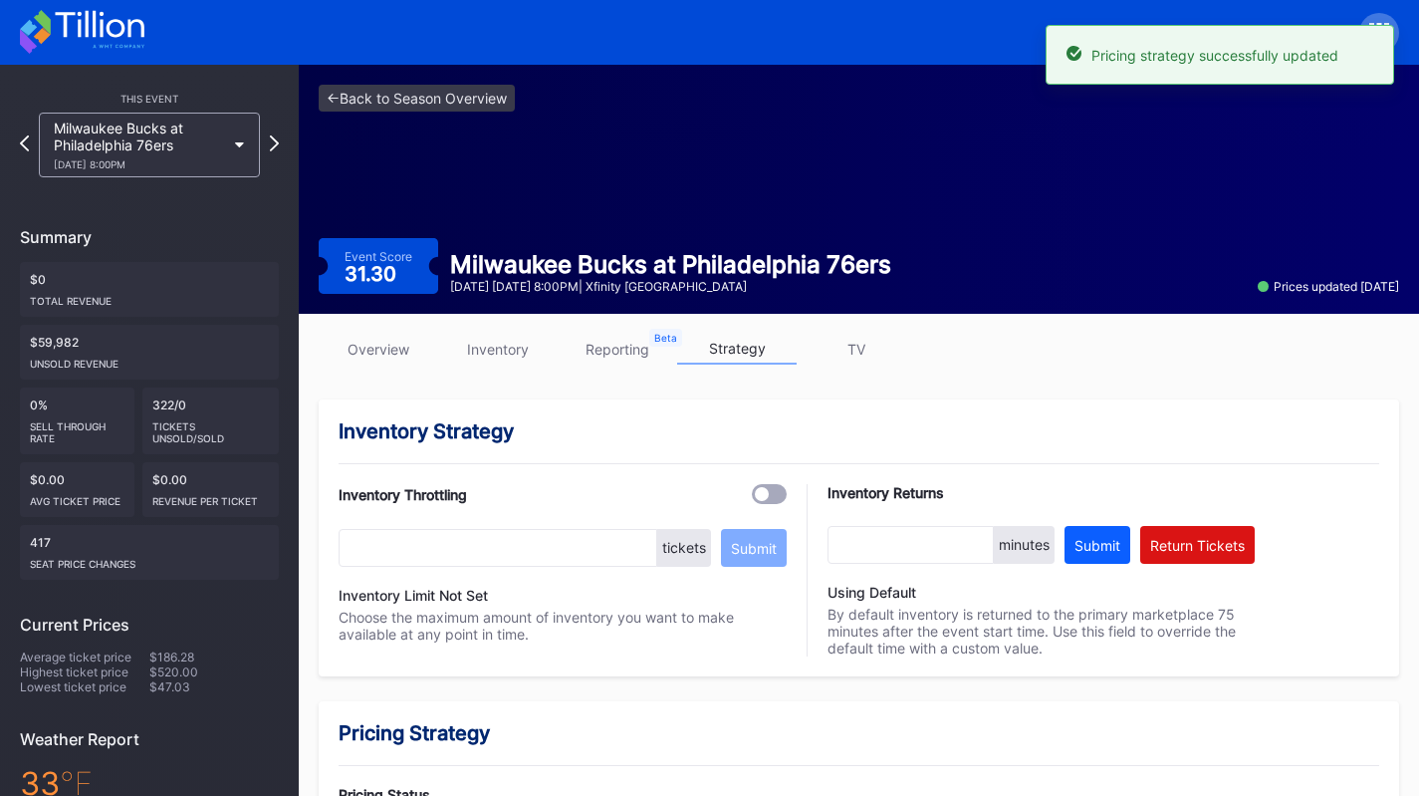
click at [196, 159] on div "1/27 Tuesday 8:00PM" at bounding box center [139, 164] width 171 height 12
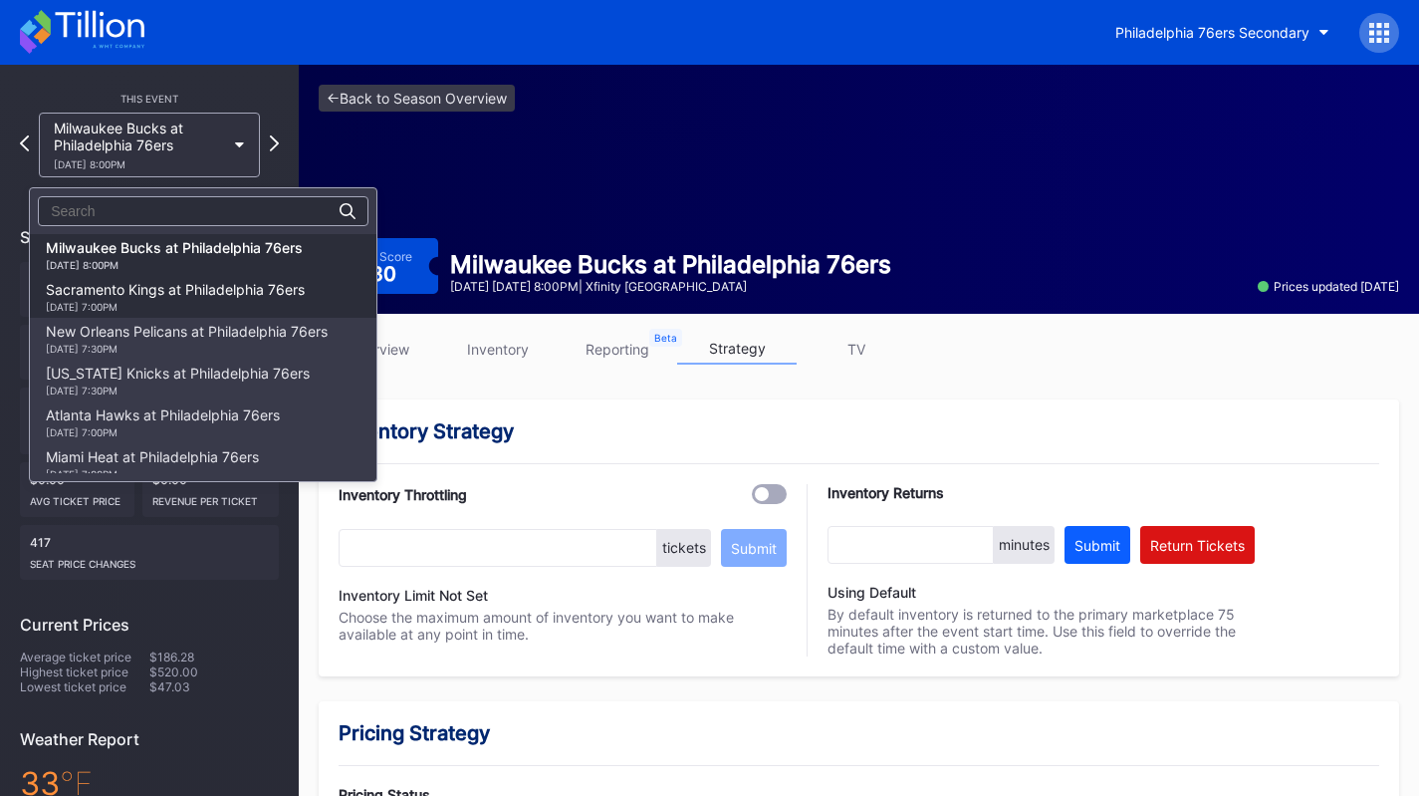
click at [208, 290] on div "Sacramento Kings at Philadelphia 76ers 1/29 Thursday 7:00PM" at bounding box center [175, 297] width 259 height 32
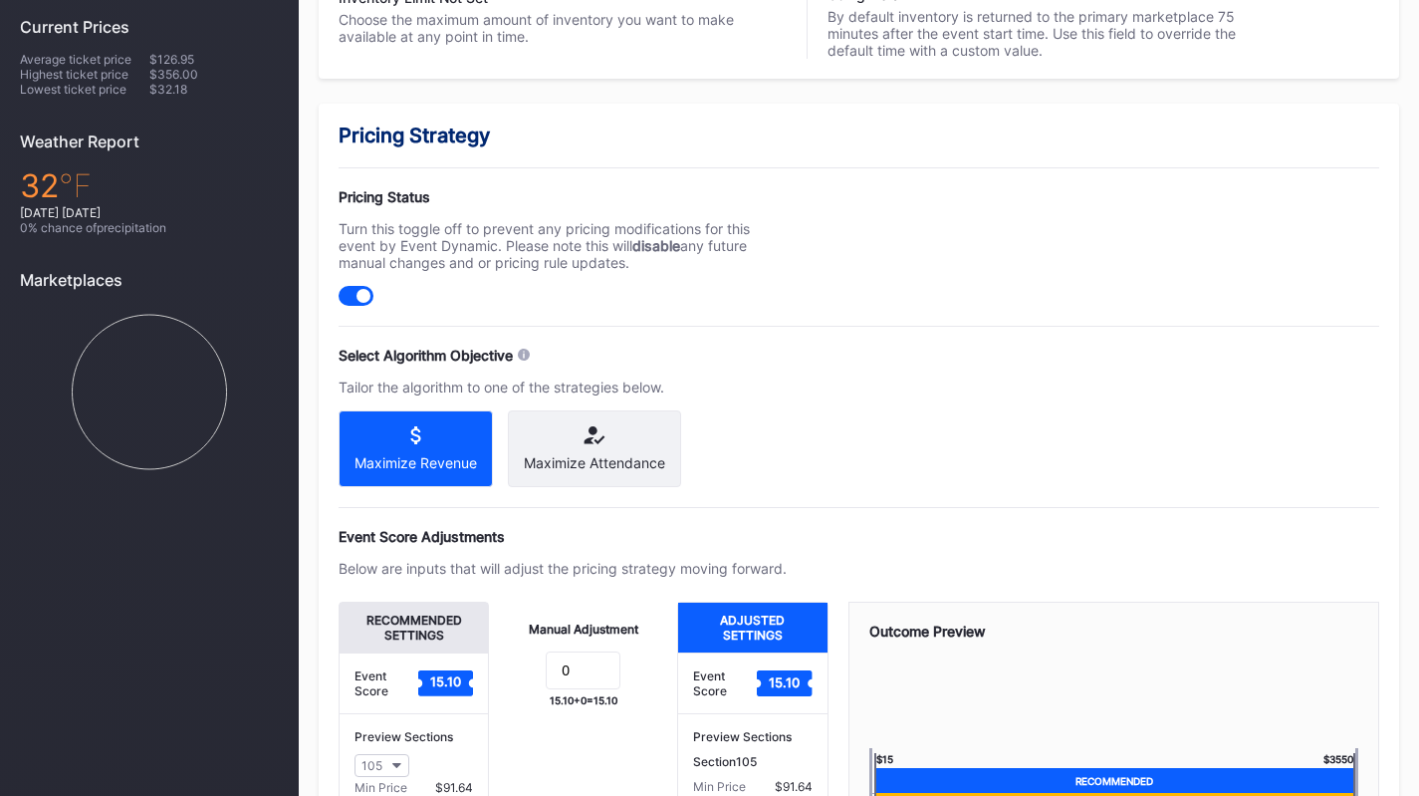
click at [568, 407] on div "Select Algorithm Objective Tailor the algorithm to one of the strategies below.…" at bounding box center [563, 417] width 448 height 140
click at [577, 449] on div "Maximize Attendance" at bounding box center [594, 448] width 173 height 77
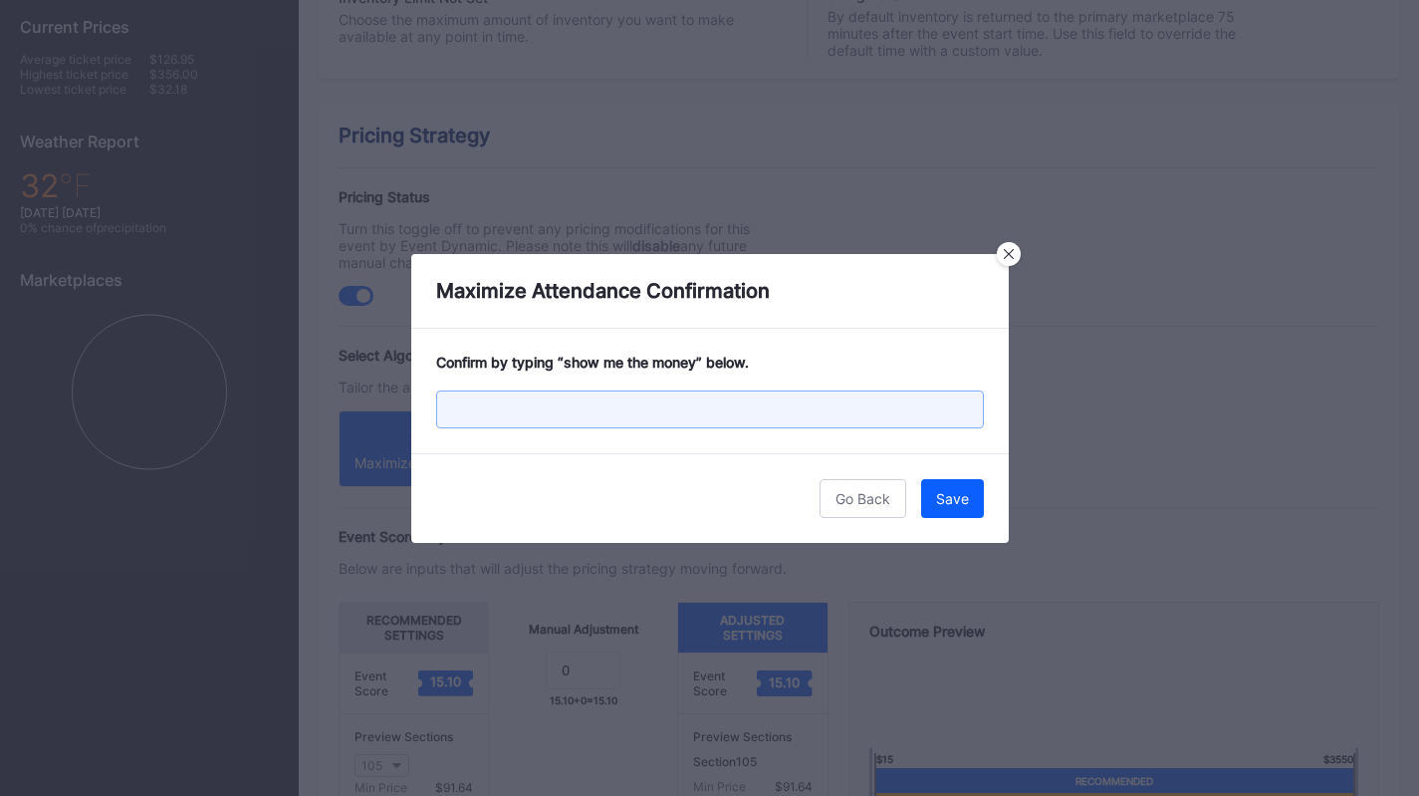
click at [788, 396] on input "text" at bounding box center [710, 409] width 548 height 38
paste input "show me the money"
type input "show me the money"
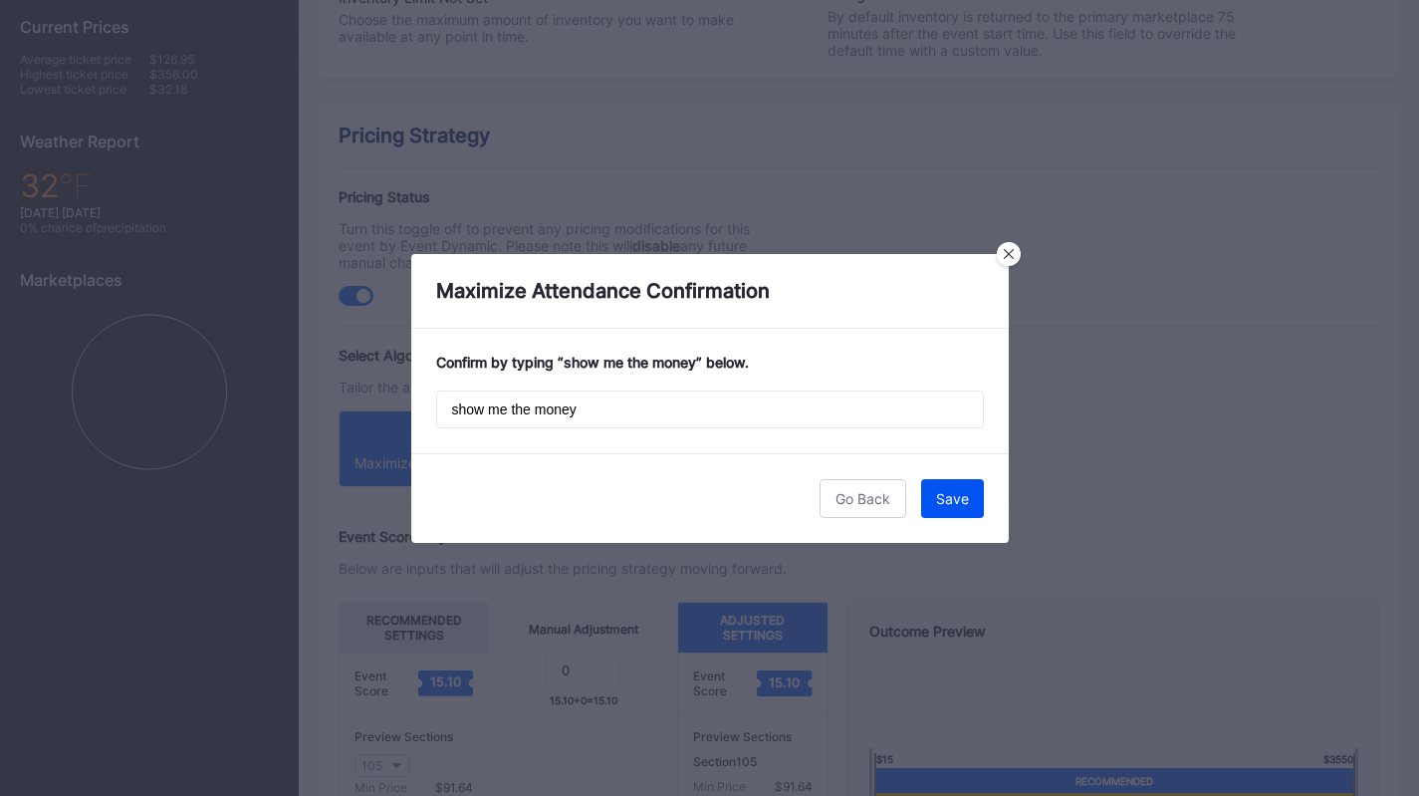
click at [966, 495] on div "Save" at bounding box center [952, 498] width 33 height 17
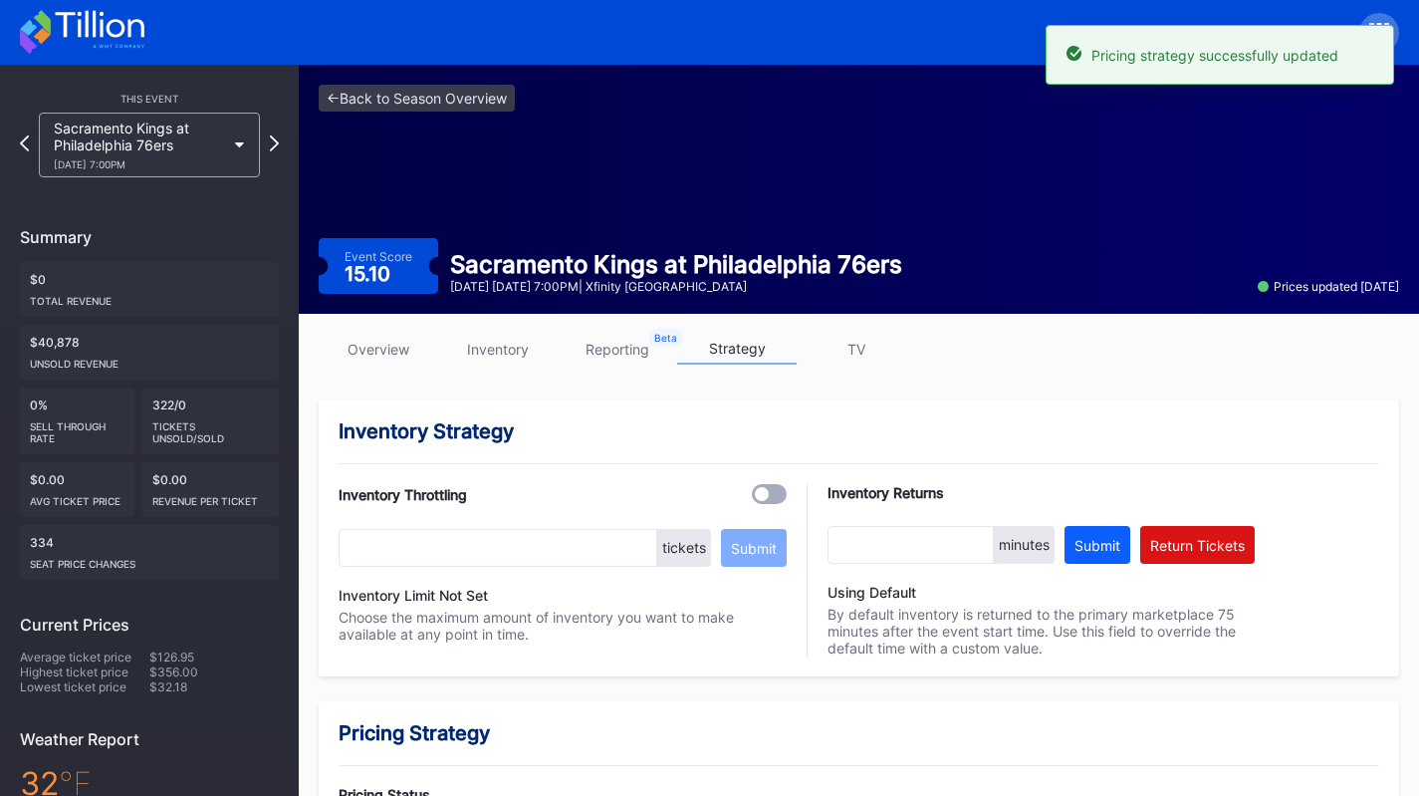
click at [122, 160] on div "1/29 Thursday 7:00PM" at bounding box center [139, 164] width 171 height 12
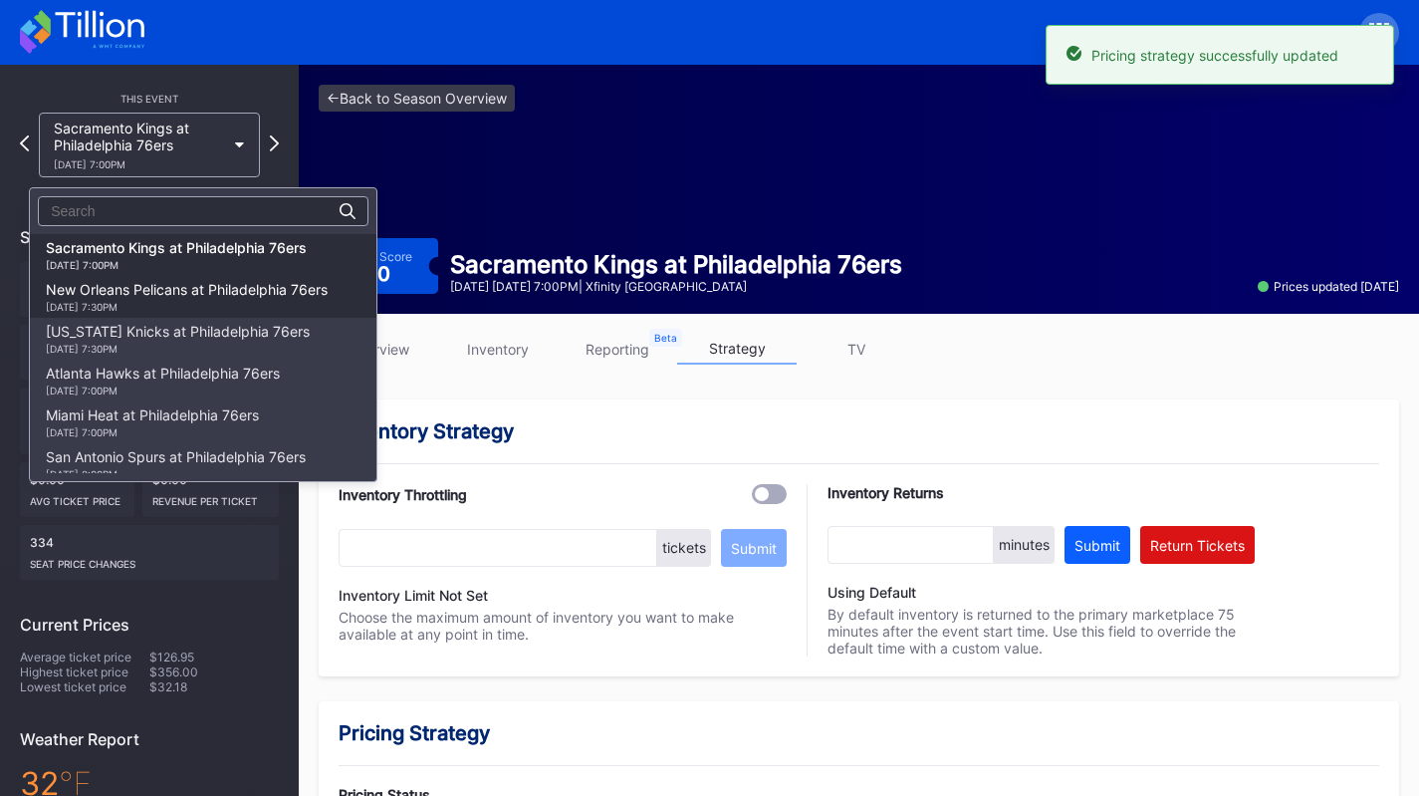
click at [198, 308] on div "1/31 Saturday 7:30PM" at bounding box center [187, 307] width 282 height 12
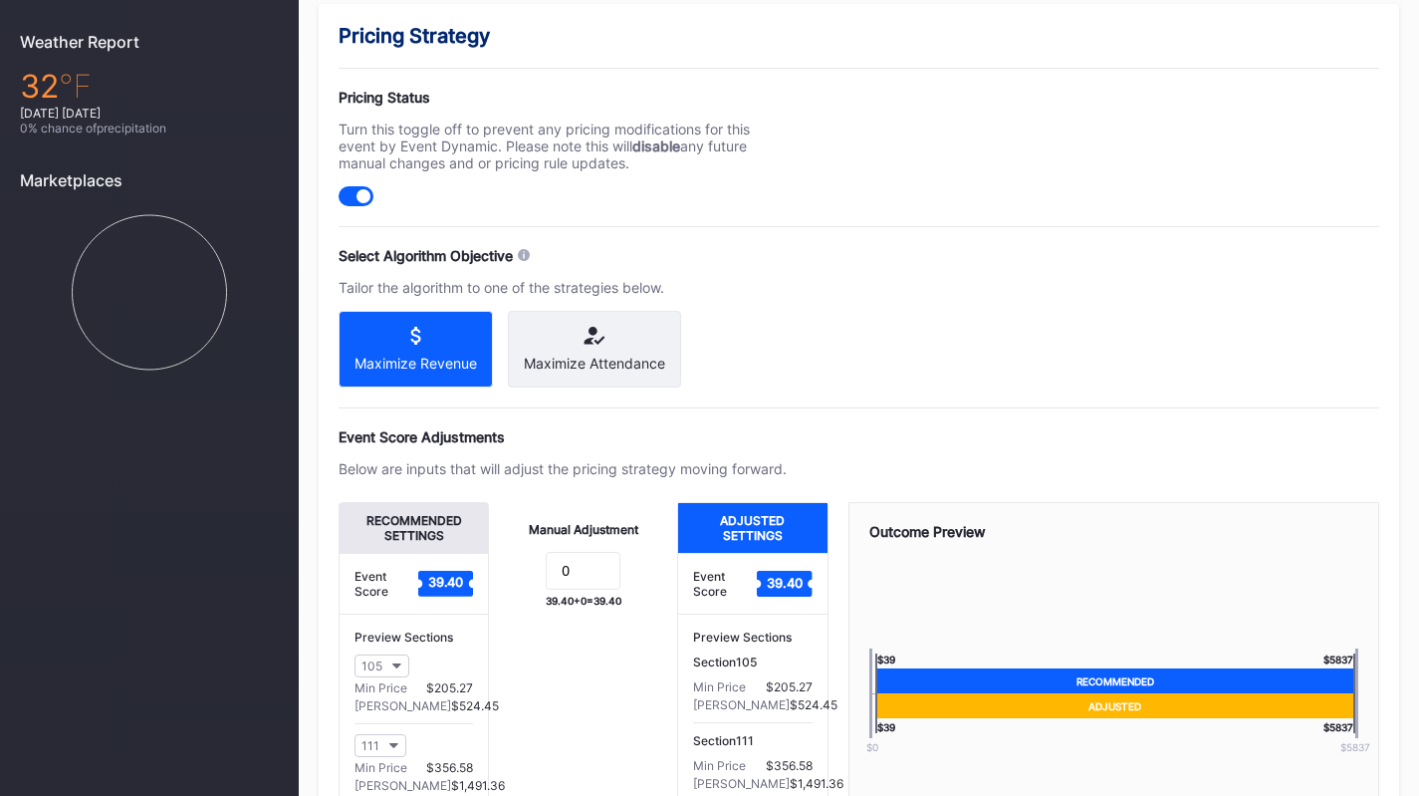
click at [681, 355] on div "Maximize Revenue Maximize Attendance" at bounding box center [563, 349] width 448 height 77
click at [679, 348] on div "Maximize Attendance" at bounding box center [594, 349] width 173 height 77
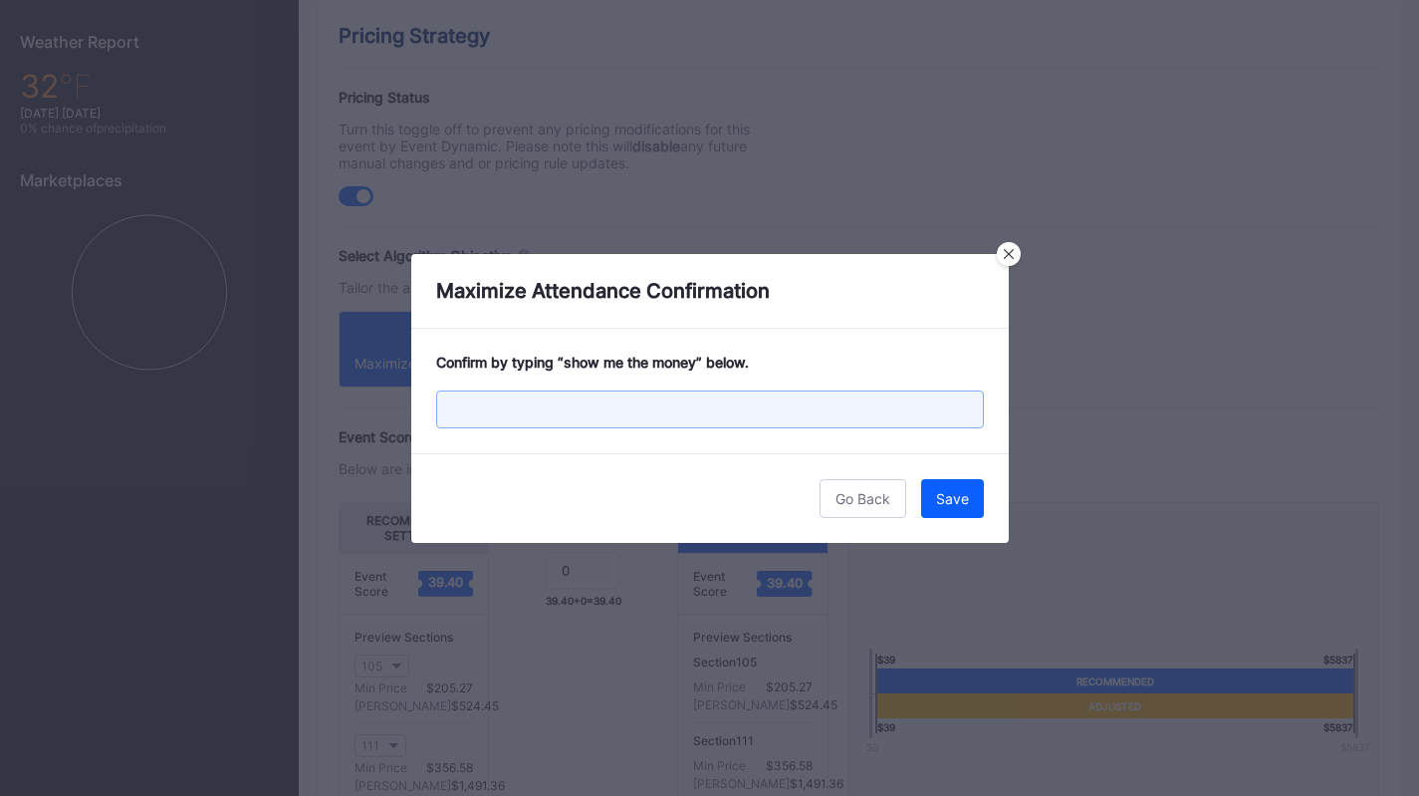
click at [755, 408] on input "text" at bounding box center [710, 409] width 548 height 38
paste input "show me the money"
type input "show me the money"
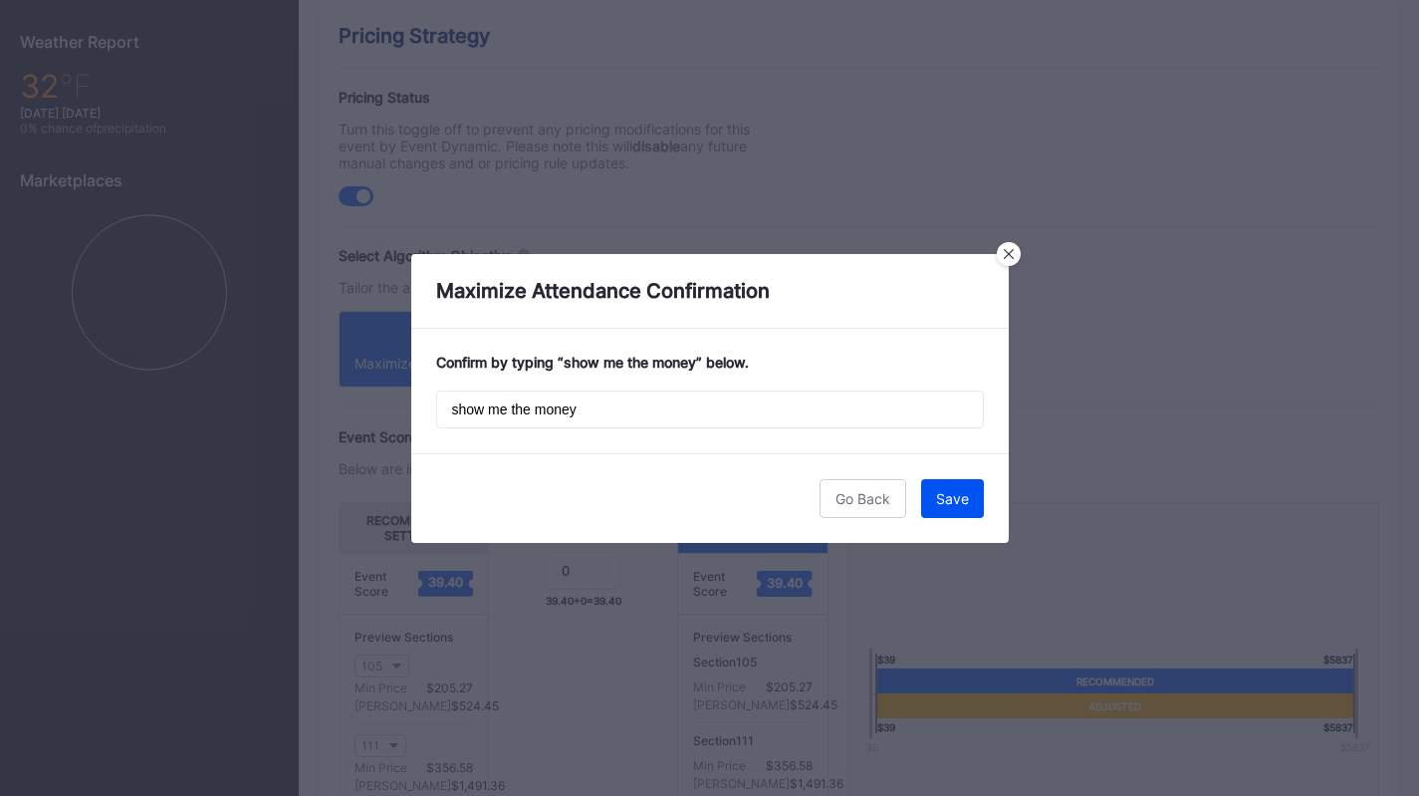
click at [944, 490] on div "Save" at bounding box center [952, 498] width 33 height 17
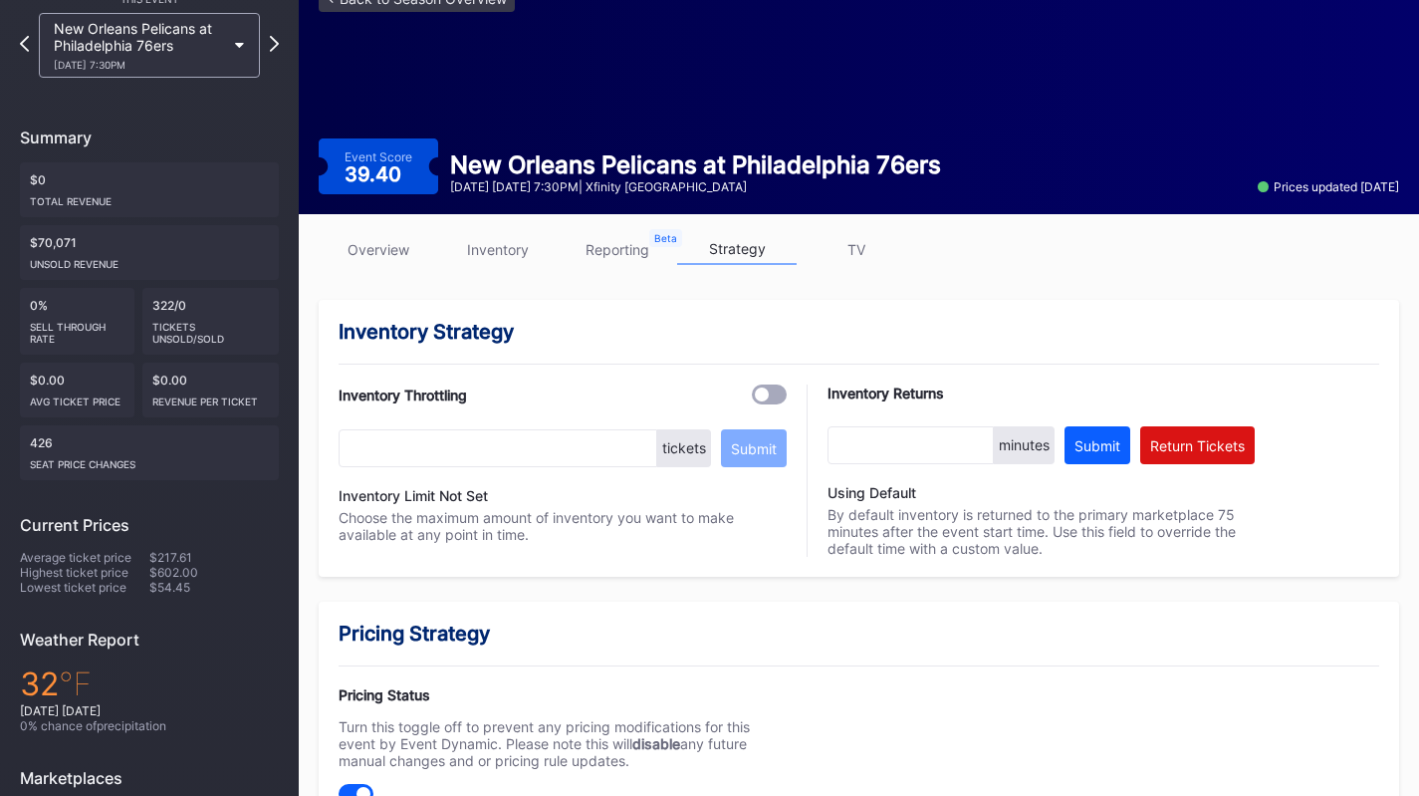
click at [103, 47] on div "New Orleans Pelicans at Philadelphia 76ers 1/31 Saturday 7:30PM" at bounding box center [139, 45] width 171 height 51
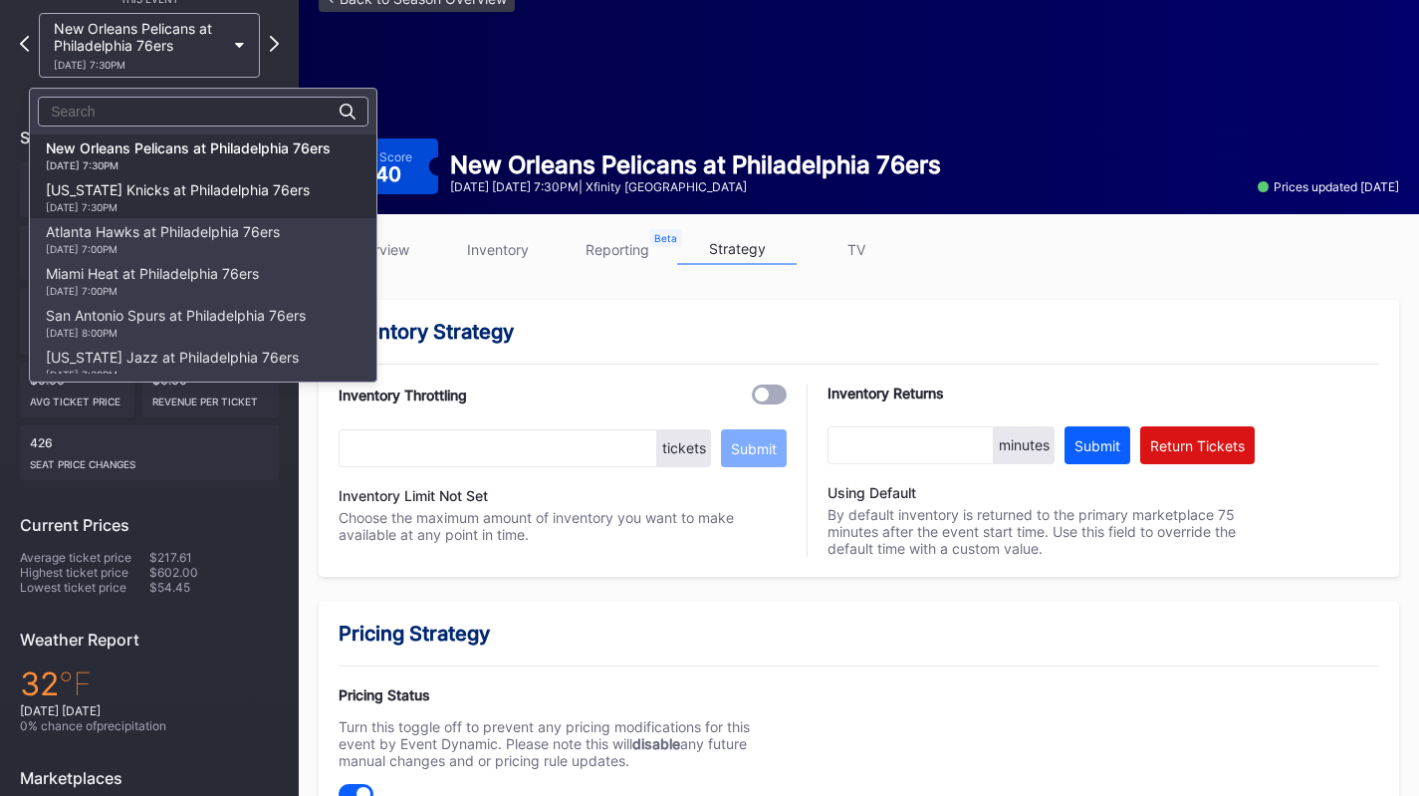
click at [185, 189] on div "New York Knicks at Philadelphia 76ers 2/11 Wednesday 7:30PM" at bounding box center [178, 197] width 264 height 32
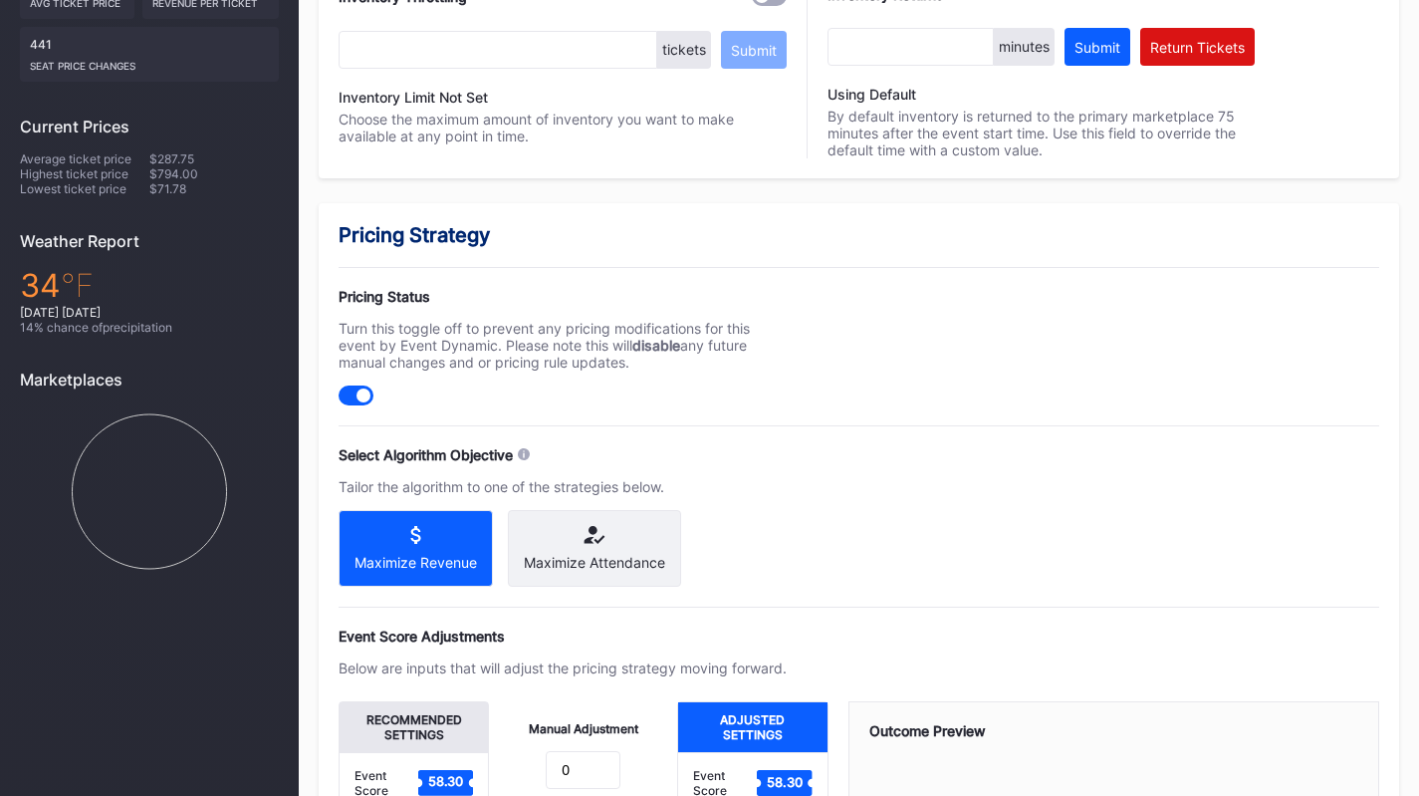
click at [565, 553] on div "Maximize Attendance" at bounding box center [594, 548] width 173 height 77
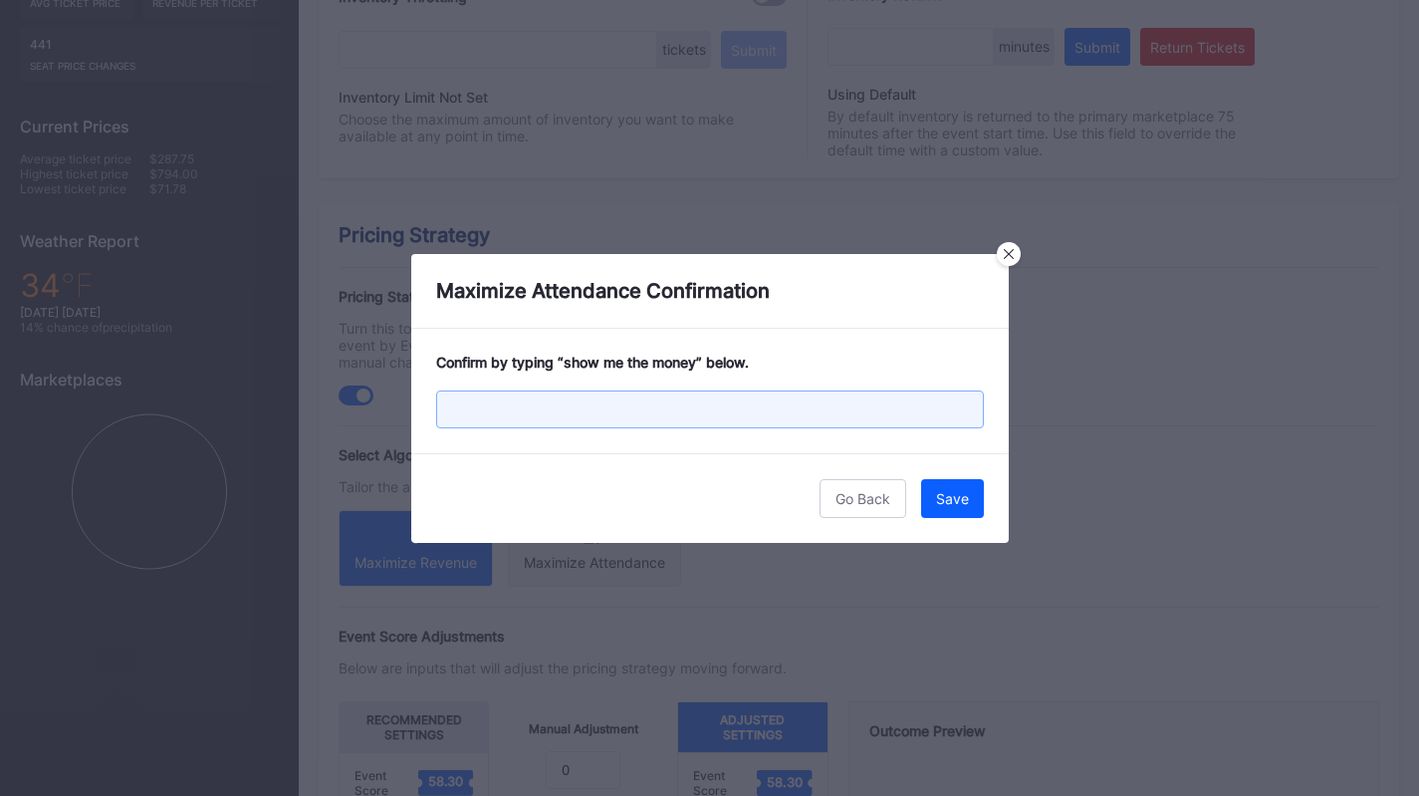
click at [552, 411] on input "text" at bounding box center [710, 409] width 548 height 38
paste input "show me the money"
type input "show me the money"
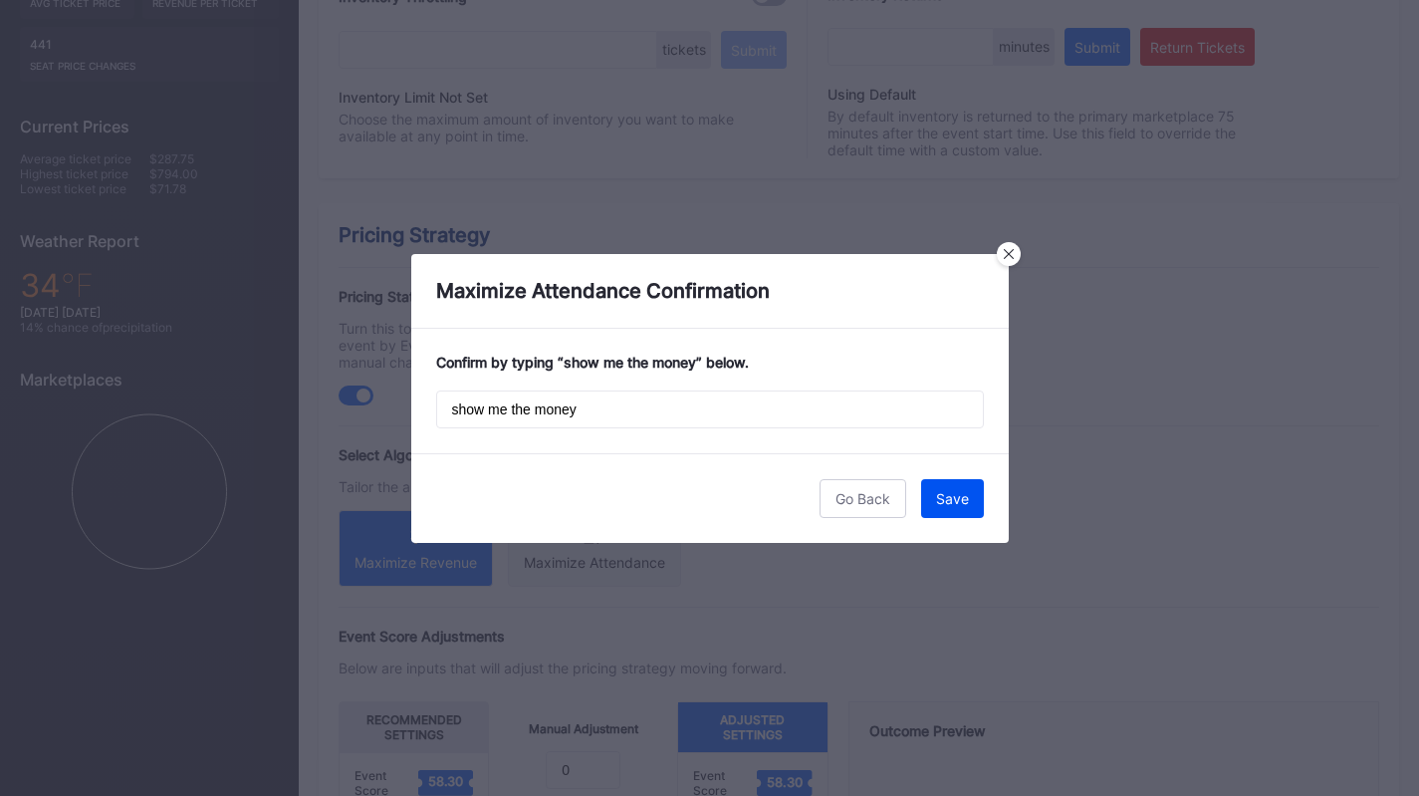
click at [948, 490] on div "Save" at bounding box center [952, 498] width 33 height 17
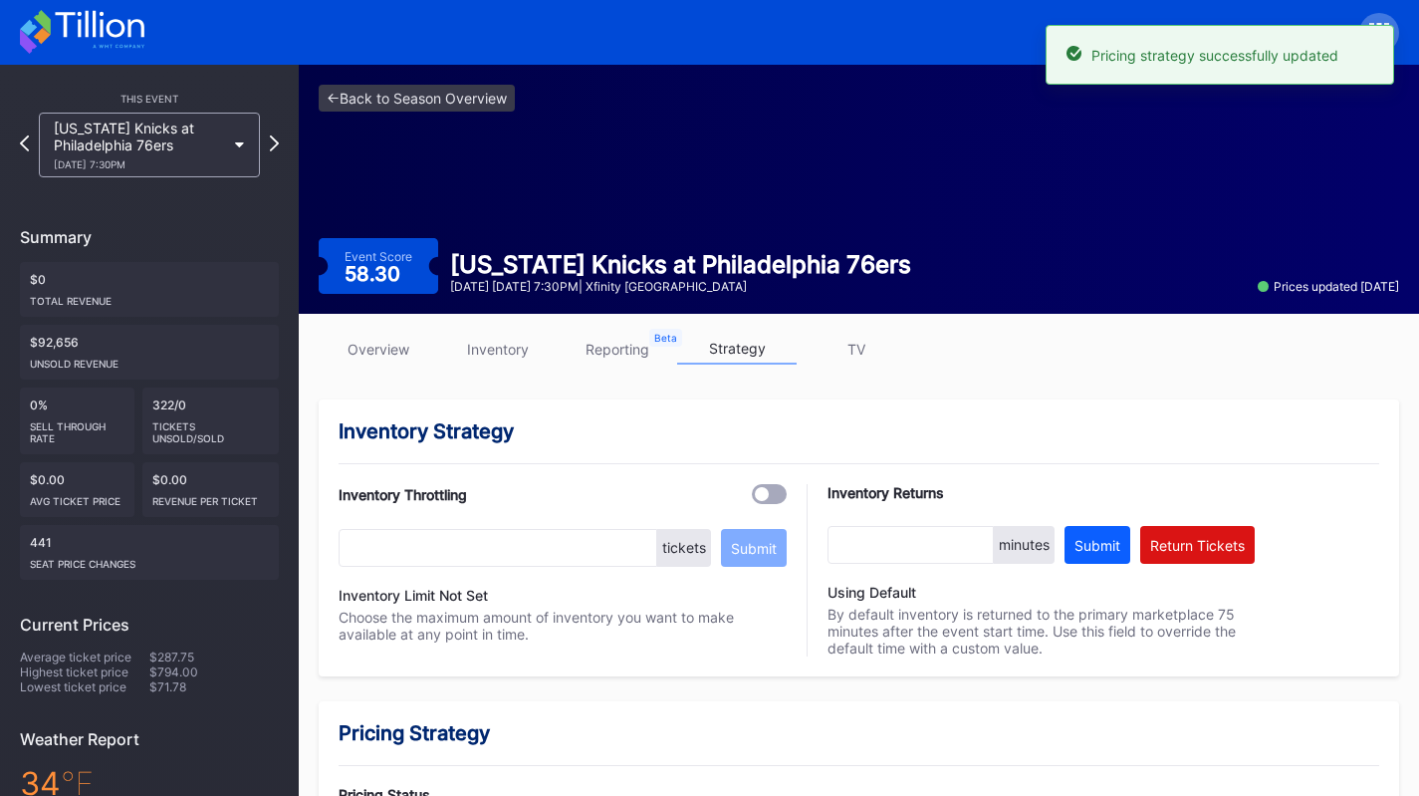
click at [245, 177] on div "This Event New York Knicks at Philadelphia 76ers 2/11 Wednesday 7:30PM Summary …" at bounding box center [149, 581] width 299 height 1032
click at [241, 152] on div "New York Knicks at Philadelphia 76ers 2/11 Wednesday 7:30PM" at bounding box center [149, 145] width 221 height 65
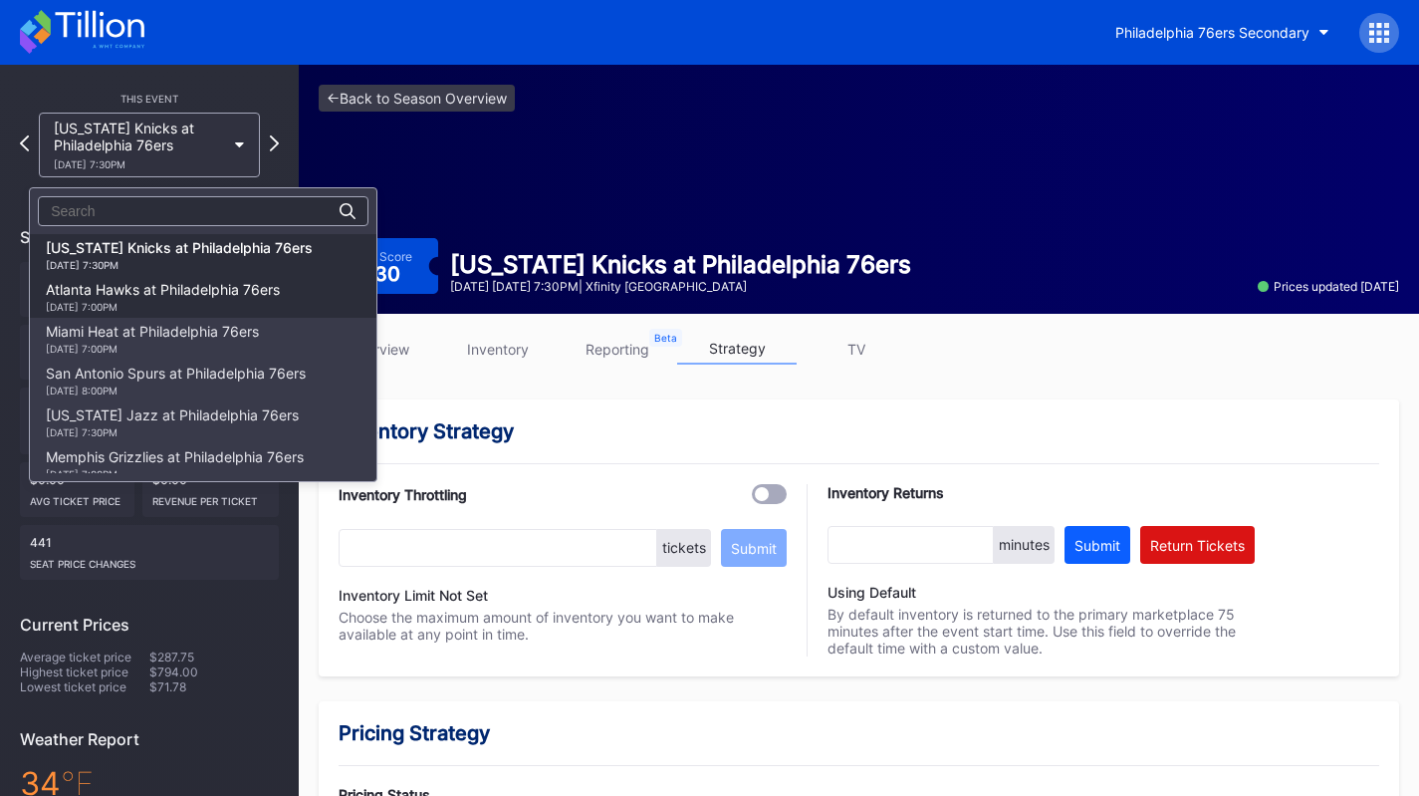
click at [253, 287] on div "Atlanta Hawks at Philadelphia 76ers 2/19 Thursday 7:00PM" at bounding box center [163, 297] width 234 height 32
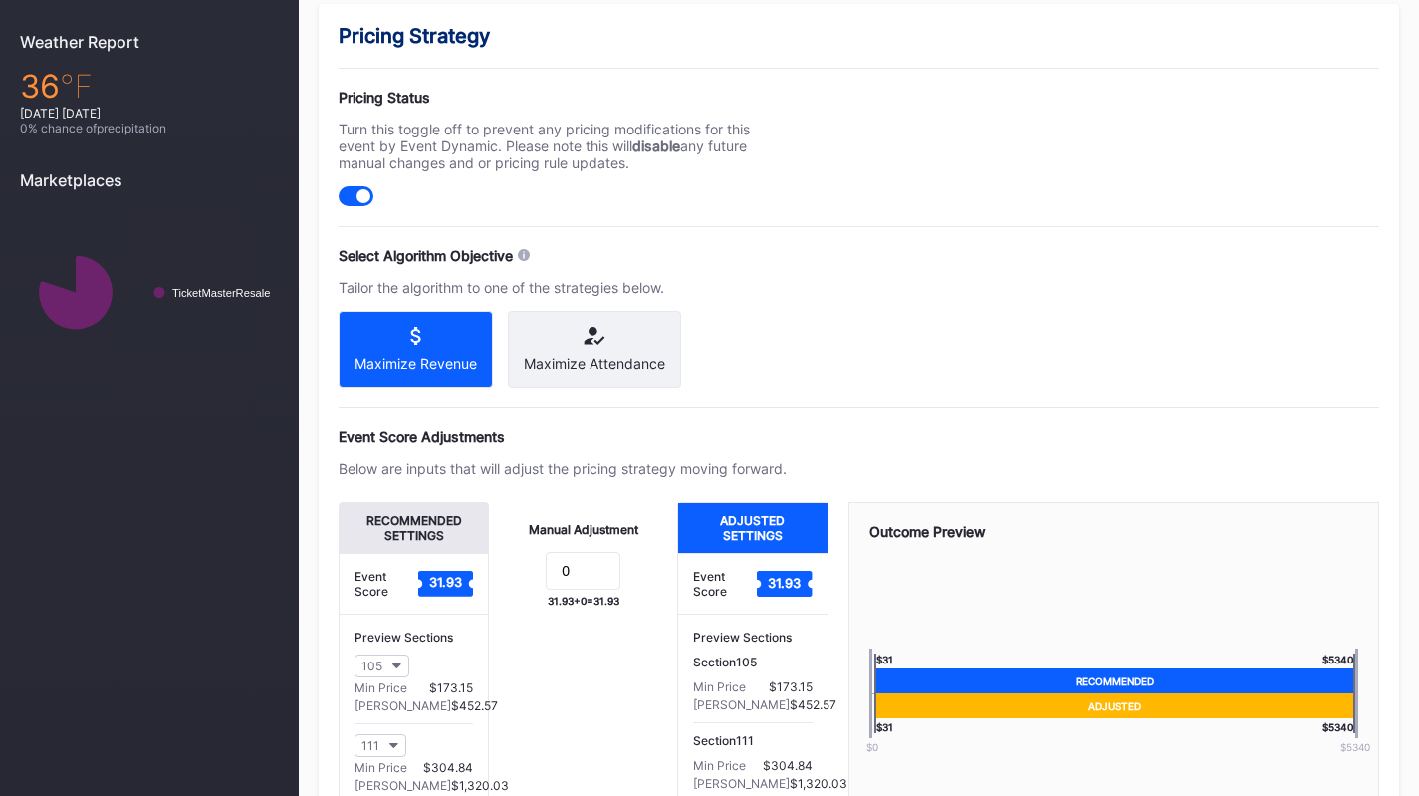
click at [566, 363] on div "Maximize Attendance" at bounding box center [594, 363] width 141 height 17
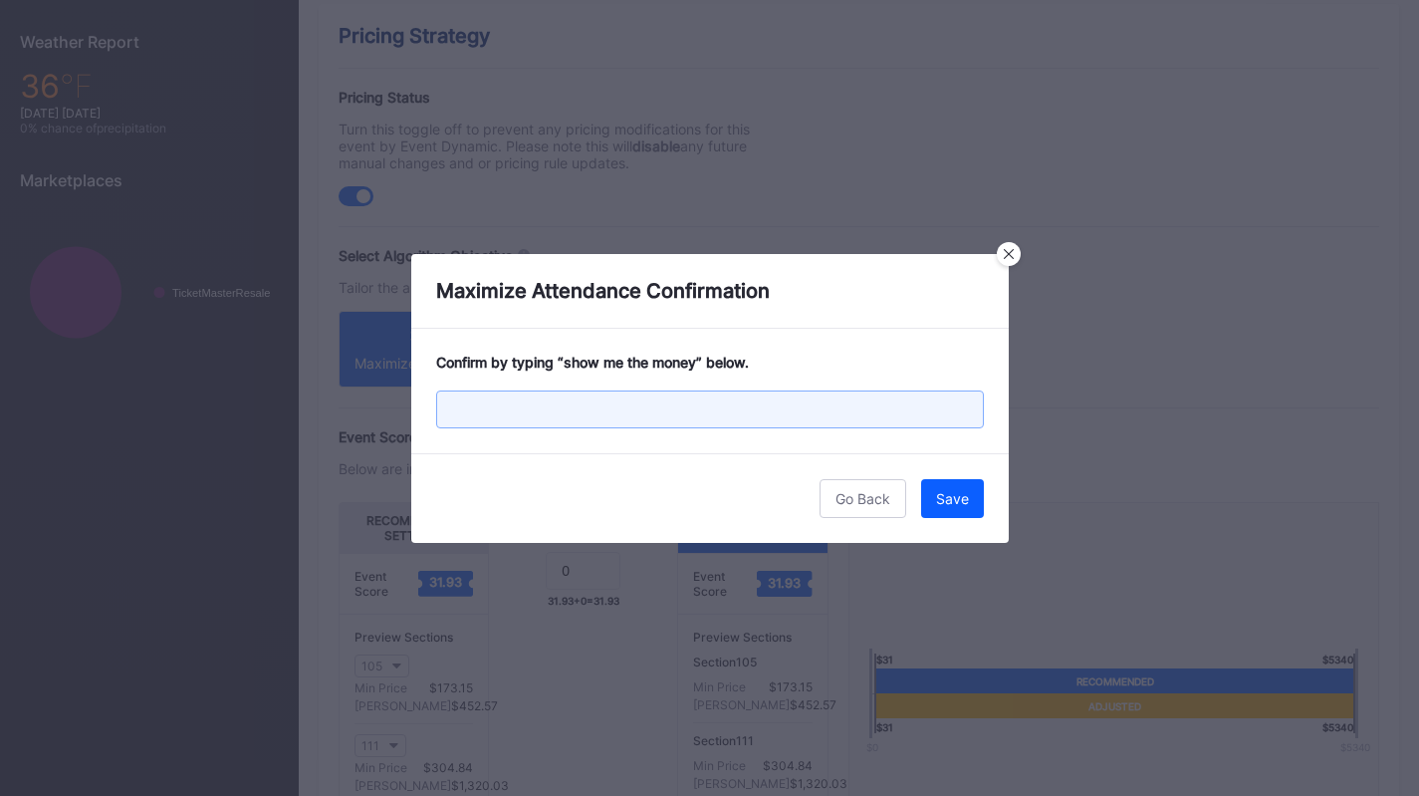
click at [647, 403] on input "text" at bounding box center [710, 409] width 548 height 38
paste input "show me the money"
type input "show me the money"
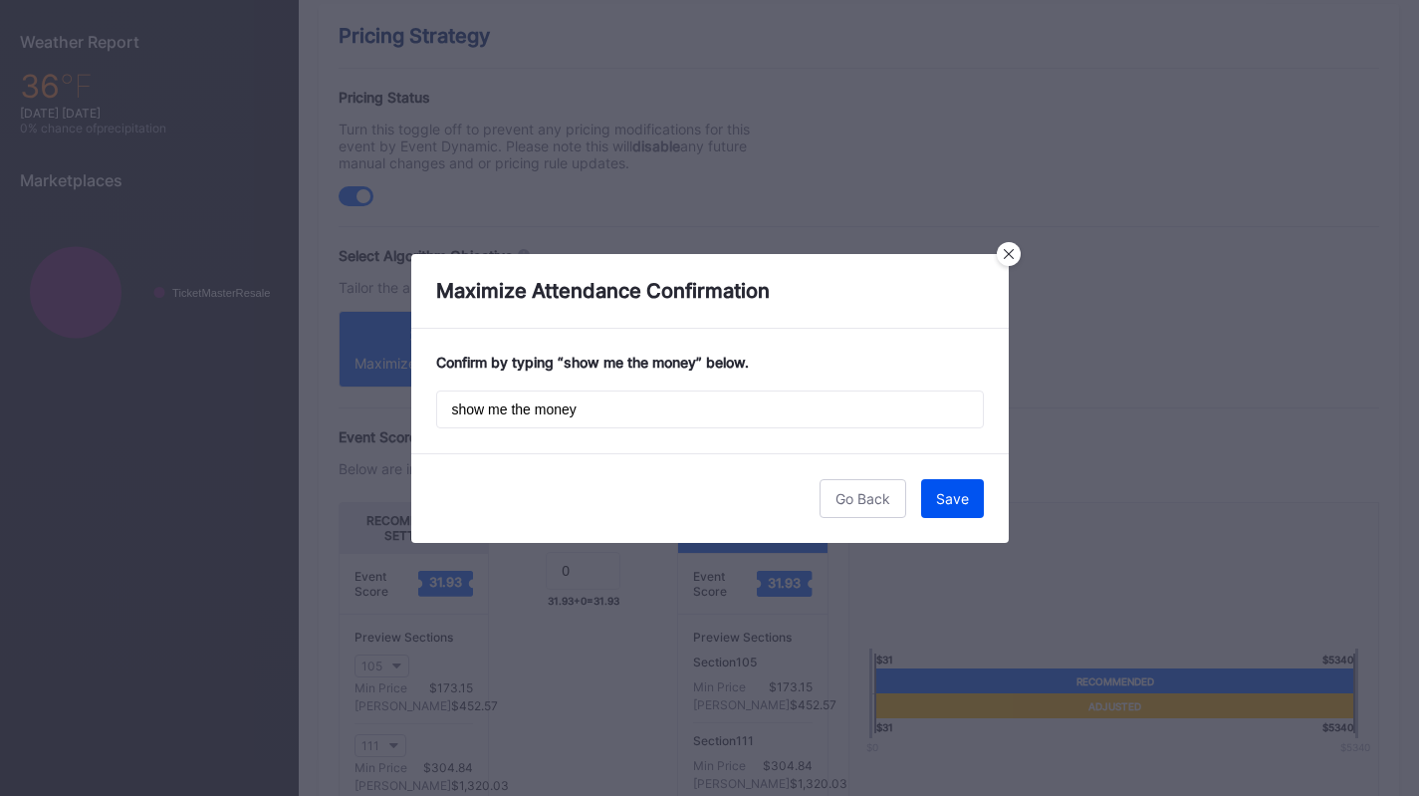
click at [978, 497] on button "Save" at bounding box center [952, 498] width 63 height 39
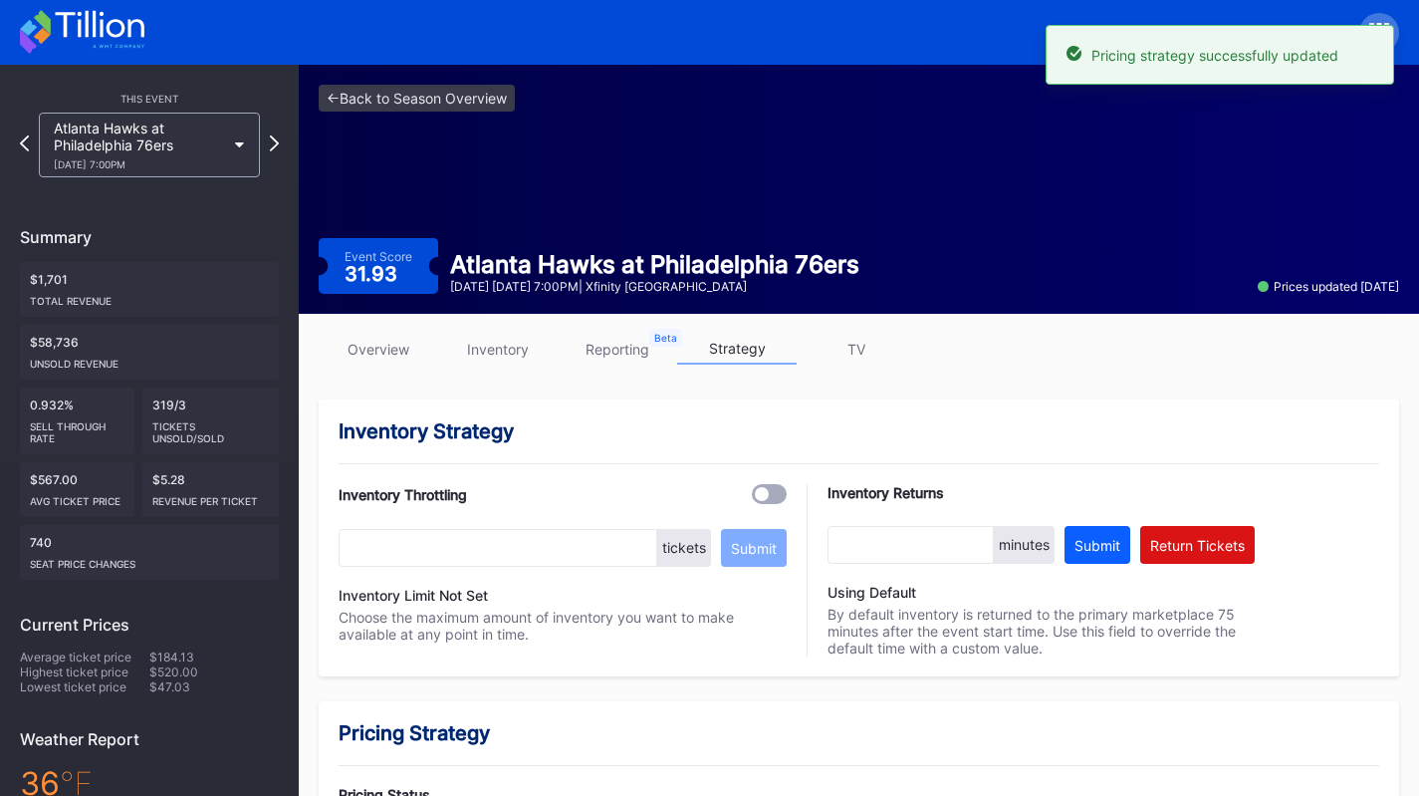
click at [220, 158] on div "2/19 Thursday 7:00PM" at bounding box center [139, 164] width 171 height 12
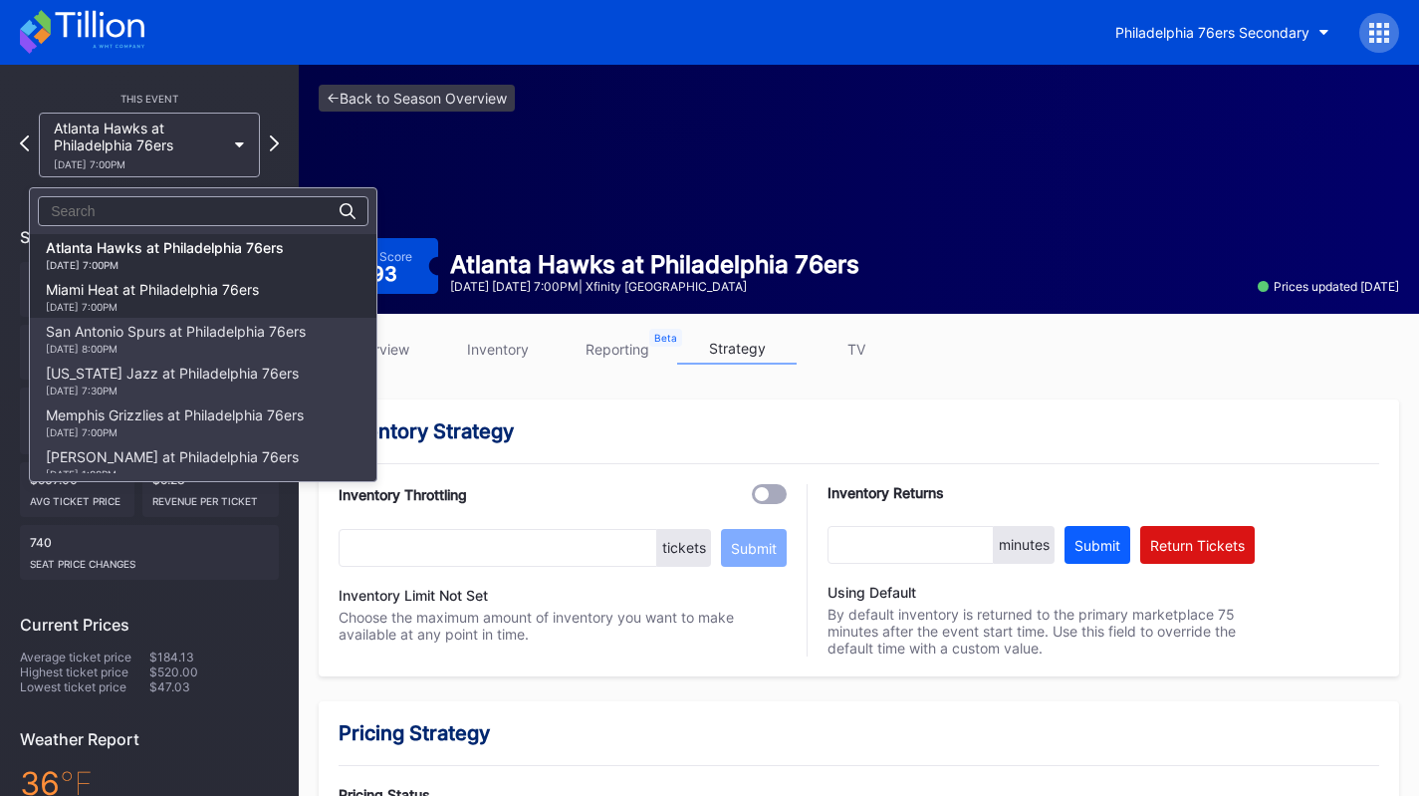
click at [245, 297] on div "Miami Heat at Philadelphia 76ers 2/26 Thursday 7:00PM" at bounding box center [152, 297] width 213 height 32
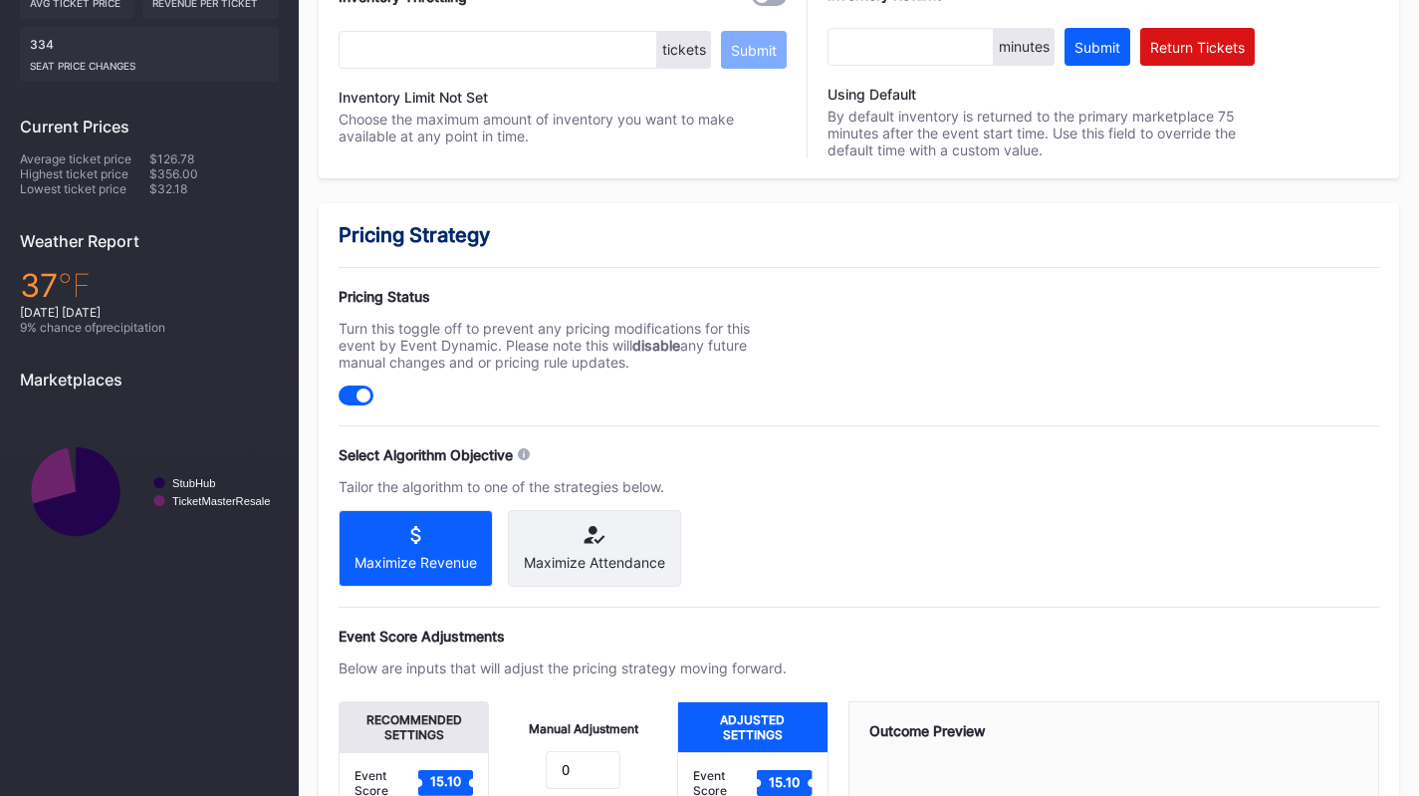
click at [652, 526] on div "Maximize Attendance" at bounding box center [594, 548] width 173 height 77
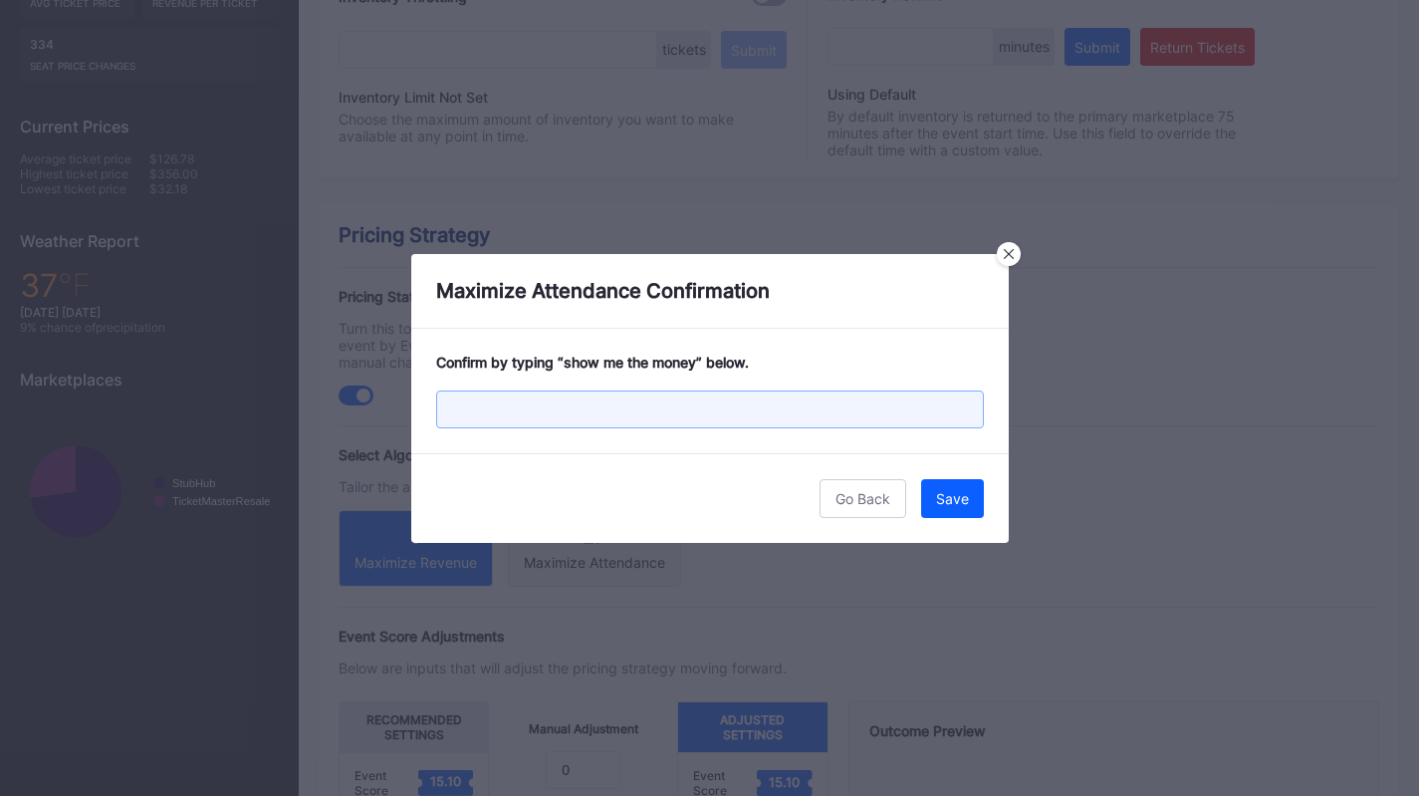
click at [736, 417] on input "text" at bounding box center [710, 409] width 548 height 38
paste input "show me the money"
type input "show me the money"
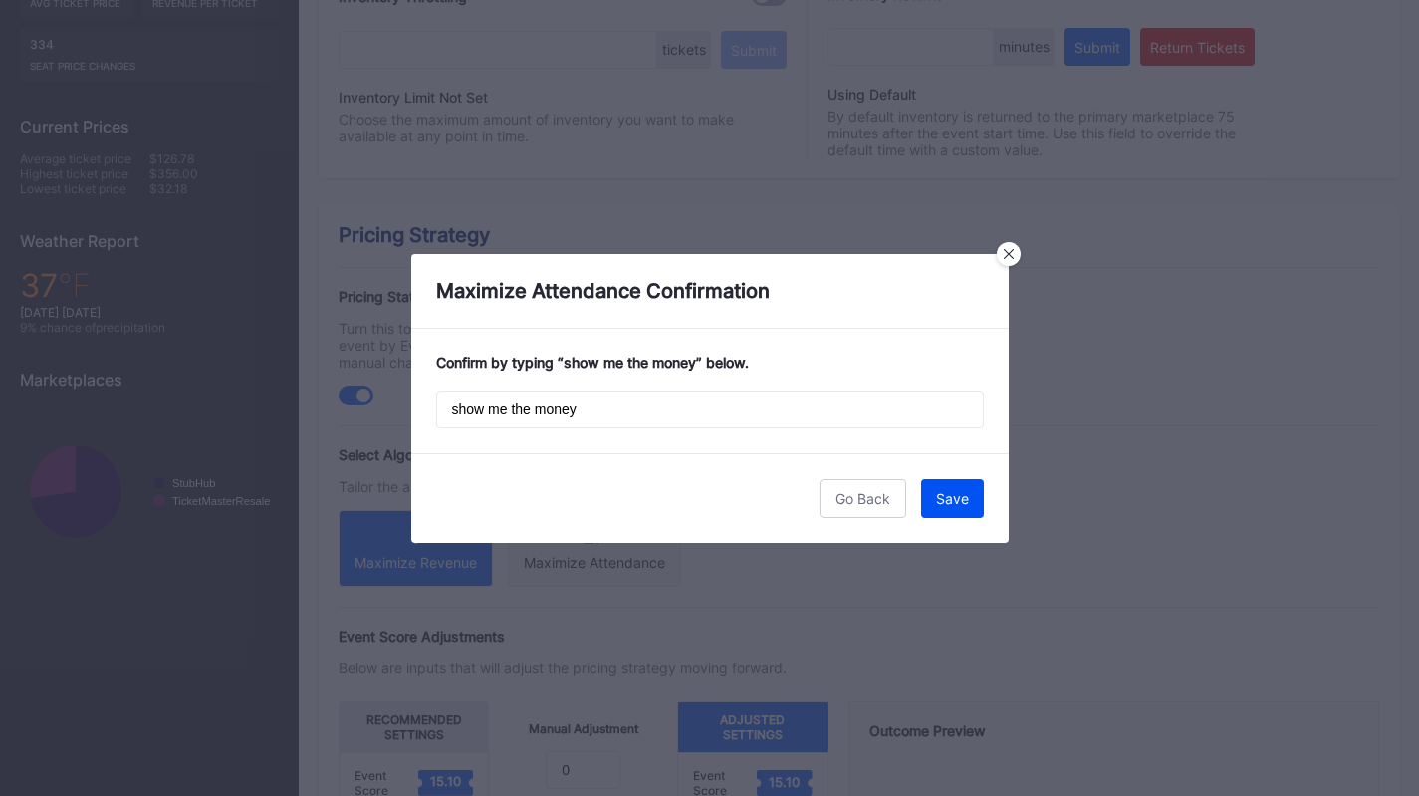
click at [946, 498] on div "Save" at bounding box center [952, 498] width 33 height 17
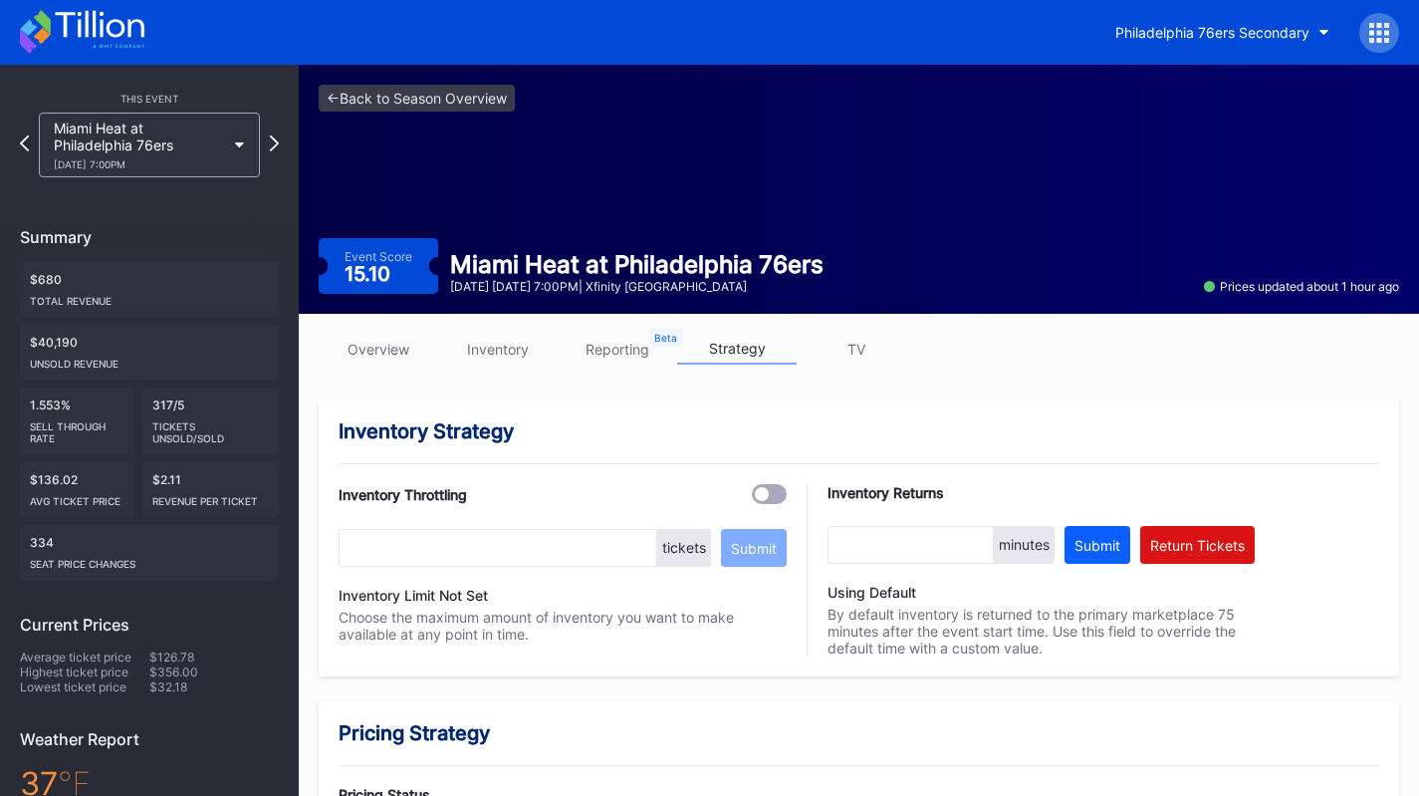
click at [224, 166] on div "2/26 Thursday 7:00PM" at bounding box center [139, 164] width 171 height 12
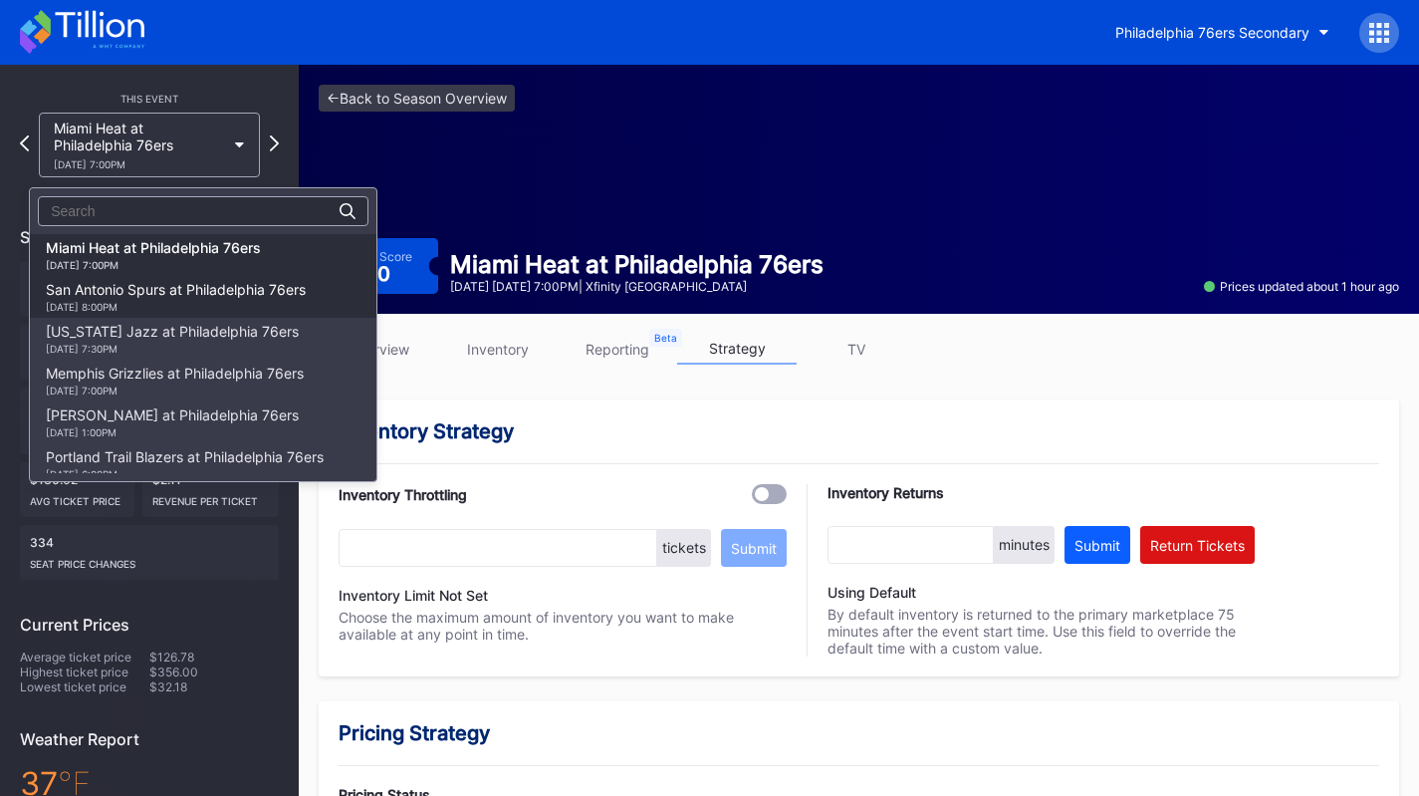
click at [227, 277] on div "San Antonio Spurs at Philadelphia 76ers 3/3 Tuesday 8:00PM" at bounding box center [203, 297] width 347 height 42
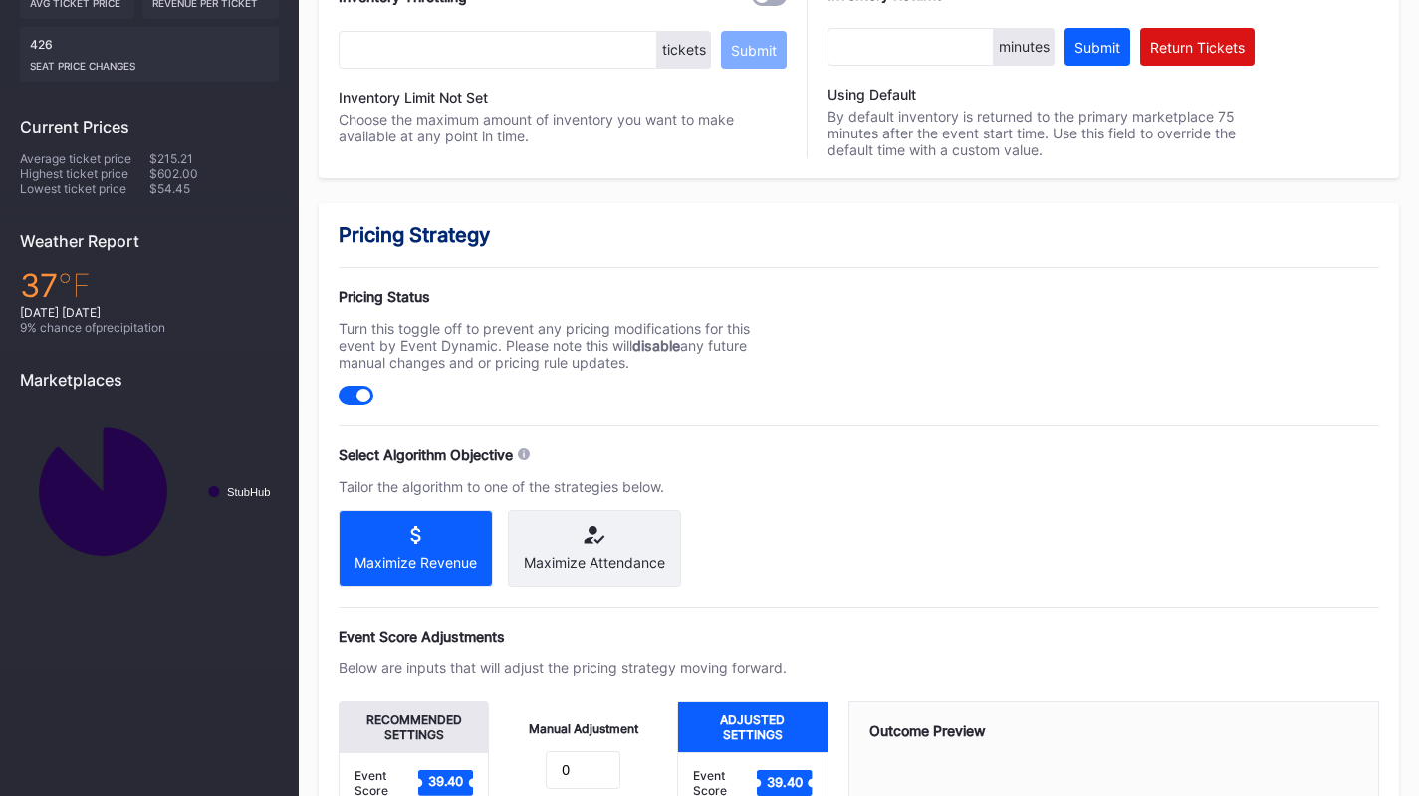
click at [591, 539] on icon at bounding box center [591, 534] width 13 height 17
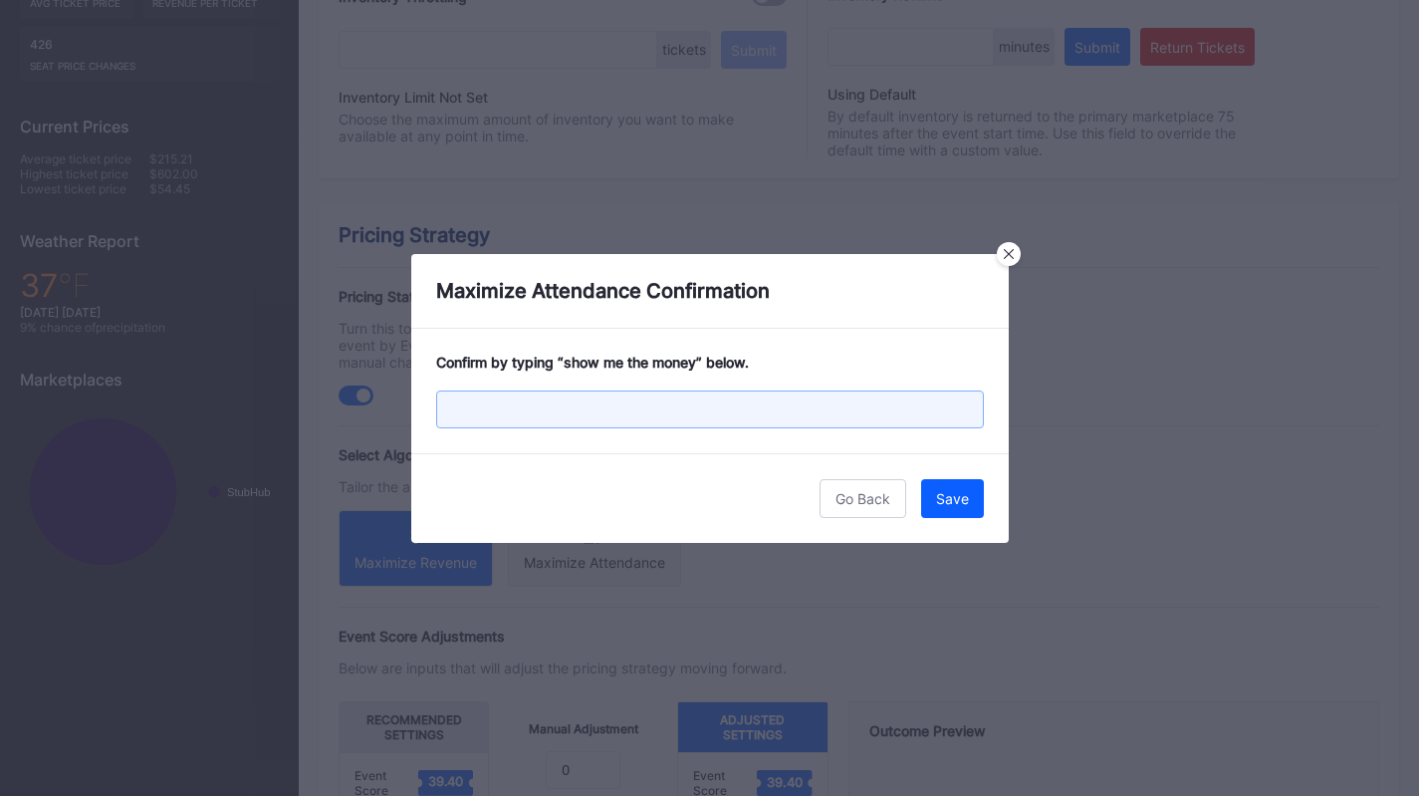
click at [587, 416] on input "text" at bounding box center [710, 409] width 548 height 38
paste input "show me the money"
type input "show me the money"
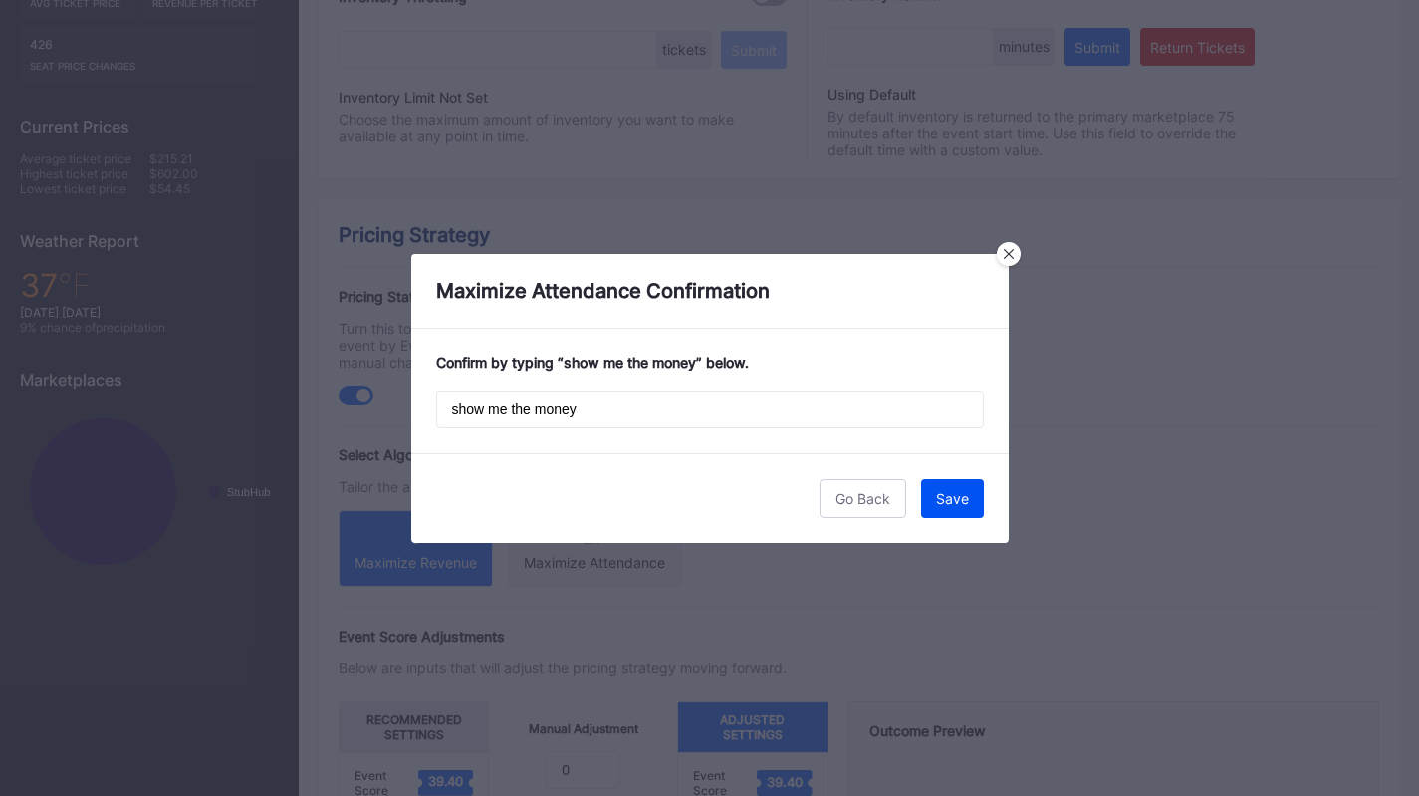
click at [956, 493] on div "Save" at bounding box center [952, 498] width 33 height 17
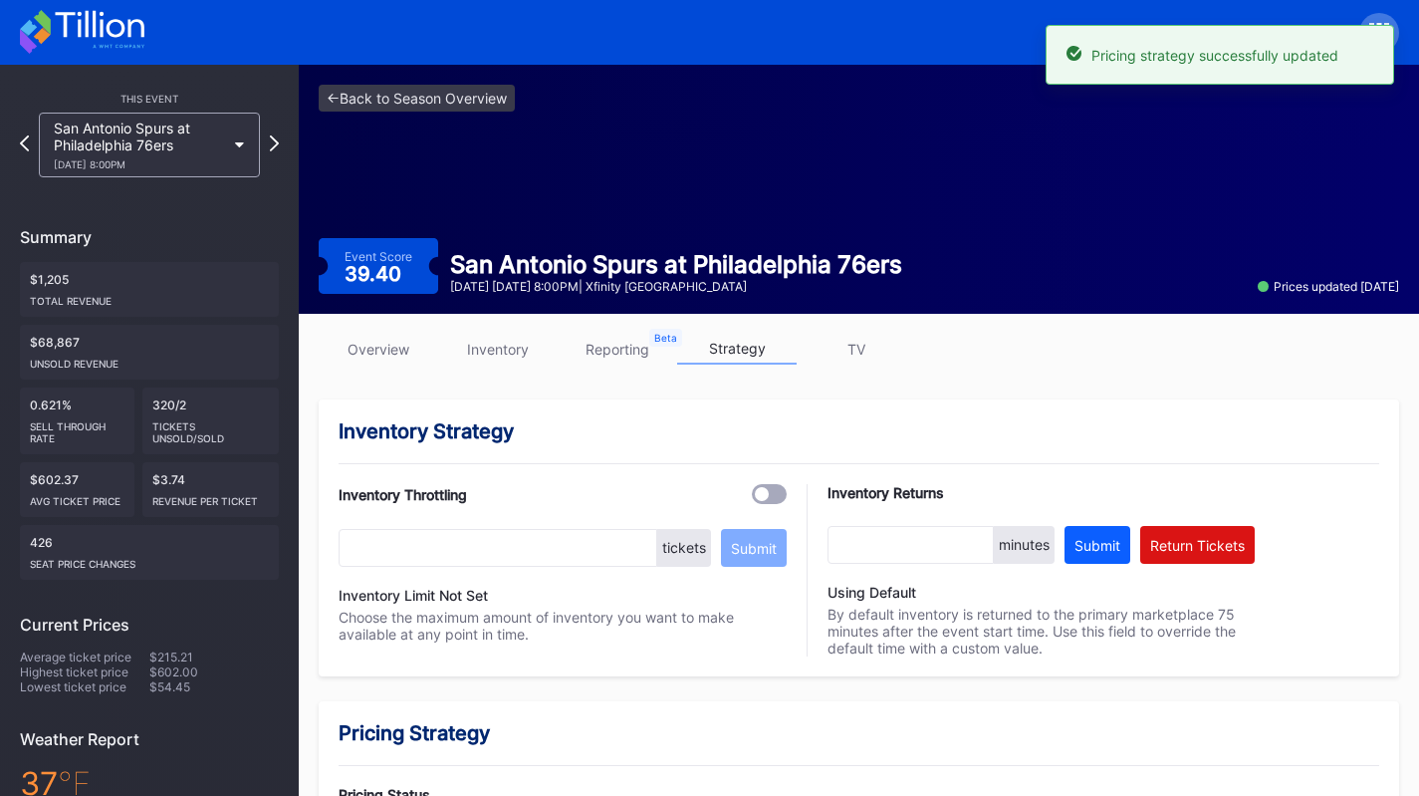
click at [232, 134] on div "San Antonio Spurs at Philadelphia 76ers 3/3 Tuesday 8:00PM" at bounding box center [149, 145] width 221 height 65
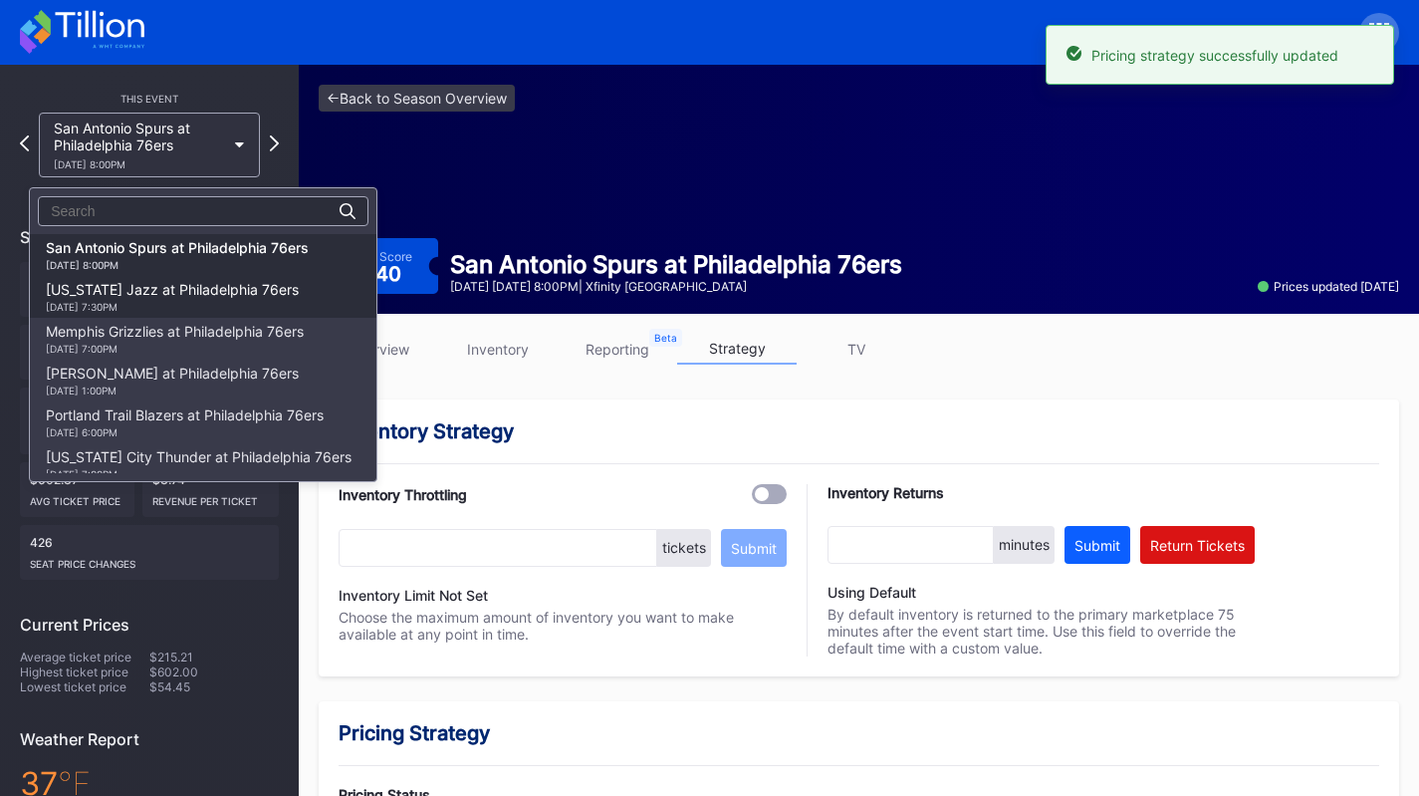
click at [249, 297] on div "Utah Jazz at Philadelphia 76ers 3/4 Wednesday 7:30PM" at bounding box center [172, 297] width 253 height 32
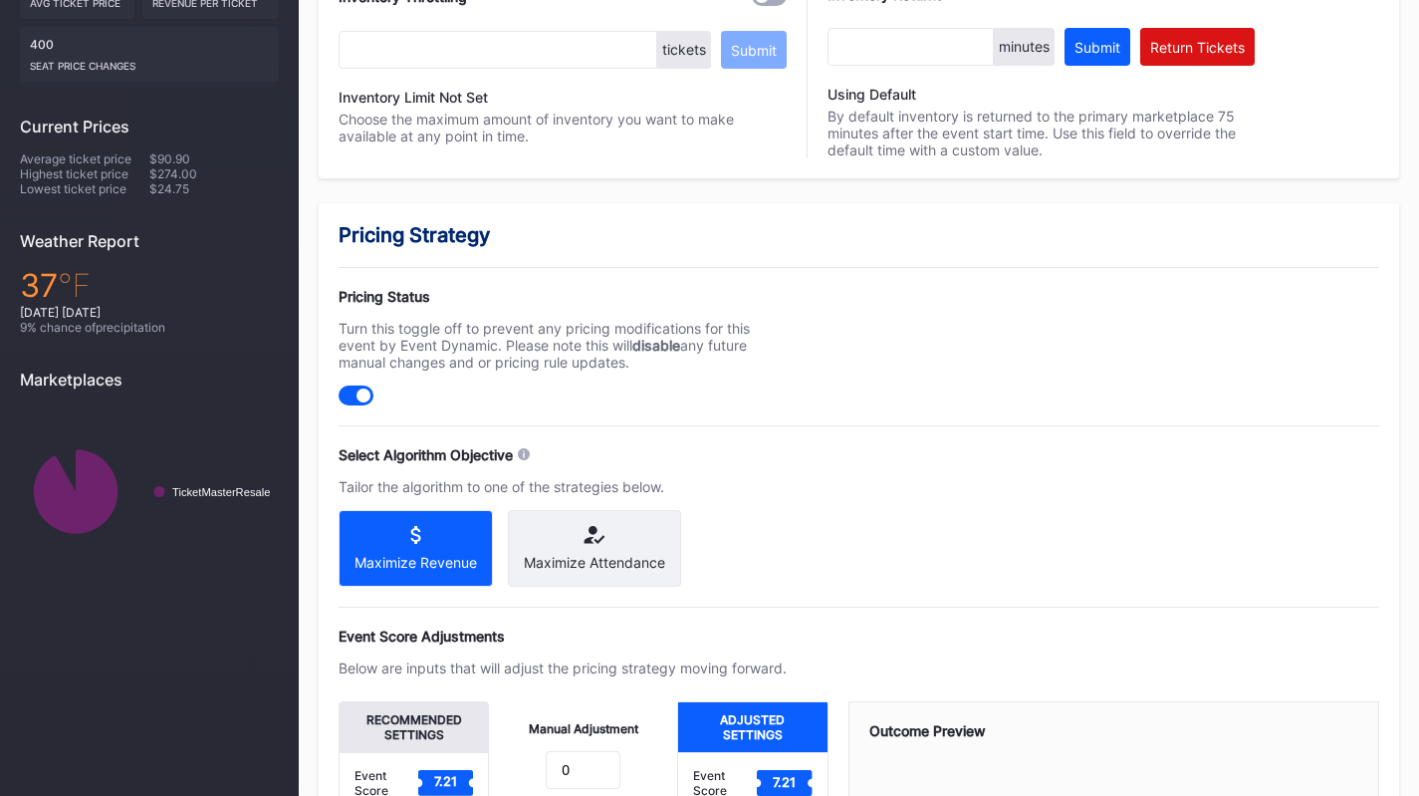
click at [650, 565] on div "Maximize Attendance" at bounding box center [594, 562] width 141 height 17
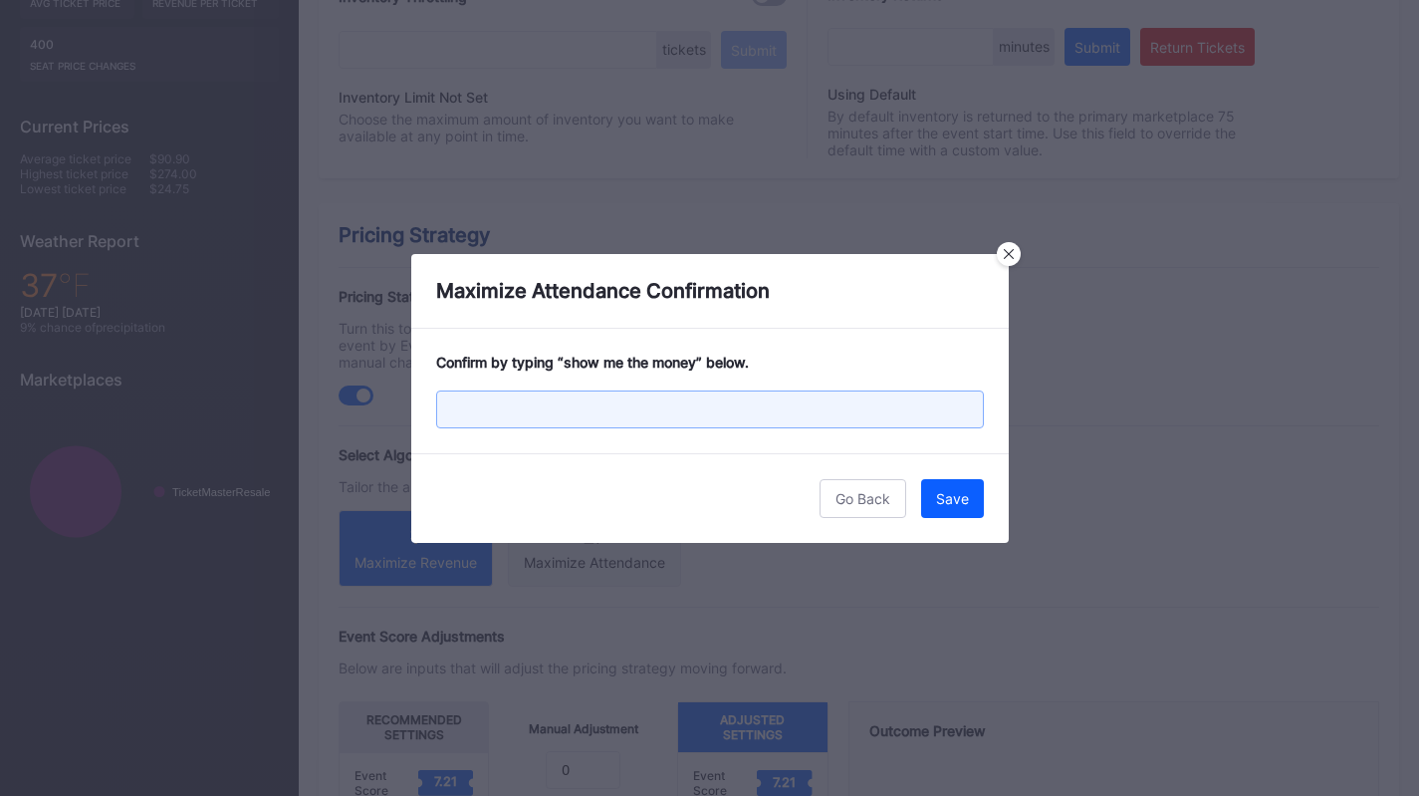
click at [730, 417] on input "text" at bounding box center [710, 409] width 548 height 38
paste input "show me the money"
type input "show me the money"
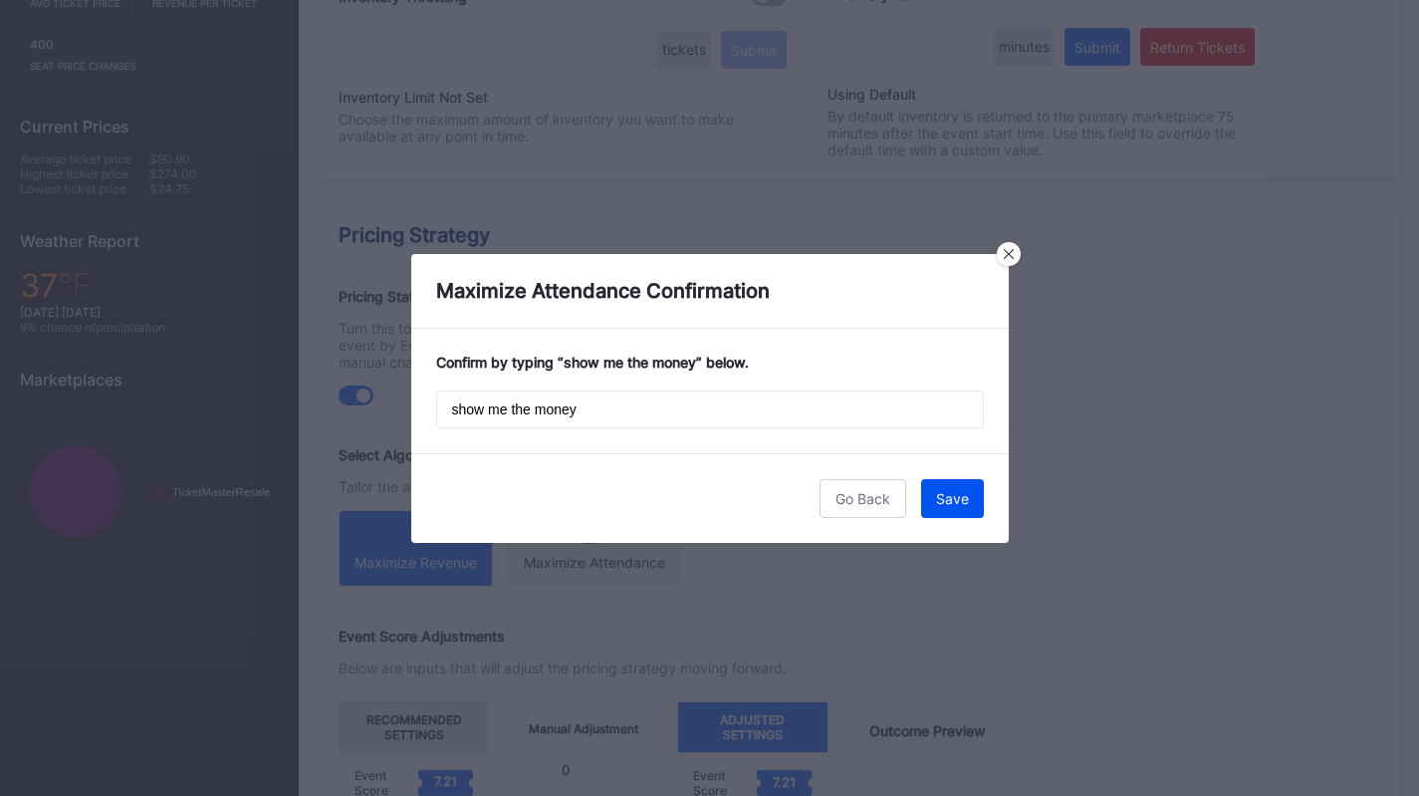
click at [967, 498] on div "Save" at bounding box center [952, 498] width 33 height 17
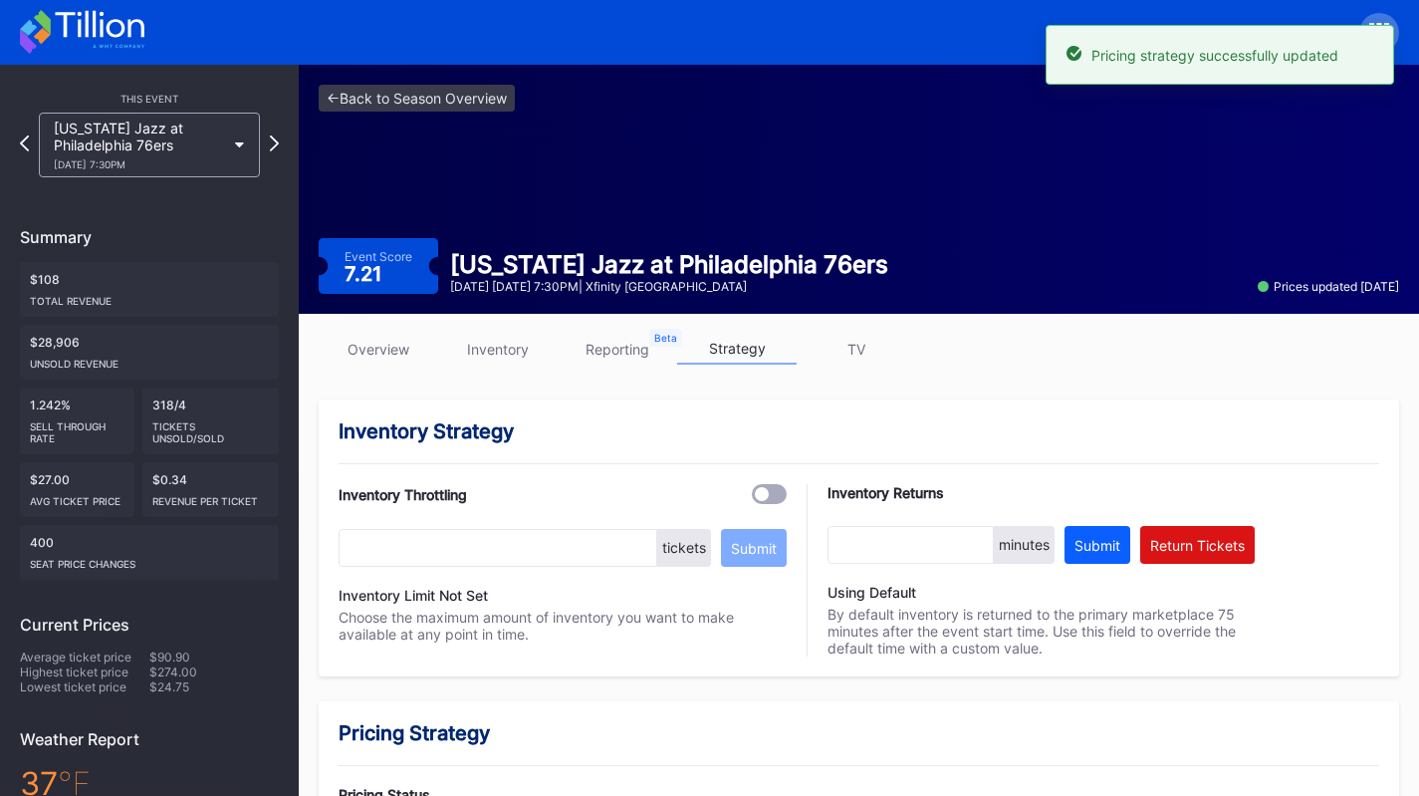
click at [188, 122] on div "Utah Jazz at Philadelphia 76ers 3/4 Wednesday 7:30PM" at bounding box center [139, 145] width 171 height 51
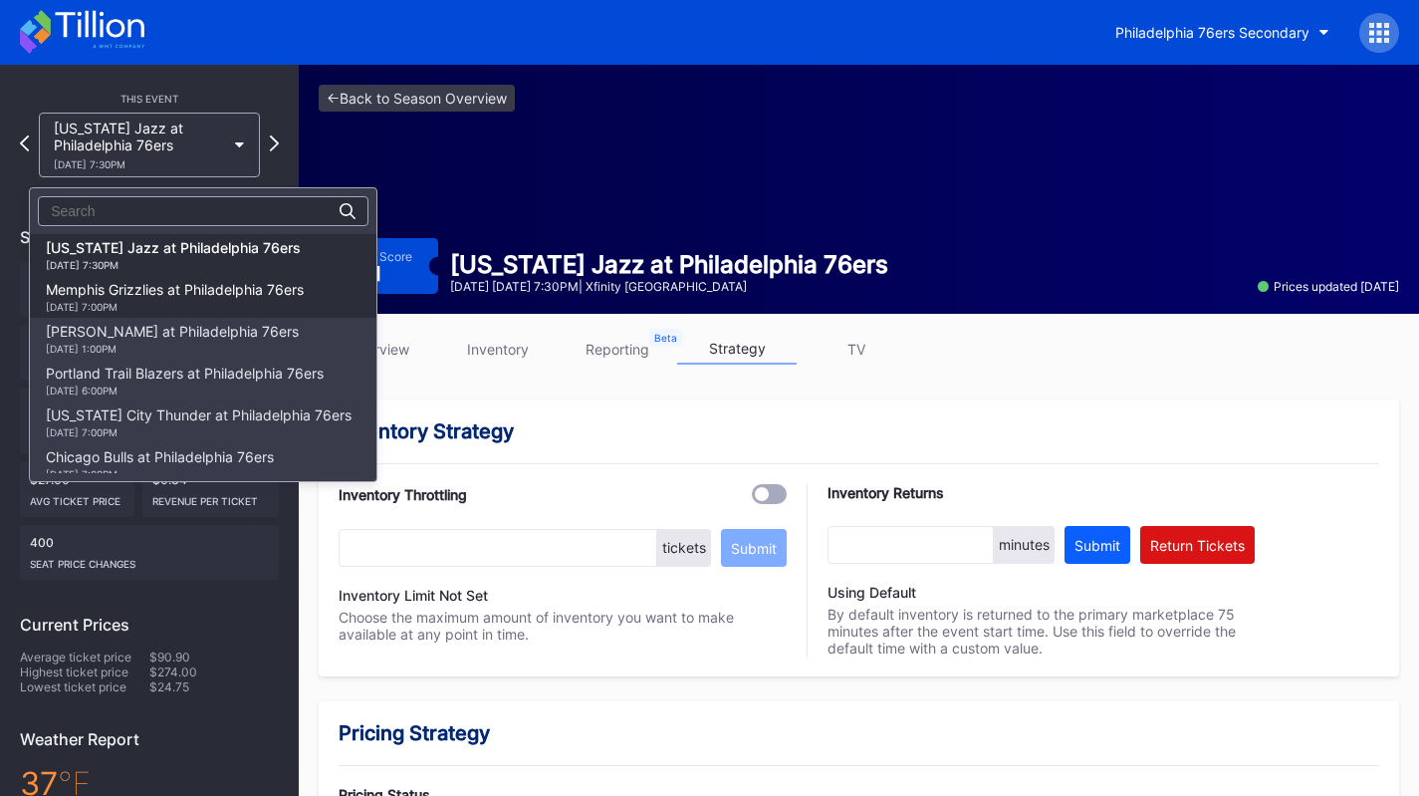
click at [211, 315] on div "Memphis Grizzlies at Philadelphia 76ers 3/10 Tuesday 7:00PM" at bounding box center [203, 297] width 347 height 42
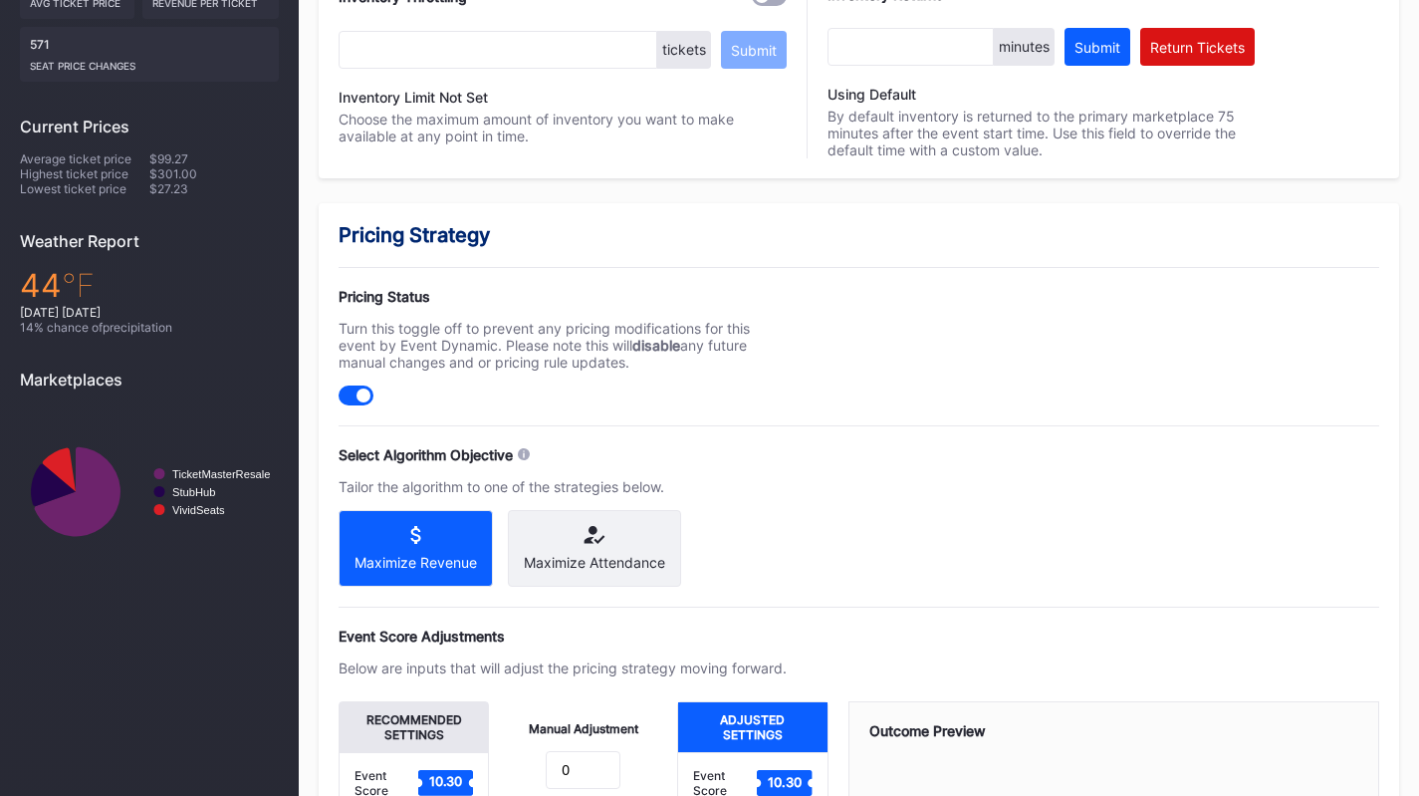
click at [613, 562] on div "Maximize Attendance" at bounding box center [594, 562] width 141 height 17
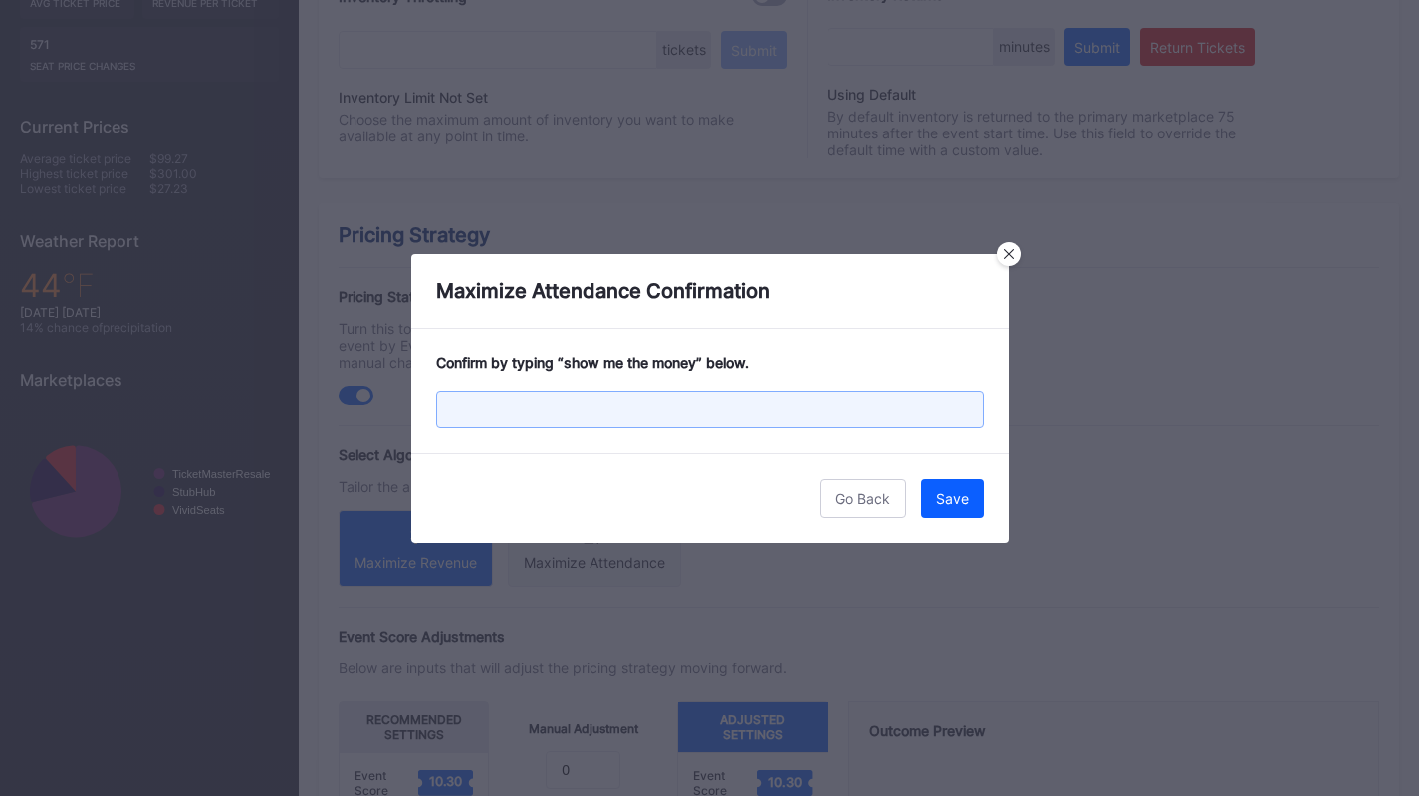
click at [659, 413] on input "text" at bounding box center [710, 409] width 548 height 38
paste input "show me the money"
type input "show me the money"
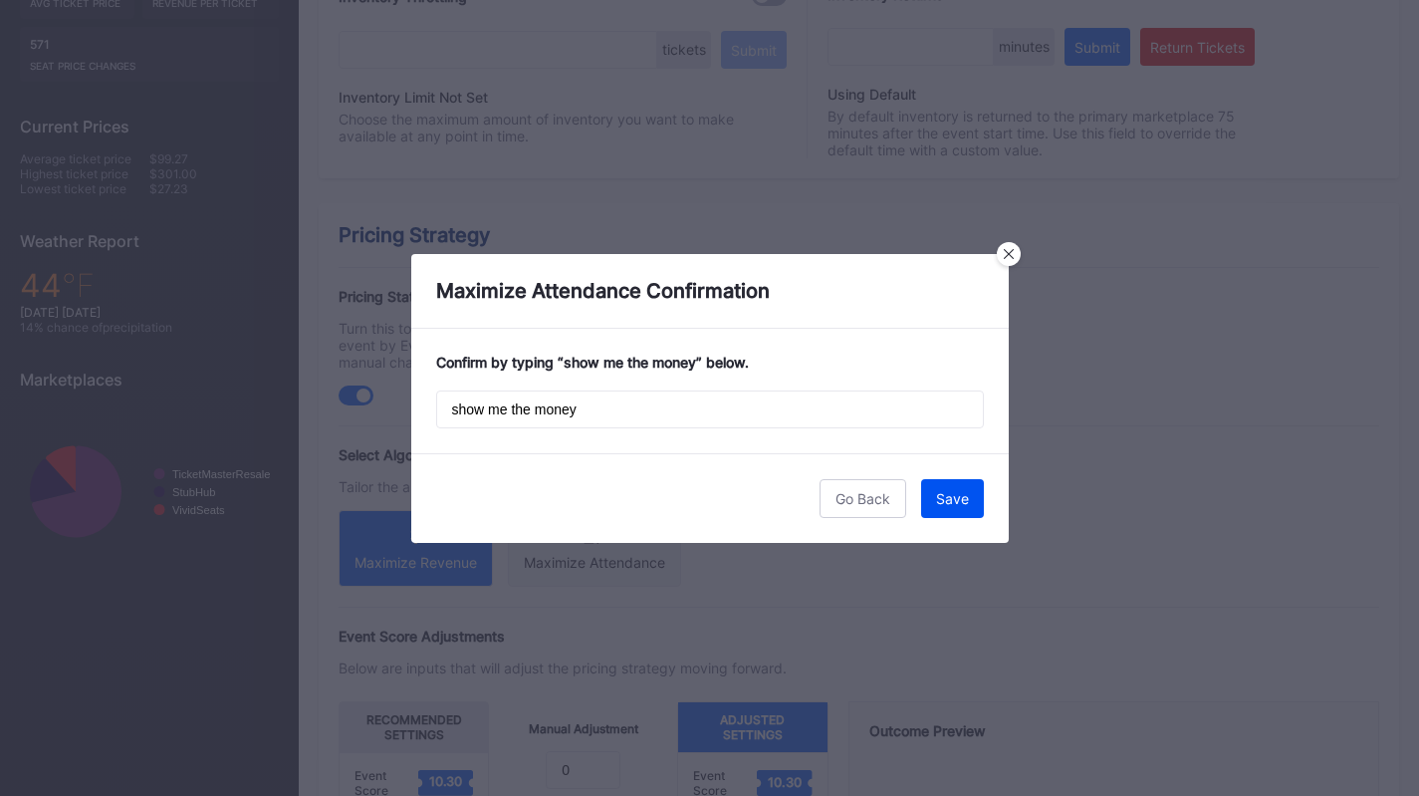
click at [942, 487] on button "Save" at bounding box center [952, 498] width 63 height 39
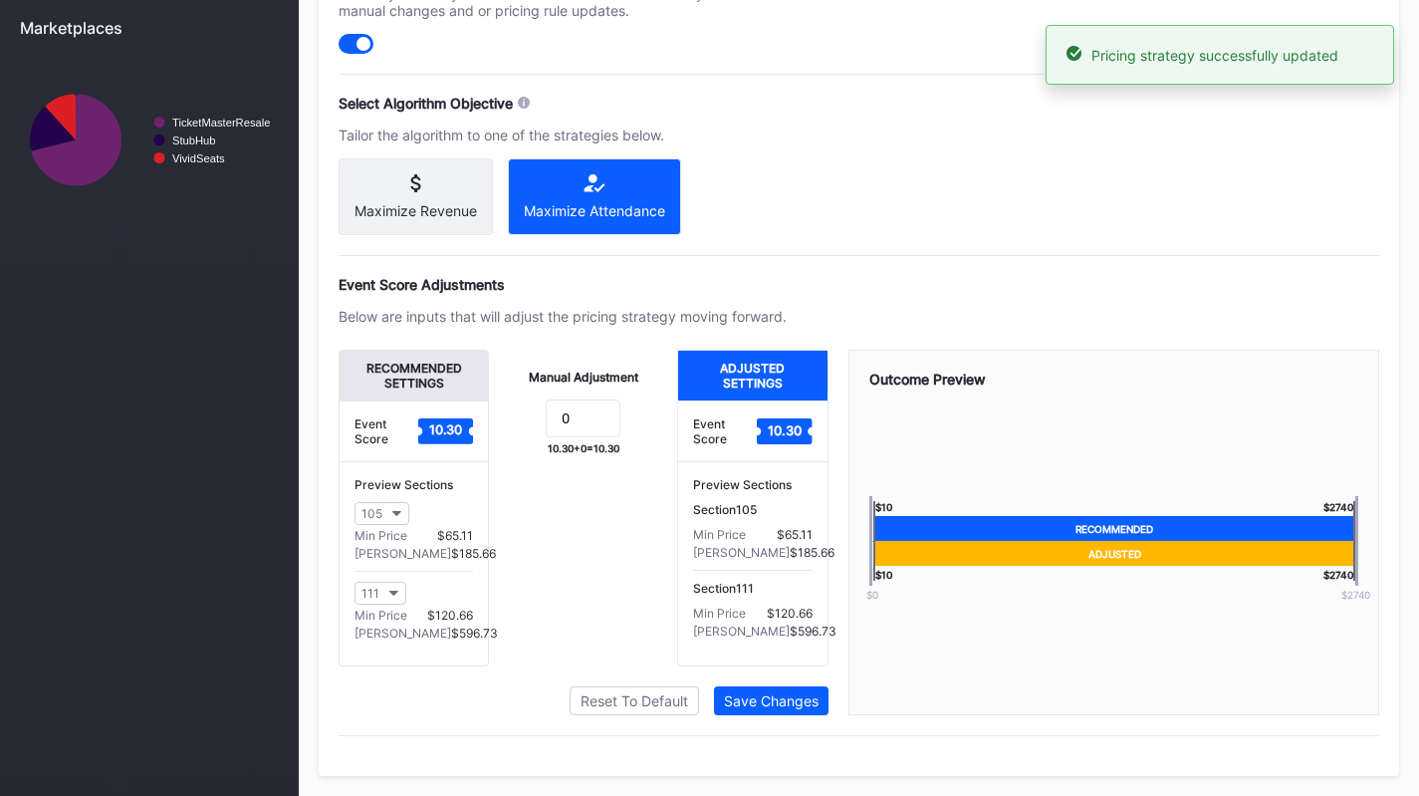
click at [807, 723] on div "Pricing Strategy Pricing Status Turn this toggle off to prevent any pricing mod…" at bounding box center [859, 314] width 1081 height 924
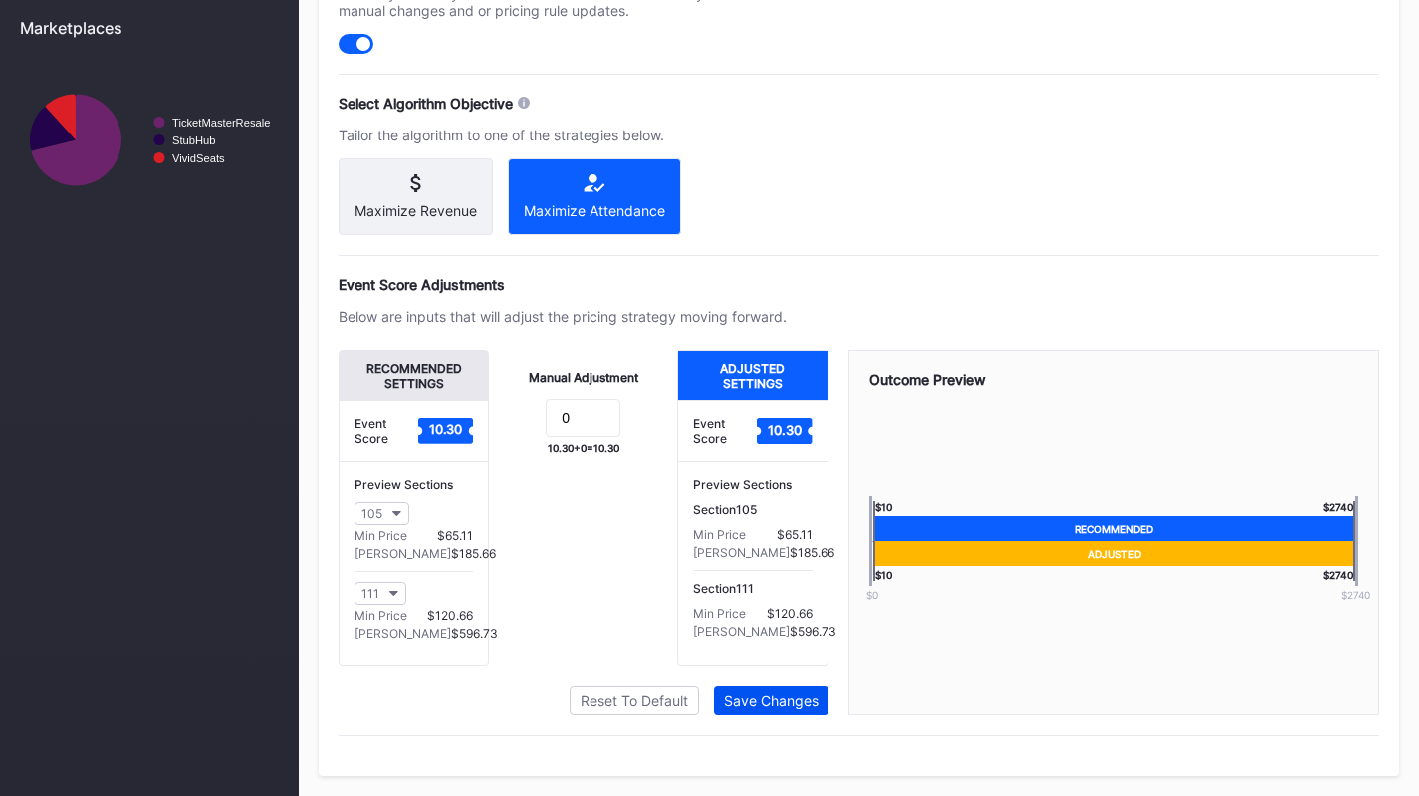
click at [807, 712] on button "Save Changes" at bounding box center [771, 700] width 115 height 29
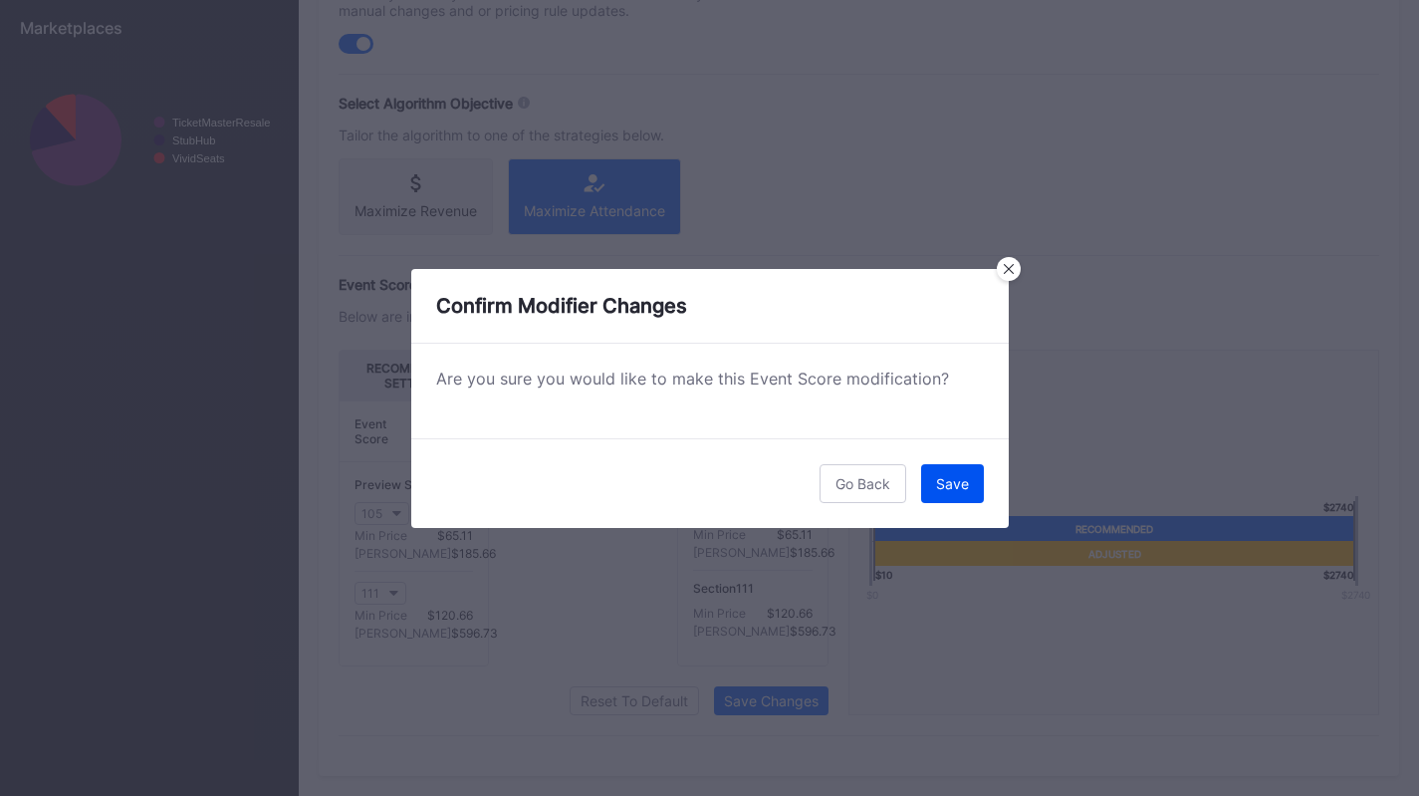
click at [937, 466] on button "Save" at bounding box center [952, 483] width 63 height 39
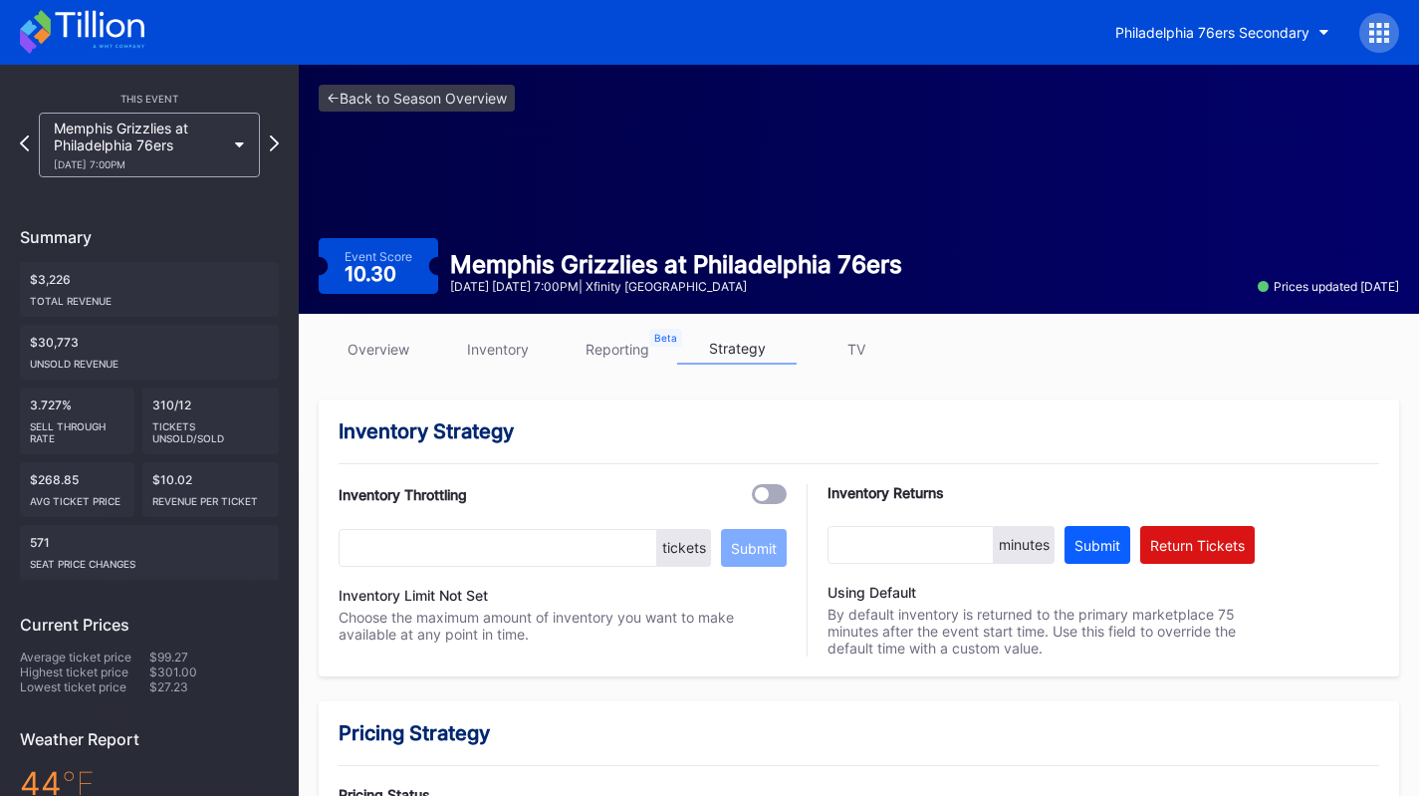
click at [216, 159] on div "3/10 Tuesday 7:00PM" at bounding box center [139, 164] width 171 height 12
click at [205, 142] on div "Memphis Grizzlies at Philadelphia 76ers 3/10 Tuesday 7:00PM" at bounding box center [139, 145] width 171 height 51
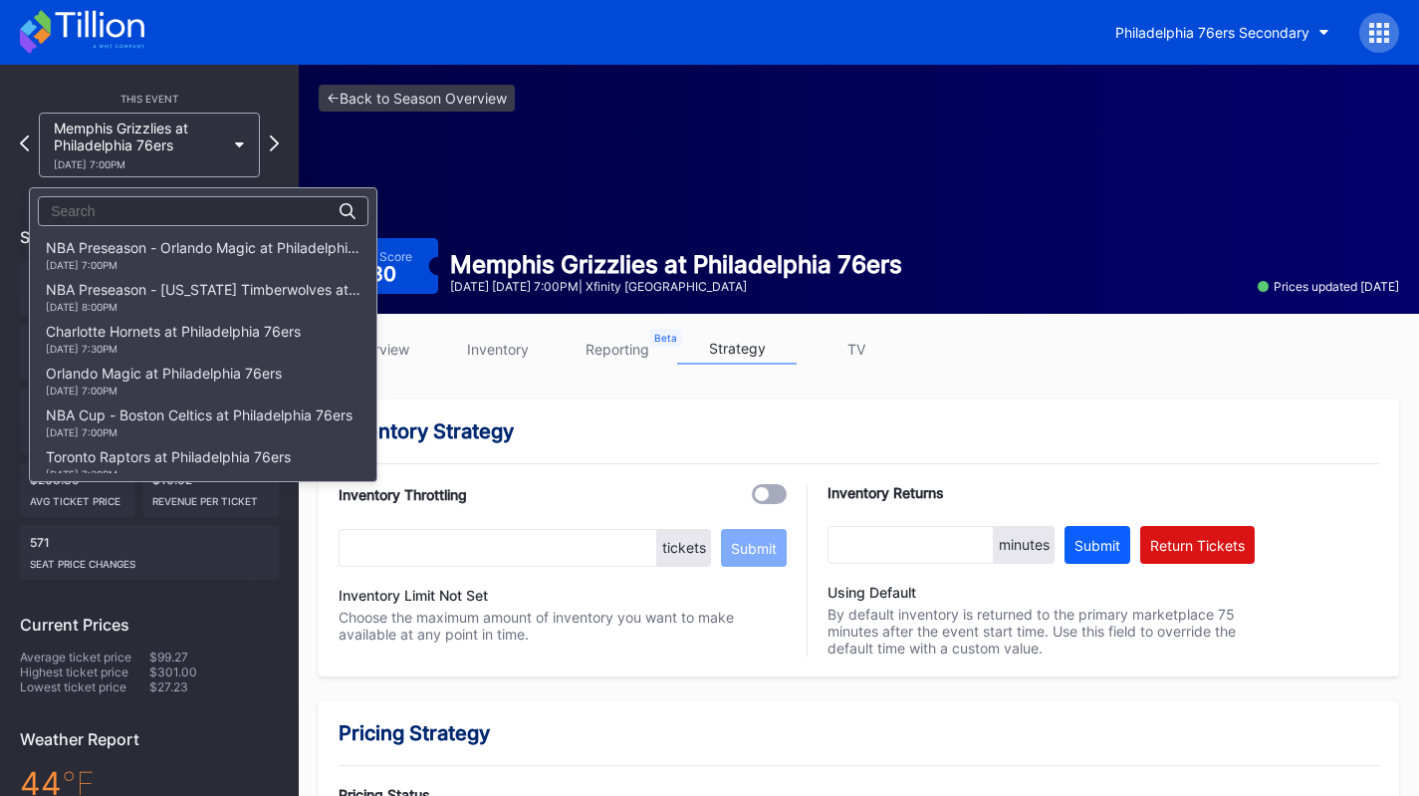
scroll to position [1464, 0]
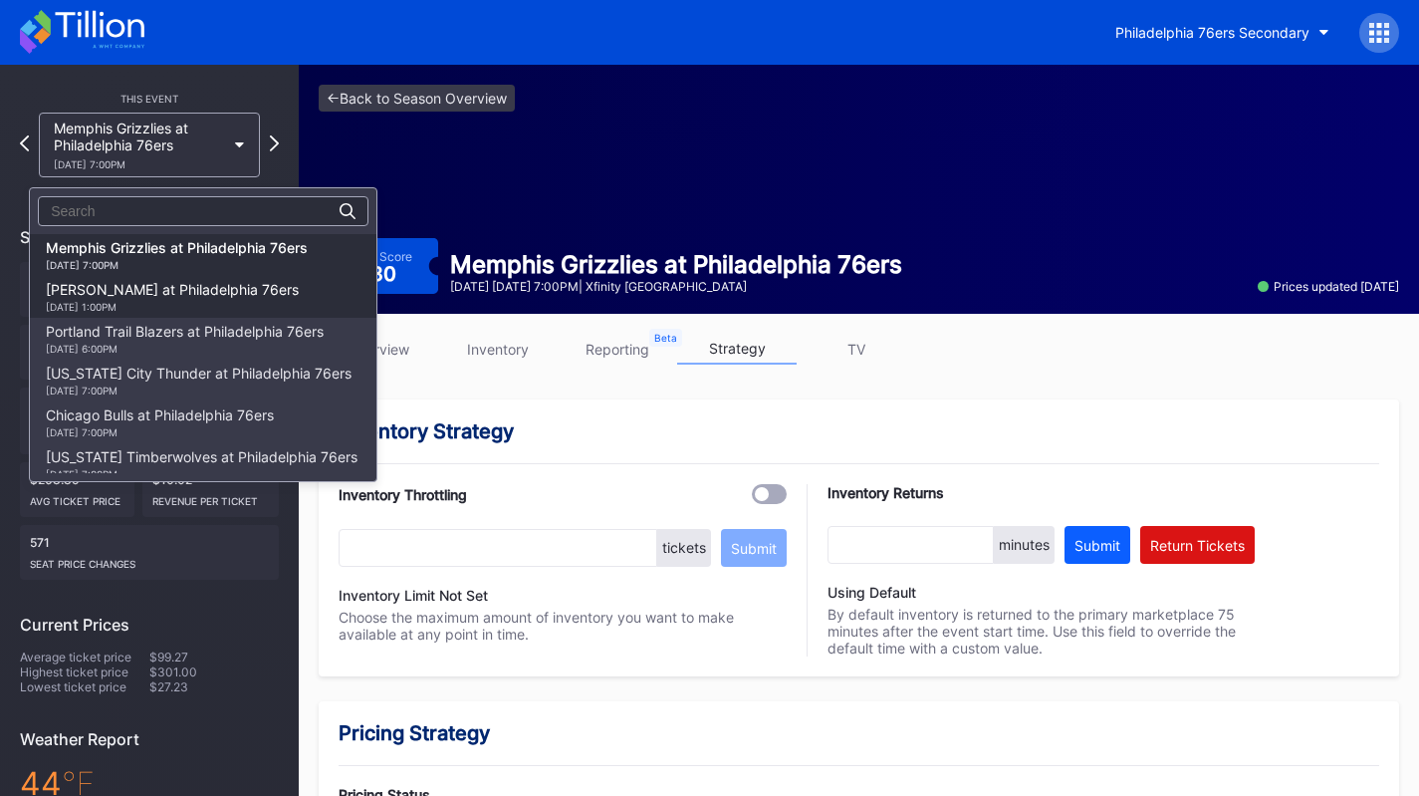
click at [172, 299] on div "Brooklyn Nets at Philadelphia 76ers 3/14 Saturday 1:00PM" at bounding box center [172, 297] width 253 height 32
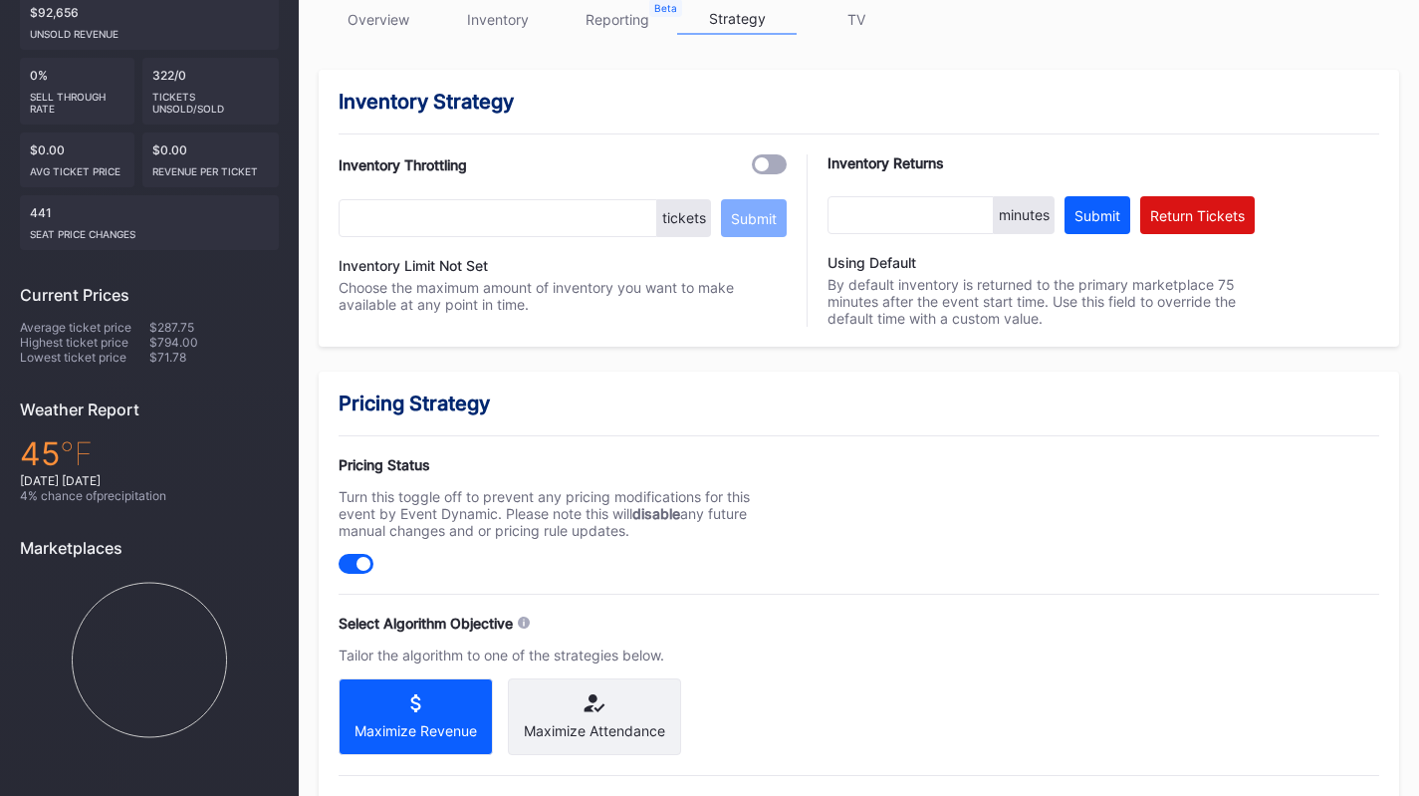
scroll to position [498, 0]
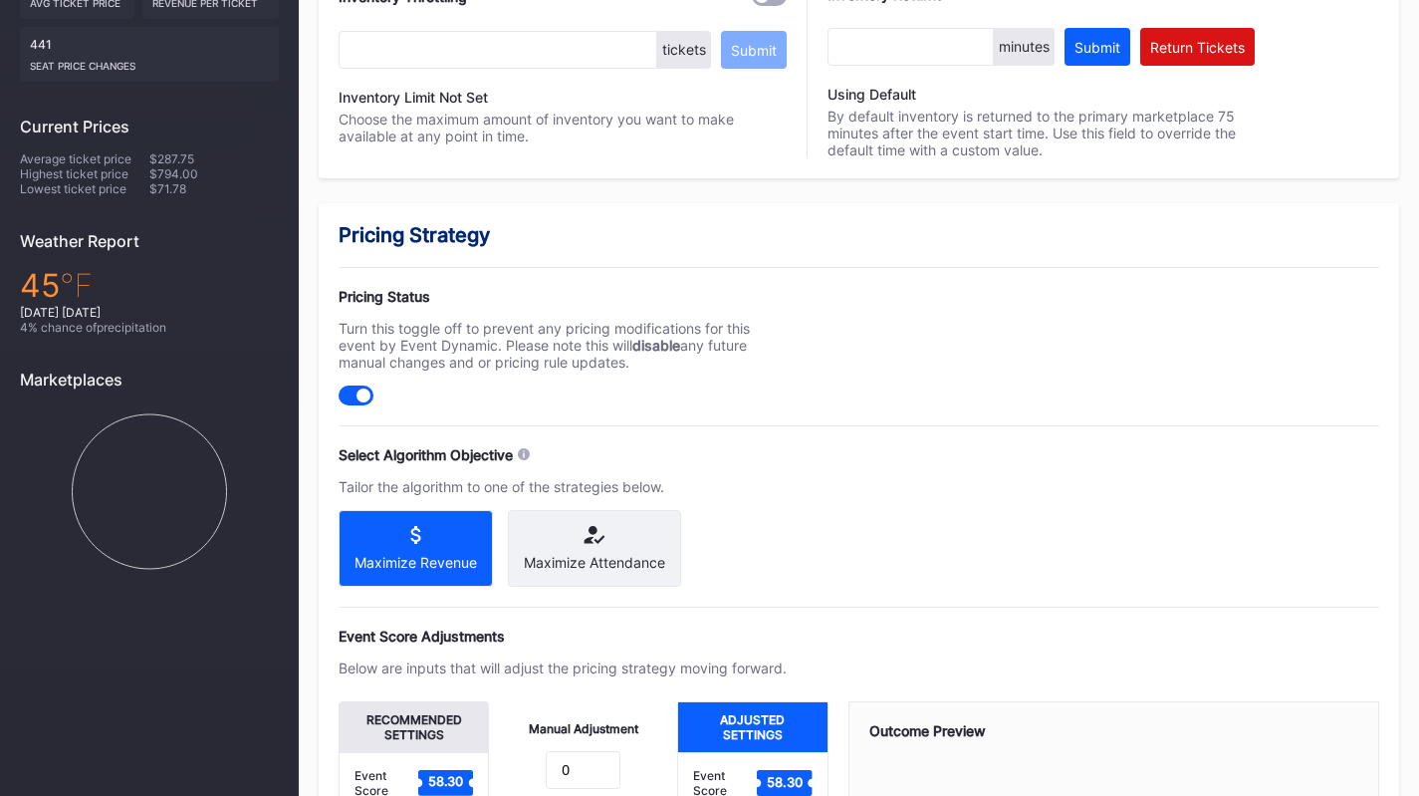
click at [605, 578] on div "Maximize Attendance" at bounding box center [594, 548] width 173 height 77
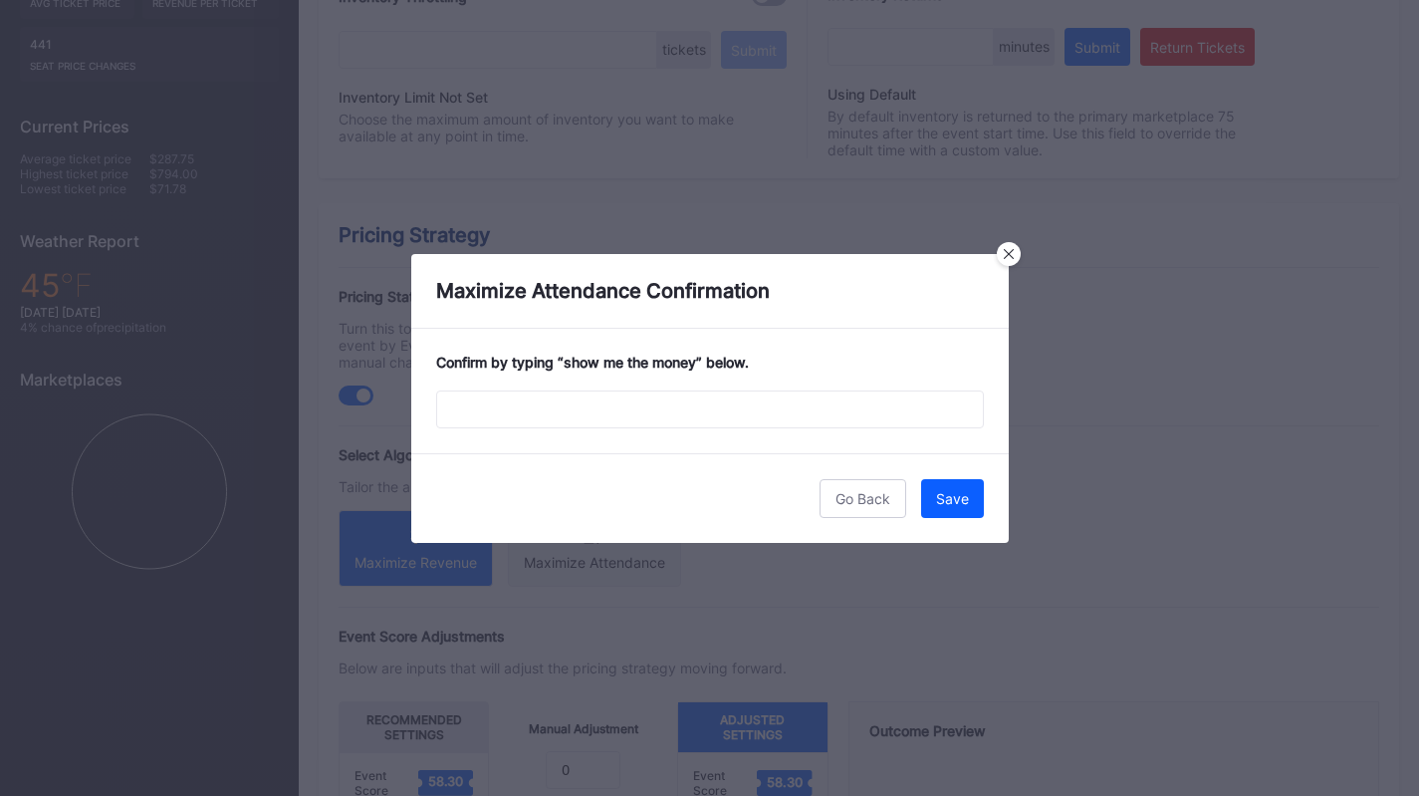
click at [646, 385] on div "Confirm by typing “ show me the money ” below." at bounding box center [710, 391] width 598 height 124
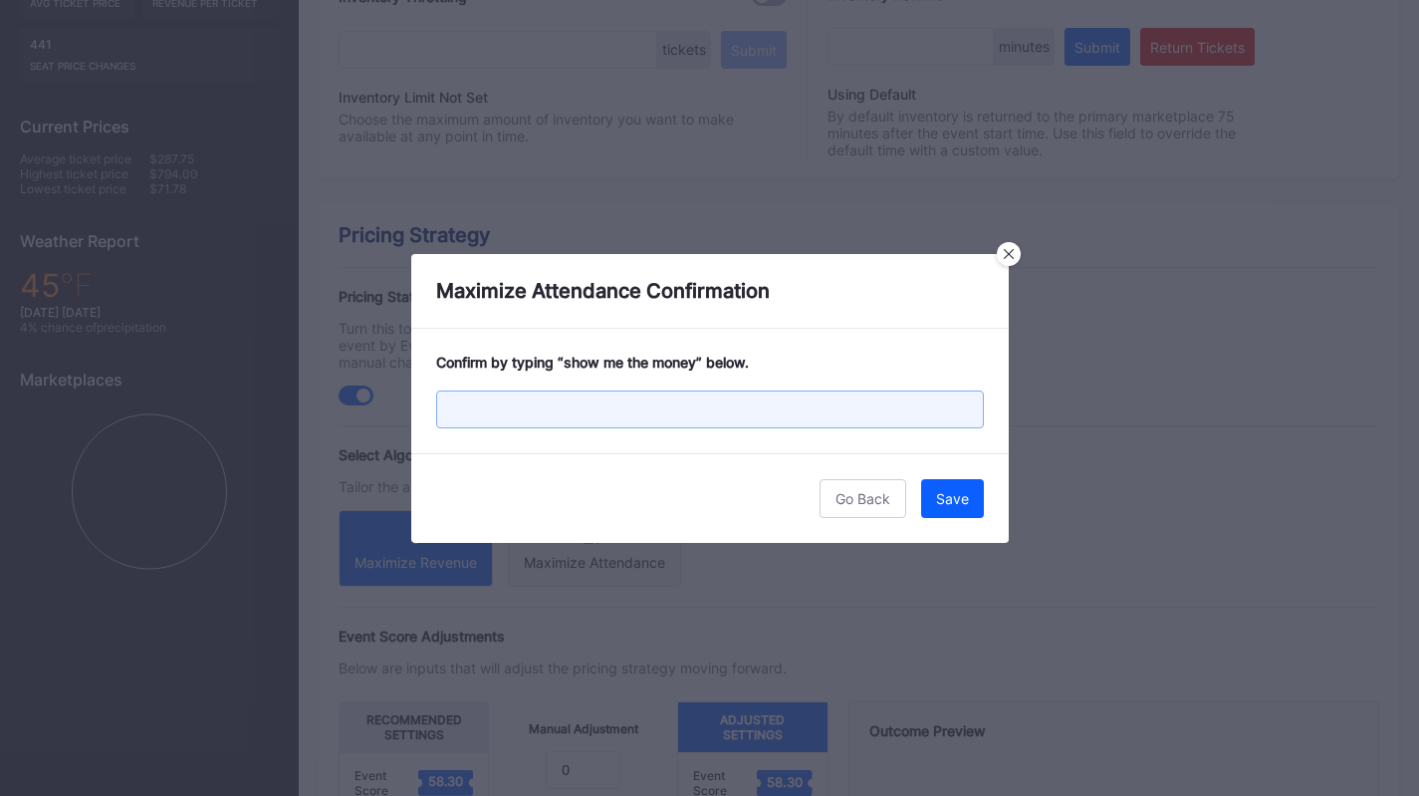
click at [646, 407] on input "text" at bounding box center [710, 409] width 548 height 38
paste input "show me the money"
type input "show me the money"
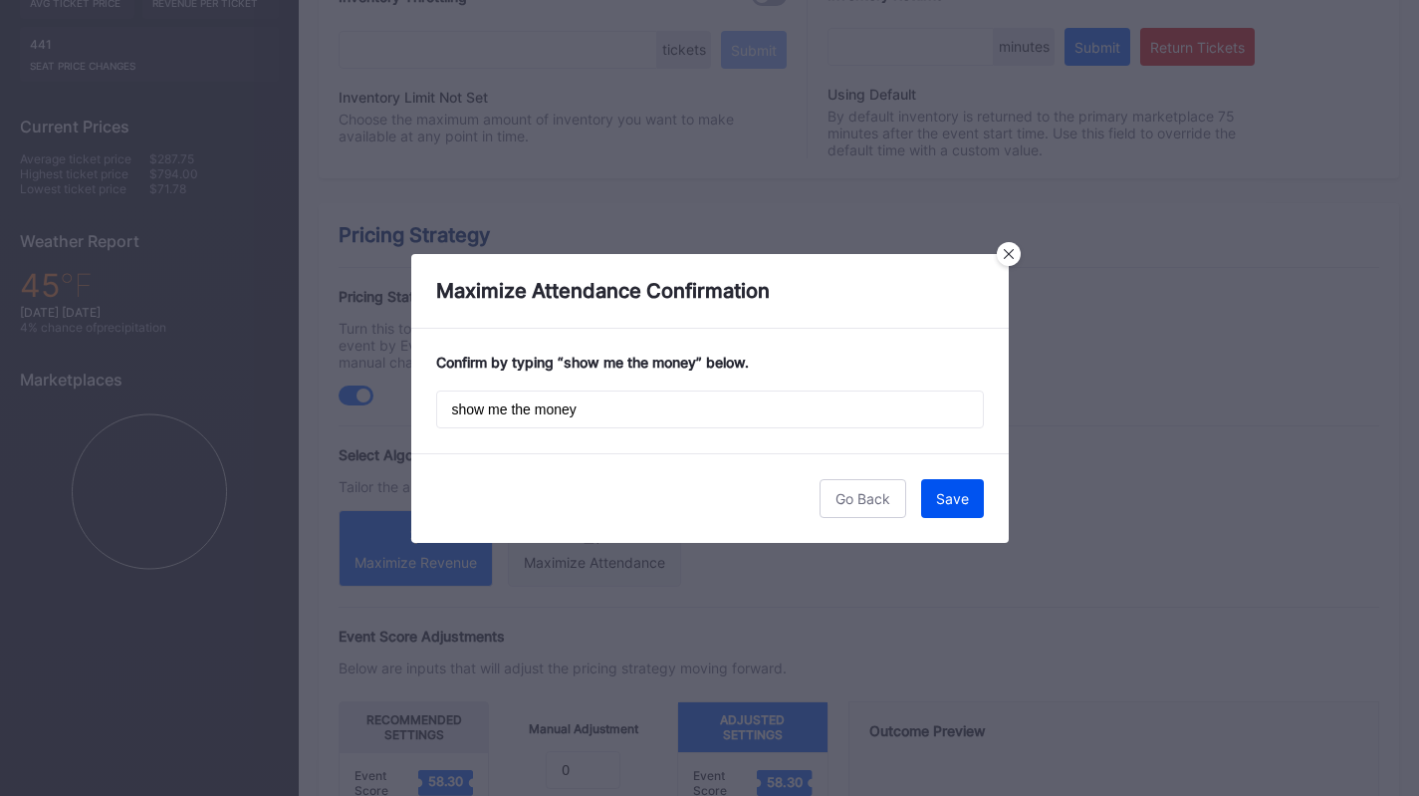
click at [960, 494] on div "Save" at bounding box center [952, 498] width 33 height 17
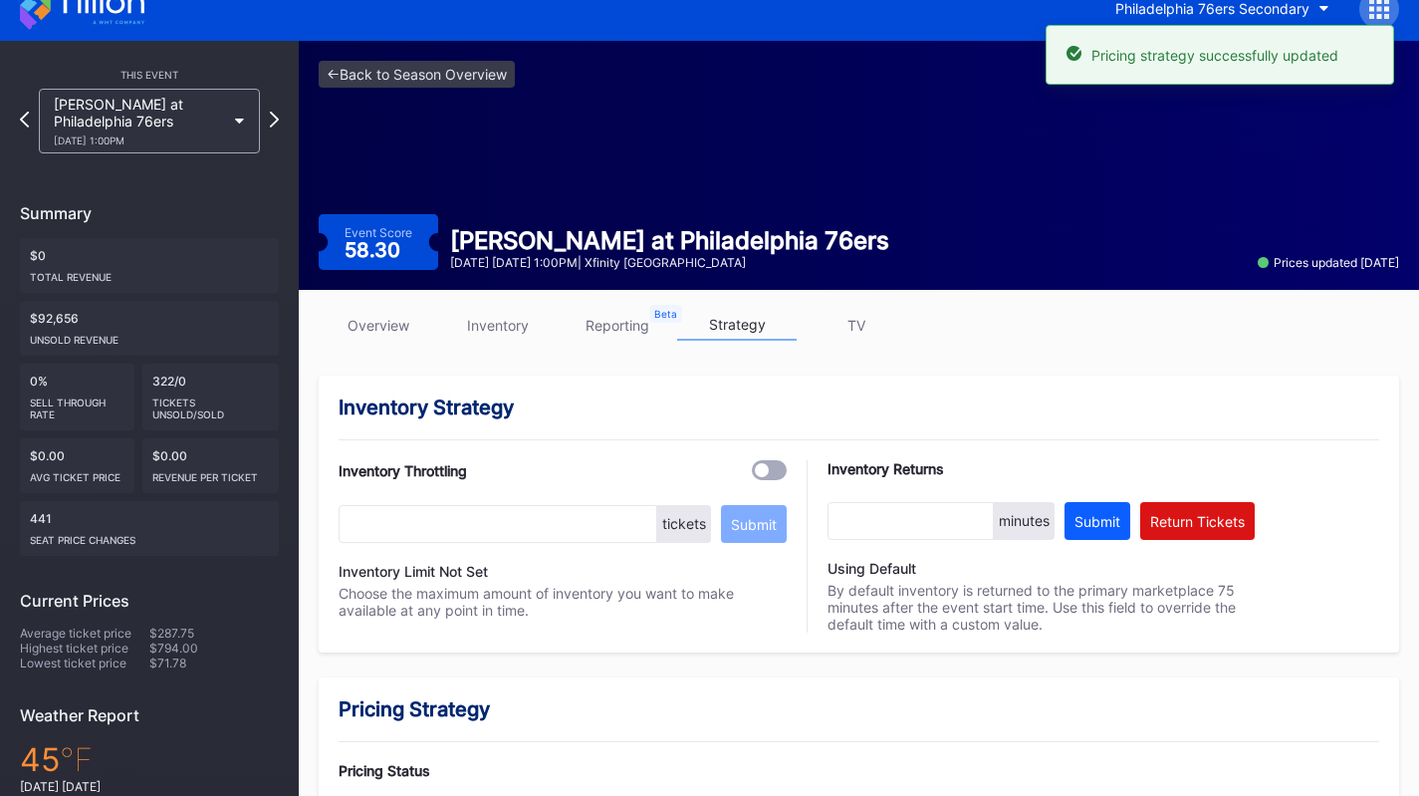
scroll to position [0, 0]
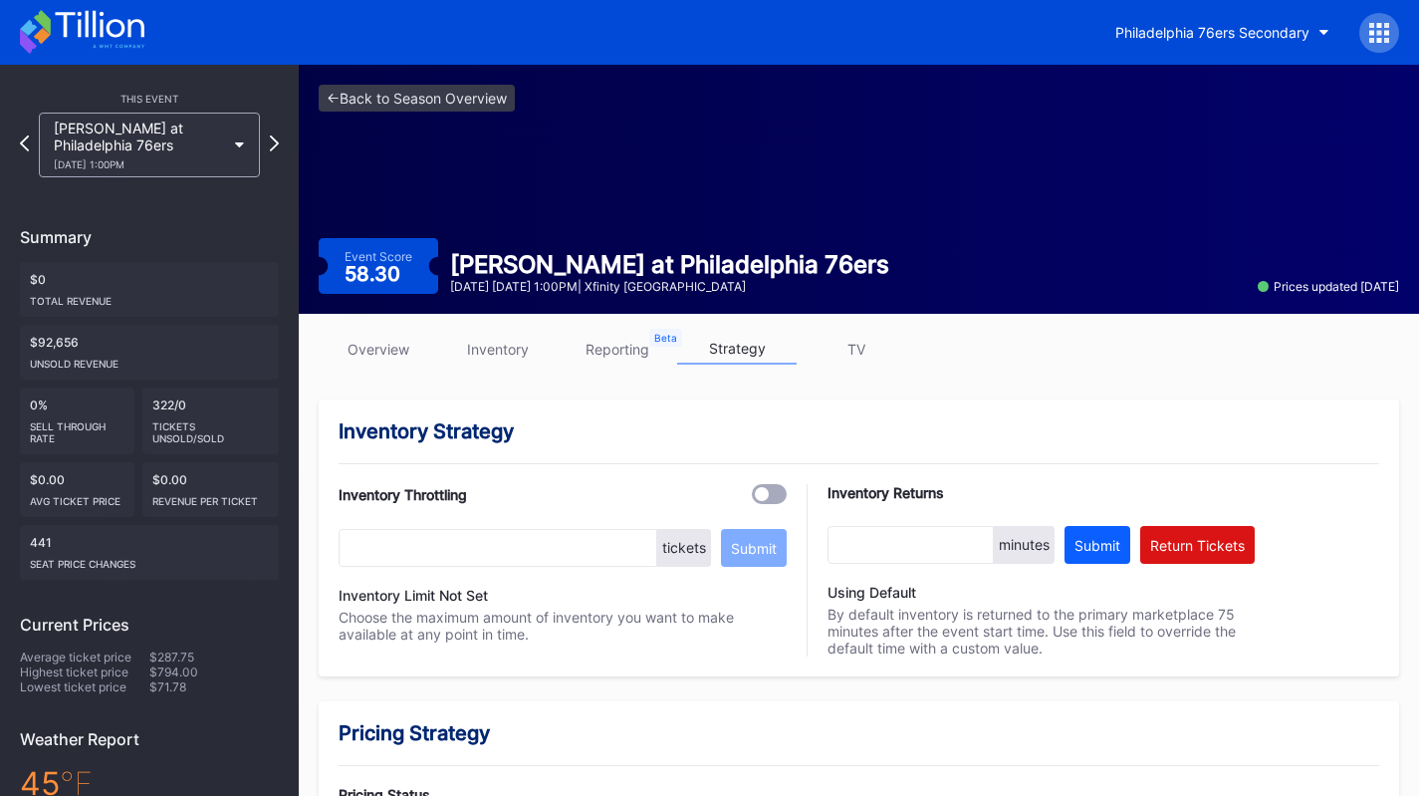
click at [120, 147] on div "Brooklyn Nets at Philadelphia 76ers 3/14 Saturday 1:00PM" at bounding box center [139, 145] width 171 height 51
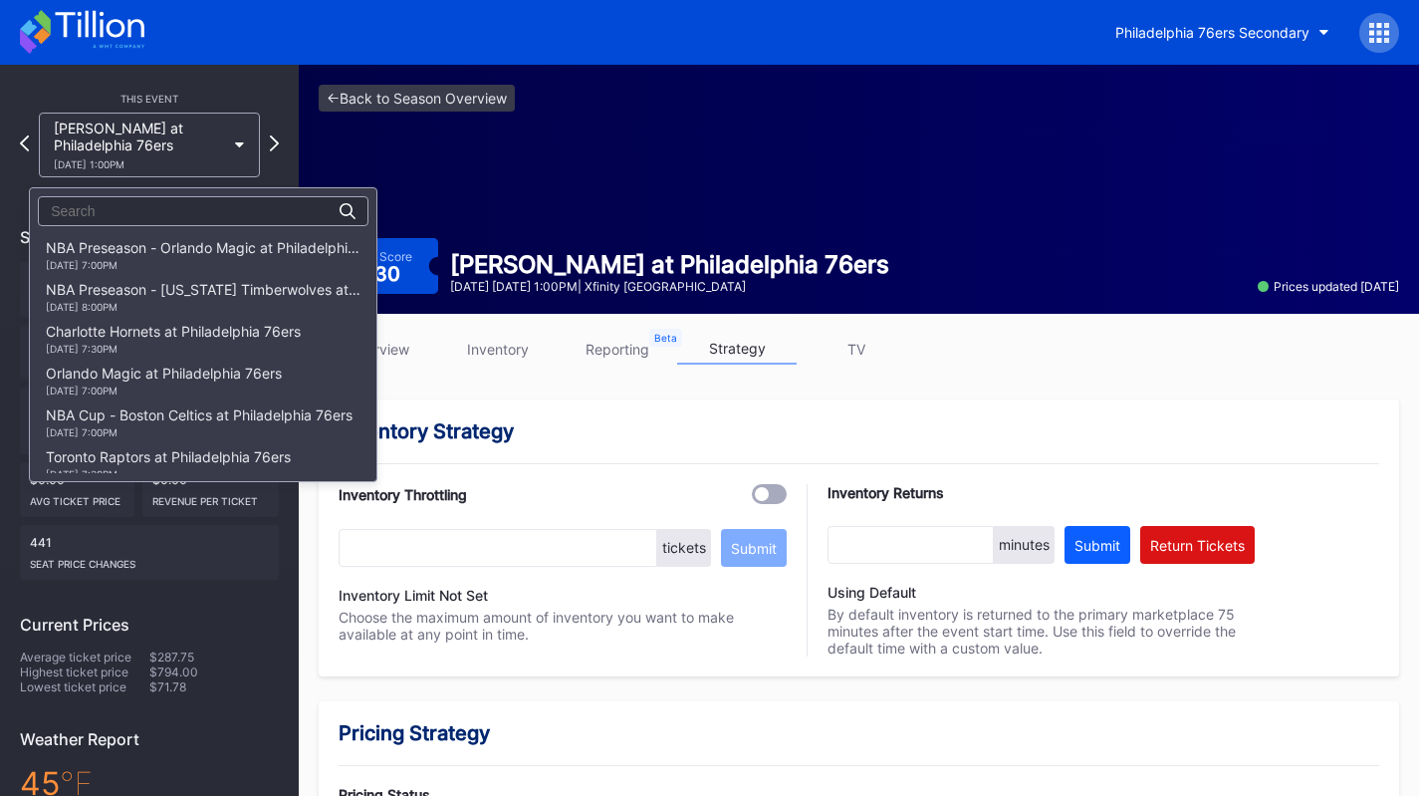
scroll to position [1506, 0]
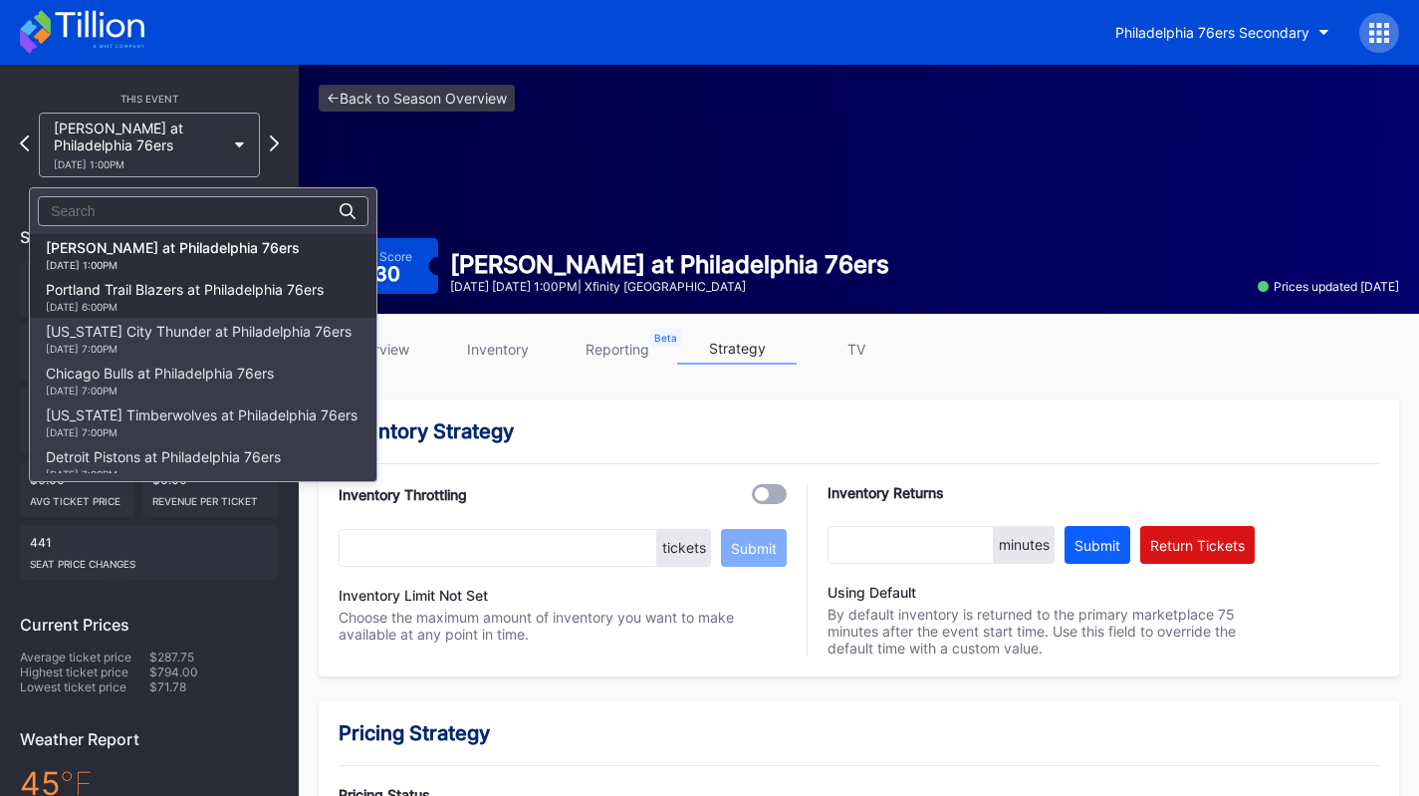
click at [155, 291] on div "Portland Trail Blazers at Philadelphia 76ers 3/15 Sunday 6:00PM" at bounding box center [185, 297] width 278 height 32
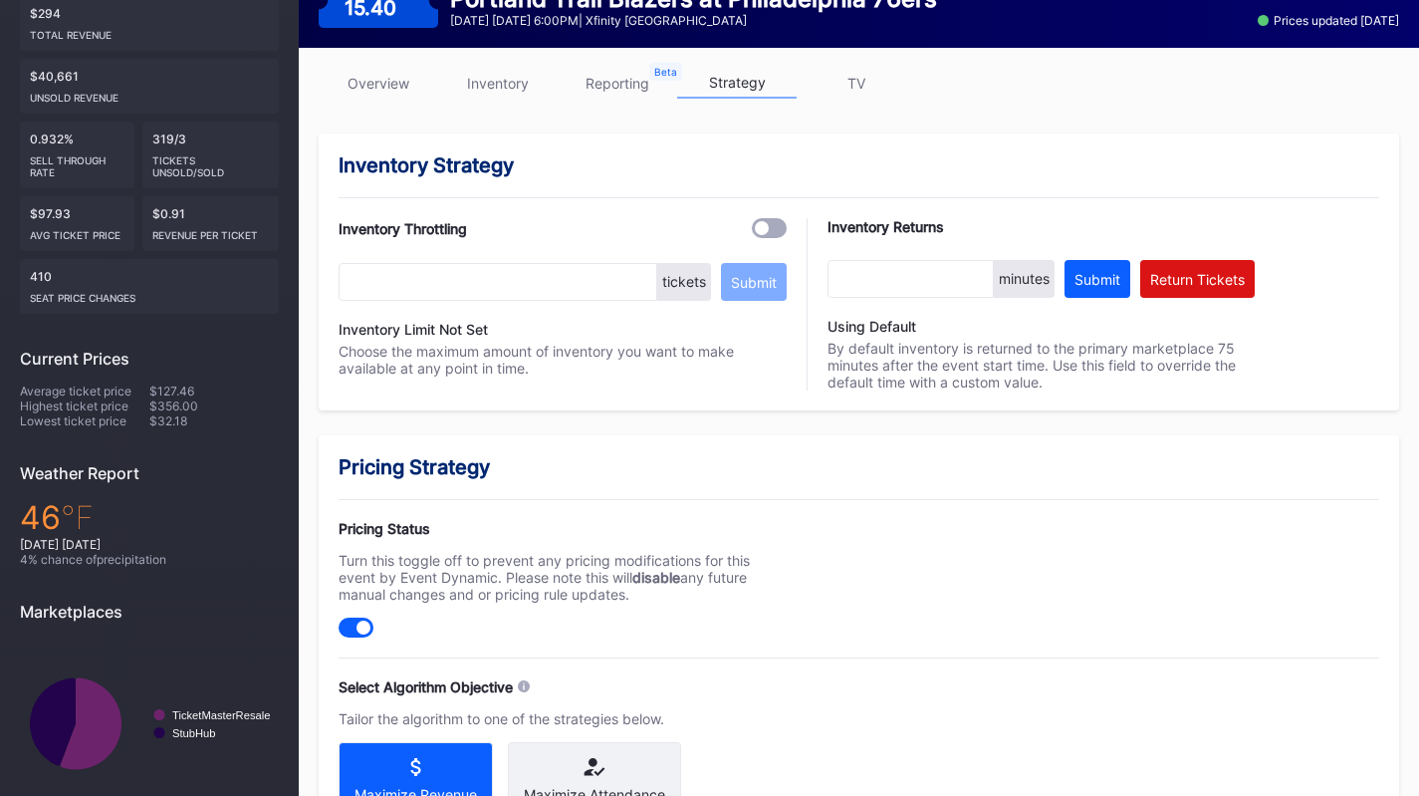
scroll to position [598, 0]
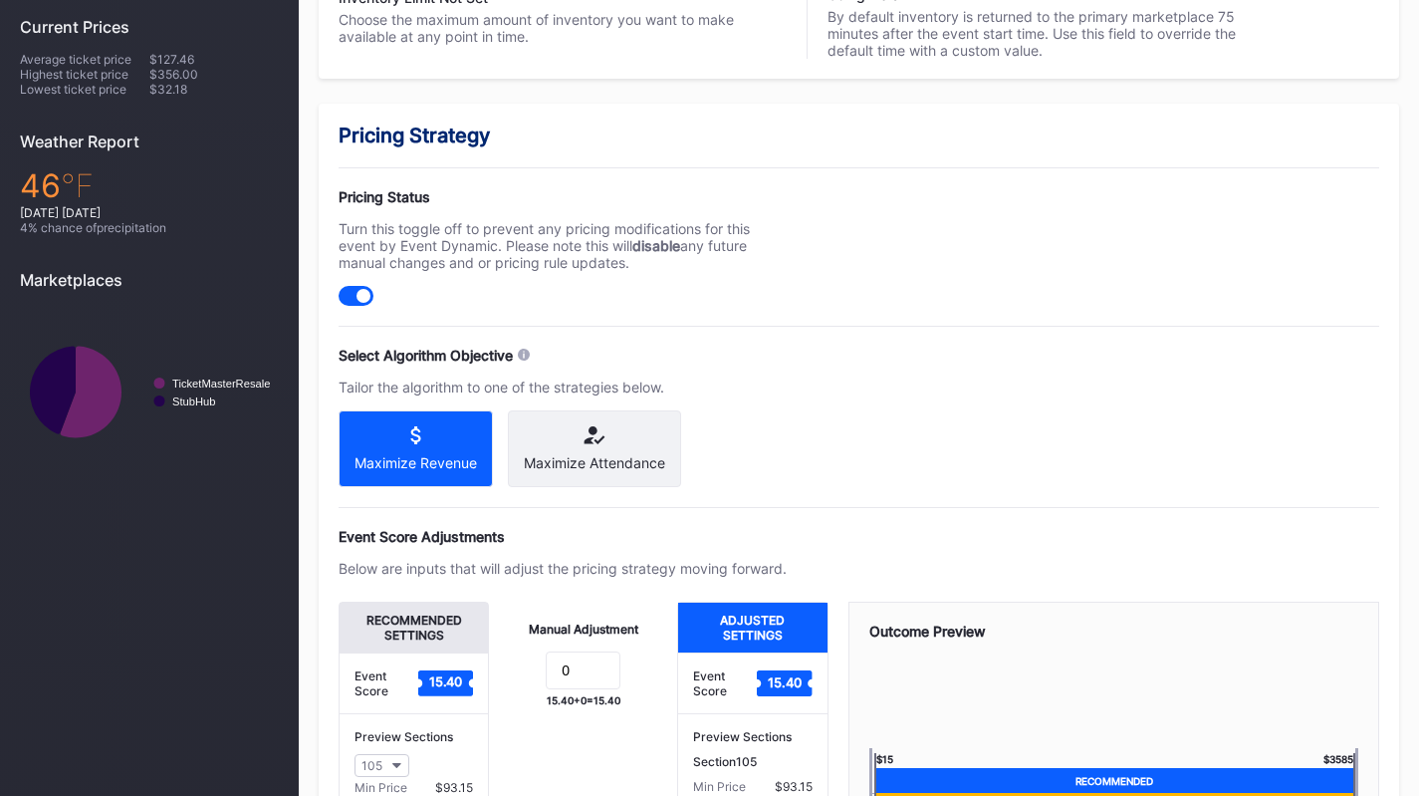
click at [593, 412] on div "Maximize Attendance" at bounding box center [594, 448] width 173 height 77
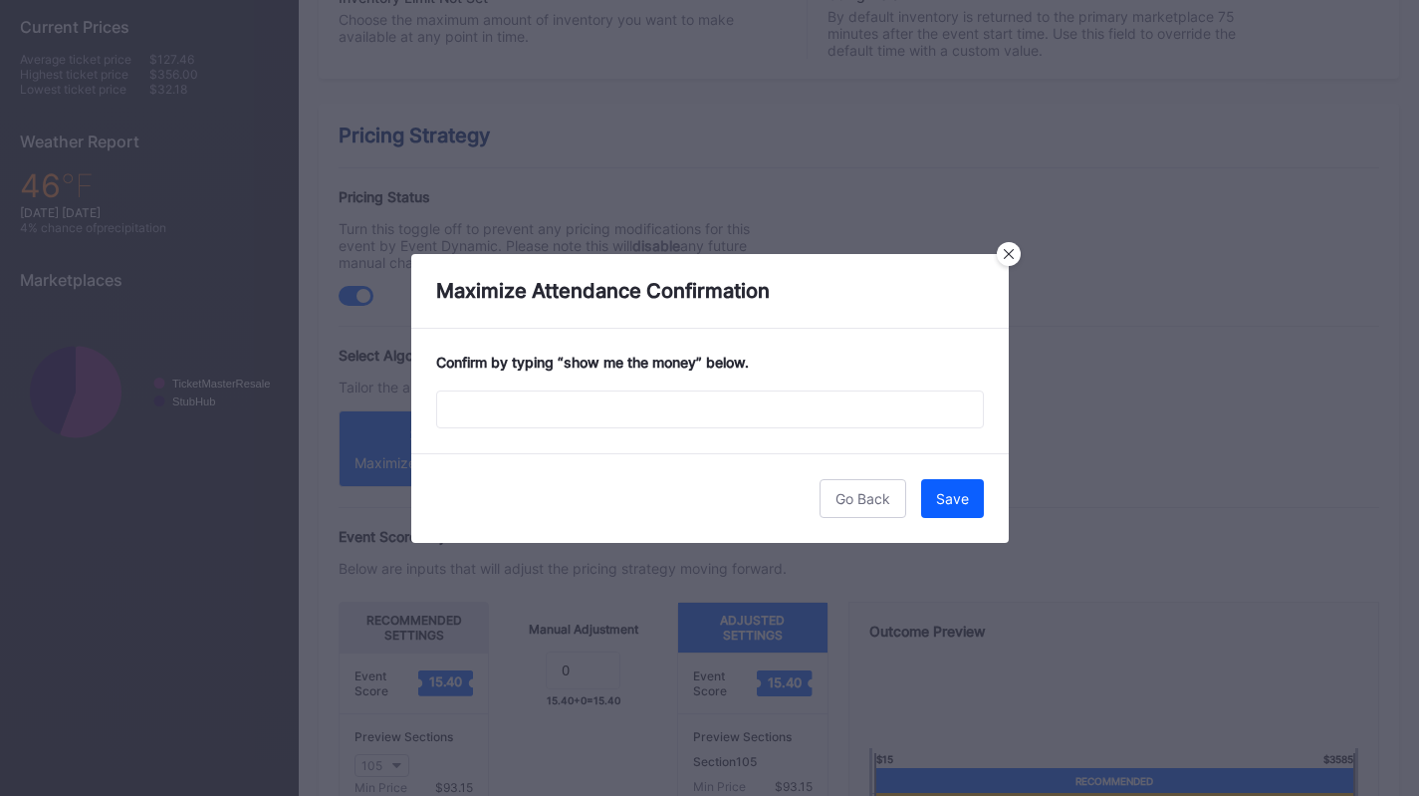
click at [687, 380] on div "Confirm by typing “ show me the money ” below." at bounding box center [710, 391] width 598 height 124
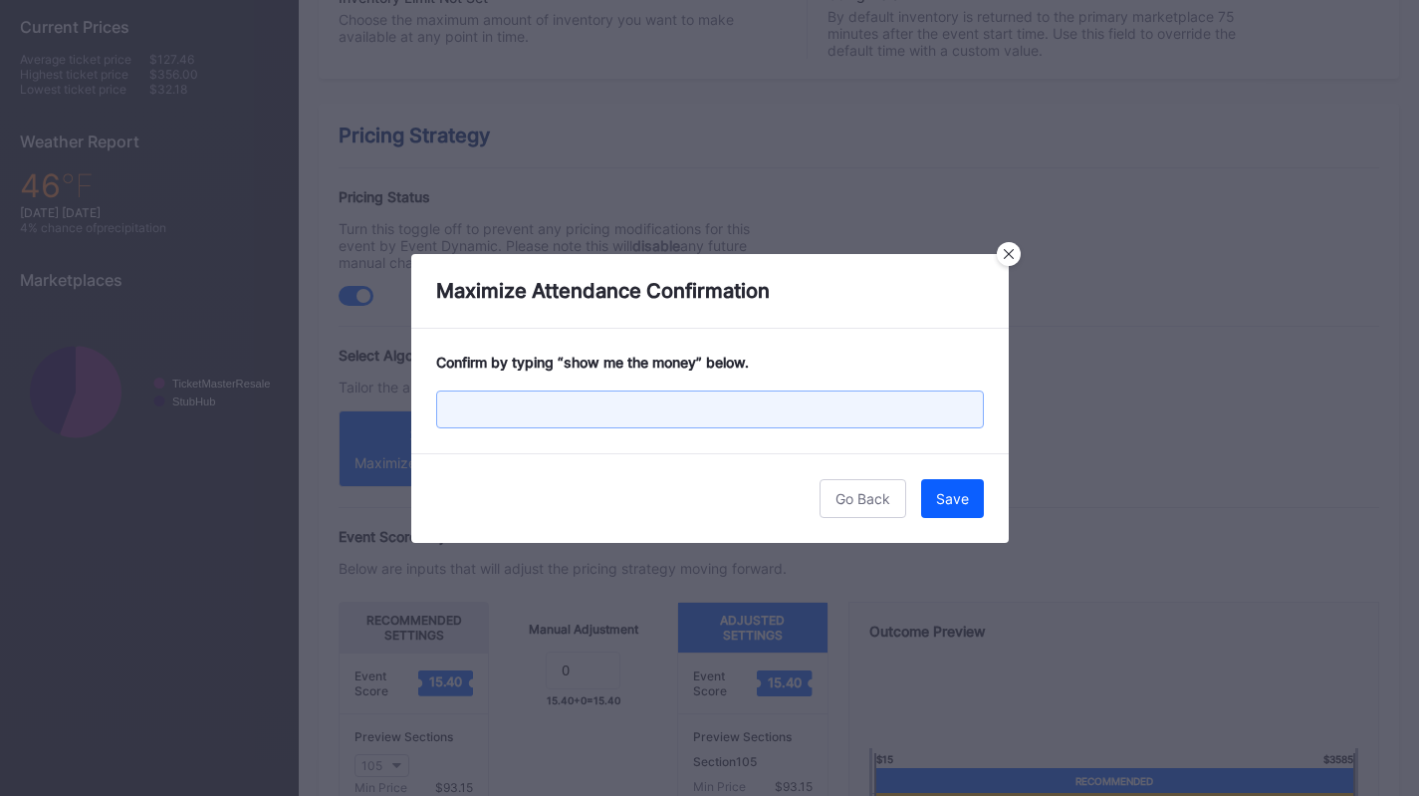
click at [690, 393] on input "text" at bounding box center [710, 409] width 548 height 38
paste input "show me the money"
type input "show me the money"
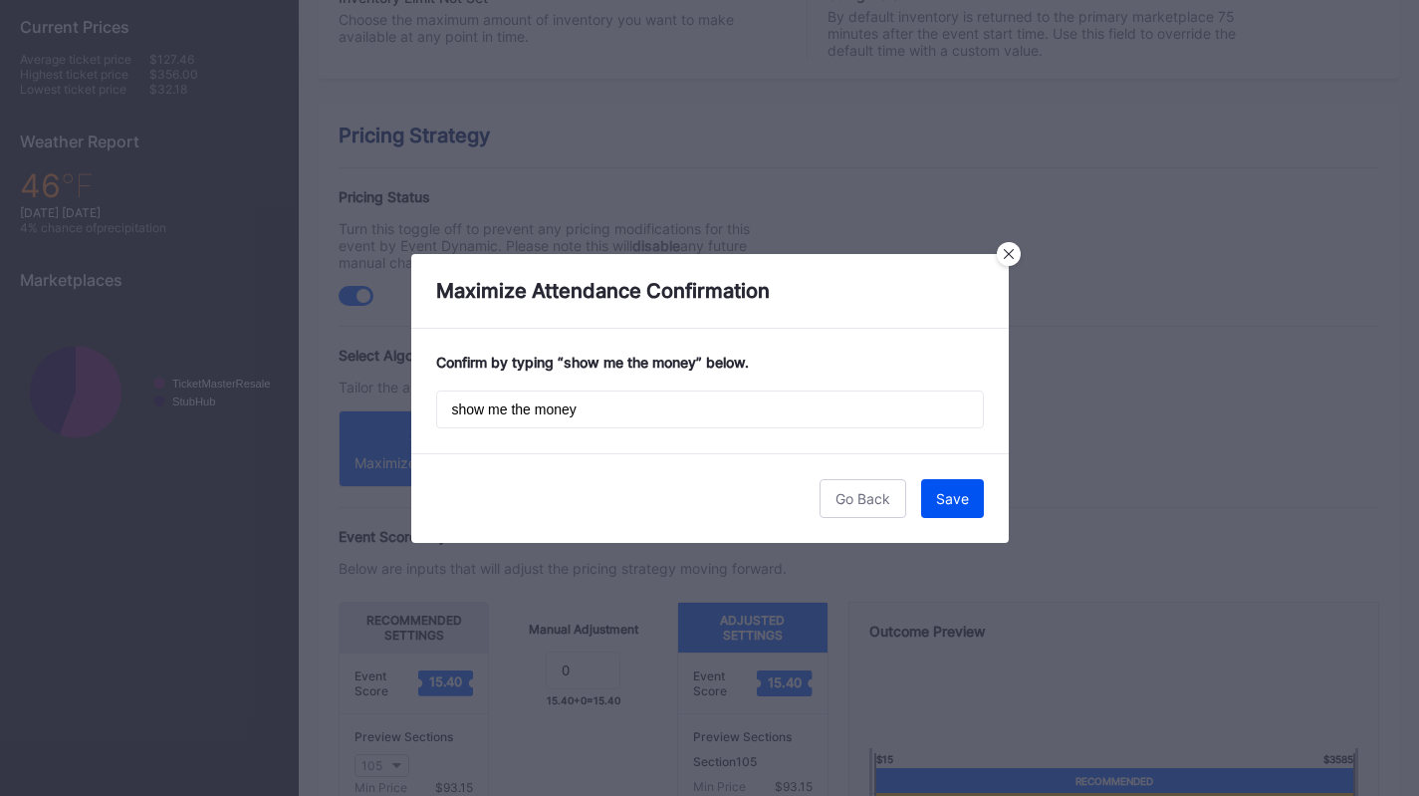
click at [969, 510] on button "Save" at bounding box center [952, 498] width 63 height 39
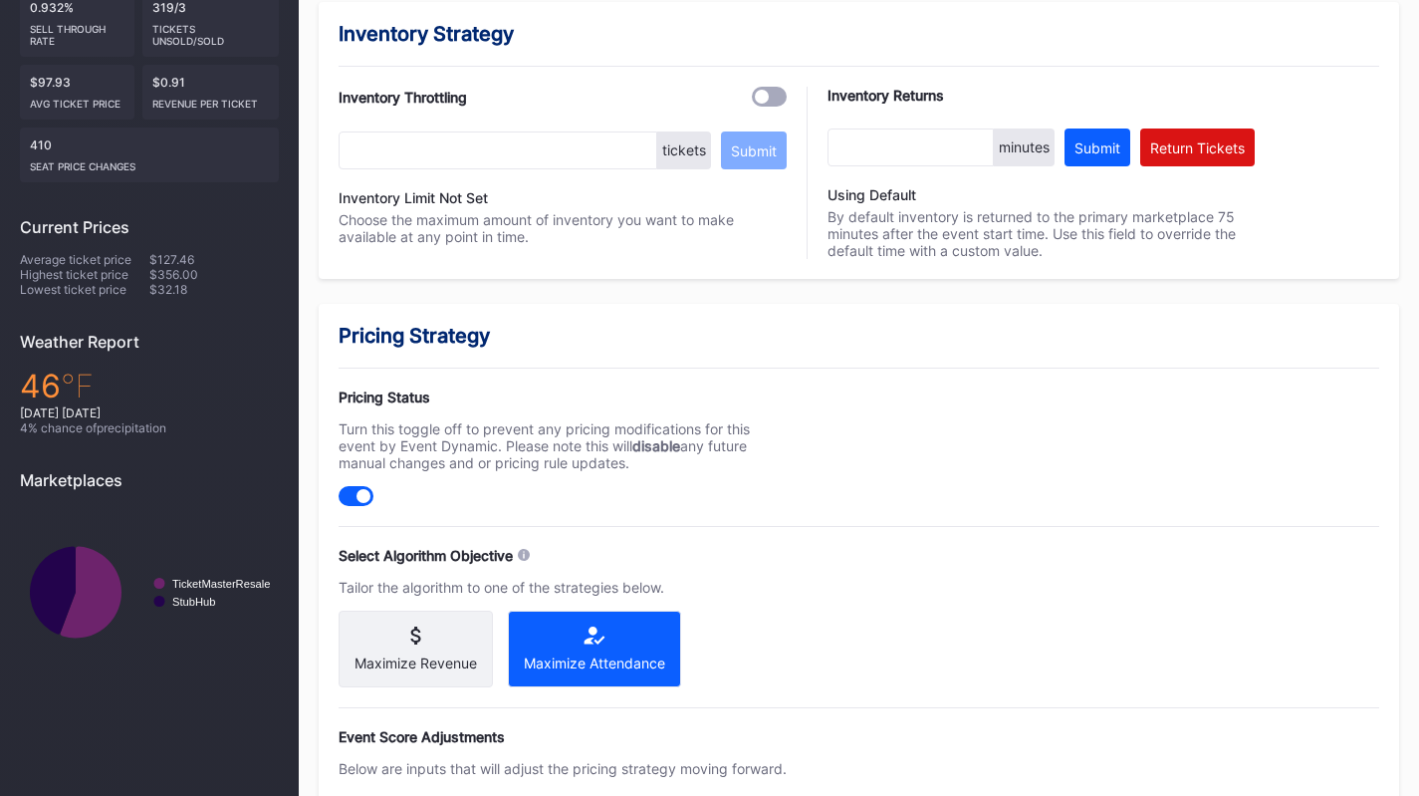
scroll to position [100, 0]
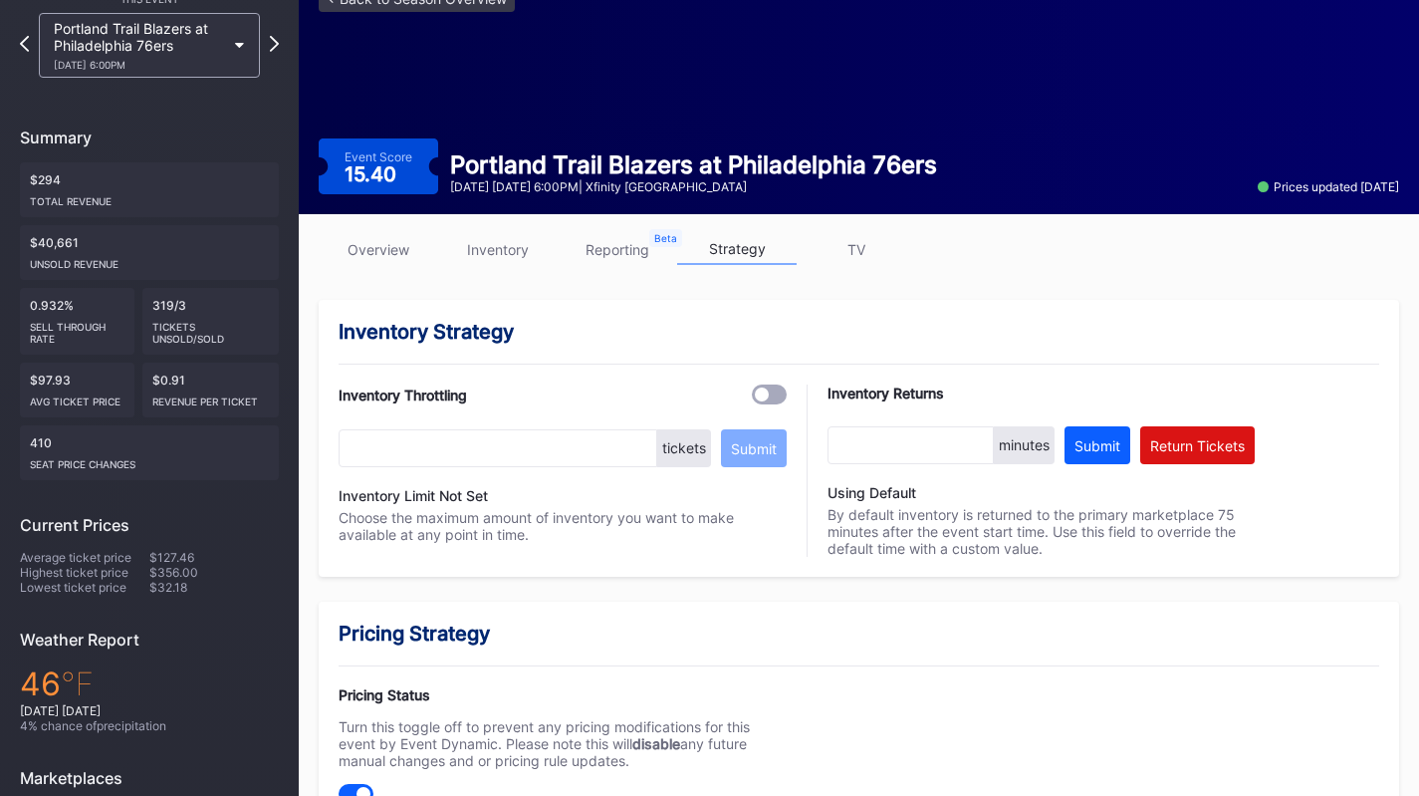
click at [175, 35] on div "Portland Trail Blazers at Philadelphia 76ers 3/15 Sunday 6:00PM" at bounding box center [139, 45] width 171 height 51
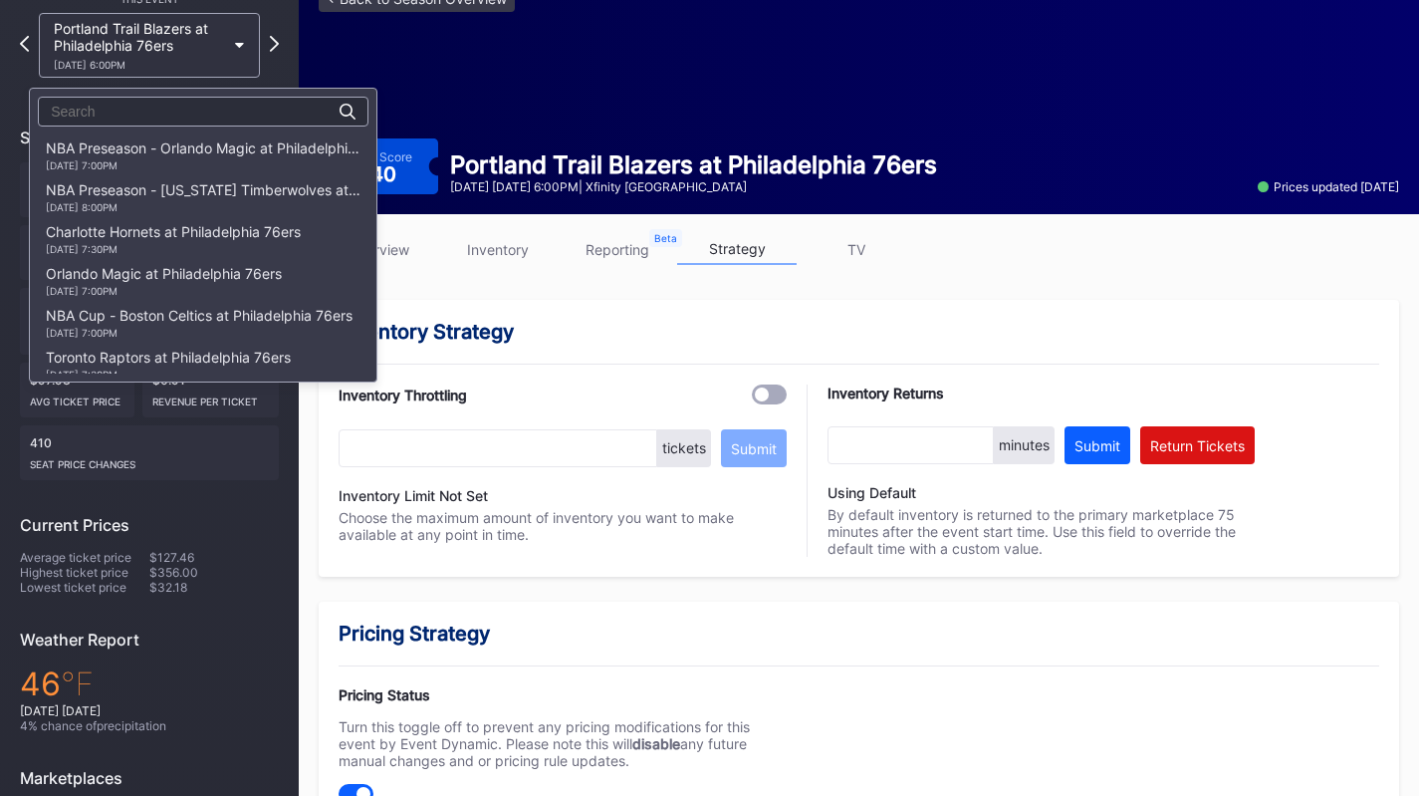
scroll to position [1548, 0]
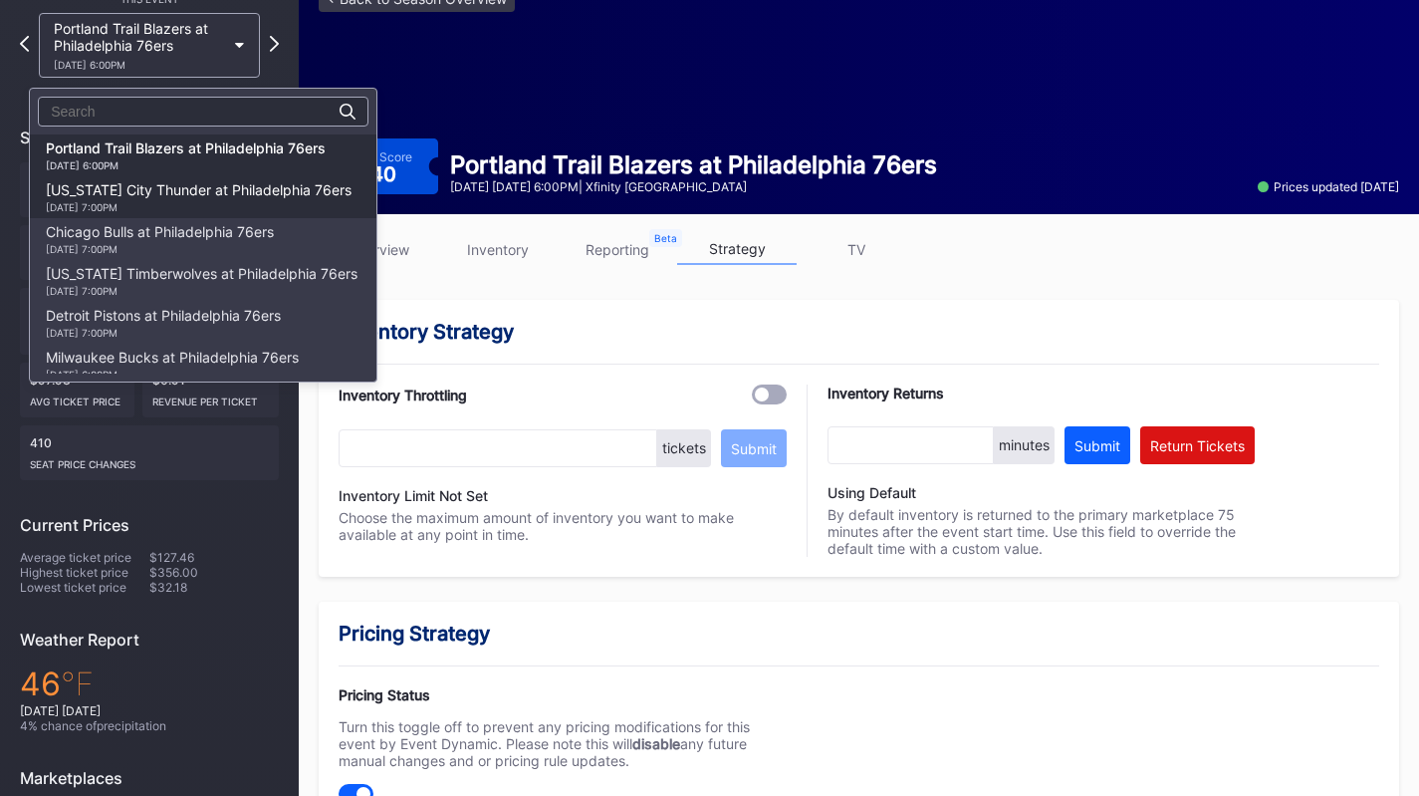
click at [237, 205] on div "3/23 Monday 7:00PM" at bounding box center [199, 207] width 306 height 12
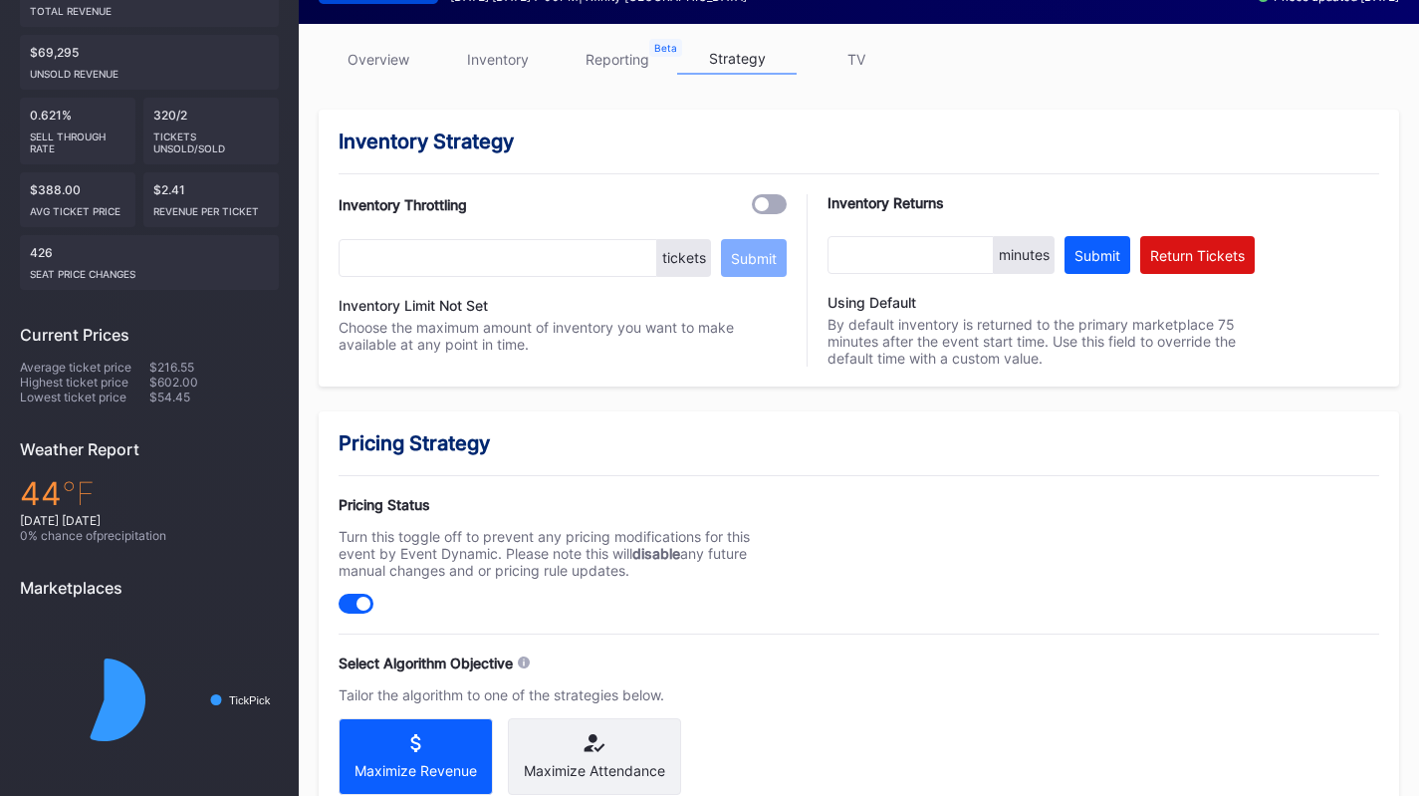
scroll to position [598, 0]
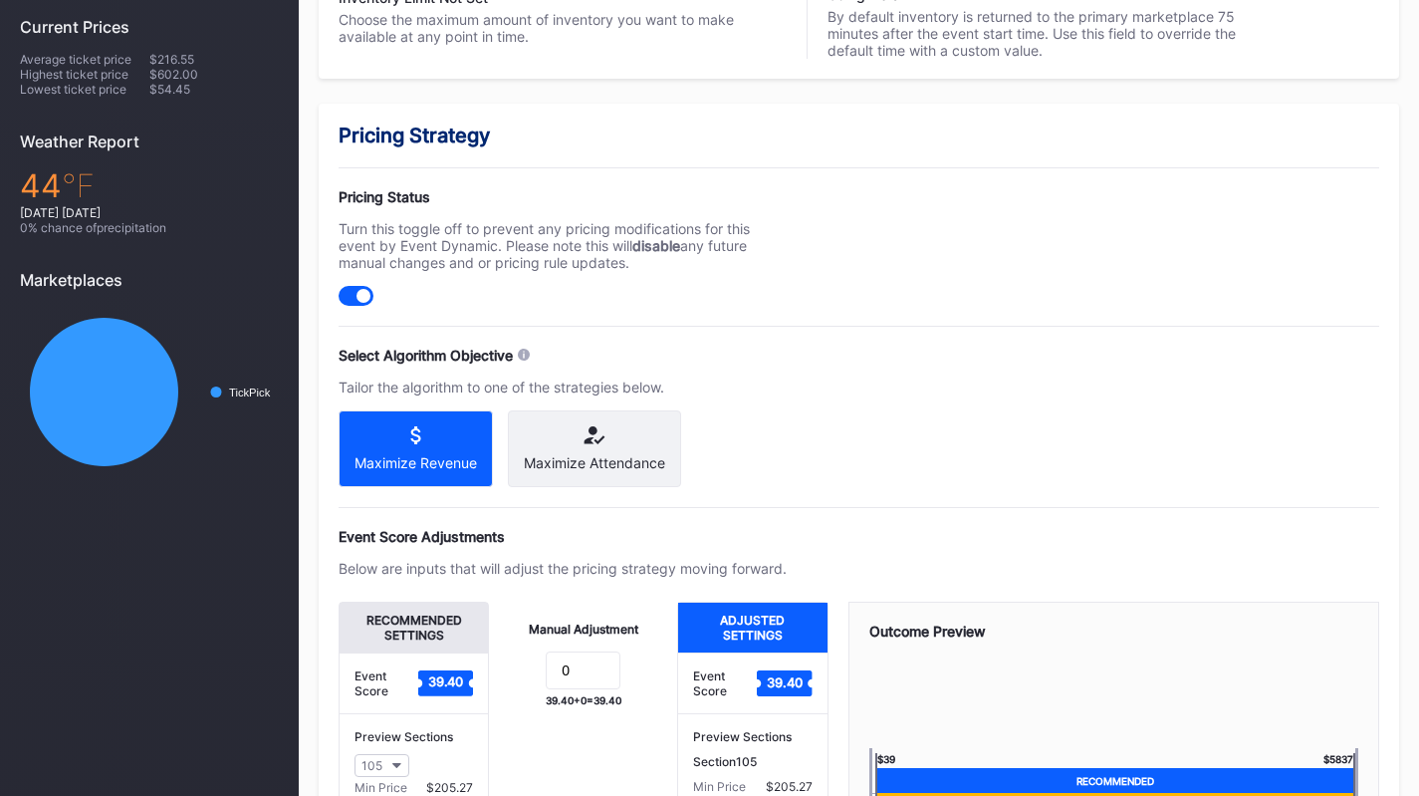
click at [622, 430] on icon at bounding box center [594, 435] width 141 height 18
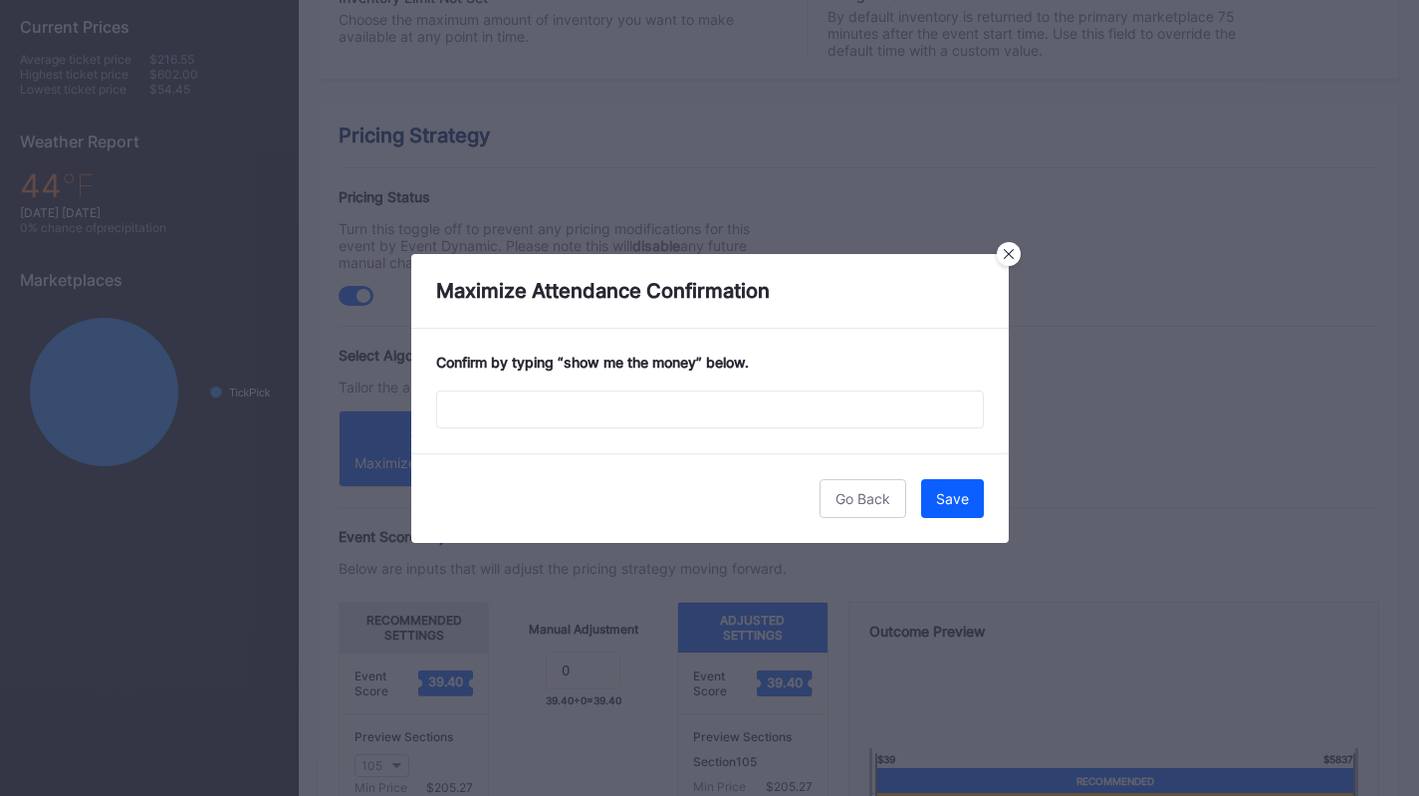
click at [664, 376] on div "Confirm by typing “ show me the money ” below." at bounding box center [710, 391] width 598 height 124
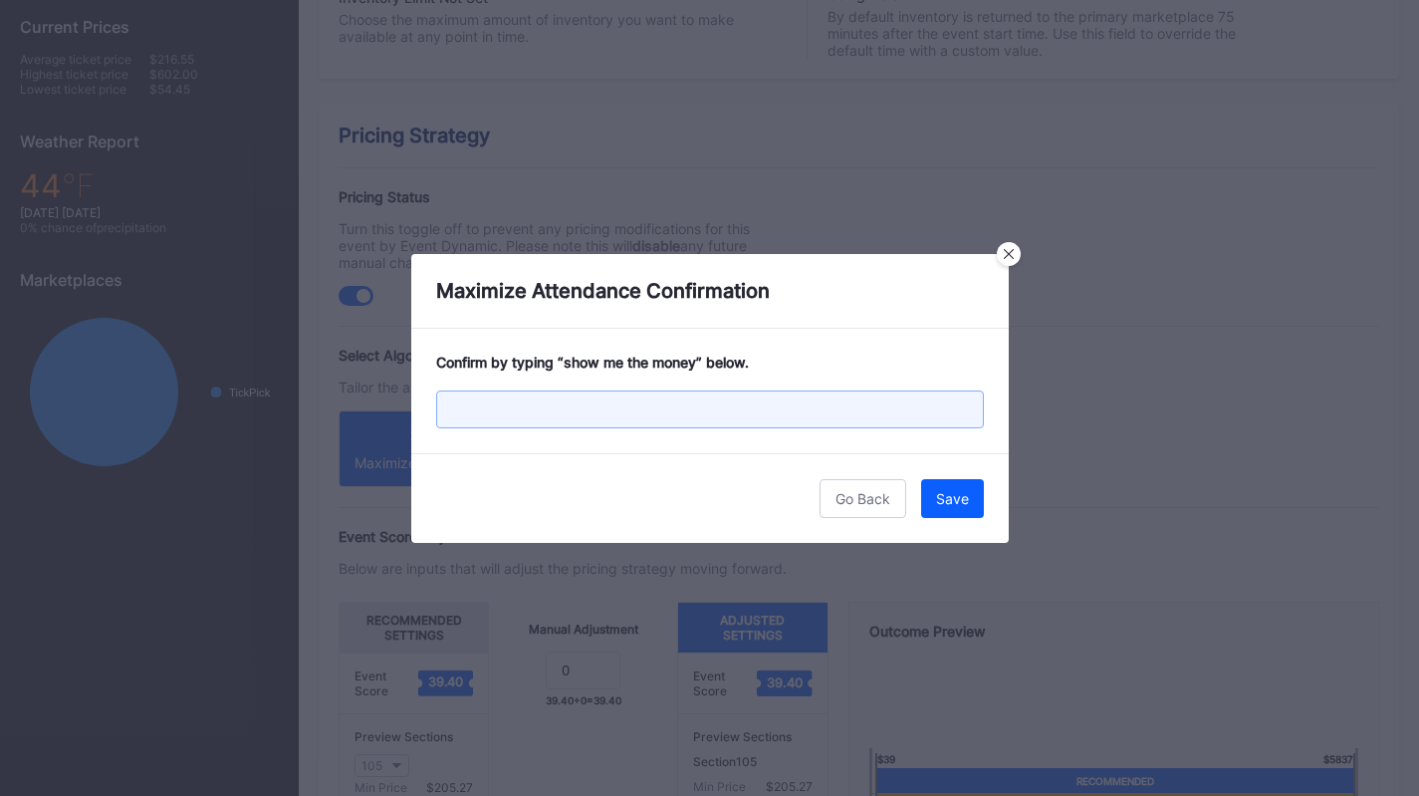
click at [667, 402] on input "text" at bounding box center [710, 409] width 548 height 38
paste input "show me the money"
type input "show me the money"
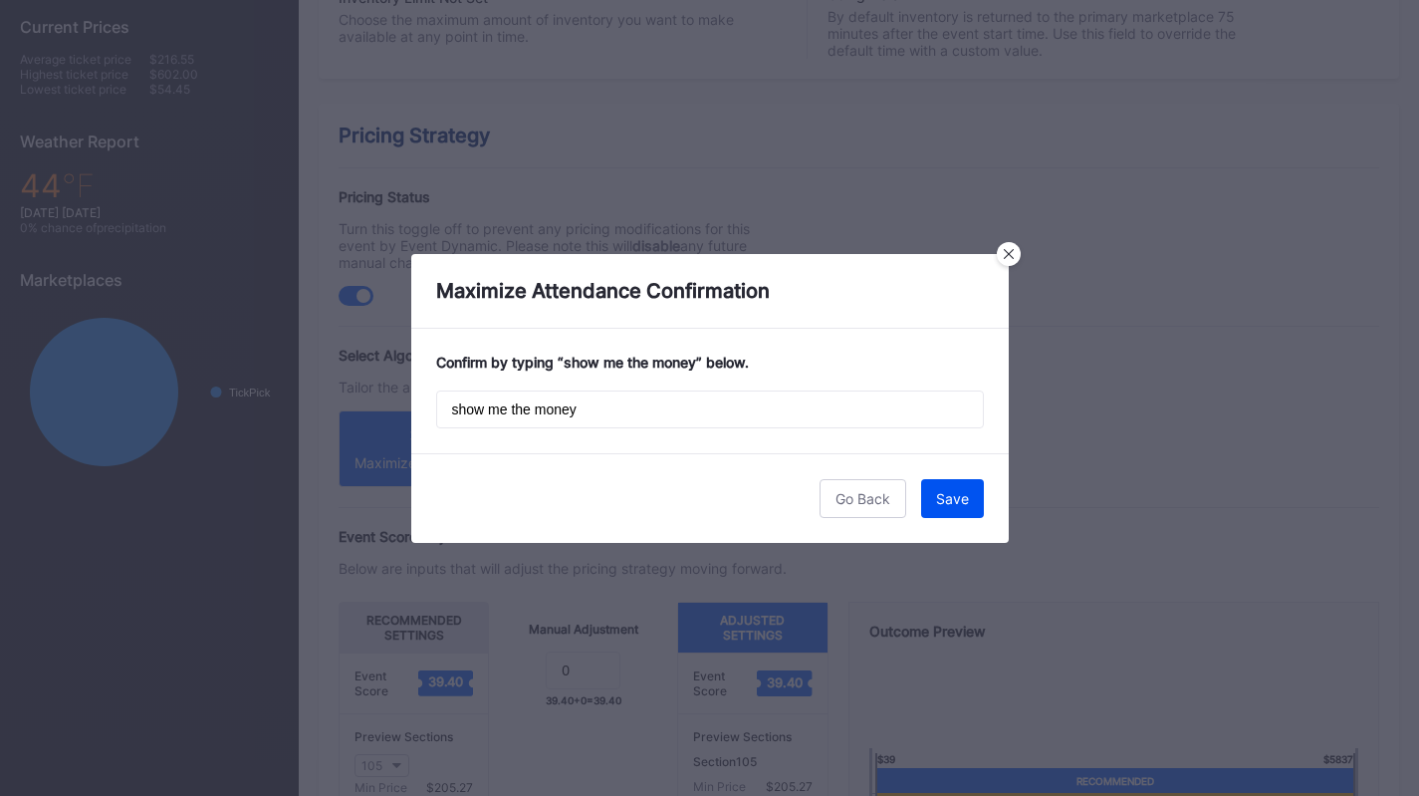
click at [973, 479] on button "Save" at bounding box center [952, 498] width 63 height 39
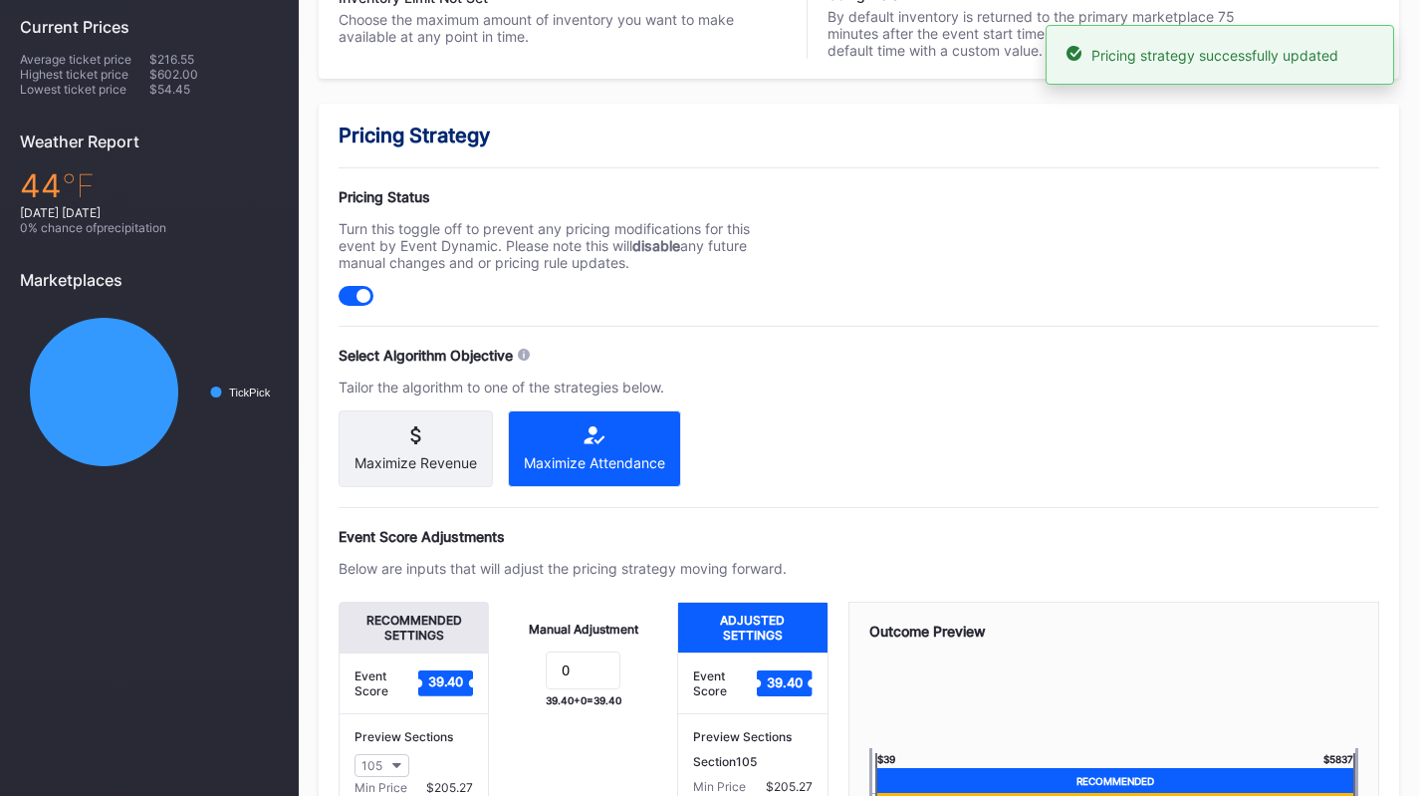
scroll to position [0, 0]
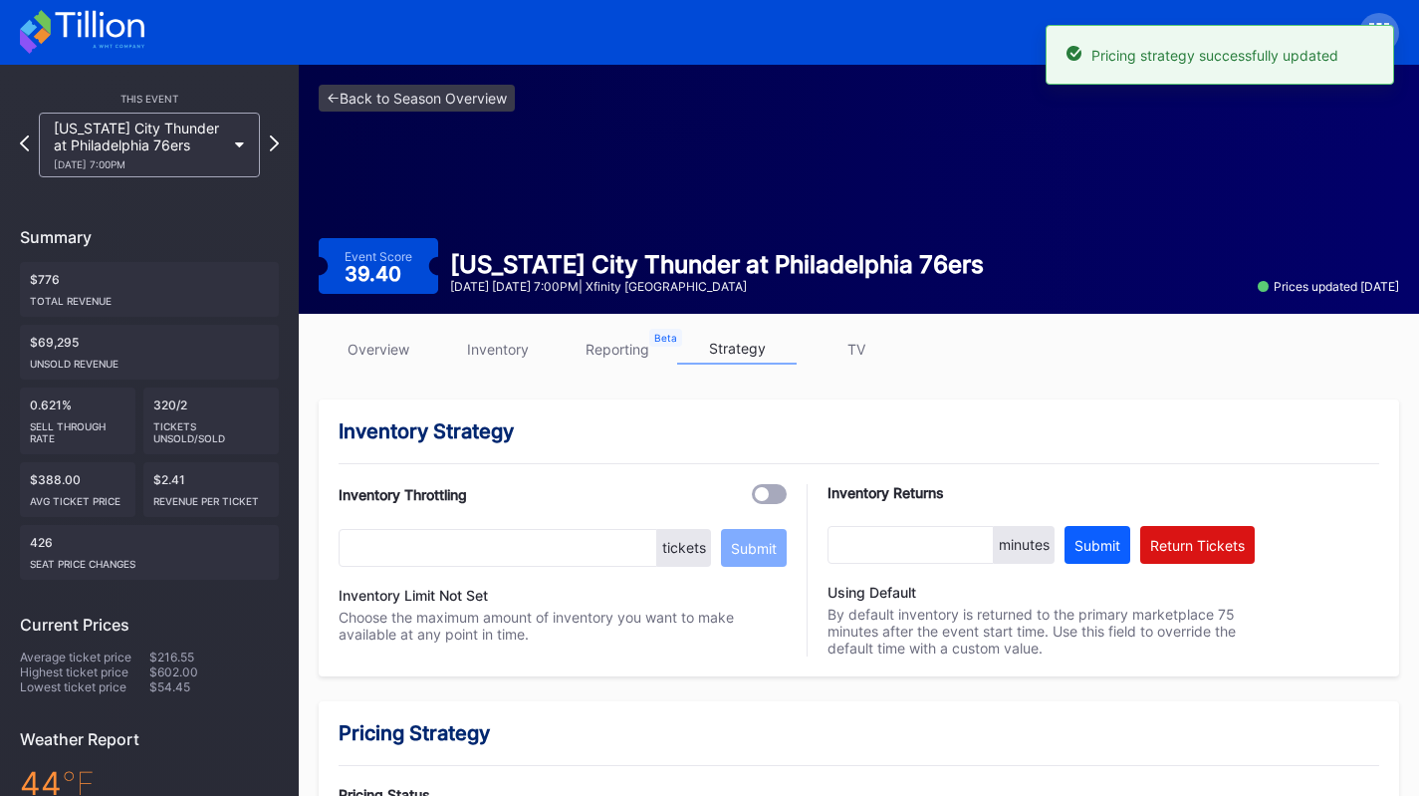
click at [208, 146] on div "Oklahoma City Thunder at Philadelphia 76ers 3/23 Monday 7:00PM" at bounding box center [139, 145] width 171 height 51
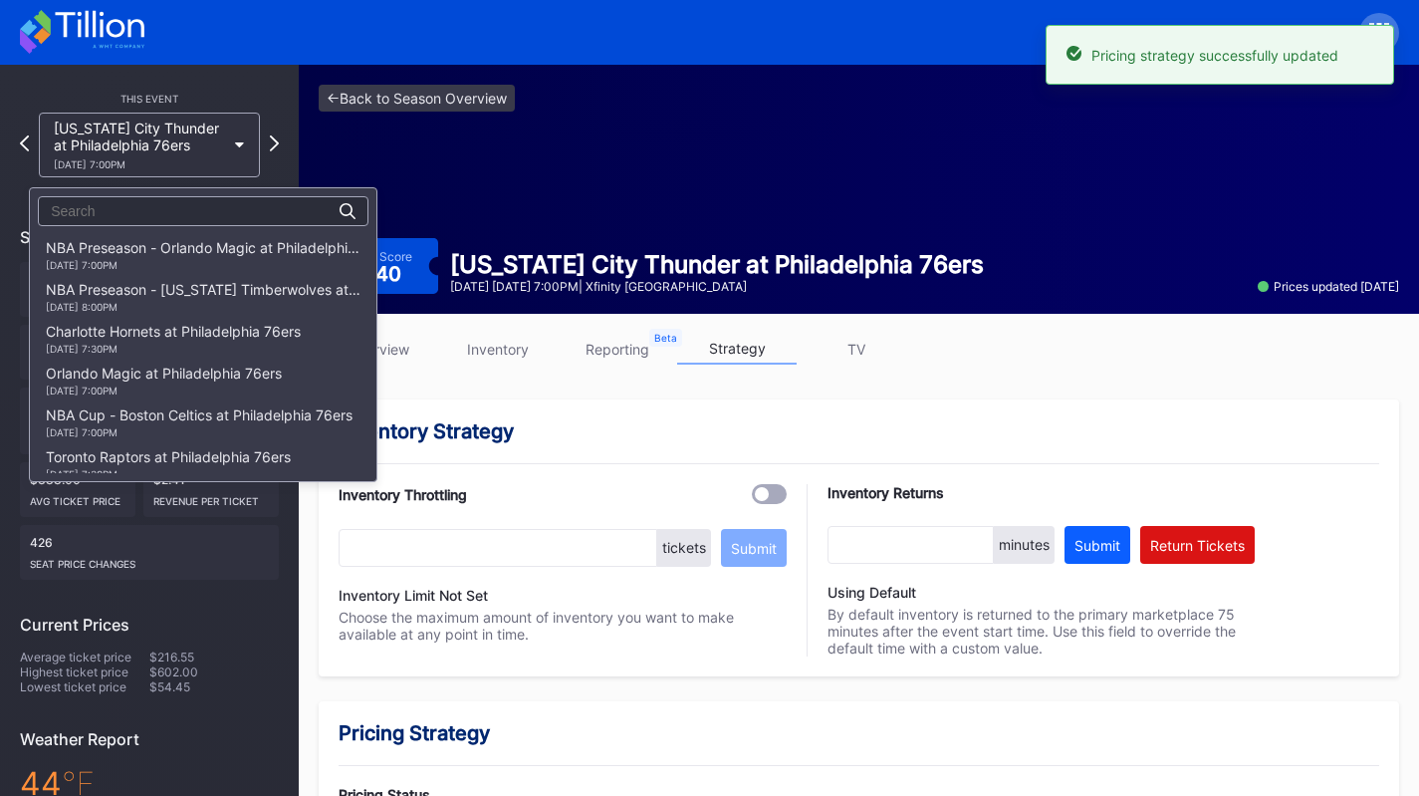
scroll to position [1560, 0]
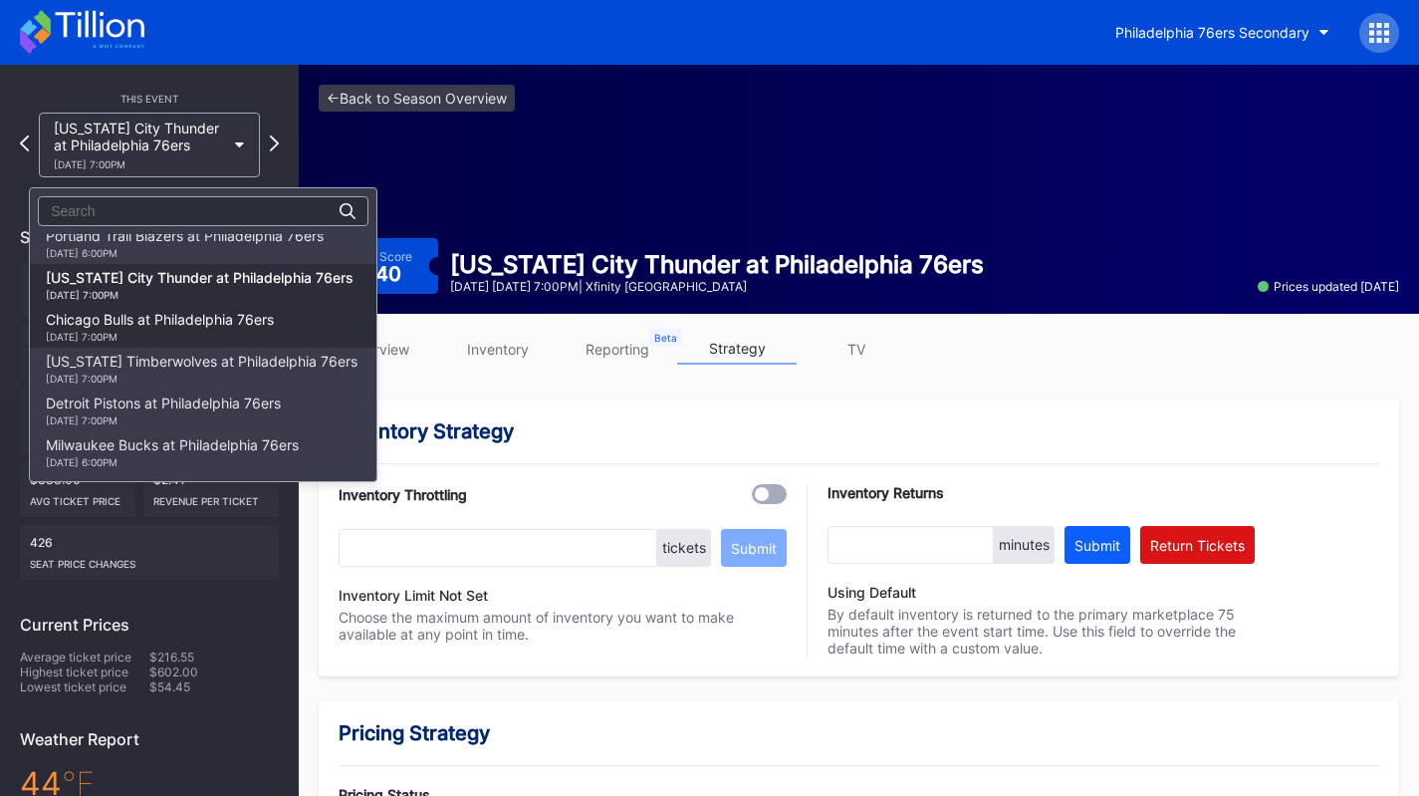
click at [240, 321] on div "Chicago Bulls at Philadelphia 76ers 3/25 Wednesday 7:00PM" at bounding box center [160, 327] width 228 height 32
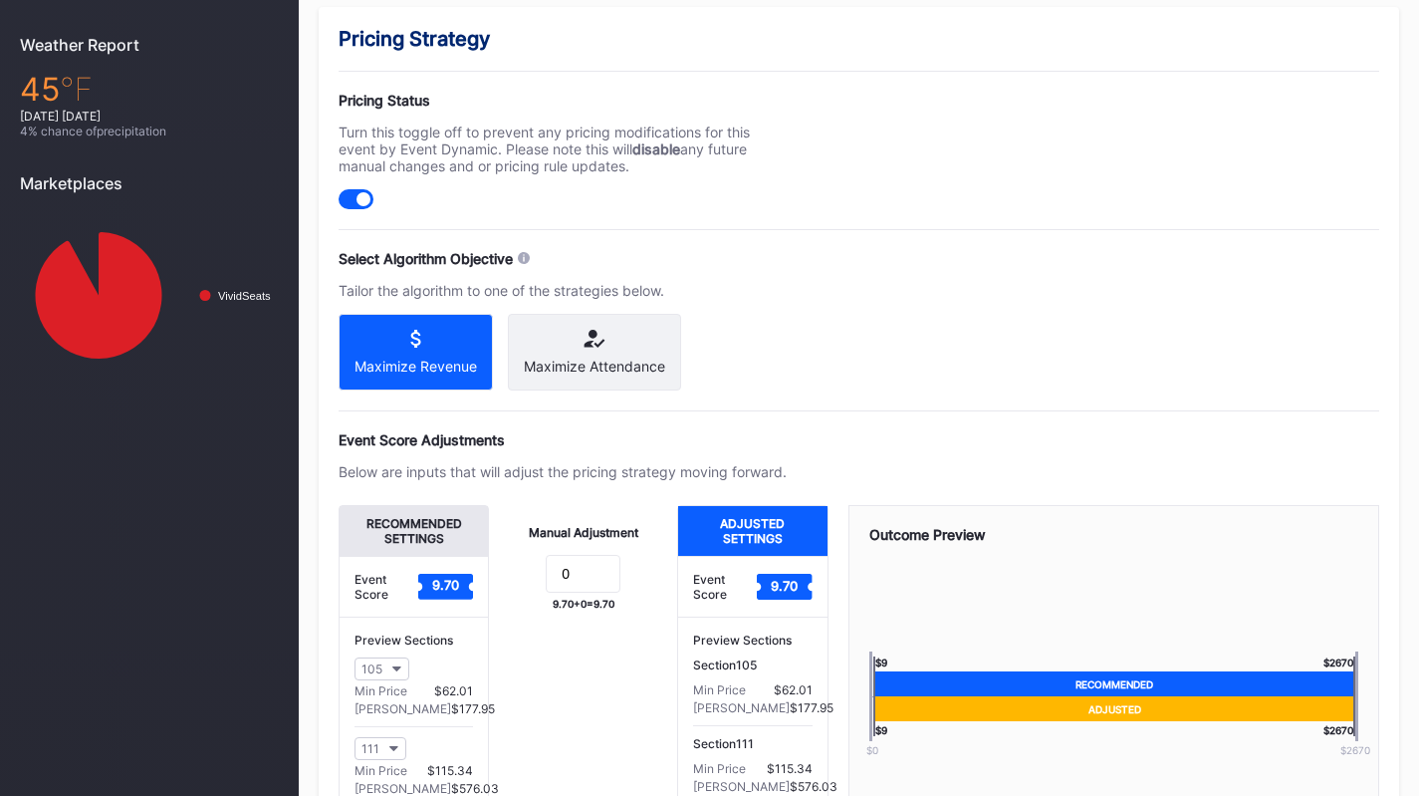
scroll to position [697, 0]
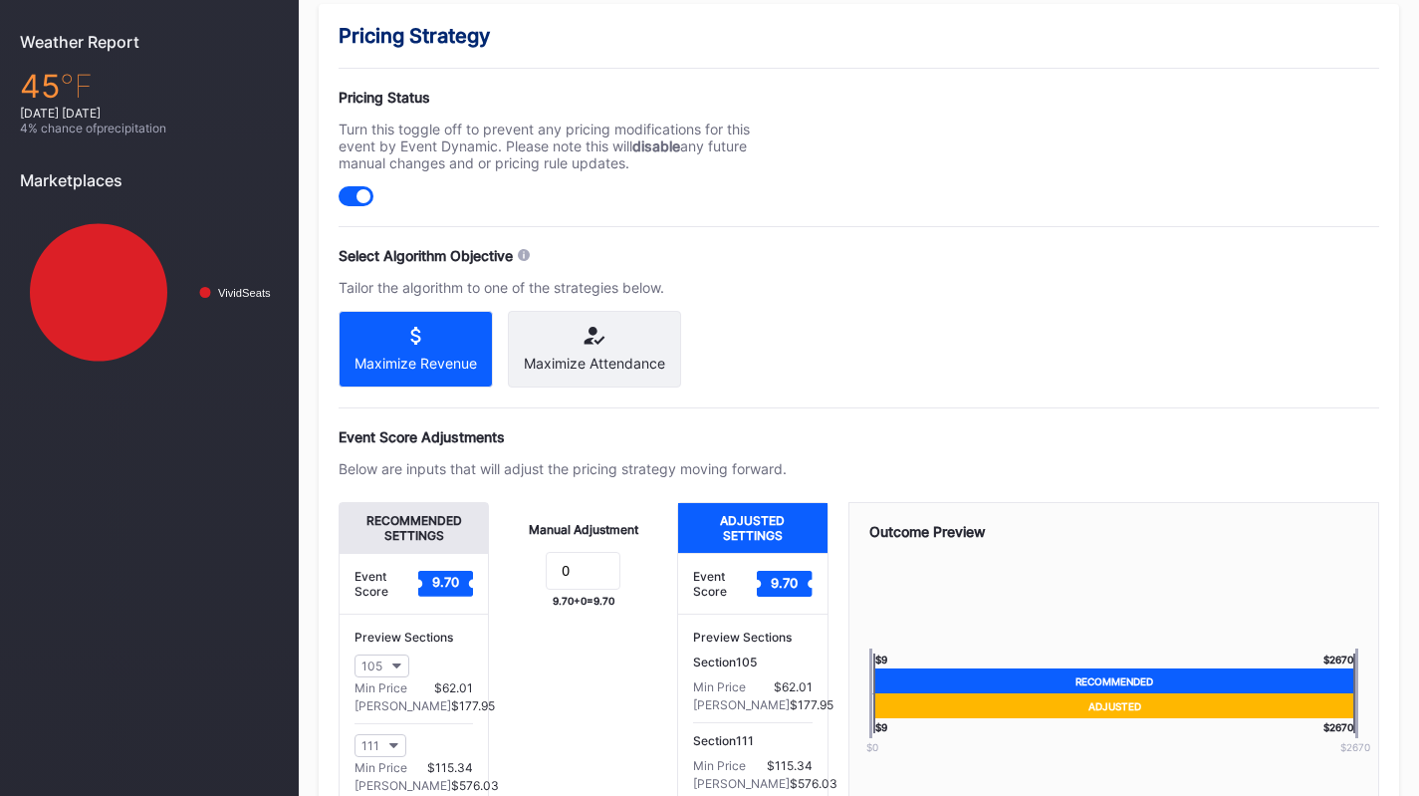
click at [595, 378] on div "Maximize Attendance" at bounding box center [594, 349] width 173 height 77
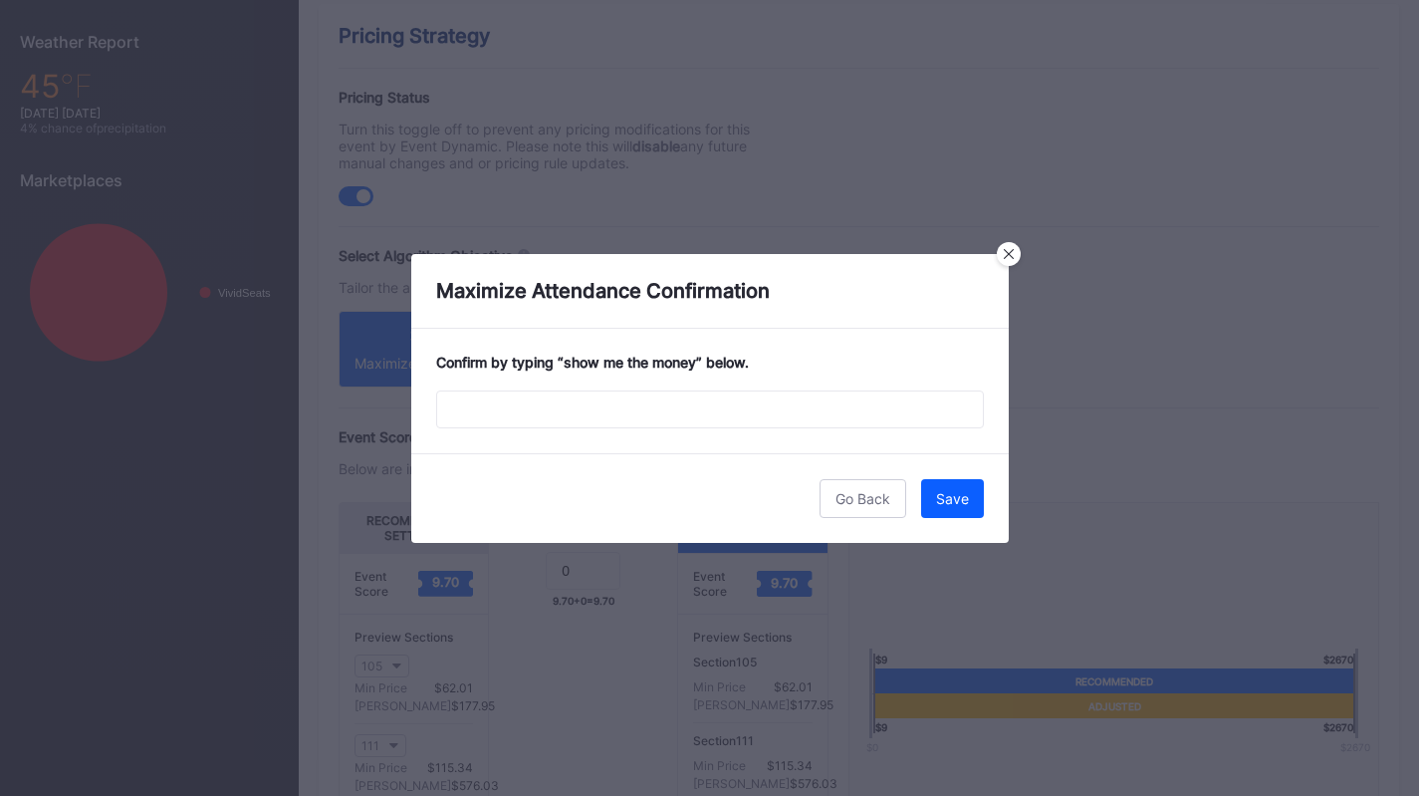
click at [694, 383] on div "Confirm by typing “ show me the money ” below." at bounding box center [710, 391] width 598 height 124
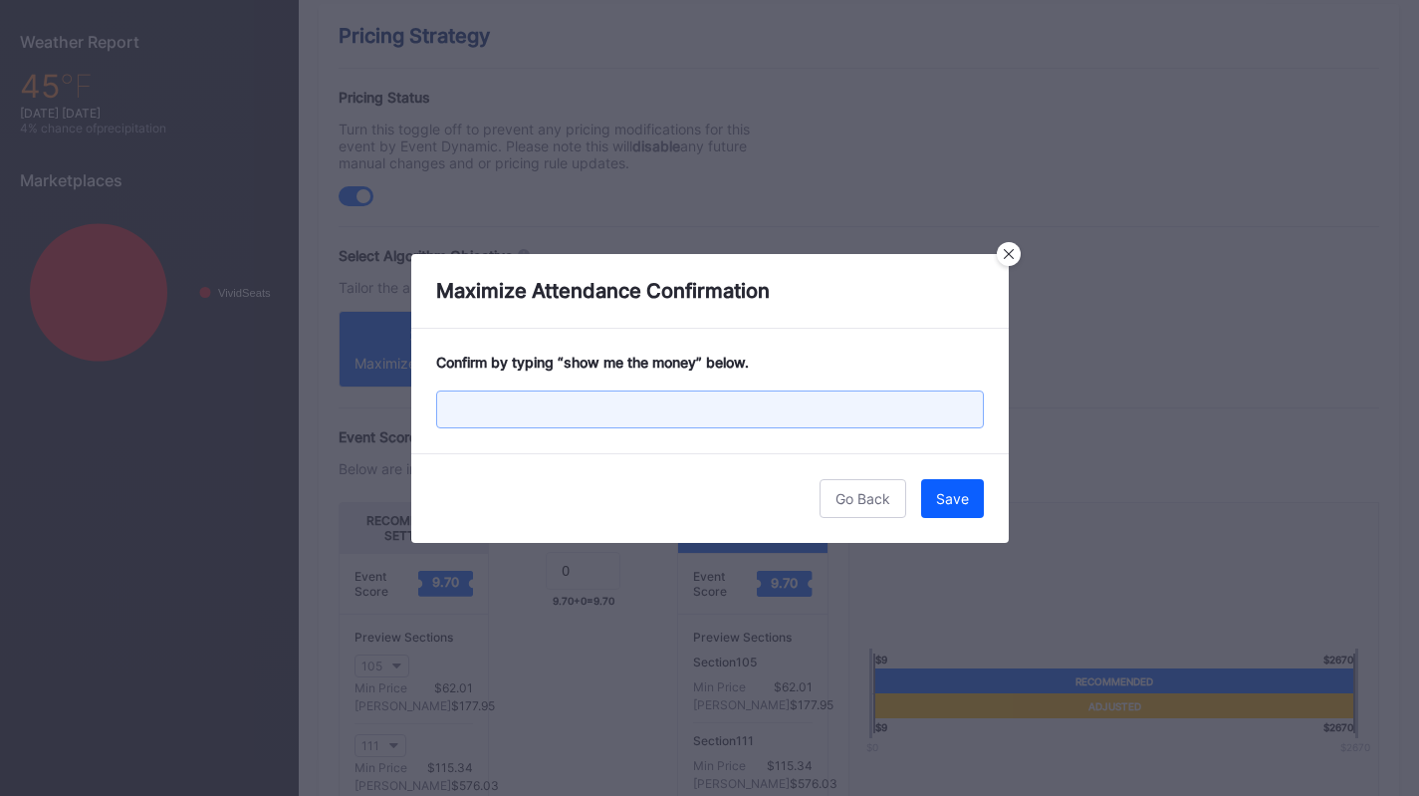
click at [697, 403] on input "text" at bounding box center [710, 409] width 548 height 38
paste input "show me the money"
type input "show me the money"
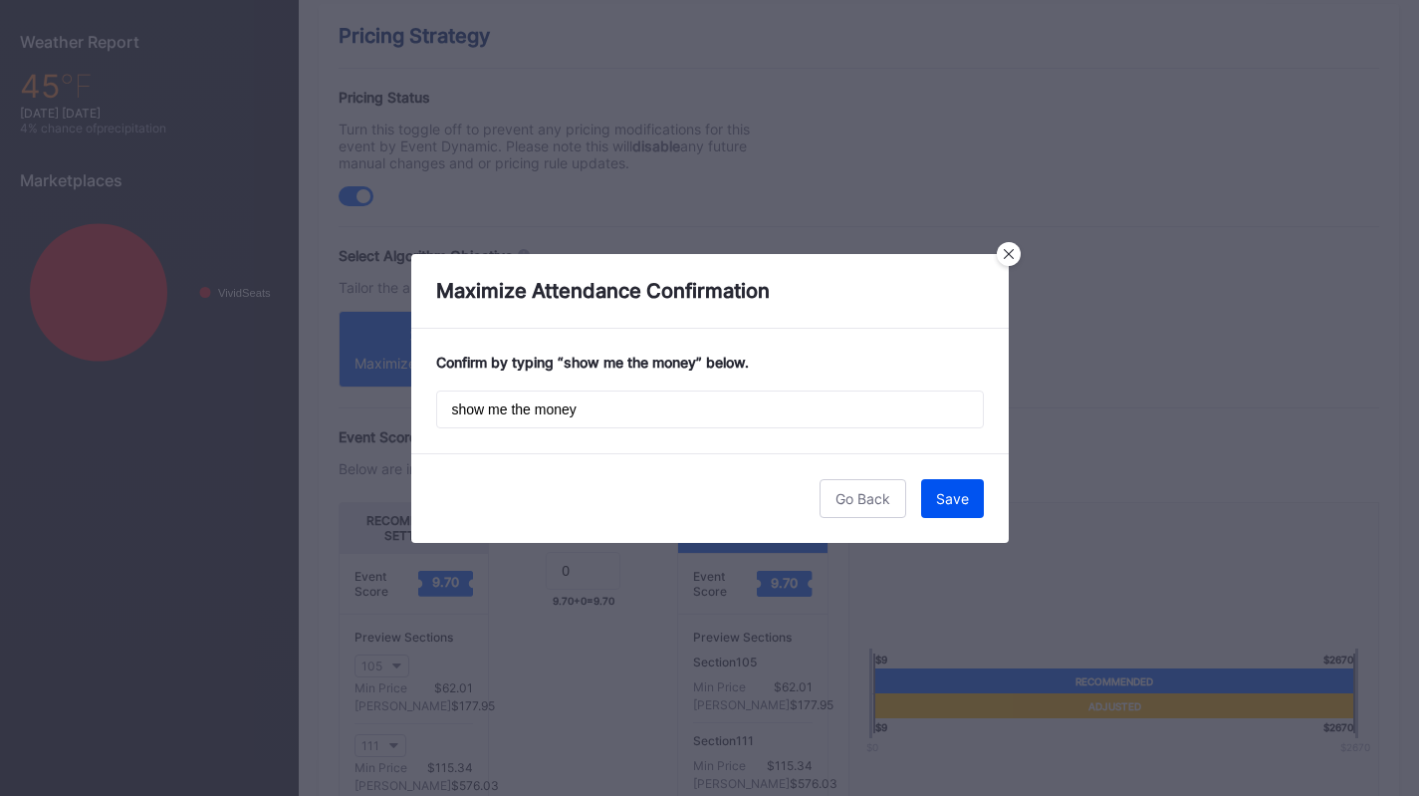
click at [945, 502] on div "Save" at bounding box center [952, 498] width 33 height 17
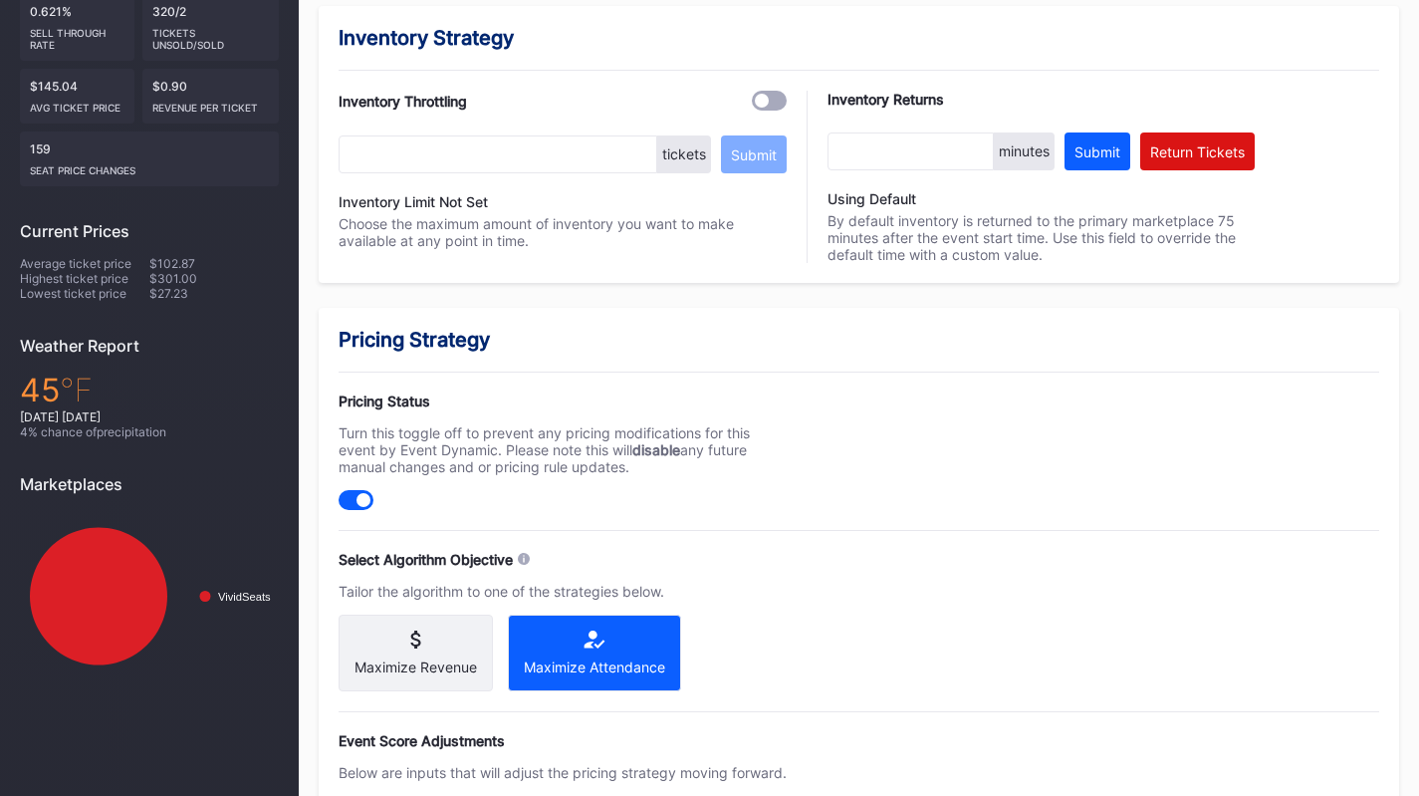
scroll to position [0, 0]
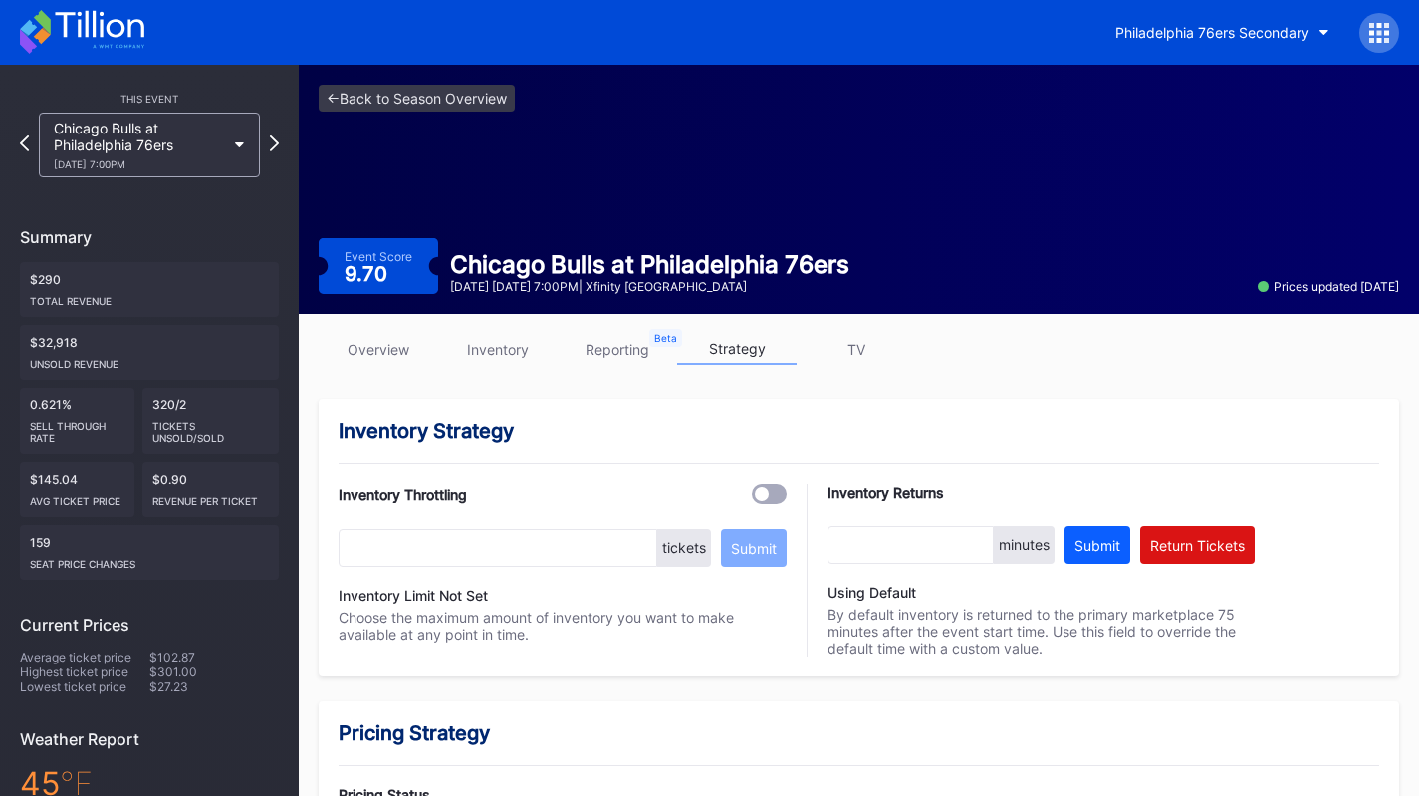
click at [193, 149] on div "Chicago Bulls at Philadelphia 76ers 3/25 Wednesday 7:00PM" at bounding box center [139, 145] width 171 height 51
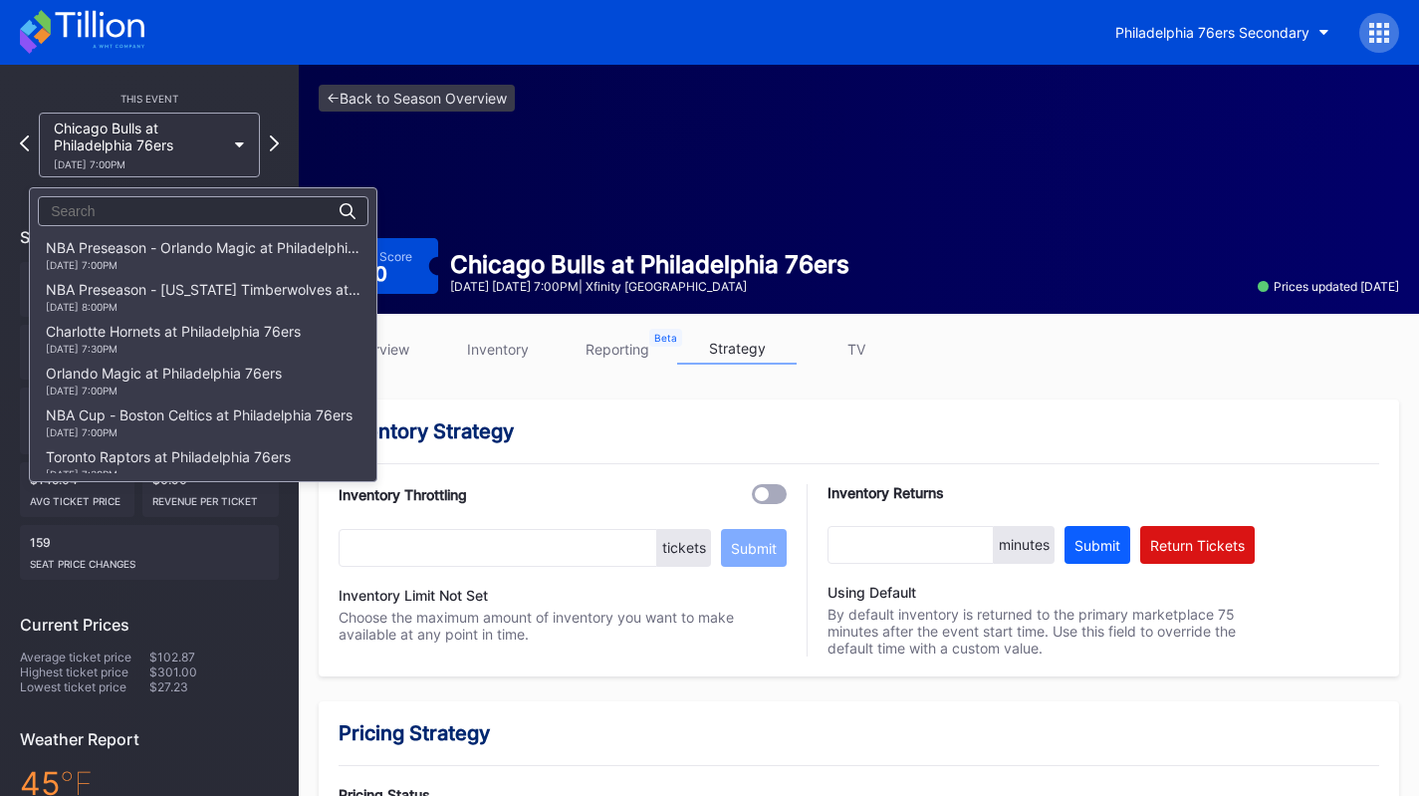
scroll to position [1560, 0]
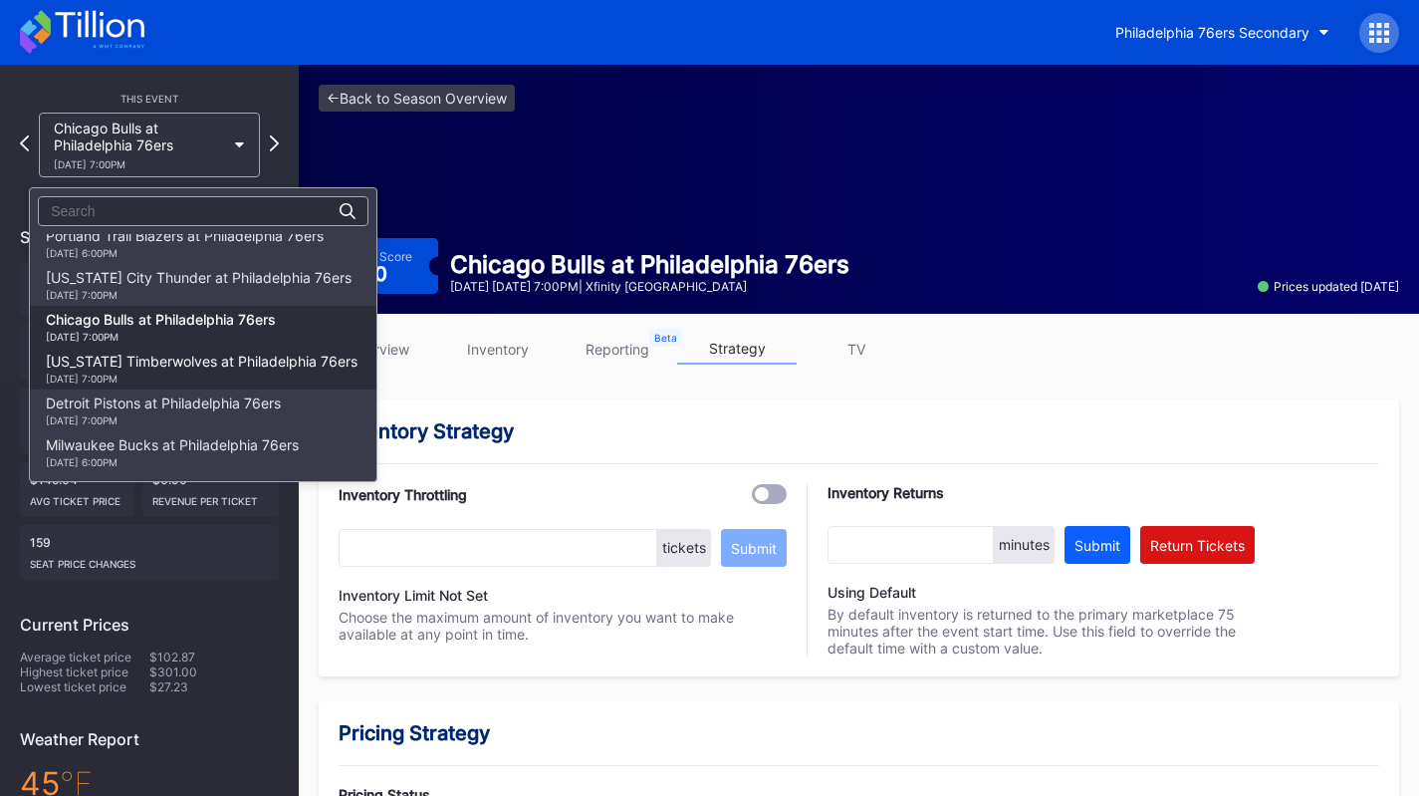
click at [225, 368] on div "Minnesota Timberwolves at Philadelphia 76ers 4/3 Friday 7:00PM" at bounding box center [202, 369] width 312 height 32
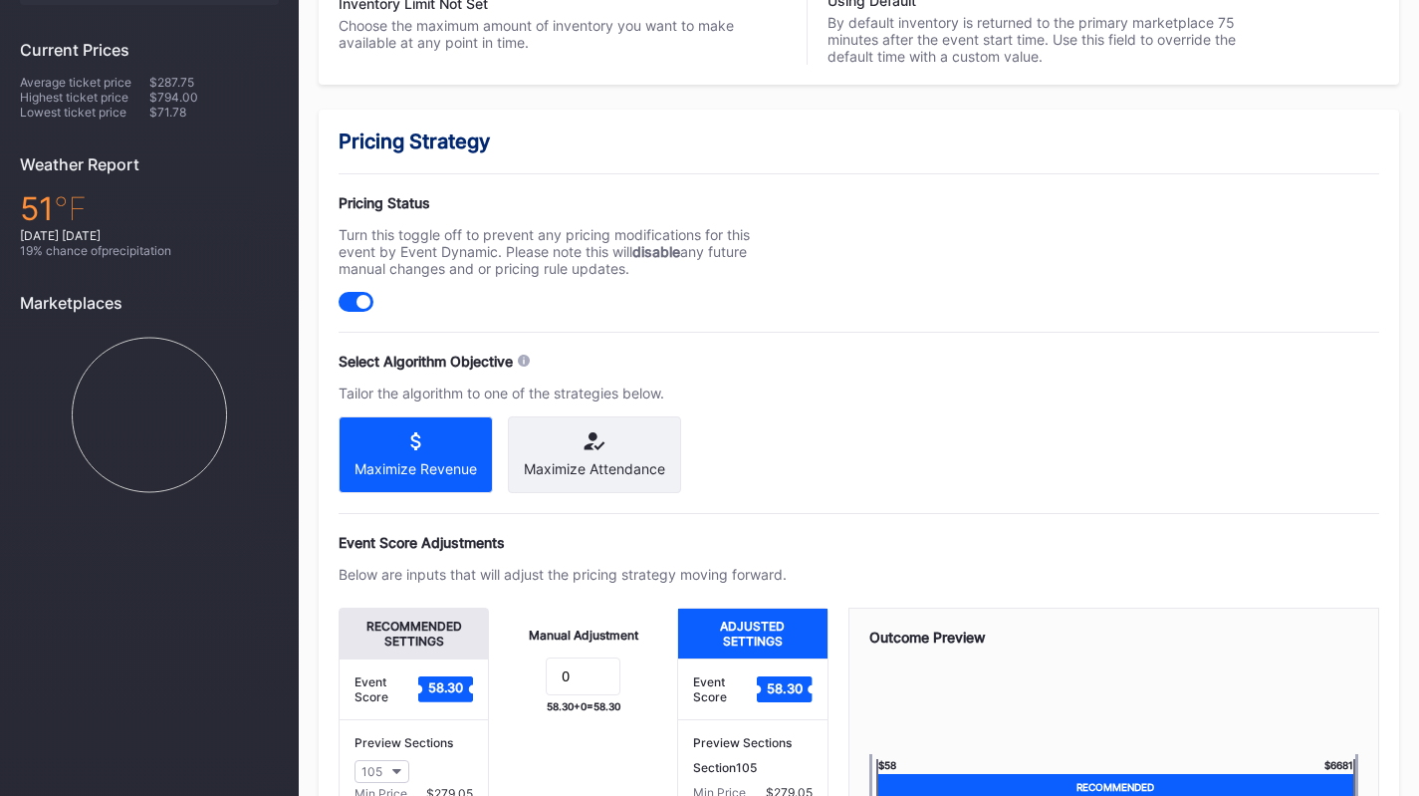
scroll to position [598, 0]
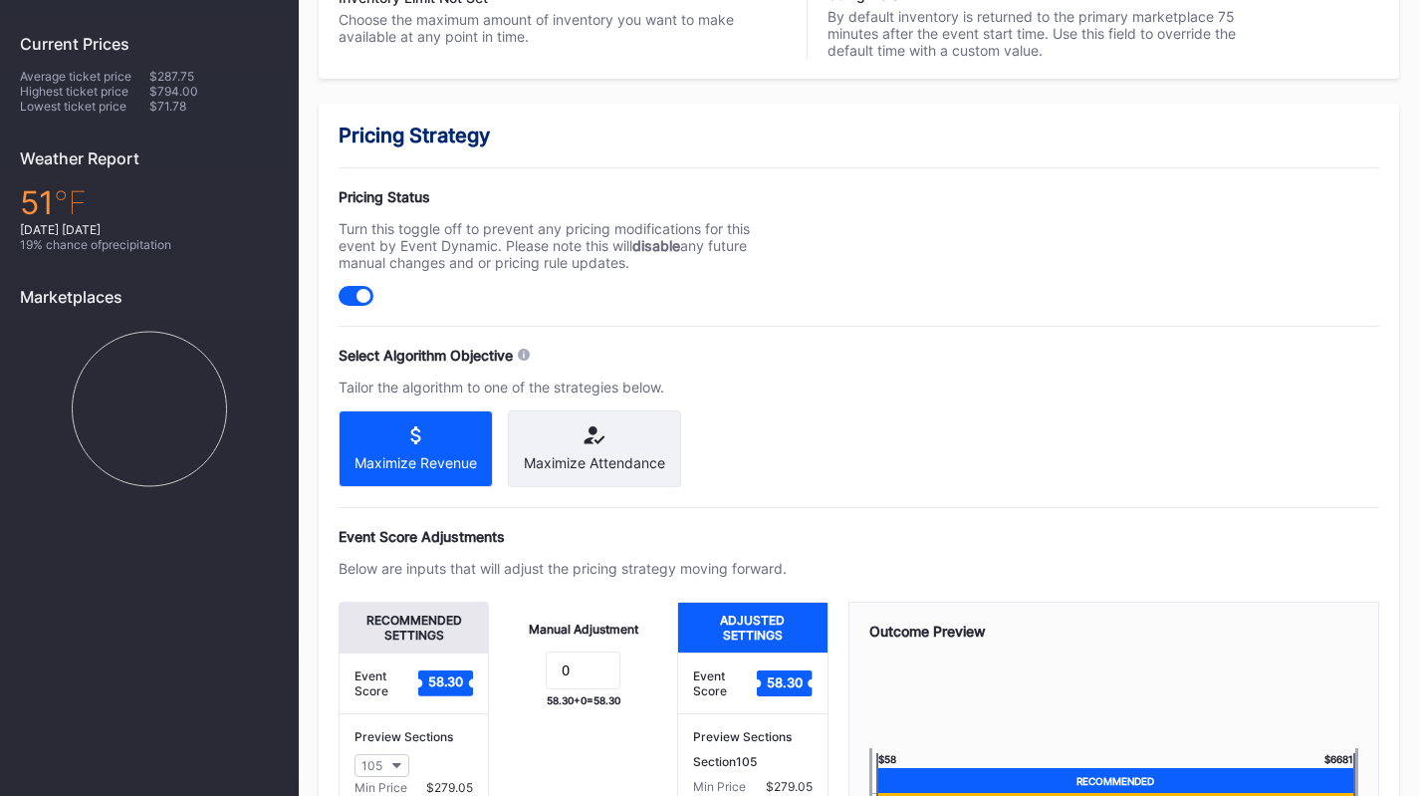
click at [611, 441] on icon at bounding box center [594, 435] width 141 height 18
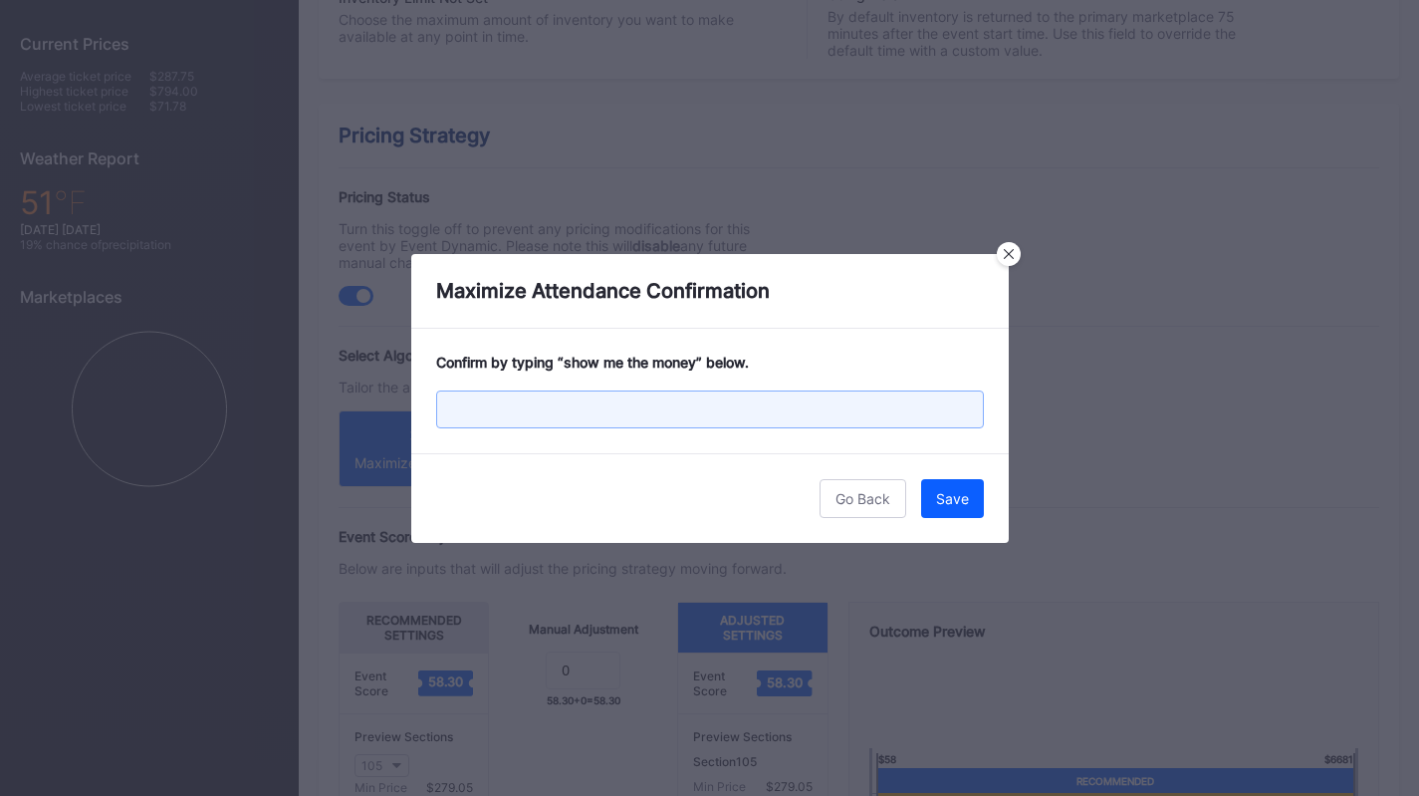
click at [722, 425] on input "text" at bounding box center [710, 409] width 548 height 38
paste input "show me the money"
type input "show me the money"
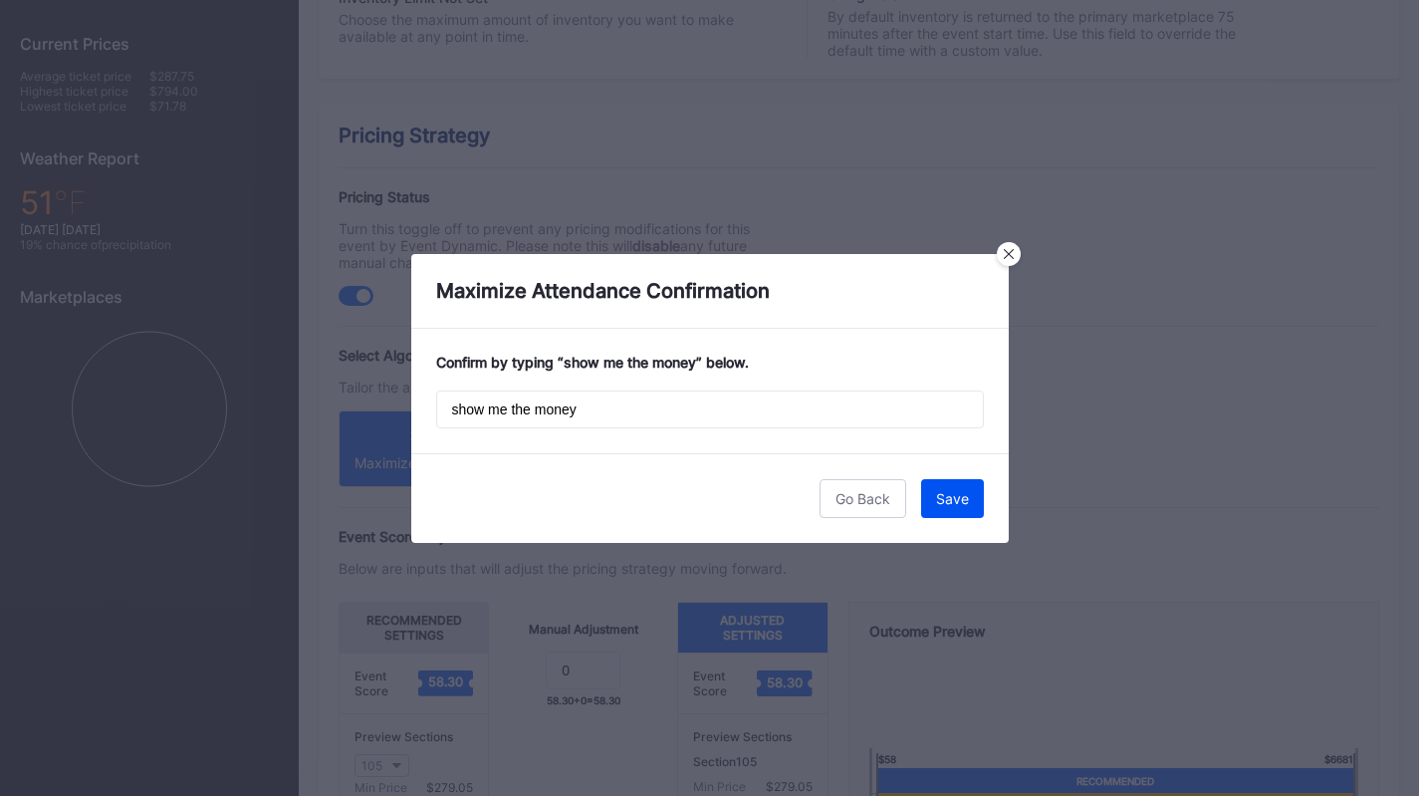
click at [969, 495] on button "Save" at bounding box center [952, 498] width 63 height 39
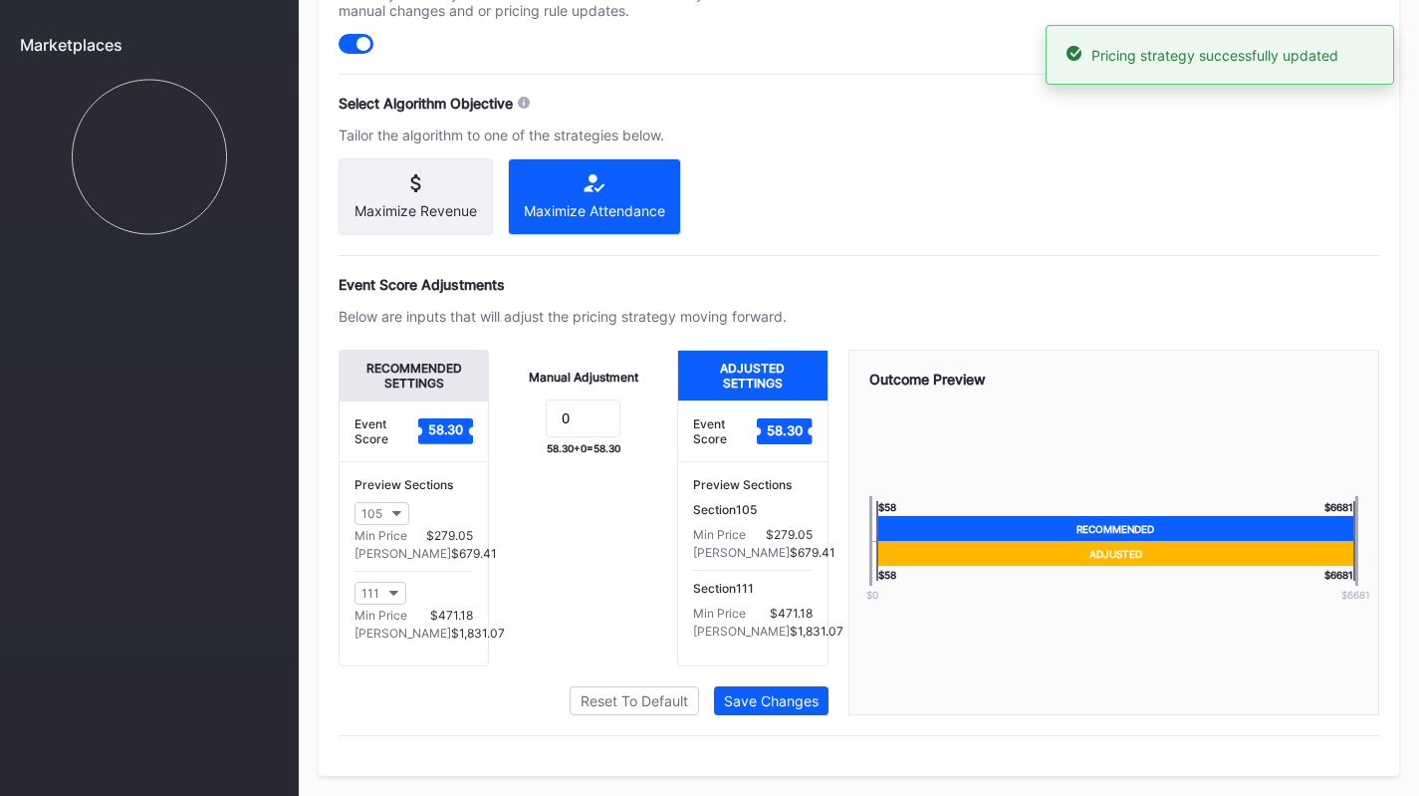
scroll to position [862, 0]
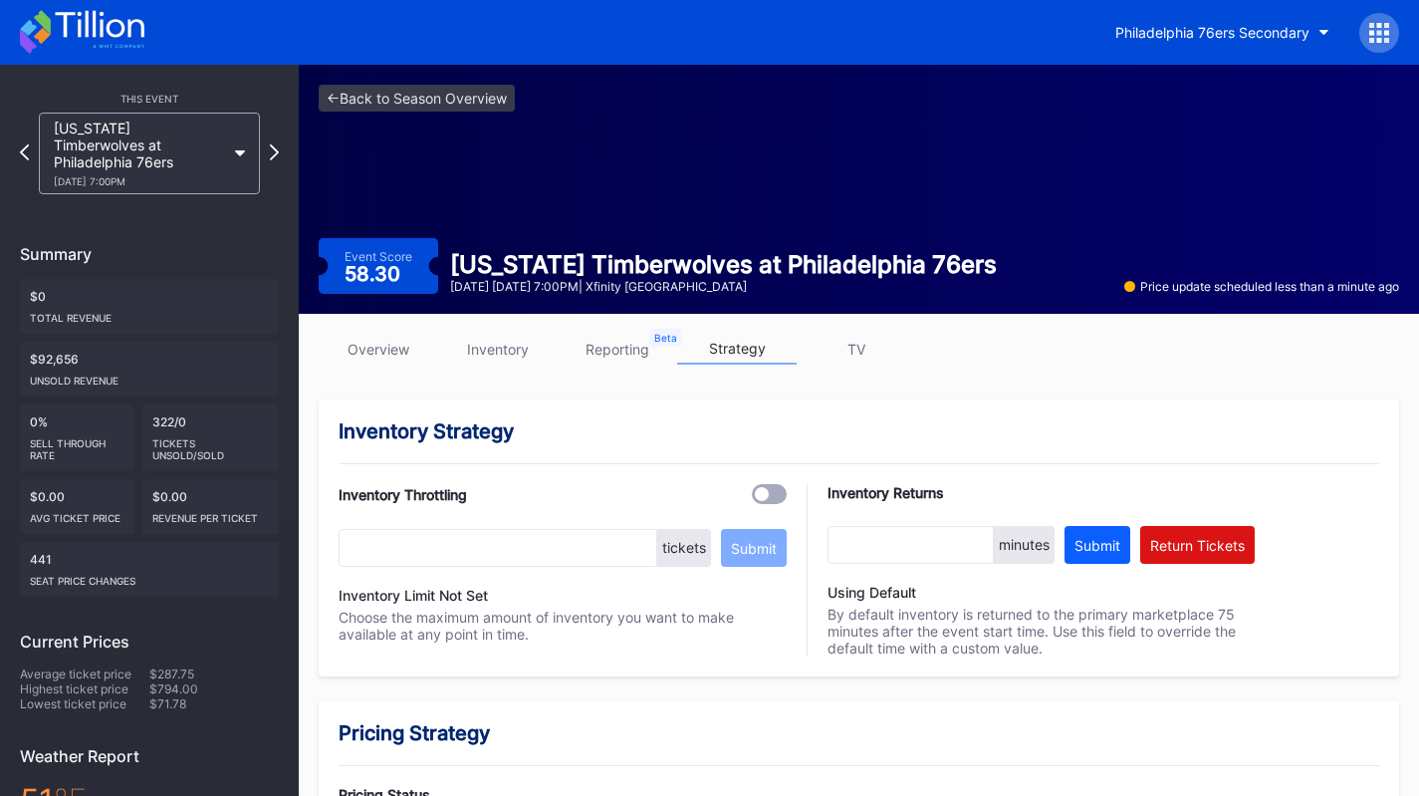
click at [190, 144] on div "[US_STATE] Timberwolves at Philadelphia 76ers [DATE] 7:00PM" at bounding box center [139, 154] width 171 height 68
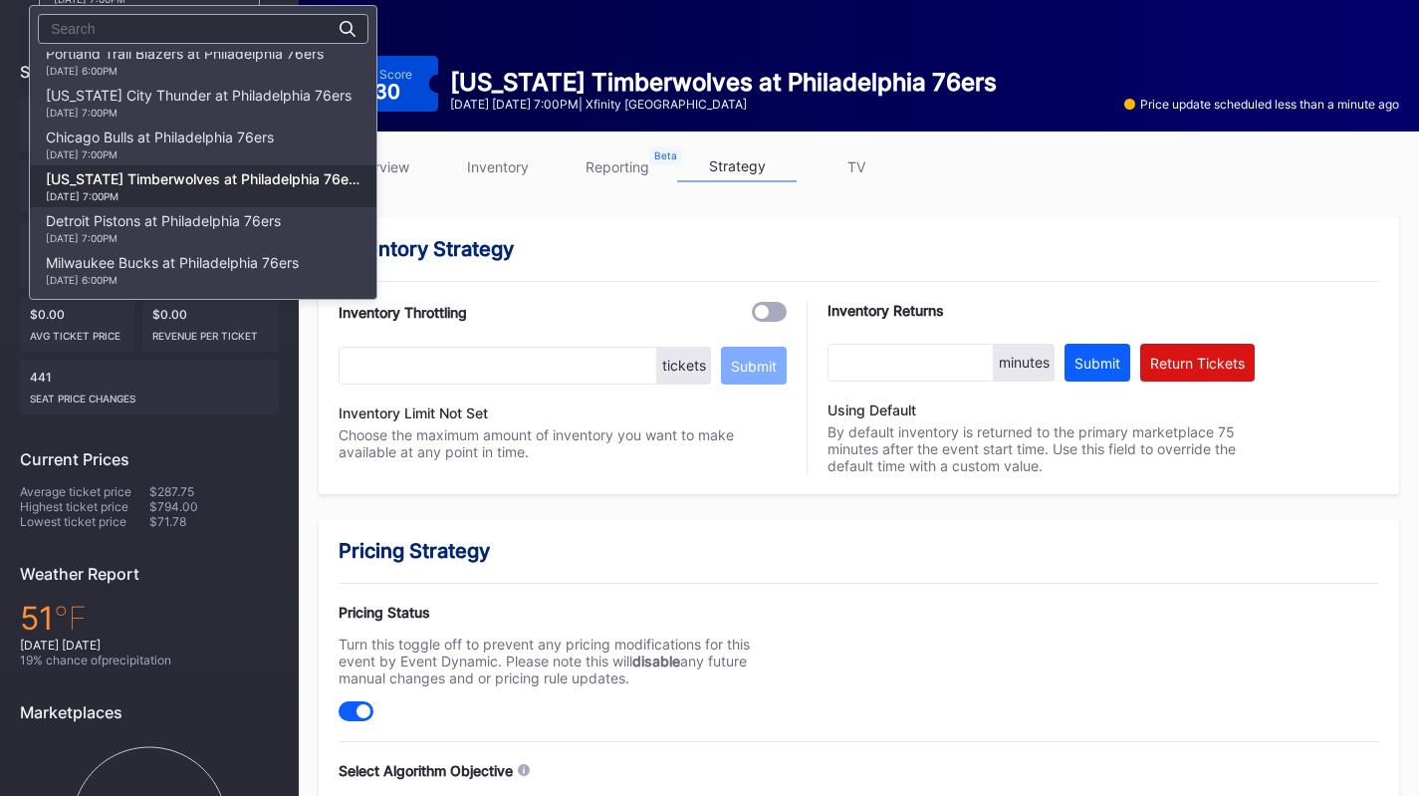
scroll to position [199, 0]
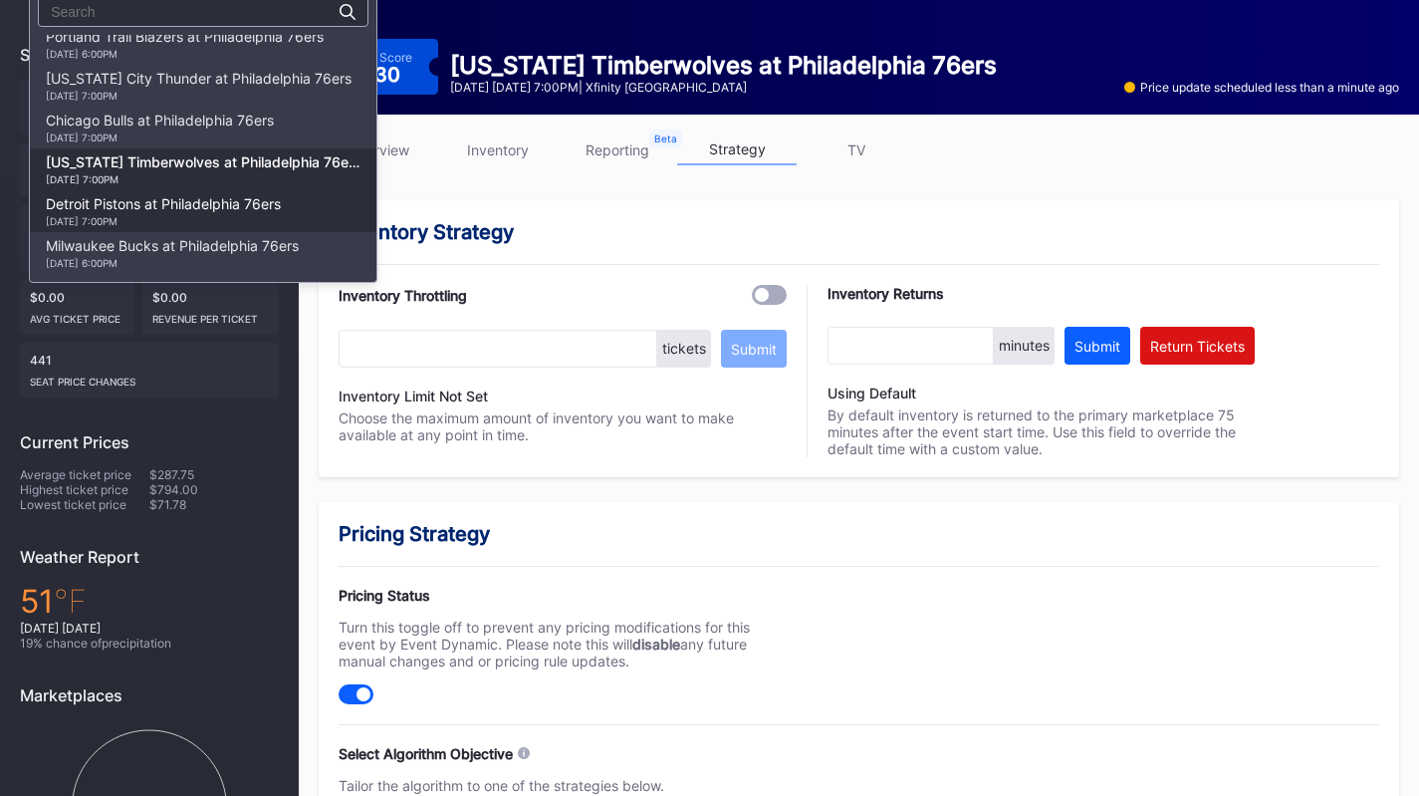
click at [226, 197] on div "Detroit Pistons at Philadelphia 76ers [DATE] 7:00PM" at bounding box center [163, 211] width 235 height 32
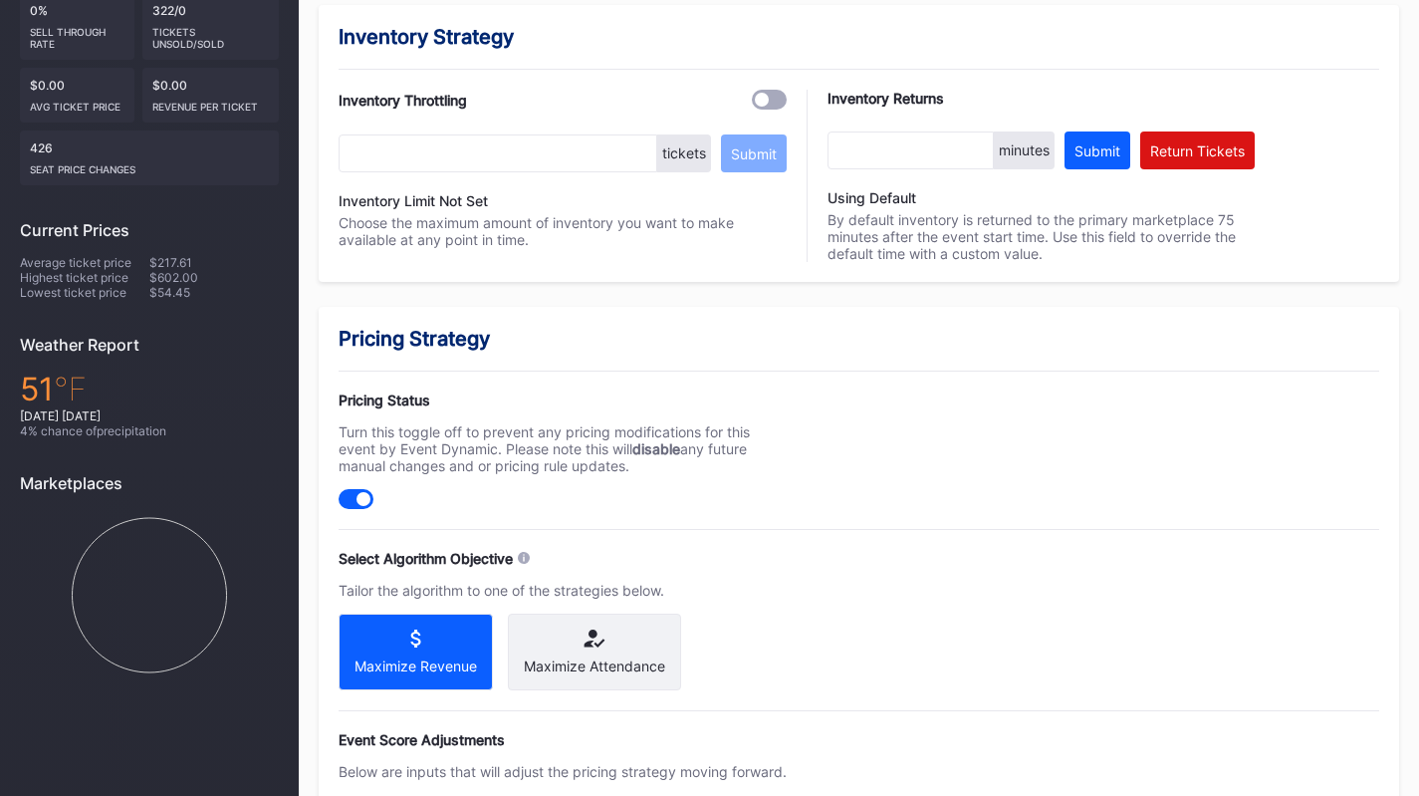
scroll to position [797, 0]
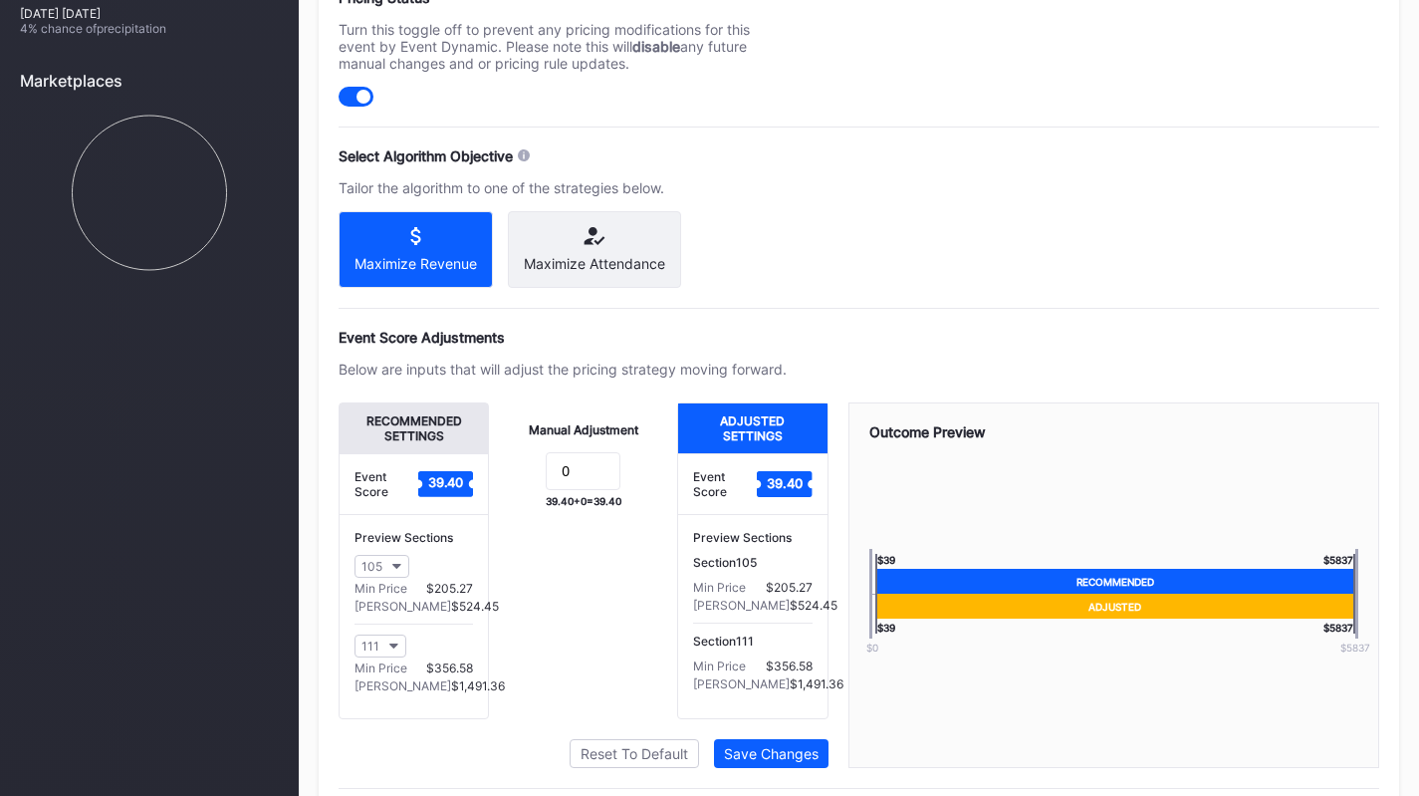
click at [587, 272] on div "Maximize Attendance" at bounding box center [594, 263] width 141 height 17
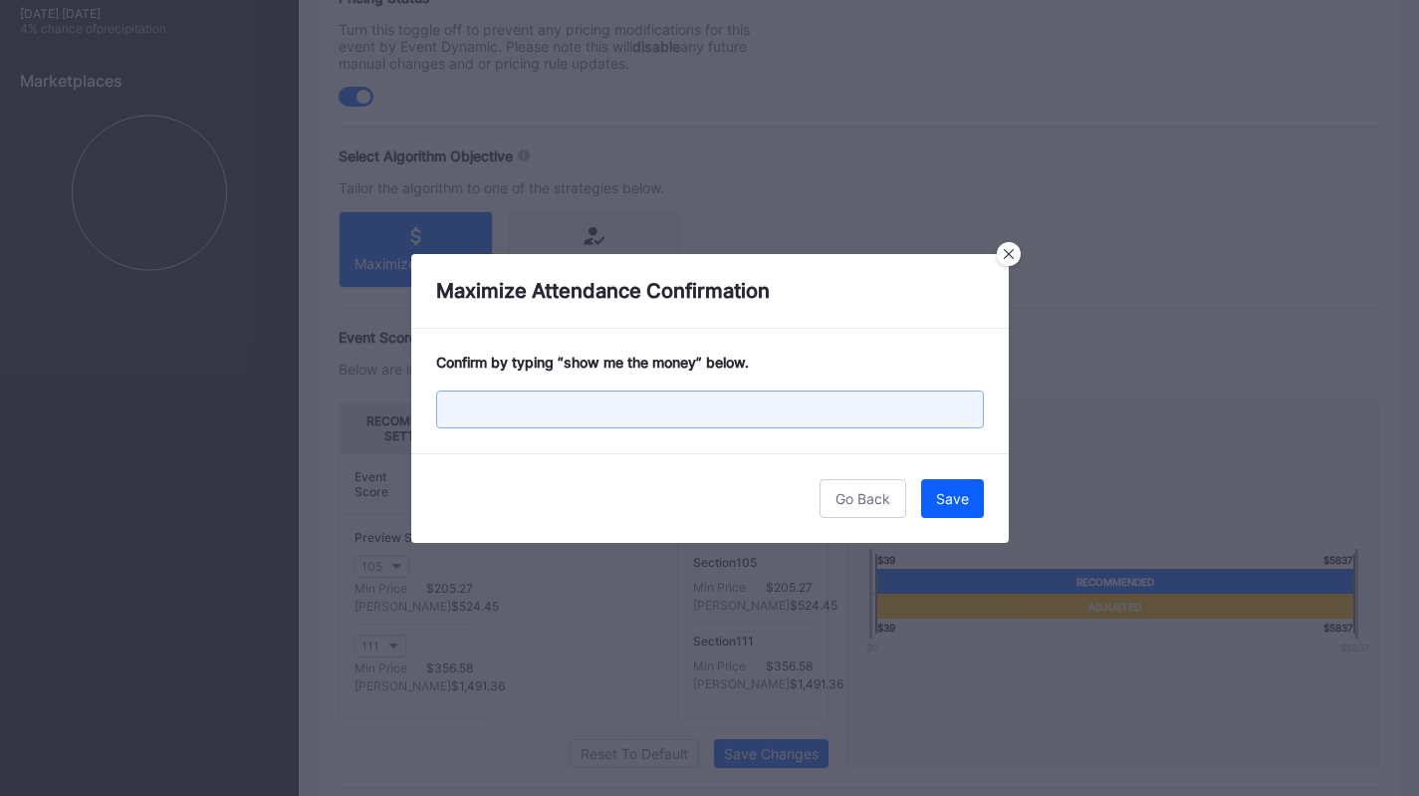
click at [643, 407] on input "text" at bounding box center [710, 409] width 548 height 38
paste input "show me the money"
type input "show me the money"
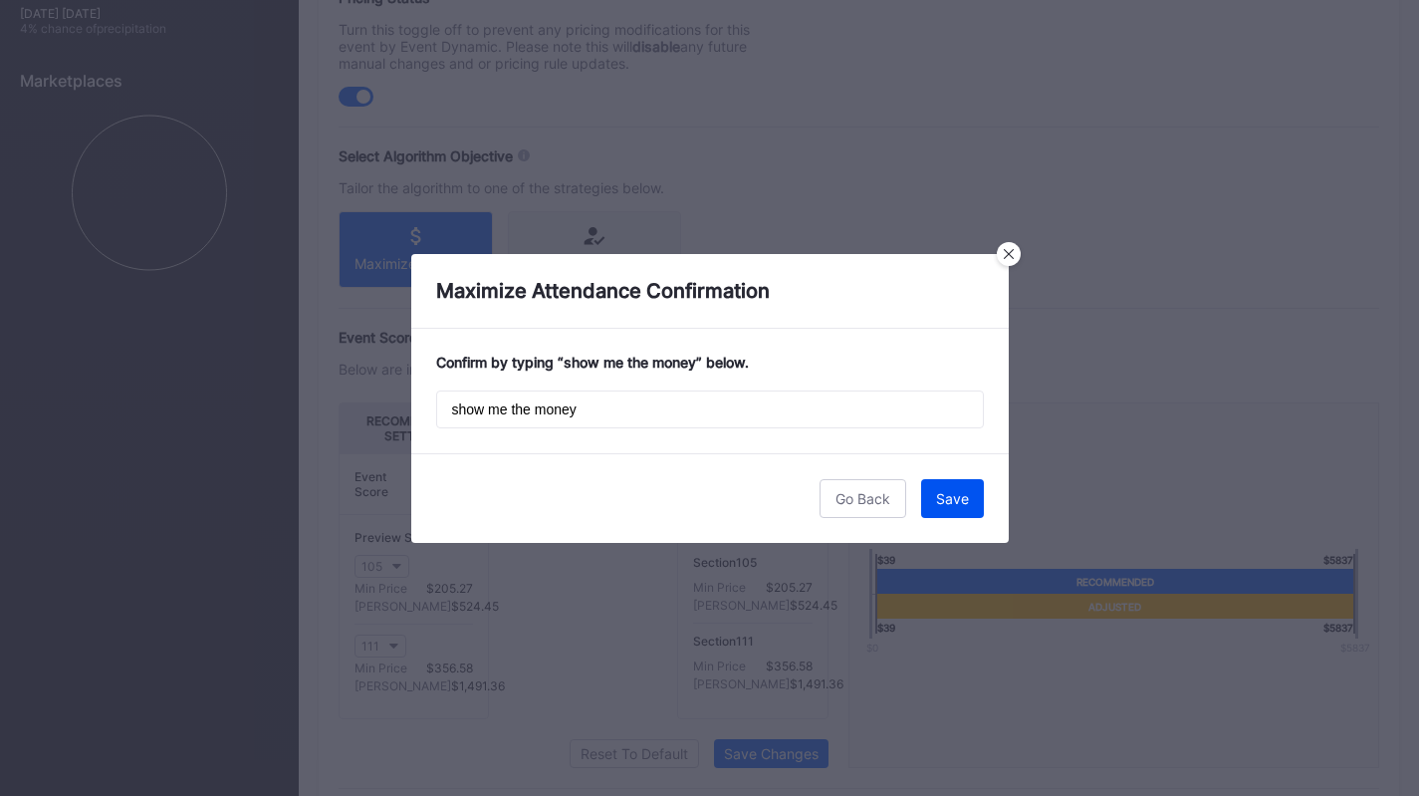
click at [942, 494] on div "Save" at bounding box center [952, 498] width 33 height 17
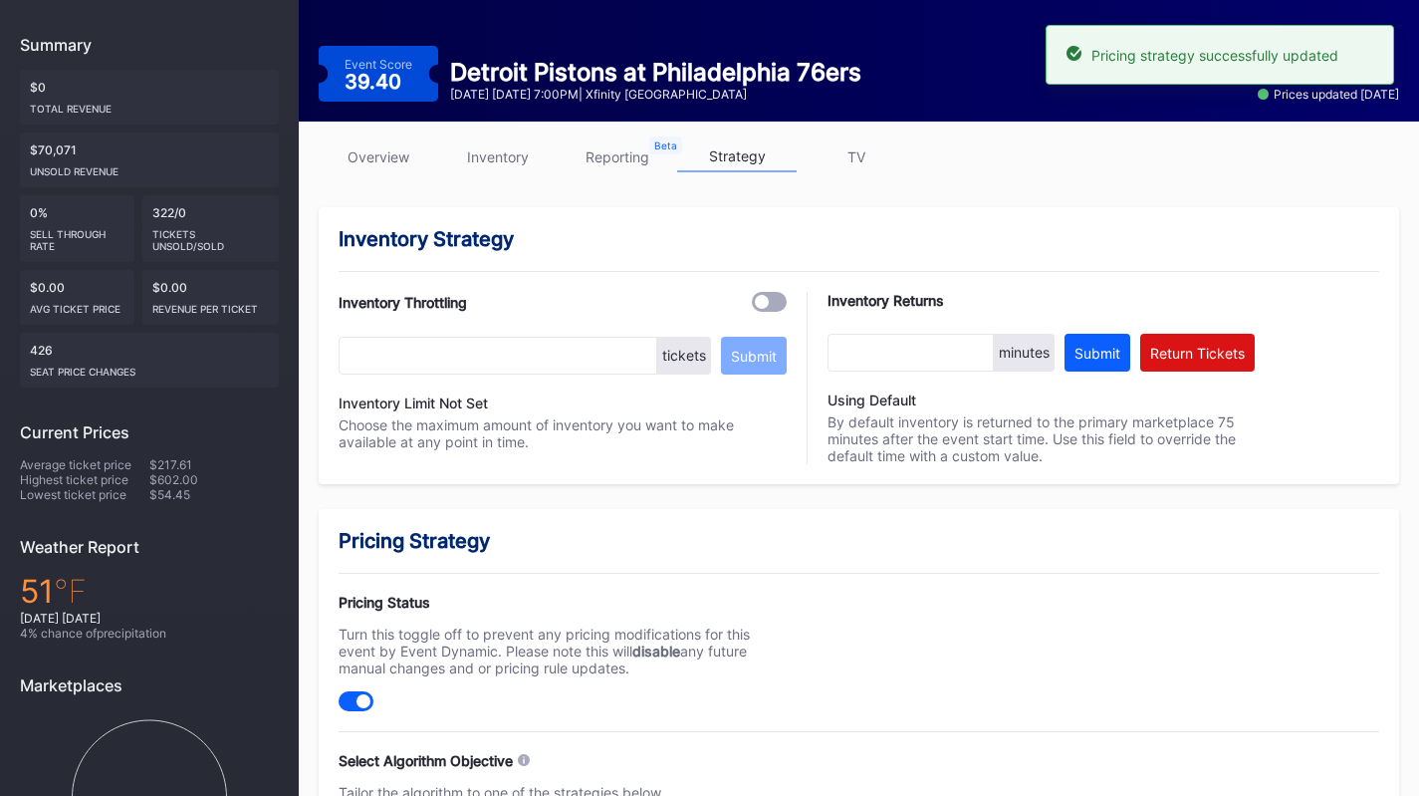
scroll to position [0, 0]
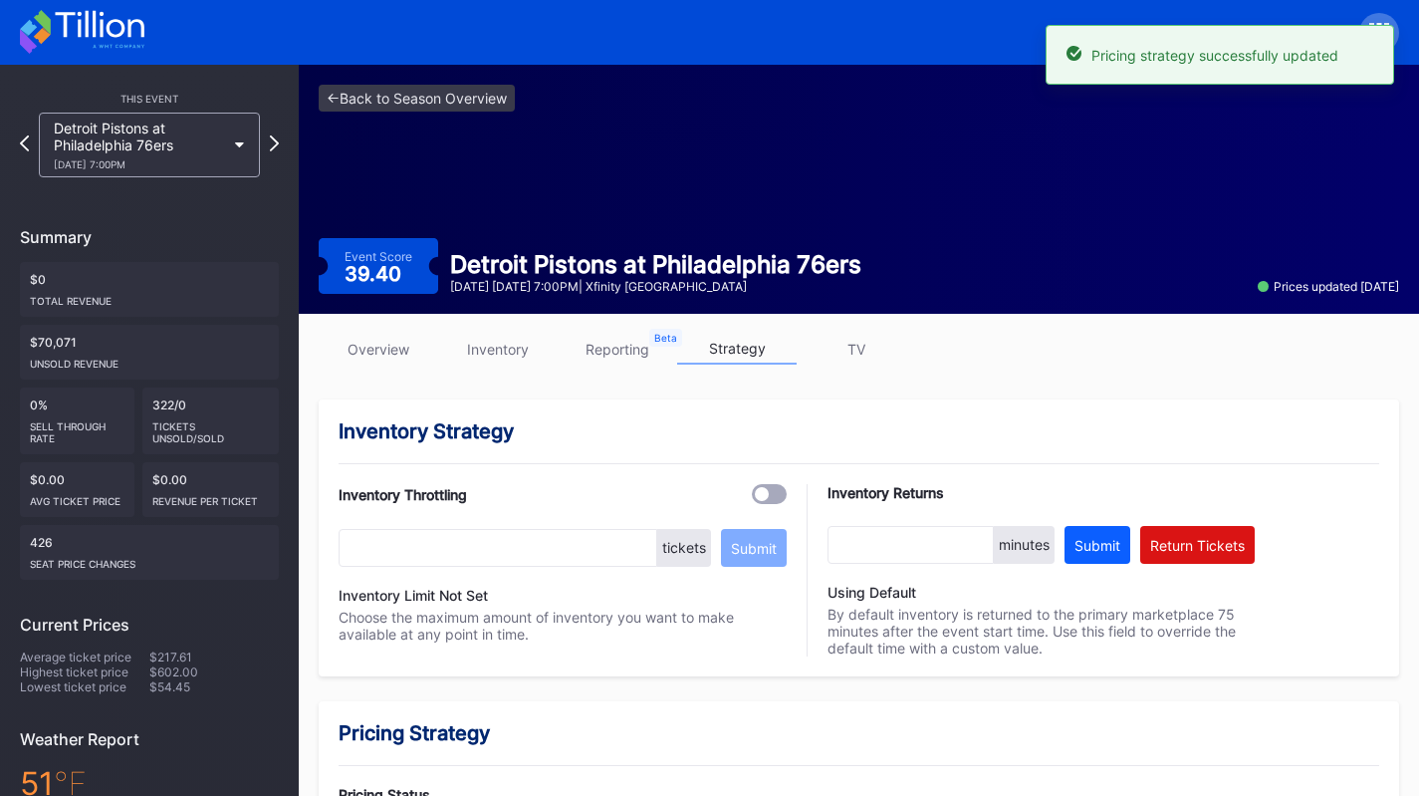
click at [243, 142] on icon at bounding box center [240, 145] width 10 height 6
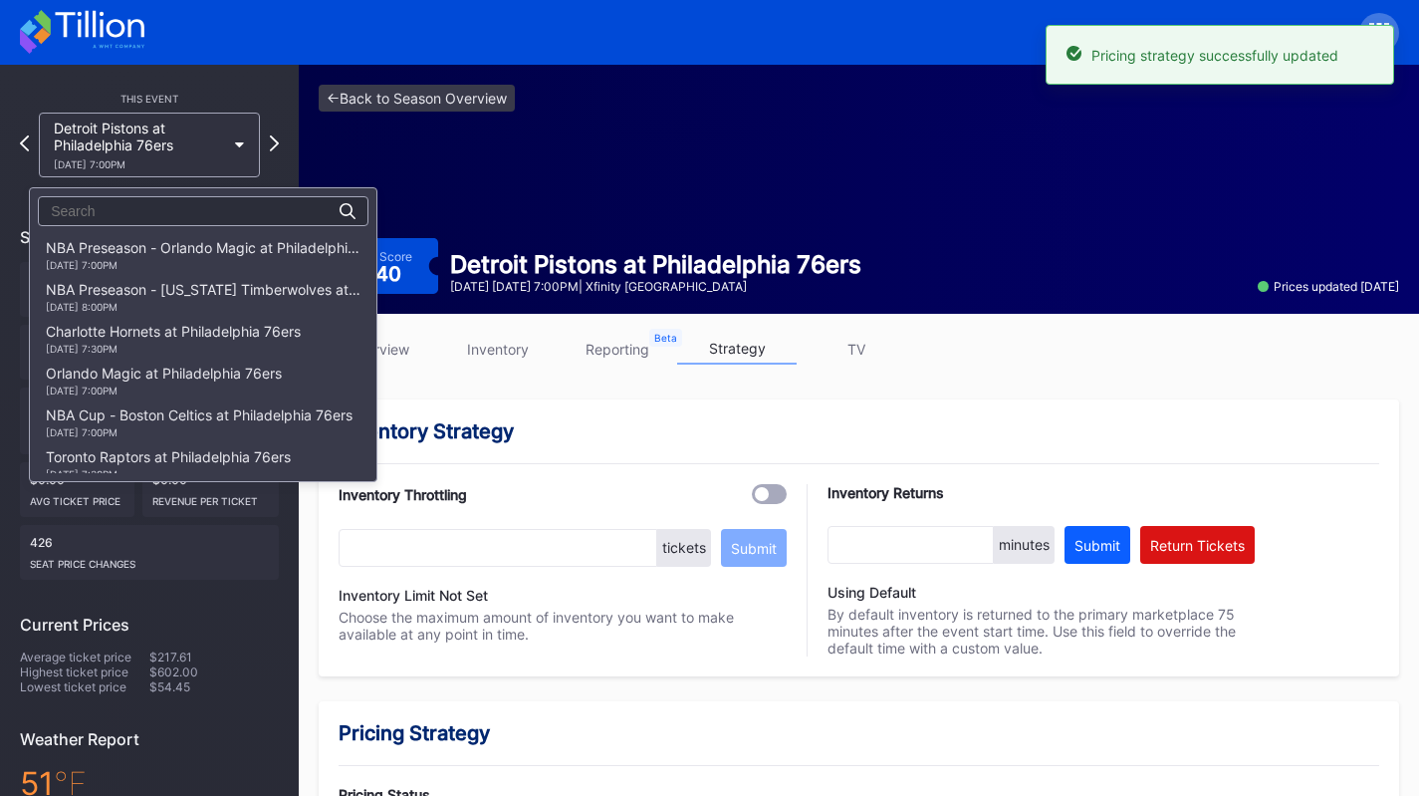
scroll to position [1560, 0]
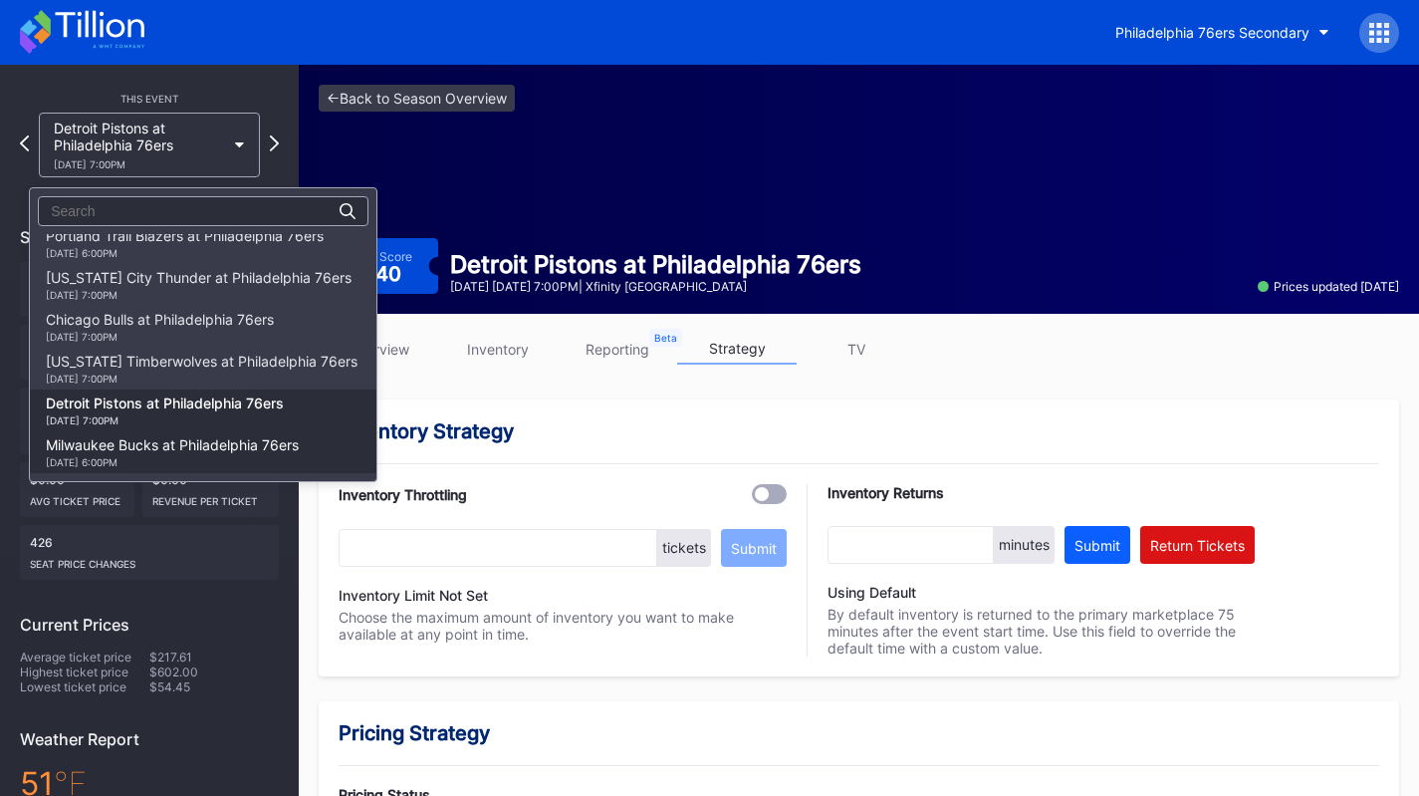
click at [230, 456] on div "[DATE] 6:00PM" at bounding box center [172, 462] width 253 height 12
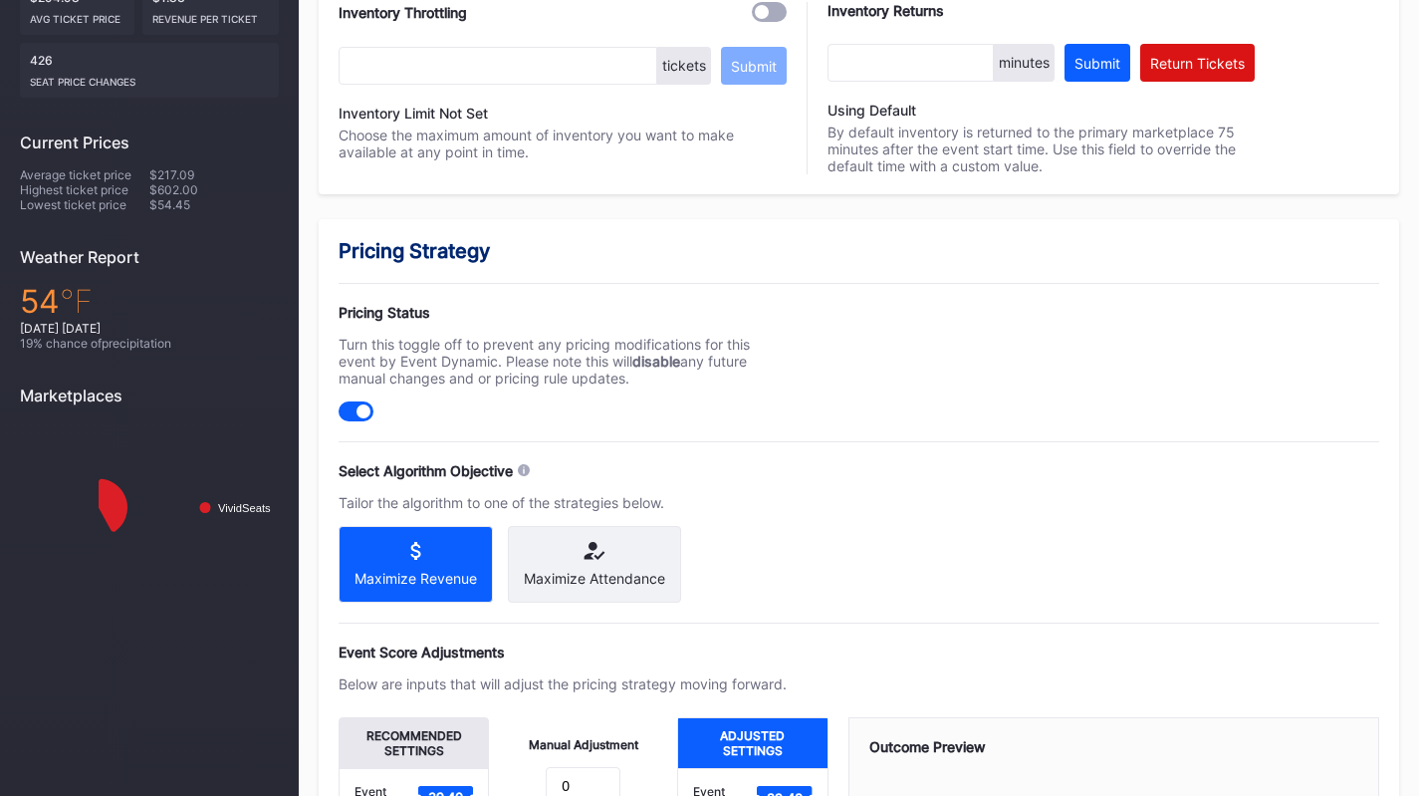
scroll to position [697, 0]
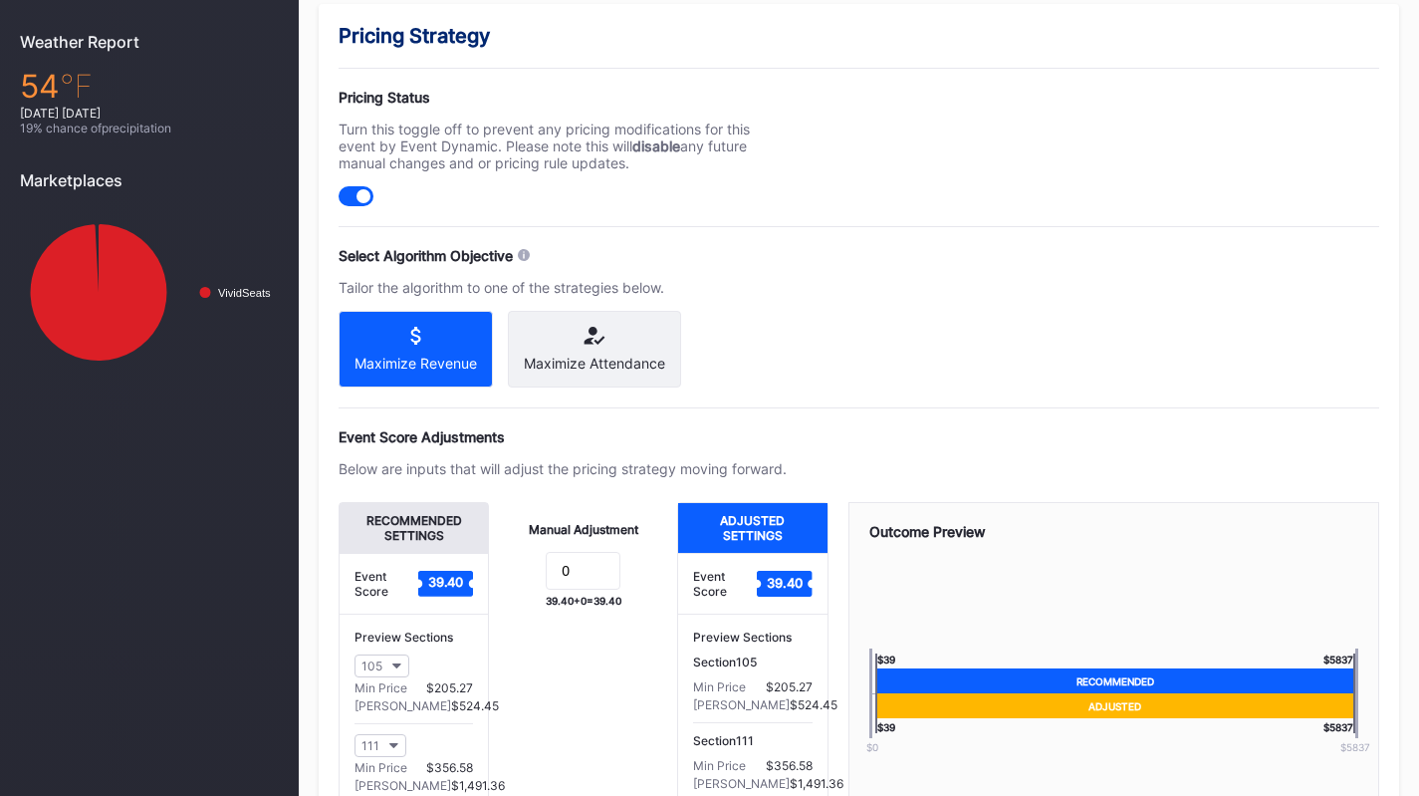
click at [601, 347] on div "Maximize Attendance" at bounding box center [594, 349] width 173 height 77
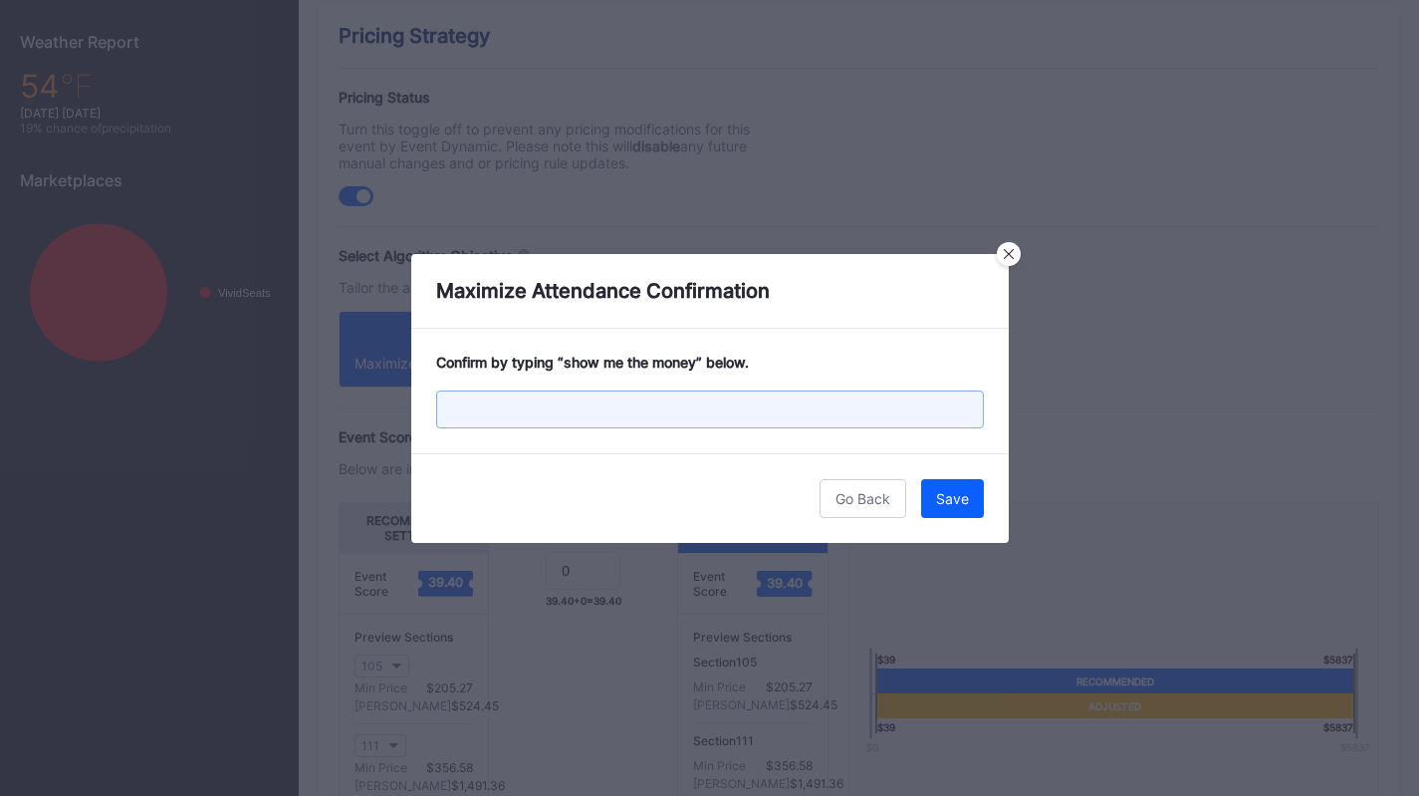
click at [631, 427] on input "text" at bounding box center [710, 409] width 548 height 38
paste input "show me the money"
type input "show me the money"
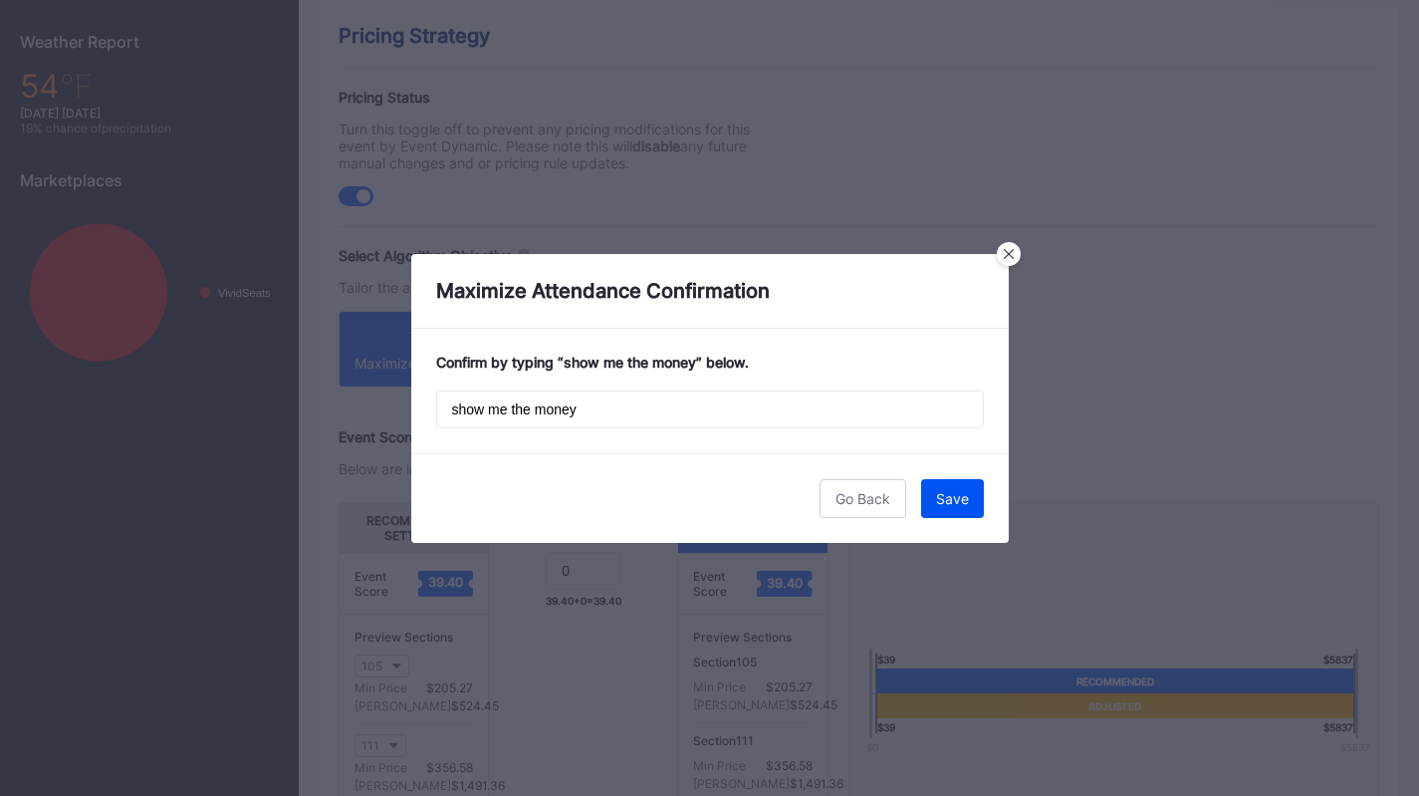
click at [938, 500] on div "Save" at bounding box center [952, 498] width 33 height 17
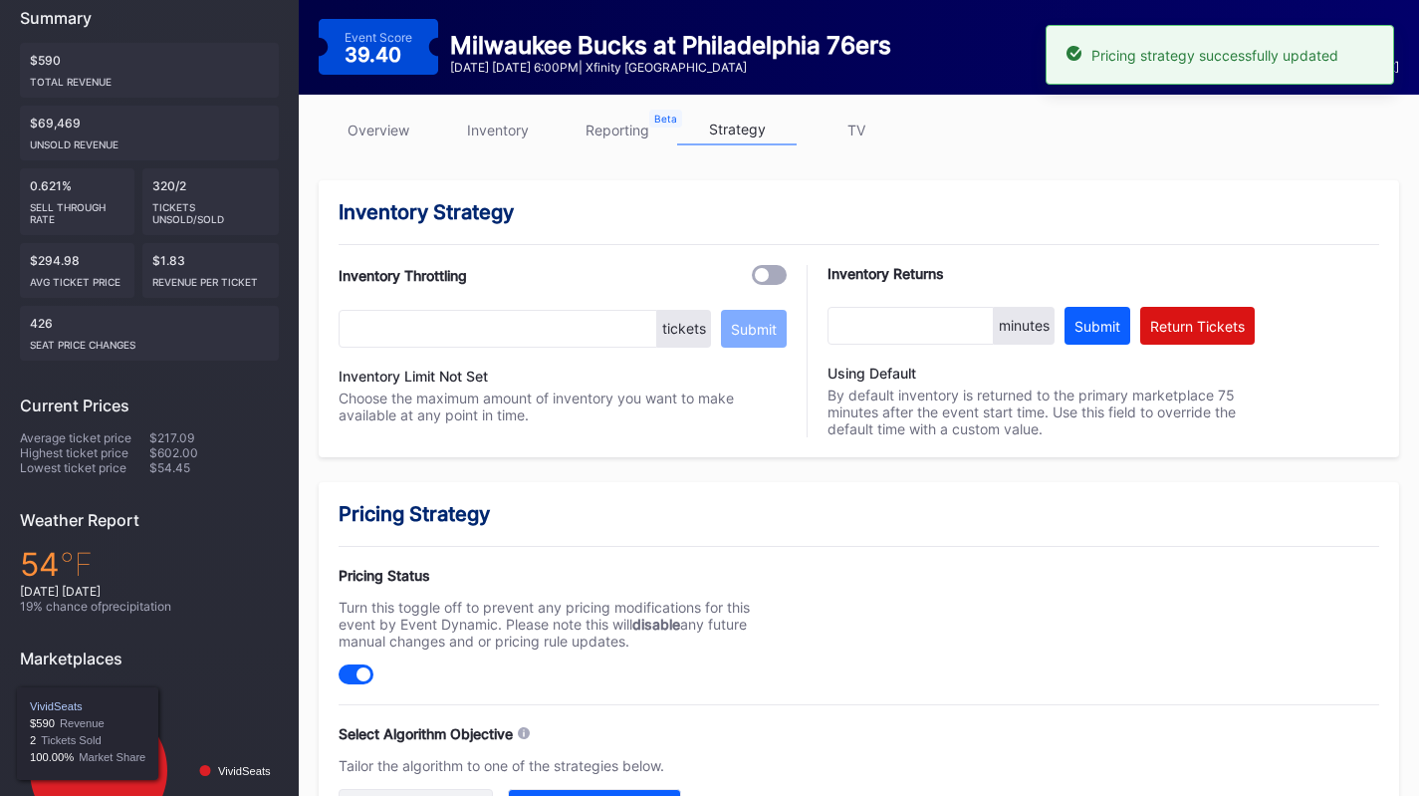
scroll to position [0, 0]
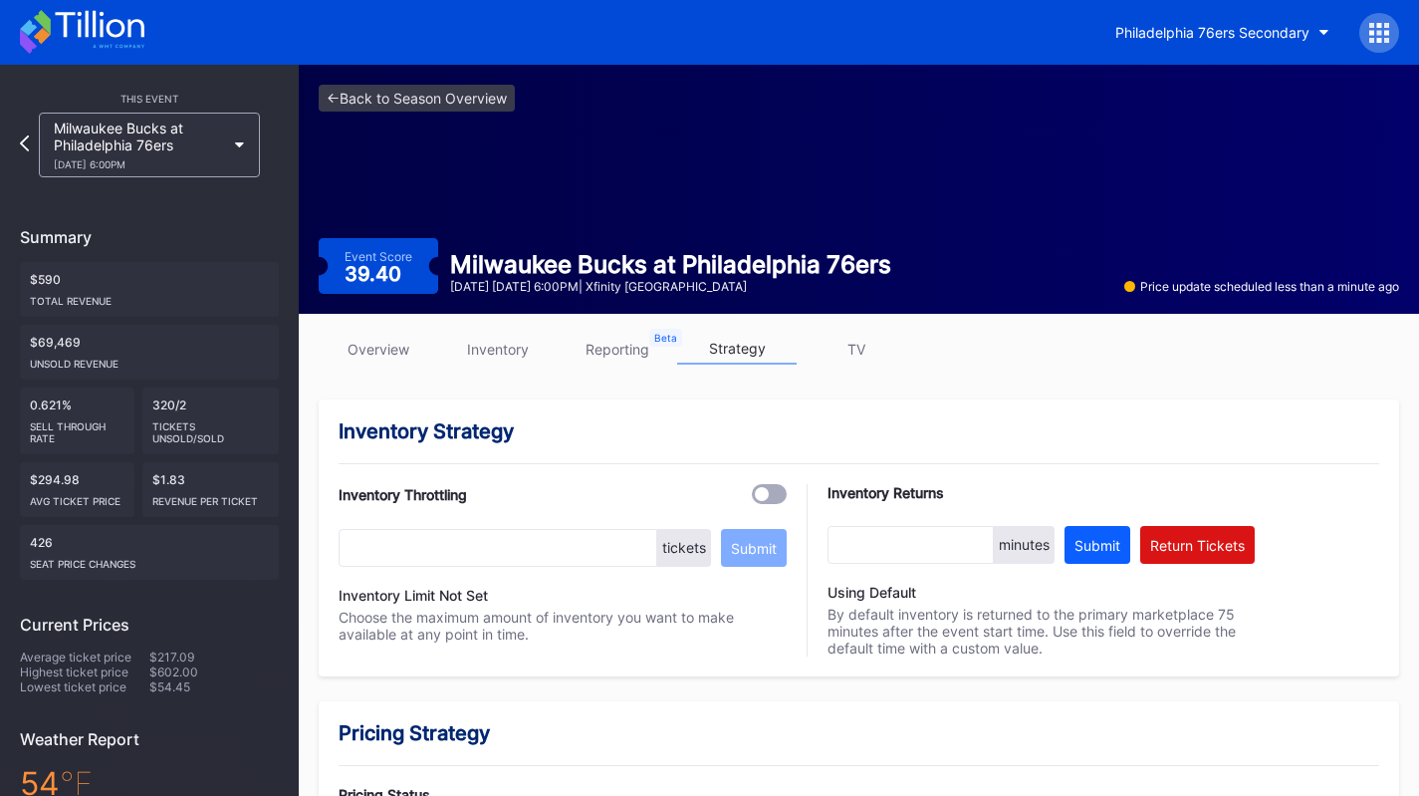
click at [85, 14] on icon at bounding box center [82, 32] width 124 height 44
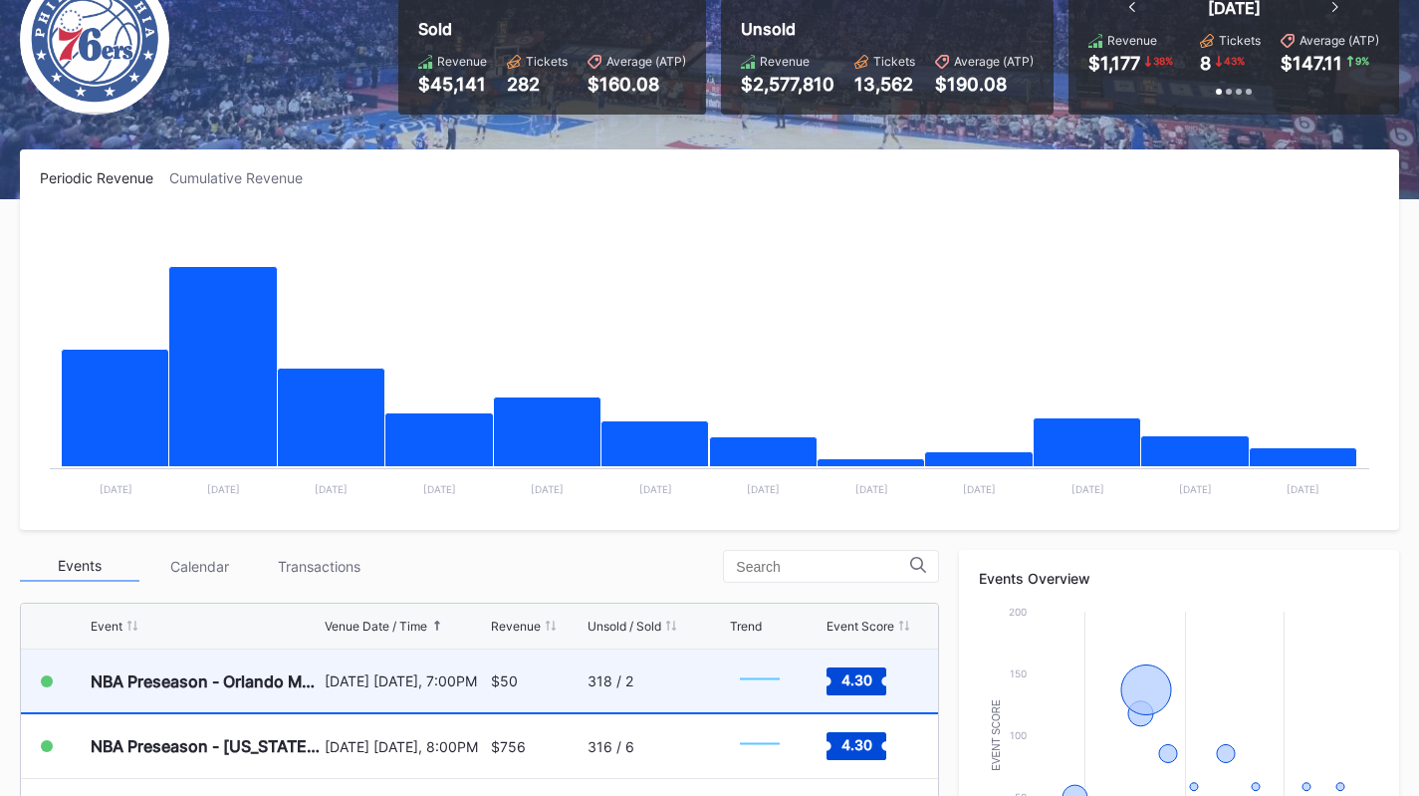
scroll to position [398, 0]
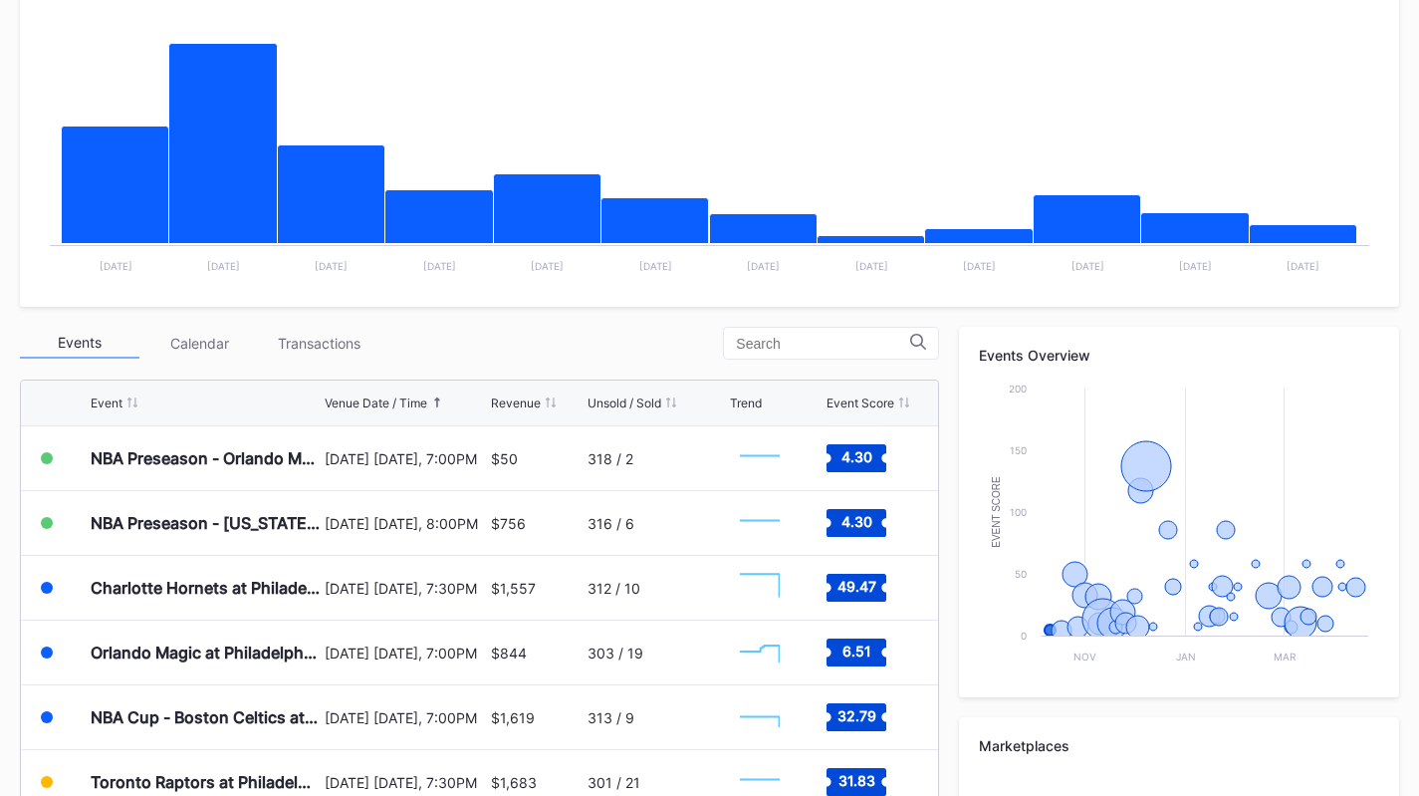
click at [281, 347] on div "Transactions" at bounding box center [319, 343] width 120 height 31
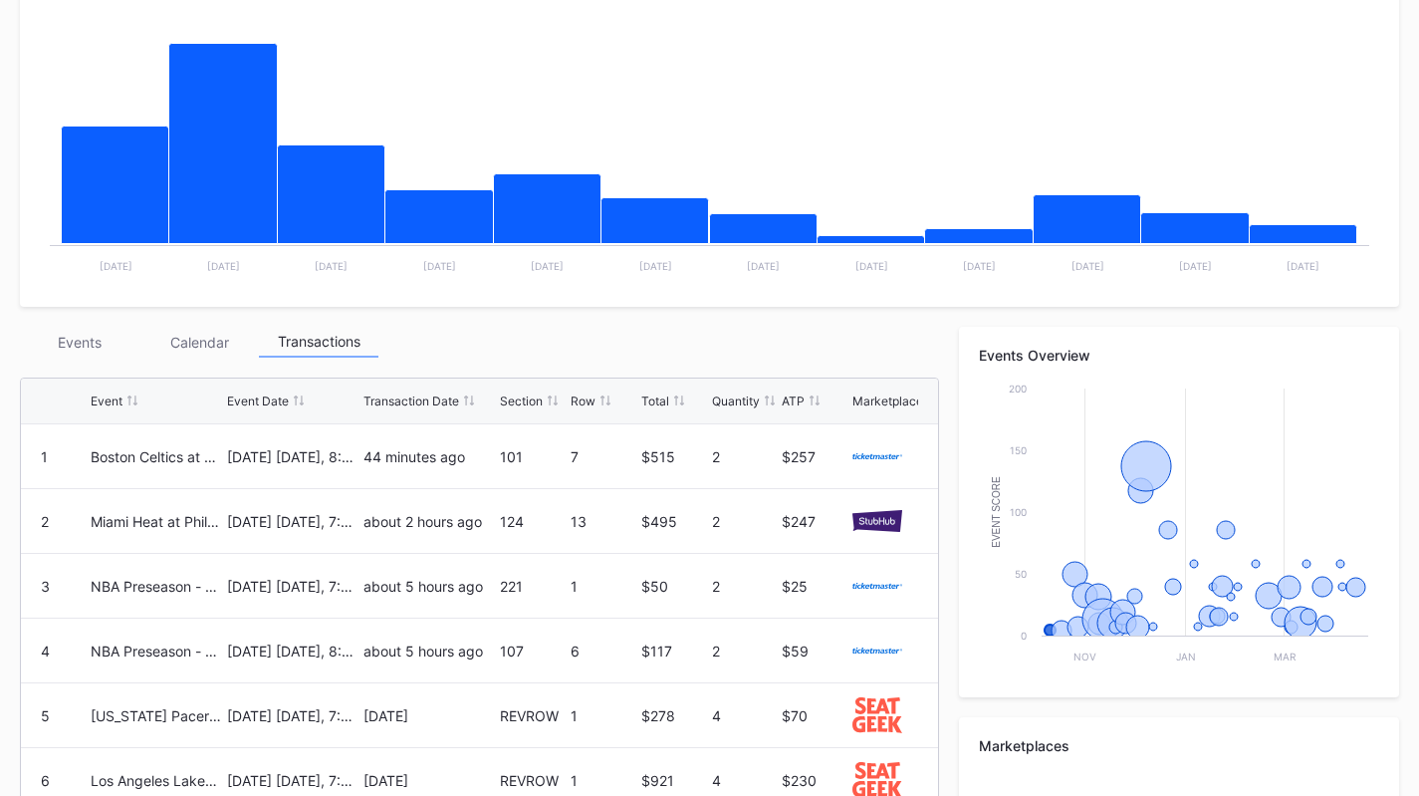
click at [102, 350] on div "Events" at bounding box center [80, 342] width 120 height 31
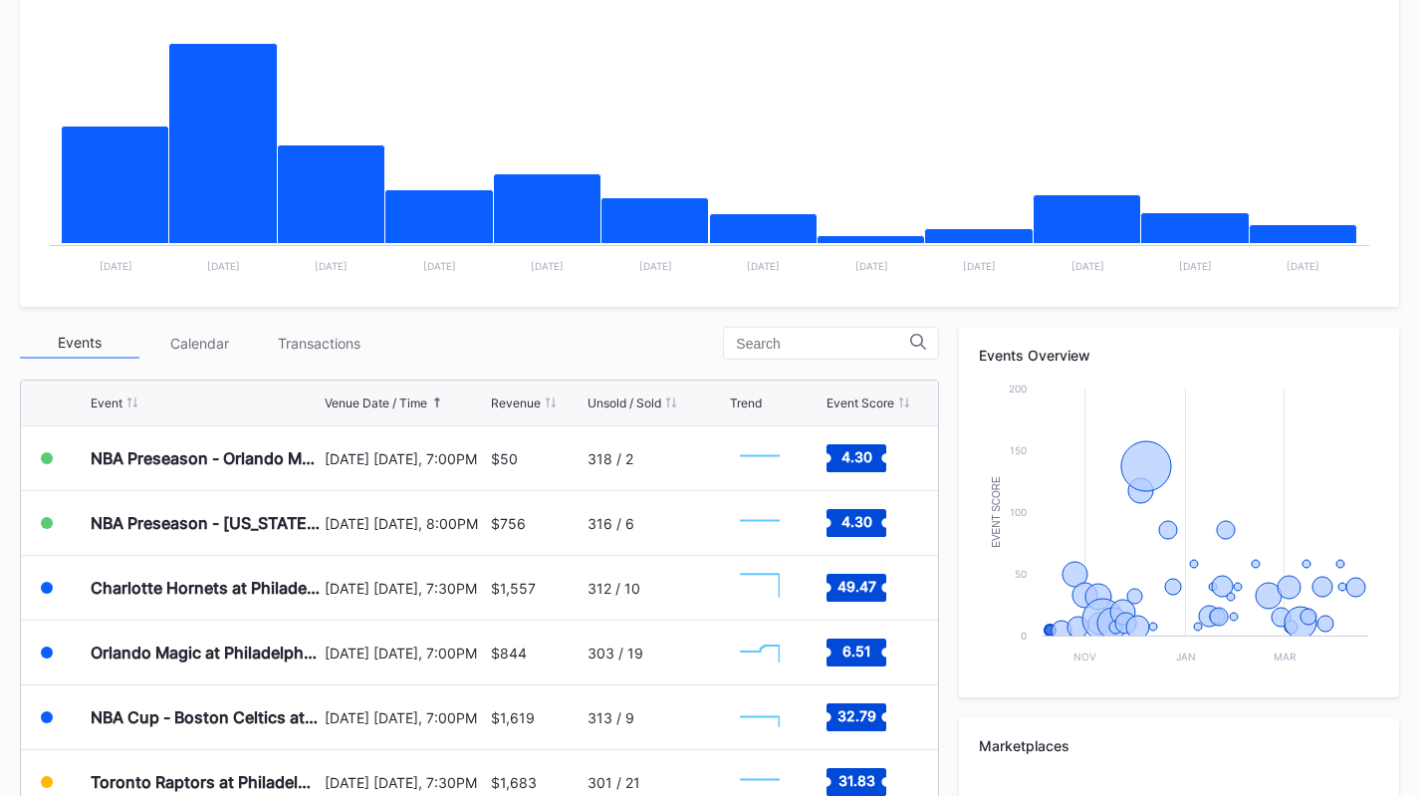
click at [498, 351] on div "Events Calendar Transactions" at bounding box center [479, 343] width 919 height 33
click at [322, 328] on div "Transactions" at bounding box center [319, 343] width 120 height 31
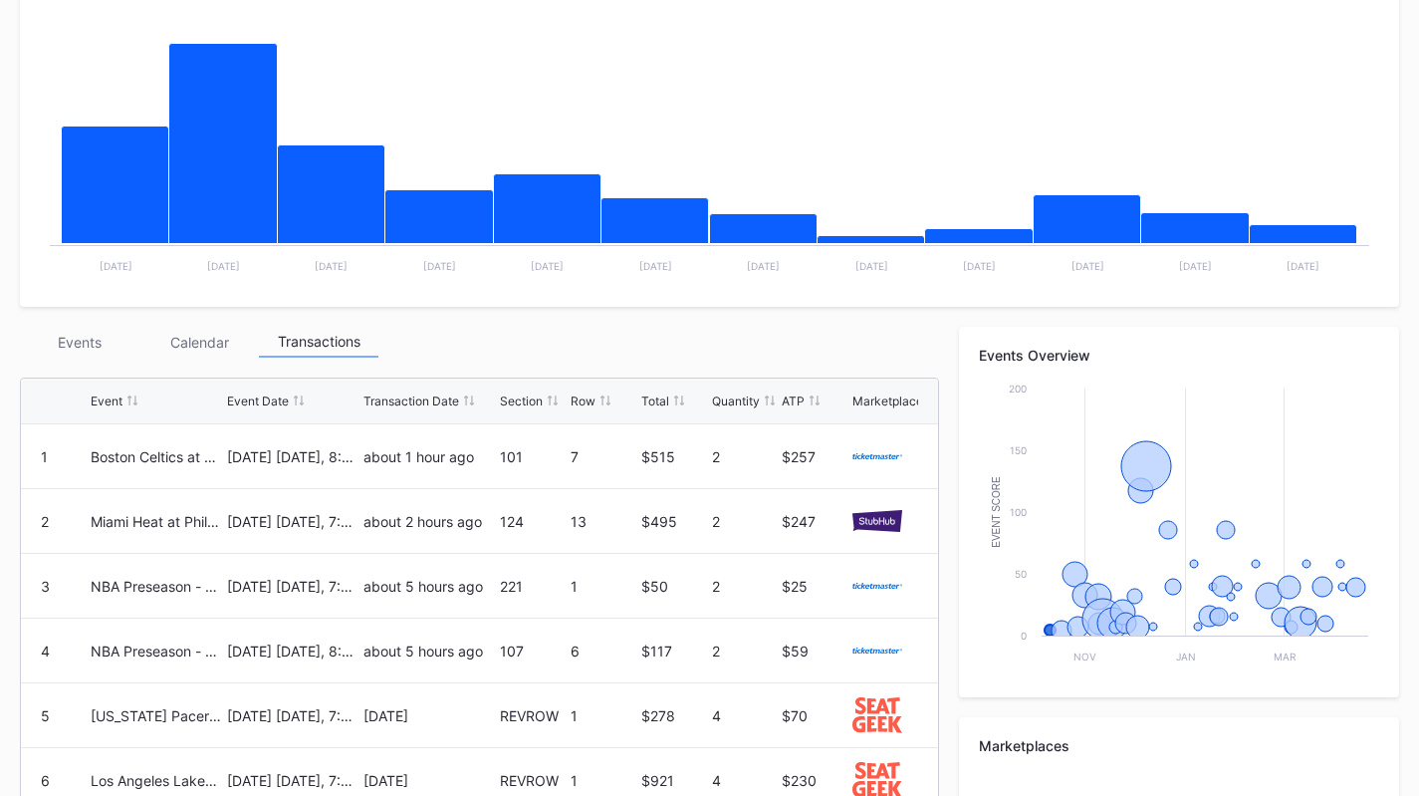
click at [79, 344] on div "Events" at bounding box center [80, 342] width 120 height 31
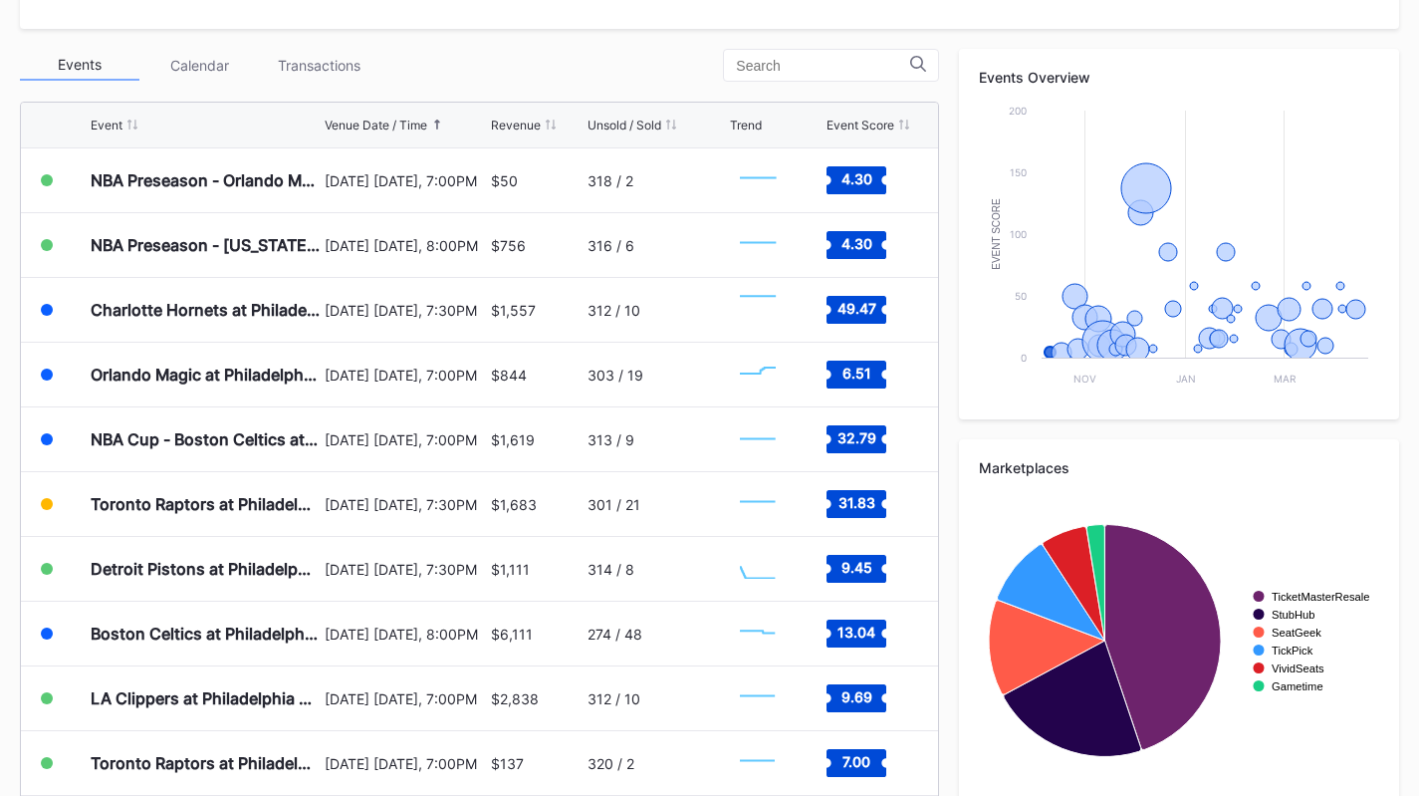
scroll to position [710, 0]
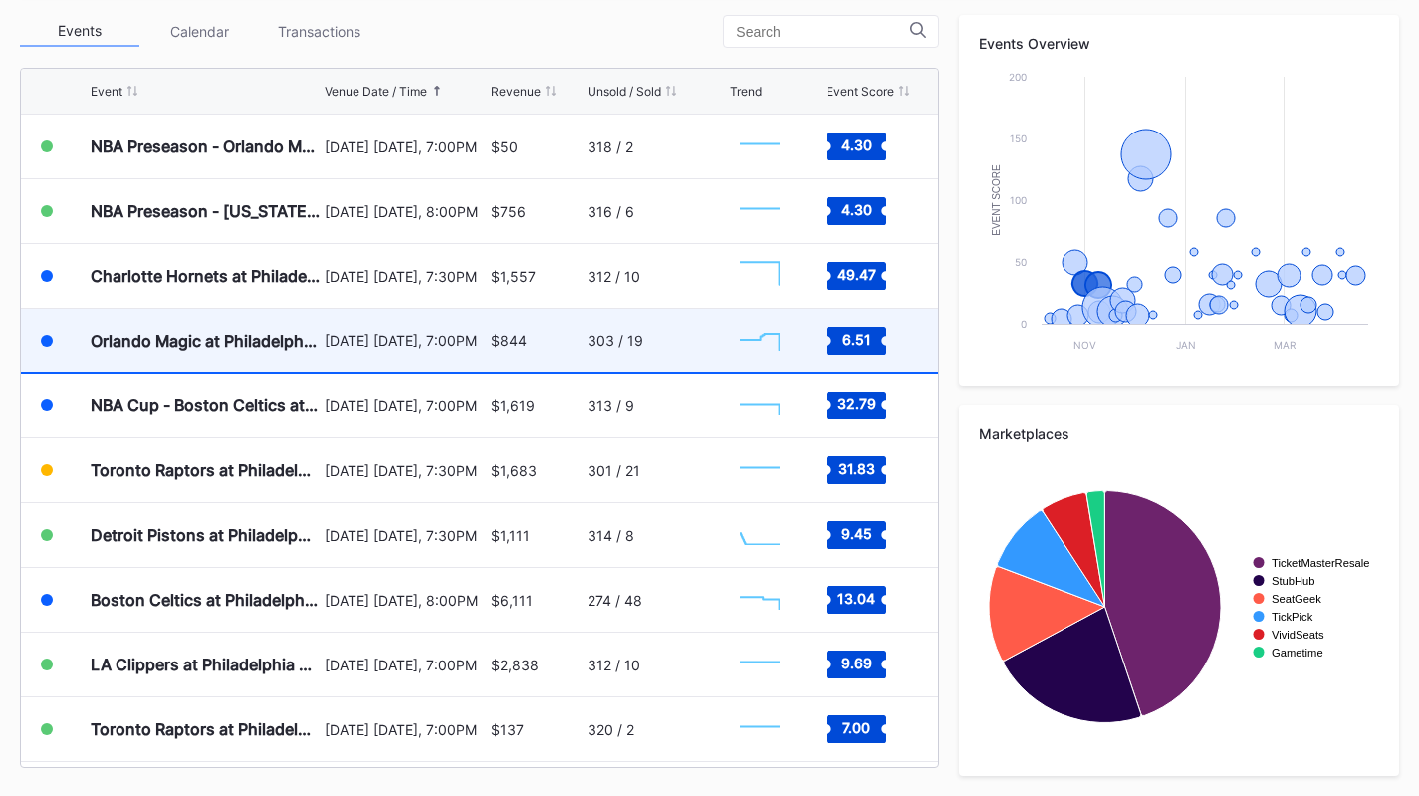
click at [544, 350] on div "$844" at bounding box center [537, 340] width 92 height 63
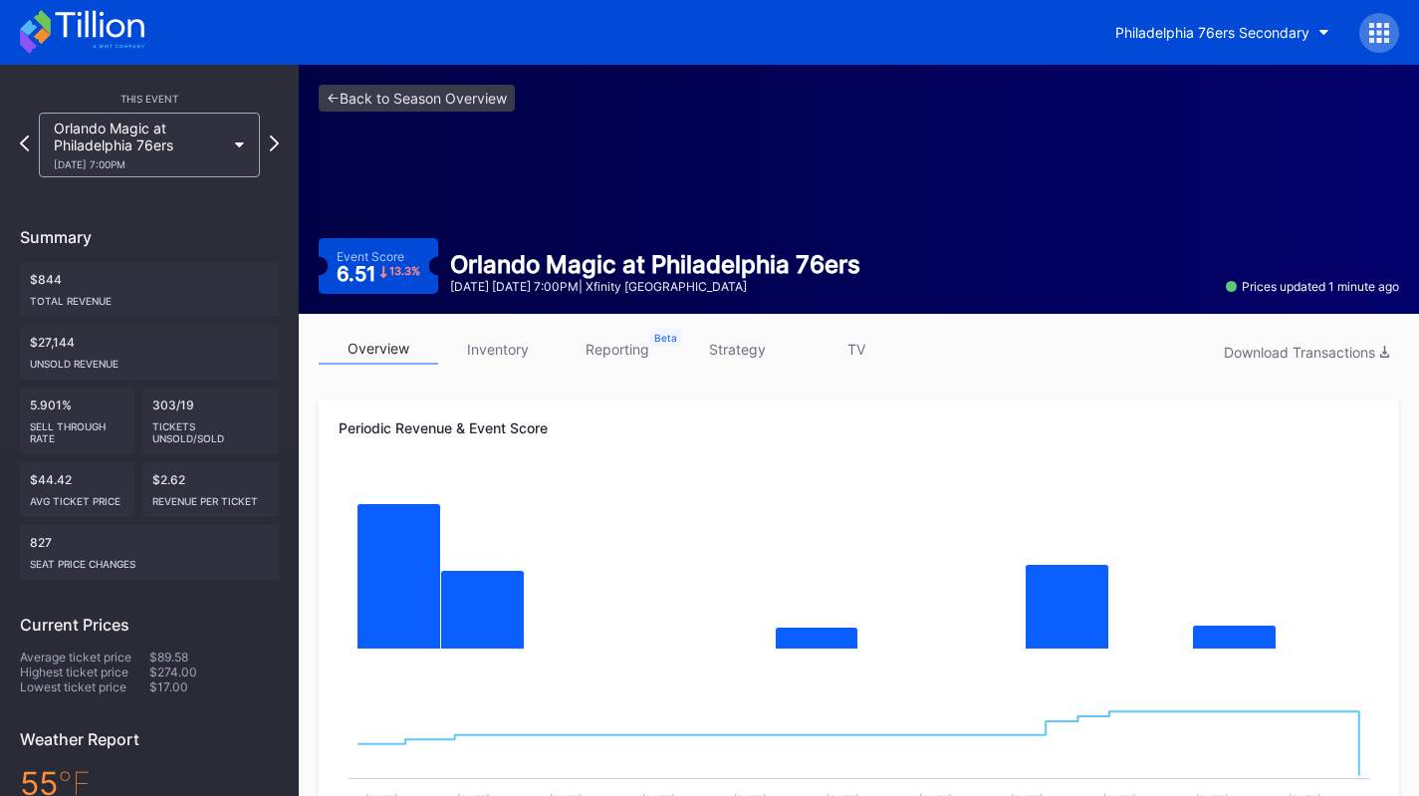
click at [81, 32] on icon at bounding box center [82, 32] width 124 height 44
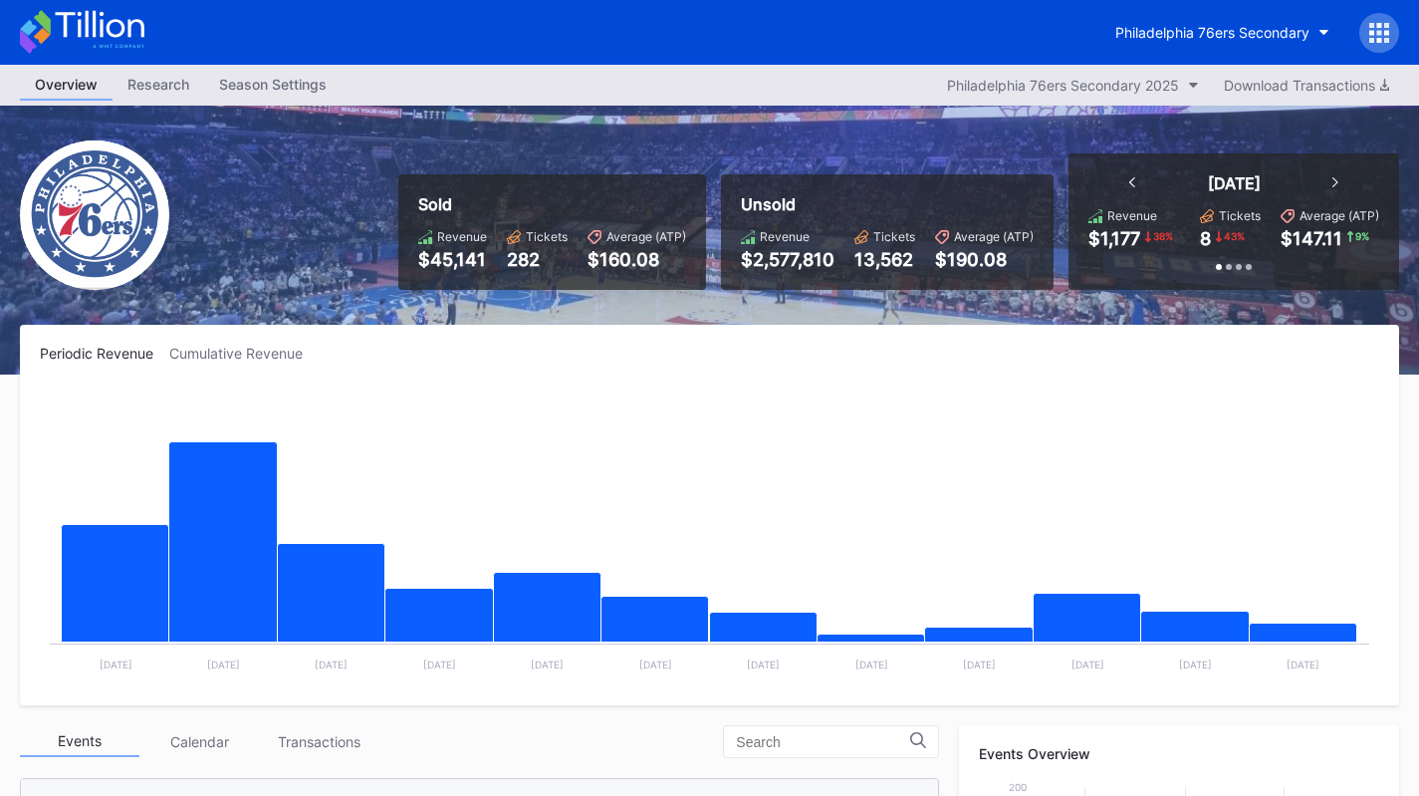
scroll to position [398, 0]
drag, startPoint x: 423, startPoint y: 349, endPoint x: 20, endPoint y: 356, distance: 403.4
click at [20, 356] on div "Periodic Revenue Cumulative Revenue $1,177 38 % Created with Highcharts 11.2.0 …" at bounding box center [709, 515] width 1379 height 380
click at [520, 337] on div "Periodic Revenue Cumulative Revenue $1,177 38 % Created with Highcharts 11.2.0 …" at bounding box center [709, 515] width 1379 height 380
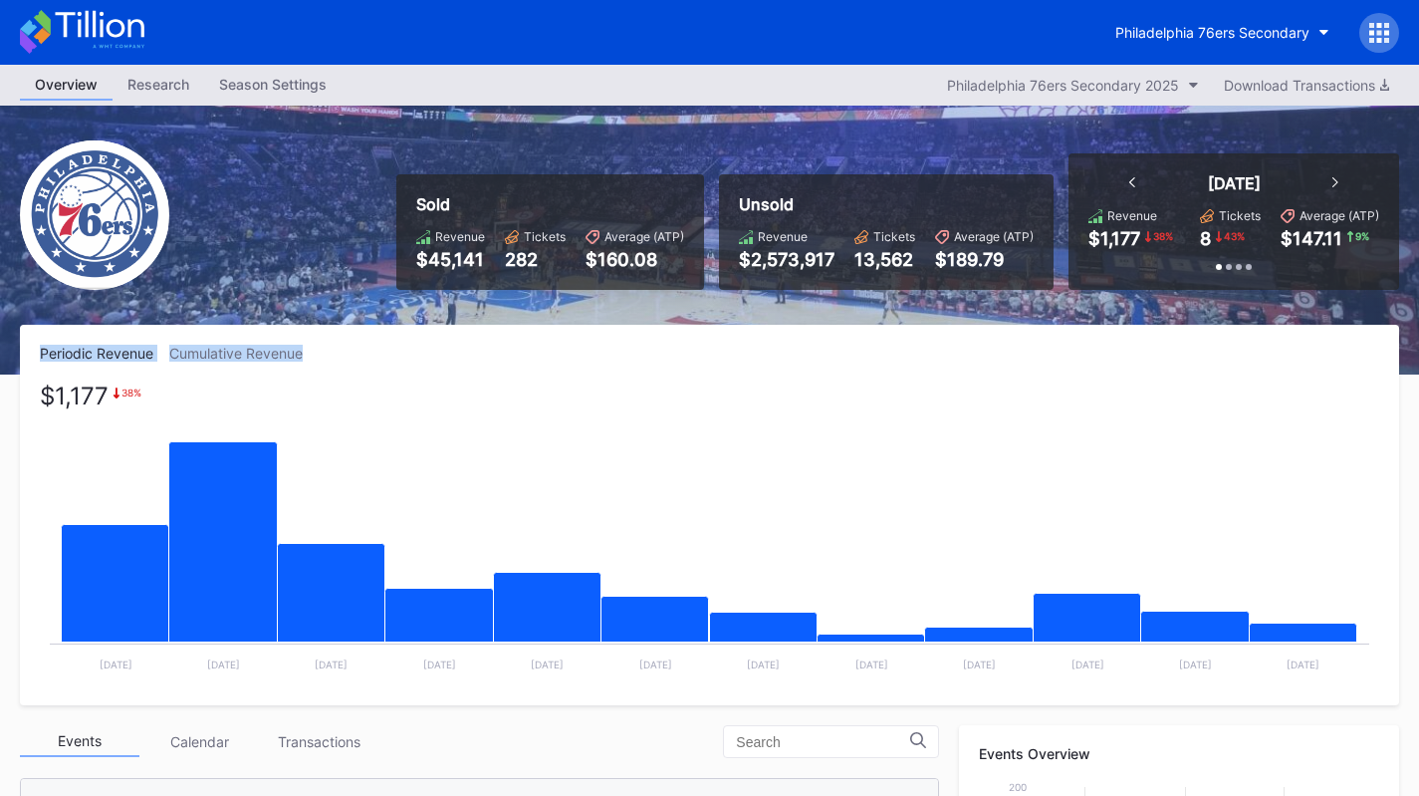
click at [520, 338] on div "Periodic Revenue Cumulative Revenue $1,177 38 % Created with Highcharts 11.2.0 …" at bounding box center [709, 515] width 1379 height 380
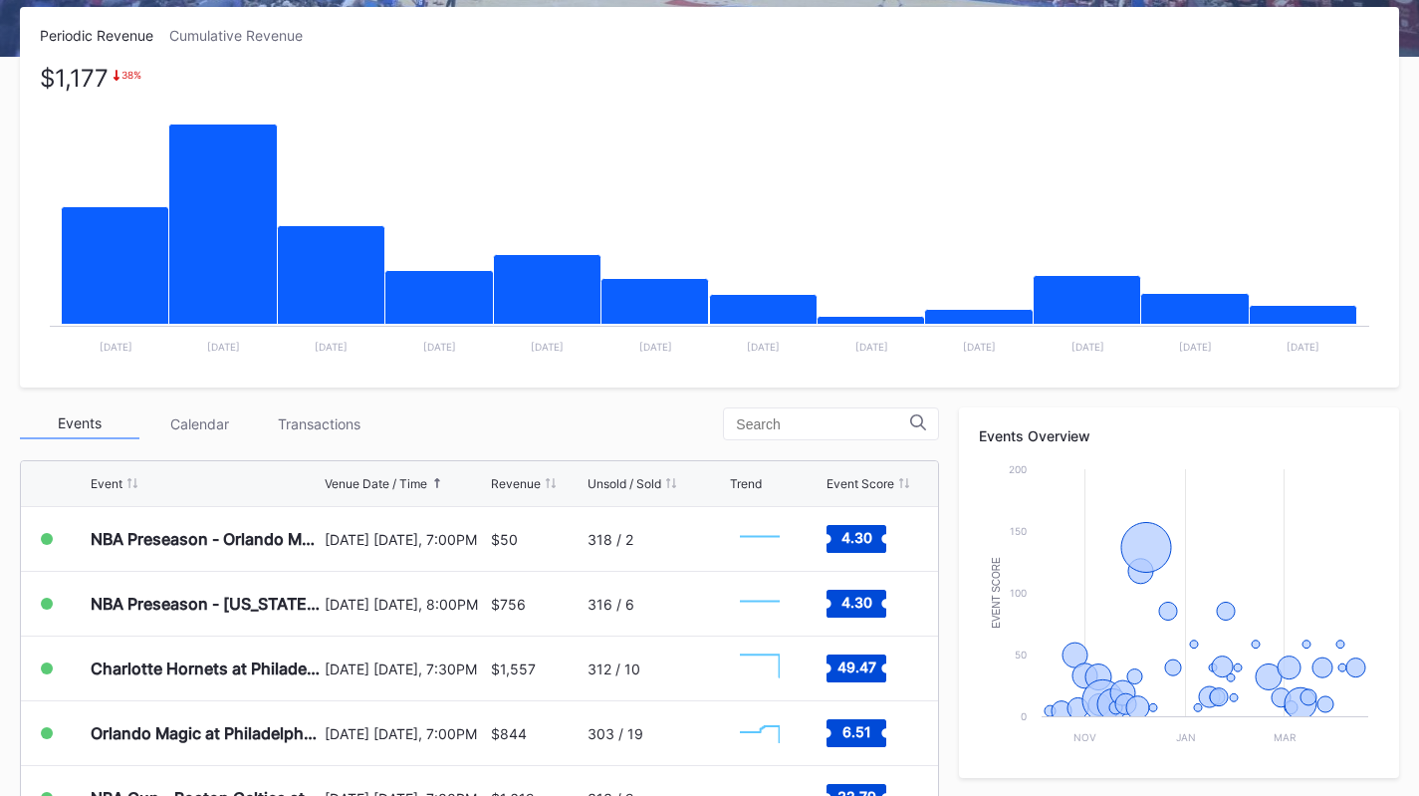
scroll to position [498, 0]
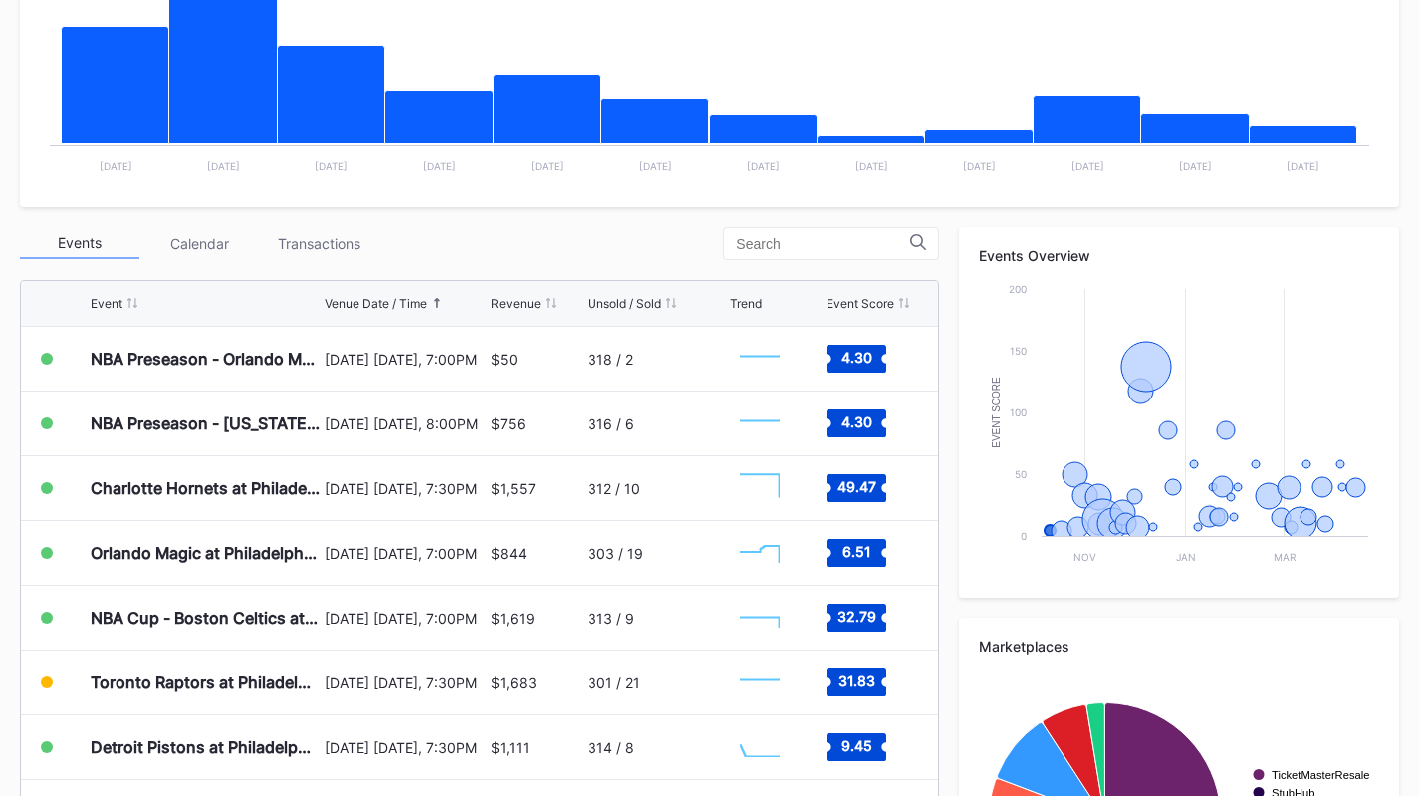
click at [606, 298] on div "Unsold / Sold" at bounding box center [625, 303] width 74 height 15
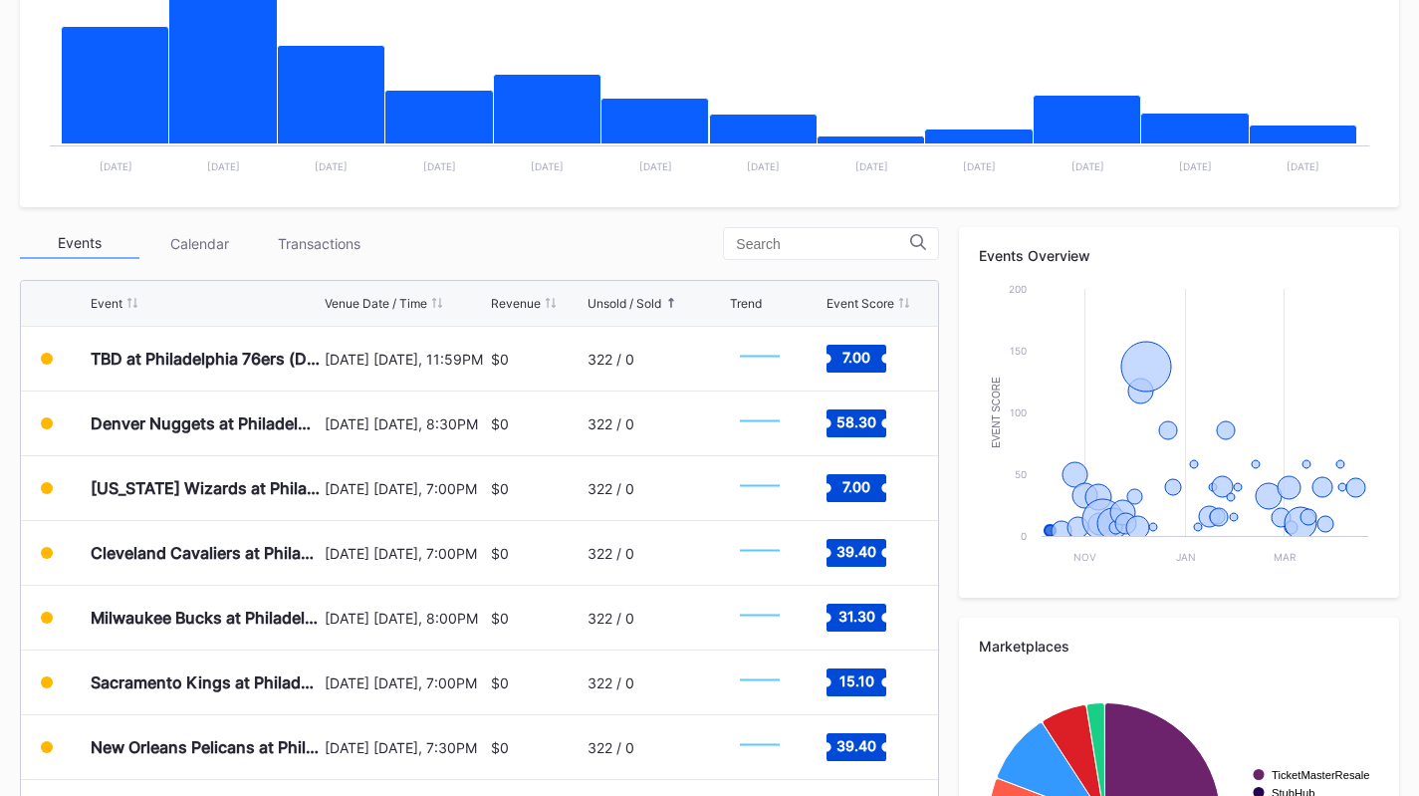
click at [608, 298] on div "Unsold / Sold" at bounding box center [625, 303] width 74 height 15
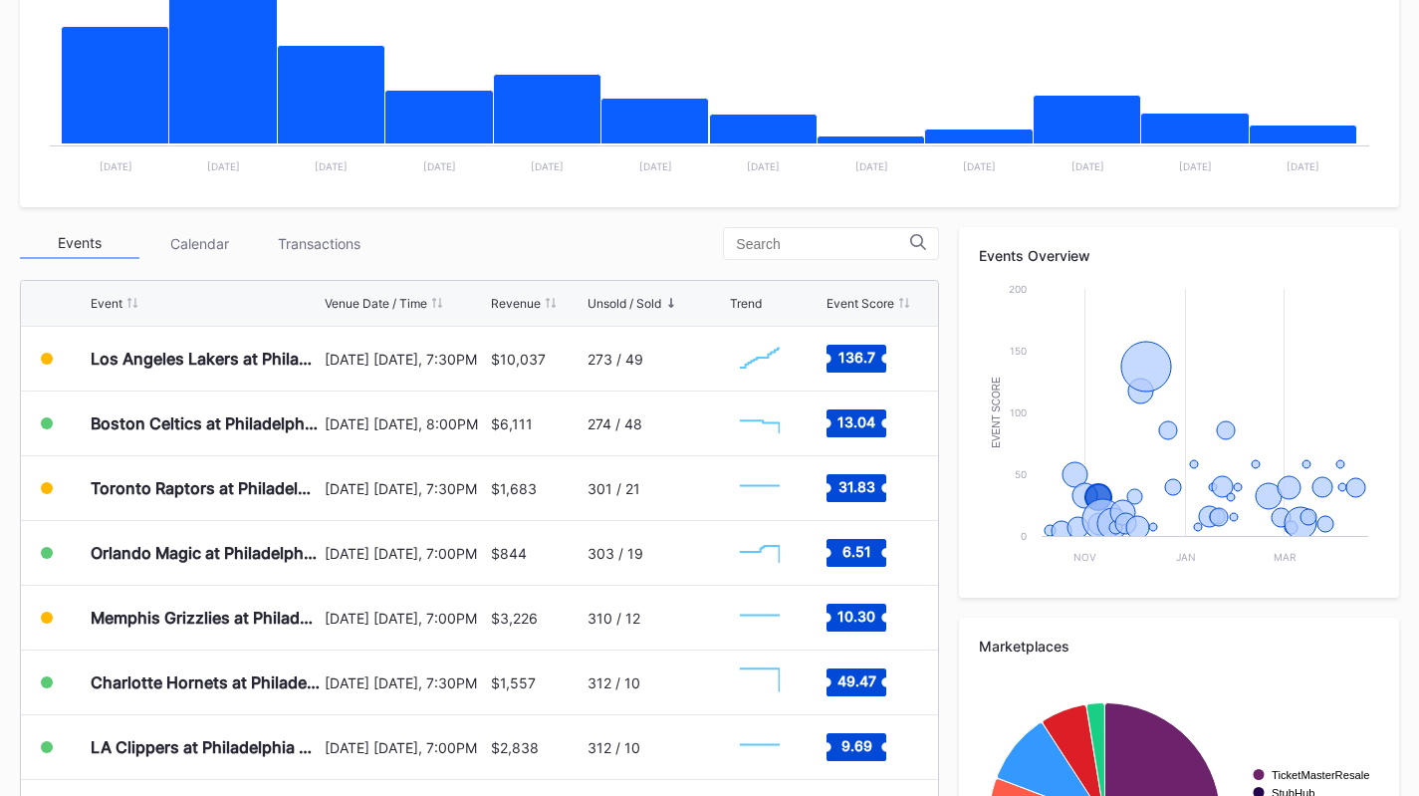
click at [58, 247] on div "Events" at bounding box center [80, 243] width 120 height 31
click at [371, 294] on div "Event Venue Date / Time Revenue Unsold / Sold Trend Event Score" at bounding box center [479, 304] width 917 height 46
click at [373, 297] on div "Venue Date / Time" at bounding box center [376, 303] width 103 height 15
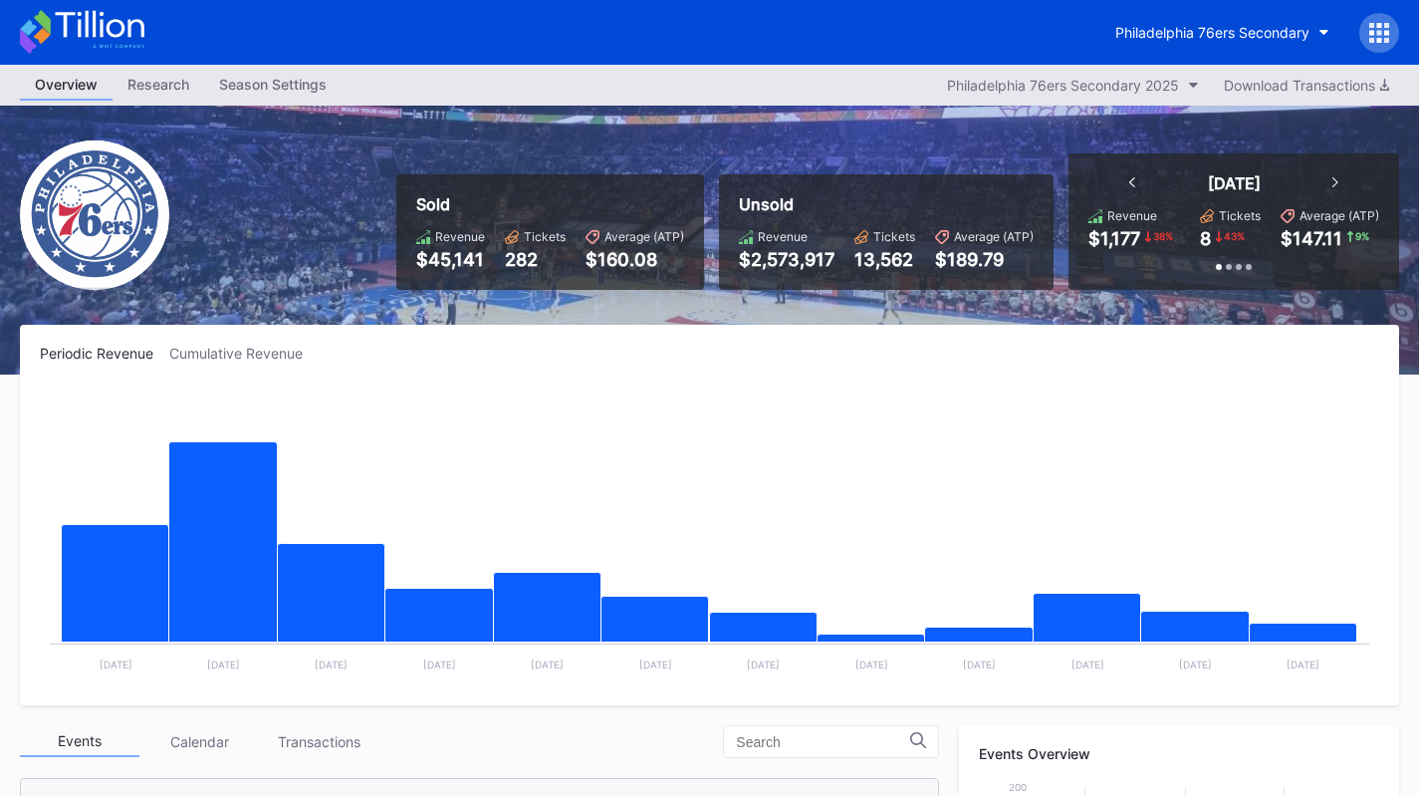
scroll to position [598, 0]
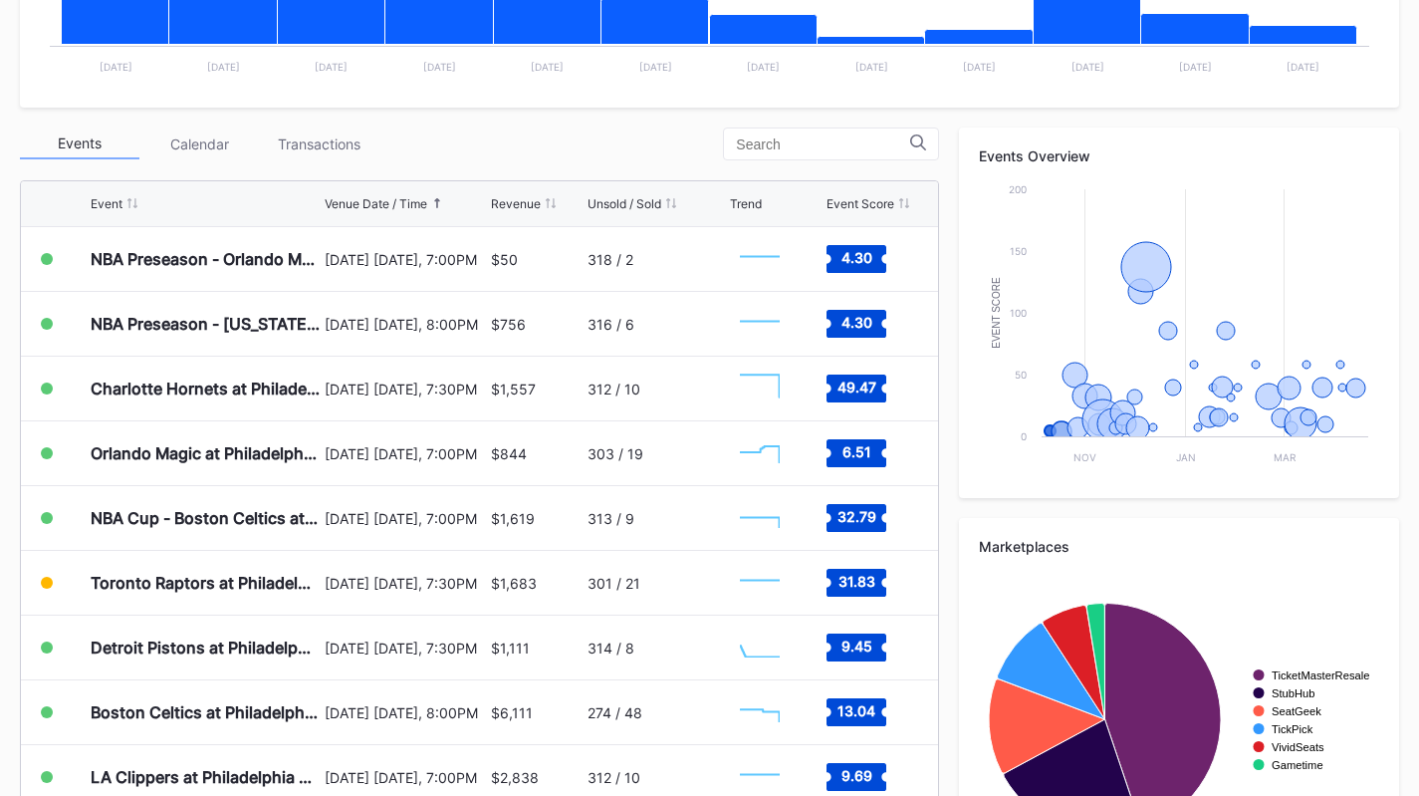
click at [295, 135] on div "Transactions" at bounding box center [319, 143] width 120 height 31
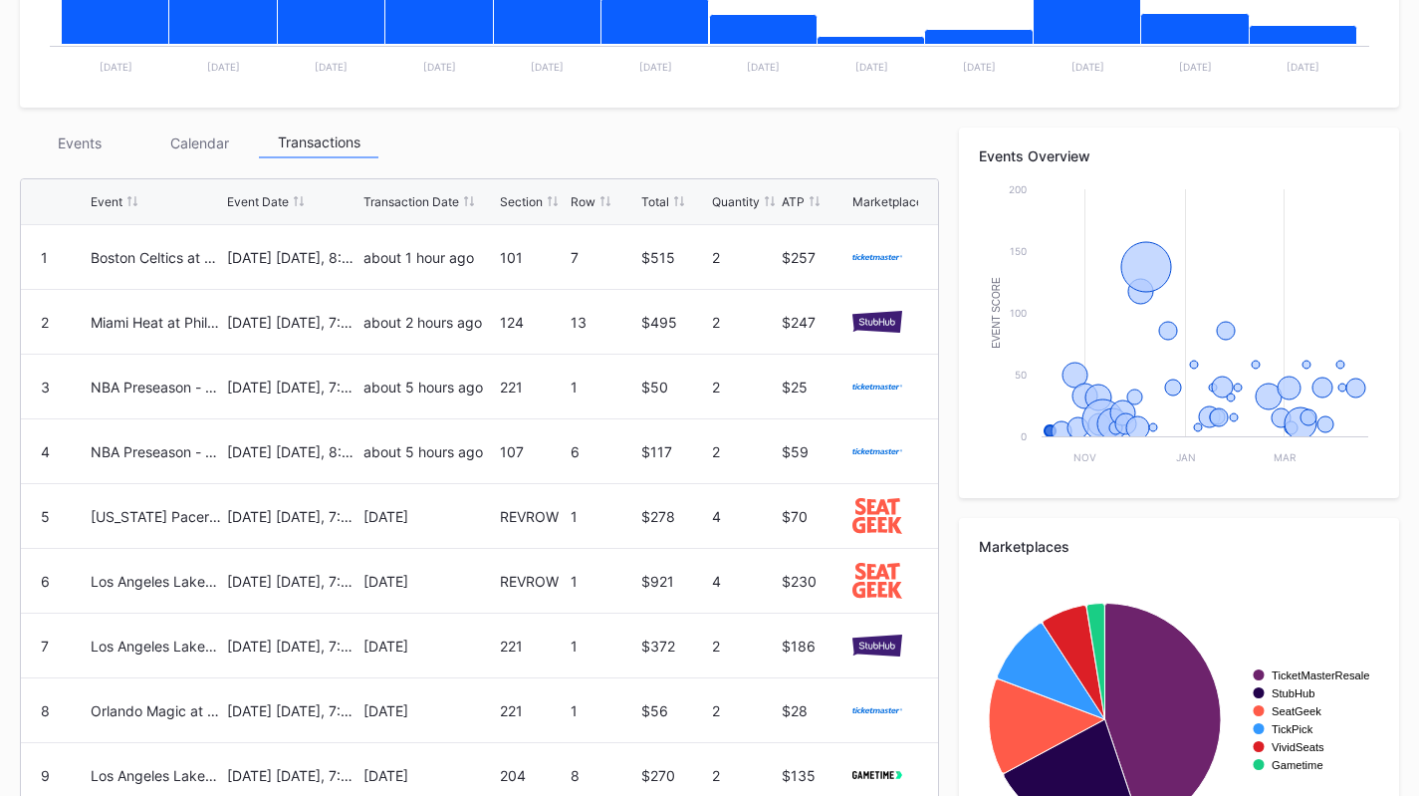
click at [191, 145] on div "Calendar" at bounding box center [199, 142] width 120 height 31
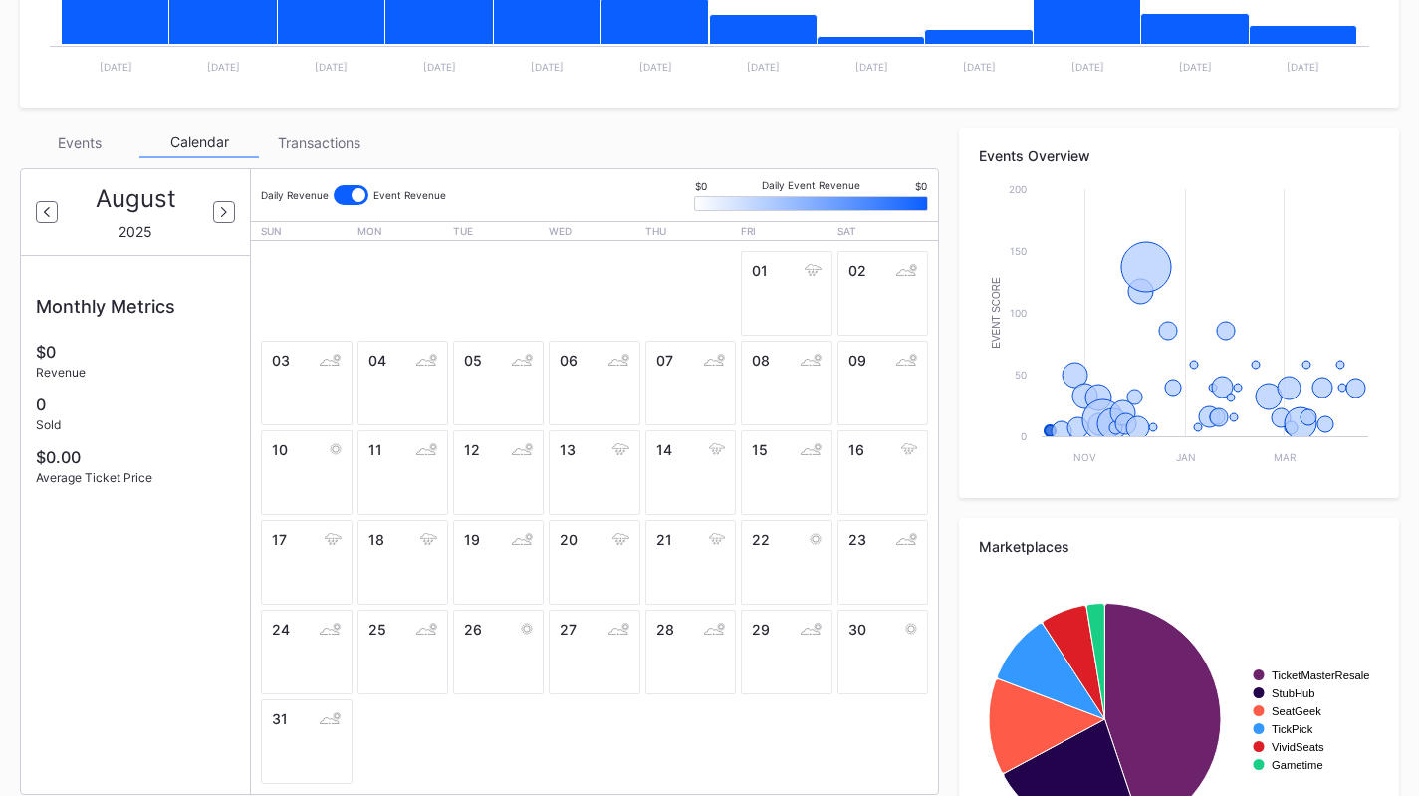
click at [320, 128] on div "Transactions" at bounding box center [319, 142] width 120 height 31
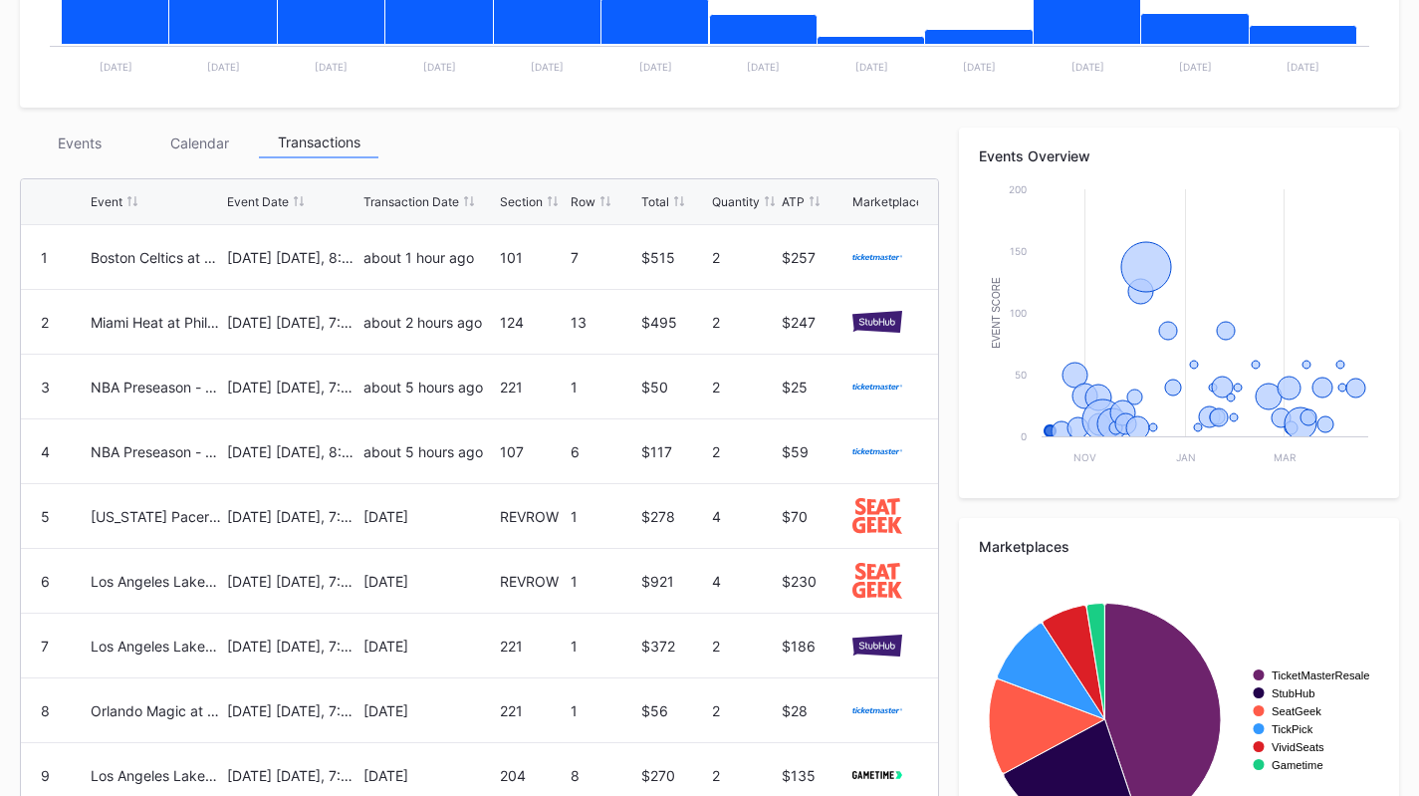
drag, startPoint x: 63, startPoint y: 132, endPoint x: 124, endPoint y: 107, distance: 66.0
click at [70, 134] on div "Events" at bounding box center [80, 142] width 120 height 31
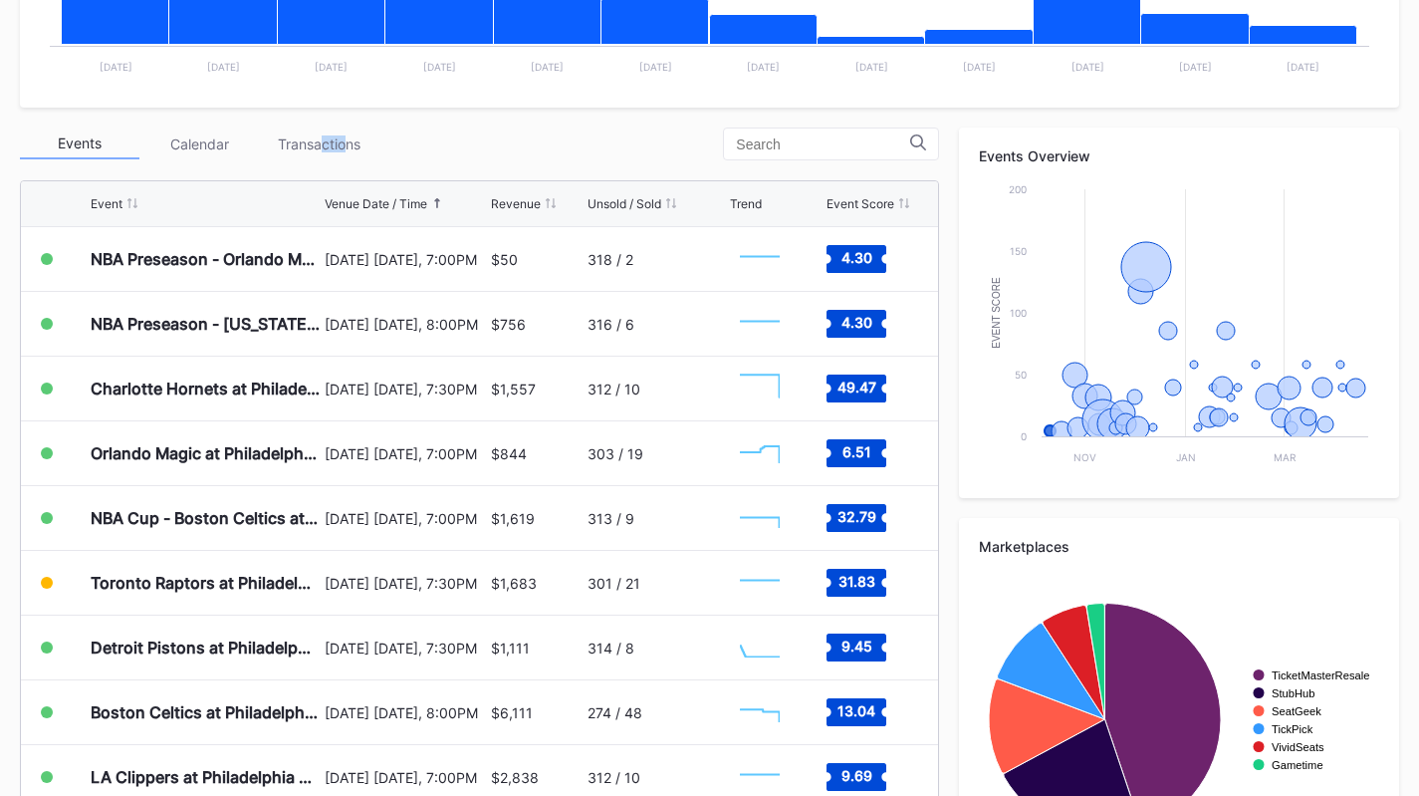
drag, startPoint x: 324, startPoint y: 141, endPoint x: 348, endPoint y: 116, distance: 35.2
click at [348, 116] on div "Periodic Revenue Cumulative Revenue Created with Highcharts 11.2.0 Chart title …" at bounding box center [709, 317] width 1419 height 1181
click at [376, 108] on div "Periodic Revenue Cumulative Revenue Created with Highcharts 11.2.0 Chart title …" at bounding box center [709, 317] width 1419 height 1181
click at [326, 125] on div "Periodic Revenue Cumulative Revenue Created with Highcharts 11.2.0 Chart title …" at bounding box center [709, 317] width 1419 height 1181
click at [332, 128] on div "Events Calendar Transactions" at bounding box center [479, 143] width 919 height 33
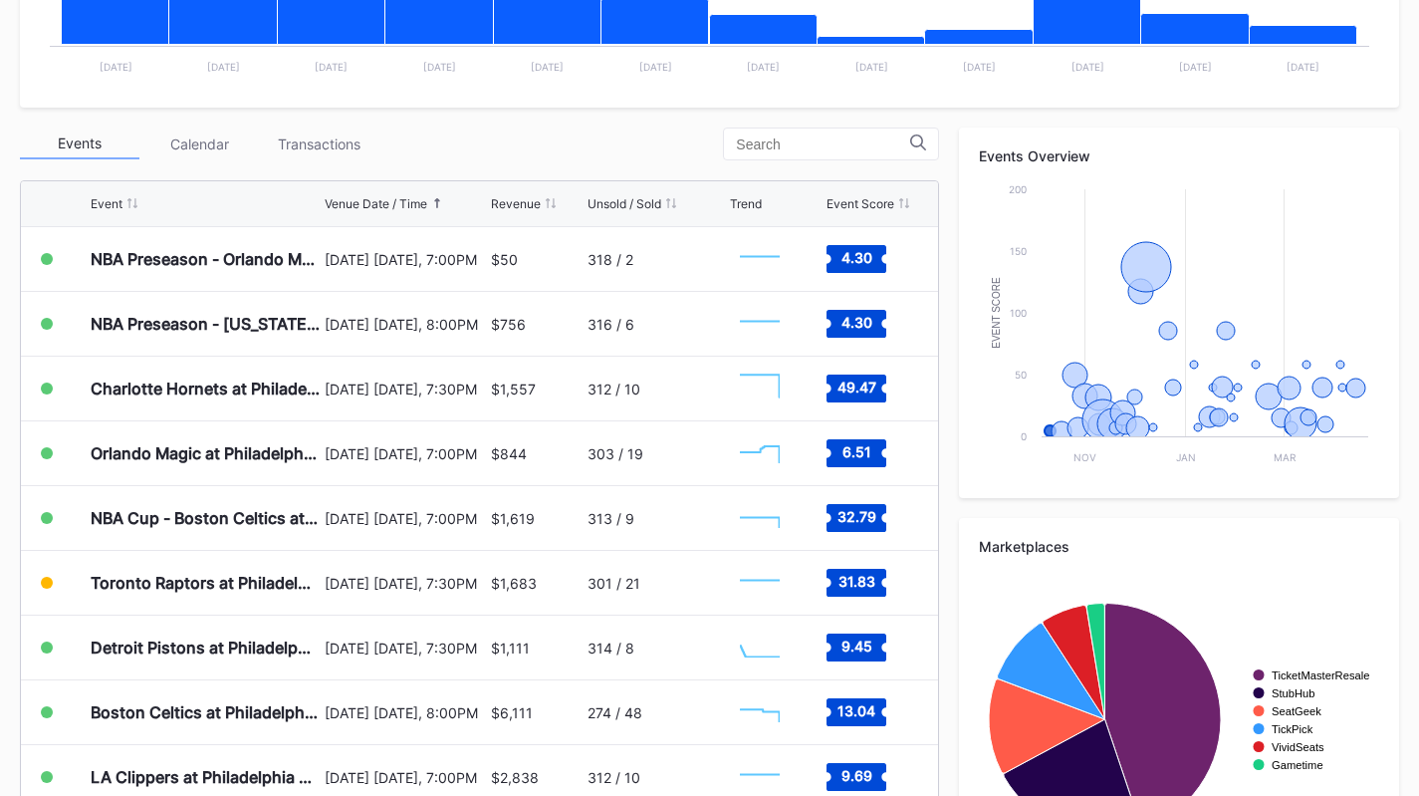
click at [336, 128] on div "Transactions" at bounding box center [319, 143] width 120 height 31
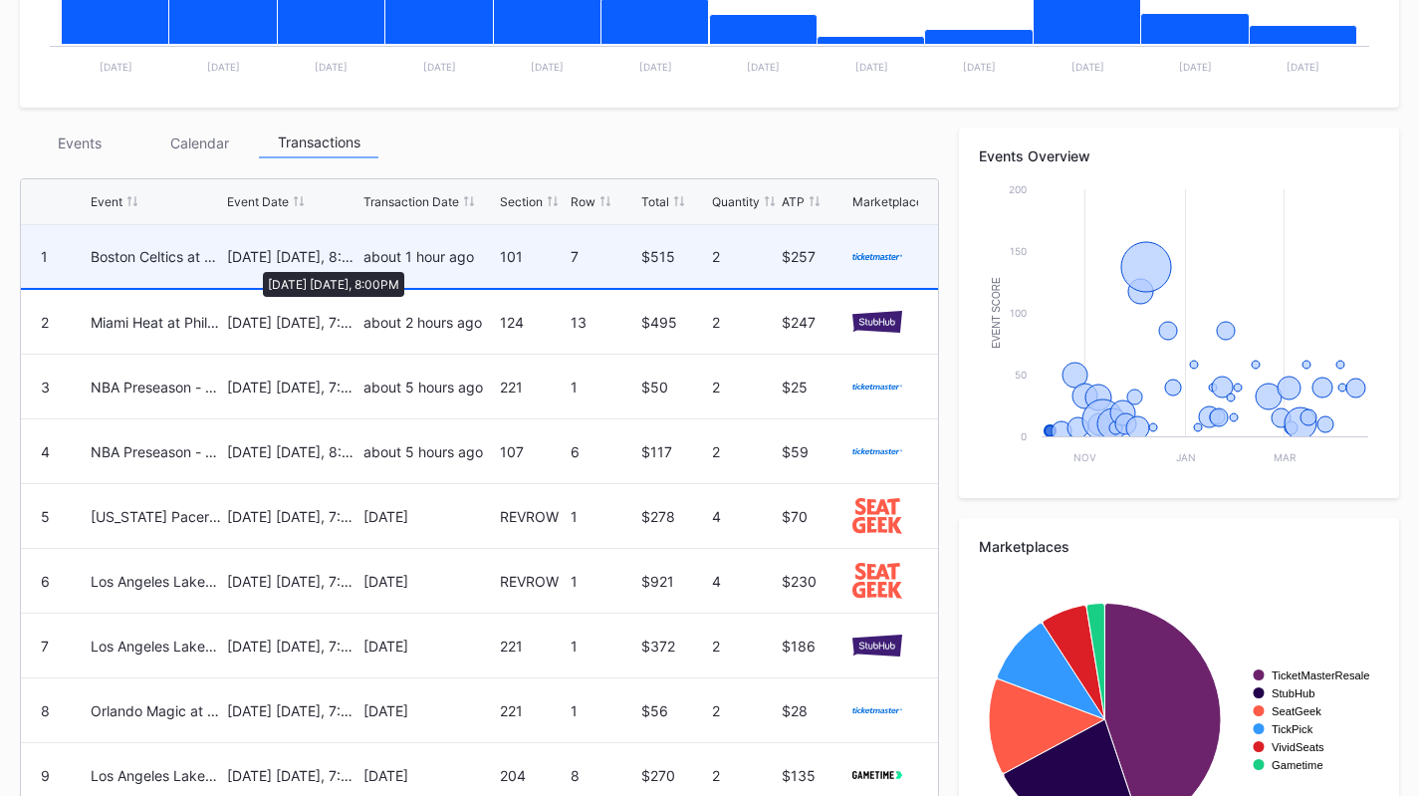
click at [253, 262] on div "[DATE] [DATE], 8:00PM" at bounding box center [292, 256] width 131 height 17
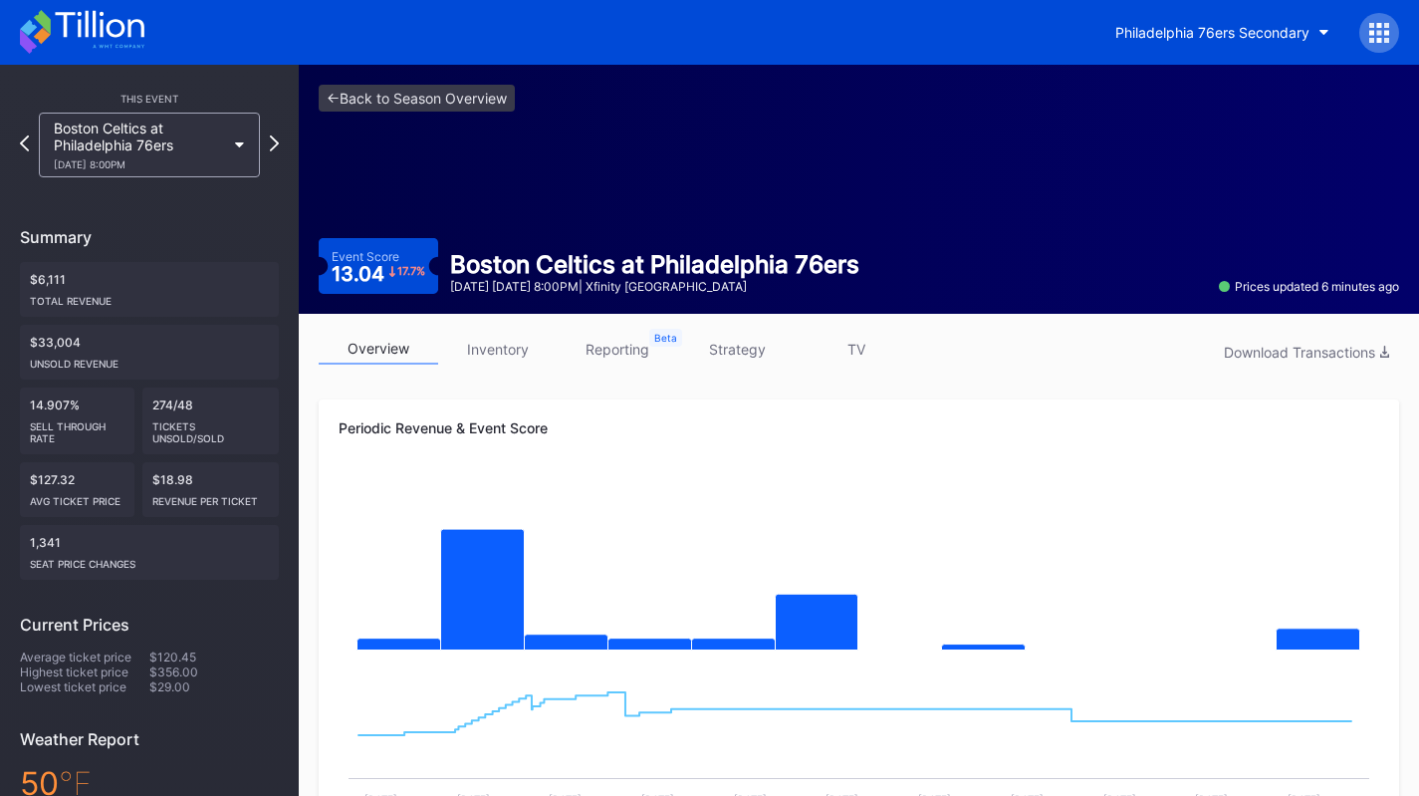
click at [112, 60] on div "Philadelphia 76ers Secondary" at bounding box center [709, 32] width 1419 height 65
click at [113, 38] on icon at bounding box center [82, 32] width 124 height 44
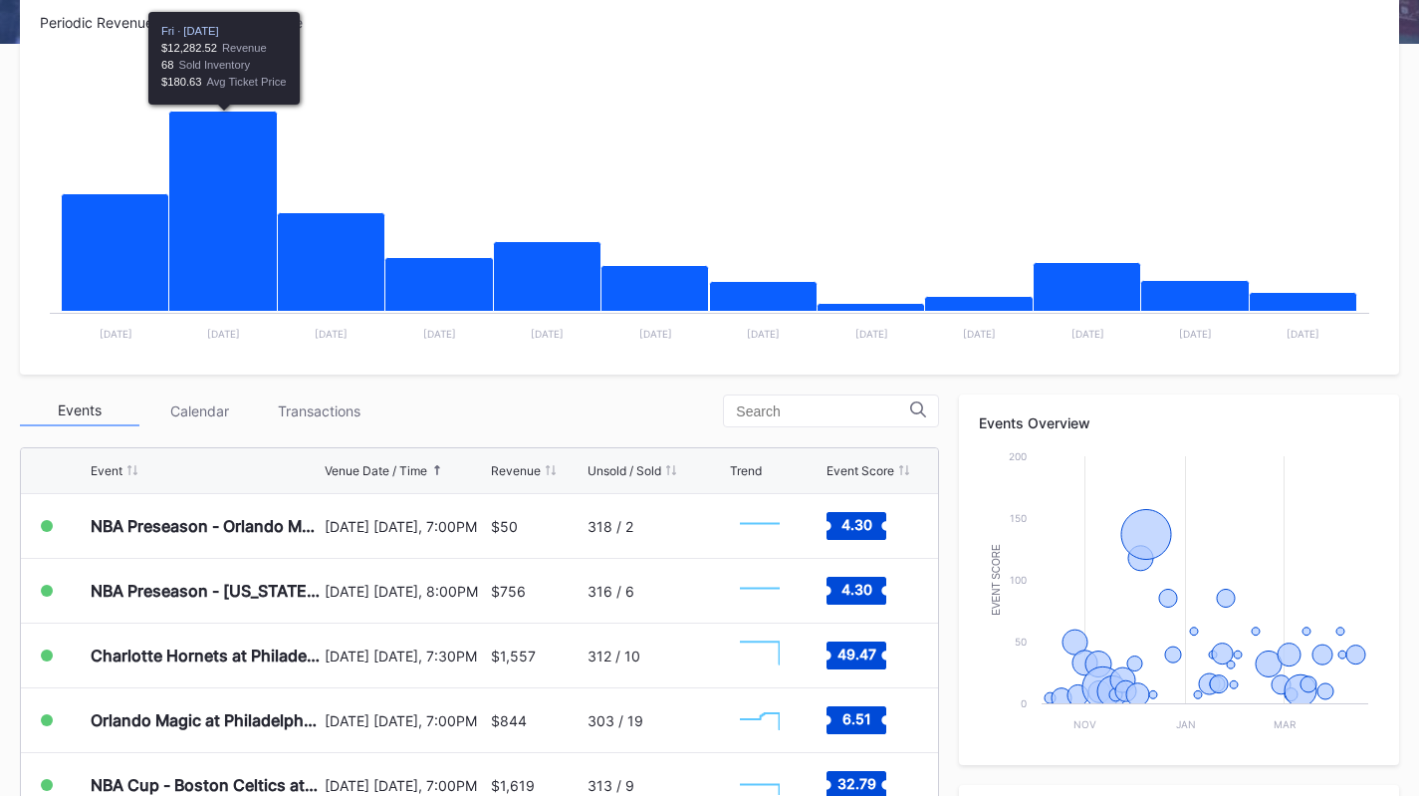
scroll to position [398, 0]
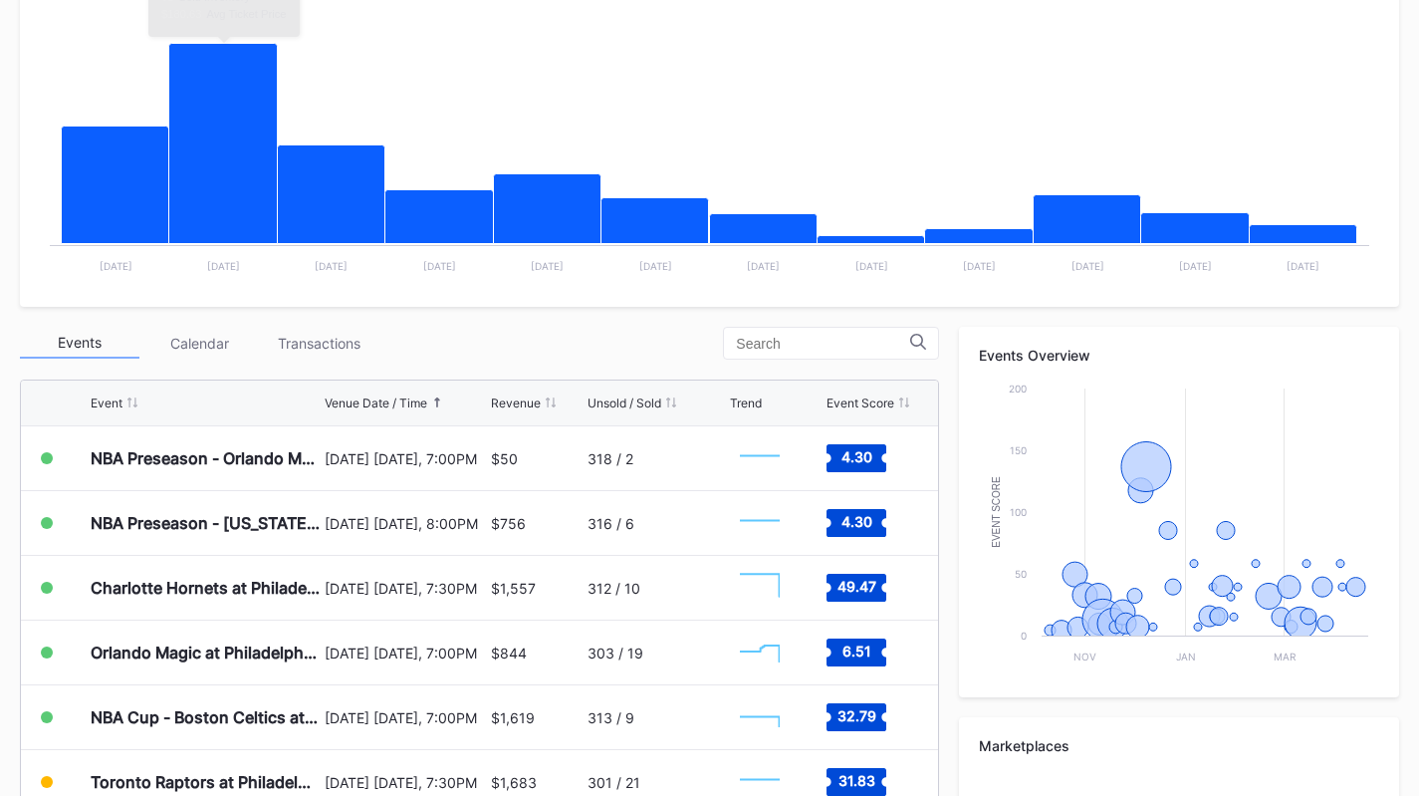
click at [315, 319] on div "Periodic Revenue Cumulative Revenue Created with Highcharts 11.2.0 Chart title …" at bounding box center [709, 516] width 1419 height 1181
click at [322, 338] on div "Transactions" at bounding box center [319, 343] width 120 height 31
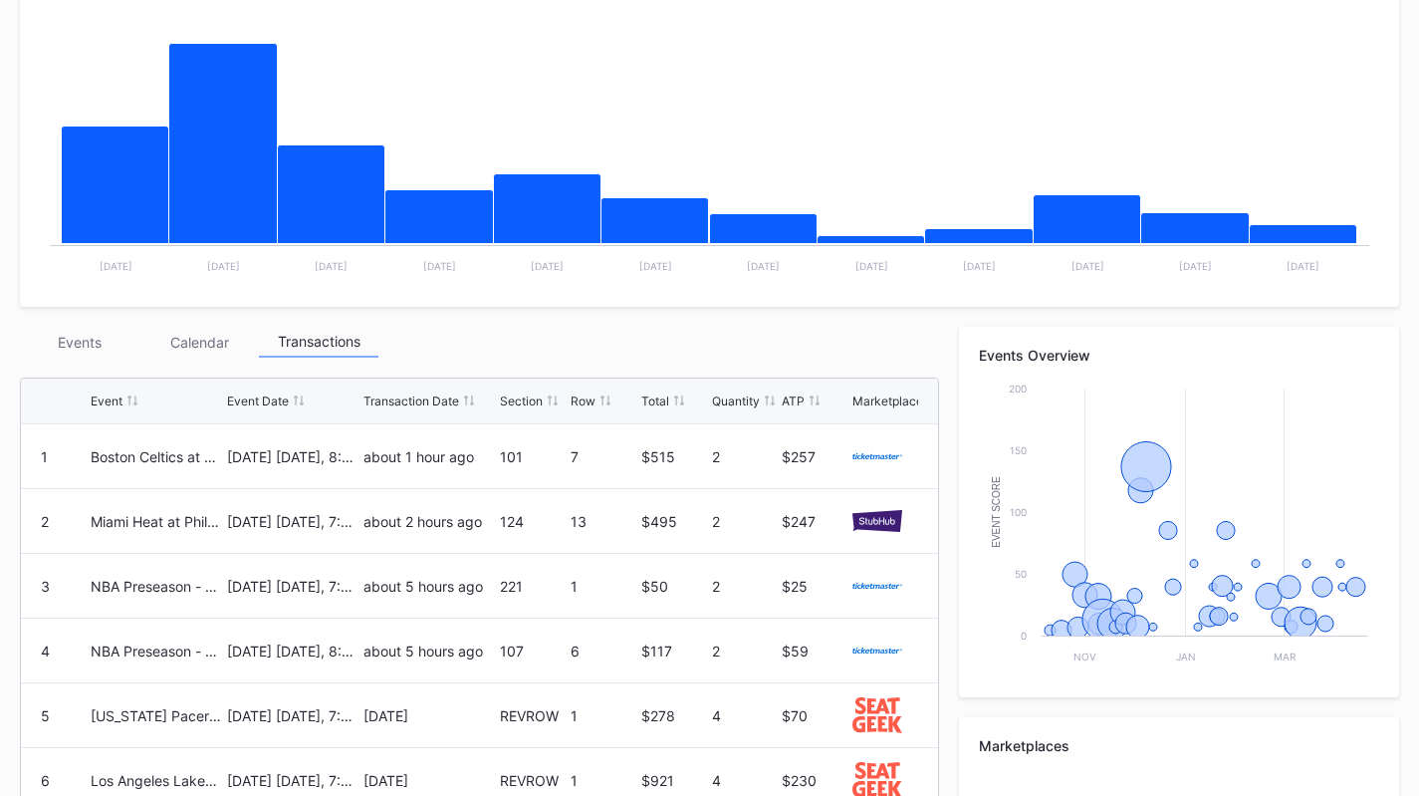
click at [94, 339] on div "Events" at bounding box center [80, 342] width 120 height 31
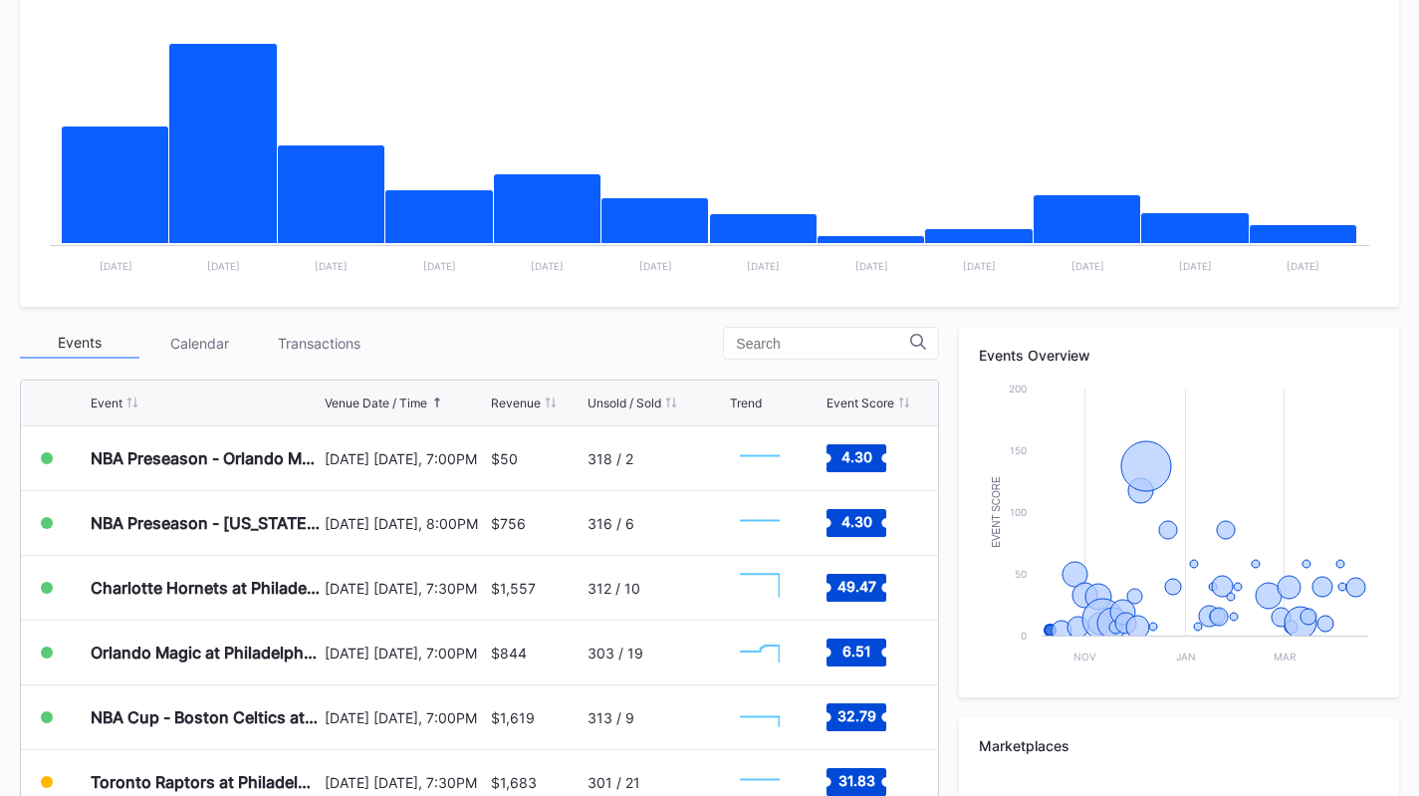
click at [304, 337] on div "Transactions" at bounding box center [319, 343] width 120 height 31
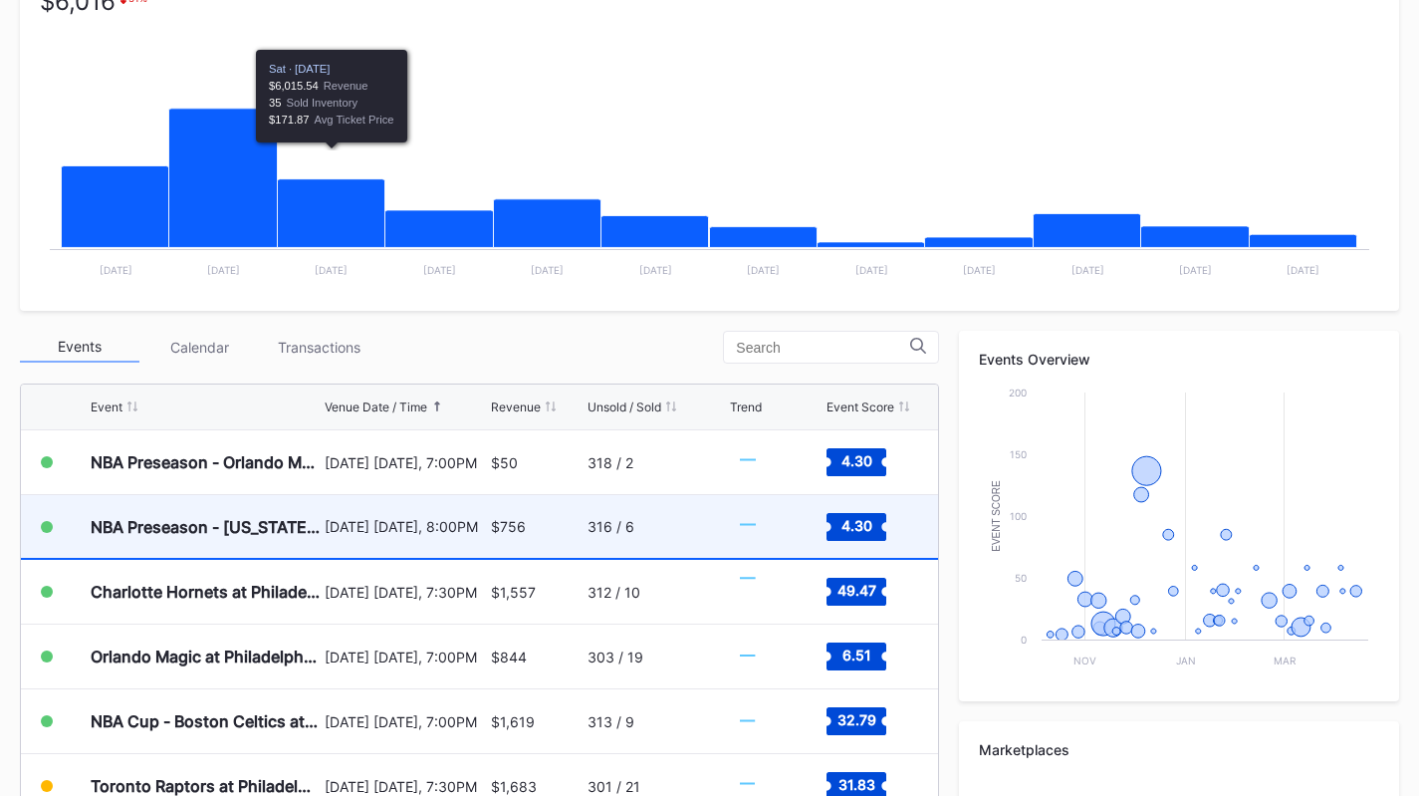
scroll to position [398, 0]
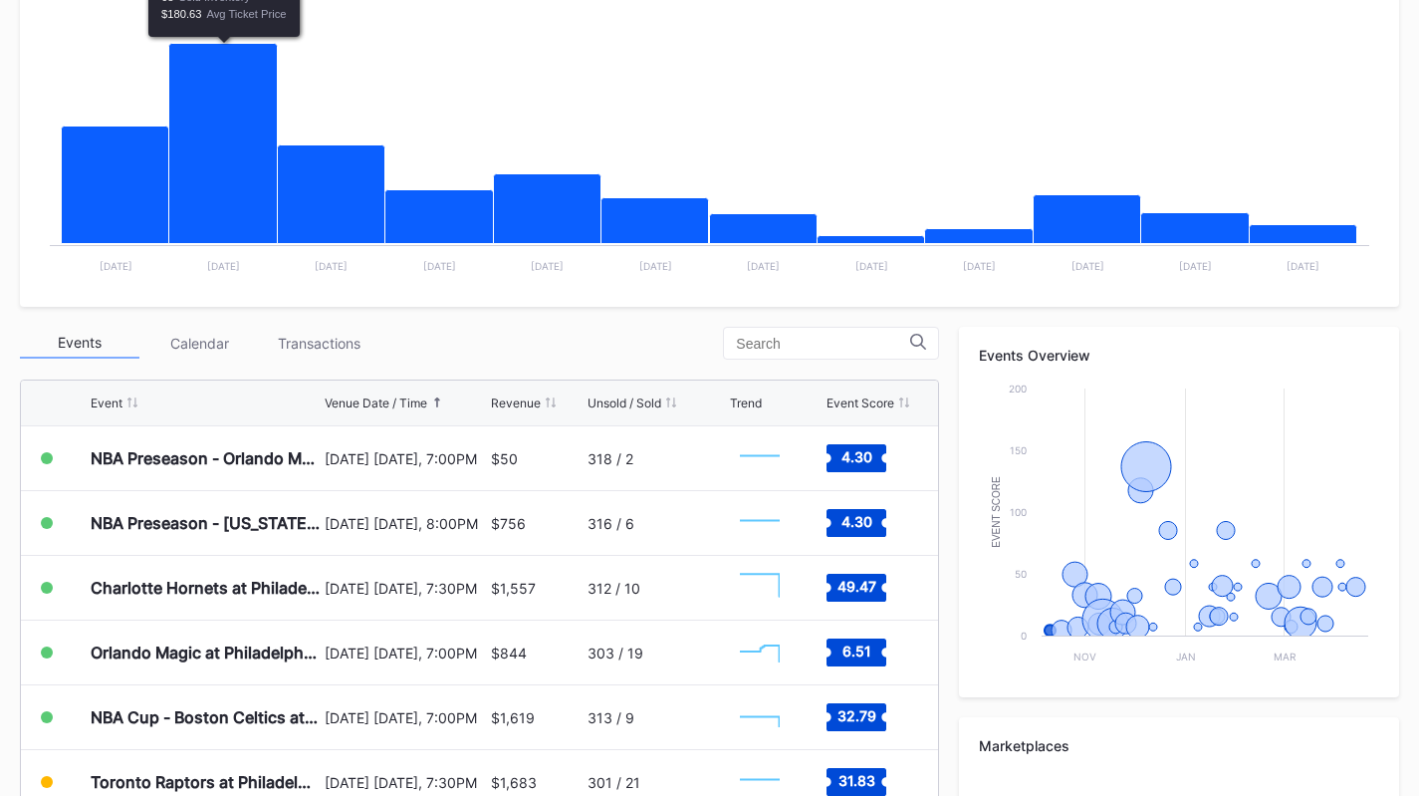
click at [303, 329] on div "Transactions" at bounding box center [319, 343] width 120 height 31
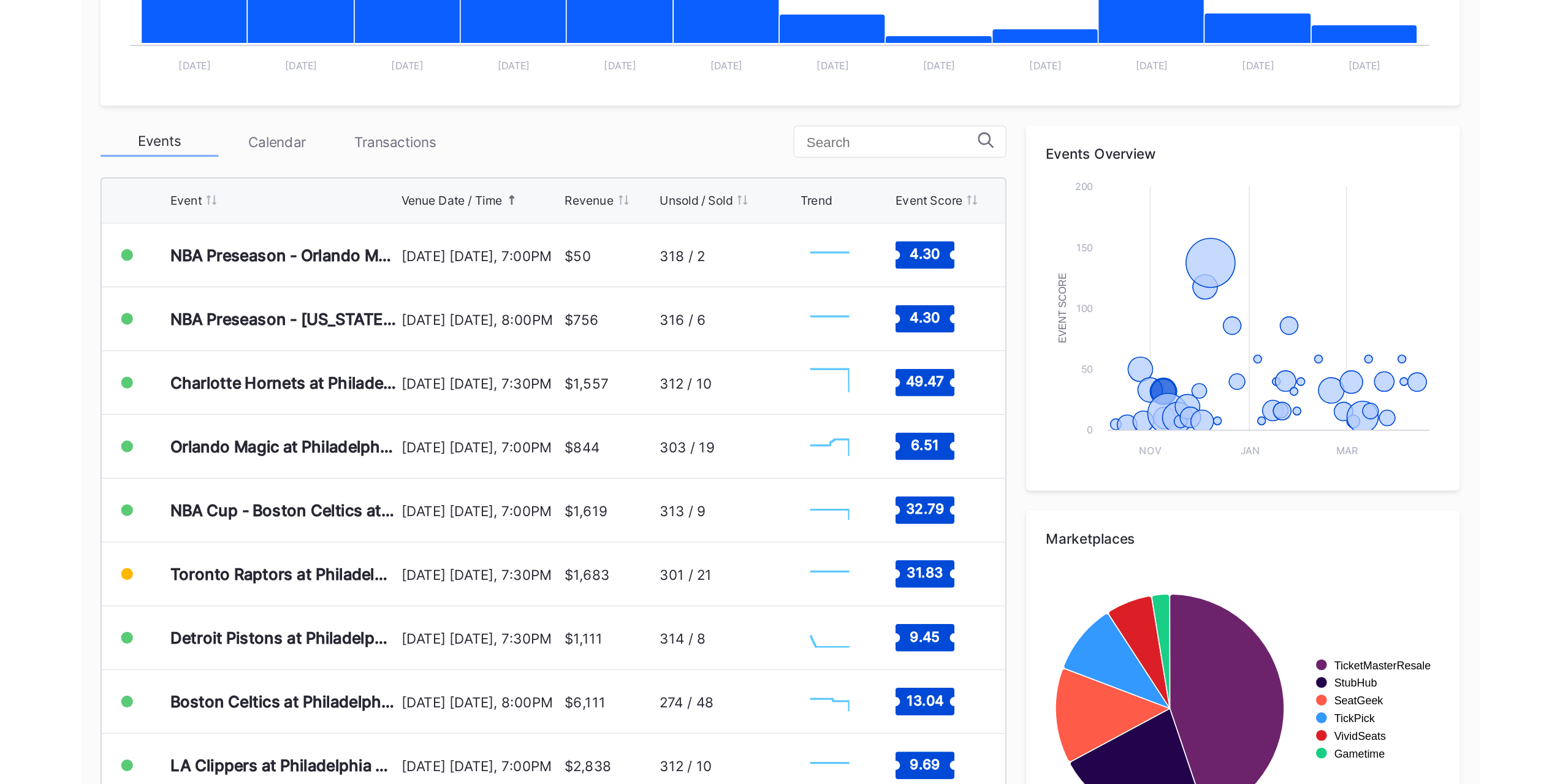
scroll to position [142, 0]
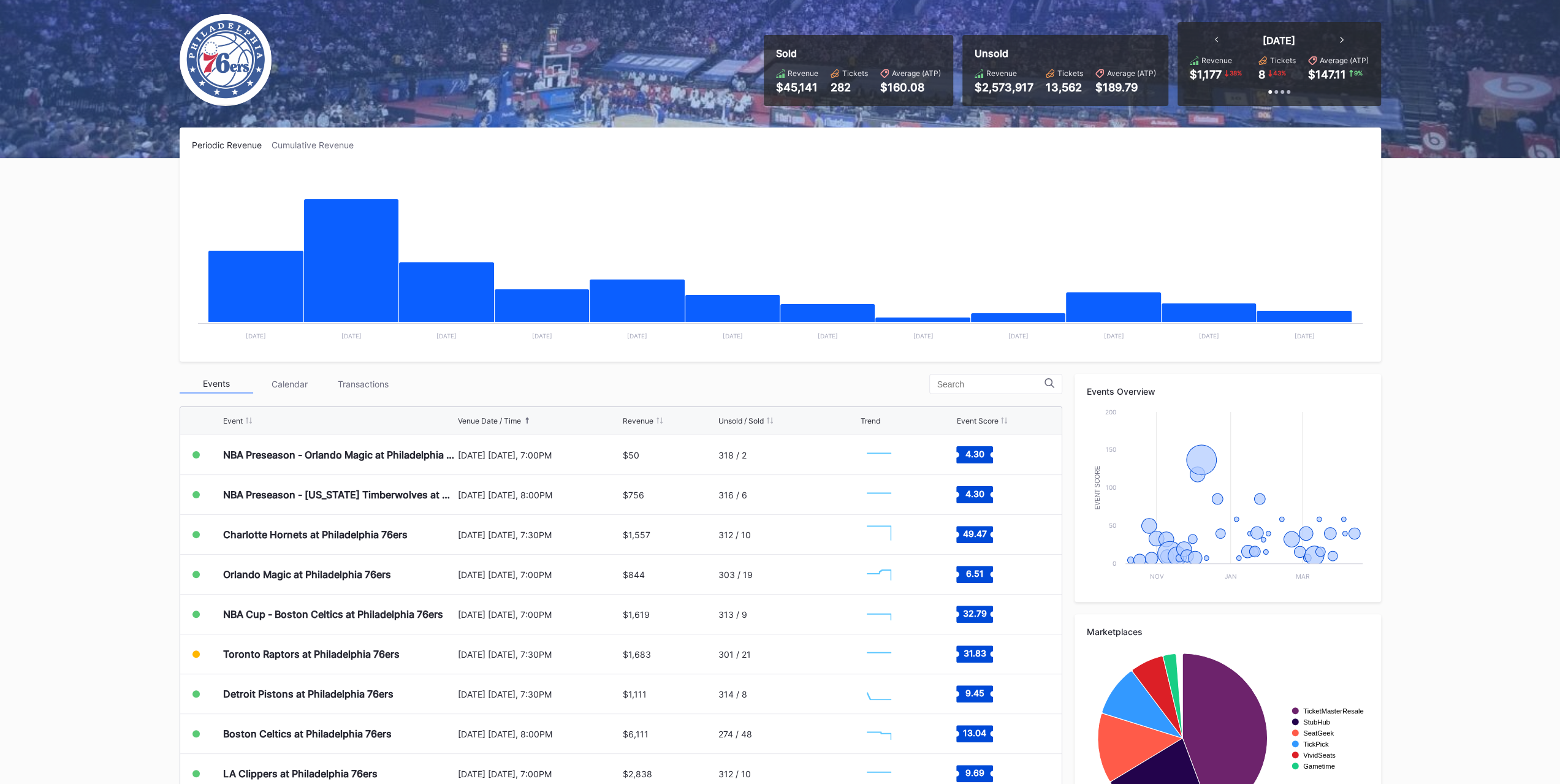
scroll to position [142, 0]
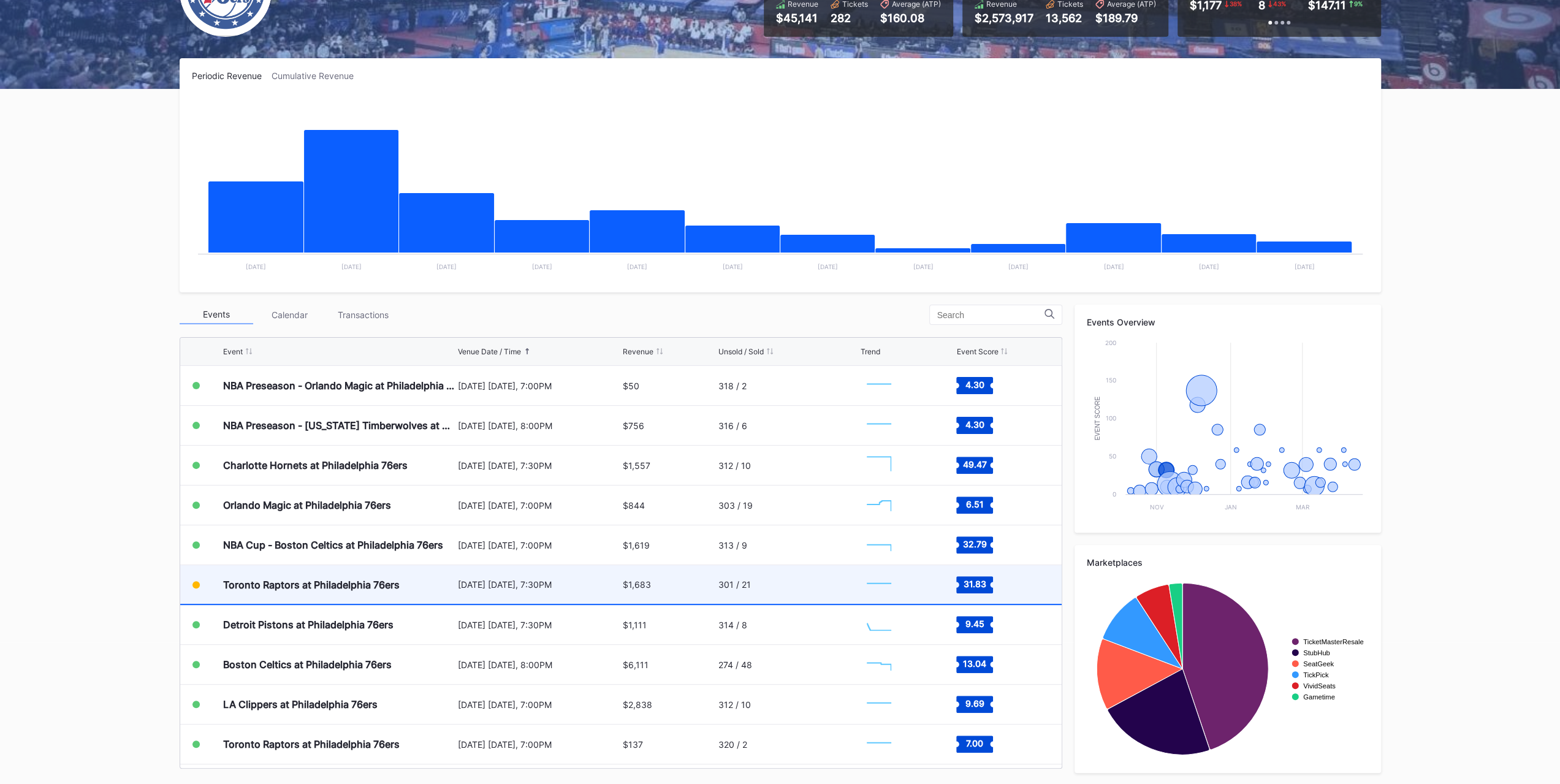
click at [316, 582] on div "Toronto Raptors at Philadelphia 76ers" at bounding box center [311, 585] width 177 height 12
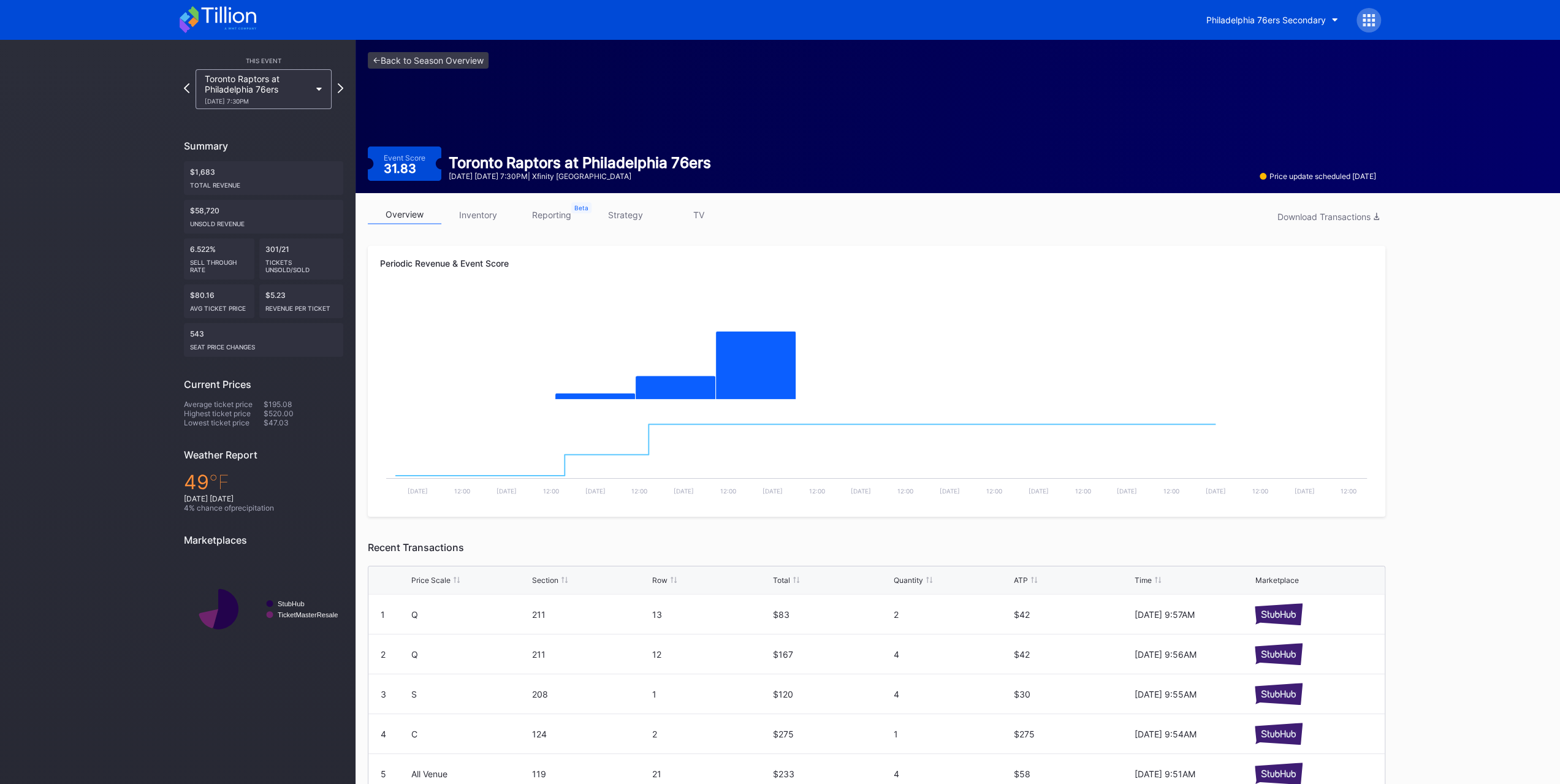
click at [622, 210] on link "strategy" at bounding box center [625, 215] width 74 height 19
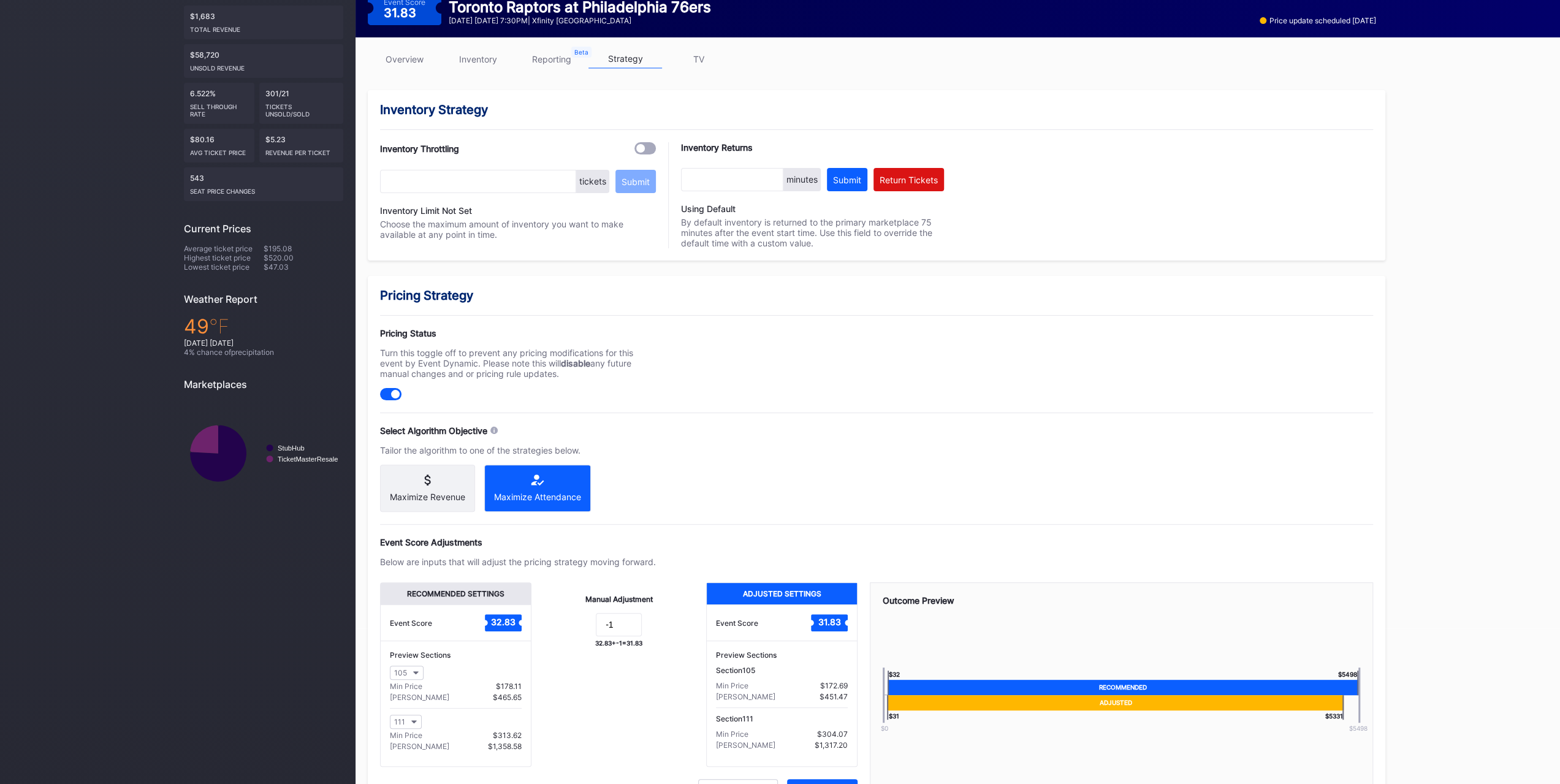
scroll to position [217, 0]
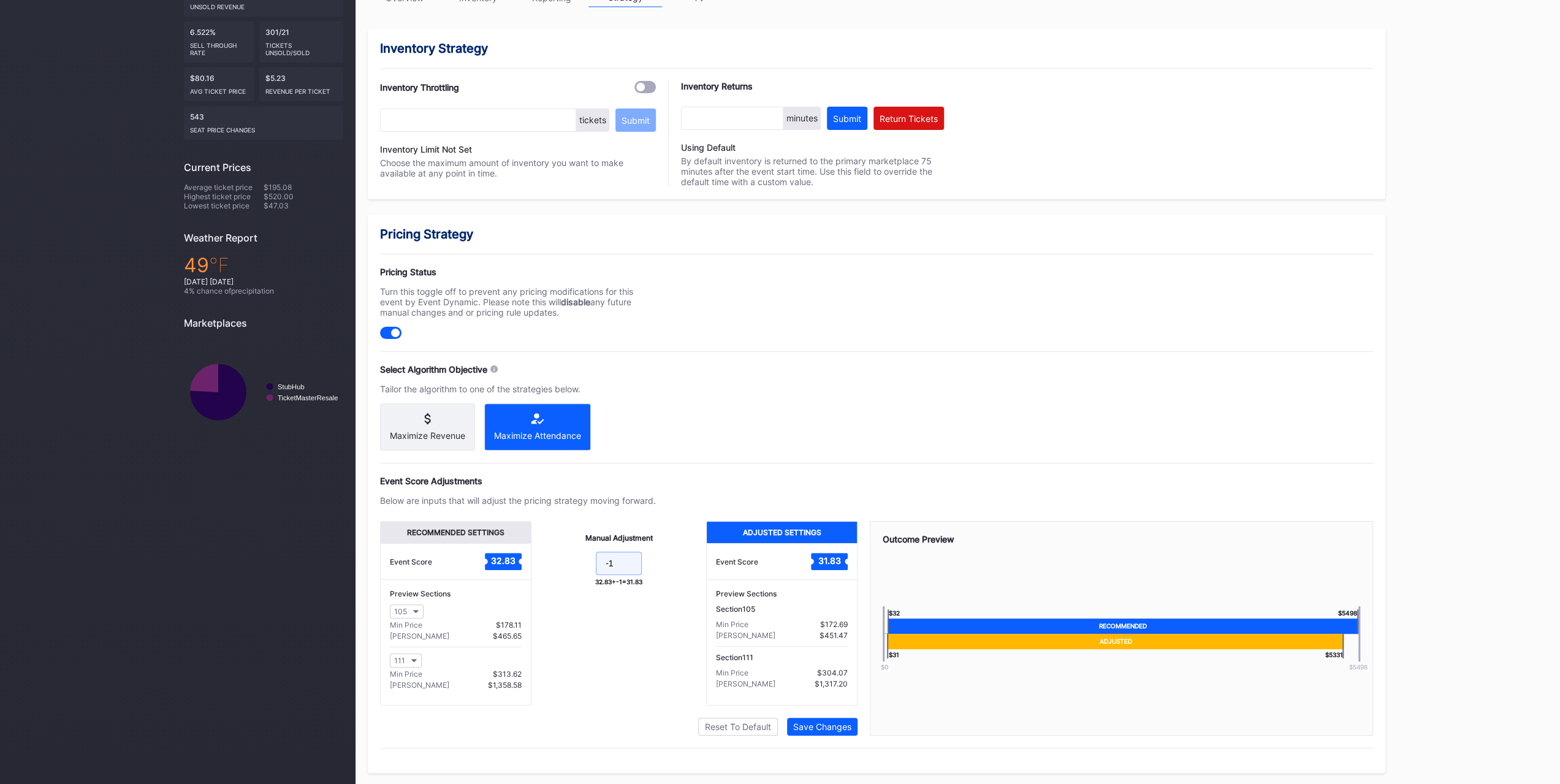
click at [622, 575] on input "-1" at bounding box center [618, 563] width 46 height 23
type input "-5"
click at [1063, 313] on div "Pricing Status Turn this toggle off to prevent any pricing modifications for th…" at bounding box center [876, 303] width 993 height 73
click at [850, 724] on div "Save Changes" at bounding box center [822, 726] width 58 height 10
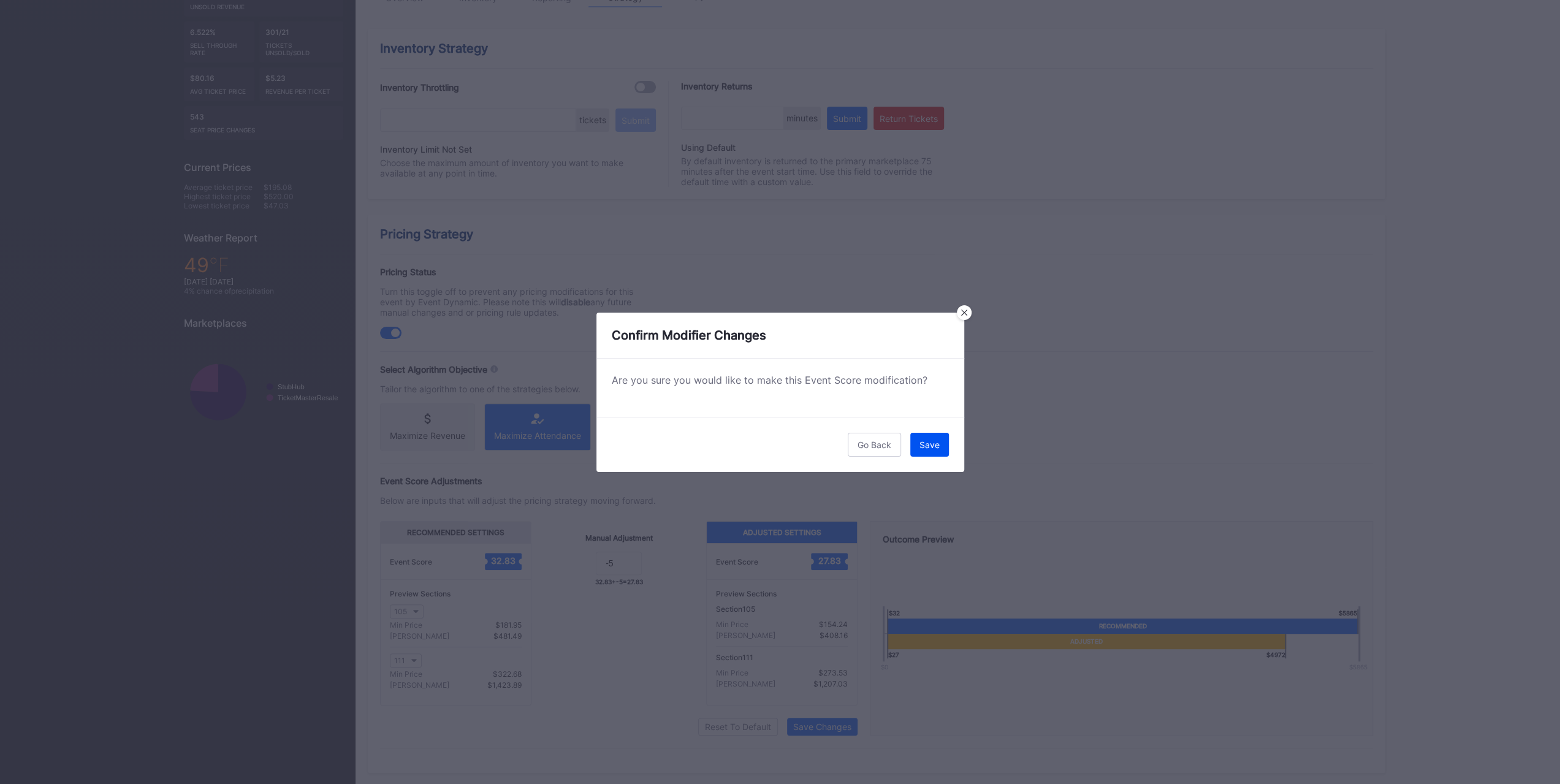
click at [932, 438] on button "Save" at bounding box center [929, 444] width 39 height 24
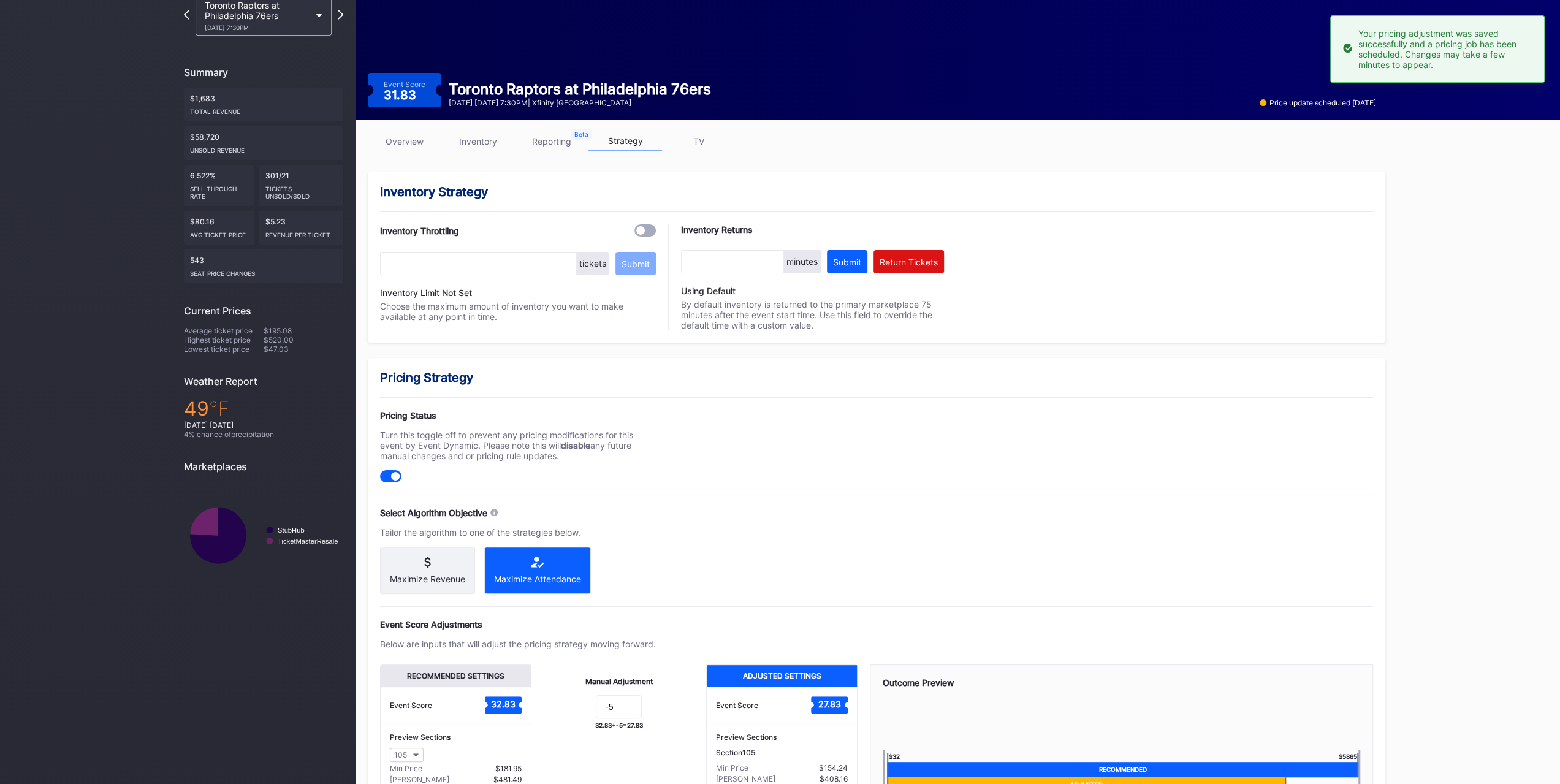
scroll to position [0, 0]
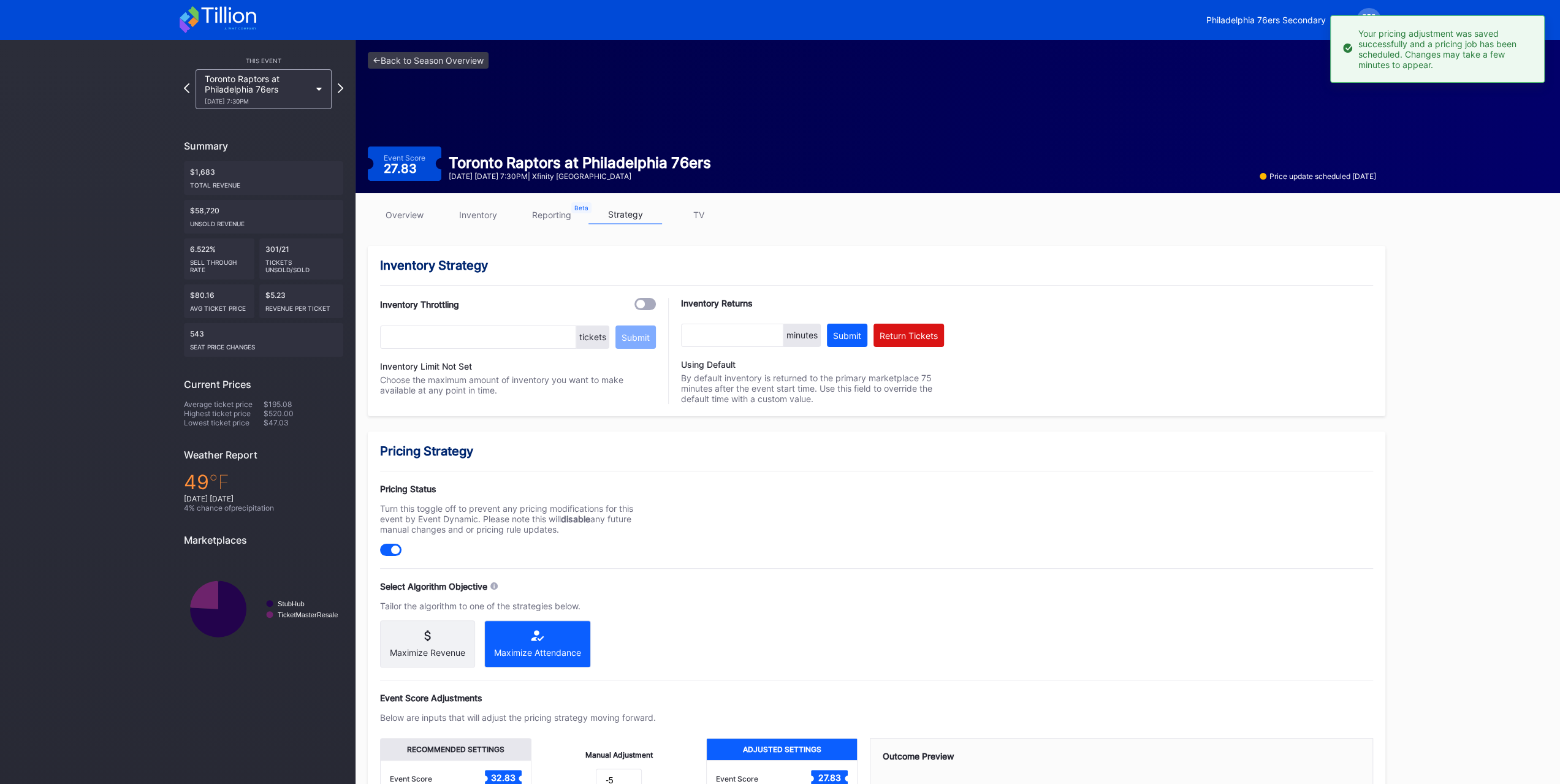
click at [227, 21] on icon at bounding box center [218, 20] width 76 height 27
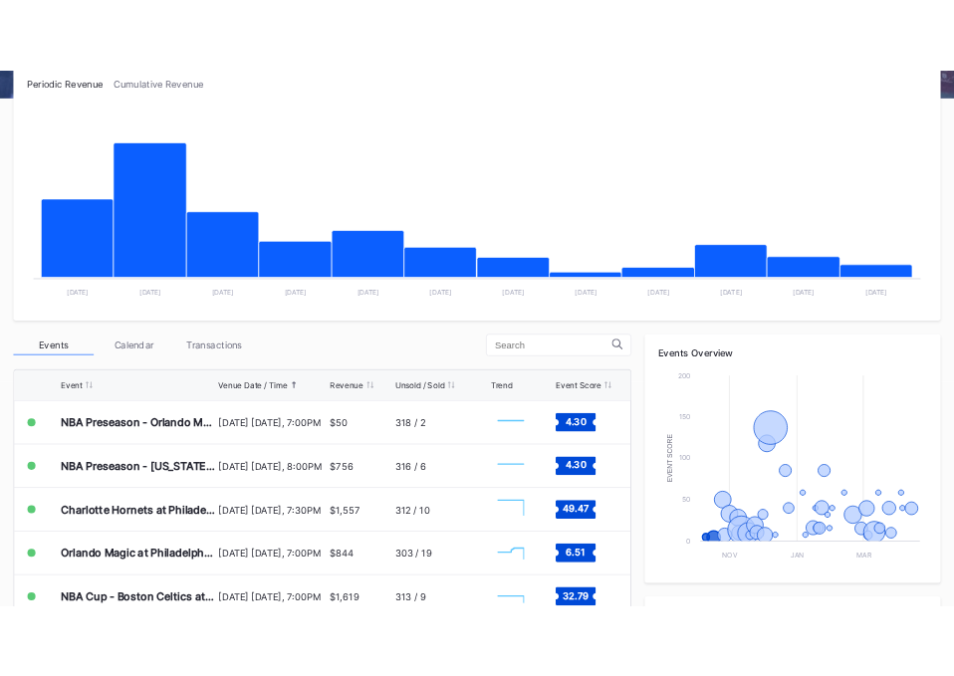
scroll to position [398, 0]
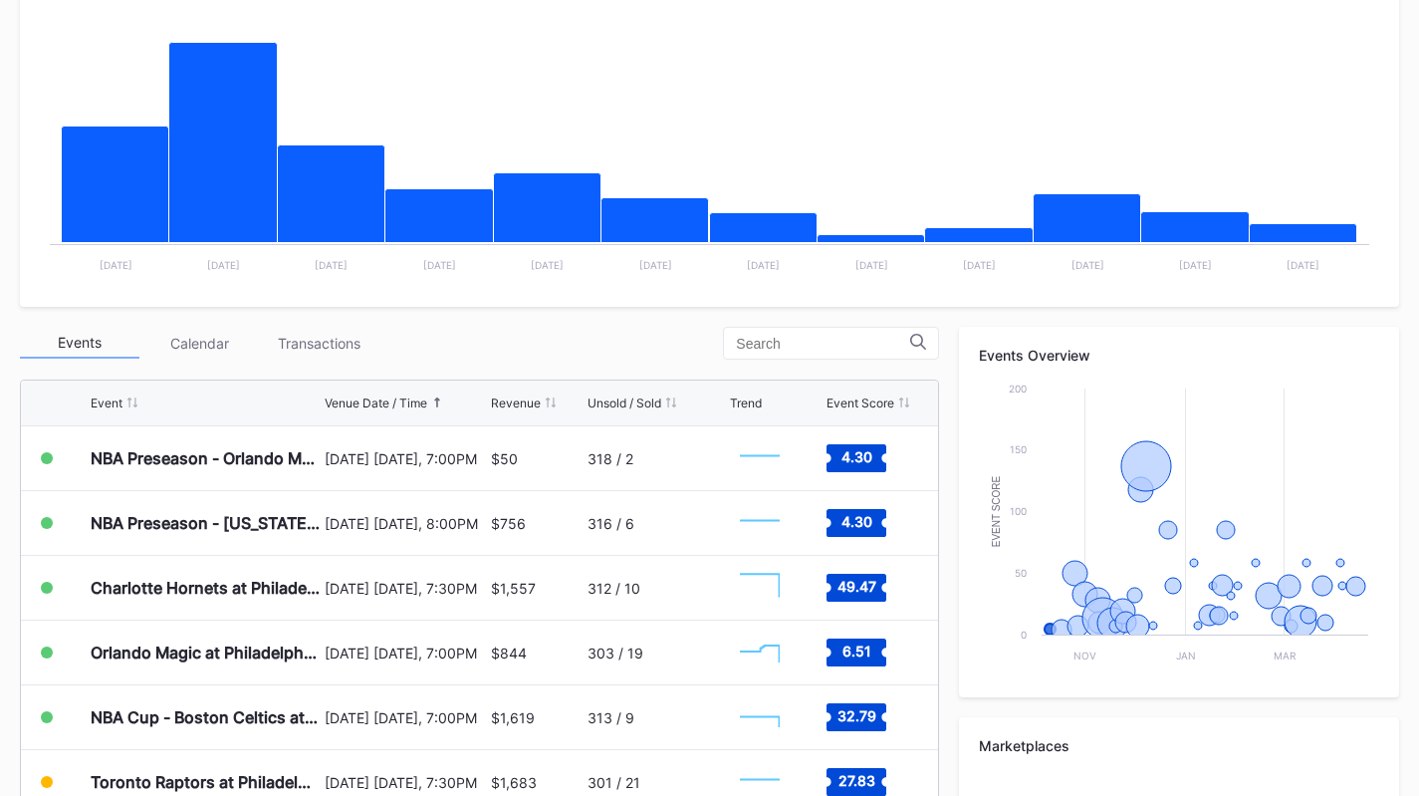
click at [332, 346] on div "Transactions" at bounding box center [319, 343] width 120 height 31
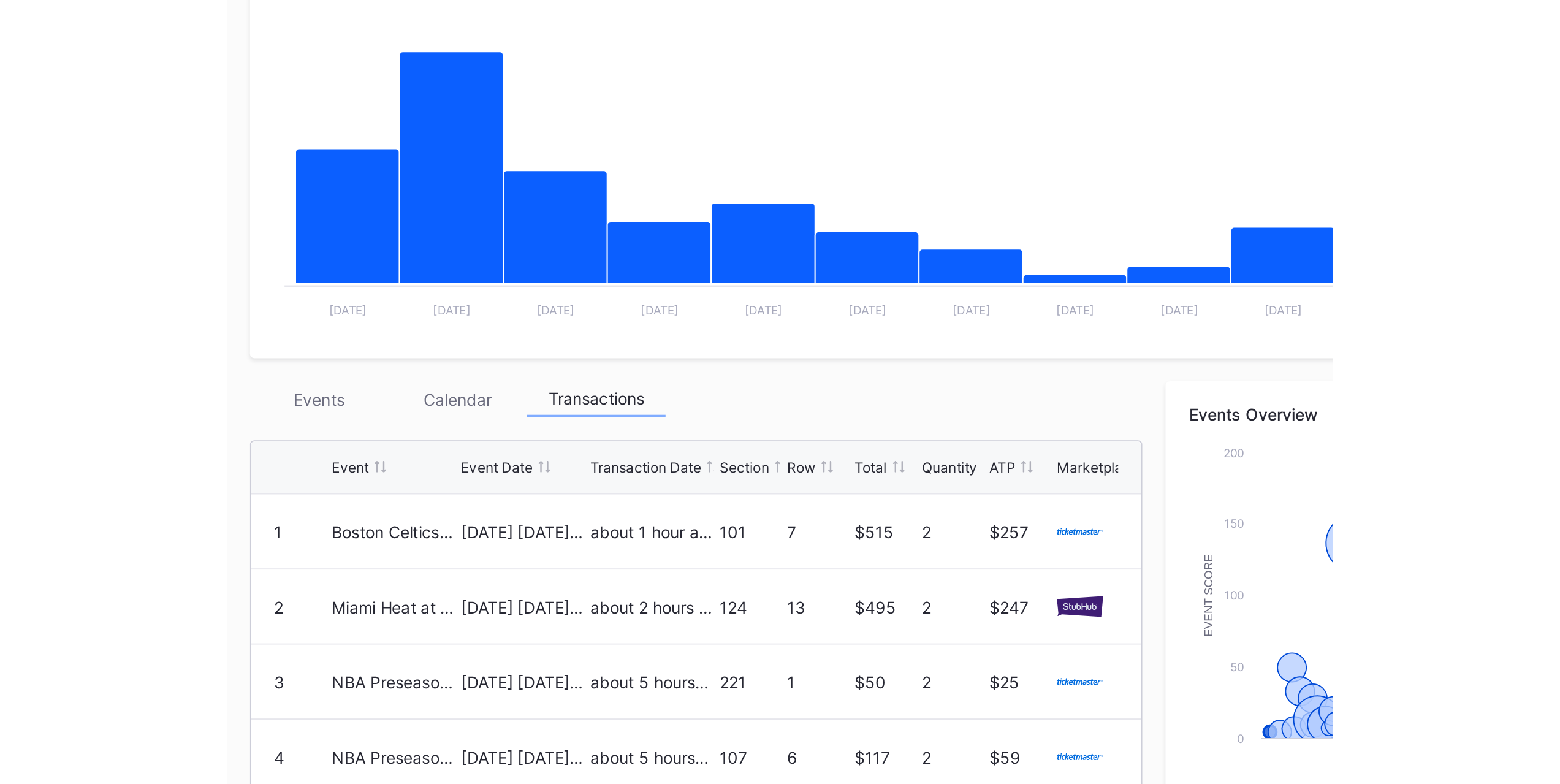
scroll to position [161, 0]
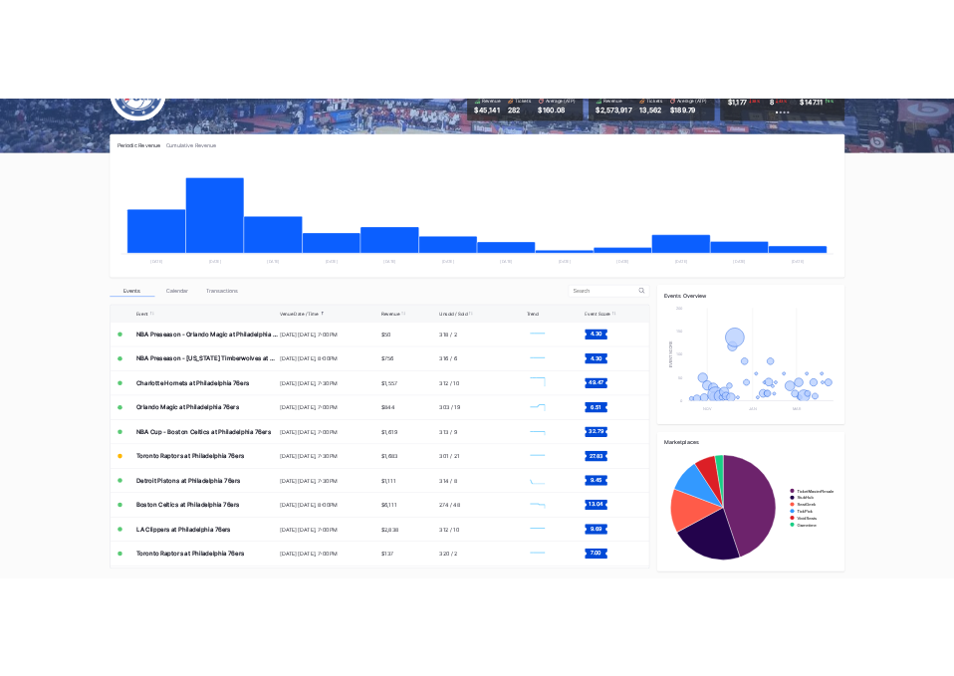
scroll to position [230, 0]
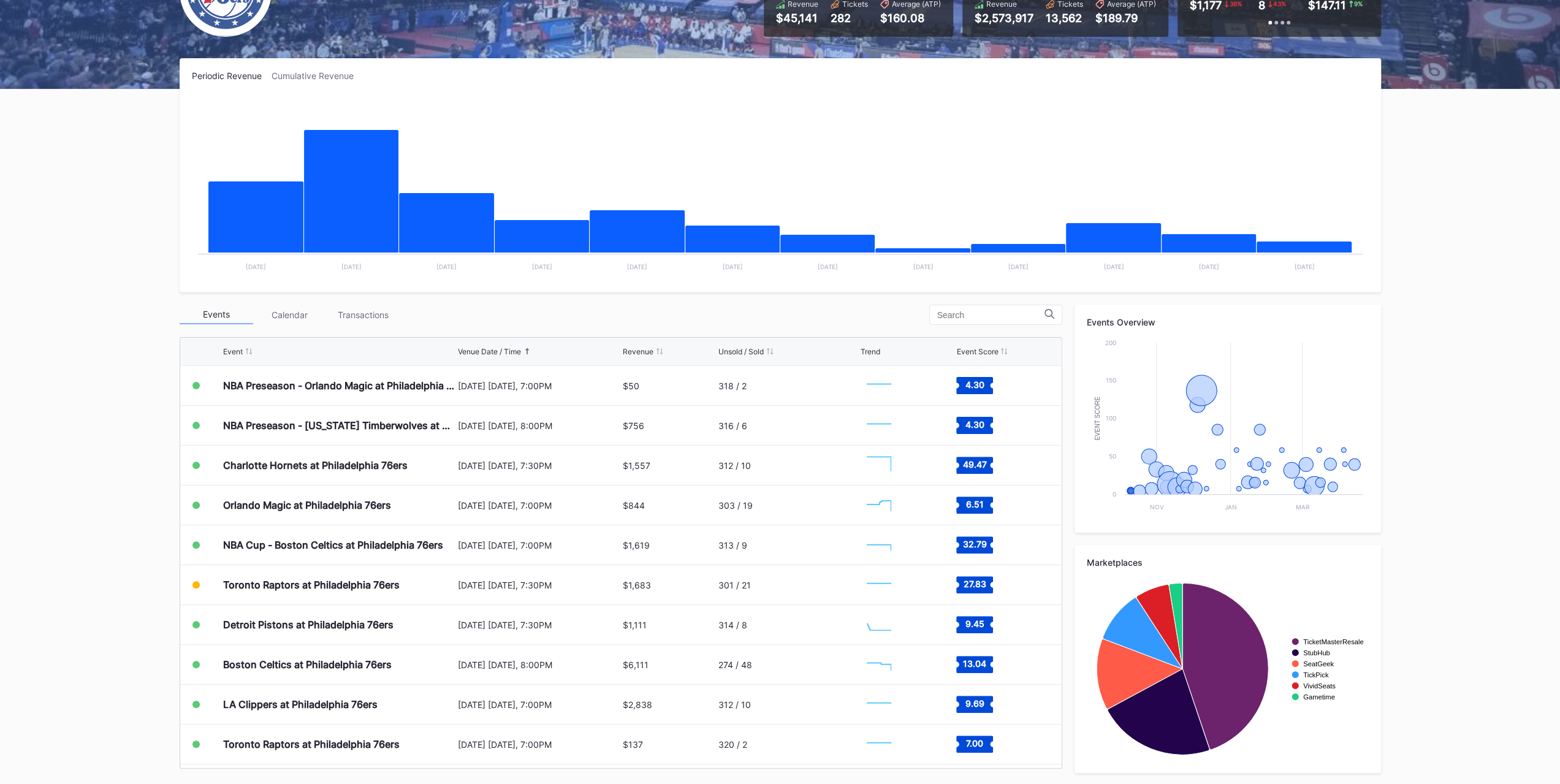
click at [390, 314] on div "Transactions" at bounding box center [364, 314] width 74 height 19
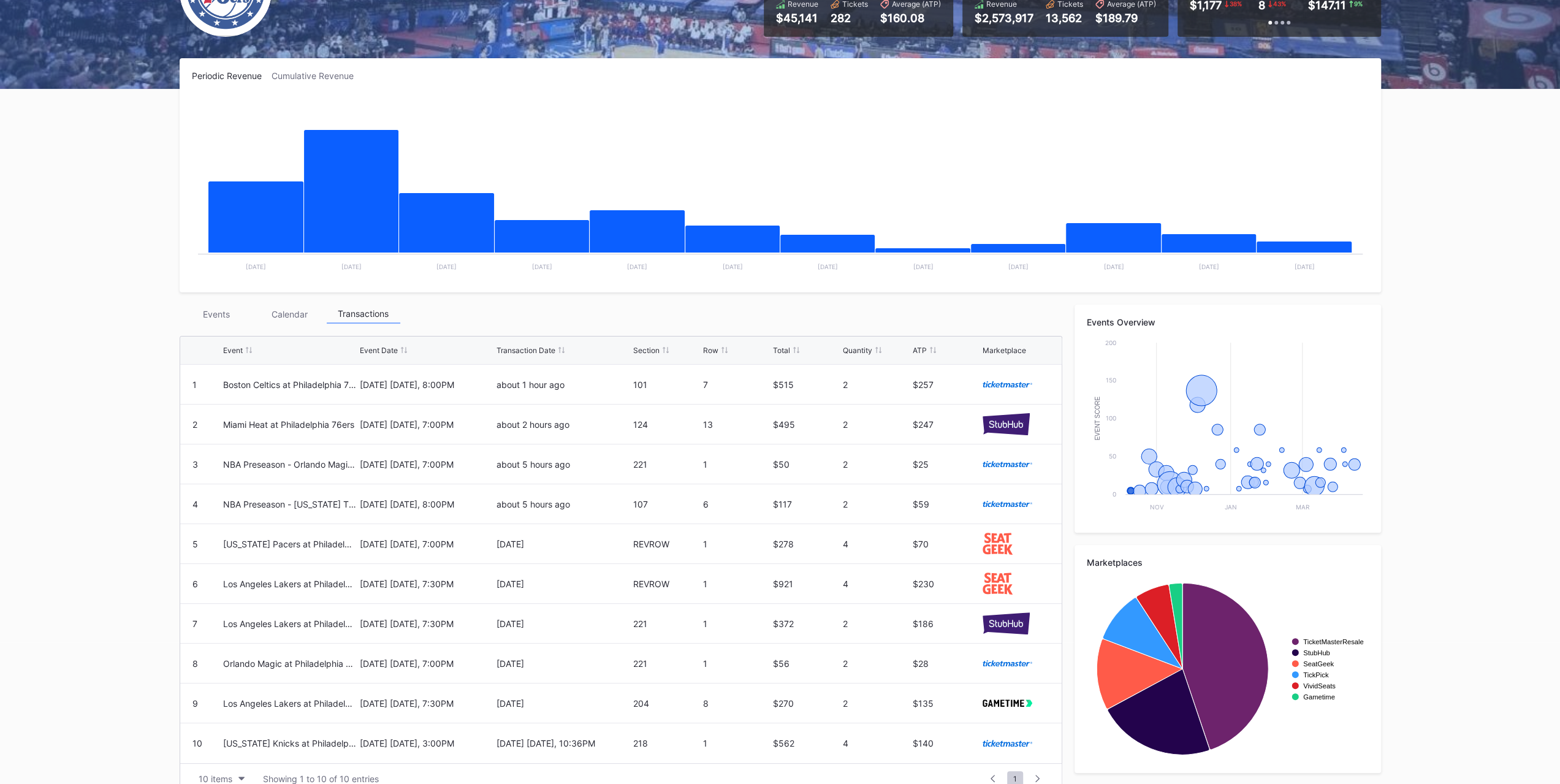
click at [204, 311] on div "Events" at bounding box center [217, 314] width 74 height 19
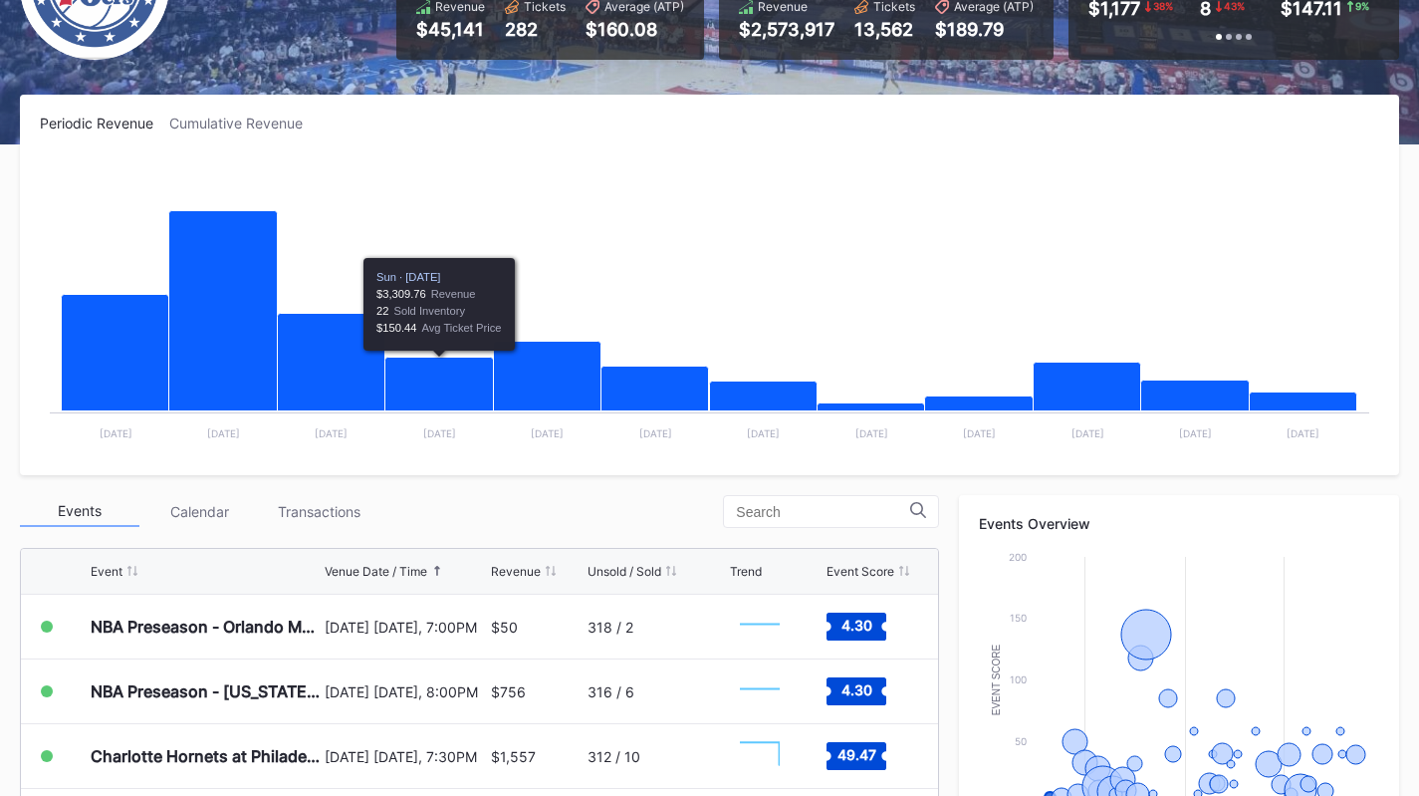
click at [291, 498] on div "Transactions" at bounding box center [319, 511] width 120 height 31
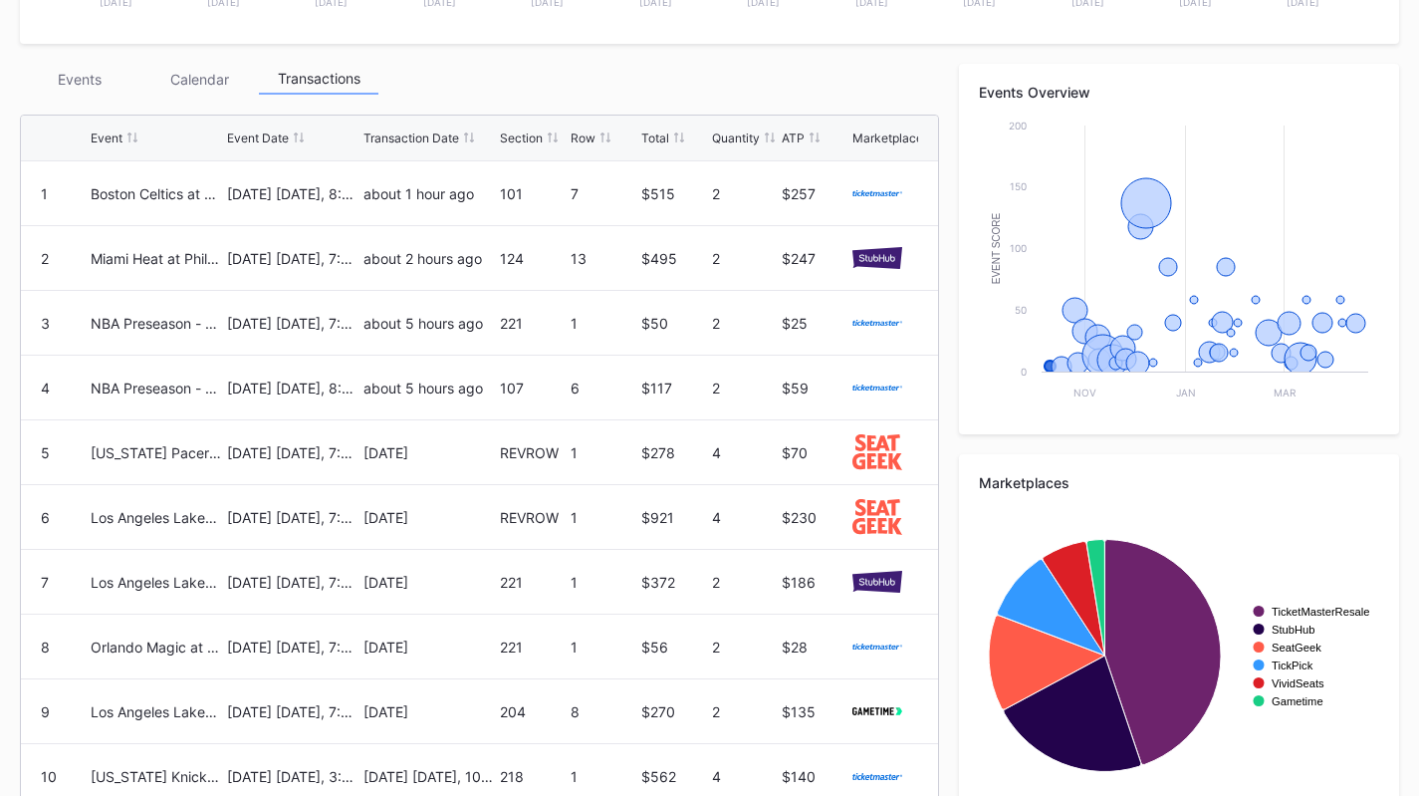
scroll to position [628, 0]
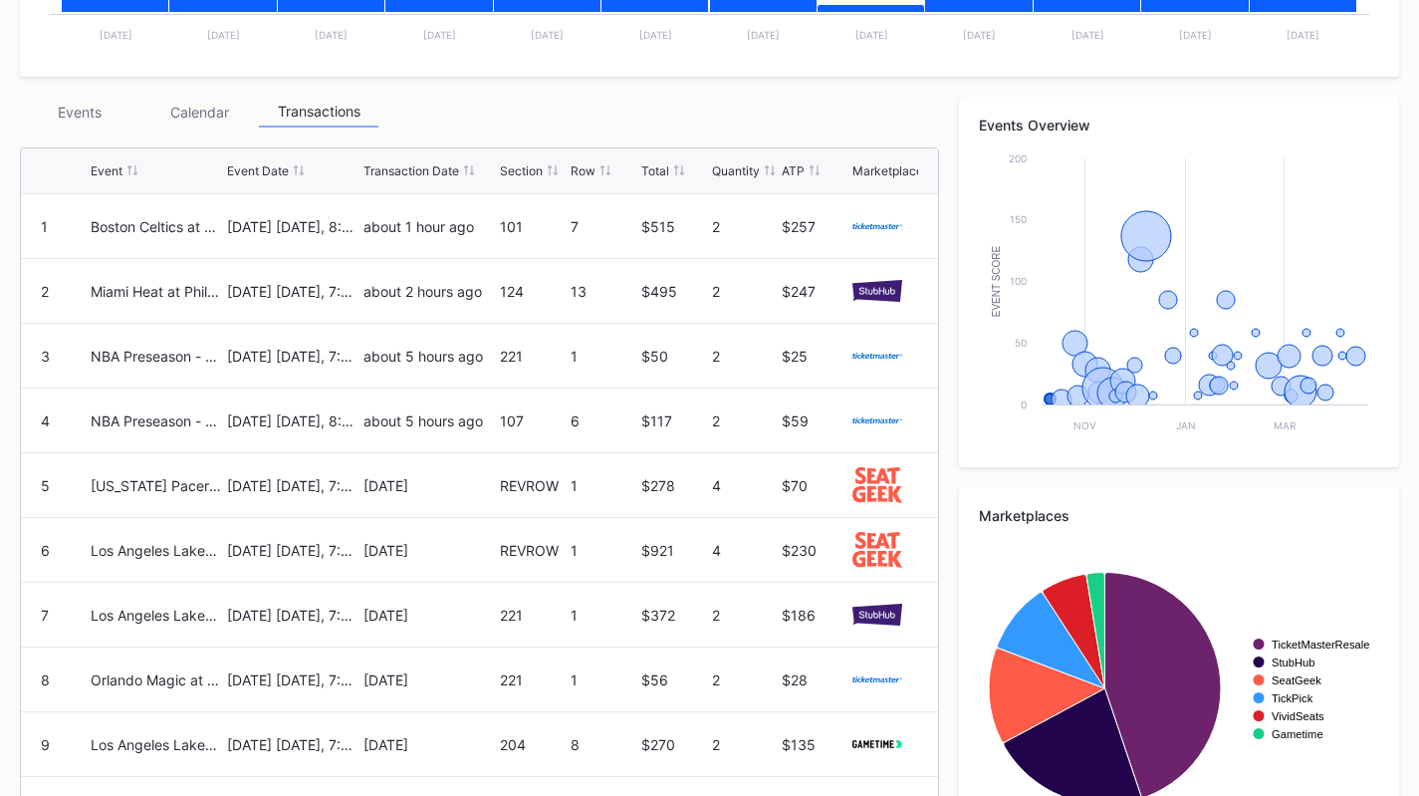
click at [108, 108] on div "Events" at bounding box center [80, 112] width 120 height 31
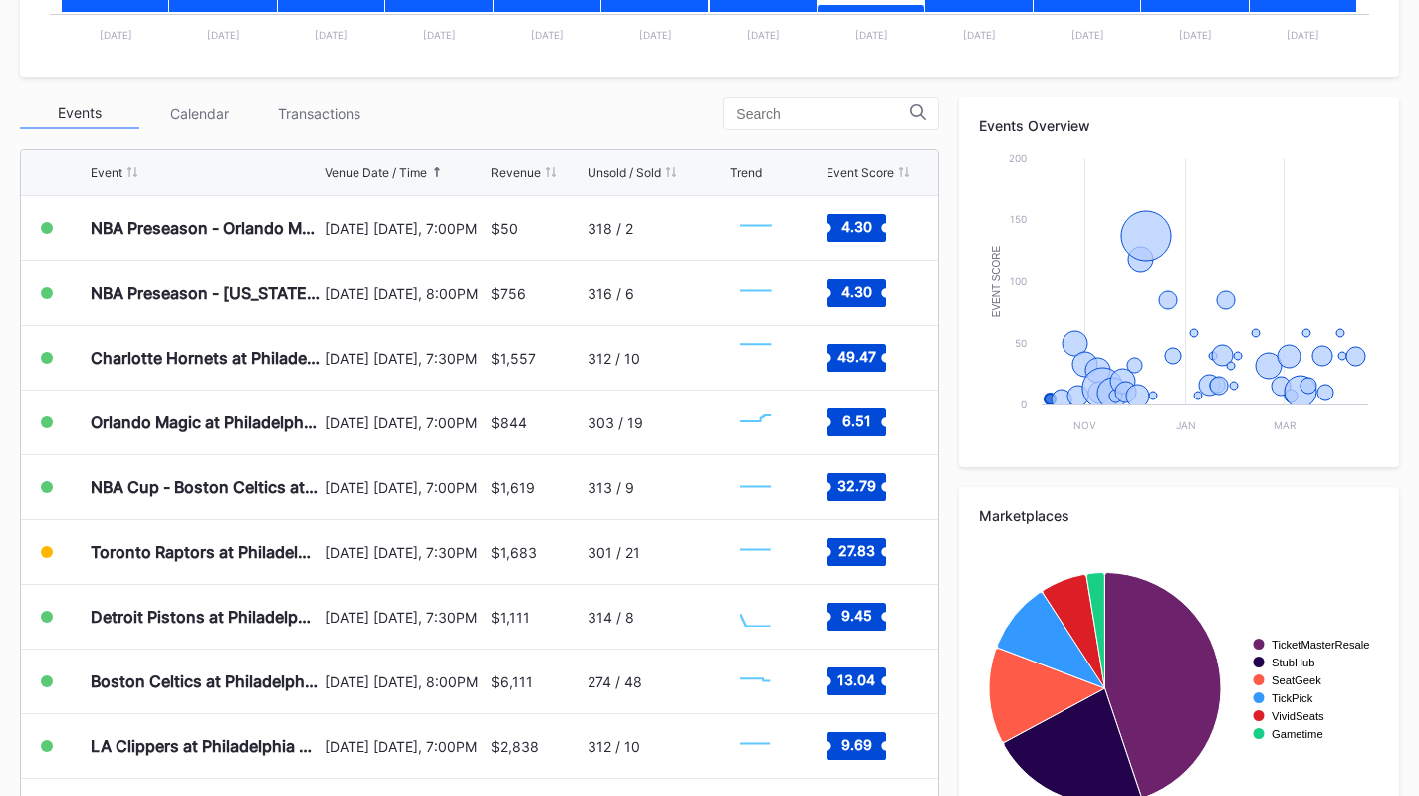
click at [109, 114] on div "Events" at bounding box center [80, 113] width 120 height 31
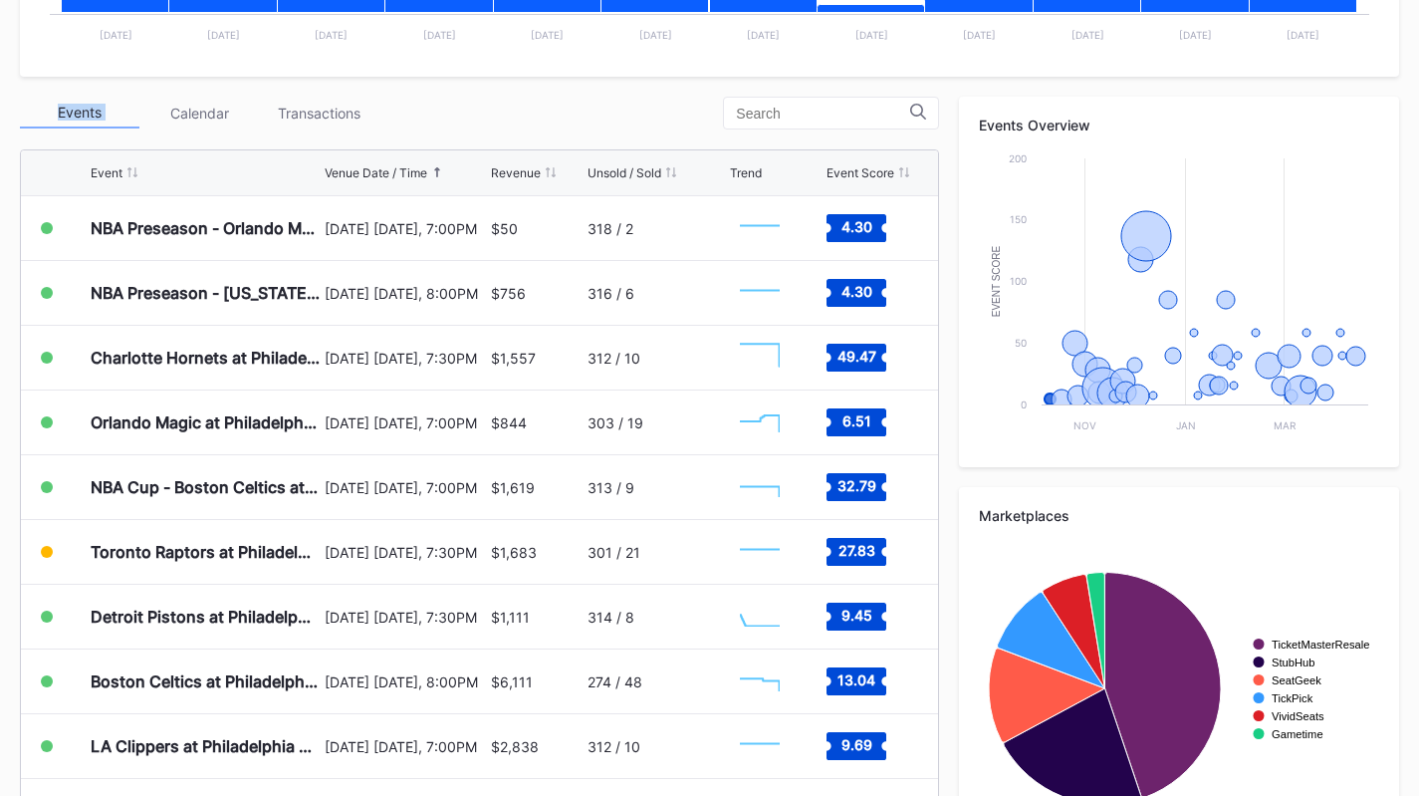
click at [132, 82] on div "Periodic Revenue Cumulative Revenue Created with Highcharts 11.2.0 Chart title …" at bounding box center [709, 286] width 1419 height 1181
click at [318, 110] on div "Transactions" at bounding box center [319, 113] width 120 height 31
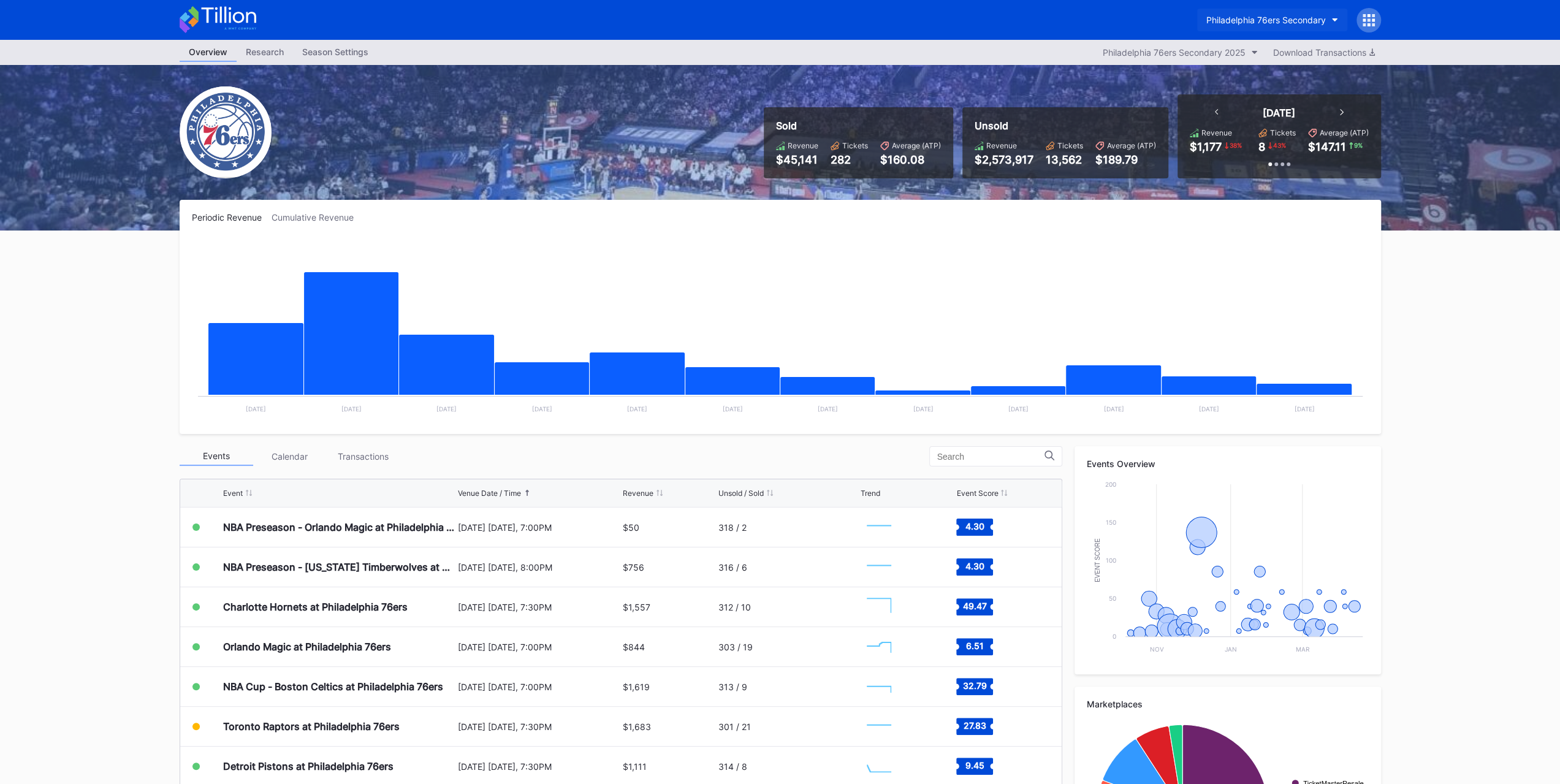
click at [882, 18] on div "Philadelphia 76ers Secondary" at bounding box center [1266, 20] width 119 height 10
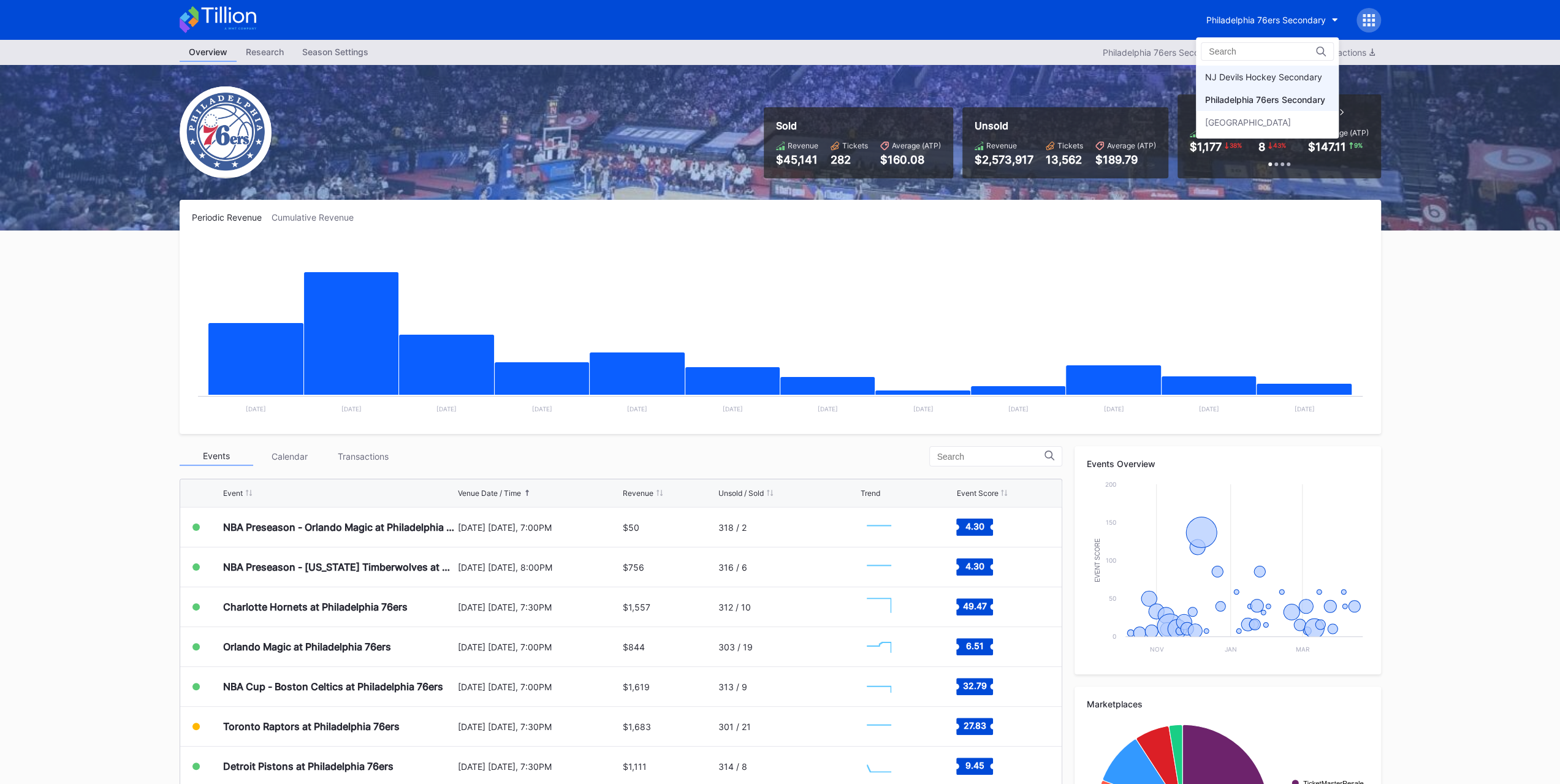
click at [882, 76] on div "NJ Devils Hockey Secondary" at bounding box center [1263, 77] width 117 height 10
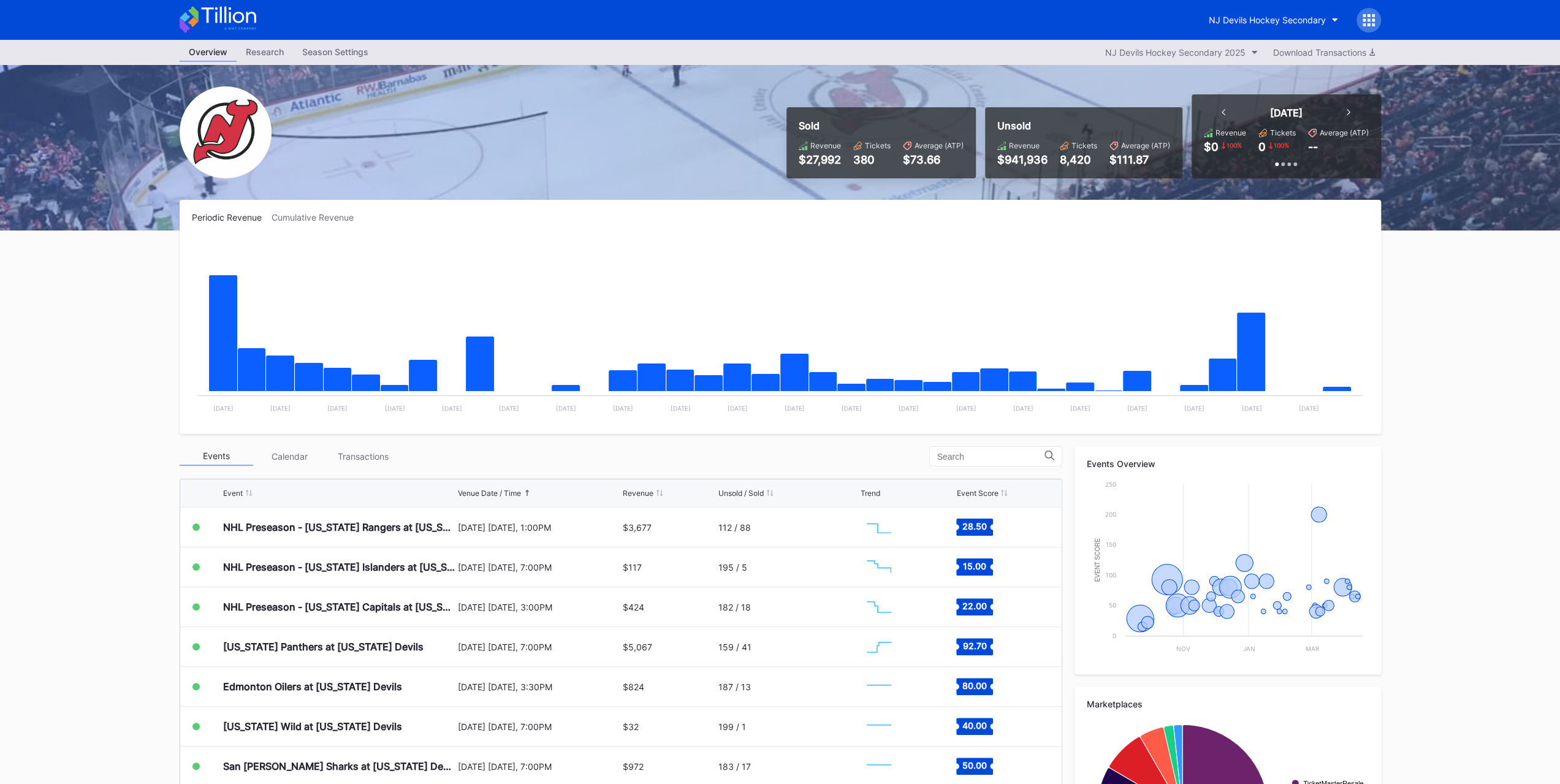
click at [354, 450] on div "Transactions" at bounding box center [364, 456] width 74 height 19
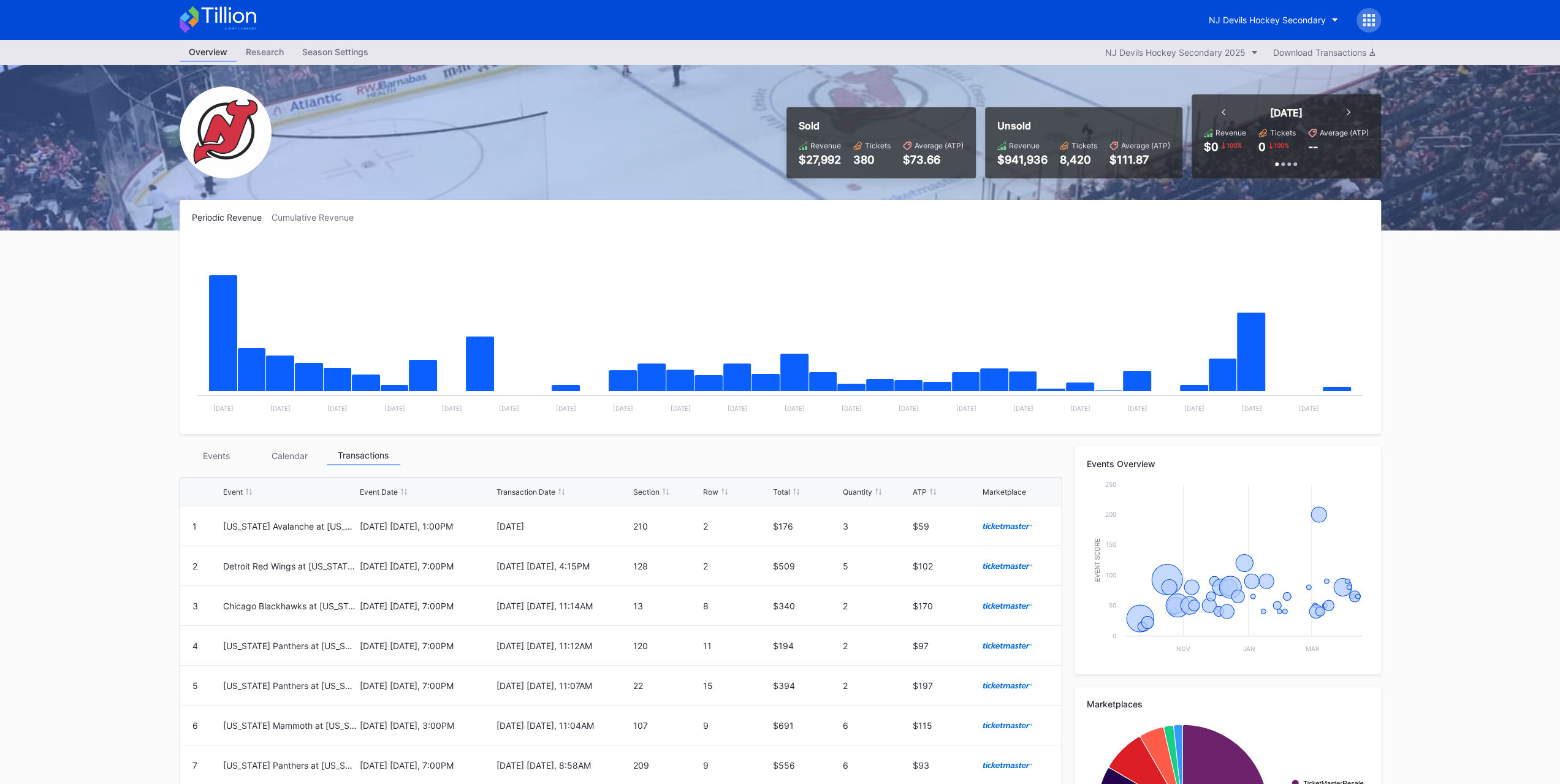
click at [224, 457] on div "Events" at bounding box center [217, 455] width 74 height 19
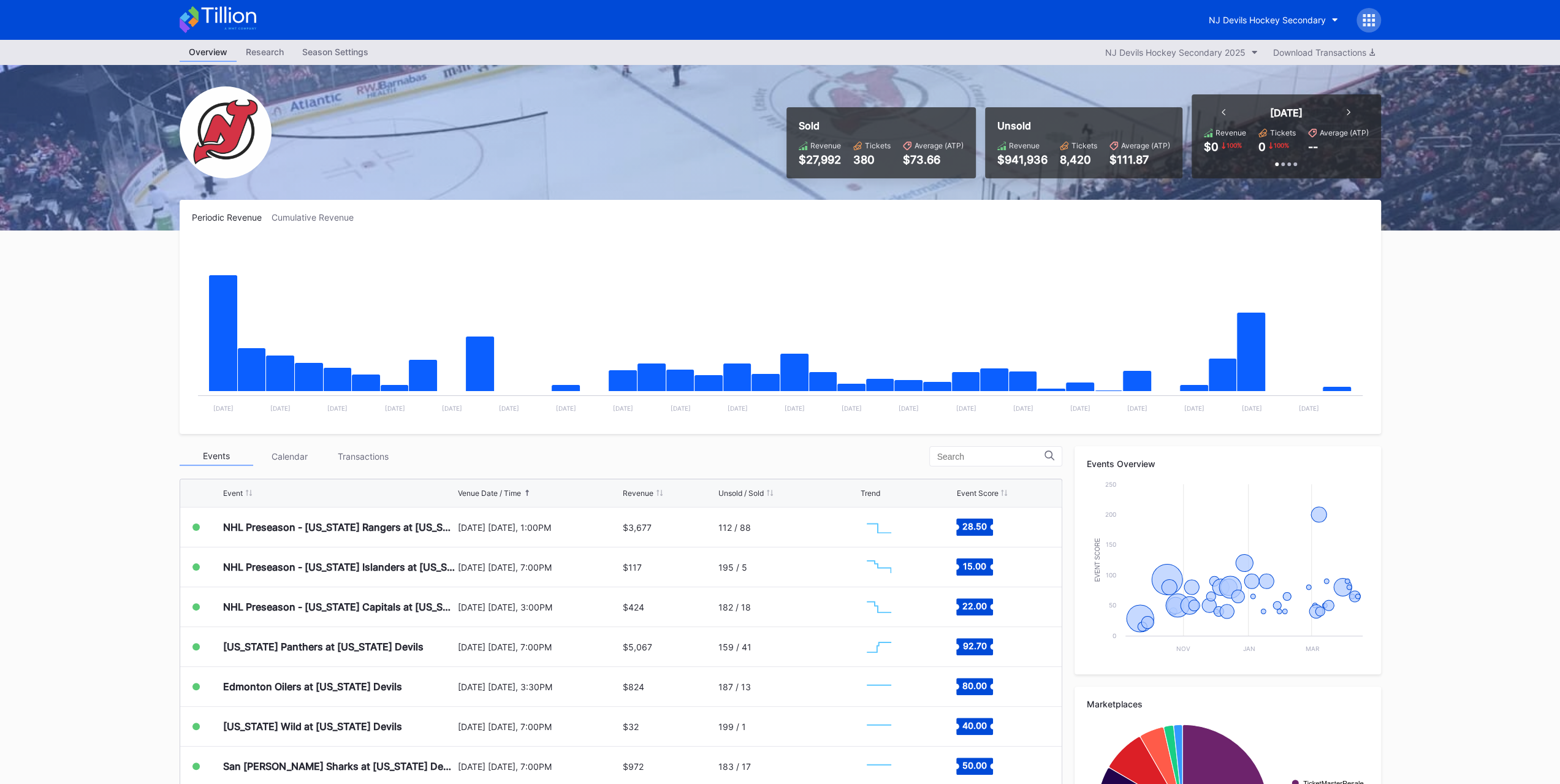
click at [385, 465] on div "Transactions" at bounding box center [364, 456] width 74 height 19
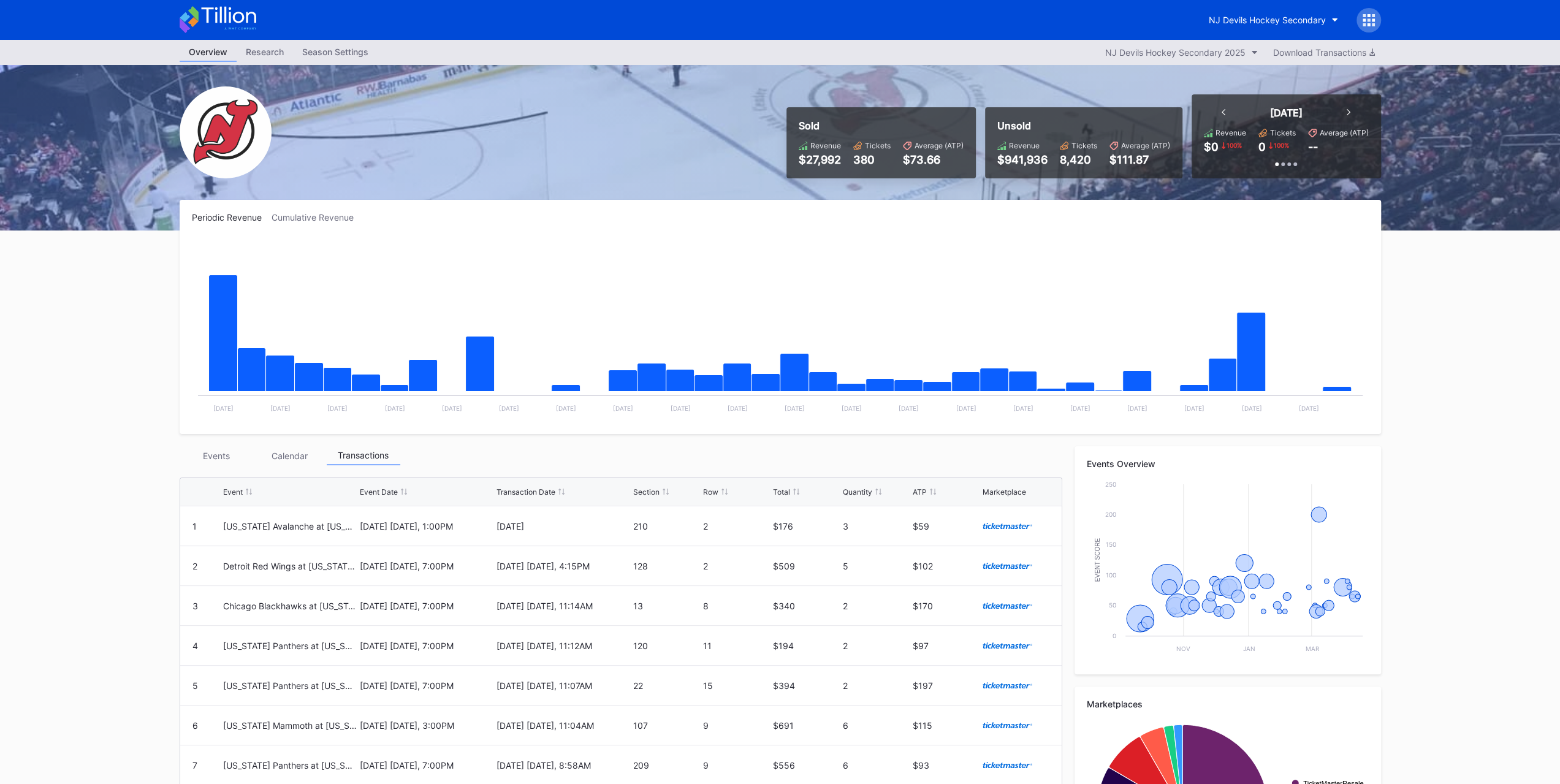
click at [207, 456] on div "Events" at bounding box center [217, 455] width 74 height 19
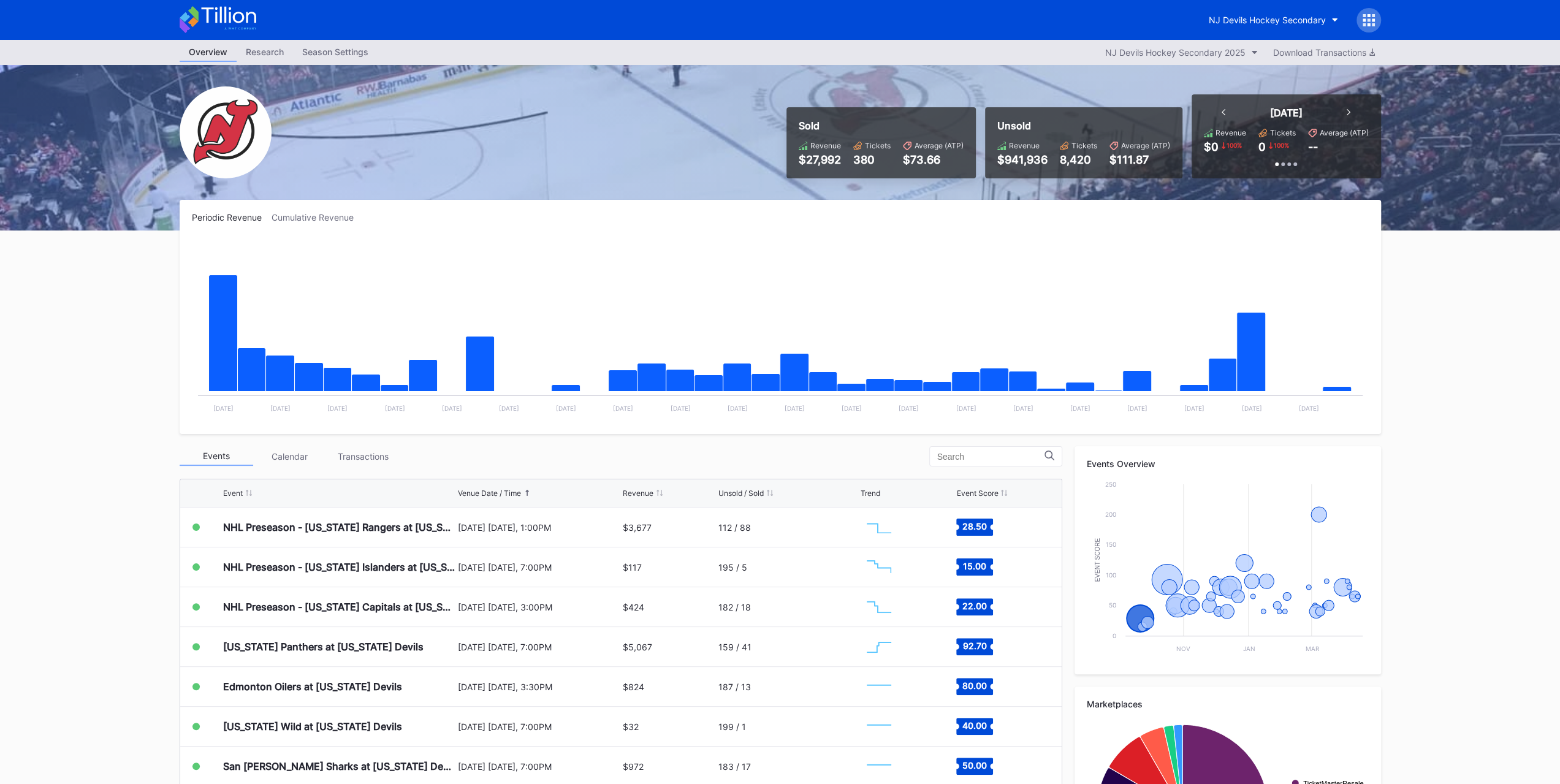
click at [384, 452] on div "Transactions" at bounding box center [364, 456] width 74 height 19
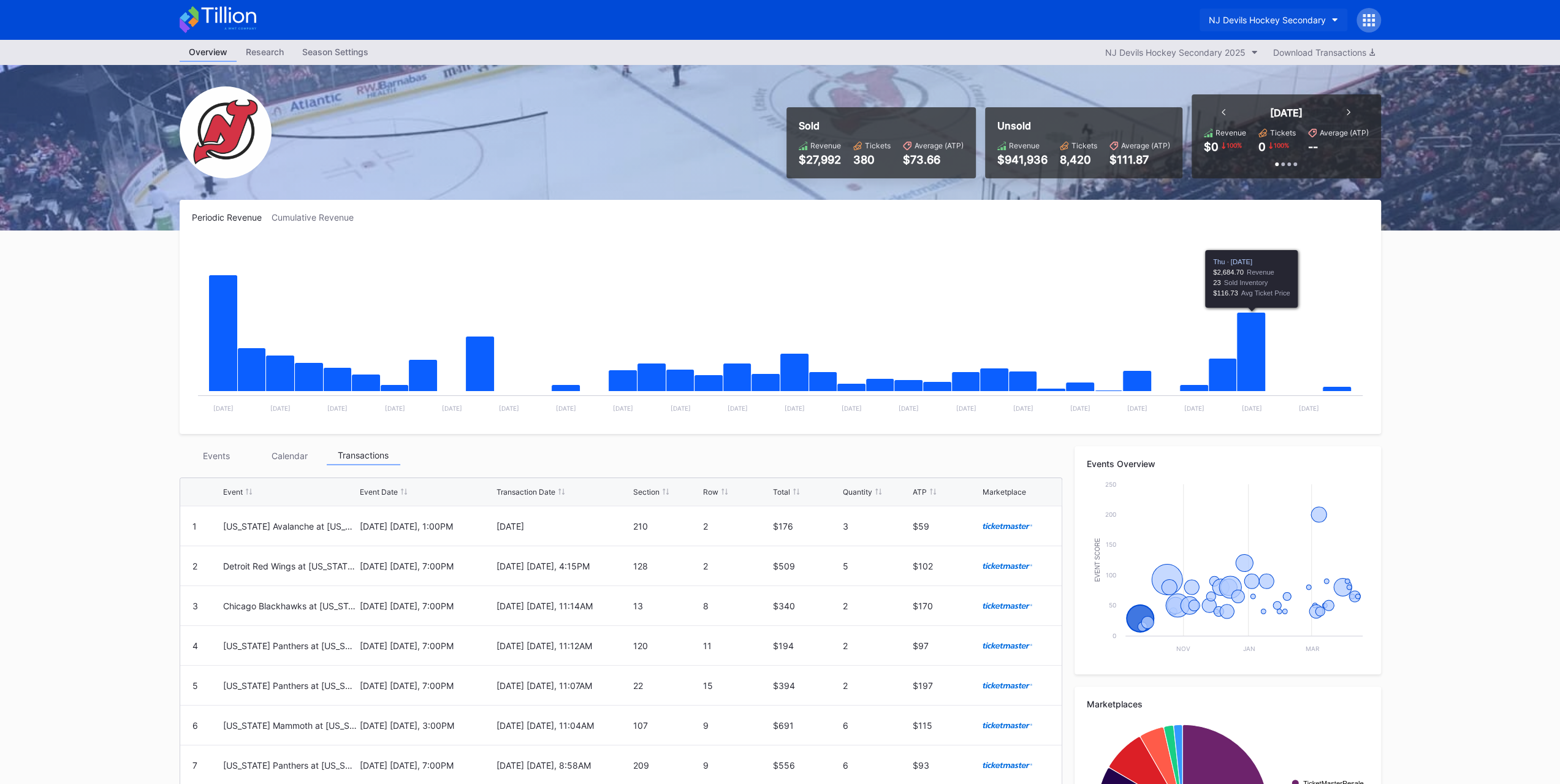
click at [1249, 22] on div "NJ Devils Hockey Secondary" at bounding box center [1267, 20] width 117 height 10
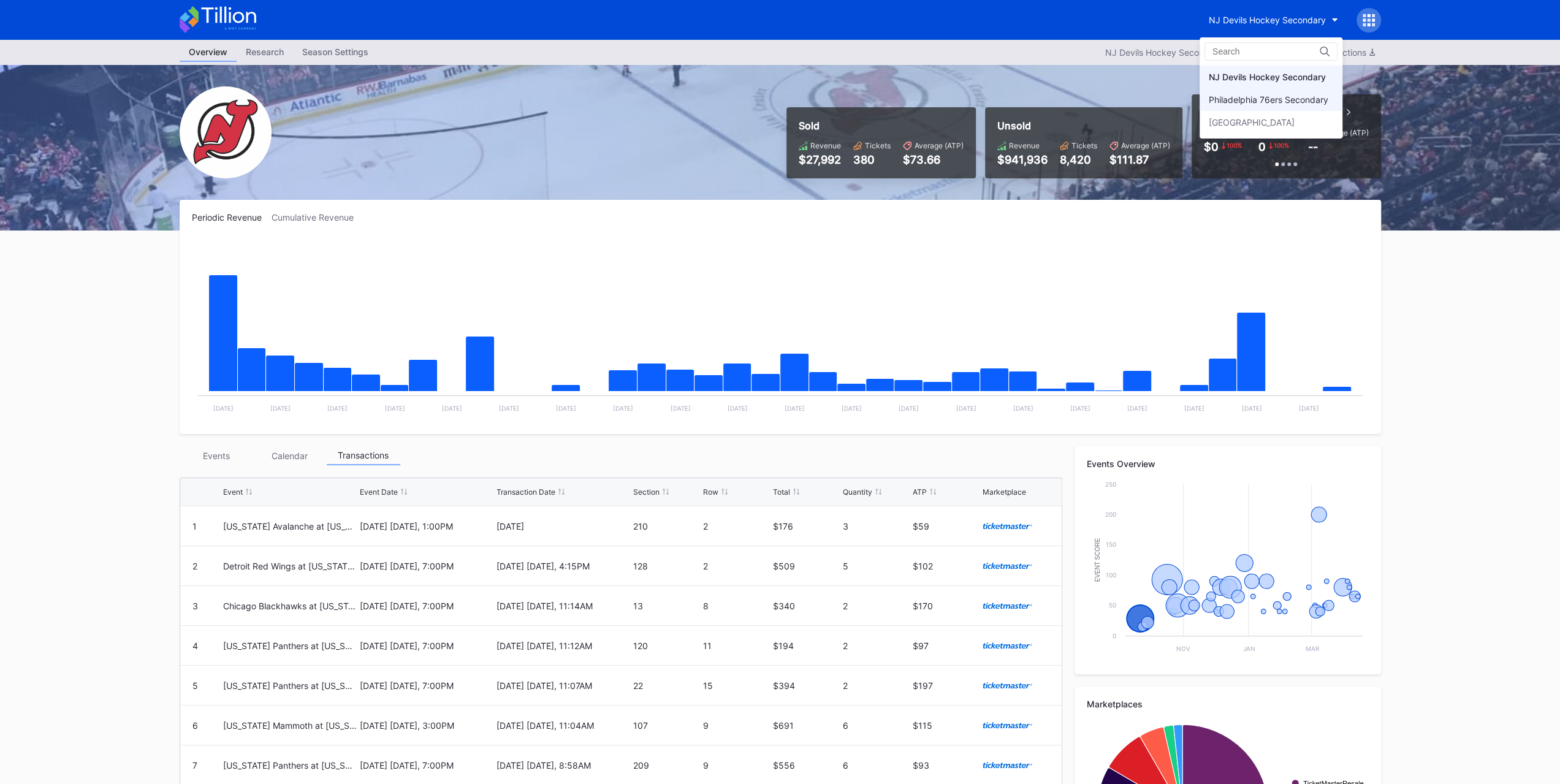
click at [1256, 102] on div "Philadelphia 76ers Secondary" at bounding box center [1268, 99] width 119 height 10
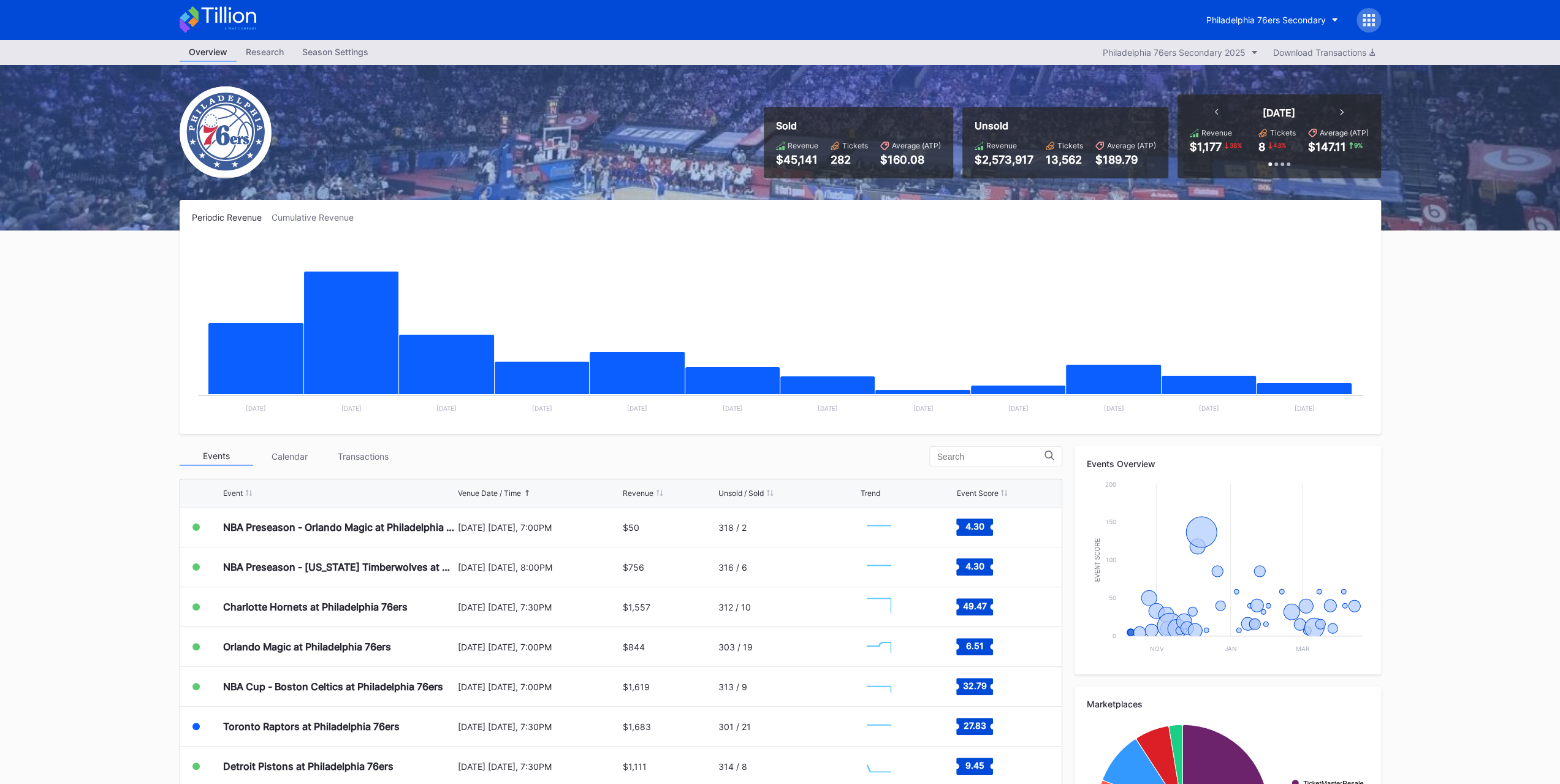
click at [379, 444] on div "Periodic Revenue Cumulative Revenue Created with Highcharts 11.2.0 Chart title …" at bounding box center [780, 563] width 1226 height 727
click at [378, 449] on div "Transactions" at bounding box center [364, 456] width 74 height 19
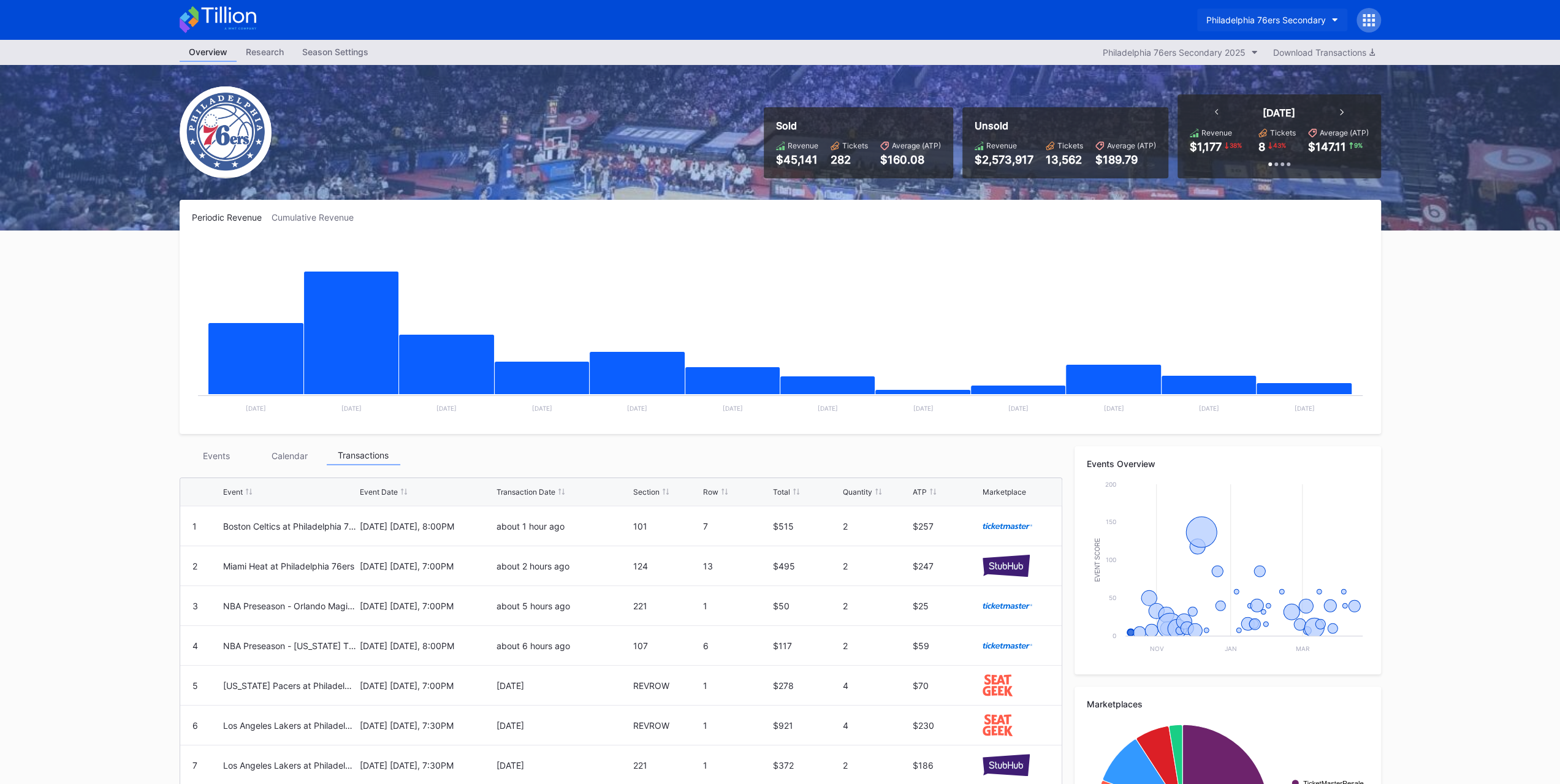
click at [1332, 30] on button "Philadelphia 76ers Secondary" at bounding box center [1272, 20] width 150 height 23
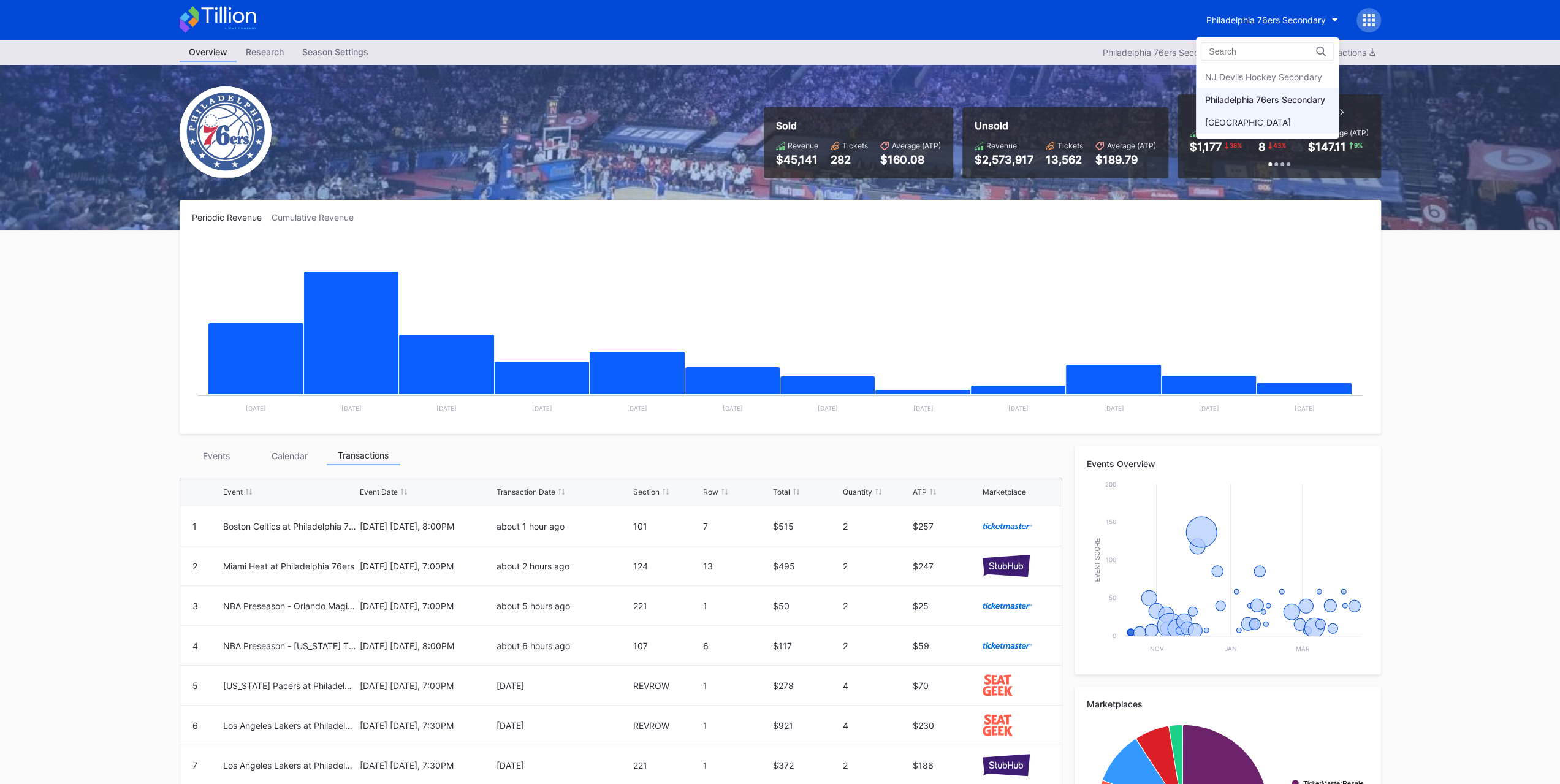
click at [1291, 117] on div "Prudential Center Secondary" at bounding box center [1247, 122] width 86 height 10
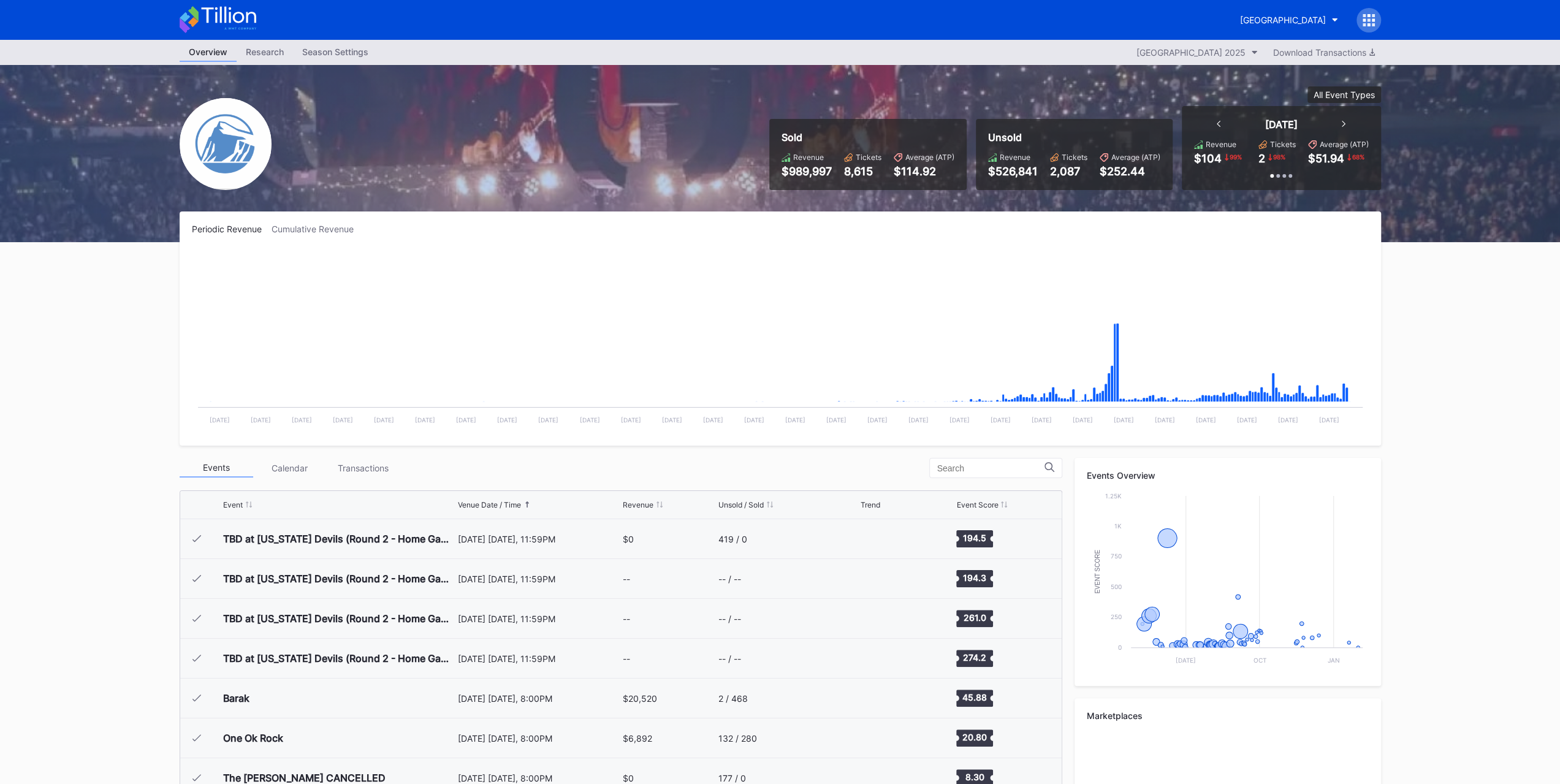
scroll to position [1434, 0]
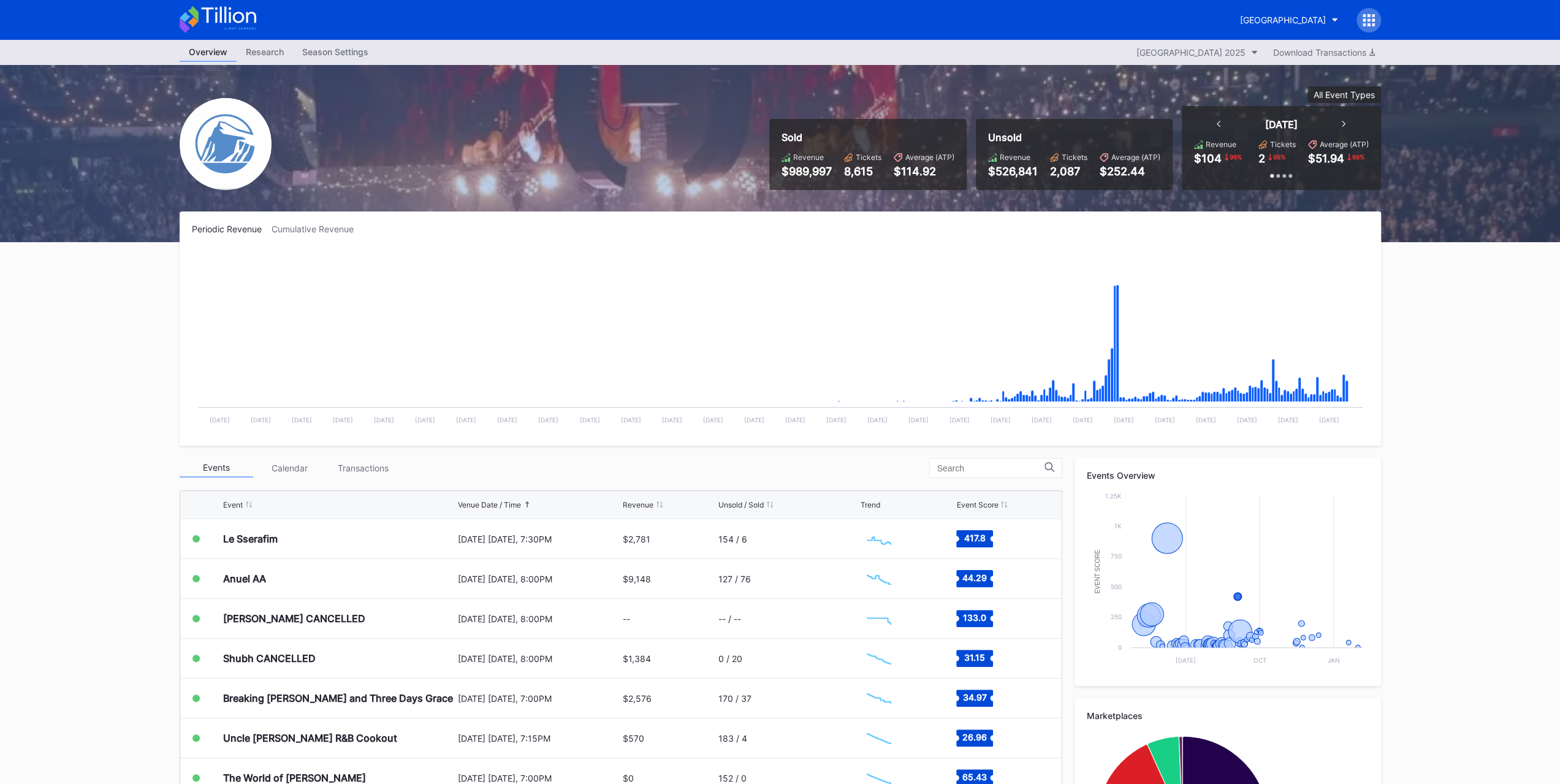
click at [376, 462] on div "Transactions" at bounding box center [364, 468] width 74 height 19
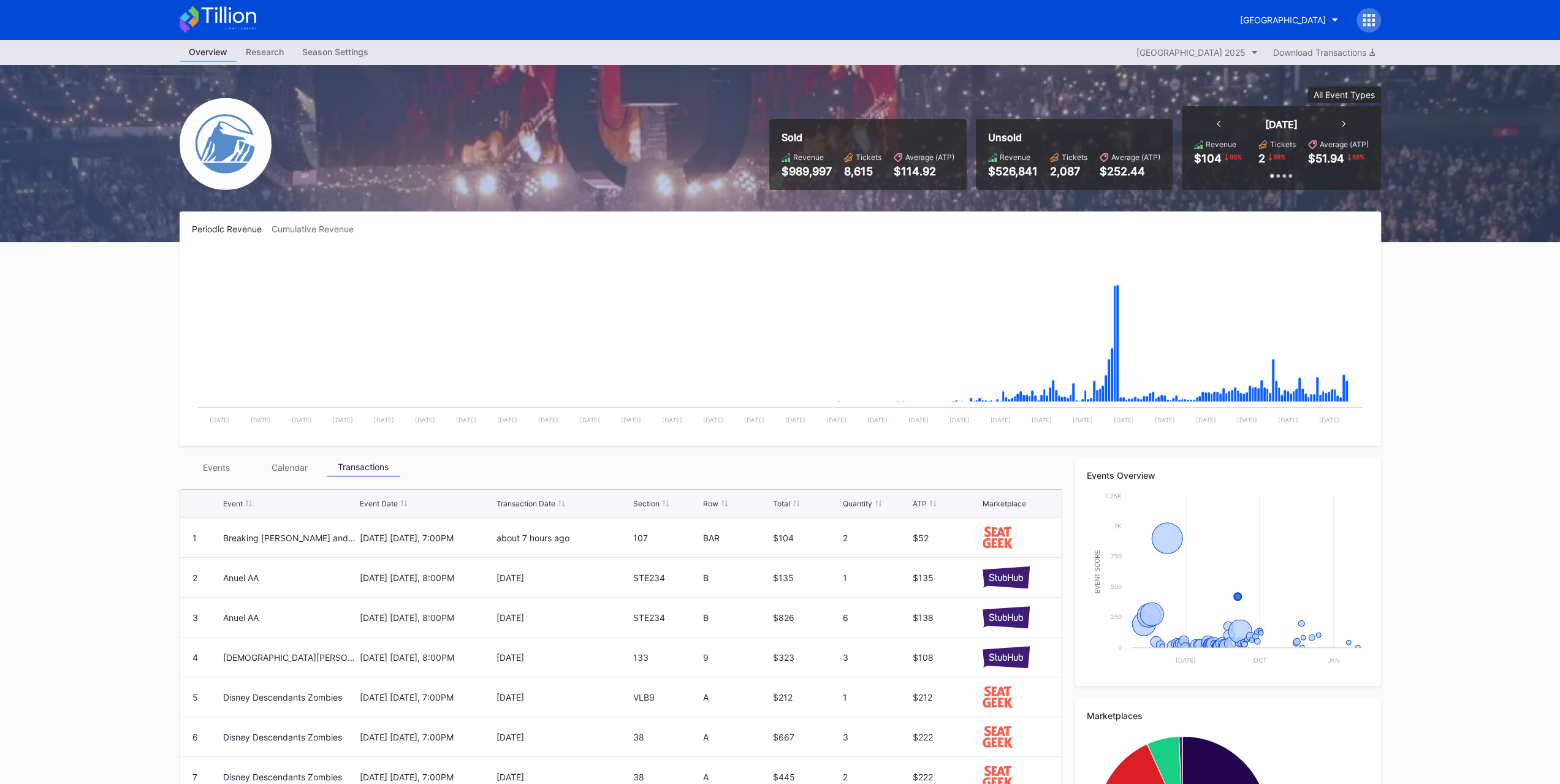
click at [215, 468] on div "Events" at bounding box center [217, 467] width 74 height 19
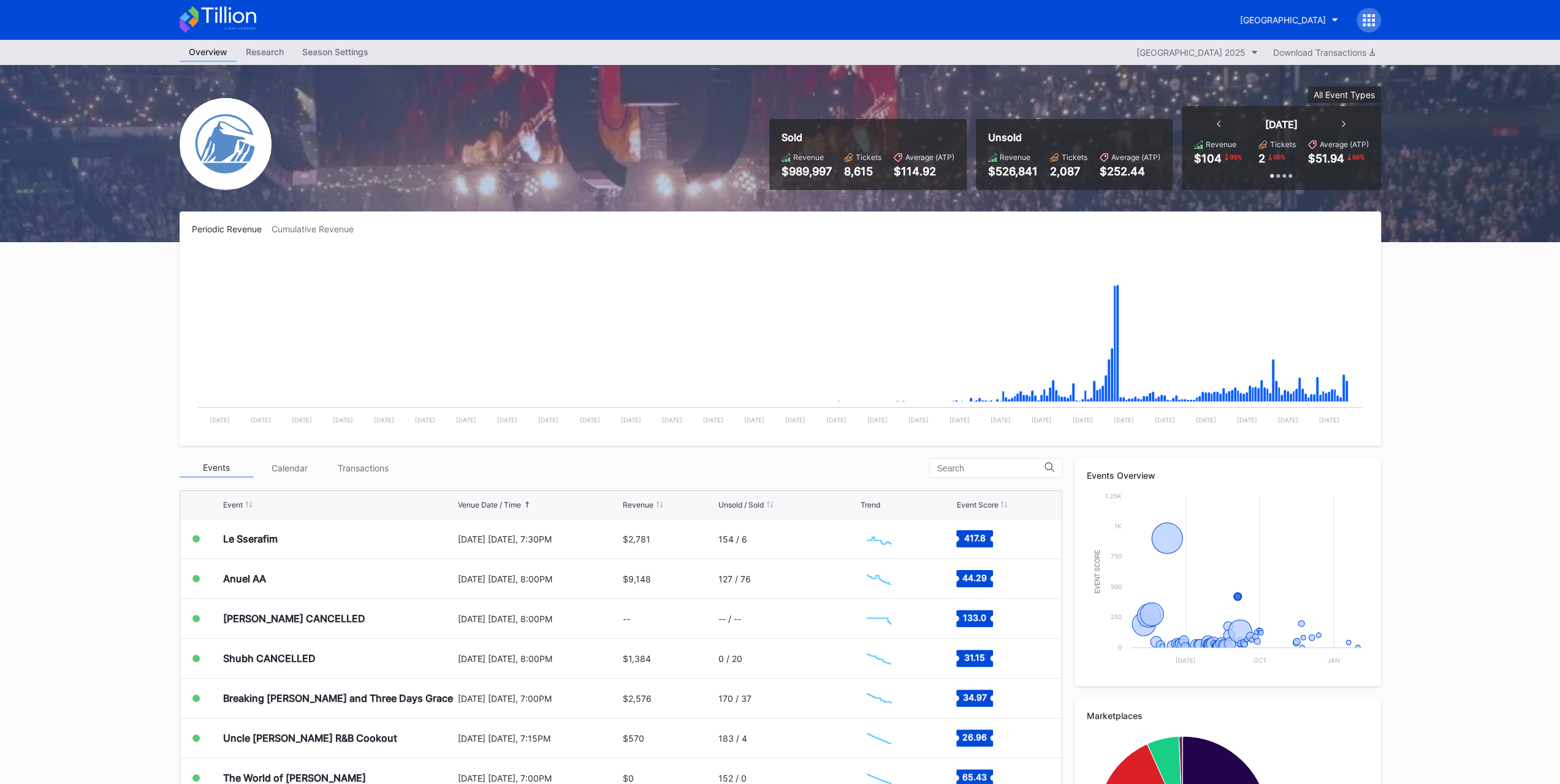
click at [388, 471] on div "Transactions" at bounding box center [364, 468] width 74 height 19
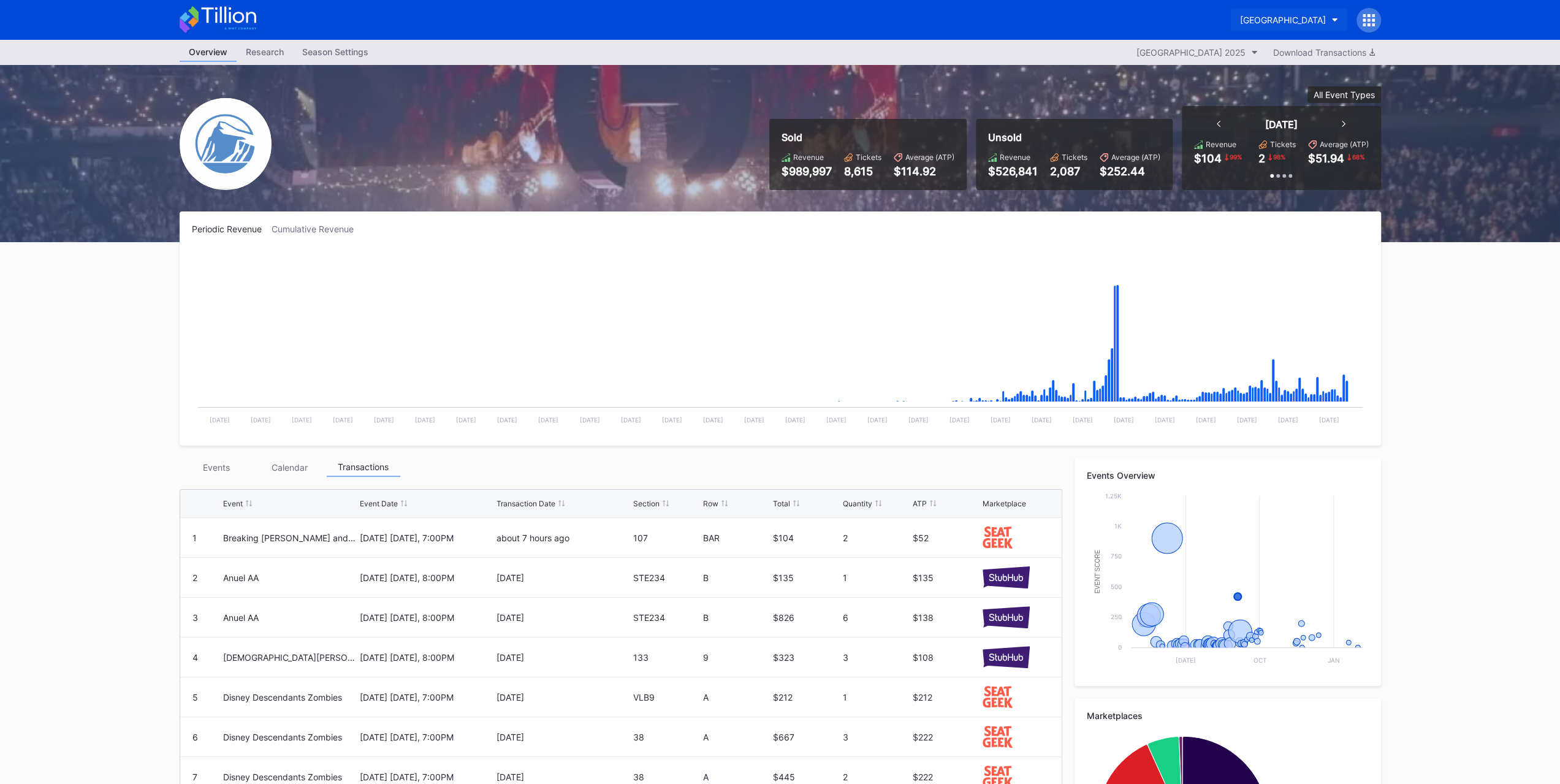
click at [1263, 18] on div "Prudential Center Secondary" at bounding box center [1282, 20] width 86 height 10
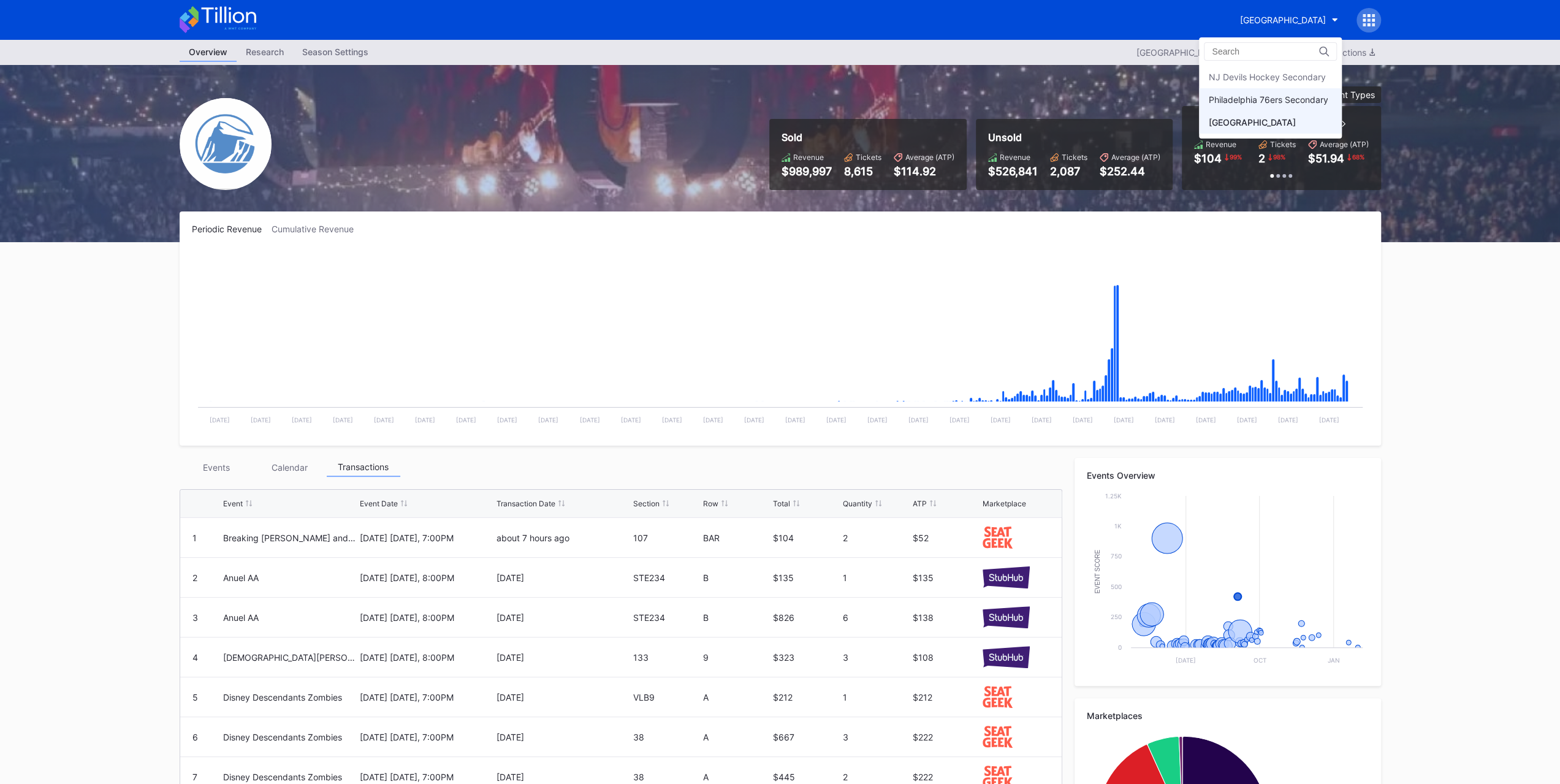
click at [1258, 94] on div "Philadelphia 76ers Secondary" at bounding box center [1268, 99] width 119 height 10
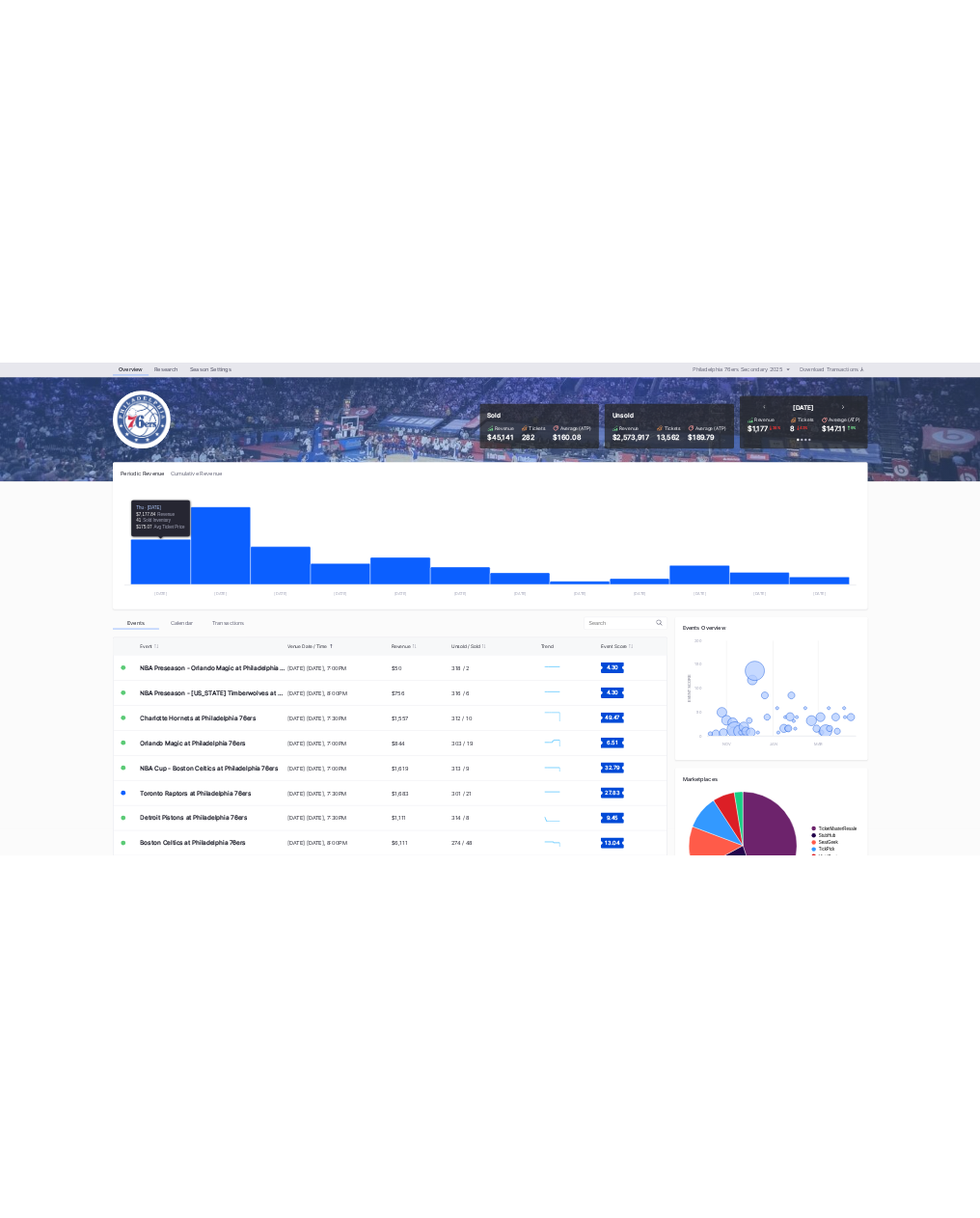
scroll to position [97, 0]
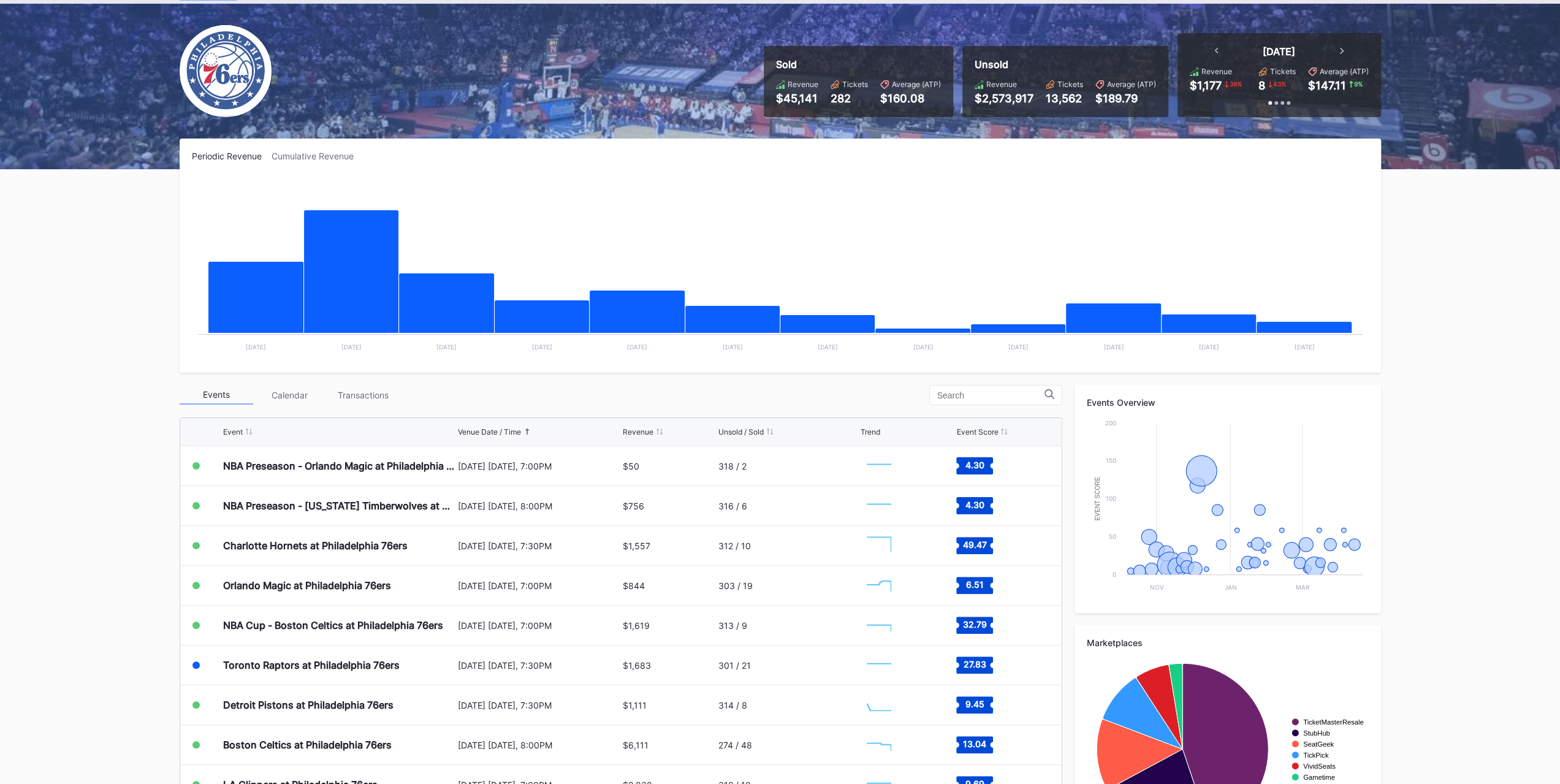
click at [361, 377] on div "Periodic Revenue Cumulative Revenue Created with Highcharts 11.2.0 Chart title …" at bounding box center [780, 502] width 1226 height 727
click at [365, 388] on div "Transactions" at bounding box center [364, 394] width 74 height 19
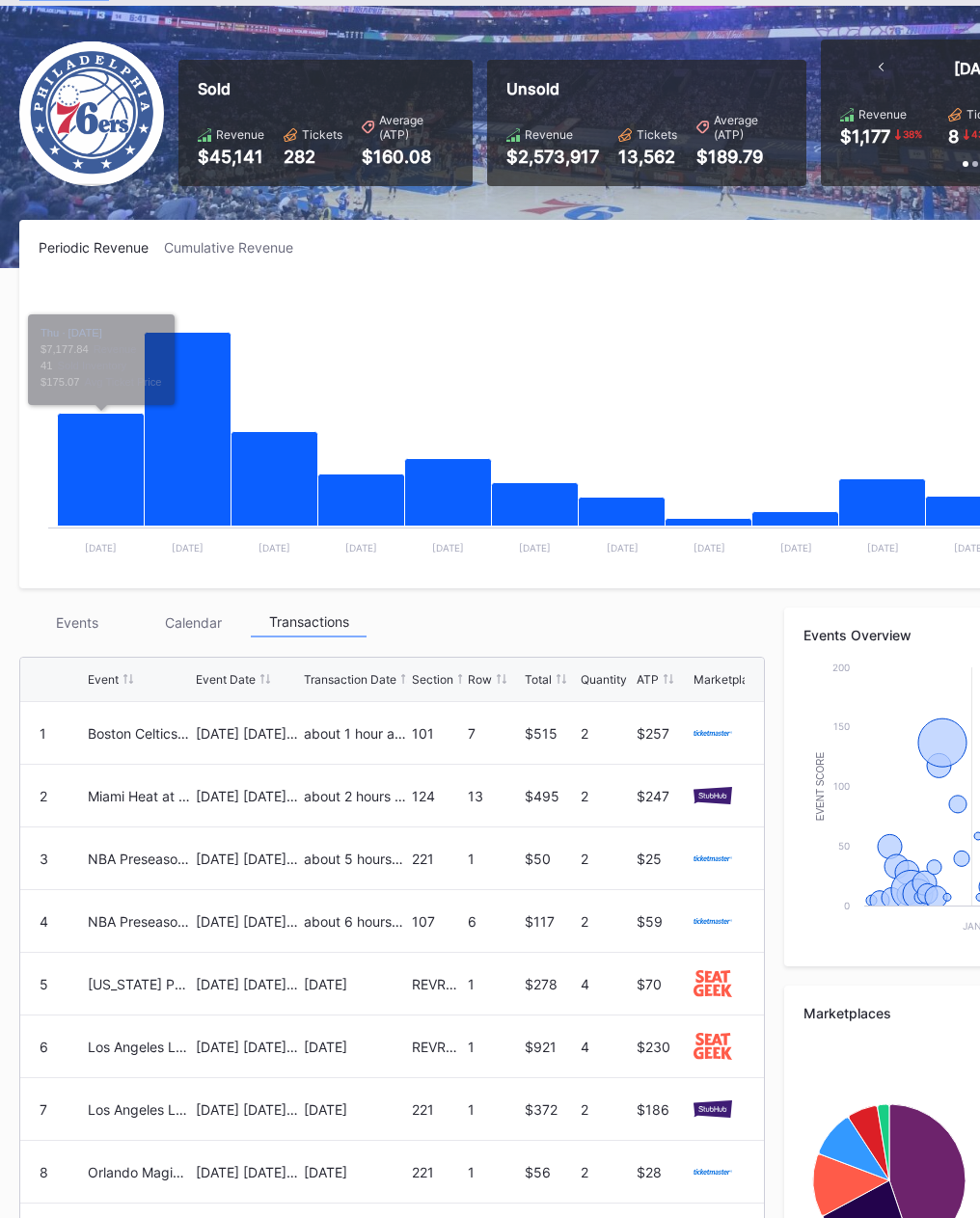
click at [81, 623] on div "Events" at bounding box center [77, 622] width 116 height 30
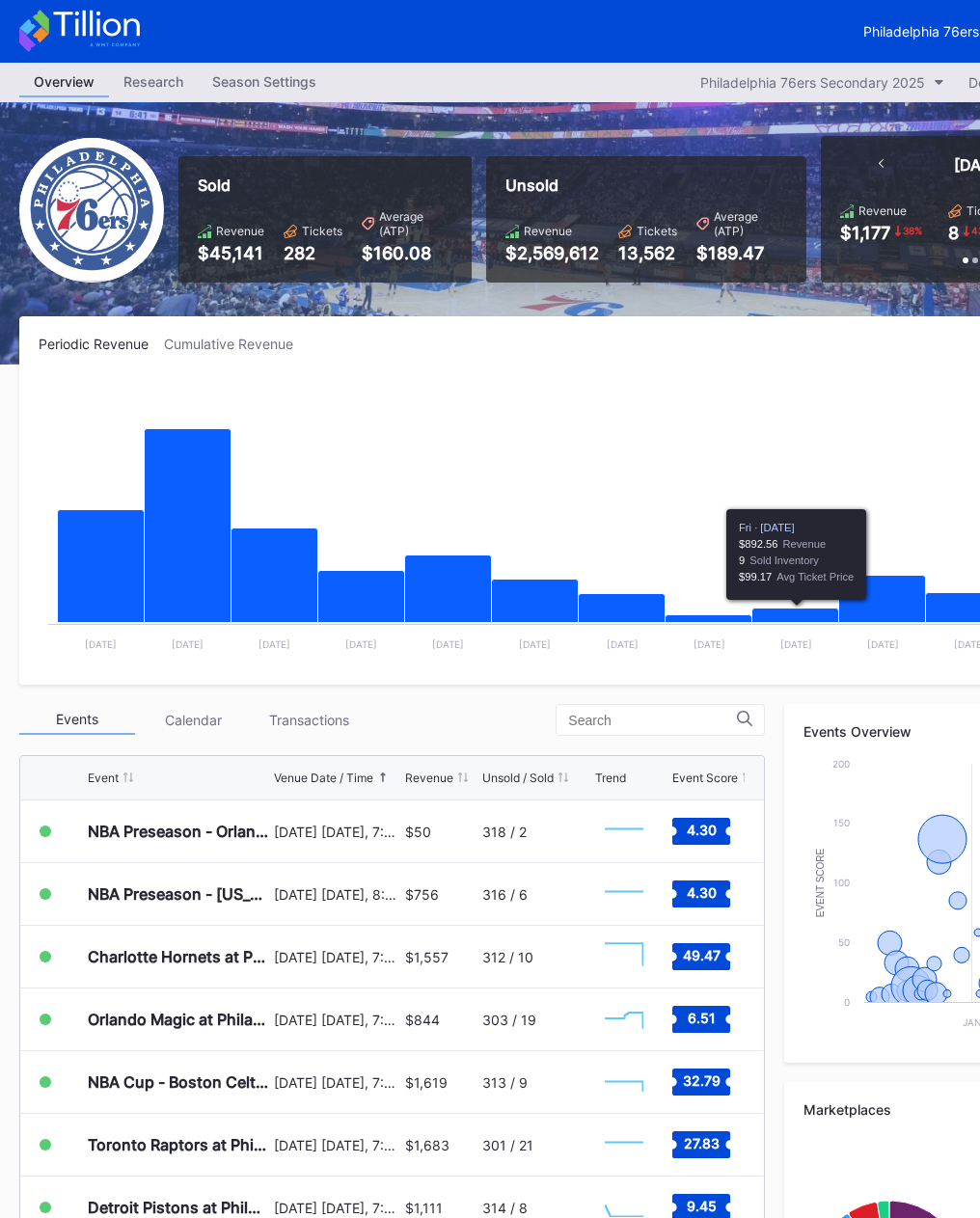
click at [286, 716] on div "Transactions" at bounding box center [309, 719] width 116 height 30
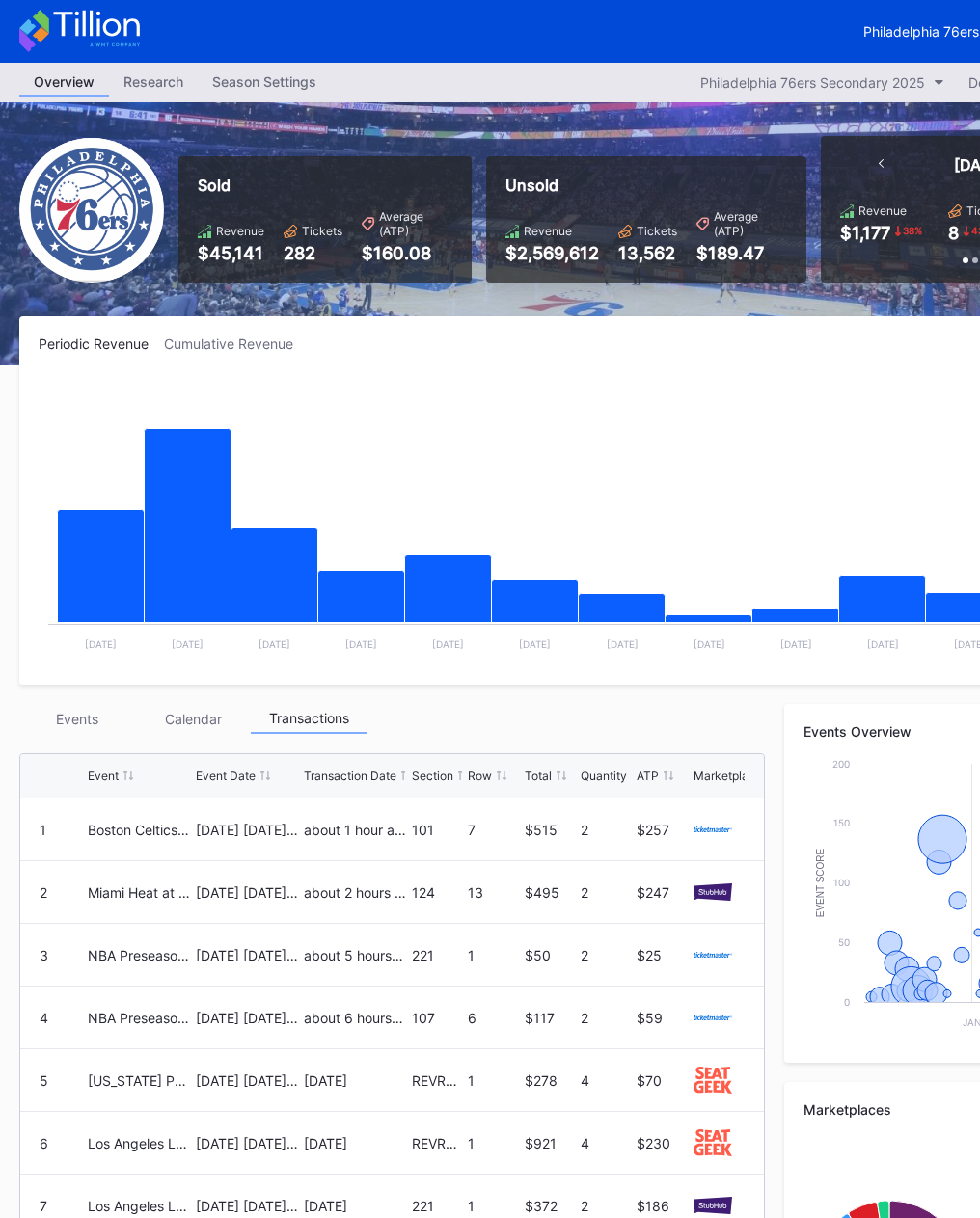
click at [75, 718] on div "Events" at bounding box center [77, 718] width 116 height 30
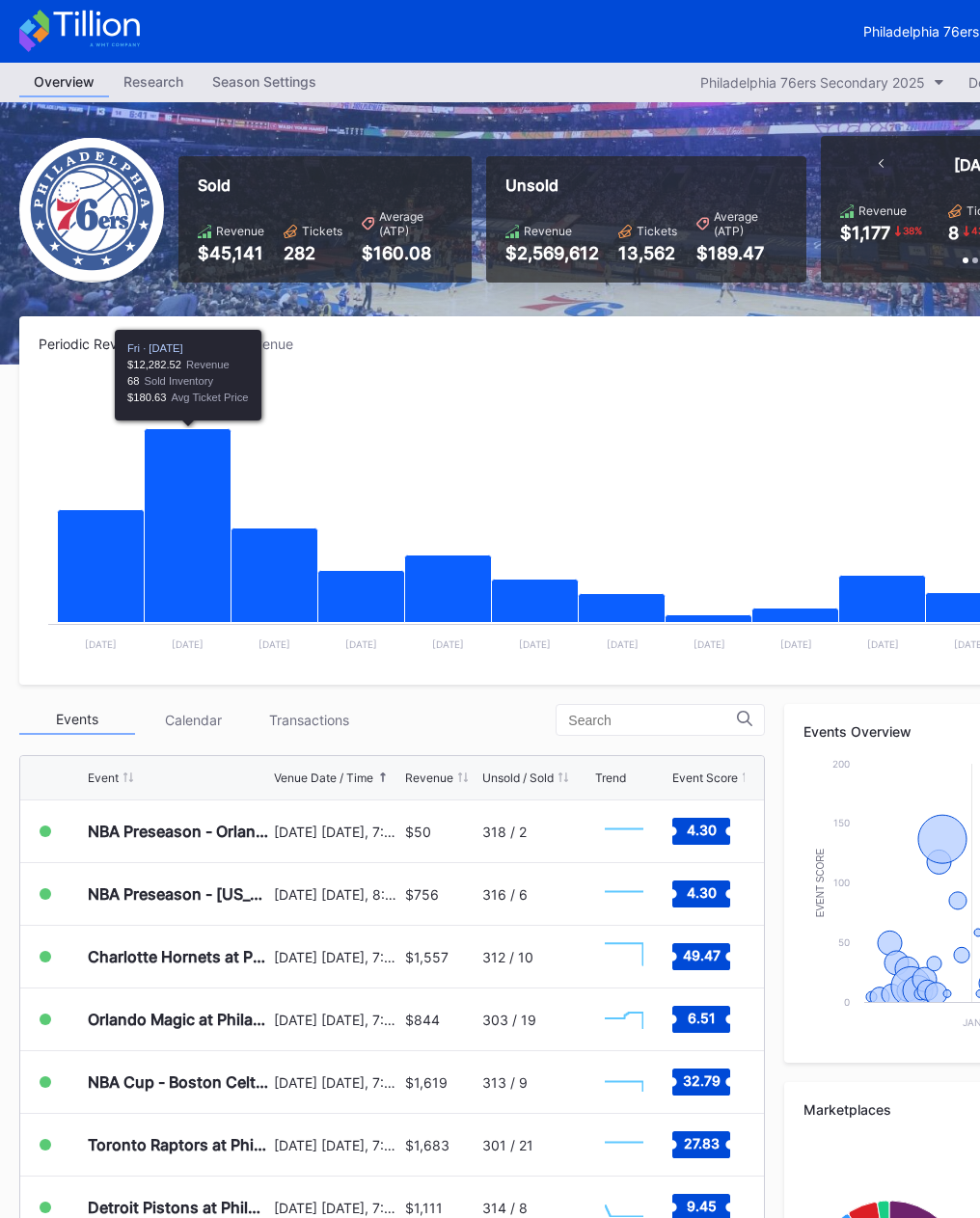
click at [290, 716] on div "Transactions" at bounding box center [309, 719] width 116 height 30
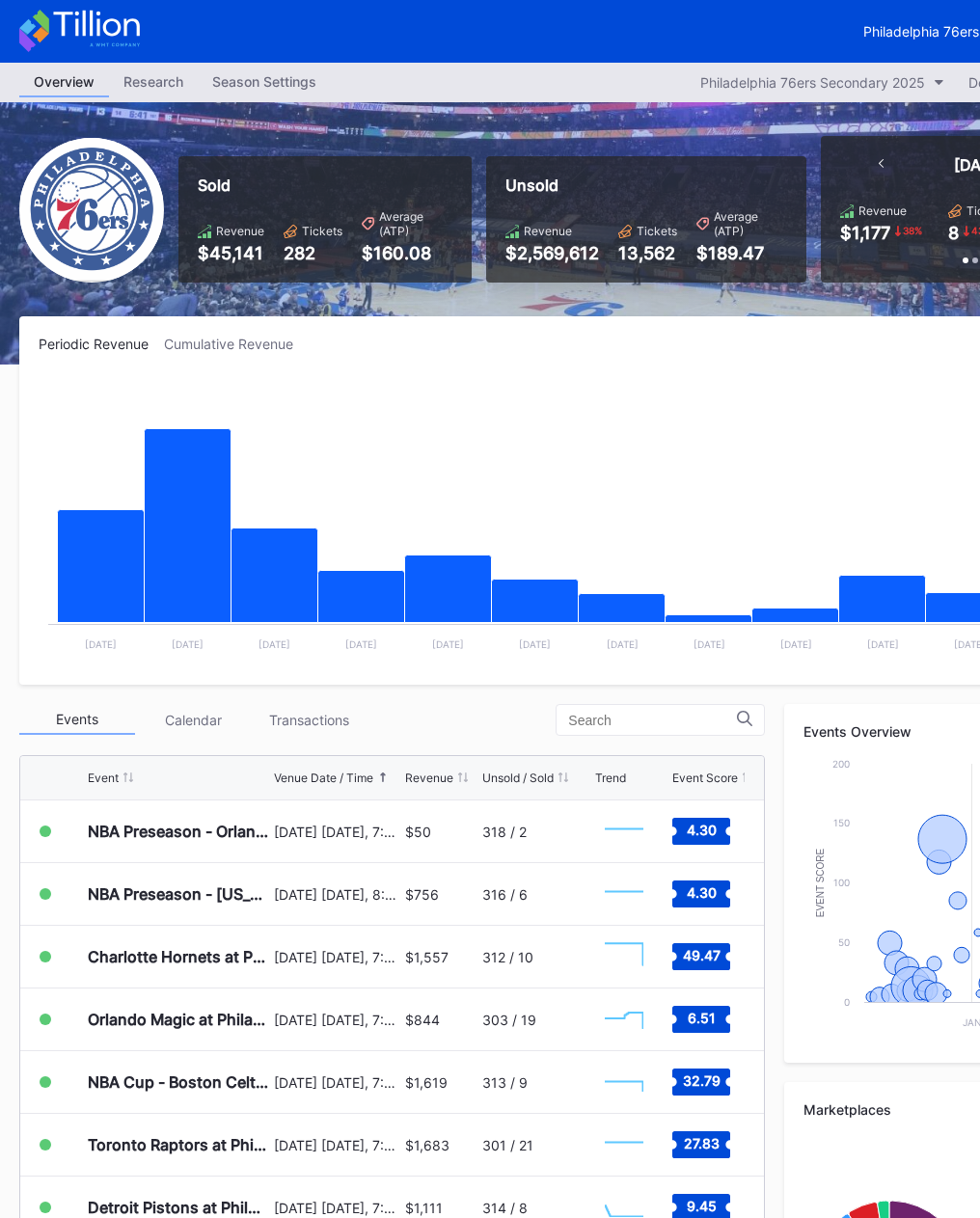
click at [525, 359] on div "Periodic Revenue Cumulative Revenue Created with Highcharts 11.2.0 Chart title …" at bounding box center [578, 501] width 1118 height 368
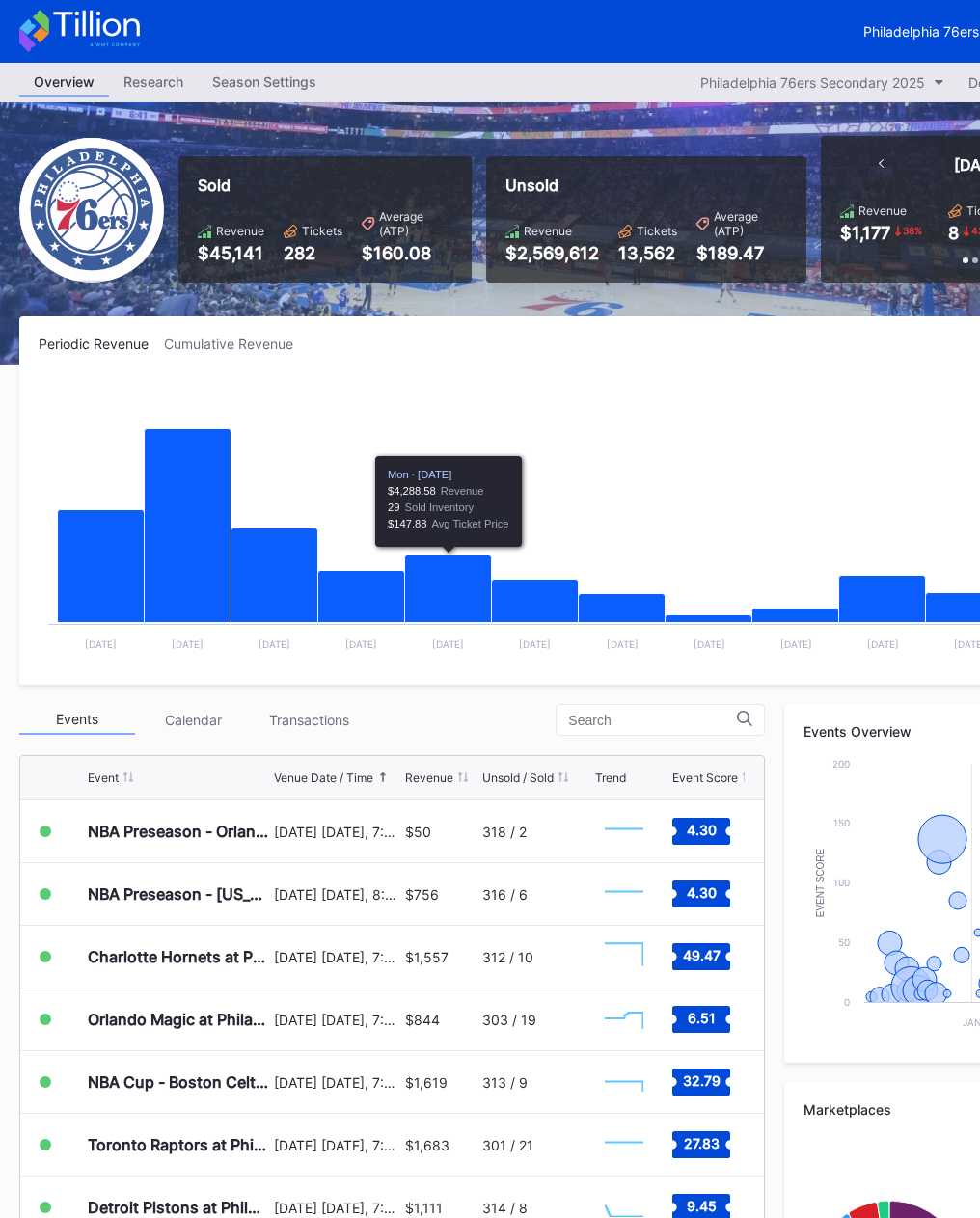
click at [354, 724] on div "Transactions" at bounding box center [309, 719] width 116 height 30
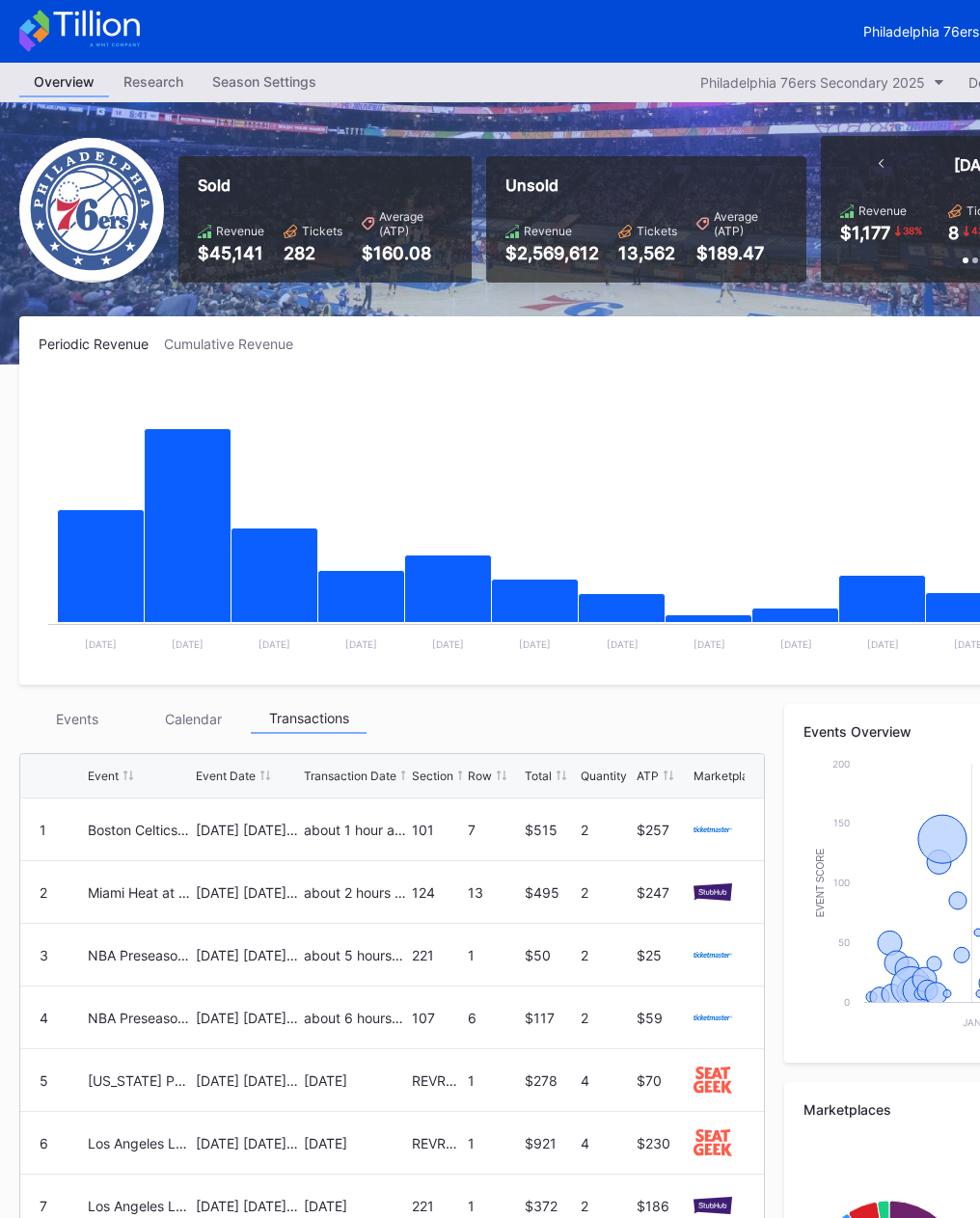
click at [953, 377] on rect "Chart title" at bounding box center [578, 520] width 1080 height 289
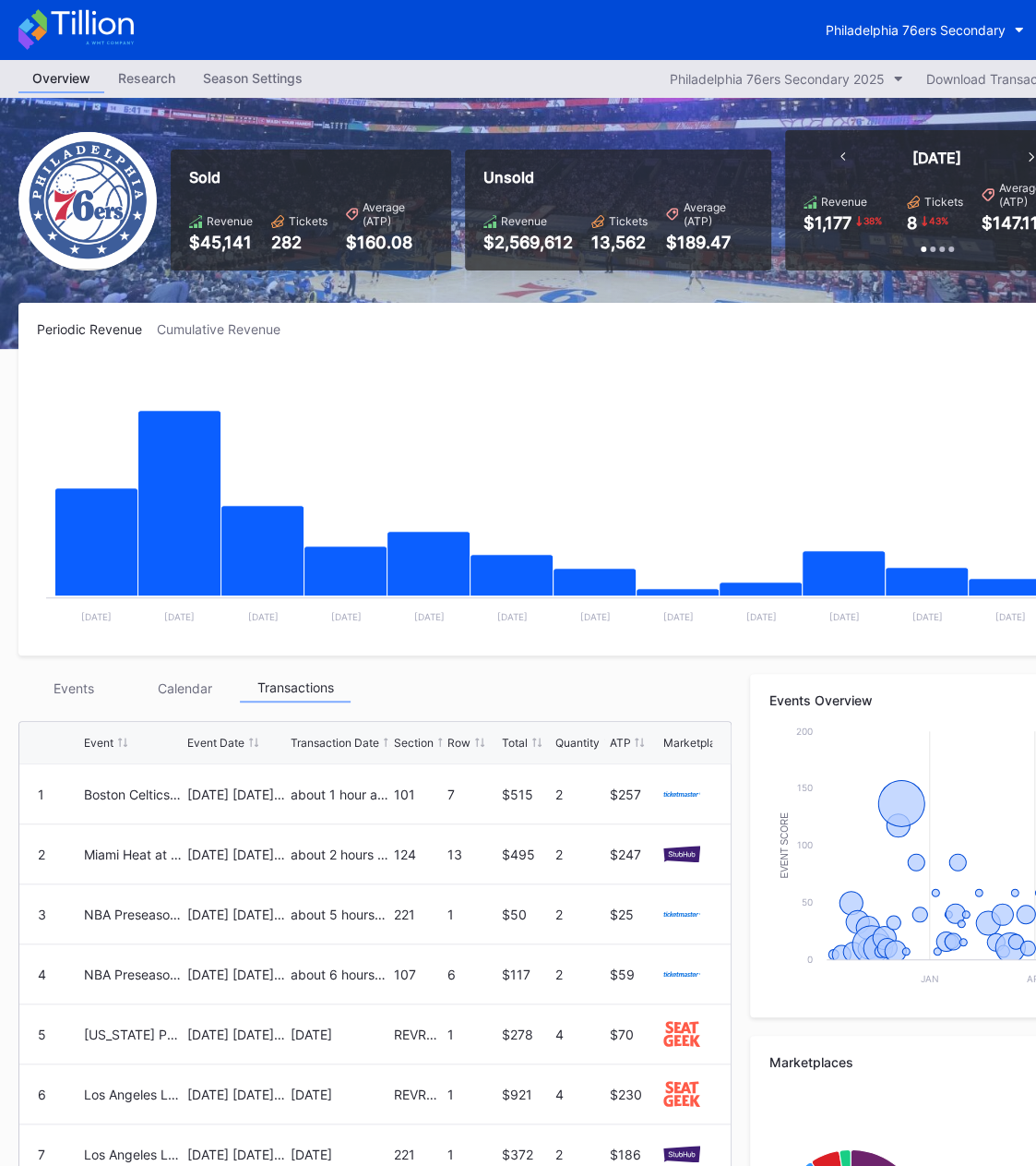
click at [100, 684] on div "Events" at bounding box center [74, 688] width 111 height 29
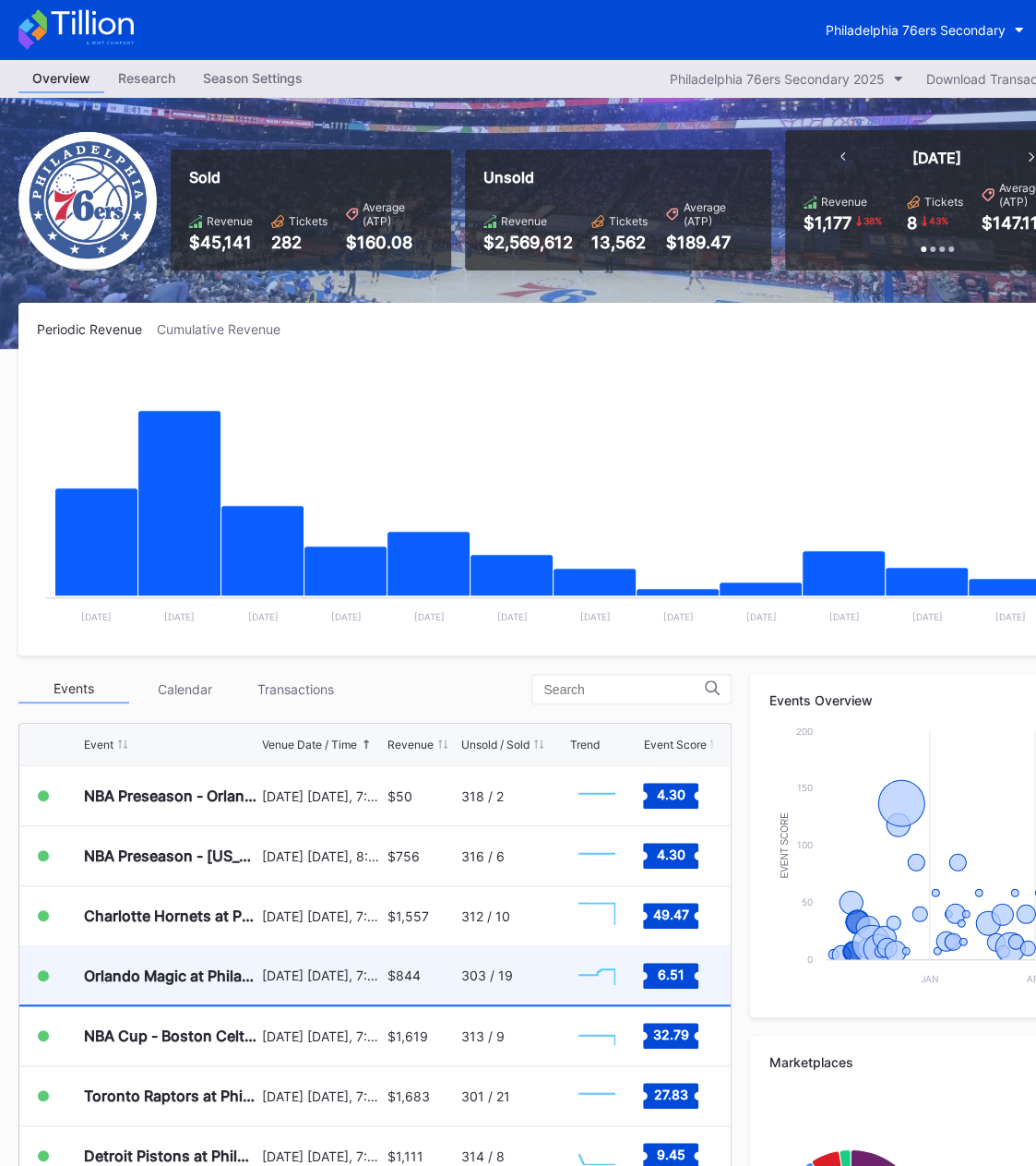
click at [288, 987] on div "[DATE] [DATE], 7:00PM" at bounding box center [322, 975] width 120 height 58
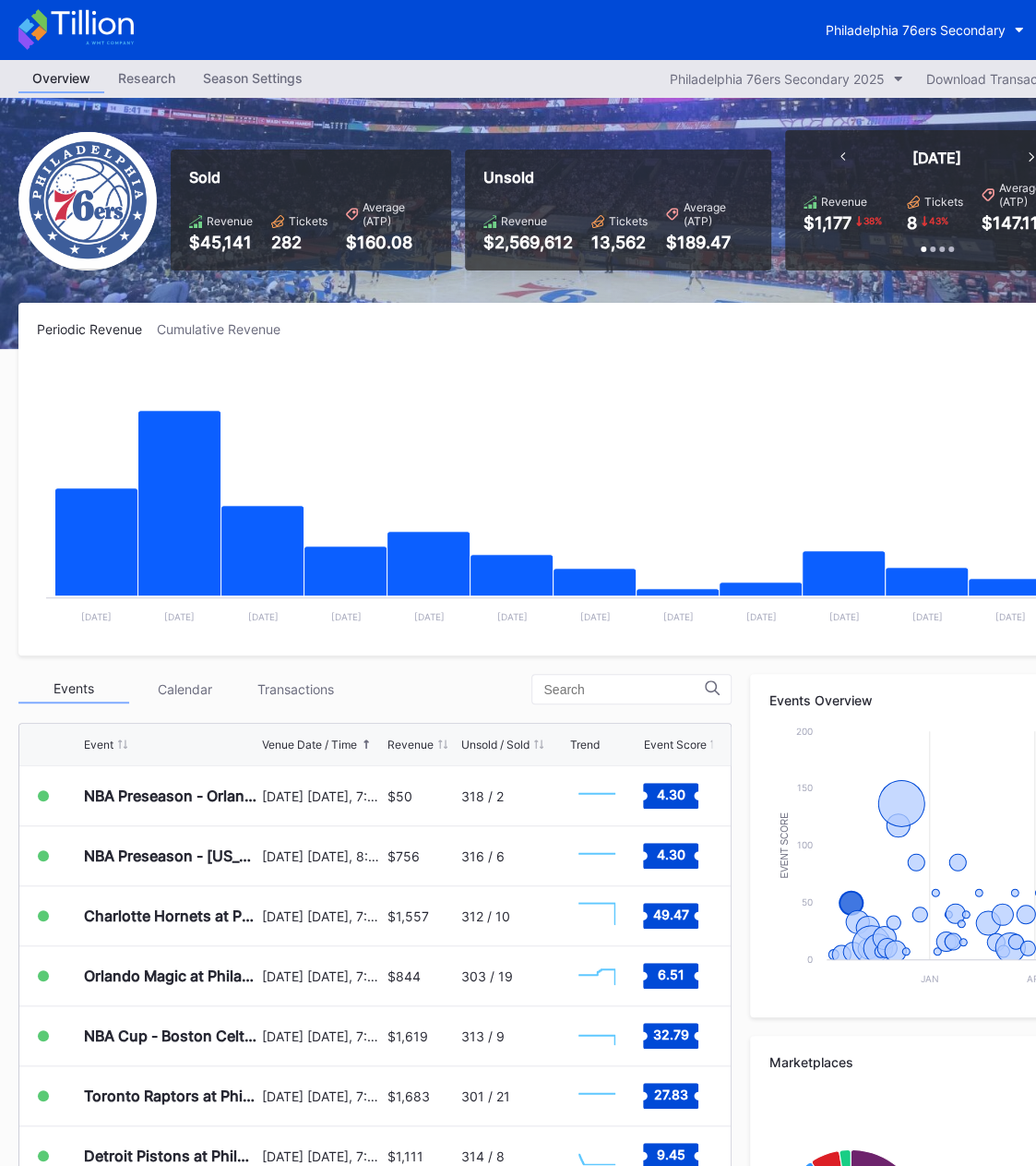
drag, startPoint x: 718, startPoint y: 907, endPoint x: 385, endPoint y: 684, distance: 400.8
click at [385, 684] on div "Events Calendar Transactions" at bounding box center [375, 689] width 714 height 31
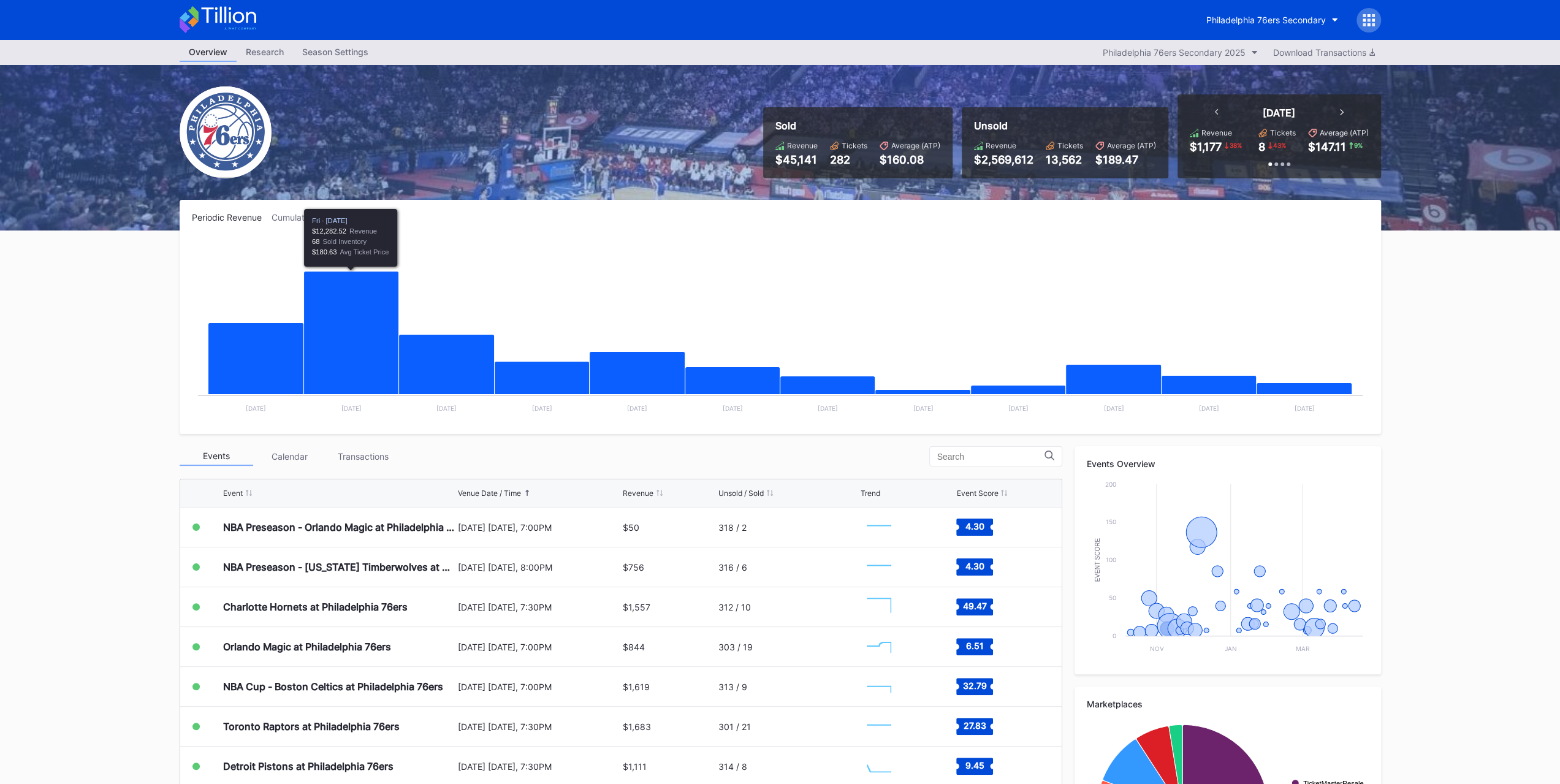
drag, startPoint x: 132, startPoint y: 378, endPoint x: 134, endPoint y: 386, distance: 8.2
click at [134, 386] on div "Overview Research Season Settings Philadelphia 76ers Secondary 2025 Download Tr…" at bounding box center [780, 483] width 1560 height 887
